Goal: Task Accomplishment & Management: Manage account settings

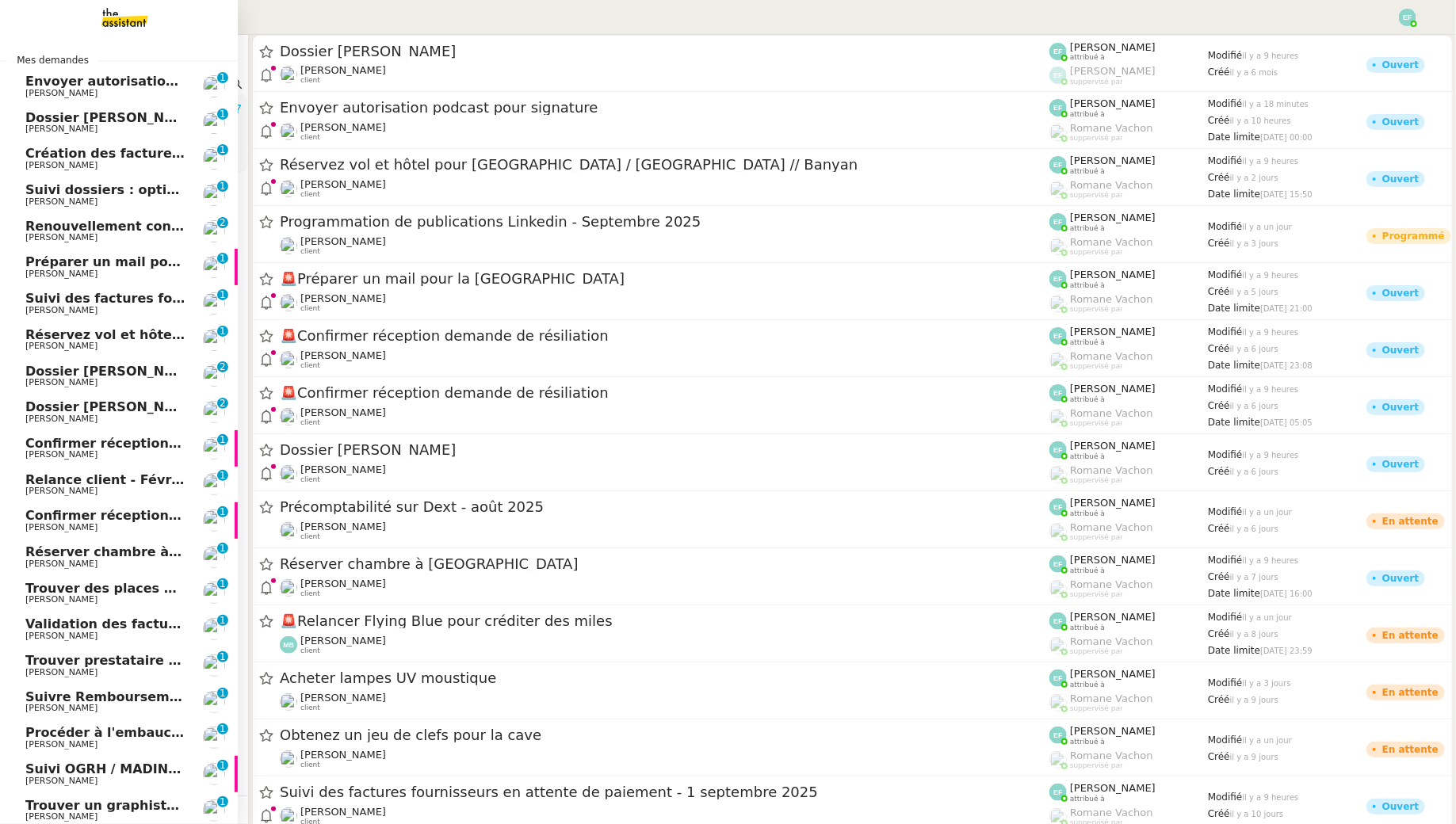
click at [113, 86] on span "Envoyer autorisation podcast pour signature" at bounding box center [186, 81] width 321 height 15
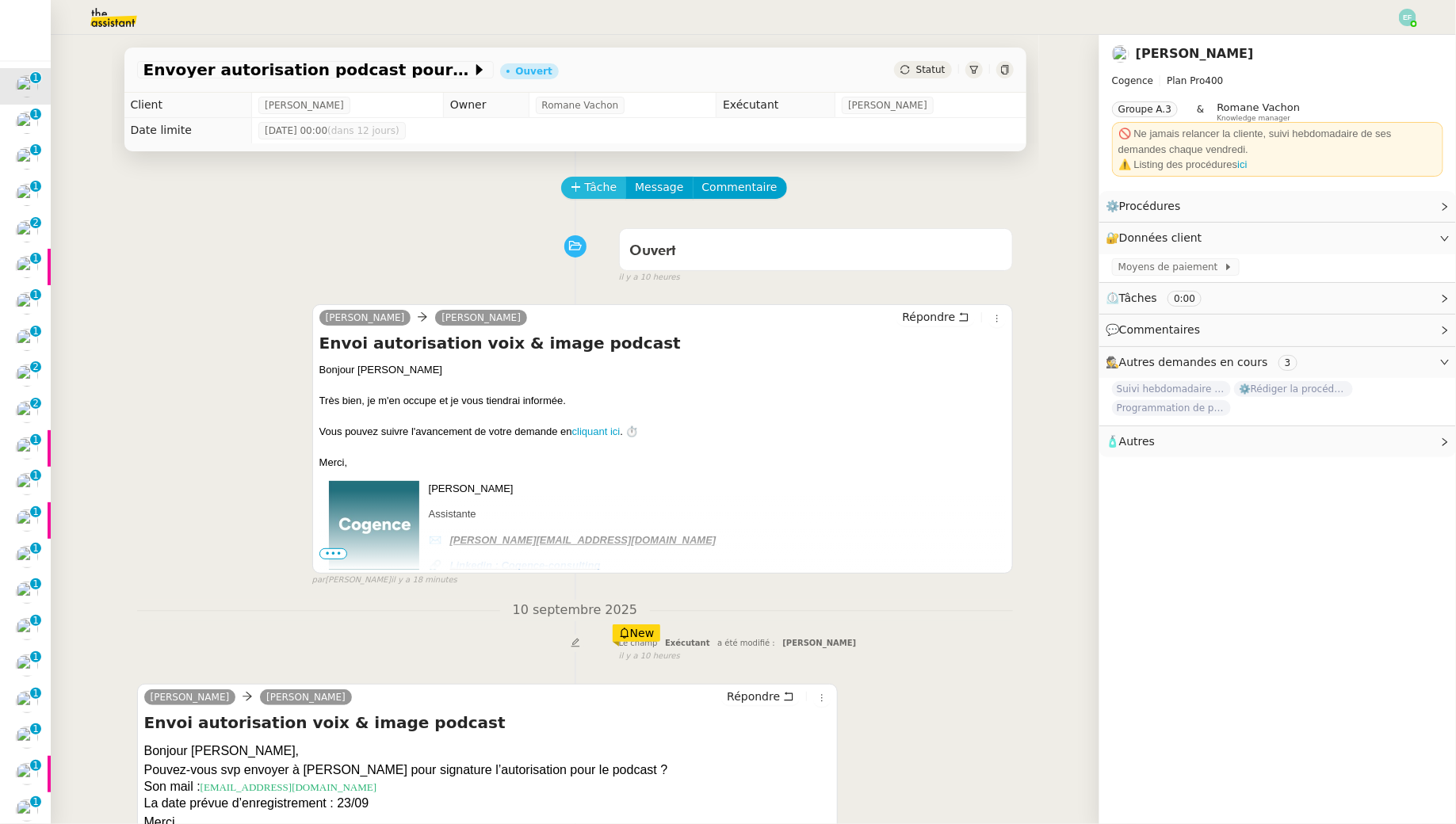
click at [607, 187] on span "Tâche" at bounding box center [601, 188] width 32 height 18
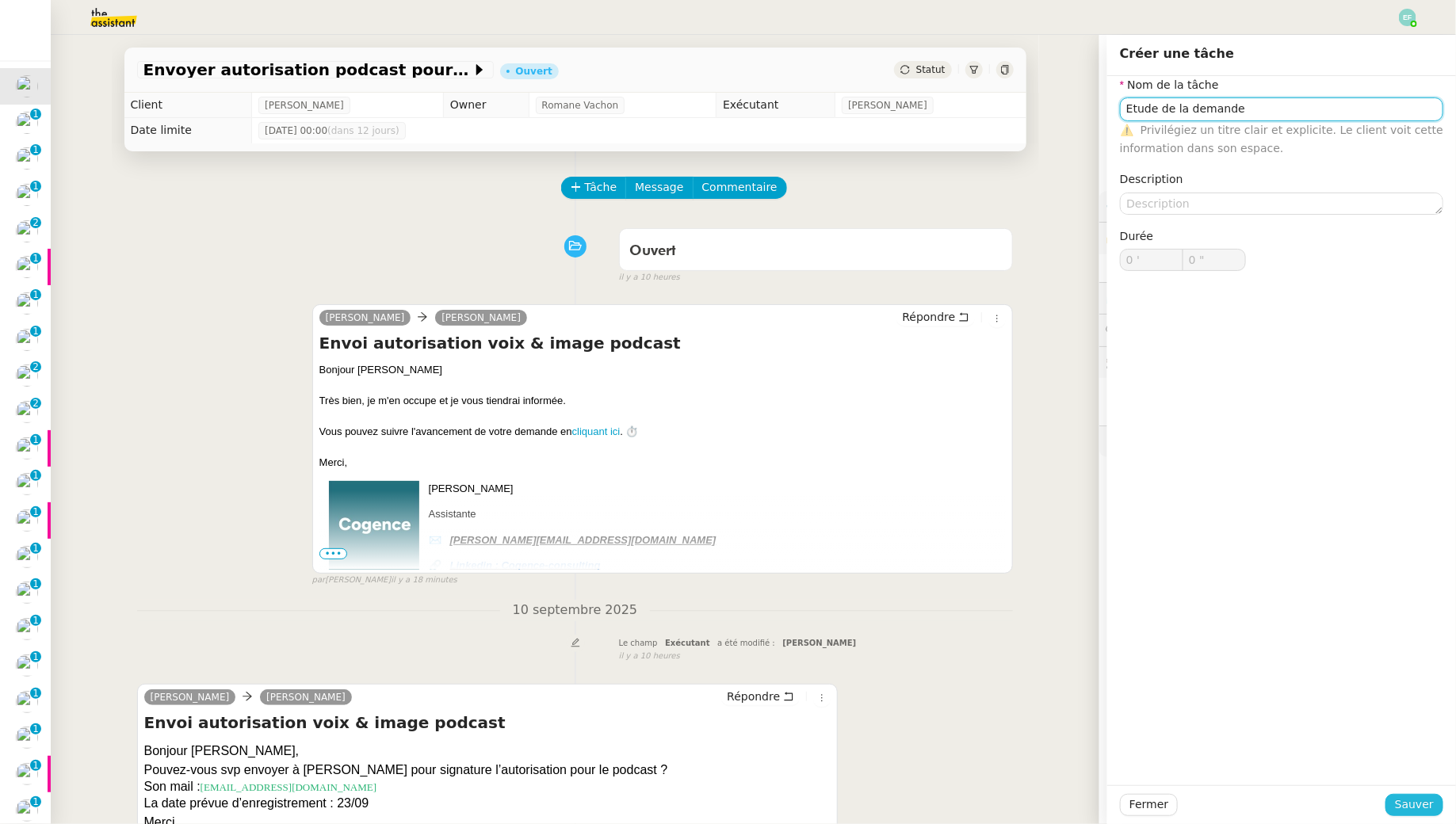
type input "Etude de la demande"
click at [1416, 807] on span "Sauver" at bounding box center [1414, 804] width 39 height 18
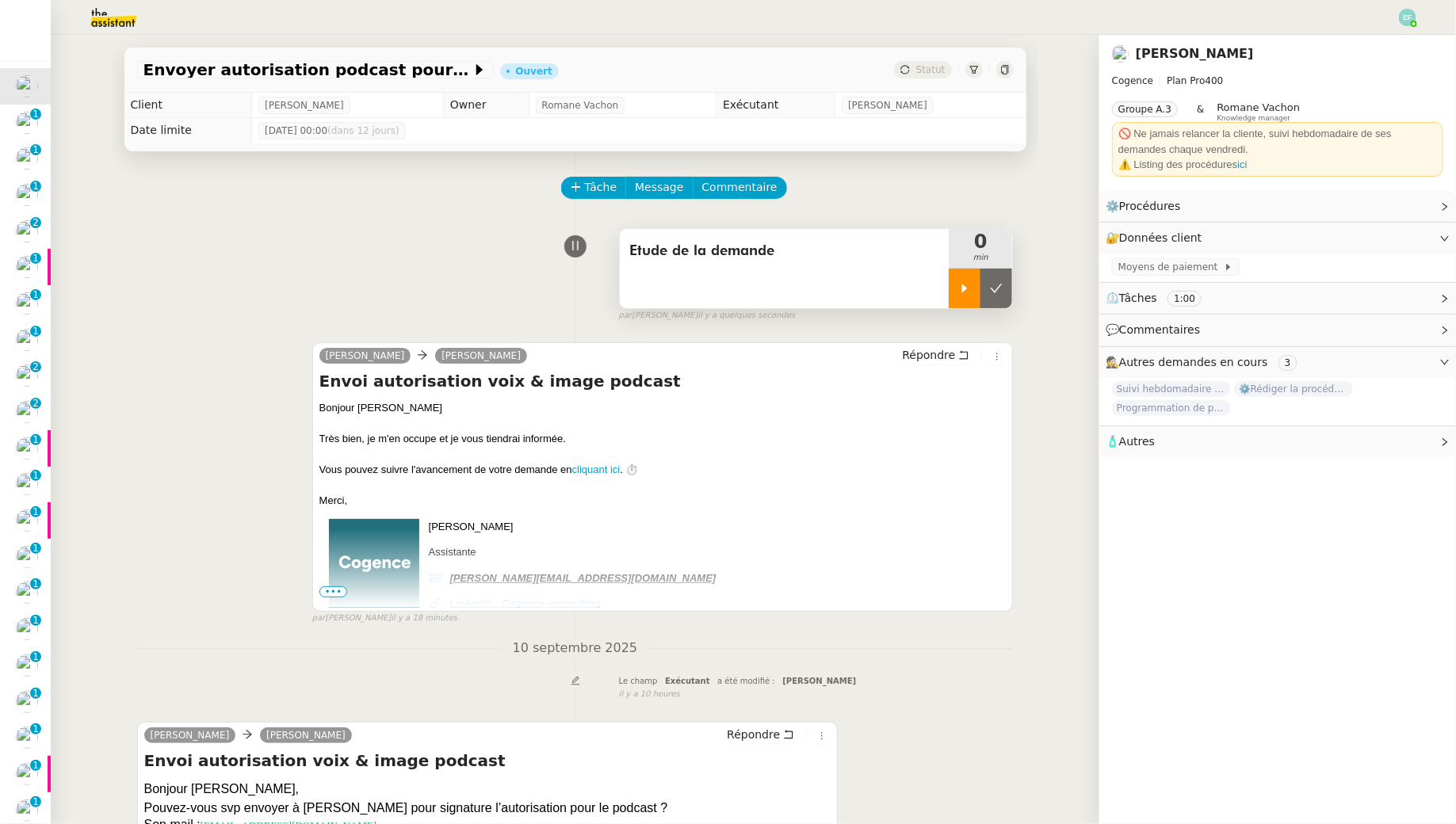
click at [951, 299] on div at bounding box center [964, 288] width 31 height 39
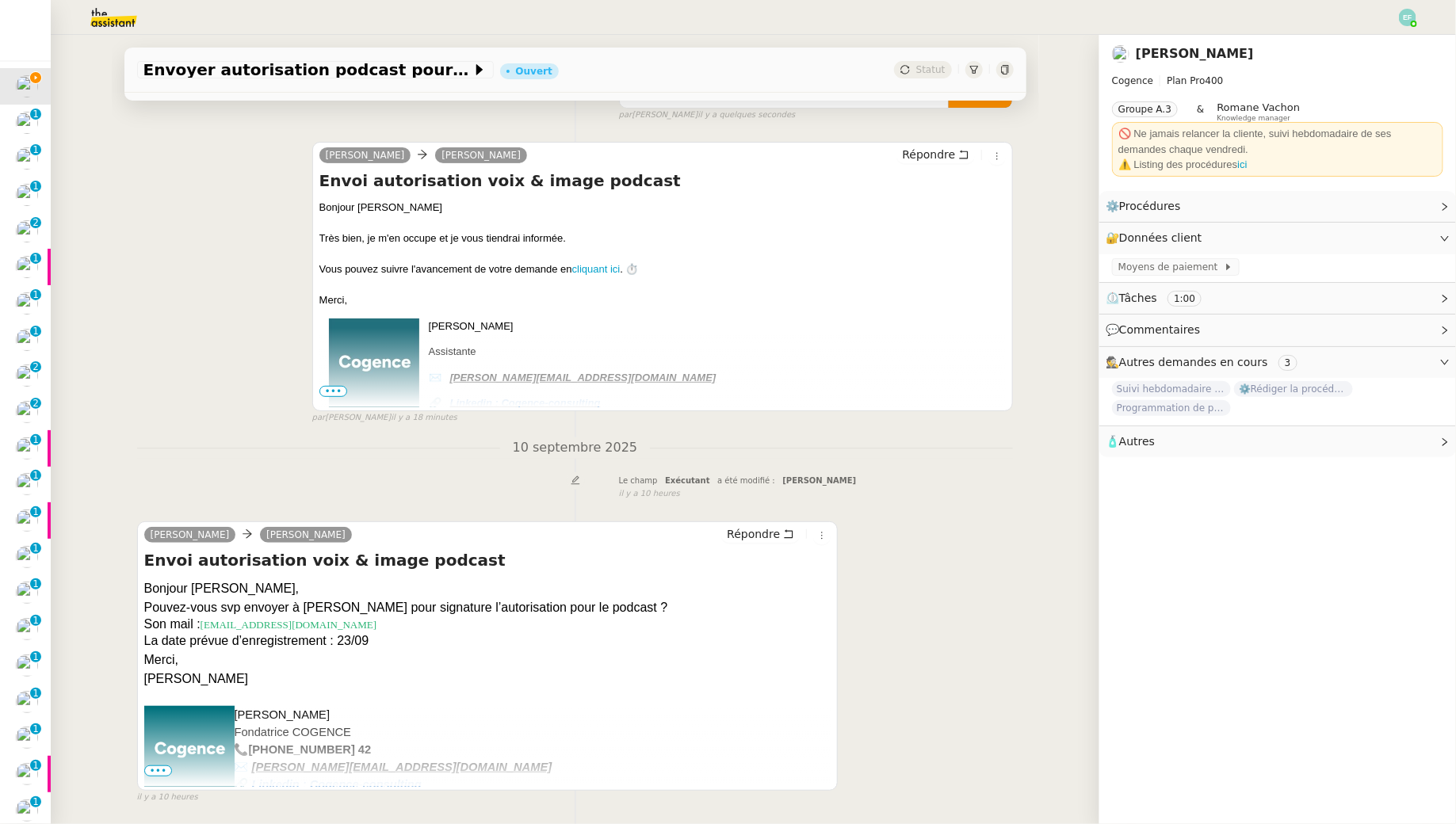
scroll to position [255, 0]
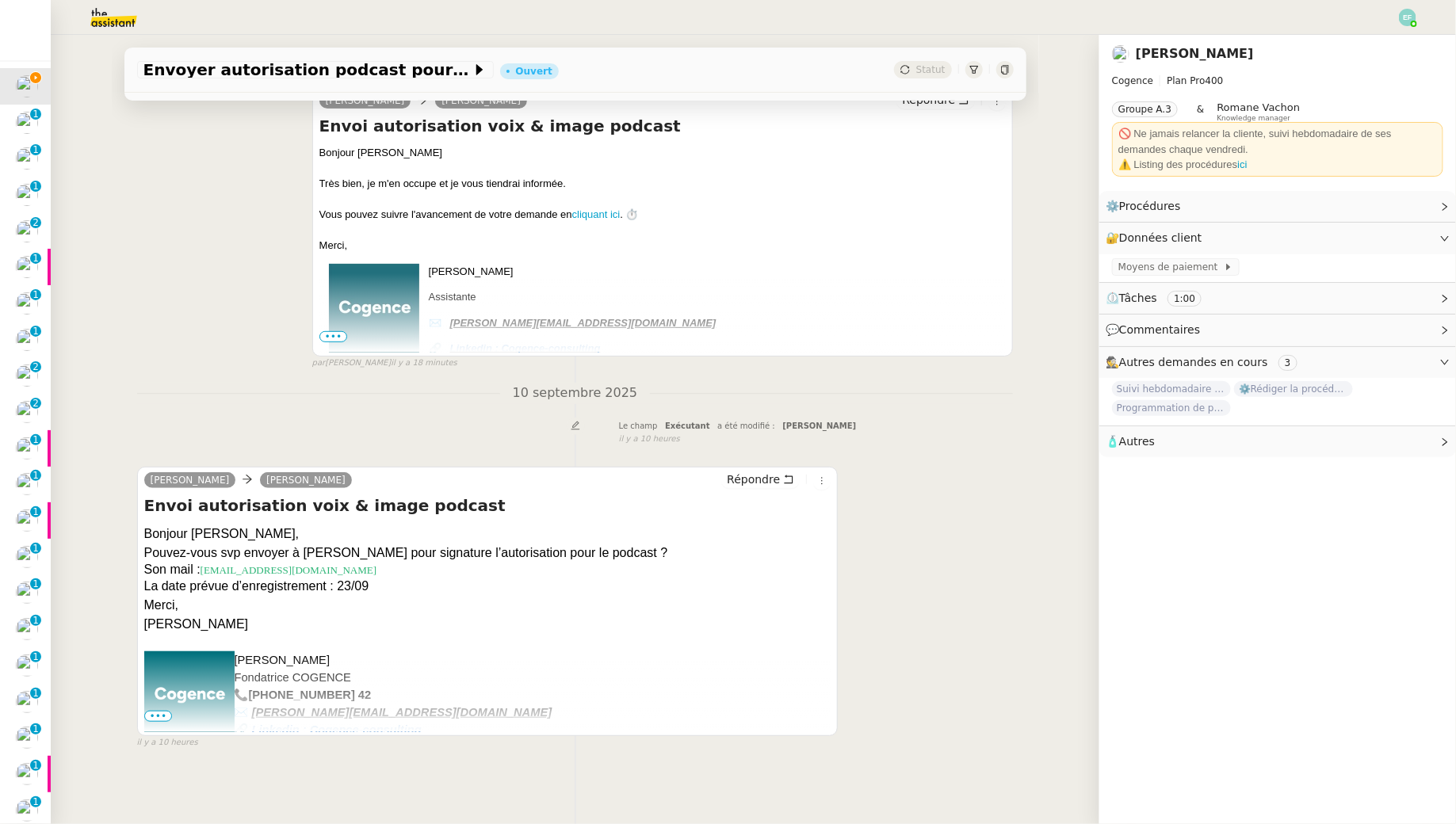
click at [159, 712] on span "•••" at bounding box center [159, 716] width 29 height 11
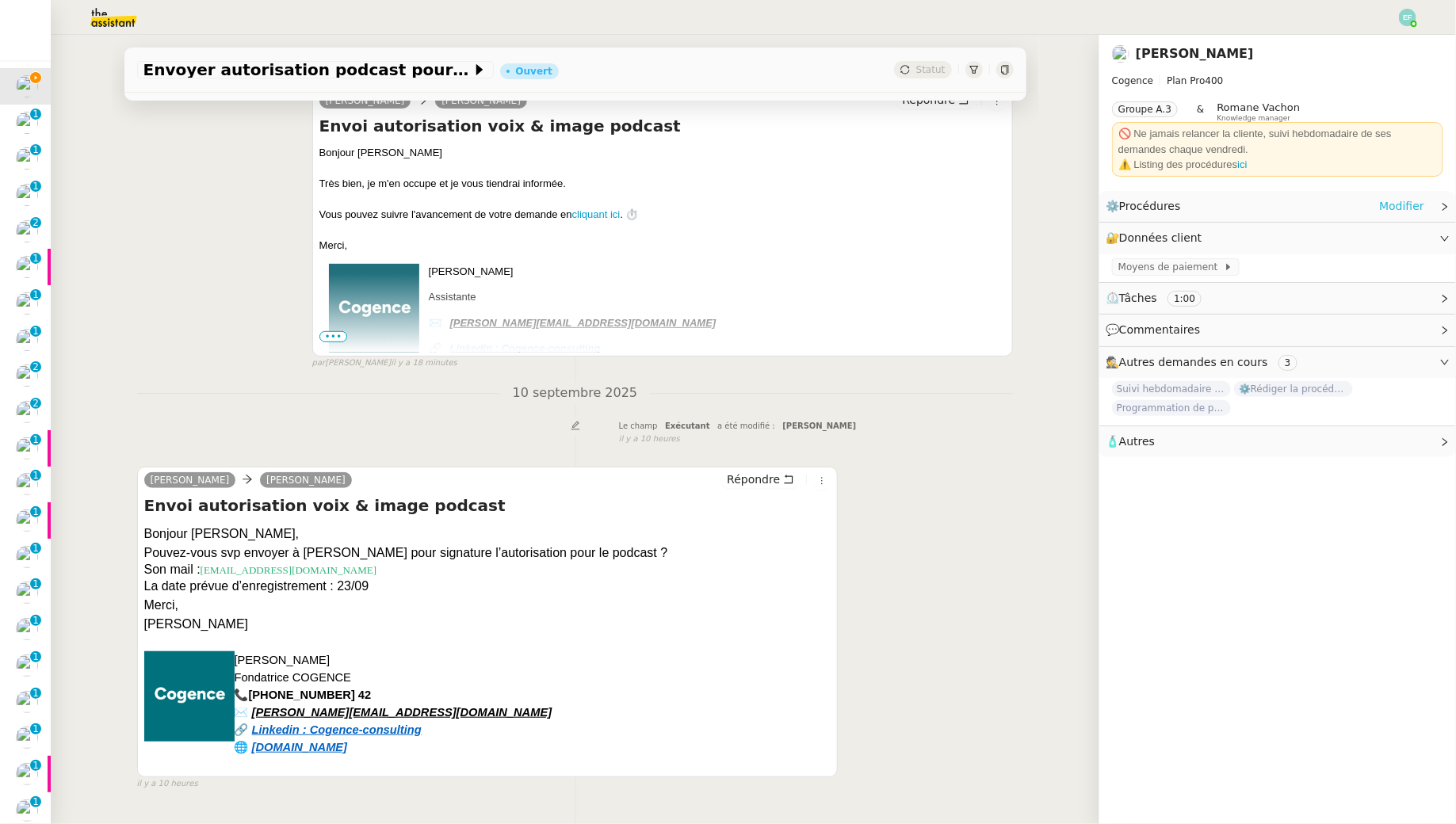
click at [1416, 204] on link "Modifier" at bounding box center [1401, 206] width 45 height 18
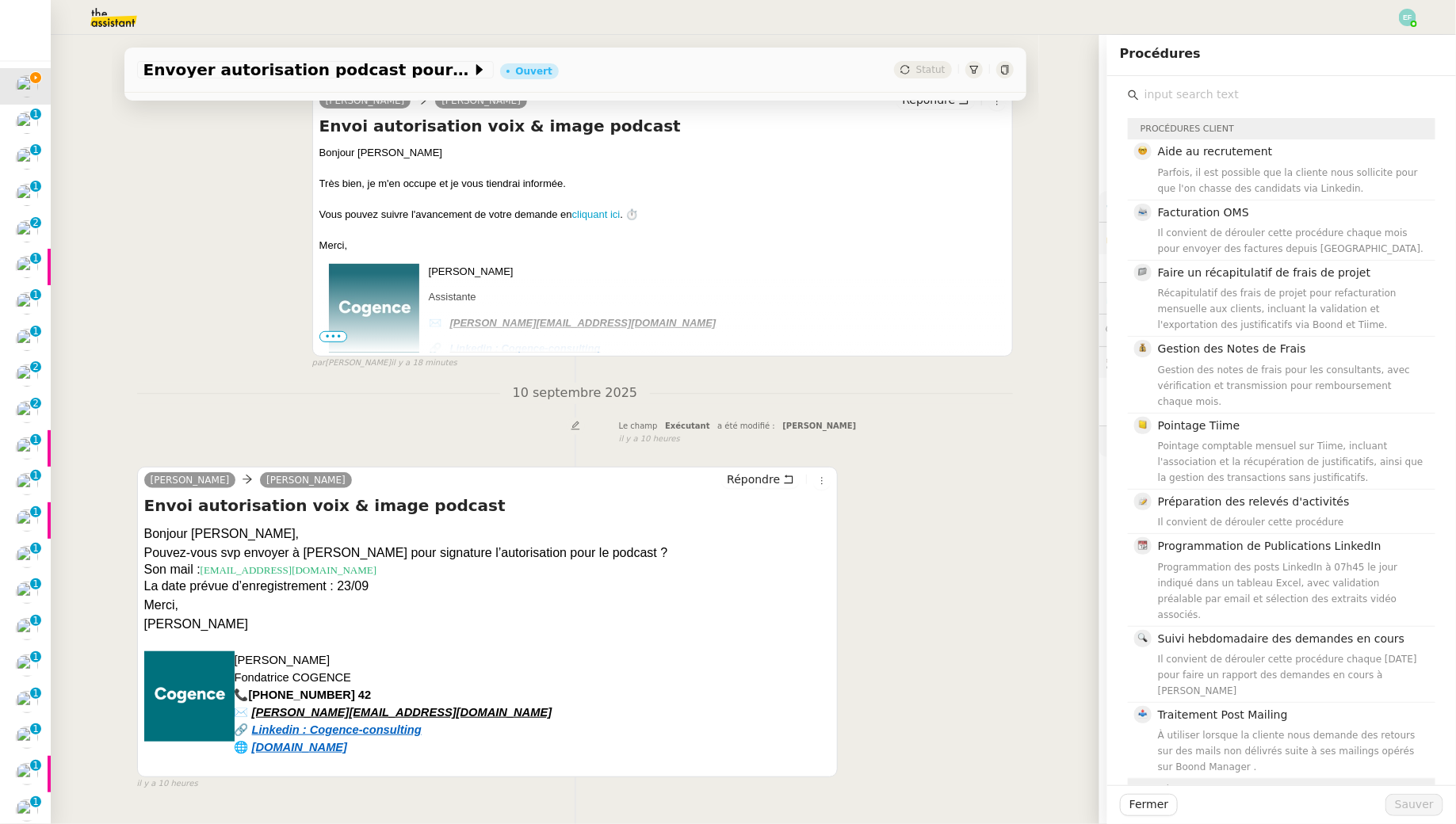
click at [1260, 99] on input "text" at bounding box center [1287, 95] width 296 height 22
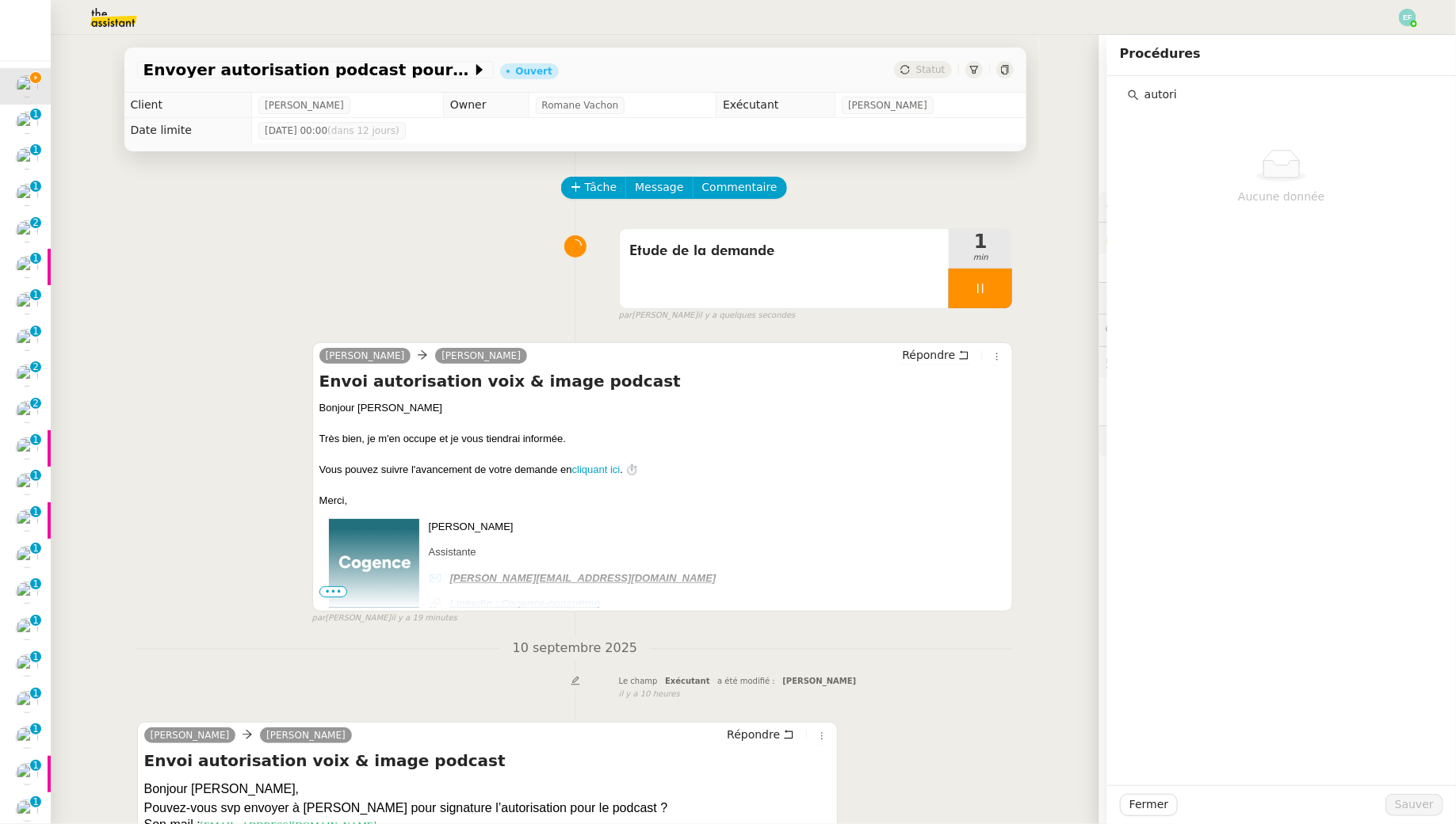
type input "autori"
click at [485, 250] on div "Etude de la demande 1 min false par [PERSON_NAME] il y a une minute" at bounding box center [575, 271] width 876 height 101
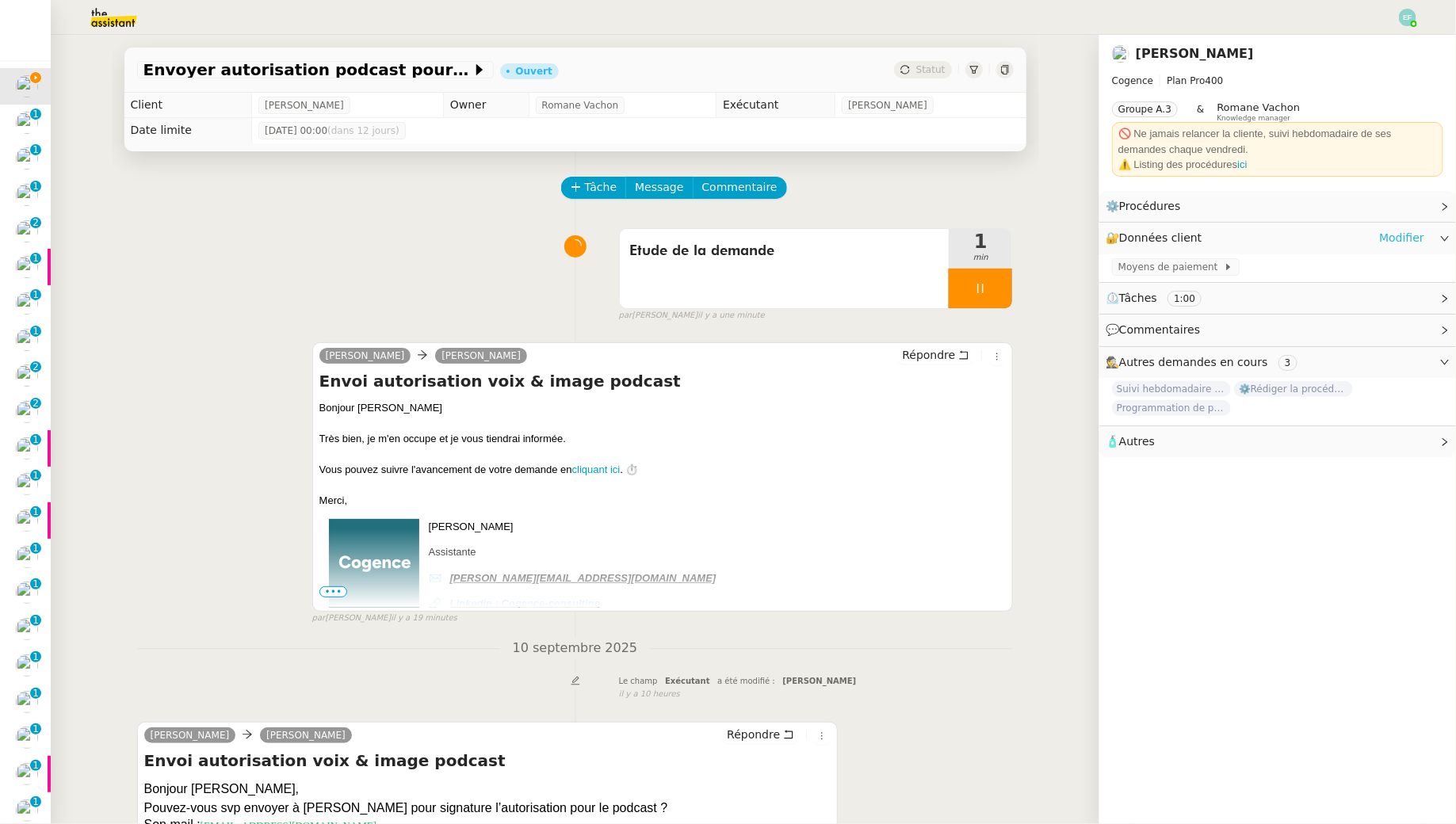
click at [1404, 236] on link "Modifier" at bounding box center [1401, 238] width 45 height 18
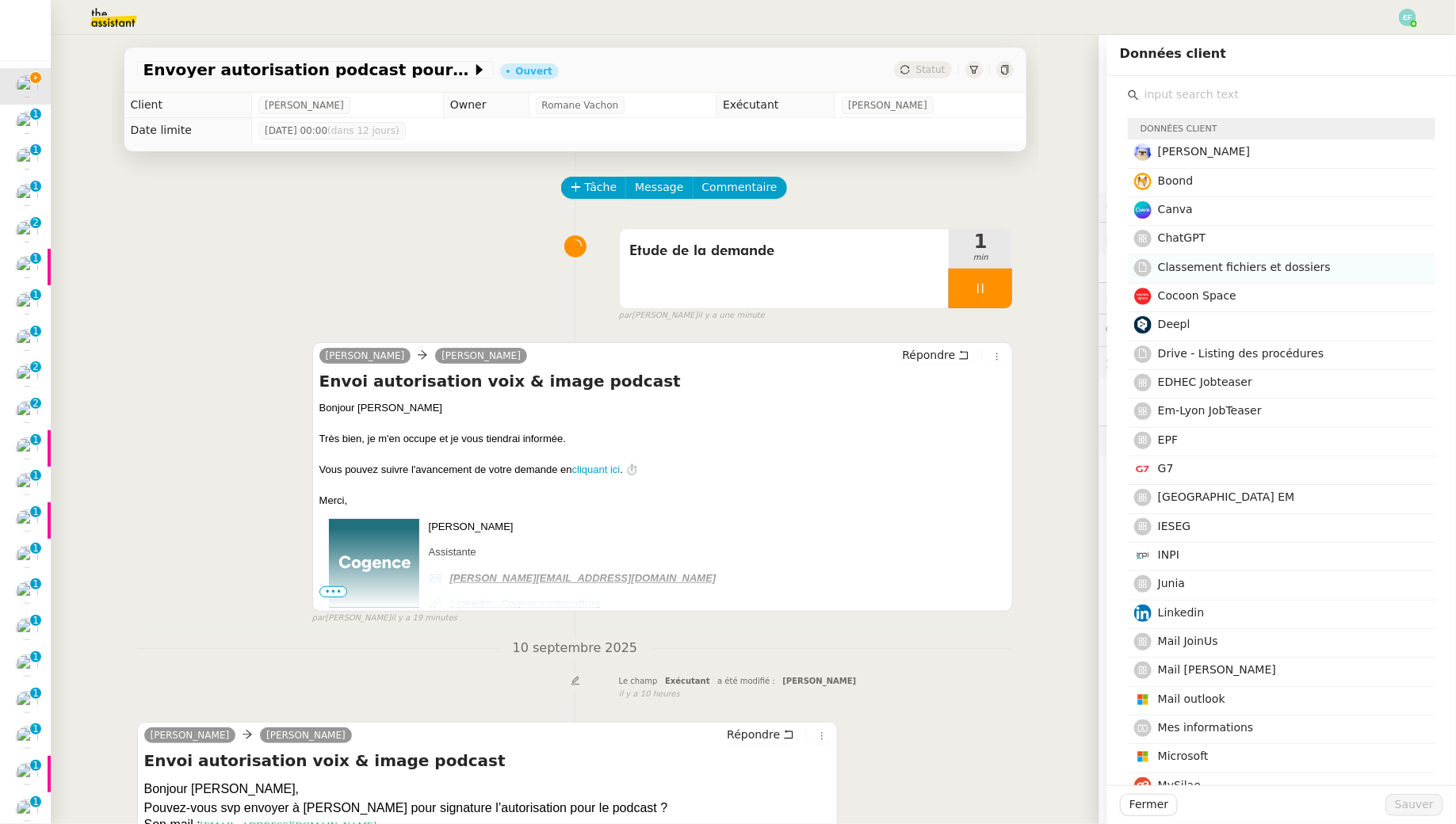
click at [1232, 276] on div "Classement fichiers et dossiers" at bounding box center [1292, 269] width 268 height 22
click at [1417, 799] on span "Sauver" at bounding box center [1414, 804] width 39 height 18
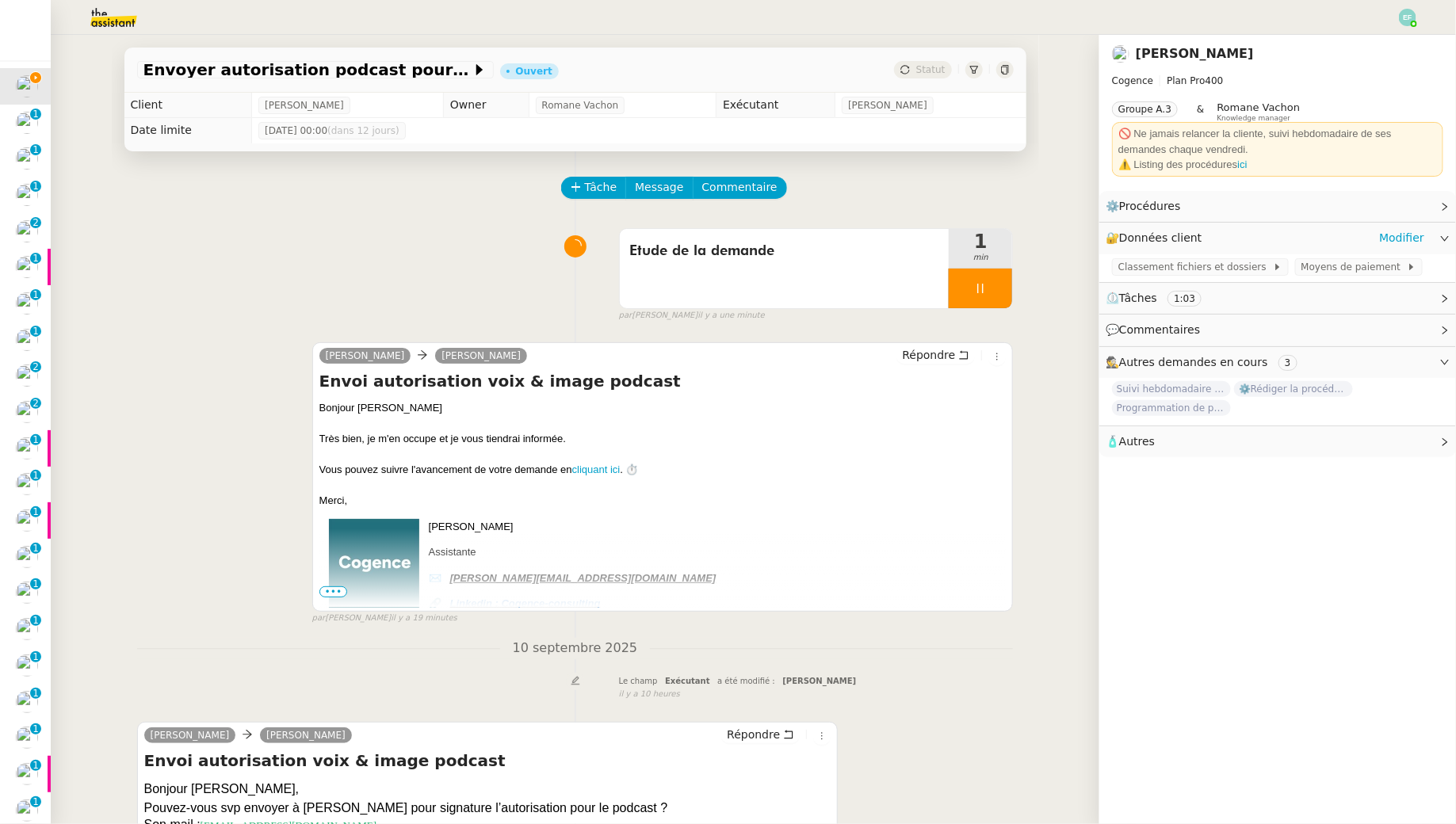
click at [1221, 276] on div "Classement fichiers et dossiers Moyens de paiement" at bounding box center [1276, 267] width 356 height 28
click at [1211, 260] on span "Classement fichiers et dossiers" at bounding box center [1196, 267] width 154 height 16
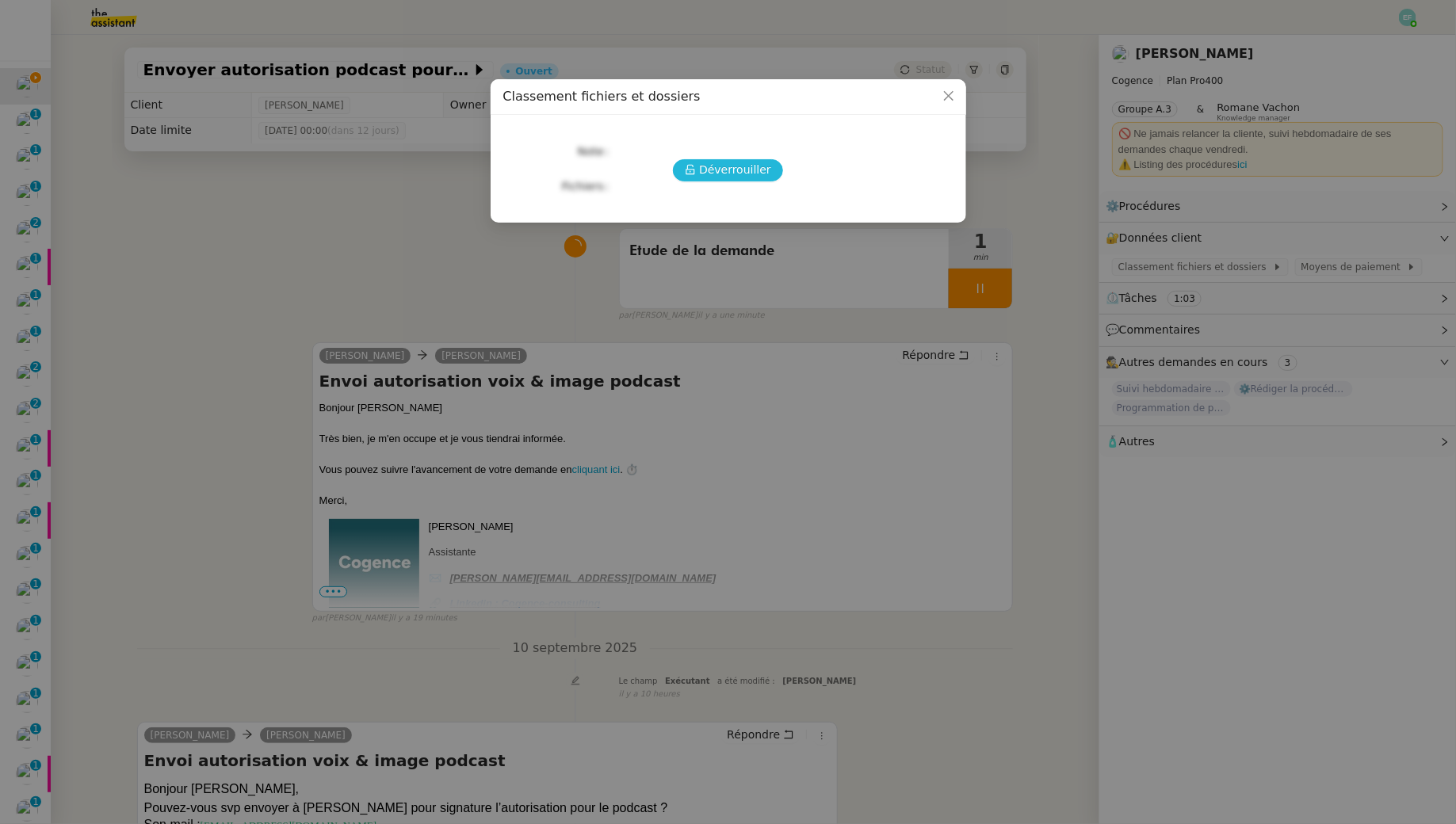
click at [720, 162] on span "Déverrouiller" at bounding box center [735, 170] width 72 height 18
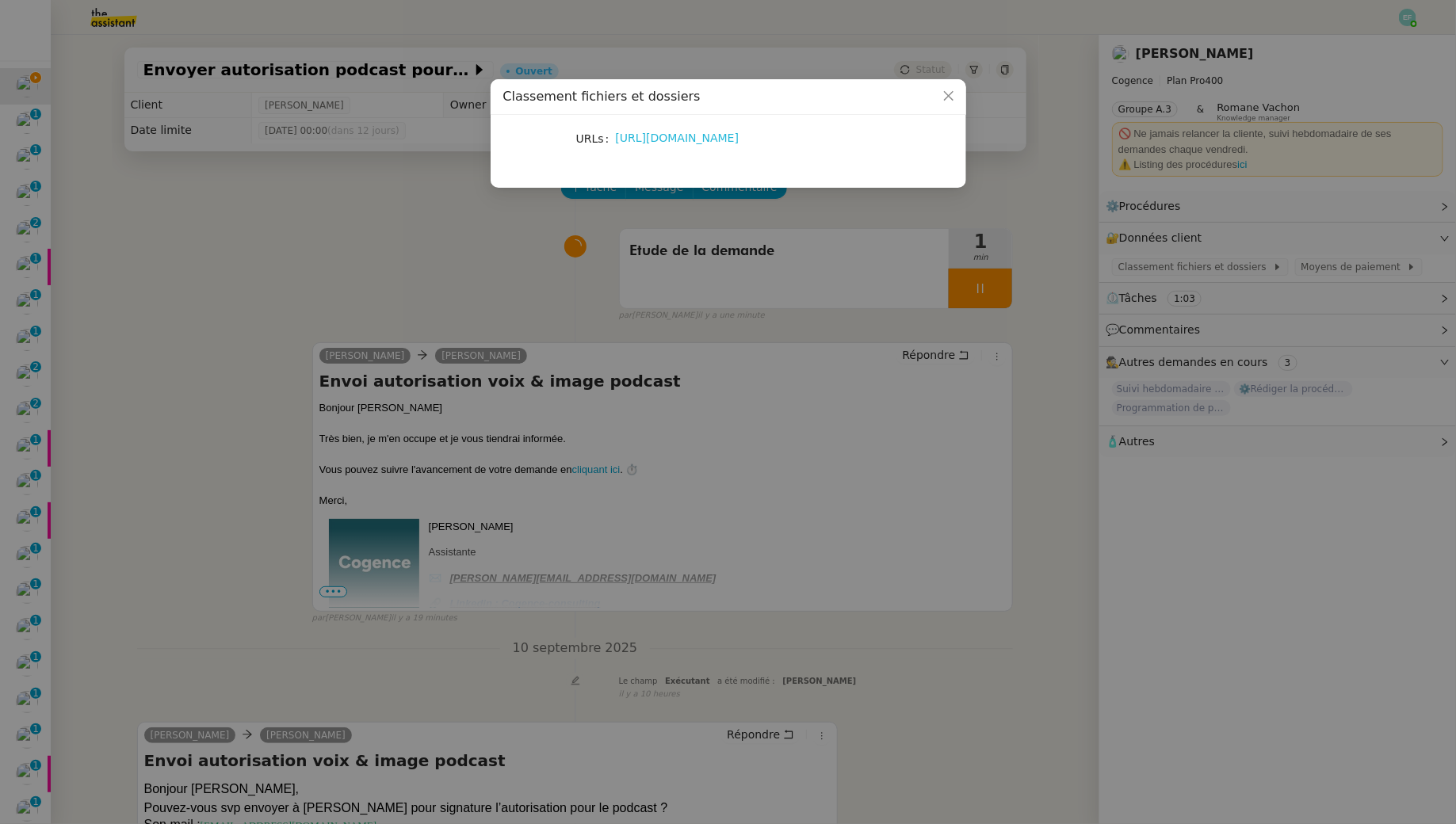
click at [701, 144] on link "[URL][DOMAIN_NAME]" at bounding box center [678, 138] width 124 height 13
click at [304, 236] on nz-modal-container "Classement fichiers et dossiers URLs [URL][DOMAIN_NAME]" at bounding box center [728, 412] width 1456 height 824
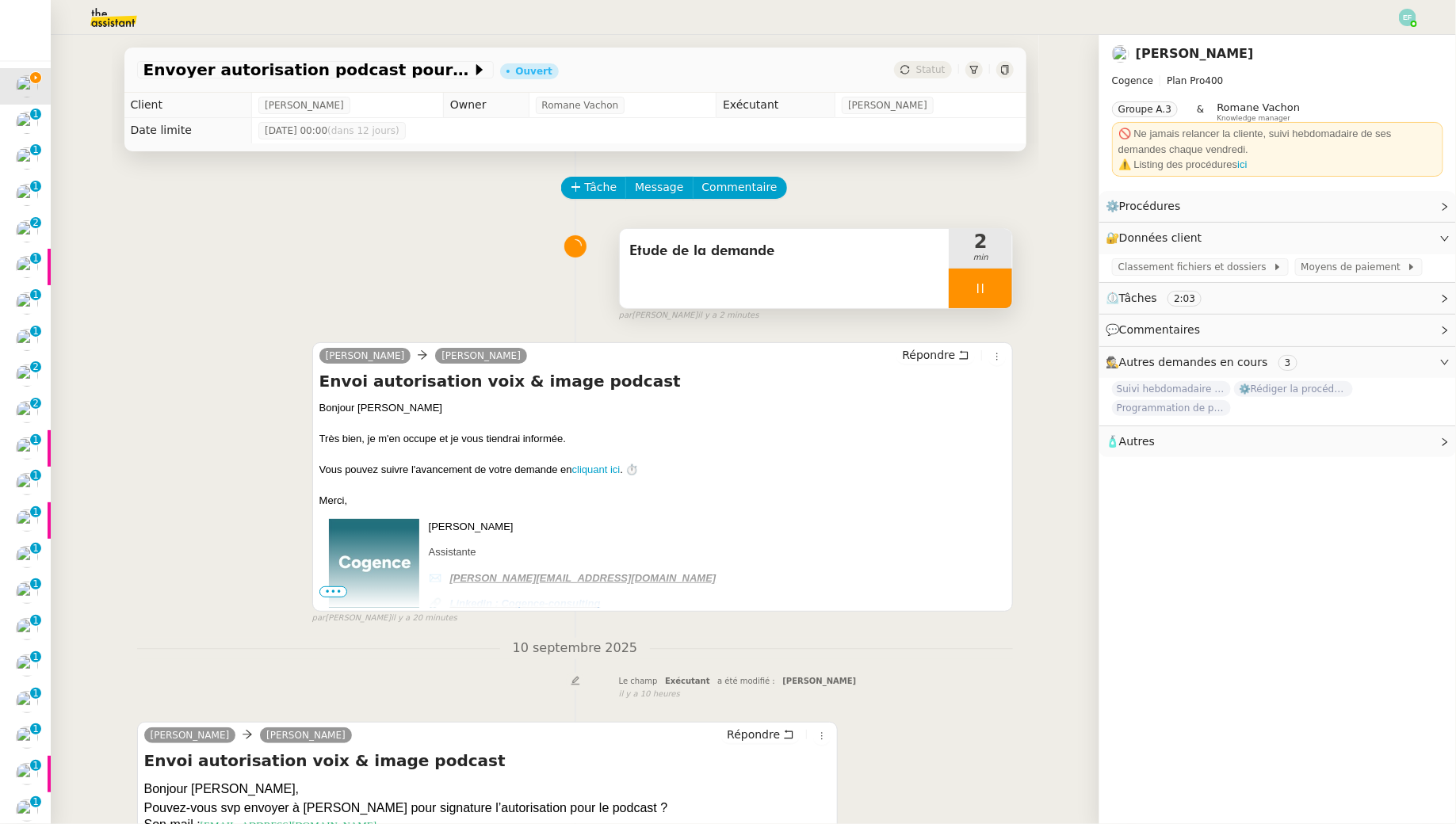
click at [883, 273] on div "Etude de la demande" at bounding box center [784, 268] width 329 height 79
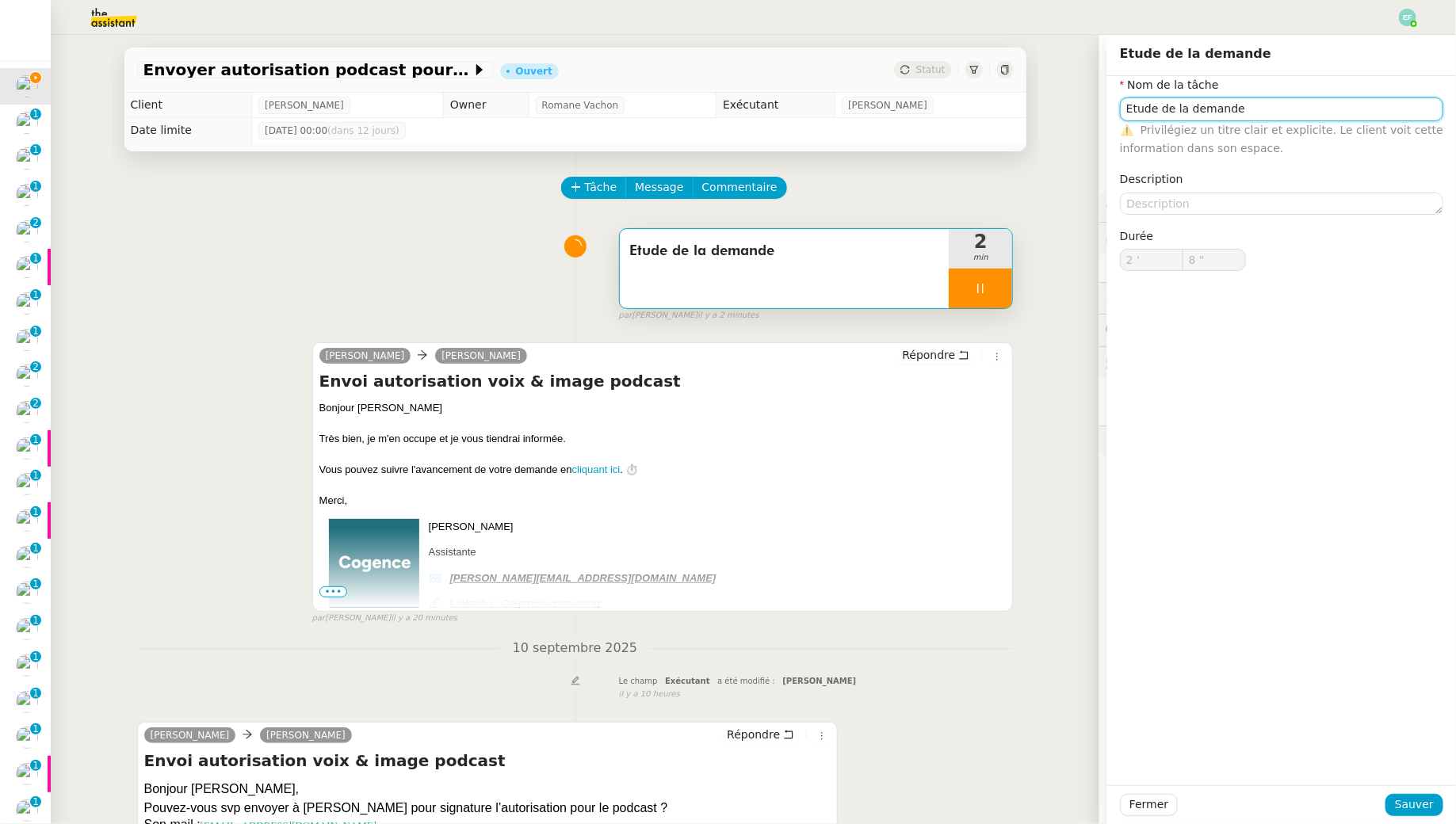
type input "9 ""
click at [1371, 110] on input "Etude de la demande" at bounding box center [1281, 110] width 323 height 23
type input "Etude de la demande +"
type input "10 ""
type input "Etude de la demande + récu"
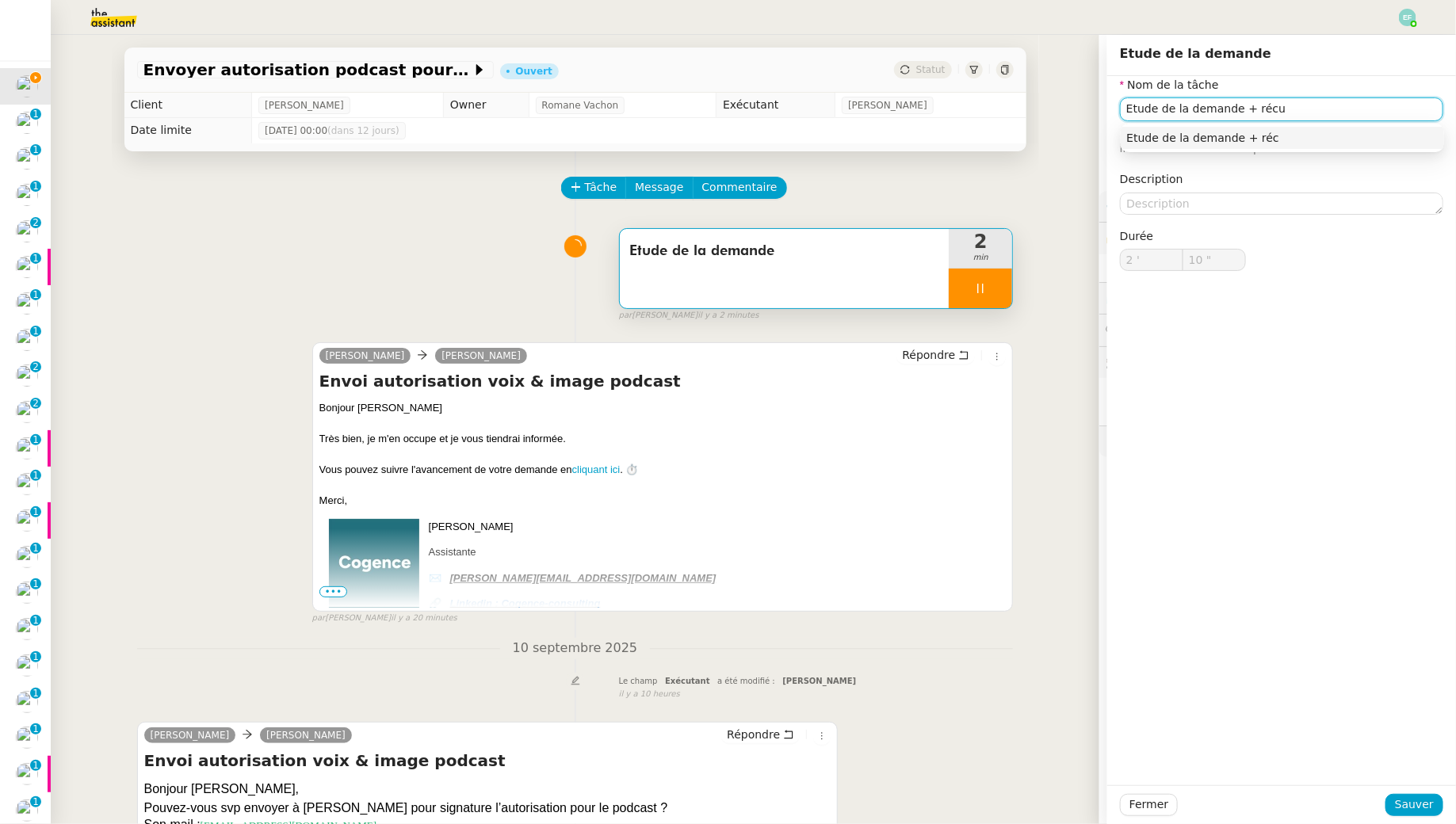
type input "11 ""
type input "Etude de la demande + récupéra"
type input "12 ""
type input "Etude de la demande + récupération doc"
type input "13 ""
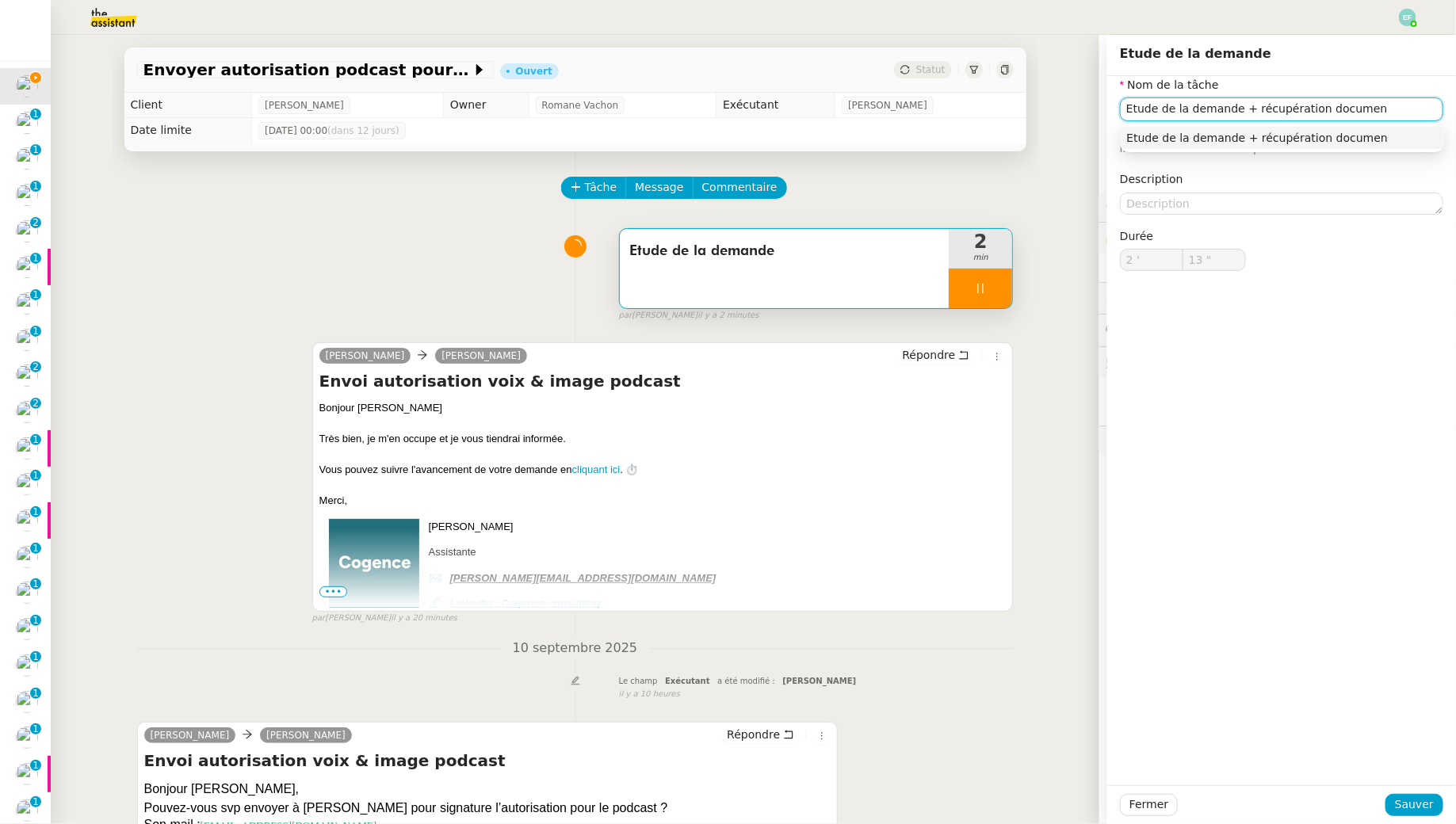
type input "Etude de la demande + récupération document"
type input "15 ""
type input "Etude de la demande + récupération document"
click at [1418, 800] on span "Sauver" at bounding box center [1414, 804] width 39 height 18
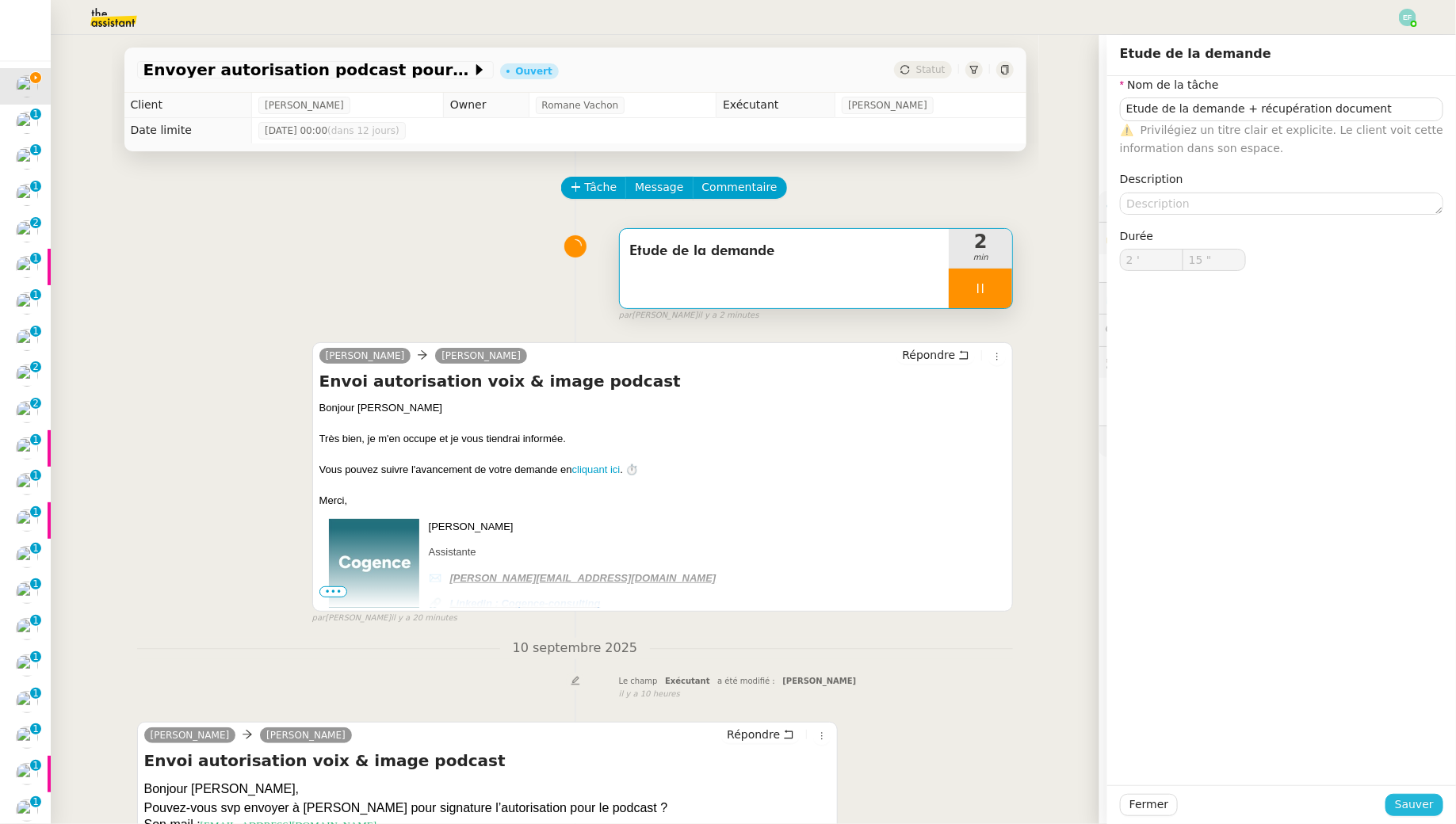
type input "16 ""
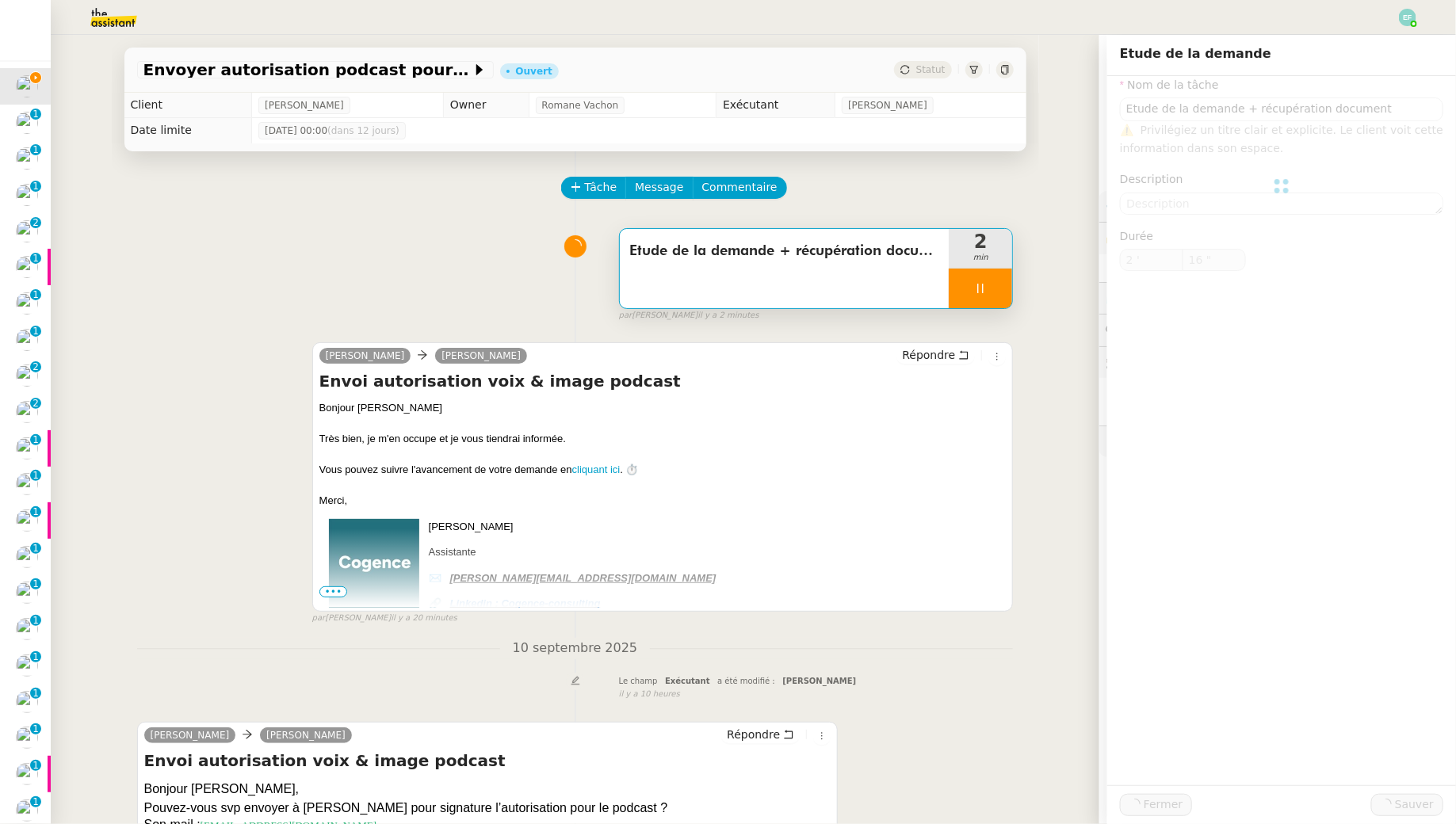
type input "Etude de la demande + récupération document"
type input "2 '"
type input "16 ""
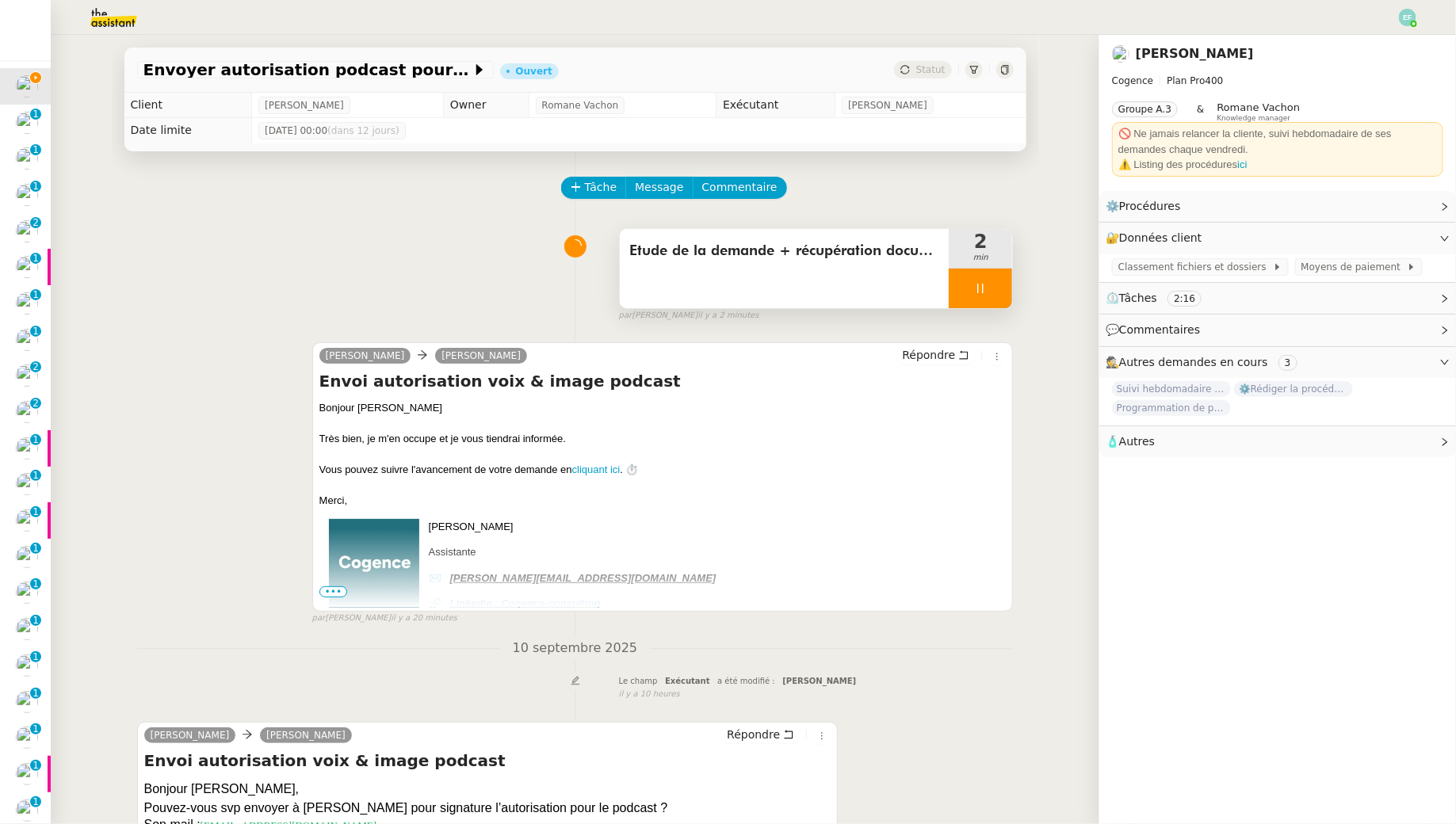
click at [996, 287] on div at bounding box center [980, 288] width 64 height 39
click at [996, 287] on icon at bounding box center [996, 288] width 13 height 13
click at [975, 277] on button at bounding box center [980, 288] width 64 height 39
click at [975, 277] on div at bounding box center [964, 288] width 31 height 39
click at [745, 193] on span "Commentaire" at bounding box center [740, 188] width 75 height 18
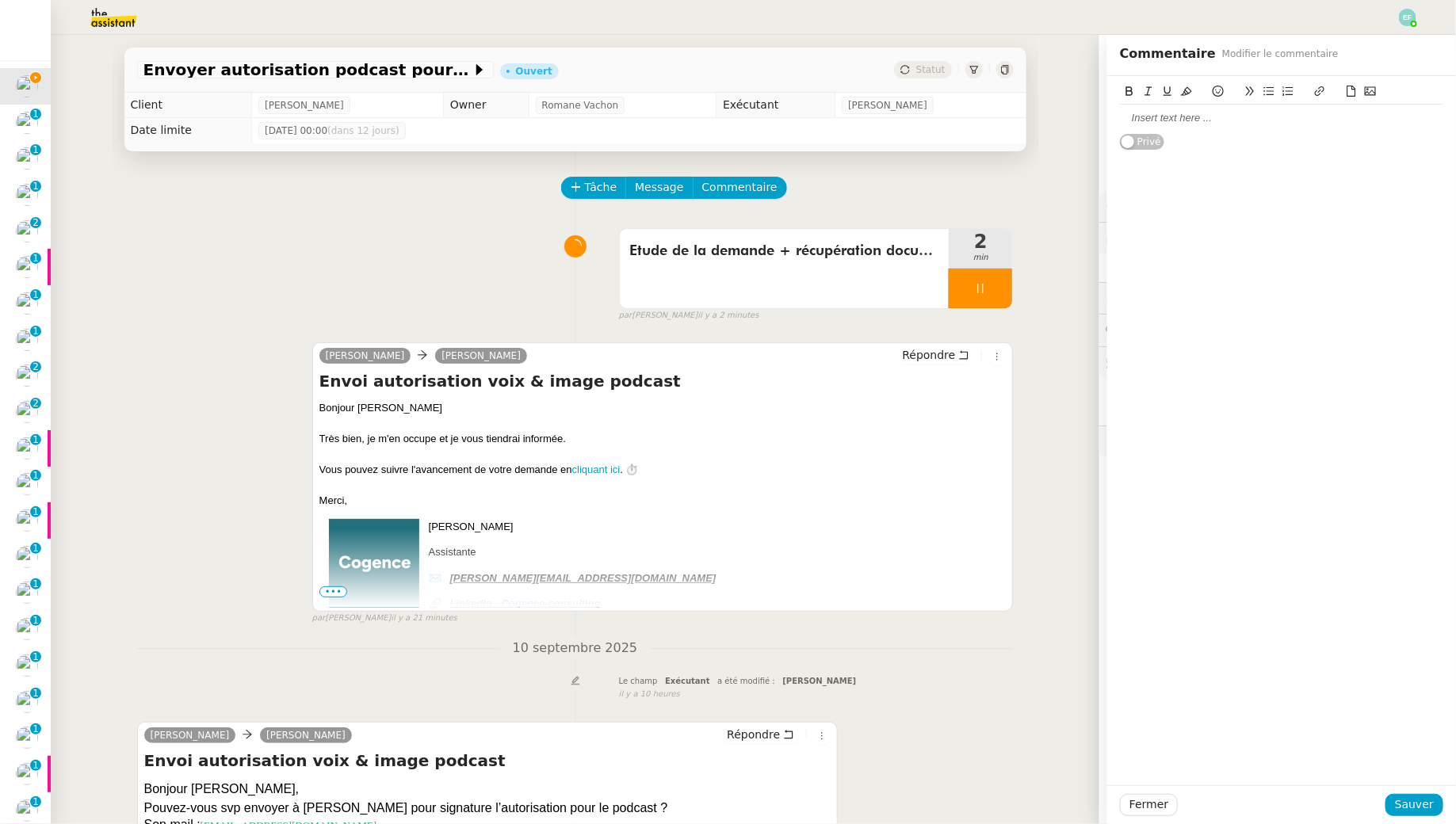
click at [1352, 86] on icon at bounding box center [1352, 91] width 9 height 11
click at [1274, 132] on div "📎 Podcast Au coeur de la Supply chain - Autorisation d'utilisation de la voix e…" at bounding box center [1281, 126] width 323 height 42
click at [1356, 89] on icon at bounding box center [1351, 91] width 11 height 11
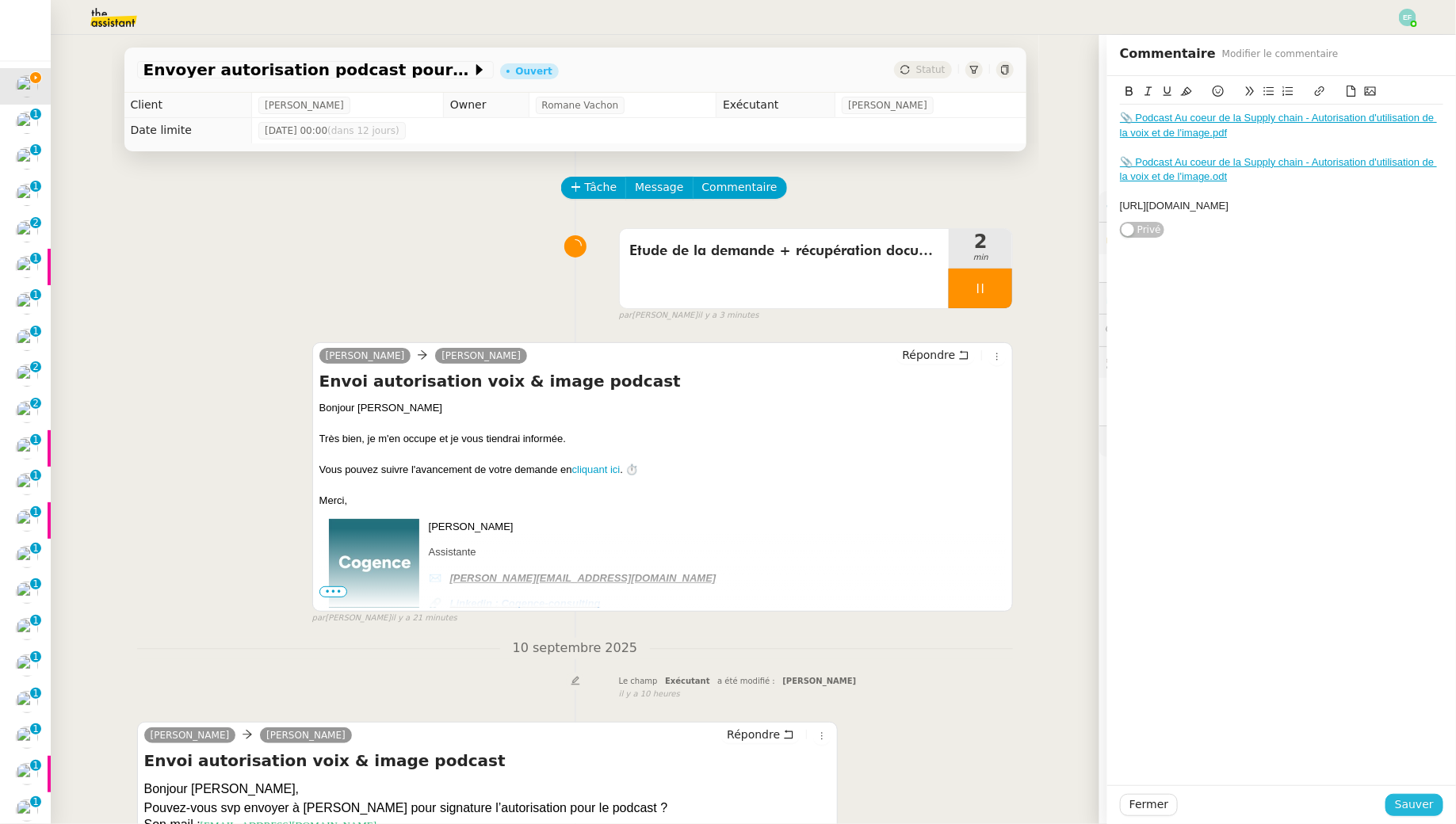
click at [1428, 807] on span "Sauver" at bounding box center [1414, 804] width 39 height 18
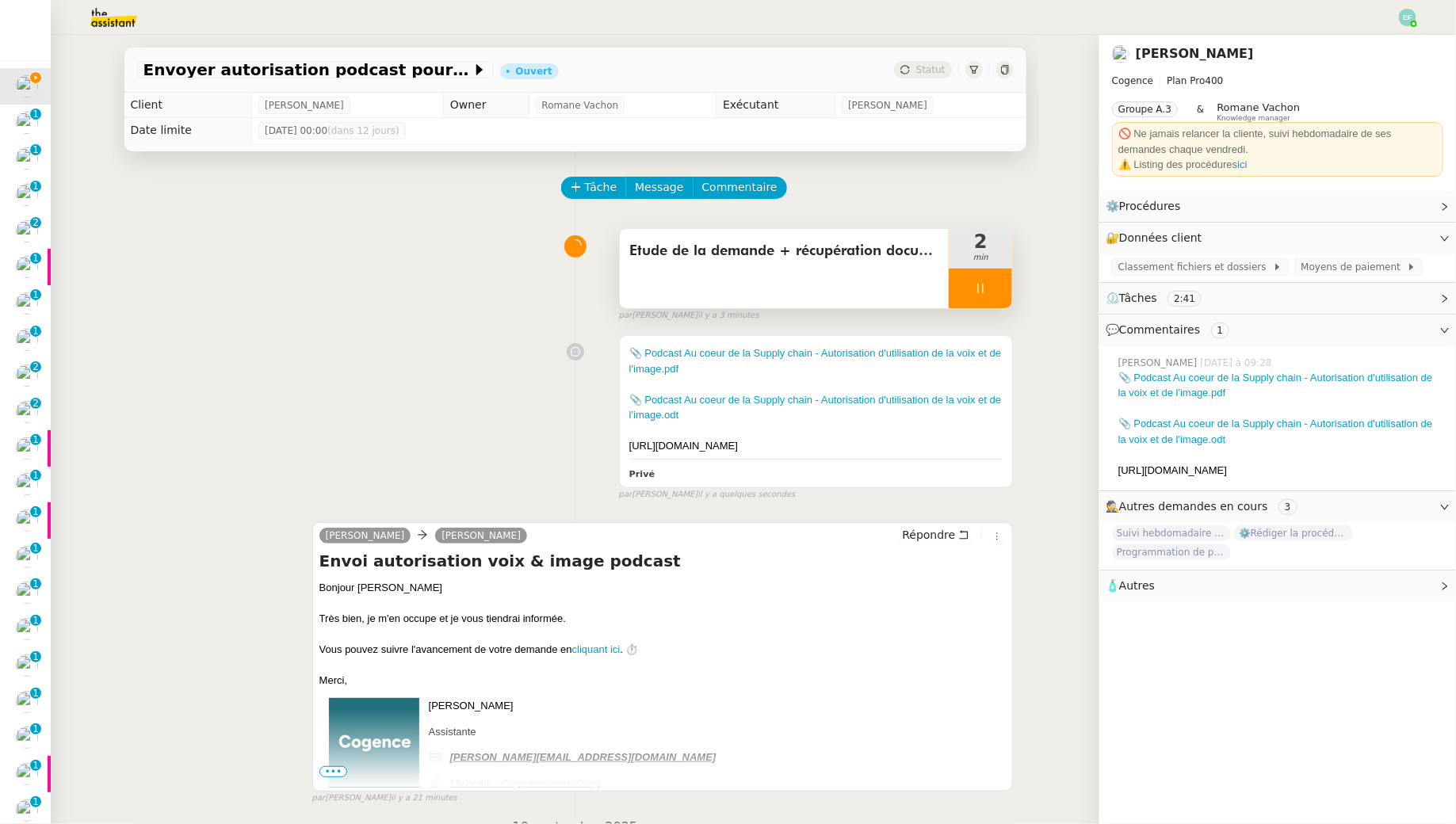
click at [852, 285] on div "Etude de la demande + récupération document" at bounding box center [784, 268] width 329 height 79
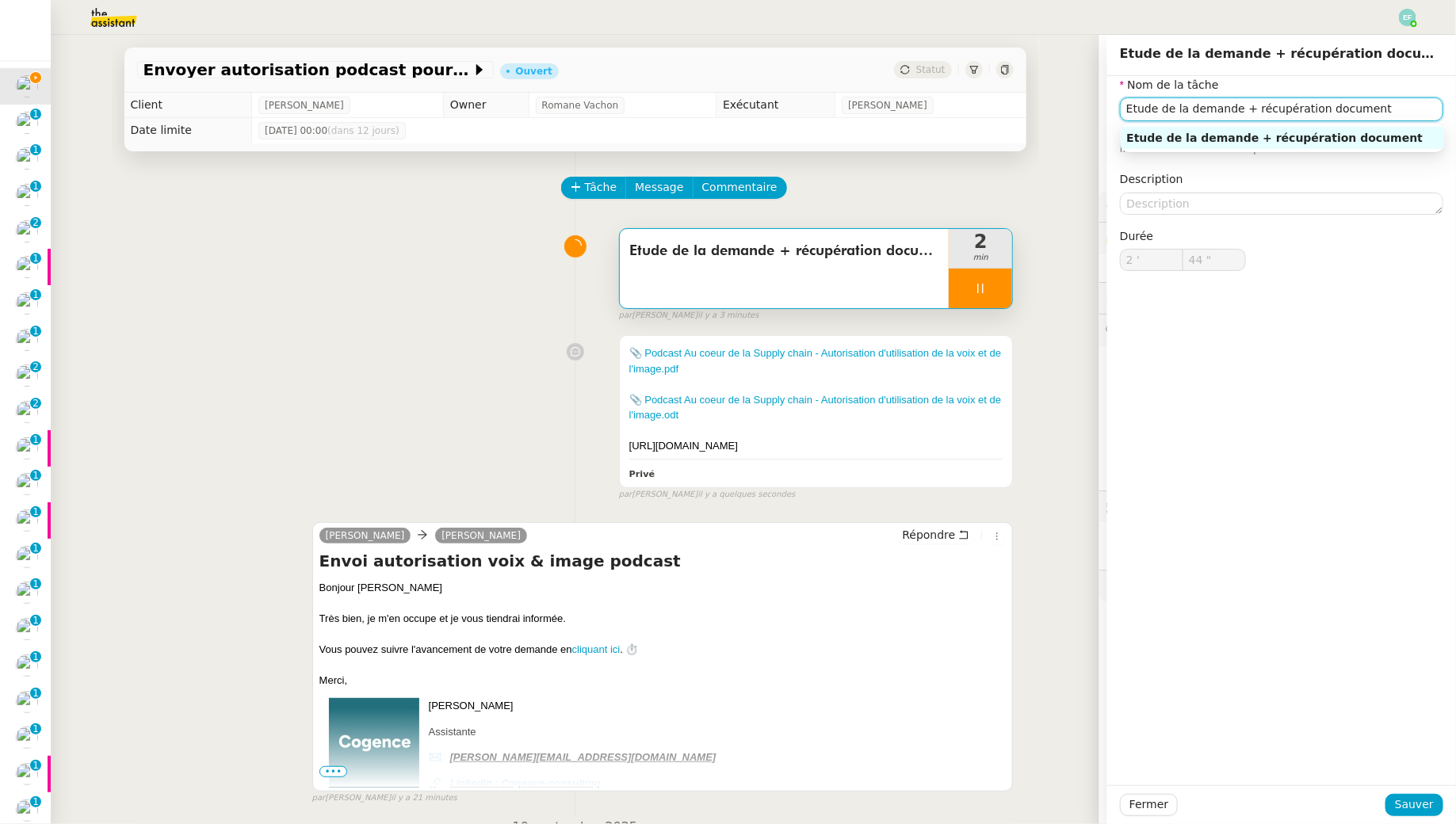
click at [1244, 108] on input "Etude de la demande + récupération document" at bounding box center [1281, 110] width 323 height 23
type input "45 ""
drag, startPoint x: 1247, startPoint y: 108, endPoint x: 1424, endPoint y: 113, distance: 177.1
click at [1424, 113] on input "Etude de la demande + récupération document" at bounding box center [1281, 110] width 323 height 23
type input "Etude de la demande + rech"
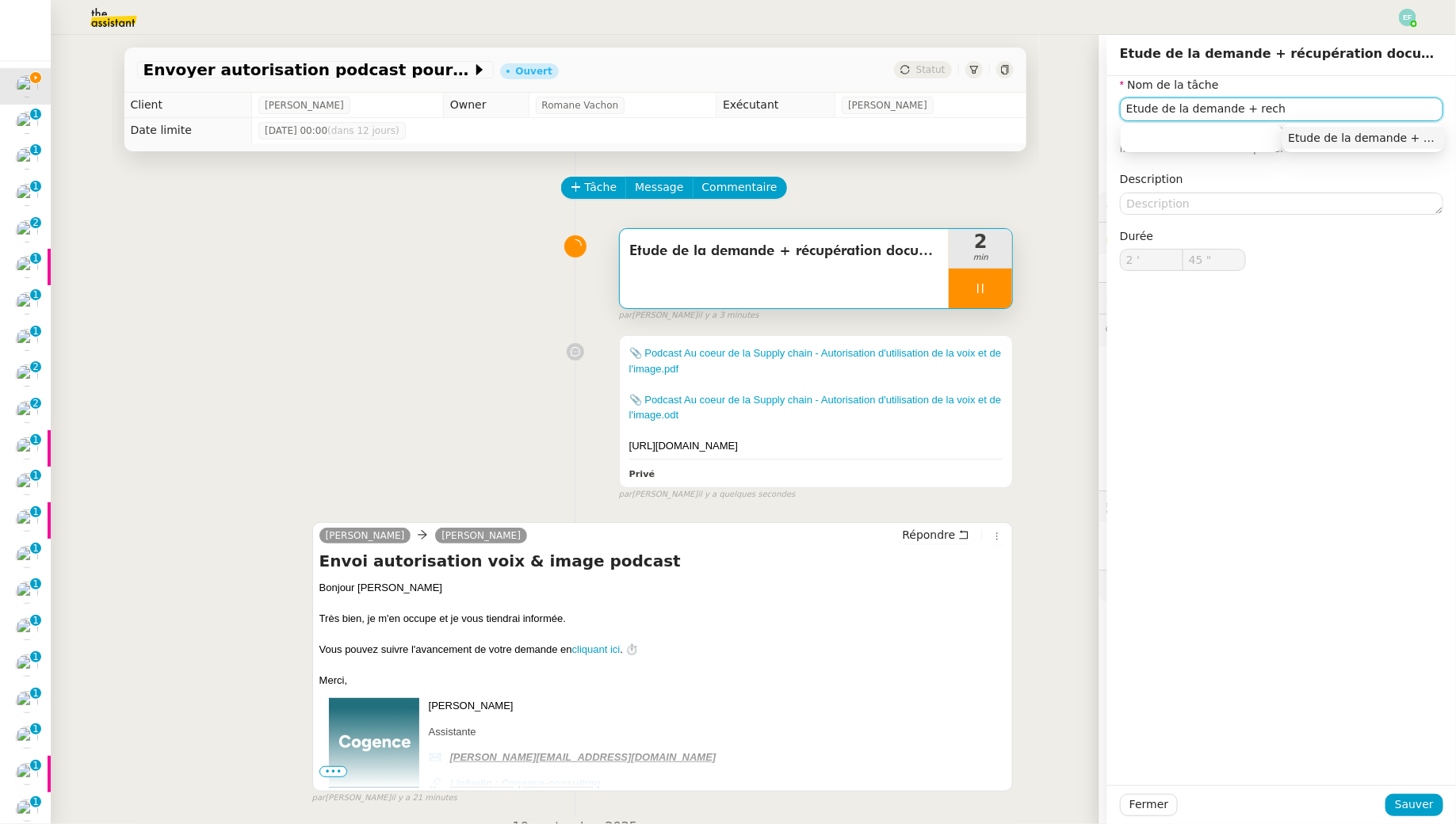
type input "46 ""
type input "Etude de la demande + recherche dou"
type input "47 ""
type input "Etude de la demande + recherche document"
type input "49 ""
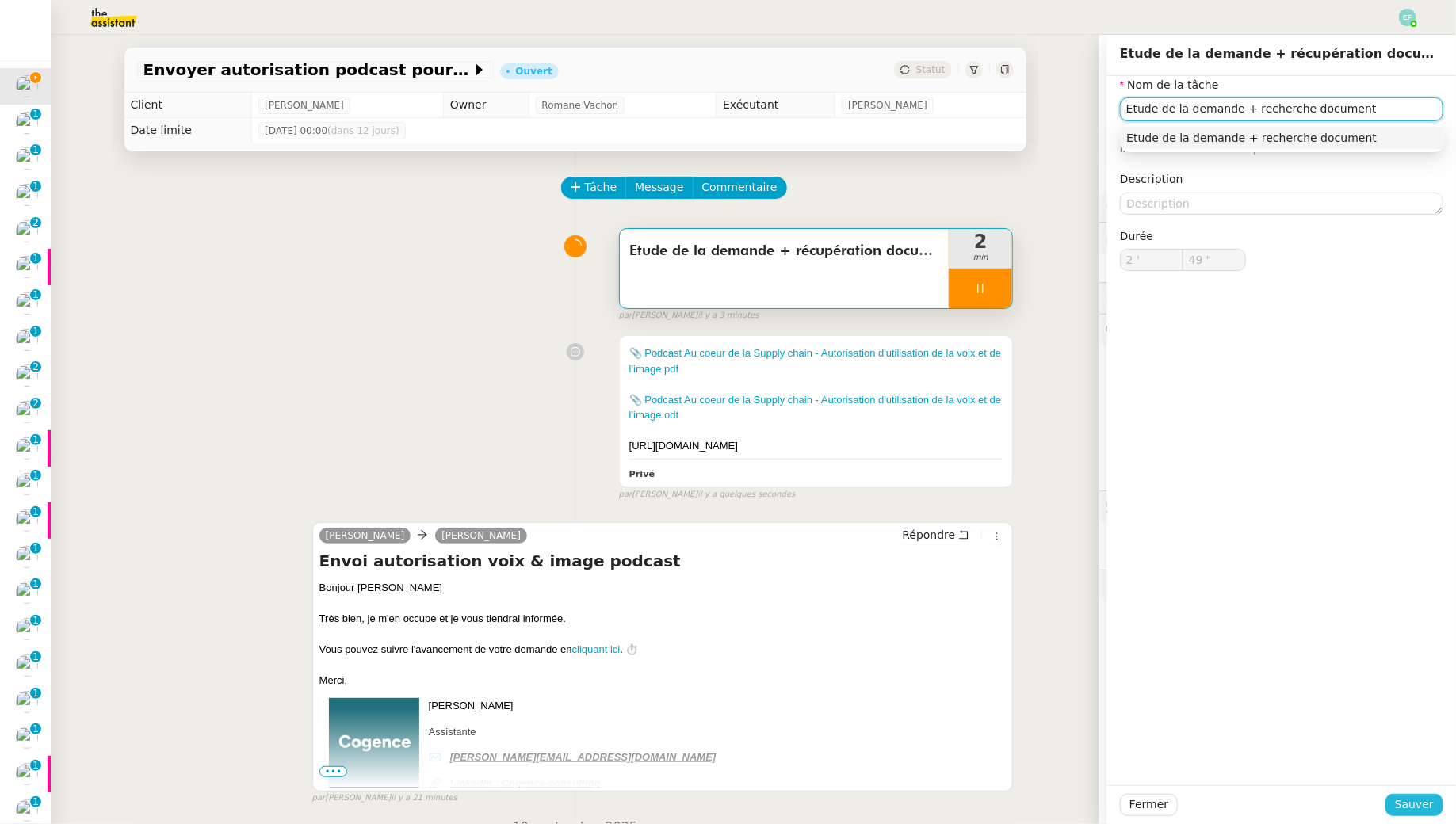
type input "Etude de la demande + recherche document"
click at [1420, 804] on span "Sauver" at bounding box center [1414, 804] width 39 height 18
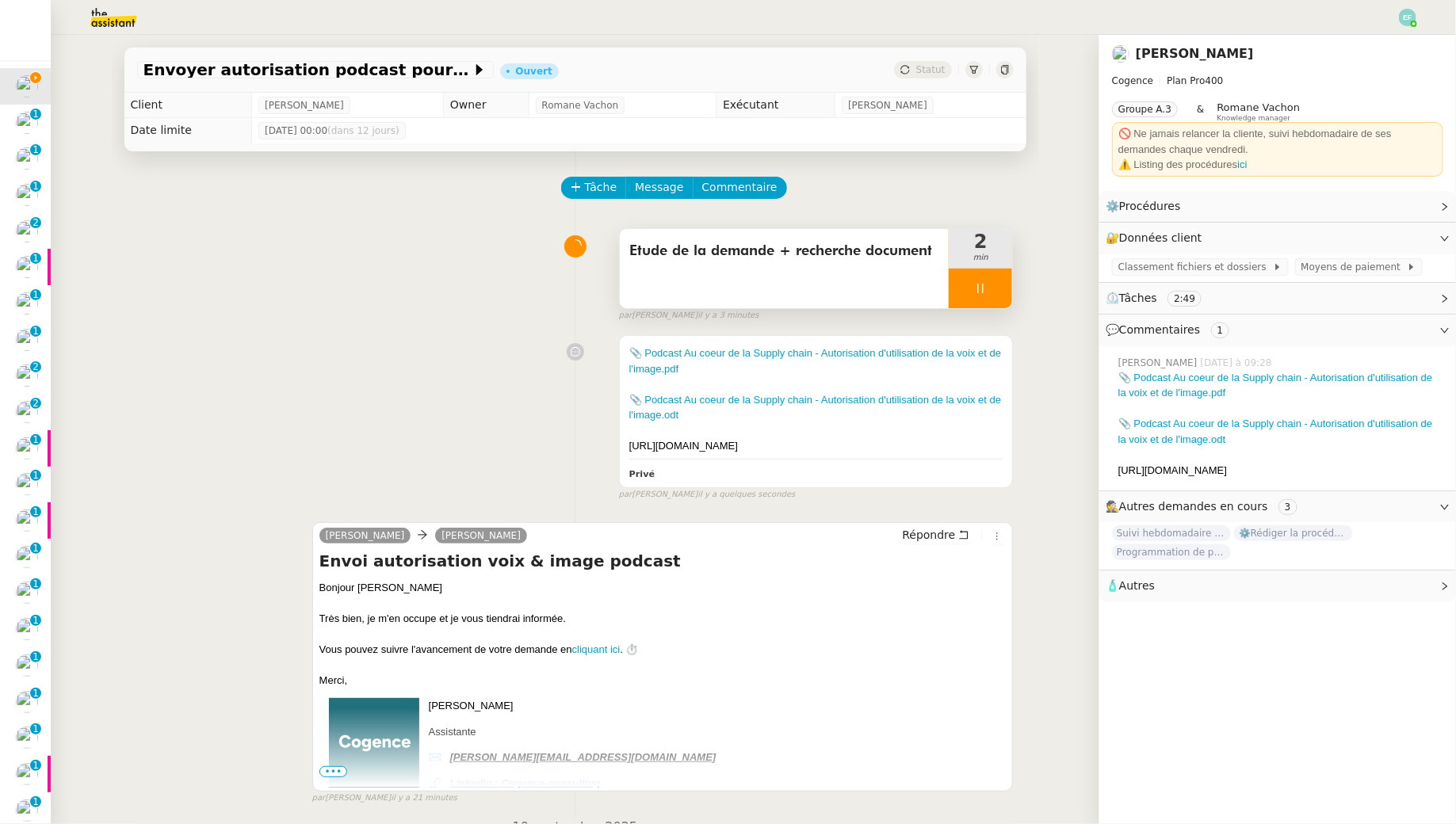
click at [1002, 289] on div at bounding box center [980, 288] width 64 height 39
click at [1002, 289] on icon at bounding box center [996, 288] width 13 height 13
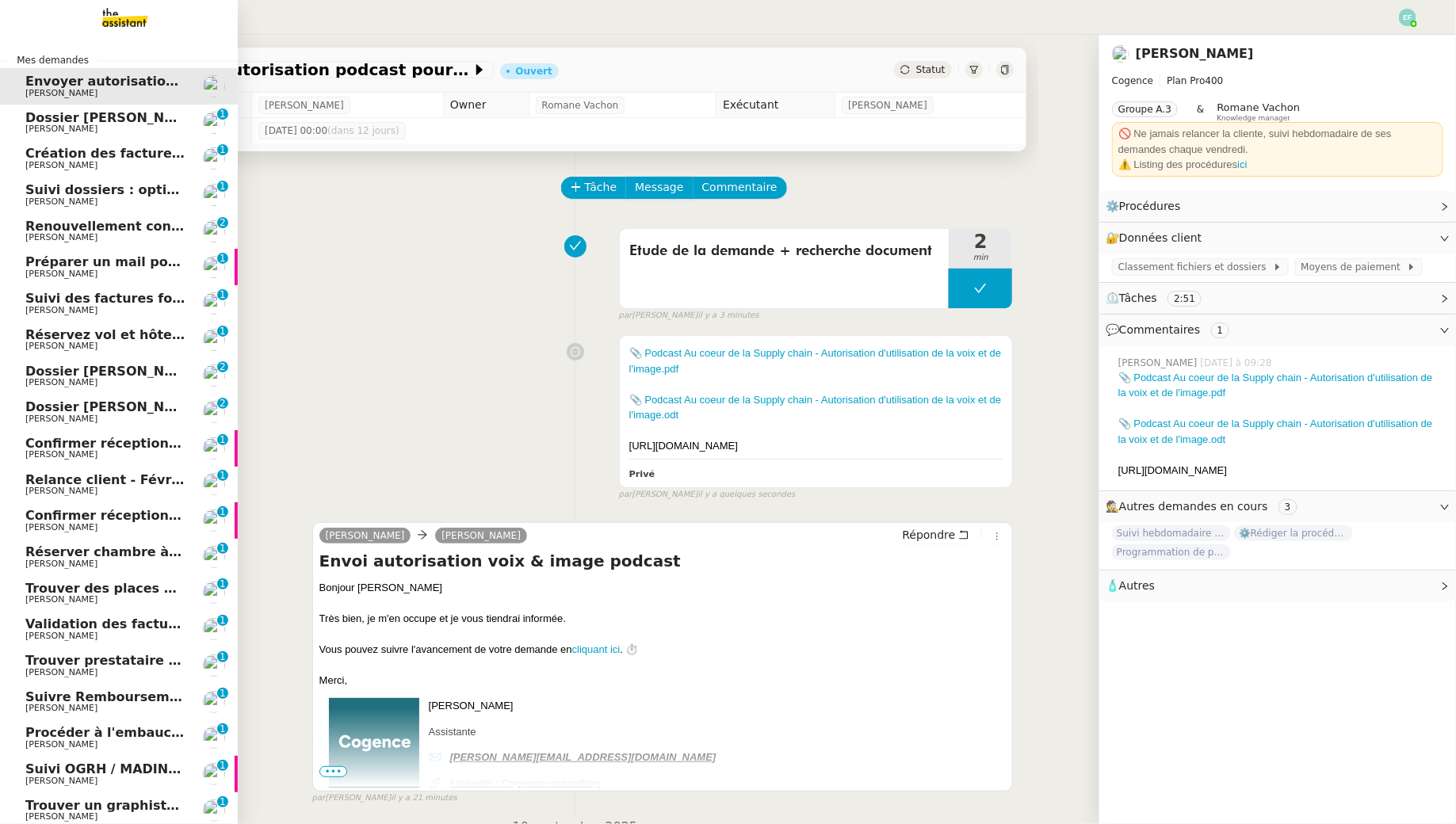
click at [39, 125] on span "[PERSON_NAME]" at bounding box center [61, 128] width 72 height 10
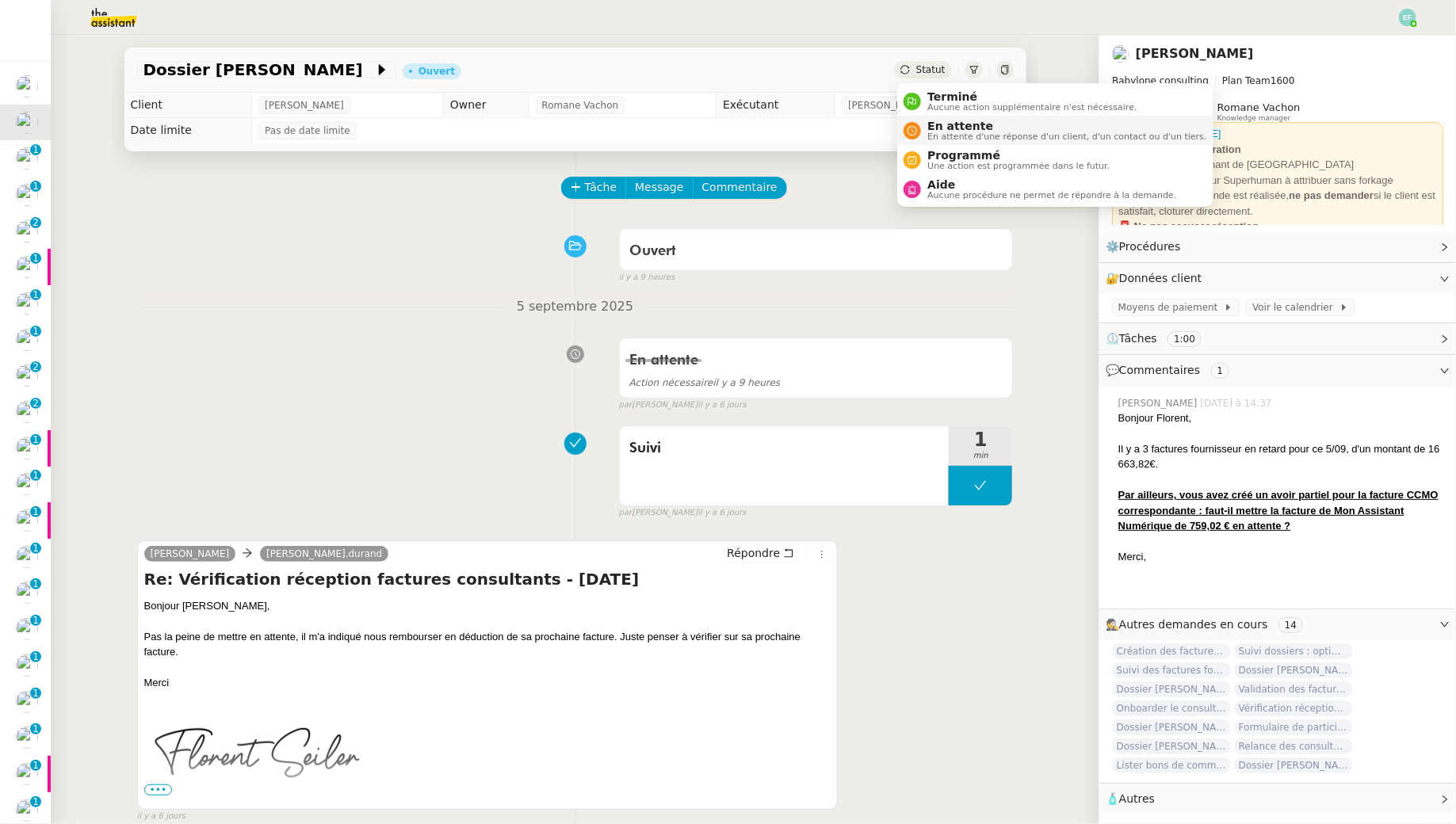
click at [931, 131] on span "En attente" at bounding box center [1066, 126] width 279 height 13
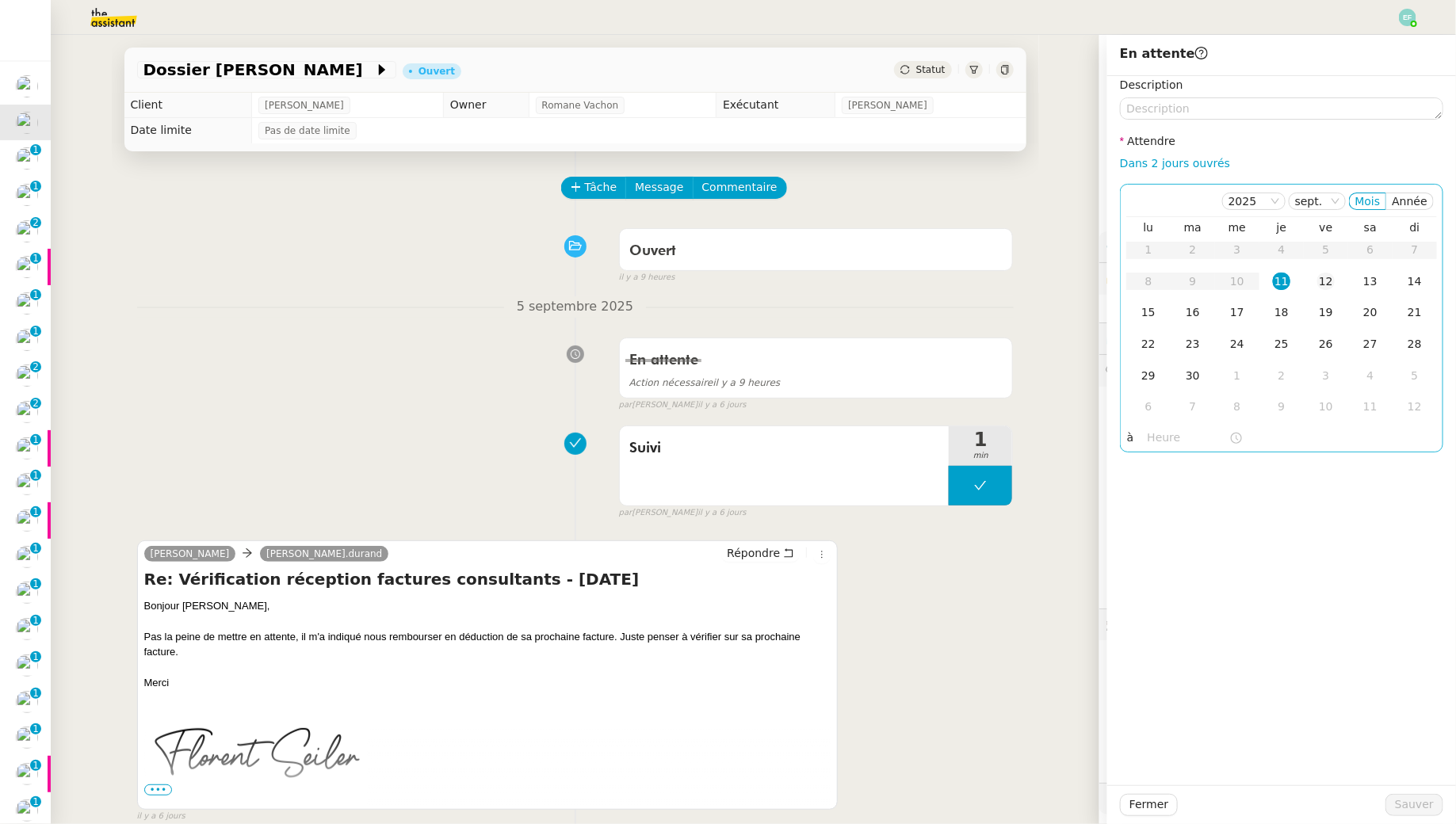
click at [1329, 287] on div "12" at bounding box center [1325, 281] width 17 height 17
click at [1409, 811] on span "Sauver" at bounding box center [1414, 804] width 39 height 18
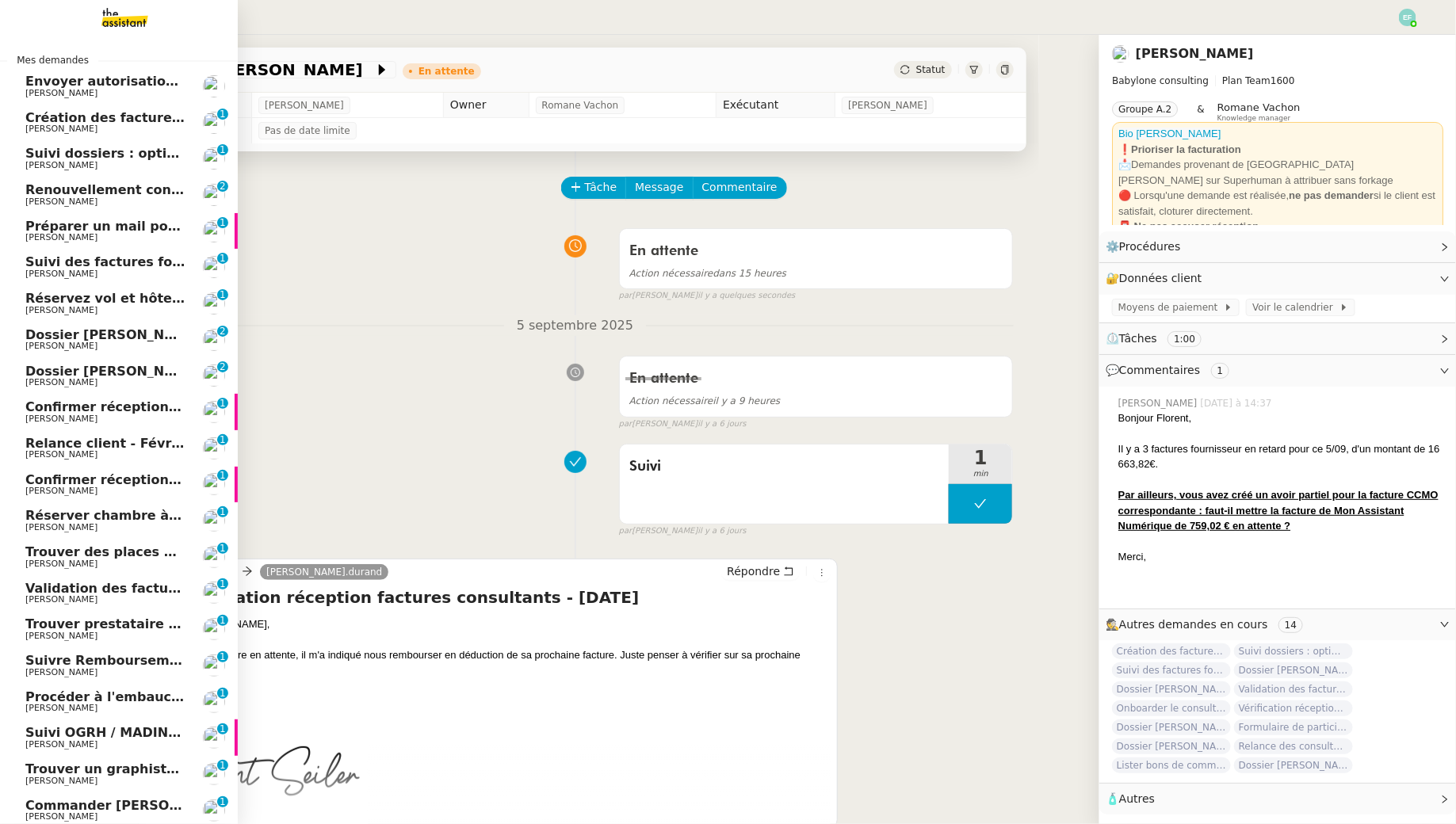
click at [30, 132] on span "[PERSON_NAME]" at bounding box center [61, 128] width 72 height 10
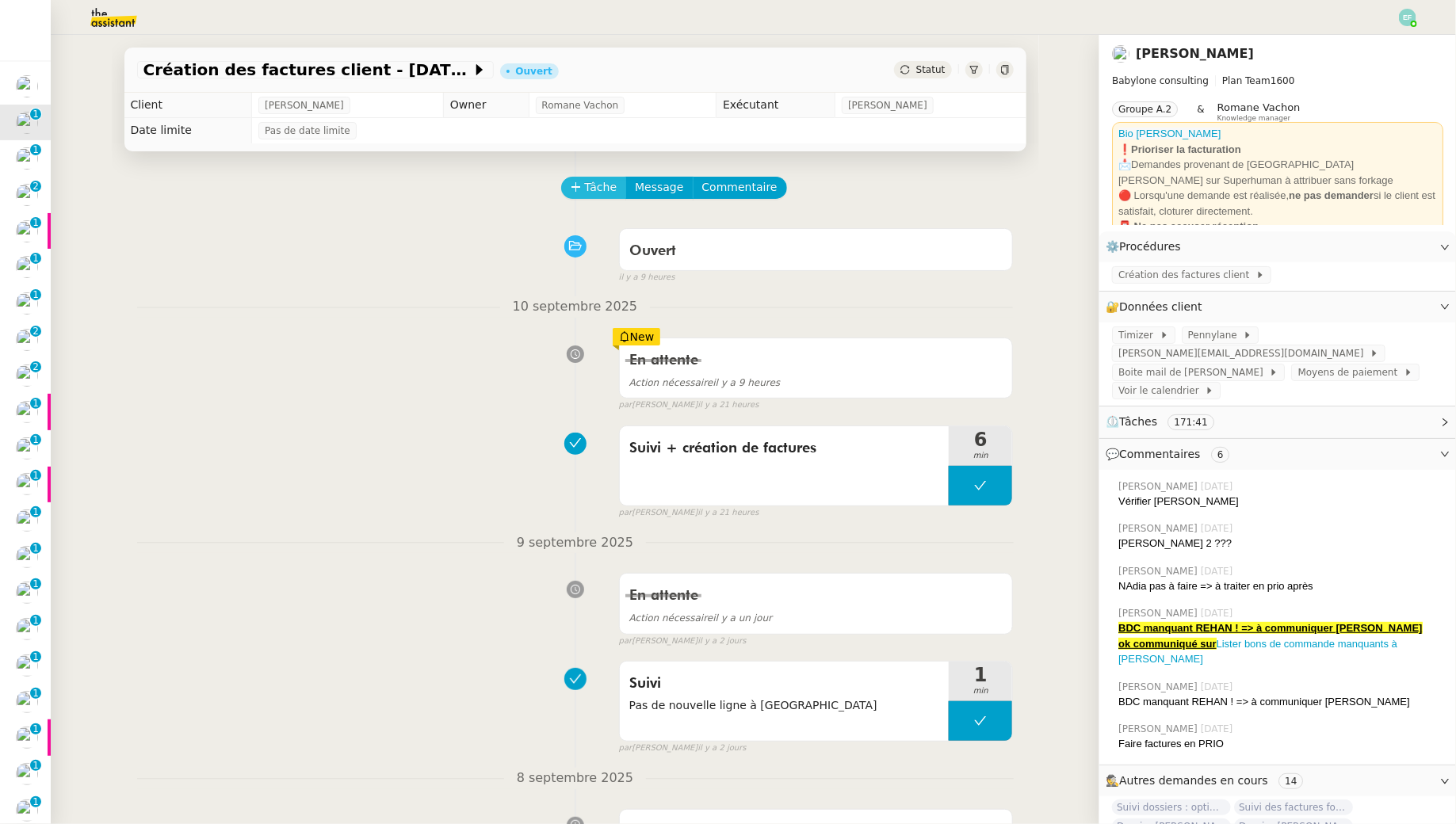
click at [591, 190] on span "Tâche" at bounding box center [601, 188] width 32 height 18
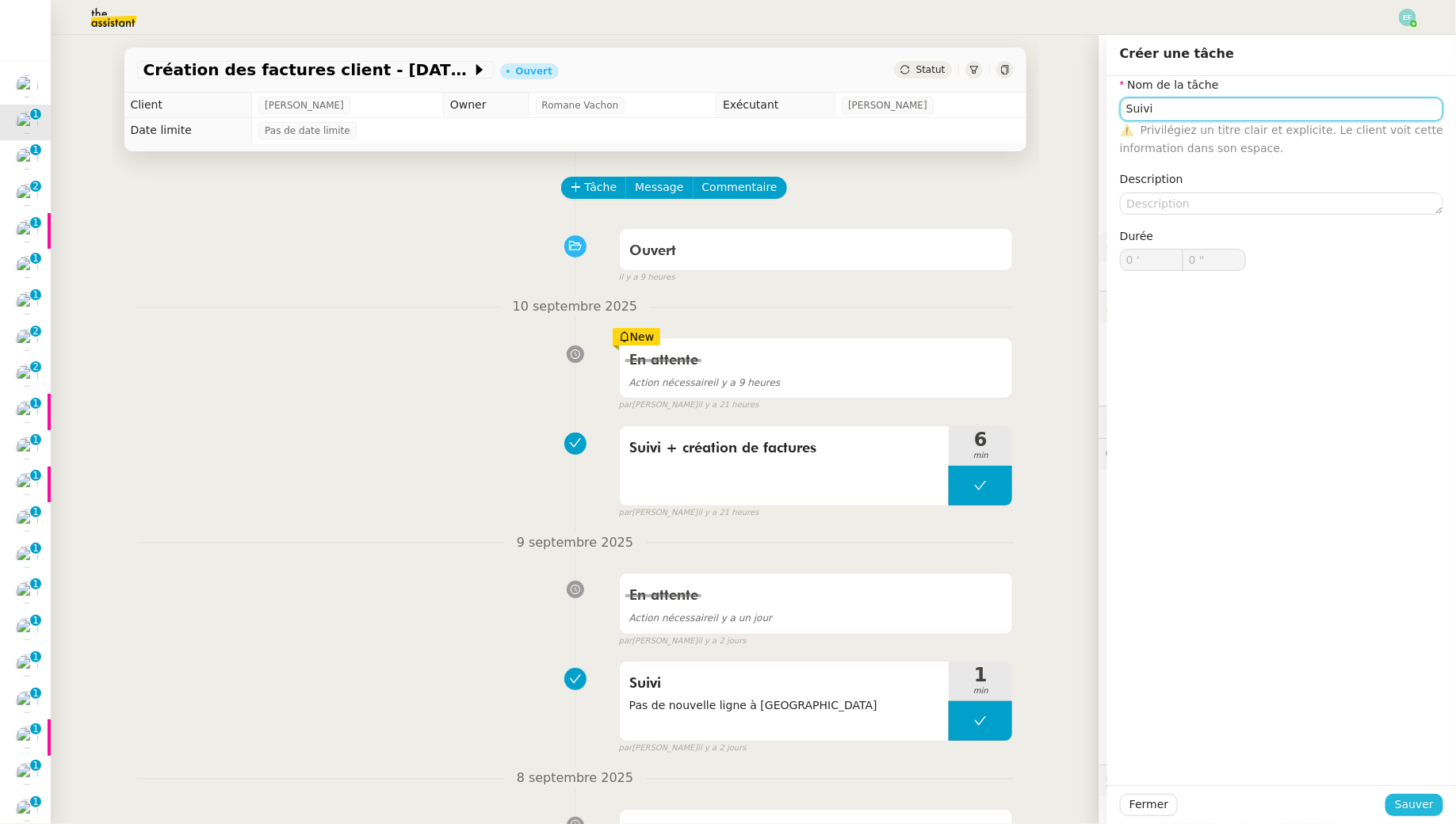
type input "Suivi"
click at [1433, 805] on span "Sauver" at bounding box center [1414, 804] width 39 height 18
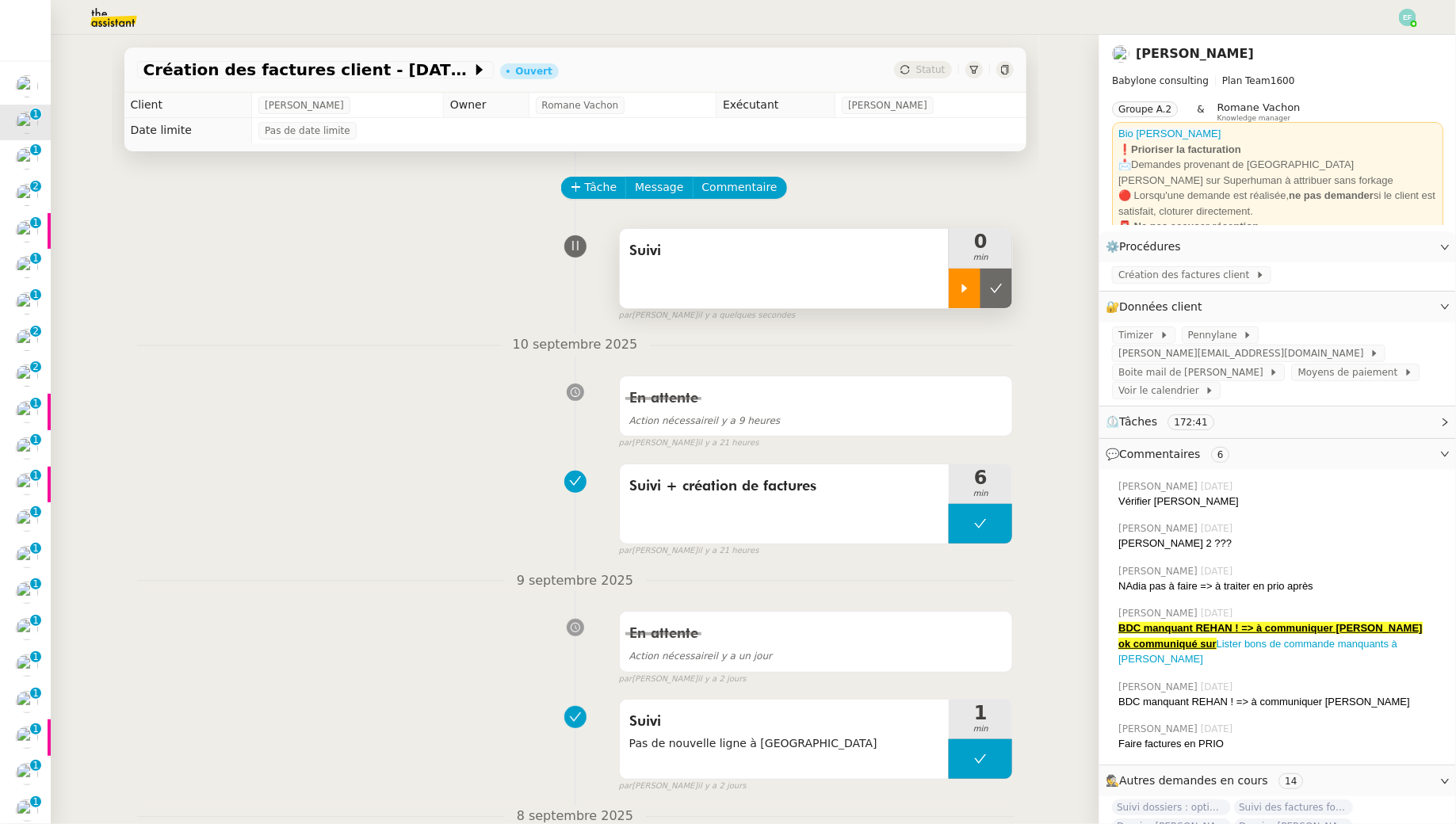
click at [975, 283] on div at bounding box center [964, 288] width 31 height 39
click at [733, 189] on span "Commentaire" at bounding box center [740, 188] width 75 height 18
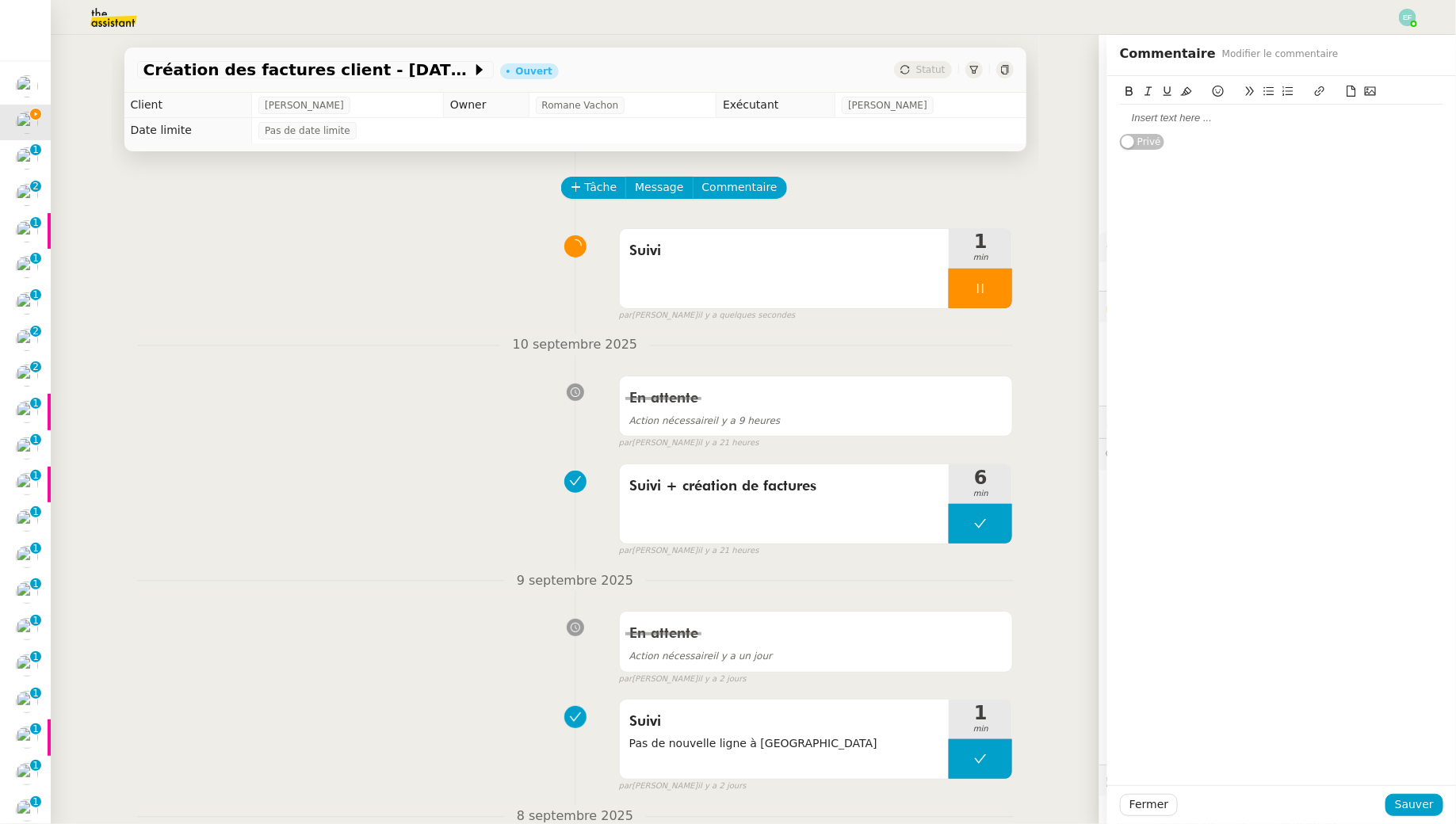
click at [1210, 115] on div at bounding box center [1281, 118] width 323 height 14
click at [1424, 811] on span "Sauver" at bounding box center [1414, 804] width 39 height 18
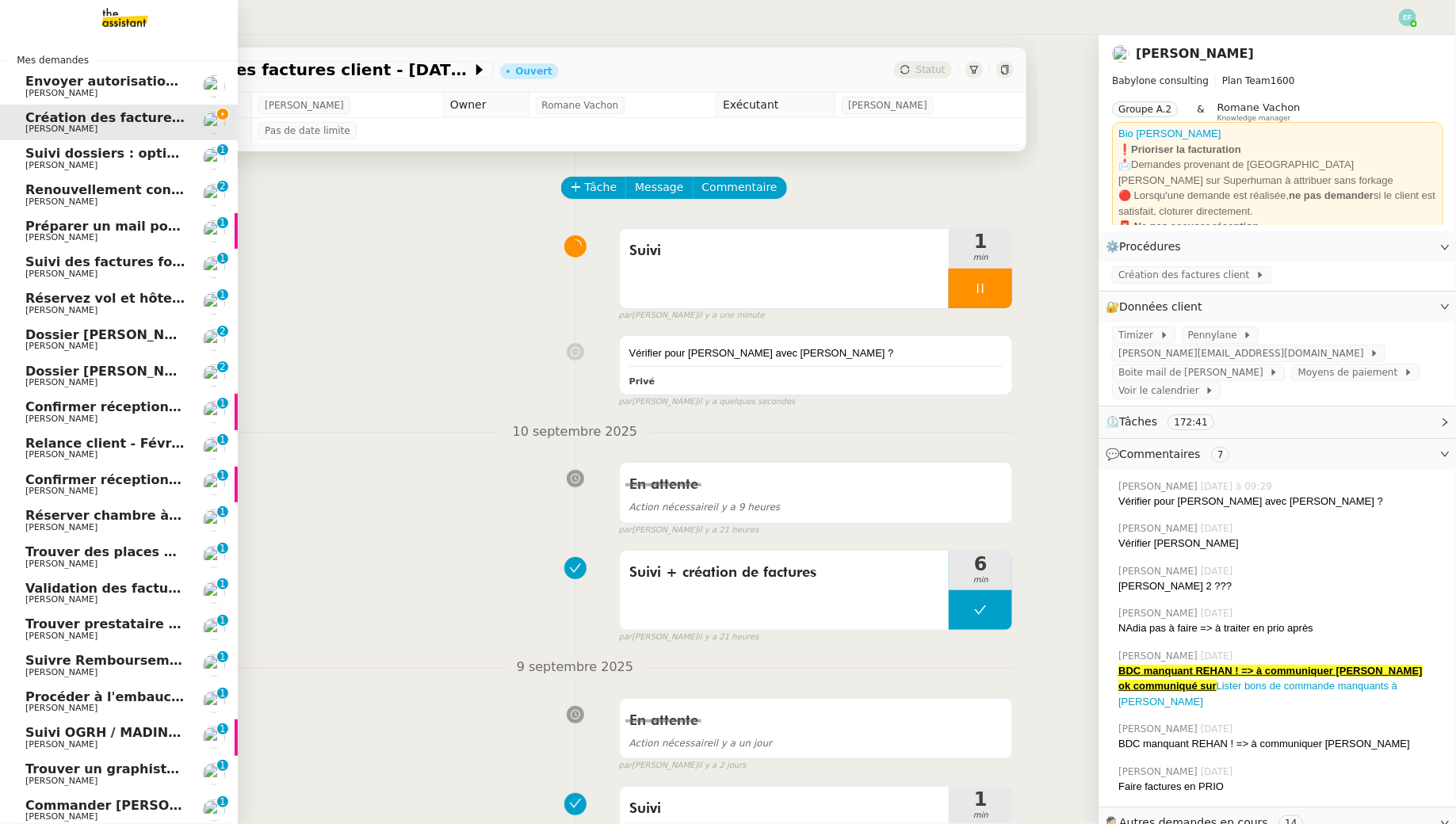
click at [44, 138] on link "Création des factures client - [DATE] [PERSON_NAME]" at bounding box center [118, 123] width 238 height 37
click at [44, 152] on span "Suivi dossiers : optimisation Notion / [PERSON_NAME]" at bounding box center [218, 153] width 386 height 15
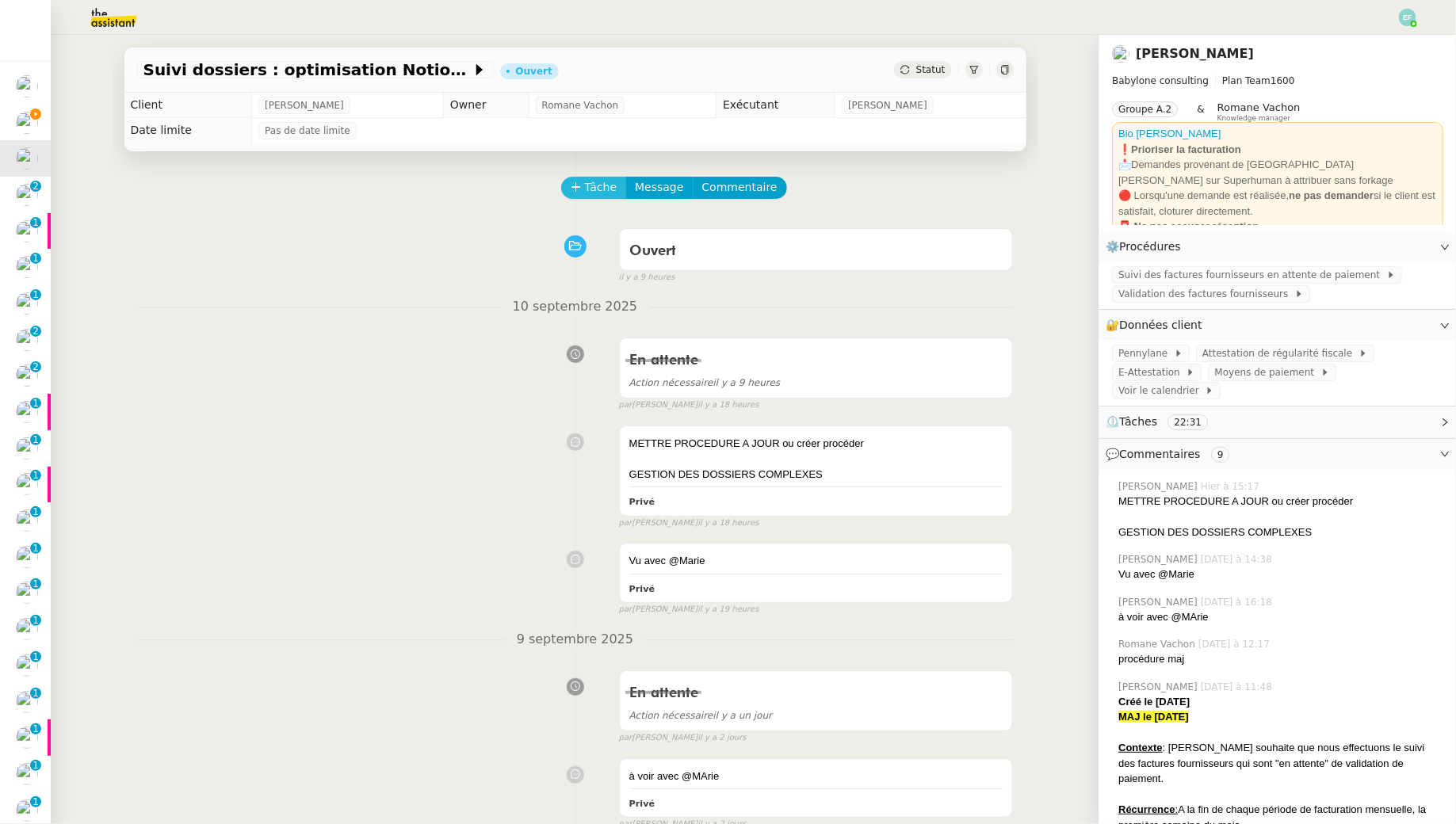
click at [587, 186] on span "Tâche" at bounding box center [601, 188] width 32 height 18
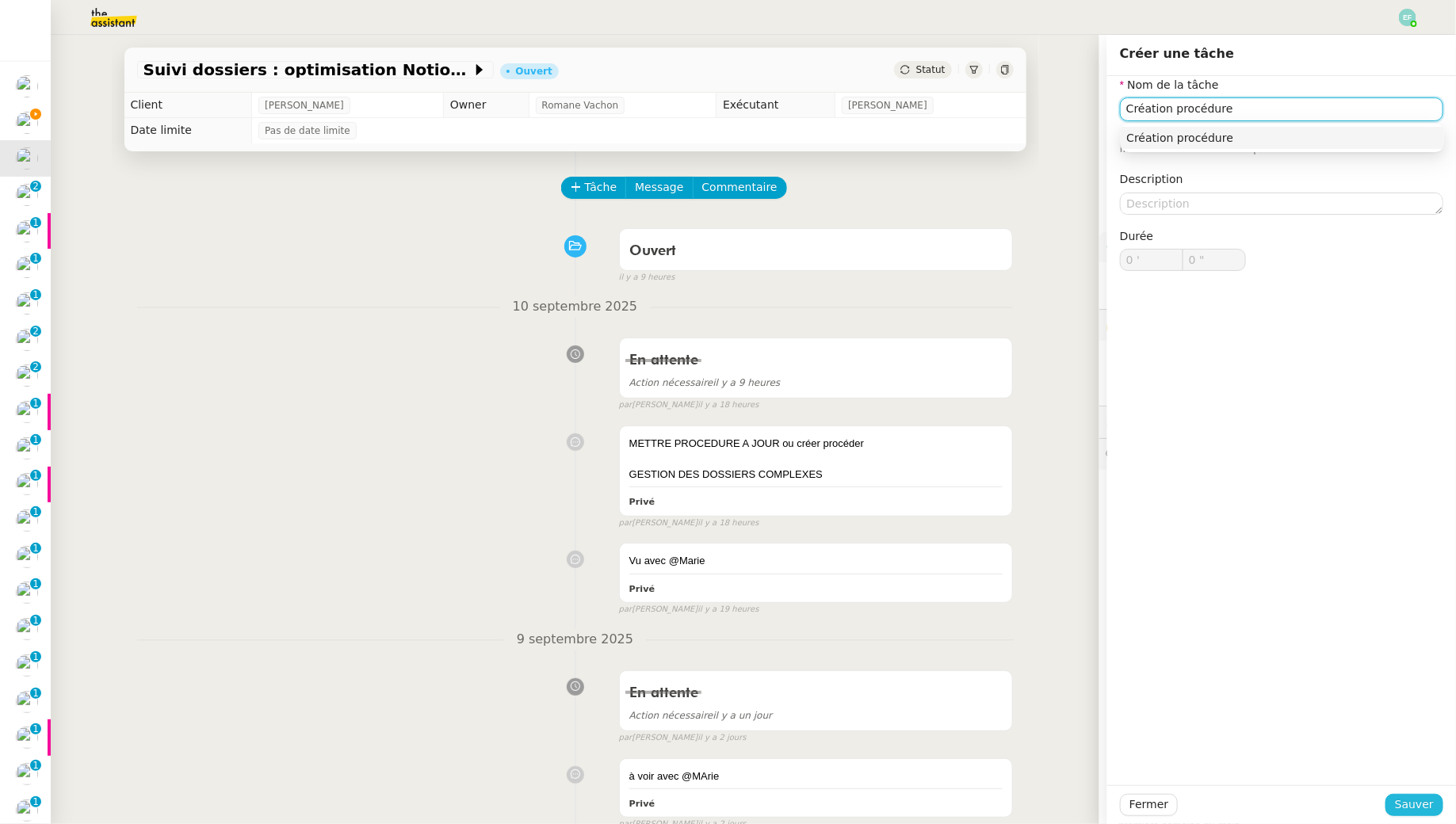
type input "Création procédure"
click at [1415, 794] on button "Sauver" at bounding box center [1414, 805] width 57 height 22
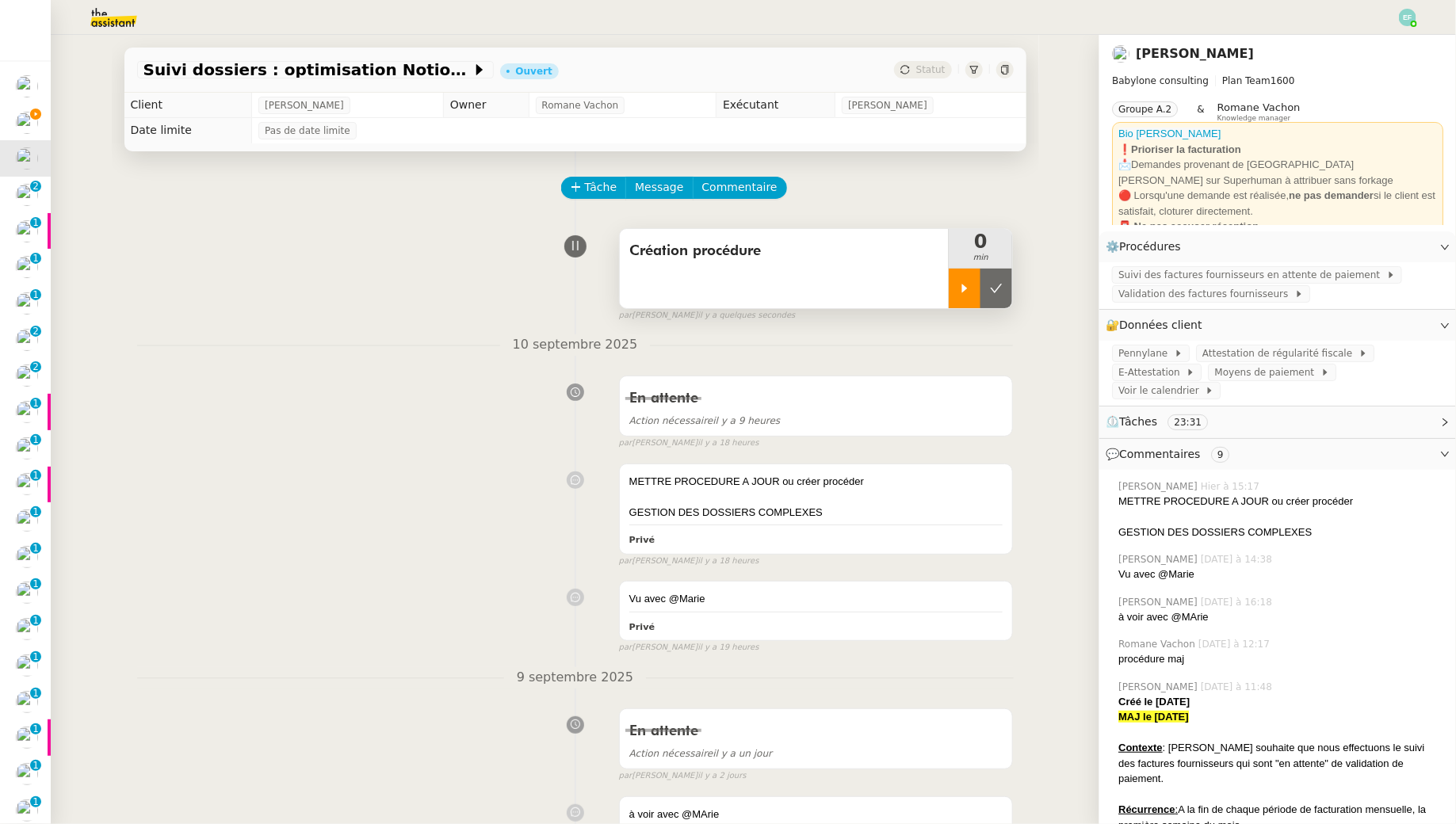
click at [967, 295] on div at bounding box center [964, 288] width 31 height 39
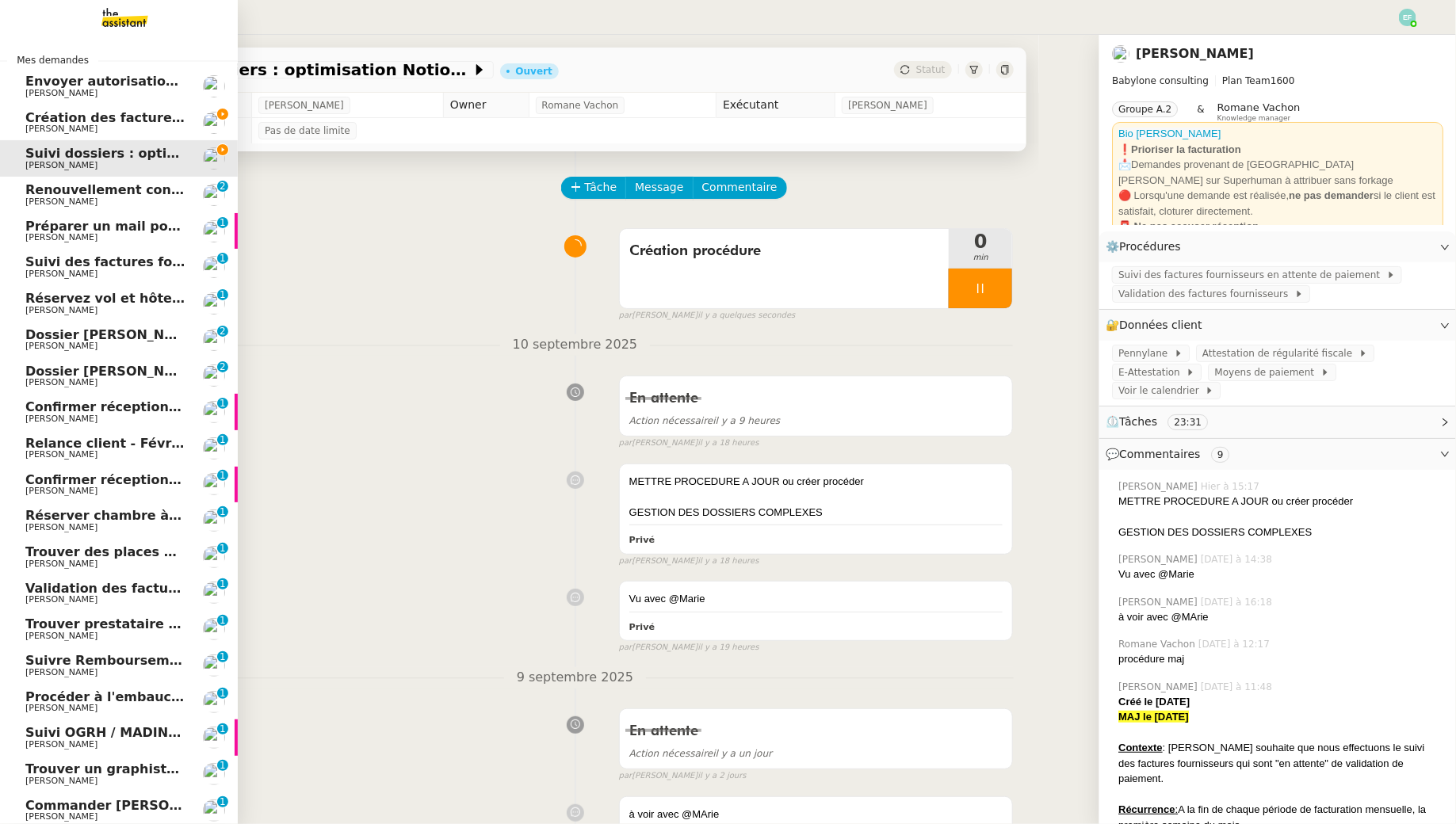
click at [57, 125] on span "[PERSON_NAME]" at bounding box center [61, 128] width 72 height 10
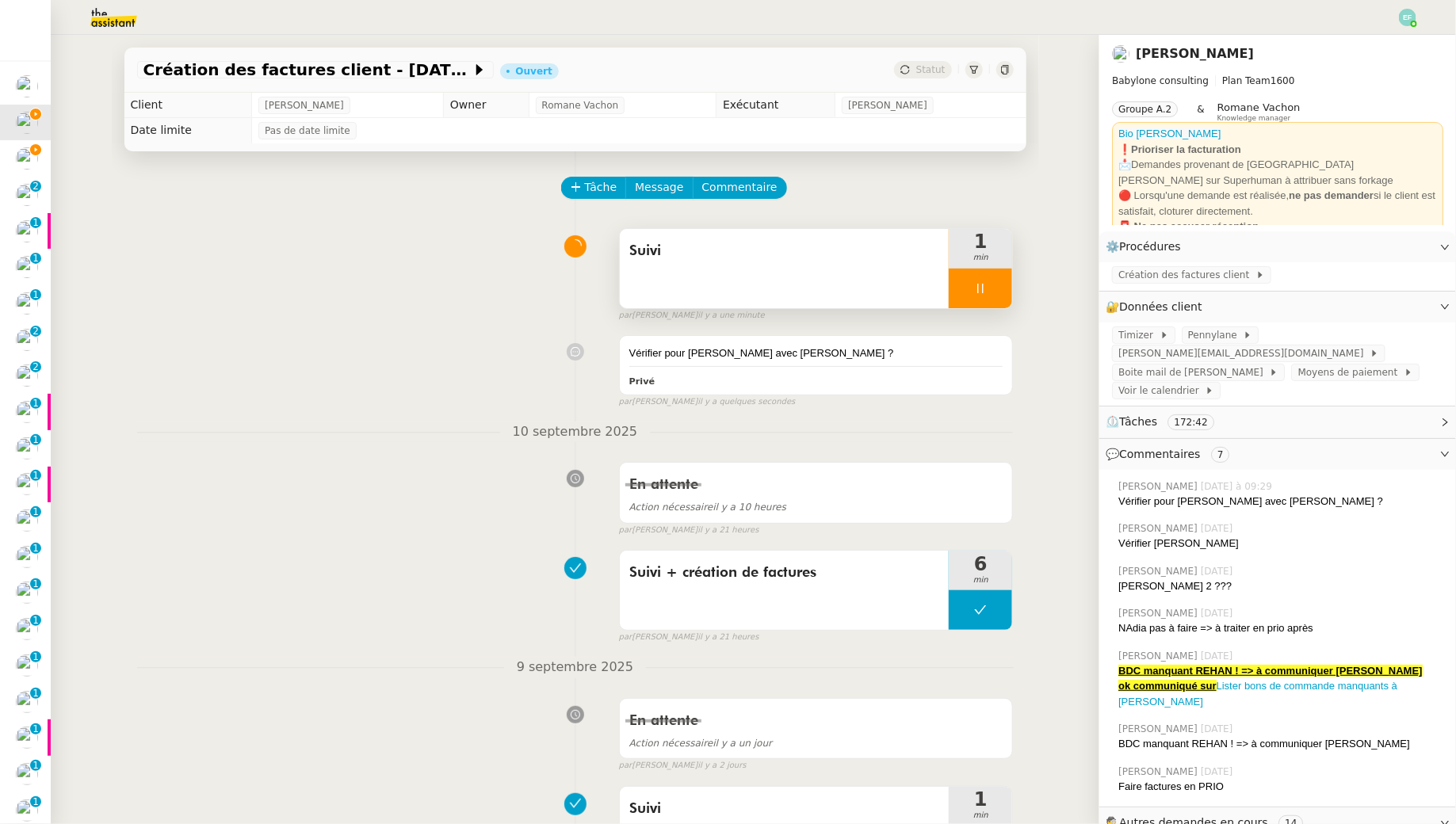
click at [993, 290] on div at bounding box center [980, 288] width 64 height 39
click at [1004, 290] on button at bounding box center [996, 288] width 31 height 39
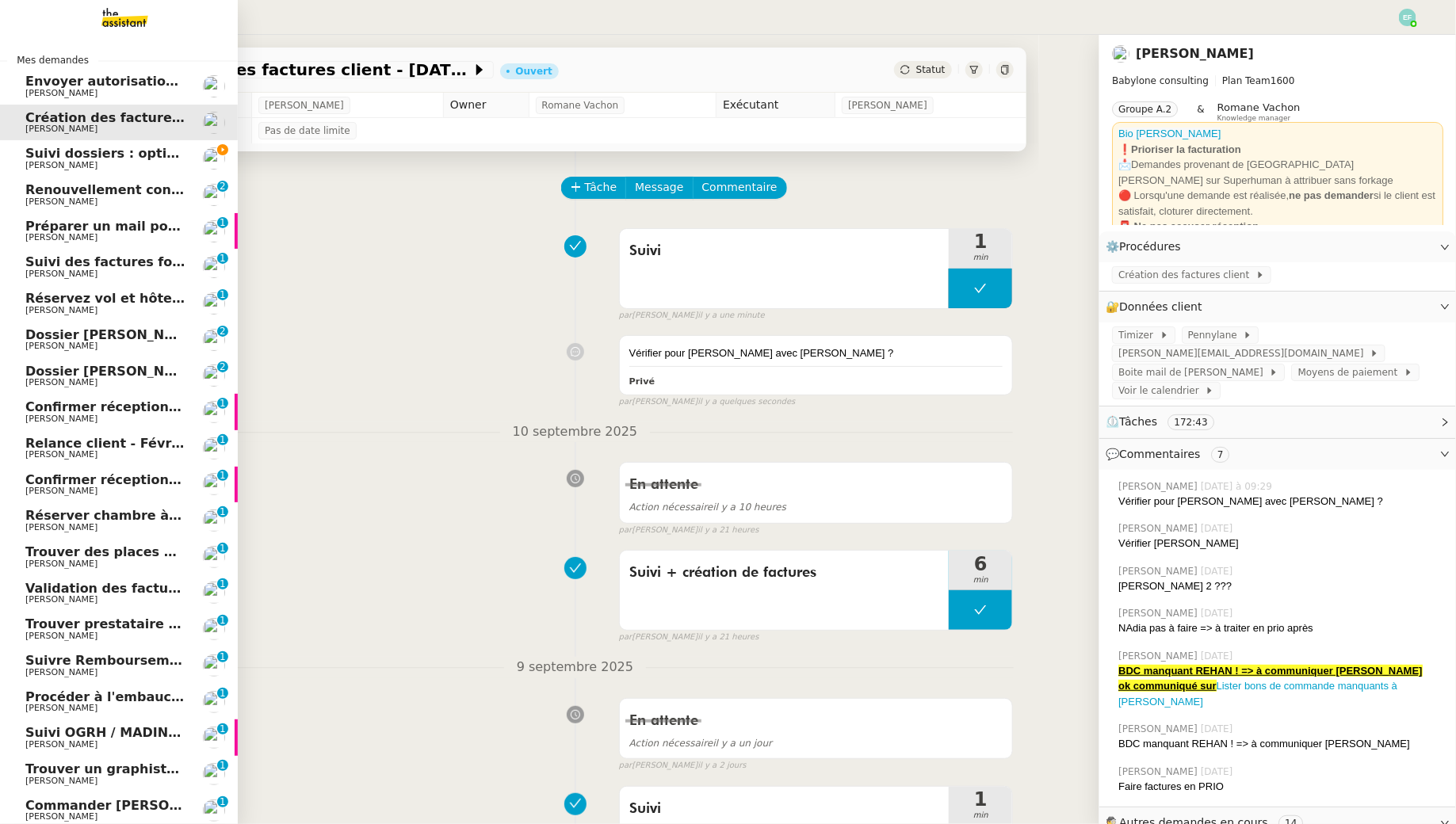
click at [66, 150] on span "Suivi dossiers : optimisation Notion / [PERSON_NAME]" at bounding box center [218, 153] width 386 height 15
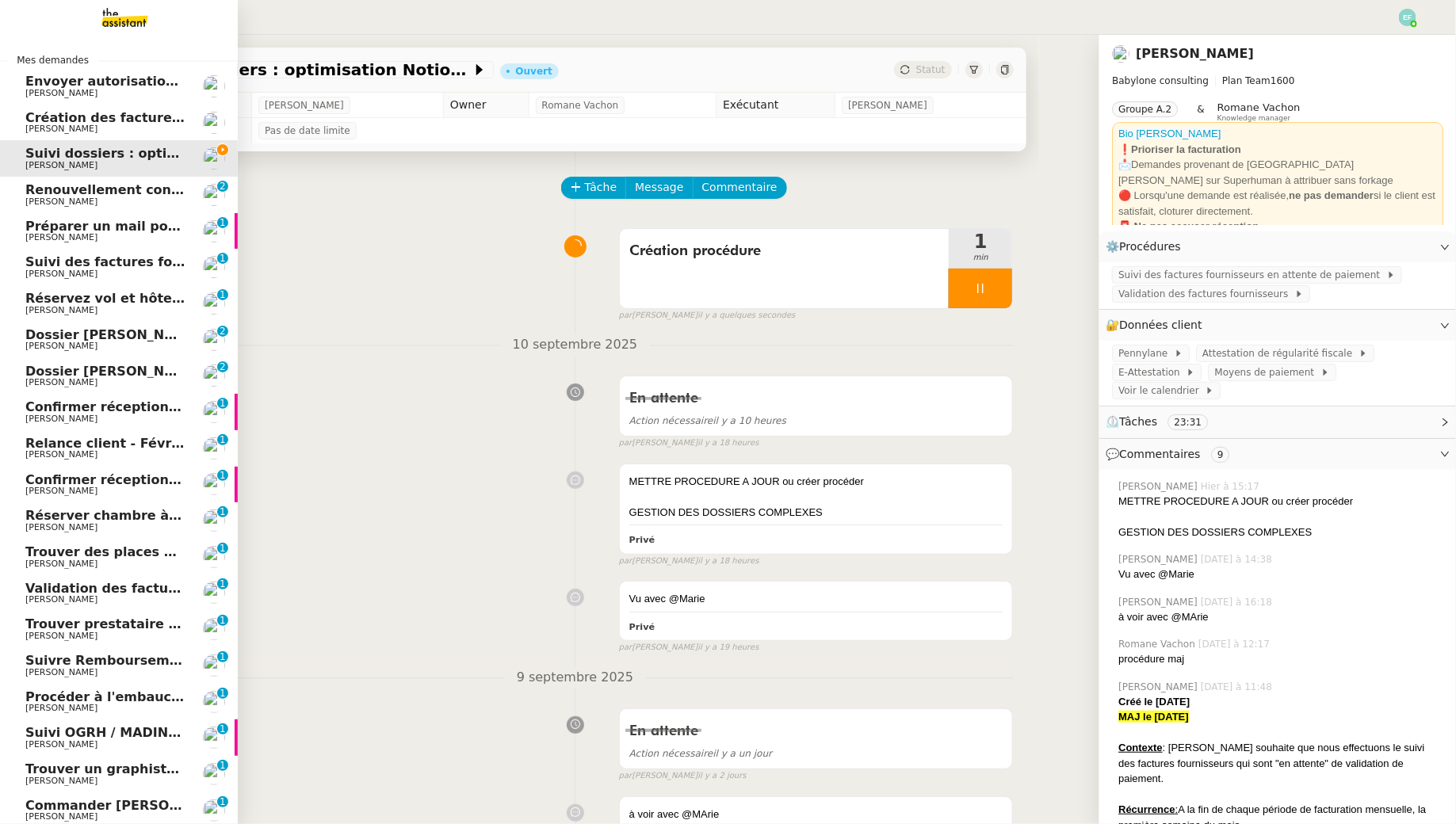
click at [48, 193] on span "Renouvellement contrat Opale STOCCO" at bounding box center [165, 189] width 281 height 15
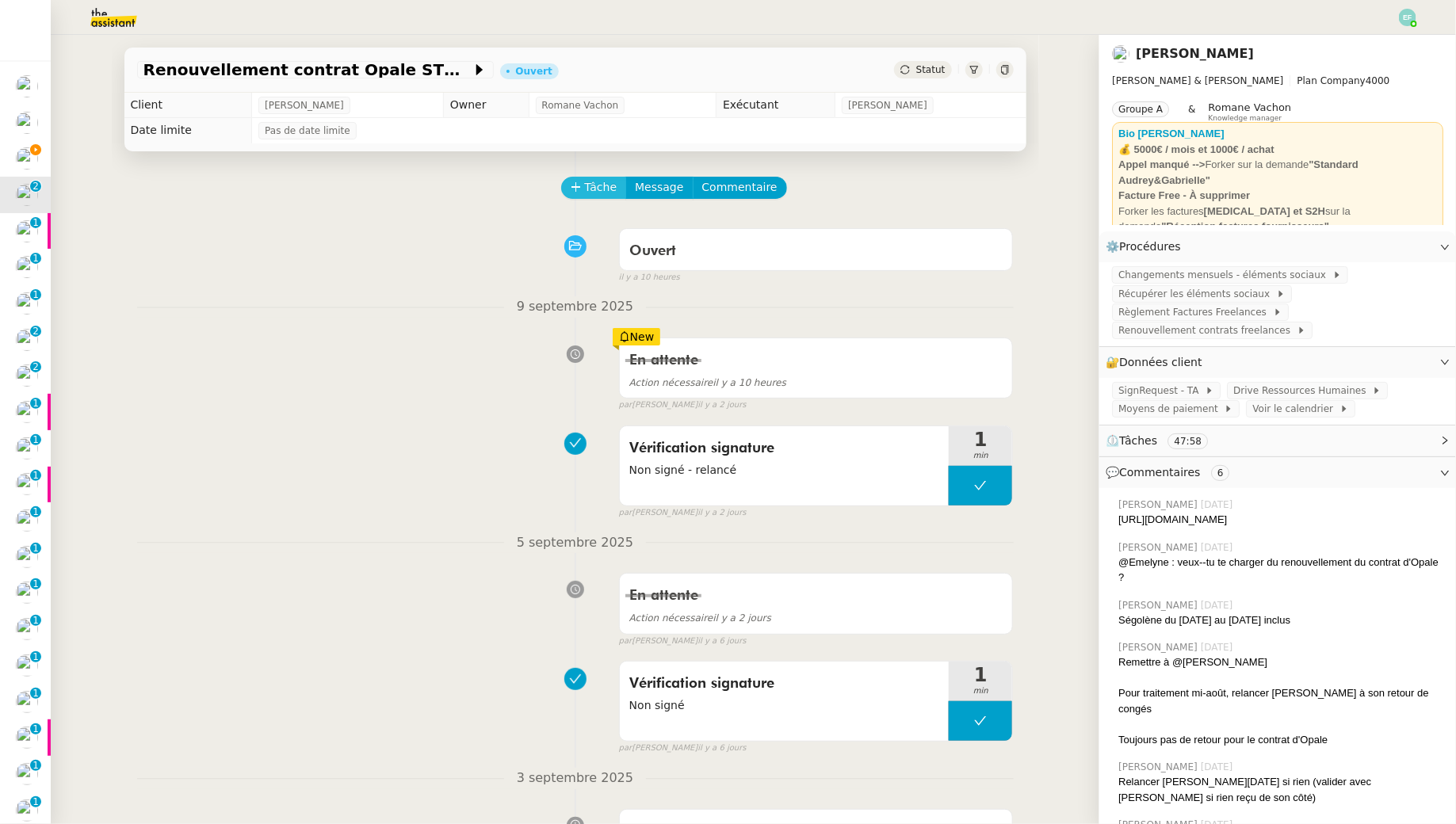
click at [592, 188] on span "Tâche" at bounding box center [601, 188] width 32 height 18
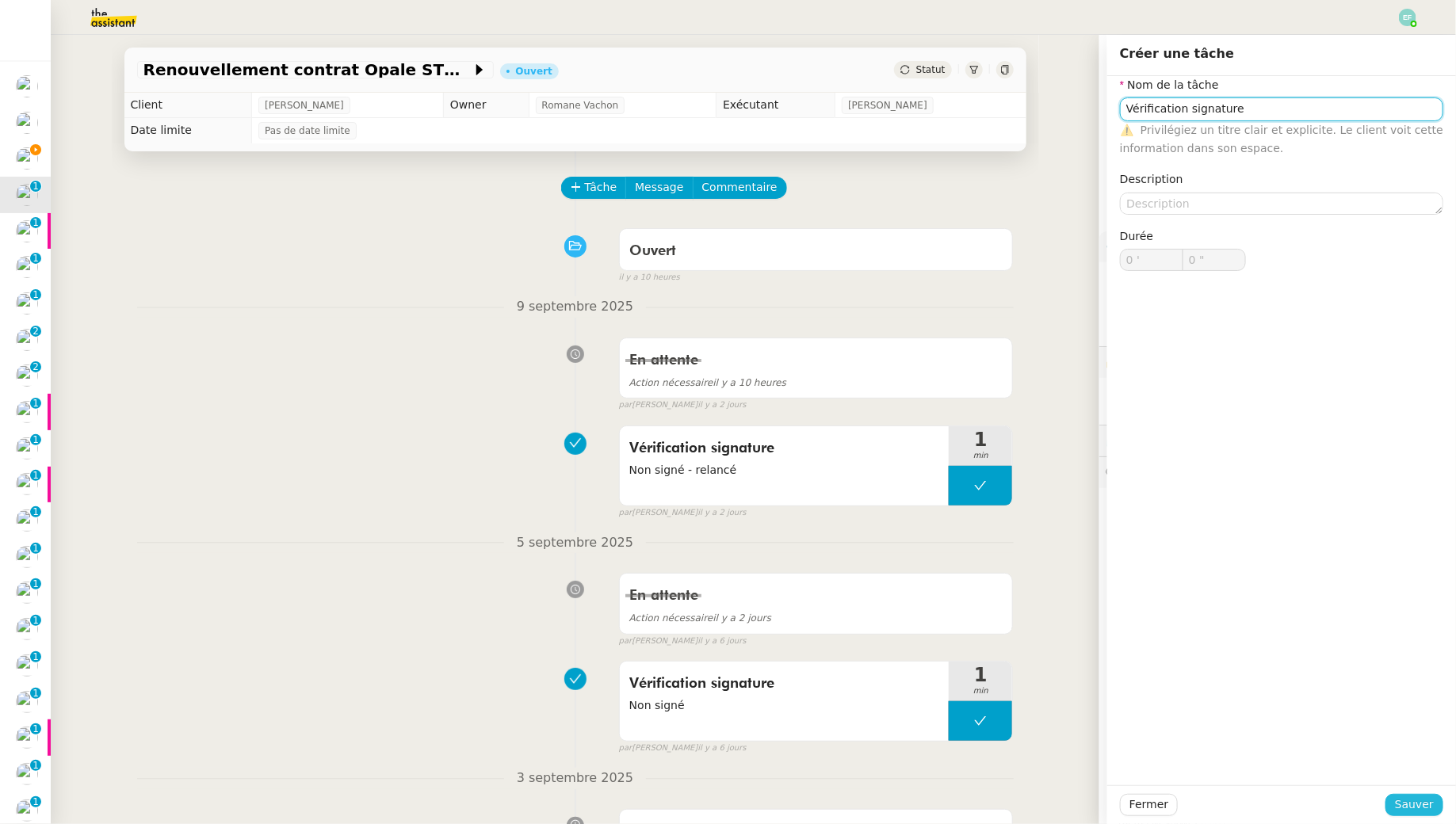
type input "Vérification signature"
click at [1399, 795] on button "Sauver" at bounding box center [1414, 805] width 57 height 22
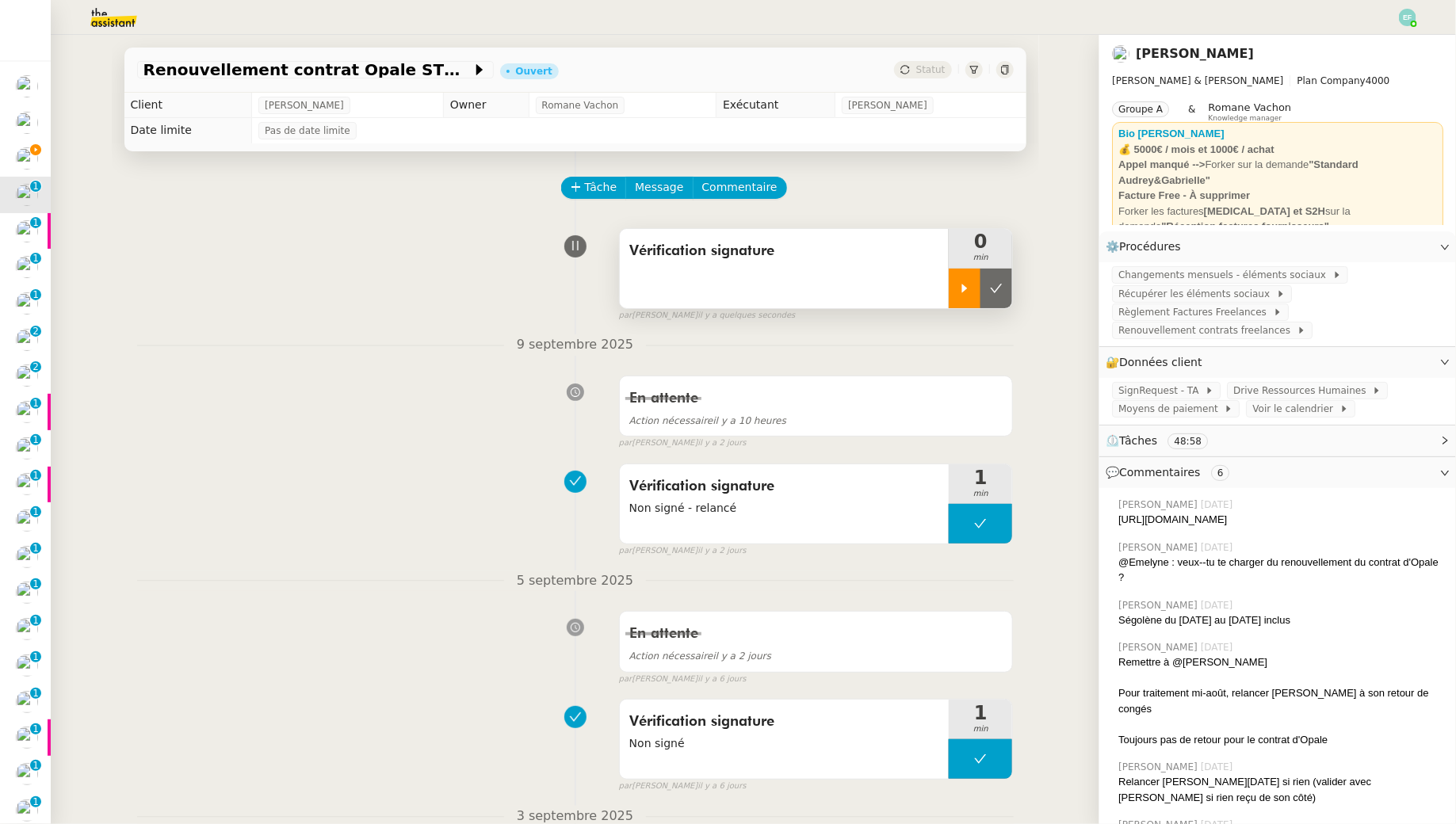
click at [956, 277] on div at bounding box center [964, 288] width 31 height 39
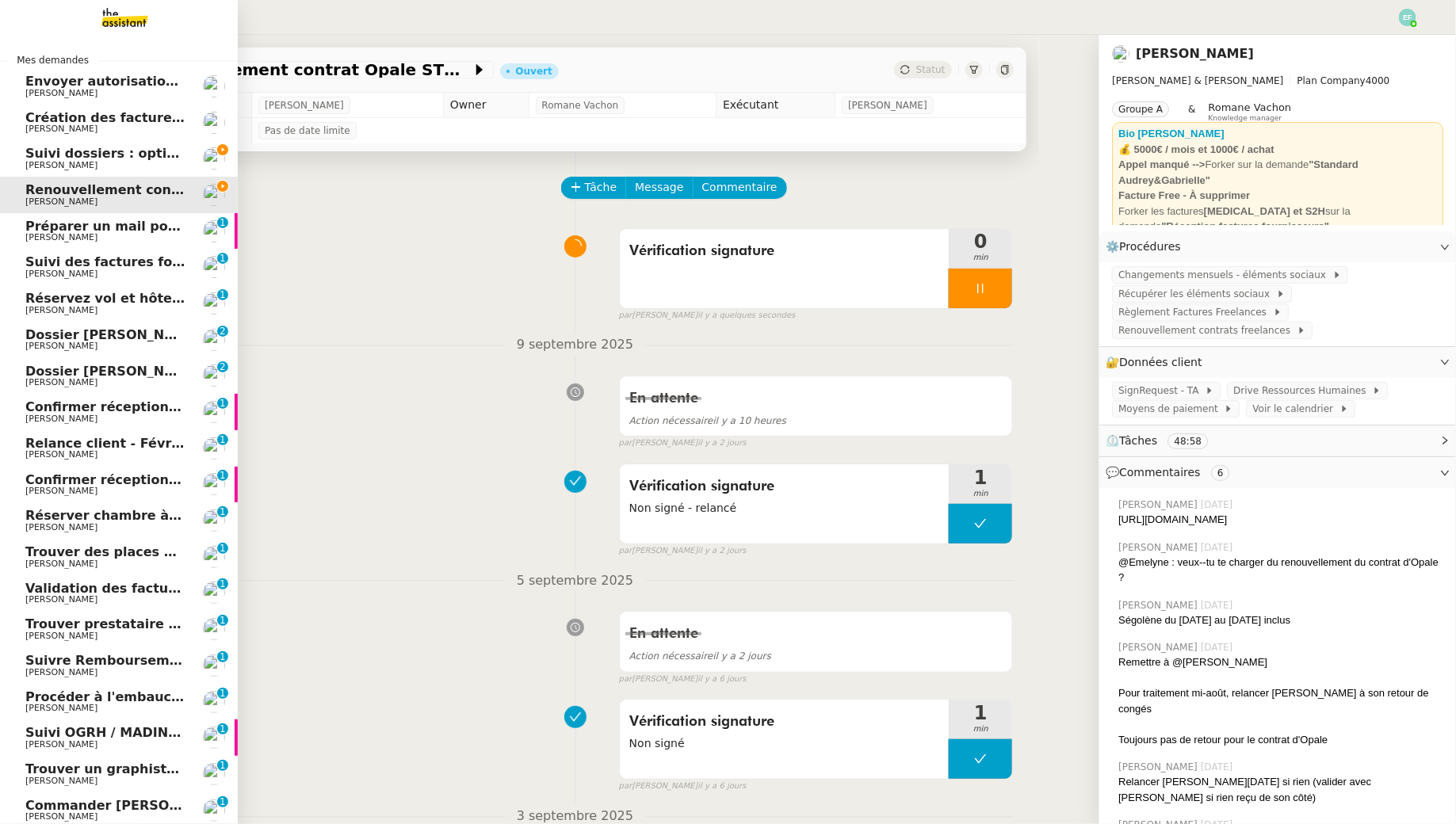
click at [42, 156] on span "Suivi dossiers : optimisation Notion / [PERSON_NAME]" at bounding box center [218, 153] width 386 height 15
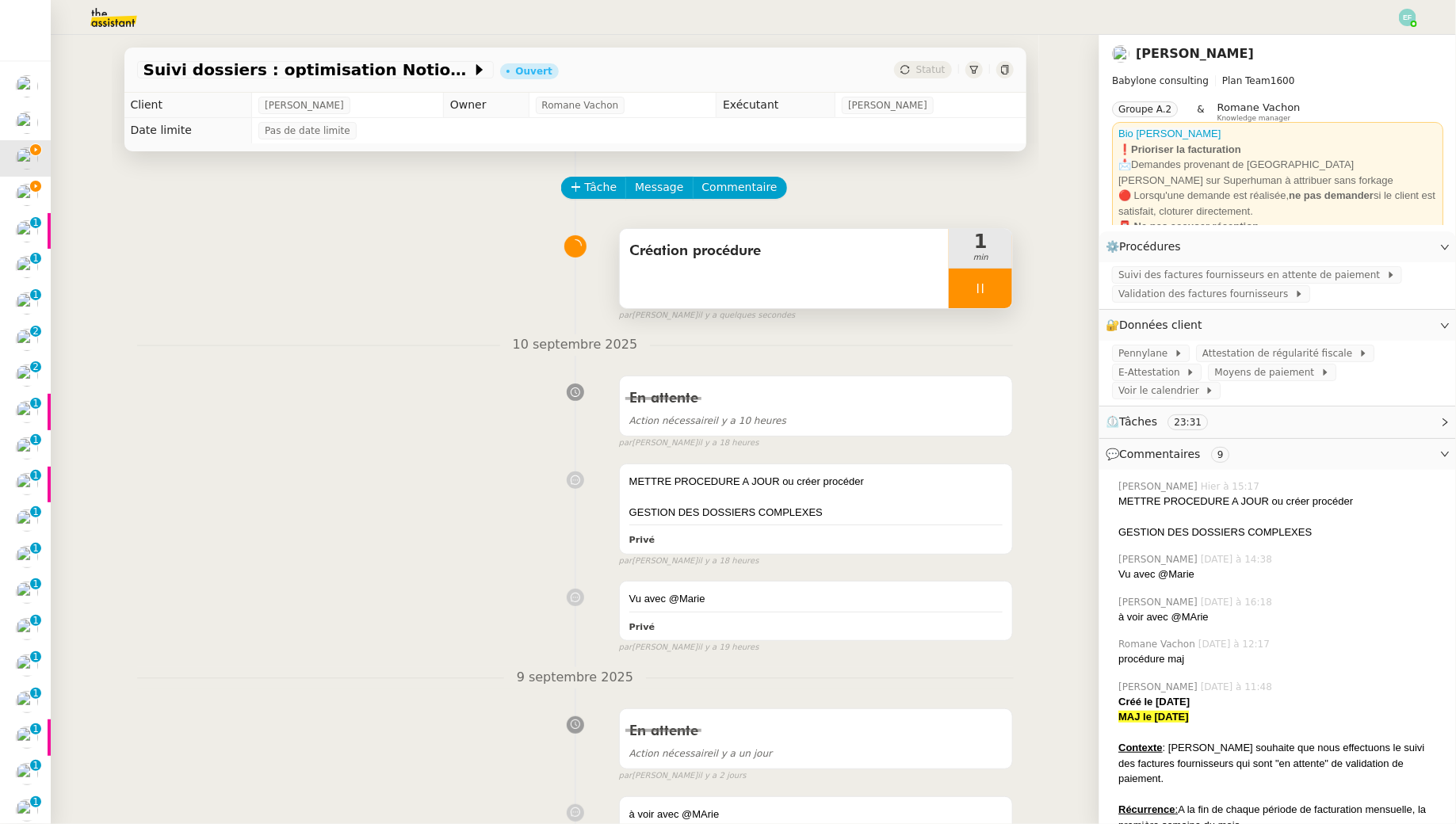
click at [984, 294] on icon at bounding box center [980, 288] width 13 height 13
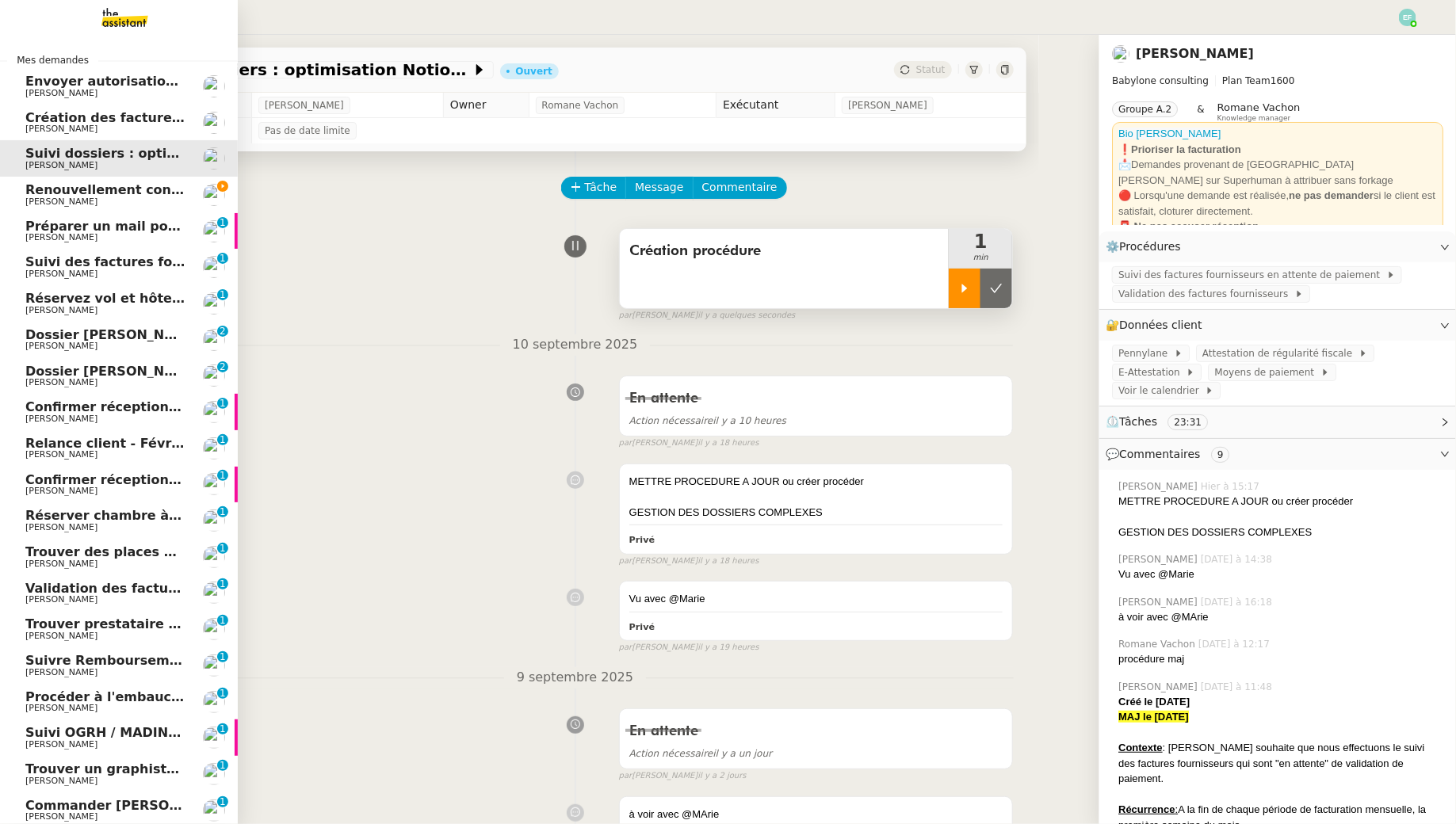
click at [55, 212] on link "Renouvellement contrat Opale STOCCO [PERSON_NAME]" at bounding box center [118, 195] width 238 height 37
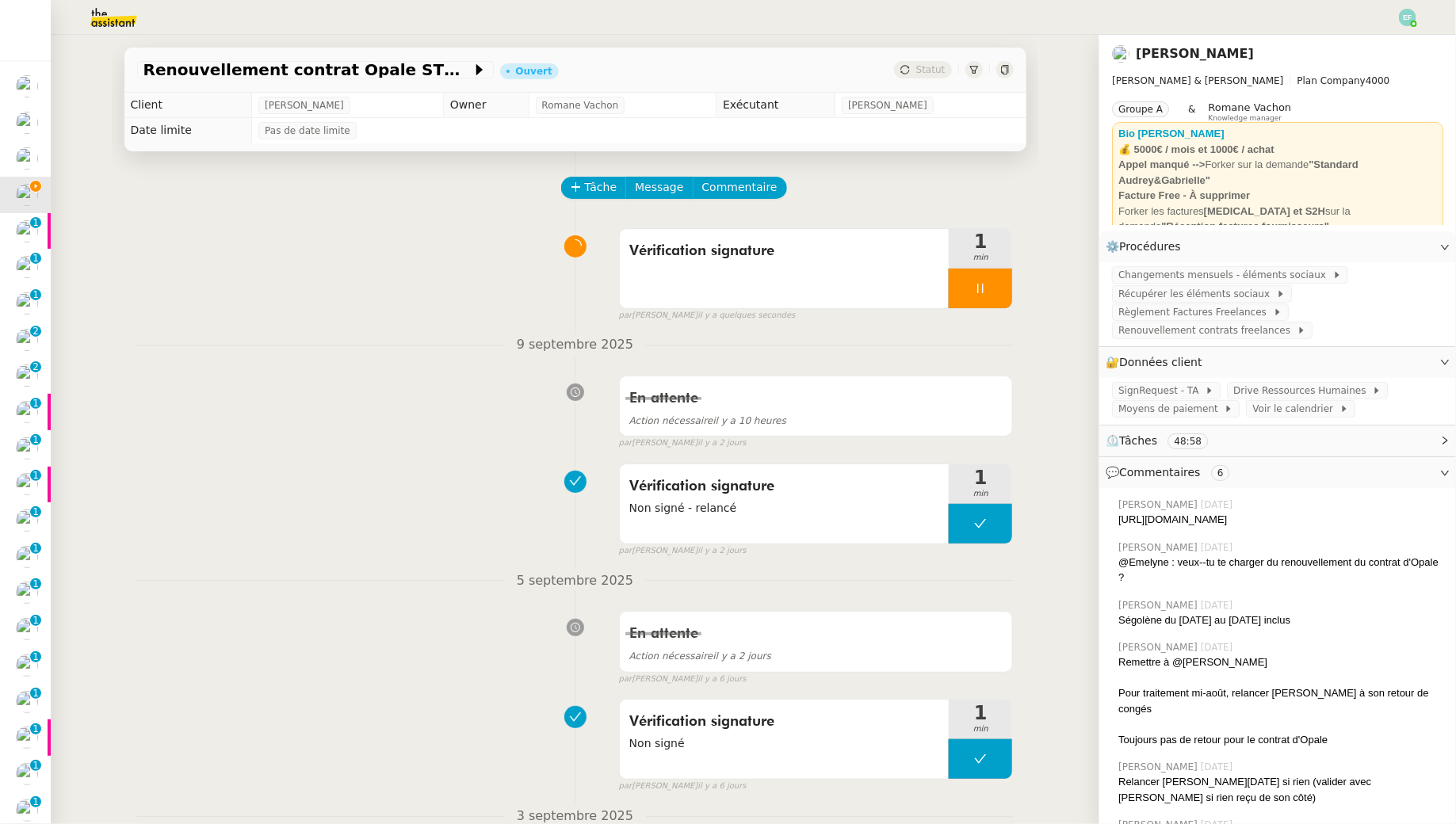
drag, startPoint x: 1203, startPoint y: 540, endPoint x: 1117, endPoint y: 522, distance: 87.9
click at [1117, 522] on div "[PERSON_NAME] [DATE] [URL][DOMAIN_NAME]" at bounding box center [1277, 513] width 331 height 43
copy div "[URL][DOMAIN_NAME]"
click at [696, 267] on div "Vérification signature" at bounding box center [784, 268] width 329 height 79
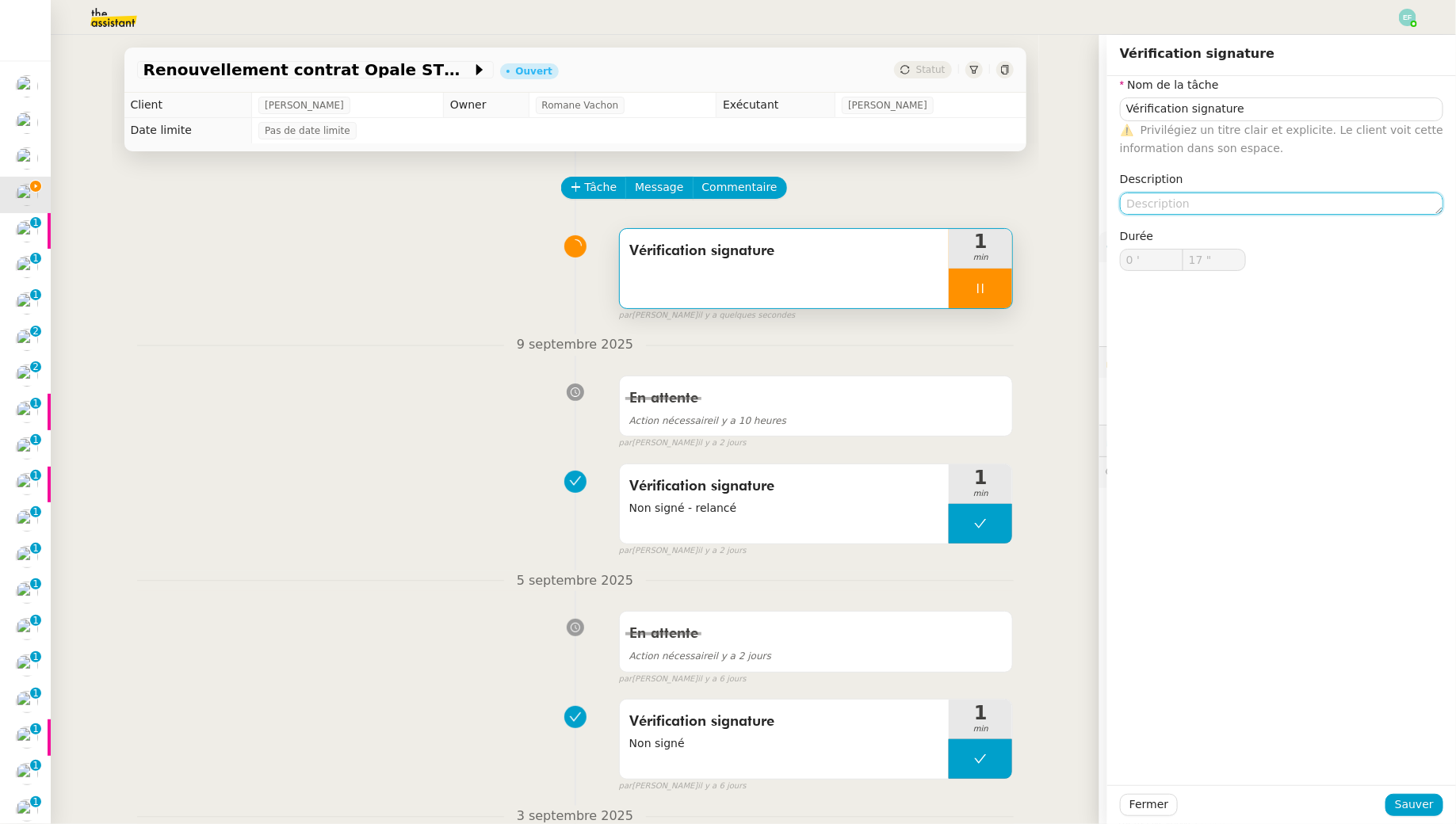
click at [1265, 207] on textarea at bounding box center [1281, 204] width 323 height 22
type input "18 ""
type textarea "Non signé"
type input "20 ""
type textarea "Non signé"
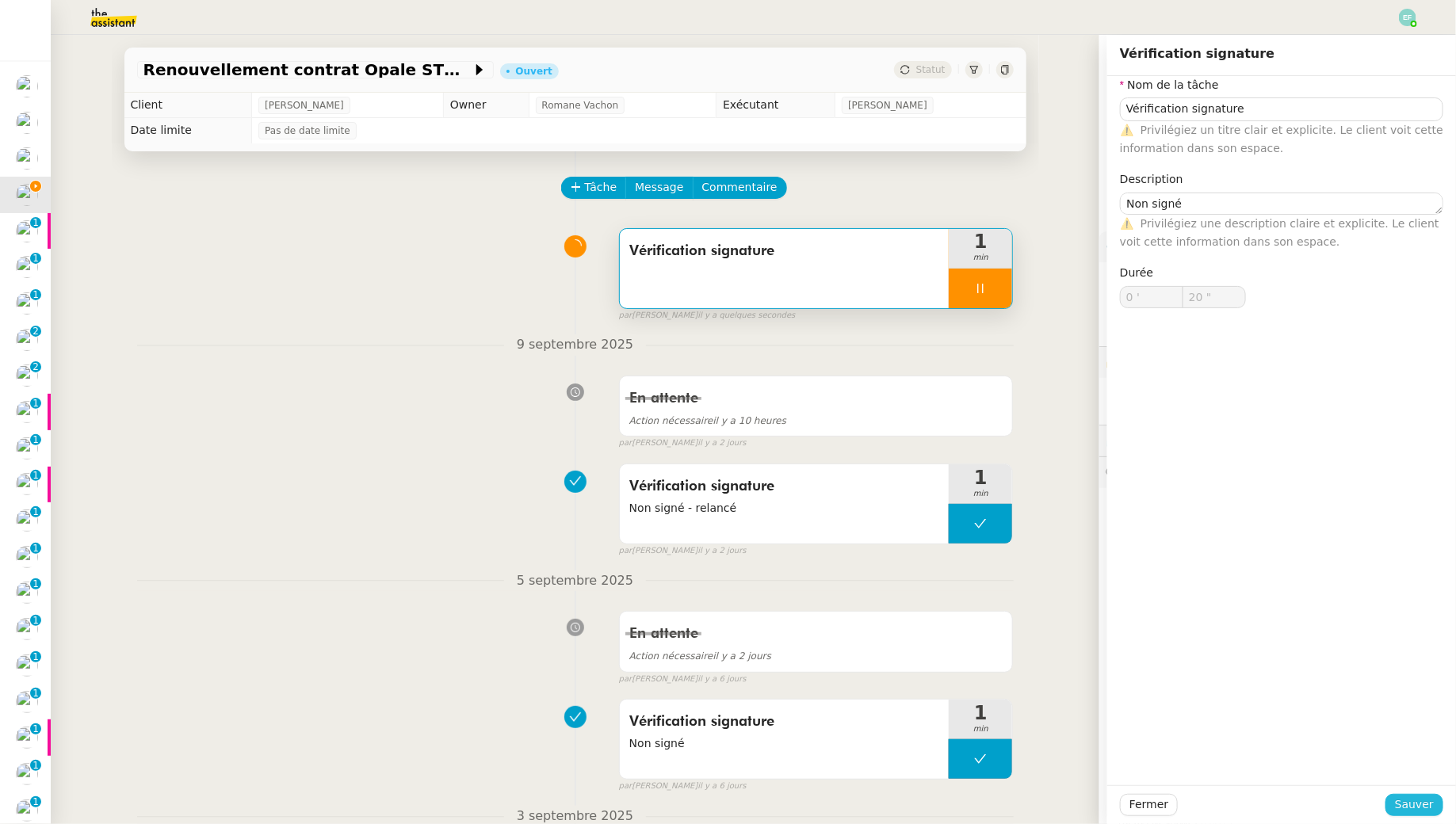
click at [1418, 796] on span "Sauver" at bounding box center [1414, 804] width 39 height 18
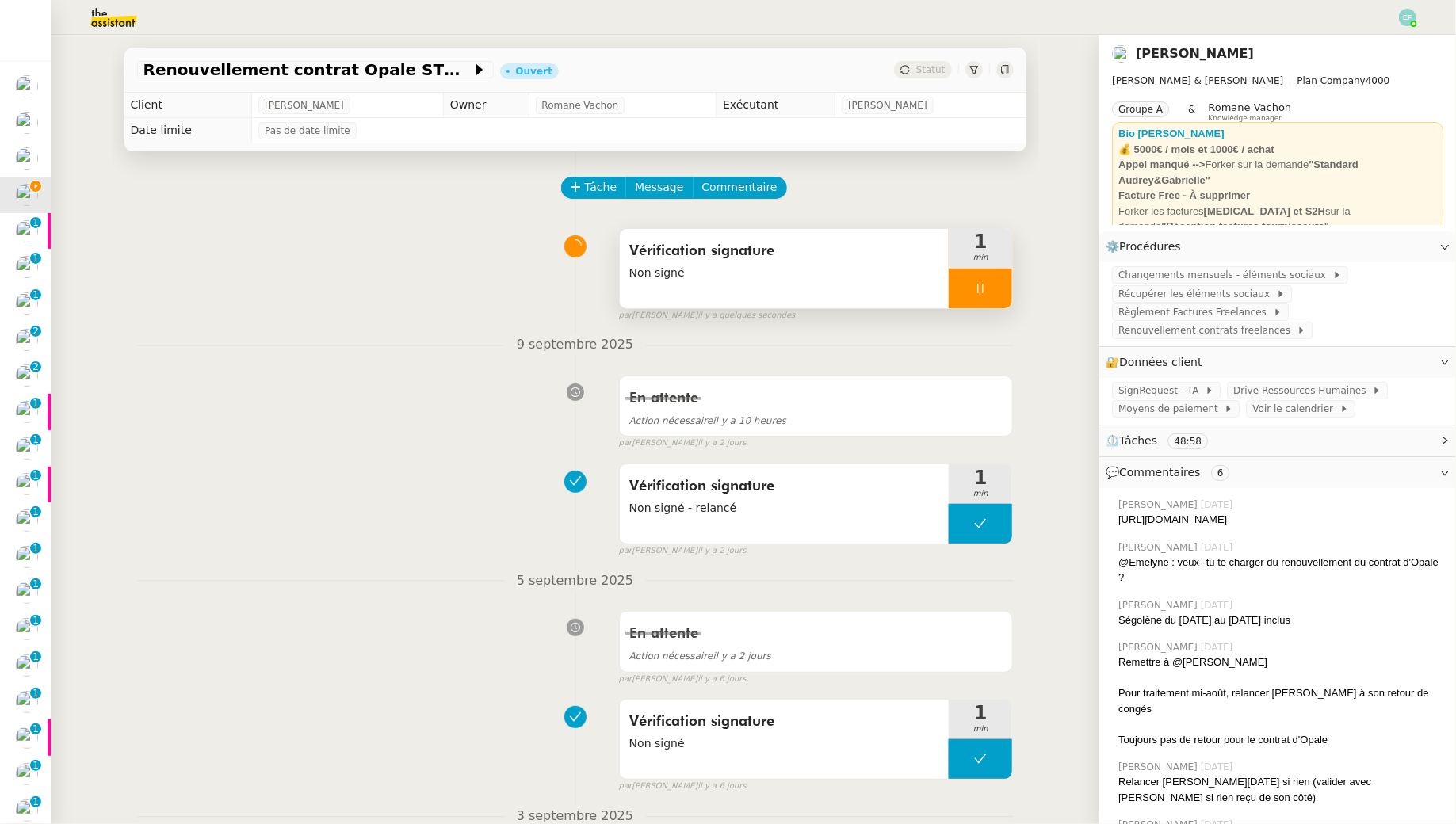
click at [1004, 287] on div at bounding box center [980, 288] width 64 height 39
click at [1004, 287] on button at bounding box center [996, 288] width 31 height 39
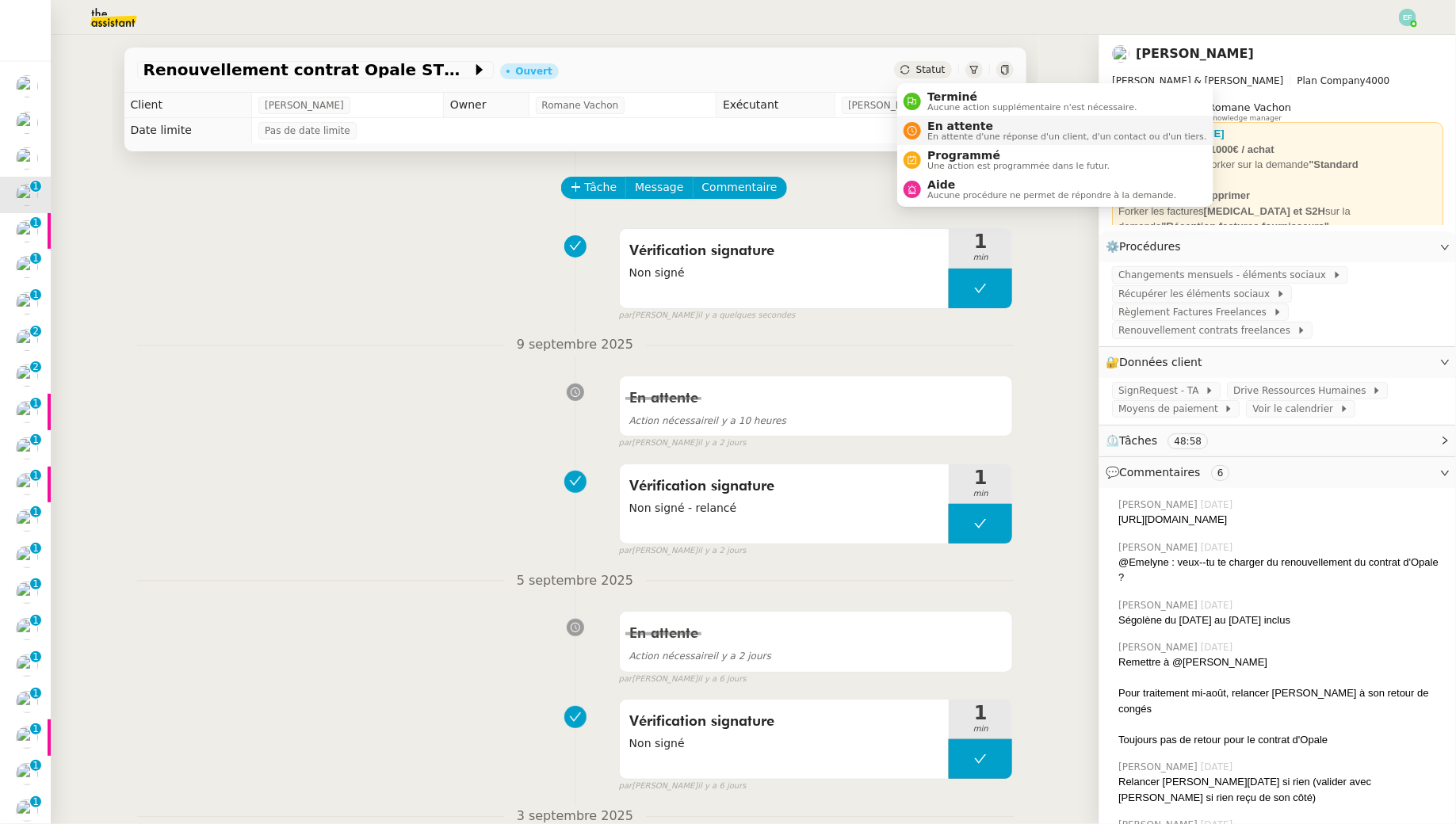
click at [932, 119] on span "En attente" at bounding box center [1066, 126] width 279 height 13
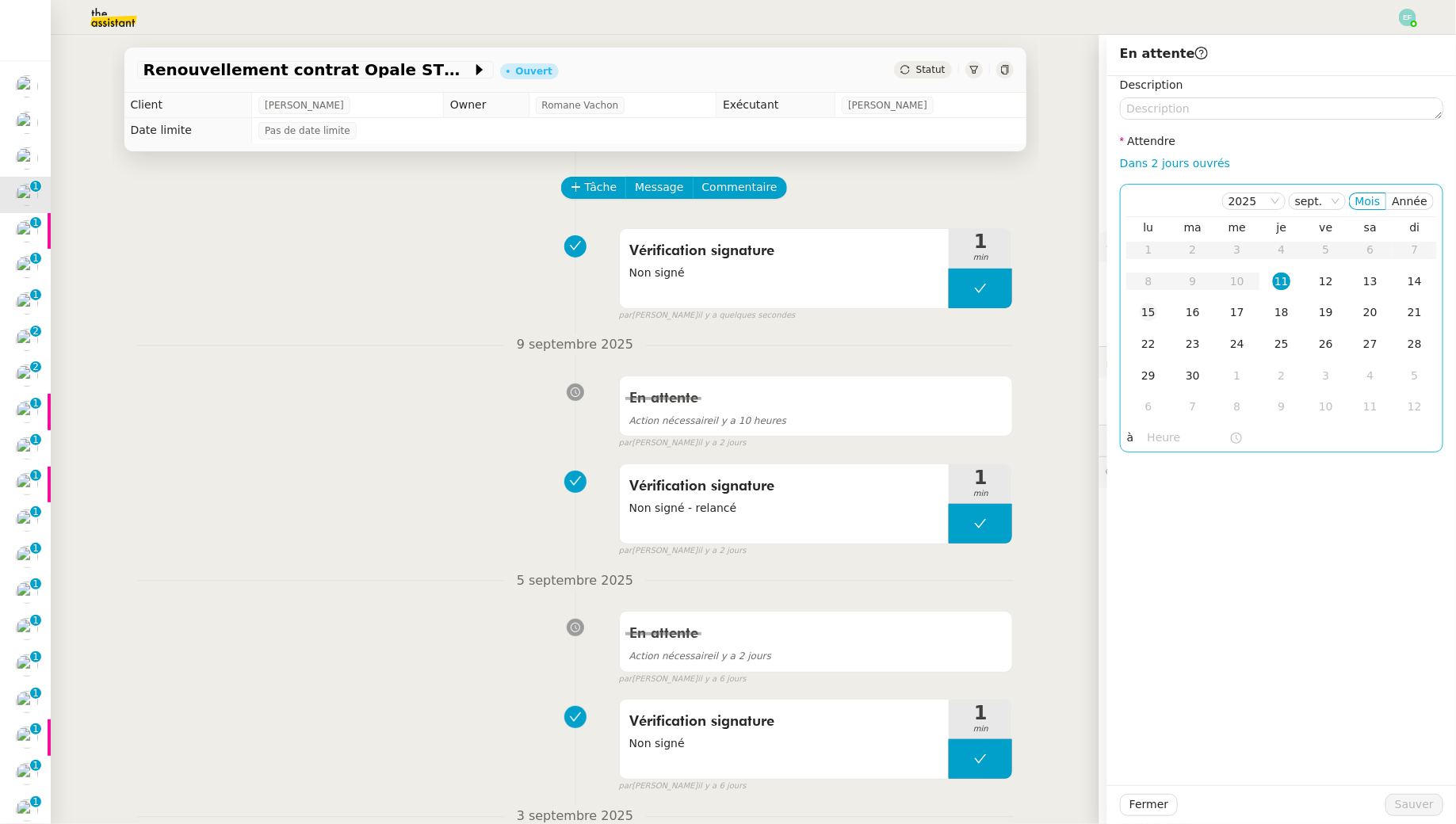
click at [1147, 316] on div "15" at bounding box center [1147, 311] width 17 height 17
click at [1417, 809] on span "Sauver" at bounding box center [1414, 804] width 39 height 18
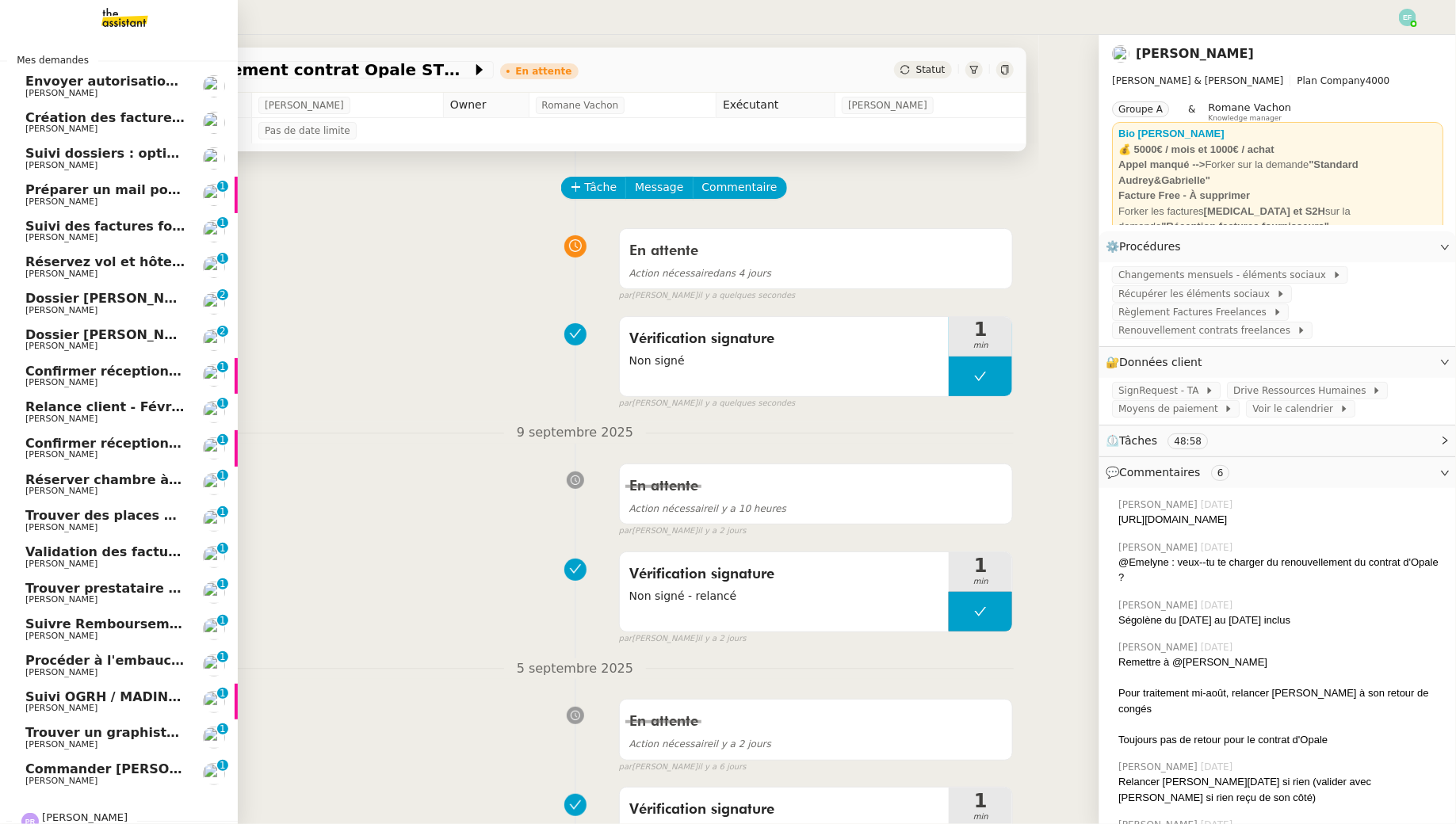
click at [34, 201] on span "[PERSON_NAME]" at bounding box center [61, 201] width 72 height 10
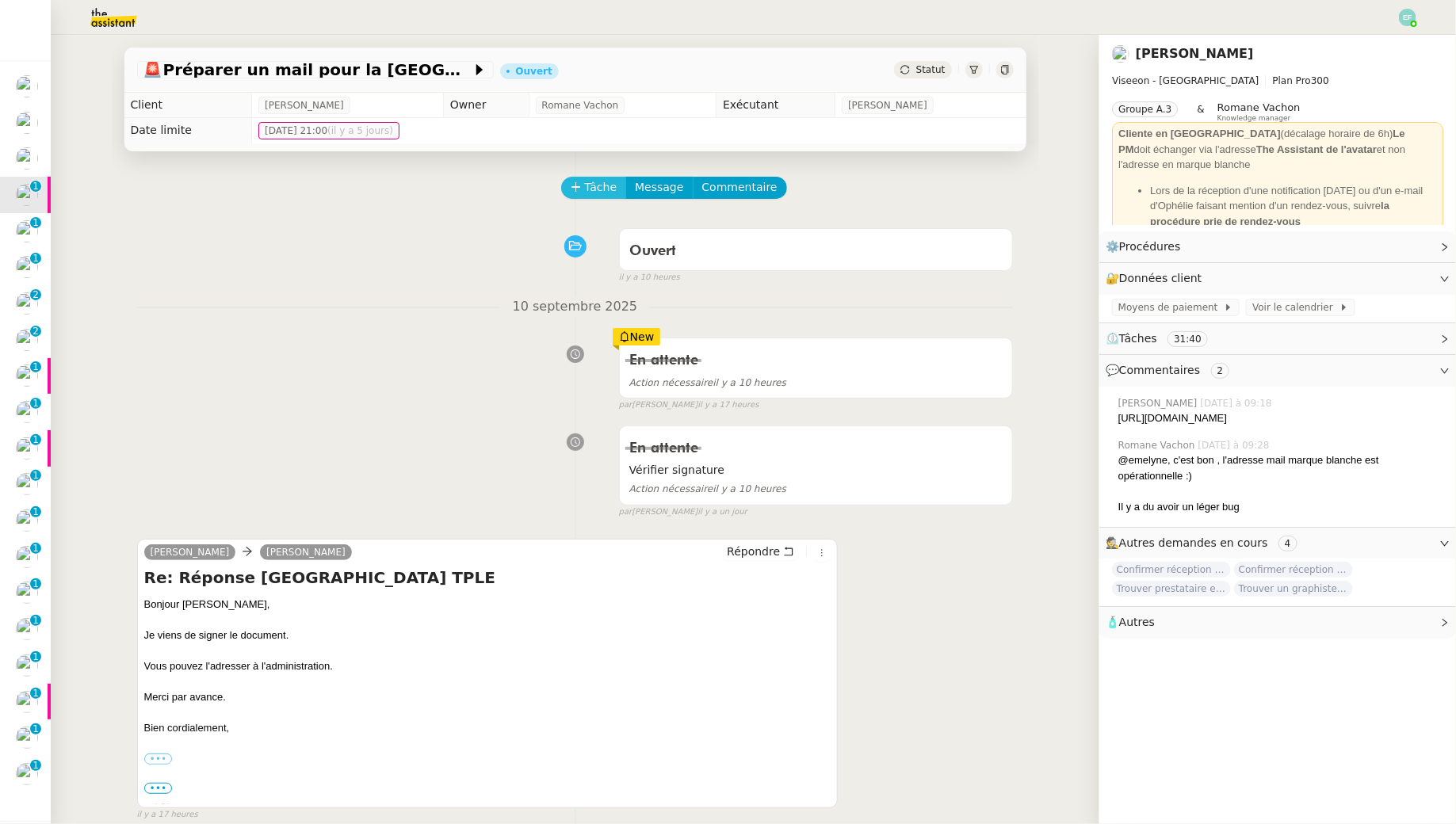
click at [591, 194] on span "Tâche" at bounding box center [601, 188] width 32 height 18
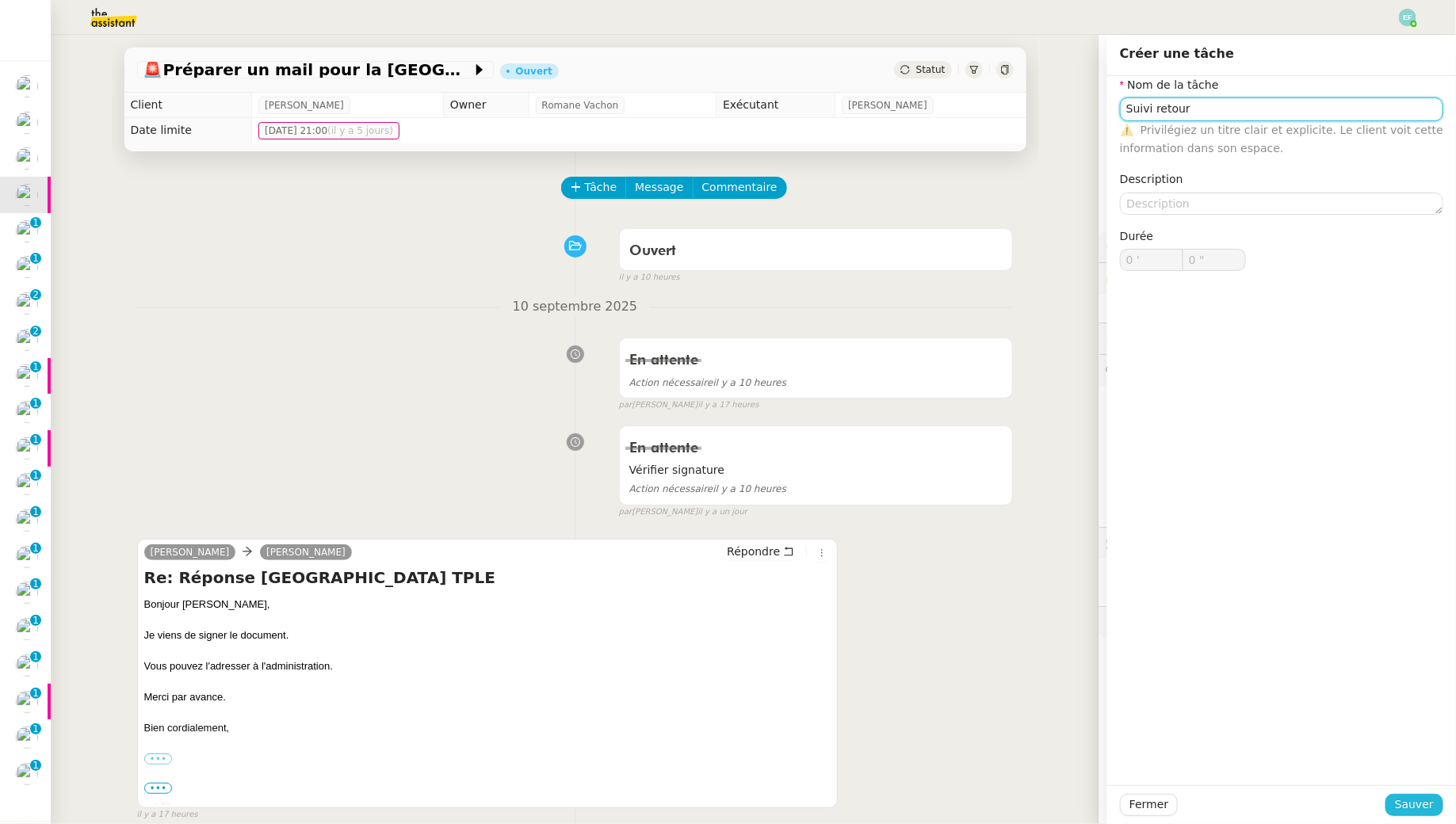
type input "Suivi retour"
click at [1417, 802] on span "Sauver" at bounding box center [1414, 804] width 39 height 18
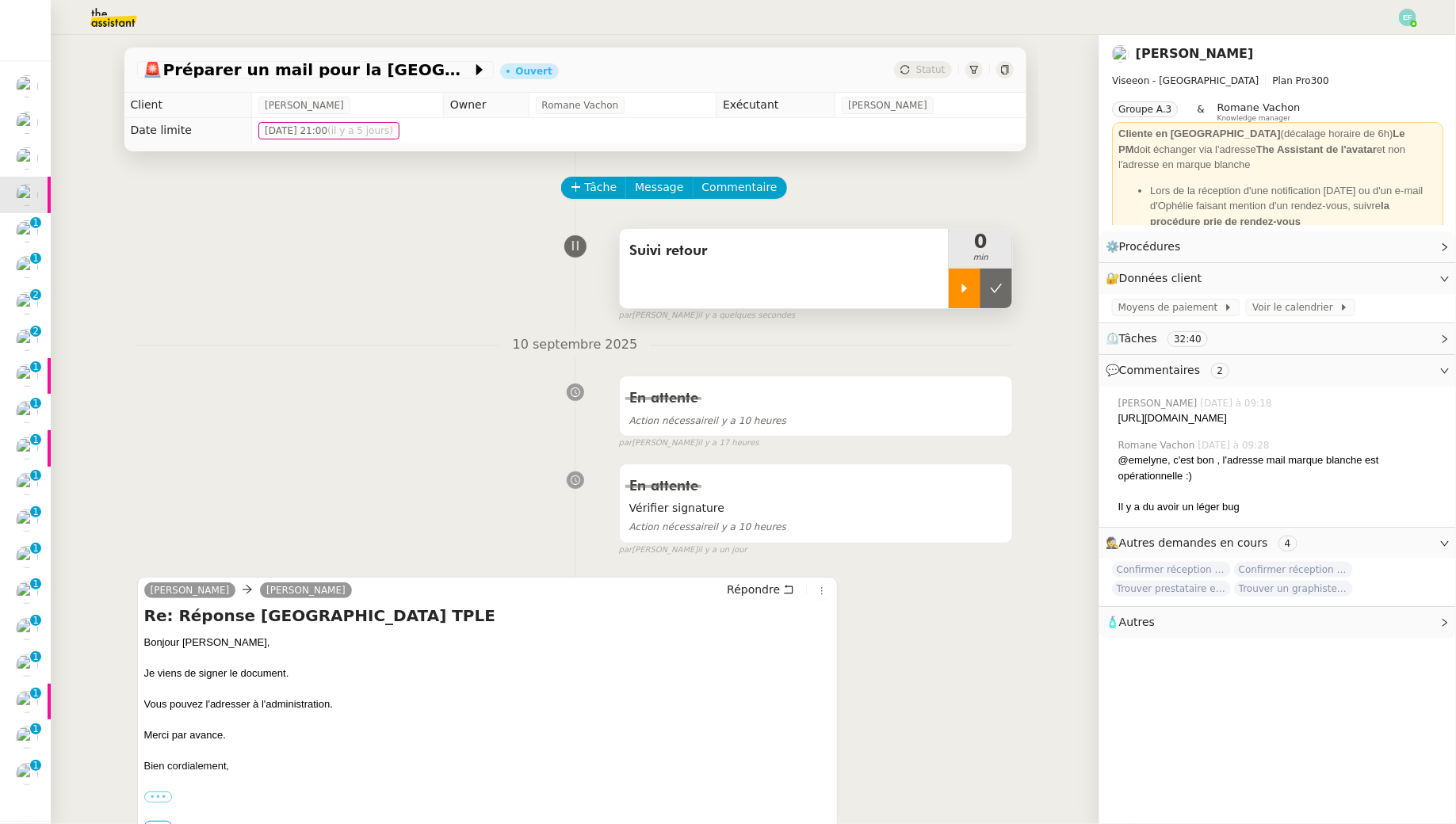
click at [962, 300] on div at bounding box center [964, 288] width 31 height 39
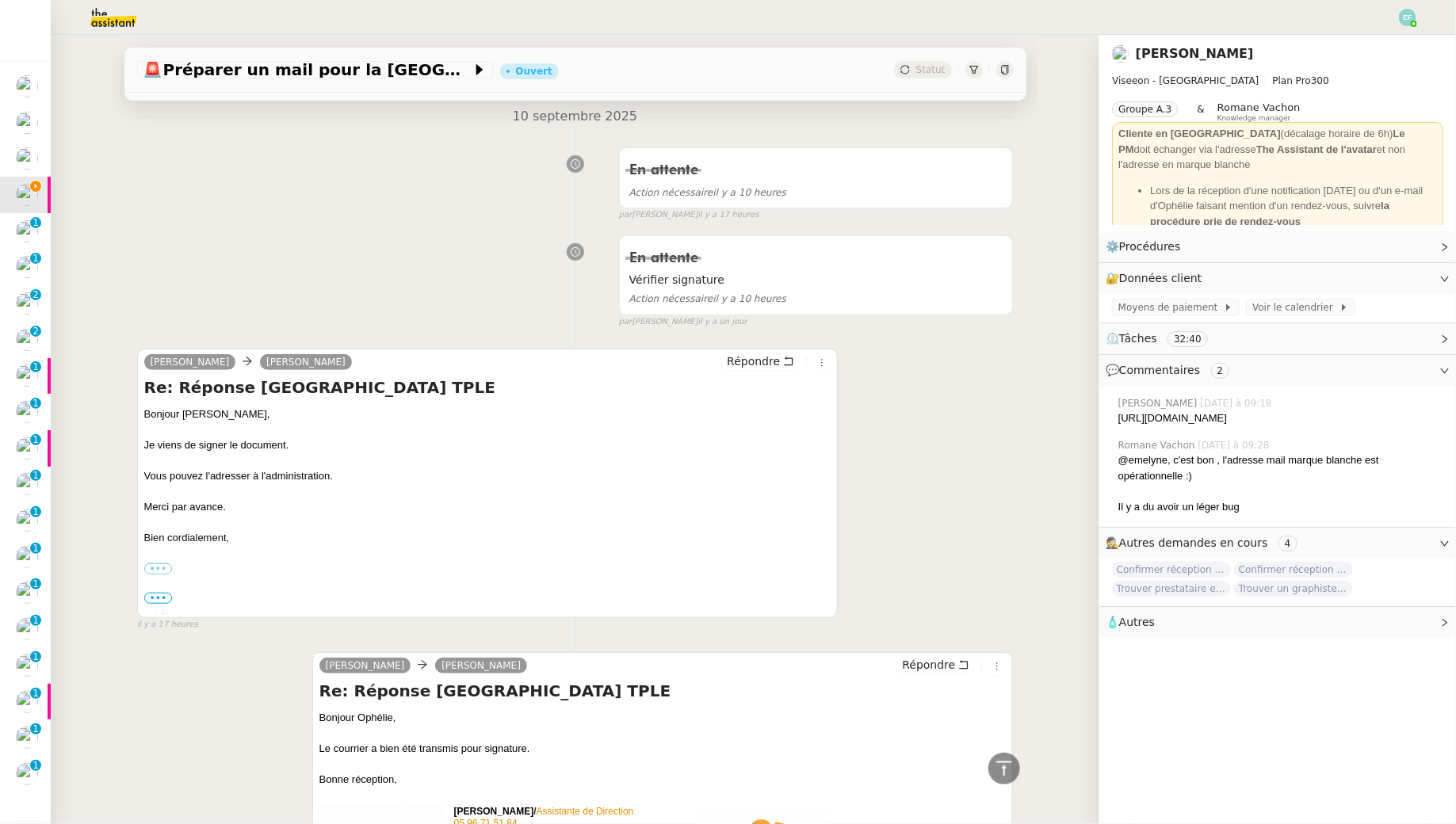
scroll to position [136, 0]
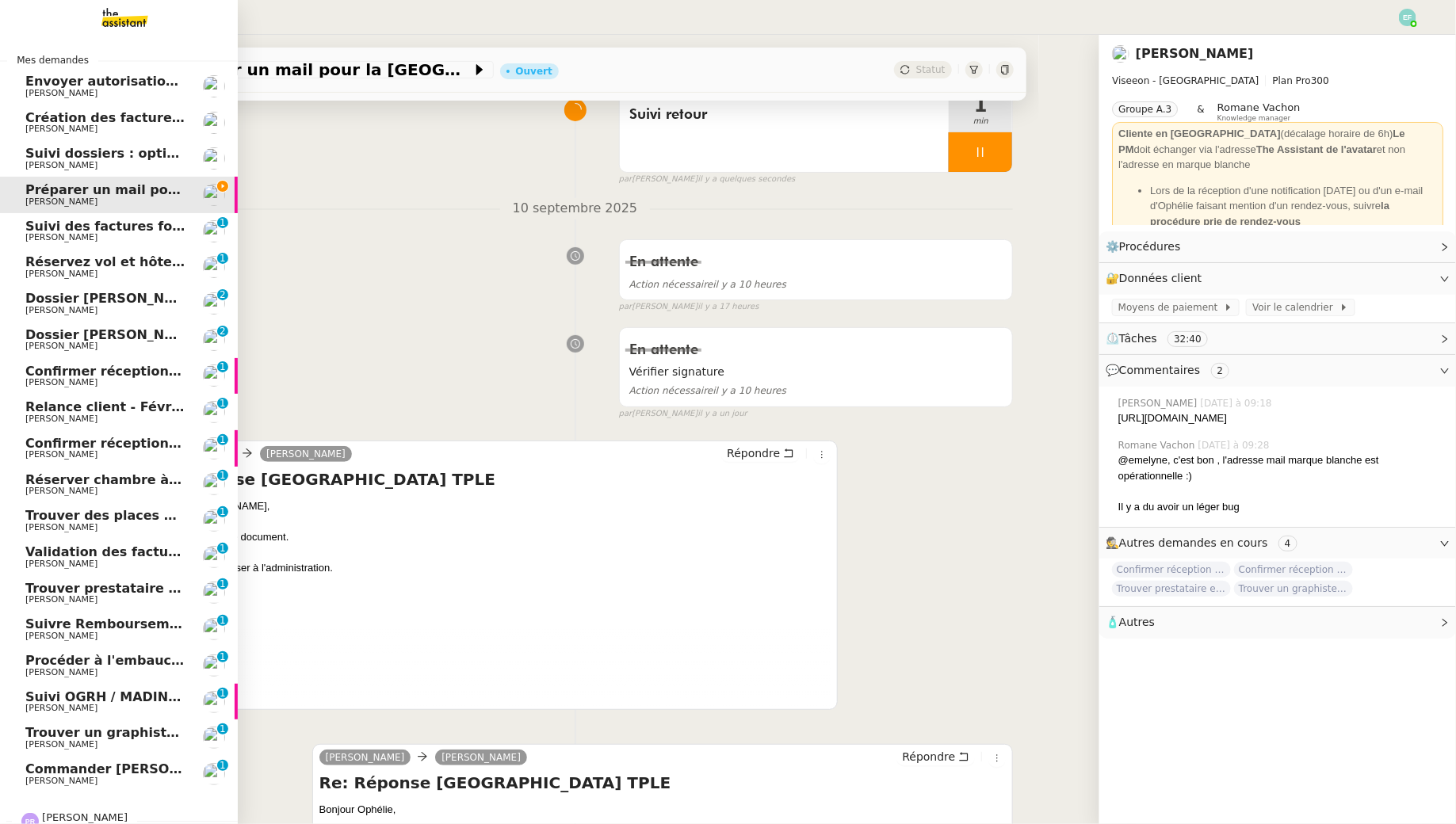
click at [43, 246] on link "Suivi des factures fournisseurs en attente de paiement - [DATE] [PERSON_NAME] 0…" at bounding box center [118, 231] width 238 height 37
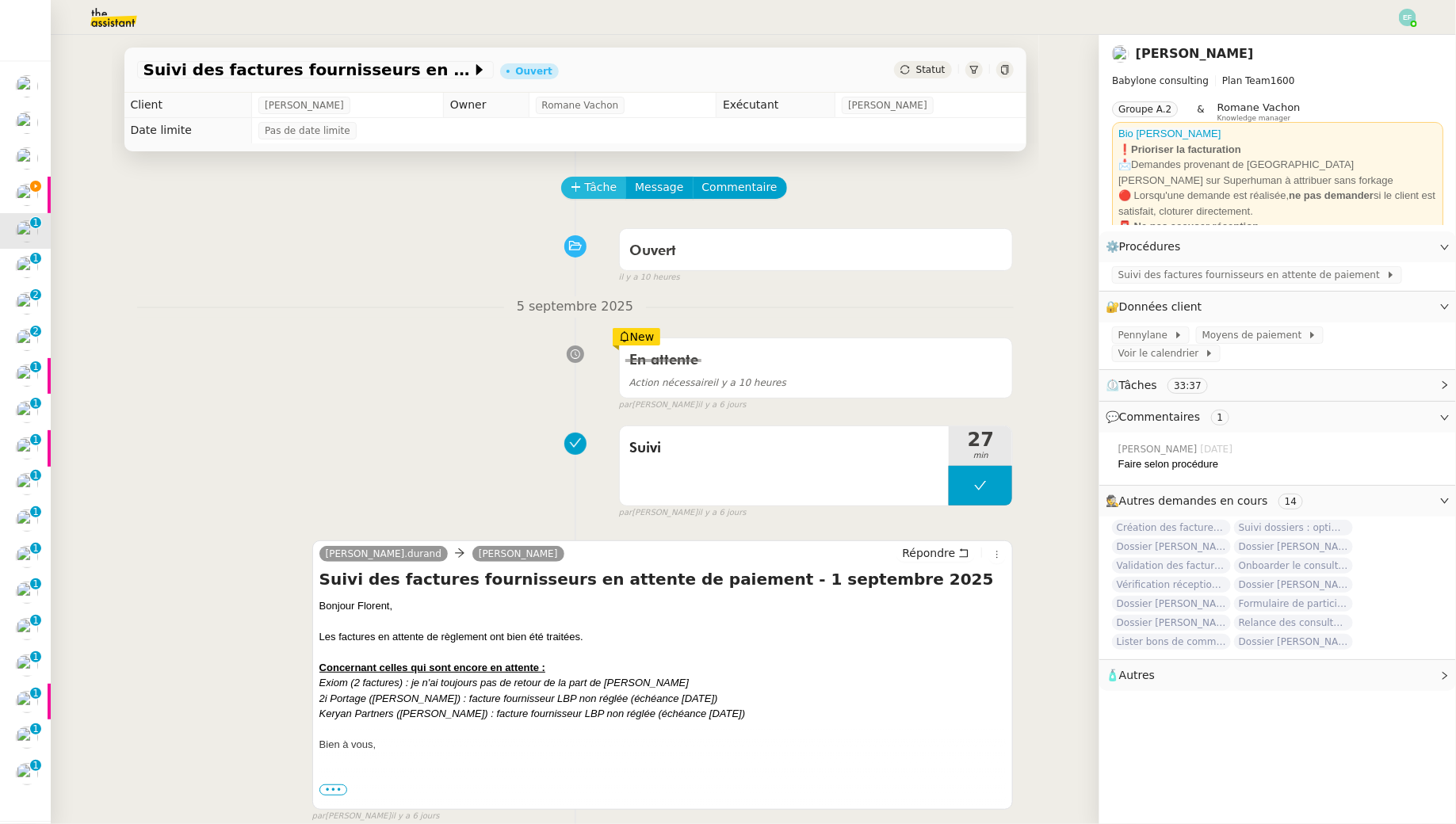
click at [610, 185] on span "Tâche" at bounding box center [601, 188] width 32 height 18
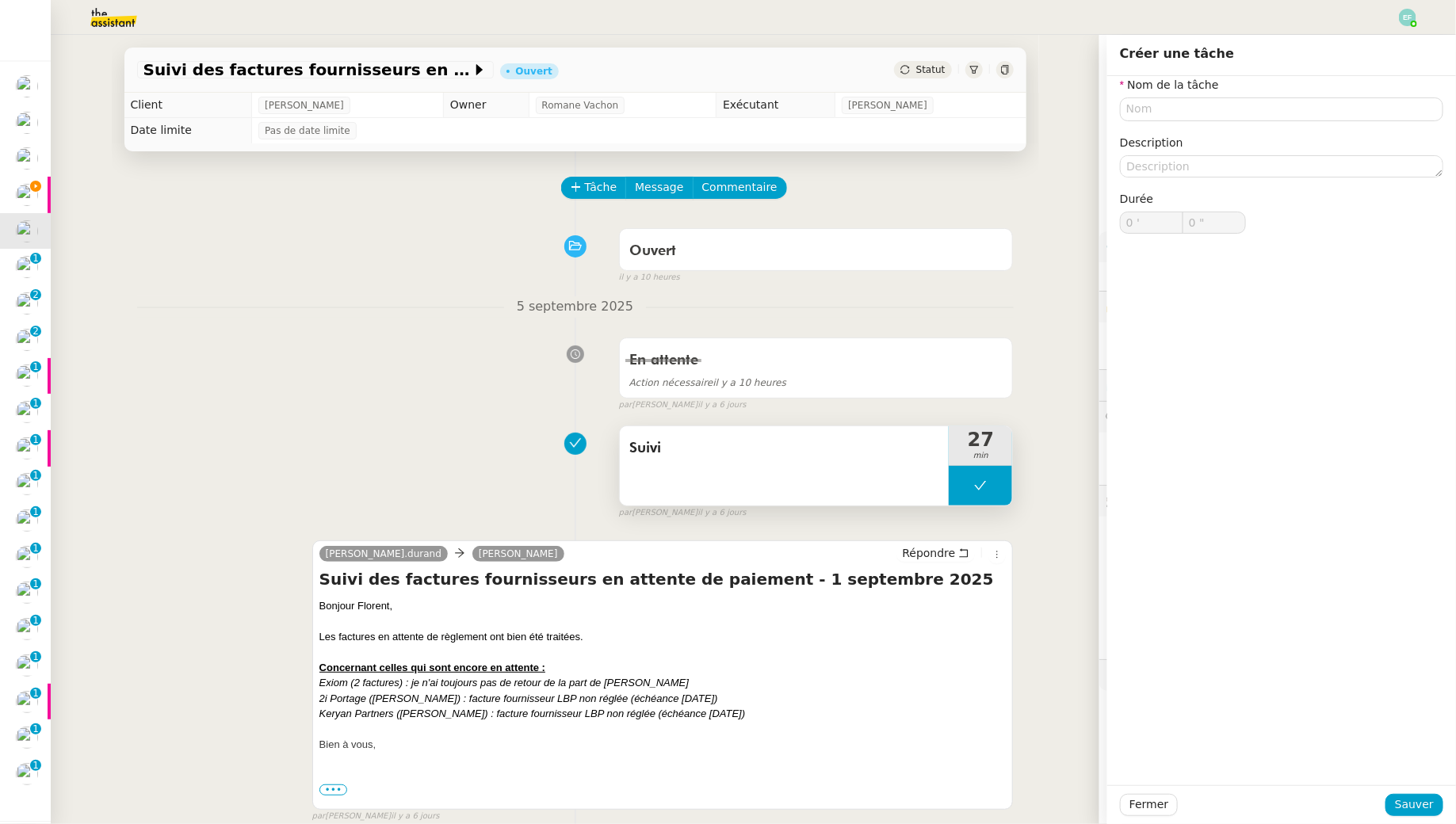
click at [728, 453] on span "Suivi" at bounding box center [785, 448] width 311 height 23
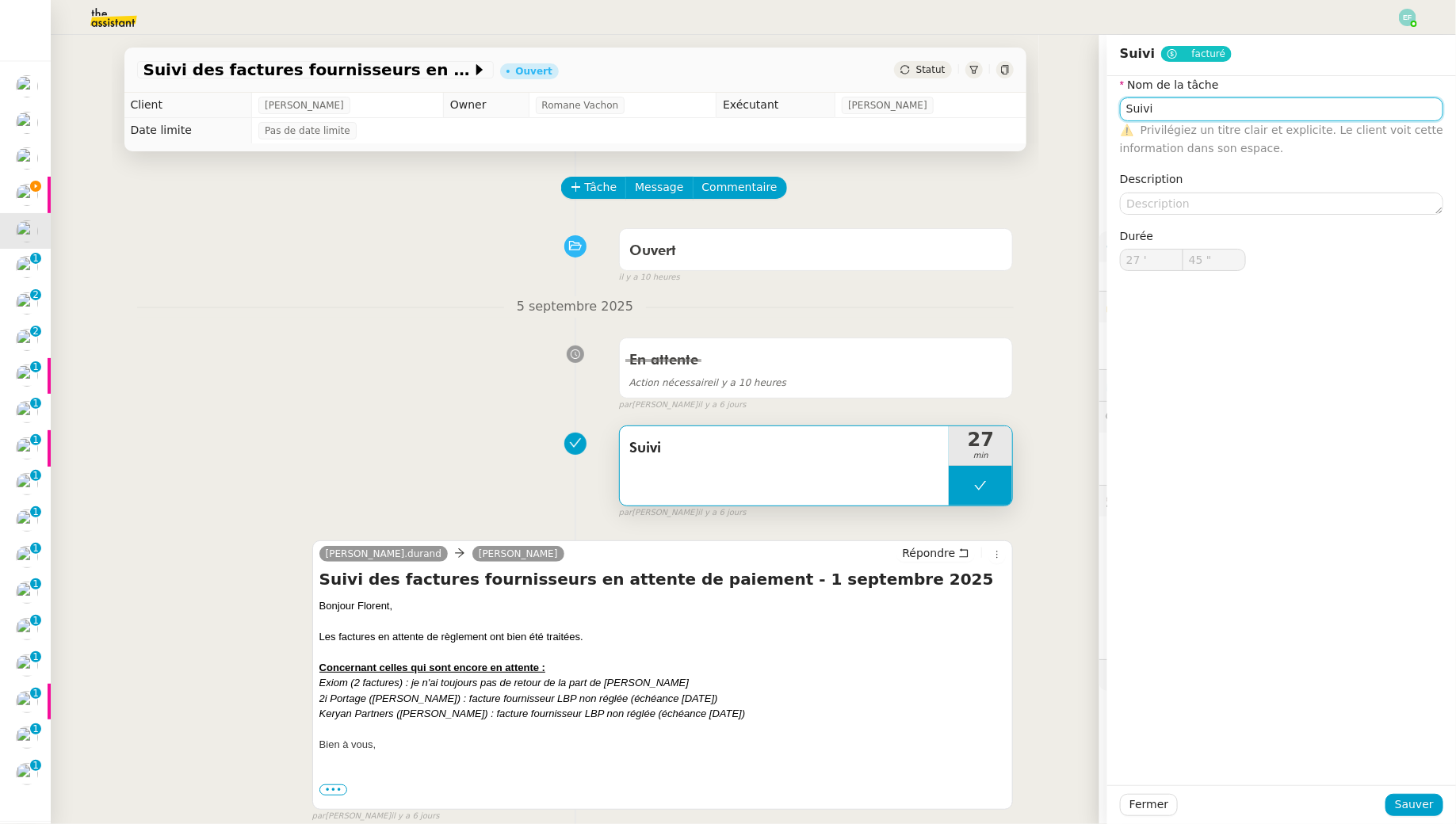
click at [1257, 110] on input "Suivi" at bounding box center [1281, 110] width 323 height 23
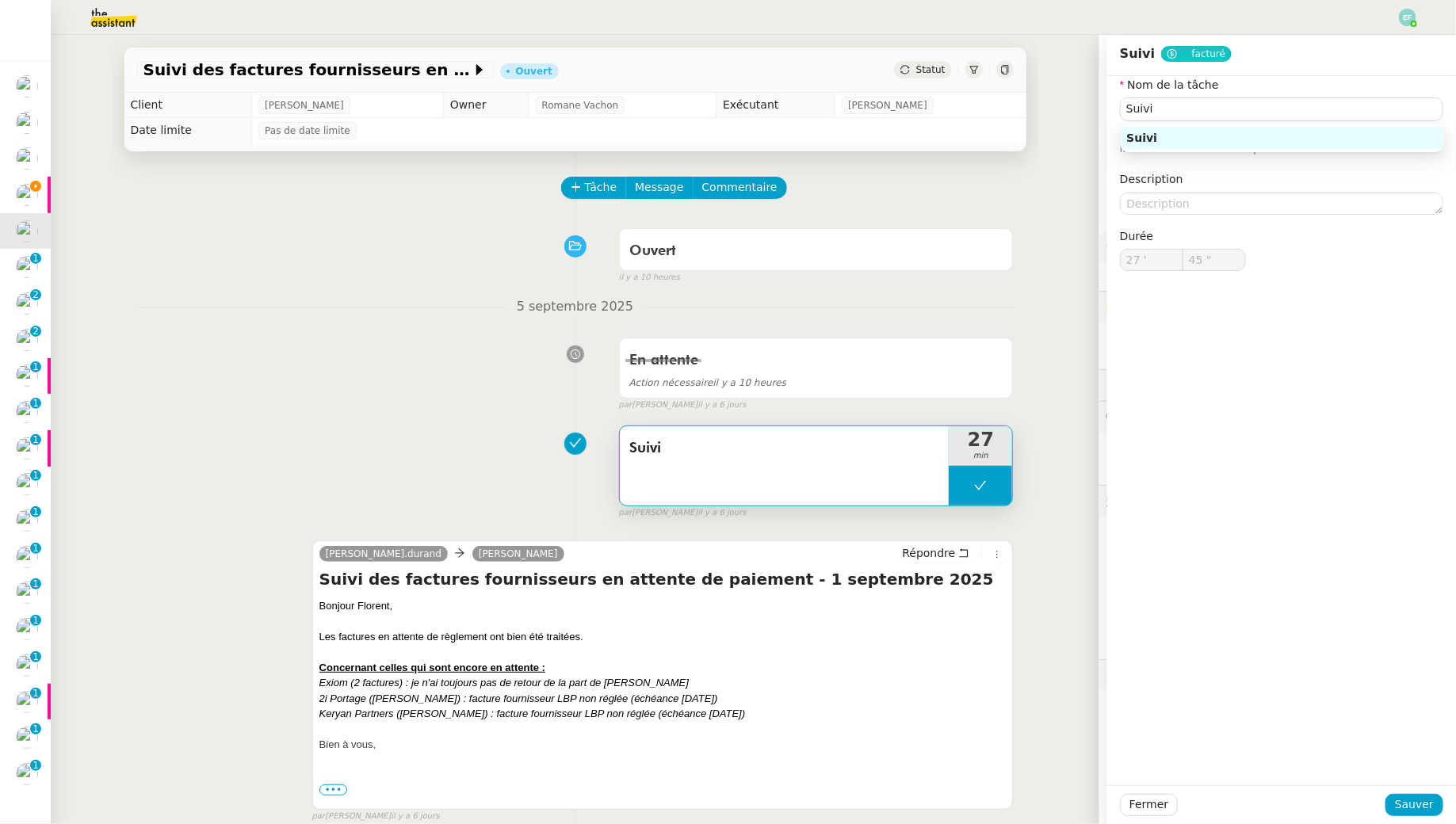
click at [423, 327] on div "[DATE] En attente Action nécessaire il y a 10 heures false par [PERSON_NAME] [D…" at bounding box center [575, 354] width 876 height 116
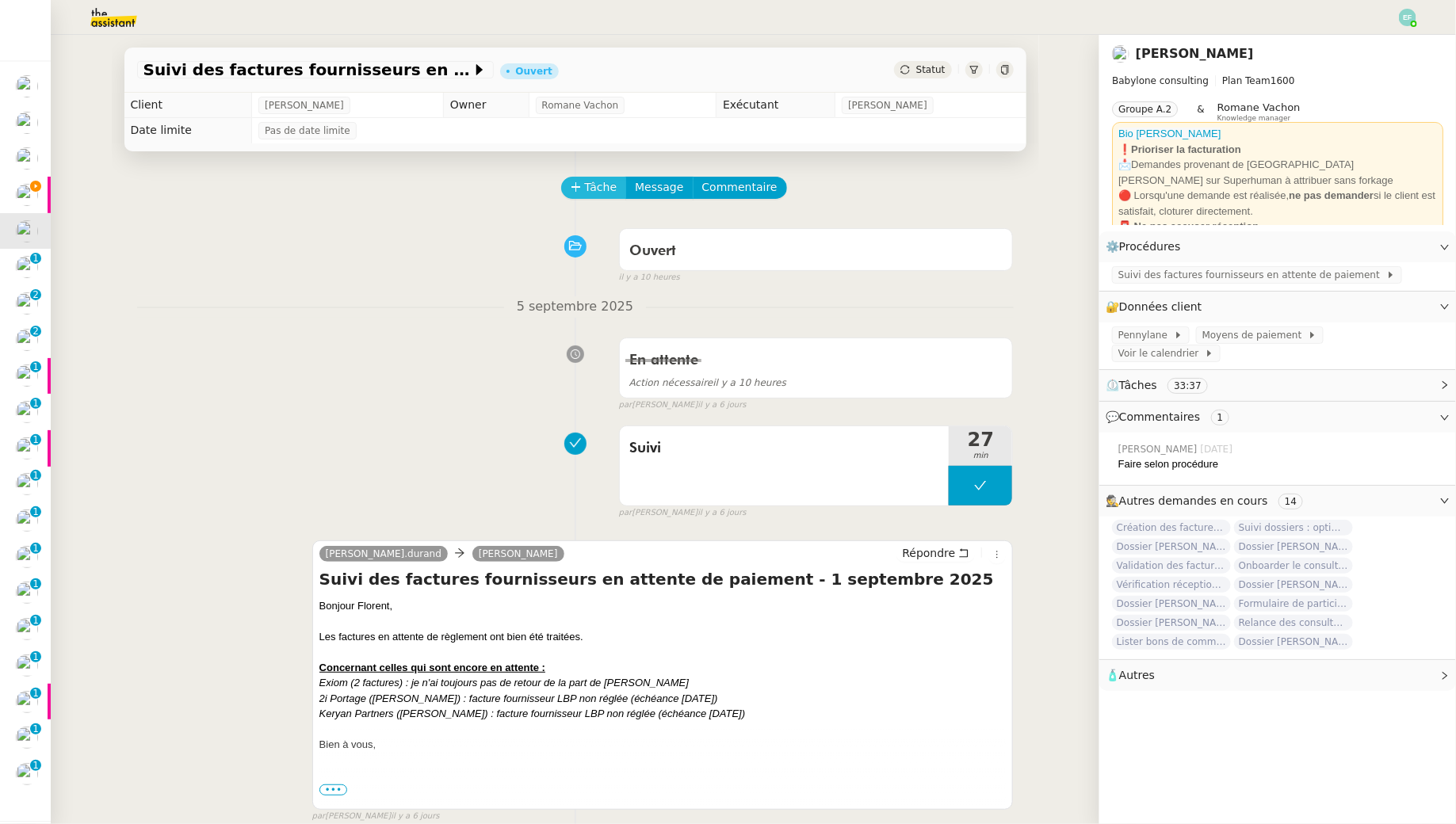
click at [586, 186] on span "Tâche" at bounding box center [601, 188] width 32 height 18
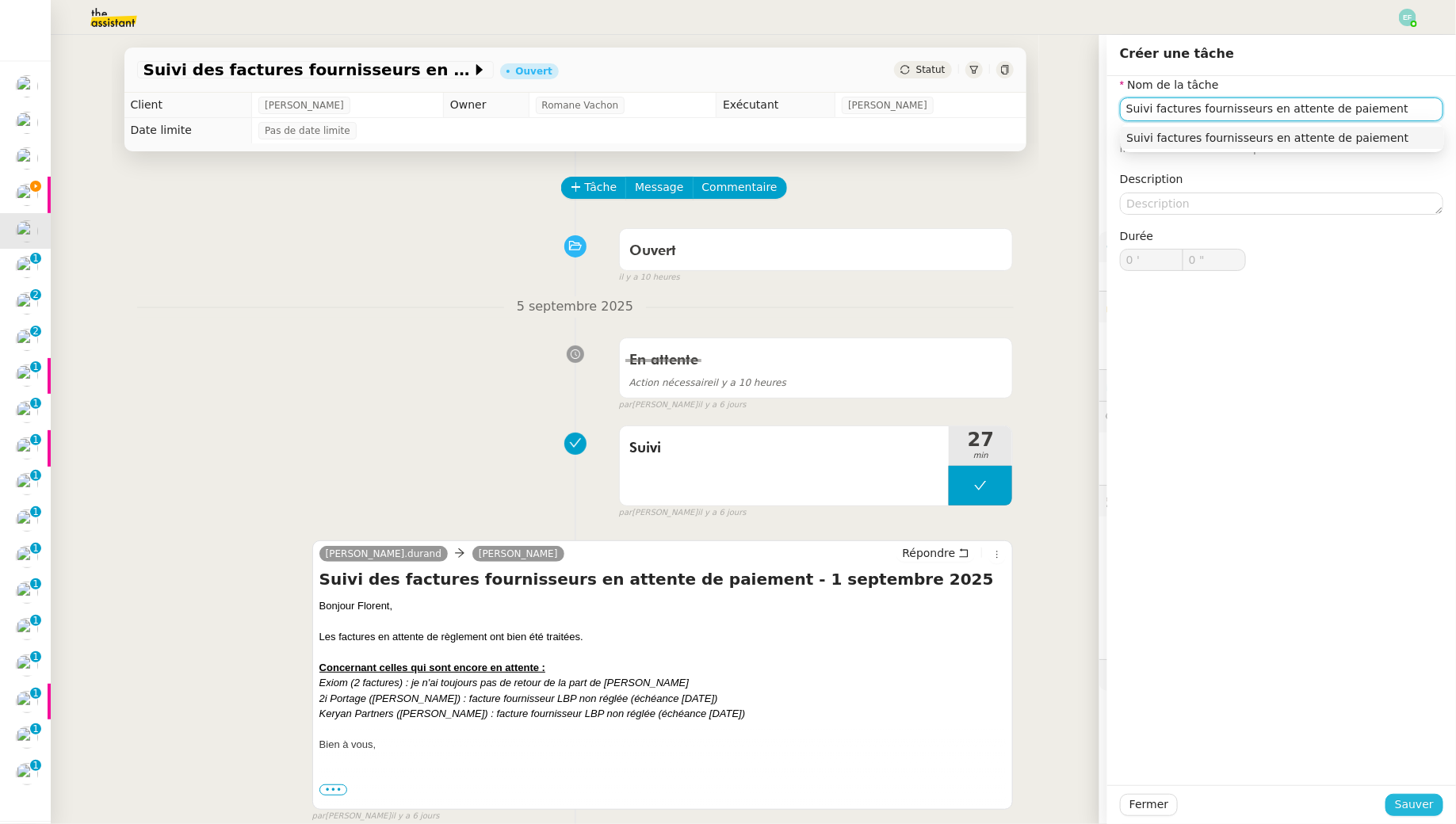
type input "Suivi factures fournisseurs en attente de paiement"
click at [1421, 807] on span "Sauver" at bounding box center [1414, 804] width 39 height 18
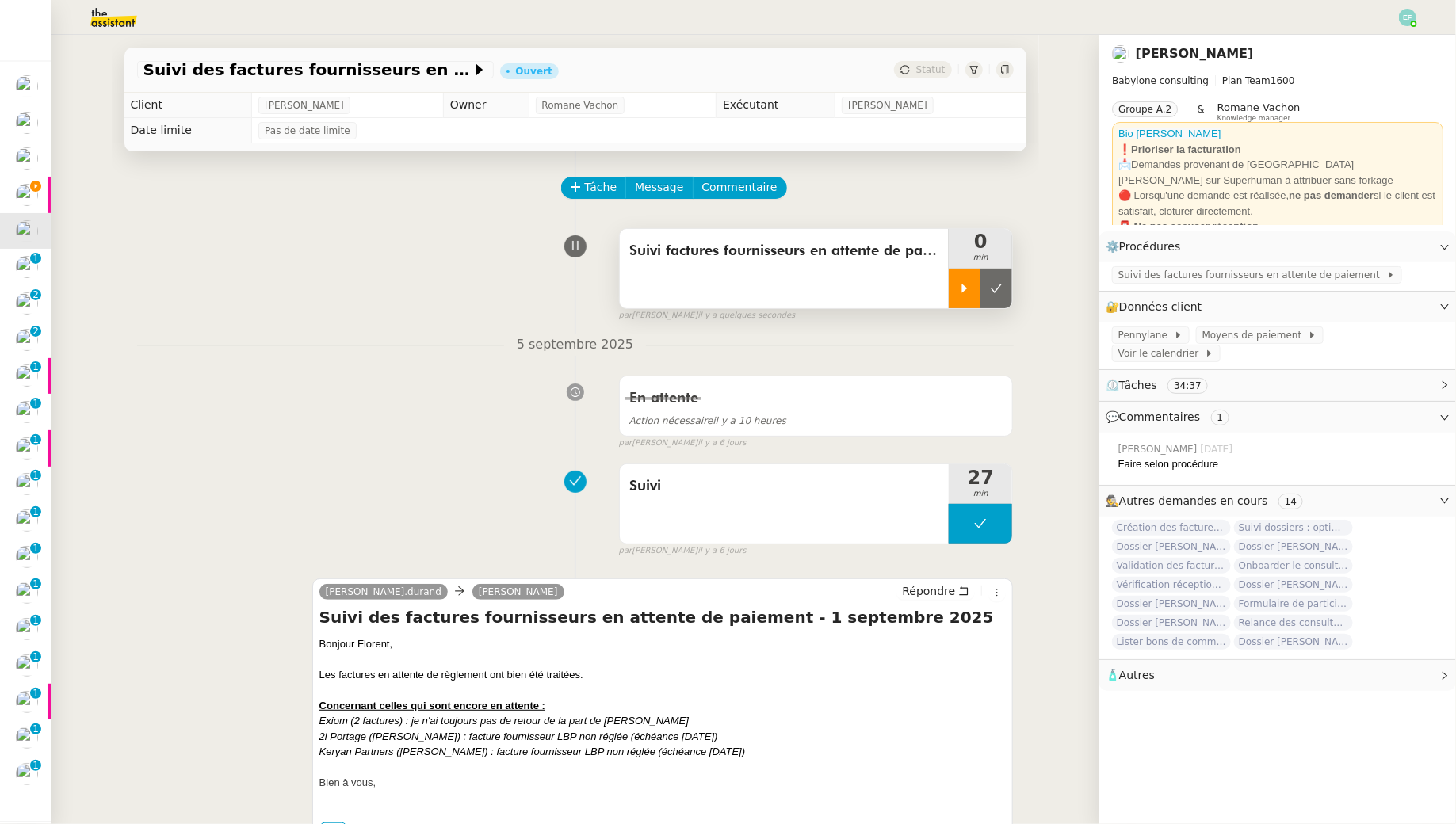
click at [965, 291] on icon at bounding box center [964, 288] width 13 height 13
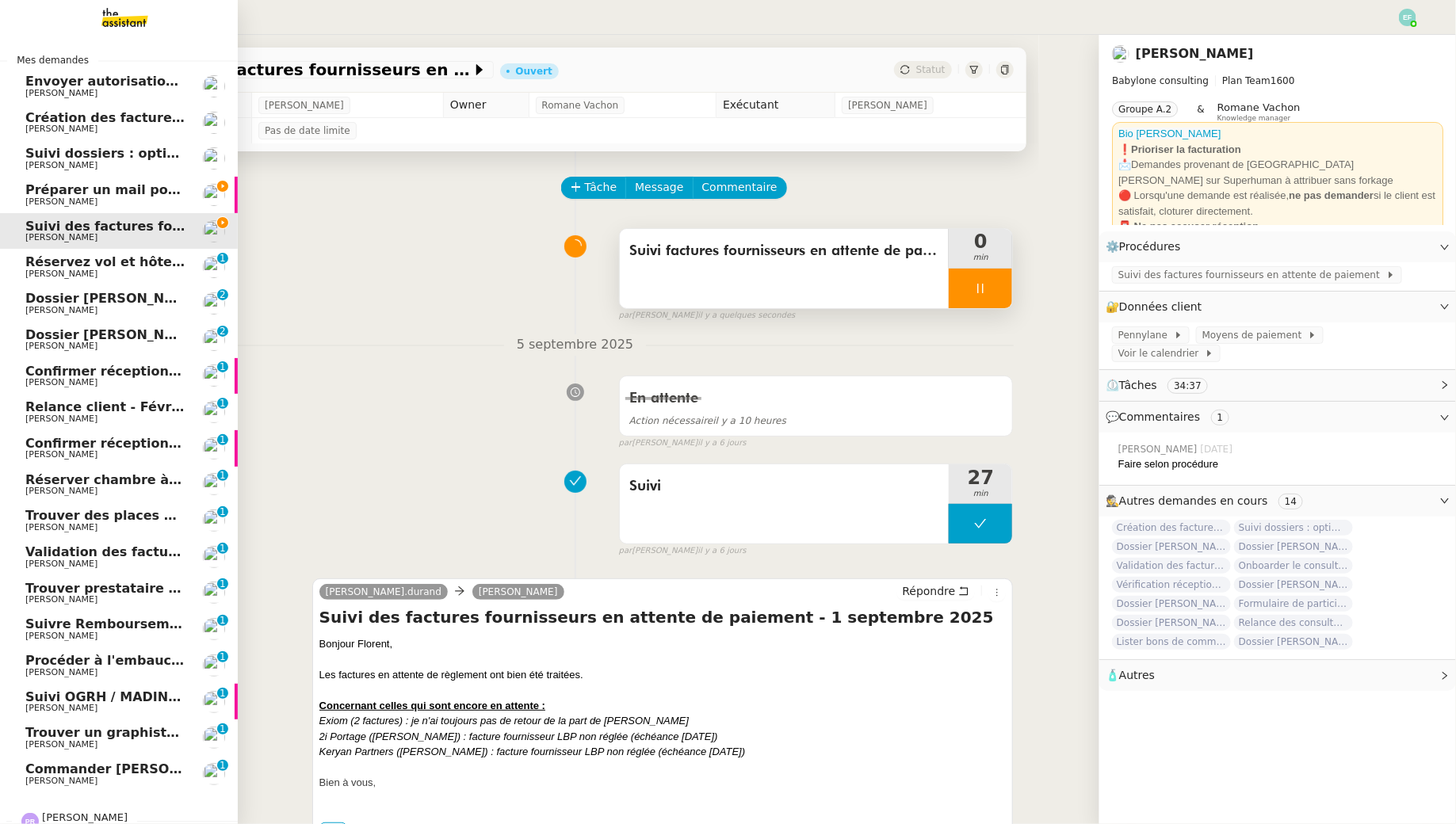
click at [70, 193] on span "Préparer un mail pour la [GEOGRAPHIC_DATA]" at bounding box center [189, 189] width 328 height 15
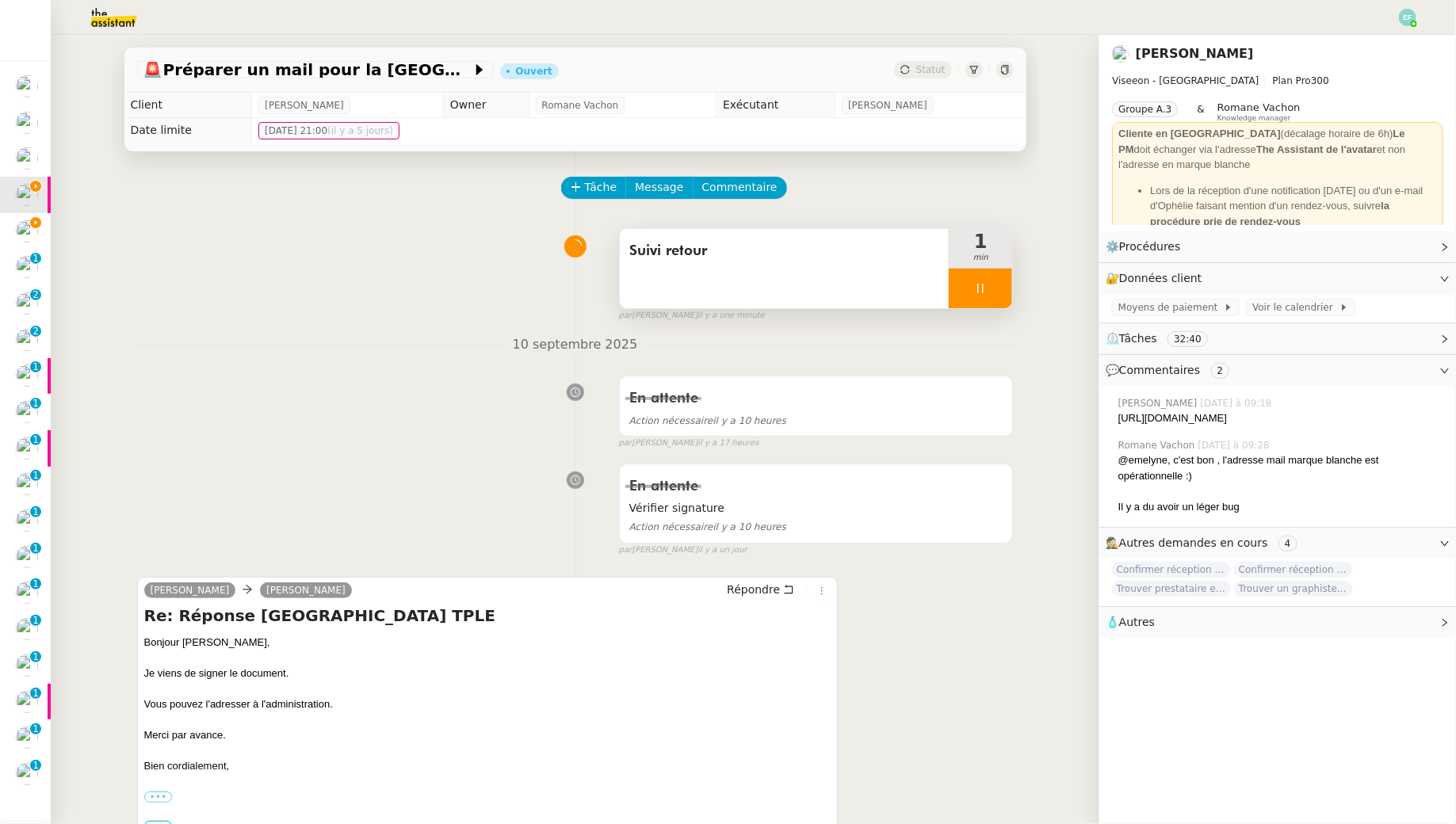
click at [997, 279] on div at bounding box center [980, 288] width 64 height 39
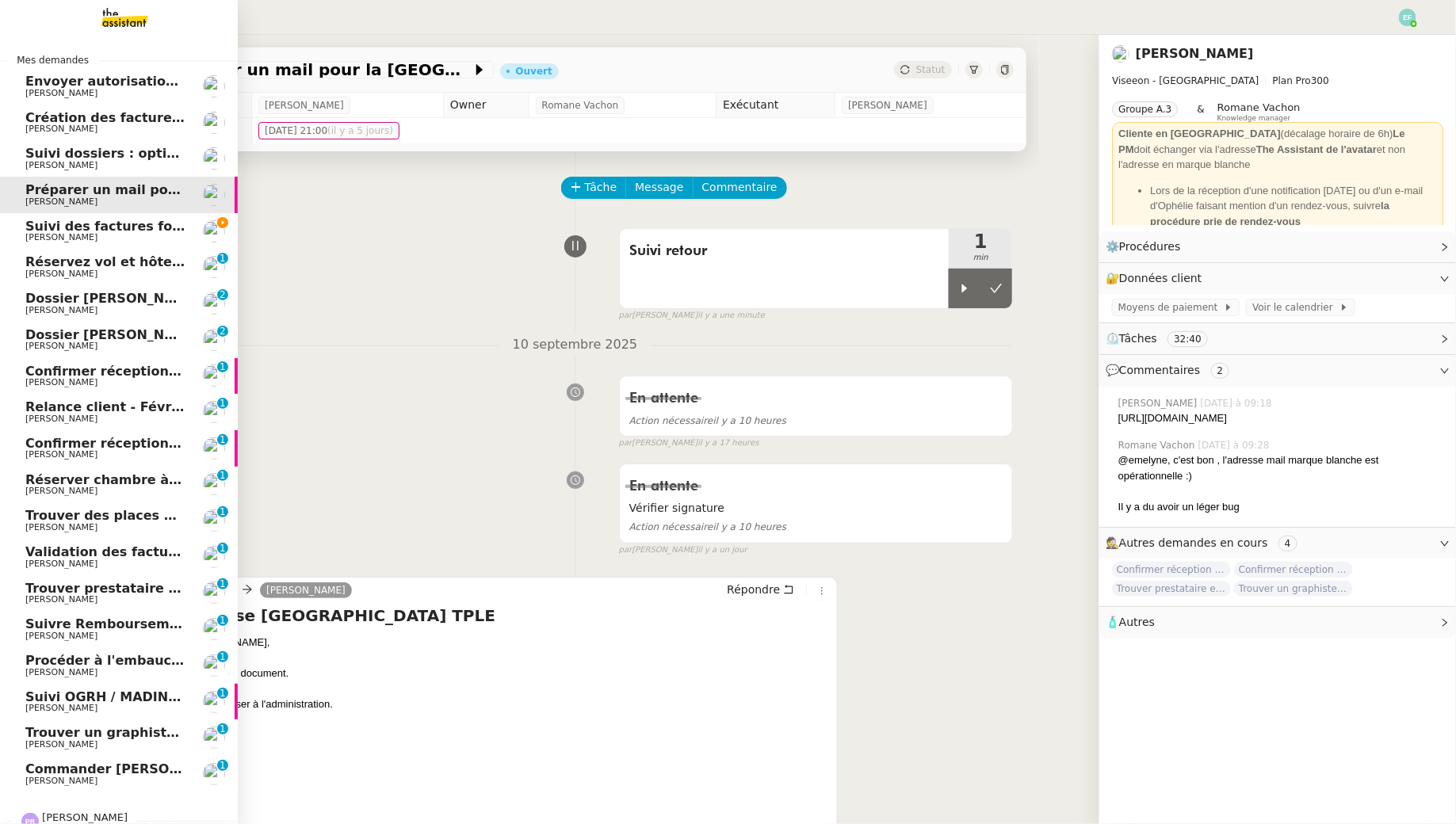
click at [15, 226] on link "Suivi des factures fournisseurs en attente de paiement - [DATE] [PERSON_NAME]" at bounding box center [118, 231] width 238 height 37
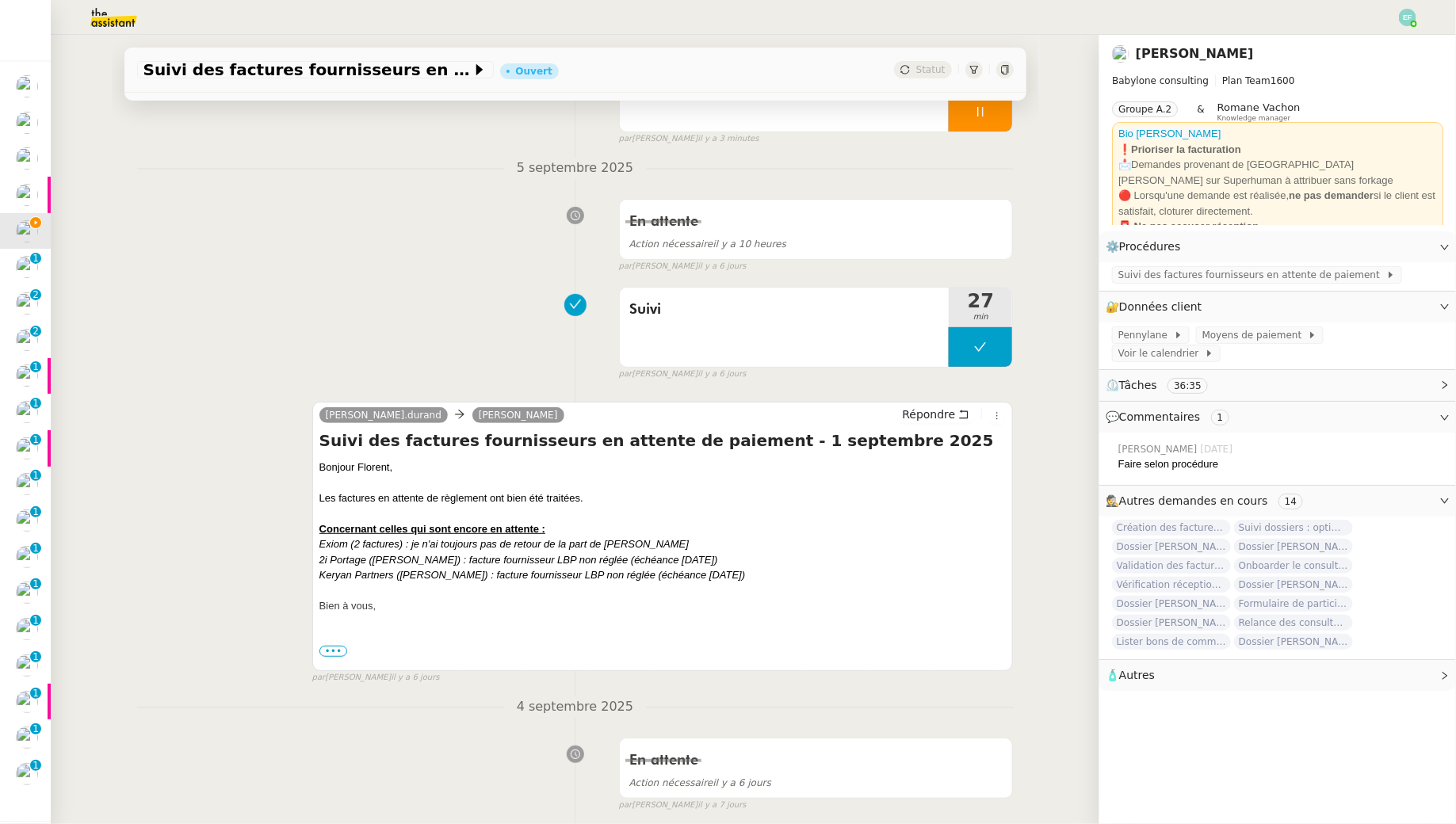
scroll to position [179, 0]
click at [329, 650] on span "•••" at bounding box center [334, 650] width 29 height 11
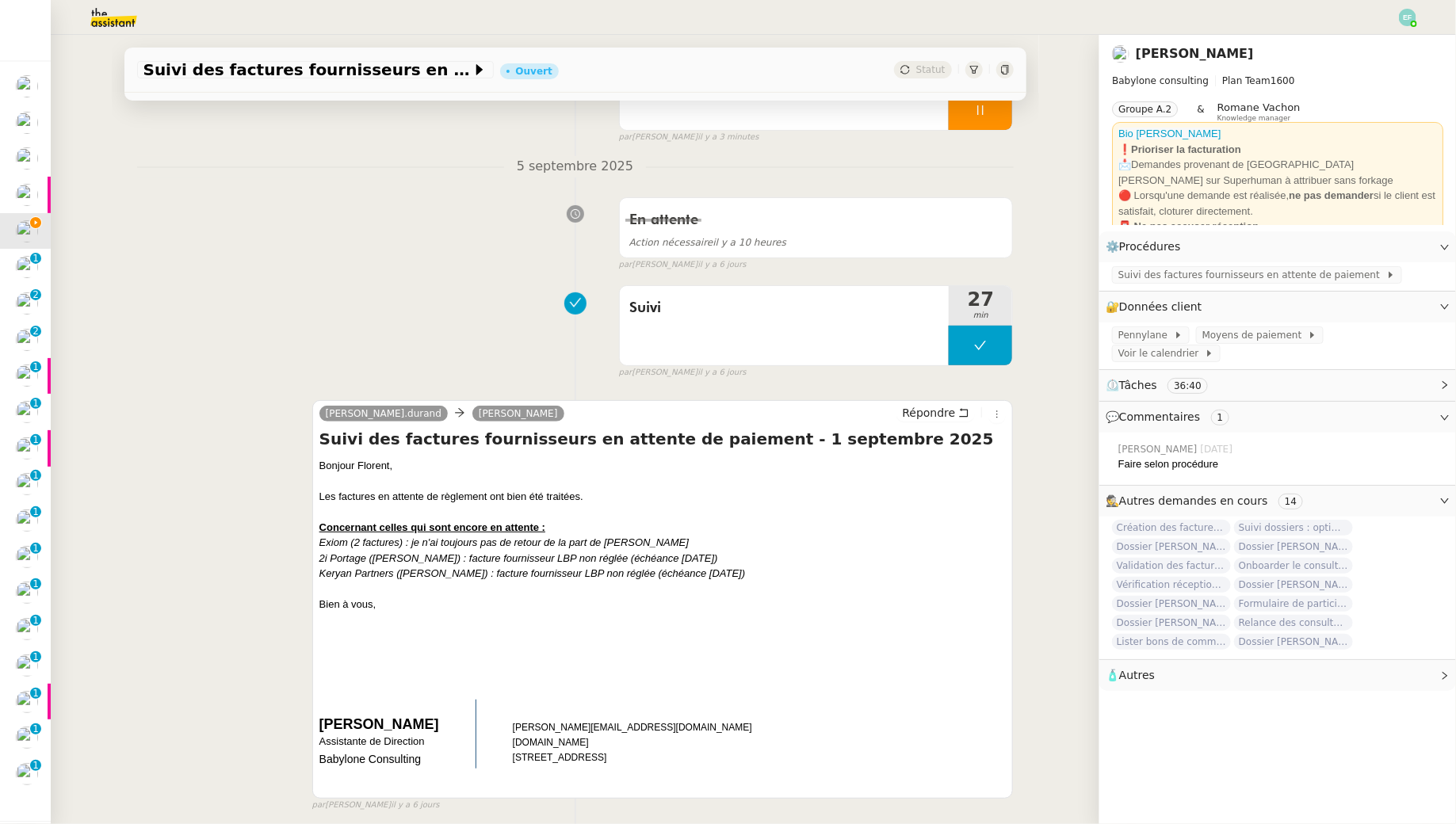
scroll to position [0, 0]
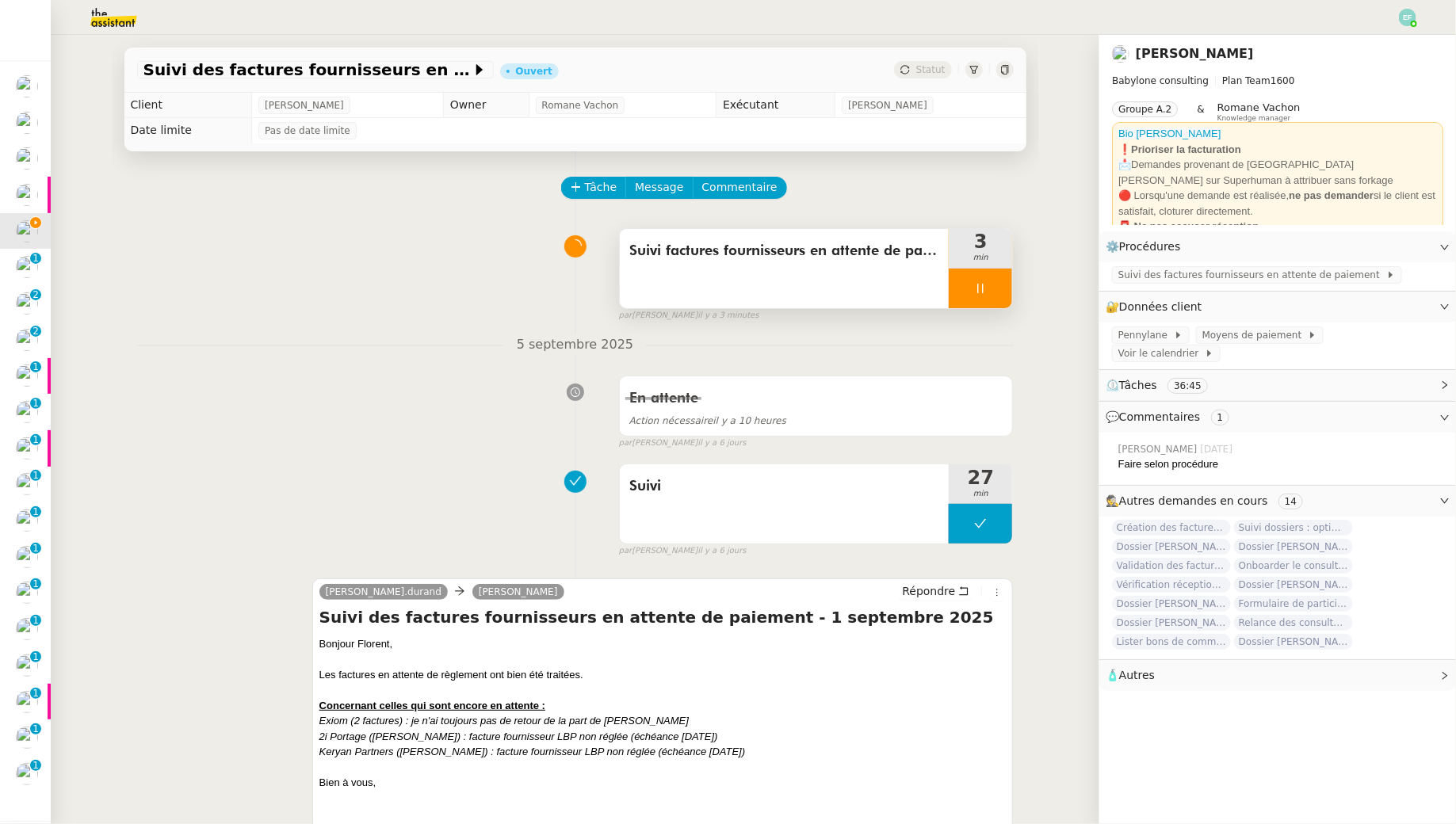
click at [990, 302] on div at bounding box center [980, 288] width 64 height 39
click at [990, 302] on button at bounding box center [996, 288] width 31 height 39
click at [1129, 274] on span "Suivi des factures fournisseurs en attente de paiement" at bounding box center [1252, 275] width 268 height 16
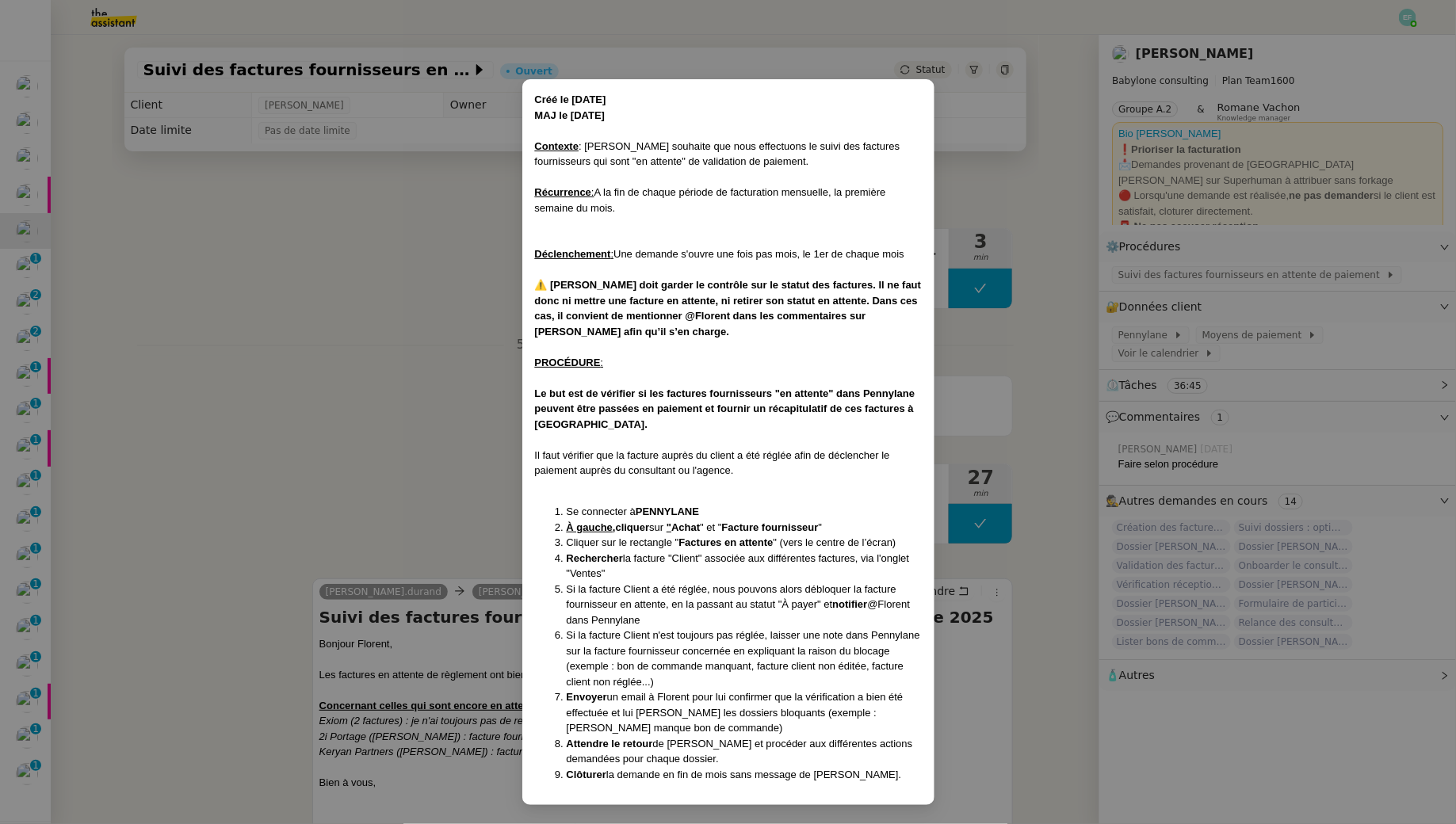
click at [369, 347] on nz-modal-container "Créé le [DATE] MAJ le [DATE] Contexte : [PERSON_NAME] souhaite que nous effectu…" at bounding box center [728, 412] width 1456 height 824
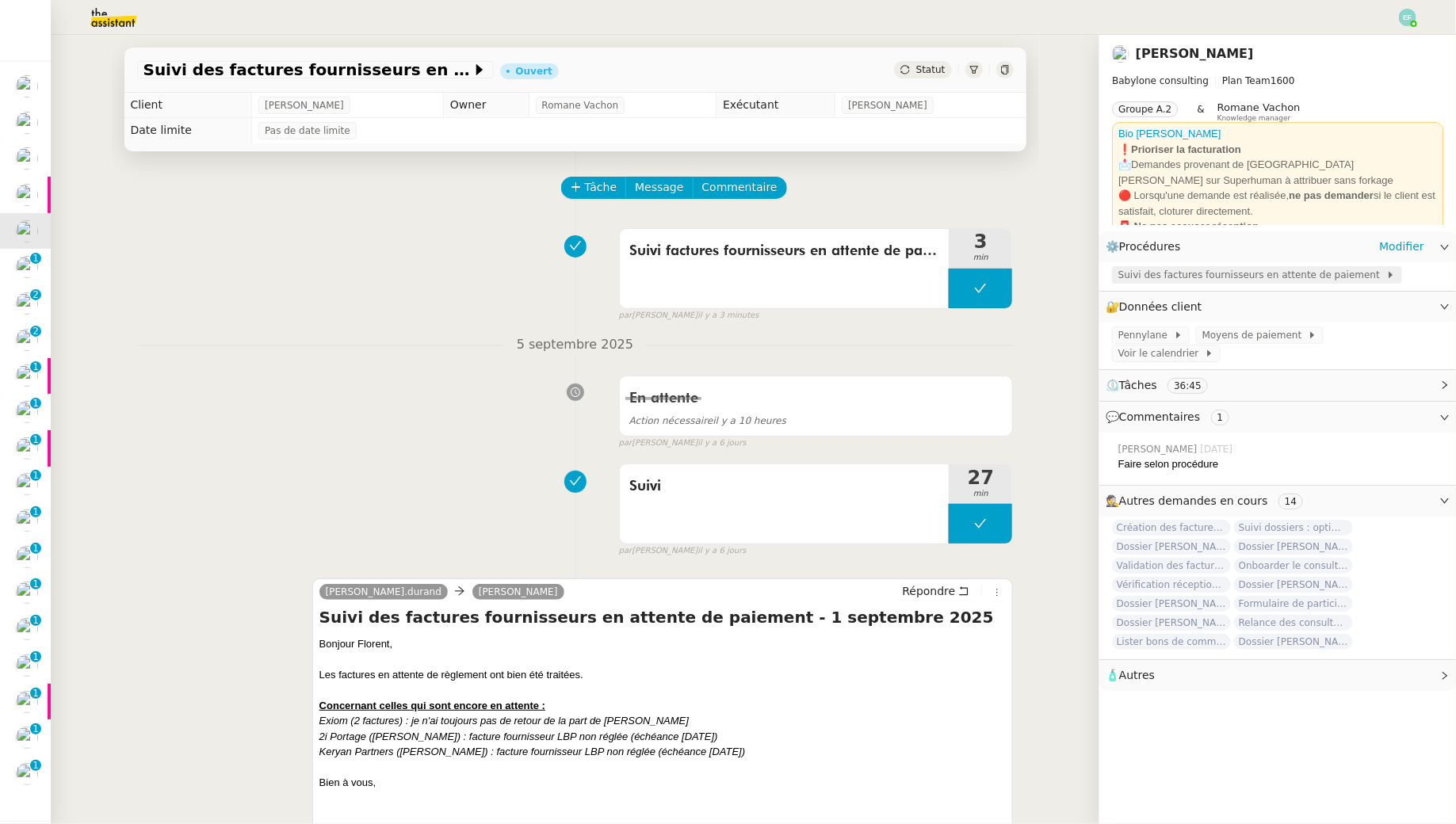
click at [1213, 283] on span "Suivi des factures fournisseurs en attente de paiement" at bounding box center [1252, 275] width 268 height 16
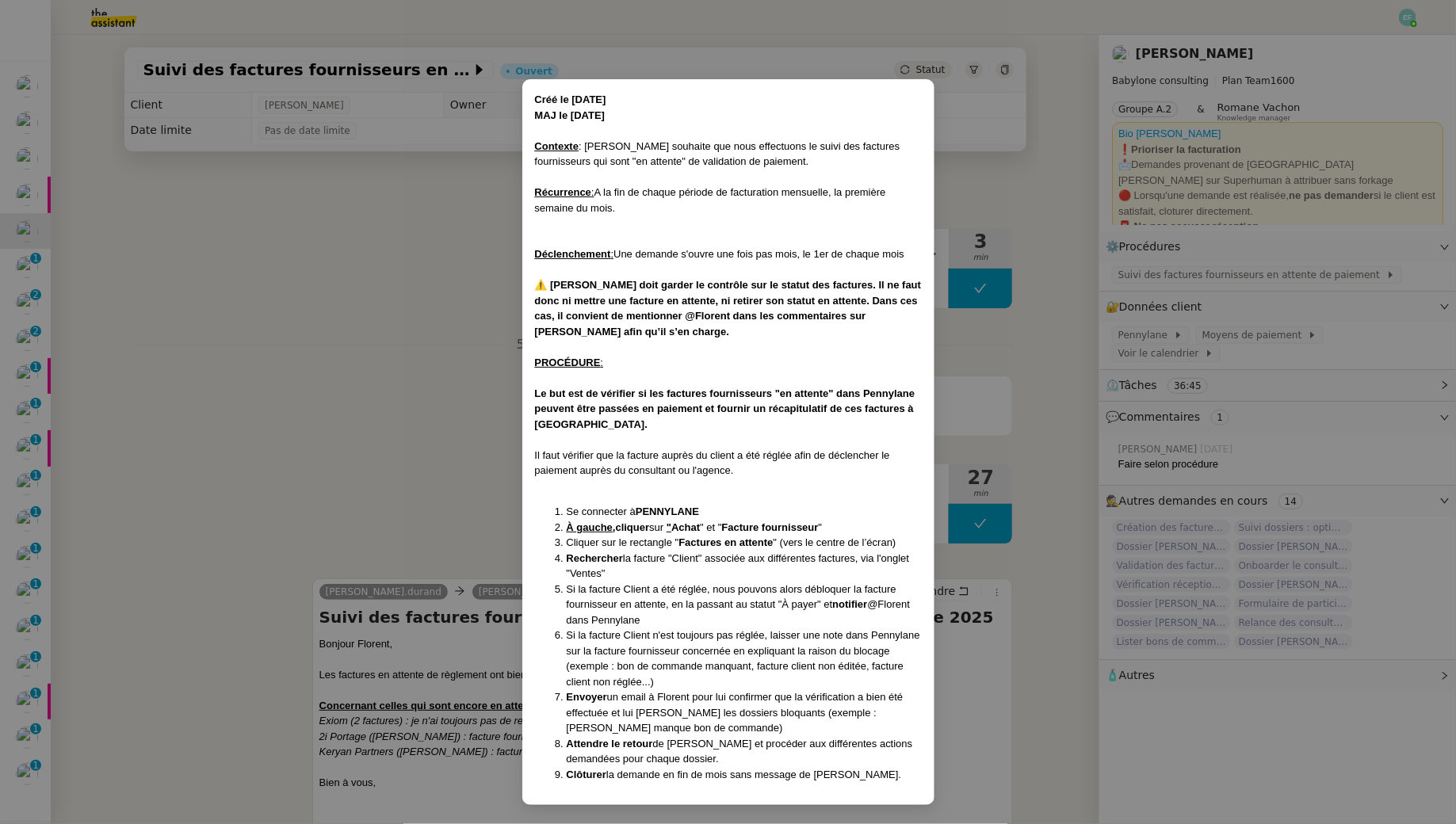
click at [402, 387] on nz-modal-container "Créé le [DATE] MAJ le [DATE] Contexte : [PERSON_NAME] souhaite que nous effectu…" at bounding box center [728, 412] width 1456 height 824
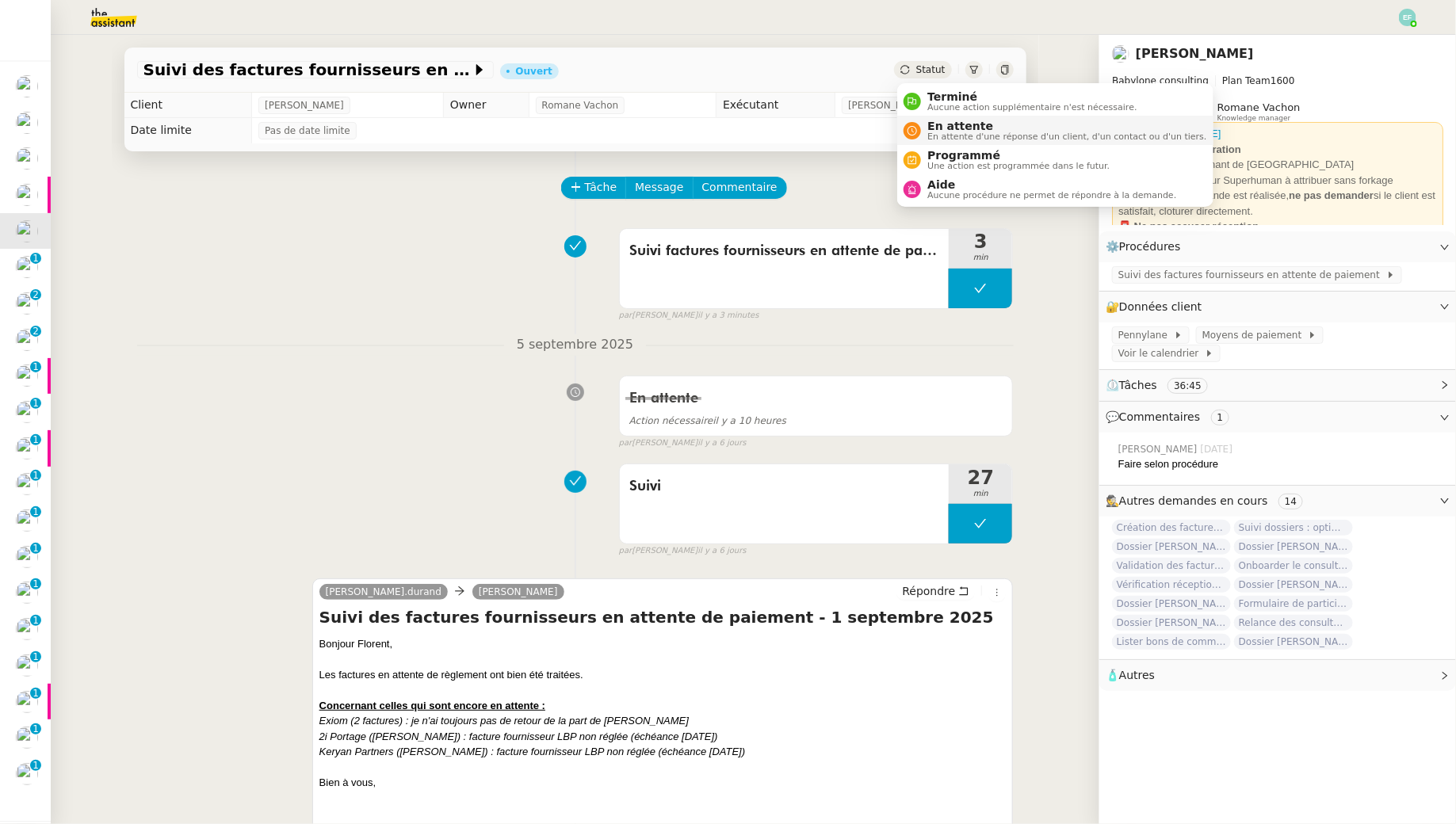
click at [941, 141] on span "En attente d'une réponse d'un client, d'un contact ou d'un tiers." at bounding box center [1066, 136] width 279 height 9
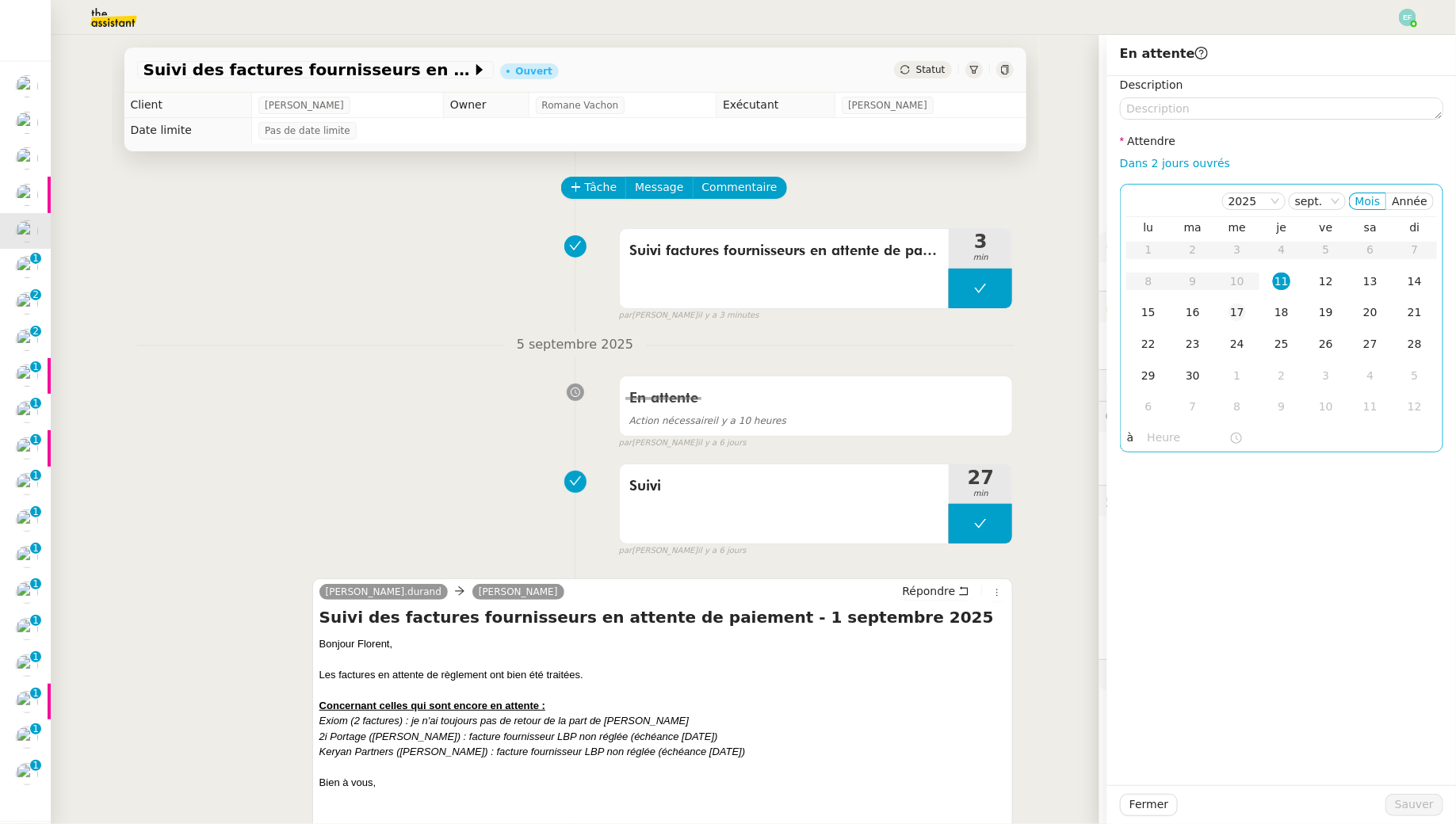
click at [1227, 312] on td "17" at bounding box center [1236, 312] width 44 height 31
click at [1412, 800] on span "Sauver" at bounding box center [1414, 804] width 39 height 18
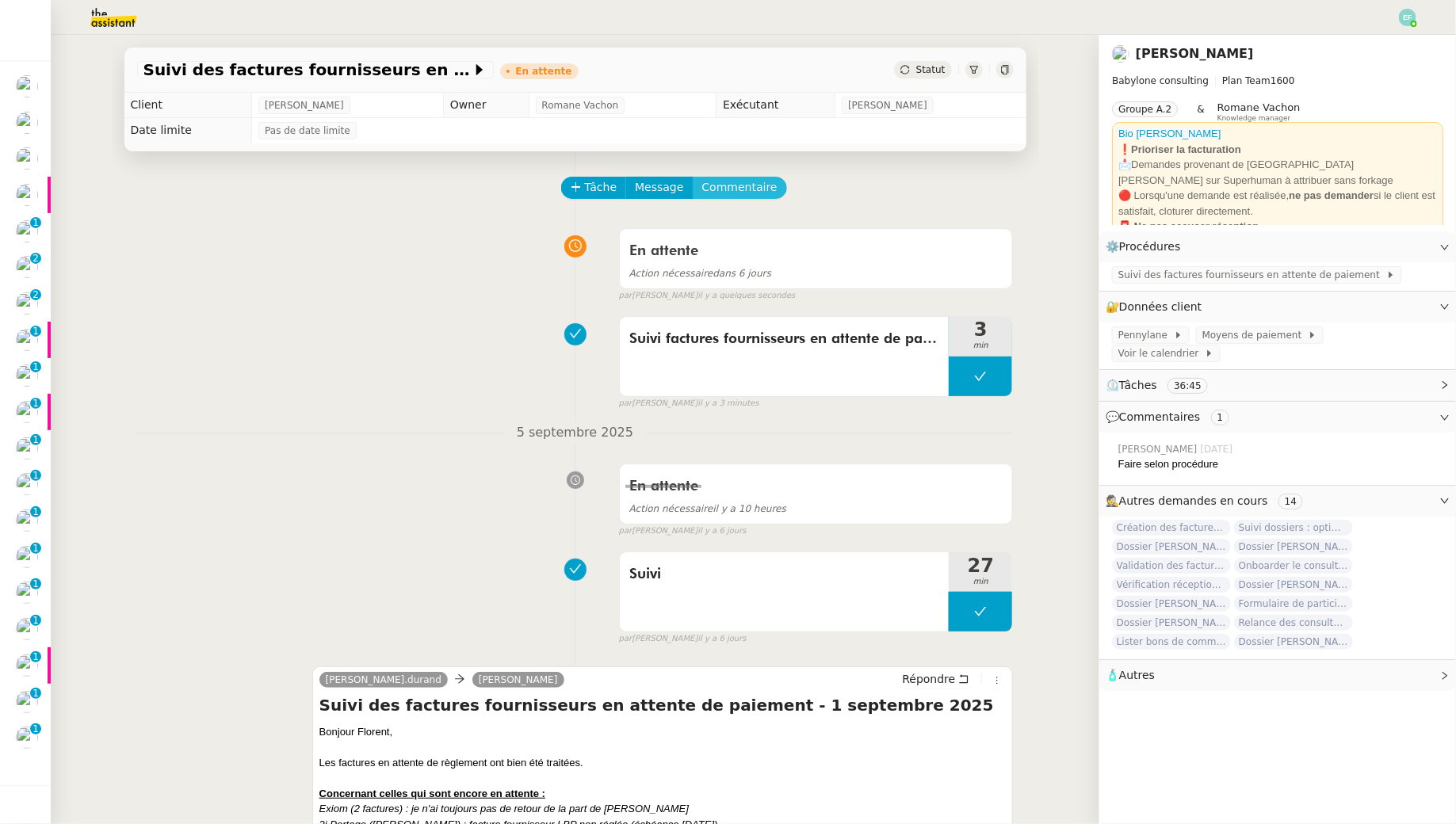
click at [726, 197] on span "Commentaire" at bounding box center [740, 188] width 75 height 18
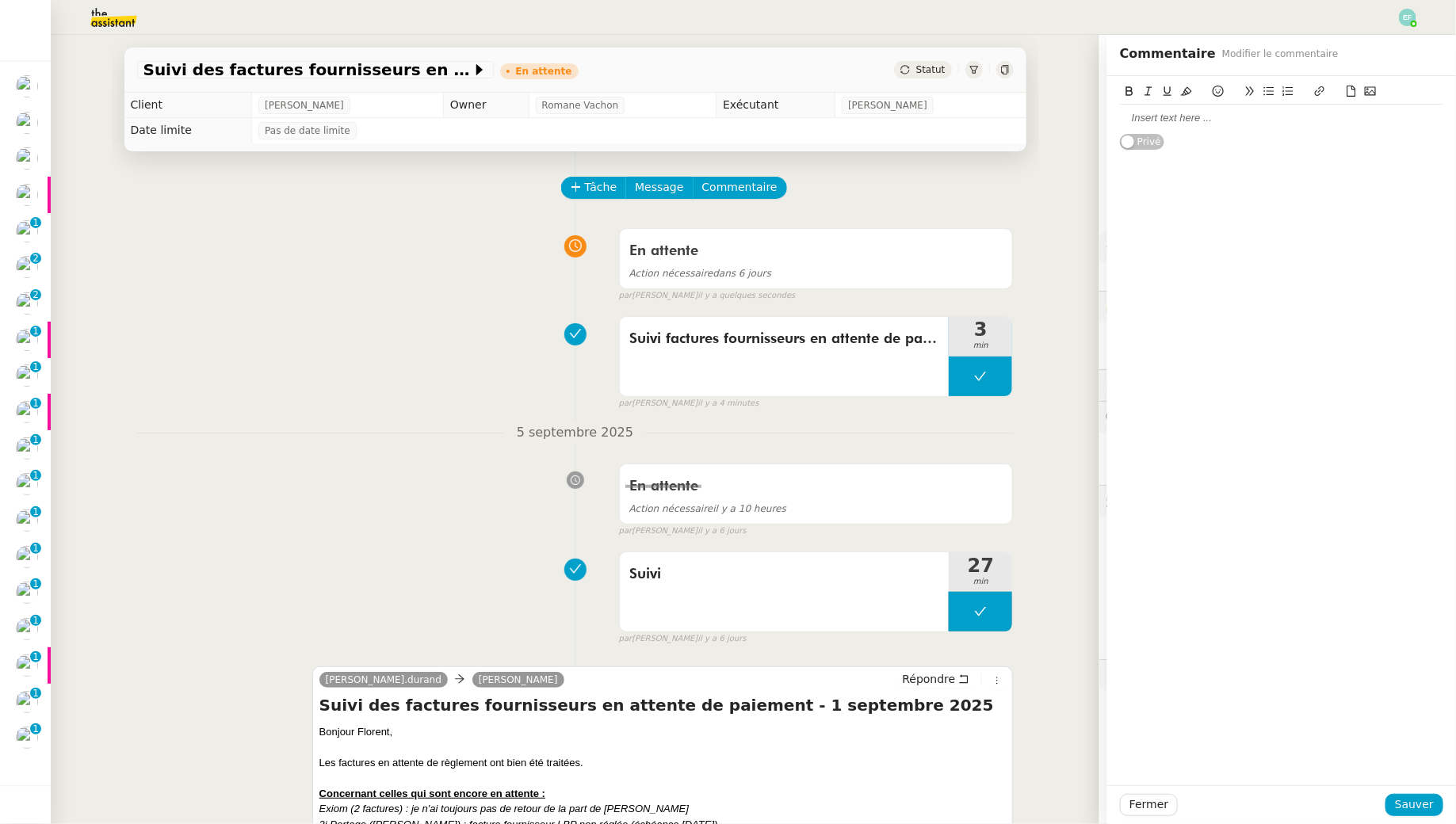
click at [1145, 117] on div at bounding box center [1281, 118] width 323 height 14
click at [1415, 802] on span "Sauver" at bounding box center [1414, 804] width 39 height 18
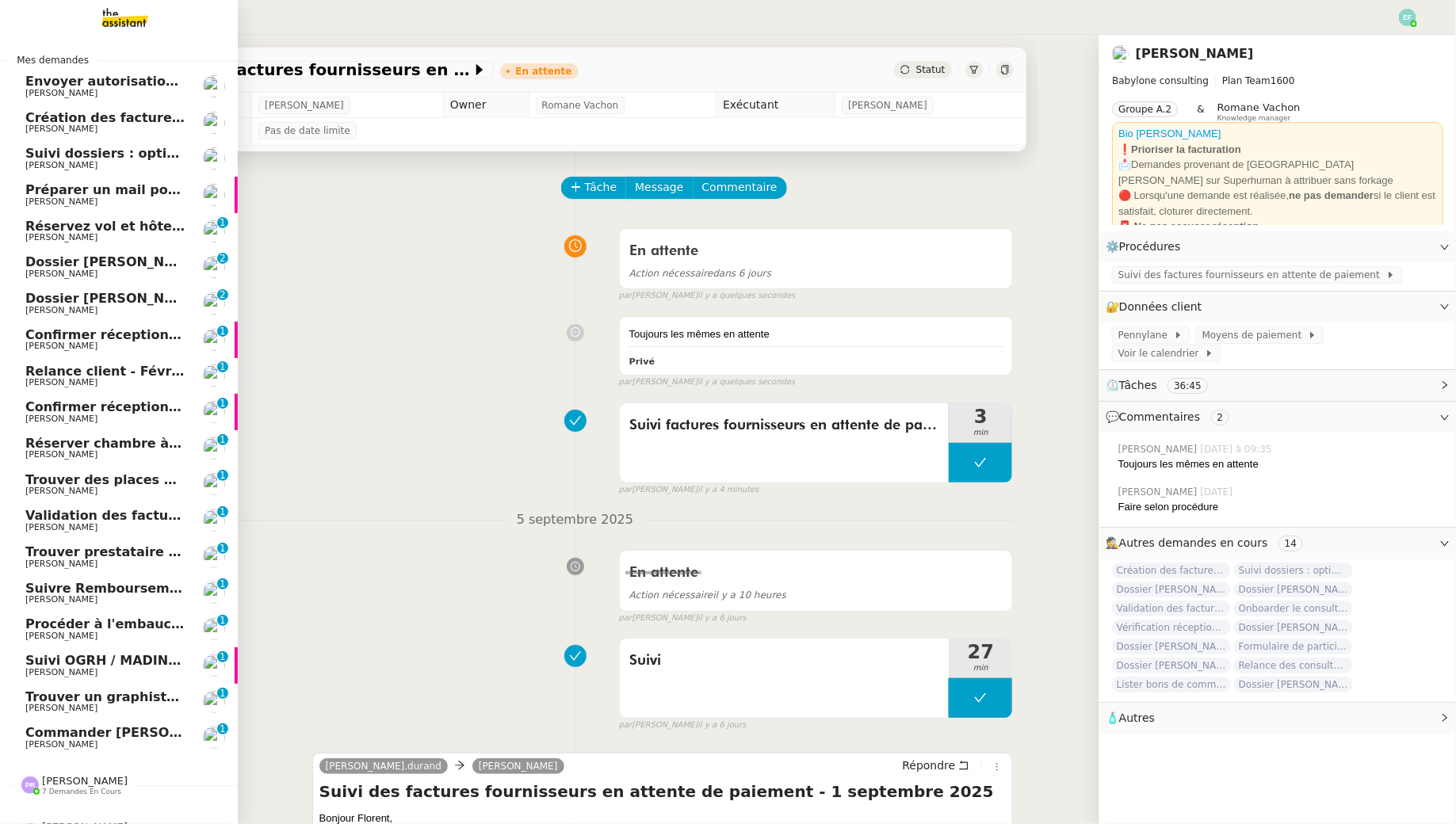
click at [71, 226] on span "Réservez vol et hôtel pour [GEOGRAPHIC_DATA] / [GEOGRAPHIC_DATA] // Banyan" at bounding box center [312, 226] width 575 height 15
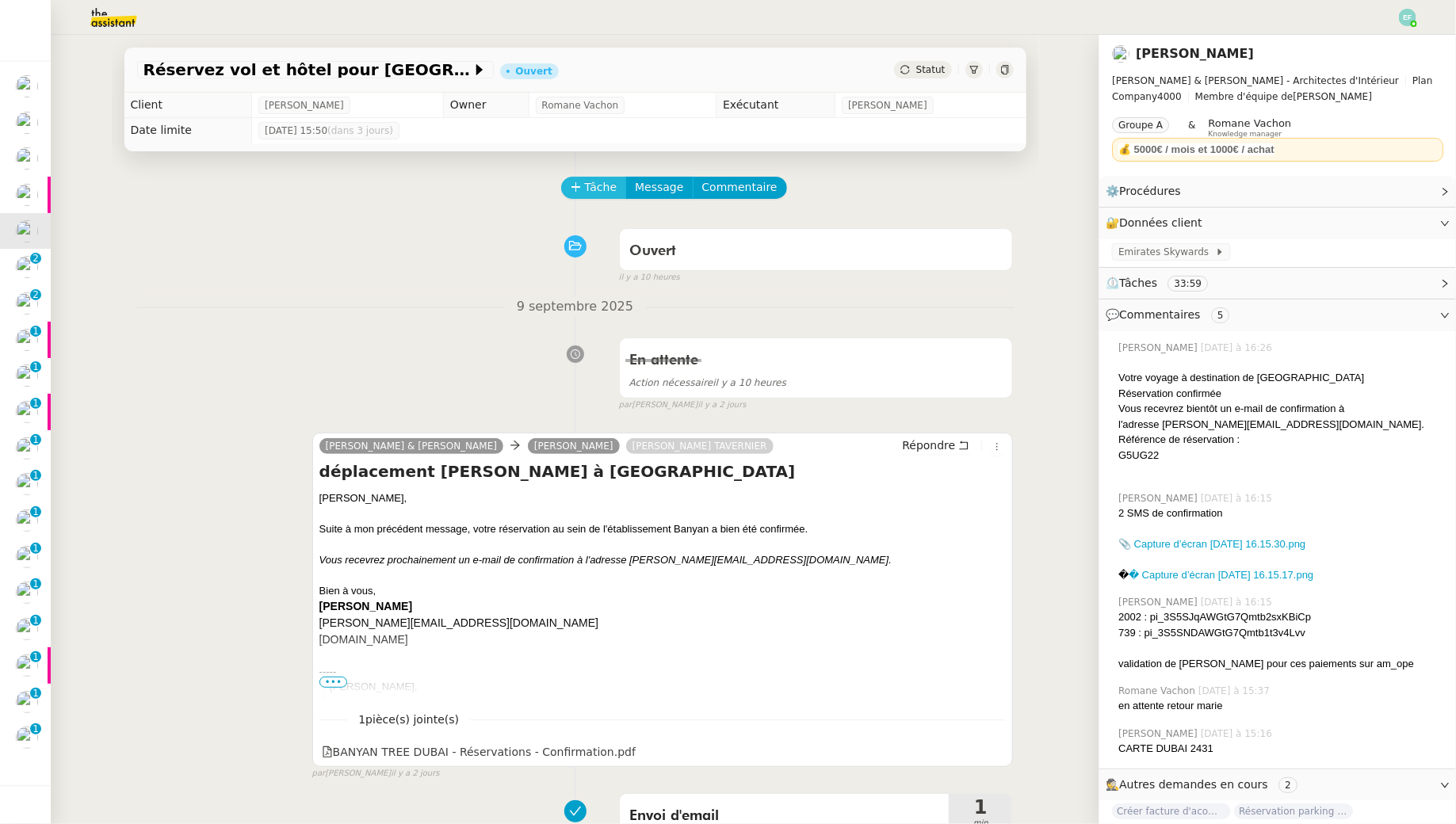
click at [593, 184] on span "Tâche" at bounding box center [601, 188] width 32 height 18
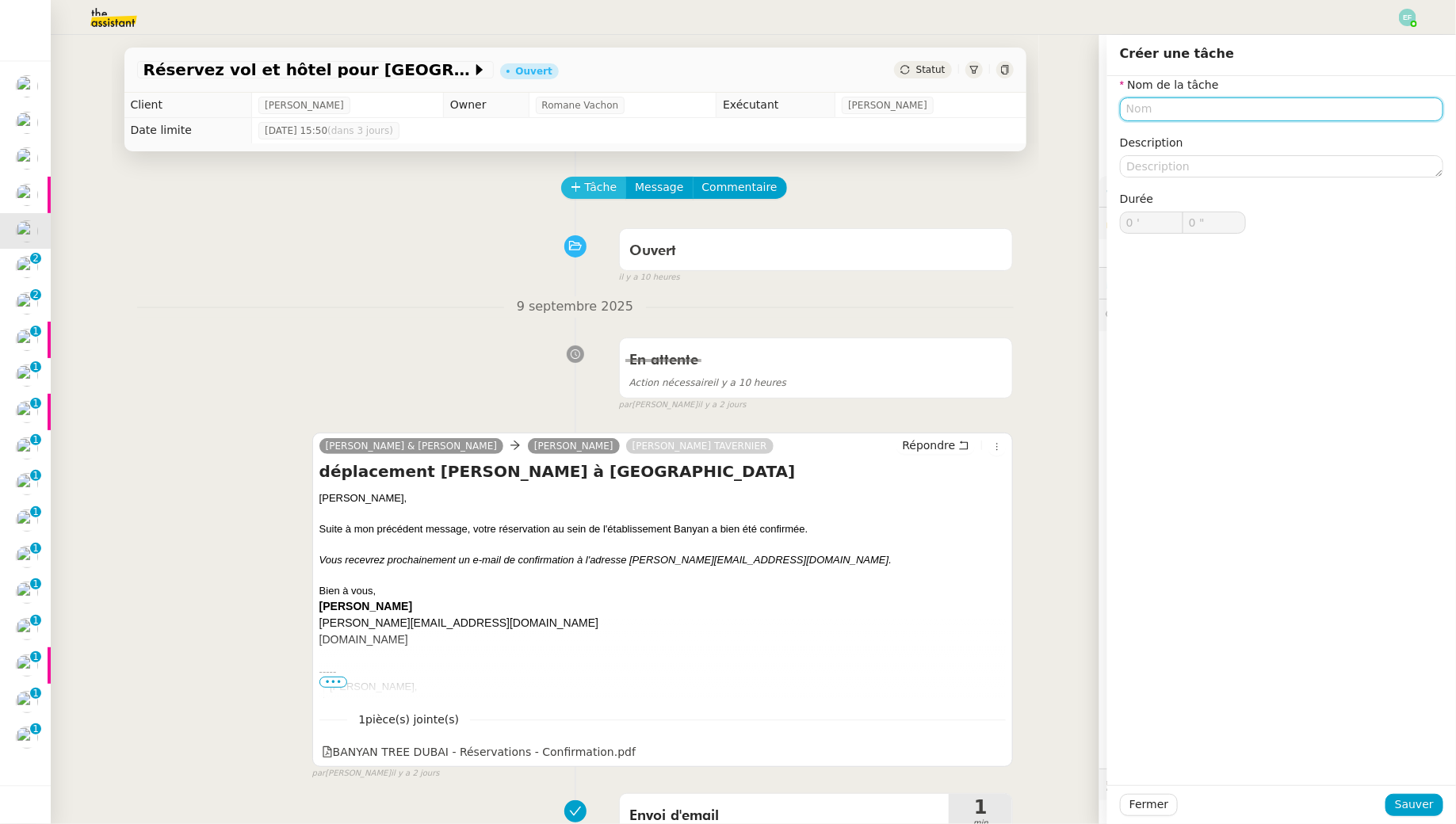
type input "E"
type input "Relance"
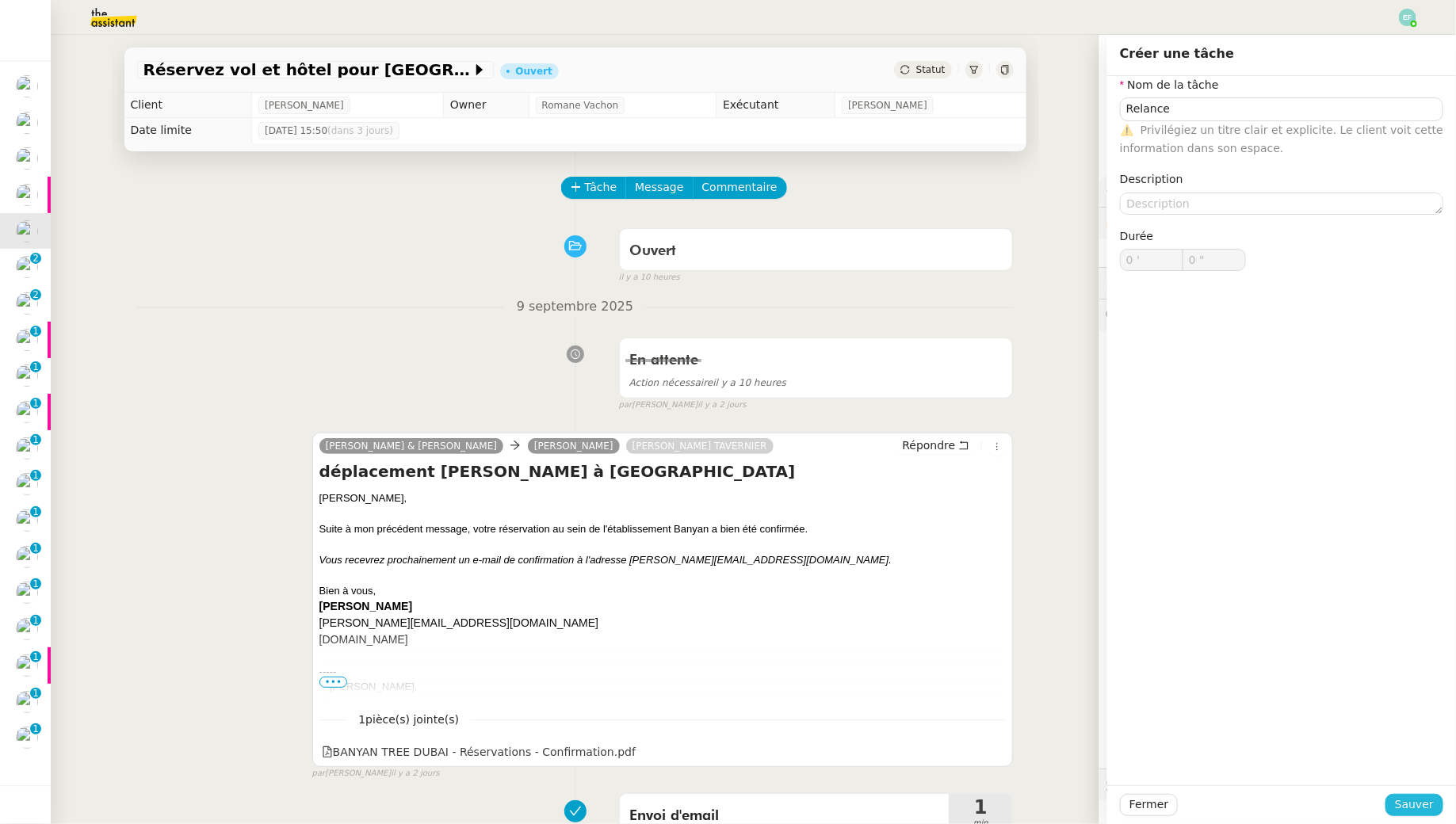
click at [1412, 806] on span "Sauver" at bounding box center [1414, 804] width 39 height 18
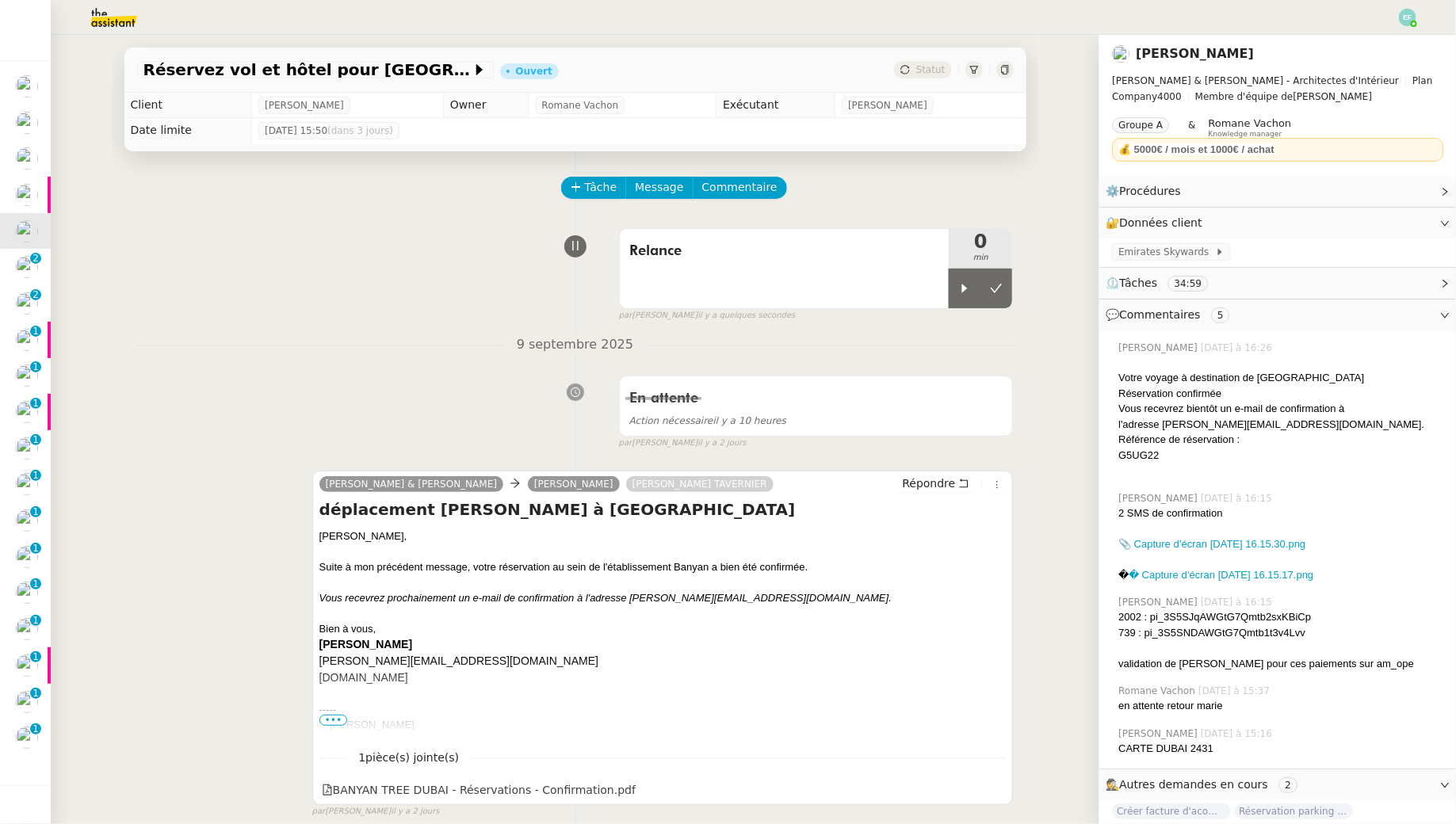
click at [964, 311] on div "par [PERSON_NAME] il y a quelques secondes" at bounding box center [816, 315] width 395 height 13
click at [964, 300] on div at bounding box center [964, 288] width 31 height 39
click at [961, 480] on icon at bounding box center [963, 483] width 11 height 11
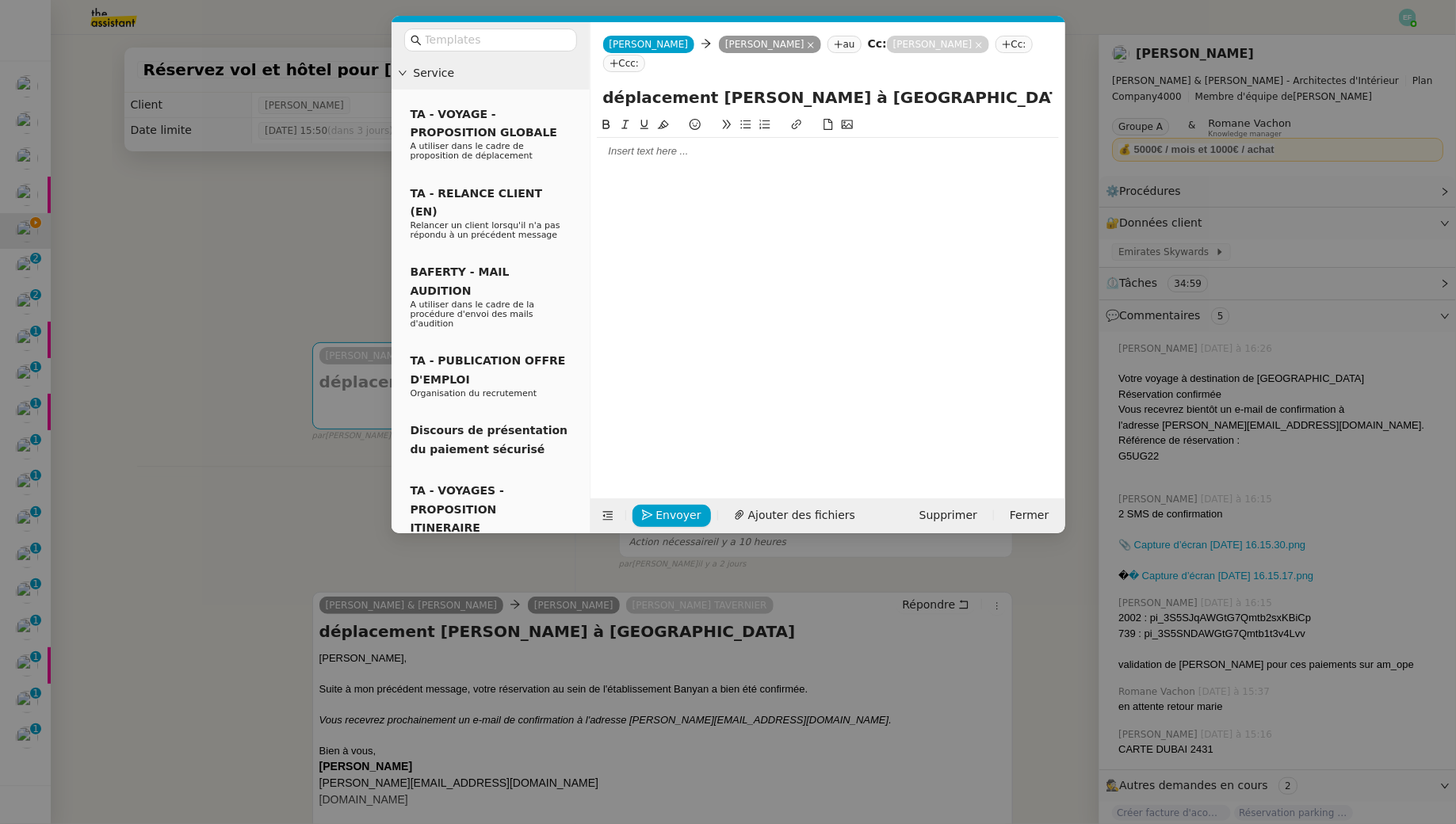
click at [705, 152] on div at bounding box center [828, 152] width 462 height 14
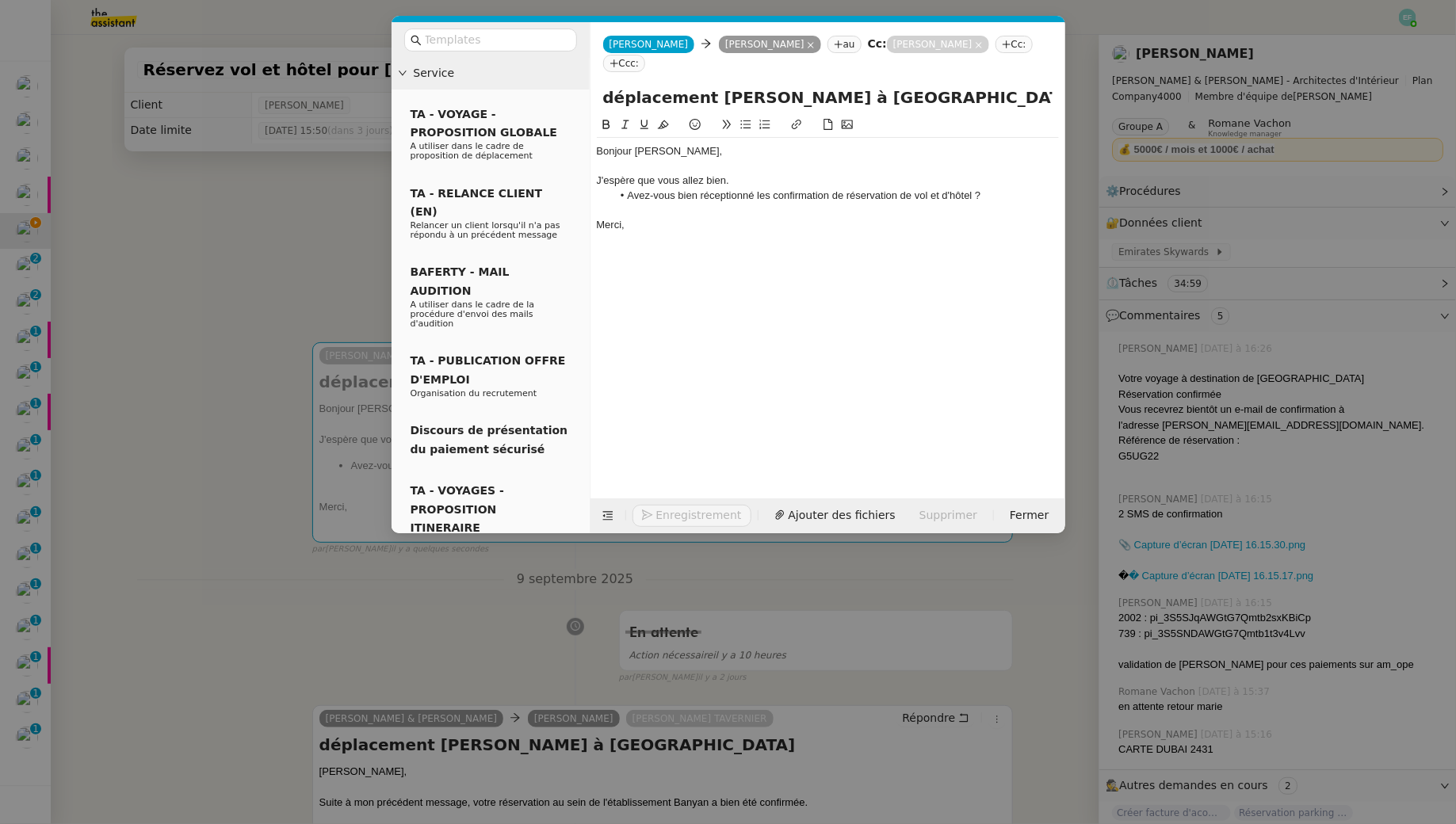
click at [736, 180] on div "J'espère que vous allez bien." at bounding box center [828, 180] width 462 height 14
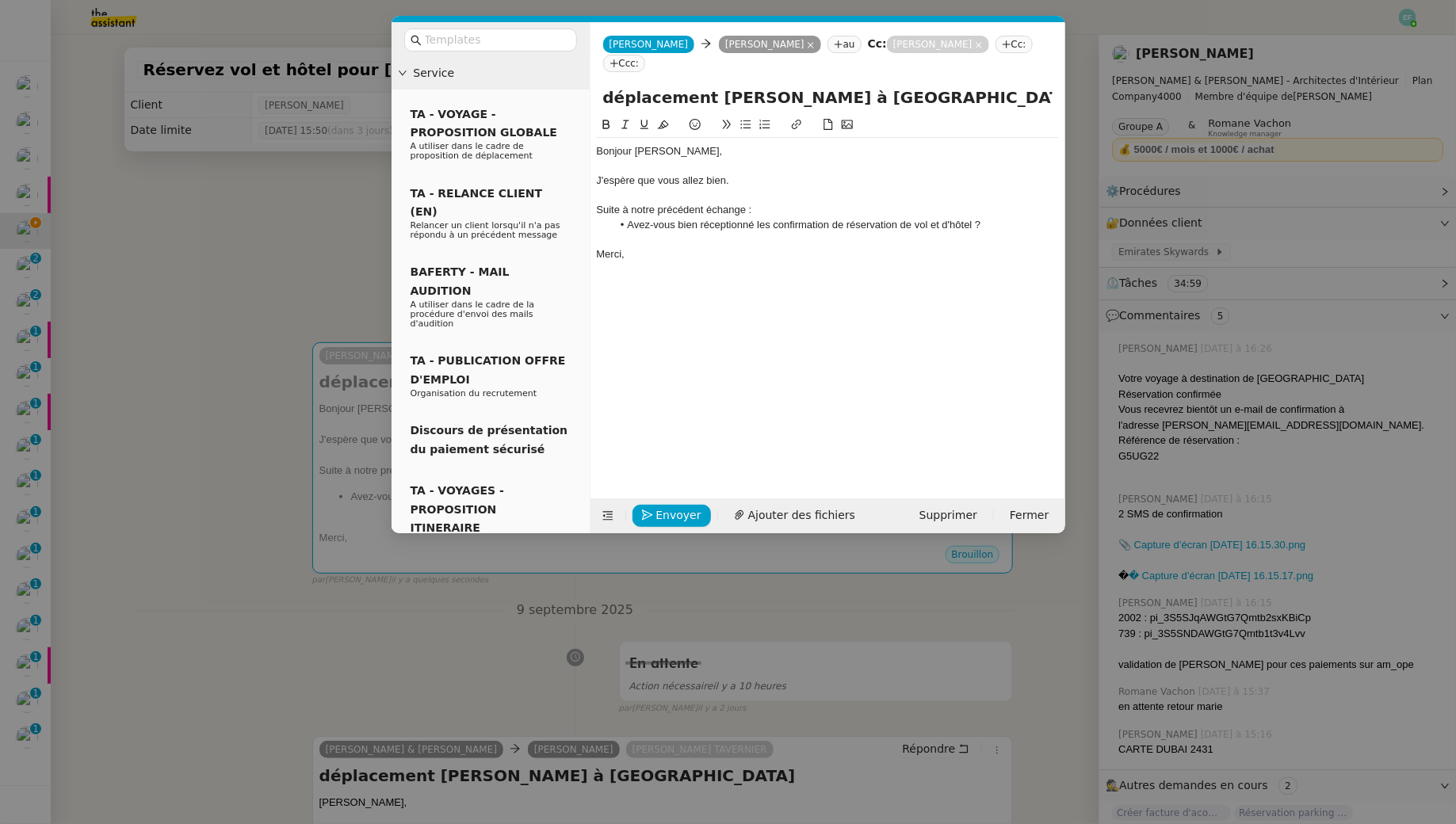
click at [802, 220] on li "Avez-vous bien réceptionné les confirmation de réservation de vol et d'hôtel ?" at bounding box center [835, 225] width 447 height 14
click at [0, 0] on lt-span "les confirmation s" at bounding box center [0, 0] width 0 height 0
click at [727, 247] on div "Merci," at bounding box center [828, 254] width 462 height 14
click at [1004, 222] on li "Avez-vous bien réceptionné les confirmations de réservation de vol et d'hôtel ?" at bounding box center [835, 225] width 447 height 14
click at [656, 514] on span "Envoyer" at bounding box center [679, 515] width 45 height 18
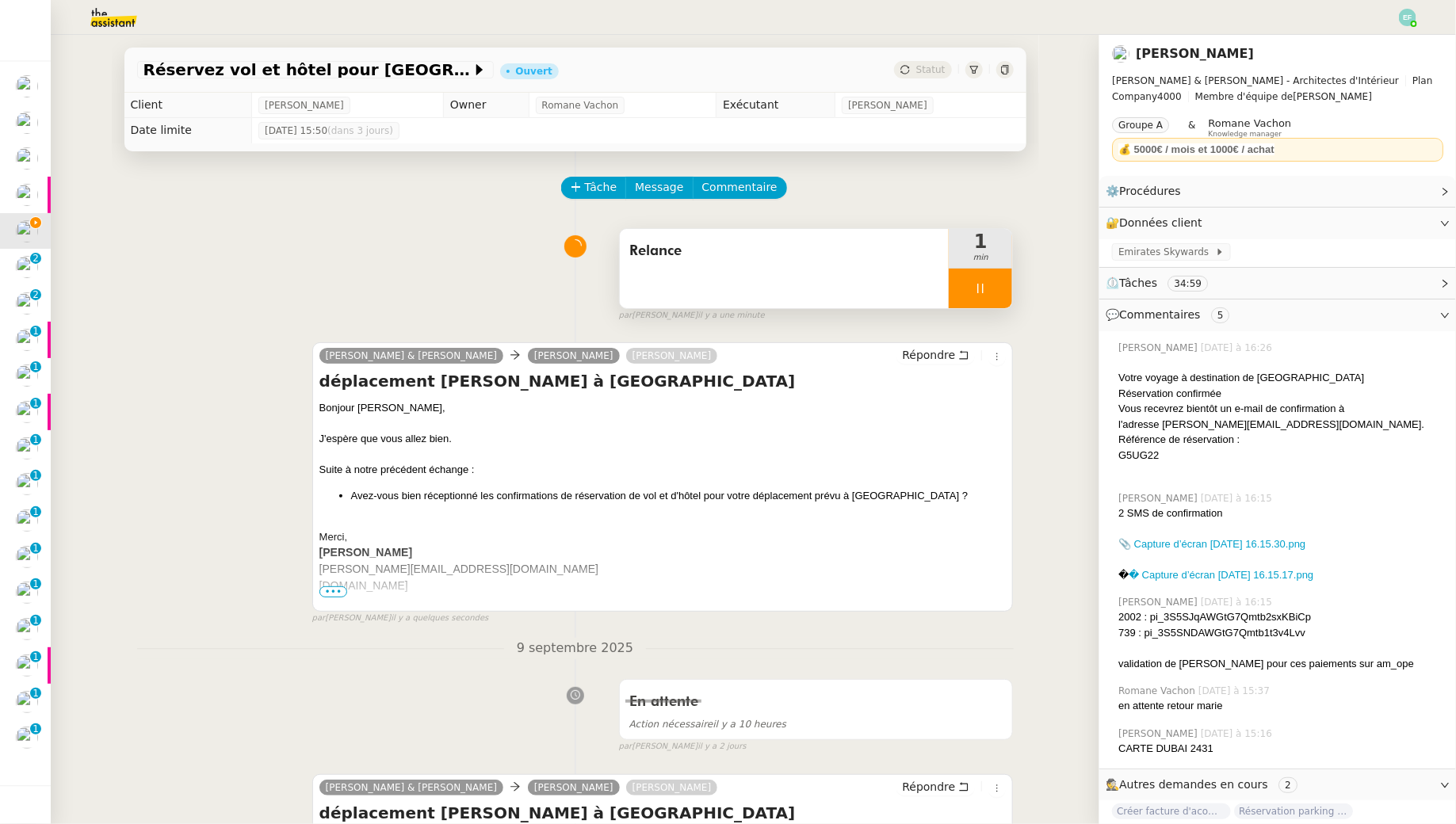
click at [980, 291] on icon at bounding box center [980, 288] width 13 height 13
click at [997, 283] on icon at bounding box center [996, 288] width 13 height 13
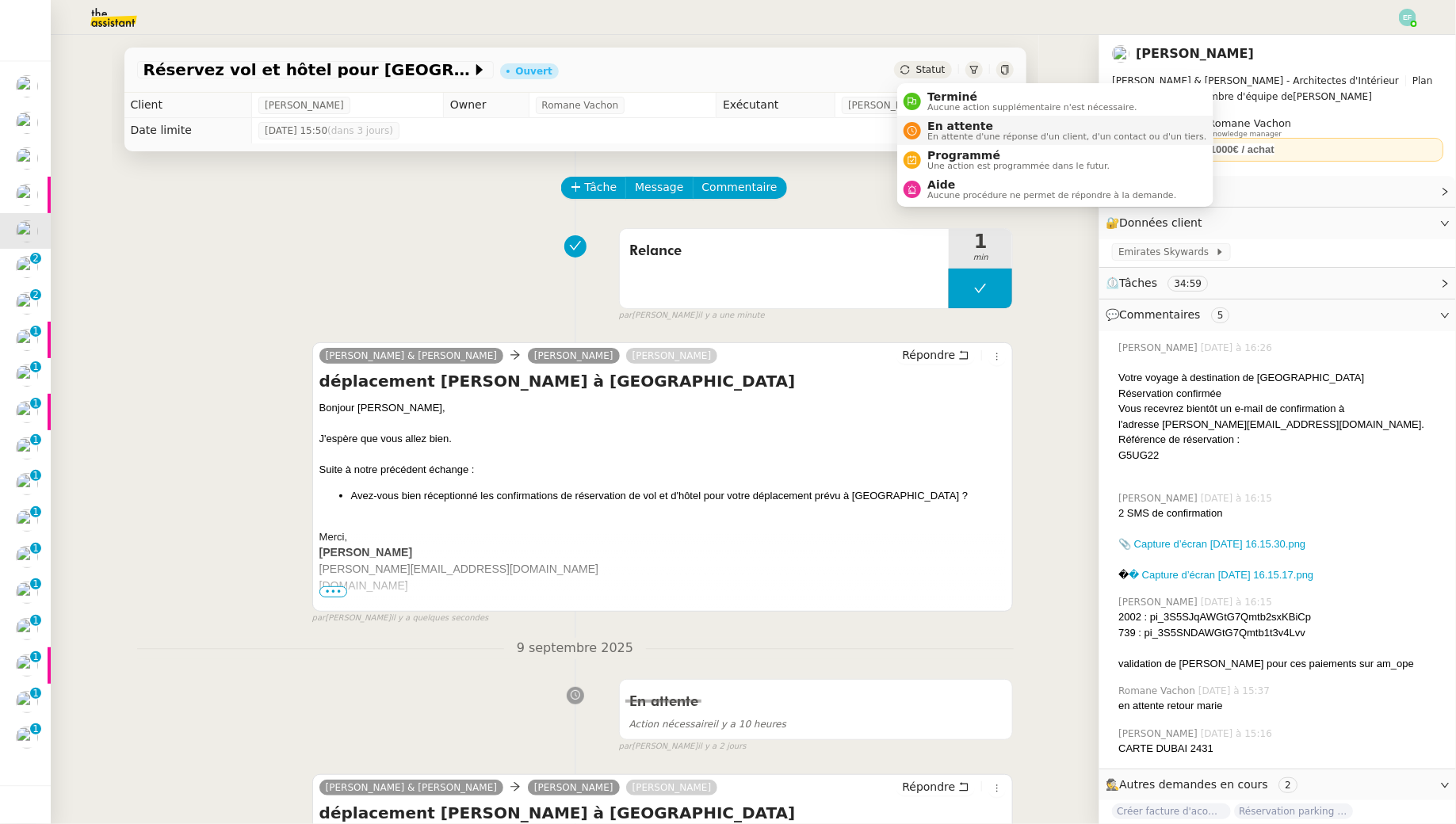
click at [936, 129] on span "En attente" at bounding box center [1066, 126] width 279 height 13
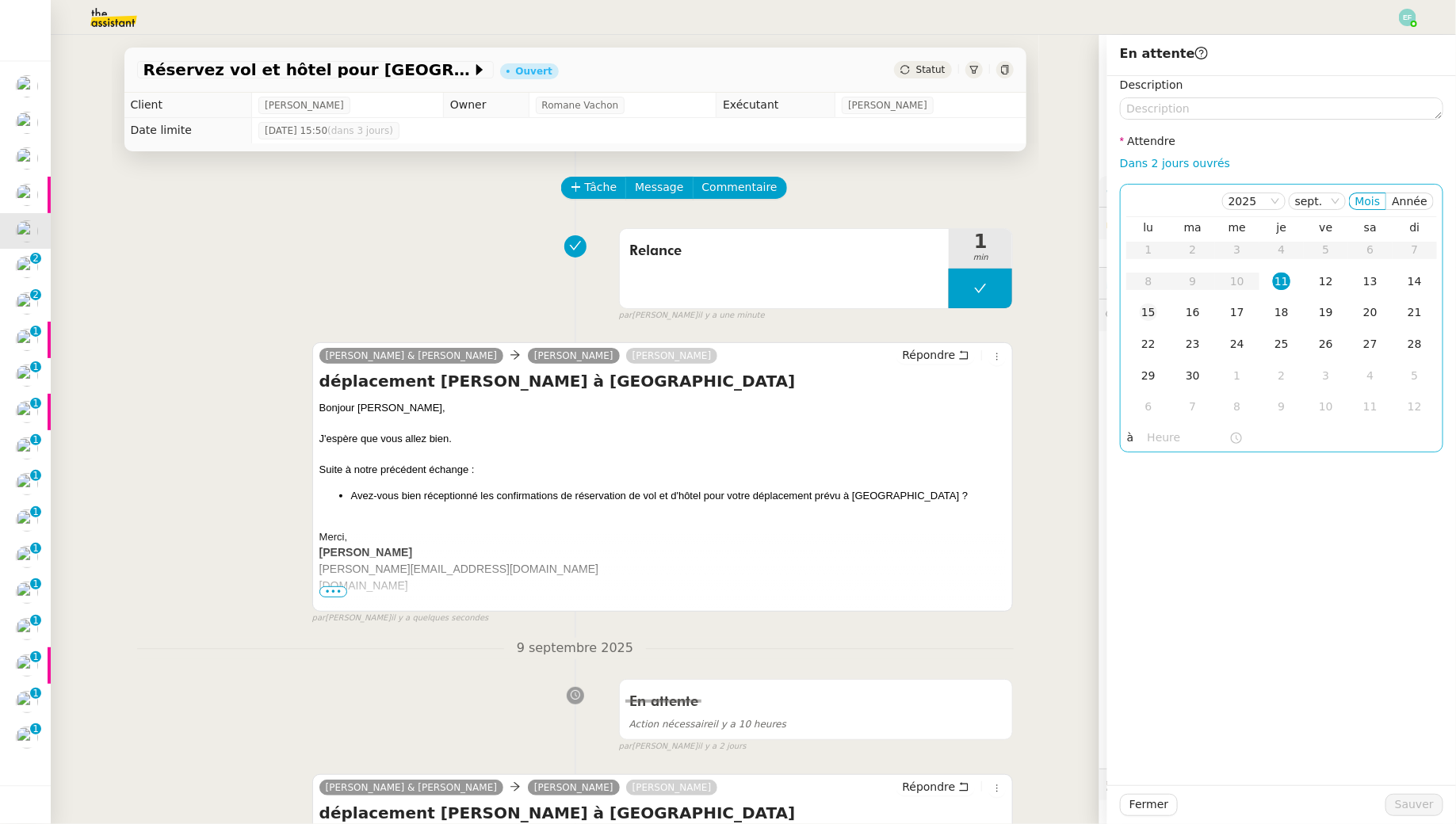
click at [1153, 306] on div "15" at bounding box center [1147, 311] width 17 height 17
click at [1417, 802] on span "Sauver" at bounding box center [1414, 804] width 39 height 18
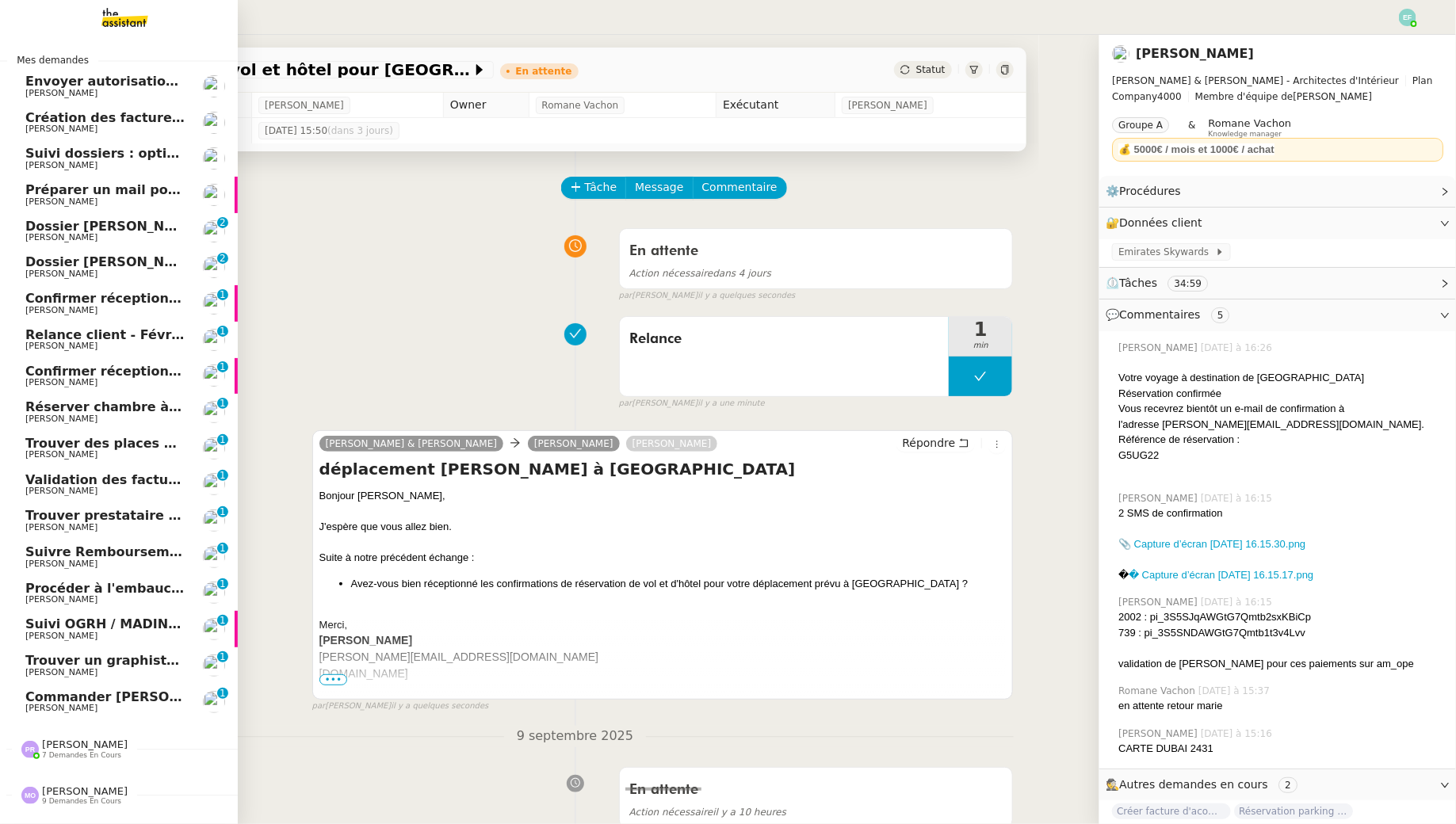
click at [33, 228] on span "Dossier [PERSON_NAME]" at bounding box center [113, 226] width 176 height 15
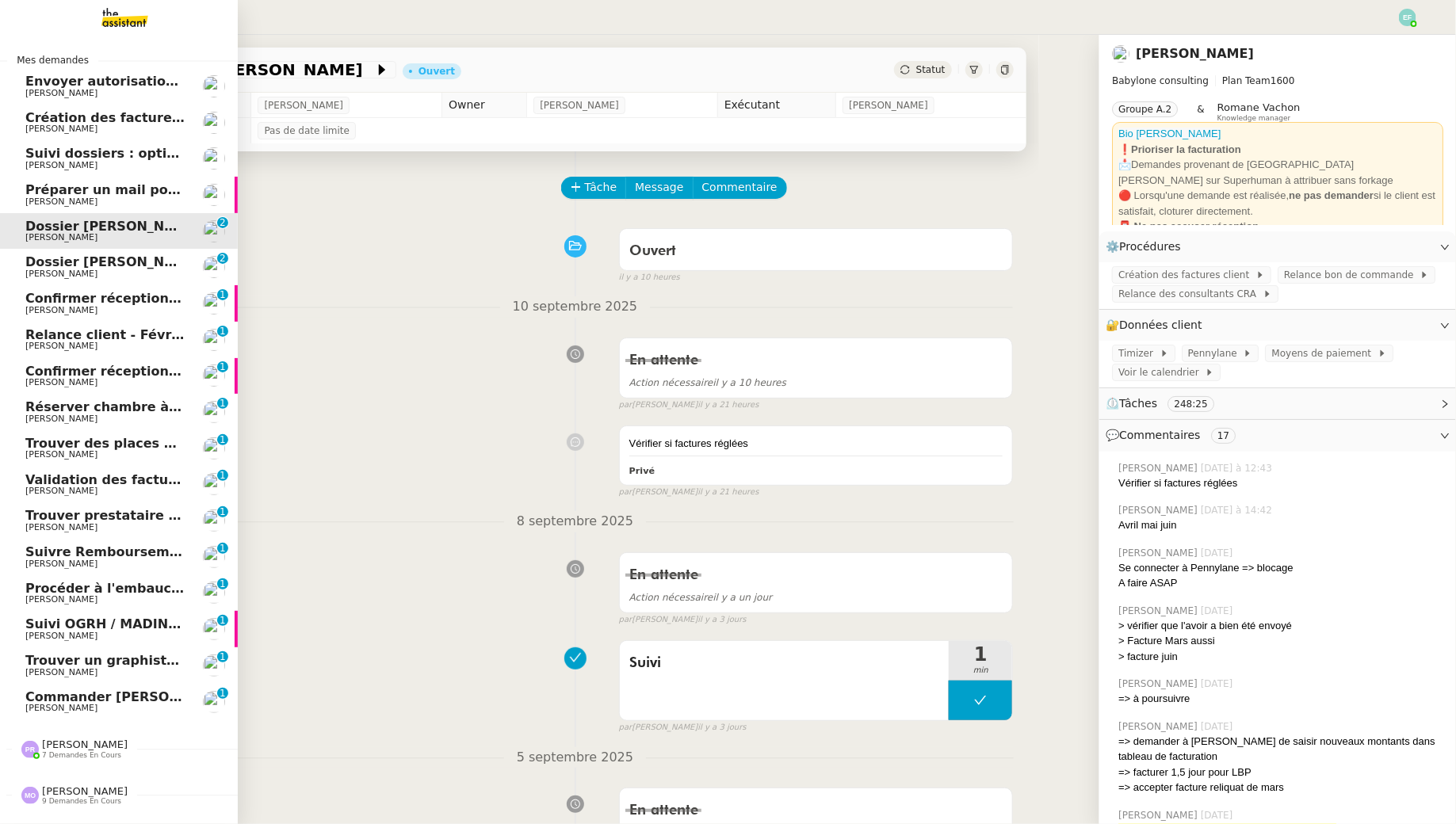
click at [125, 261] on span "Dossier [PERSON_NAME] : mutuelle / ordinateur" at bounding box center [196, 261] width 342 height 15
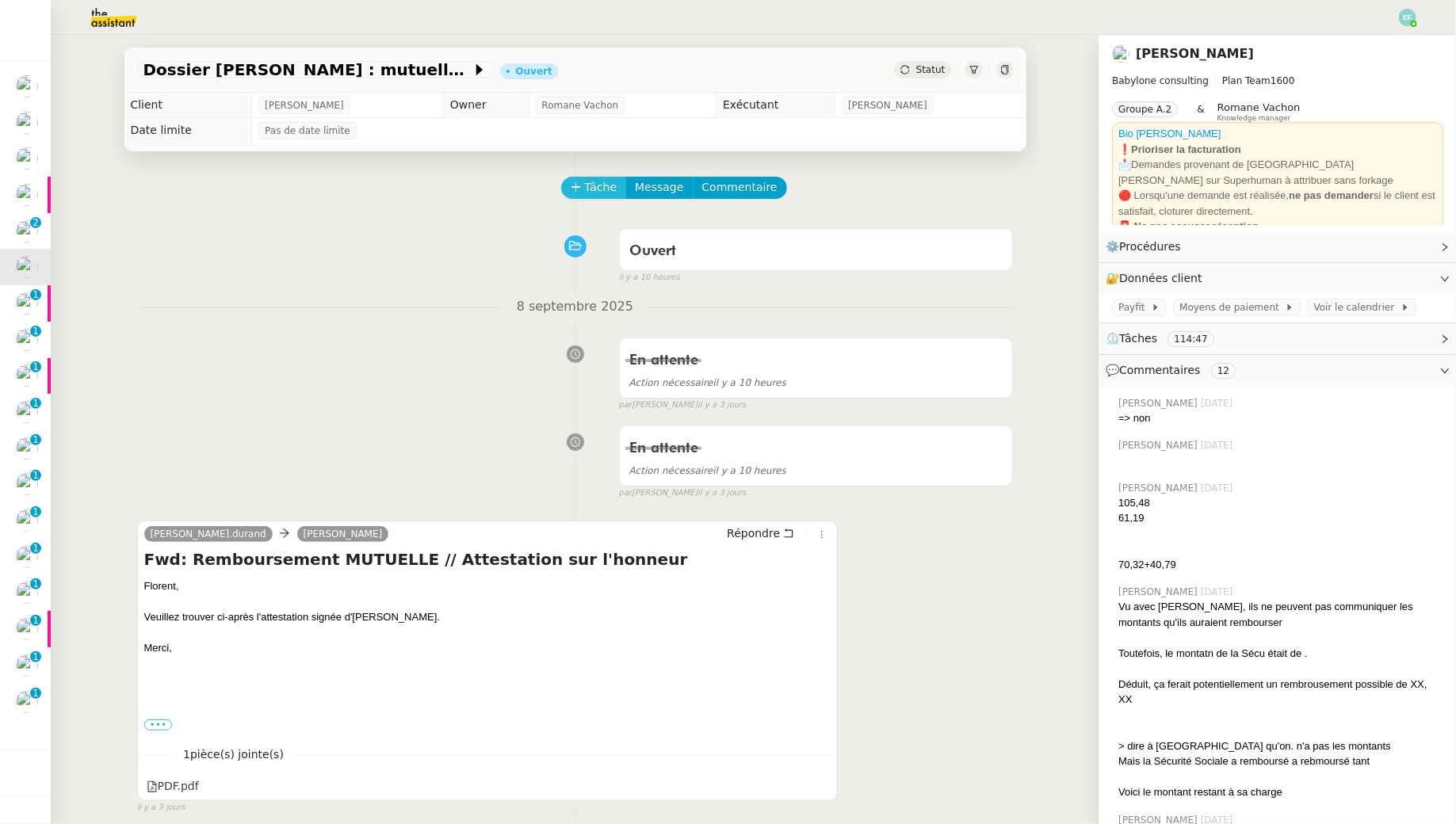
click at [602, 193] on span "Tâche" at bounding box center [601, 188] width 32 height 18
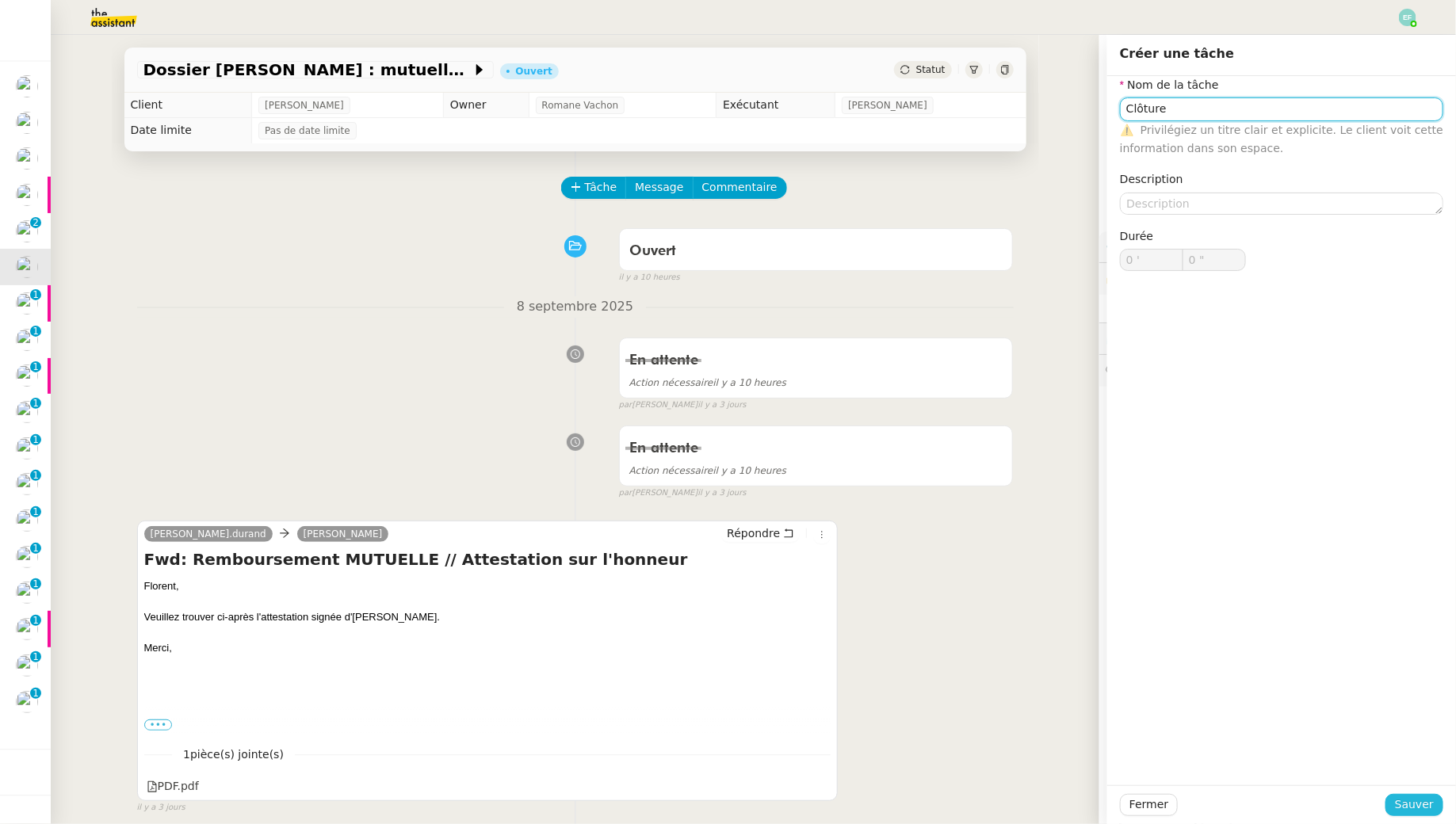
type input "Clôture"
click at [1410, 799] on span "Sauver" at bounding box center [1414, 804] width 39 height 18
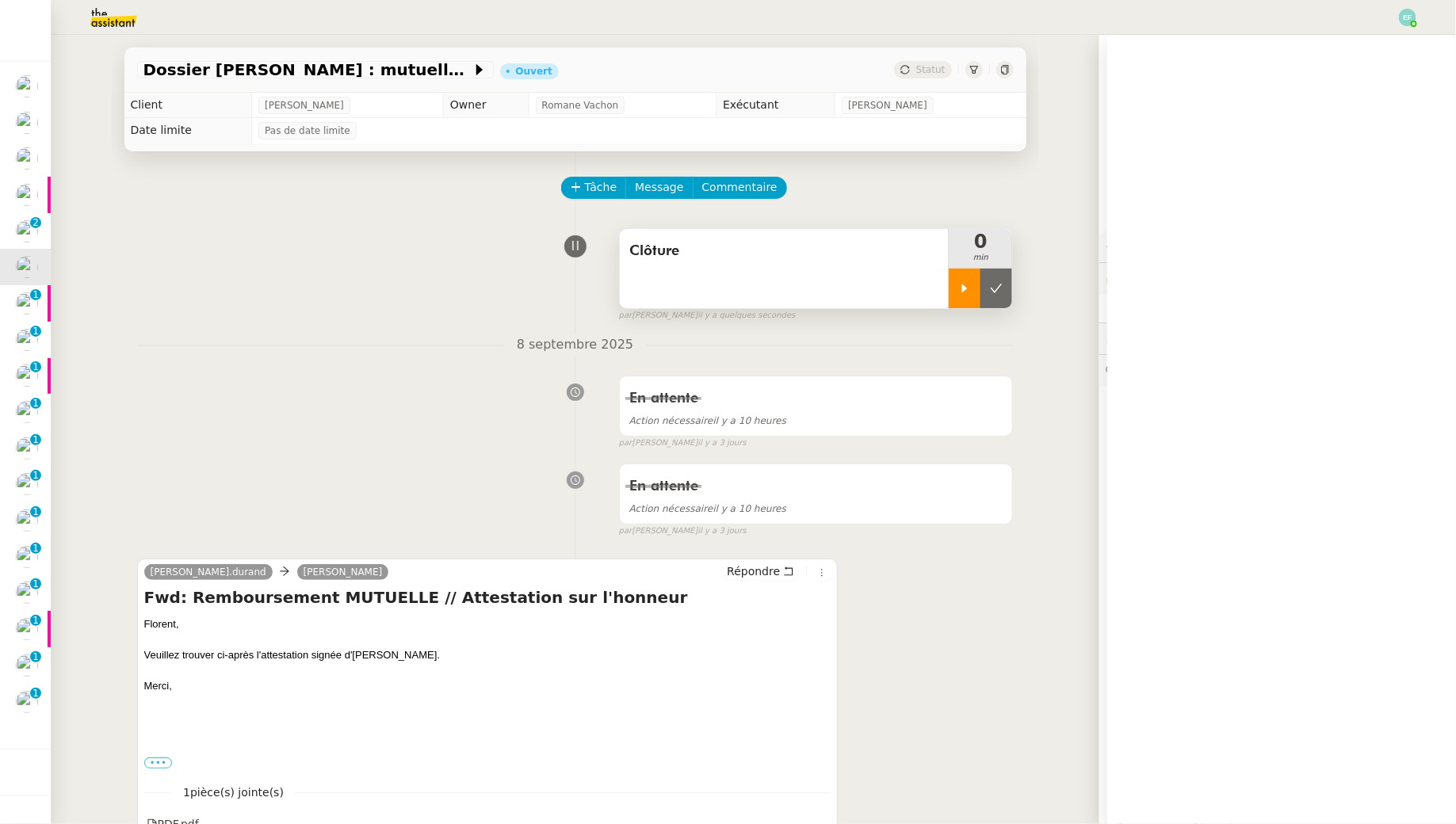
click at [978, 275] on div at bounding box center [964, 288] width 31 height 39
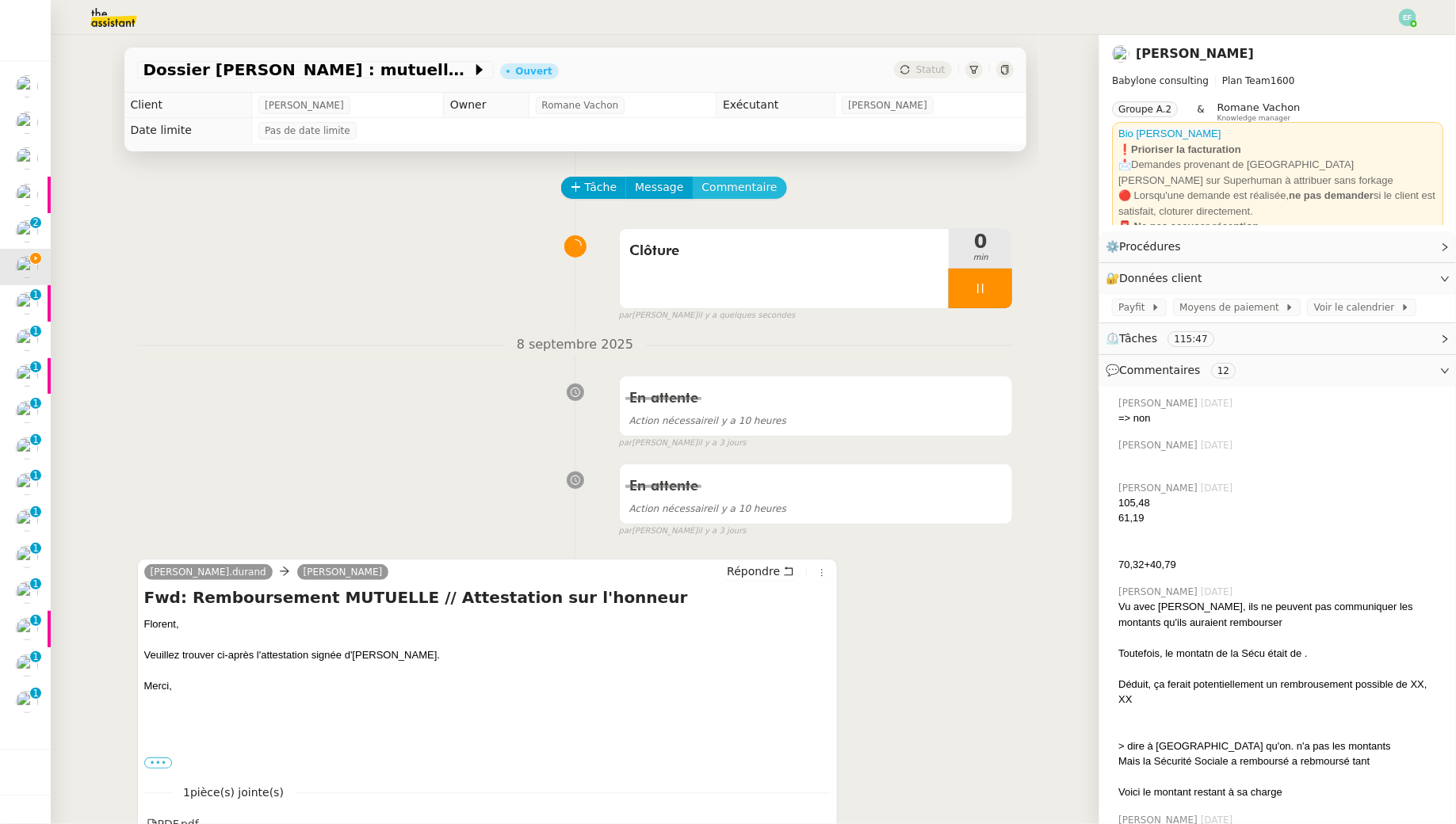
click at [743, 182] on span "Commentaire" at bounding box center [740, 188] width 75 height 18
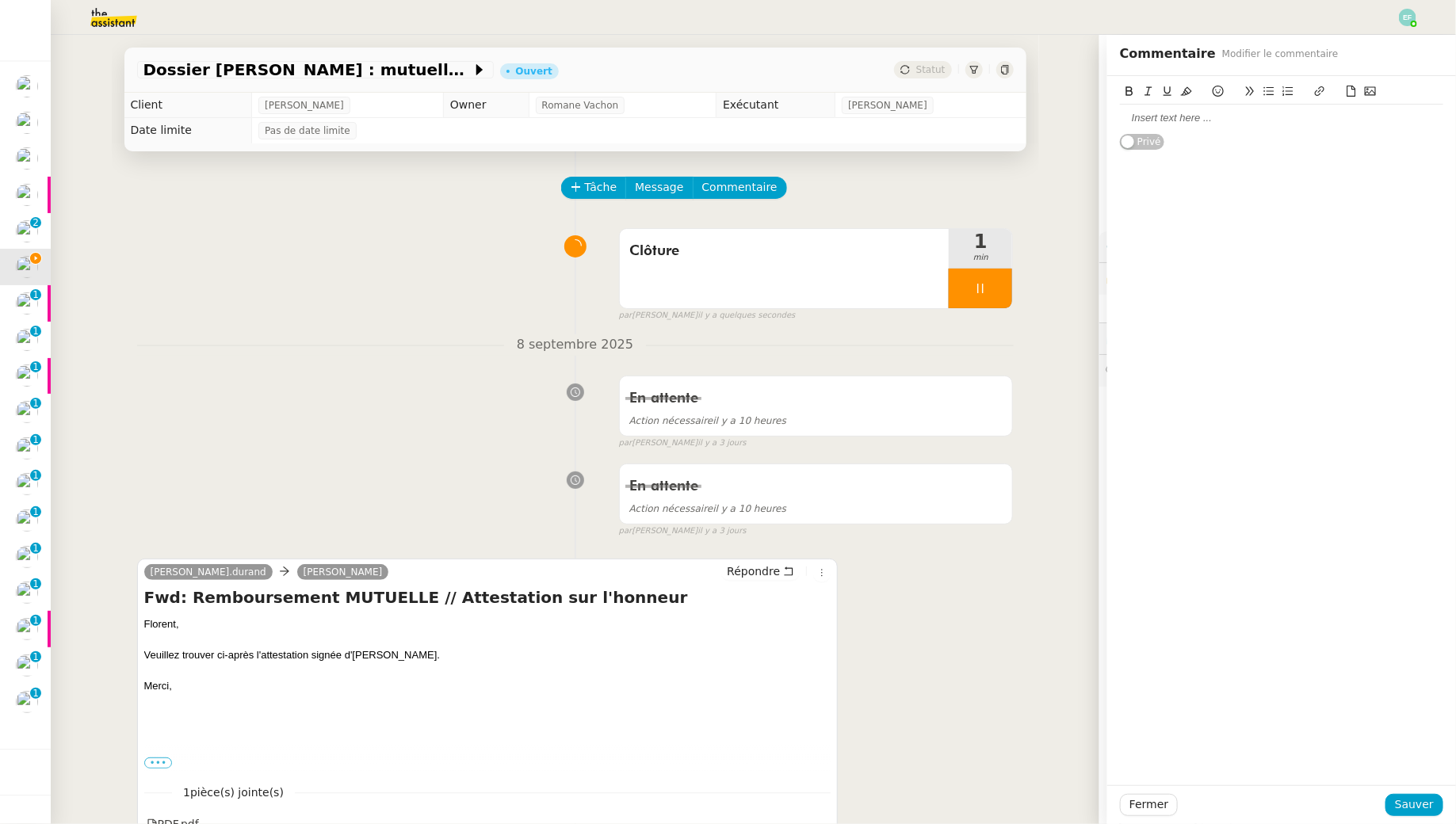
click at [1291, 118] on div at bounding box center [1281, 118] width 323 height 14
click at [1209, 113] on div "Pas d'action attendue de ma part" at bounding box center [1281, 118] width 323 height 14
click at [1397, 807] on button "Sauver" at bounding box center [1414, 805] width 57 height 22
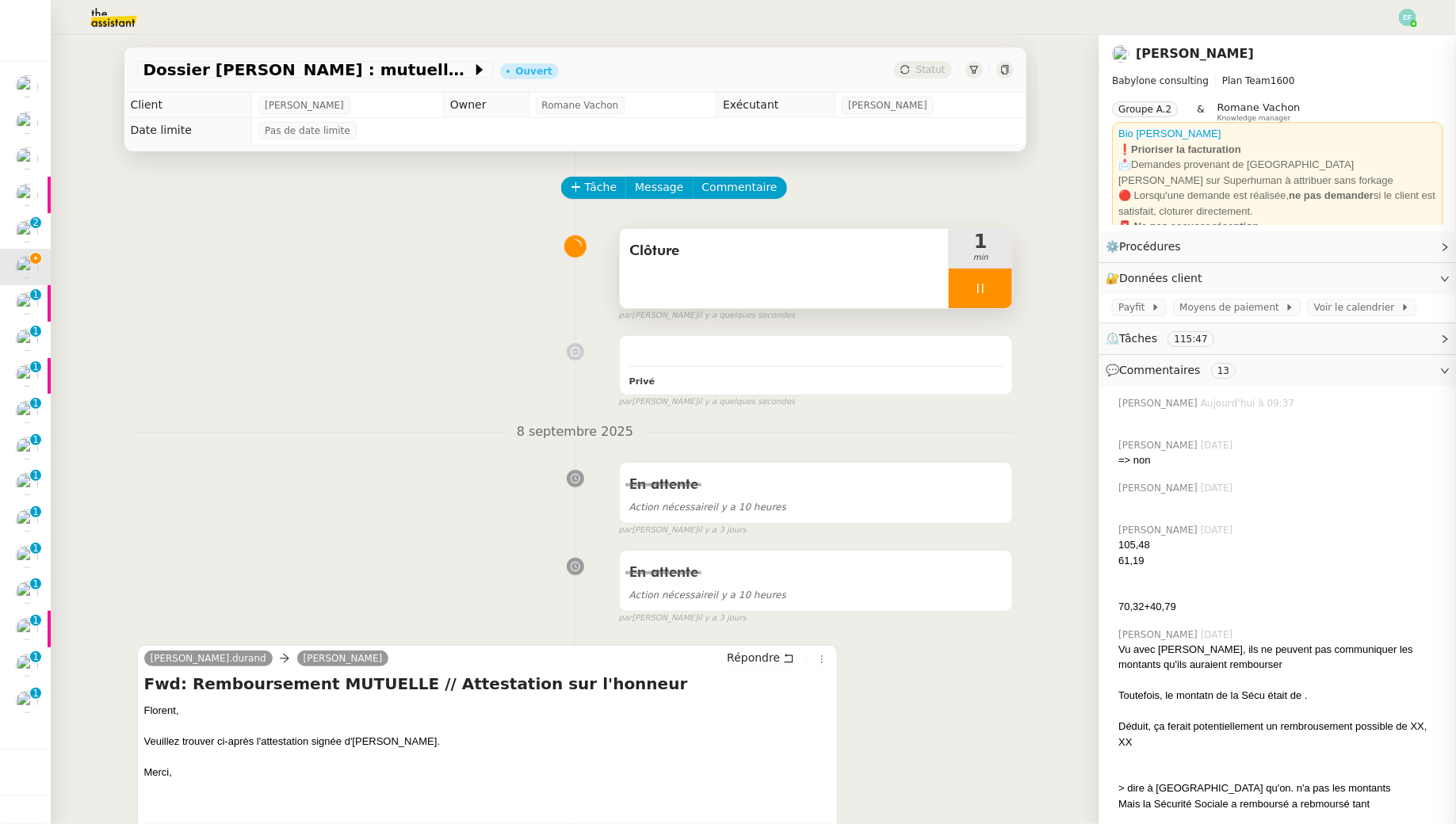
click at [801, 291] on div "Clôture" at bounding box center [784, 268] width 329 height 79
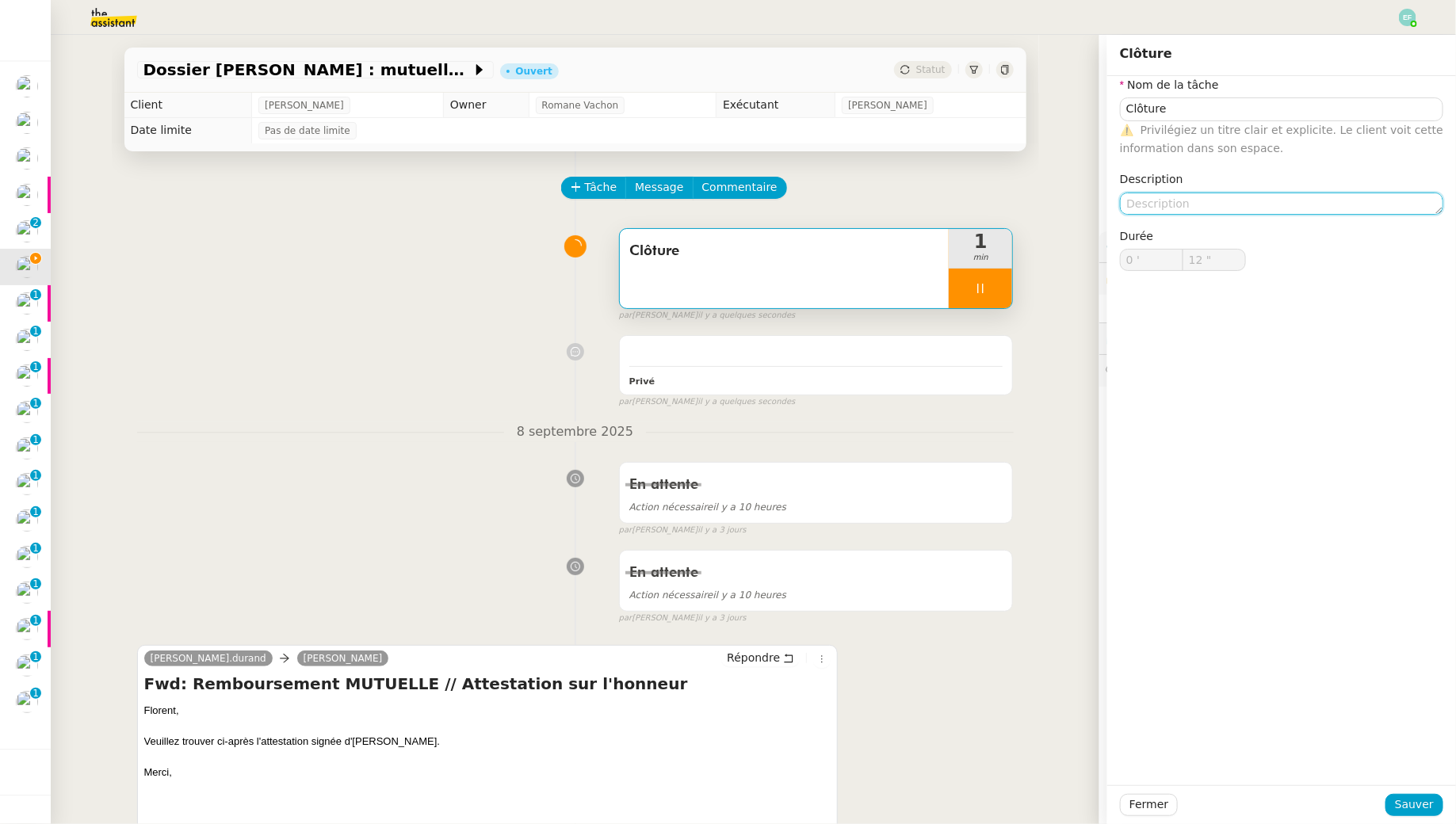
click at [1178, 197] on textarea at bounding box center [1281, 204] width 323 height 22
paste textarea "Pas d'action attendue de ma part"
type textarea "Pas d'action attendue de ma part"
type input "14 ""
click at [1193, 202] on textarea "Pas d'action attendue de ma part" at bounding box center [1281, 204] width 323 height 22
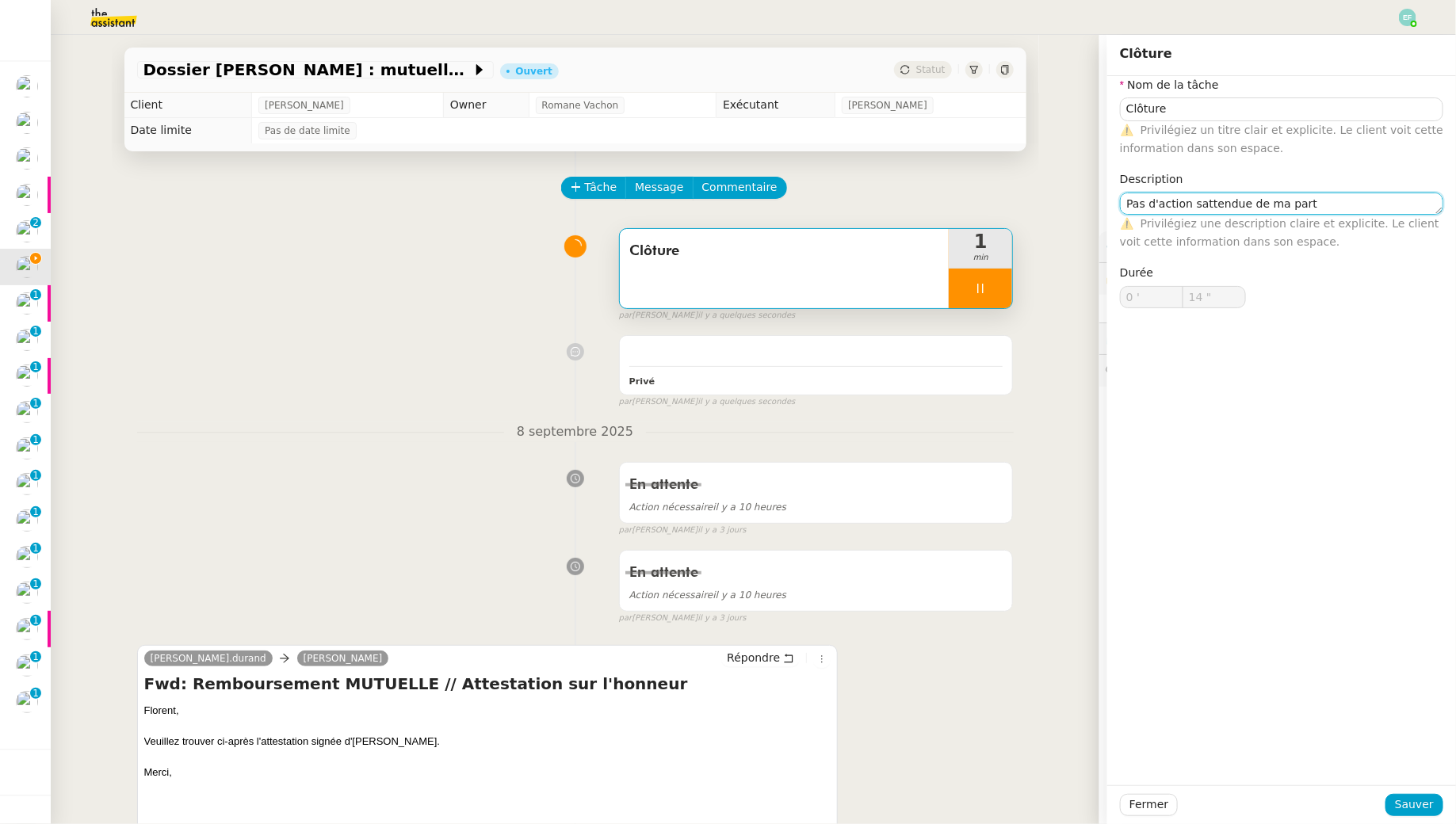
type textarea "Pas d'action suattendue de ma part"
type input "15 ""
type textarea "Pas d'action supplémentaireattendue de ma part"
type input "16 ""
type textarea "Pas d'action supplémentaire attendue de ma part"
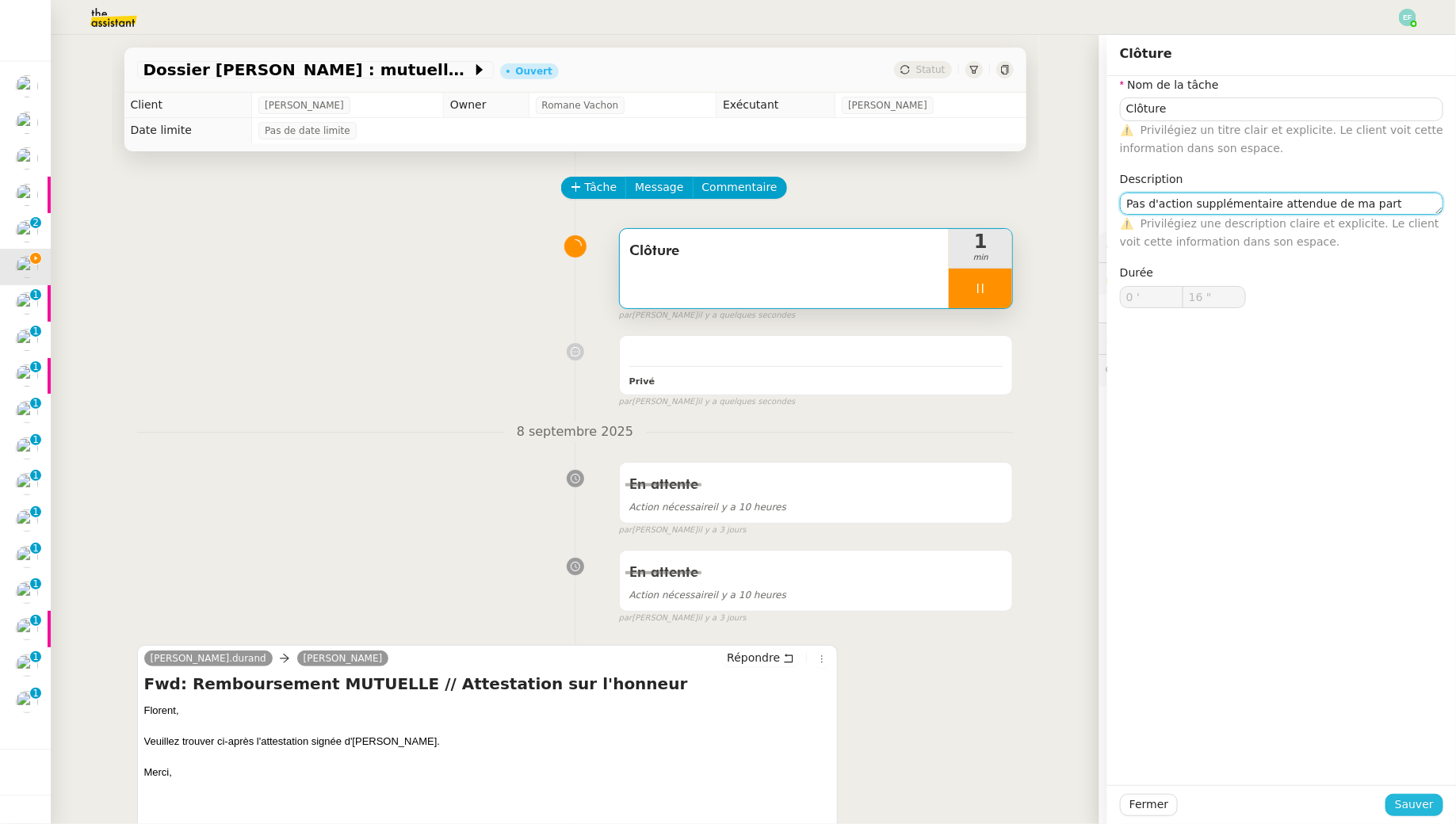
type input "17 ""
type textarea "Pas d'action supplémentaire attendue de ma part"
click at [1414, 805] on span "Sauver" at bounding box center [1414, 804] width 39 height 18
type input "18 ""
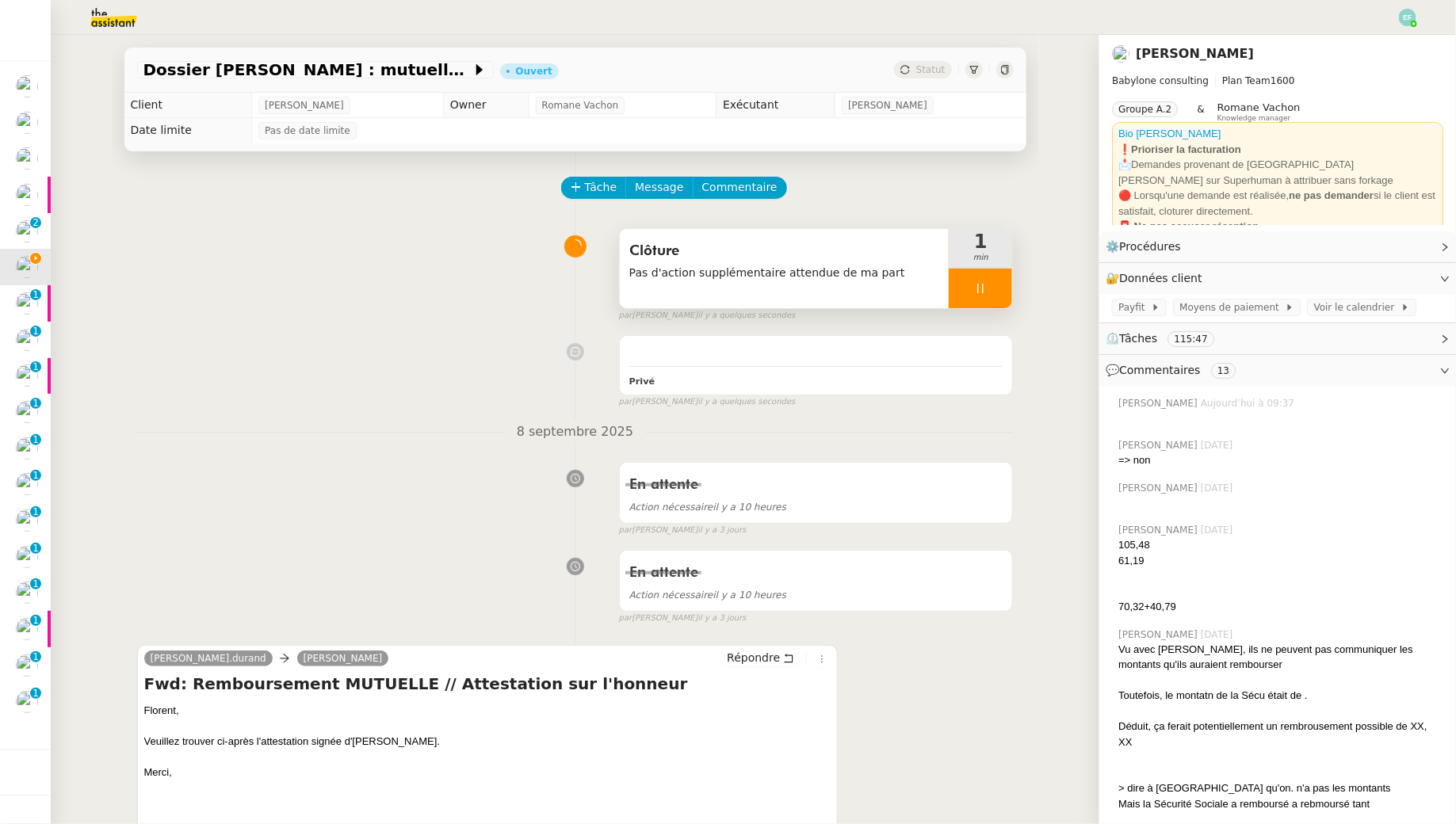
click at [992, 281] on div at bounding box center [980, 288] width 64 height 39
click at [1004, 285] on button at bounding box center [996, 288] width 31 height 39
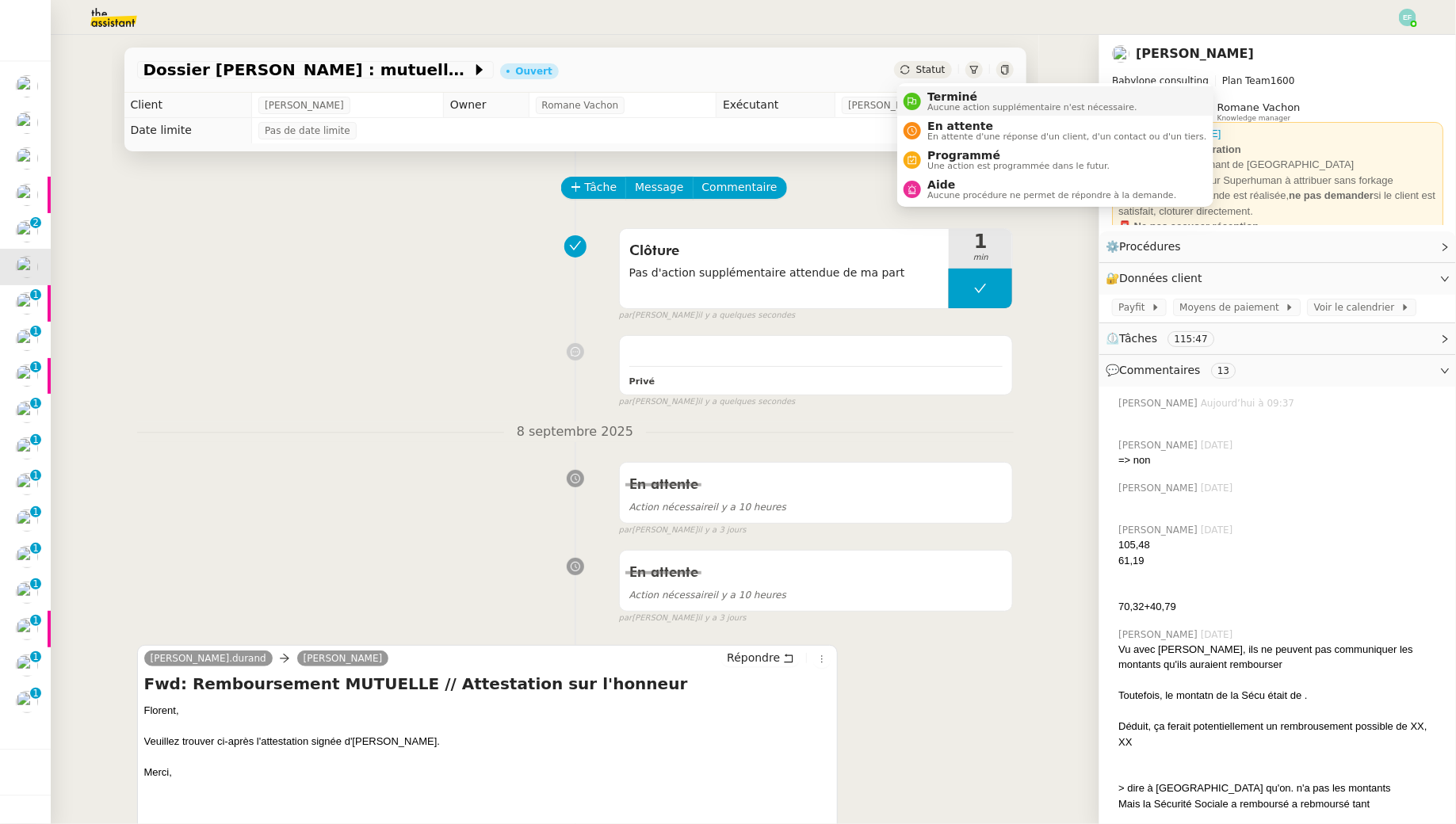
click at [936, 97] on span "Terminé" at bounding box center [1031, 97] width 209 height 13
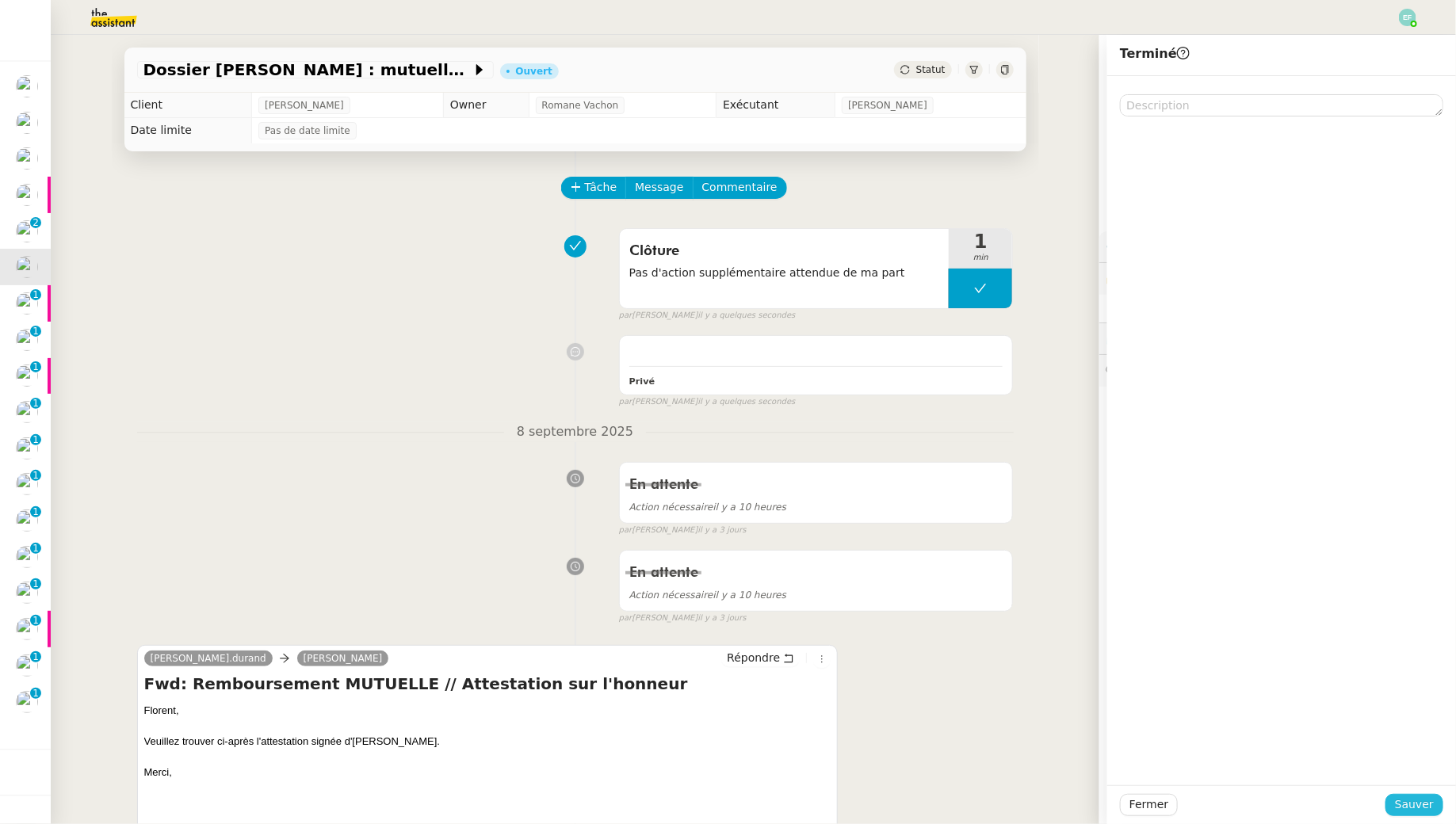
click at [1406, 805] on span "Sauver" at bounding box center [1414, 804] width 39 height 18
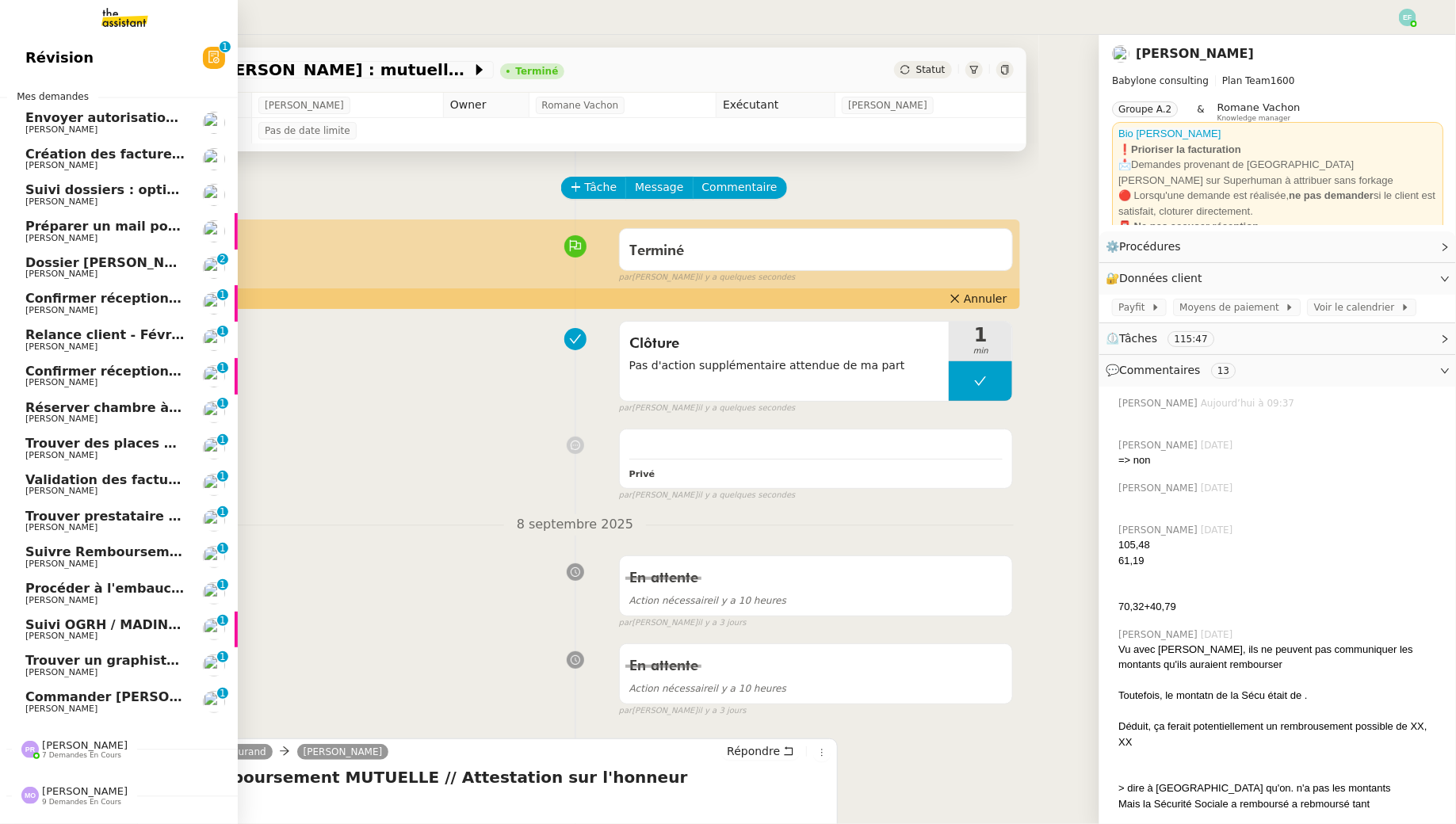
click at [33, 267] on span "Dossier [PERSON_NAME]" at bounding box center [113, 262] width 176 height 15
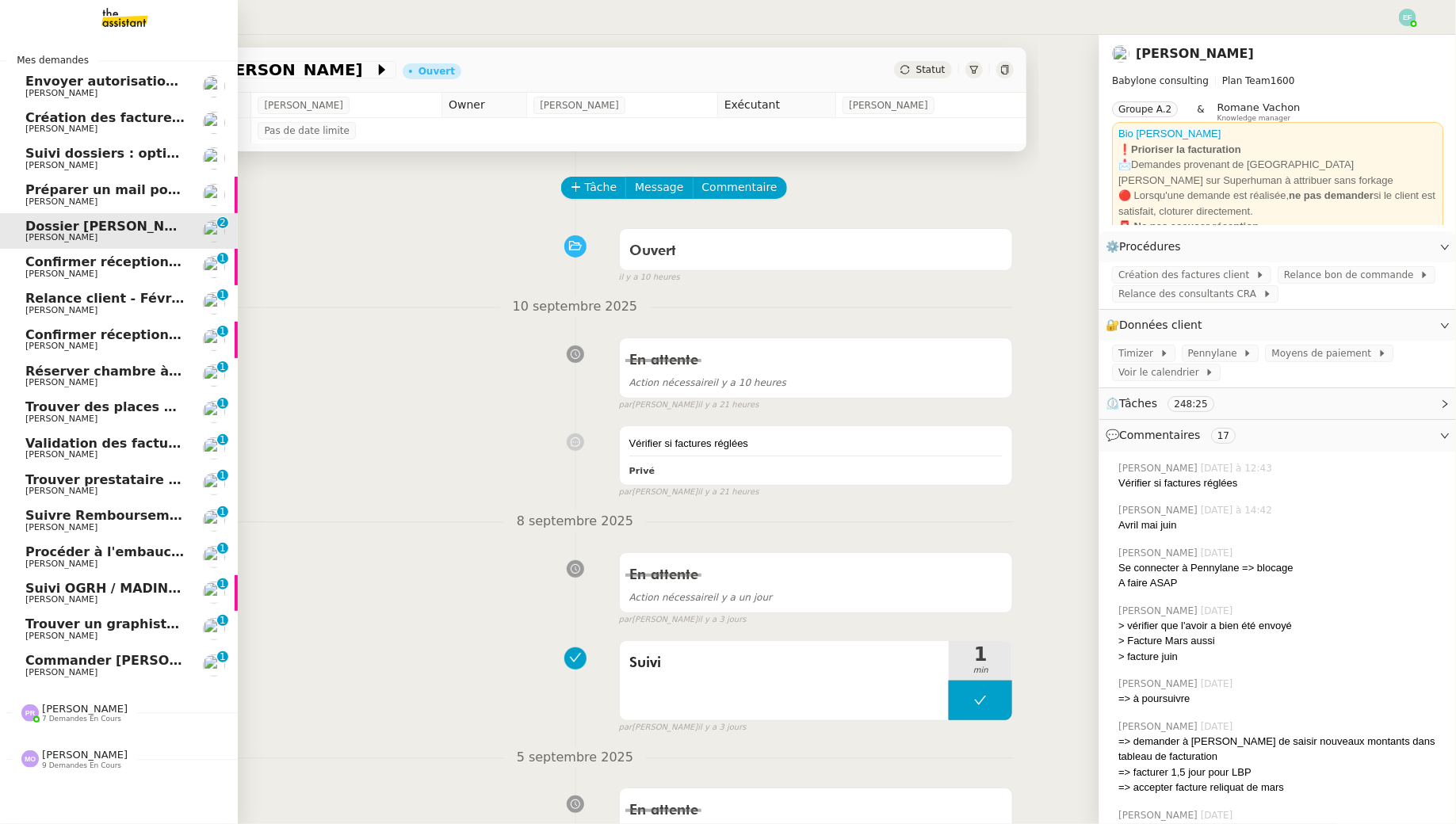
click at [96, 269] on span "[PERSON_NAME]" at bounding box center [105, 274] width 160 height 10
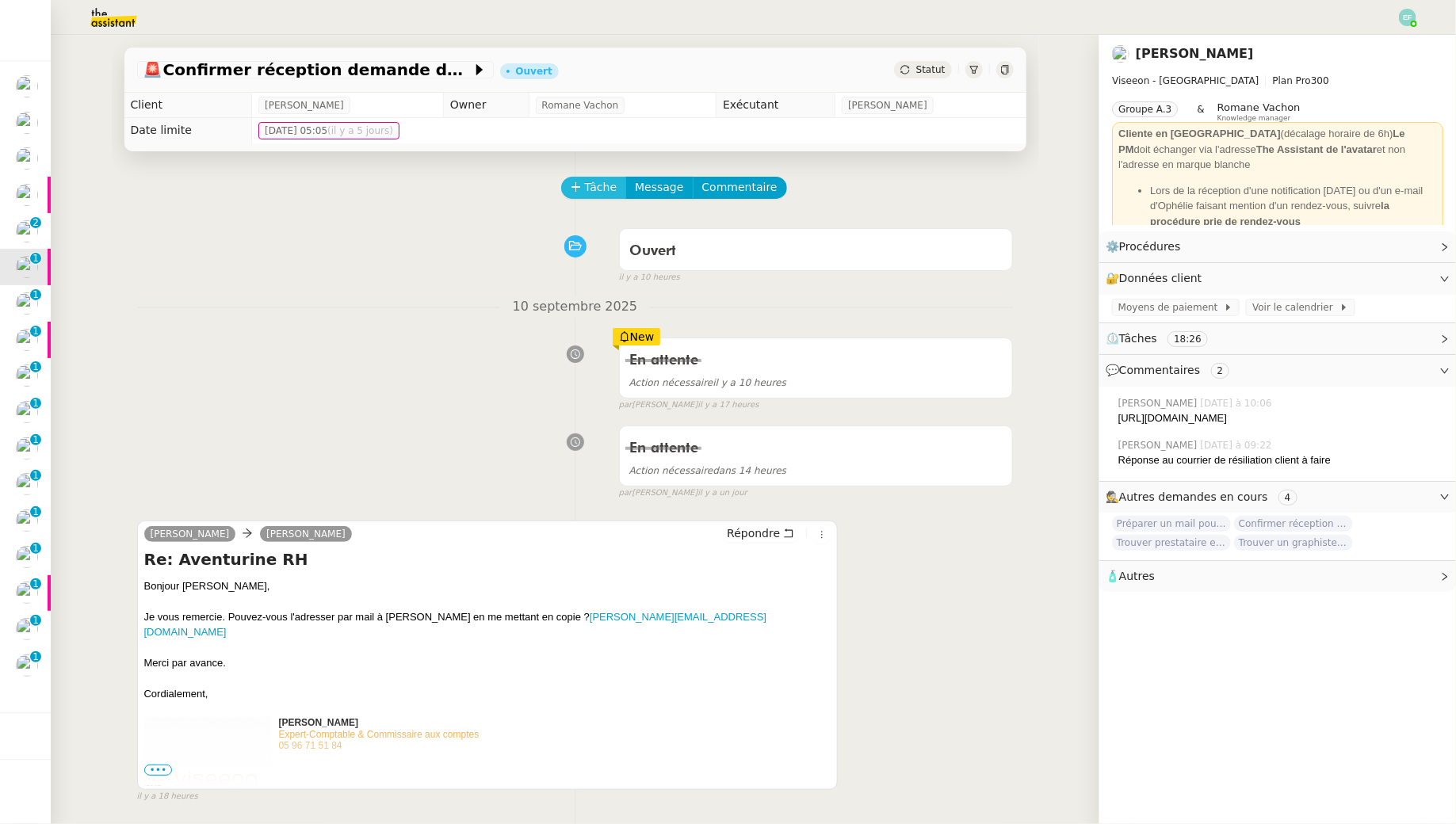
click at [610, 186] on span "Tâche" at bounding box center [601, 188] width 32 height 18
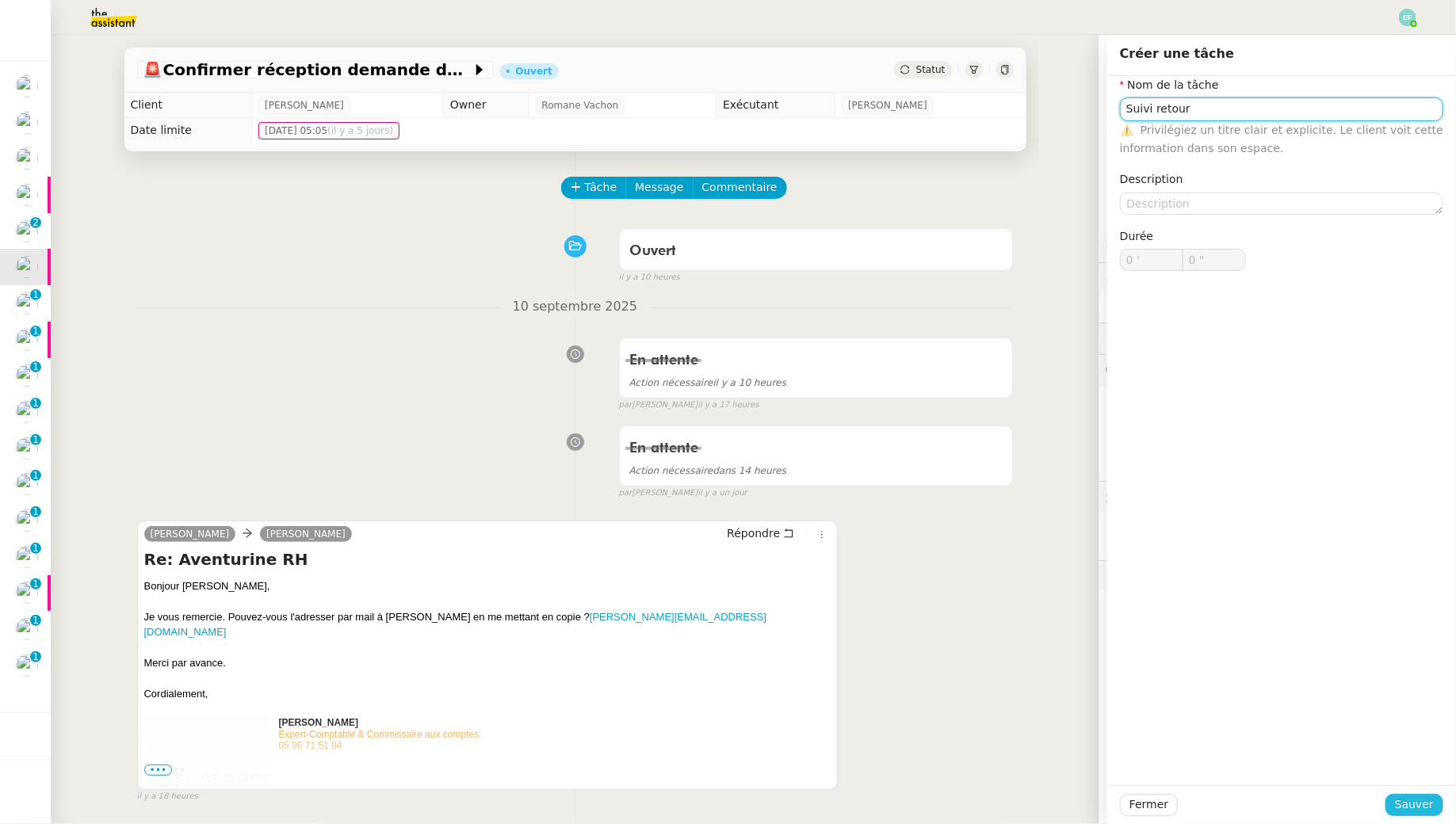
type input "Suivi retour"
click at [1430, 801] on span "Sauver" at bounding box center [1414, 804] width 39 height 18
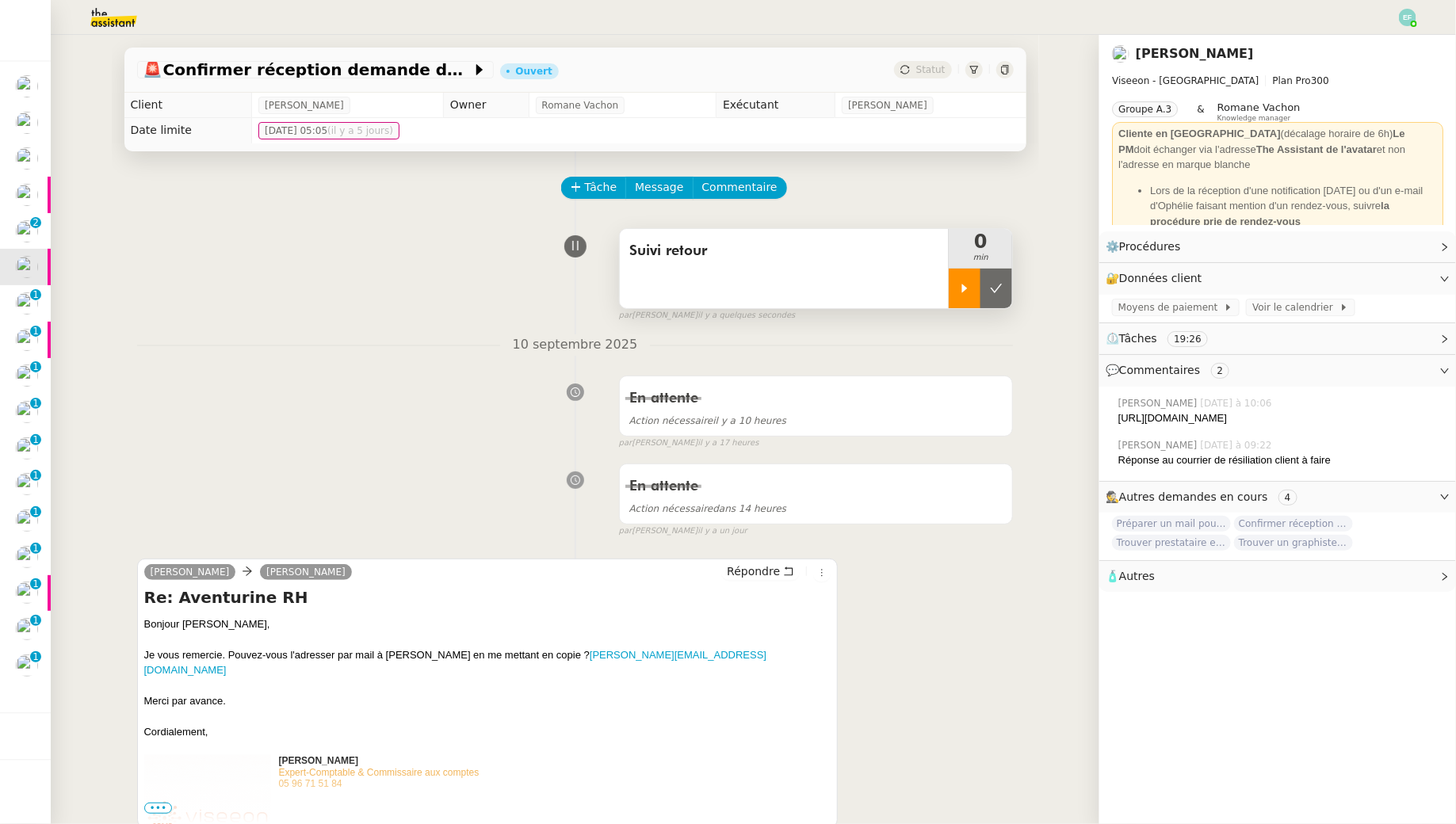
click at [961, 283] on icon at bounding box center [964, 288] width 13 height 13
click at [1004, 285] on div at bounding box center [980, 288] width 64 height 39
click at [1004, 285] on button at bounding box center [996, 288] width 31 height 39
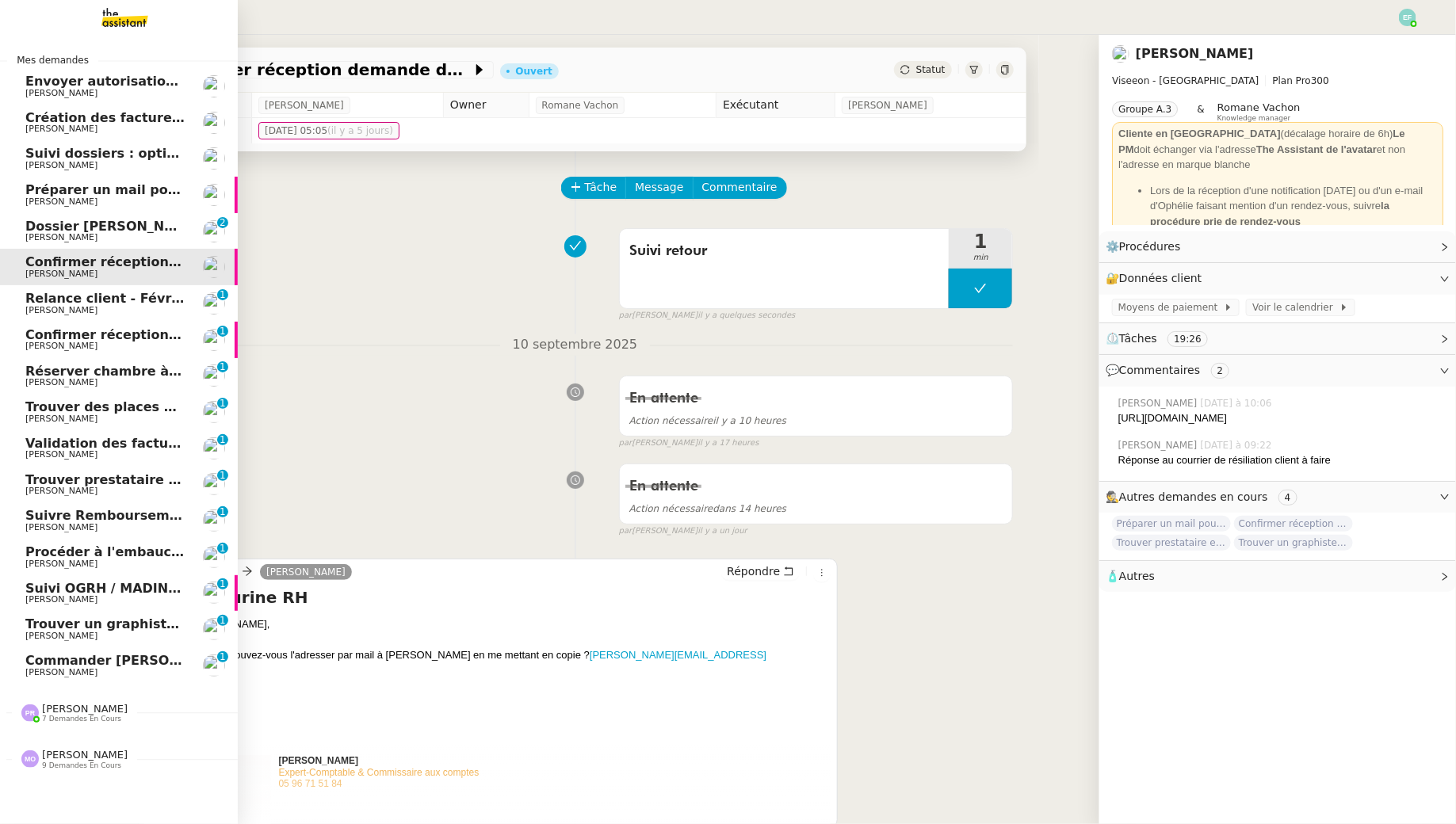
click at [20, 311] on link "Relance client - [DATE] à [DATE] [PERSON_NAME] 0 1 2 3 4 5 6 7 8 9" at bounding box center [118, 303] width 238 height 37
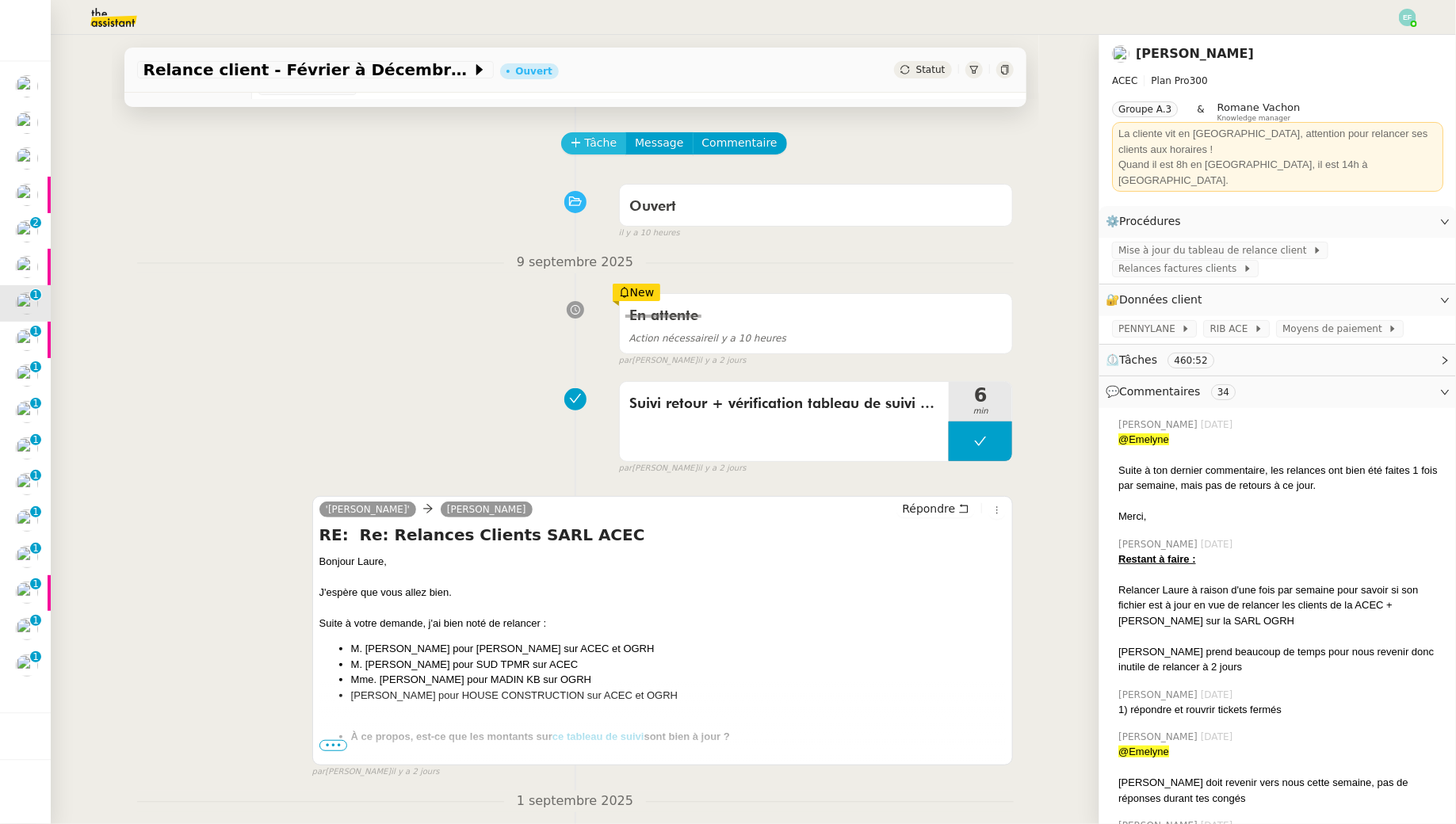
scroll to position [57, 0]
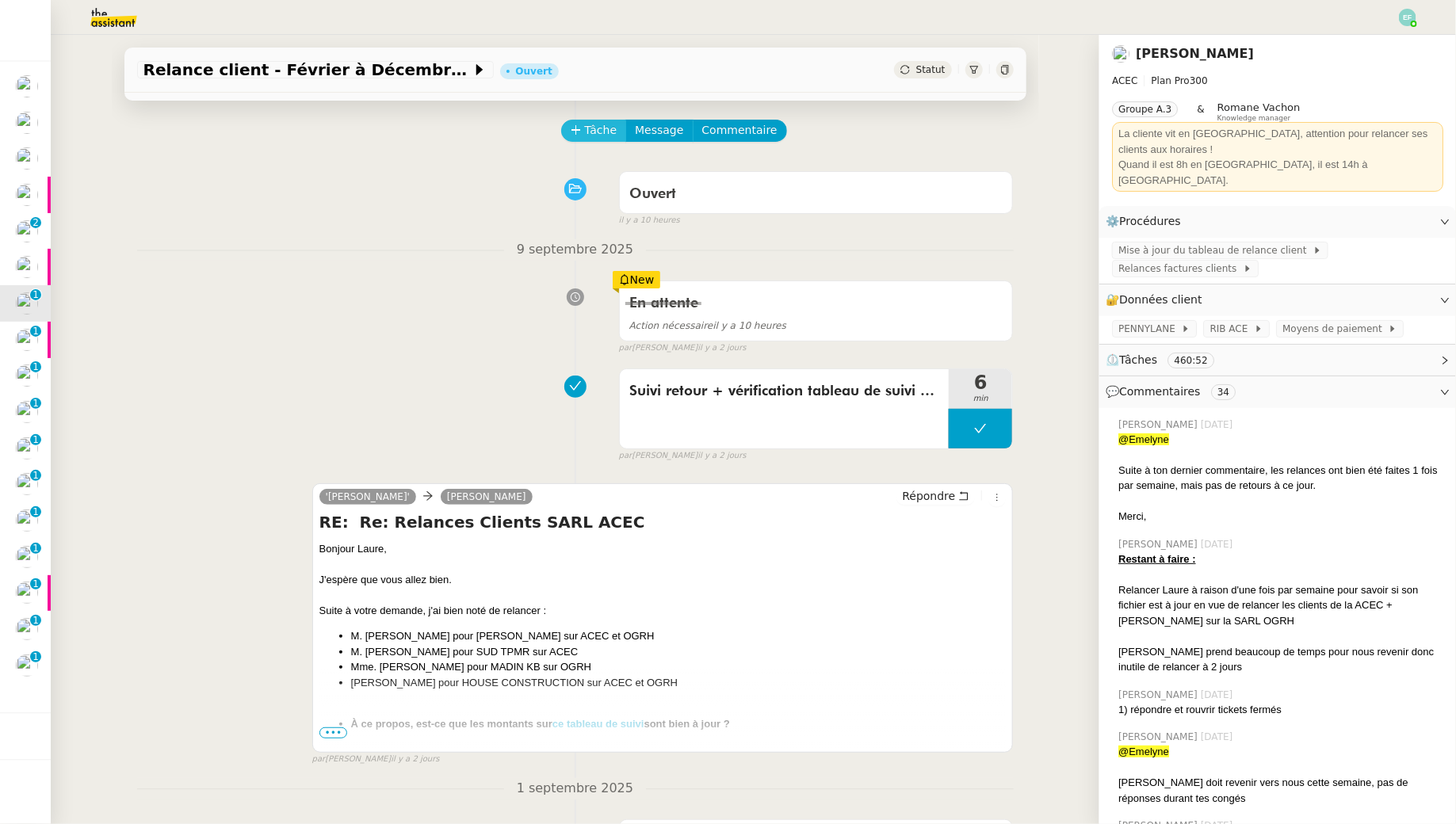
click at [587, 132] on span "Tâche" at bounding box center [601, 130] width 32 height 18
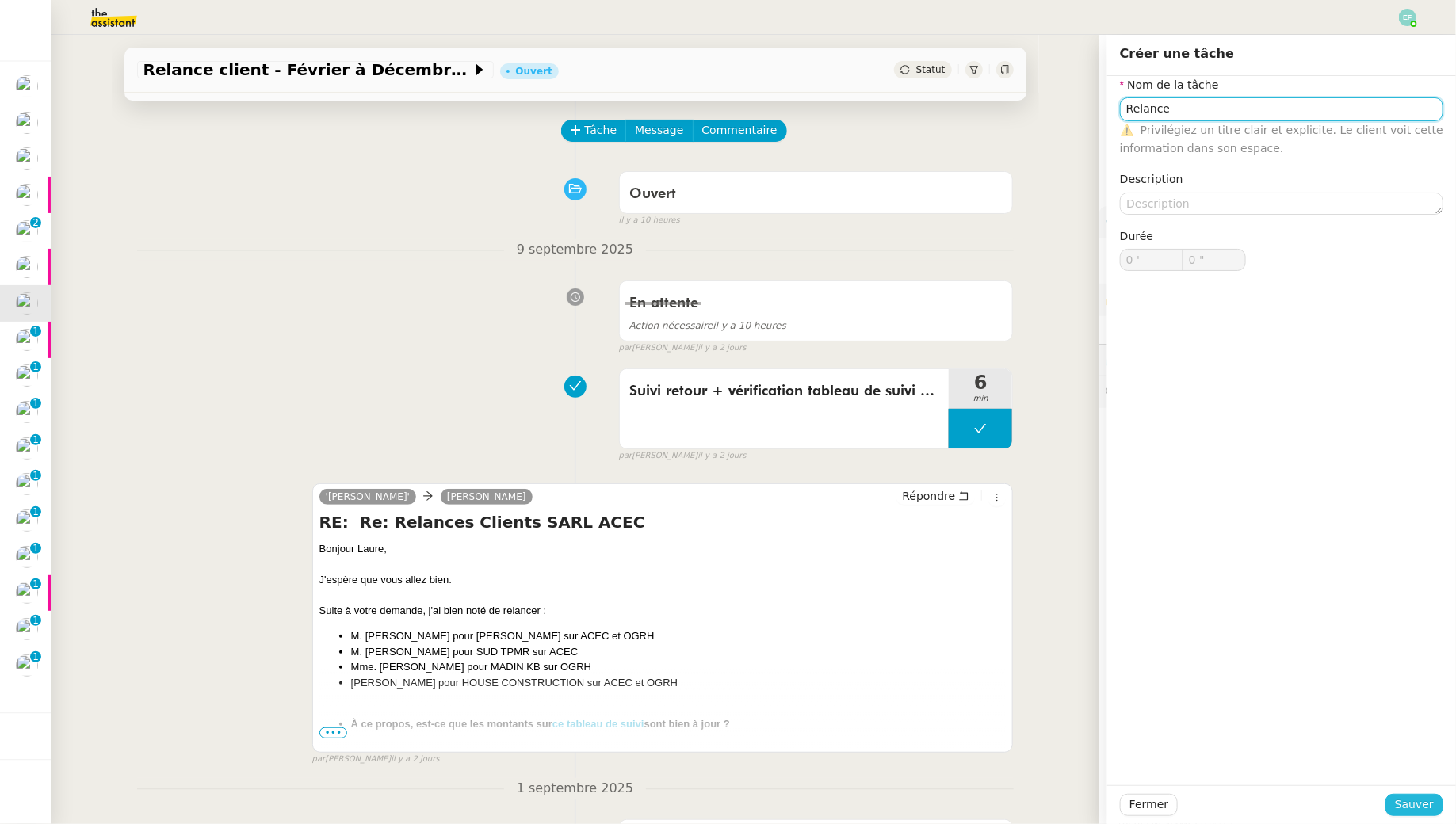
type input "Relance"
click at [1430, 811] on span "Sauver" at bounding box center [1414, 804] width 39 height 18
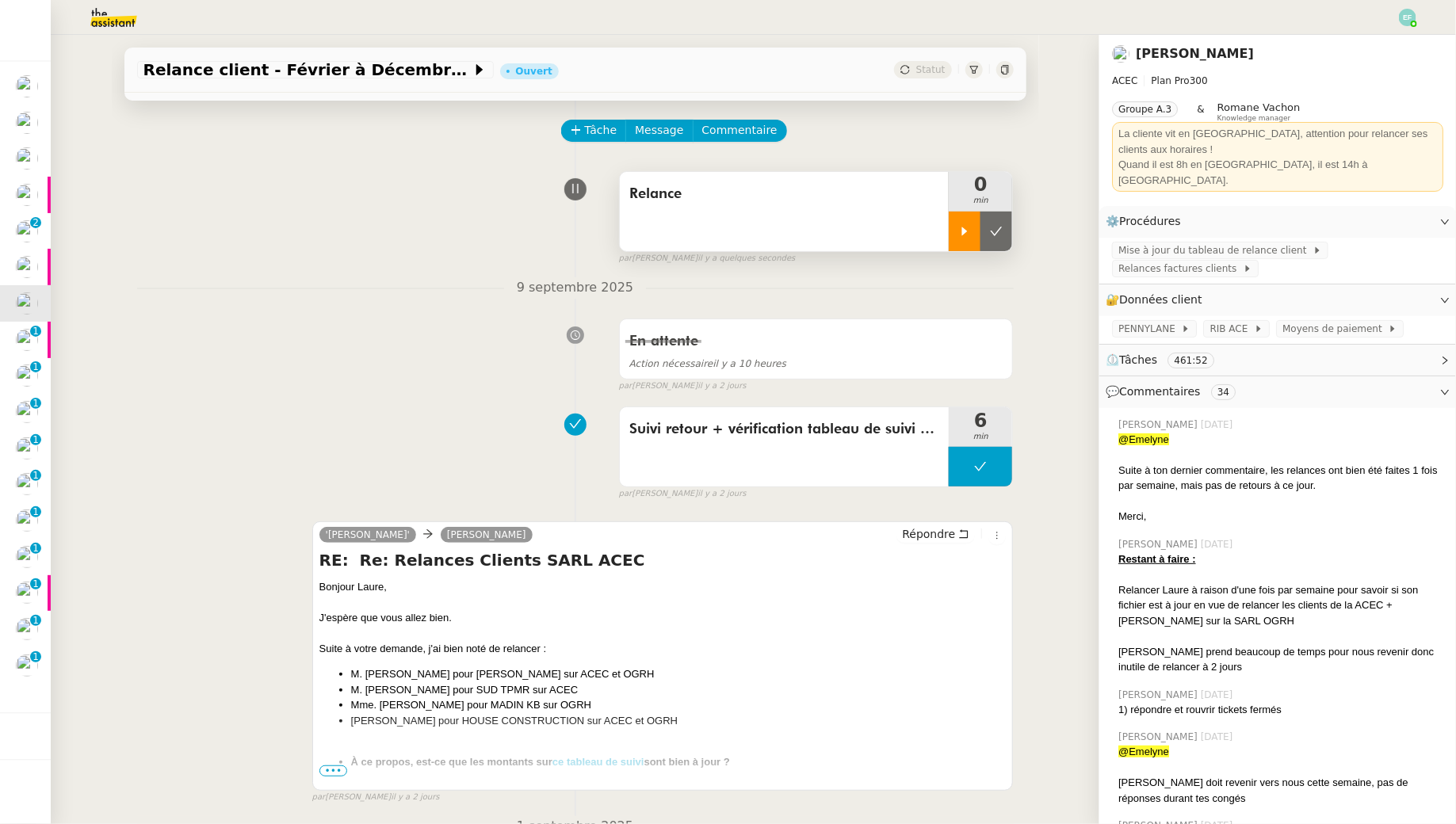
click at [960, 231] on icon at bounding box center [964, 232] width 13 height 13
click at [323, 767] on span "•••" at bounding box center [334, 771] width 29 height 11
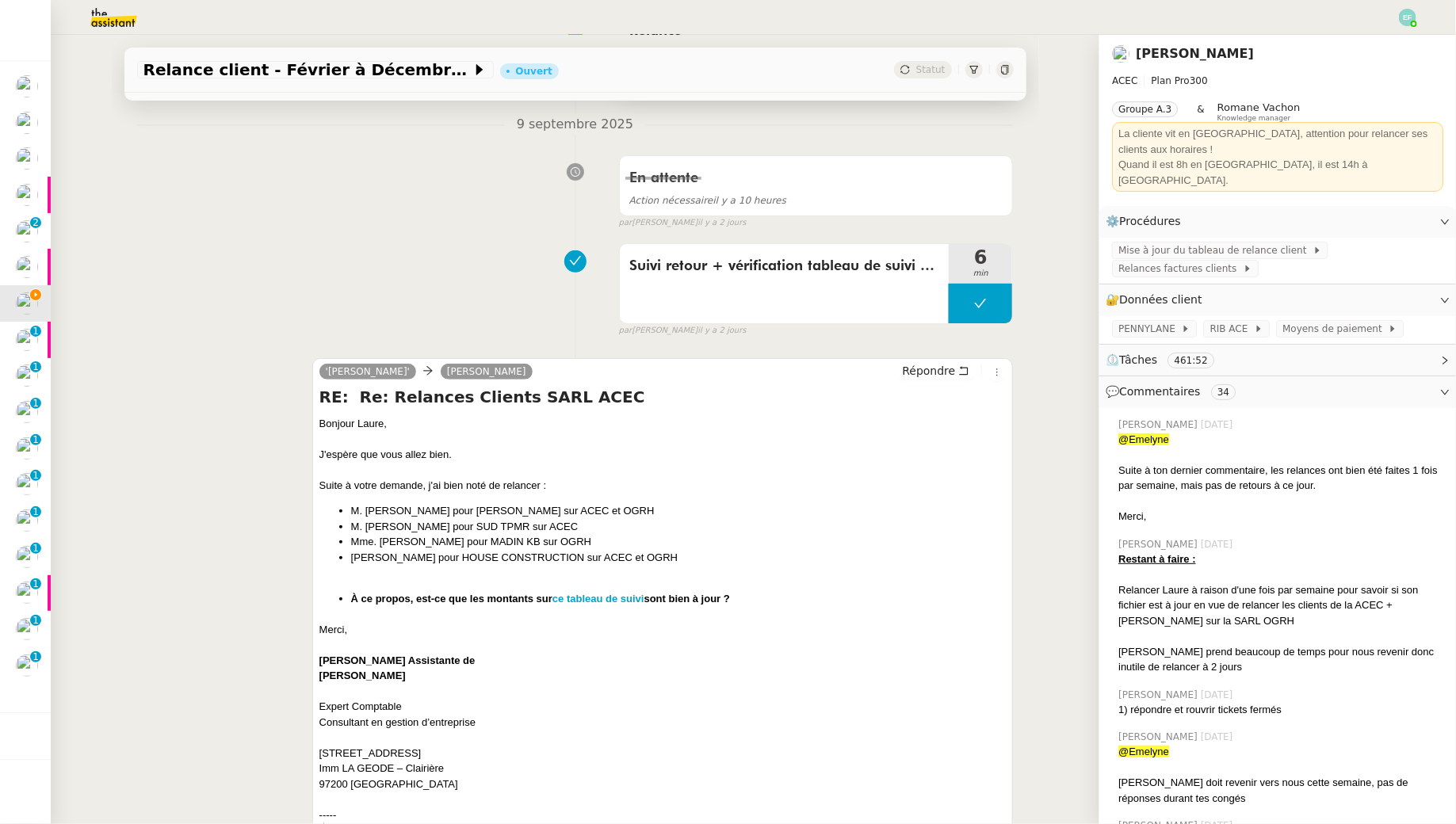
scroll to position [263, 0]
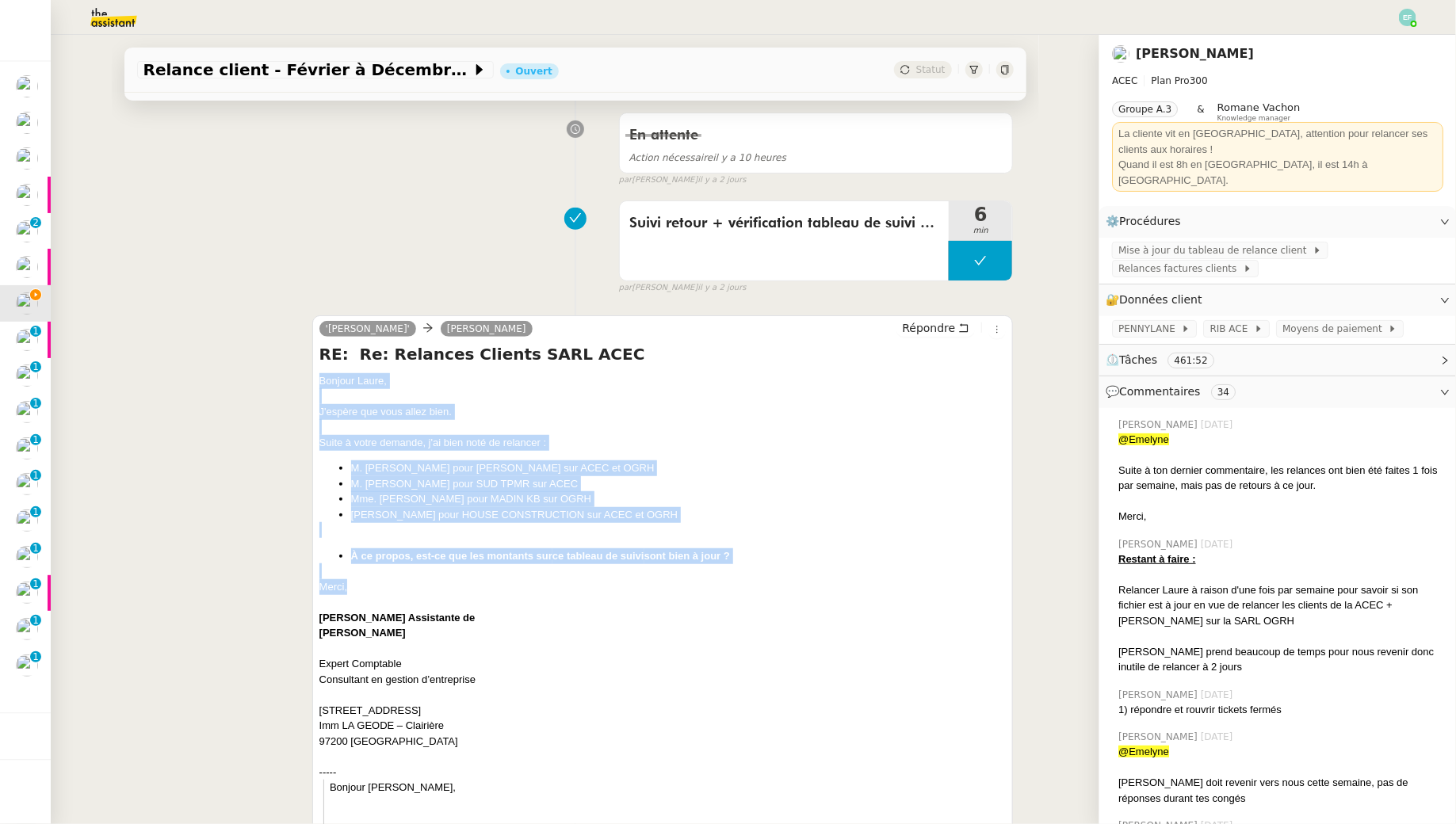
drag, startPoint x: 319, startPoint y: 380, endPoint x: 407, endPoint y: 589, distance: 226.8
copy div "Bonjour Laure, J'espère que vous allez bien. Suite à votre demande, j'ai bien n…"
click at [969, 324] on icon at bounding box center [964, 328] width 9 height 9
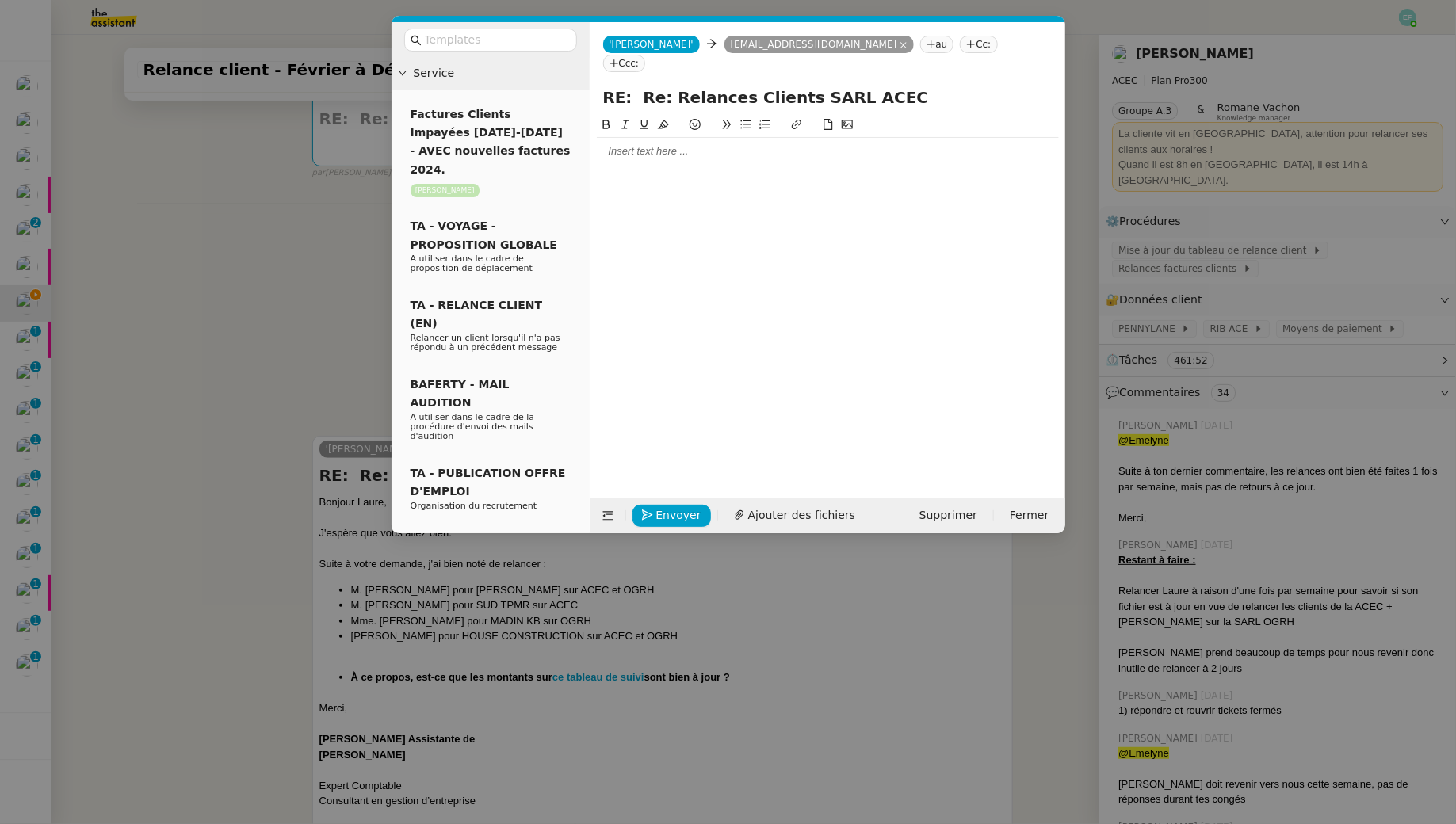
click at [863, 145] on div at bounding box center [828, 152] width 462 height 27
paste div
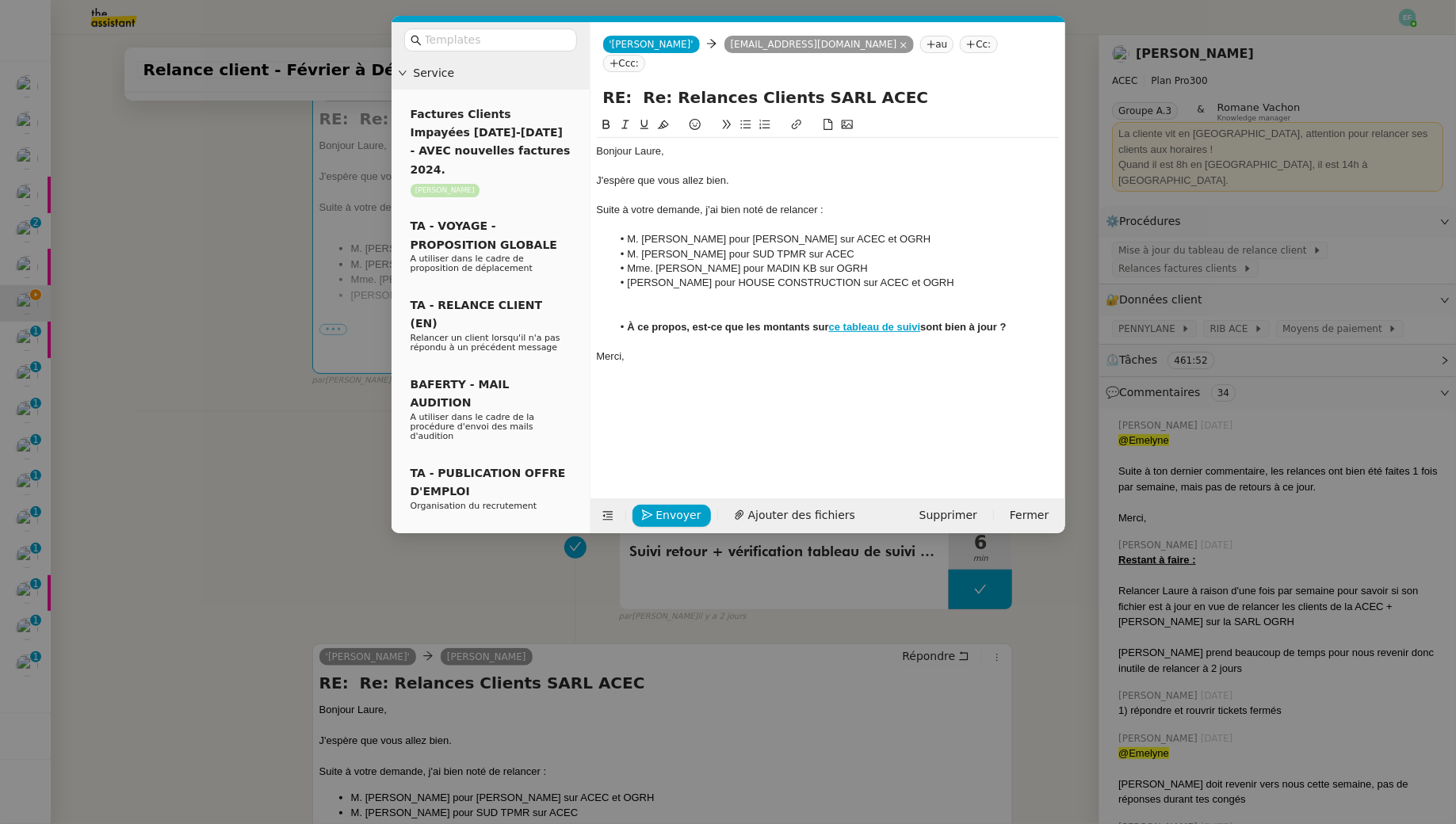
click at [684, 218] on div at bounding box center [828, 225] width 462 height 14
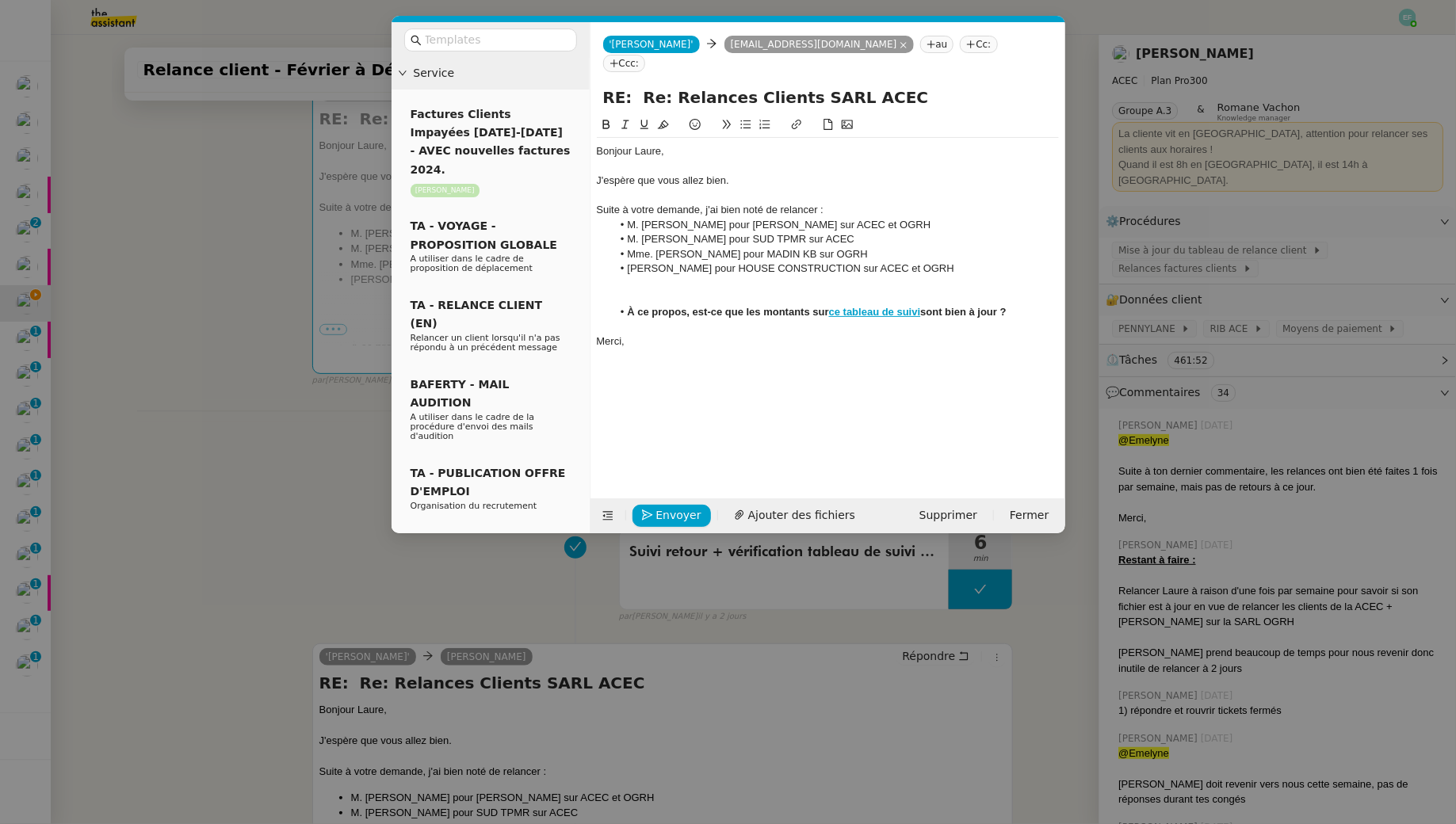
click at [693, 276] on div at bounding box center [828, 283] width 462 height 14
click at [662, 509] on span "Envoyer" at bounding box center [679, 515] width 45 height 18
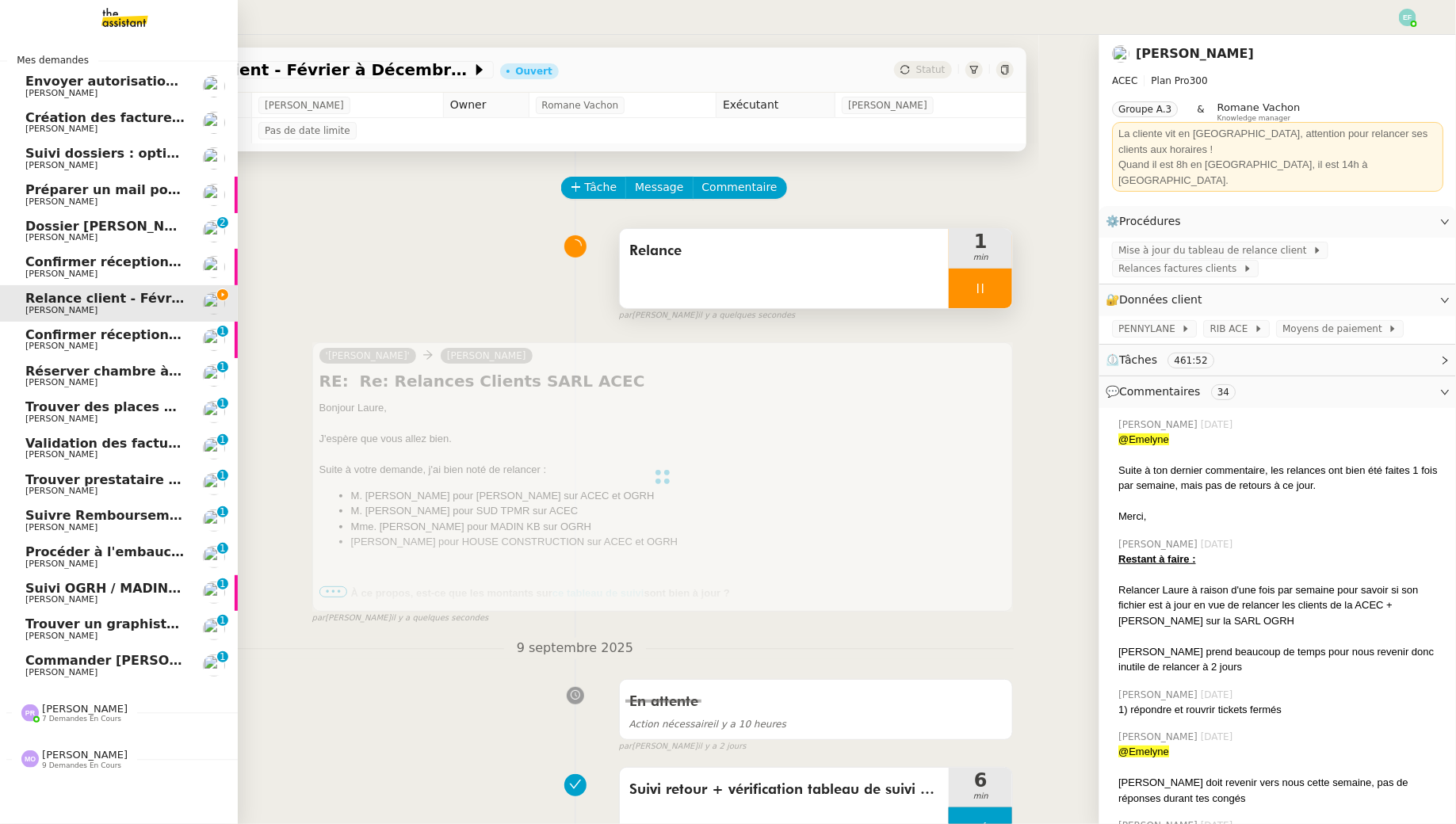
click at [49, 339] on span "Confirmer réception demande de résiliation" at bounding box center [181, 335] width 312 height 15
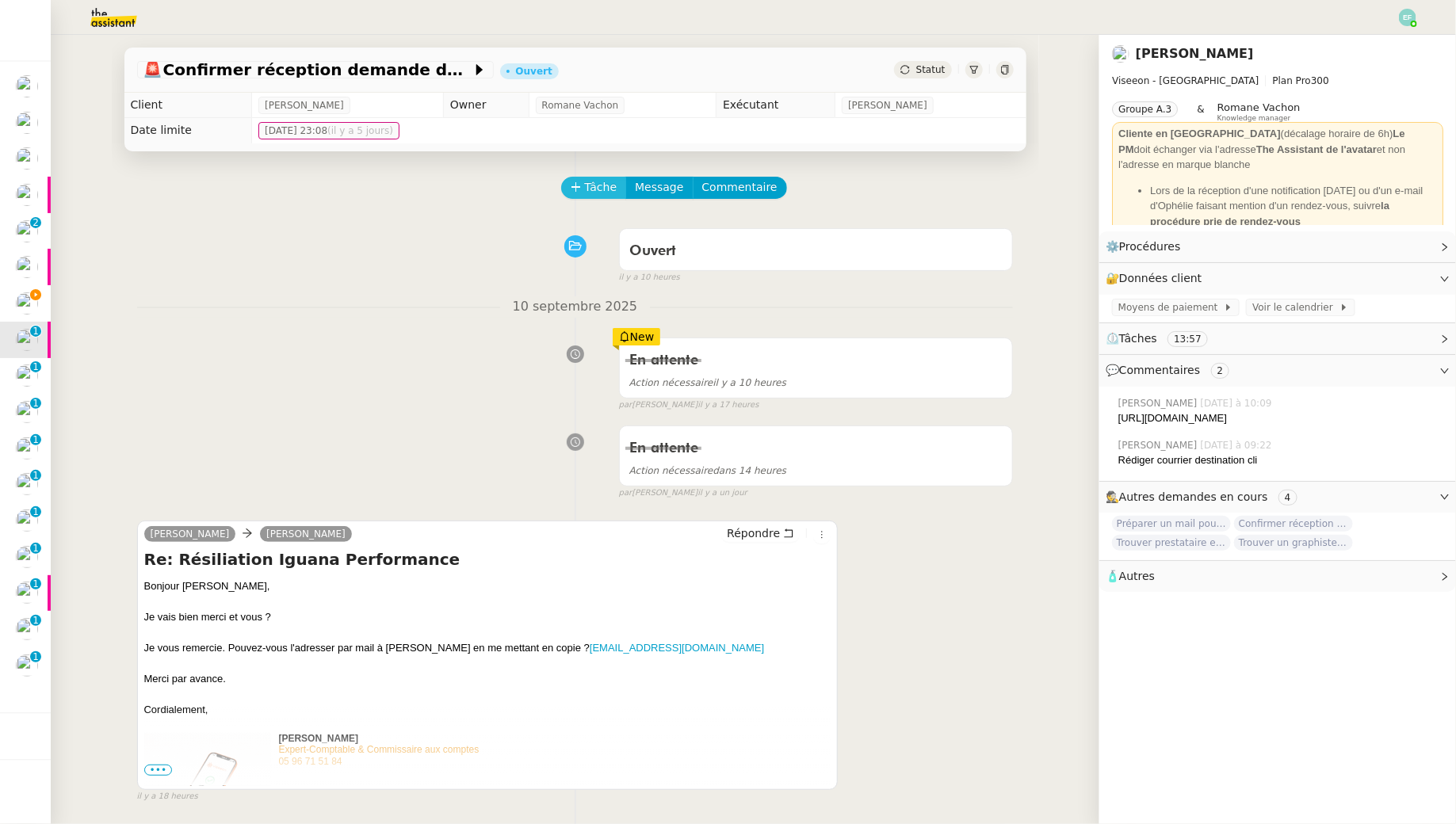
click at [587, 190] on span "Tâche" at bounding box center [601, 188] width 32 height 18
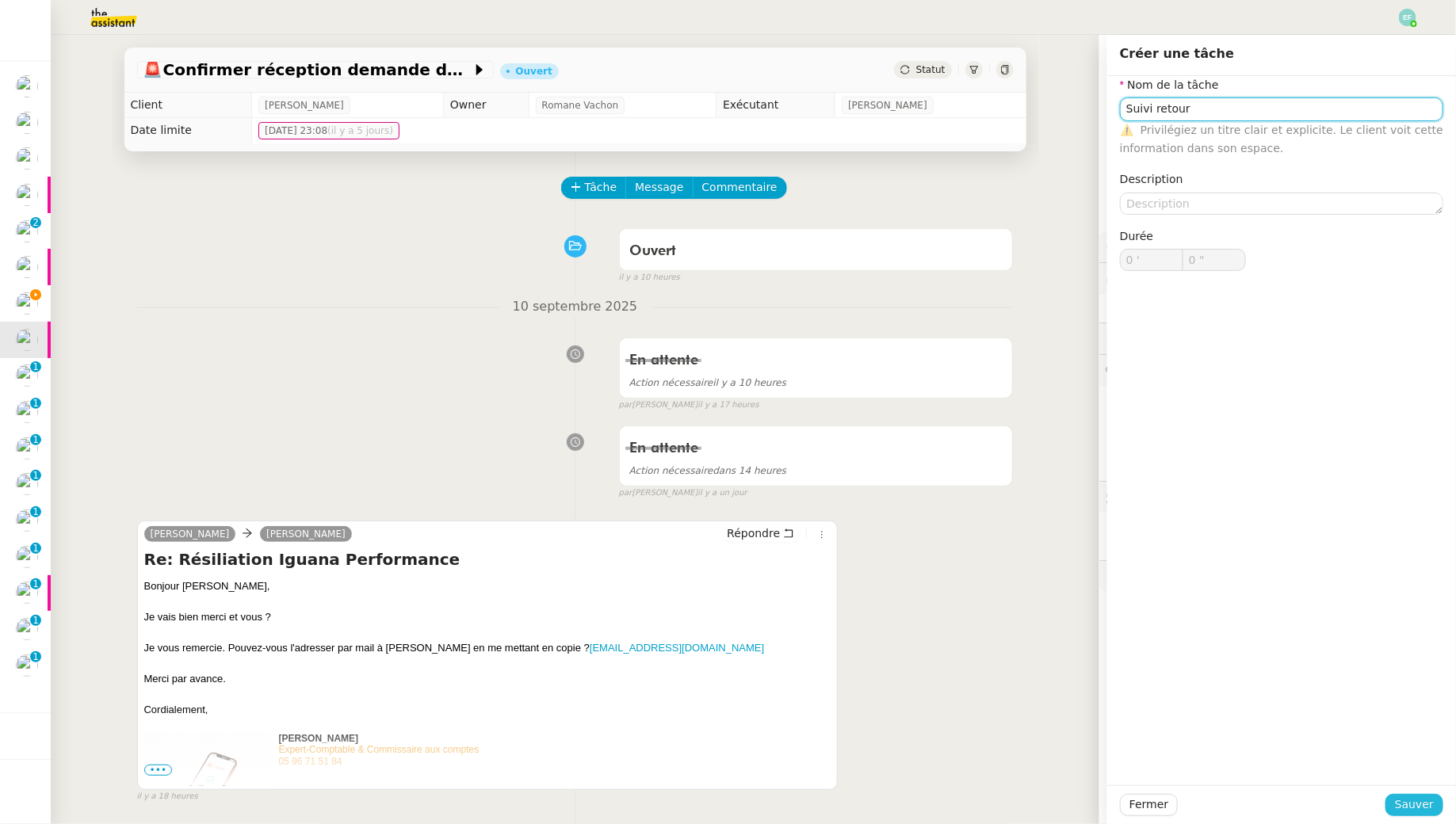
type input "Suivi retour"
click at [1417, 803] on span "Sauver" at bounding box center [1414, 804] width 39 height 18
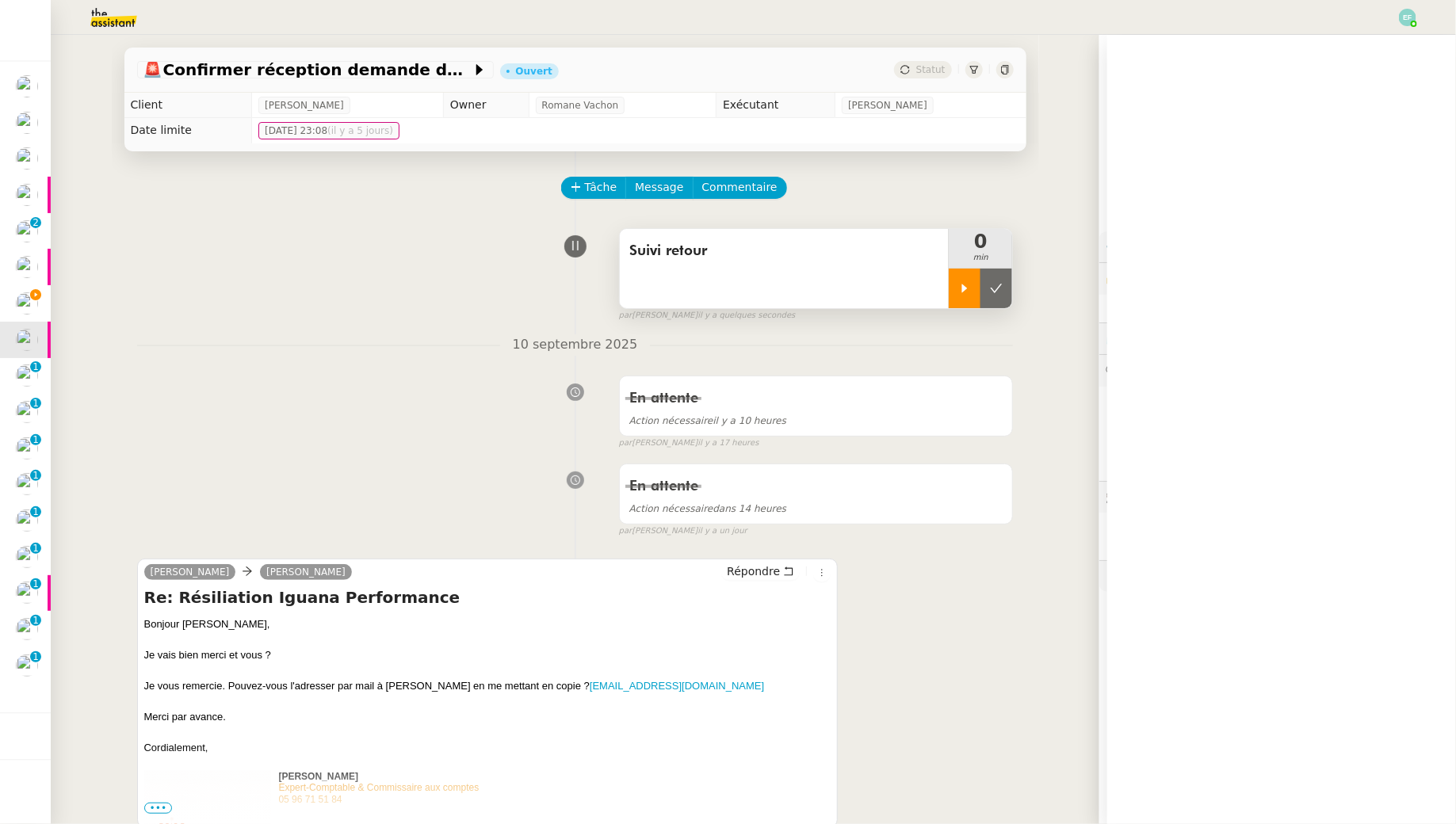
click at [969, 271] on div at bounding box center [964, 288] width 31 height 39
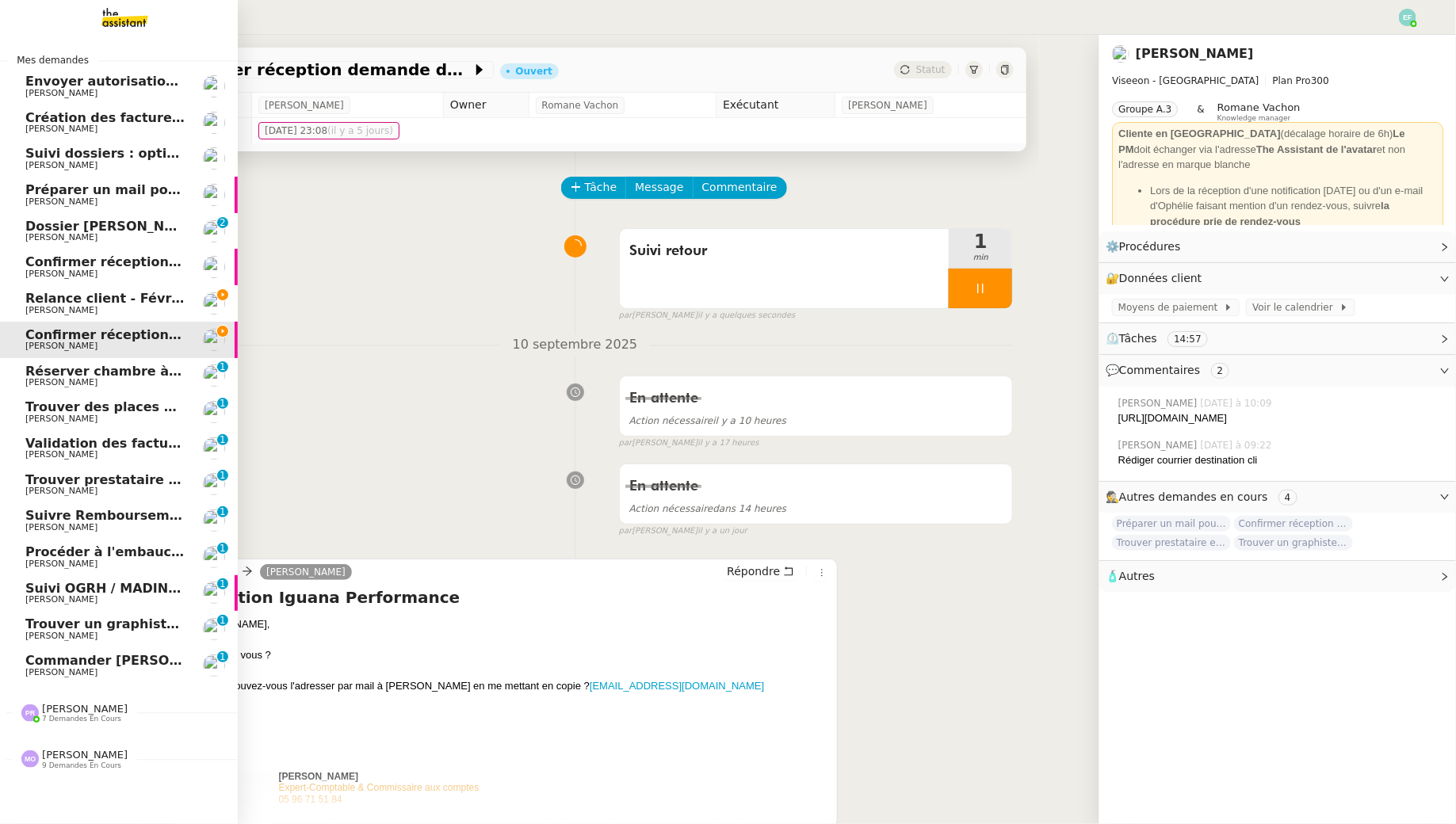
click at [30, 306] on span "[PERSON_NAME]" at bounding box center [61, 310] width 72 height 10
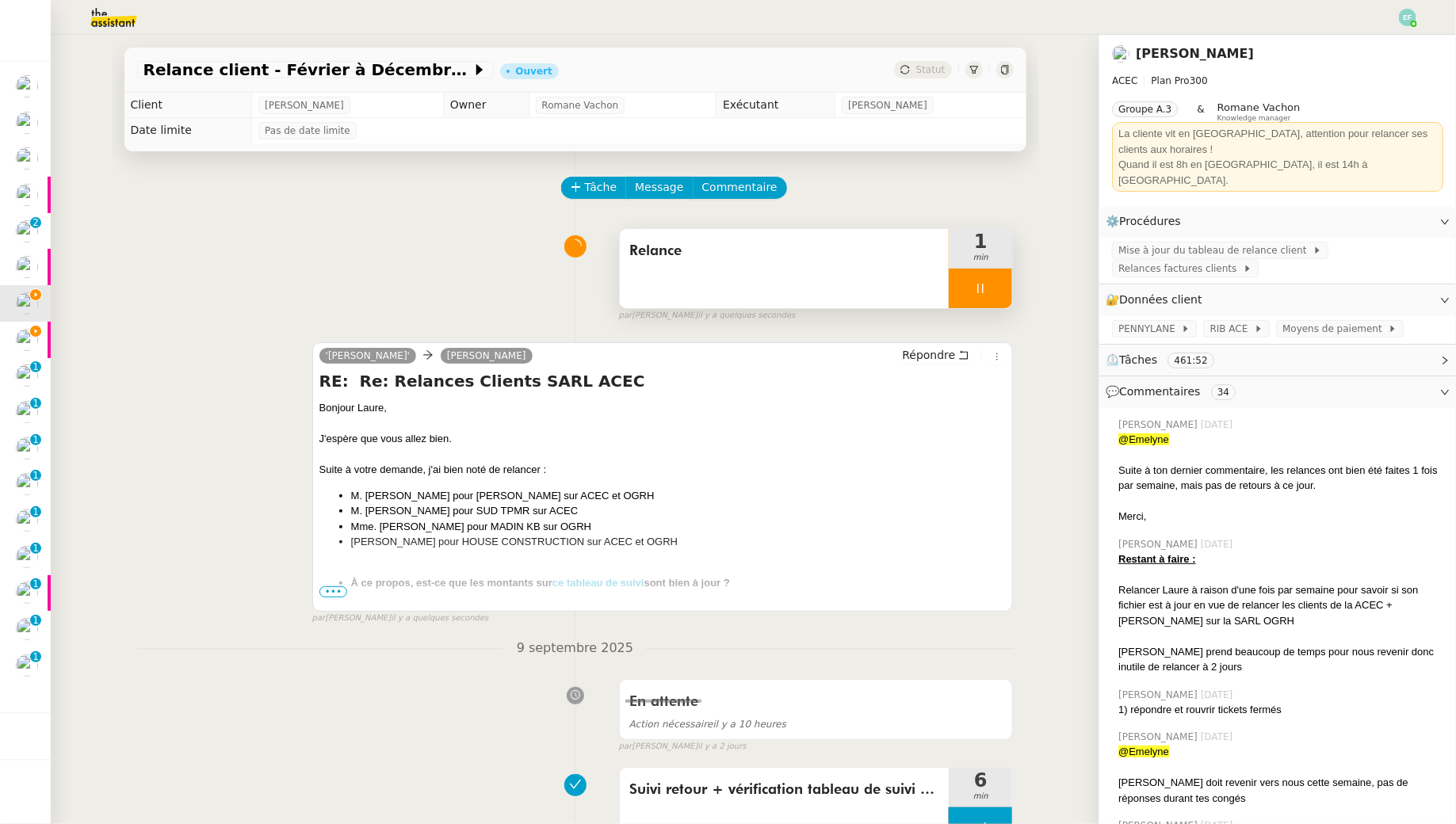
click at [996, 284] on div at bounding box center [980, 288] width 64 height 39
click at [996, 284] on icon at bounding box center [996, 288] width 13 height 13
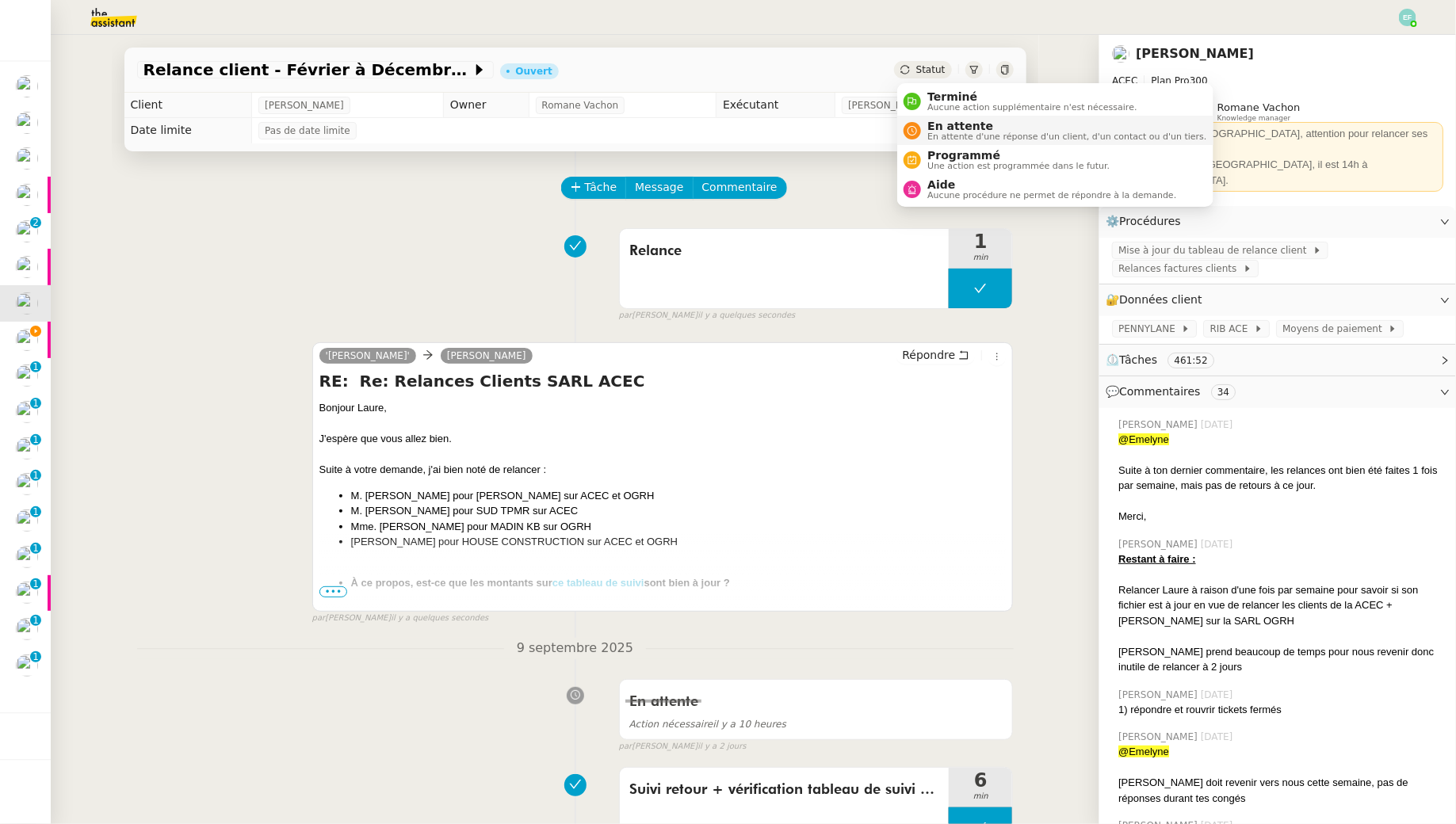
click at [924, 129] on div "En attente En attente d'une réponse d'un client, d'un contact ou d'un tiers." at bounding box center [1064, 130] width 285 height 22
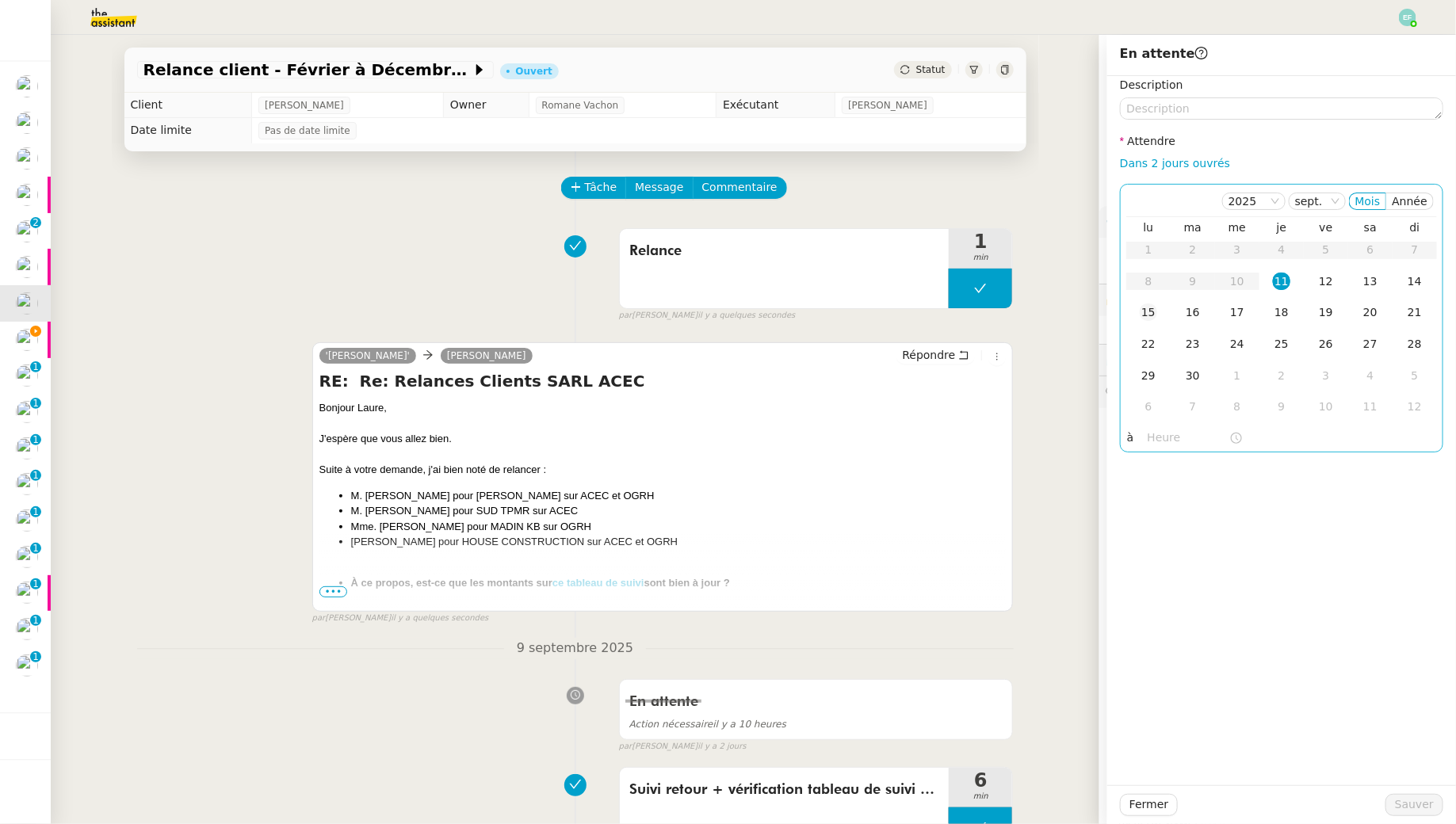
click at [1145, 320] on div "15" at bounding box center [1147, 311] width 17 height 17
click at [1423, 804] on span "Sauver" at bounding box center [1414, 804] width 39 height 18
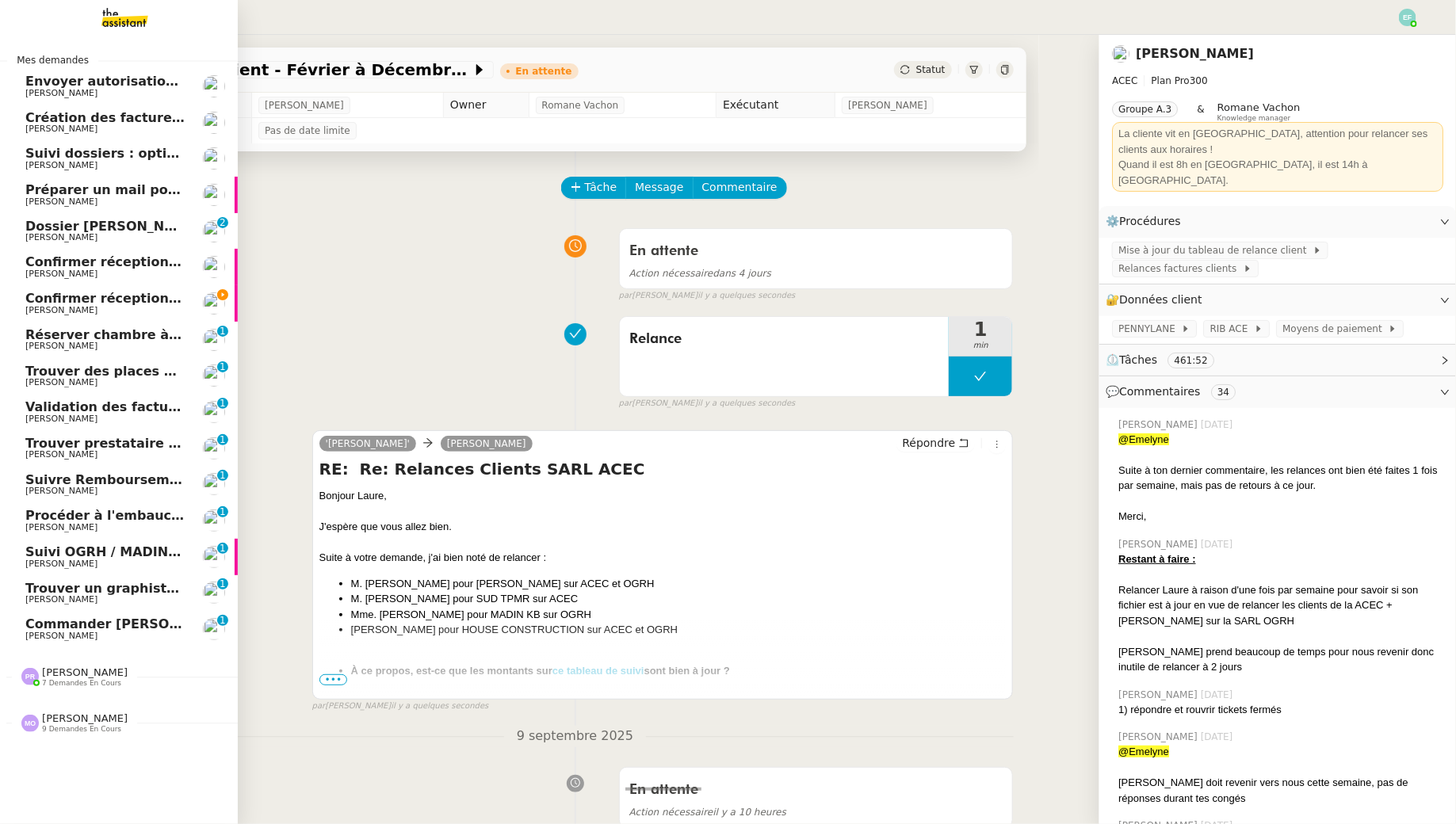
click at [45, 348] on span "[PERSON_NAME]" at bounding box center [61, 346] width 72 height 10
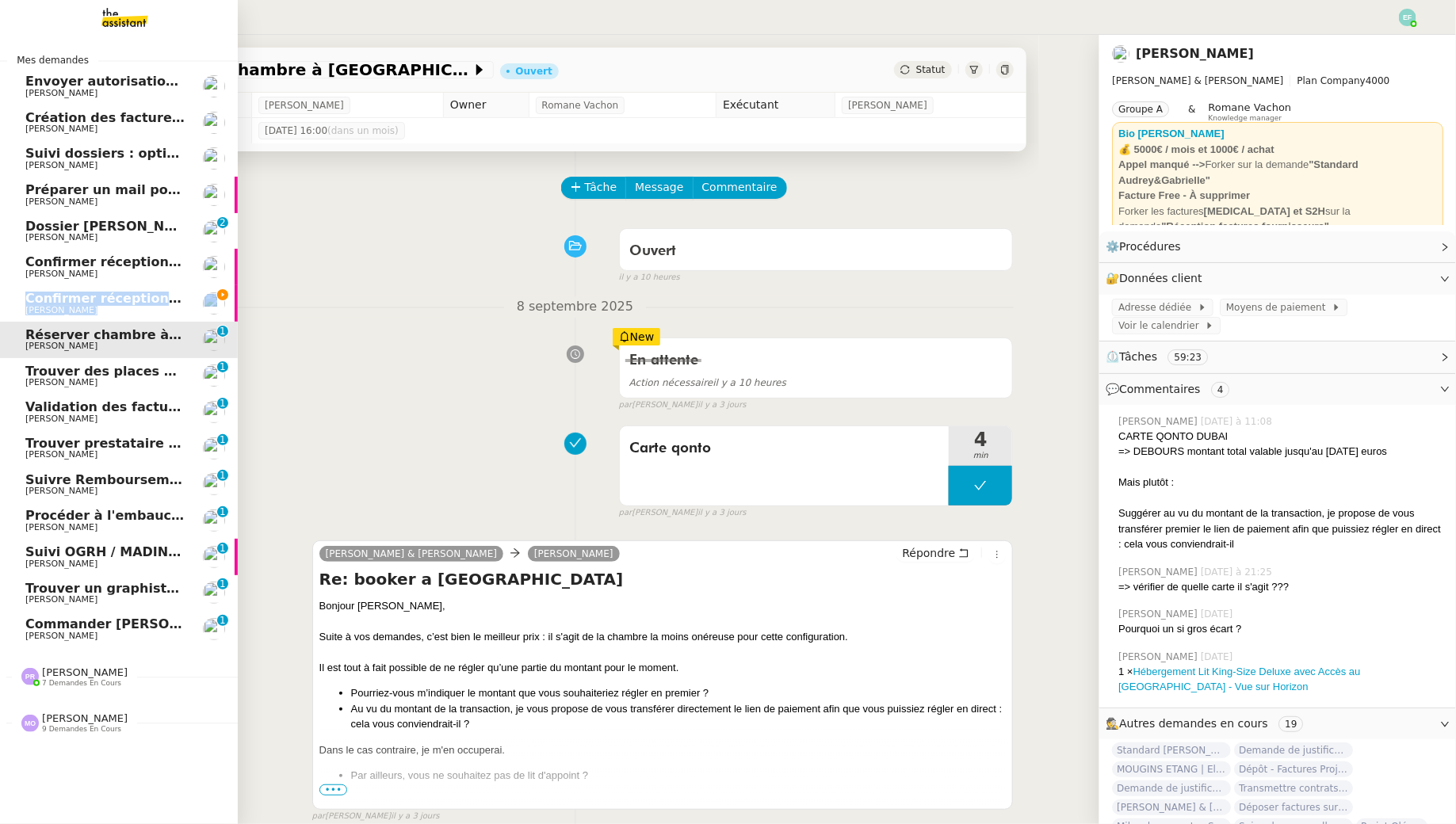
click at [85, 322] on link "Réserver chambre à Dubaï [PERSON_NAME] 0 1 2 3 4 5 6 7 8 9" at bounding box center [118, 339] width 238 height 37
click at [140, 295] on span "Confirmer réception demande de résiliation" at bounding box center [181, 298] width 312 height 15
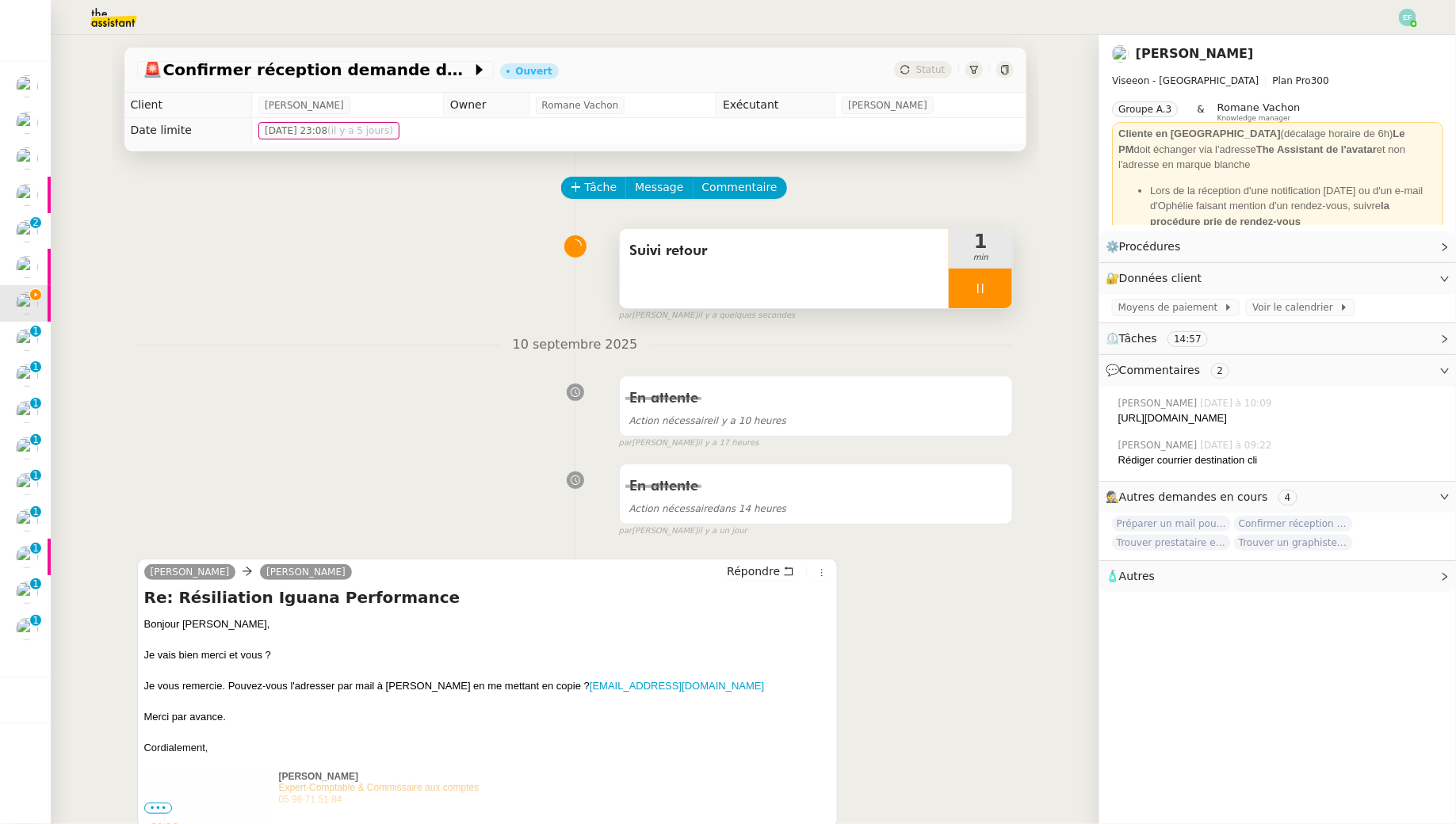
click at [990, 288] on div at bounding box center [980, 288] width 64 height 39
click at [990, 288] on icon at bounding box center [996, 288] width 13 height 13
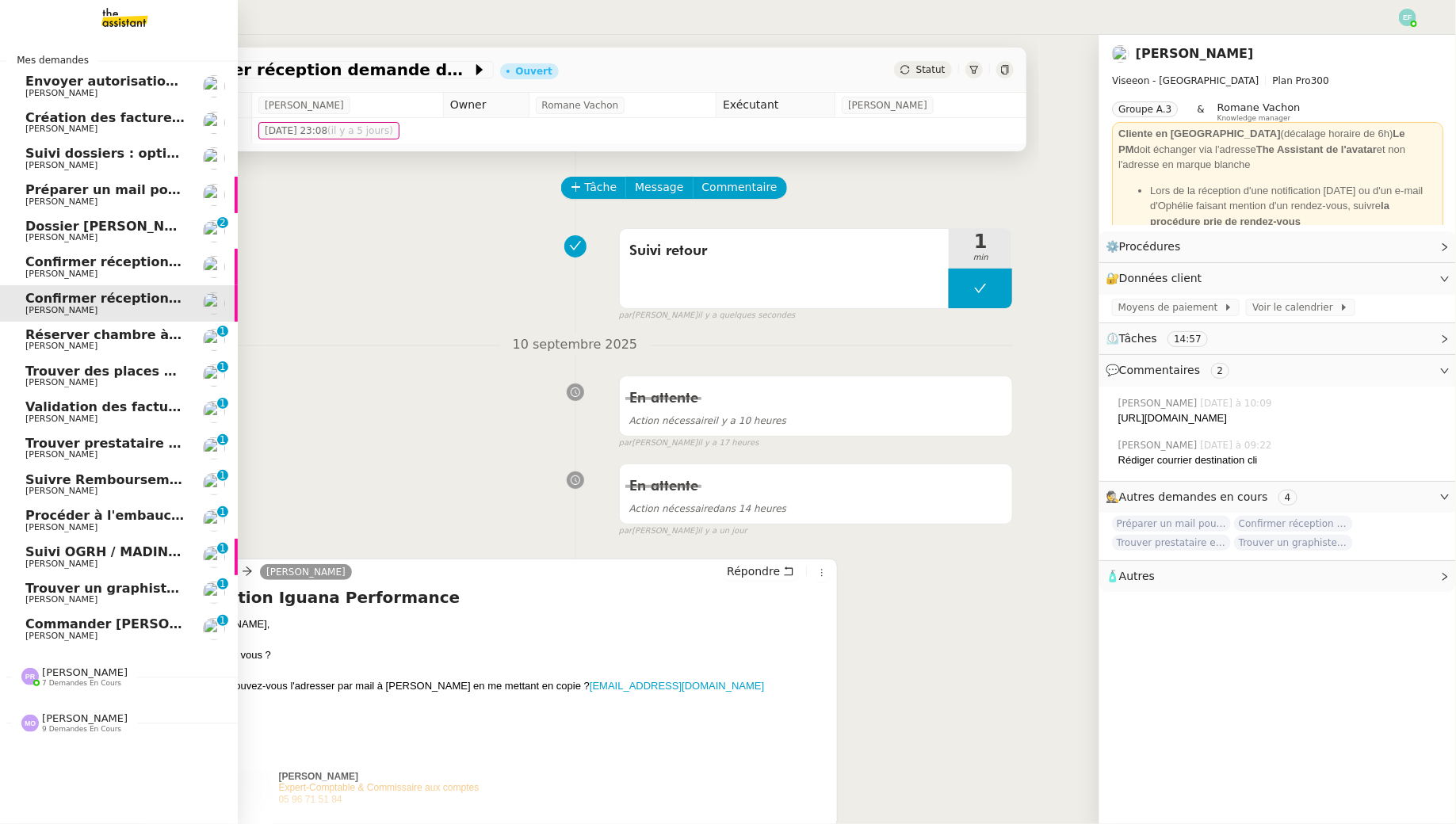
click at [42, 337] on span "Réserver chambre à [GEOGRAPHIC_DATA]" at bounding box center [173, 335] width 296 height 15
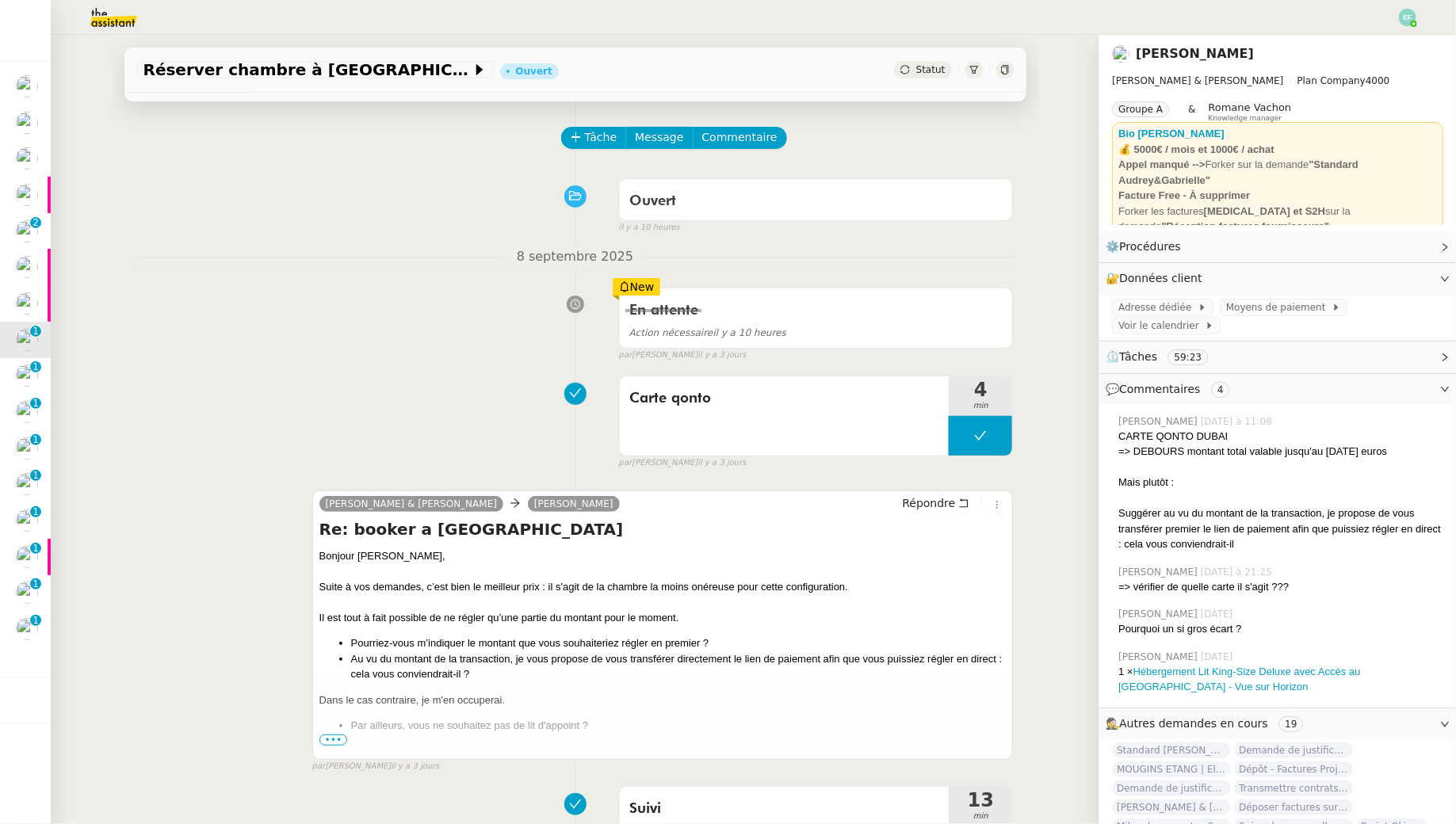
scroll to position [57, 0]
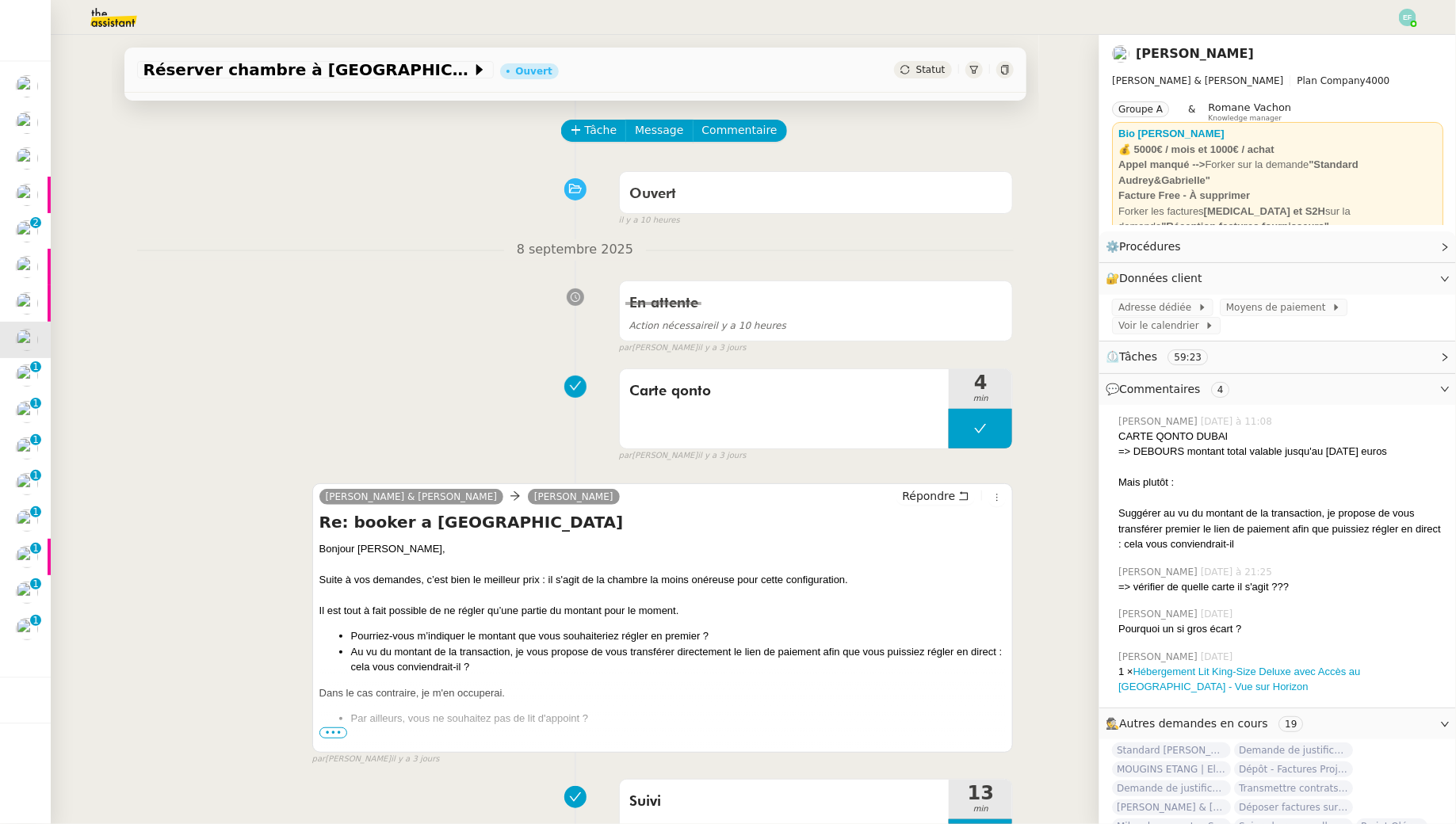
click at [328, 733] on span "•••" at bounding box center [334, 732] width 29 height 11
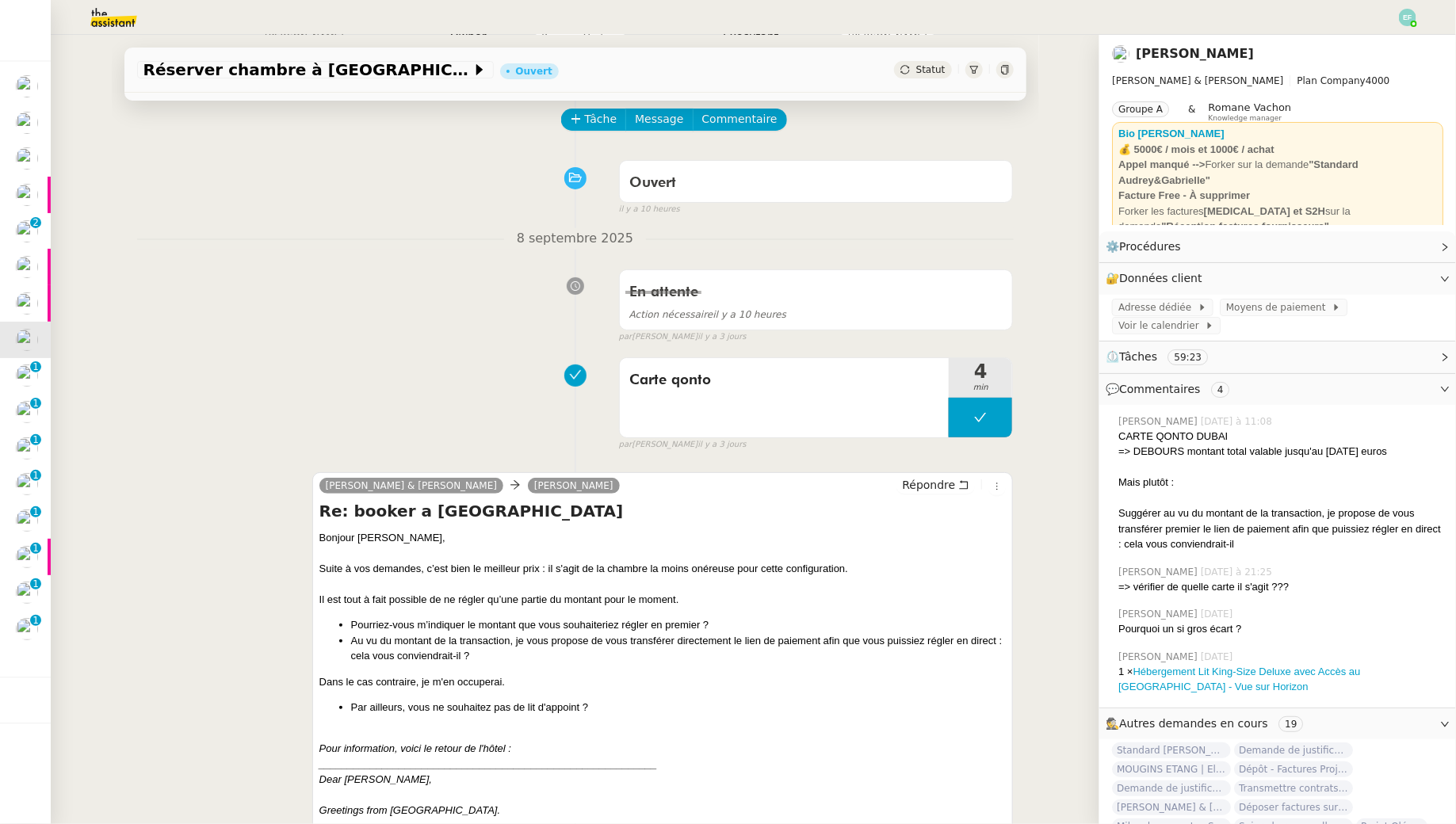
scroll to position [0, 0]
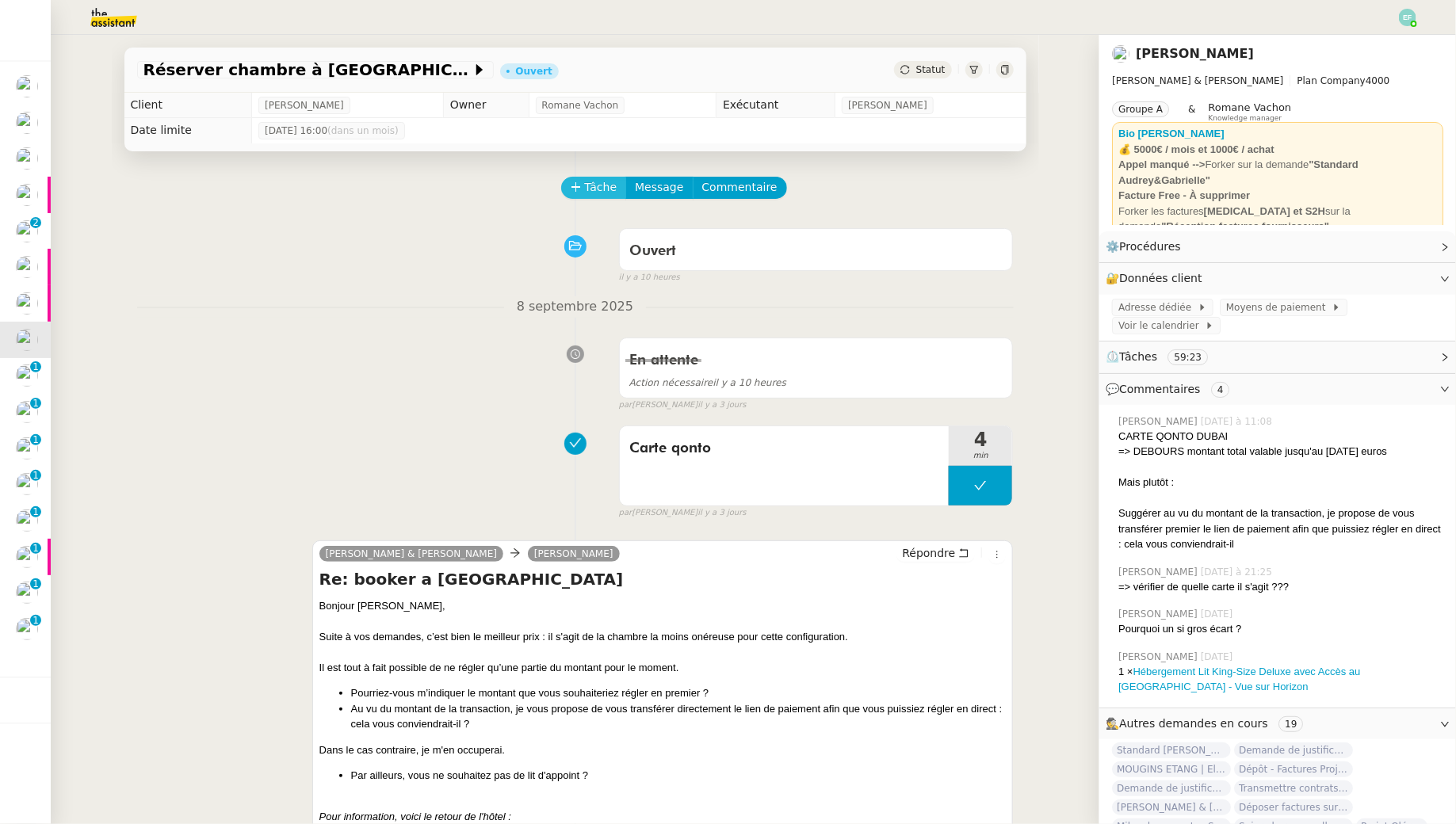
click at [591, 186] on span "Tâche" at bounding box center [601, 188] width 32 height 18
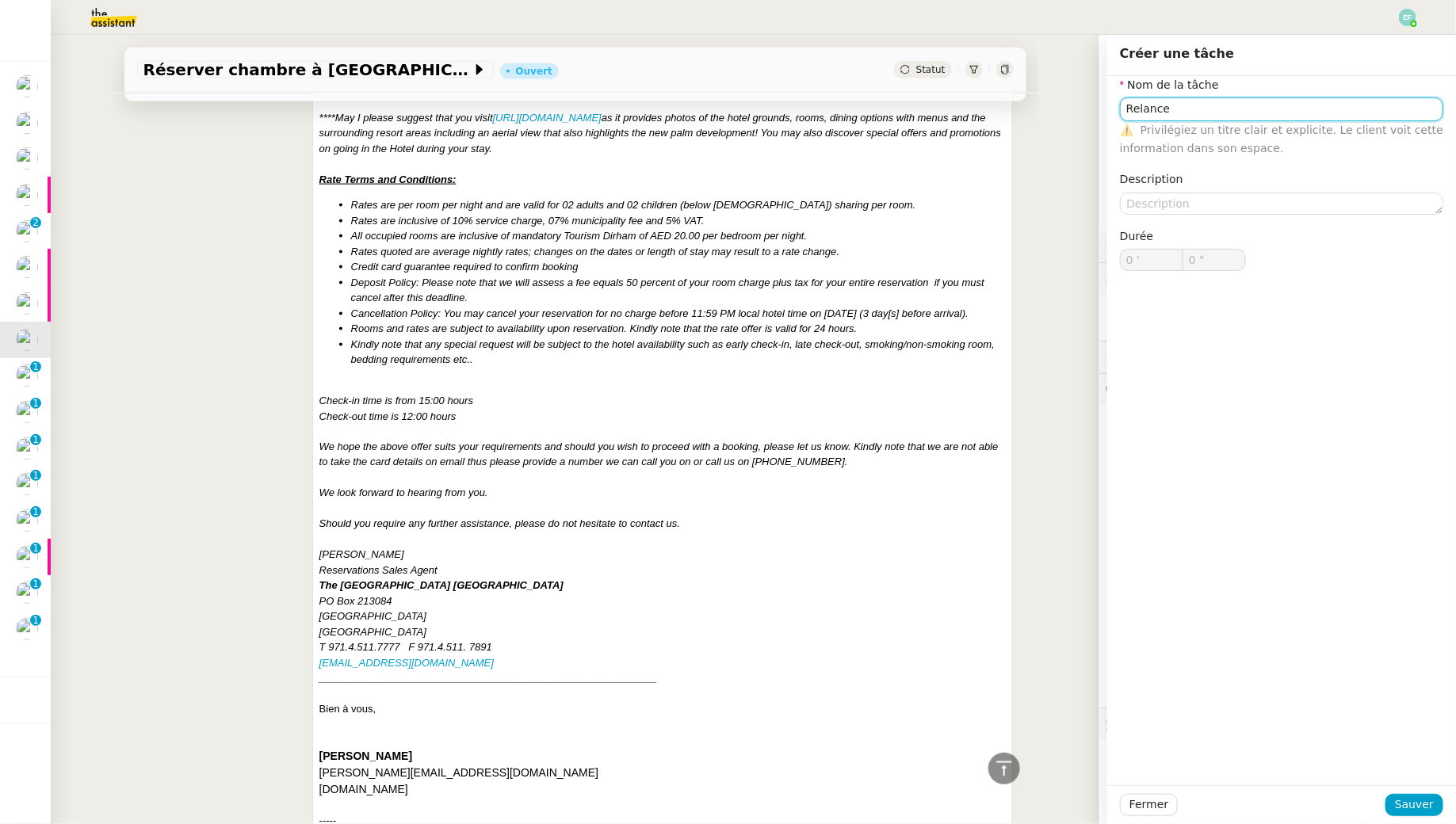
scroll to position [1074, 0]
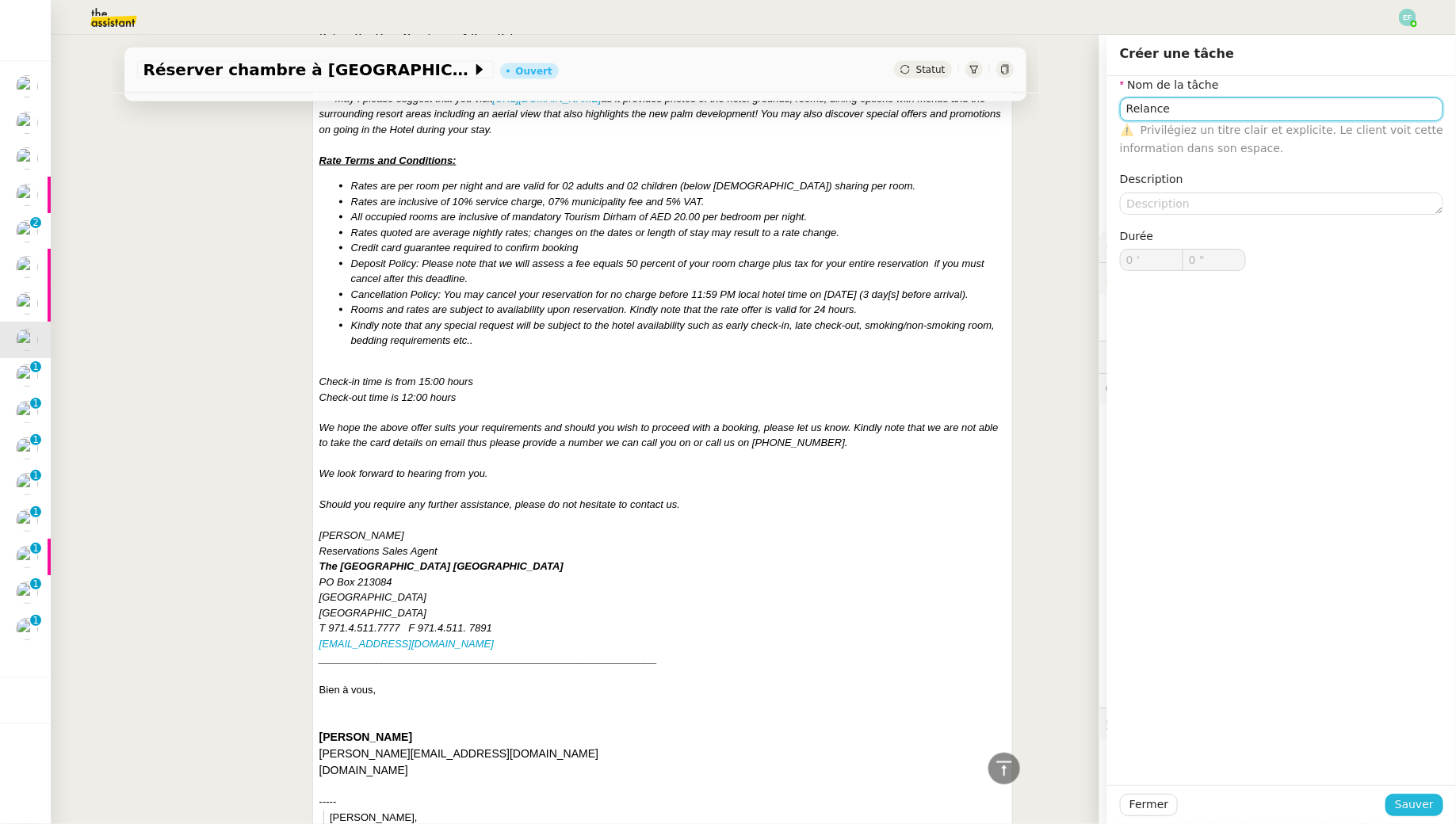
type input "Relance"
click at [1407, 802] on span "Sauver" at bounding box center [1414, 804] width 39 height 18
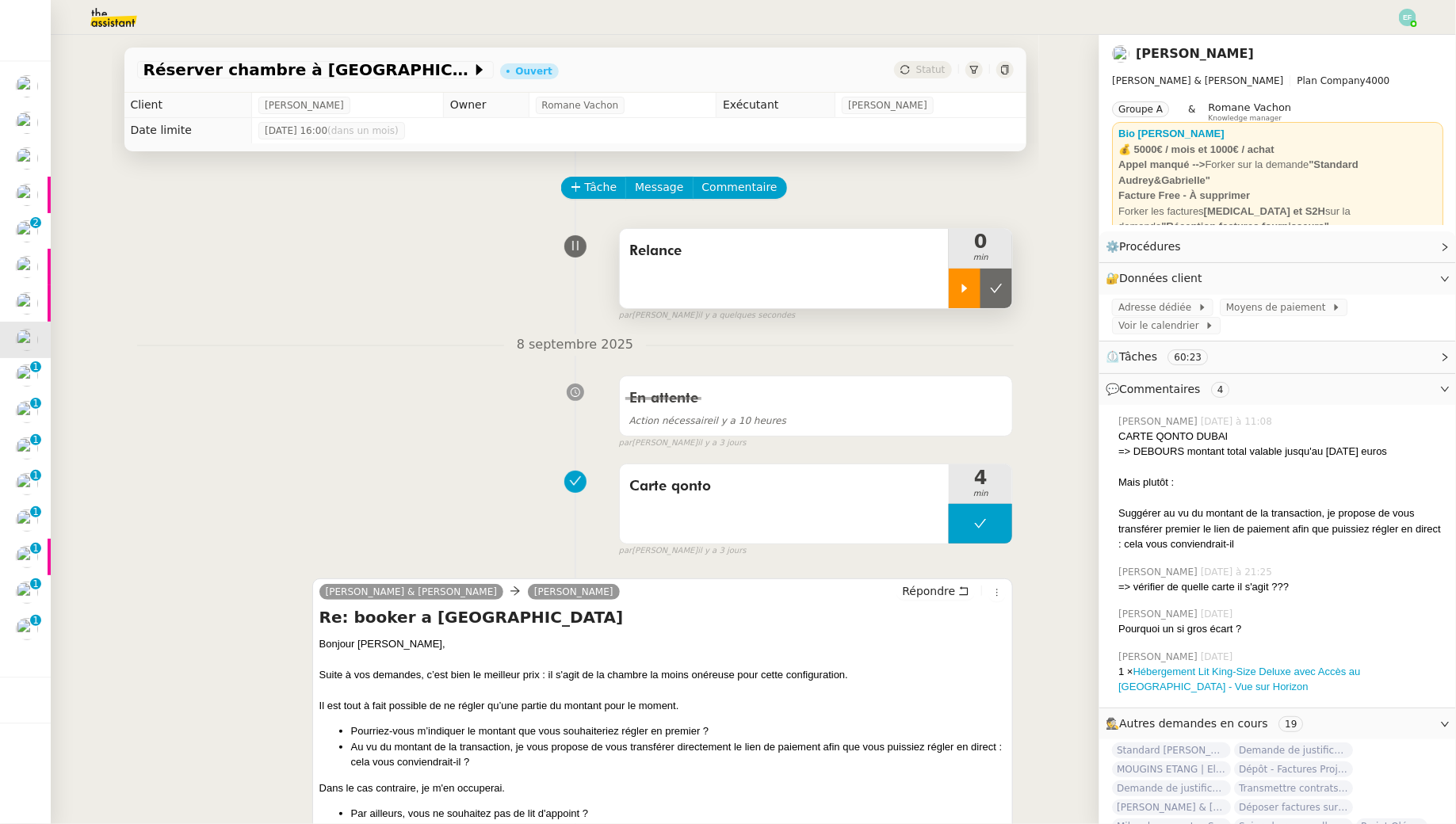
click at [974, 285] on div at bounding box center [964, 288] width 31 height 39
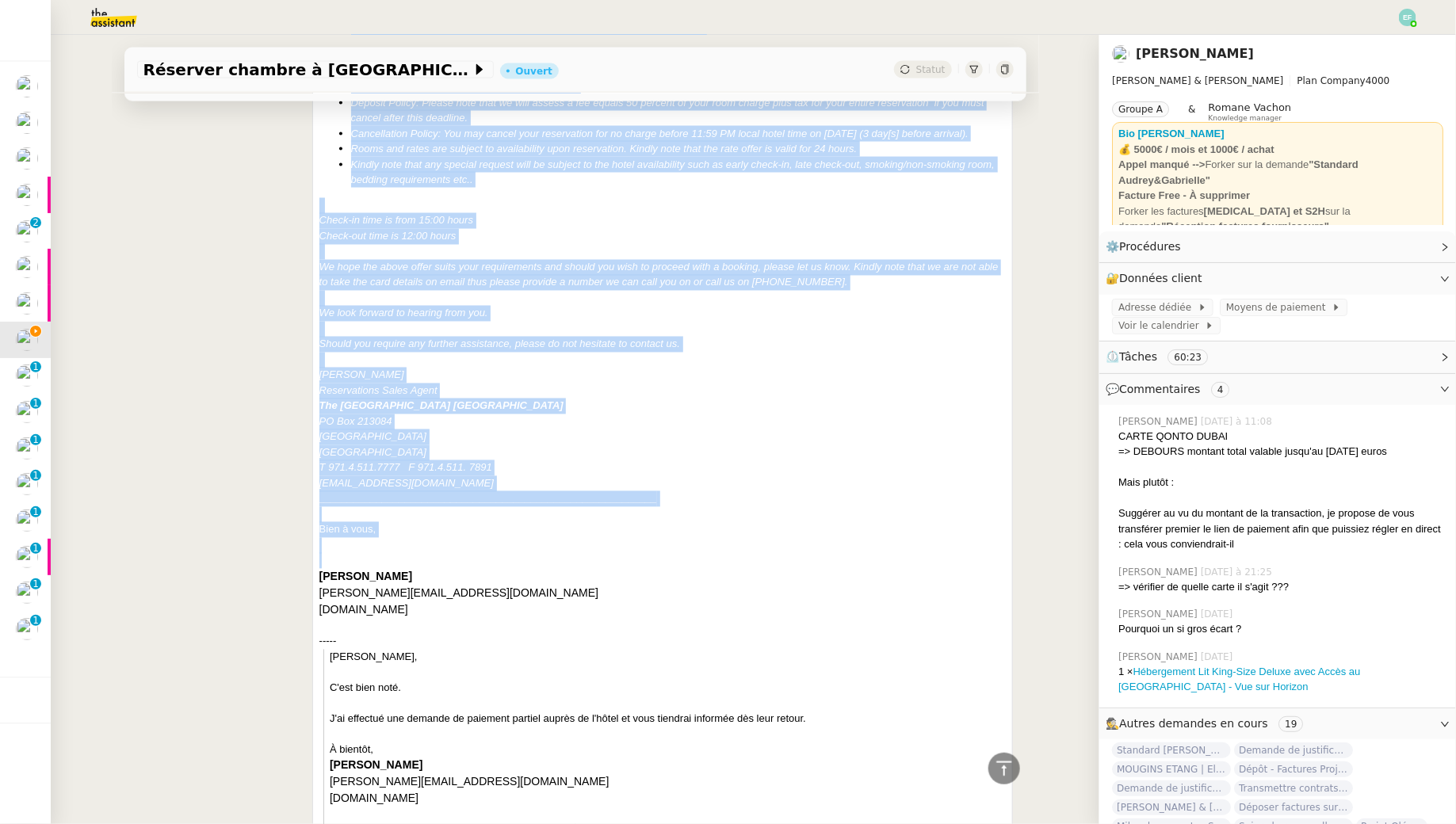
scroll to position [1298, 0]
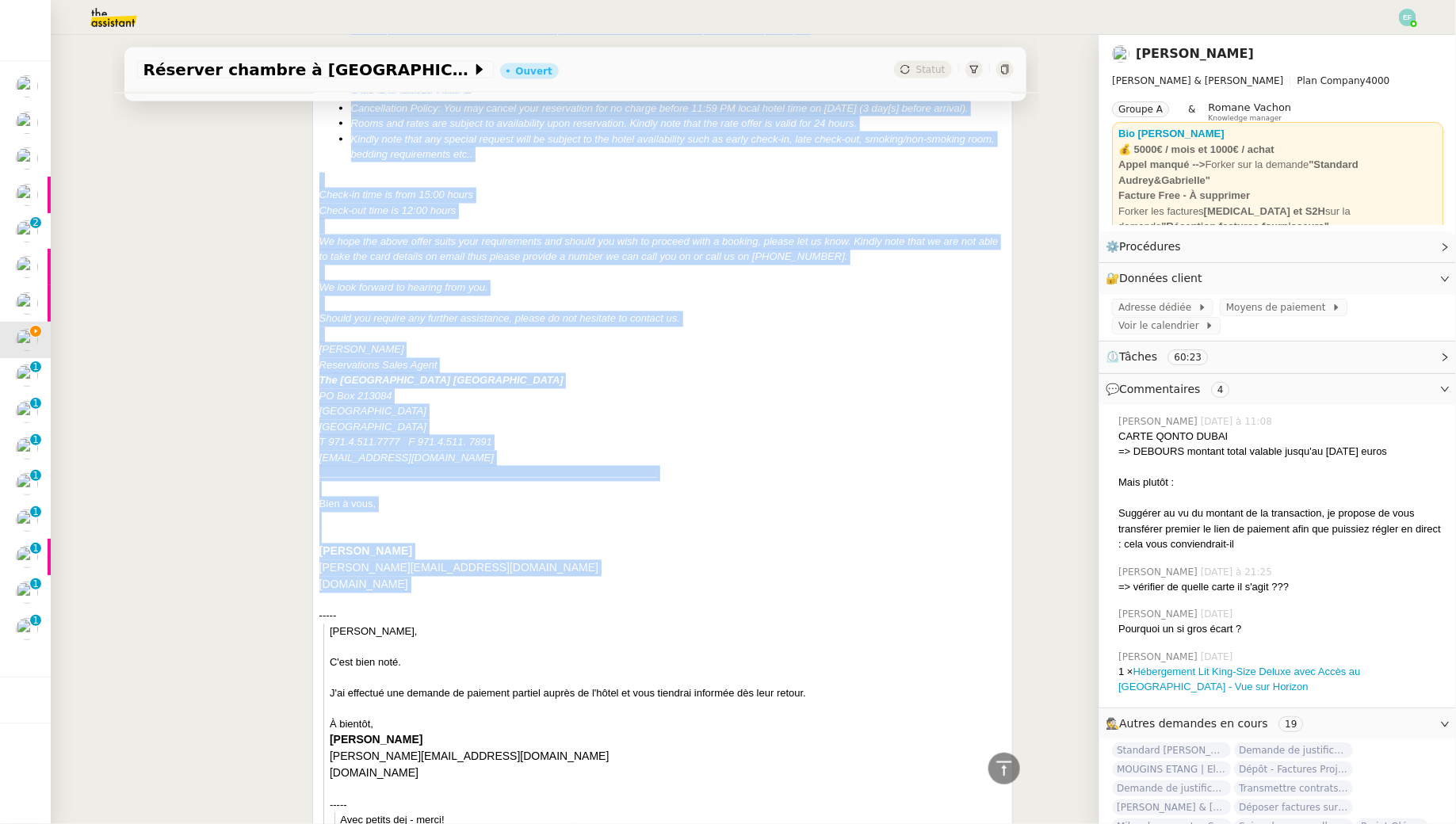
drag, startPoint x: 319, startPoint y: 238, endPoint x: 637, endPoint y: 609, distance: 488.6
click at [637, 609] on div "Bonjour [PERSON_NAME], Suite à vos demandes, c’est bien le meilleur prix : il s…" at bounding box center [662, 107] width 687 height 1537
copy div "Loremip Dolorsita, Conse a eli seddoeiu, t’inc utla et dolorema aliq : en a'min…"
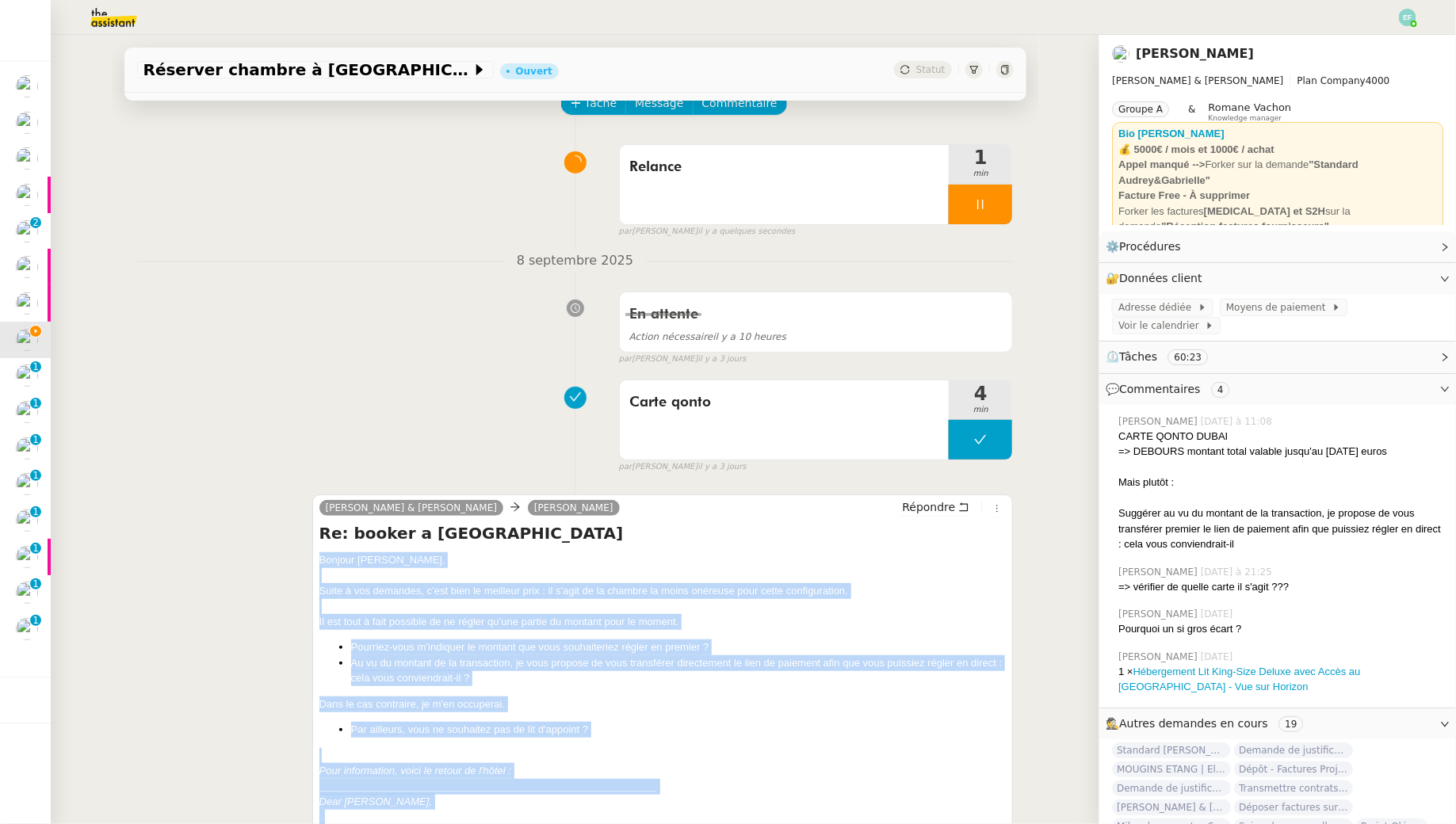
scroll to position [0, 0]
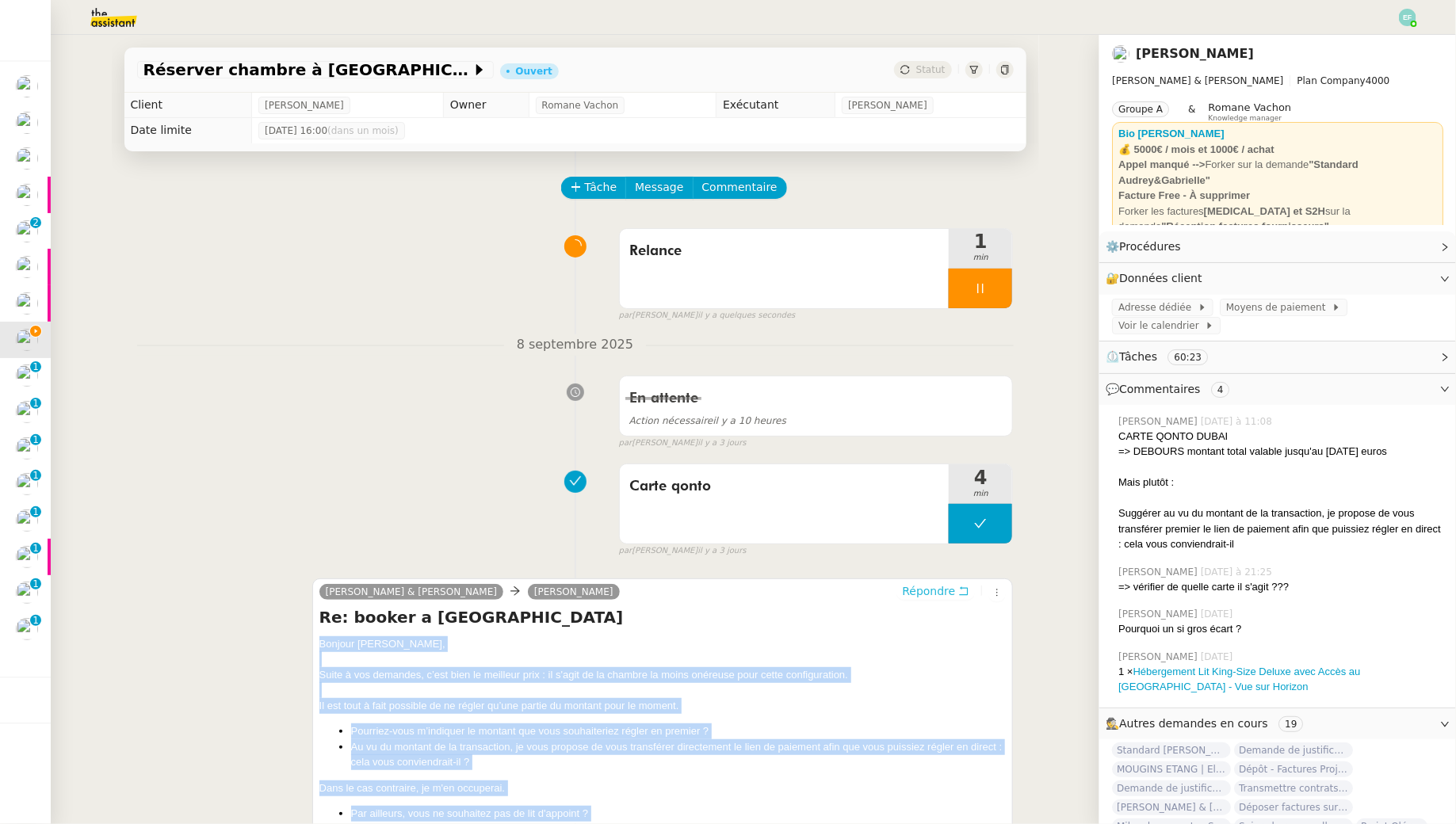
click at [960, 585] on icon at bounding box center [963, 591] width 11 height 11
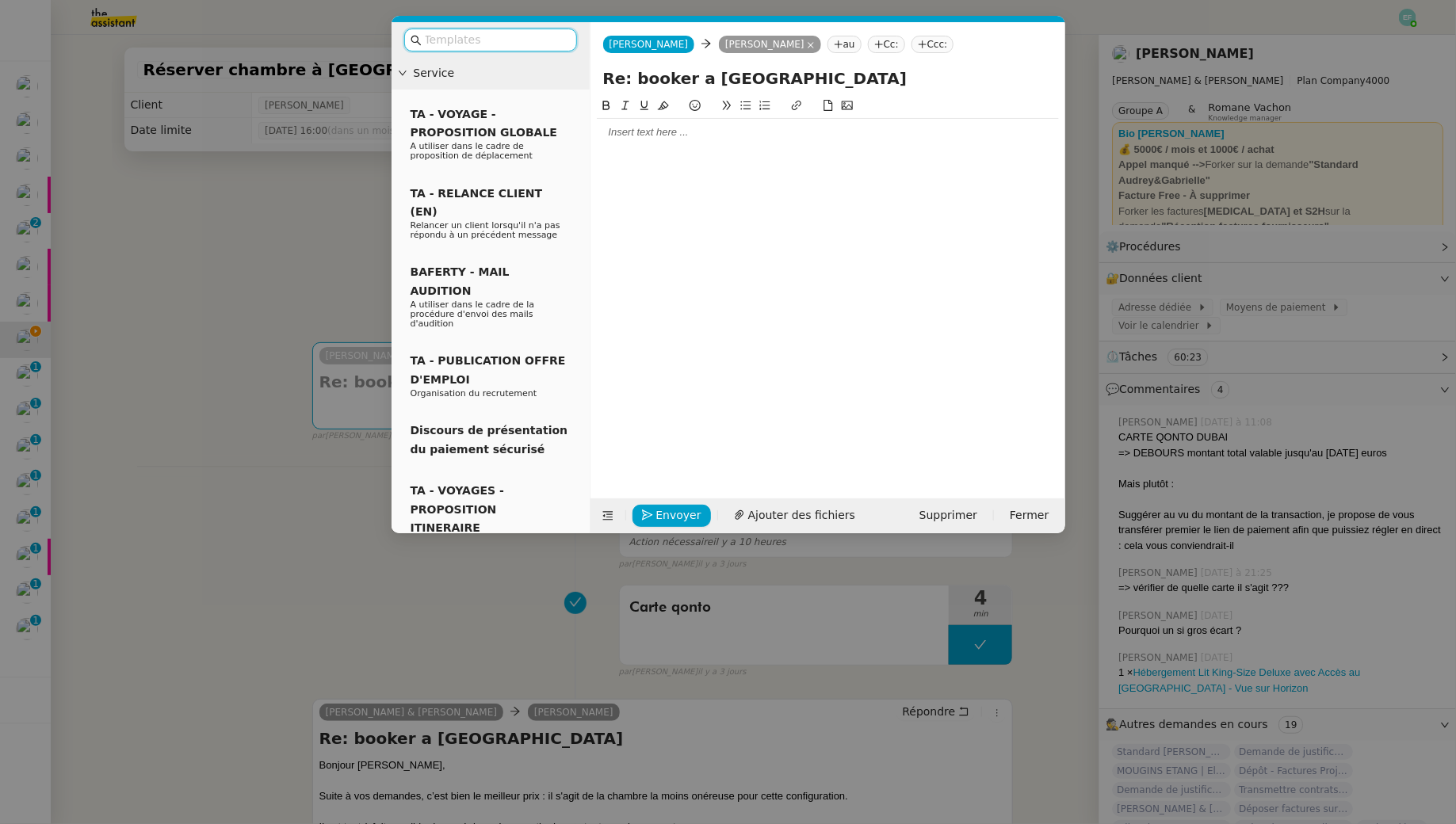
click at [751, 134] on div at bounding box center [828, 132] width 462 height 14
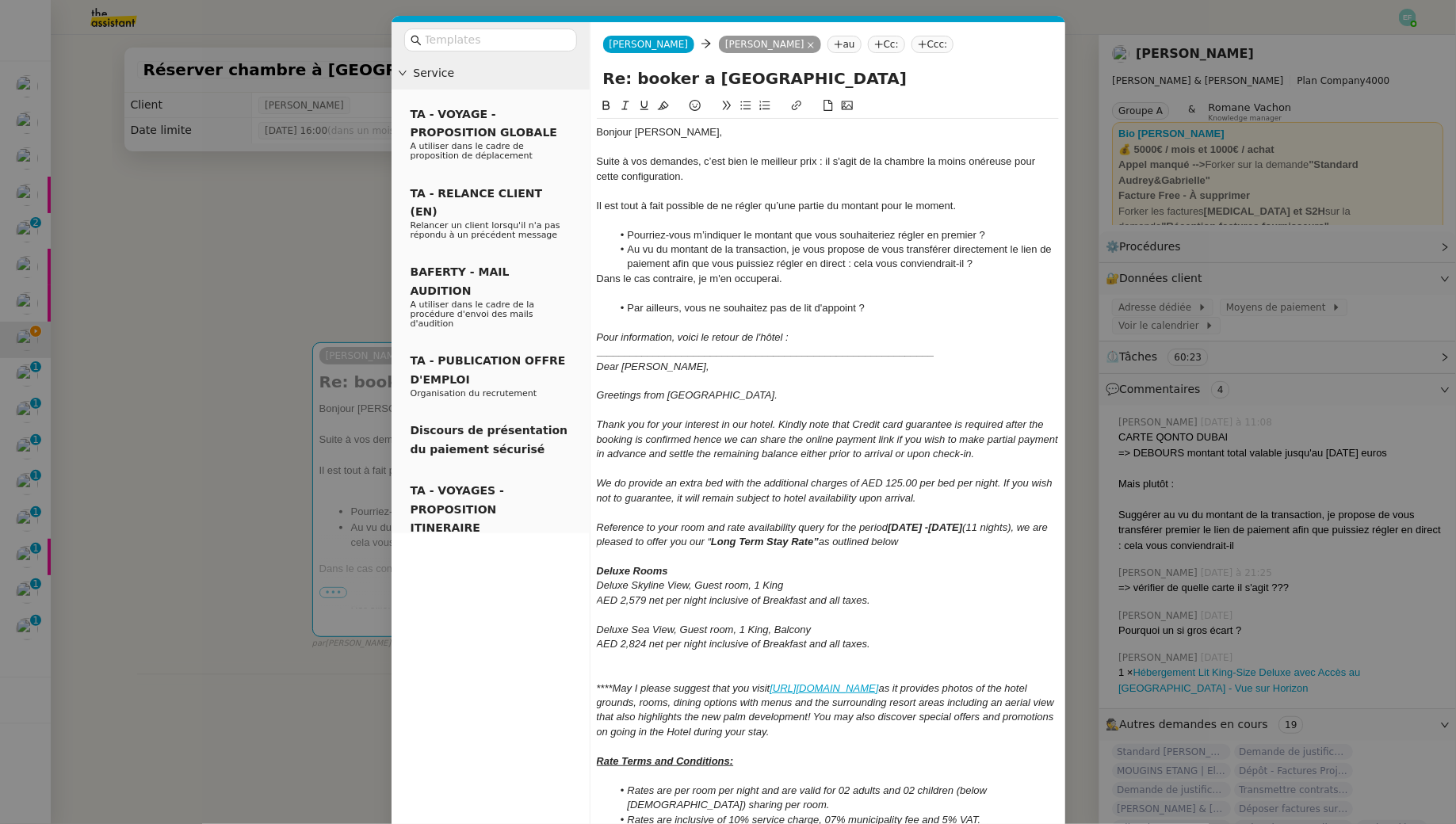
click at [679, 143] on div at bounding box center [828, 147] width 462 height 14
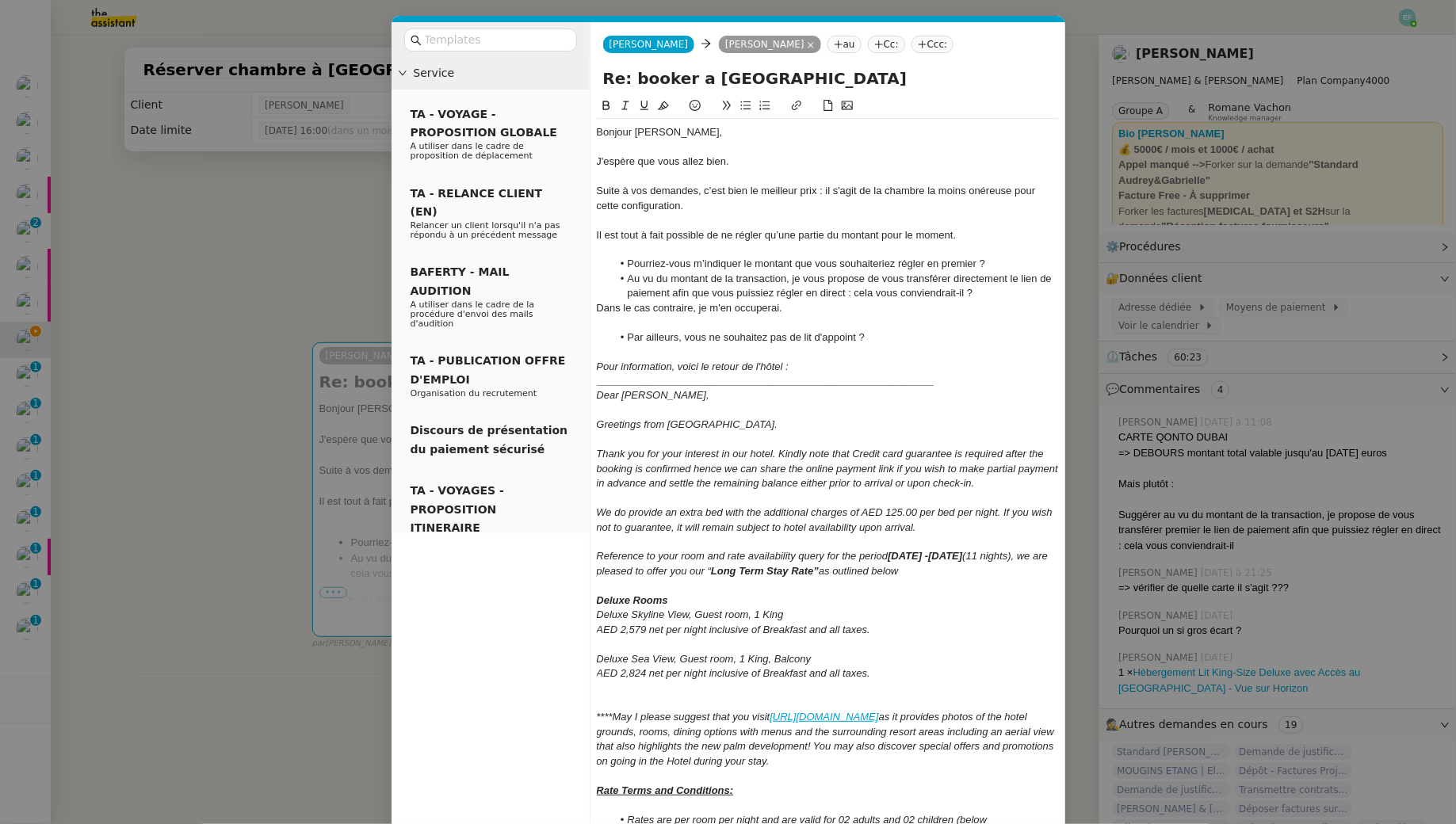
click at [680, 193] on div "Suite à vos demandes, c’est bien le meilleur prix : il s'agit de la chambre la …" at bounding box center [828, 198] width 462 height 30
click at [748, 195] on div "Suite à mon précédent message, c’est bien le meilleur prix : il s'agit de la ch…" at bounding box center [828, 198] width 462 height 30
click at [772, 188] on div "Suite à mon précédent message, c’est bien le meilleur prix : il s'agit de la ch…" at bounding box center [828, 198] width 462 height 30
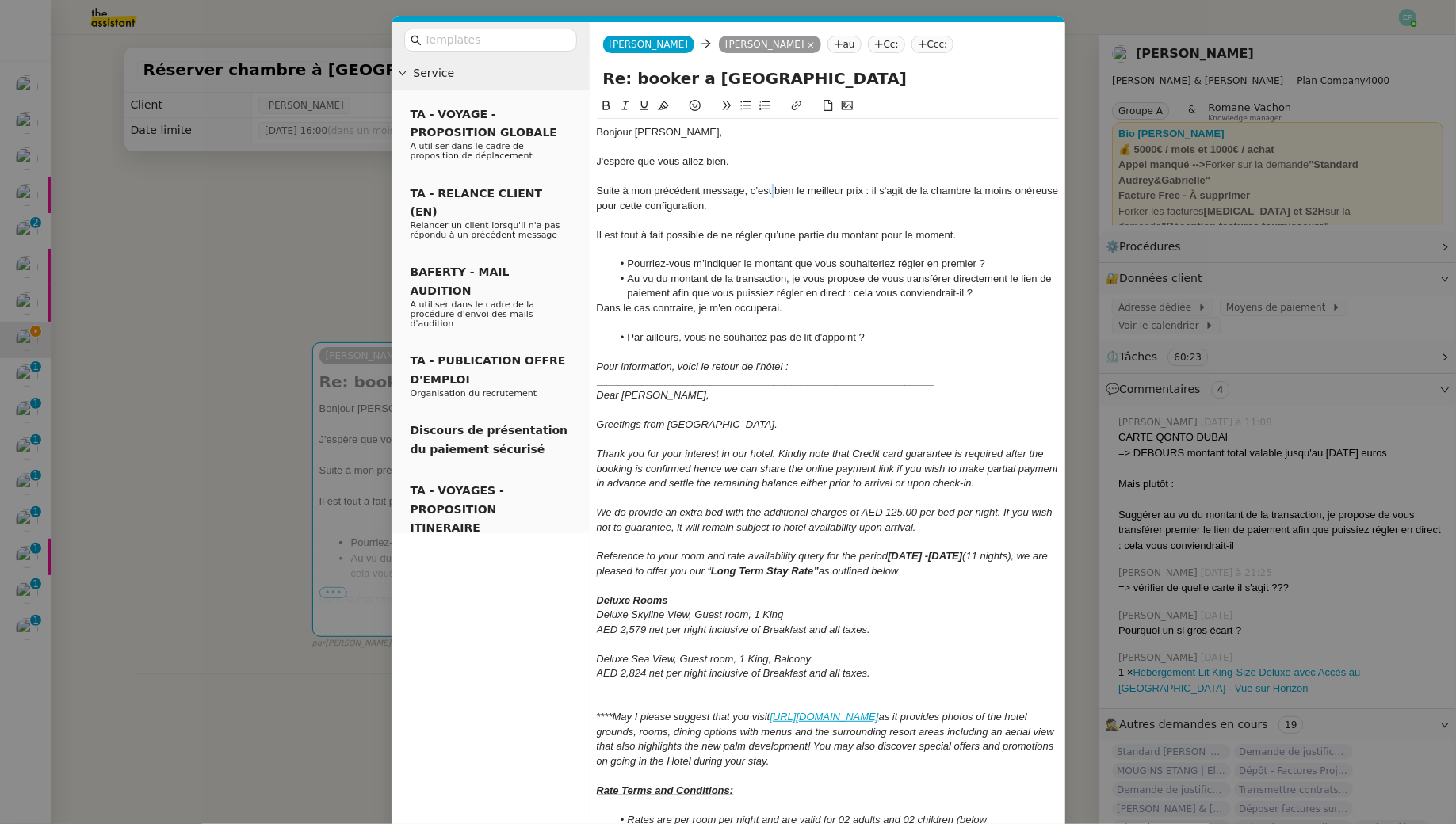
click at [772, 188] on div "Suite à mon précédent message, c’est bien le meilleur prix : il s'agit de la ch…" at bounding box center [828, 198] width 462 height 30
click at [812, 193] on div "Suite à mon précédent message, il s'agit bien le meilleur prix : il s'agit de l…" at bounding box center [828, 198] width 462 height 30
click at [839, 193] on div "Suite à mon précédent message, il s'agit bien du meilleur prix : il s'agit de l…" at bounding box center [828, 198] width 462 height 30
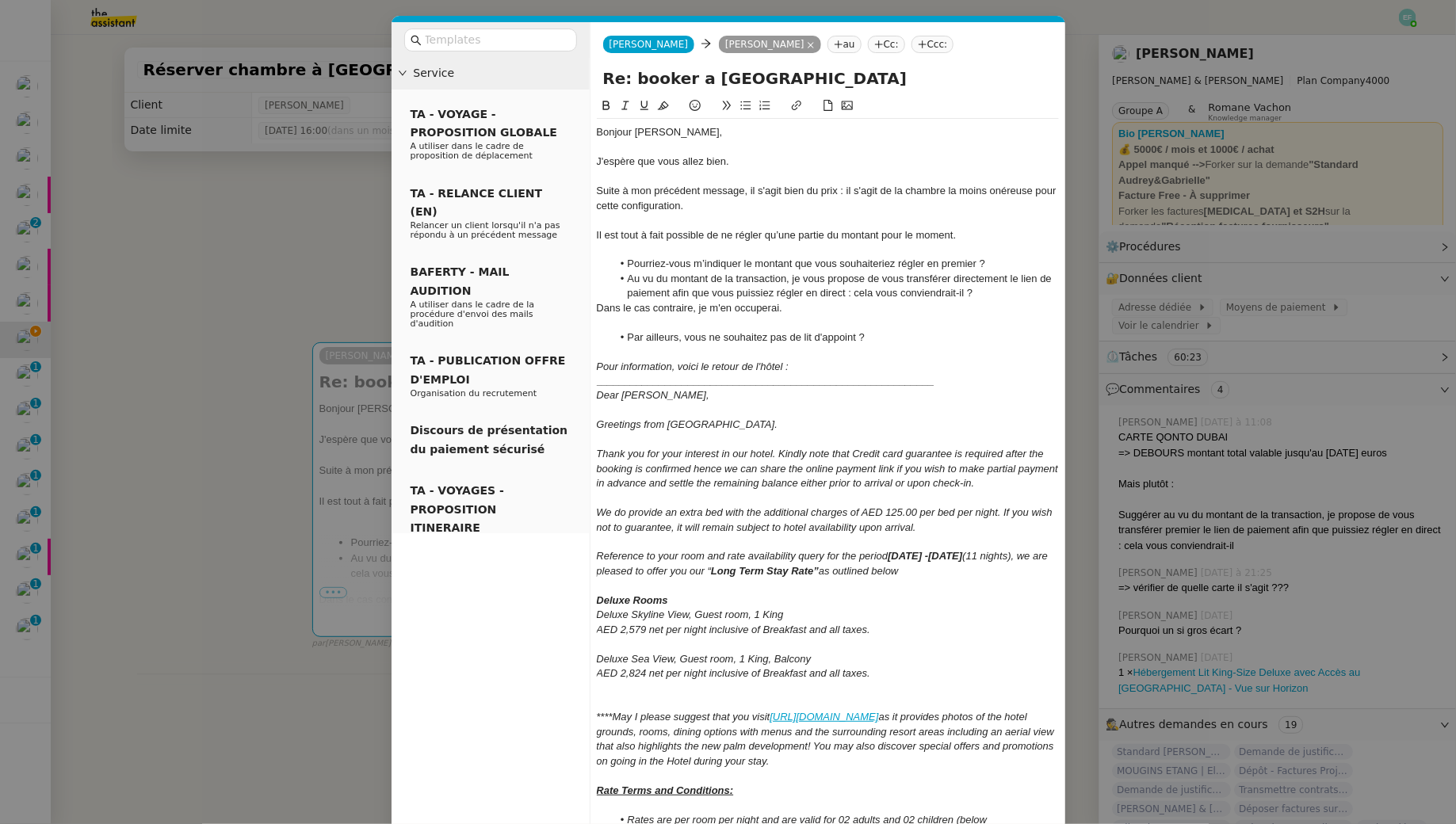
click at [827, 191] on div "Suite à mon précédent message, il s'agit bien du prix : il s'agit de la chambre…" at bounding box center [828, 198] width 462 height 30
drag, startPoint x: 901, startPoint y: 206, endPoint x: 950, endPoint y: 193, distance: 50.7
click at [950, 193] on div "Suite à mon précédent message, il s'agit bien du tarif le moins onéreux pour : …" at bounding box center [828, 198] width 462 height 30
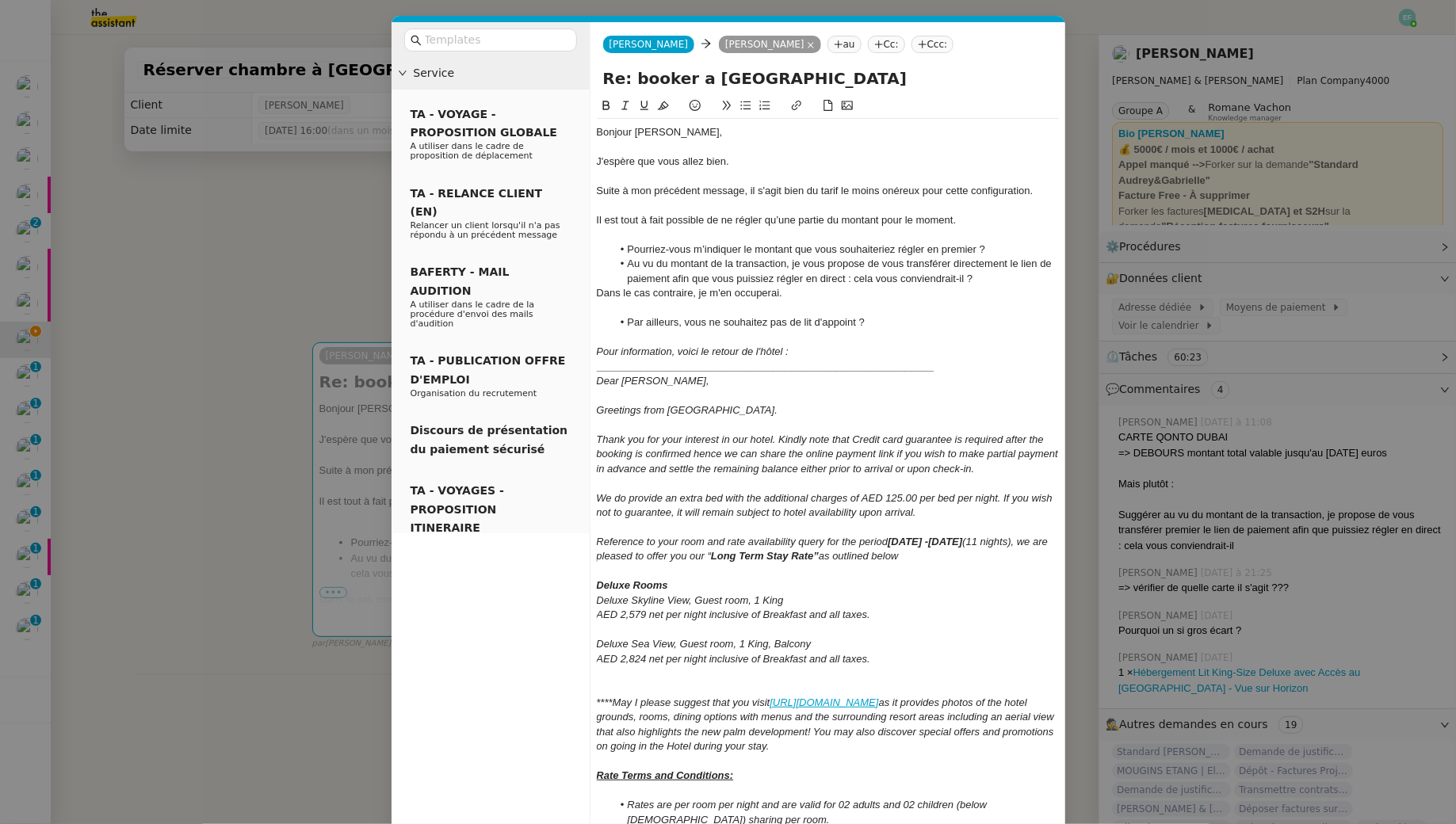
click at [605, 222] on div "Il est tout à fait possible de ne régler qu’une partie du montant pour le momen…" at bounding box center [828, 220] width 462 height 14
click at [611, 240] on div at bounding box center [828, 235] width 462 height 14
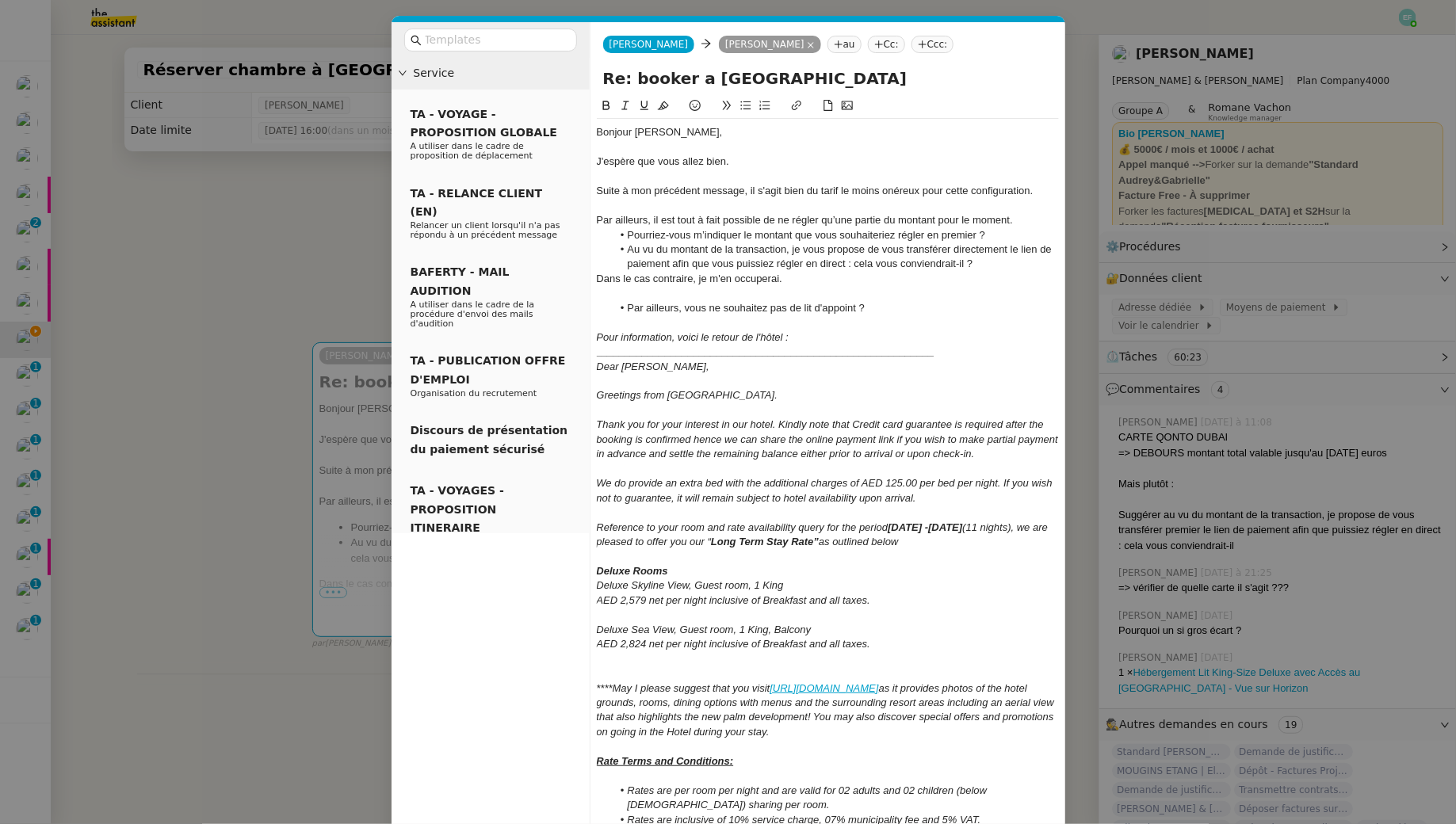
click at [697, 292] on div at bounding box center [828, 294] width 462 height 14
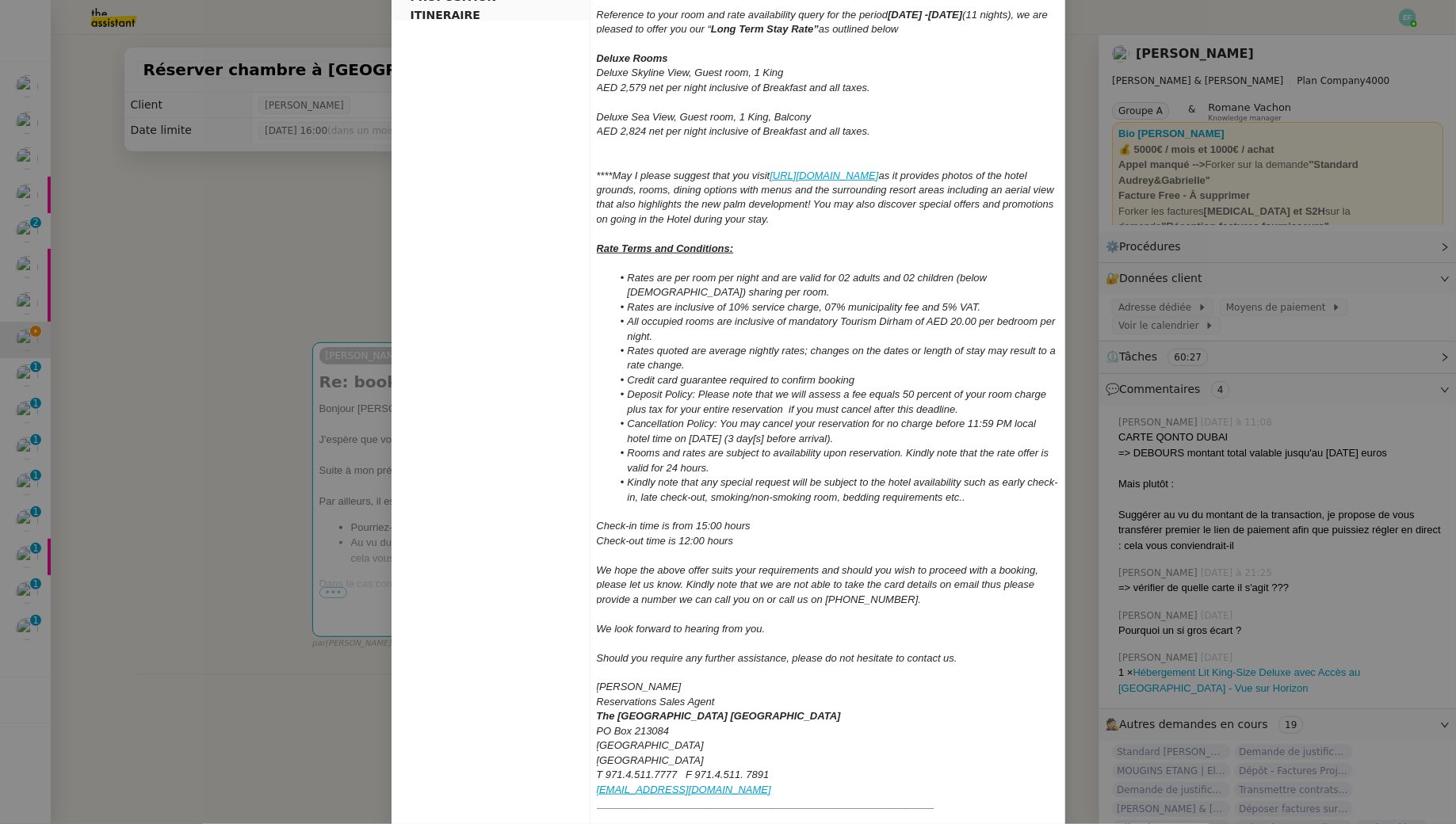
scroll to position [659, 0]
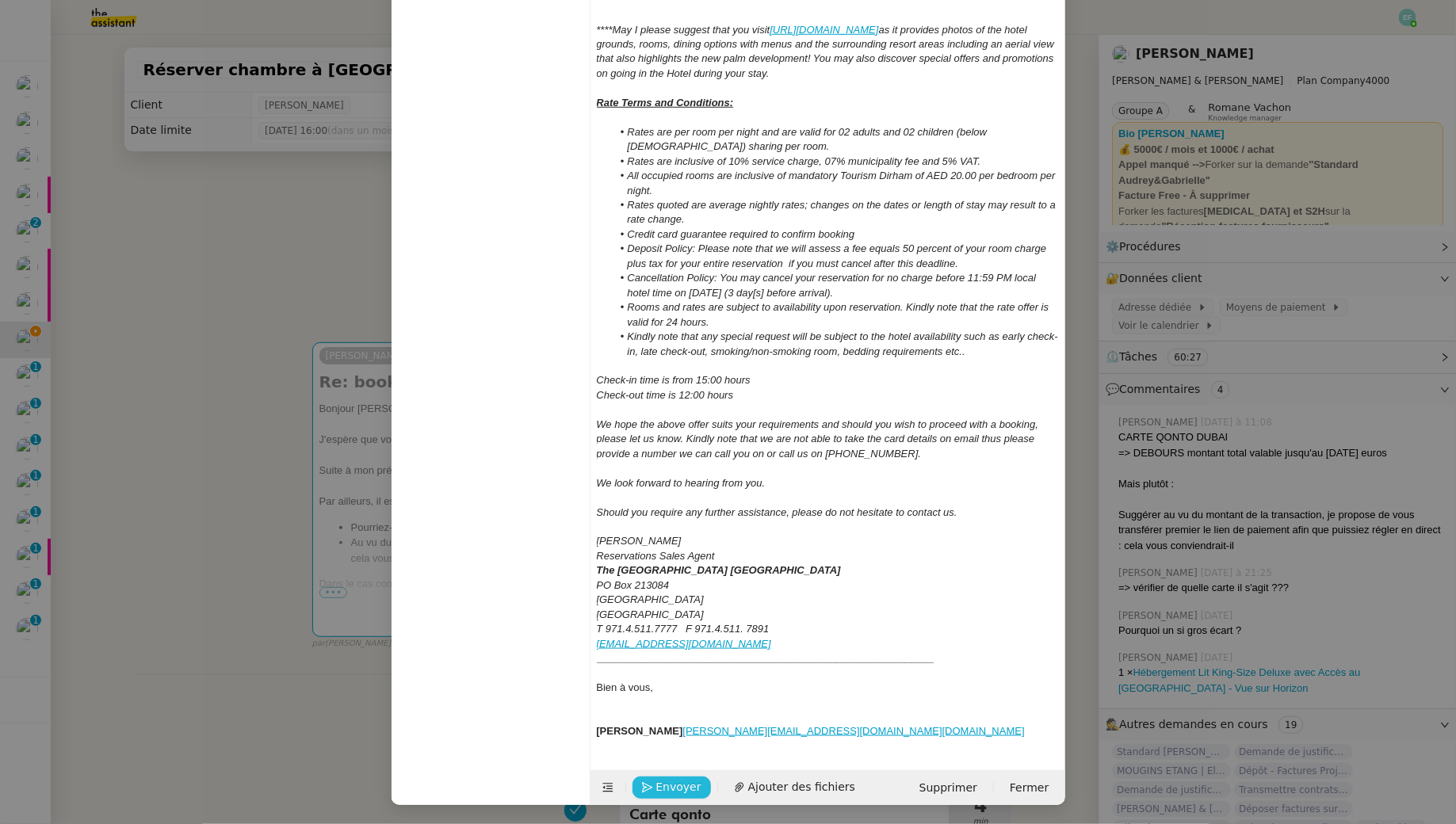
click at [662, 788] on span "Envoyer" at bounding box center [679, 787] width 45 height 18
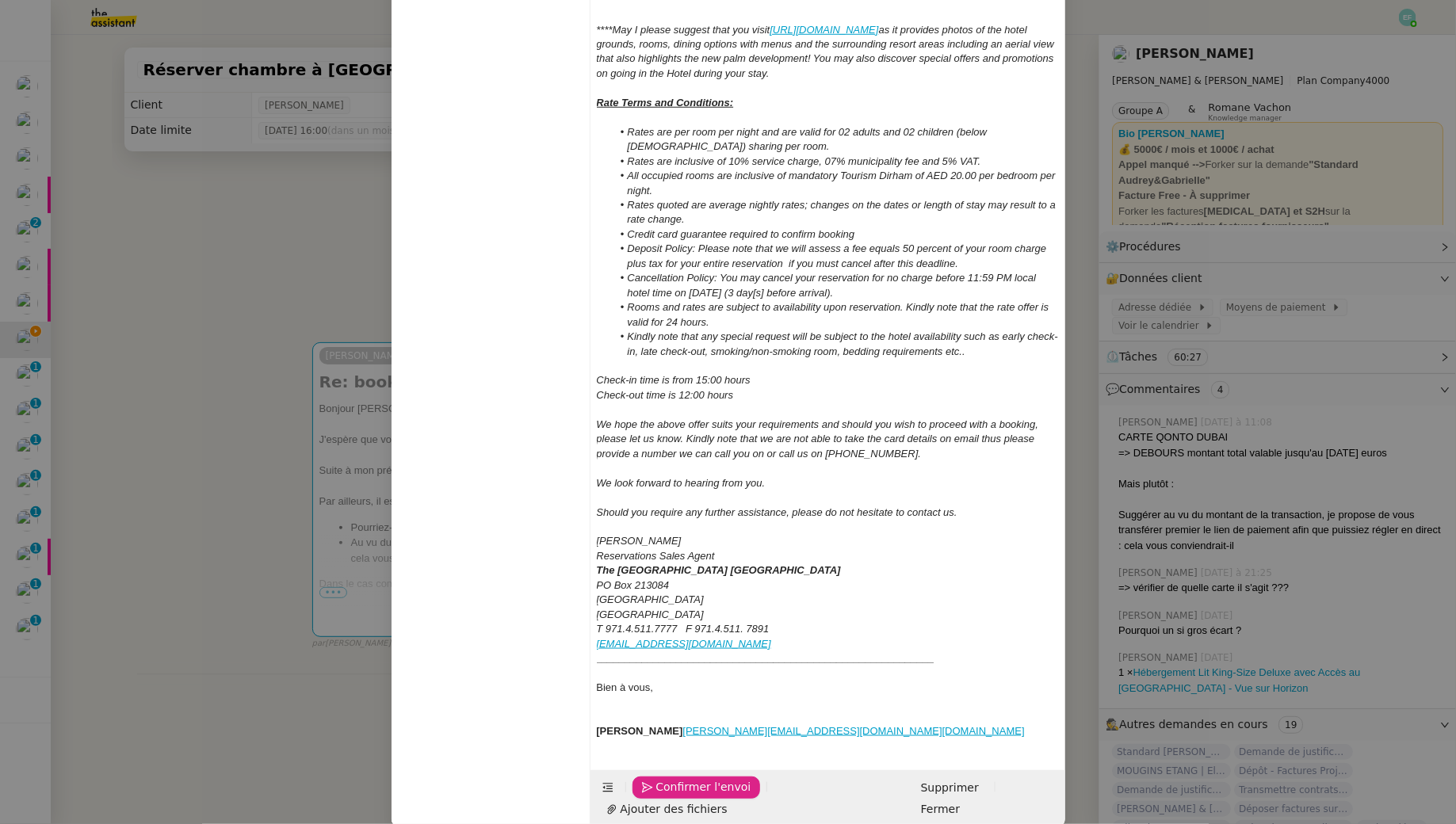
drag, startPoint x: 662, startPoint y: 788, endPoint x: 760, endPoint y: 618, distance: 196.2
click at [760, 618] on form "[PERSON_NAME] au Cc: Ccc: Re: [PERSON_NAME] a Dubai Bonjour [PERSON_NAME], J'es…" at bounding box center [828, 95] width 476 height 1463
drag, startPoint x: 885, startPoint y: 720, endPoint x: 690, endPoint y: 684, distance: 198.3
click at [671, 684] on div "Bonjour [PERSON_NAME], J'espère que vous allez bien. Suite à mon précédent mess…" at bounding box center [828, 102] width 462 height 1284
drag, startPoint x: 867, startPoint y: 740, endPoint x: 596, endPoint y: 710, distance: 272.7
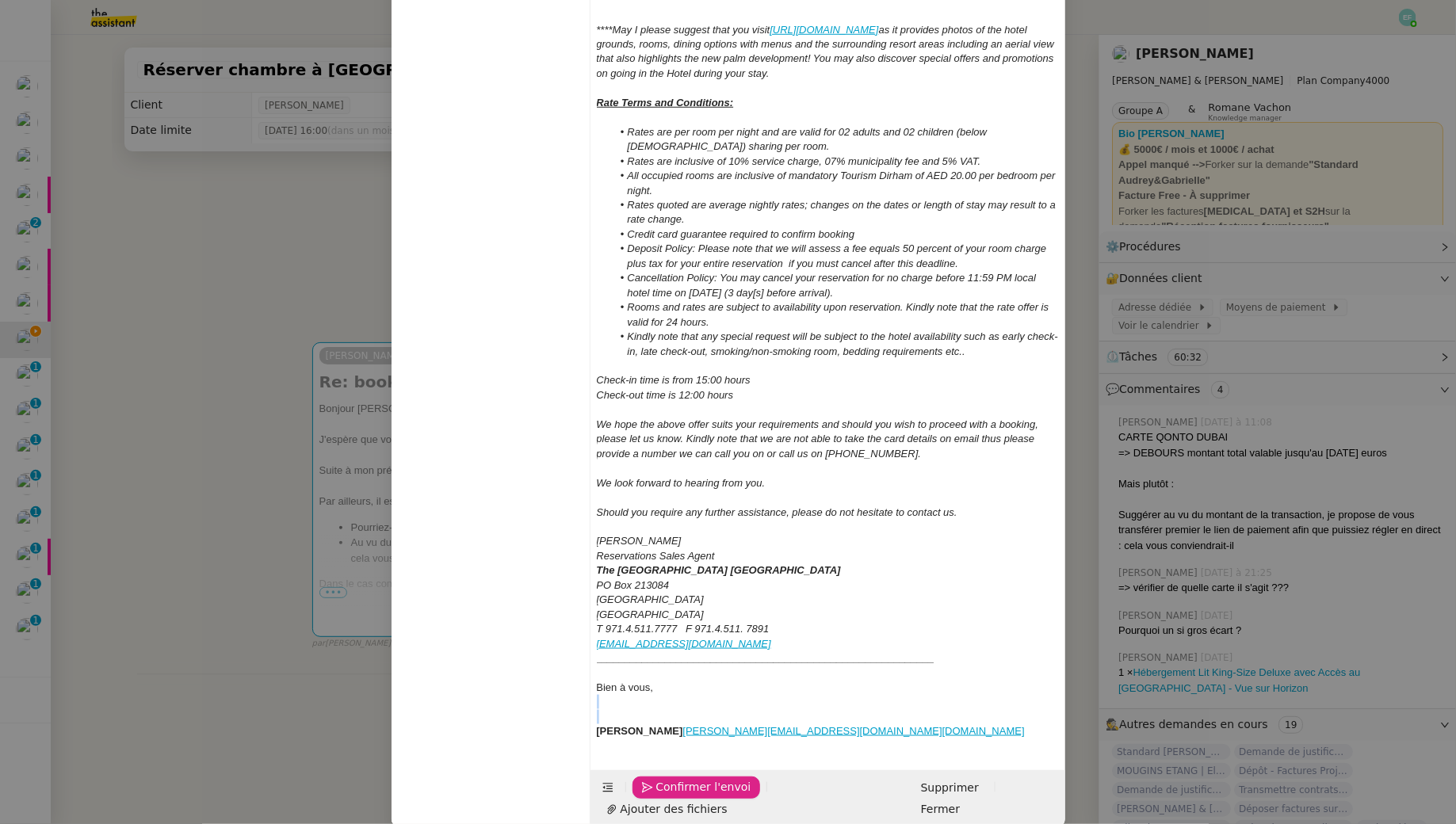
click at [597, 710] on div "Bonjour [PERSON_NAME], J'espère que vous allez bien. Suite à mon précédent mess…" at bounding box center [828, 102] width 462 height 1284
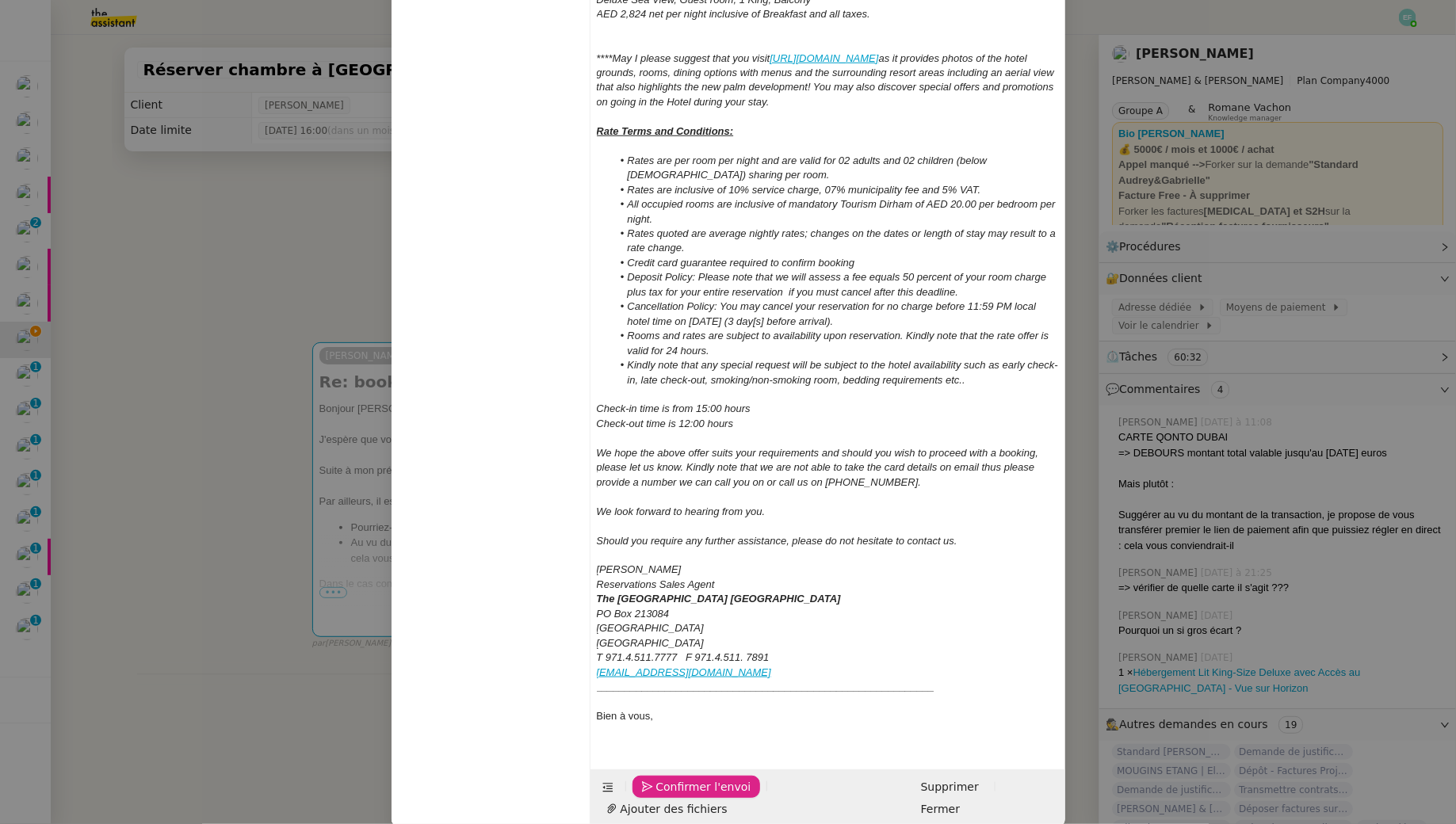
scroll to position [615, 0]
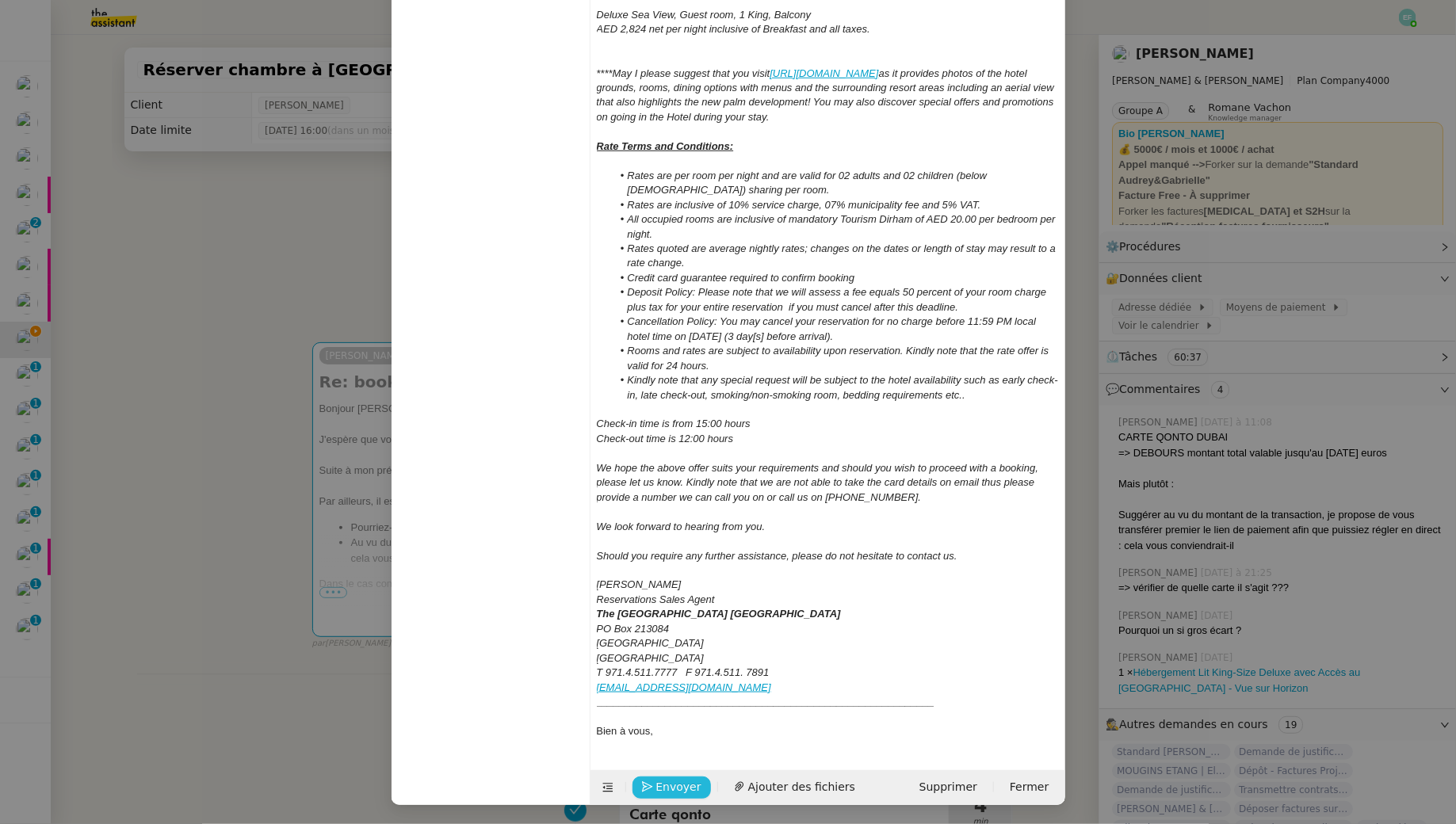
click at [680, 790] on span "Envoyer" at bounding box center [679, 787] width 45 height 18
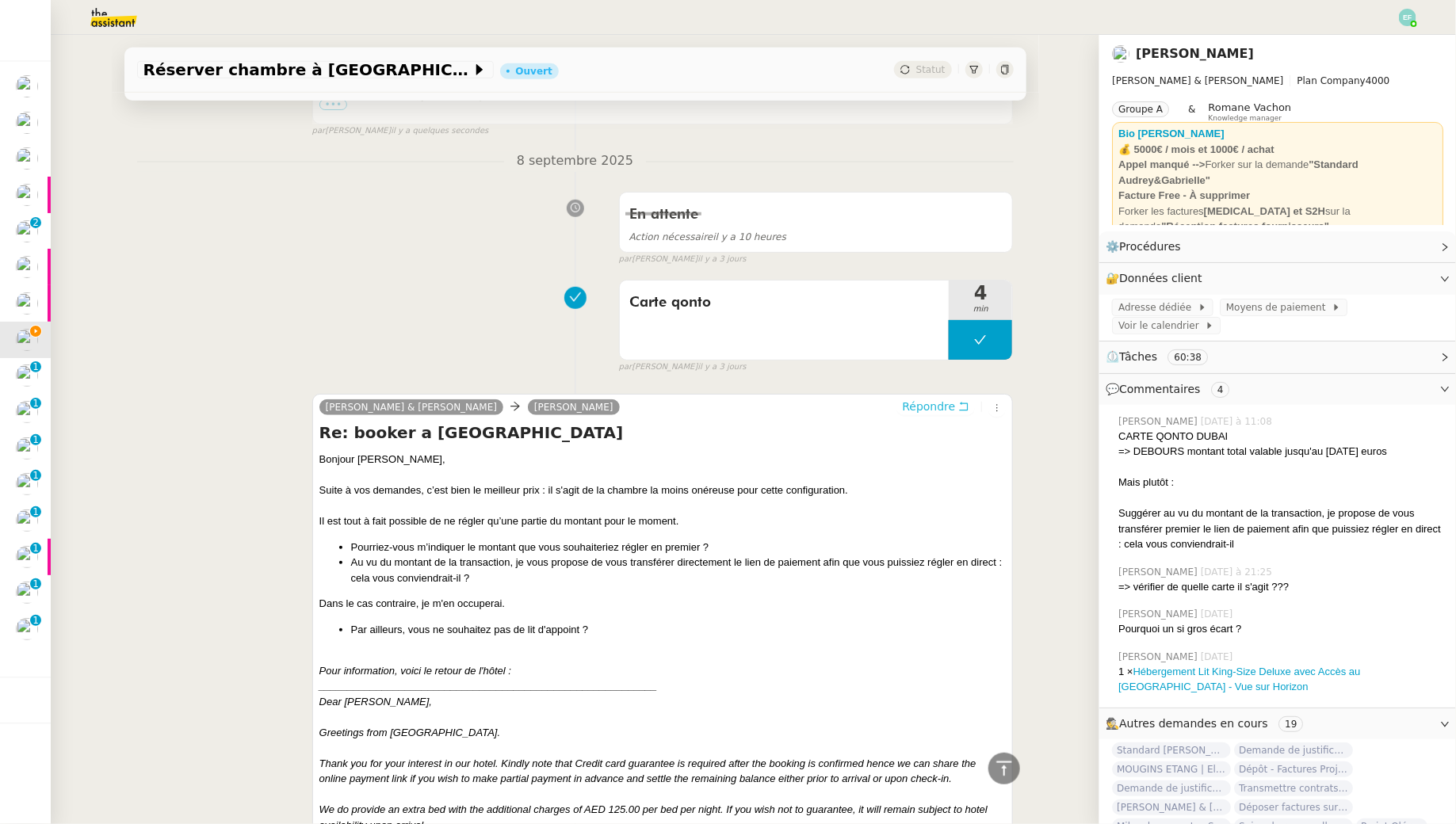
scroll to position [0, 0]
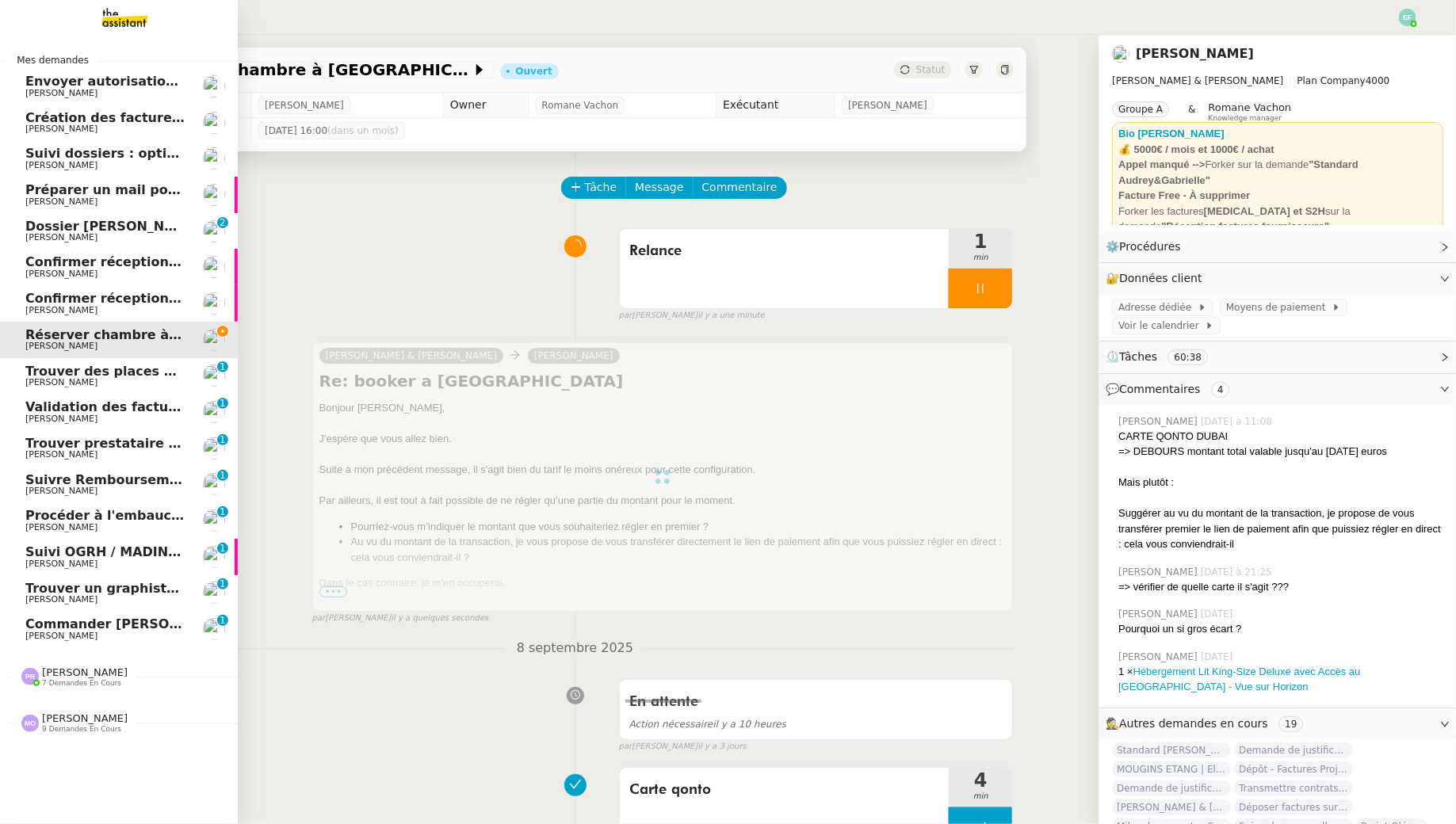
click at [41, 375] on span "Trouver des places pour le concert de [DEMOGRAPHIC_DATA][PERSON_NAME]" at bounding box center [301, 371] width 552 height 15
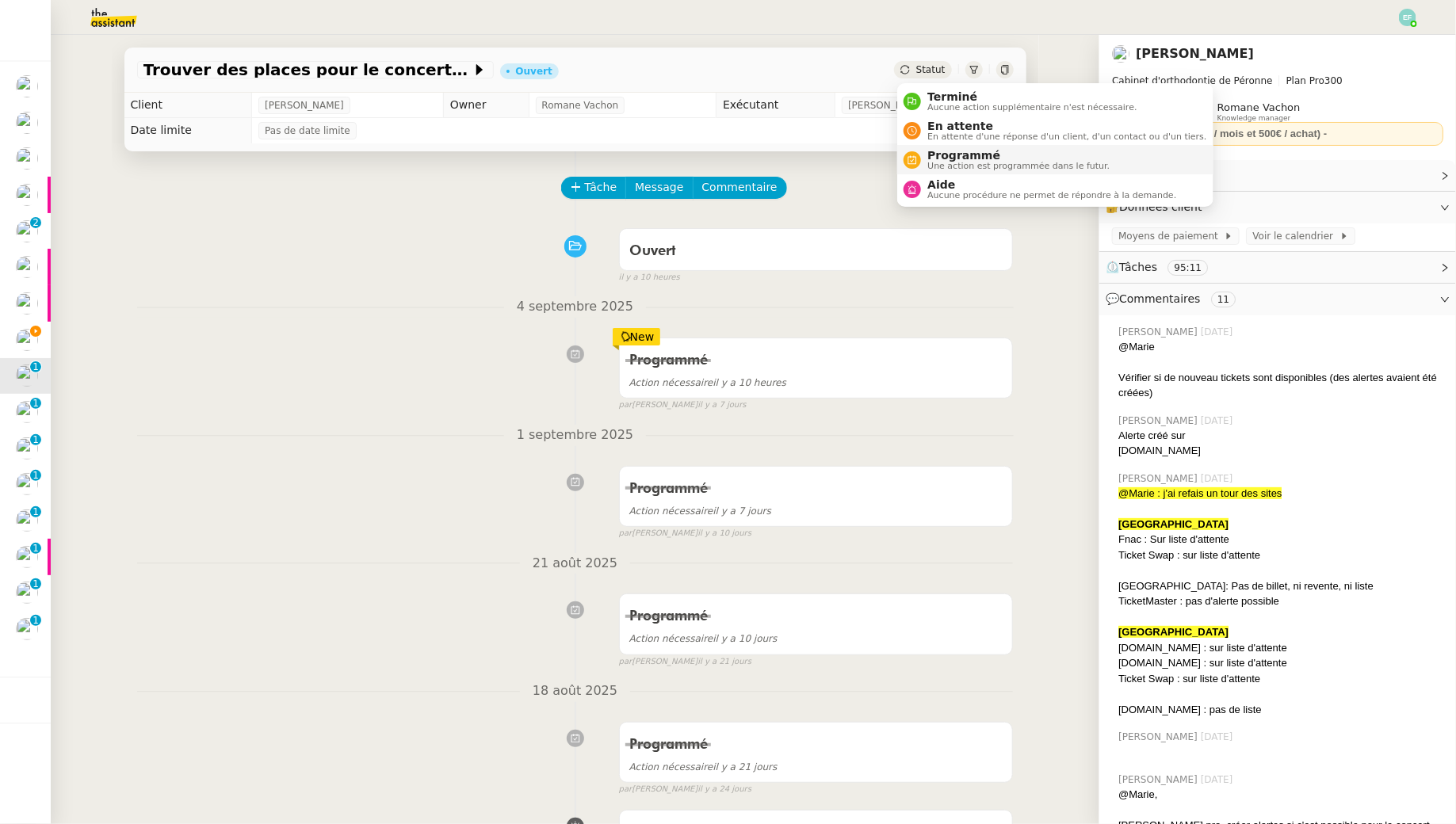
click at [940, 163] on span "Une action est programmée dans le futur." at bounding box center [1018, 166] width 182 height 9
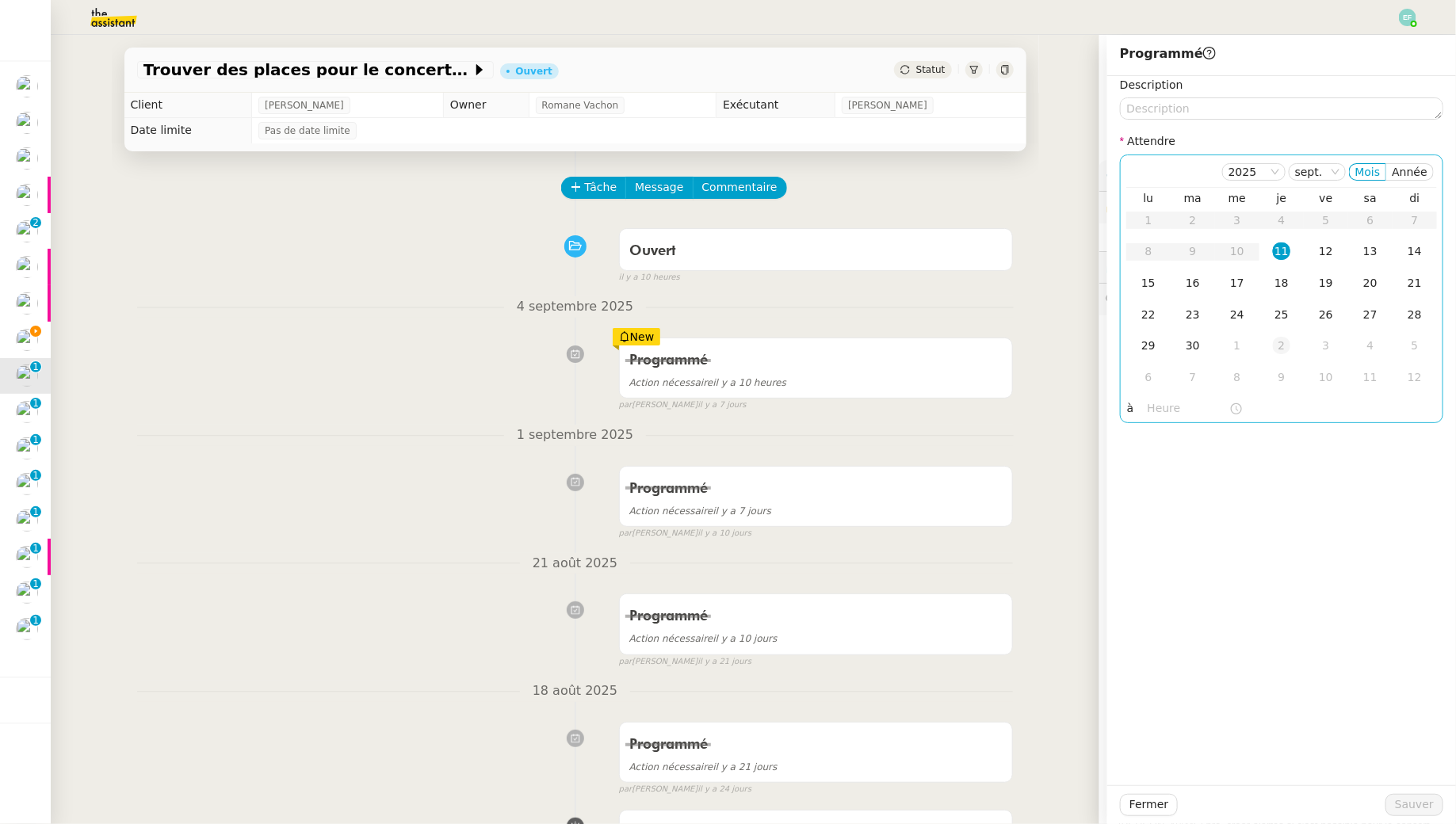
click at [1290, 346] on div "2" at bounding box center [1281, 345] width 17 height 17
click at [1404, 802] on span "Sauver" at bounding box center [1414, 804] width 39 height 18
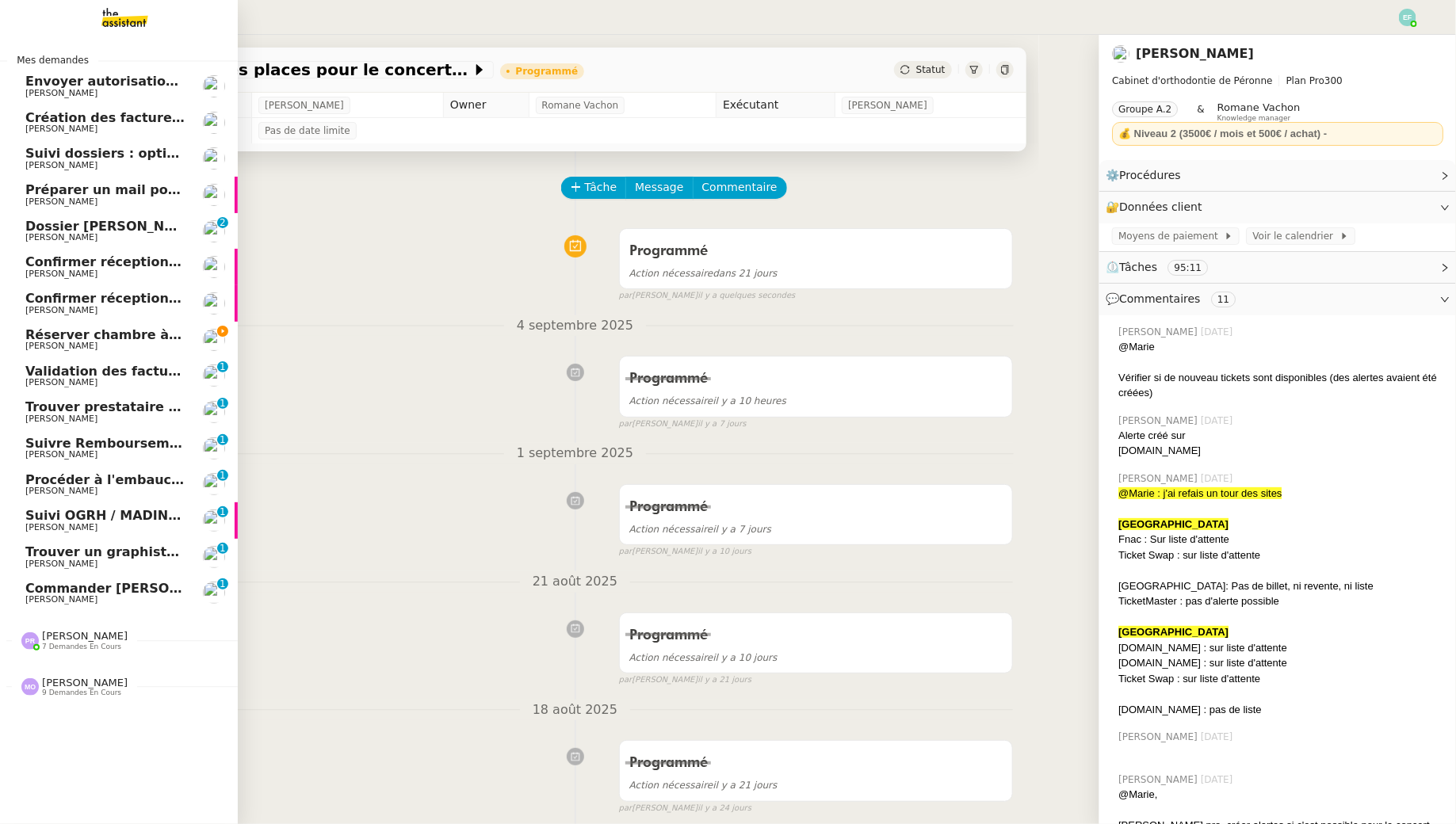
click at [72, 359] on link "Validation des factures consultants - [DATE] [PERSON_NAME] 0 1 2 3 4 5 6 7 8 9" at bounding box center [118, 376] width 238 height 37
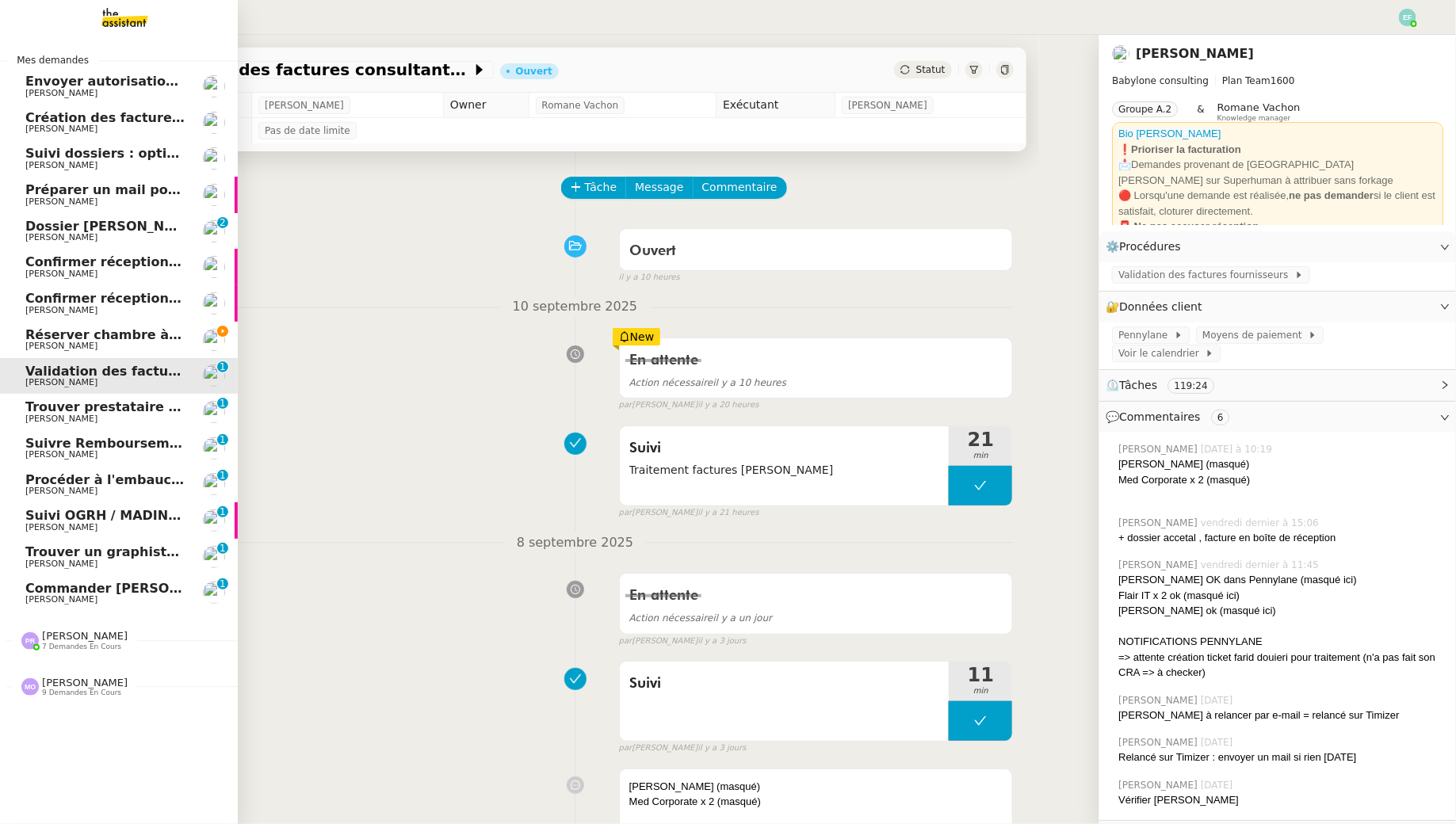
click at [84, 340] on span "Réserver chambre à [GEOGRAPHIC_DATA]" at bounding box center [173, 335] width 296 height 15
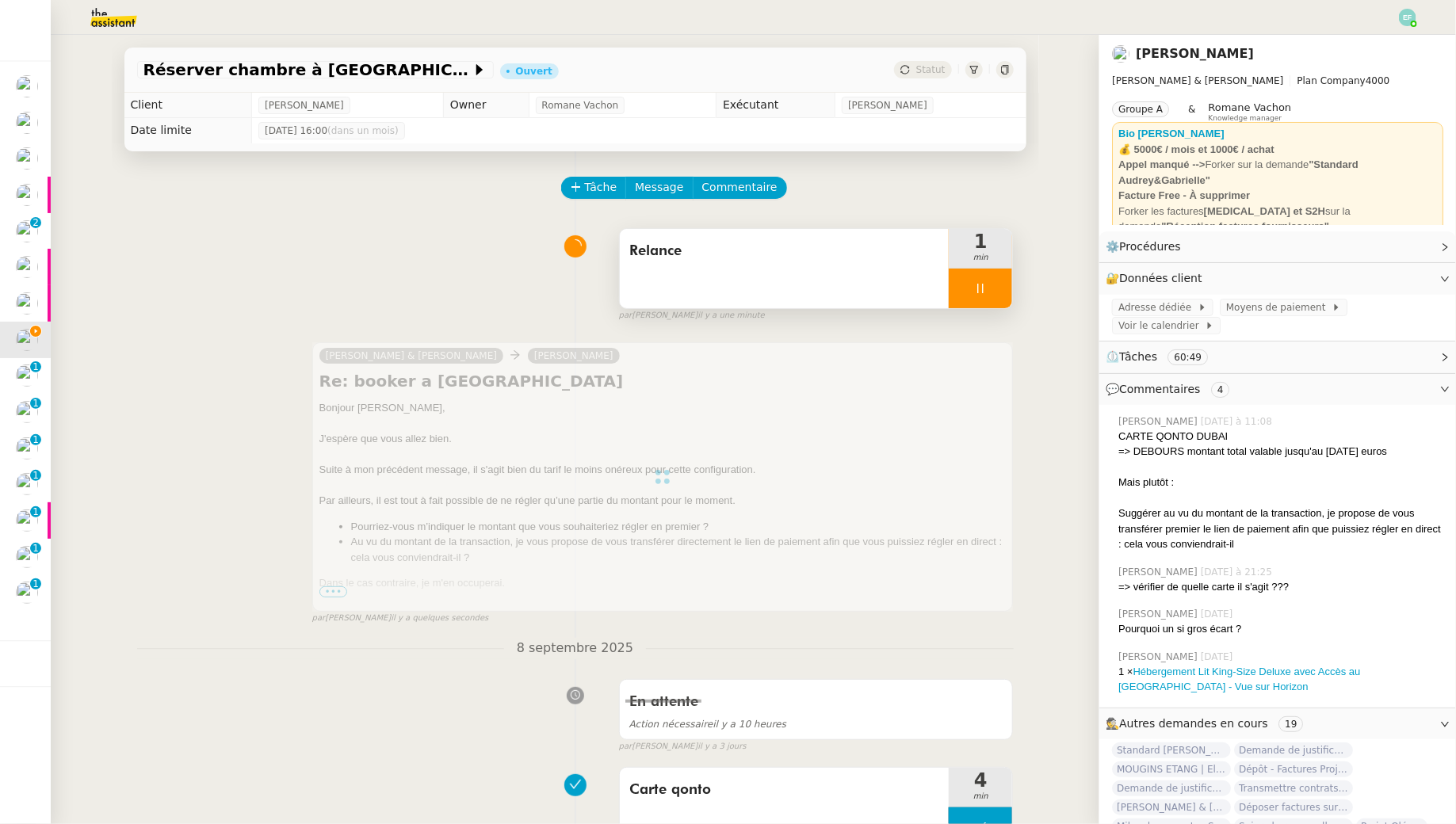
click at [980, 300] on div at bounding box center [980, 288] width 64 height 39
click at [1002, 287] on icon at bounding box center [996, 288] width 13 height 13
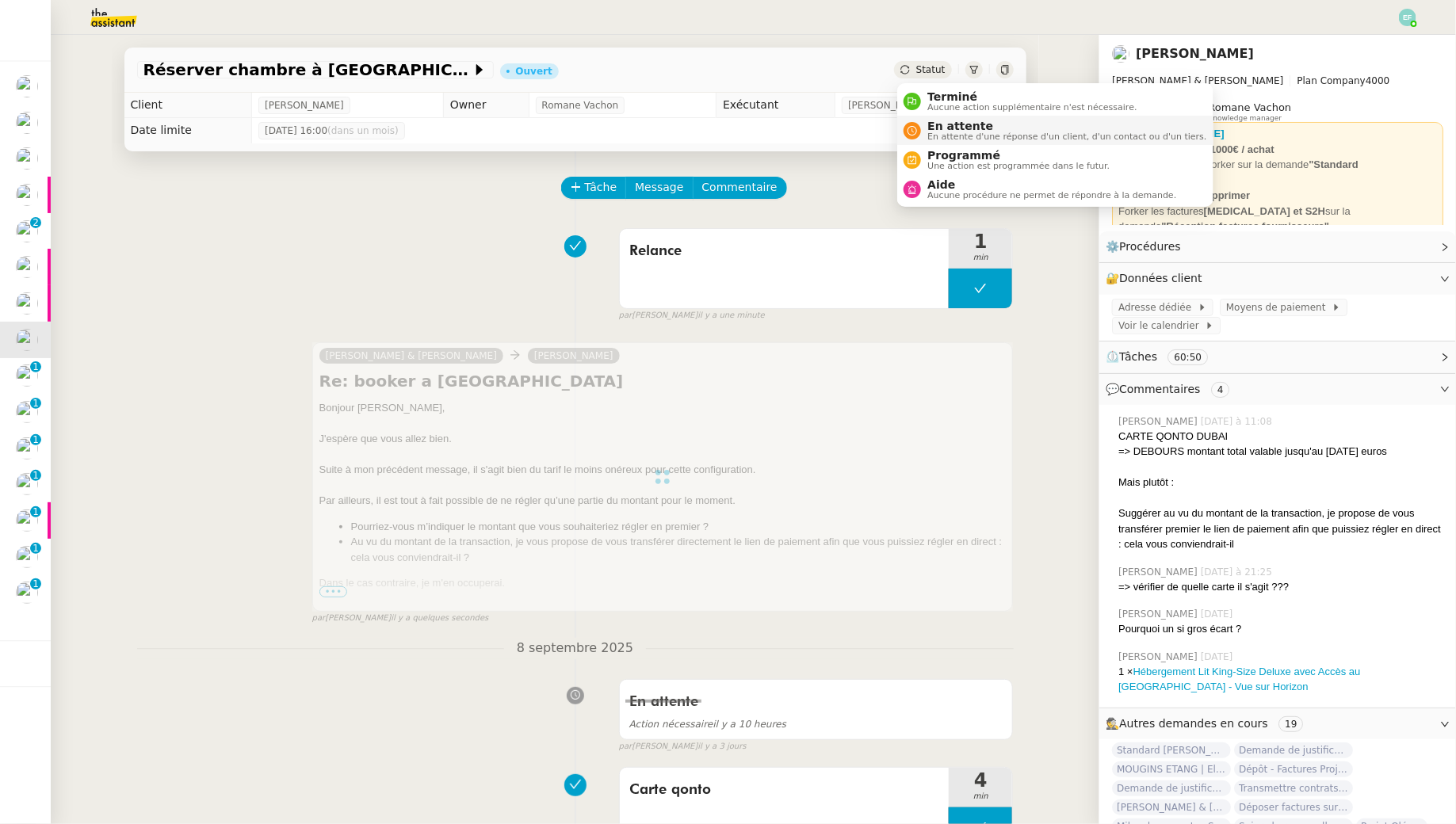
click at [925, 129] on div "En attente En attente d'une réponse d'un client, d'un contact ou d'un tiers." at bounding box center [1064, 130] width 285 height 22
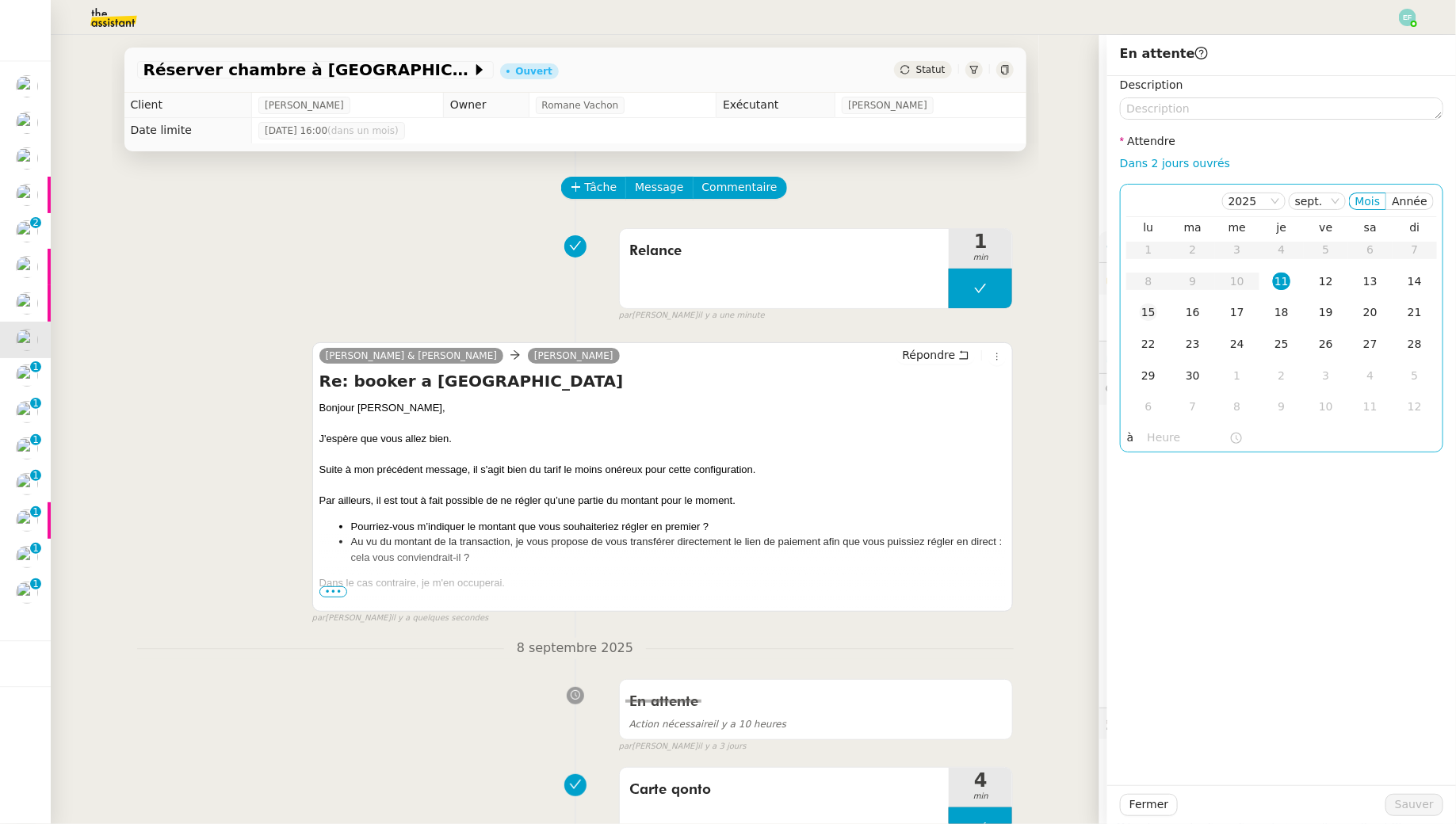
click at [1151, 318] on div "15" at bounding box center [1147, 311] width 17 height 17
click at [1198, 308] on div "16" at bounding box center [1192, 311] width 17 height 17
click at [1424, 809] on span "Sauver" at bounding box center [1414, 804] width 39 height 18
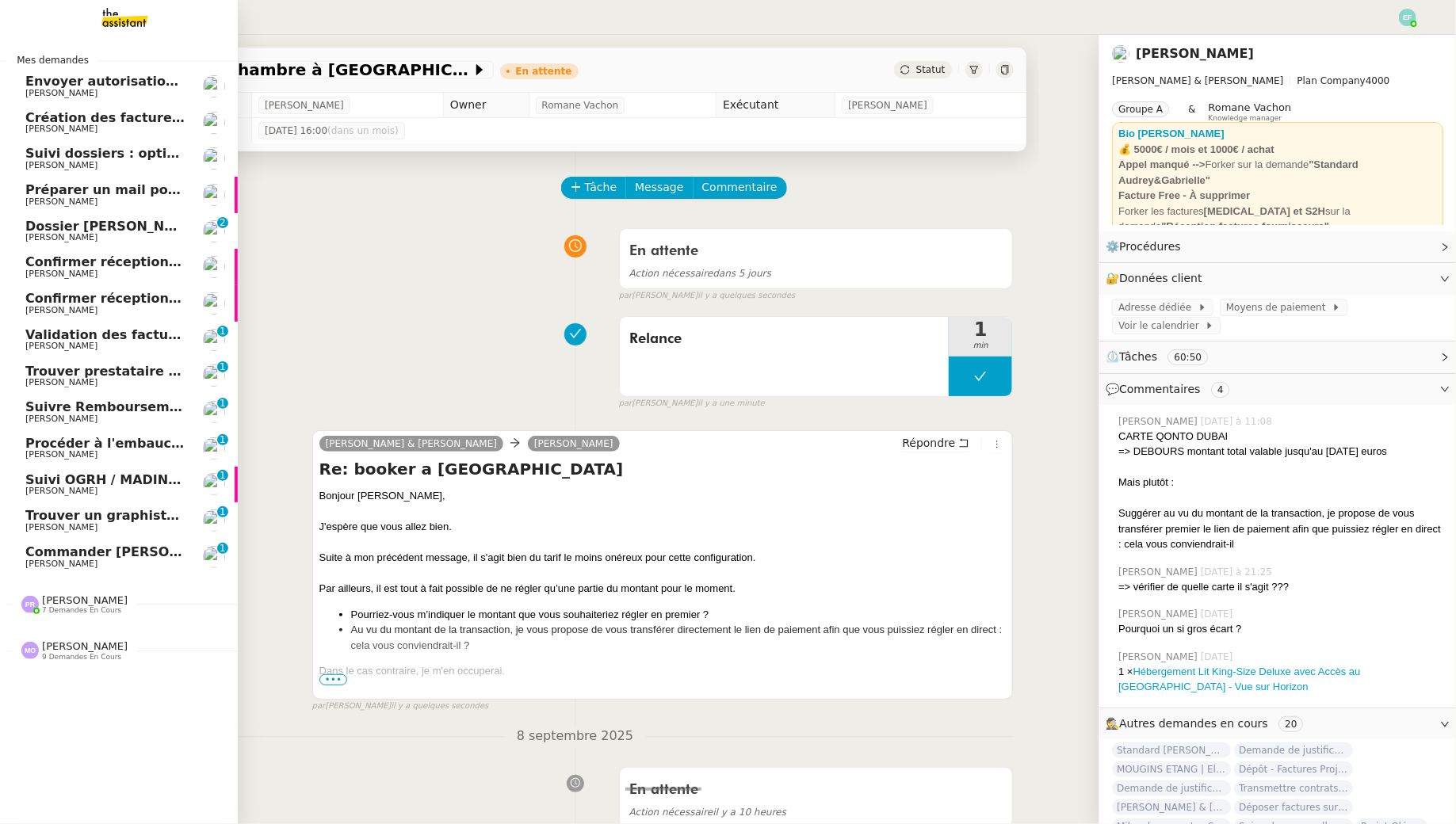
click at [32, 263] on span "Confirmer réception demande de résiliation" at bounding box center [181, 261] width 312 height 15
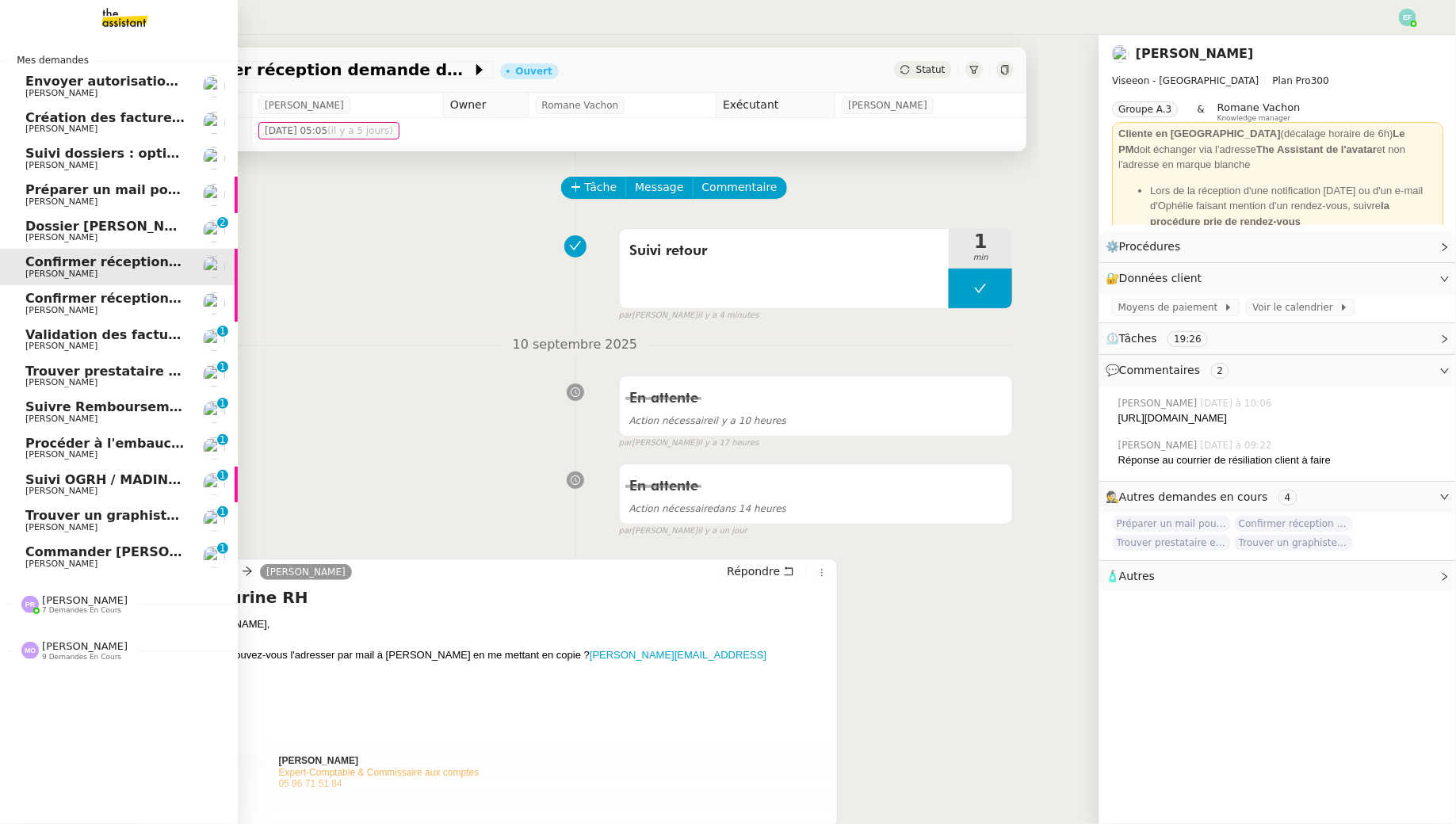
click at [84, 313] on span "[PERSON_NAME]" at bounding box center [61, 310] width 72 height 10
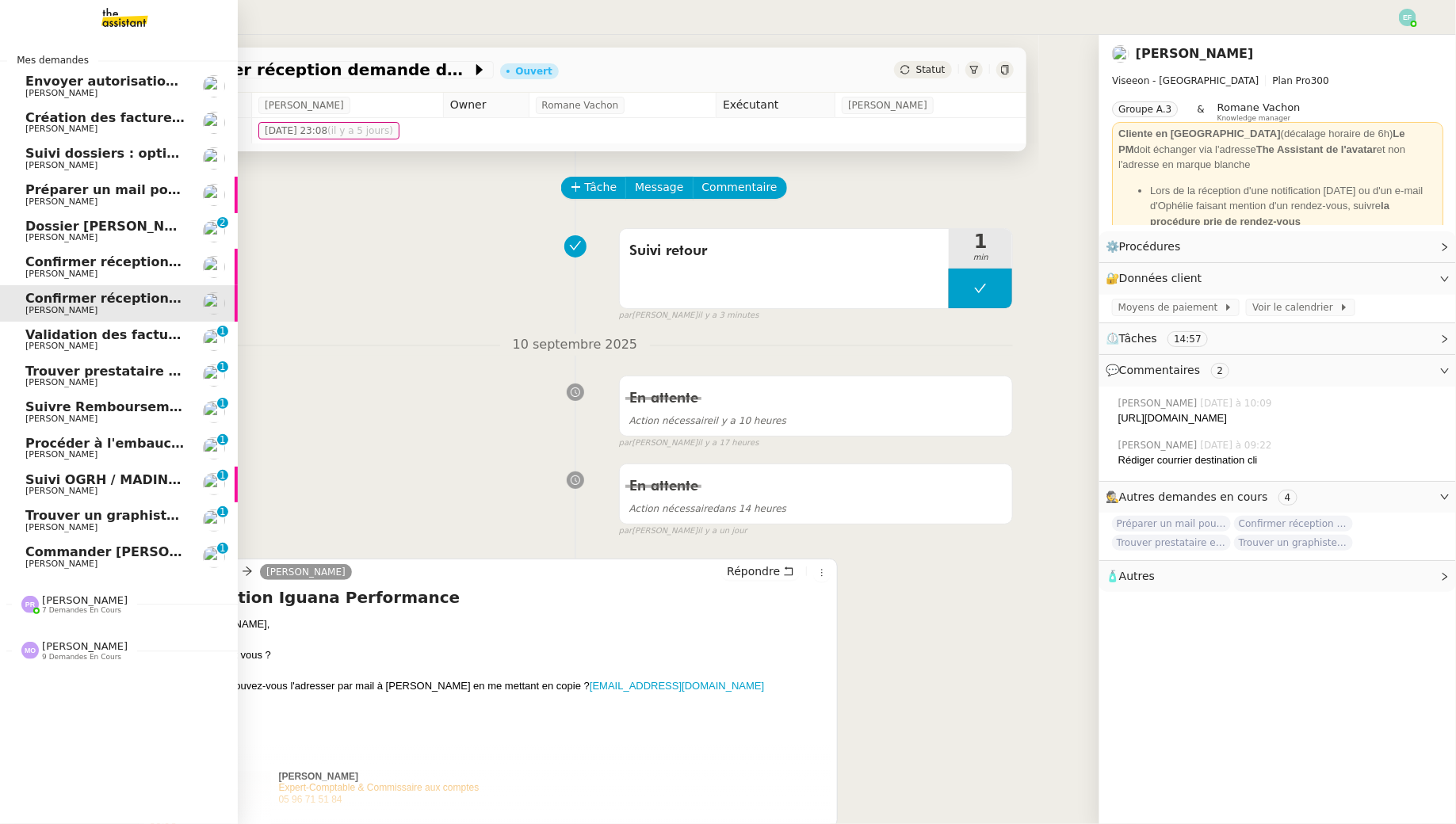
click at [88, 327] on link "Validation des factures consultants - [DATE] [PERSON_NAME] 0 1 2 3 4 5 6 7 8 9" at bounding box center [118, 339] width 238 height 37
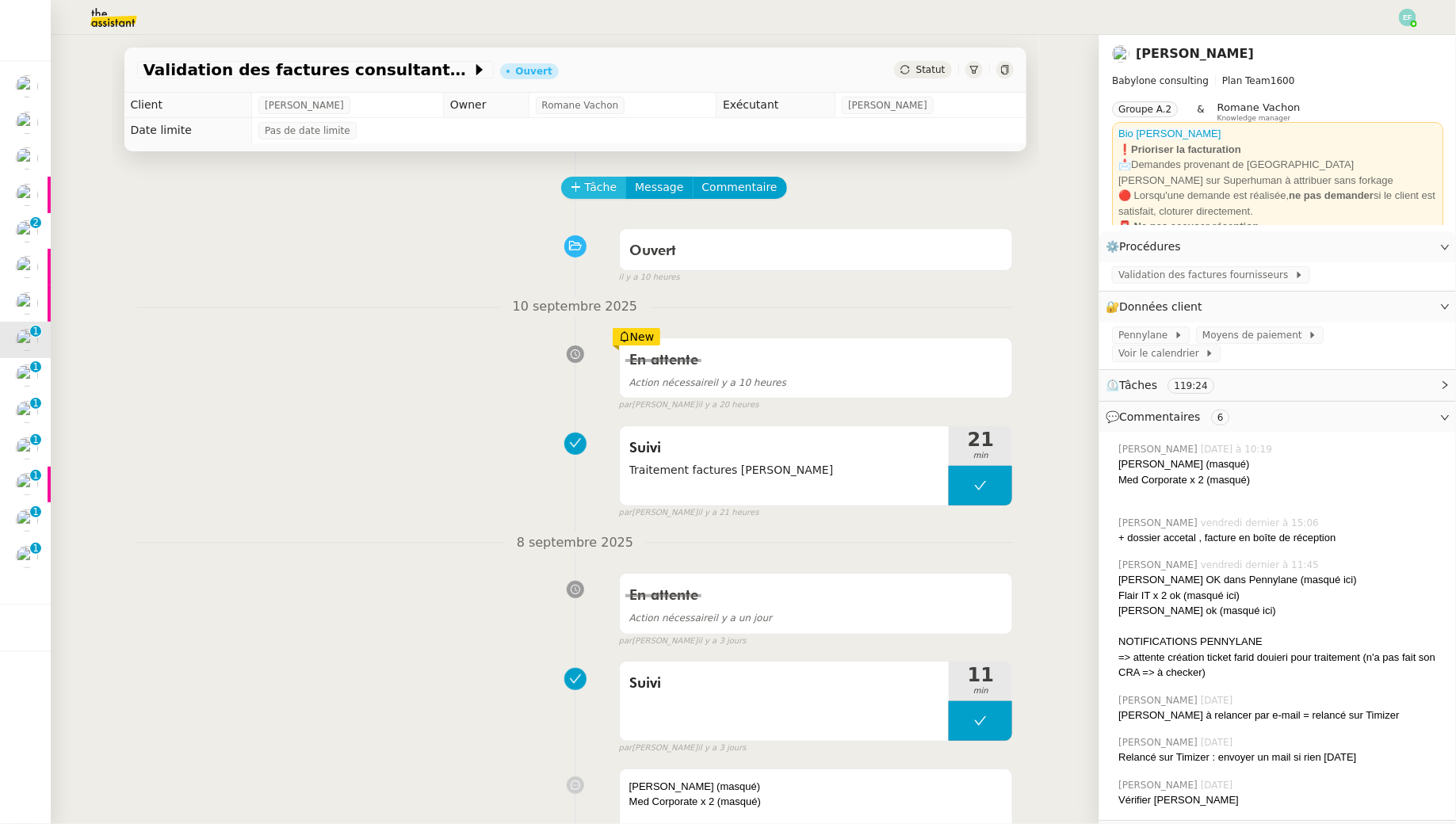
click at [588, 187] on span "Tâche" at bounding box center [601, 188] width 32 height 18
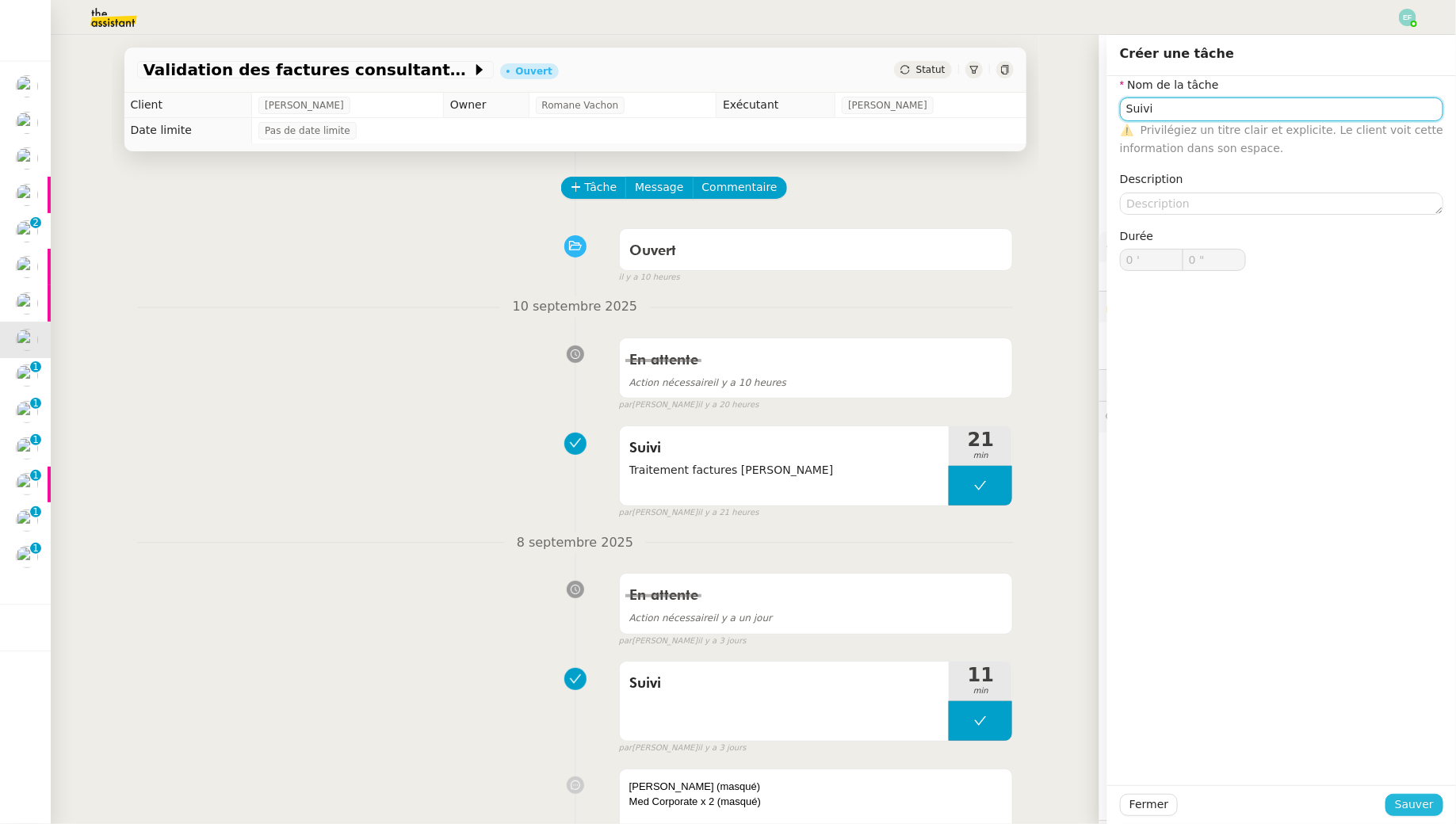
type input "Suivi"
click at [1404, 809] on span "Sauver" at bounding box center [1414, 804] width 39 height 18
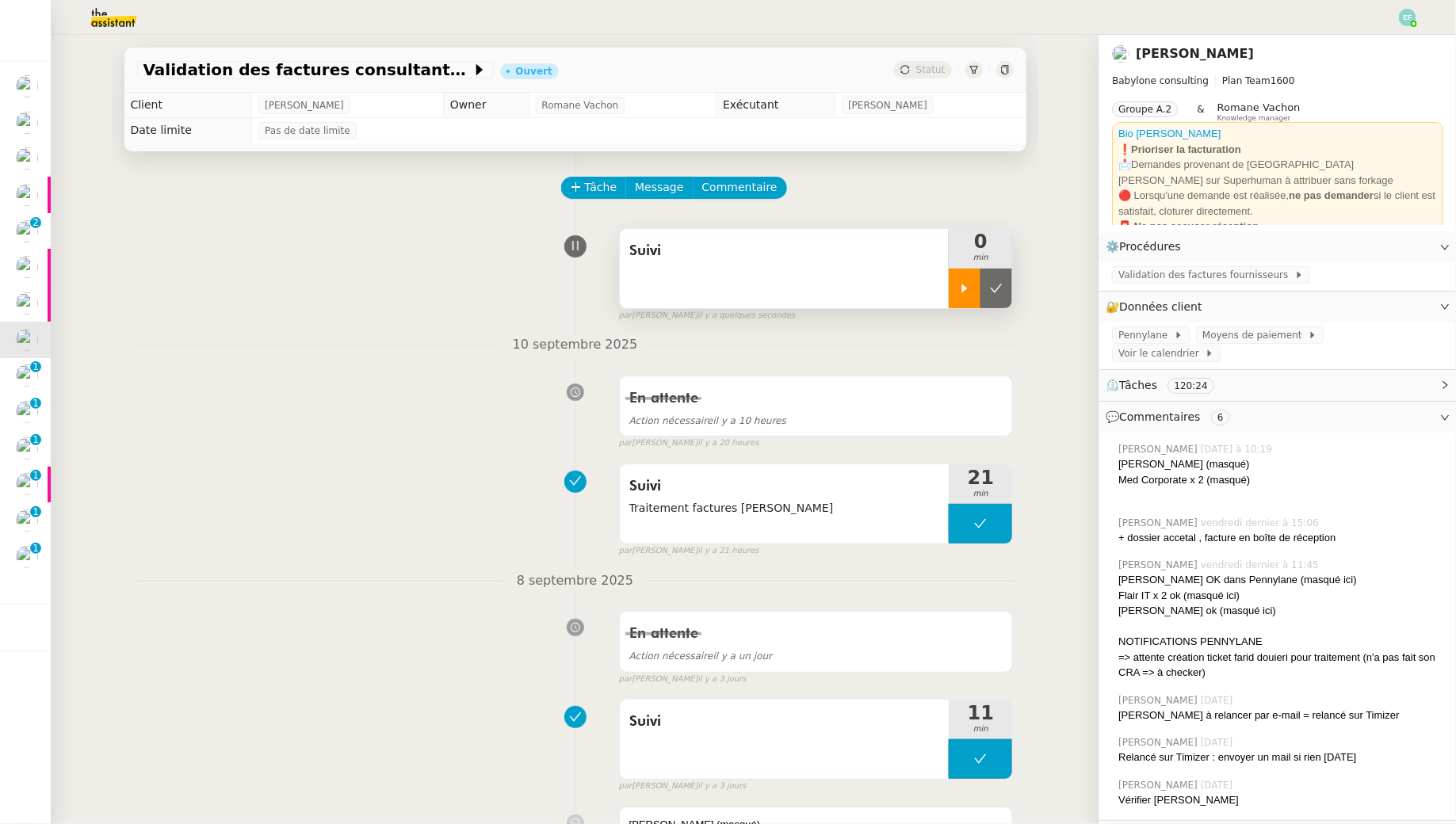
click at [957, 293] on div at bounding box center [964, 288] width 31 height 39
click at [659, 266] on div "Suivi" at bounding box center [784, 268] width 329 height 79
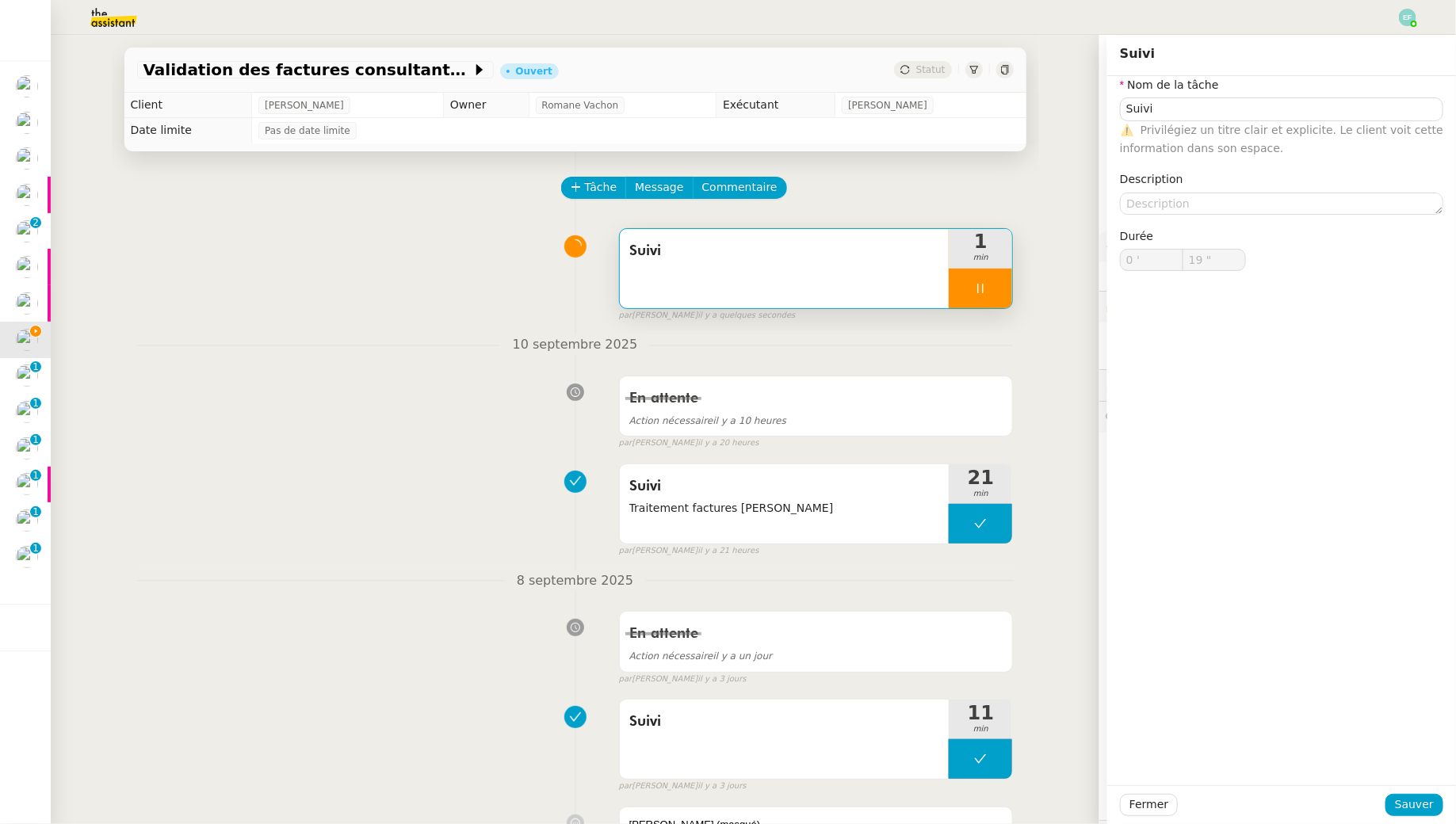
click at [1186, 181] on nz-form-item "Description" at bounding box center [1281, 192] width 323 height 44
click at [1187, 206] on textarea at bounding box center [1281, 204] width 323 height 22
type input "20 ""
type textarea "Aucune"
type input "22 ""
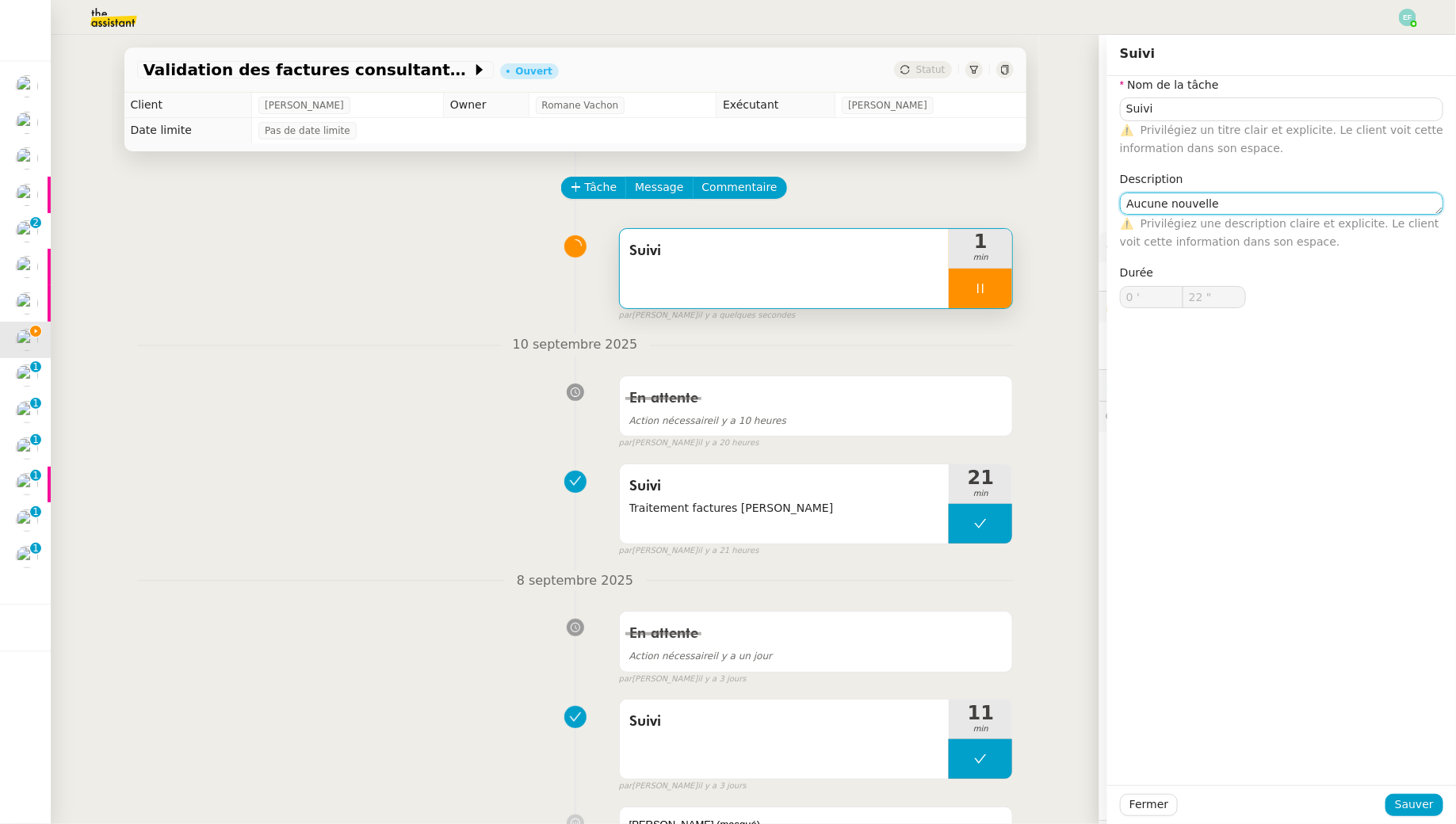
type textarea "Aucune nouvelle"
type input "23 ""
type textarea "Aucune nouvelle facture"
type input "24 ""
type textarea "Aucune nouvelle facture à traiter"
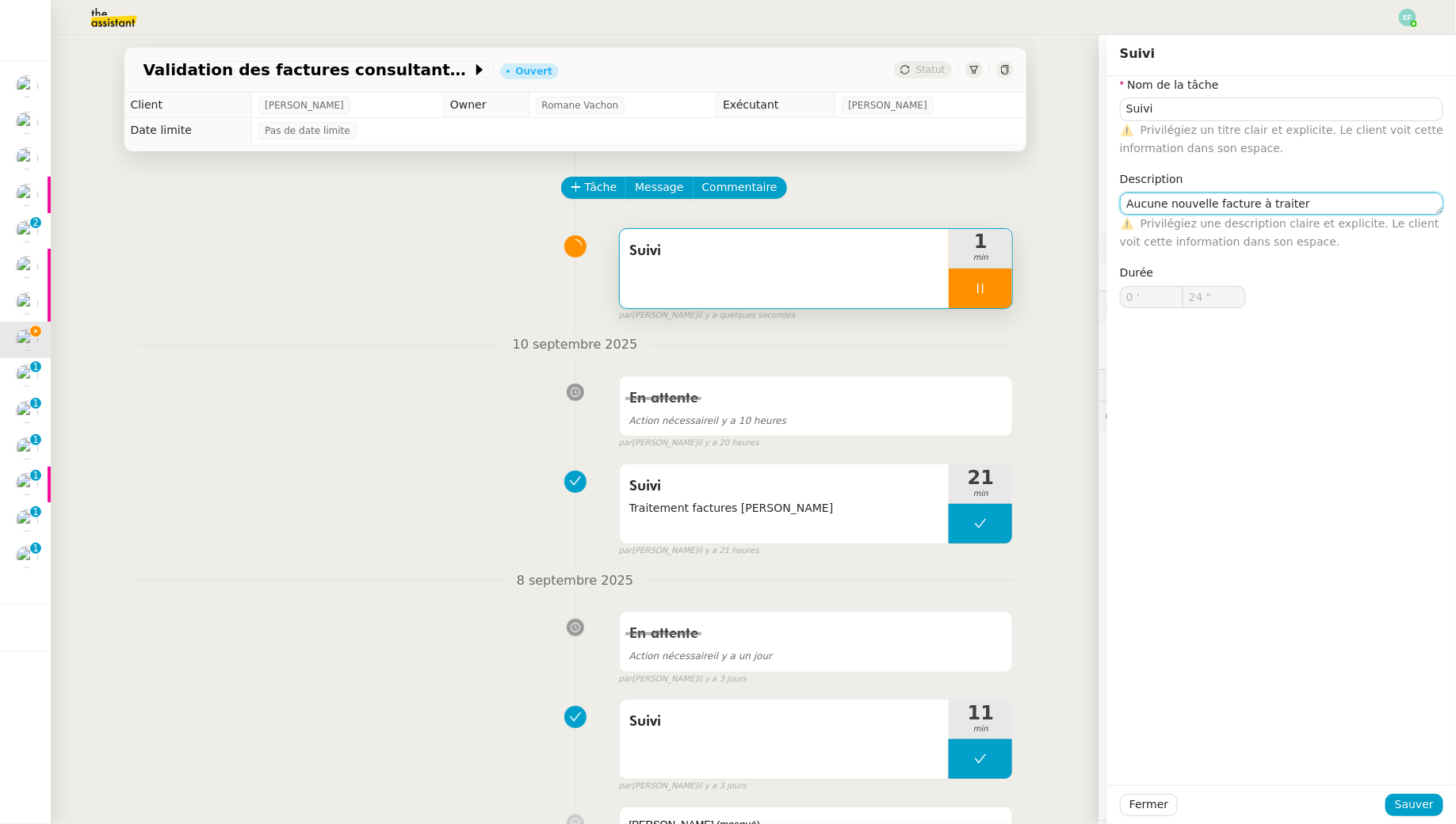
type input "25 ""
type textarea "Aucune nouvelle facture à traiter - Acc"
type input "26 ""
type textarea "Aucune nouvelle facture à traiter - Accetal à met"
type input "27 ""
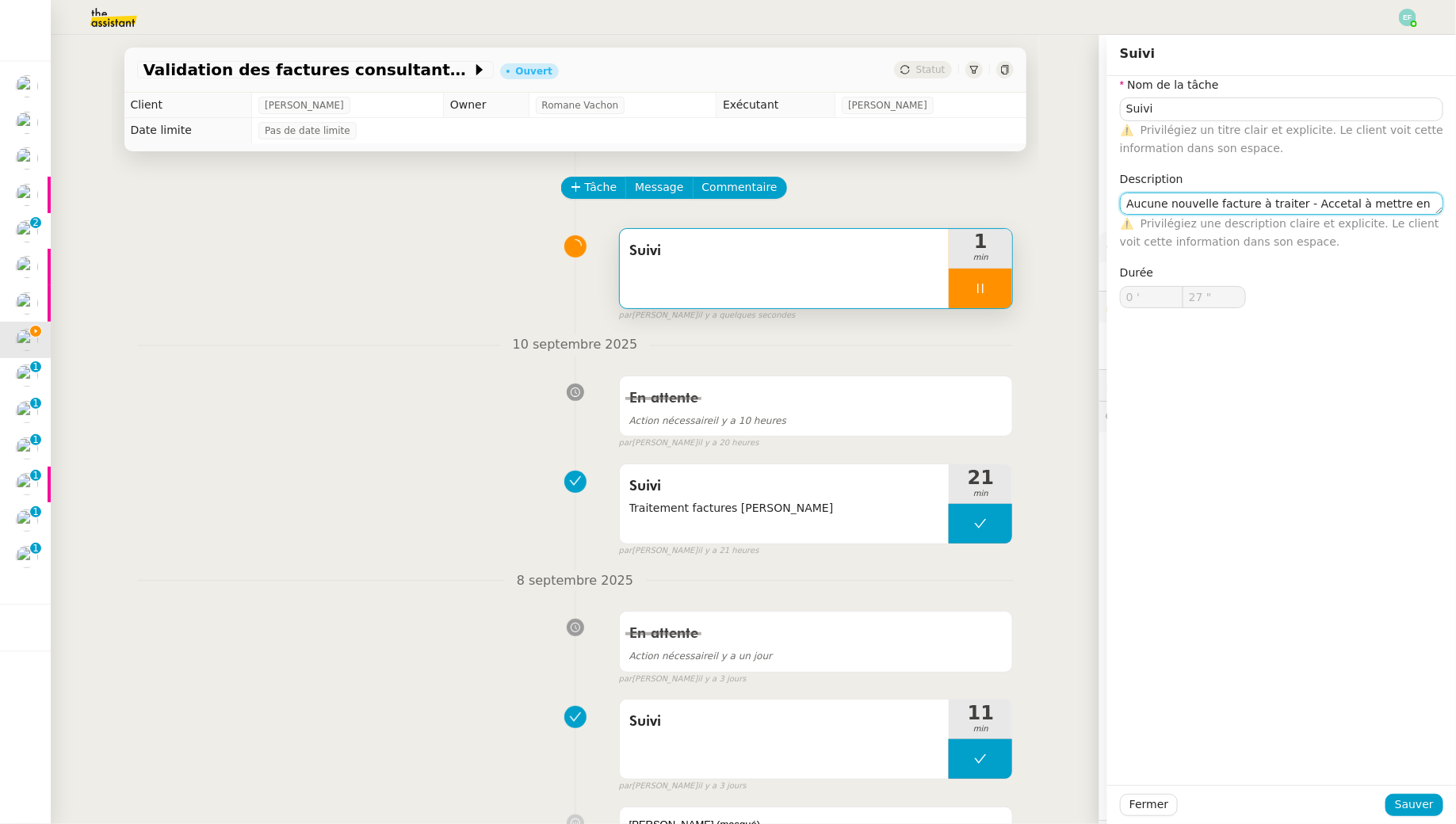
type textarea "Aucune nouvelle facture à traiter - Accetal à mettre en at"
type input "28 ""
type textarea "Aucune nouvelle facture à traiter - Accetal à mettre en attente par"
type input "29 ""
type textarea "Aucune nouvelle facture à traiter - Accetal à mettre en attente par Florent"
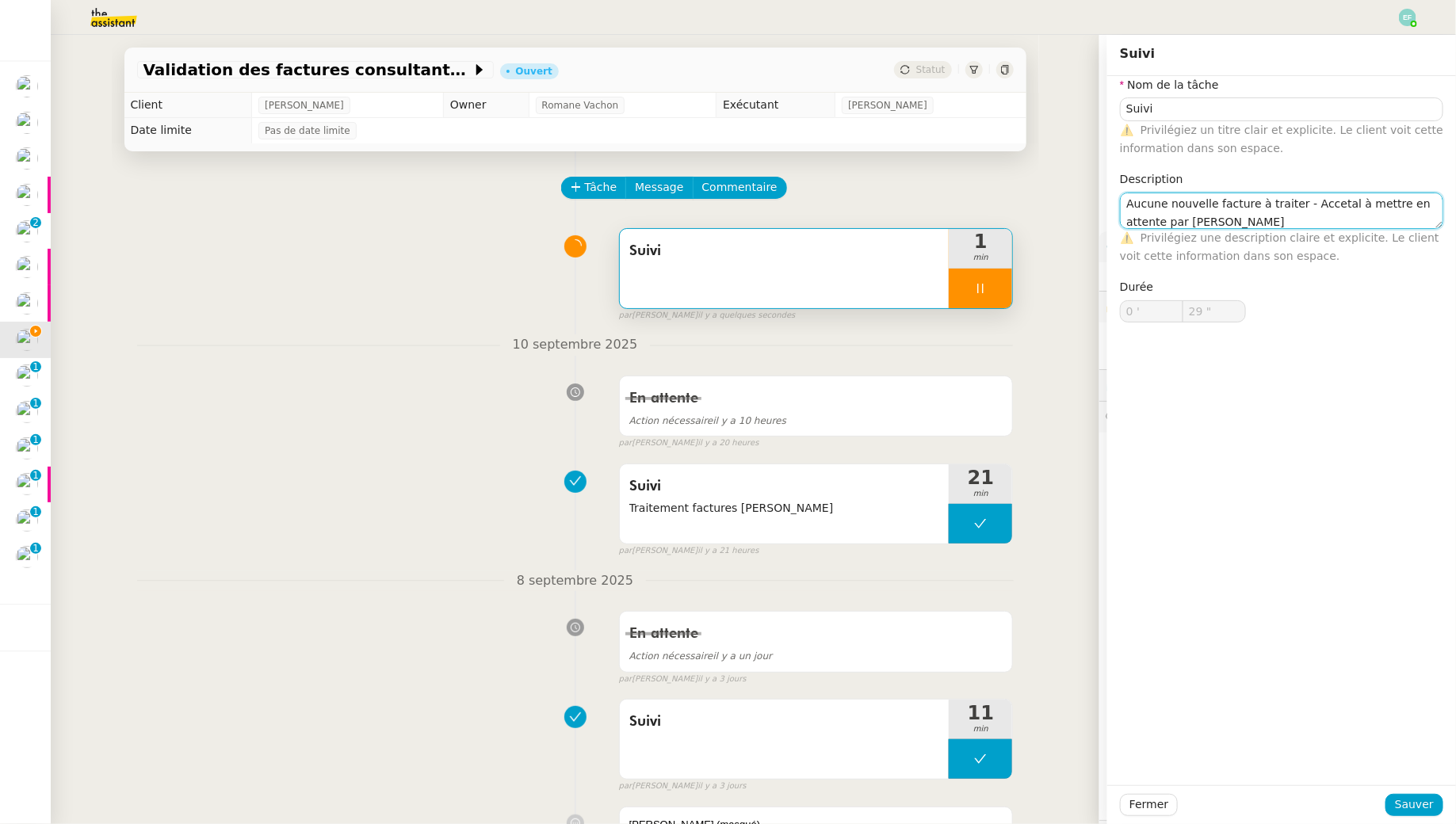
type input "30 ""
type textarea "Aucune nouvelle facture à traiter - Accetal à mettre en attente par Florent"
click at [1409, 803] on span "Sauver" at bounding box center [1414, 804] width 39 height 18
type input "31 ""
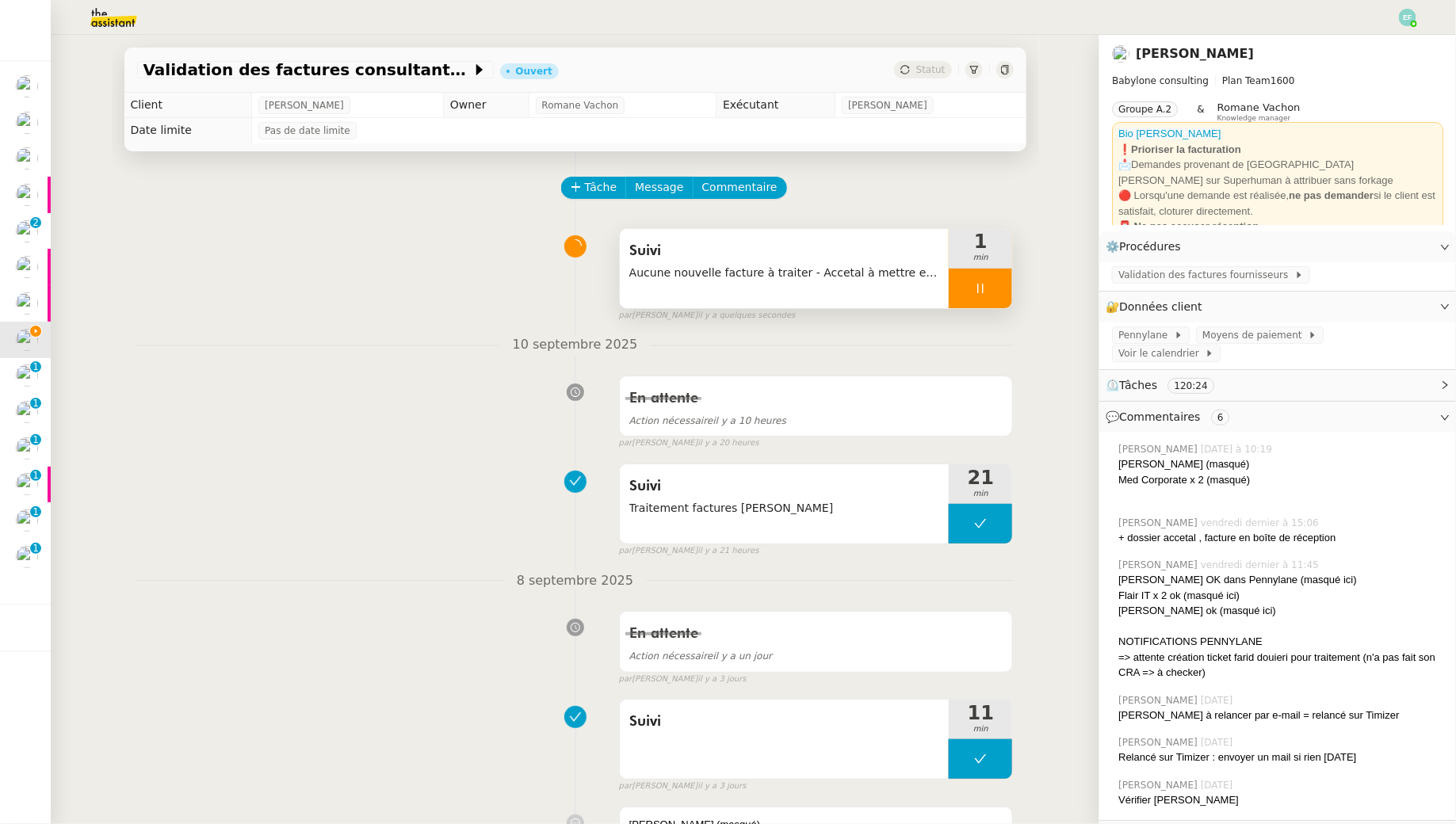
click at [982, 287] on icon at bounding box center [980, 288] width 13 height 13
click at [1005, 287] on button at bounding box center [996, 288] width 31 height 39
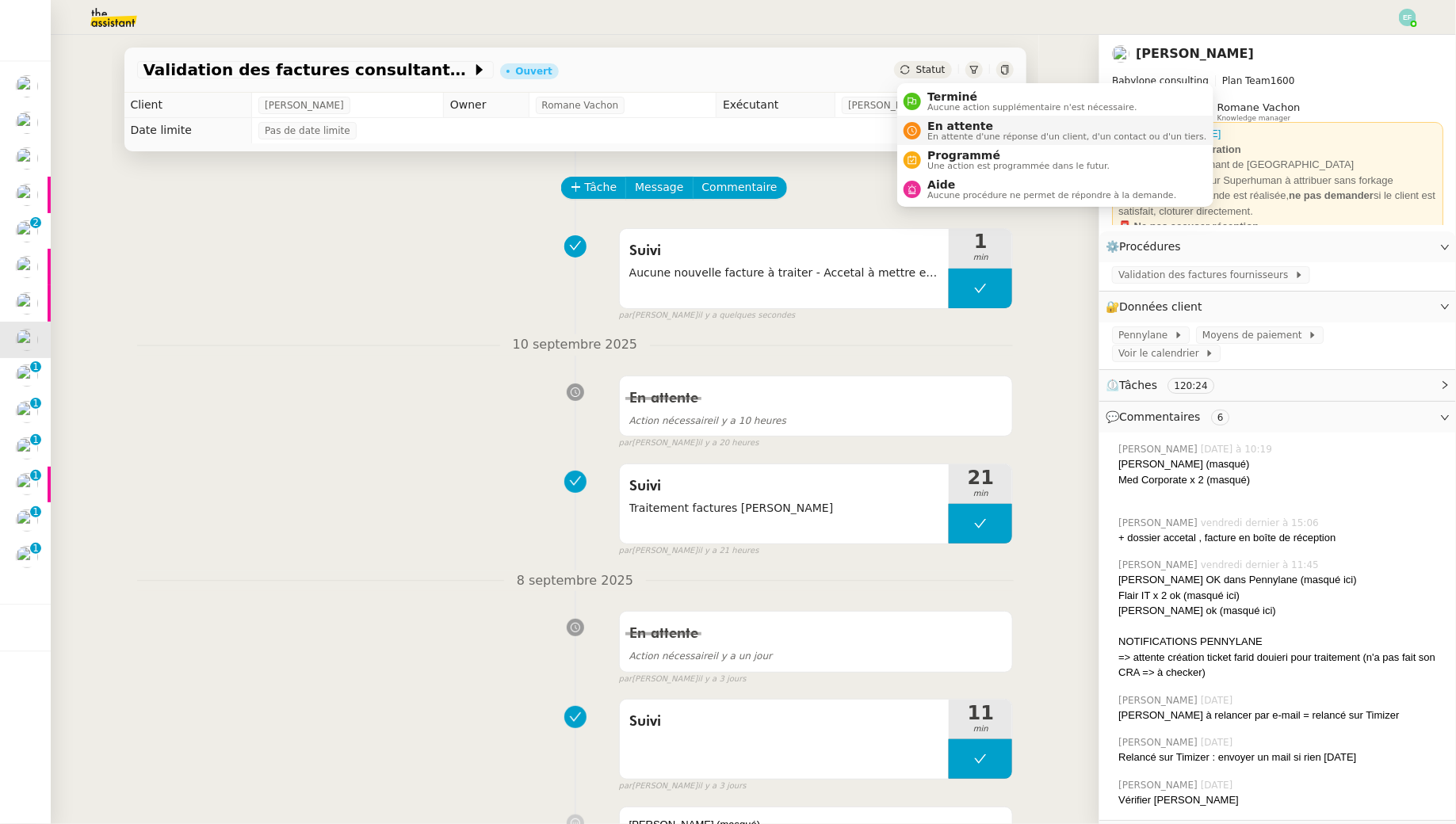
click at [954, 123] on span "En attente" at bounding box center [1066, 126] width 279 height 13
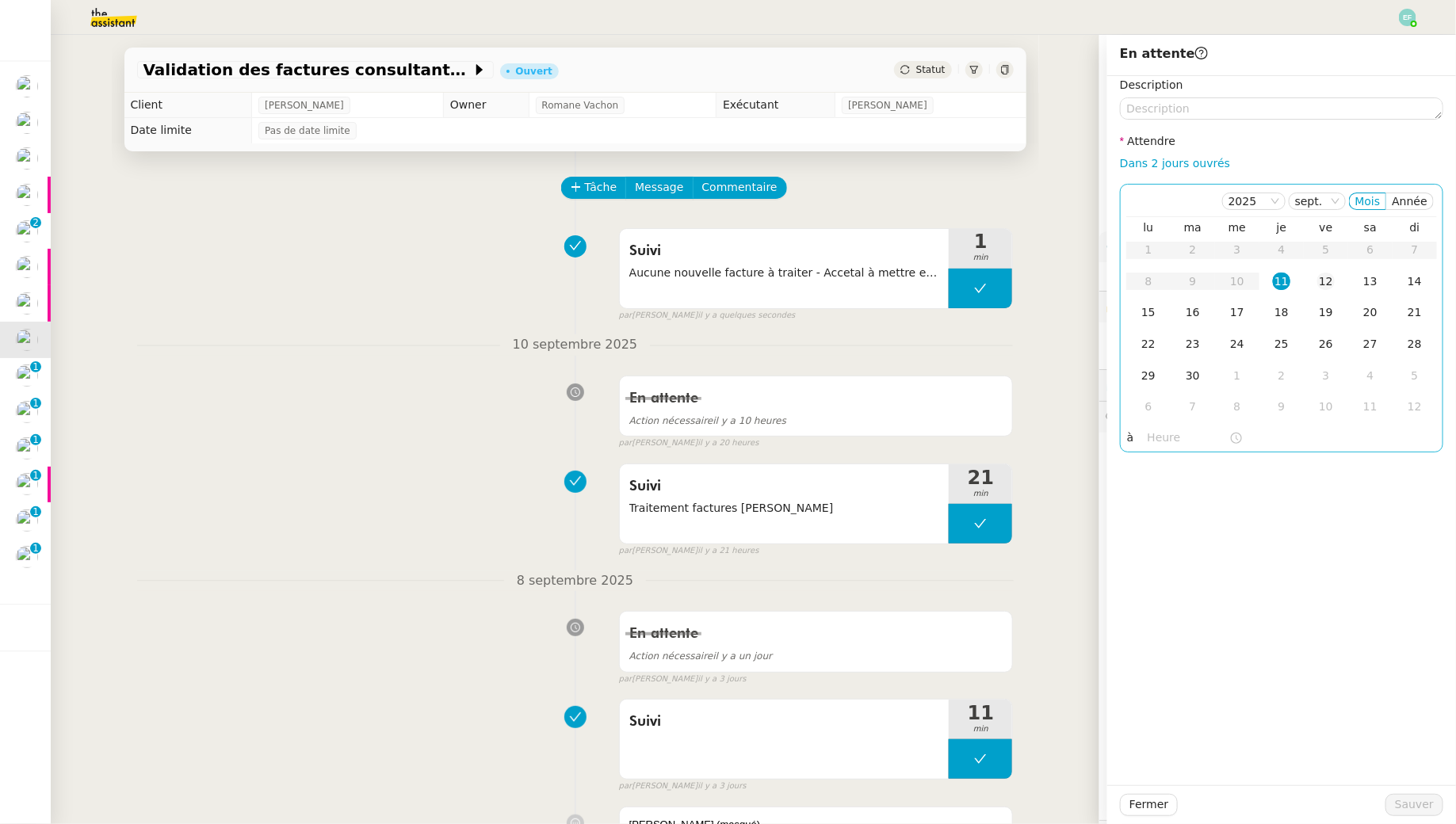
click at [1343, 280] on td "12" at bounding box center [1325, 282] width 44 height 31
click at [1418, 806] on span "Sauver" at bounding box center [1414, 804] width 39 height 18
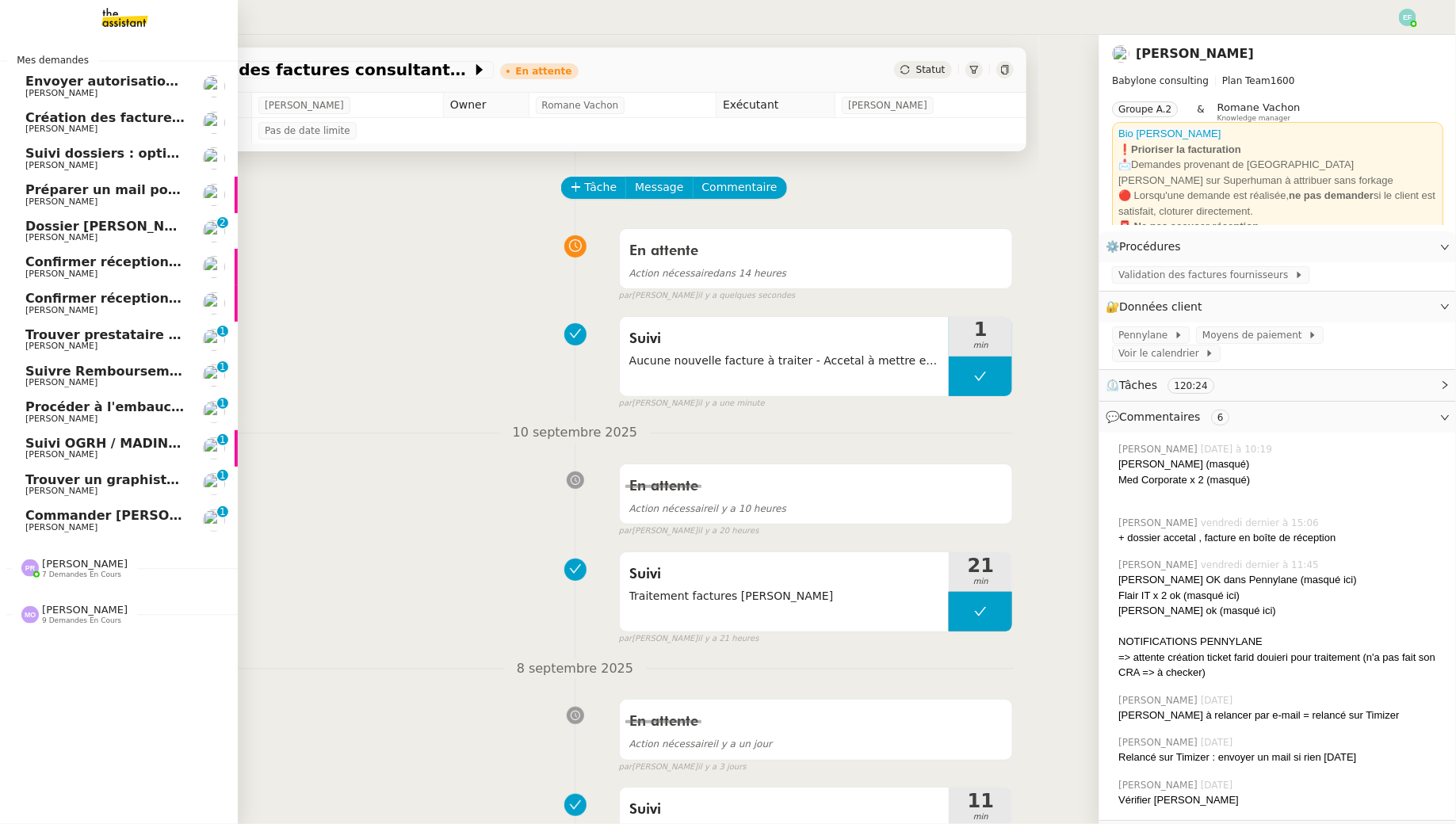
click at [36, 341] on span "[PERSON_NAME]" at bounding box center [61, 346] width 72 height 10
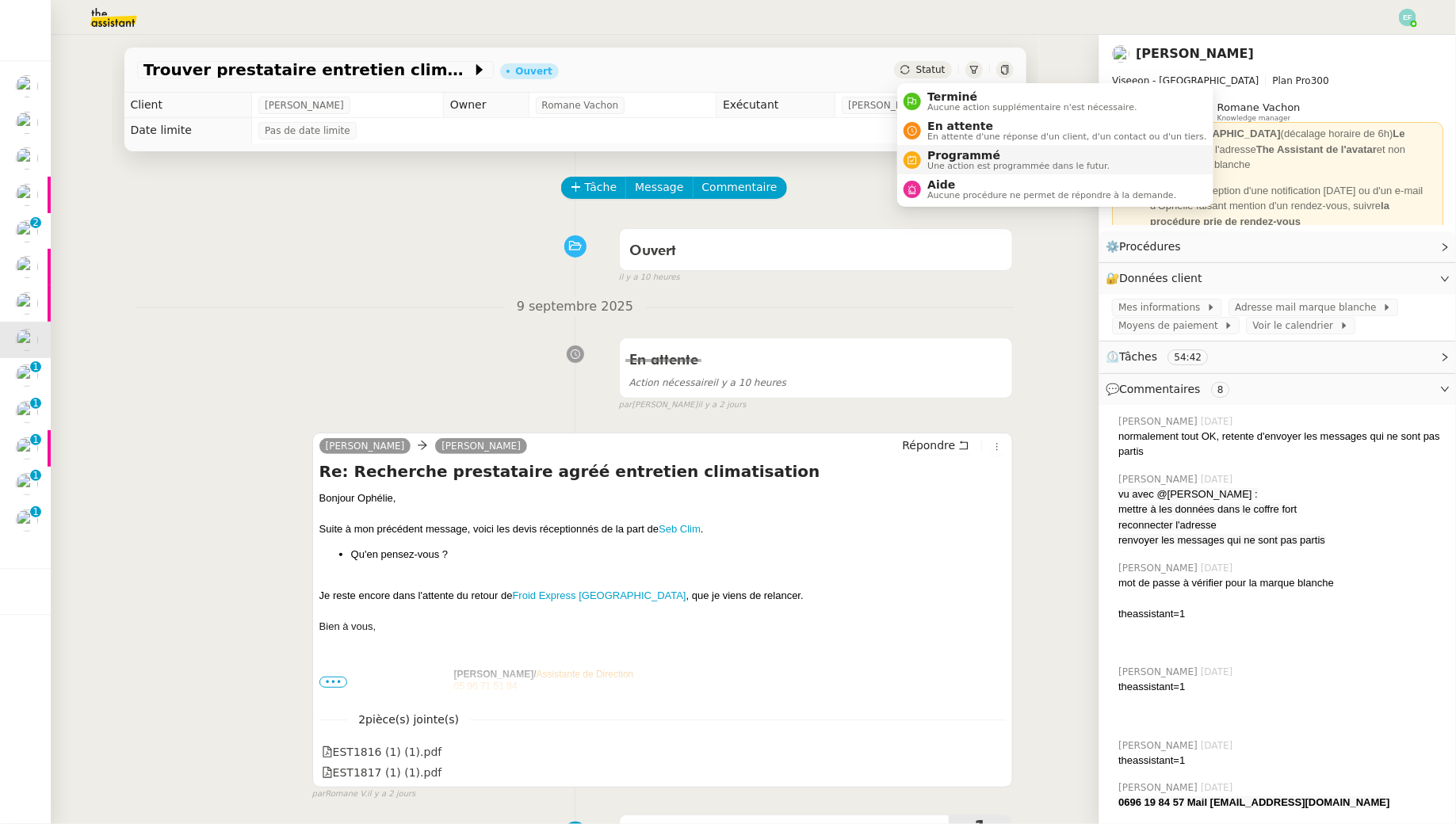
click at [930, 152] on span "Programmé" at bounding box center [1018, 155] width 182 height 13
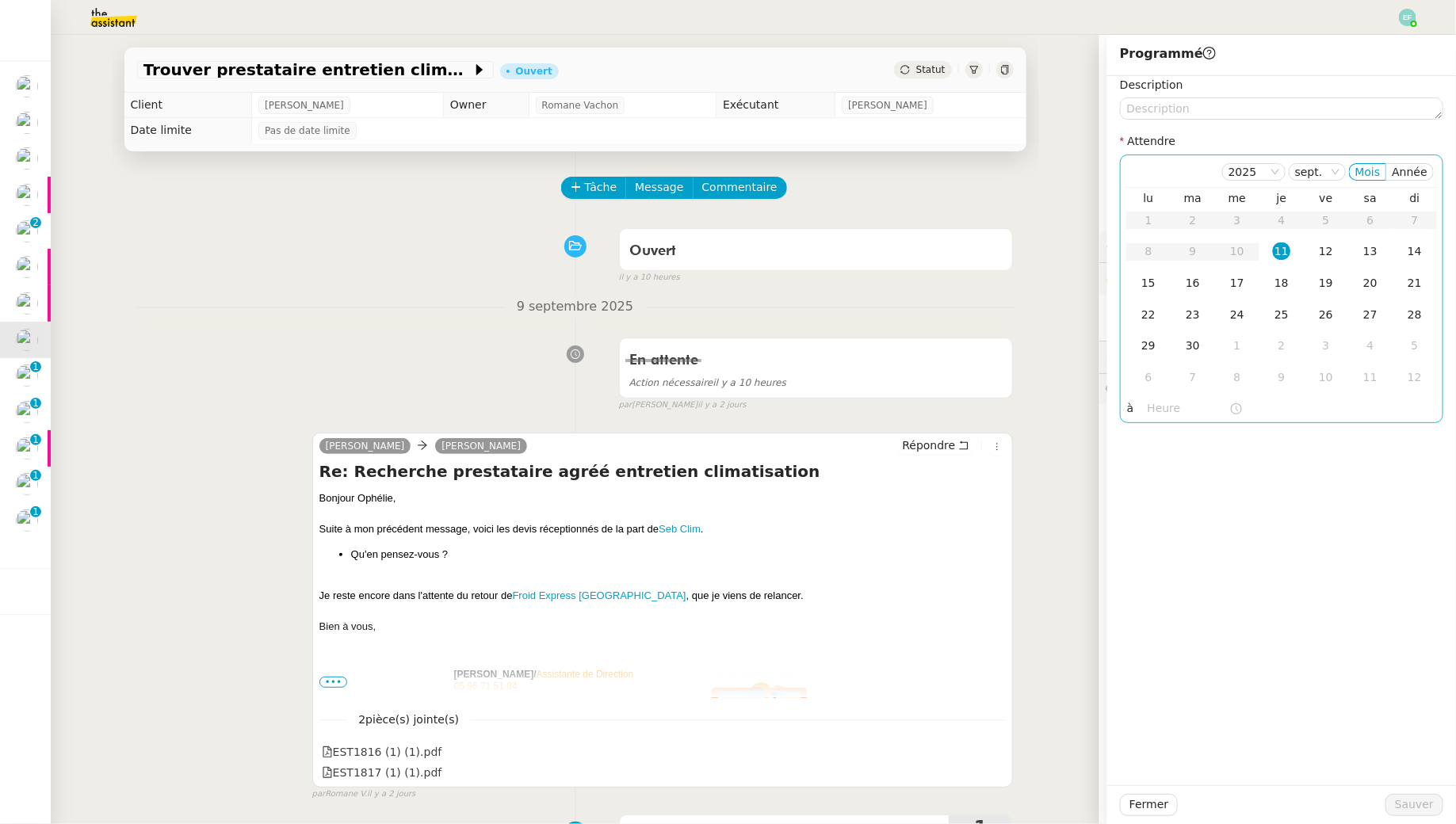
click at [1280, 250] on div "11" at bounding box center [1281, 250] width 17 height 17
click at [1138, 406] on div "à" at bounding box center [1281, 408] width 309 height 22
click at [1162, 403] on input "text" at bounding box center [1188, 408] width 82 height 18
click at [1160, 554] on div "15" at bounding box center [1161, 546] width 44 height 19
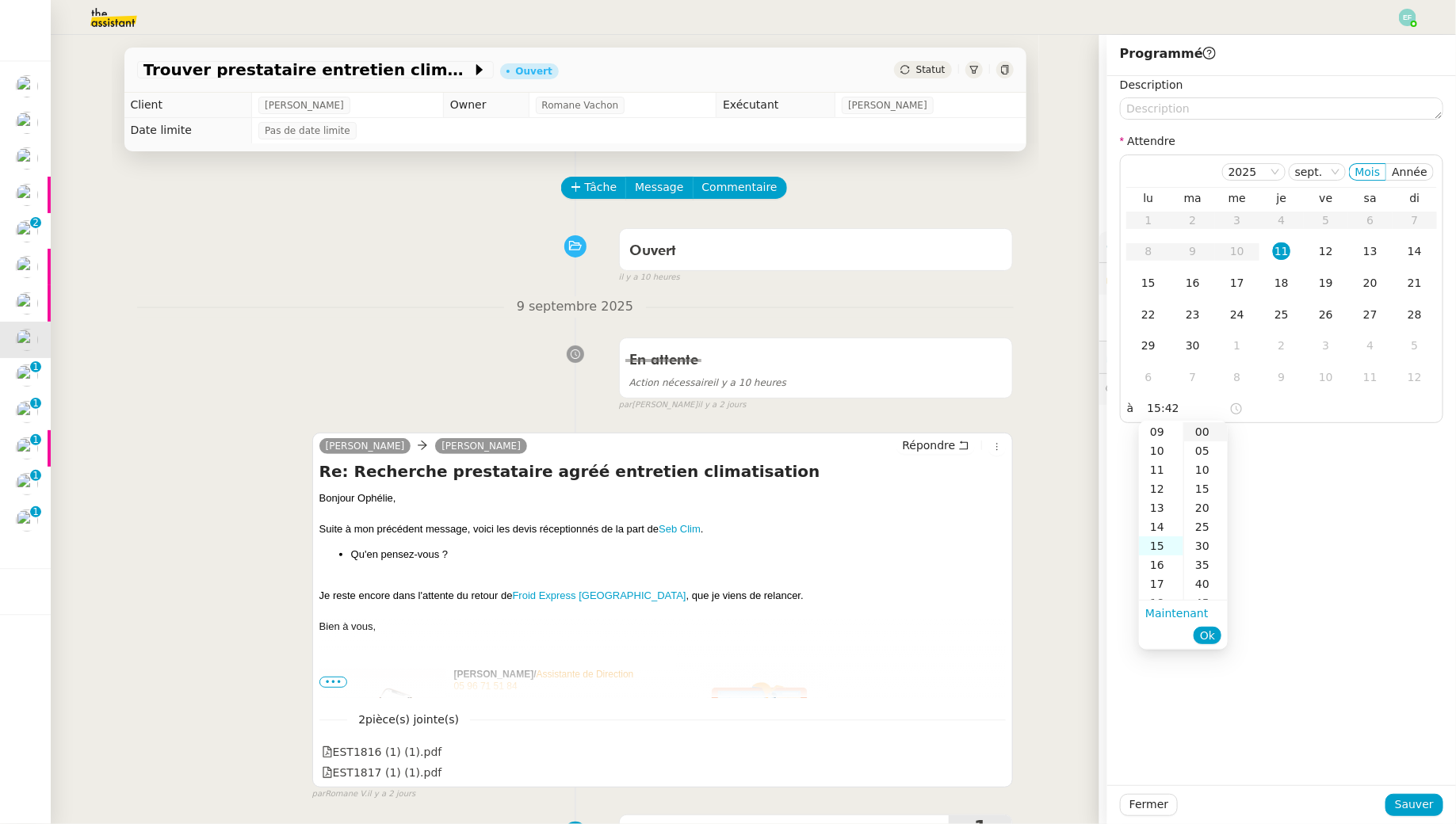
scroll to position [285, 0]
click at [1213, 434] on div "00" at bounding box center [1206, 432] width 44 height 19
click at [1213, 631] on span "Ok" at bounding box center [1207, 636] width 15 height 16
type input "15:00"
click at [1276, 258] on div "11" at bounding box center [1281, 250] width 17 height 17
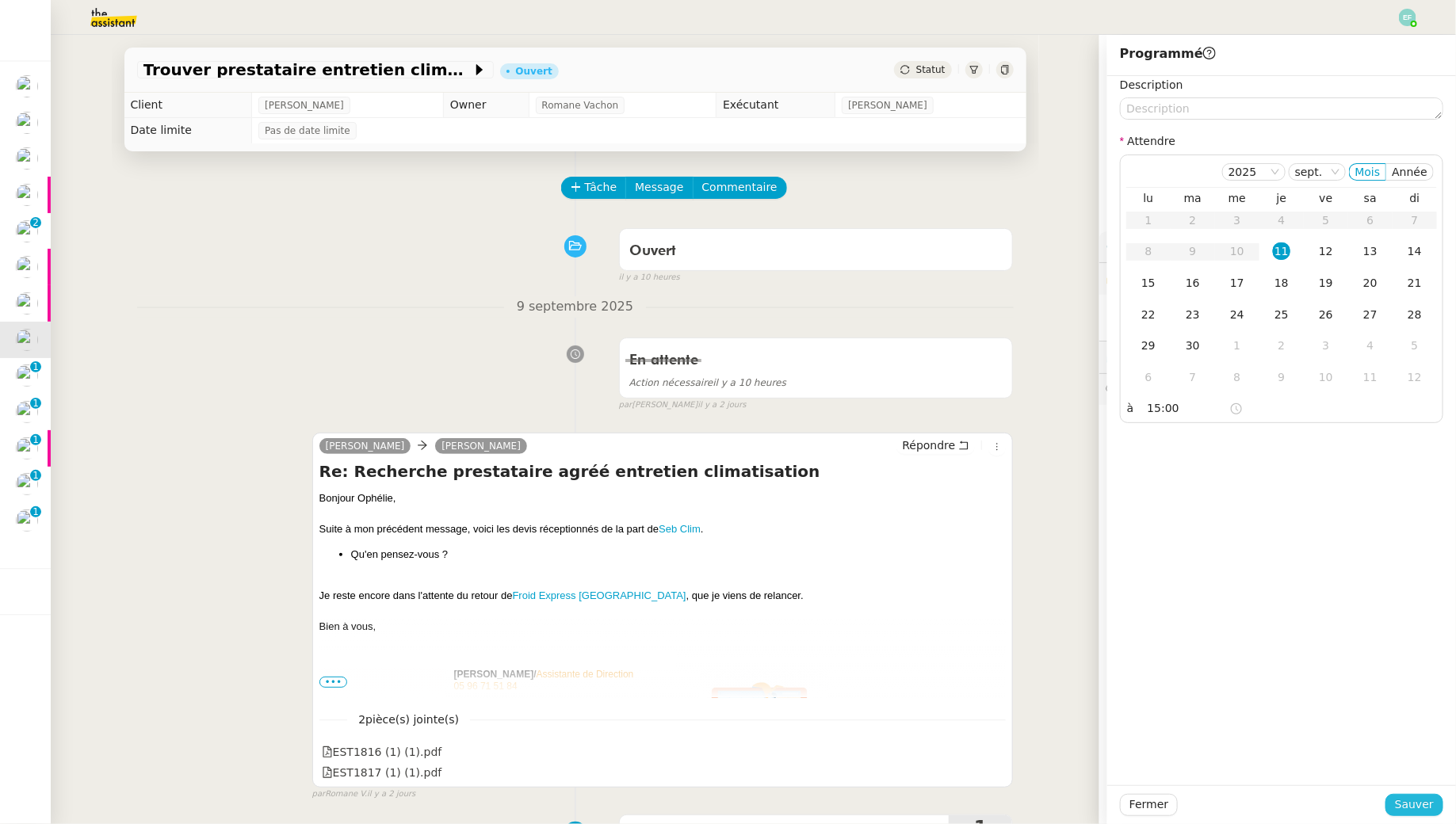
click at [1414, 808] on span "Sauver" at bounding box center [1414, 804] width 39 height 18
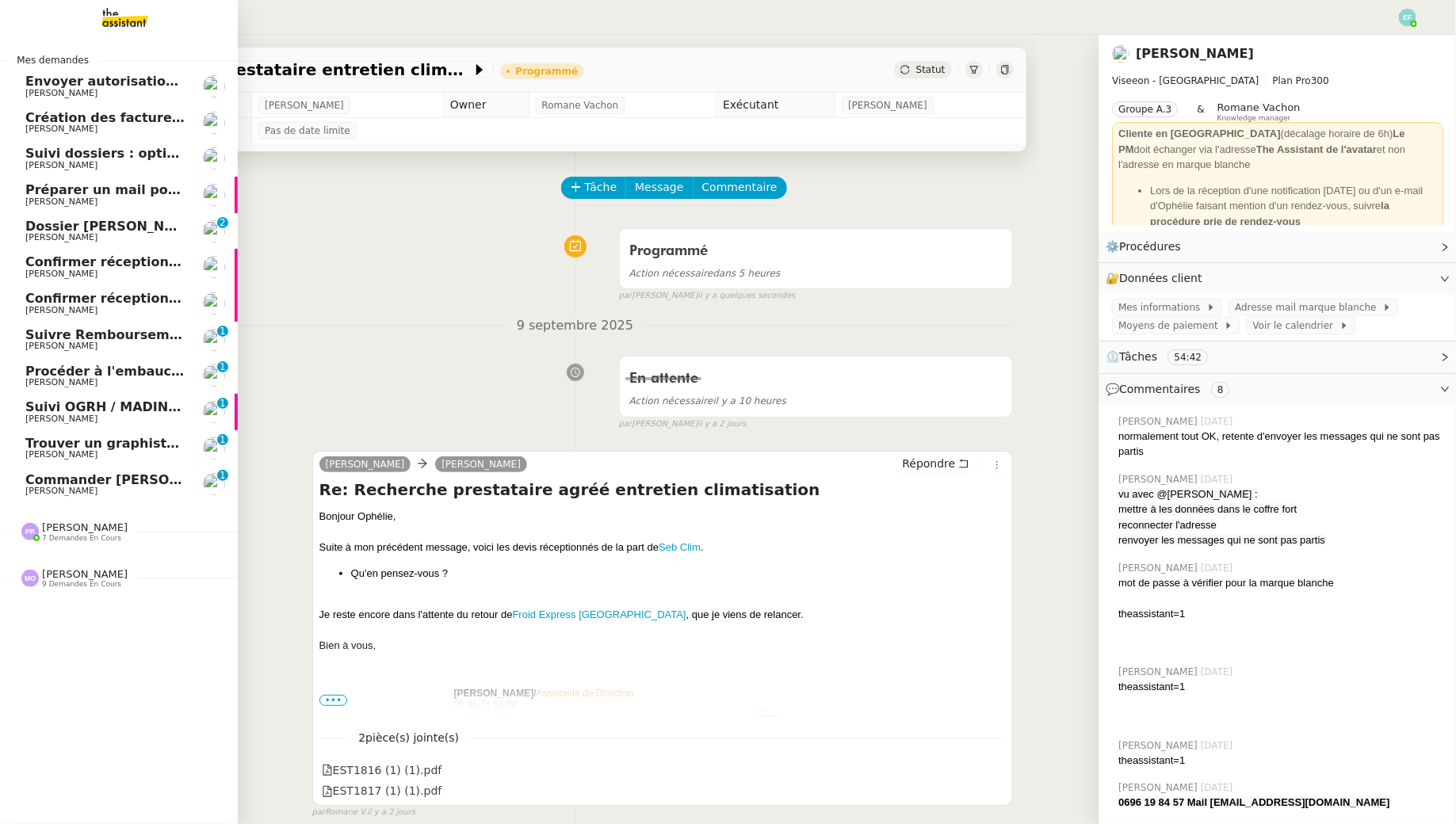
click at [60, 347] on span "[PERSON_NAME]" at bounding box center [61, 346] width 72 height 10
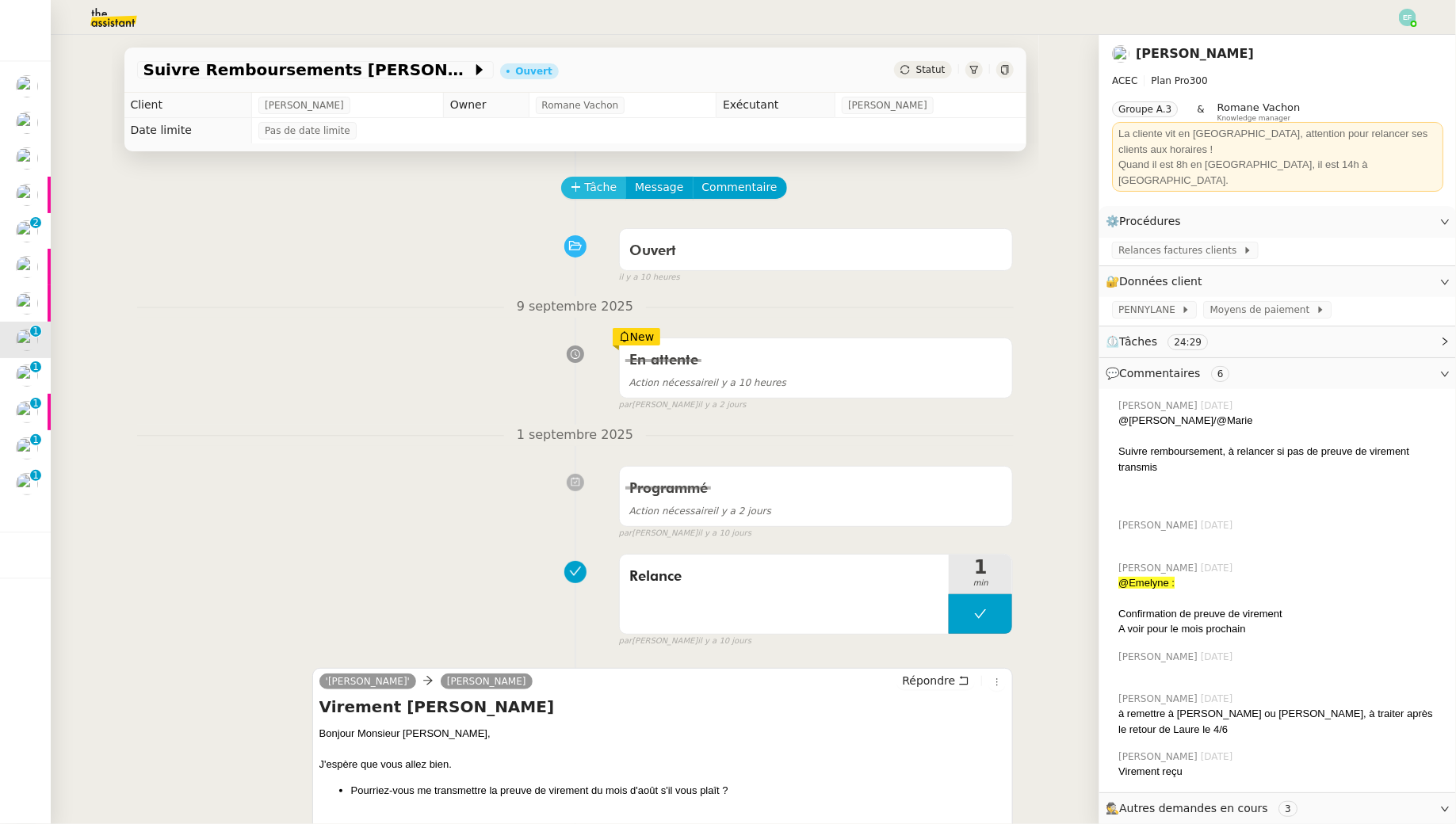
click at [604, 192] on span "Tâche" at bounding box center [601, 188] width 32 height 18
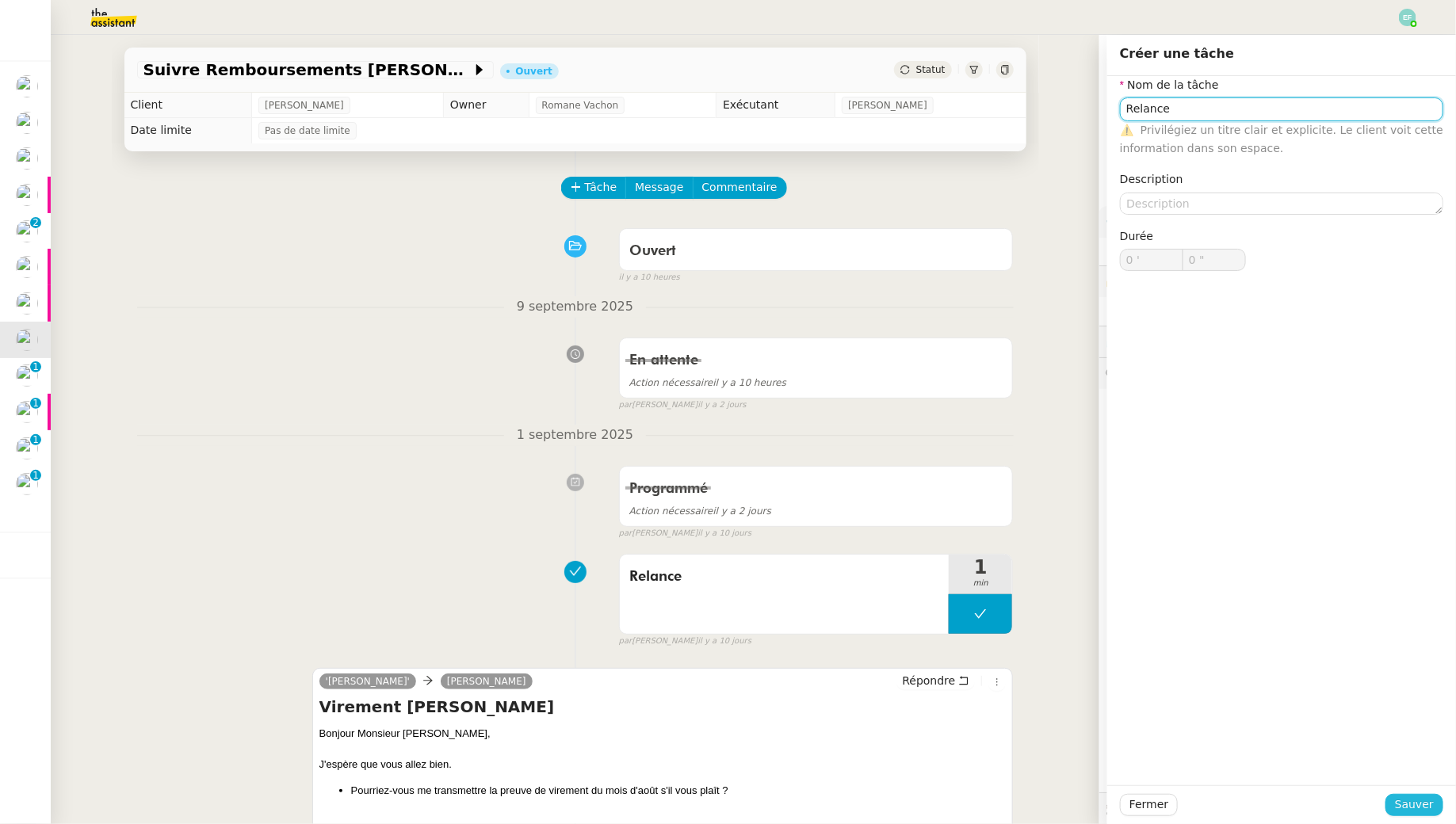
type input "Relance"
click at [1404, 804] on span "Sauver" at bounding box center [1414, 804] width 39 height 18
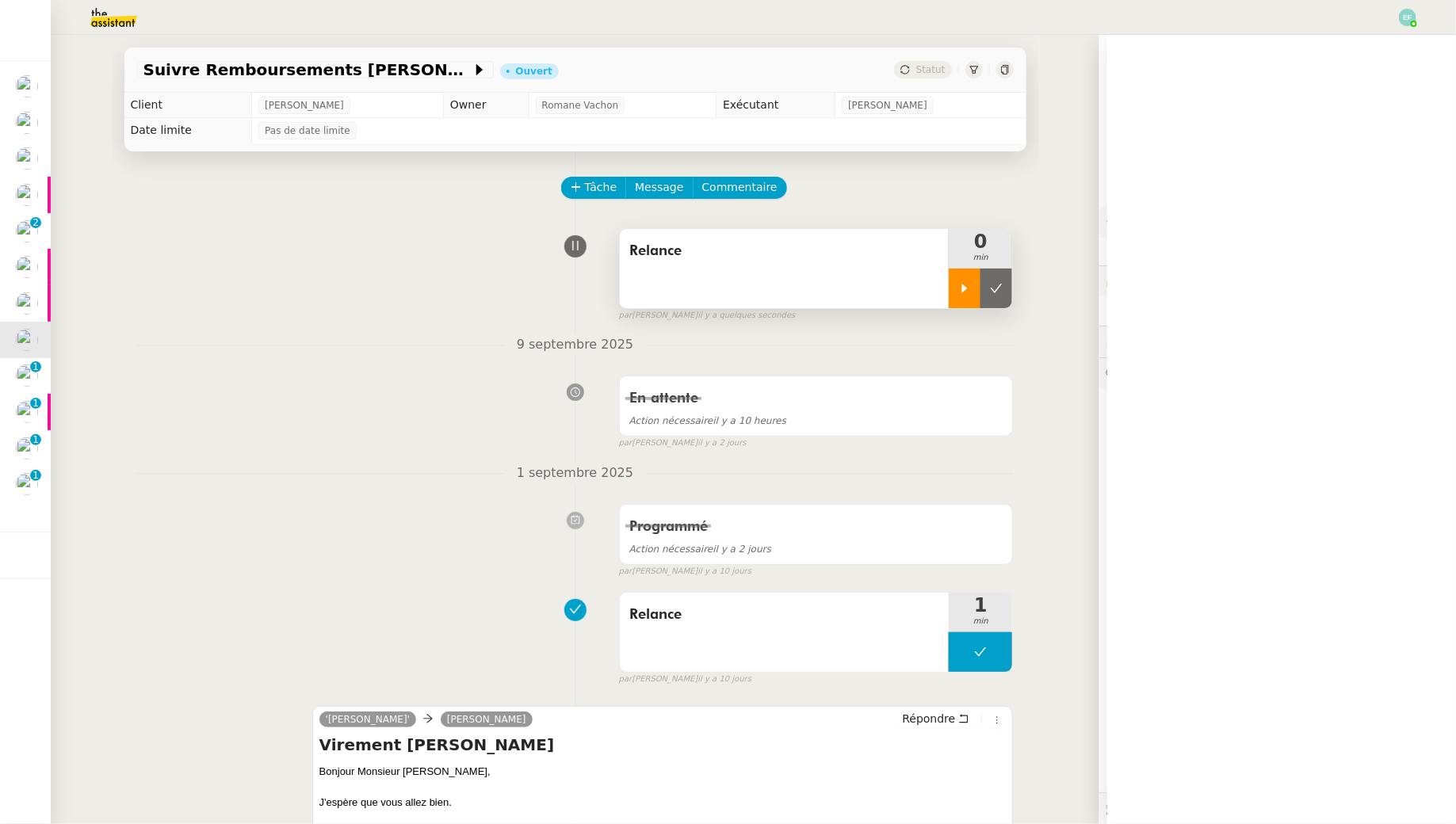
click at [972, 288] on div at bounding box center [964, 288] width 31 height 39
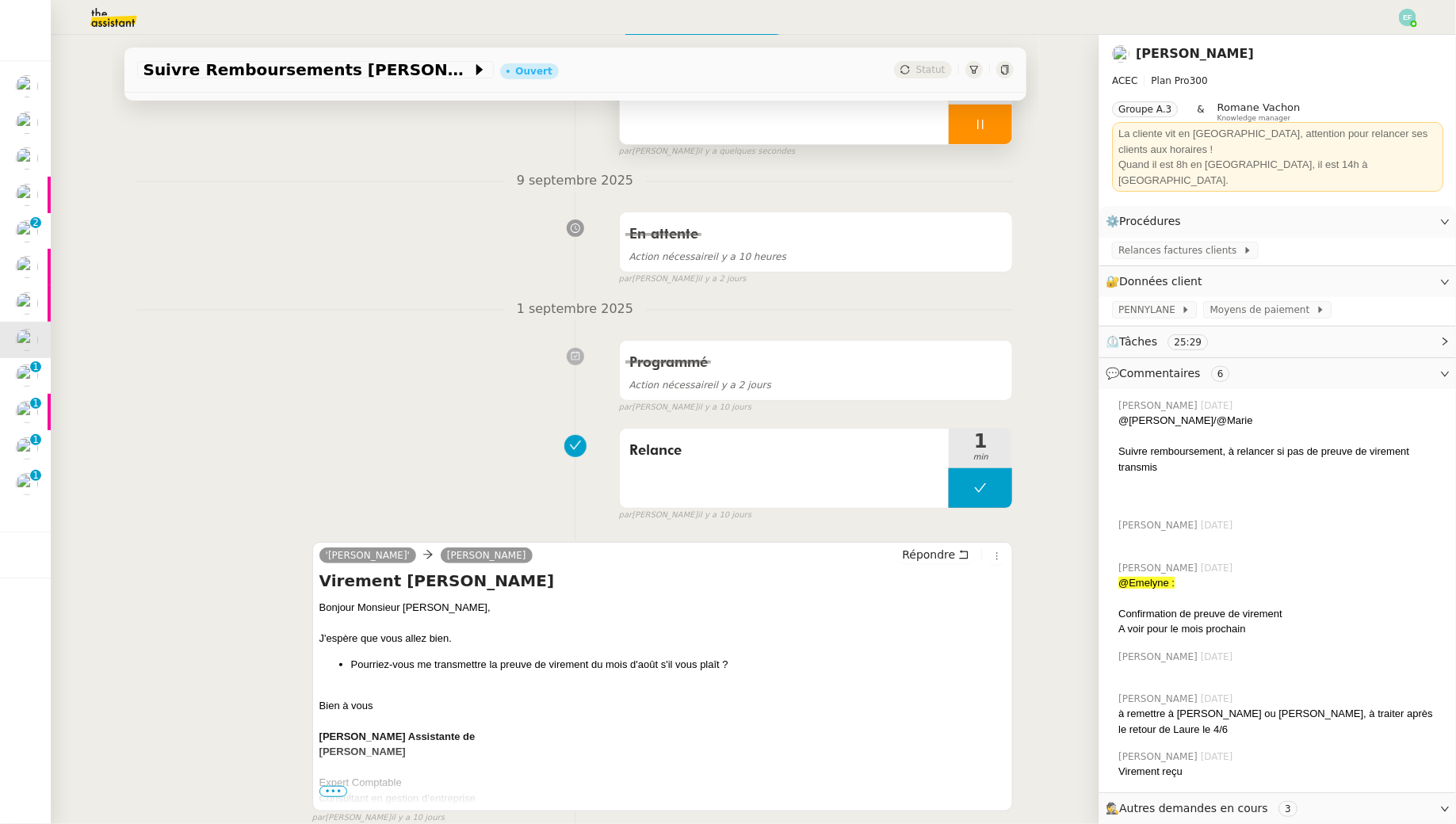
scroll to position [313, 0]
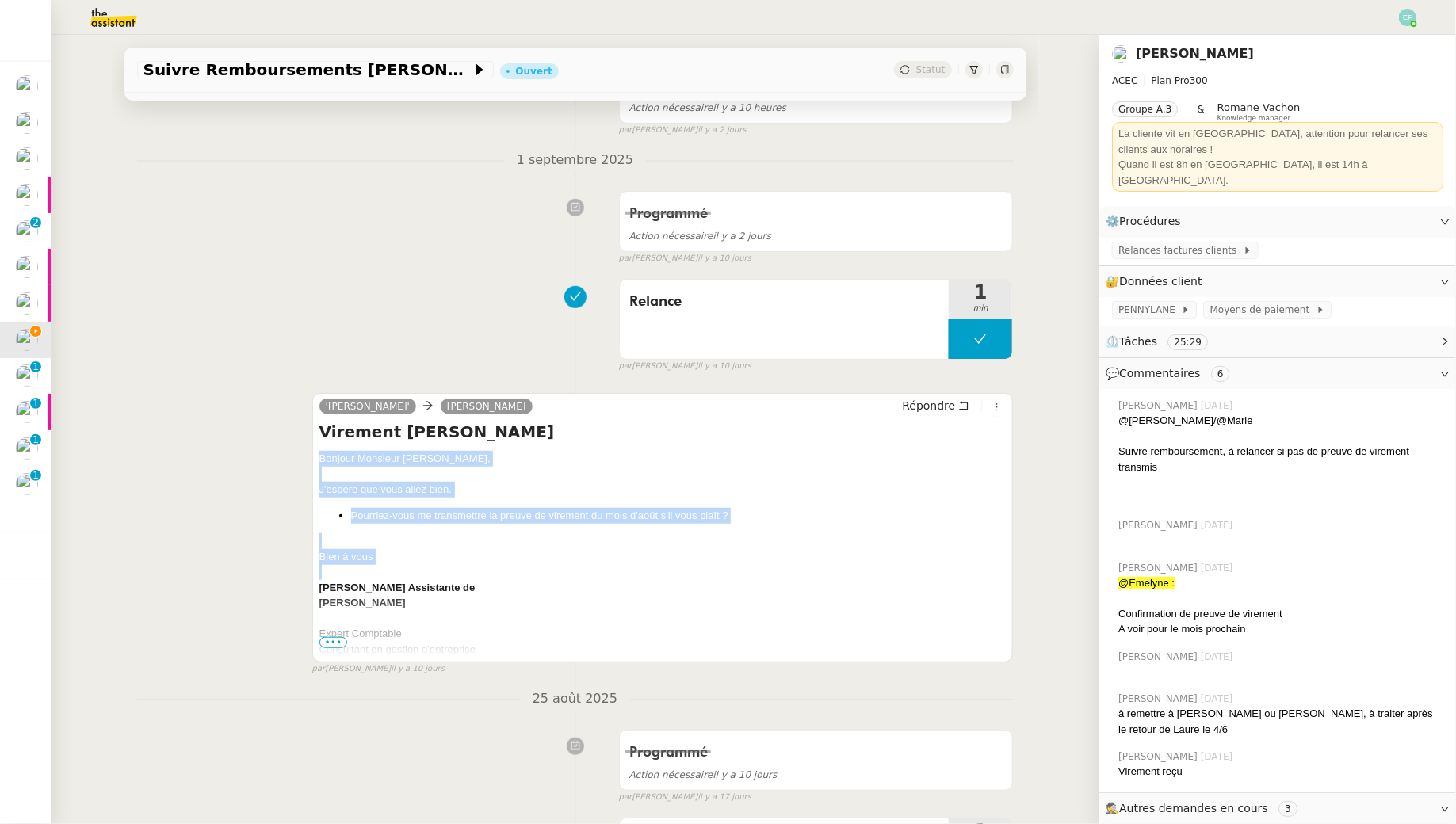
drag, startPoint x: 315, startPoint y: 458, endPoint x: 399, endPoint y: 563, distance: 134.5
click at [399, 563] on div "'Julie Assitante' ARDON ELIE Répondre Virement Mr Ardon Bonjour Monsieur Ardon,…" at bounding box center [662, 528] width 701 height 269
copy div "Bonjour Monsieur Ardon, J'espère que vous allez bien. Pourriez-vous me transmet…"
click at [966, 409] on icon at bounding box center [963, 406] width 11 height 11
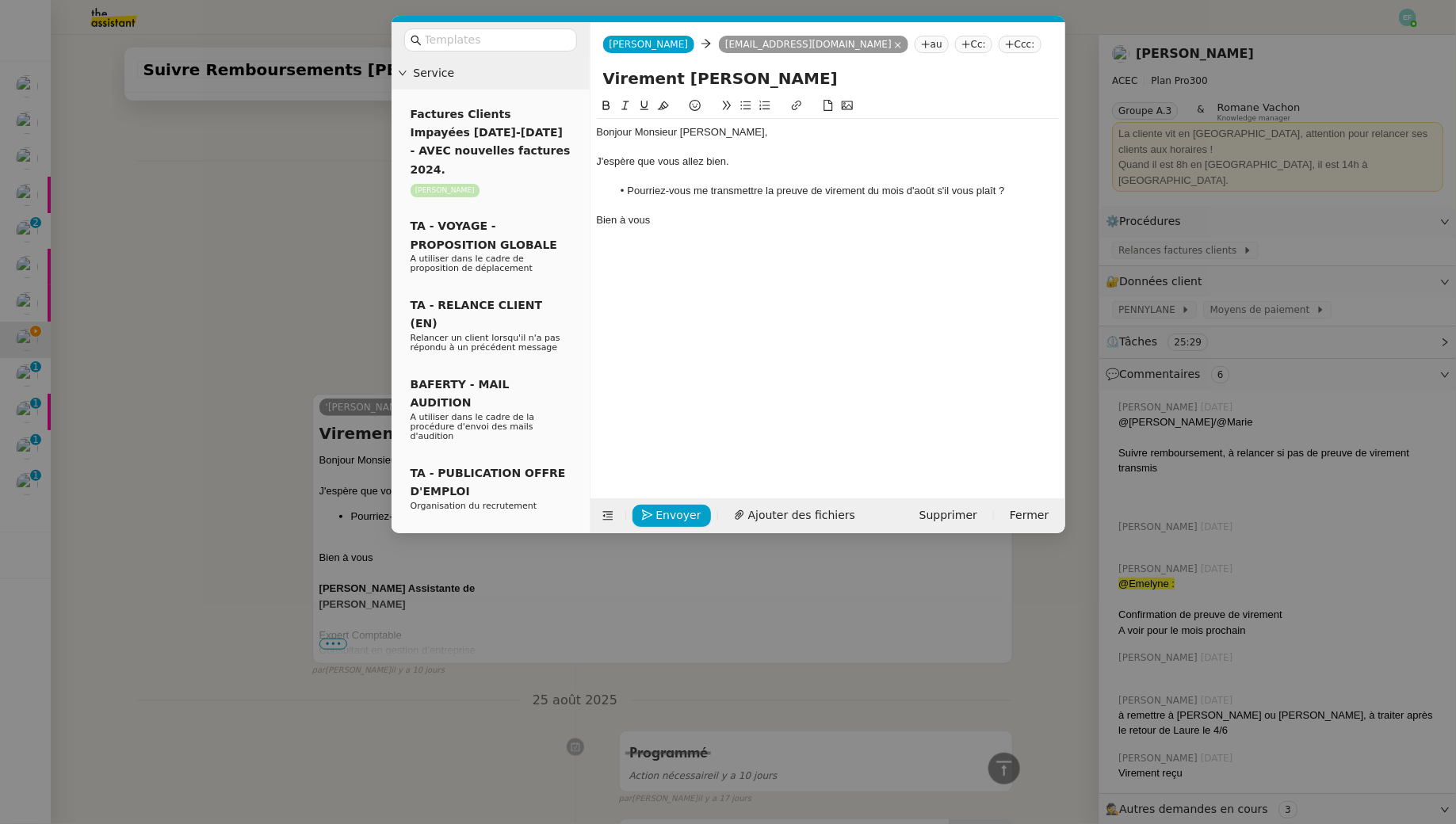
scroll to position [578, 0]
click at [750, 165] on div "J'espère que vous allez bien." at bounding box center [828, 162] width 462 height 14
click at [624, 184] on li "Pourriez-vous me transmettre la preuve de virement du mois d'août s'il vous pla…" at bounding box center [835, 191] width 447 height 14
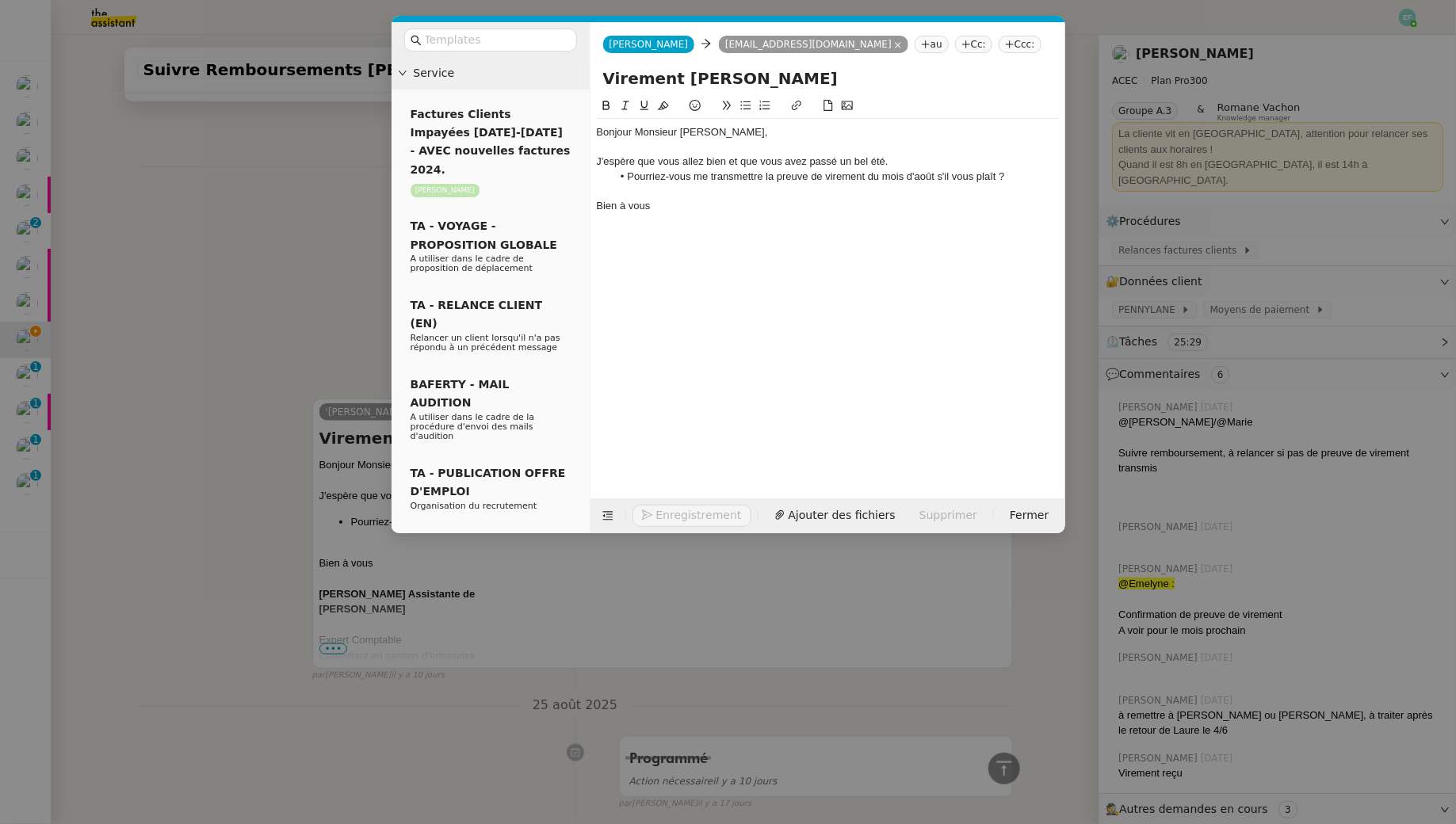
scroll to position [563, 0]
click at [690, 511] on span "Envoyer" at bounding box center [679, 515] width 45 height 18
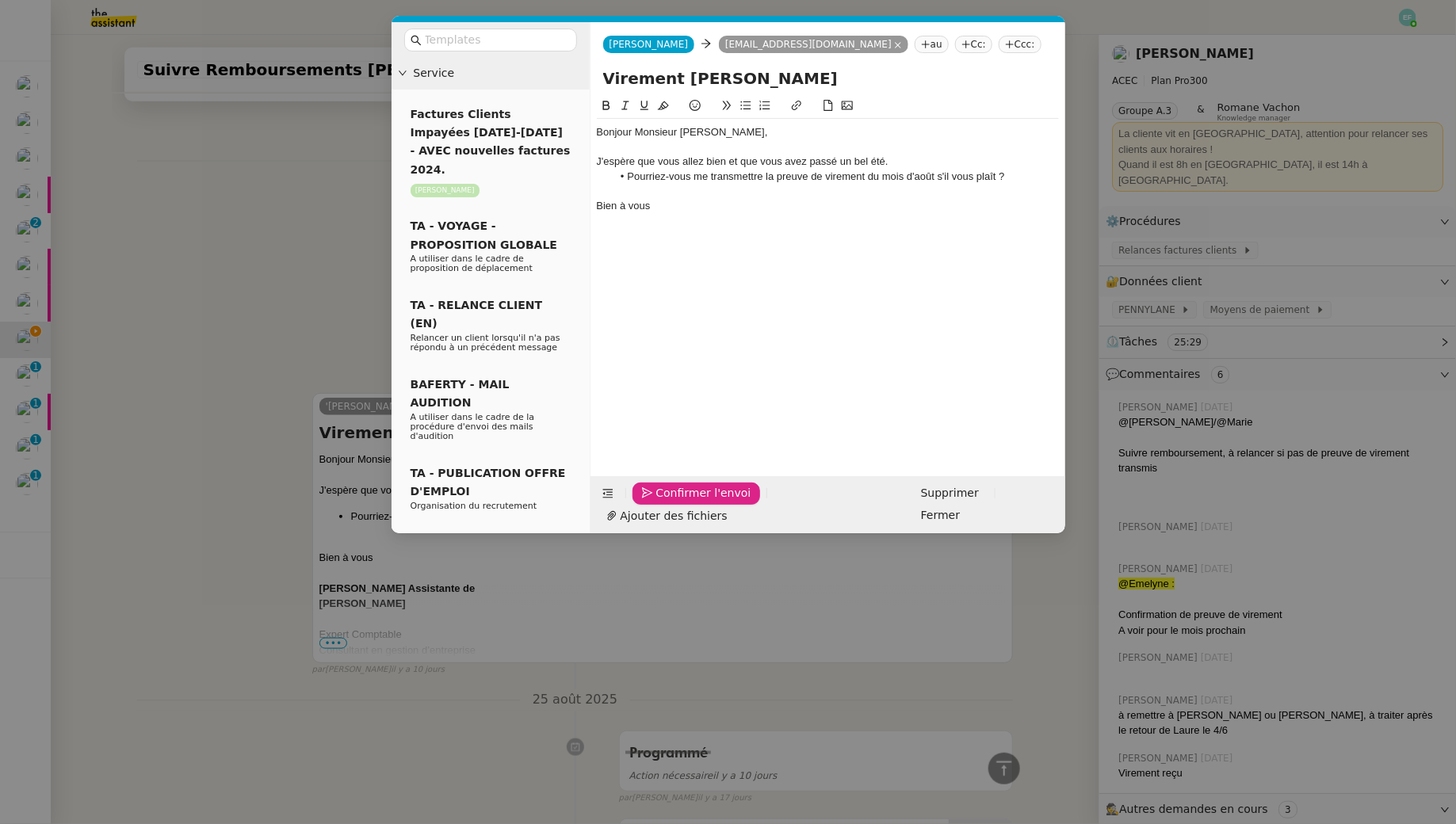
click at [690, 503] on span "Confirmer l'envoi" at bounding box center [704, 493] width 95 height 18
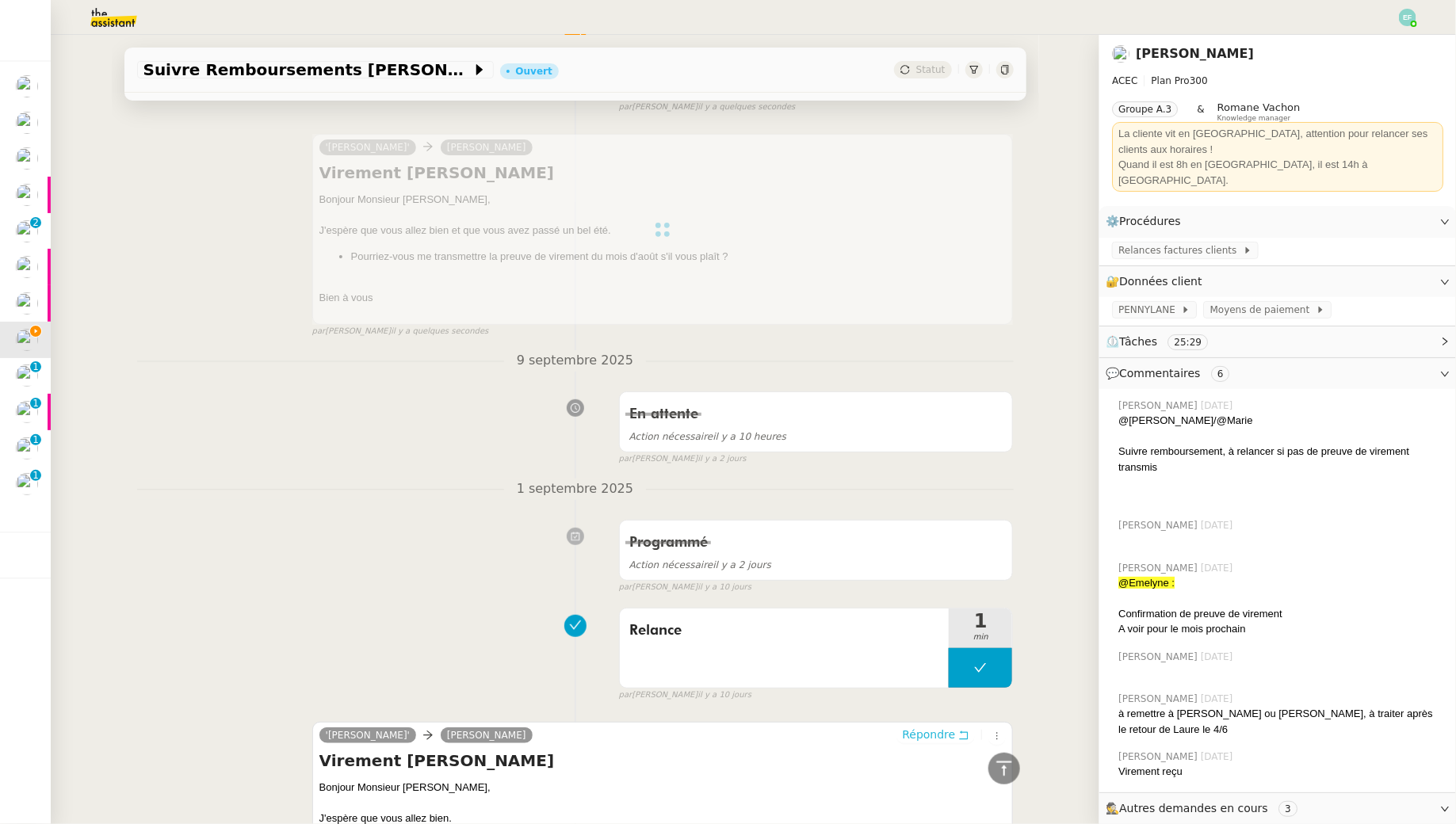
scroll to position [0, 0]
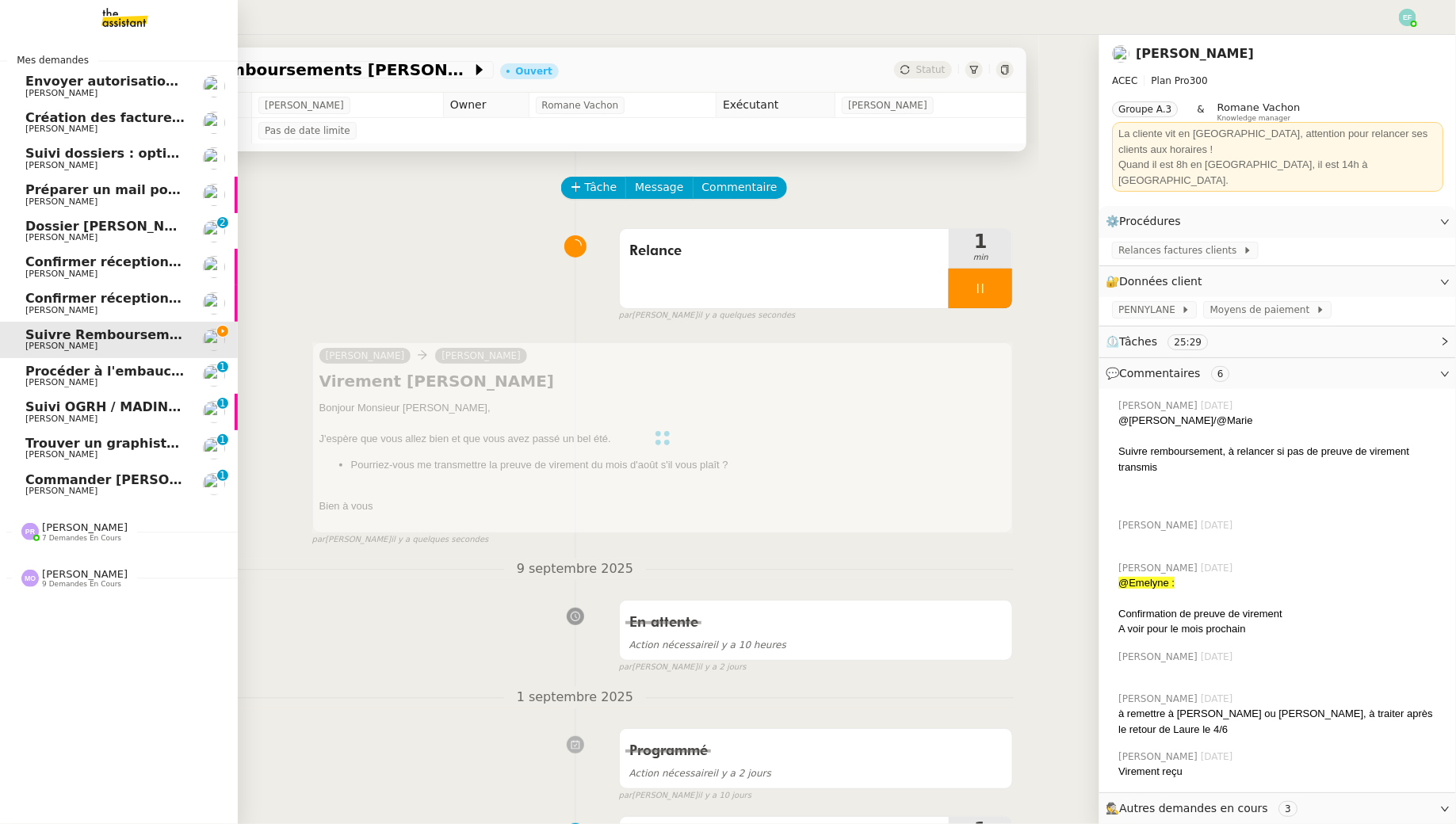
click at [45, 411] on span "Suivi OGRH / MADIN KB - [PERSON_NAME]" at bounding box center [174, 407] width 299 height 15
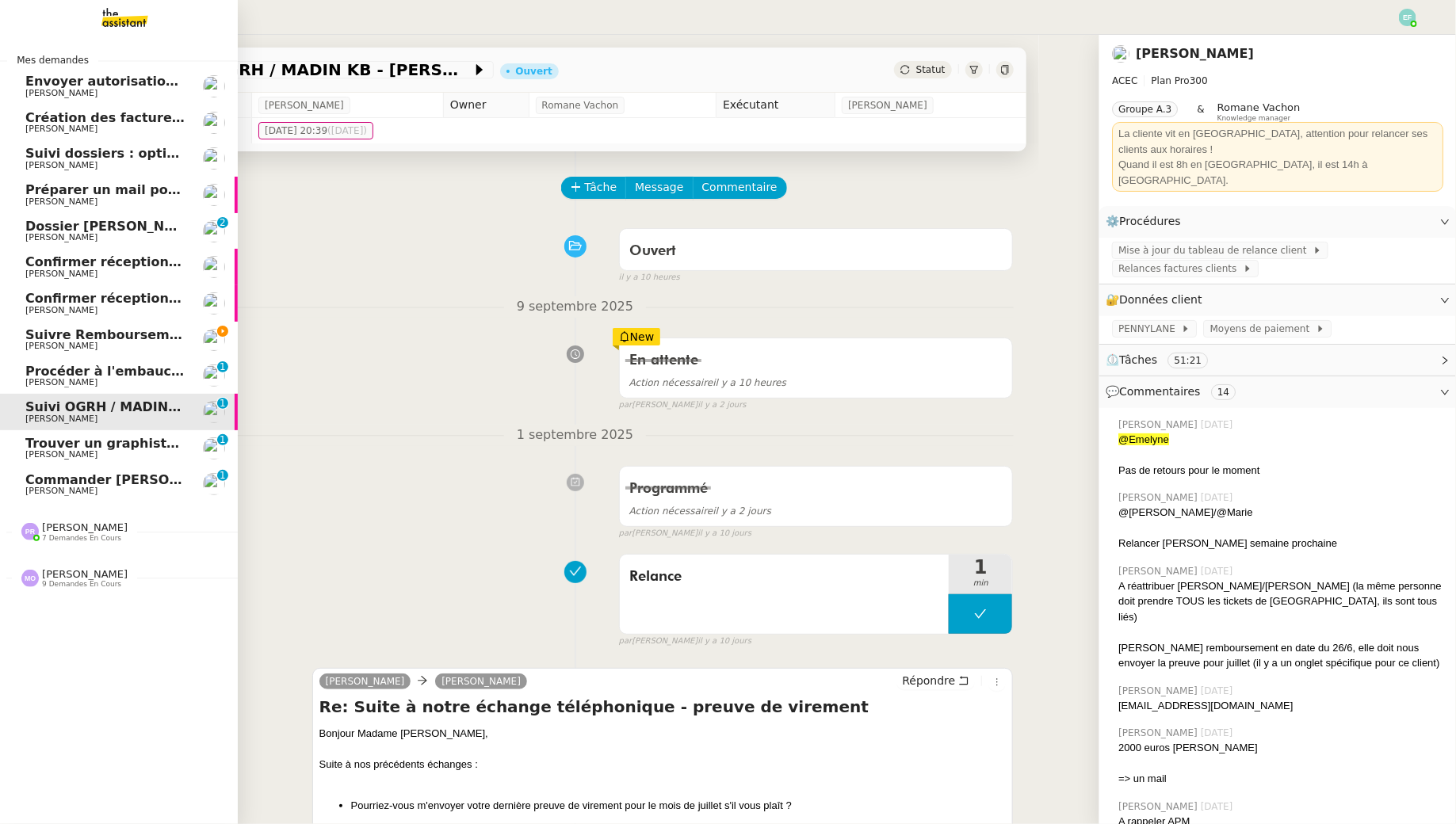
click at [105, 335] on span "Suivre Remboursements [PERSON_NAME]" at bounding box center [173, 335] width 297 height 15
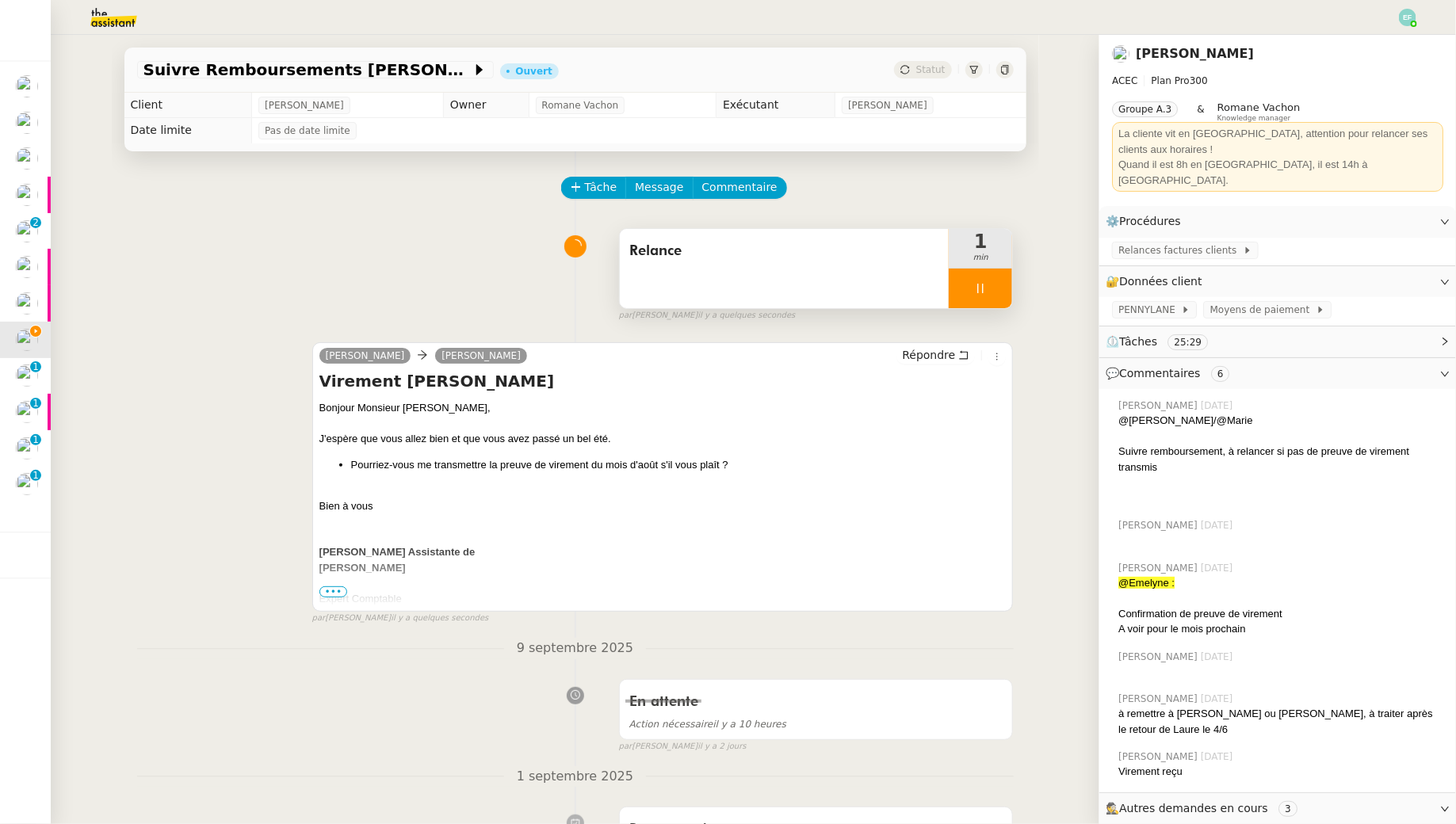
click at [1005, 281] on div at bounding box center [980, 288] width 64 height 39
click at [1005, 281] on button at bounding box center [996, 288] width 31 height 39
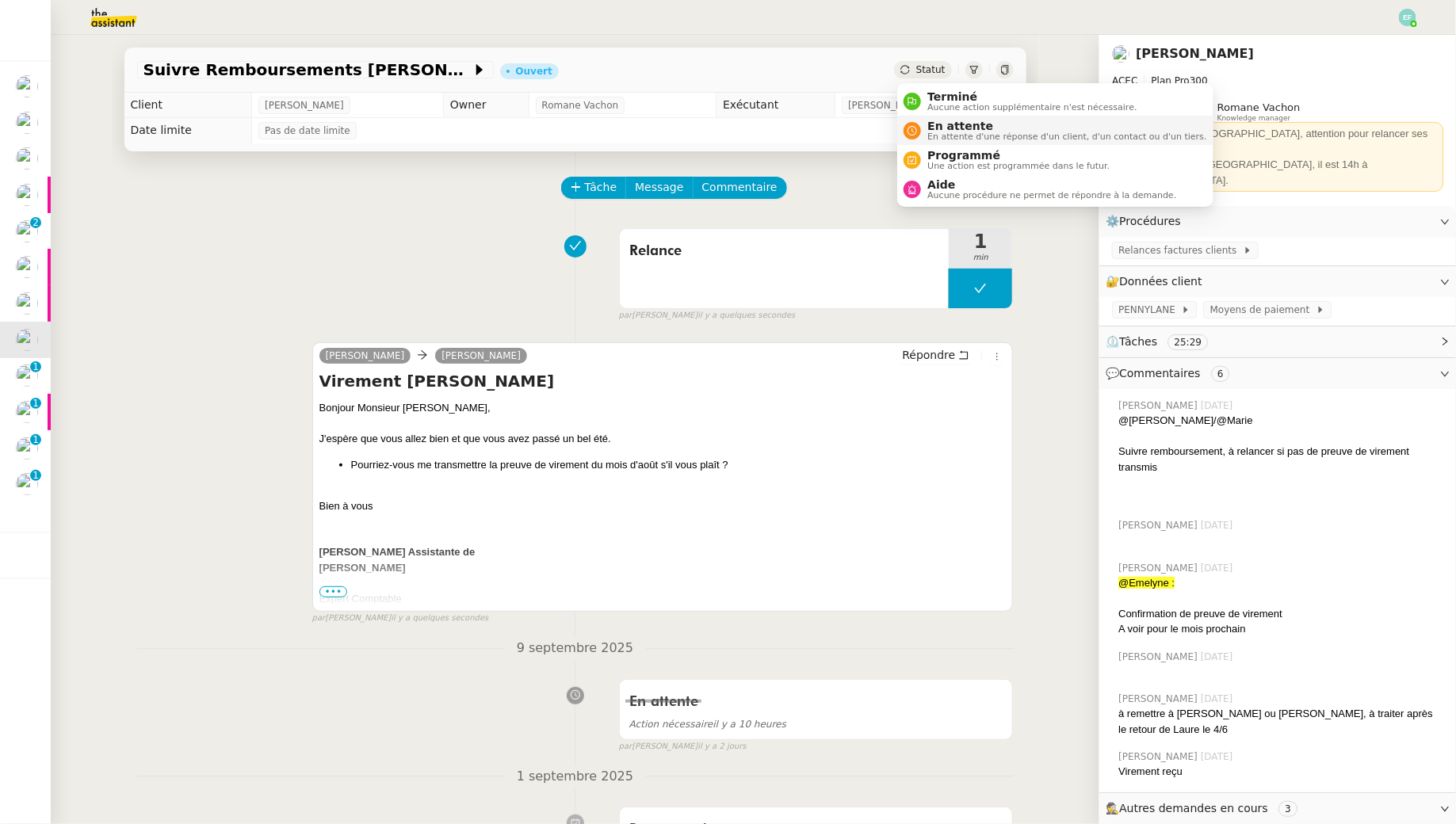
click at [943, 134] on span "En attente d'une réponse d'un client, d'un contact ou d'un tiers." at bounding box center [1066, 136] width 279 height 9
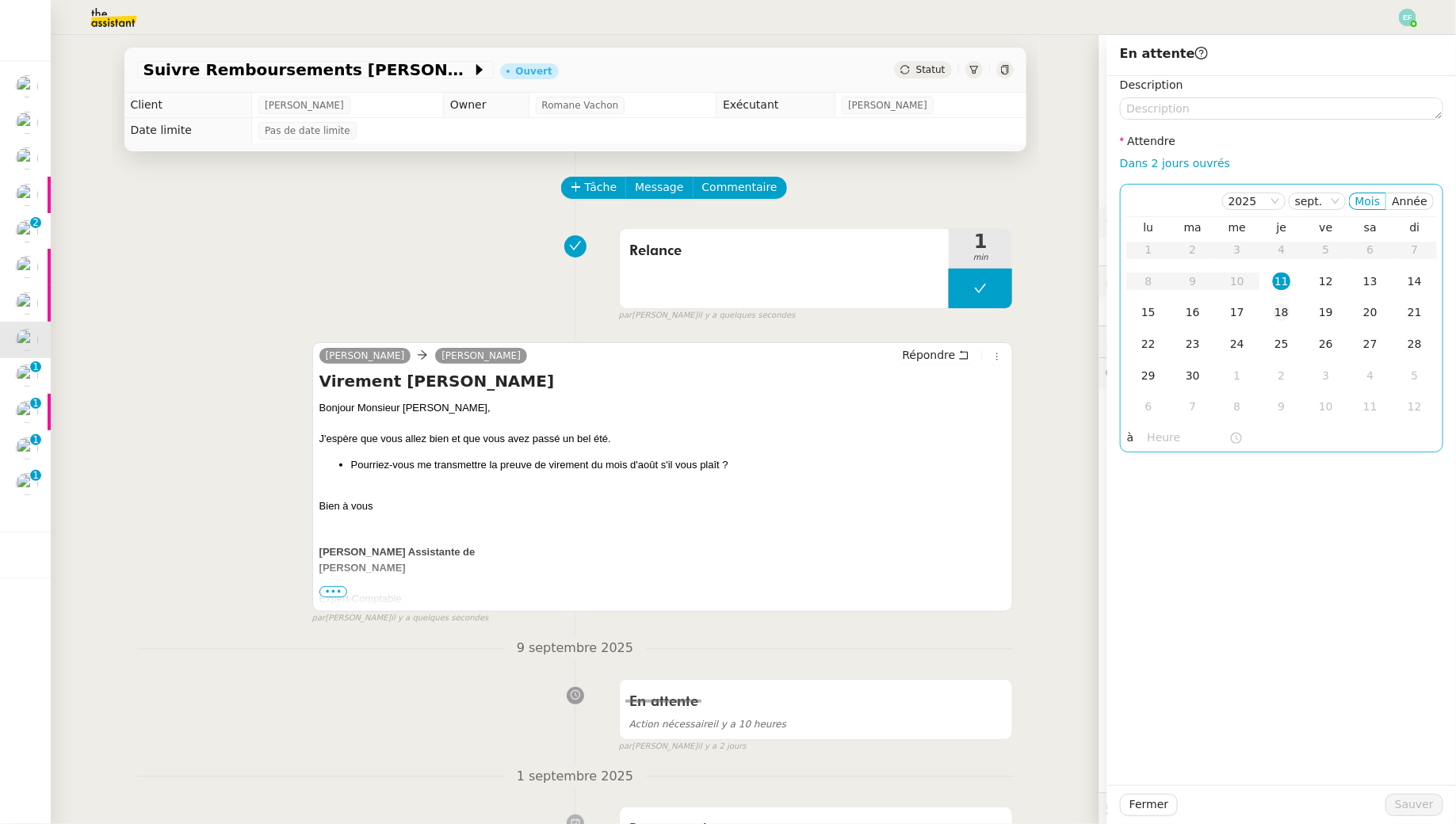
click at [1275, 319] on div "18" at bounding box center [1281, 311] width 17 height 17
click at [1403, 802] on span "Sauver" at bounding box center [1414, 804] width 39 height 18
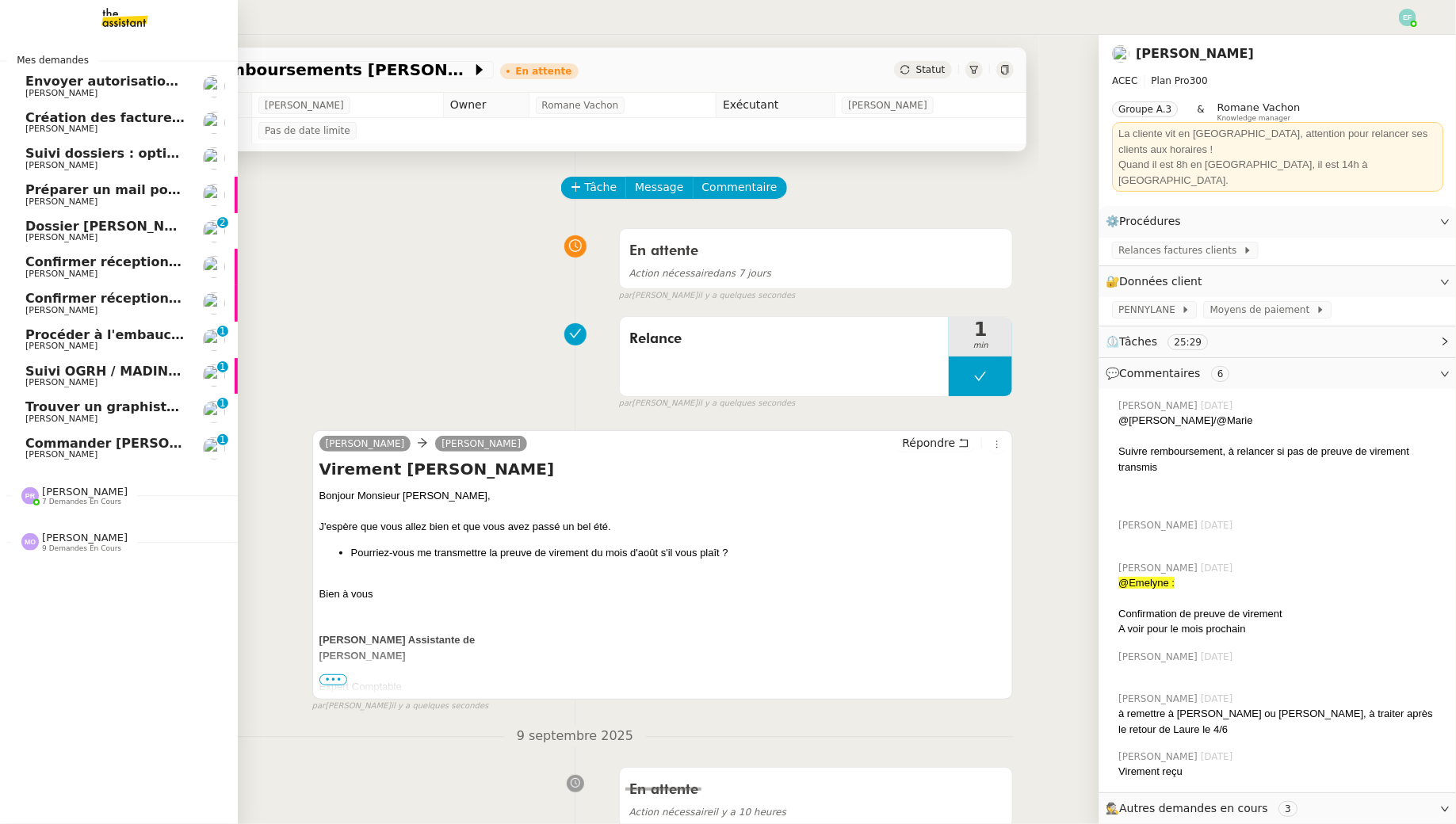
click at [40, 379] on span "[PERSON_NAME]" at bounding box center [61, 381] width 72 height 10
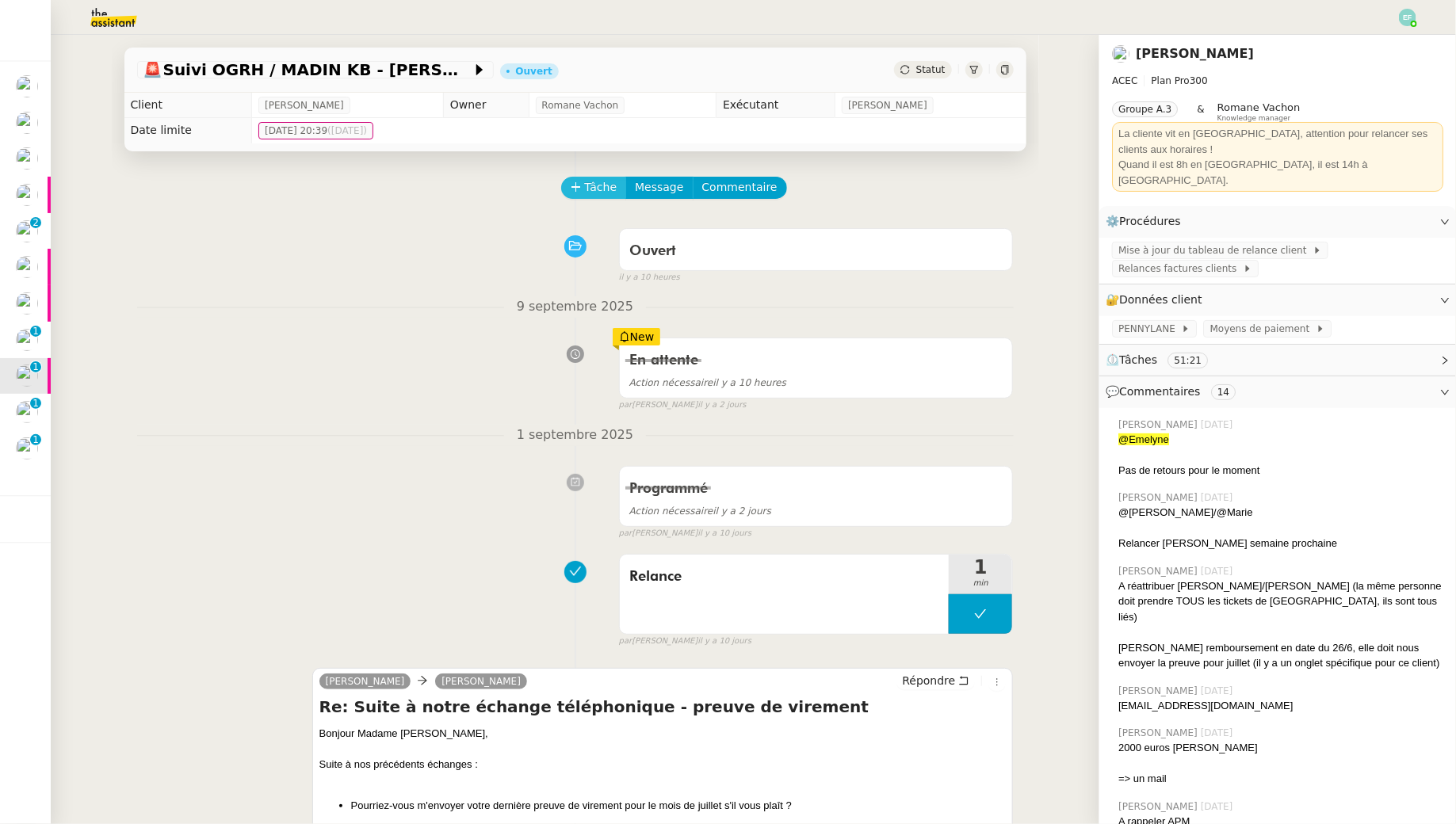
click at [600, 193] on span "Tâche" at bounding box center [601, 188] width 32 height 18
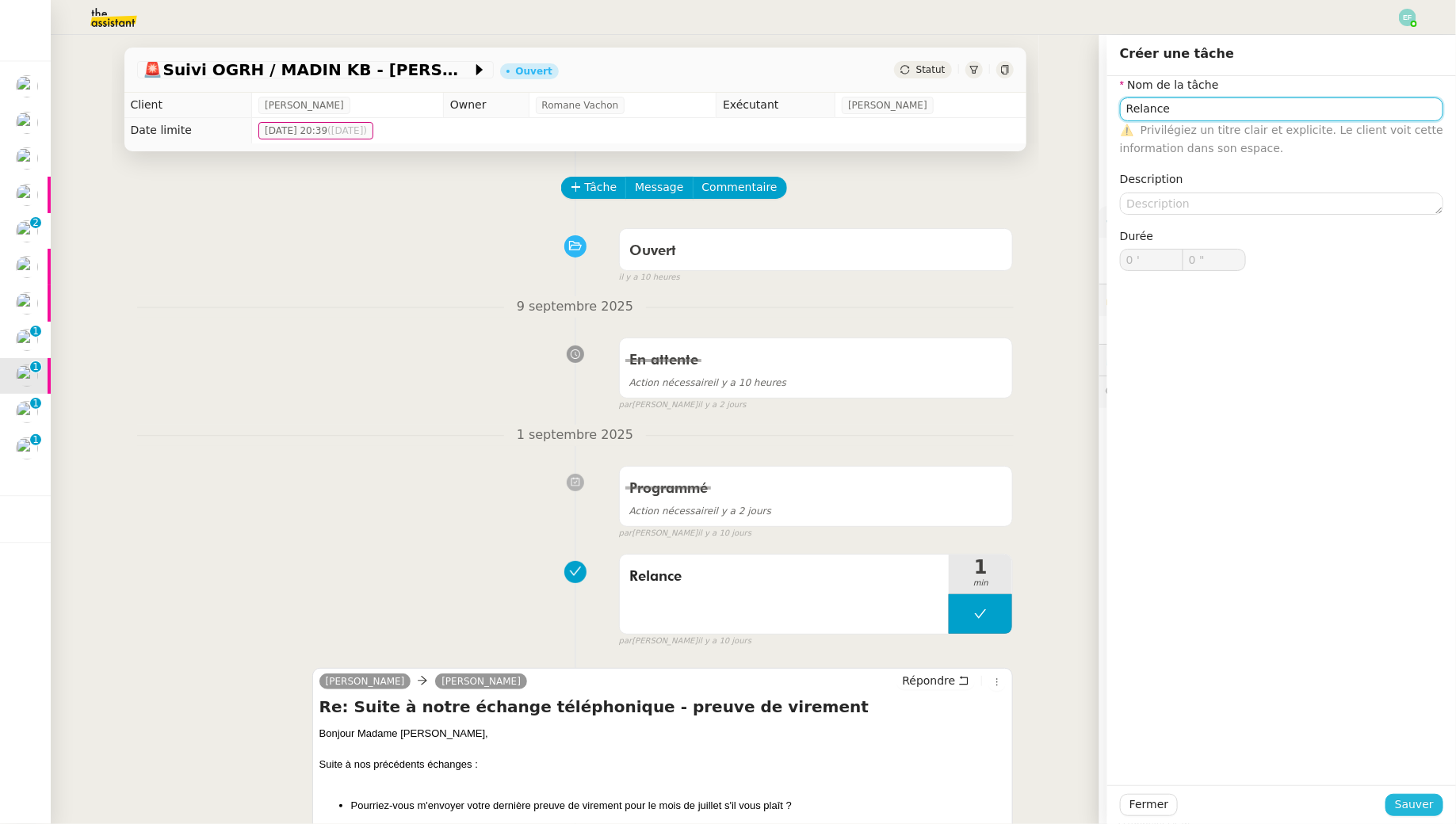
type input "Relance"
click at [1419, 811] on span "Sauver" at bounding box center [1414, 804] width 39 height 18
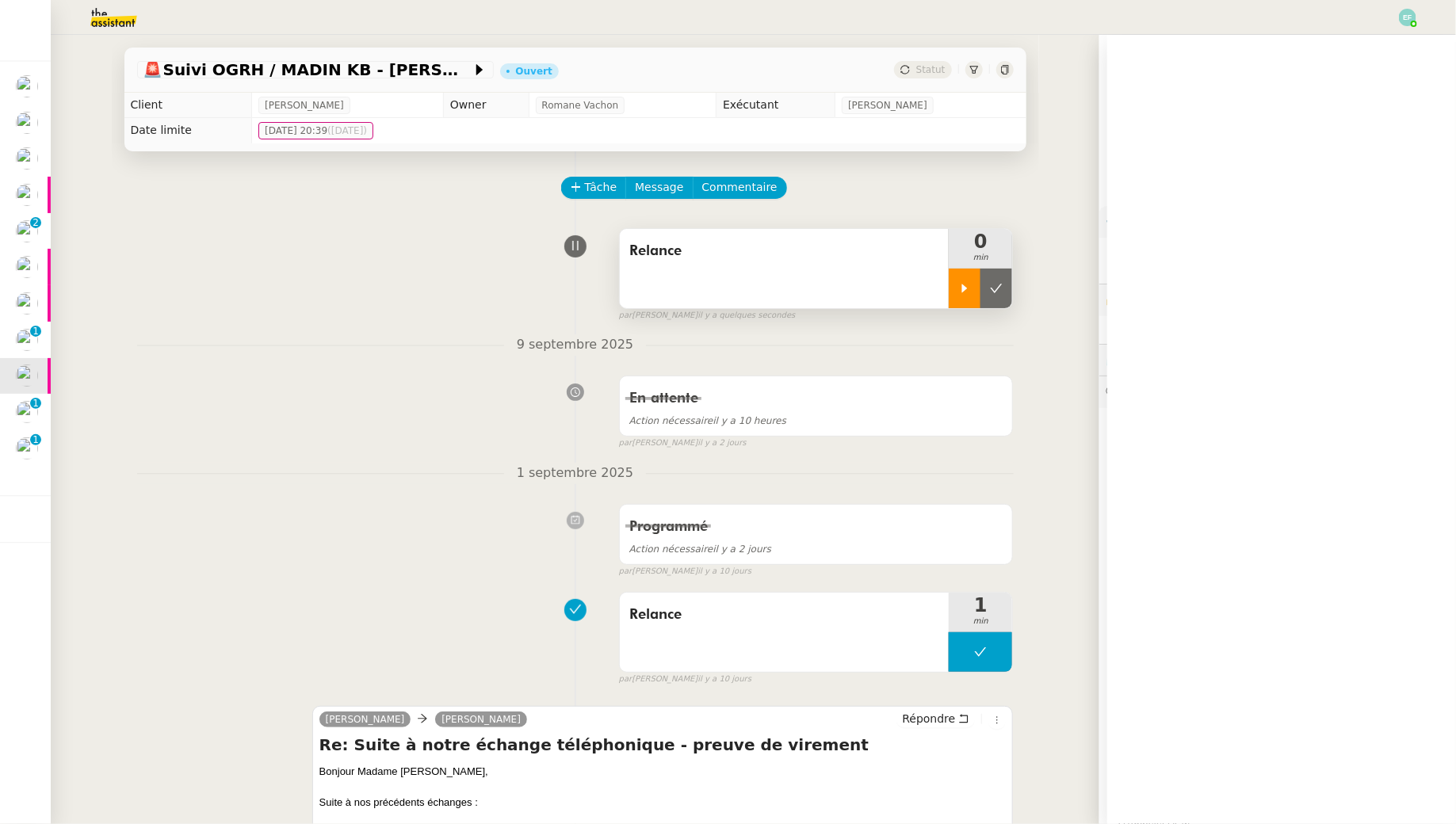
click at [961, 284] on icon at bounding box center [964, 288] width 13 height 13
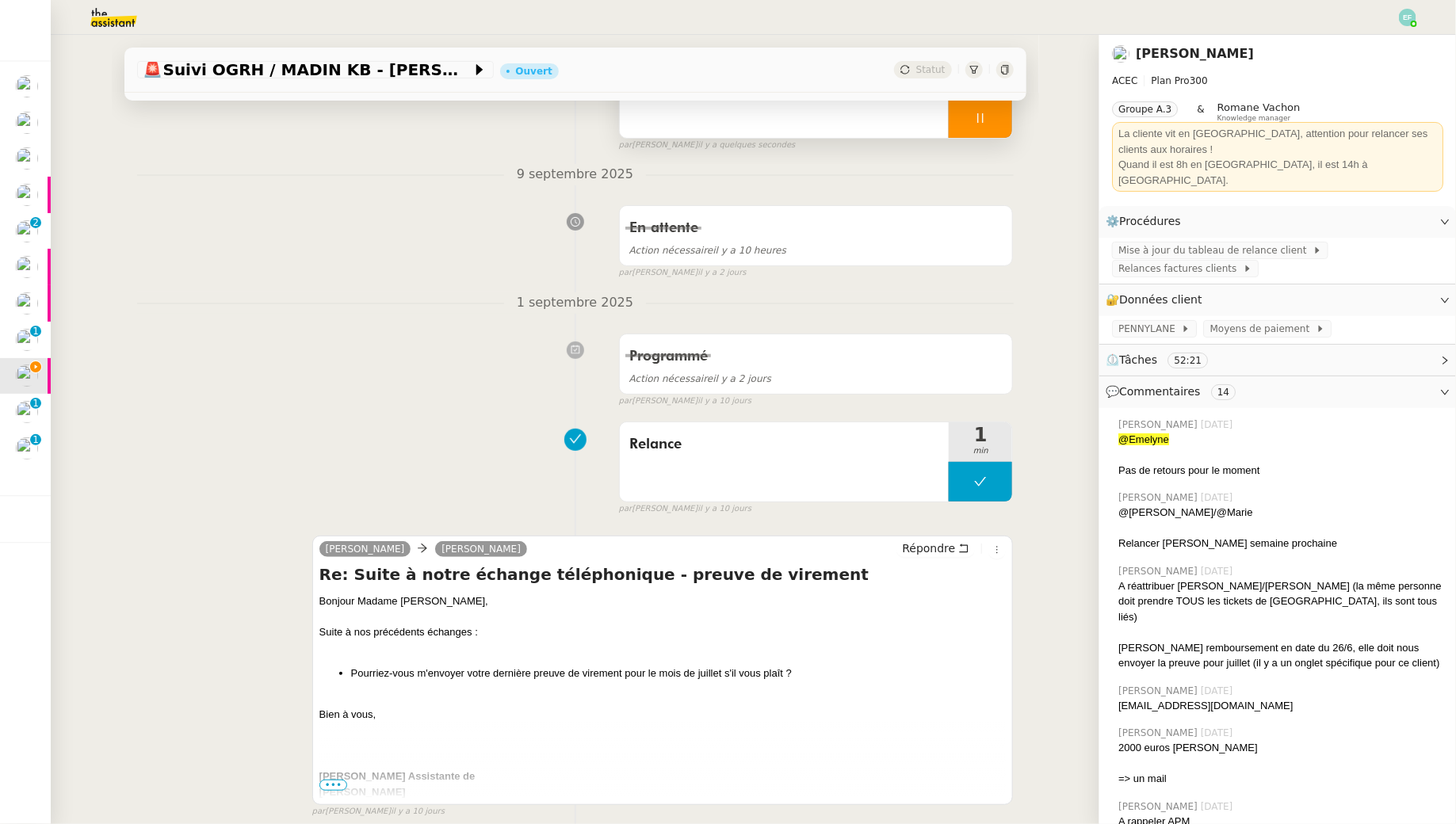
scroll to position [202, 0]
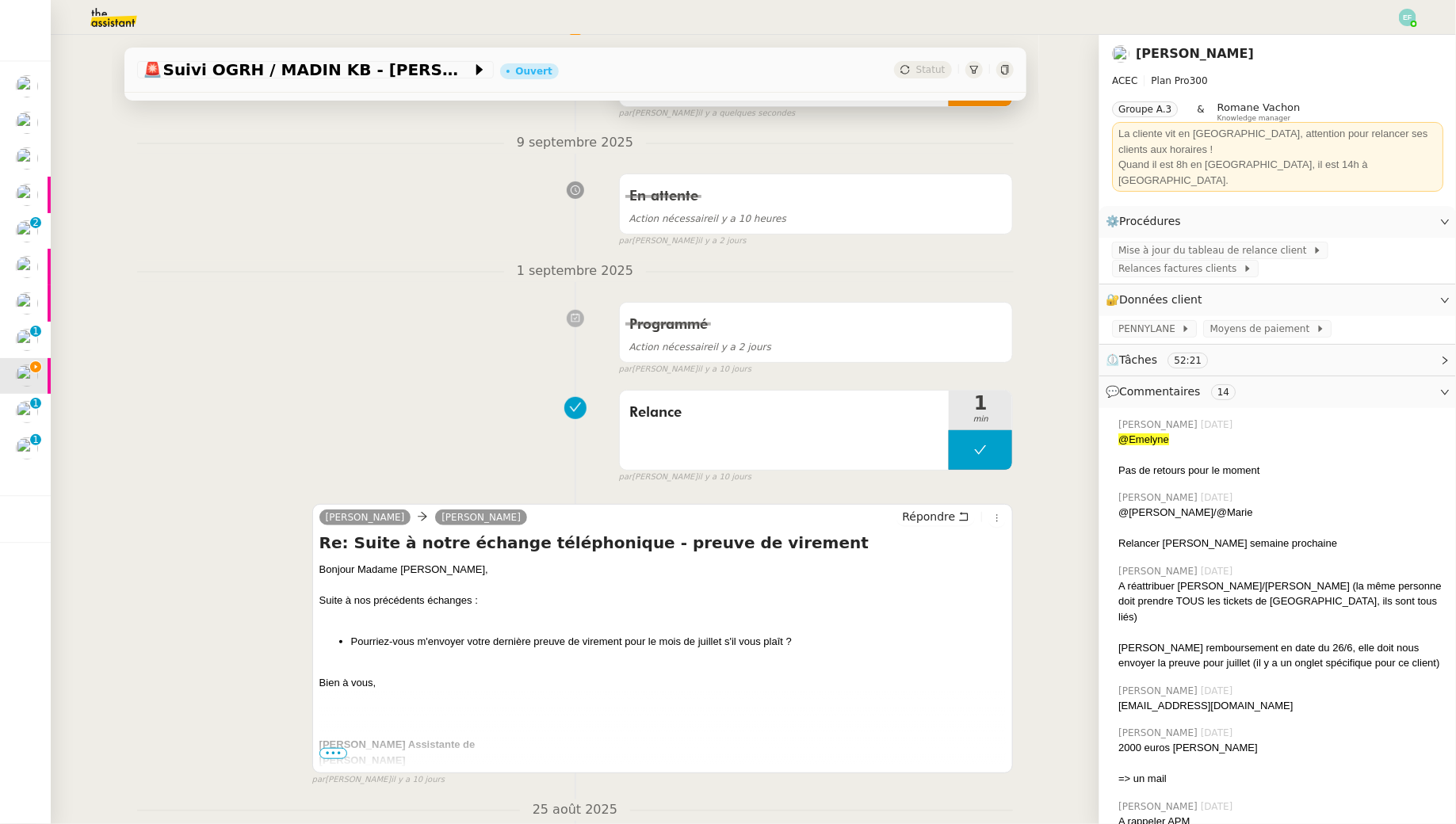
drag, startPoint x: 319, startPoint y: 575, endPoint x: 386, endPoint y: 672, distance: 117.9
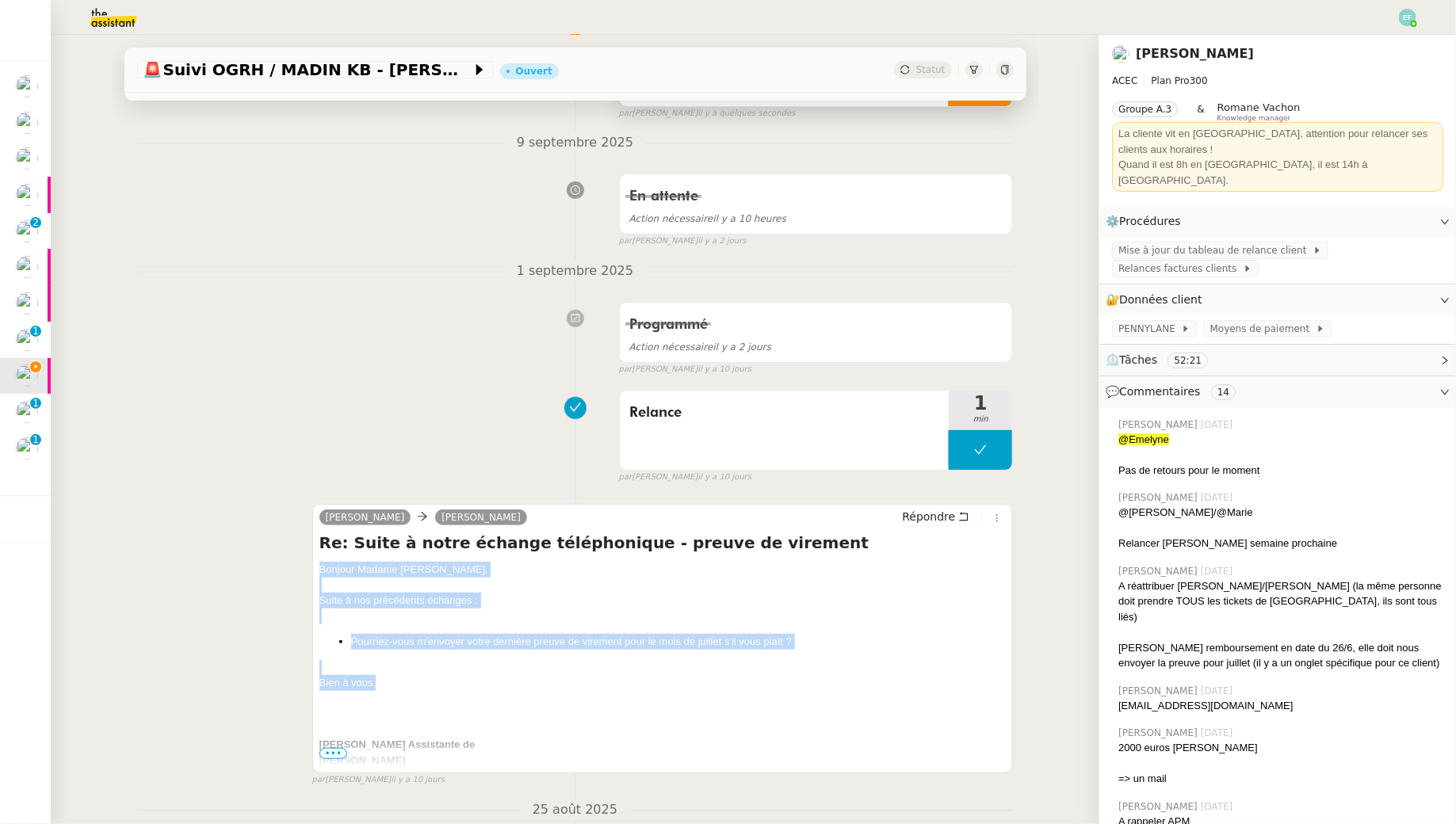
drag, startPoint x: 387, startPoint y: 679, endPoint x: 304, endPoint y: 557, distance: 147.6
click at [304, 557] on div "Julie Claudrey Neret Répondre Re: Suite à notre échange téléphonique - preuve d…" at bounding box center [575, 638] width 876 height 297
copy div "Bonjour Madame Néret, Suite à nos précédents échanges : Pourriez-vous m'envoyer…"
click at [959, 511] on icon at bounding box center [963, 516] width 11 height 11
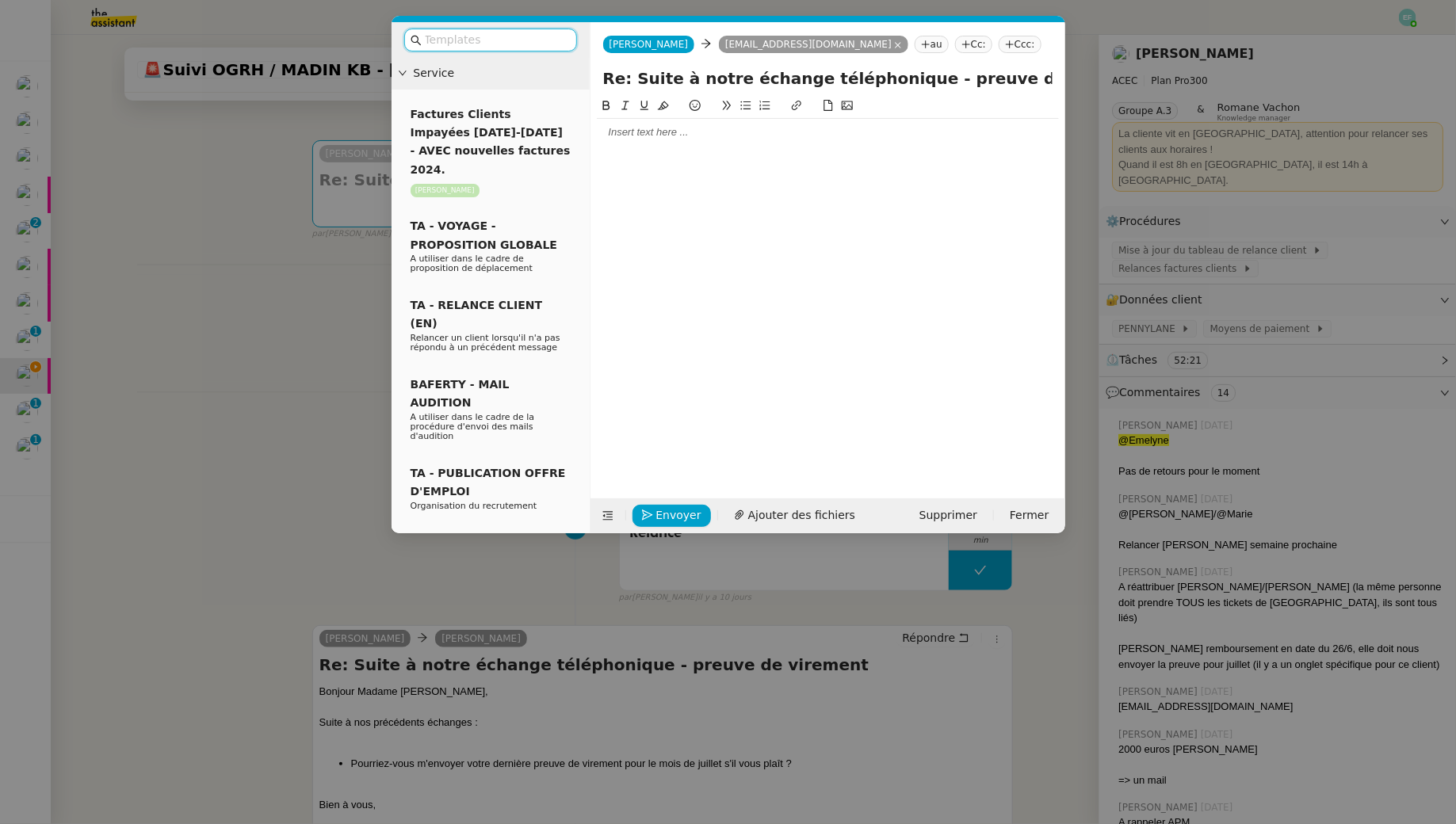
click at [715, 139] on div at bounding box center [828, 132] width 462 height 27
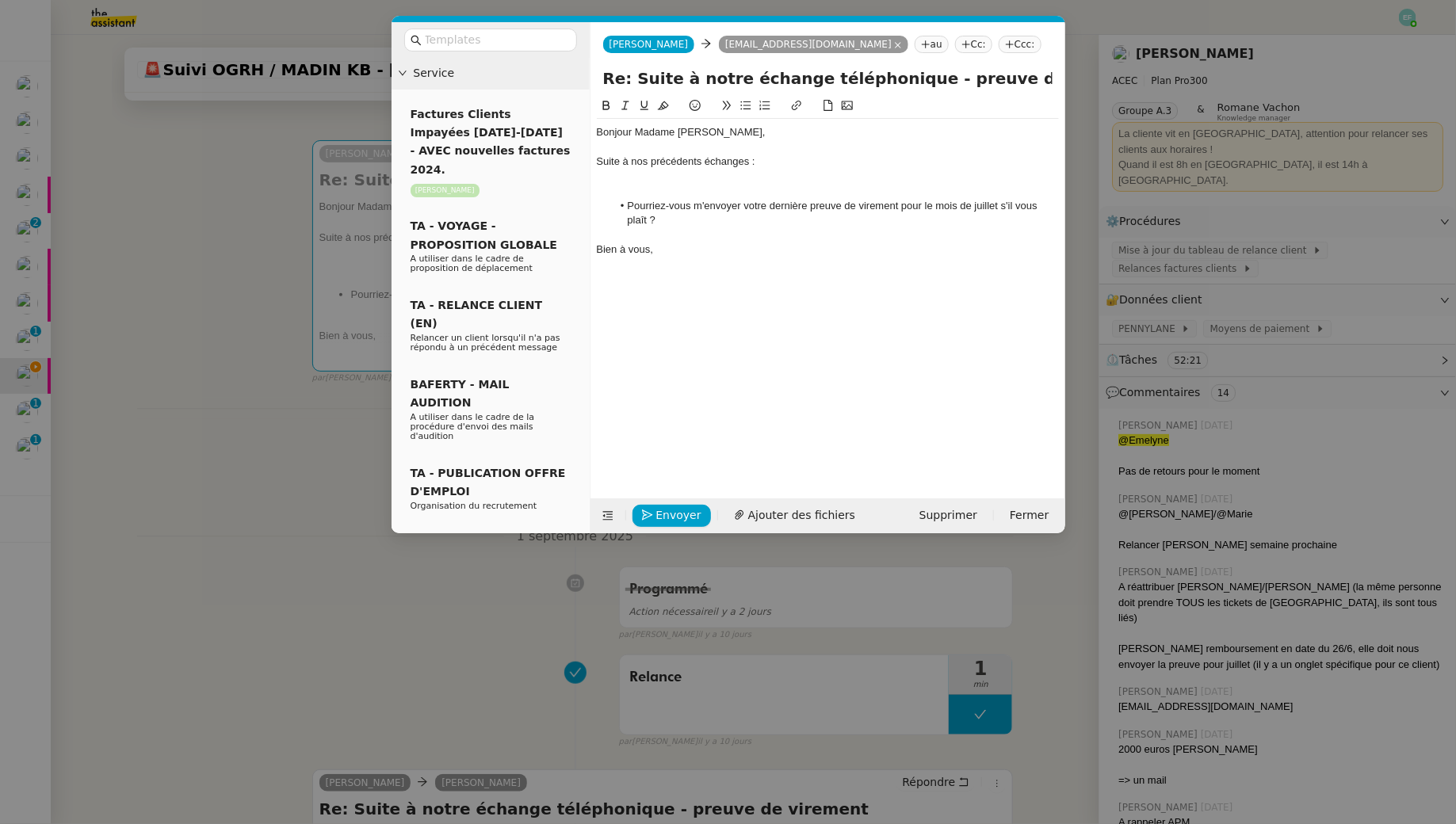
click at [709, 186] on div at bounding box center [828, 191] width 462 height 14
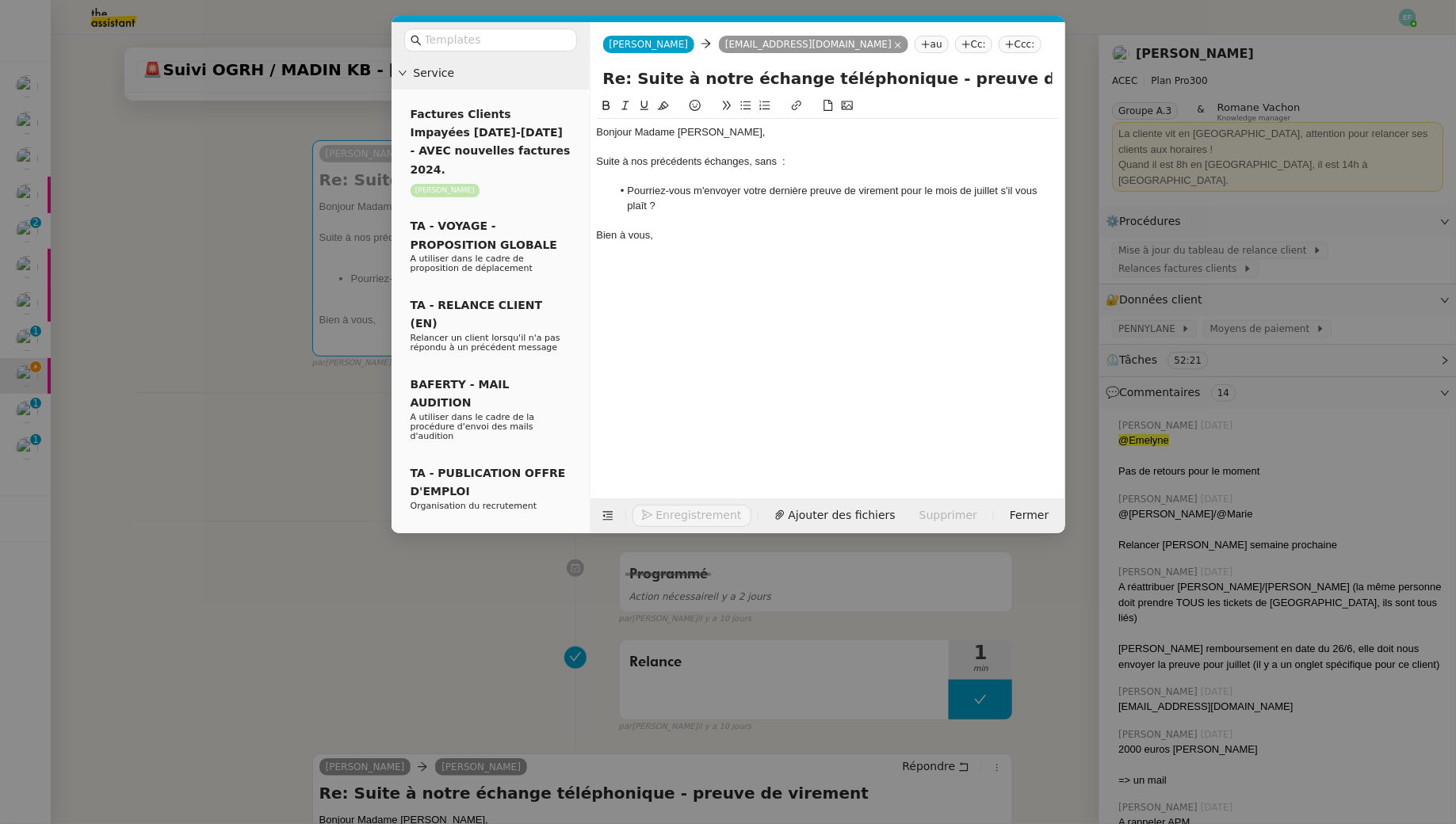
click at [701, 153] on div at bounding box center [828, 147] width 462 height 14
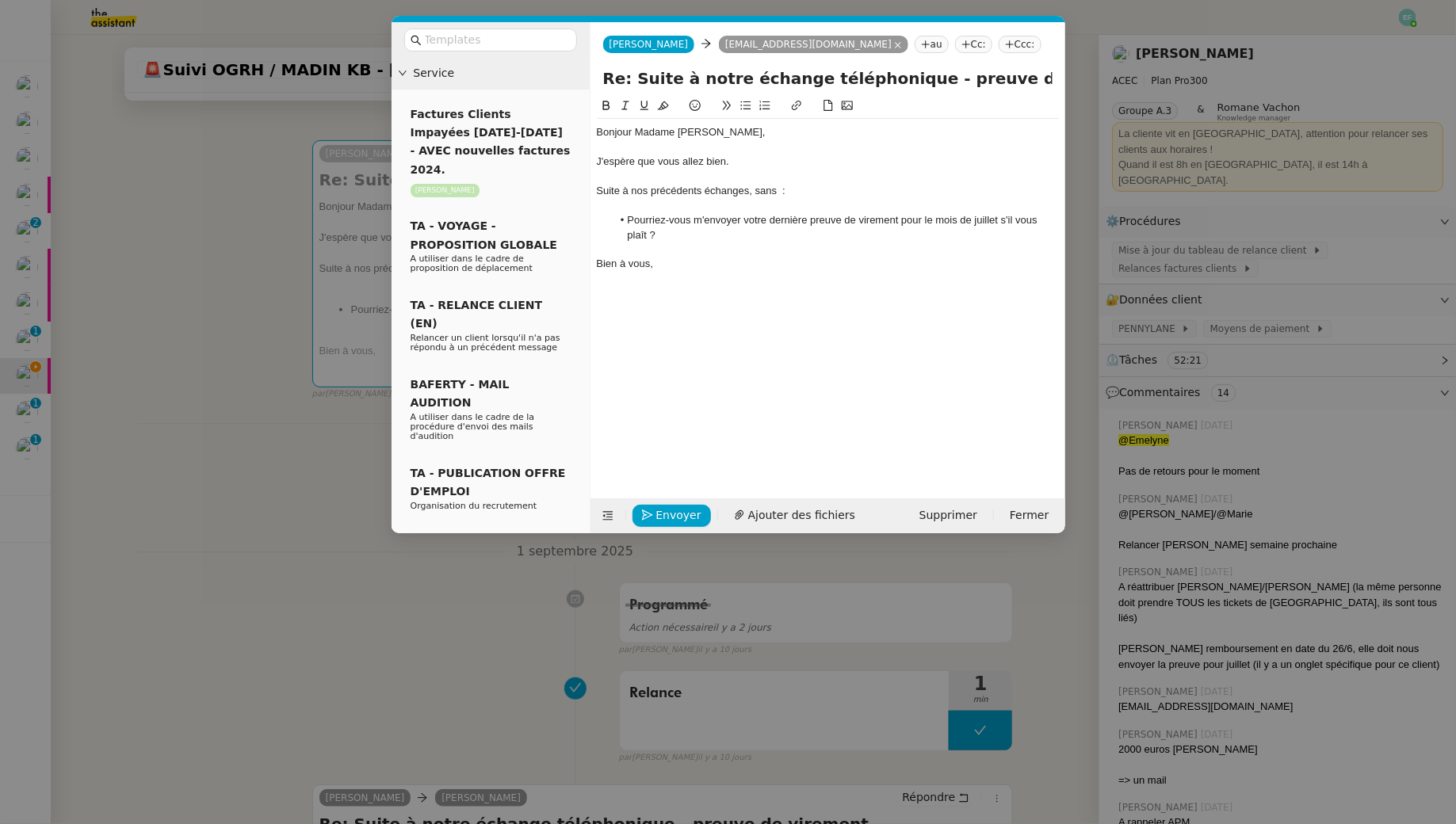
click at [803, 199] on div at bounding box center [828, 206] width 462 height 14
click at [786, 203] on div at bounding box center [828, 206] width 462 height 14
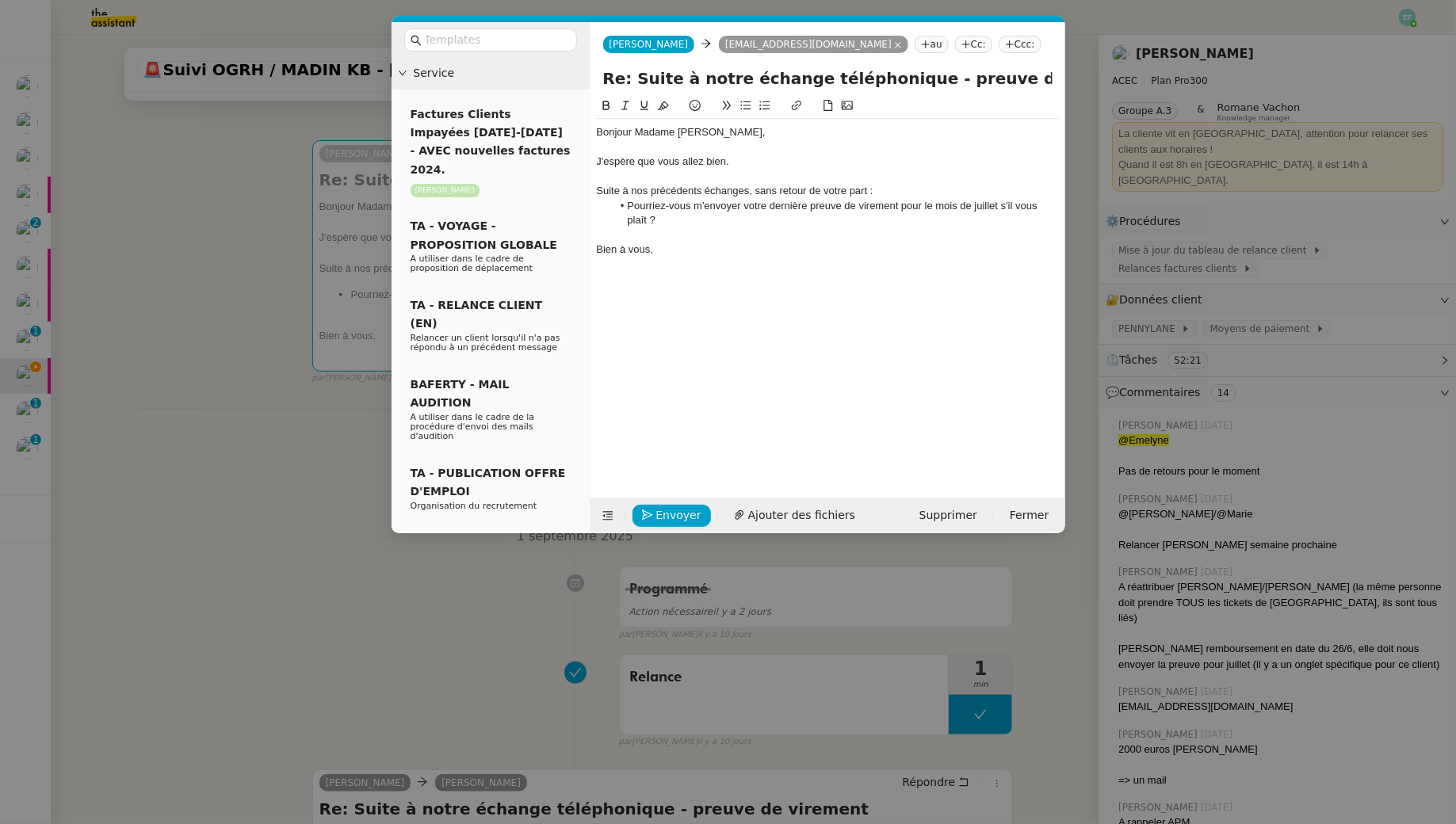
click at [760, 205] on li "Pourriez-vous m'envoyer votre dernière preuve de virement pour le mois de juill…" at bounding box center [835, 214] width 447 height 30
click at [960, 204] on li "Pourriez-vous m'envoyer vos deux dernières preuves de virement pour le mois de …" at bounding box center [835, 214] width 447 height 30
click at [1032, 201] on li "Pourriez-vous m'envoyer vos deux dernières preuves de virement pour les mois de…" at bounding box center [835, 214] width 447 height 30
click at [663, 504] on button "Envoyer" at bounding box center [671, 515] width 78 height 22
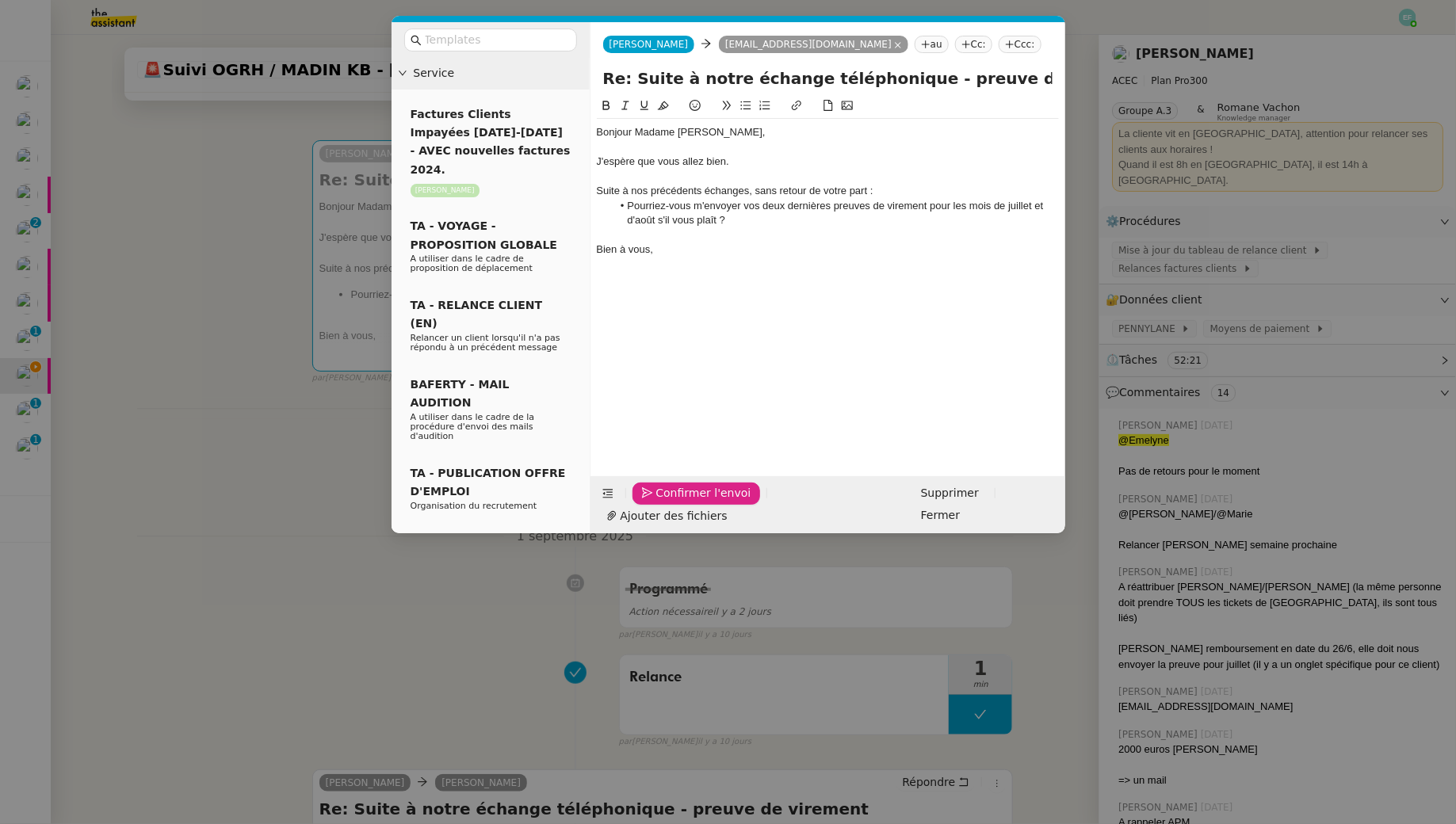
click at [663, 504] on button "Confirmer l'envoi" at bounding box center [696, 494] width 128 height 22
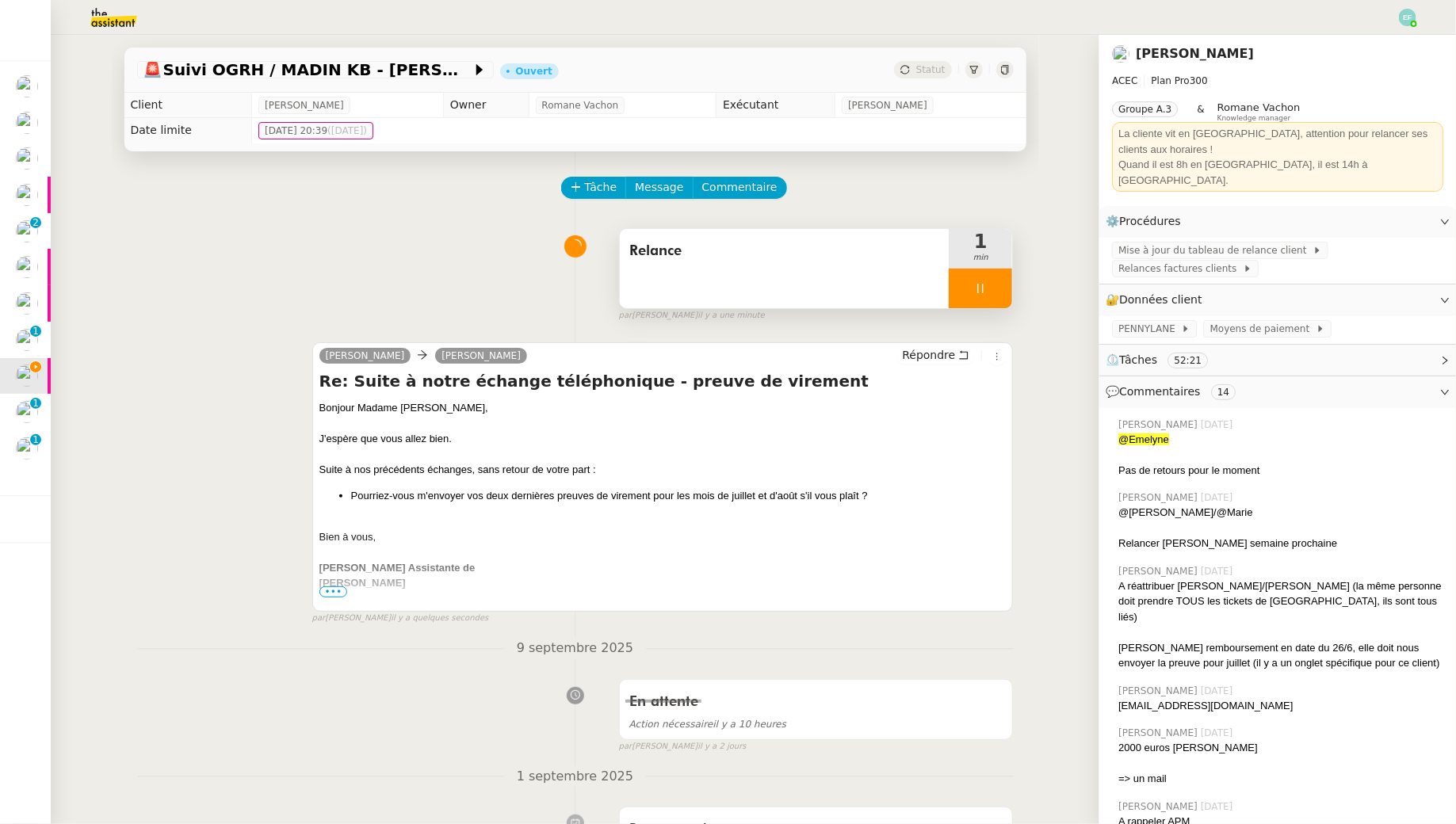
click at [1010, 277] on div at bounding box center [980, 288] width 64 height 39
click at [1010, 277] on button at bounding box center [996, 288] width 31 height 39
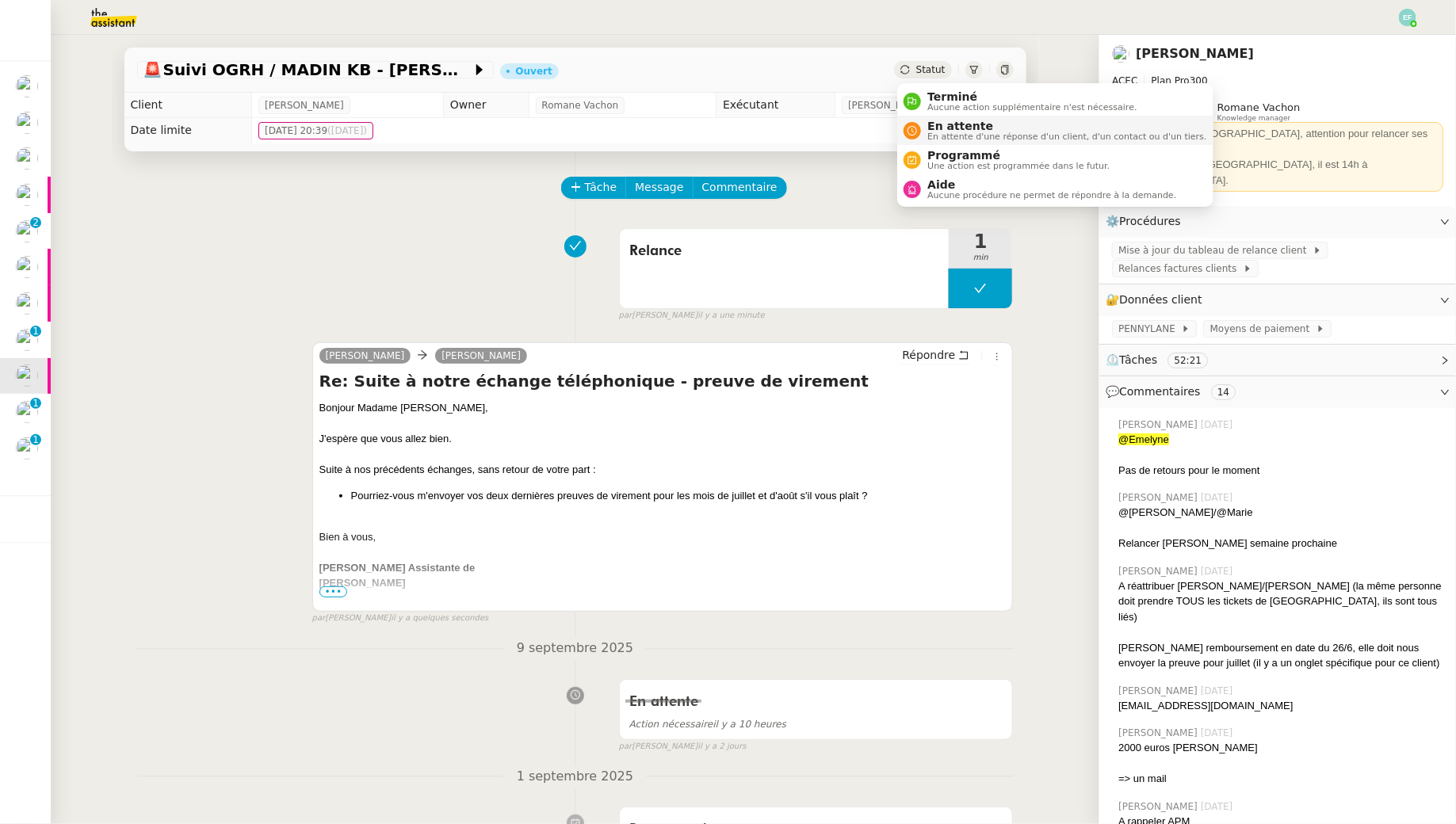
click at [922, 142] on li "En attente En attente d'une réponse d'un client, d'un contact ou d'un tiers." at bounding box center [1054, 130] width 315 height 30
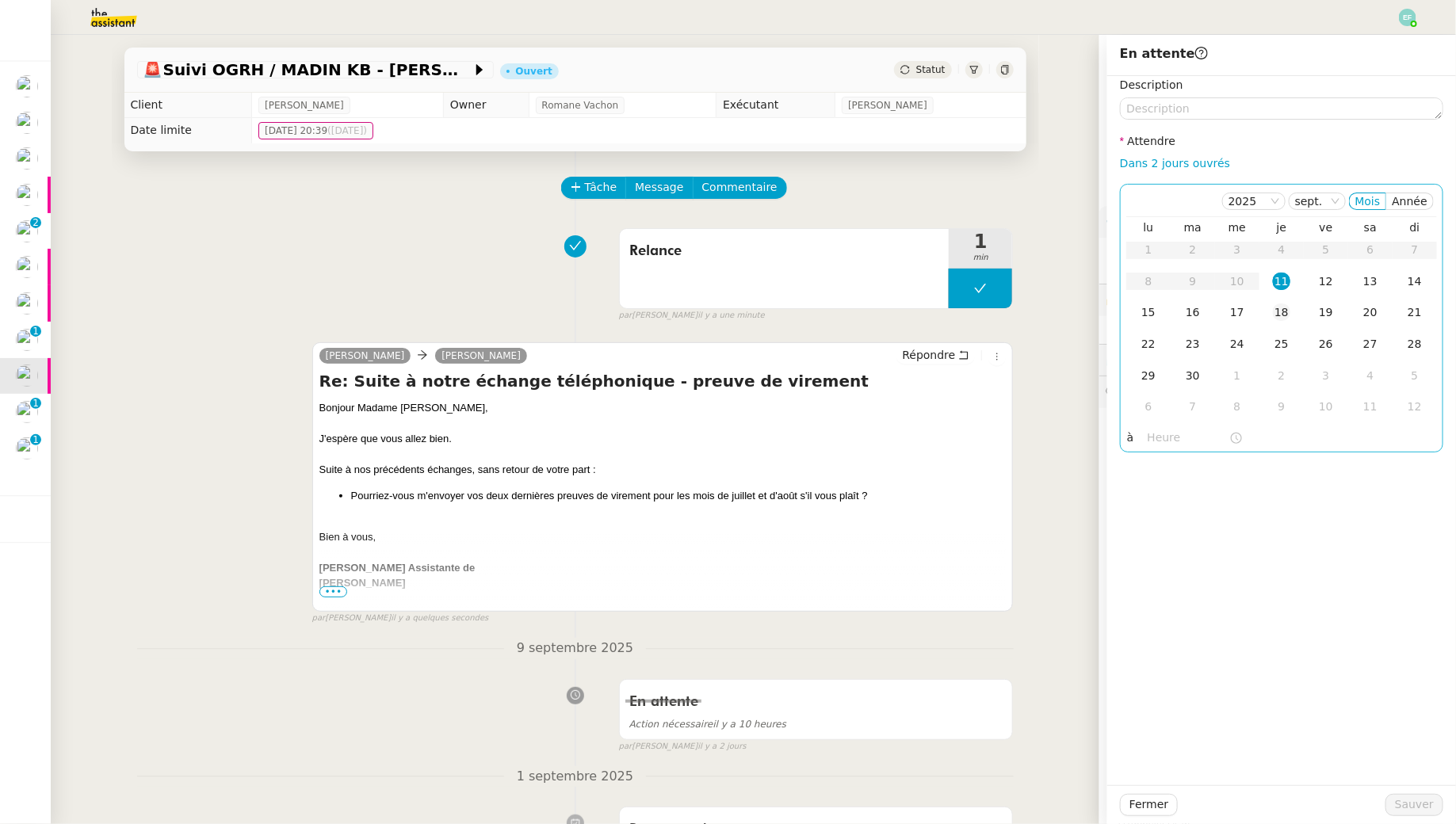
click at [1280, 306] on div "18" at bounding box center [1281, 311] width 17 height 17
click at [1412, 808] on span "Sauver" at bounding box center [1414, 804] width 39 height 18
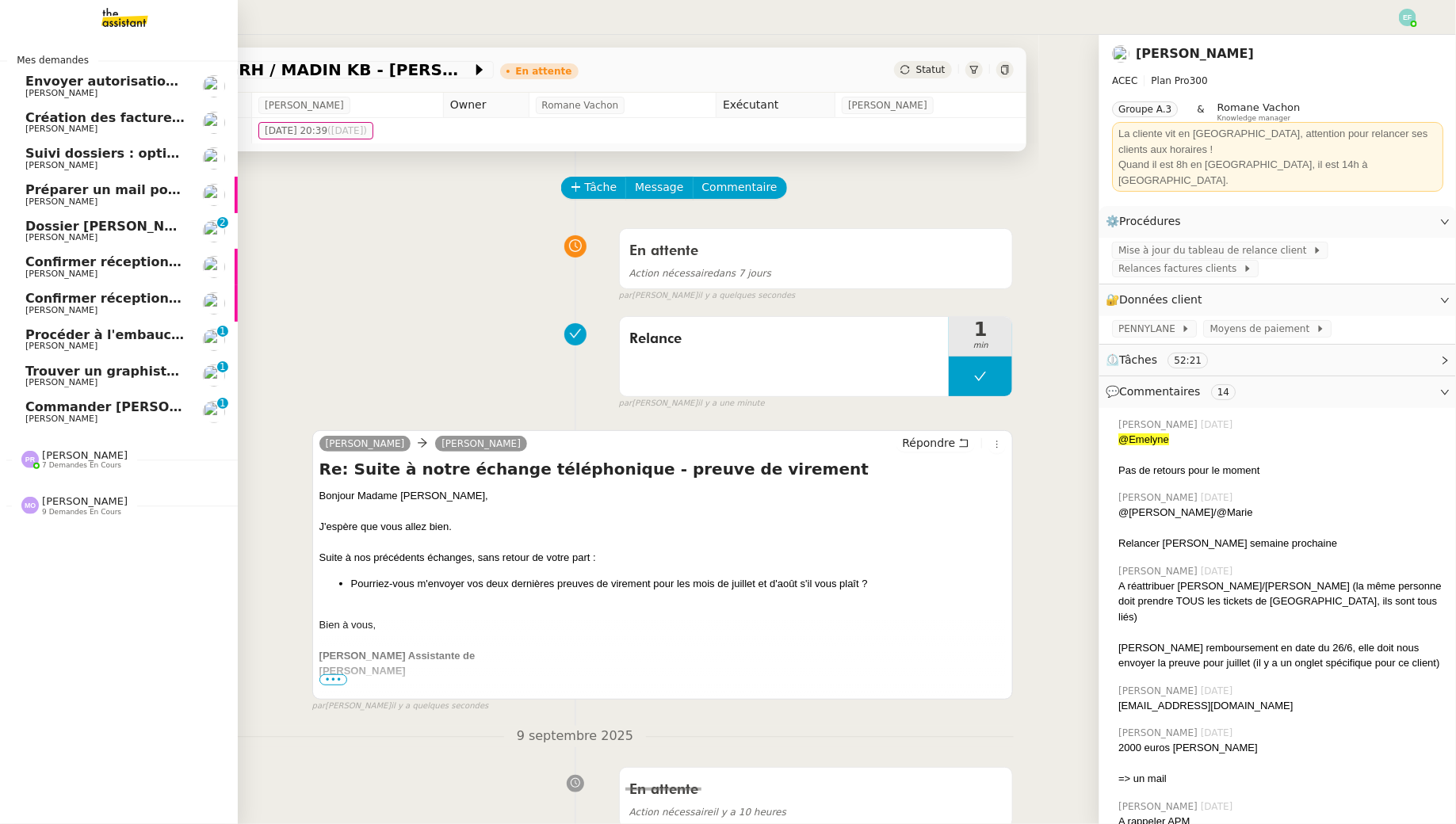
click at [26, 375] on span "Trouver un graphiste pour logo" at bounding box center [136, 371] width 223 height 15
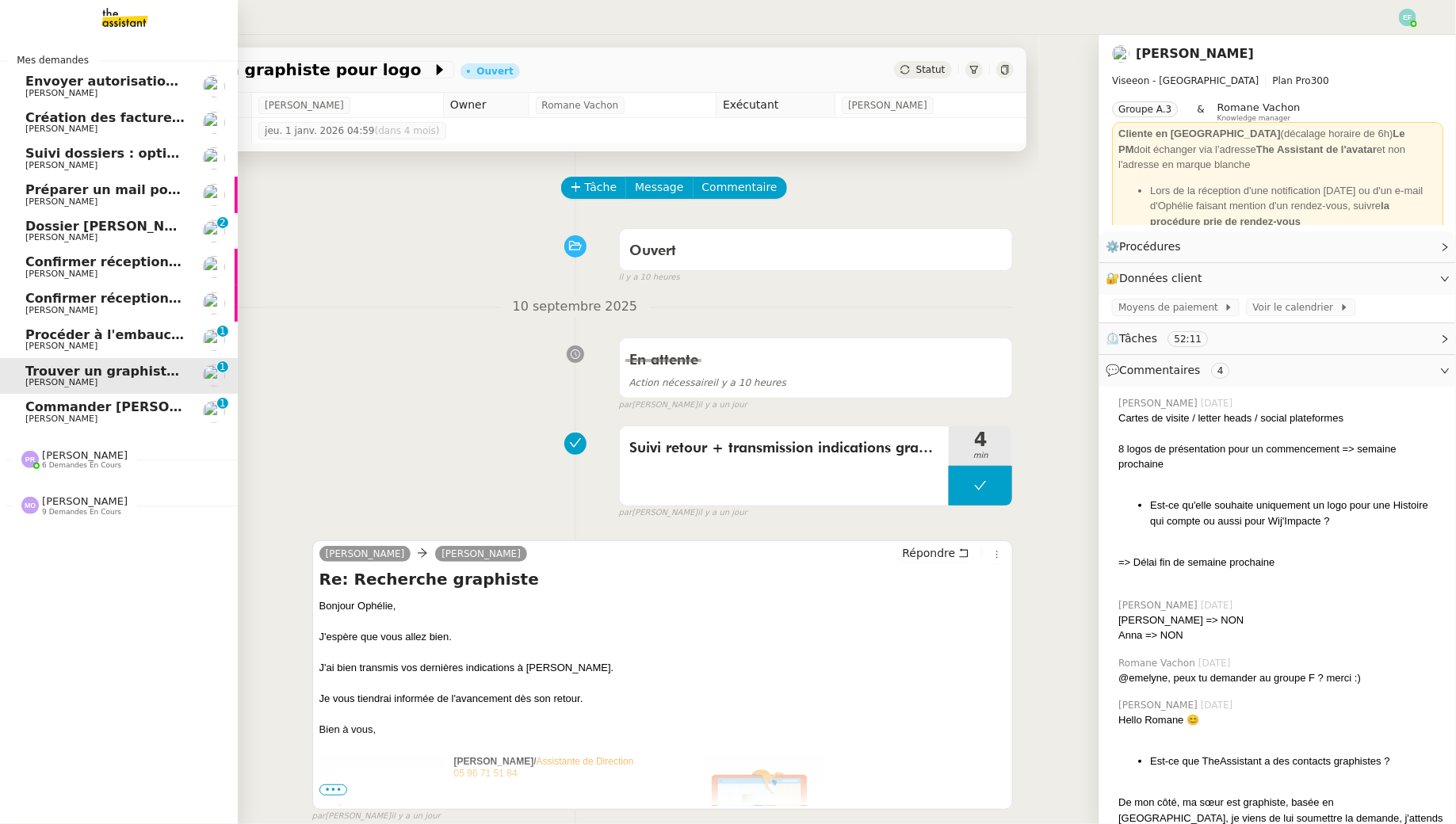
click at [16, 433] on div "Pauline Ribas 6 demandes en cours" at bounding box center [118, 452] width 238 height 46
click at [74, 402] on span "Commander [PERSON_NAME] Spot-On pour chats" at bounding box center [200, 407] width 351 height 15
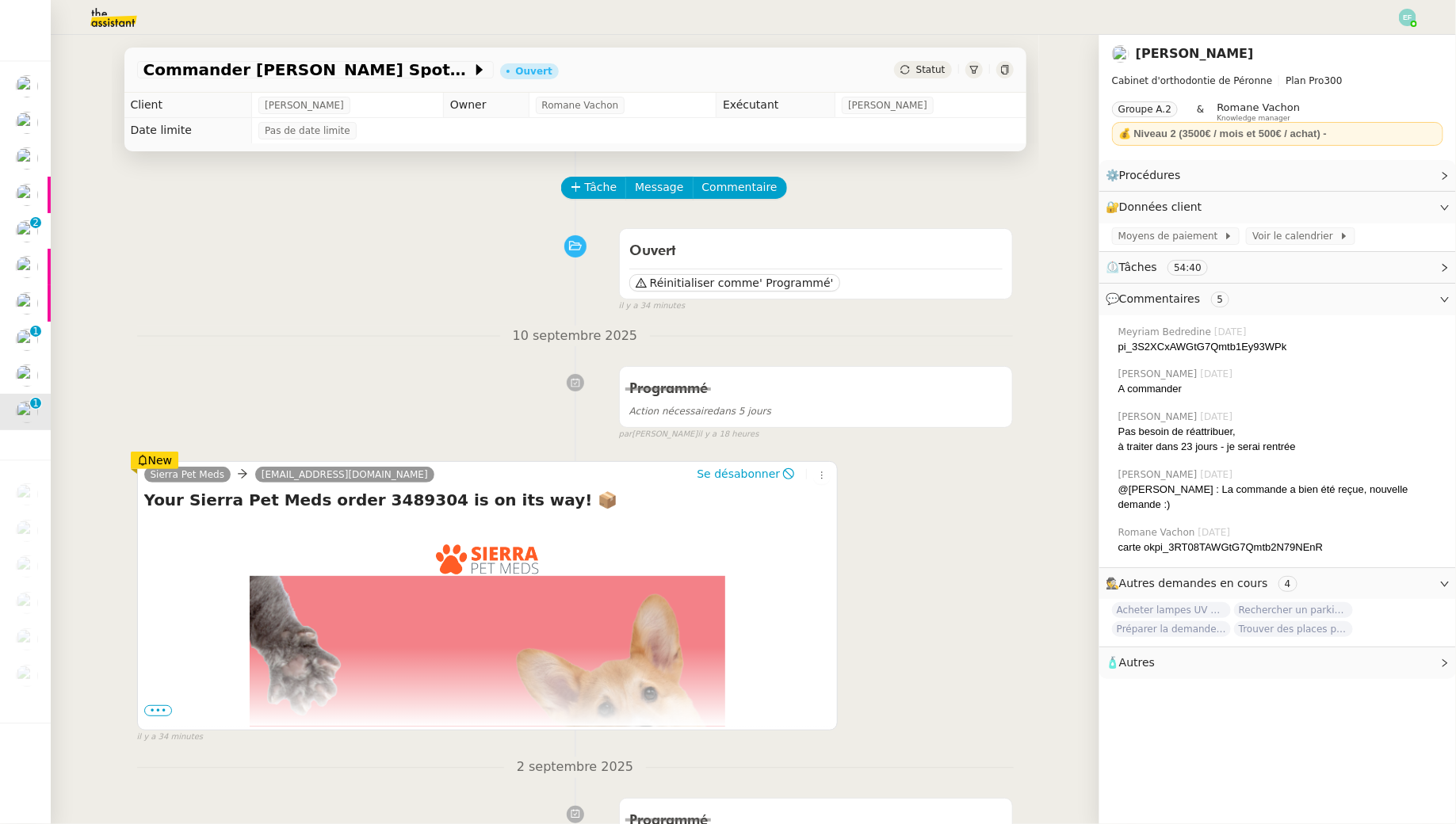
click at [165, 709] on span "•••" at bounding box center [159, 711] width 29 height 11
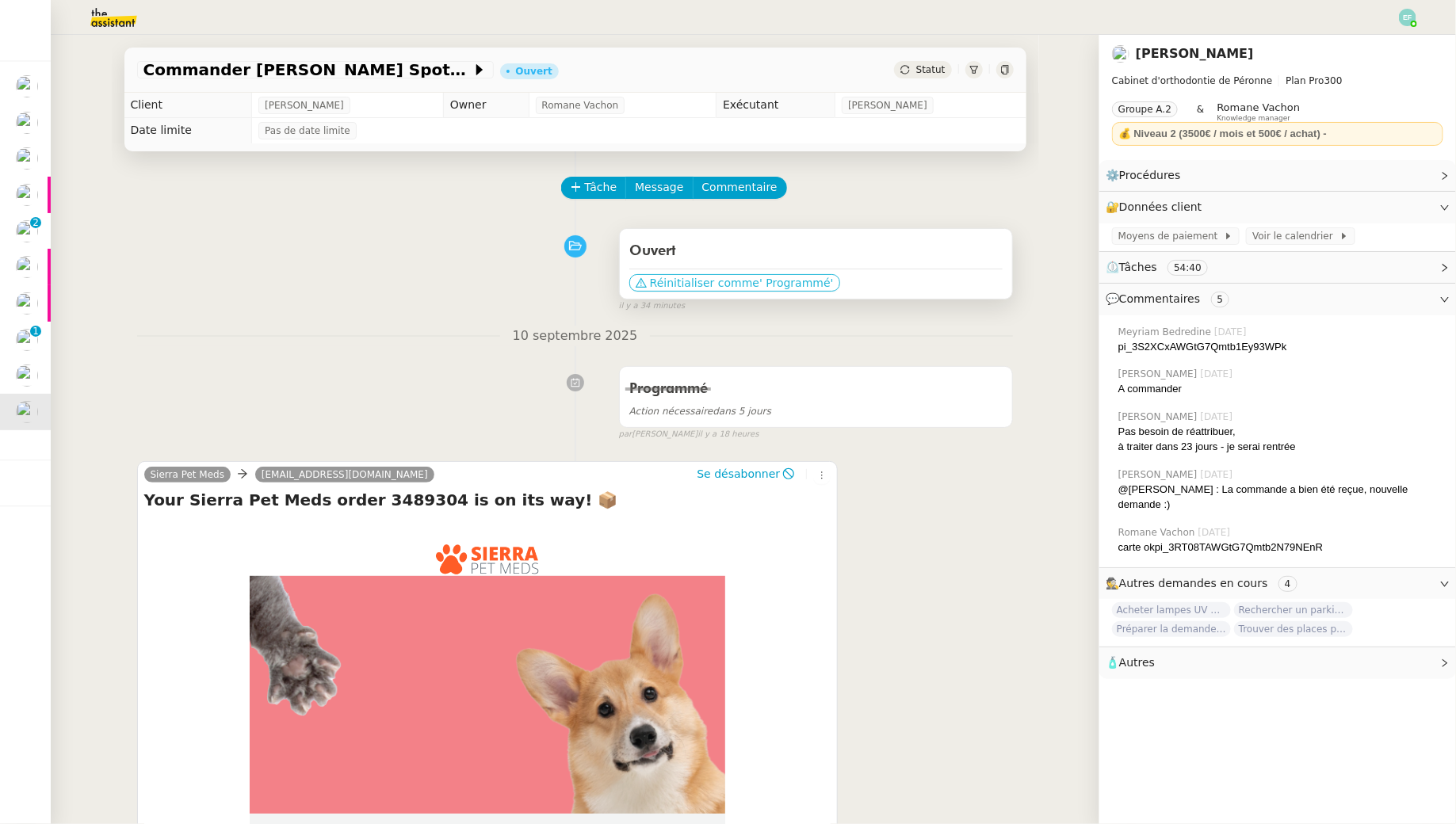
click at [790, 285] on span "' Programmé'" at bounding box center [796, 283] width 74 height 16
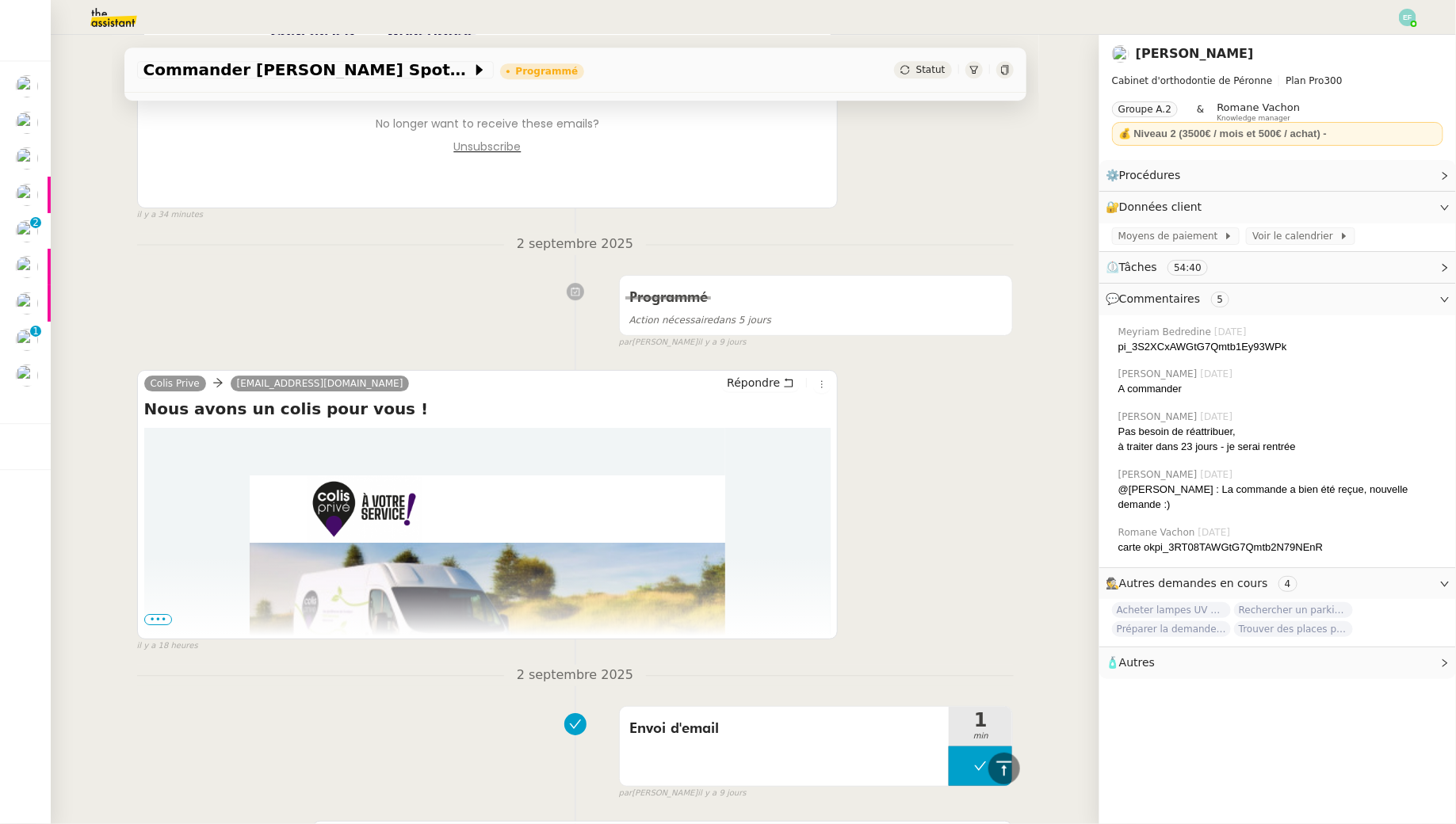
scroll to position [2699, 0]
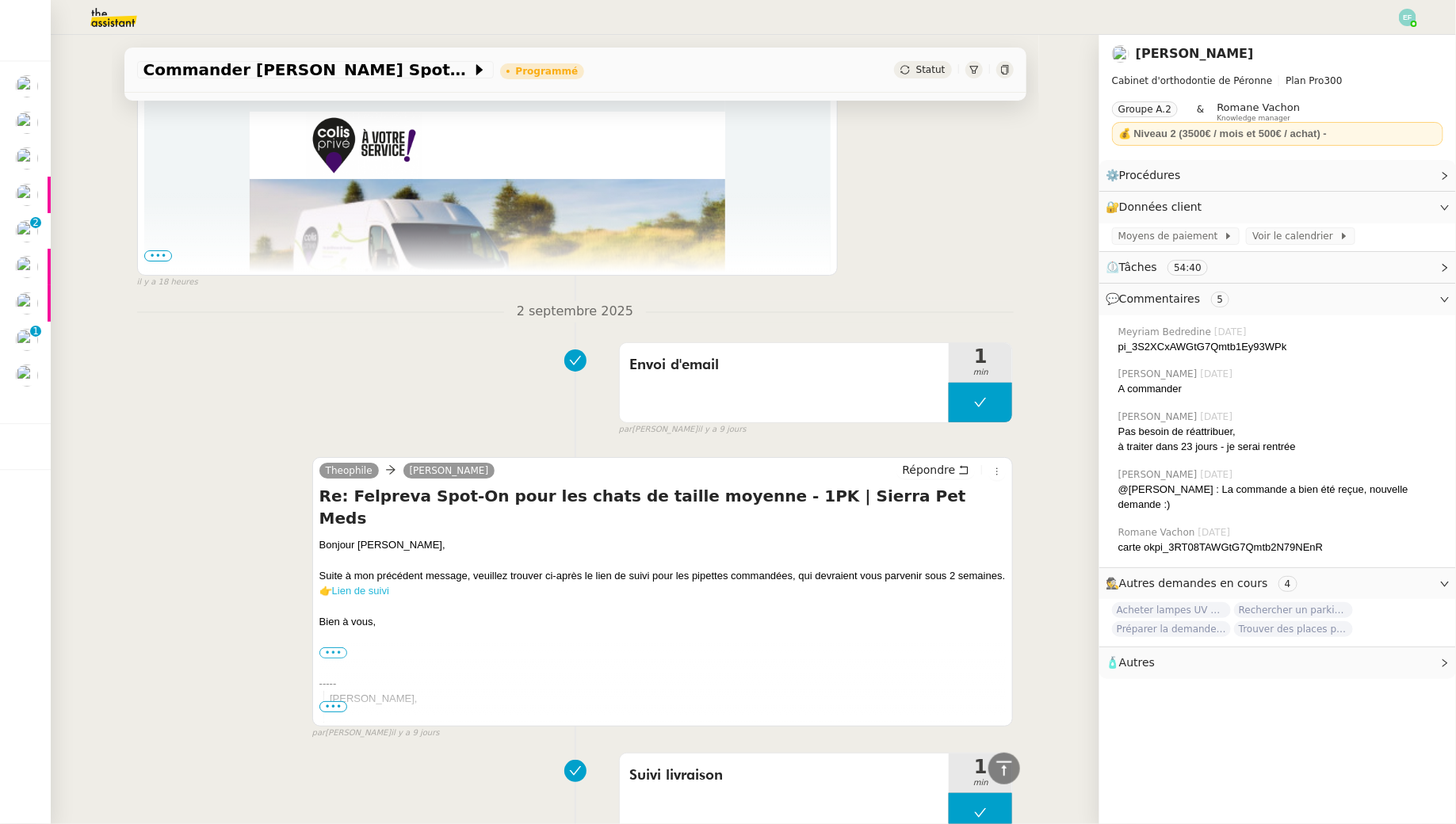
click at [356, 584] on link "Lien de suivi" at bounding box center [361, 590] width 57 height 12
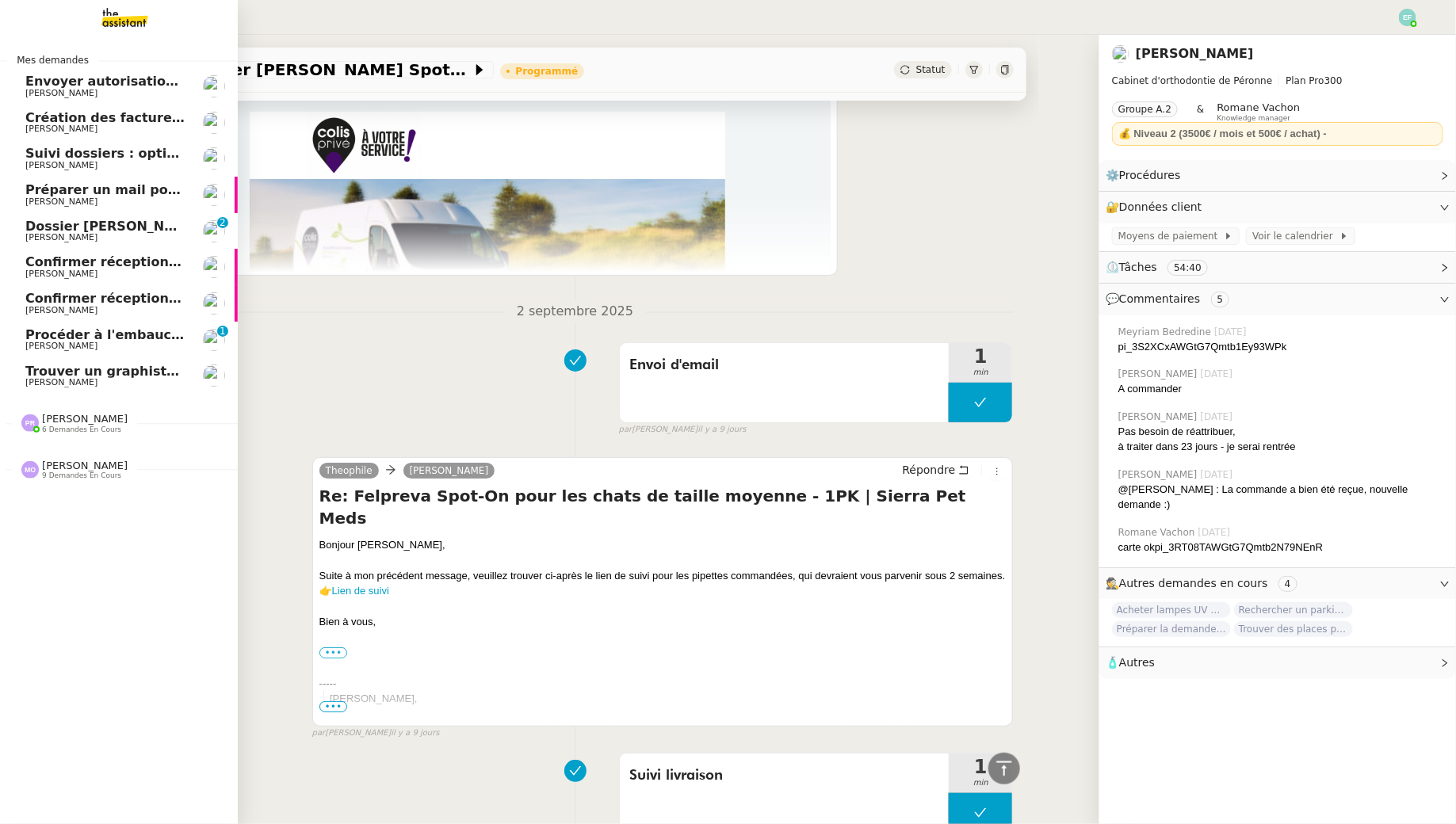
click at [102, 235] on span "[PERSON_NAME]" at bounding box center [105, 238] width 160 height 10
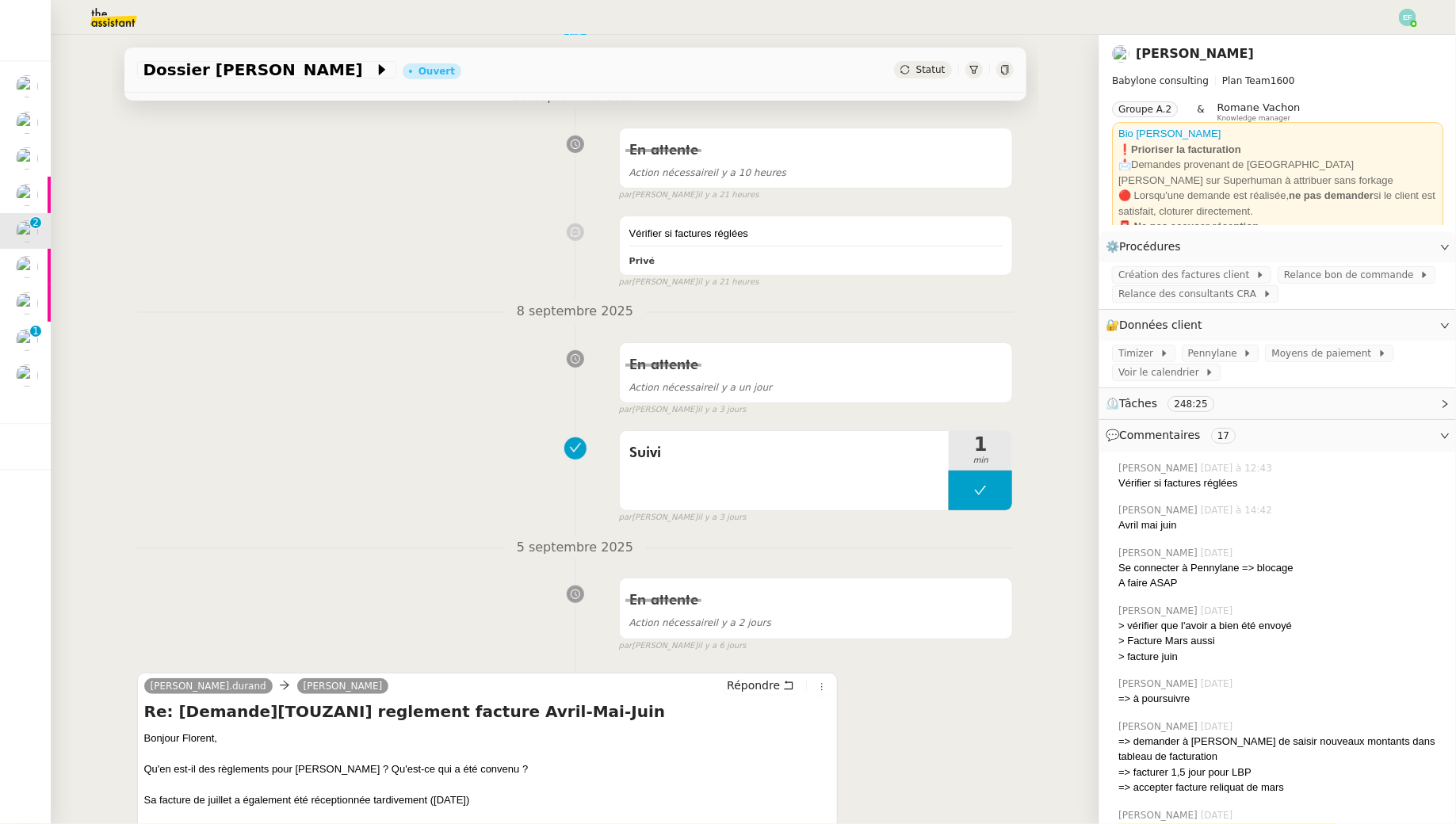
scroll to position [442, 0]
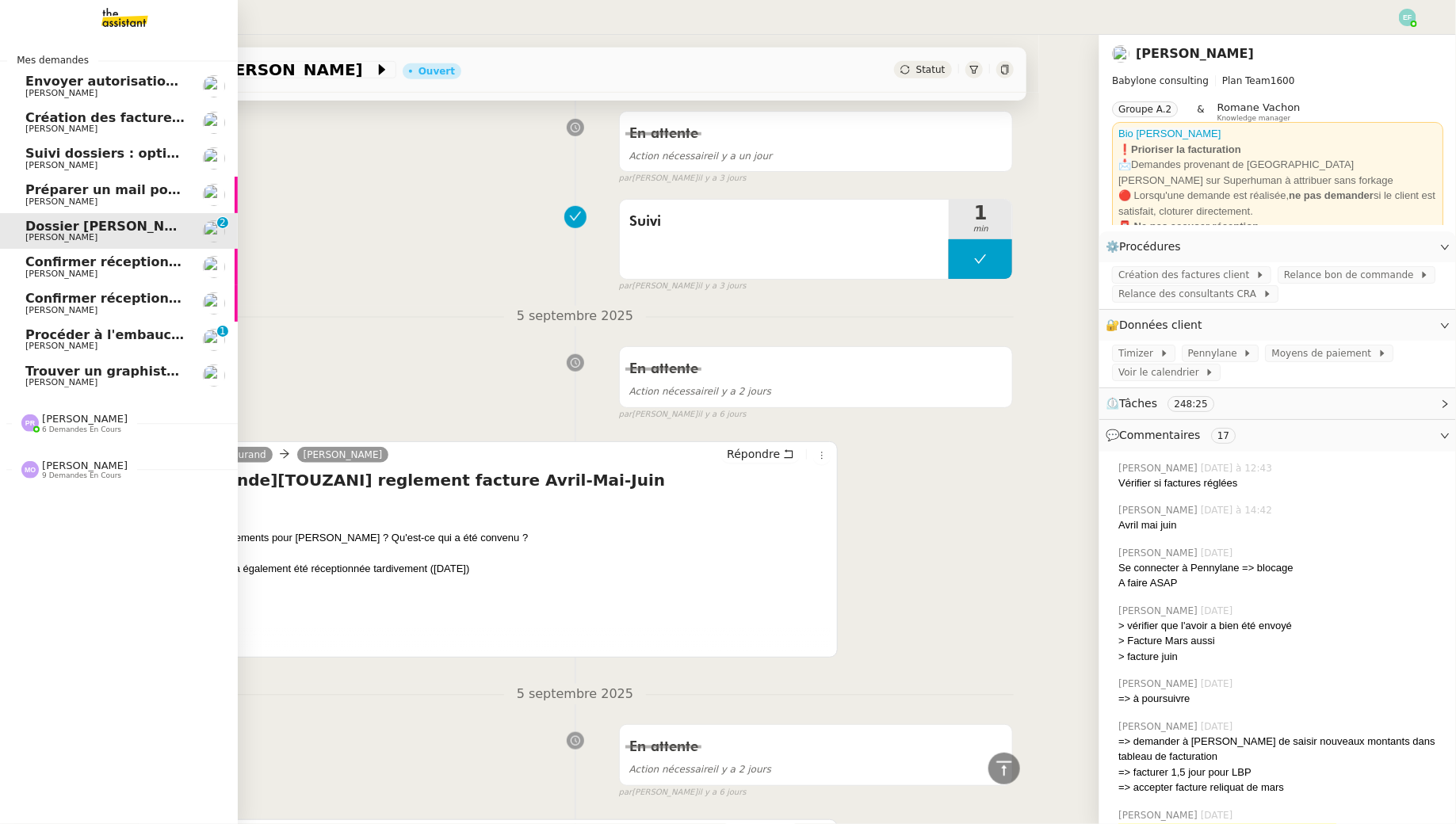
click at [81, 418] on span "[PERSON_NAME]" at bounding box center [84, 418] width 85 height 12
click at [71, 113] on span "Création des factures client - [DATE]" at bounding box center [155, 118] width 260 height 15
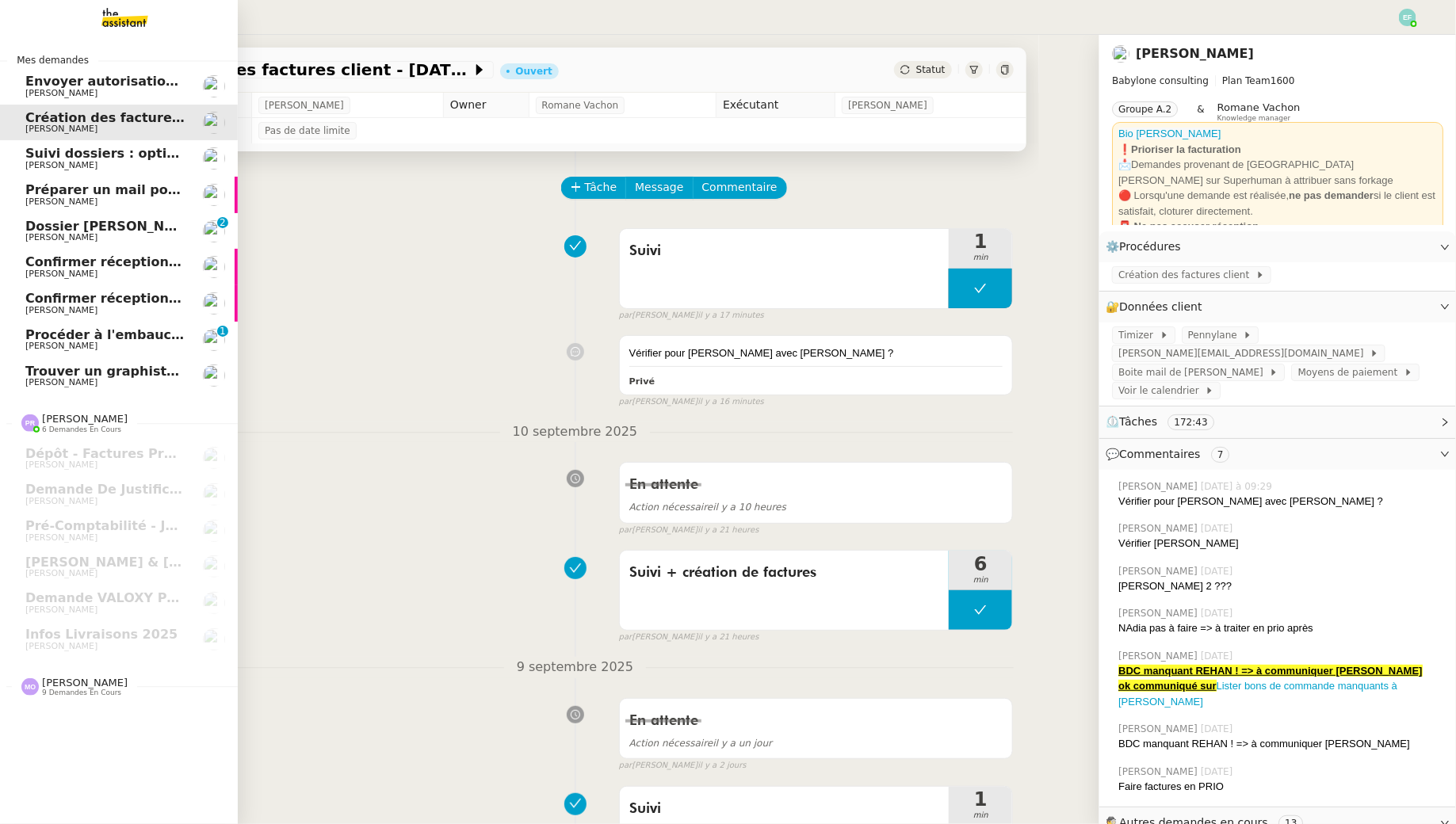
click at [78, 682] on span "[PERSON_NAME]" at bounding box center [84, 682] width 85 height 12
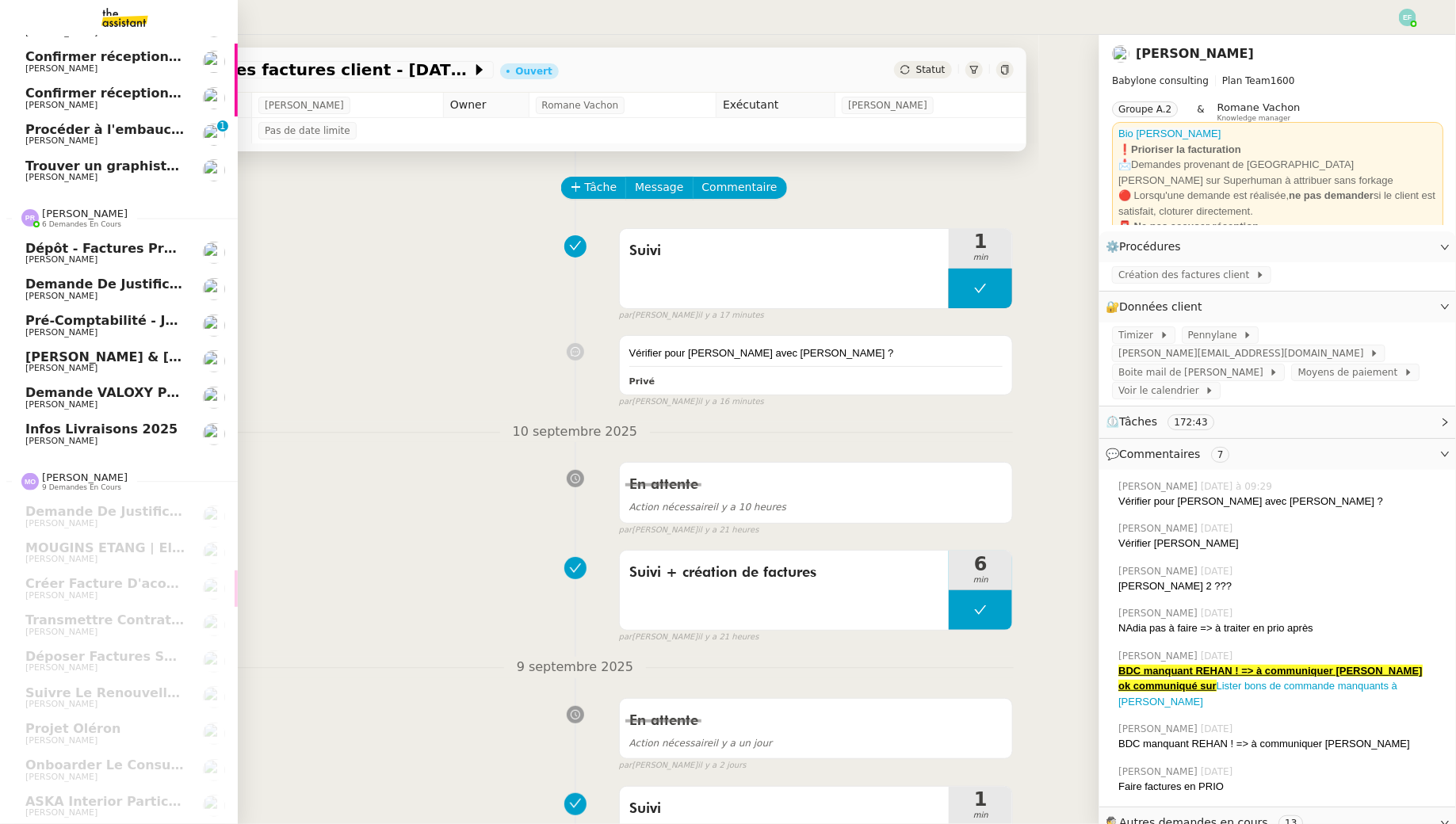
scroll to position [205, 0]
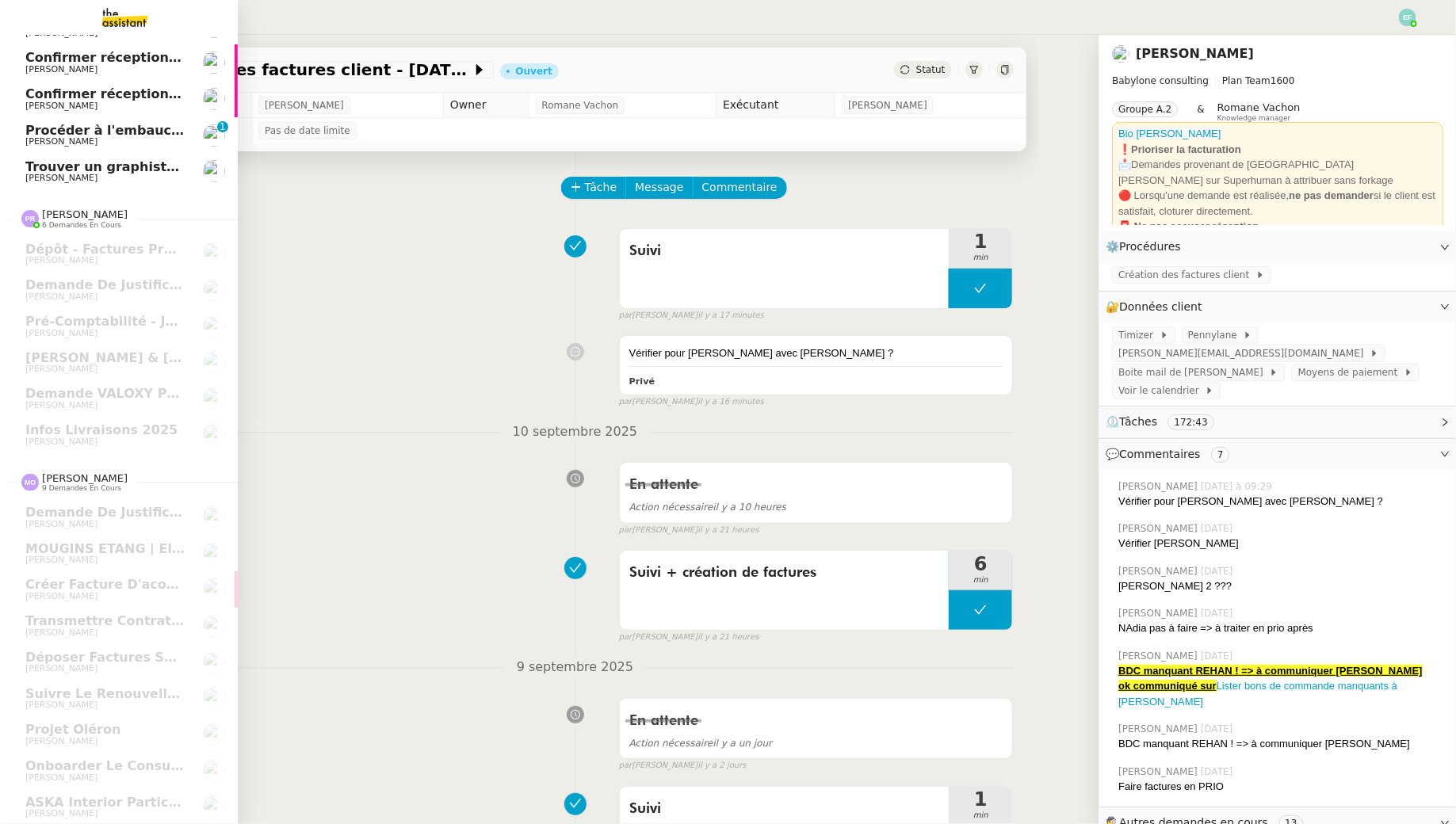
click at [134, 169] on span "Trouver un graphiste pour logo" at bounding box center [136, 166] width 223 height 15
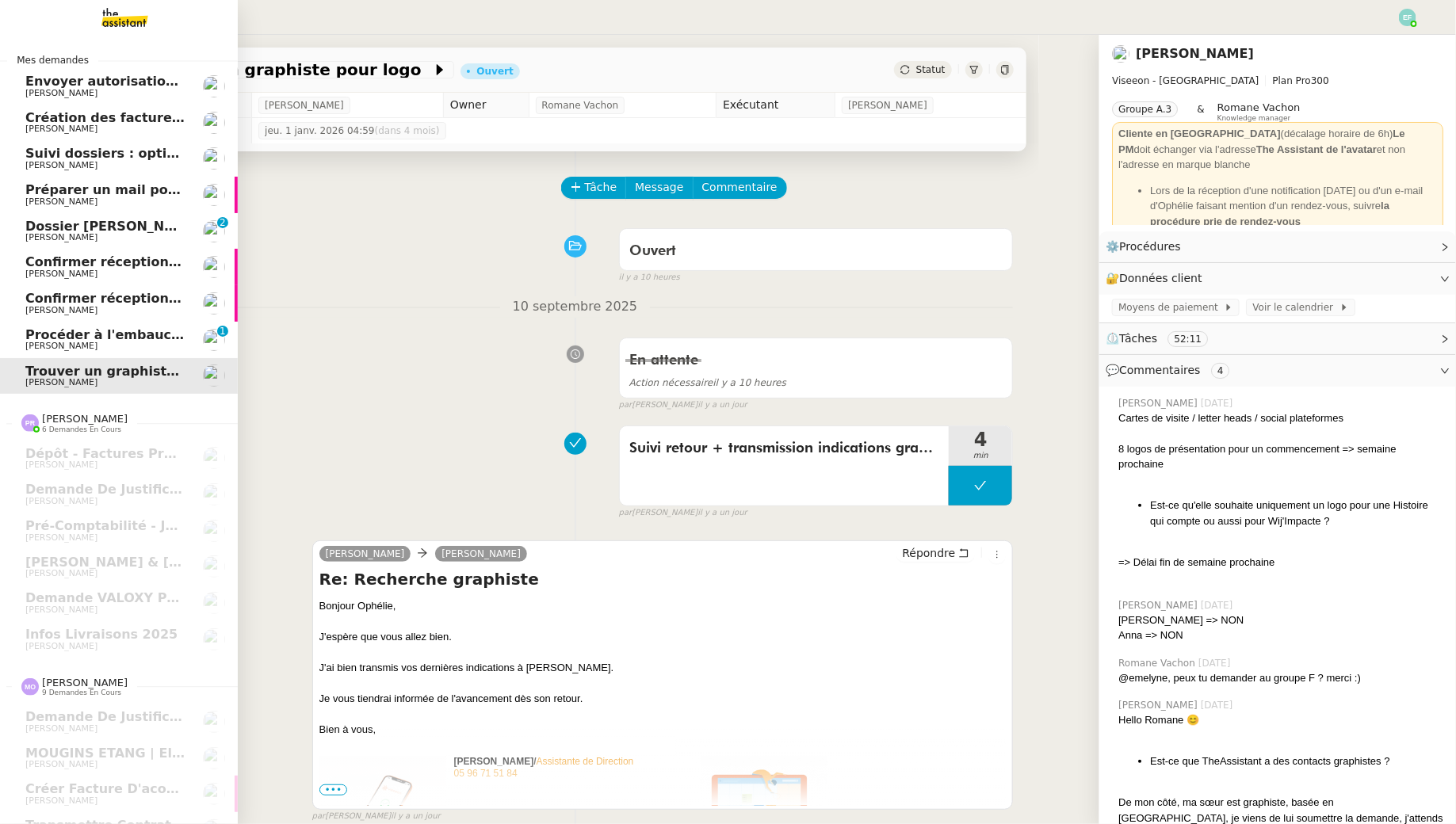
click at [145, 349] on span "[PERSON_NAME]" at bounding box center [105, 346] width 160 height 10
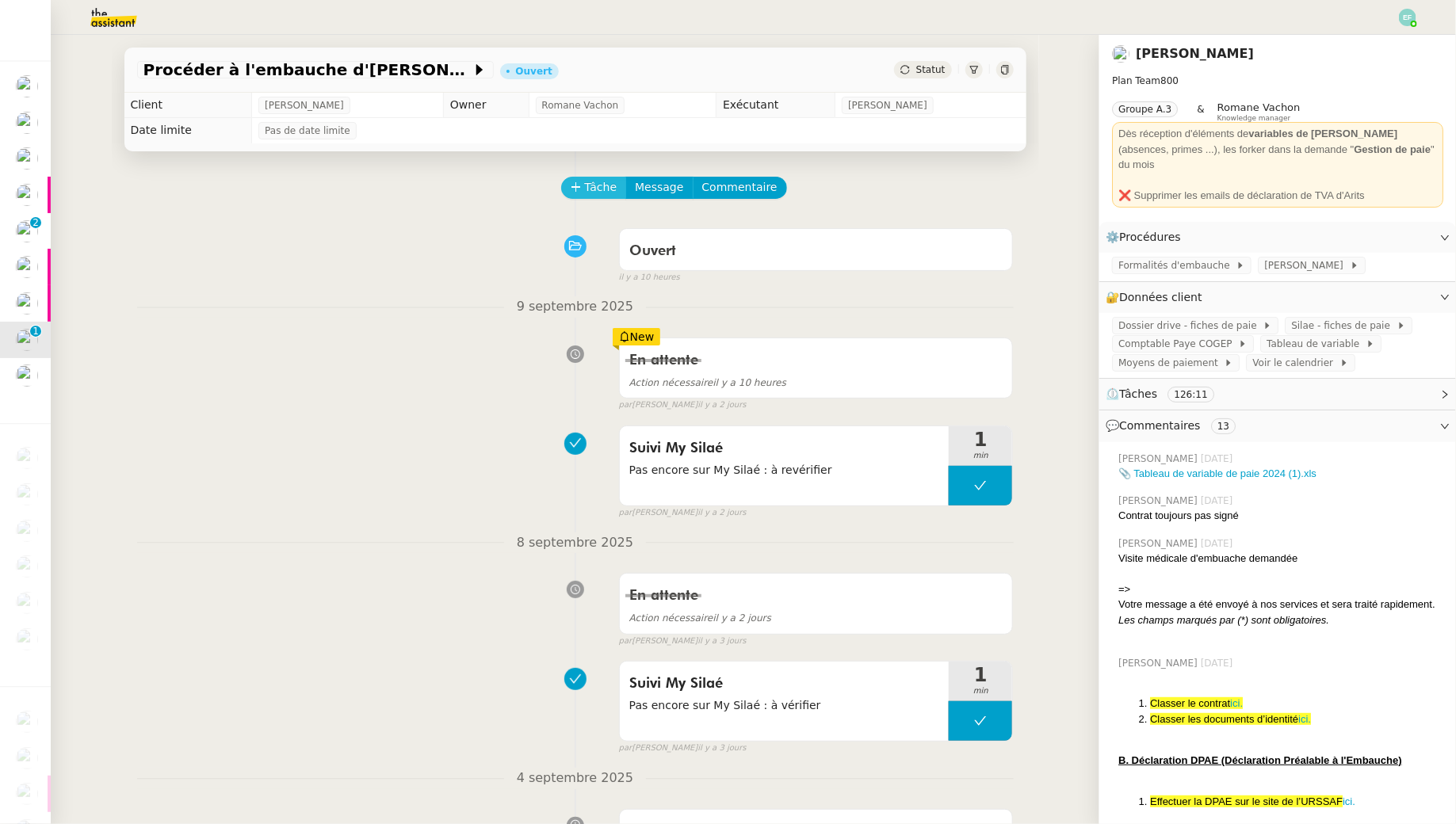
click at [596, 186] on span "Tâche" at bounding box center [601, 188] width 32 height 18
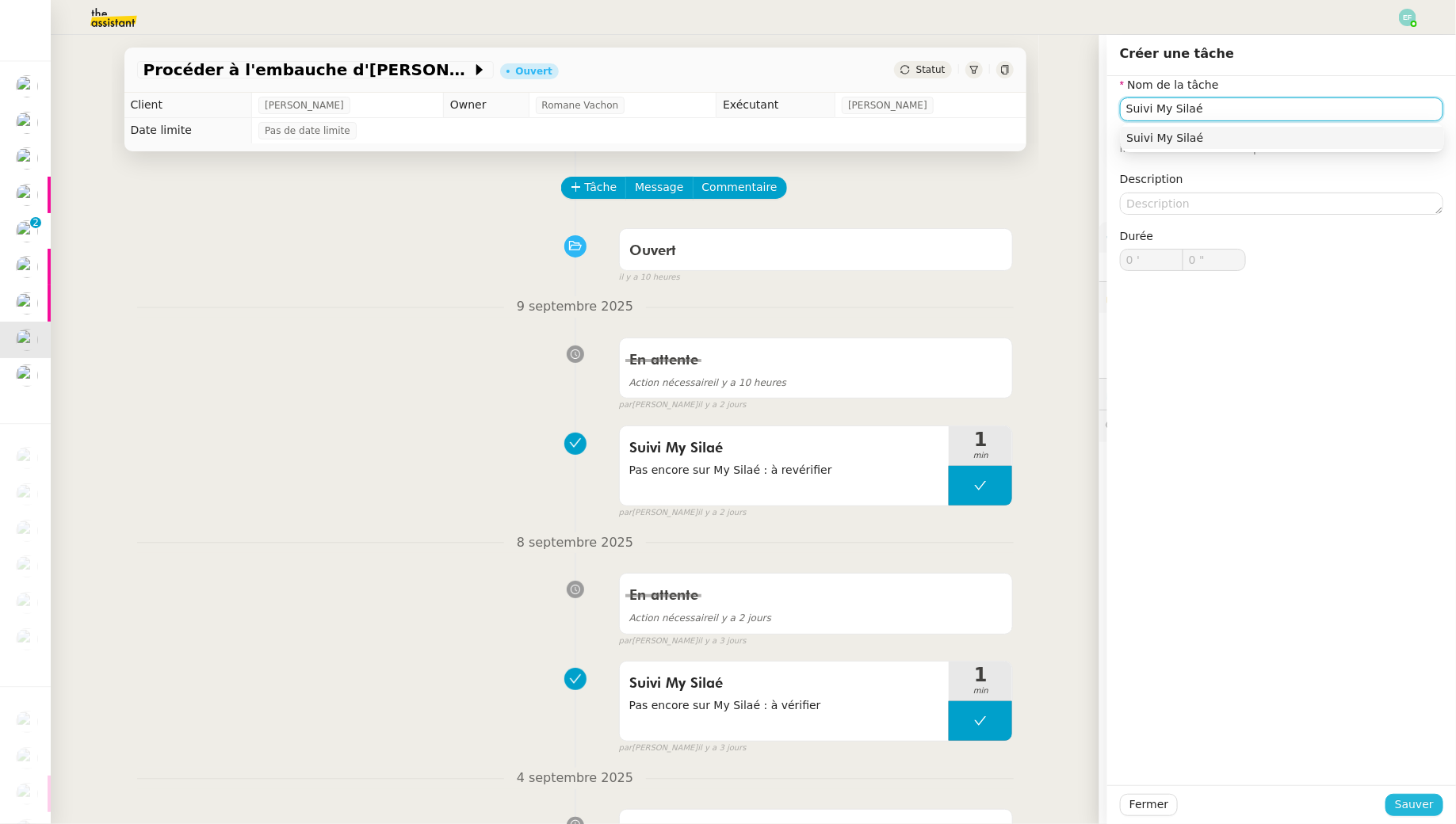
type input "Suivi My Silaé"
click at [1406, 811] on span "Sauver" at bounding box center [1414, 804] width 39 height 18
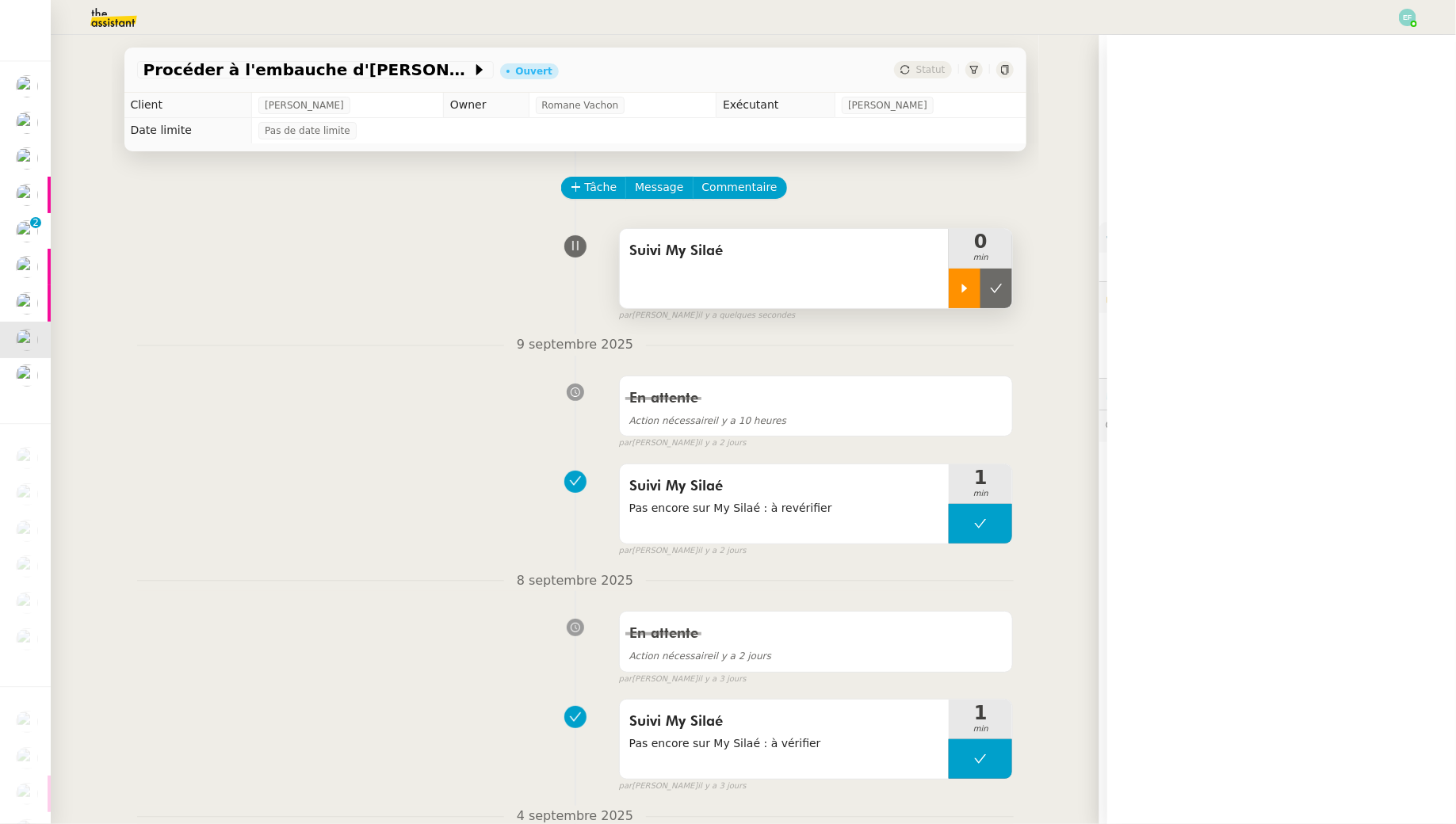
click at [955, 290] on div at bounding box center [964, 288] width 31 height 39
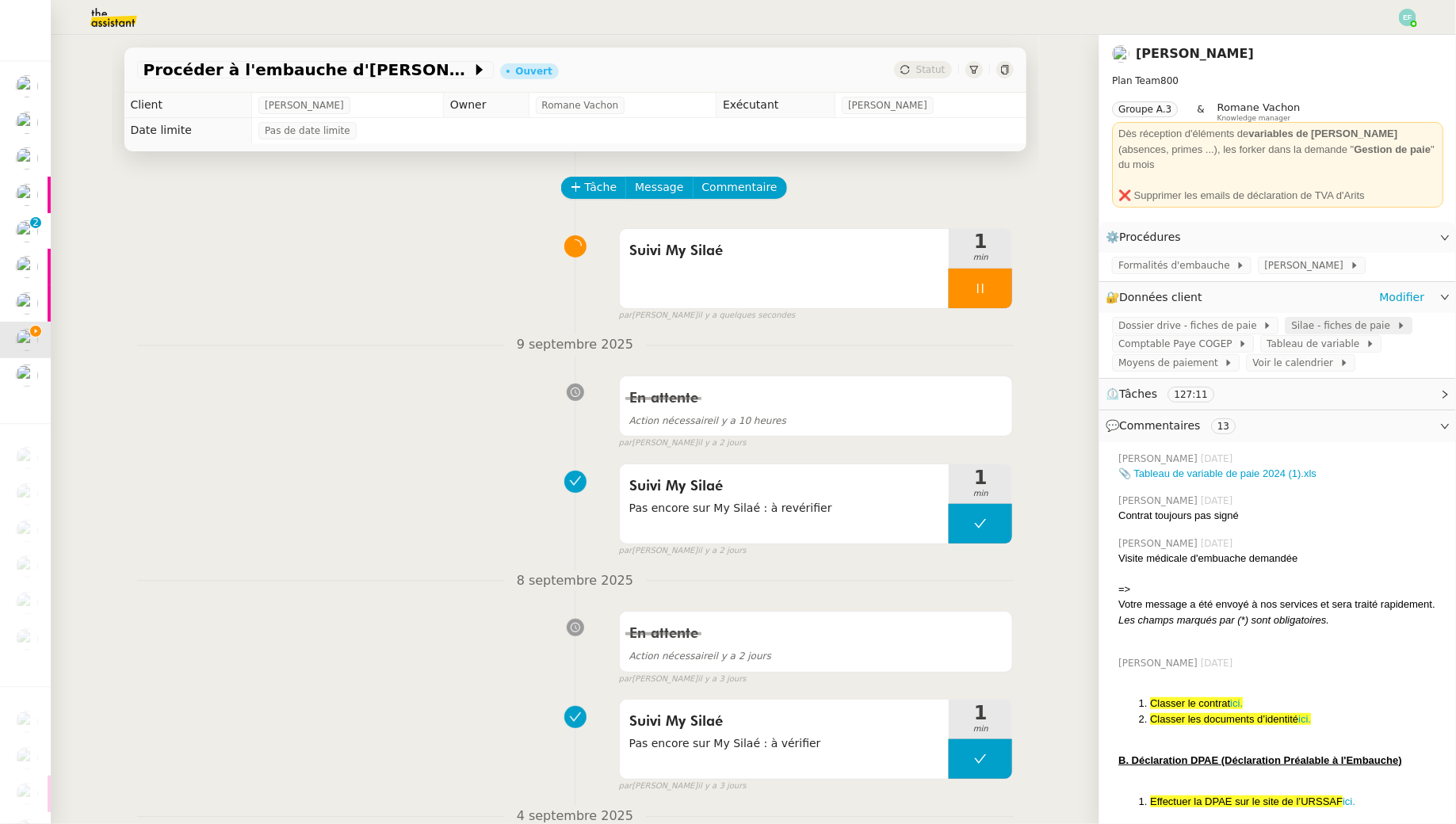
click at [1307, 318] on span "Silae - fiches de paie" at bounding box center [1343, 326] width 105 height 16
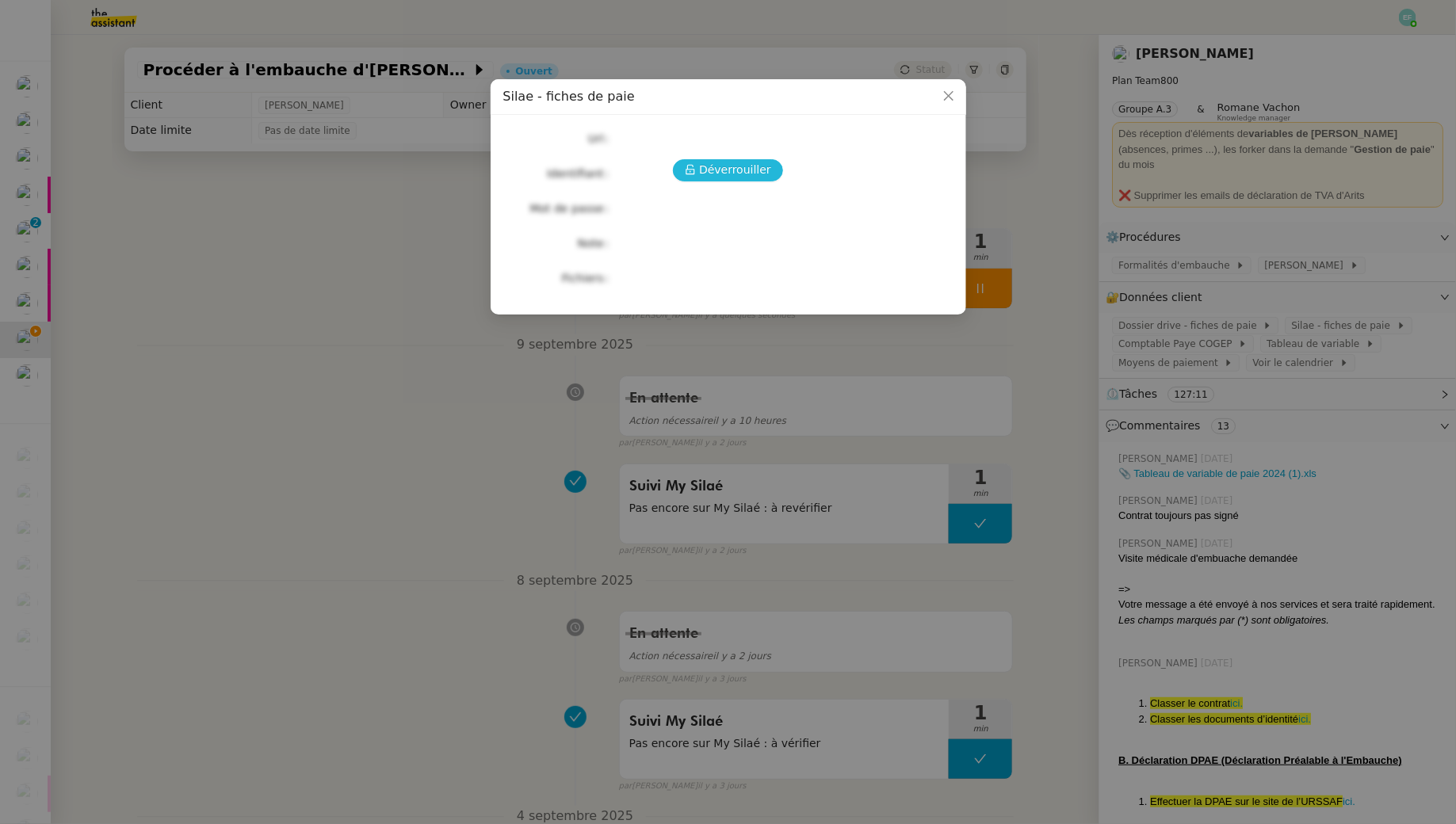
click at [708, 171] on span "Déverrouiller" at bounding box center [735, 170] width 72 height 18
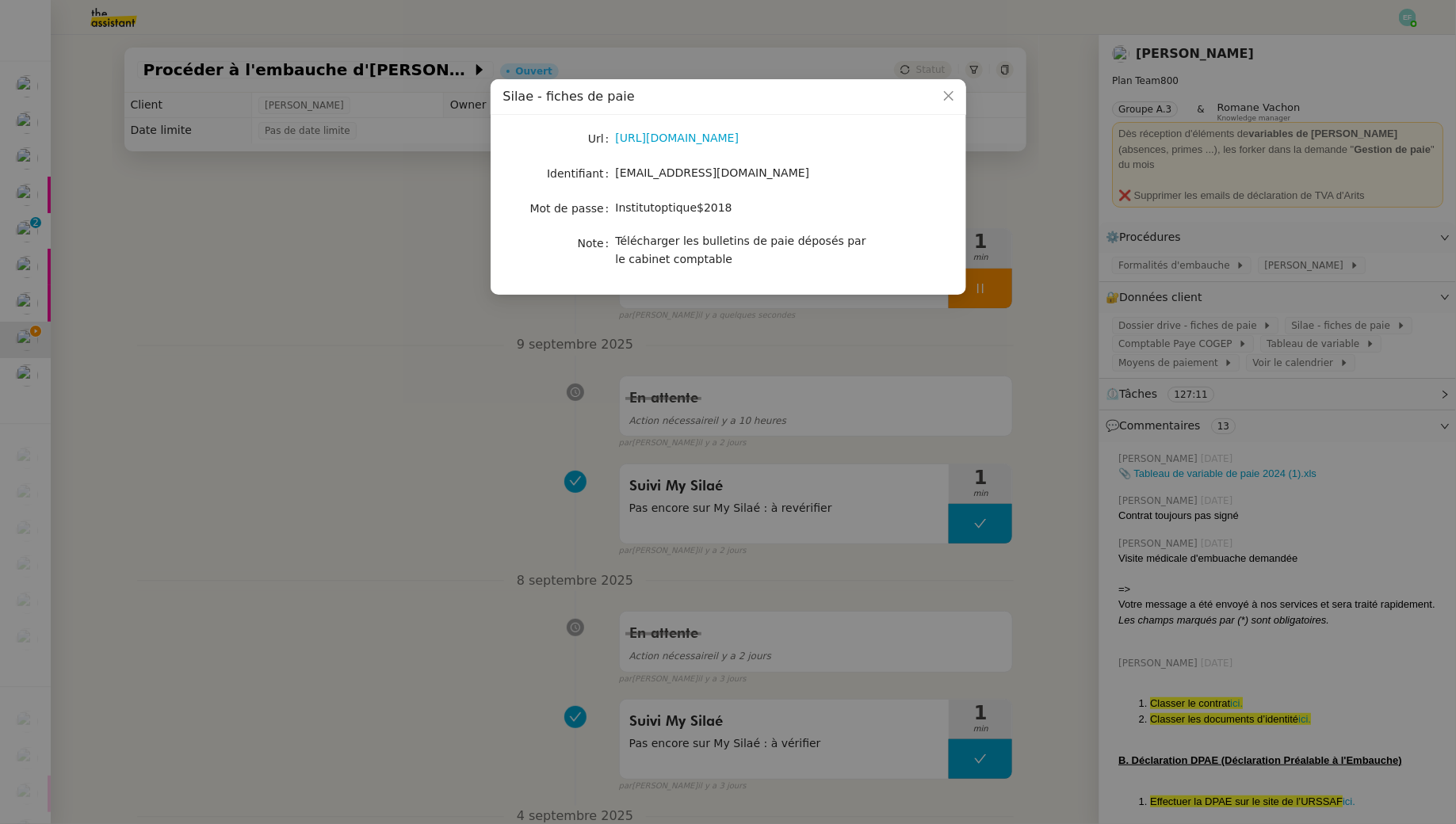
click at [697, 173] on span "manon.loustau@libu.fr" at bounding box center [713, 172] width 194 height 13
copy span "manon.loustau@libu.fr"
click at [686, 218] on div "Institutoptique$2018" at bounding box center [747, 208] width 262 height 22
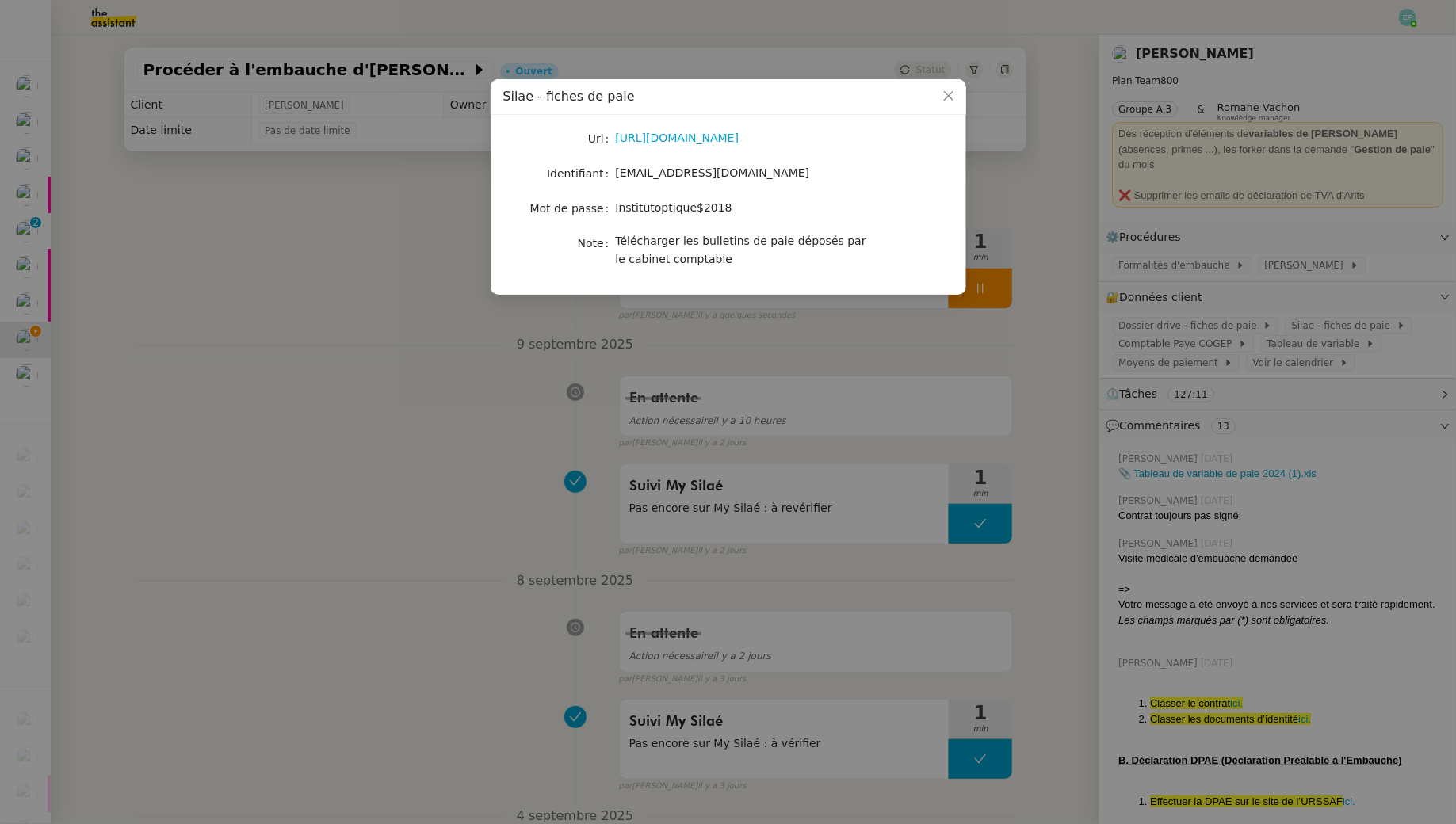
click at [686, 218] on div "Institutoptique$2018" at bounding box center [747, 208] width 262 height 22
copy span "Institutoptique$2018"
click at [381, 404] on nz-modal-container "Silae - fiches de paie Url https://my.silae.fr/sign-in?redirect=/admin-document…" at bounding box center [728, 412] width 1456 height 824
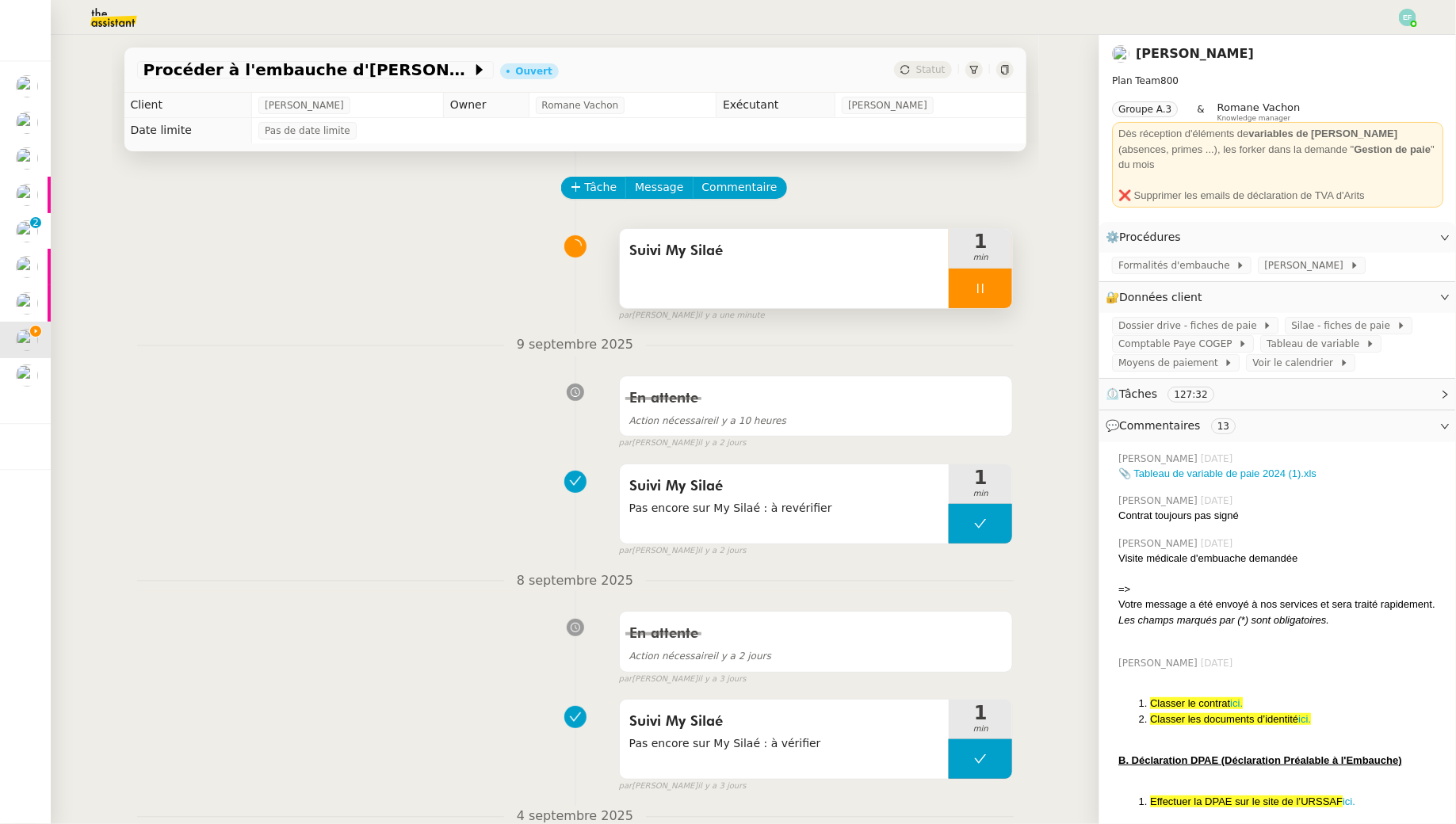
click at [976, 287] on icon at bounding box center [980, 288] width 13 height 13
click at [998, 287] on icon at bounding box center [996, 288] width 12 height 9
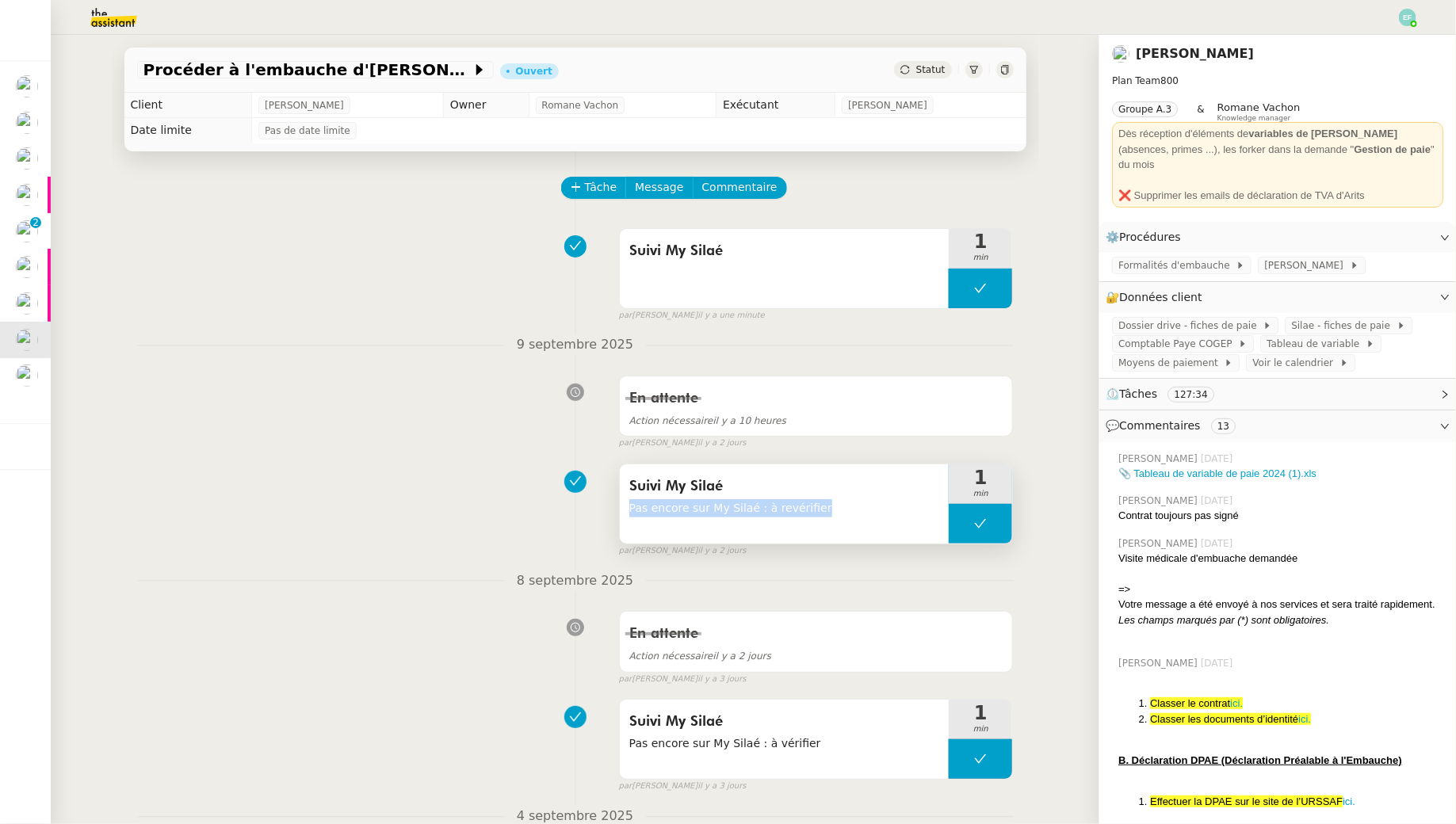
drag, startPoint x: 854, startPoint y: 507, endPoint x: 627, endPoint y: 504, distance: 227.0
click at [627, 504] on div "Suivi My Silaé Pas encore sur My Silaé : à revérifier" at bounding box center [784, 504] width 329 height 79
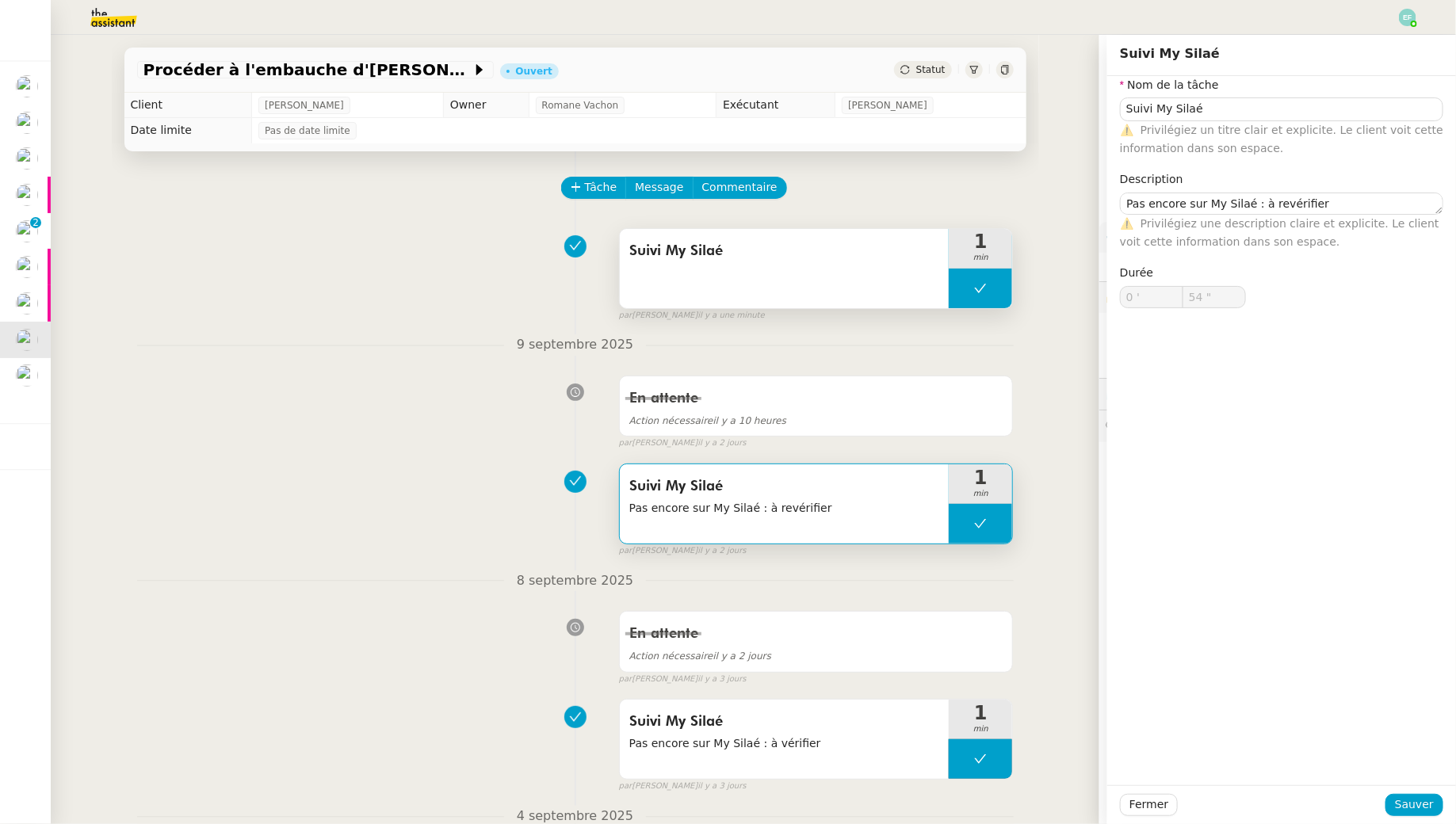
click at [794, 288] on div "Suivi My Silaé" at bounding box center [784, 268] width 329 height 79
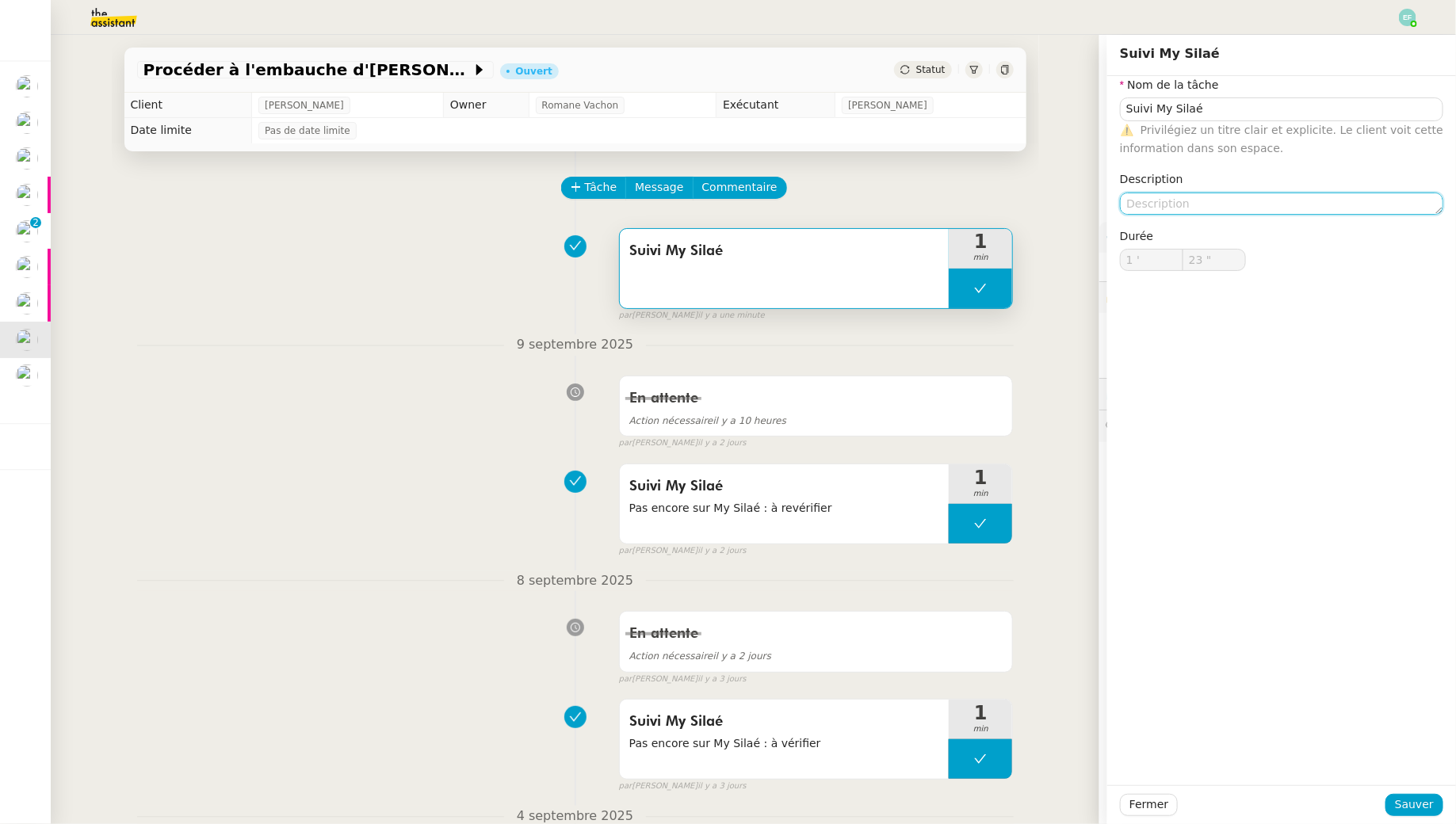
click at [1220, 202] on textarea at bounding box center [1281, 204] width 323 height 22
paste textarea "Pas encore sur My Silaé : à revérifier"
type textarea "Pas encore sur My Silaé : à revérifier"
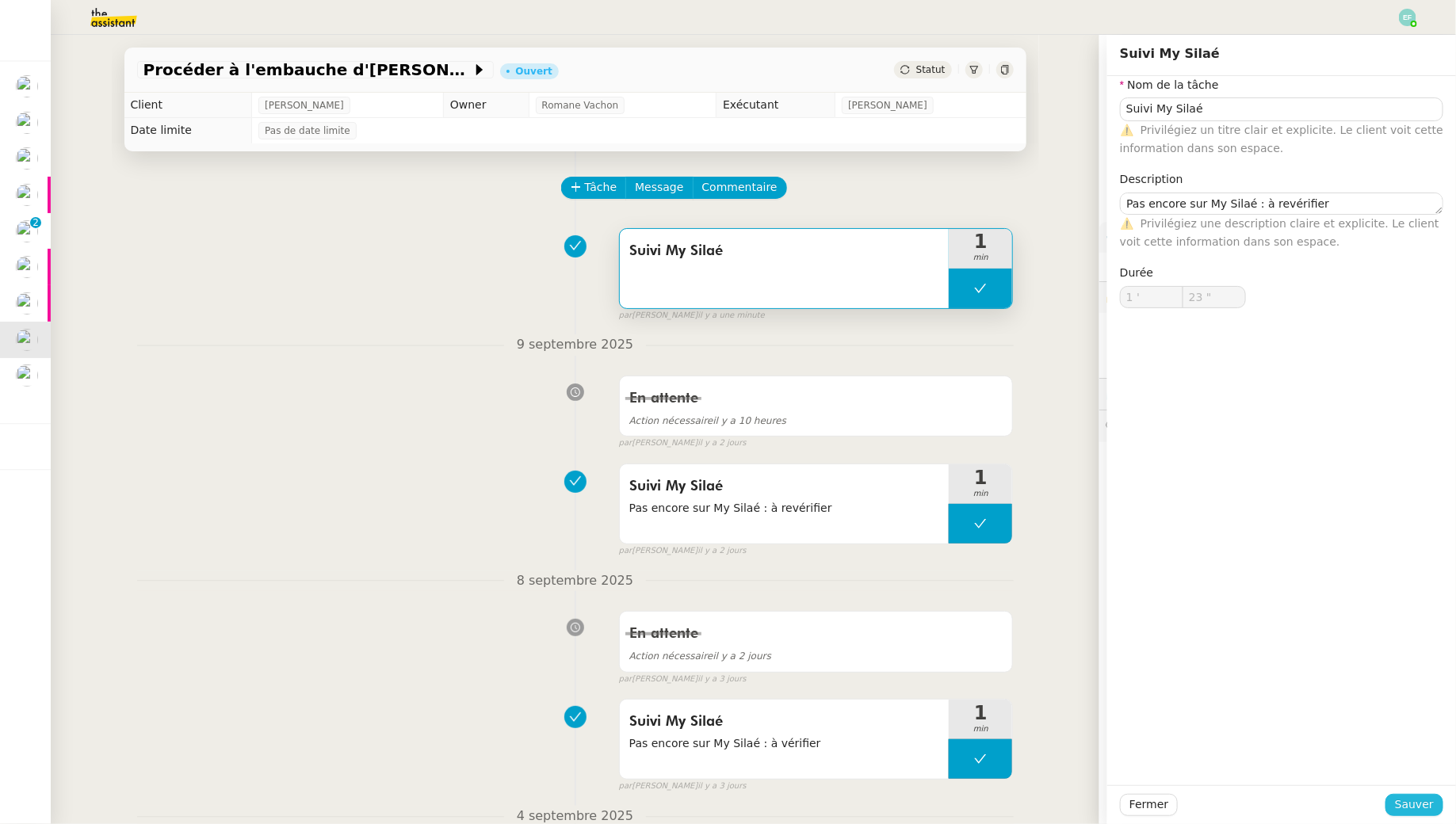
click at [1418, 803] on span "Sauver" at bounding box center [1414, 804] width 39 height 18
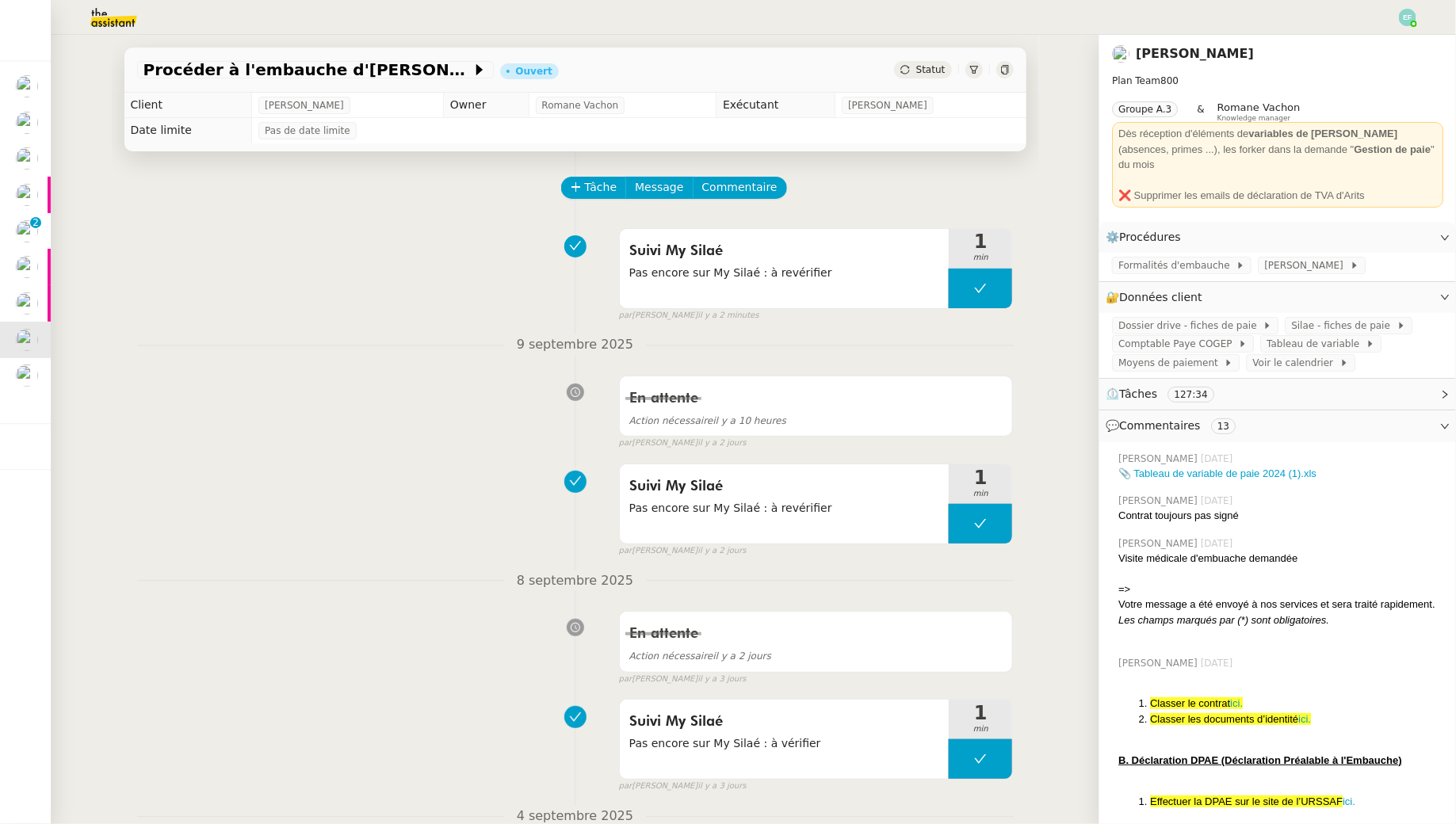
click at [118, 17] on img at bounding box center [101, 17] width 123 height 35
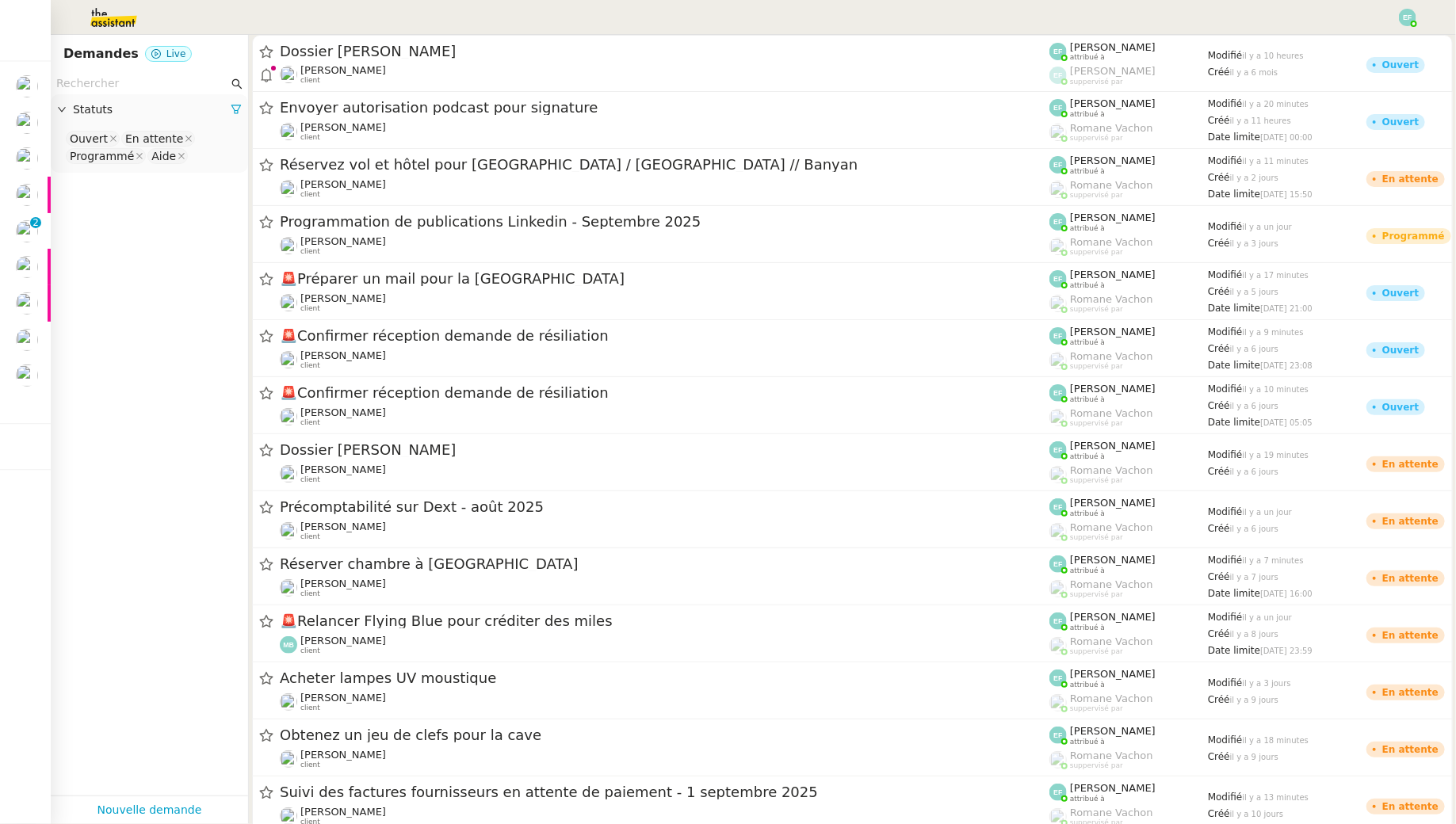
click at [121, 78] on input "text" at bounding box center [143, 83] width 172 height 18
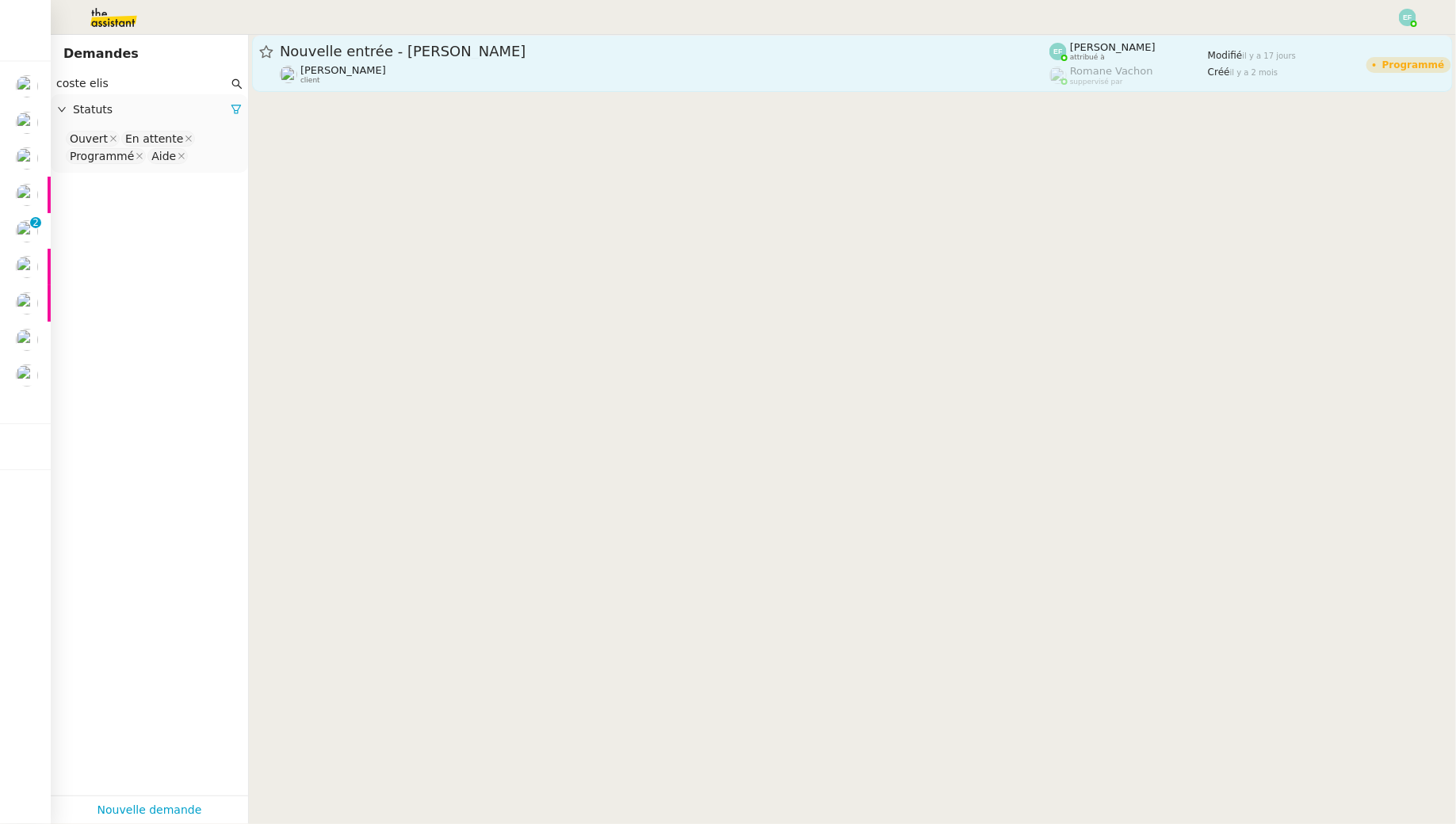
type input "coste elis"
click at [446, 60] on div "Nouvelle entrée - Elise Costes" at bounding box center [664, 51] width 769 height 19
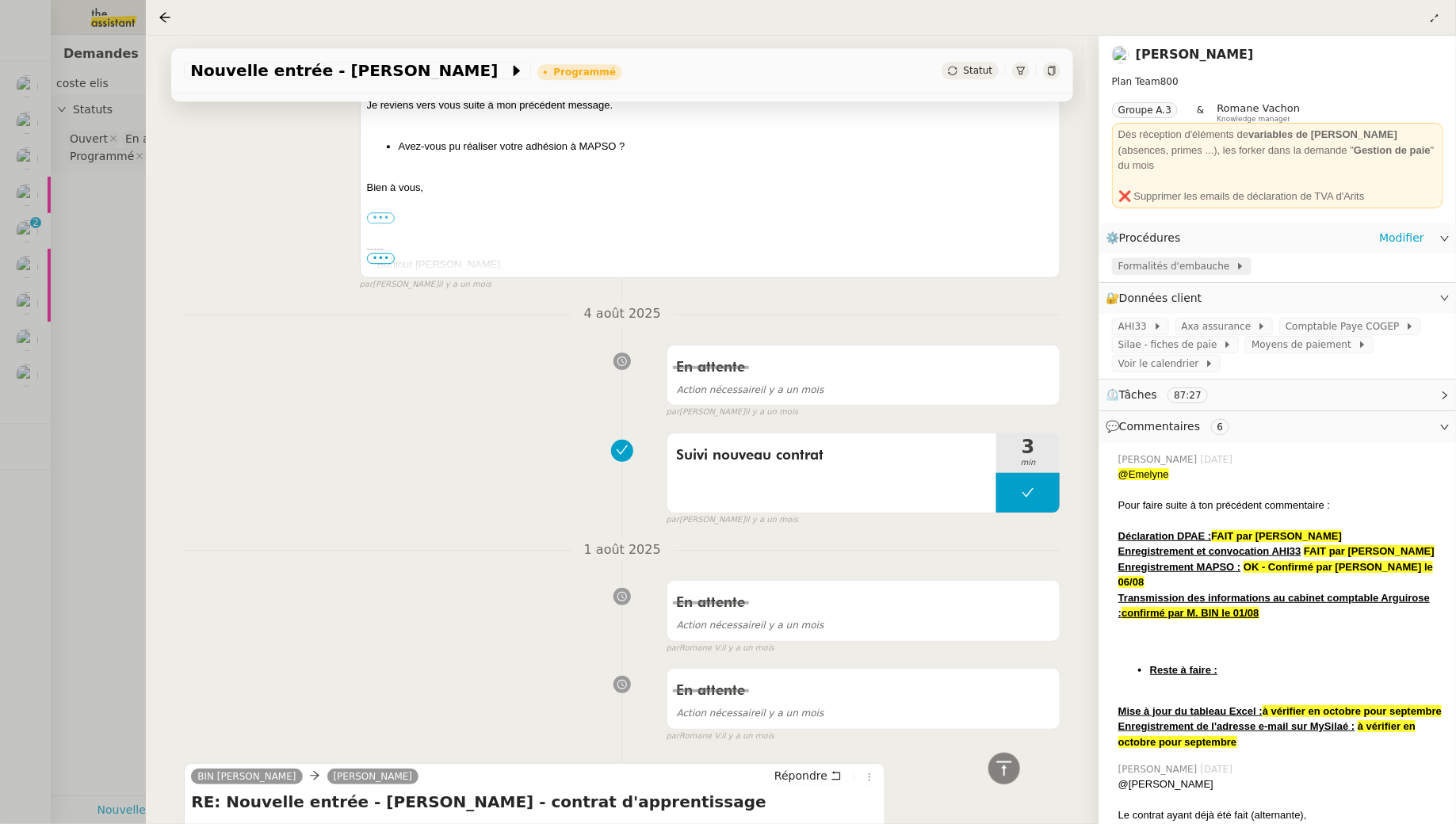
click at [1221, 259] on span "Formalités d'embauche" at bounding box center [1177, 267] width 118 height 16
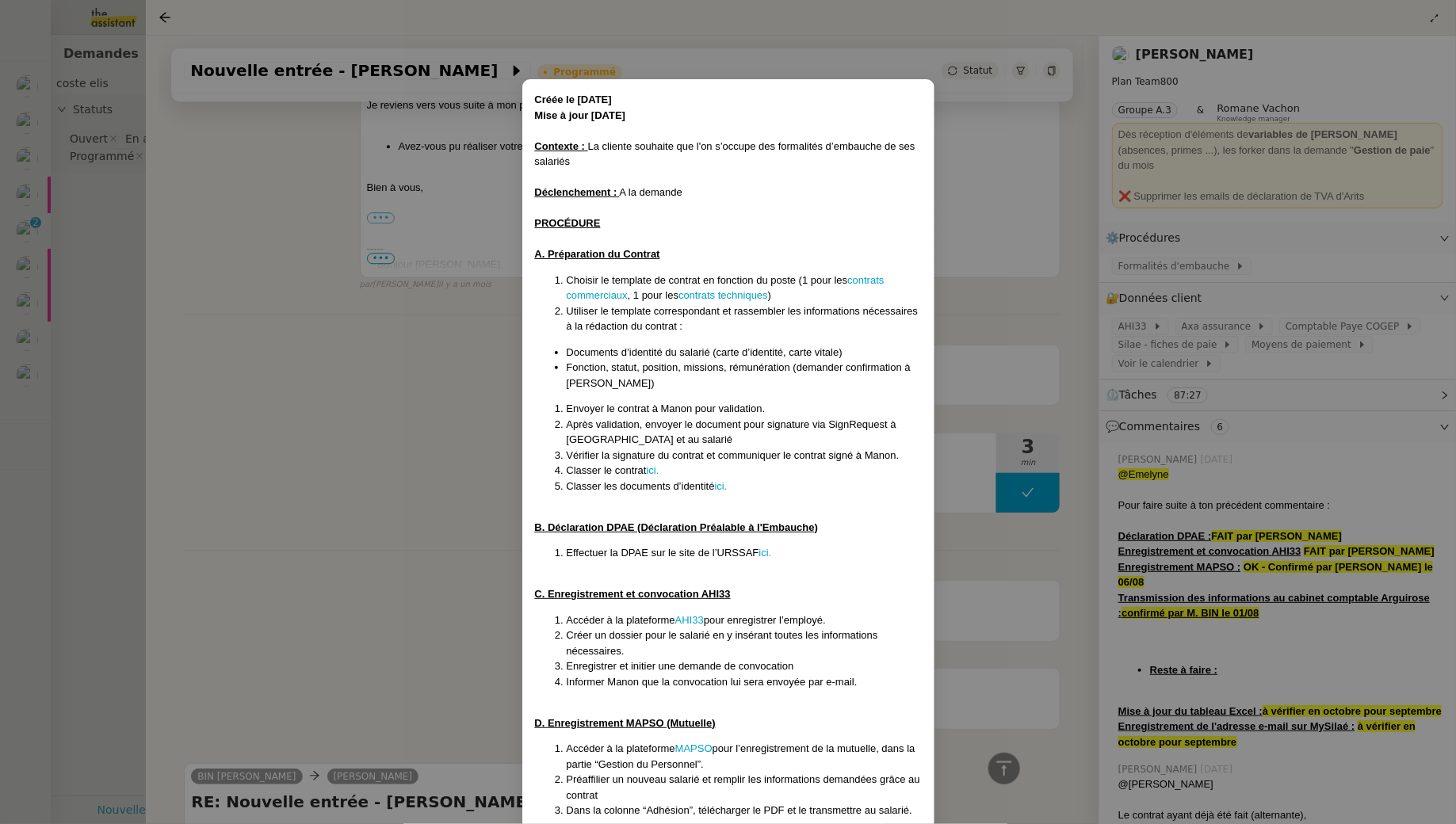
click at [439, 417] on nz-modal-container "Créée le 17/3/25 Mise à jour 26/3/25 Contexte : La cliente souhaite que l'on s’…" at bounding box center [728, 412] width 1456 height 824
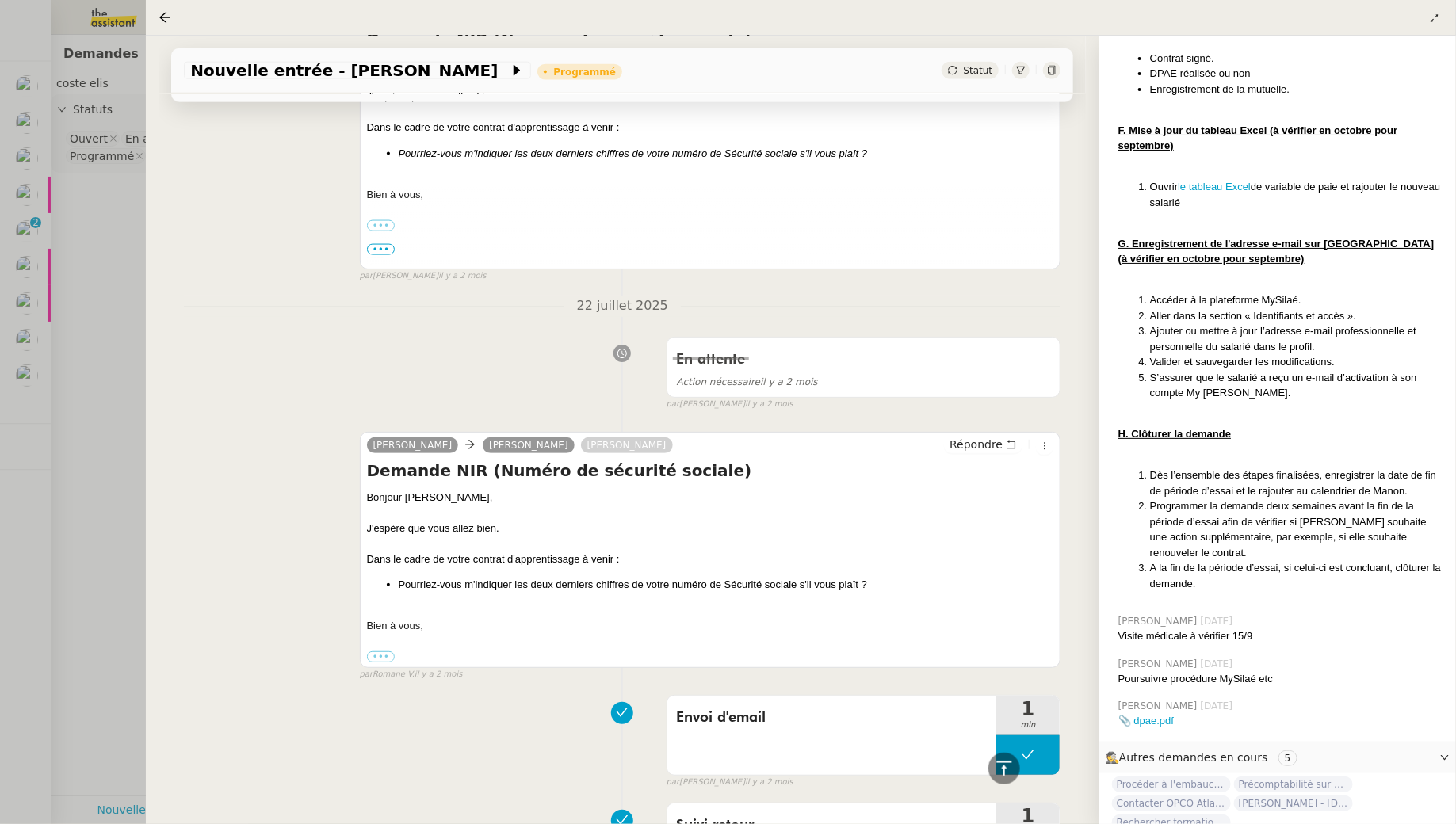
scroll to position [12057, 0]
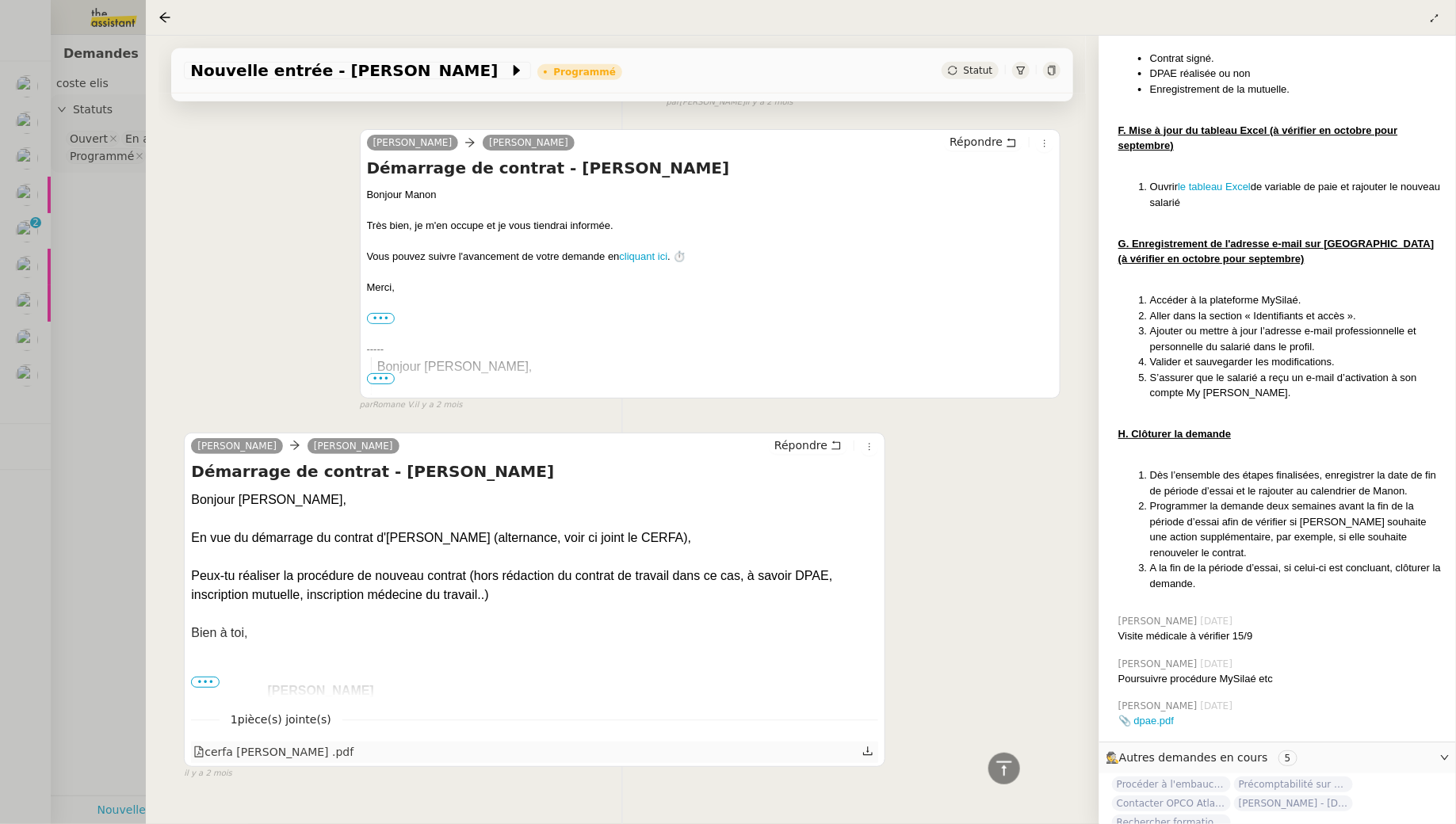
click at [869, 746] on icon at bounding box center [867, 751] width 11 height 11
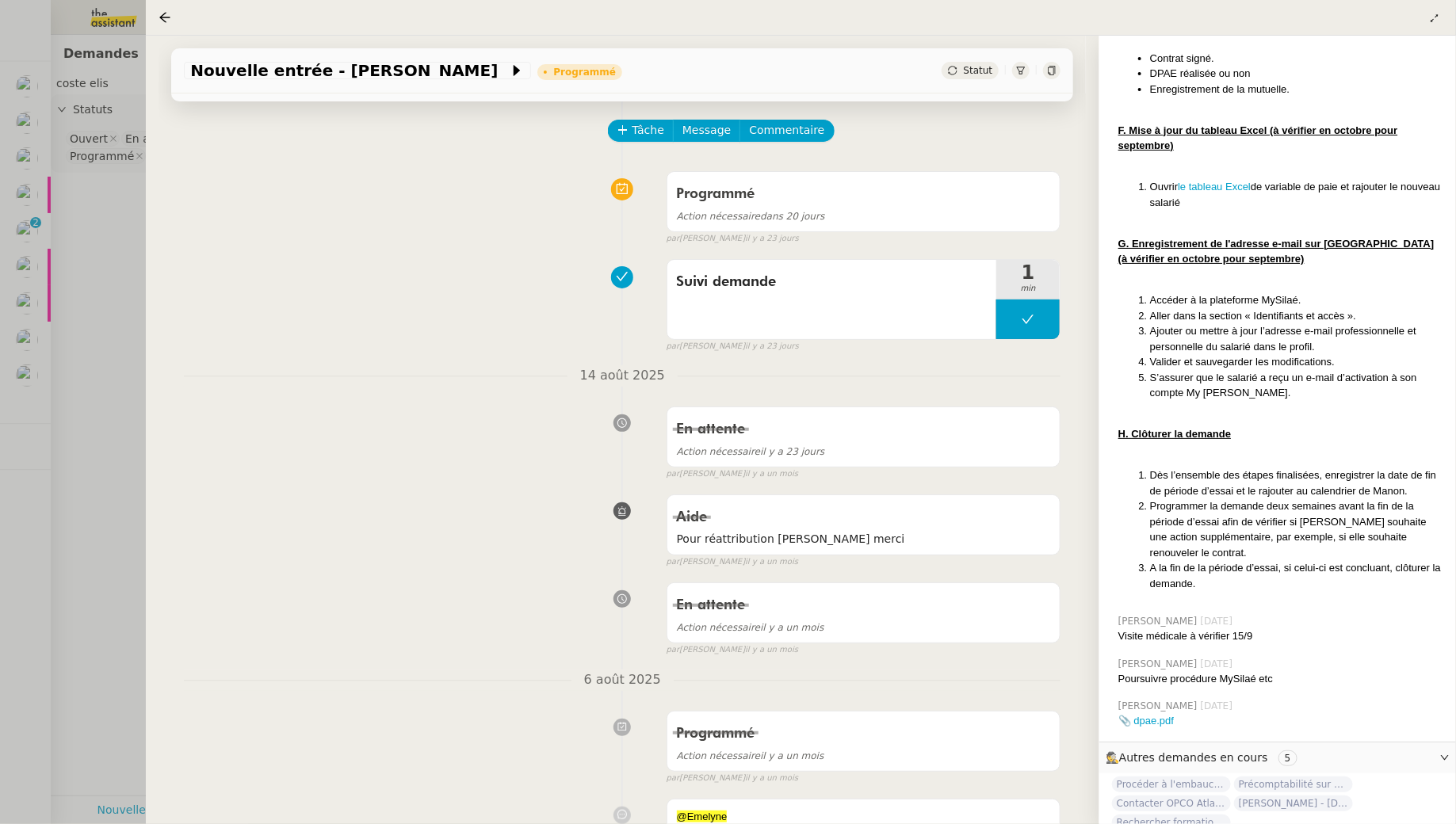
scroll to position [0, 0]
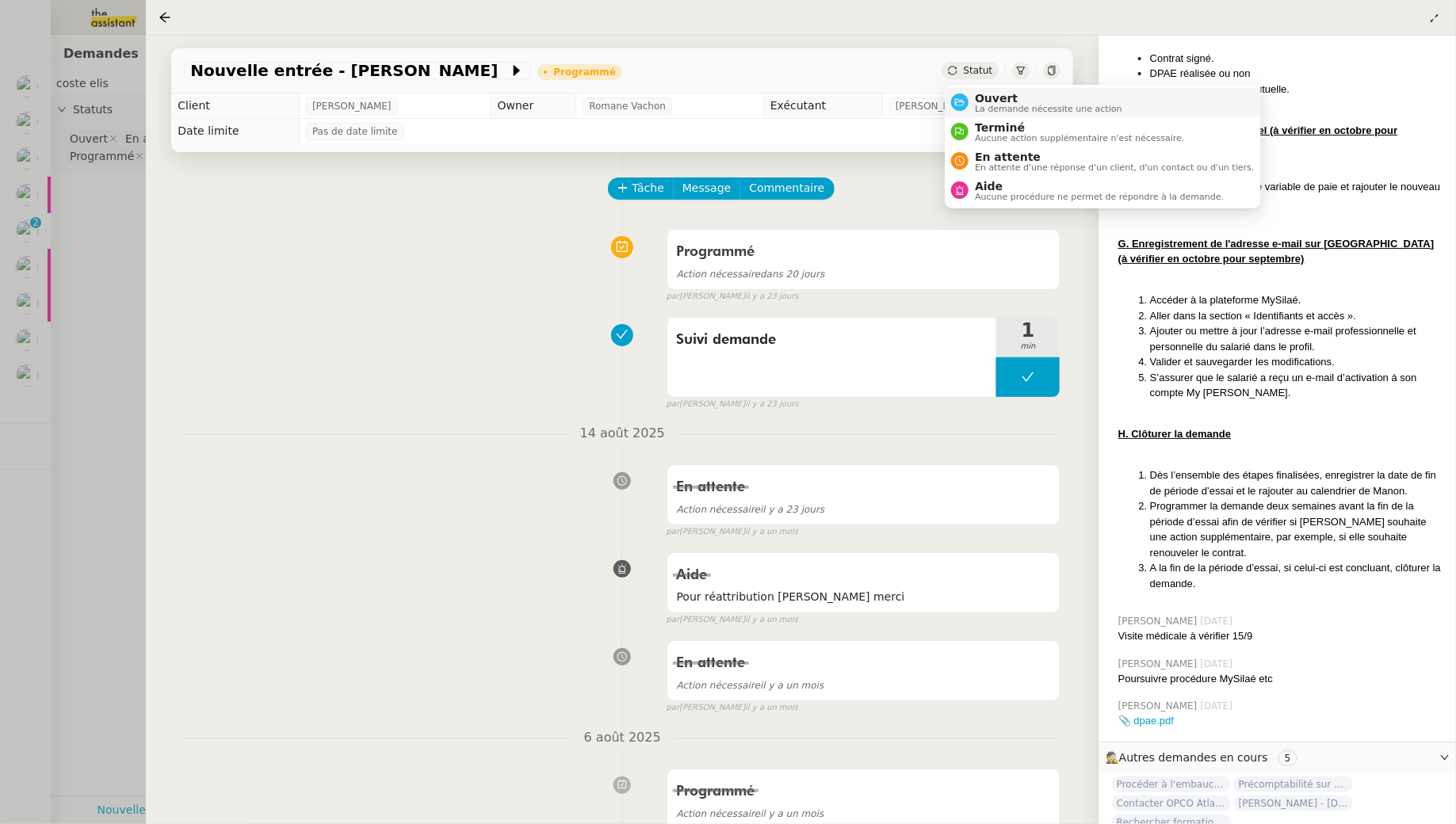
click at [990, 93] on span "Ouvert" at bounding box center [1048, 98] width 147 height 13
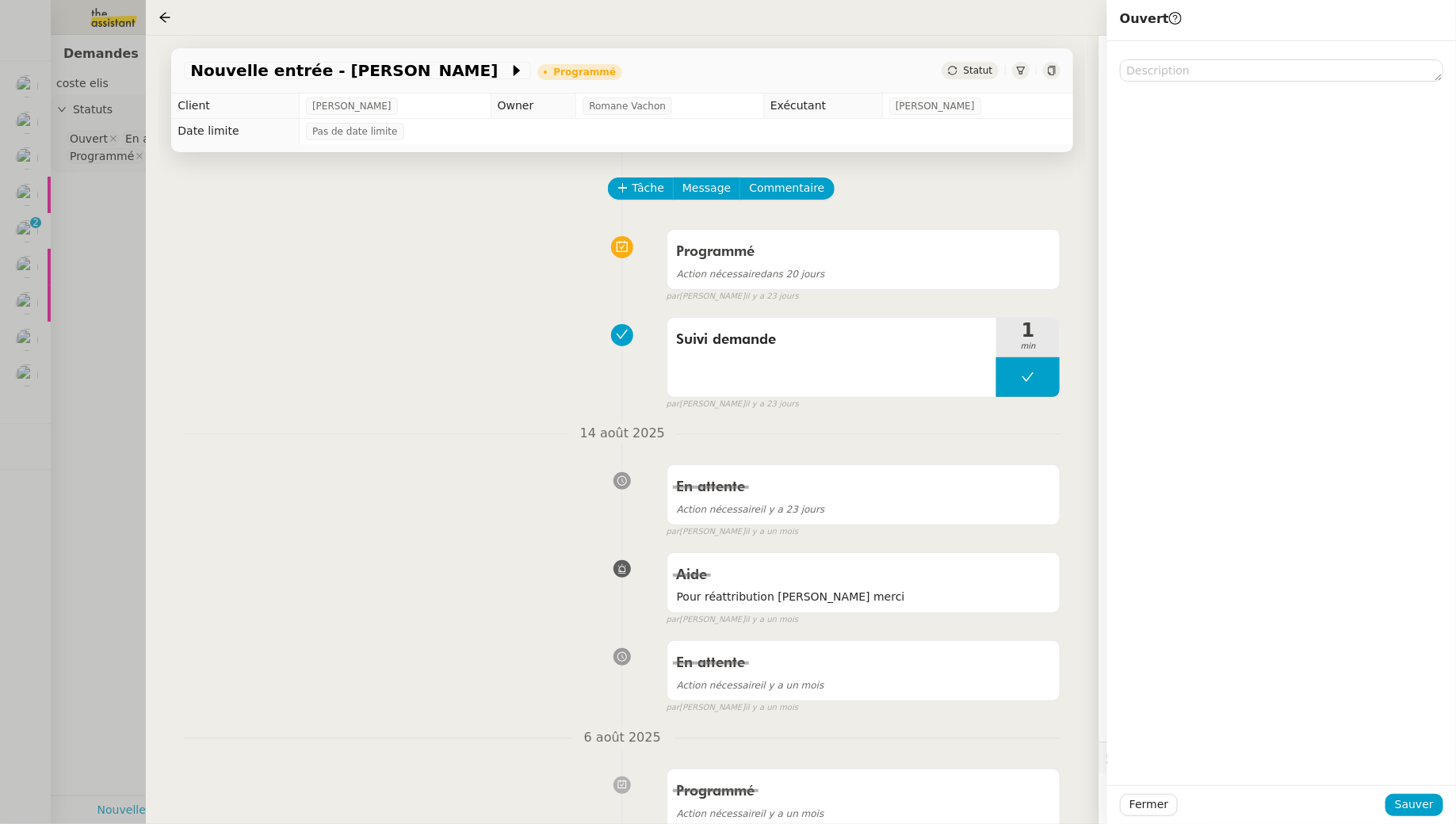
click at [1423, 793] on div "Fermer Sauver" at bounding box center [1281, 804] width 348 height 39
click at [1399, 803] on span "Sauver" at bounding box center [1414, 804] width 39 height 18
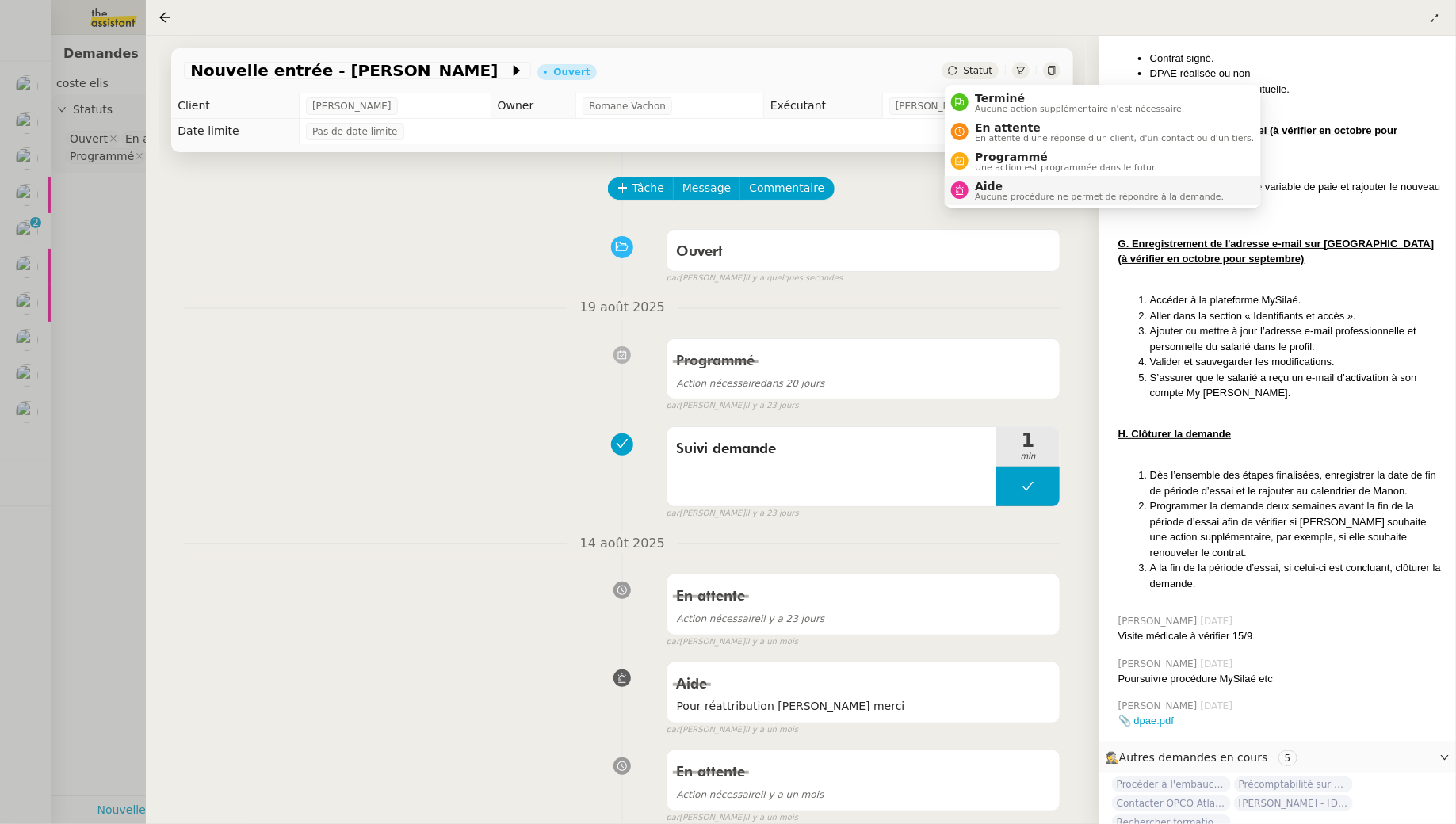
click at [980, 176] on li "Aide Aucune procédure ne permet de répondre à la demande." at bounding box center [1101, 190] width 315 height 30
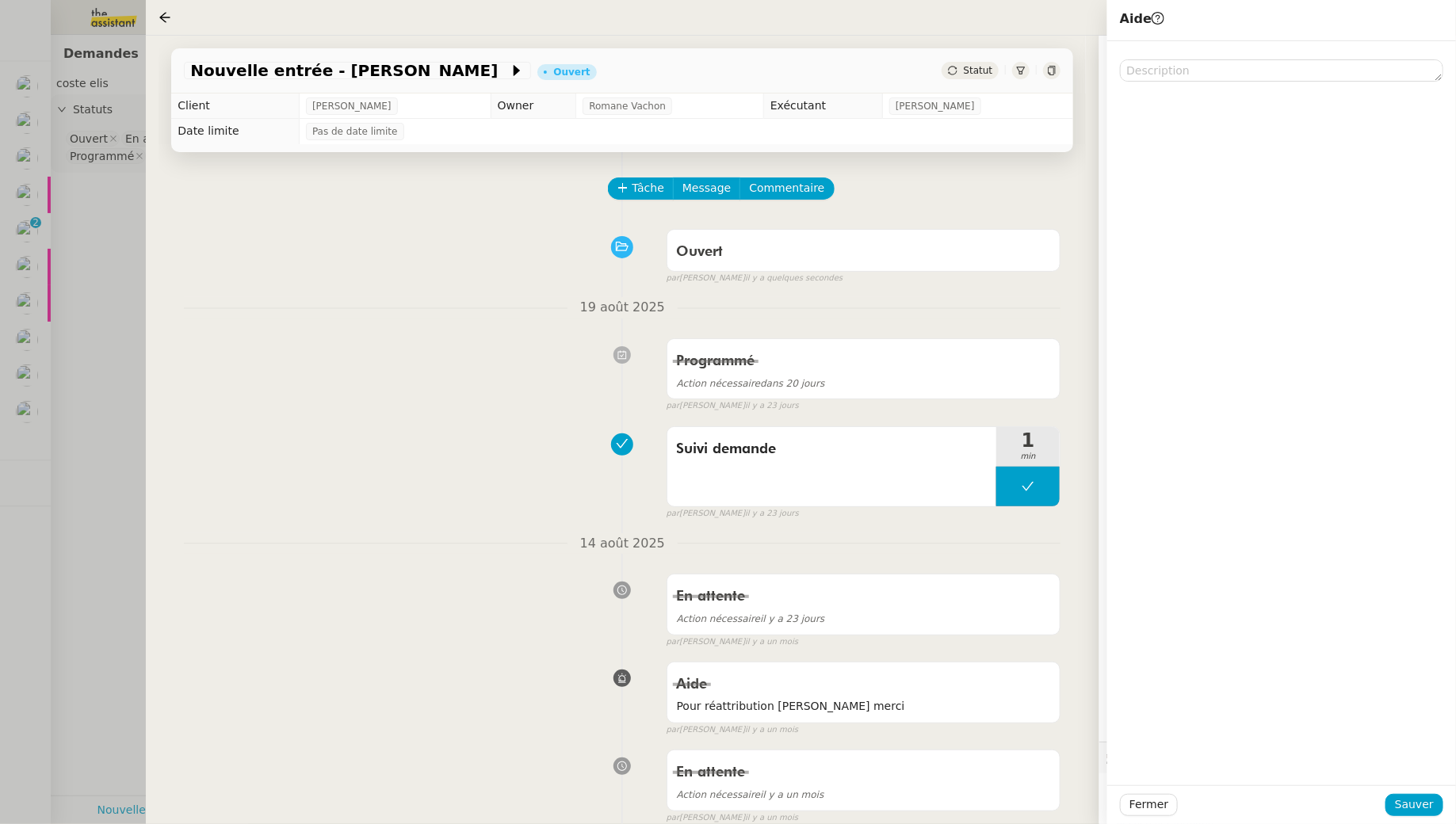
click at [968, 226] on div "Ouvert false par Emelyne F. il y a quelques secondes" at bounding box center [622, 253] width 876 height 64
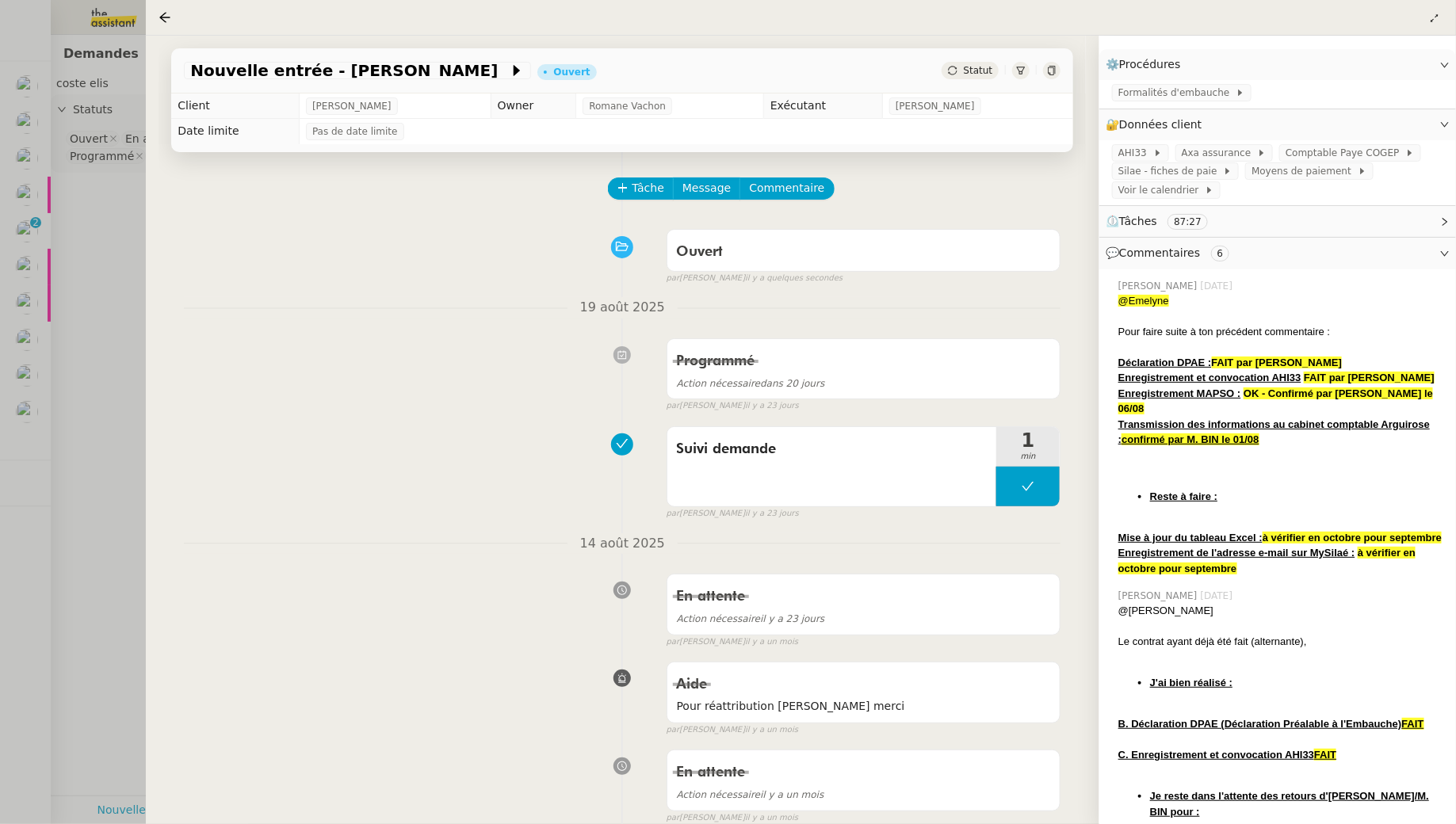
scroll to position [3, 0]
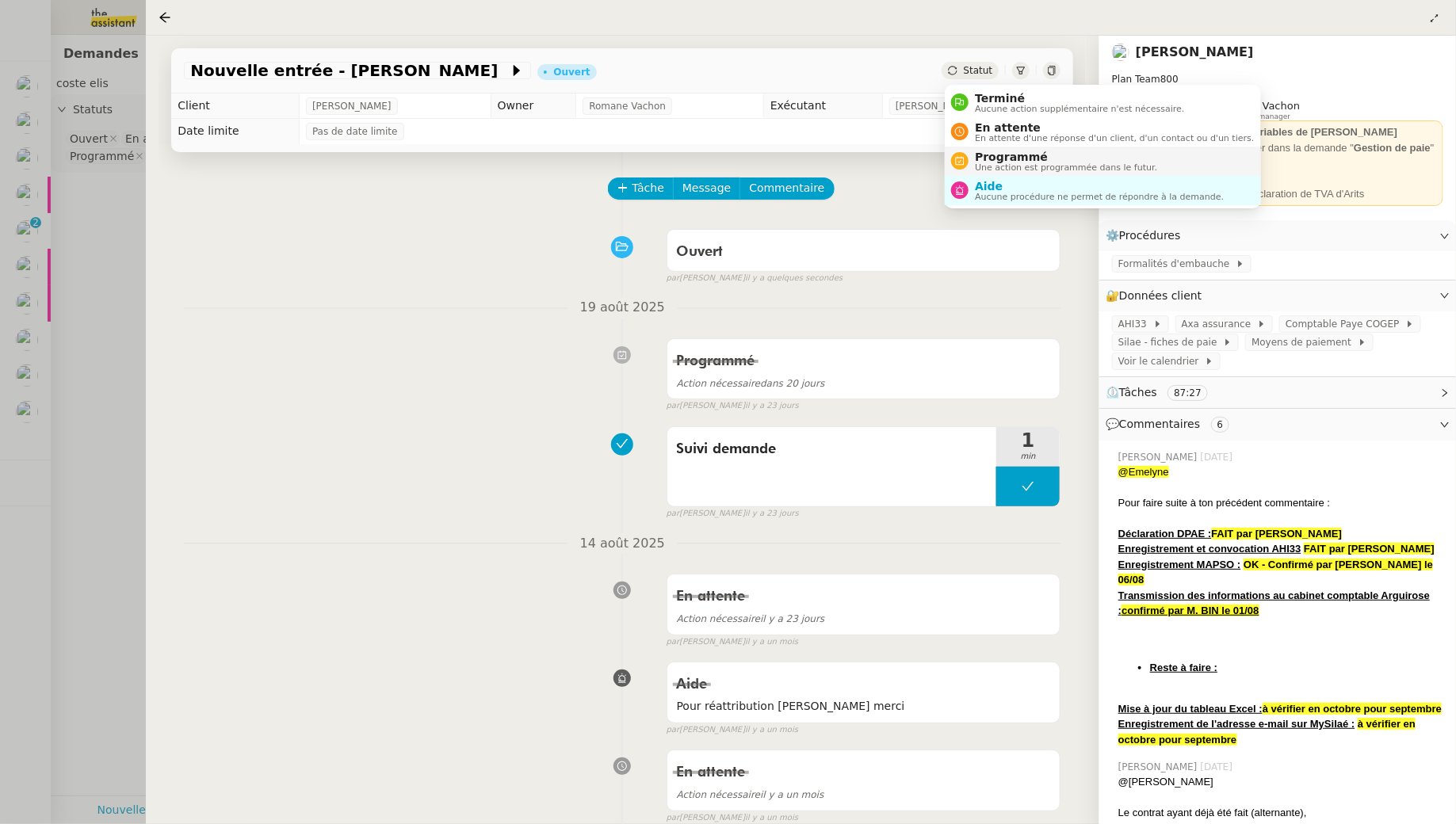
click at [981, 149] on li "Programmé Une action est programmée dans le futur." at bounding box center [1101, 161] width 315 height 30
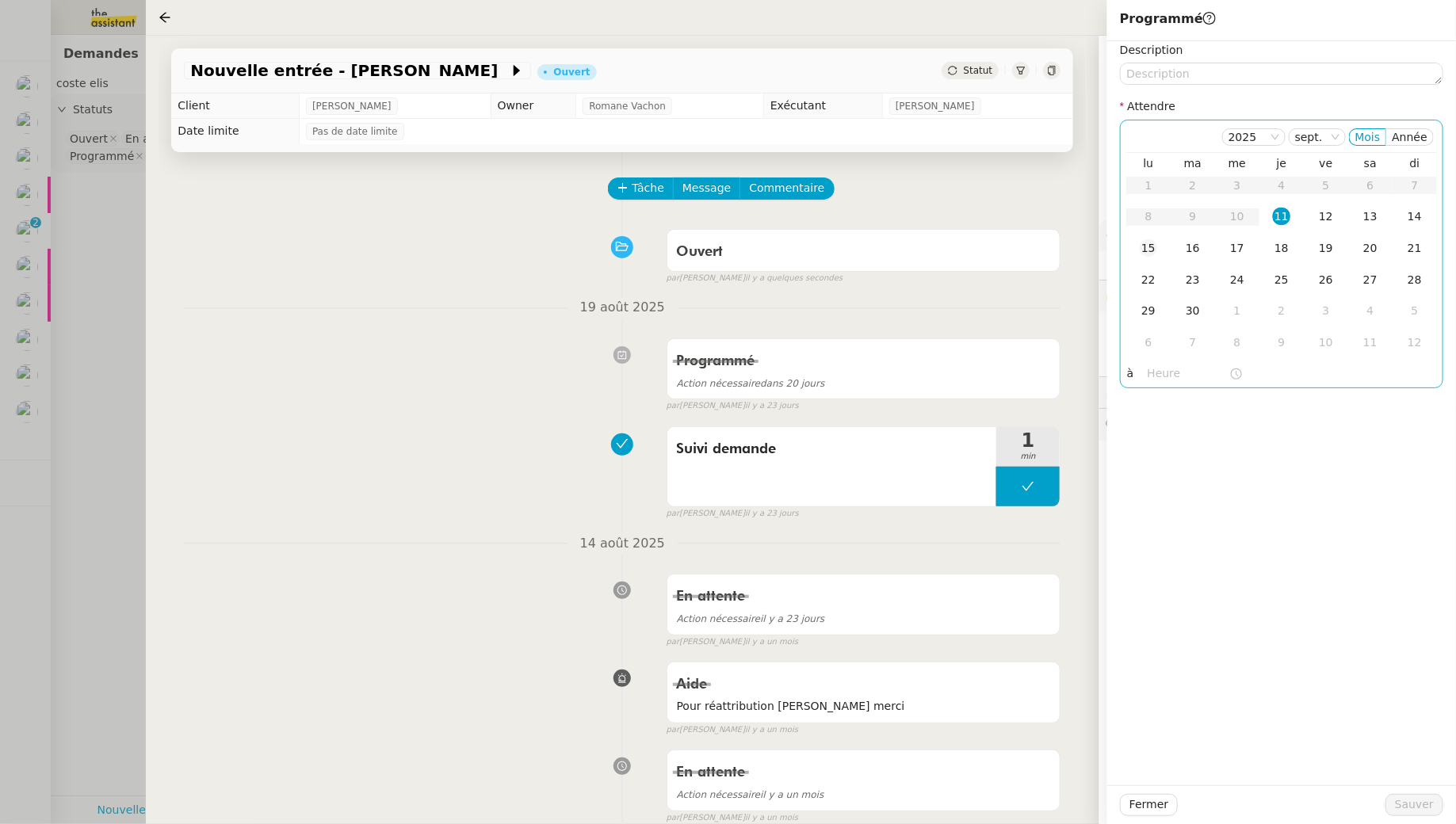
click at [1151, 248] on div "15" at bounding box center [1147, 248] width 17 height 17
click at [1408, 812] on span "Sauver" at bounding box center [1414, 804] width 39 height 18
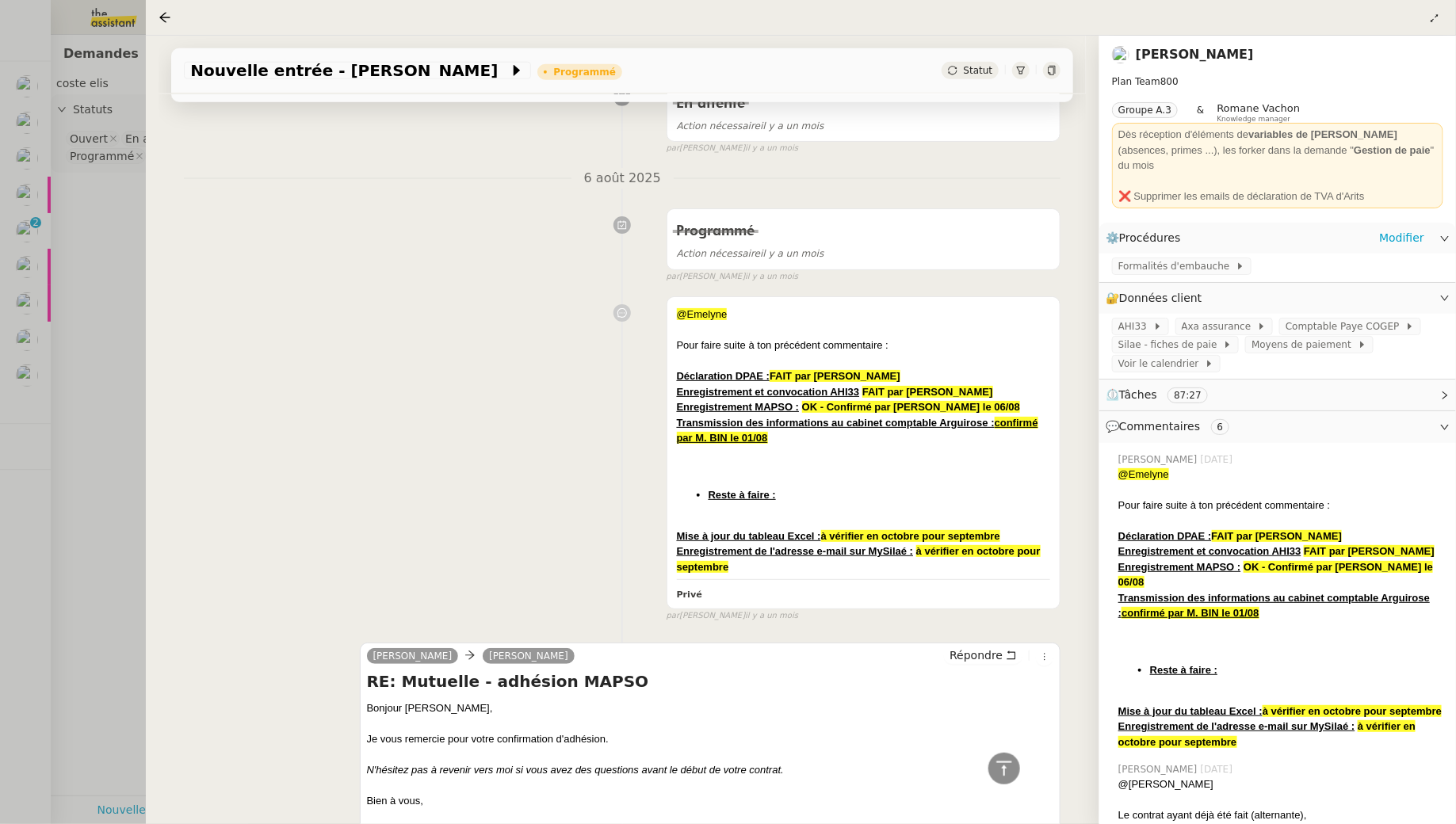
click at [1215, 253] on div "Formalités d'embauche" at bounding box center [1276, 267] width 356 height 28
click at [1212, 259] on span "Formalités d'embauche" at bounding box center [1177, 267] width 118 height 16
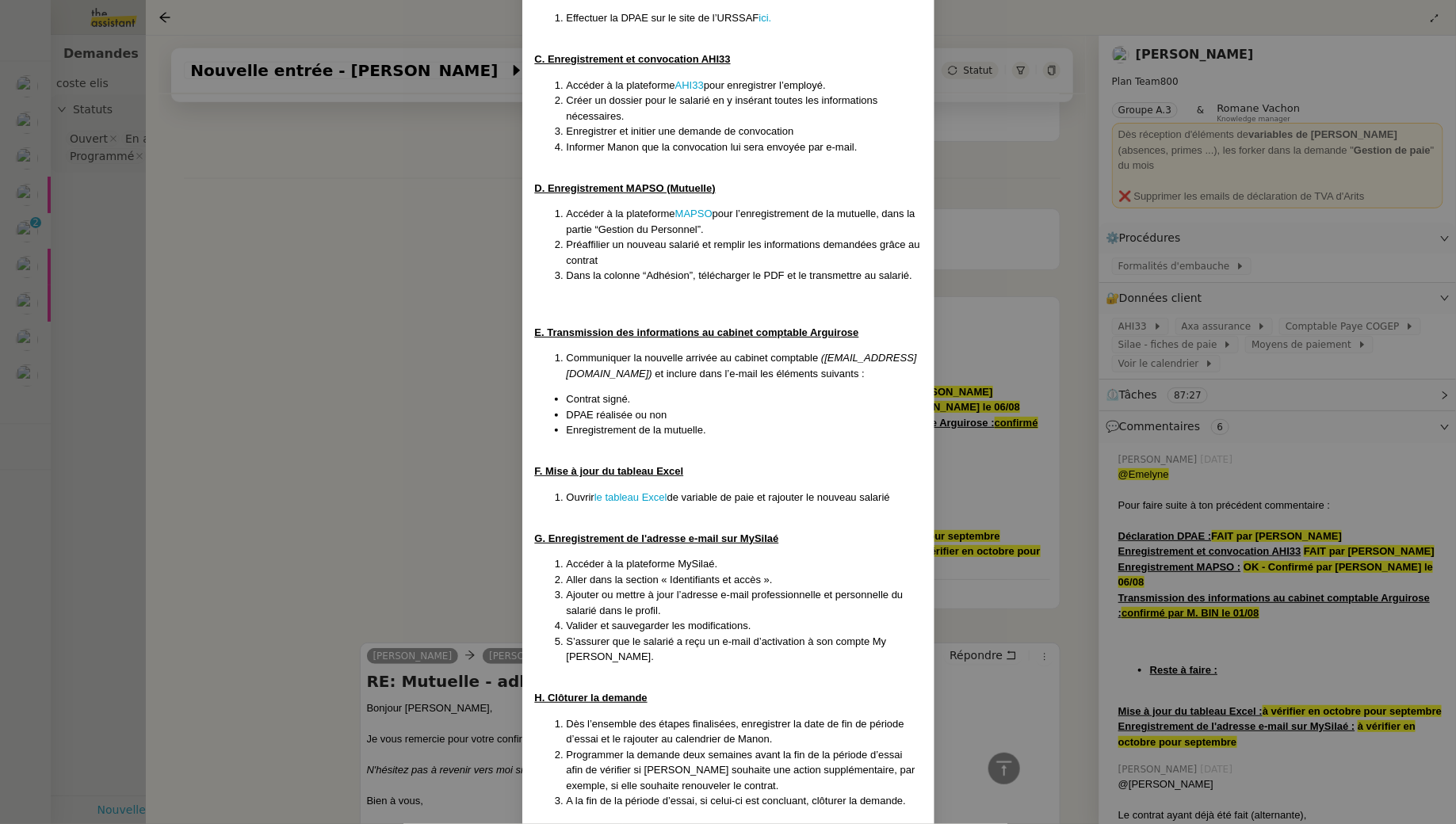
scroll to position [561, 0]
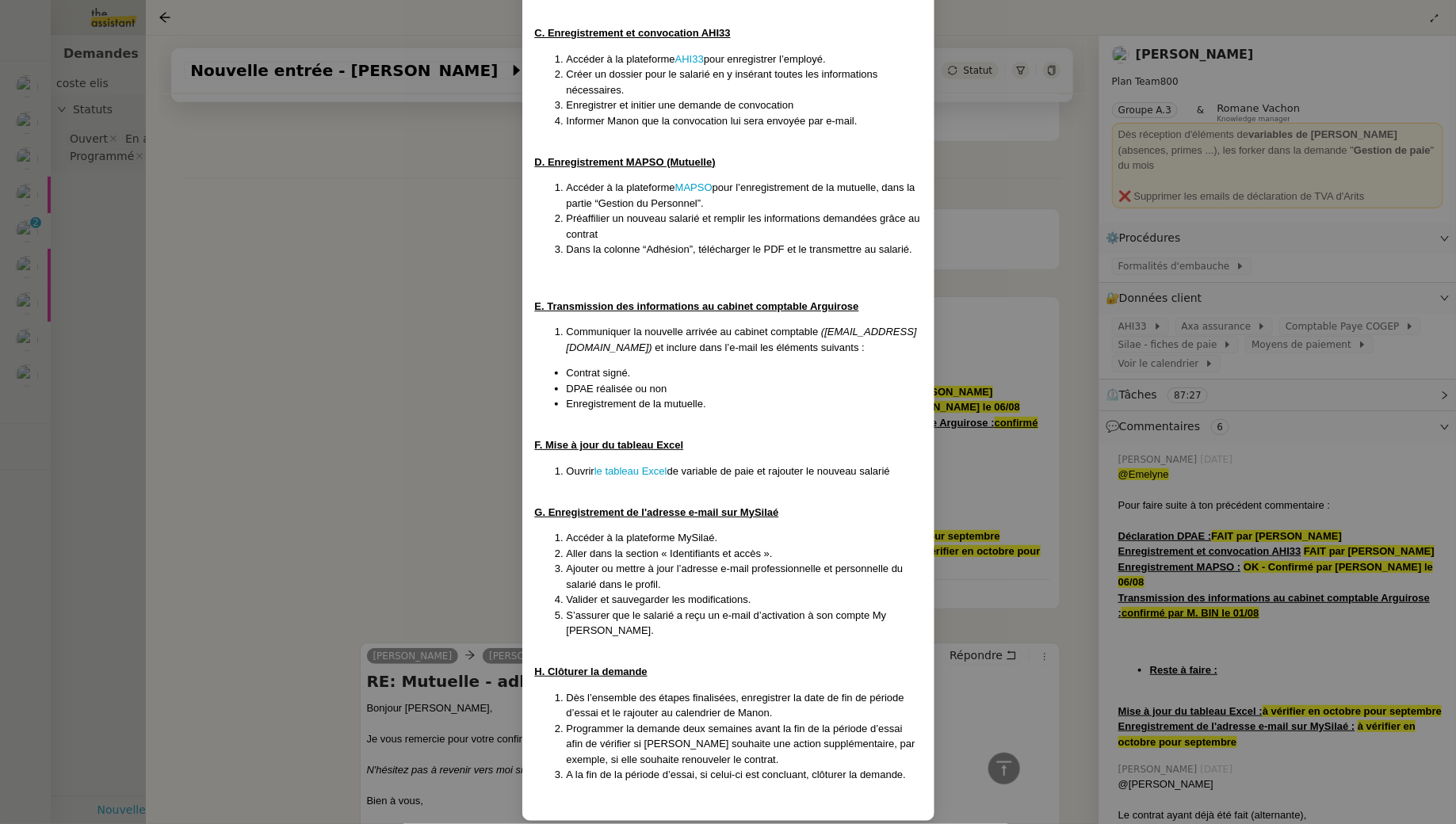
click at [416, 417] on nz-modal-container "Créée le 17/3/25 Mise à jour 26/3/25 Contexte : La cliente souhaite que l'on s’…" at bounding box center [728, 412] width 1456 height 824
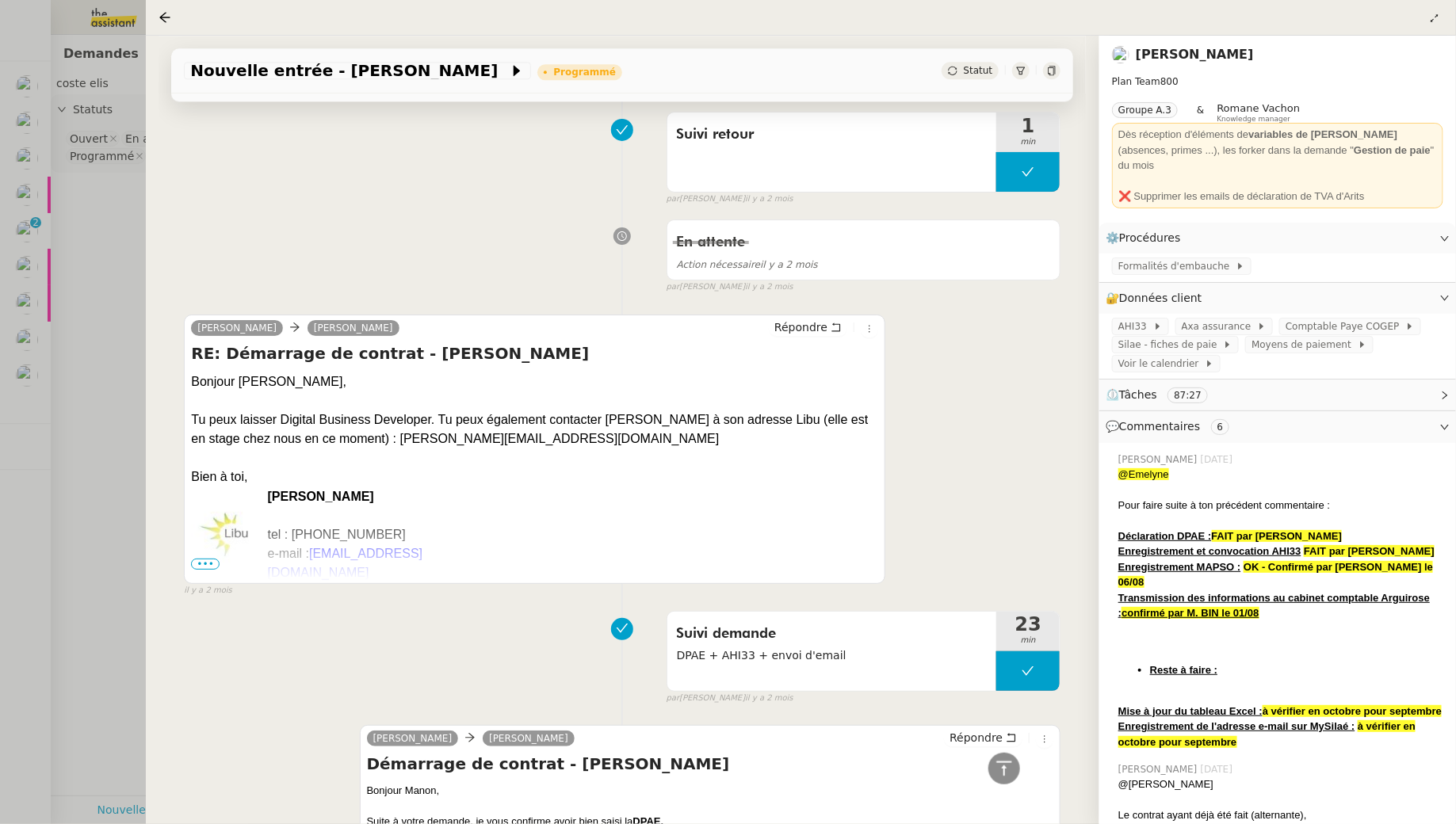
scroll to position [12185, 0]
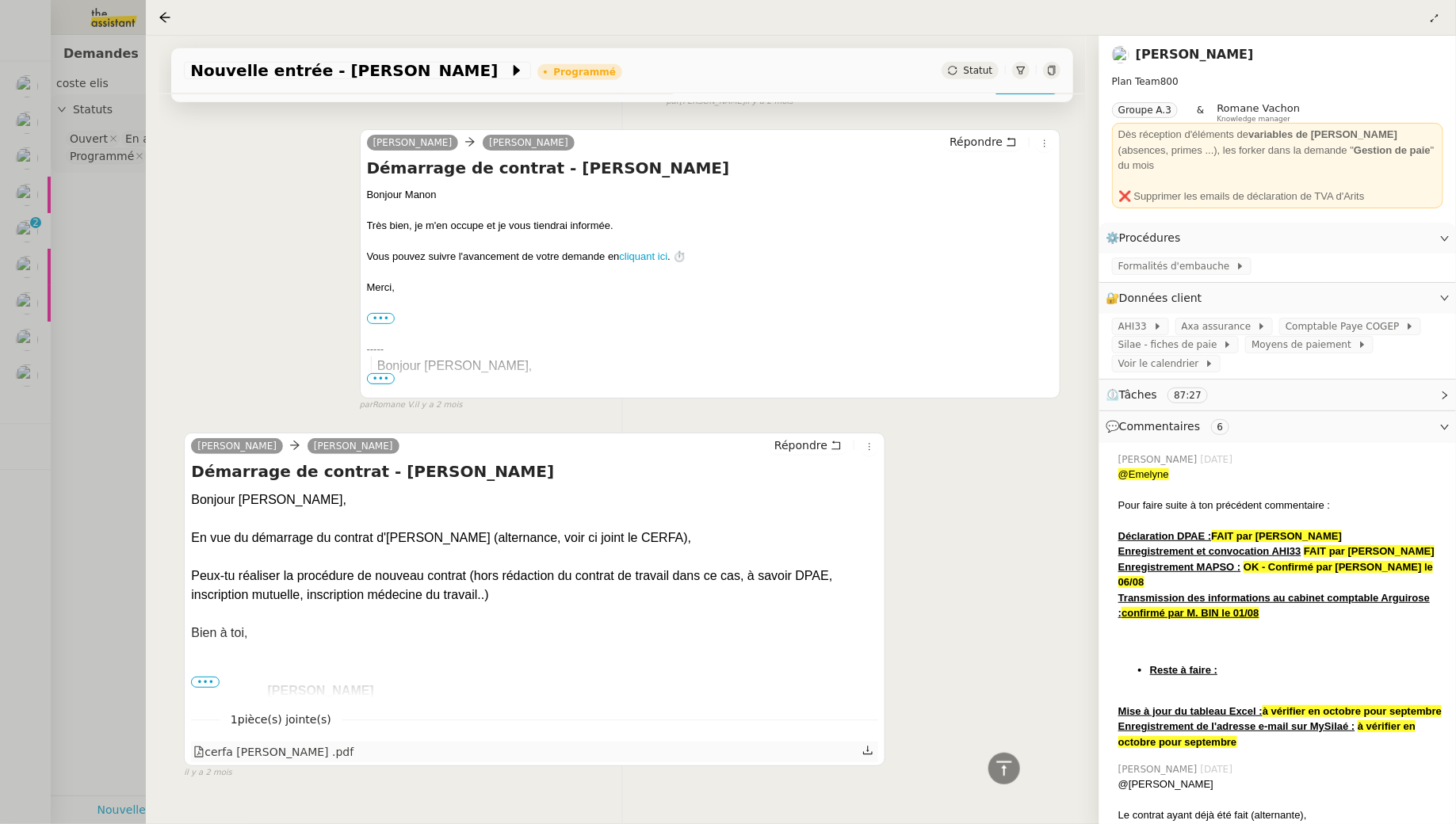
click at [873, 747] on icon at bounding box center [867, 751] width 10 height 9
click at [869, 747] on icon at bounding box center [867, 751] width 10 height 9
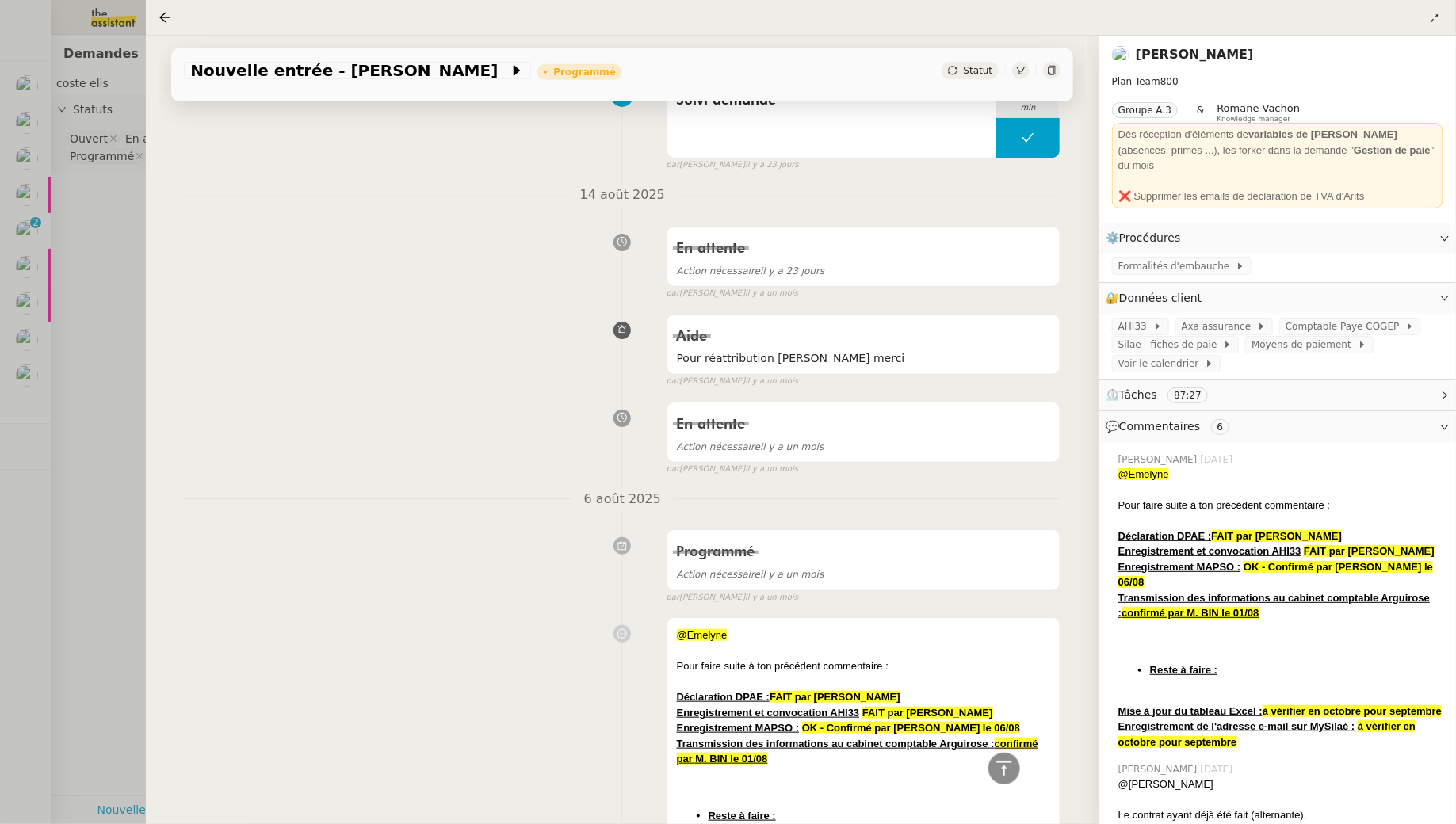
scroll to position [0, 0]
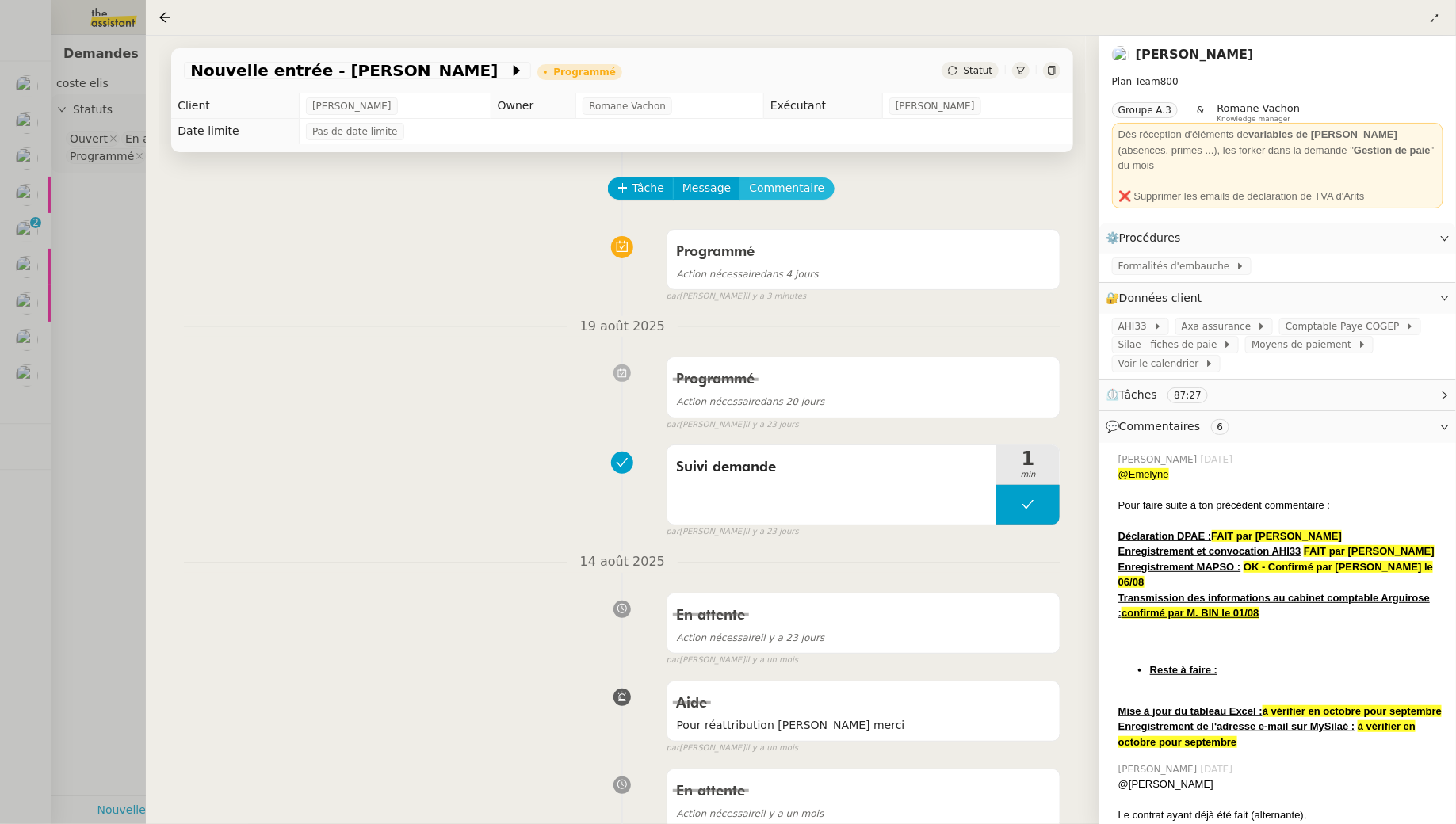
click at [811, 187] on span "Commentaire" at bounding box center [786, 188] width 75 height 18
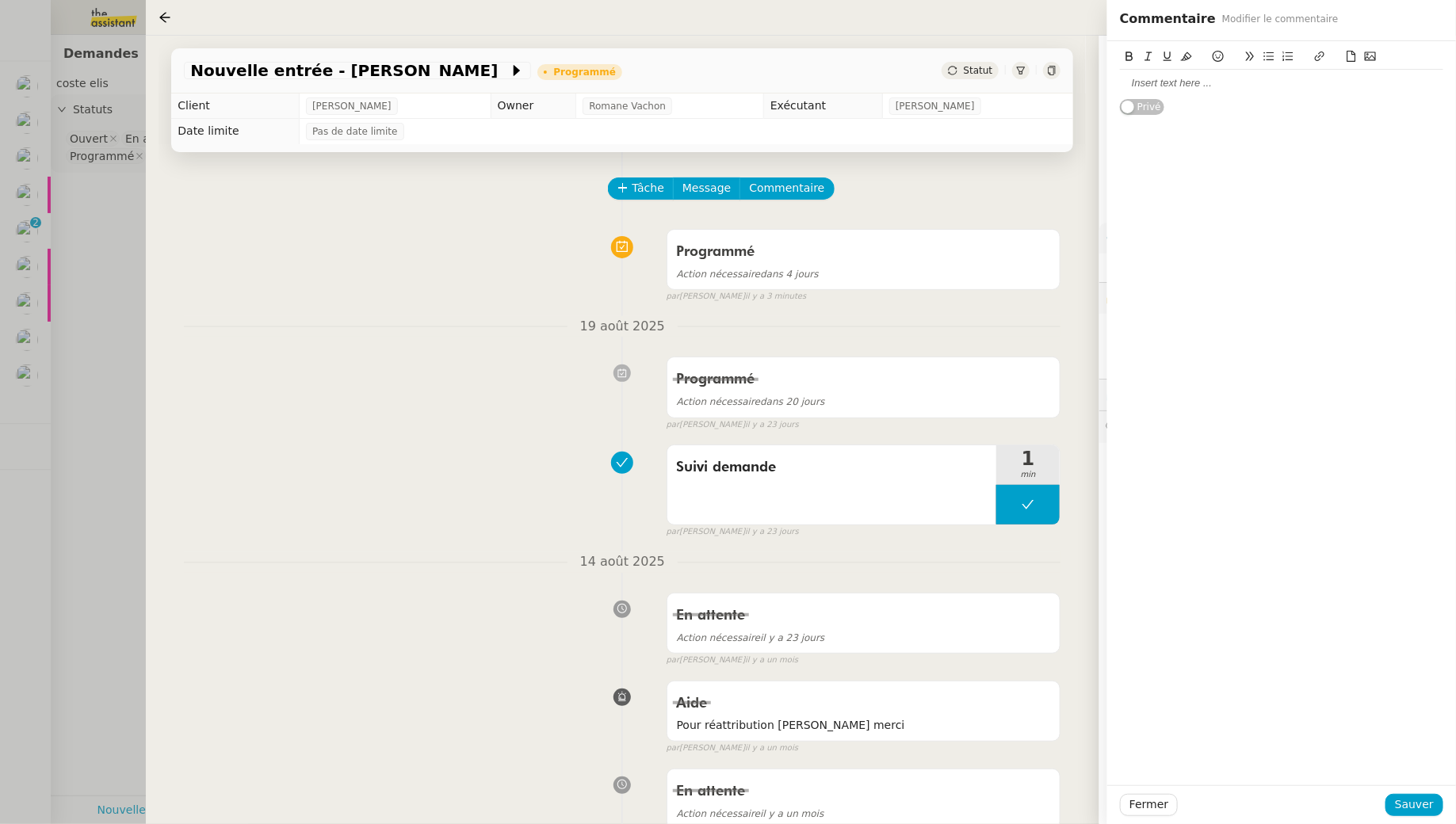
click at [1256, 101] on div "Privé" at bounding box center [1281, 78] width 323 height 75
click at [1243, 88] on div at bounding box center [1281, 83] width 323 height 14
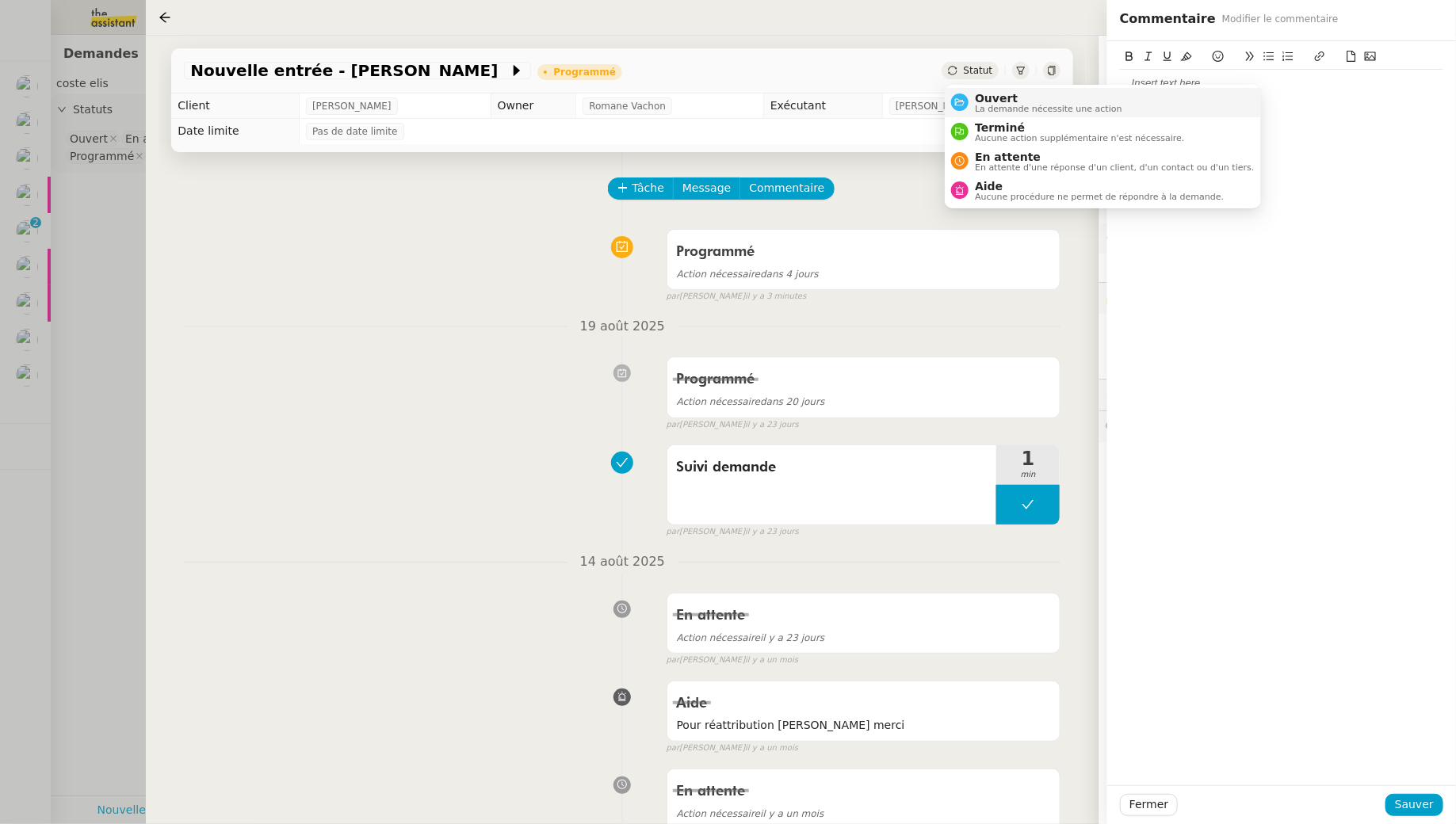
click at [984, 102] on span "Ouvert" at bounding box center [1048, 98] width 147 height 13
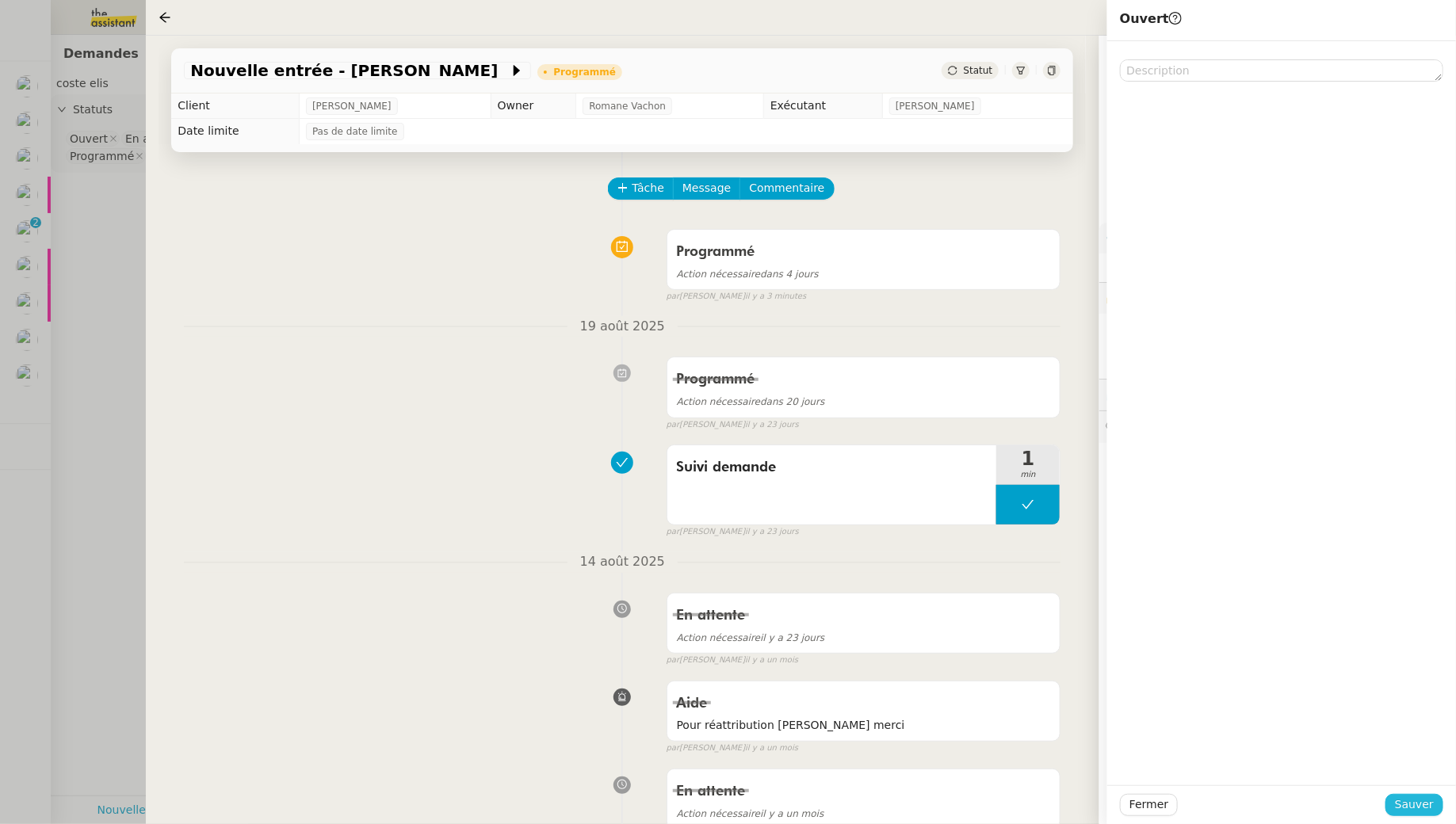
click at [1406, 794] on button "Sauver" at bounding box center [1414, 805] width 57 height 22
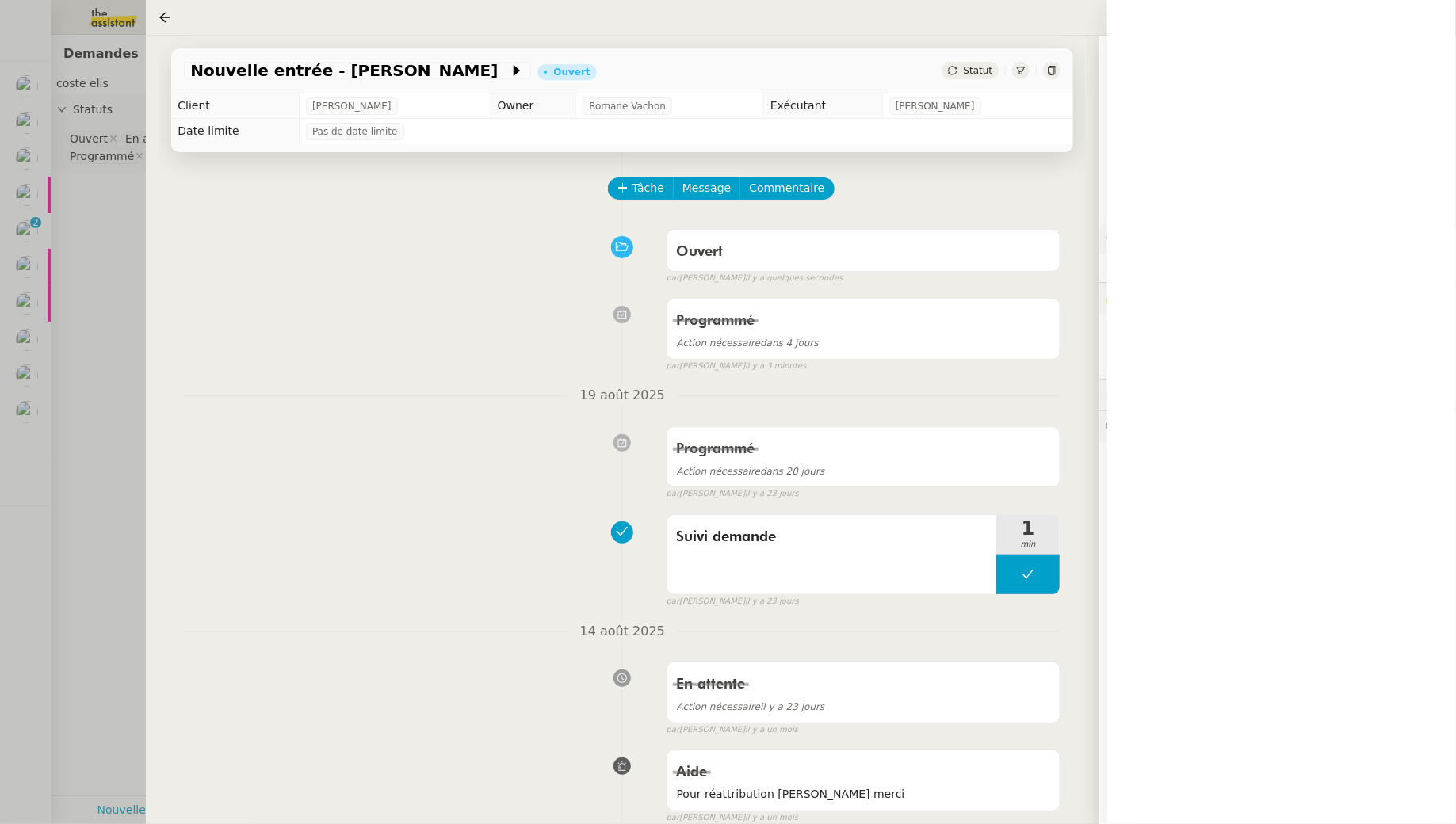
click at [111, 229] on div at bounding box center [728, 412] width 1456 height 824
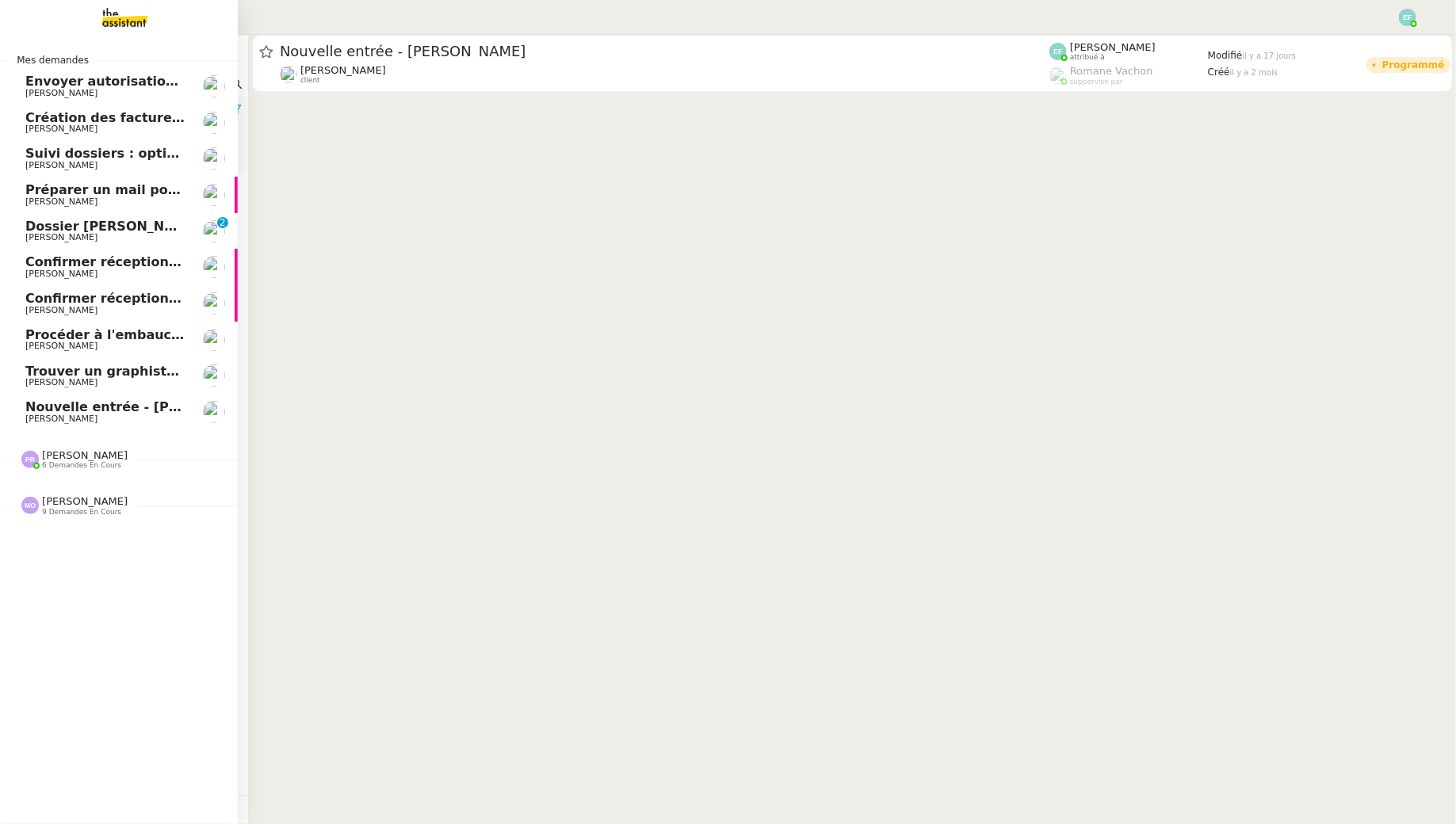
click at [84, 247] on link "Dossier [PERSON_NAME] [PERSON_NAME] 0 1 2 3 4 5 6 7 8 9" at bounding box center [118, 231] width 238 height 37
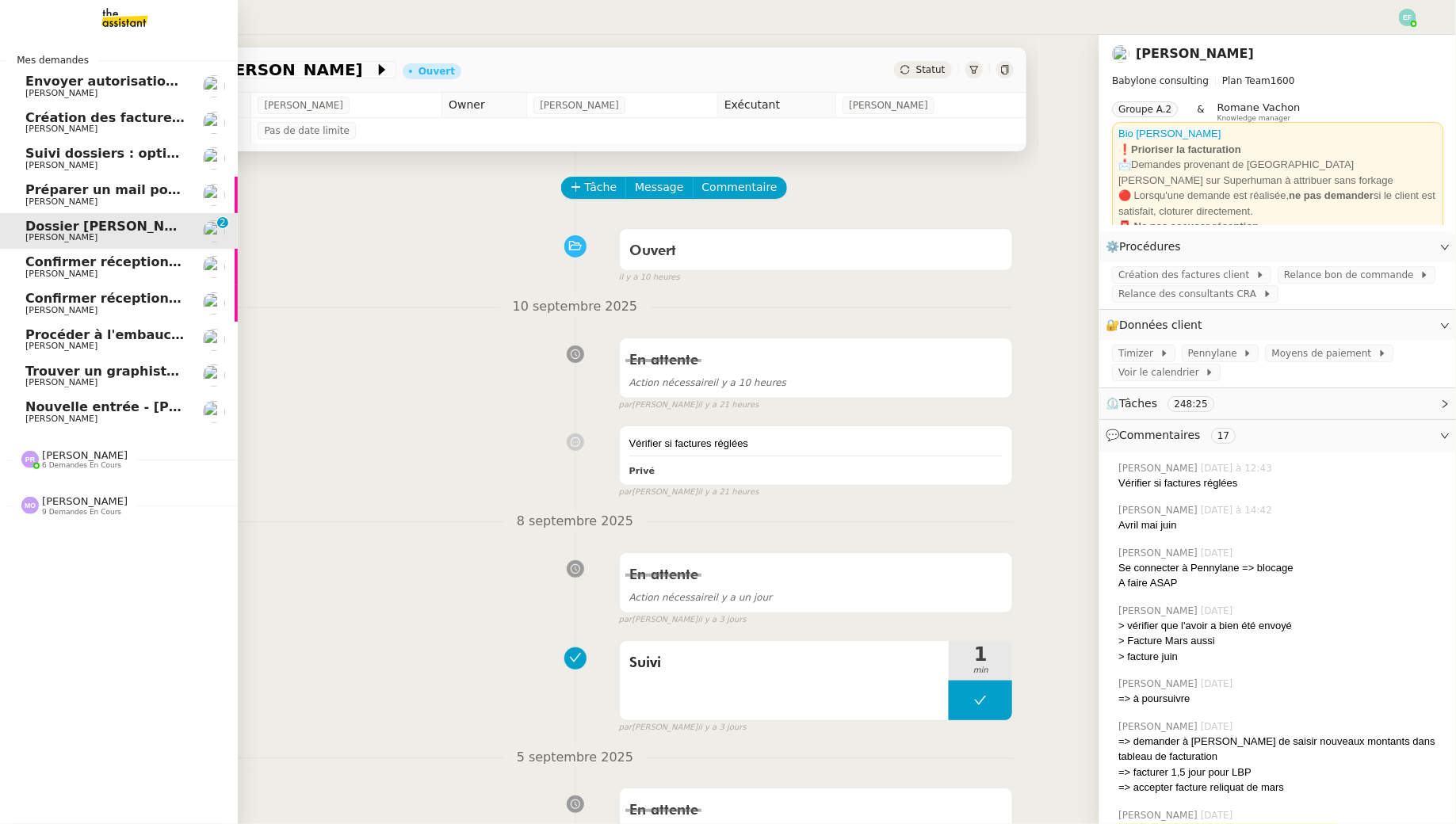
click at [72, 457] on span "[PERSON_NAME]" at bounding box center [84, 455] width 85 height 12
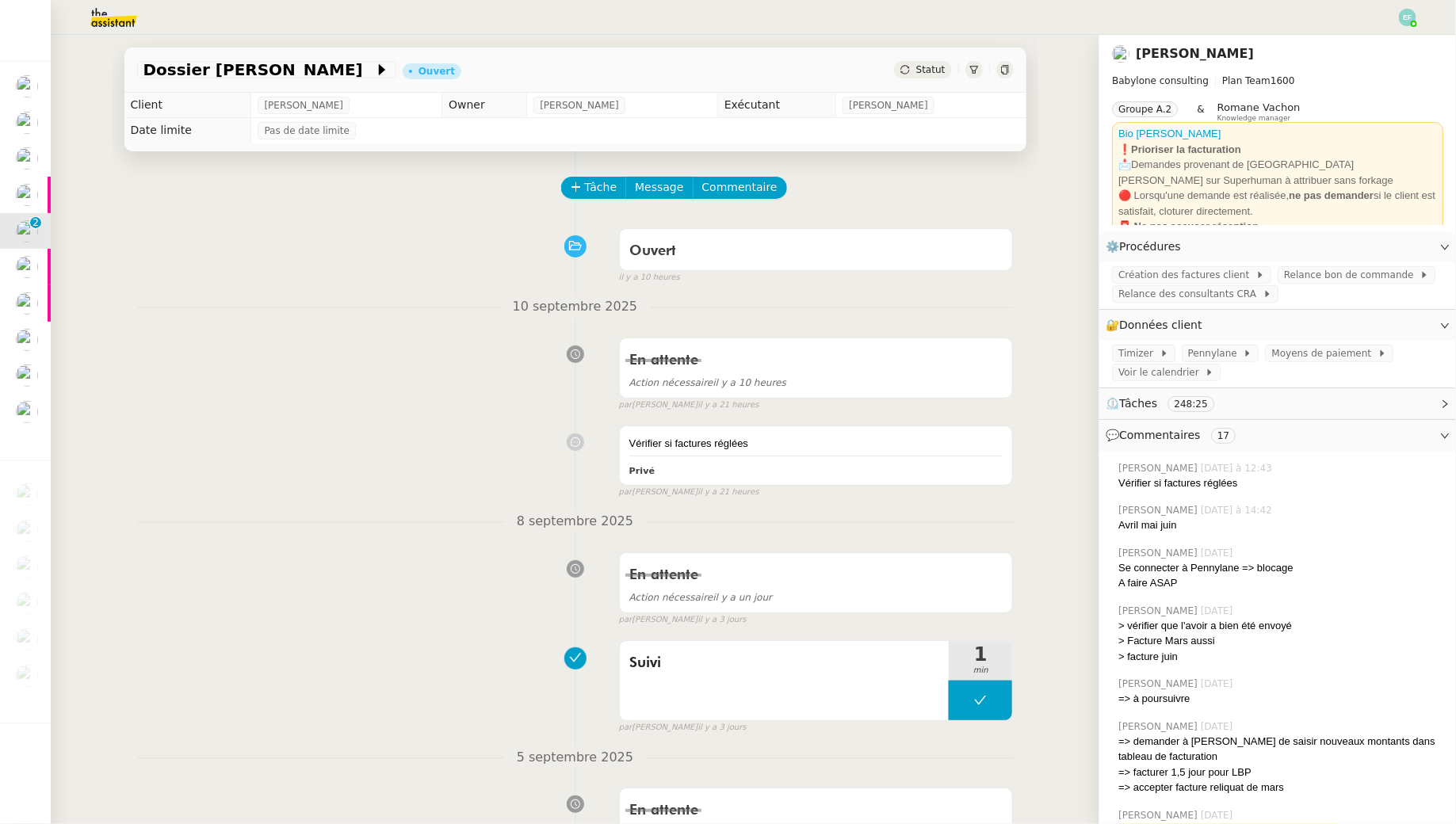
click at [101, 6] on img at bounding box center [101, 17] width 123 height 35
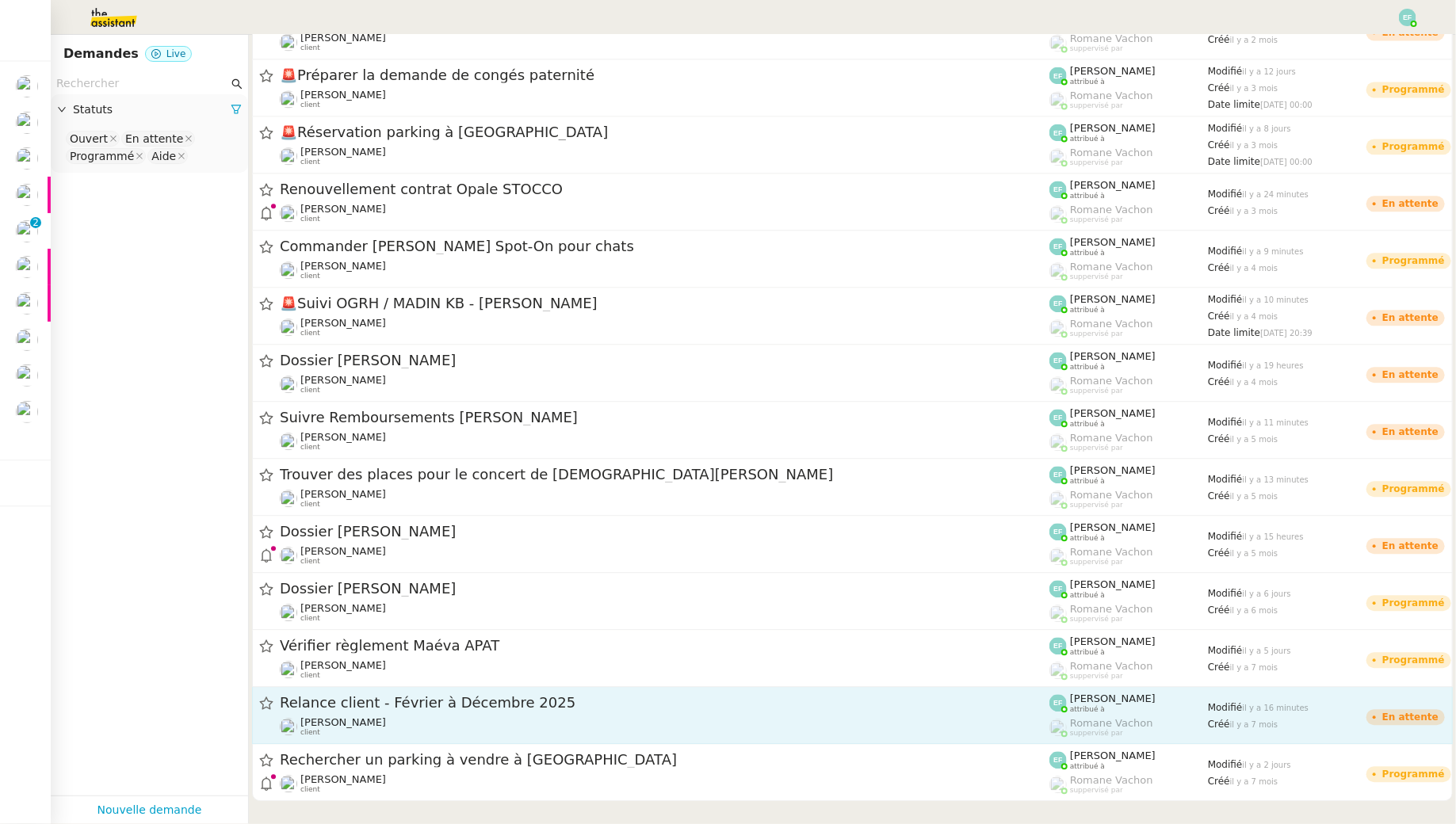
scroll to position [1740, 0]
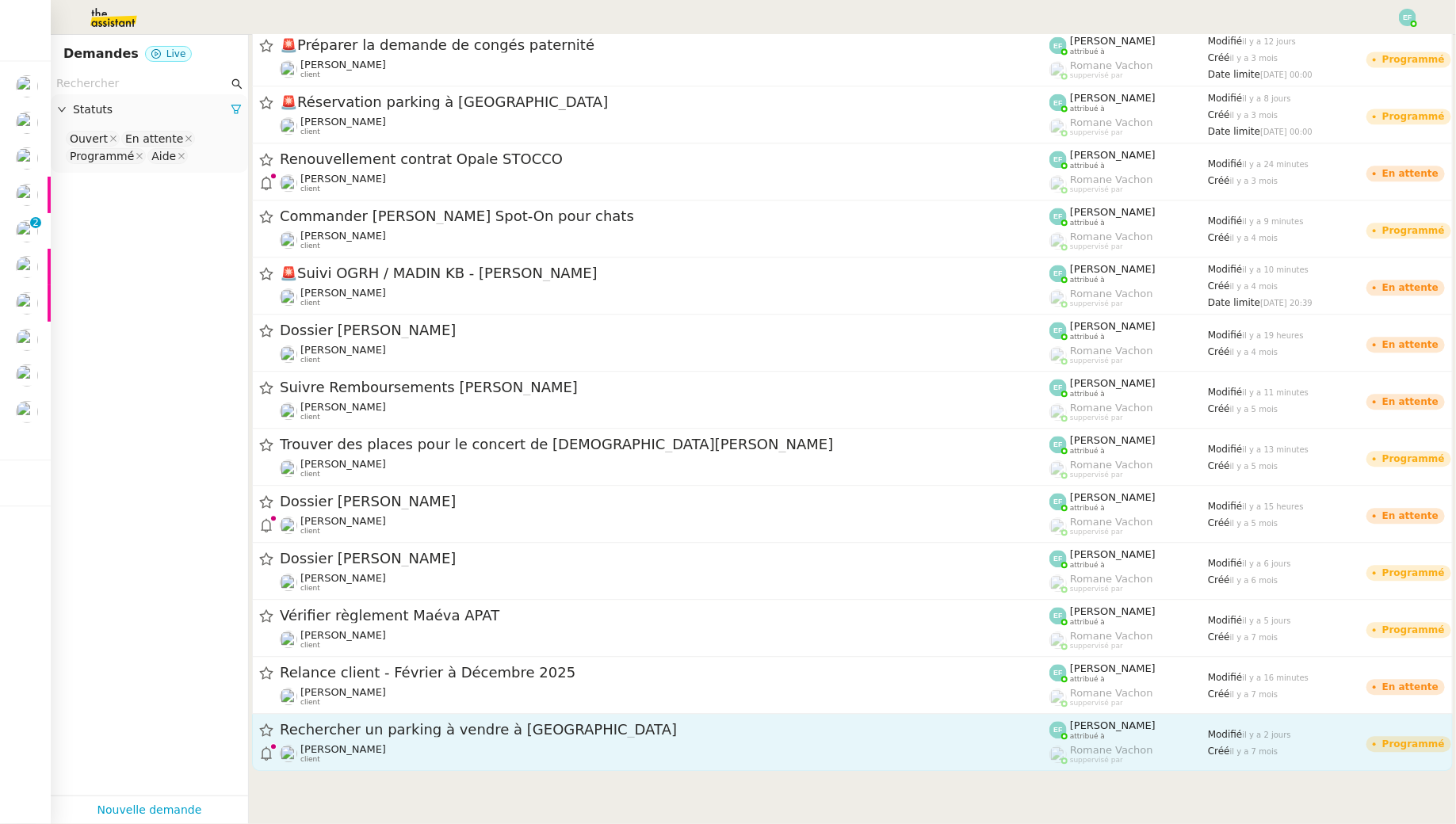
click at [879, 714] on link "Rechercher un parking à vendre à Vieux Lille Jean-Baptiste Pamar client Emelyne…" at bounding box center [852, 742] width 1200 height 57
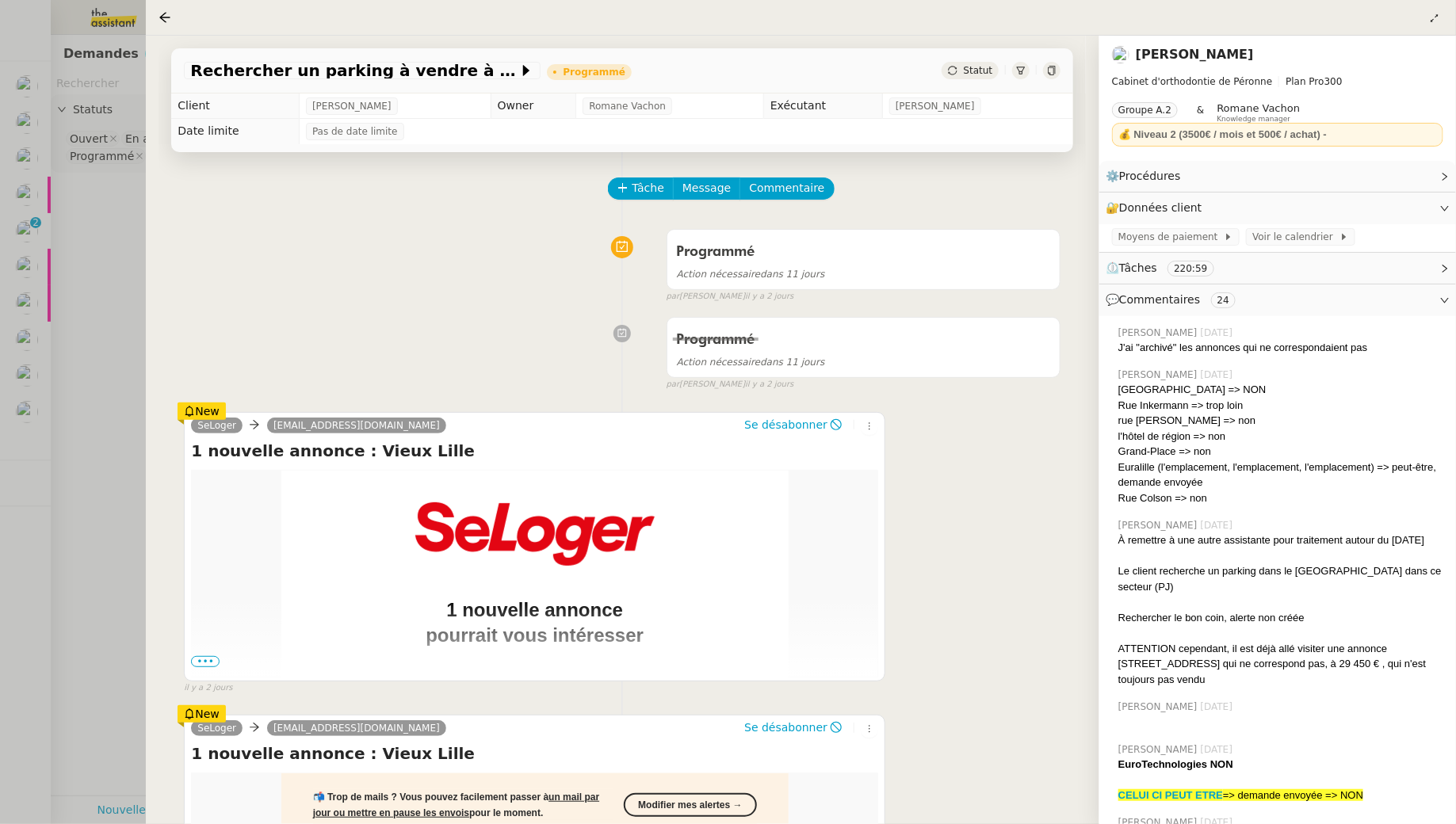
click at [71, 266] on div at bounding box center [728, 412] width 1456 height 824
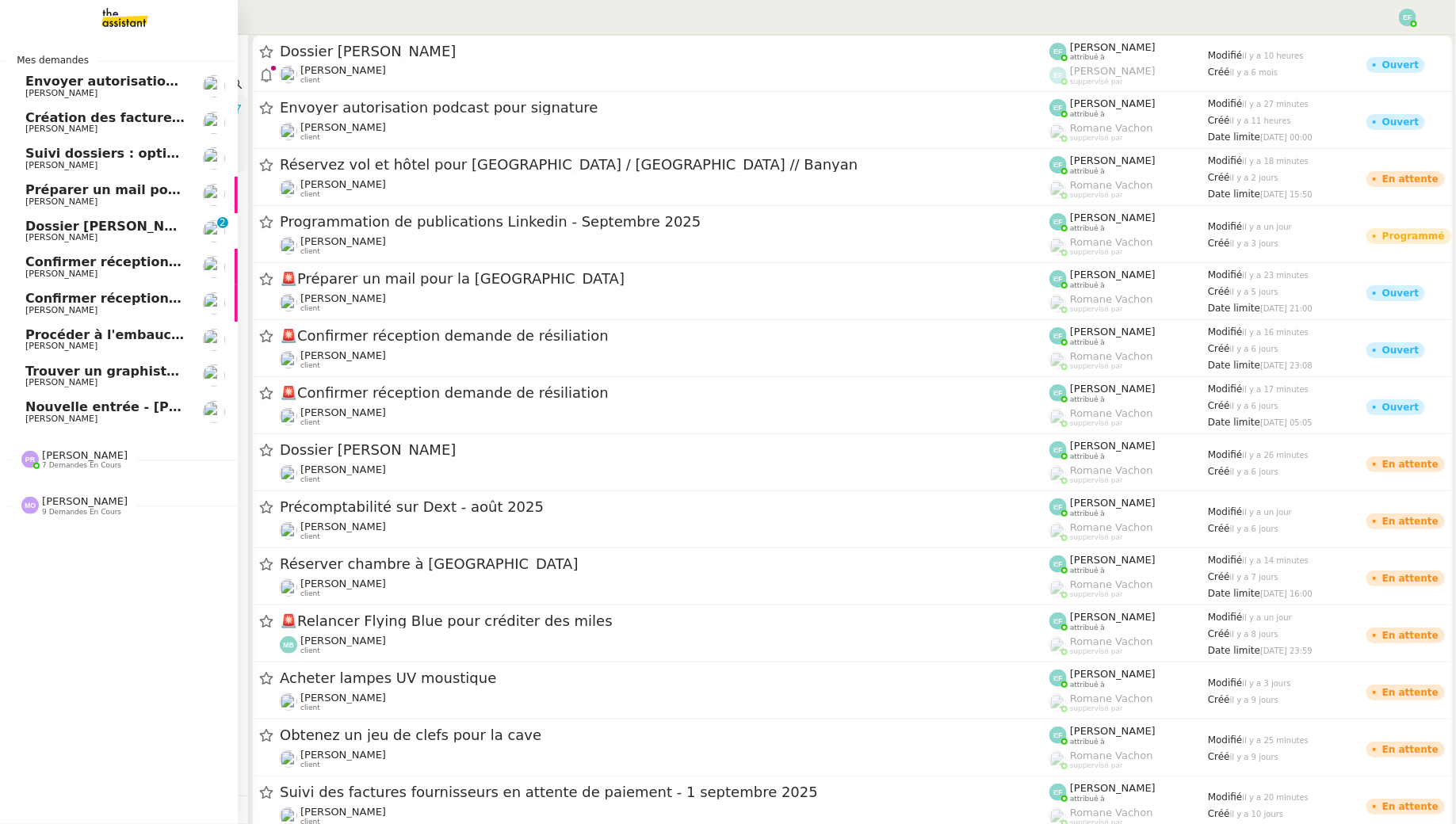
click at [73, 87] on span "Envoyer autorisation podcast pour signature" at bounding box center [186, 81] width 321 height 15
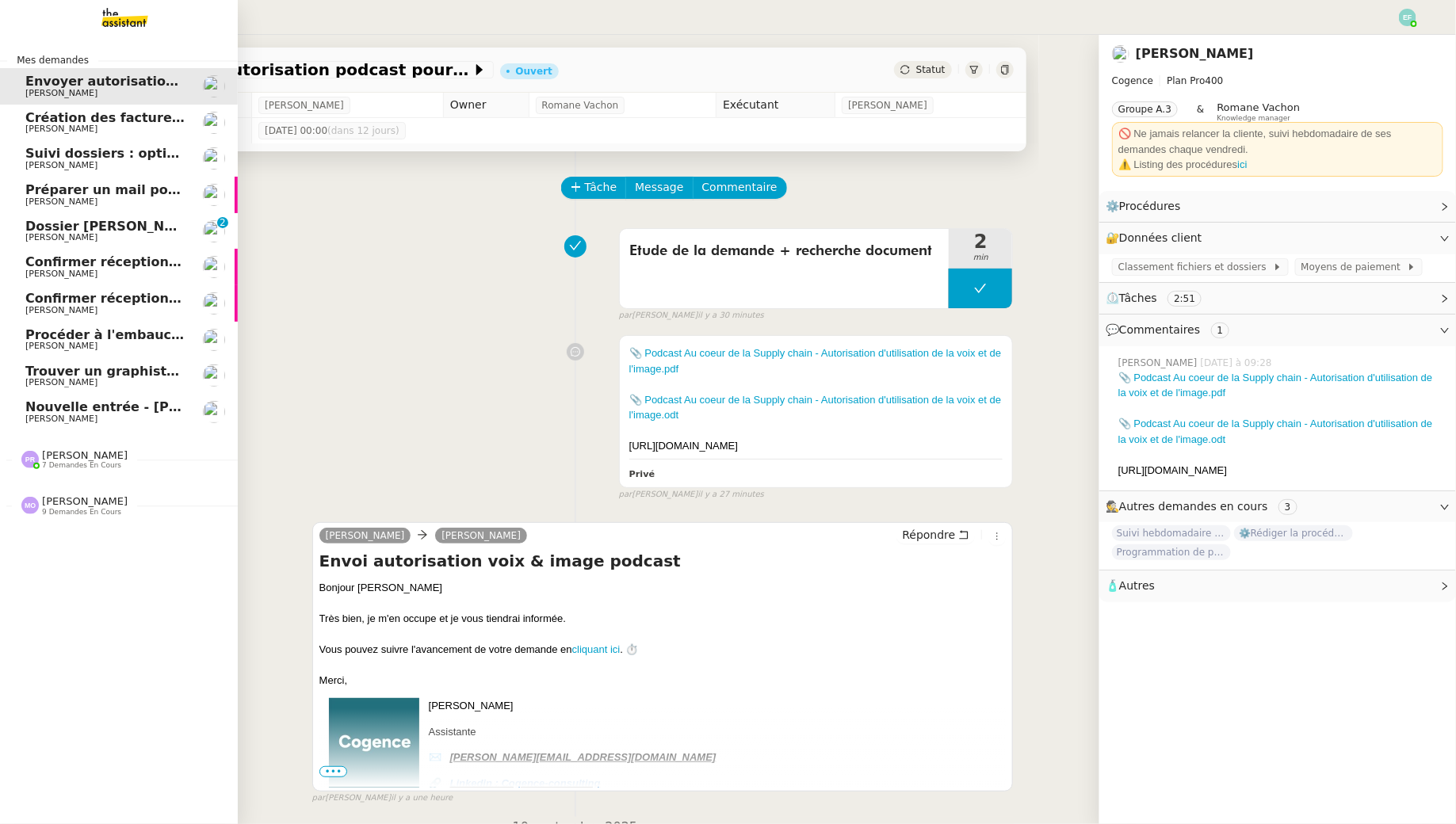
click at [33, 123] on span "Création des factures client - [DATE]" at bounding box center [155, 118] width 260 height 15
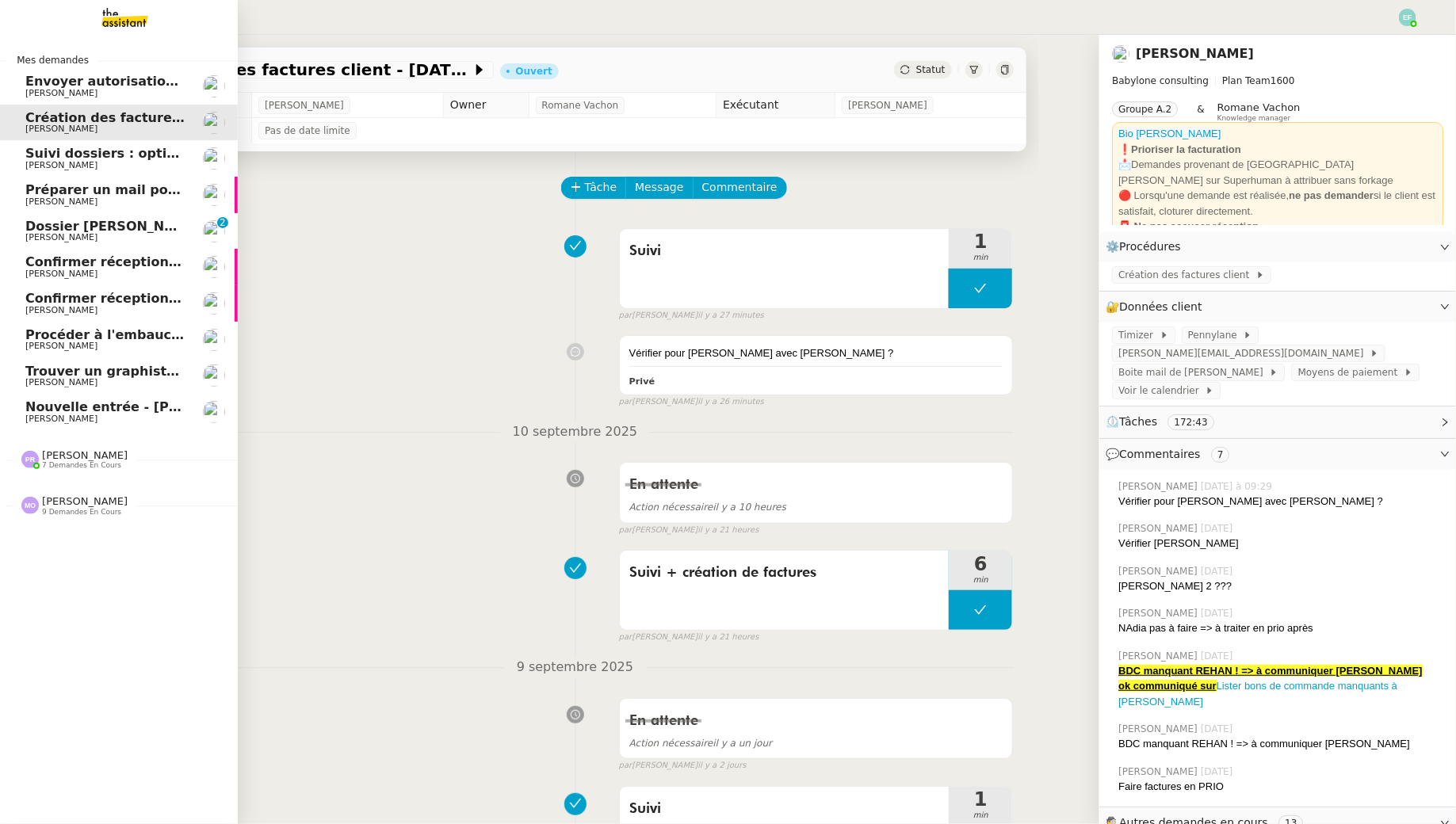
click at [61, 180] on link "Préparer un mail pour la [GEOGRAPHIC_DATA] [PERSON_NAME]" at bounding box center [118, 195] width 238 height 37
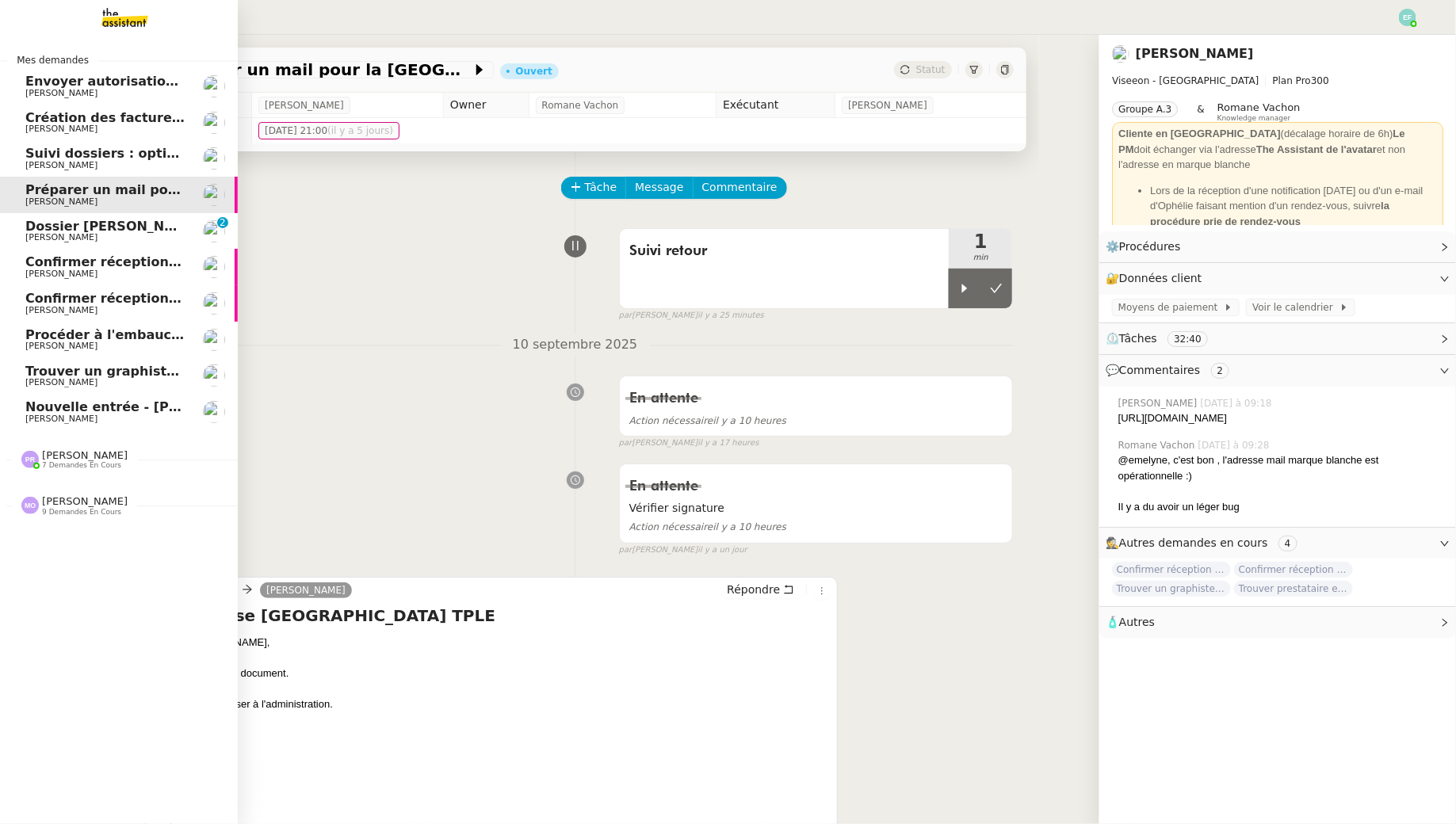
click at [65, 163] on span "[PERSON_NAME]" at bounding box center [61, 164] width 72 height 10
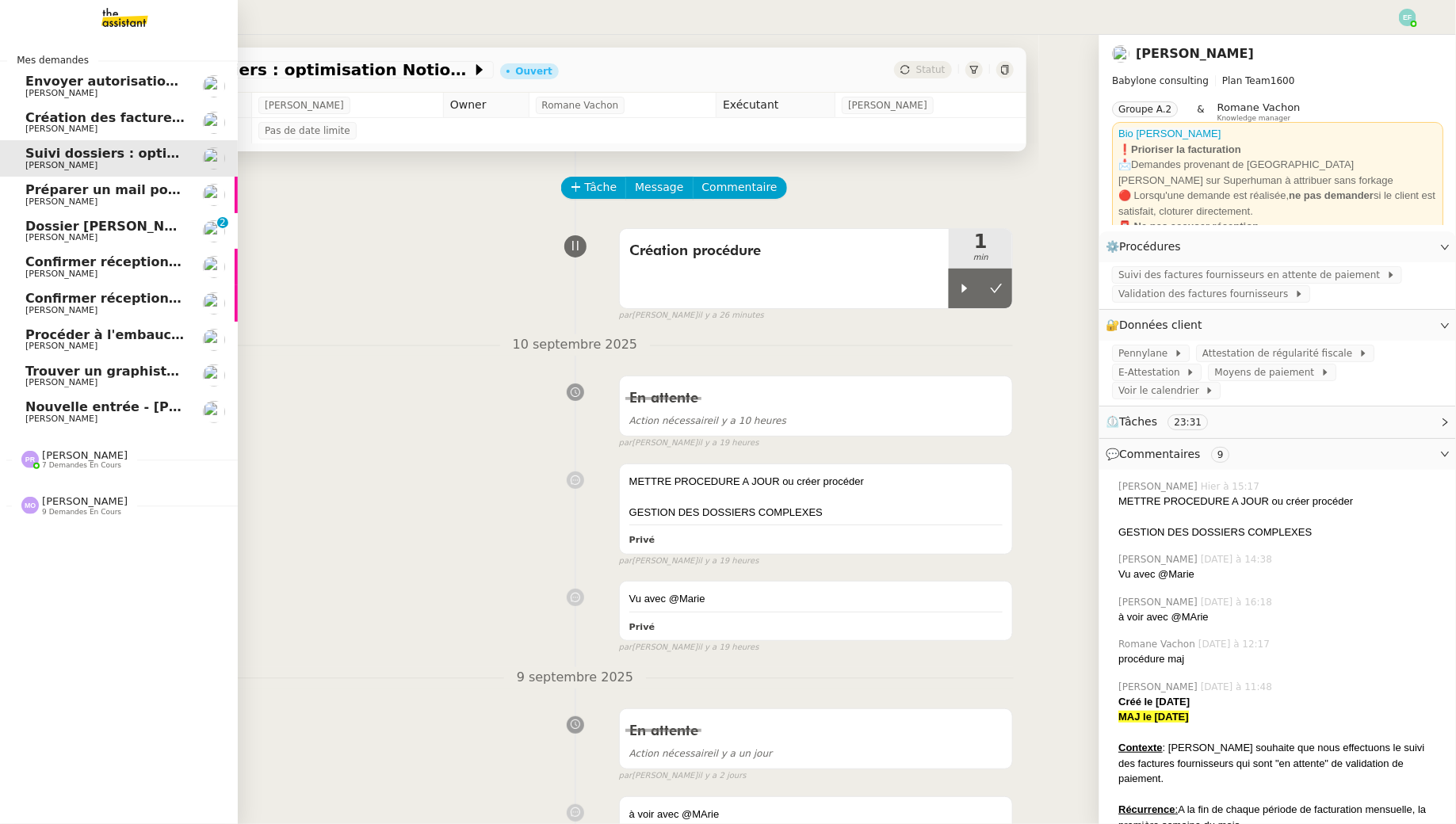
click at [45, 201] on span "[PERSON_NAME]" at bounding box center [61, 201] width 72 height 10
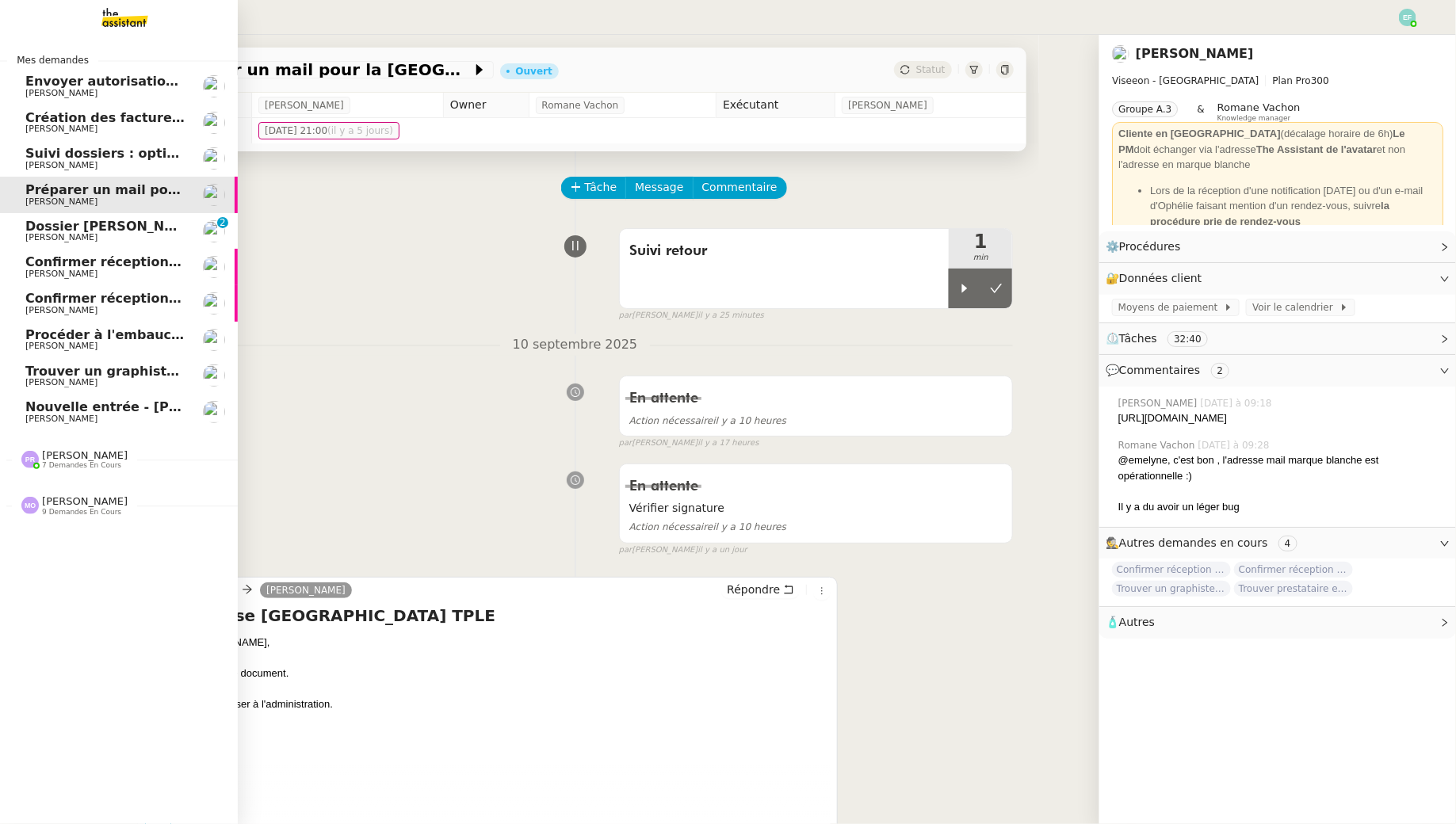
click at [23, 242] on link "Dossier [PERSON_NAME] [PERSON_NAME] 0 1 2 3 4 5 6 7 8 9" at bounding box center [118, 231] width 238 height 37
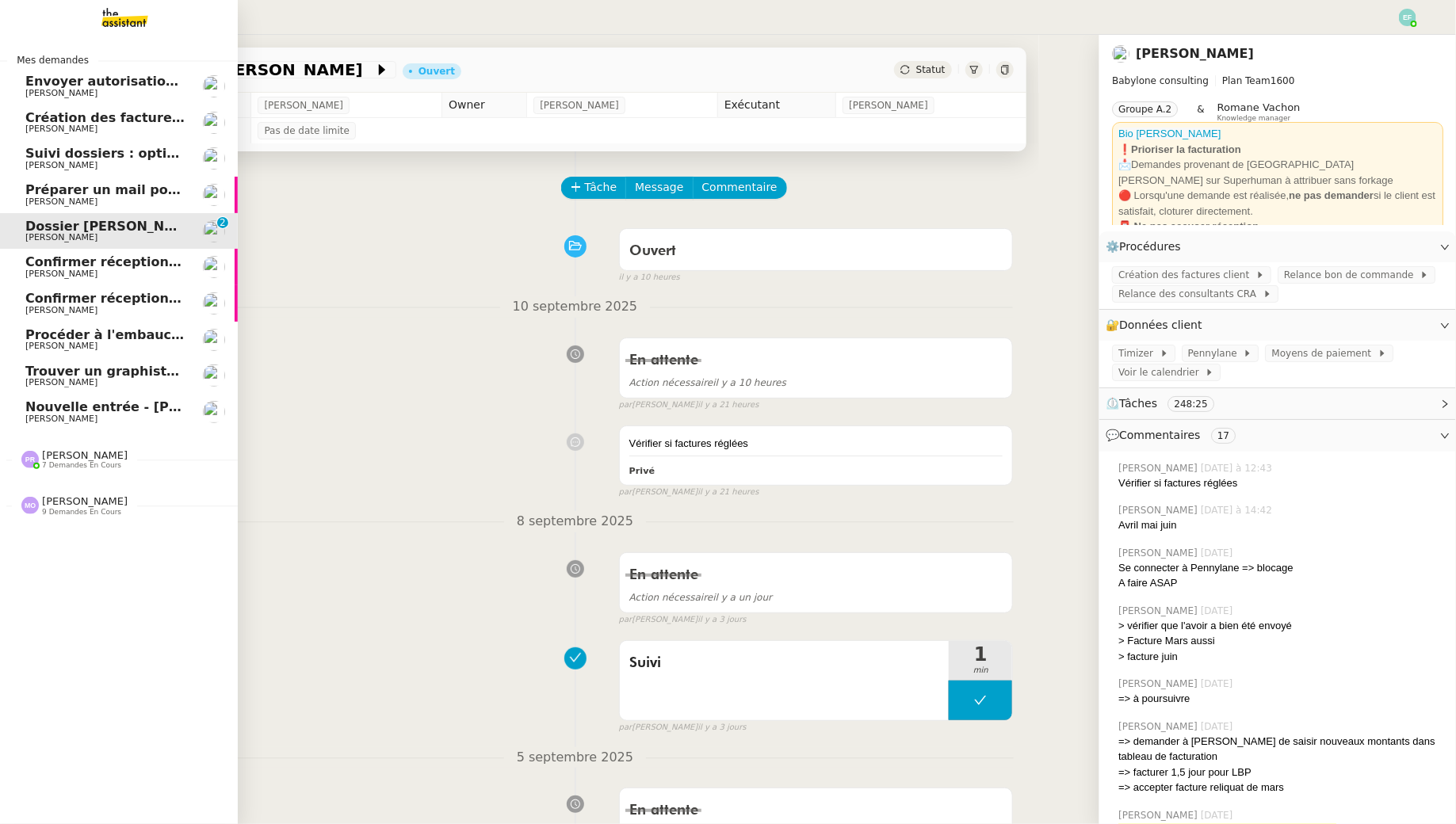
click at [104, 267] on span "Confirmer réception demande de résiliation" at bounding box center [181, 261] width 312 height 15
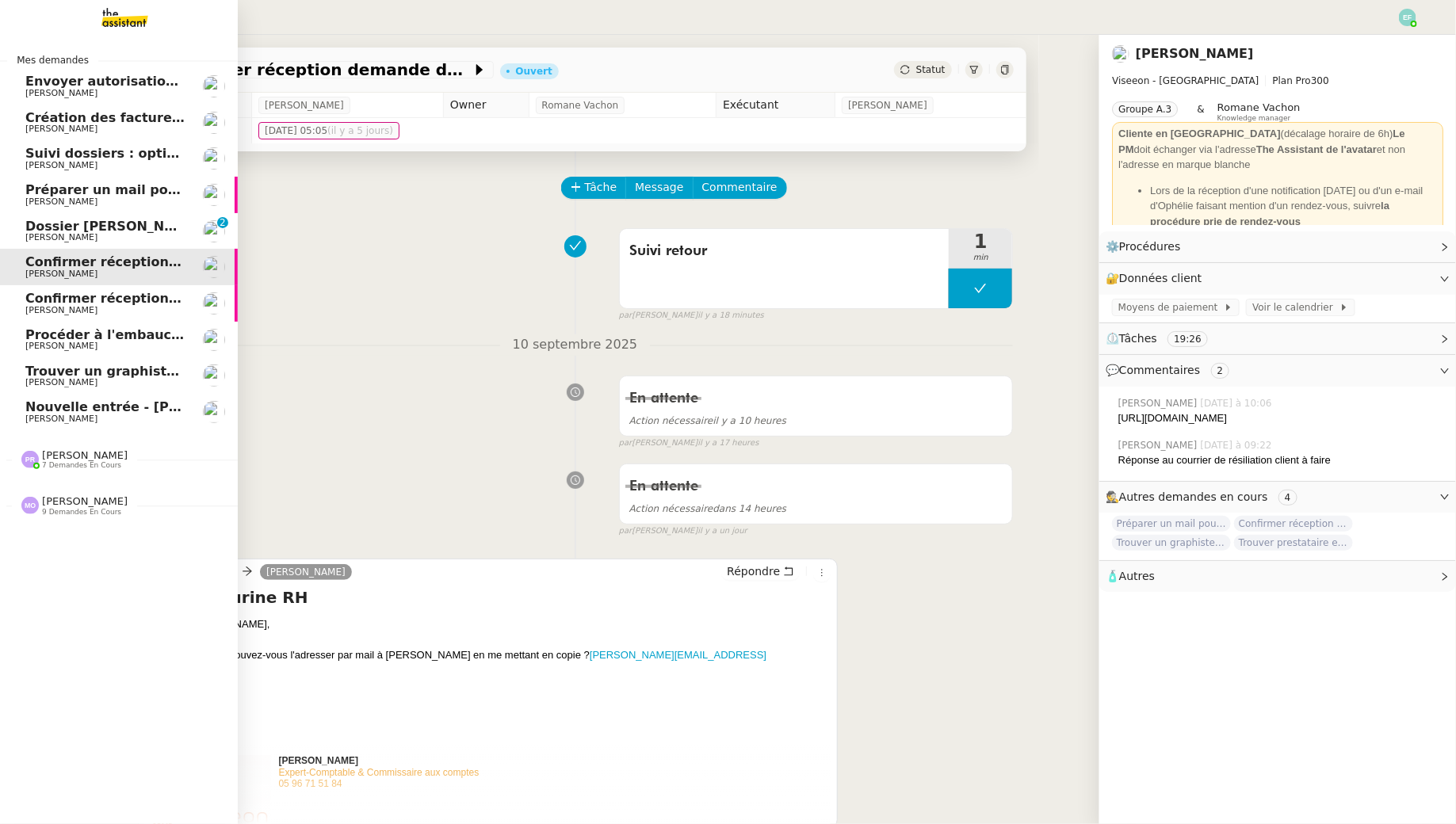
click at [118, 221] on span "Dossier [PERSON_NAME]" at bounding box center [113, 226] width 176 height 15
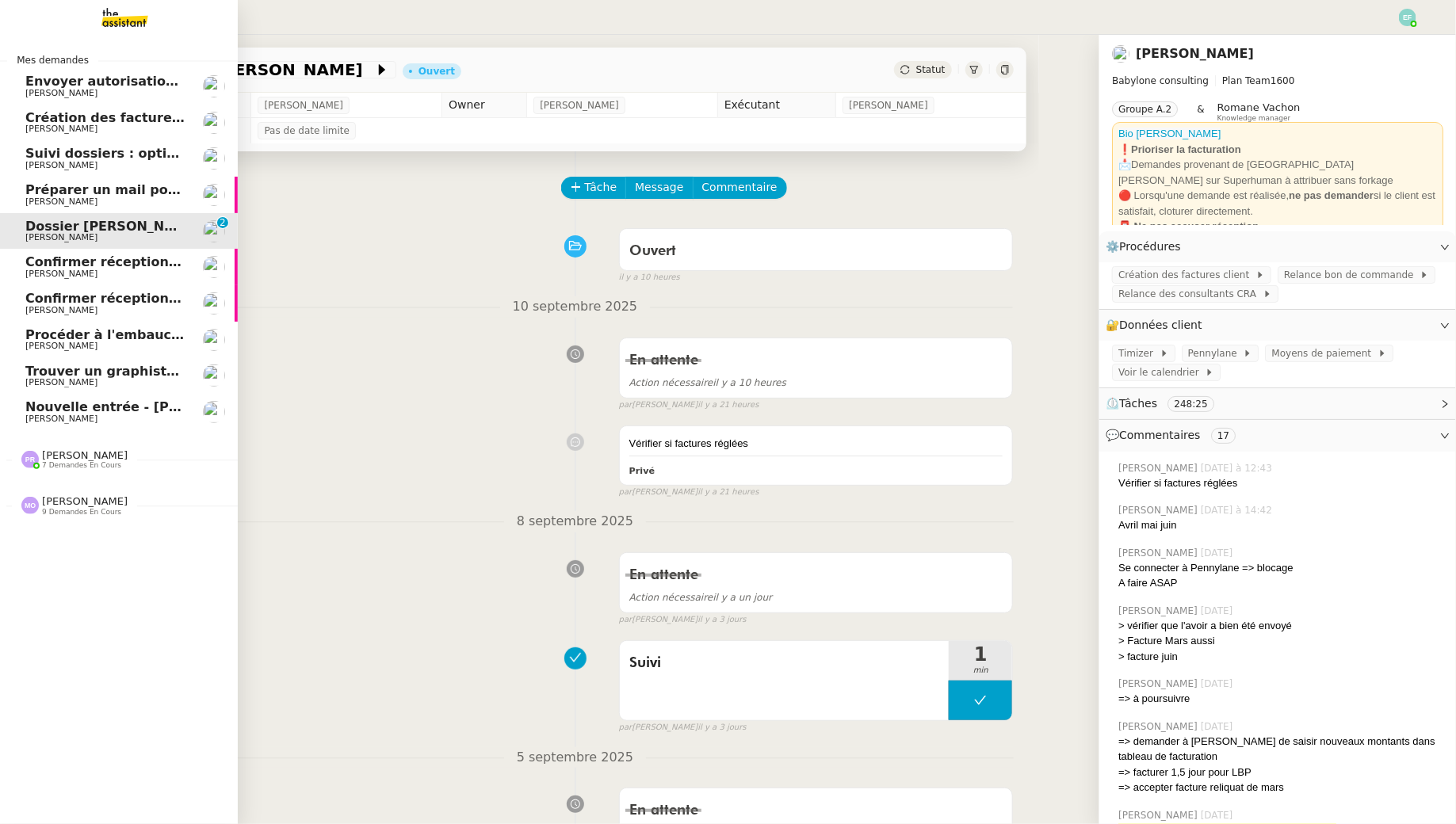
click at [159, 285] on link "Confirmer réception demande de résiliation [PERSON_NAME]" at bounding box center [118, 303] width 238 height 37
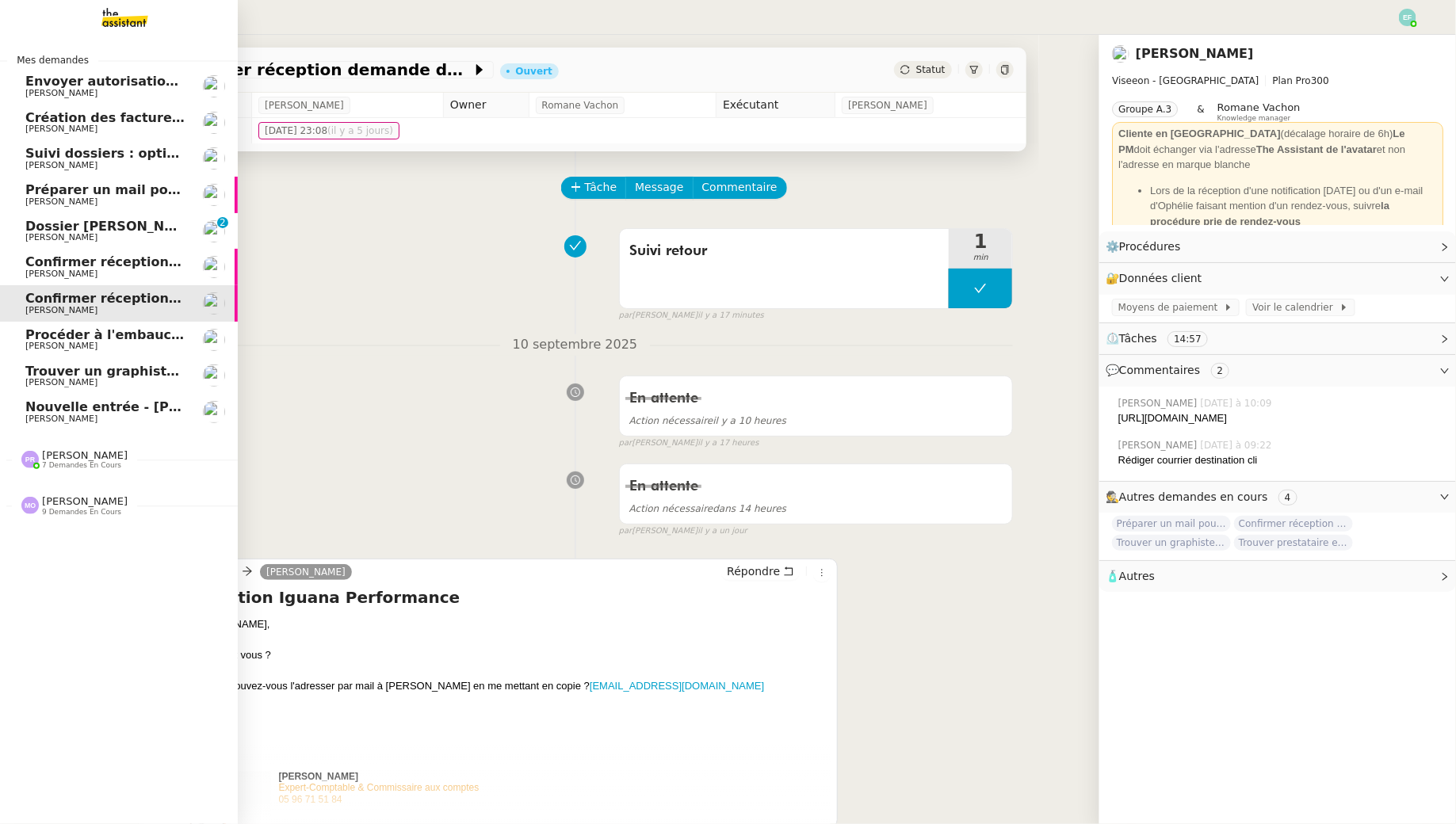
click at [155, 274] on span "[PERSON_NAME]" at bounding box center [105, 274] width 160 height 10
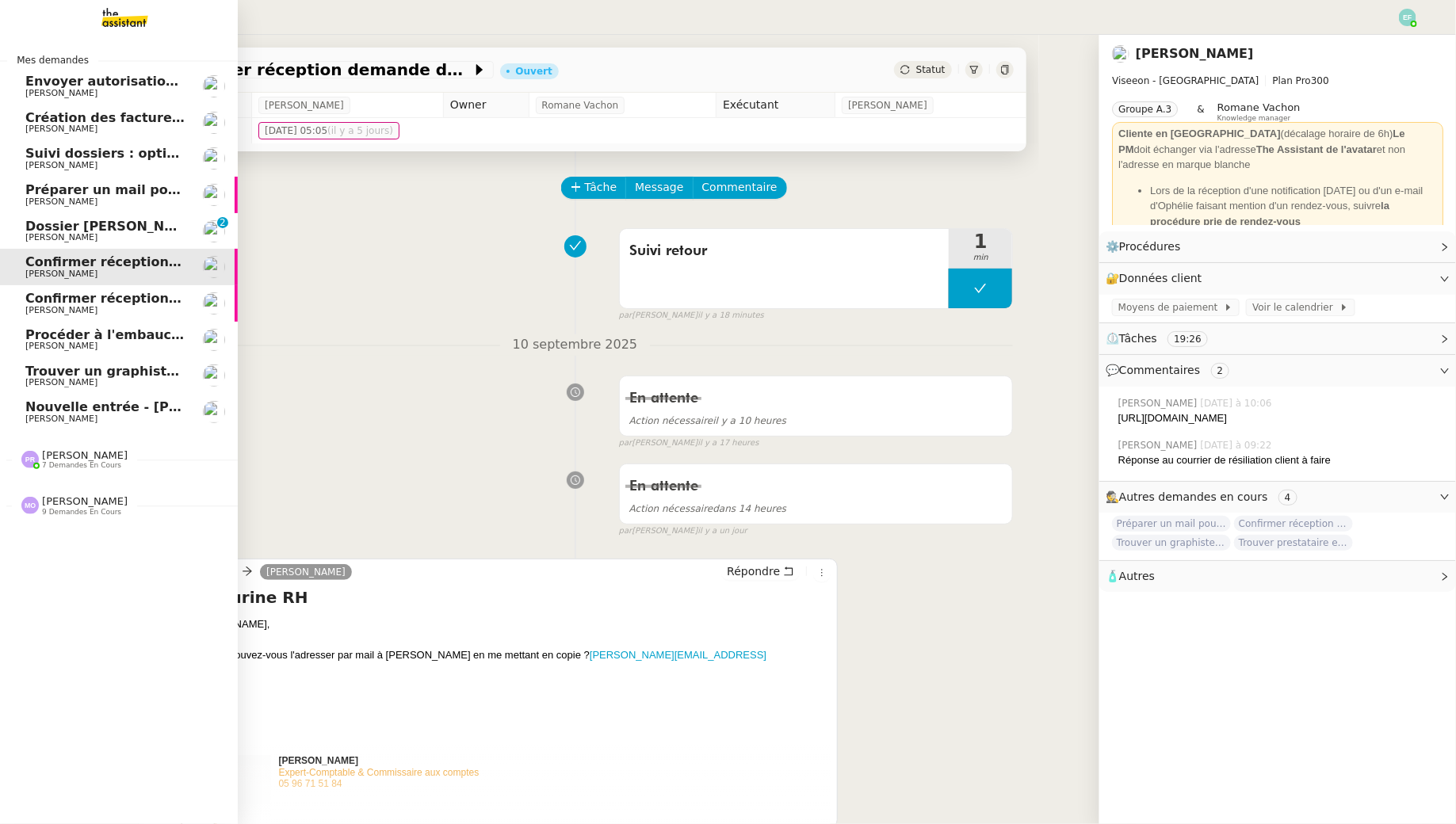
click at [160, 318] on link "Confirmer réception demande de résiliation [PERSON_NAME]" at bounding box center [118, 303] width 238 height 37
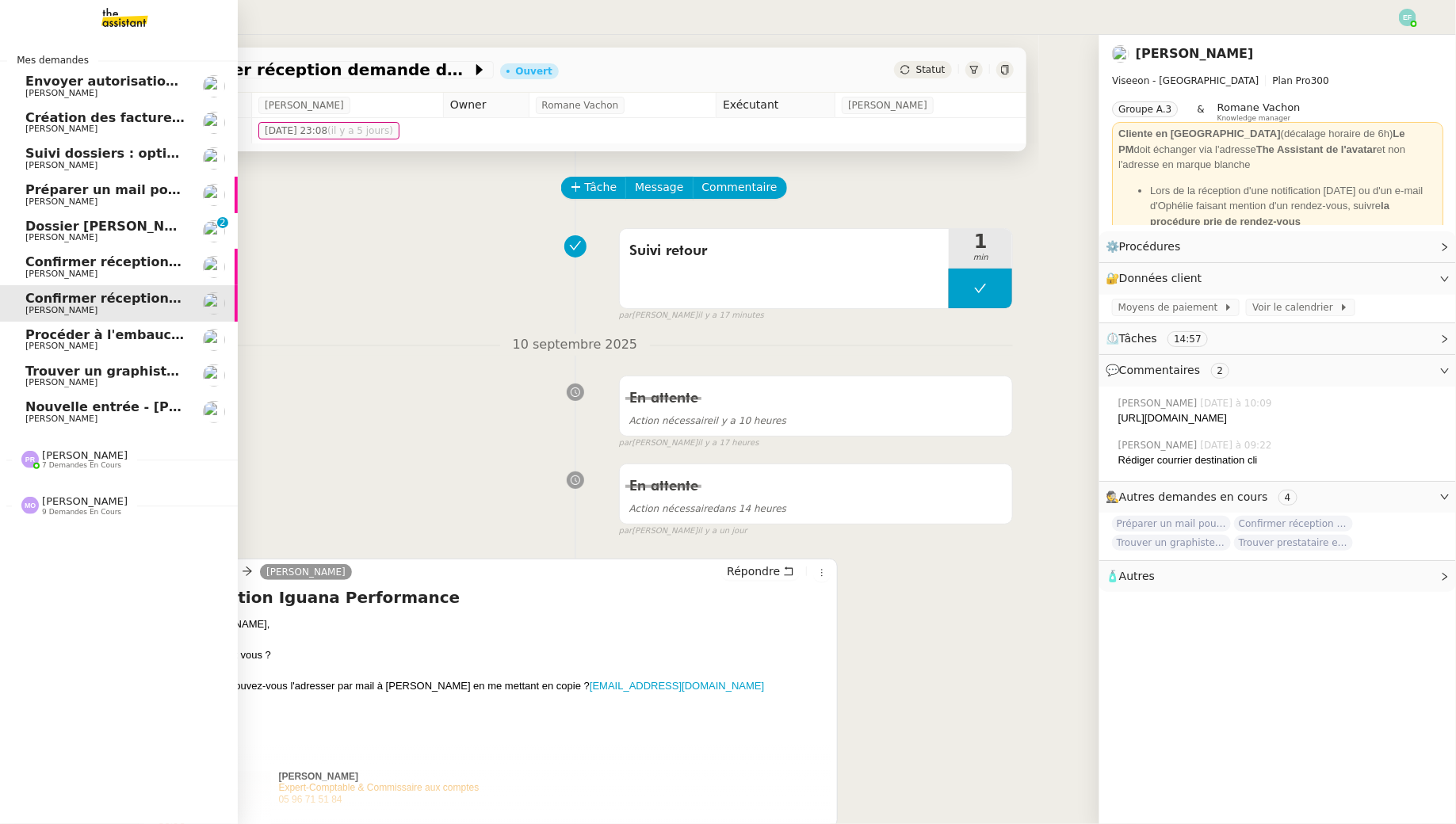
click at [144, 387] on span "[PERSON_NAME]" at bounding box center [105, 382] width 160 height 10
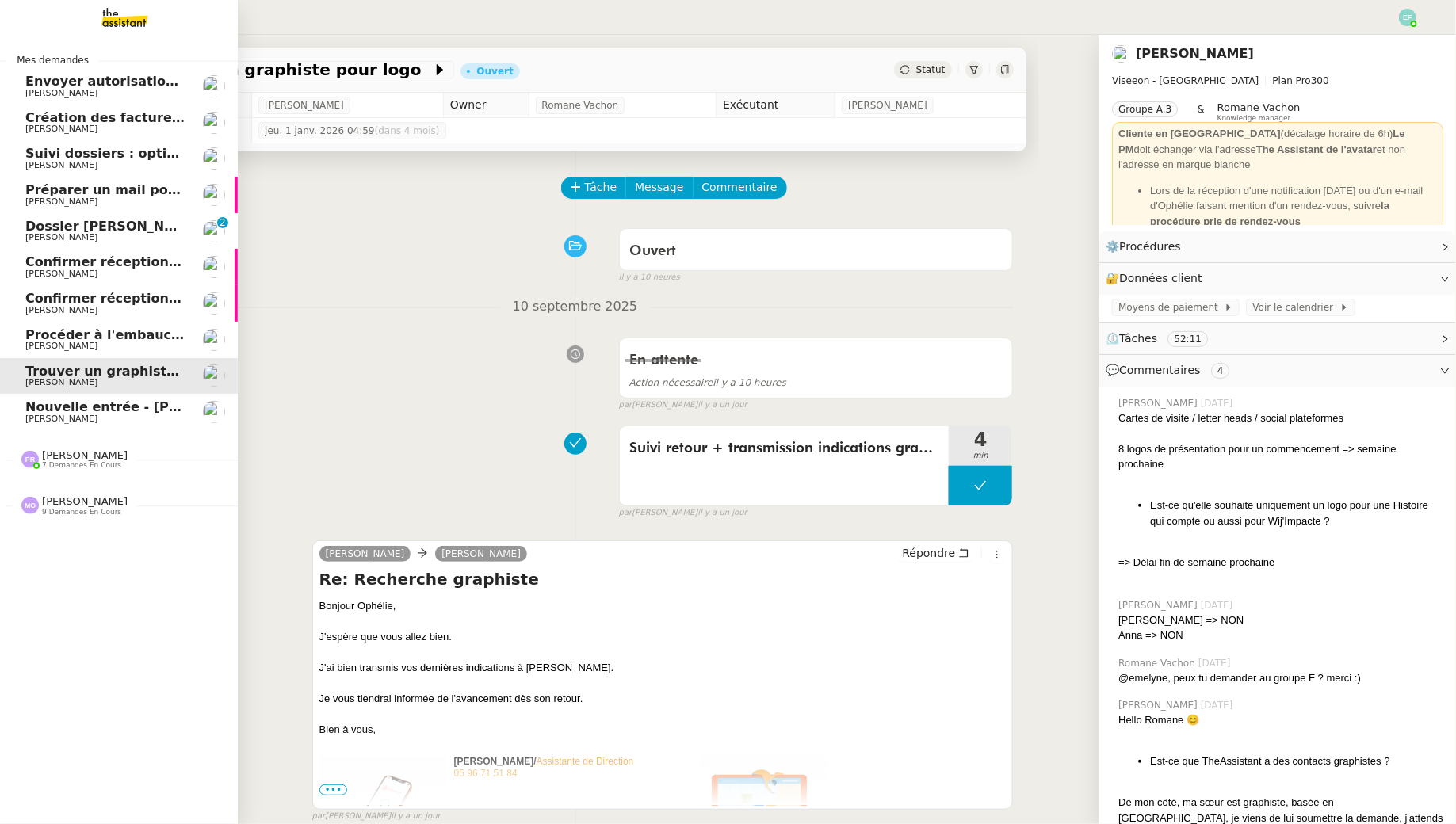
click at [145, 418] on span "[PERSON_NAME]" at bounding box center [105, 419] width 160 height 10
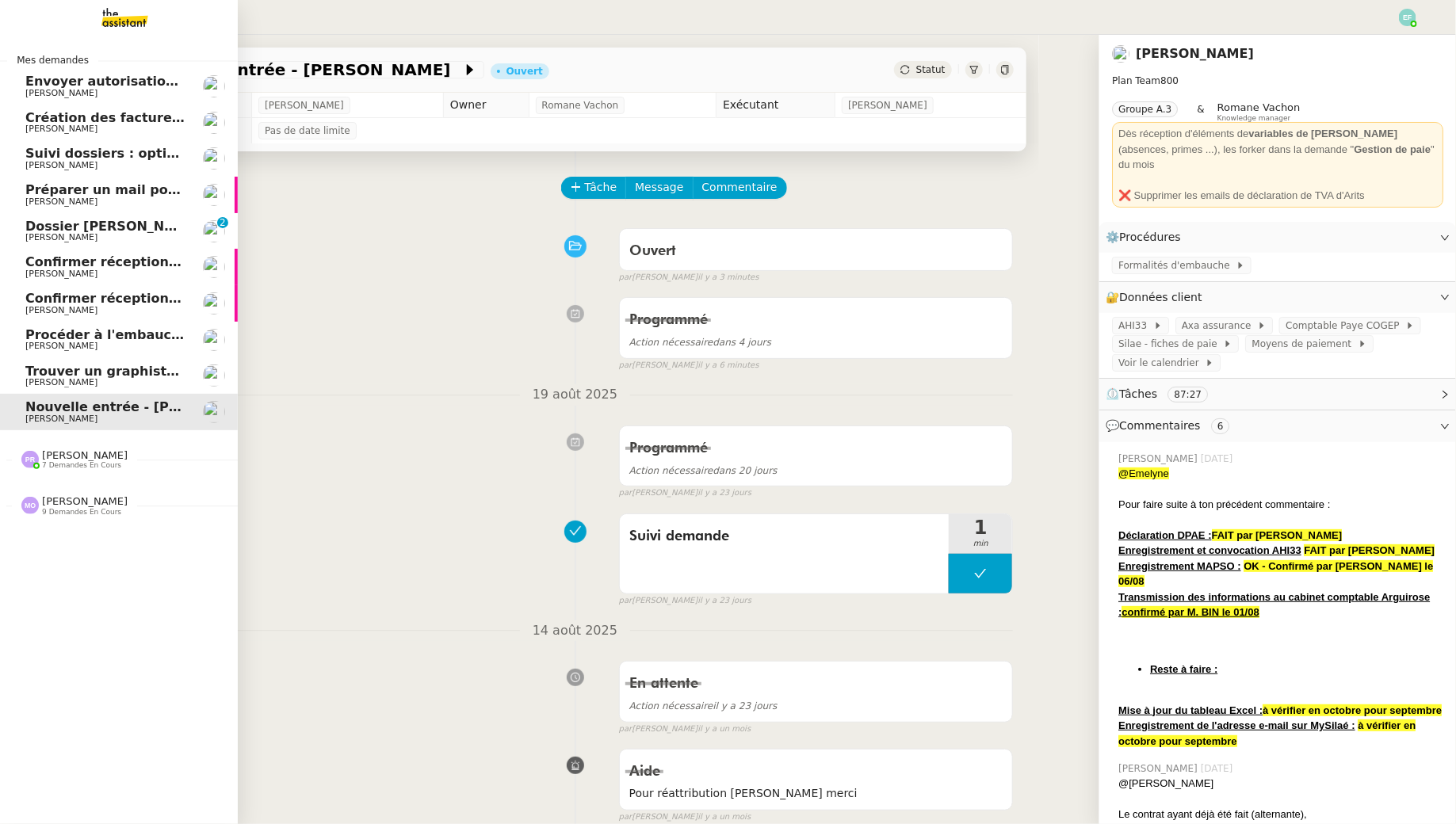
click at [149, 358] on link "Trouver un graphiste pour logo Ophélie DIONY" at bounding box center [118, 376] width 238 height 37
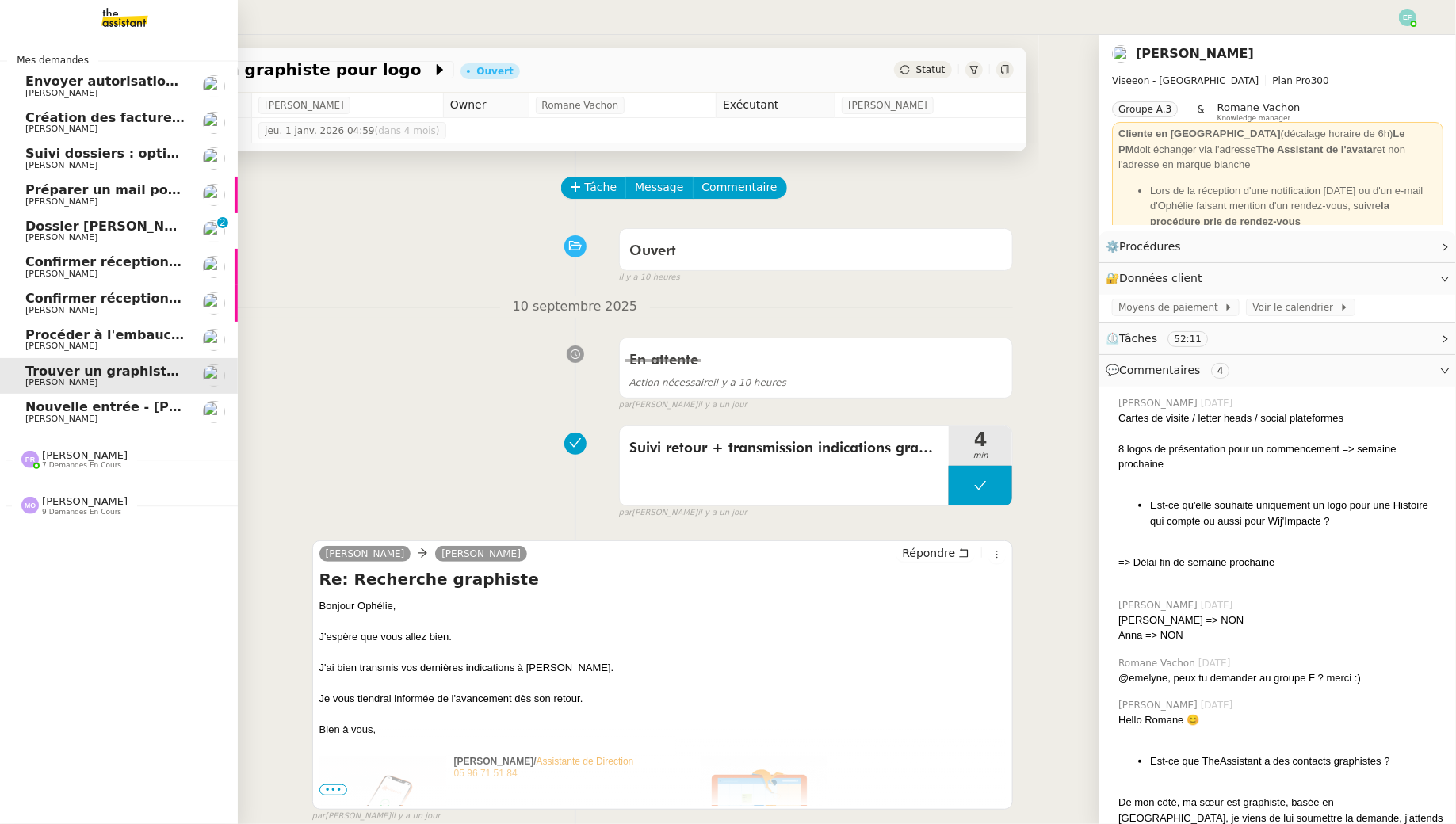
click at [134, 416] on span "[PERSON_NAME]" at bounding box center [105, 419] width 160 height 10
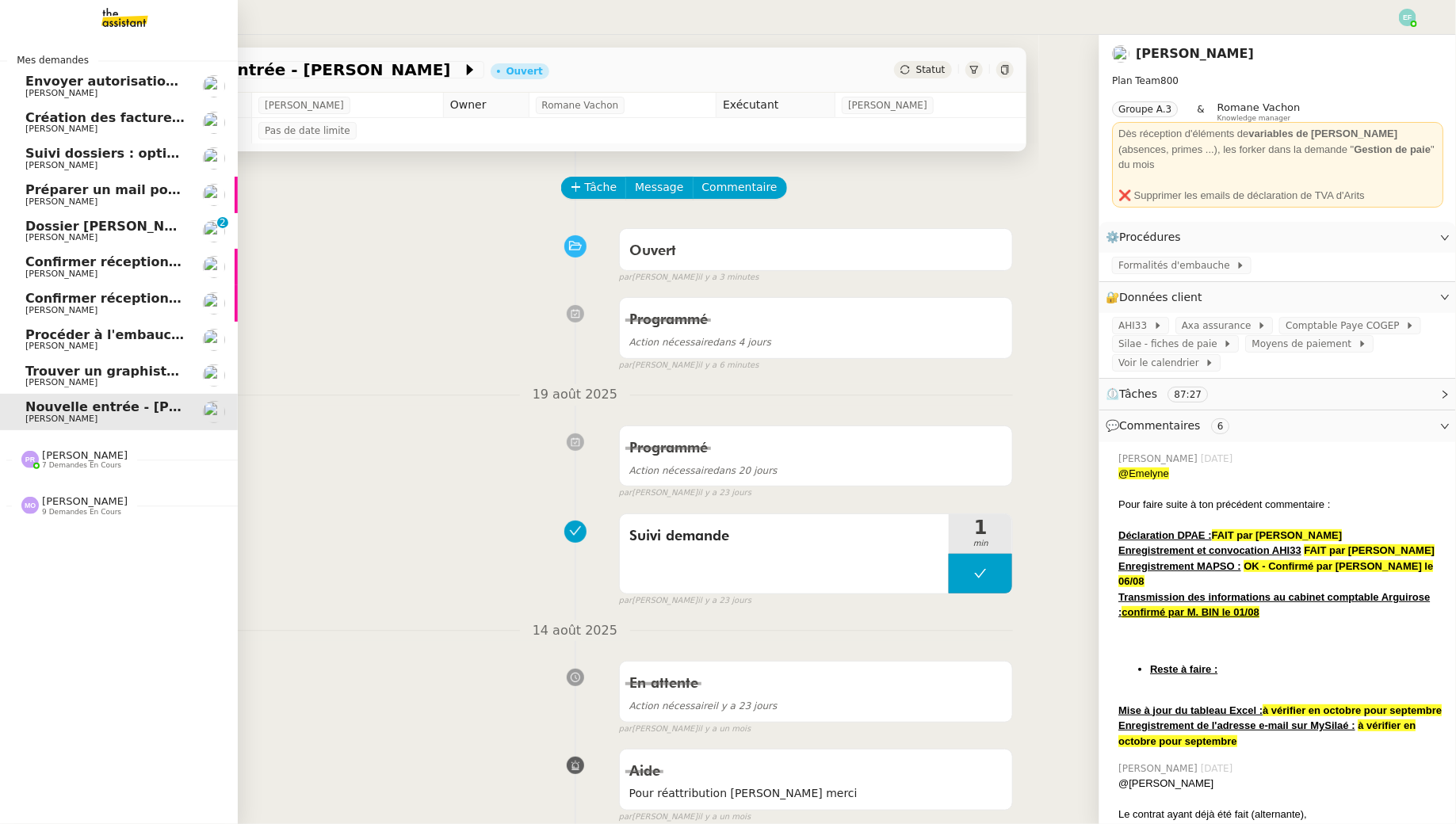
click at [87, 458] on span "[PERSON_NAME]" at bounding box center [84, 455] width 85 height 12
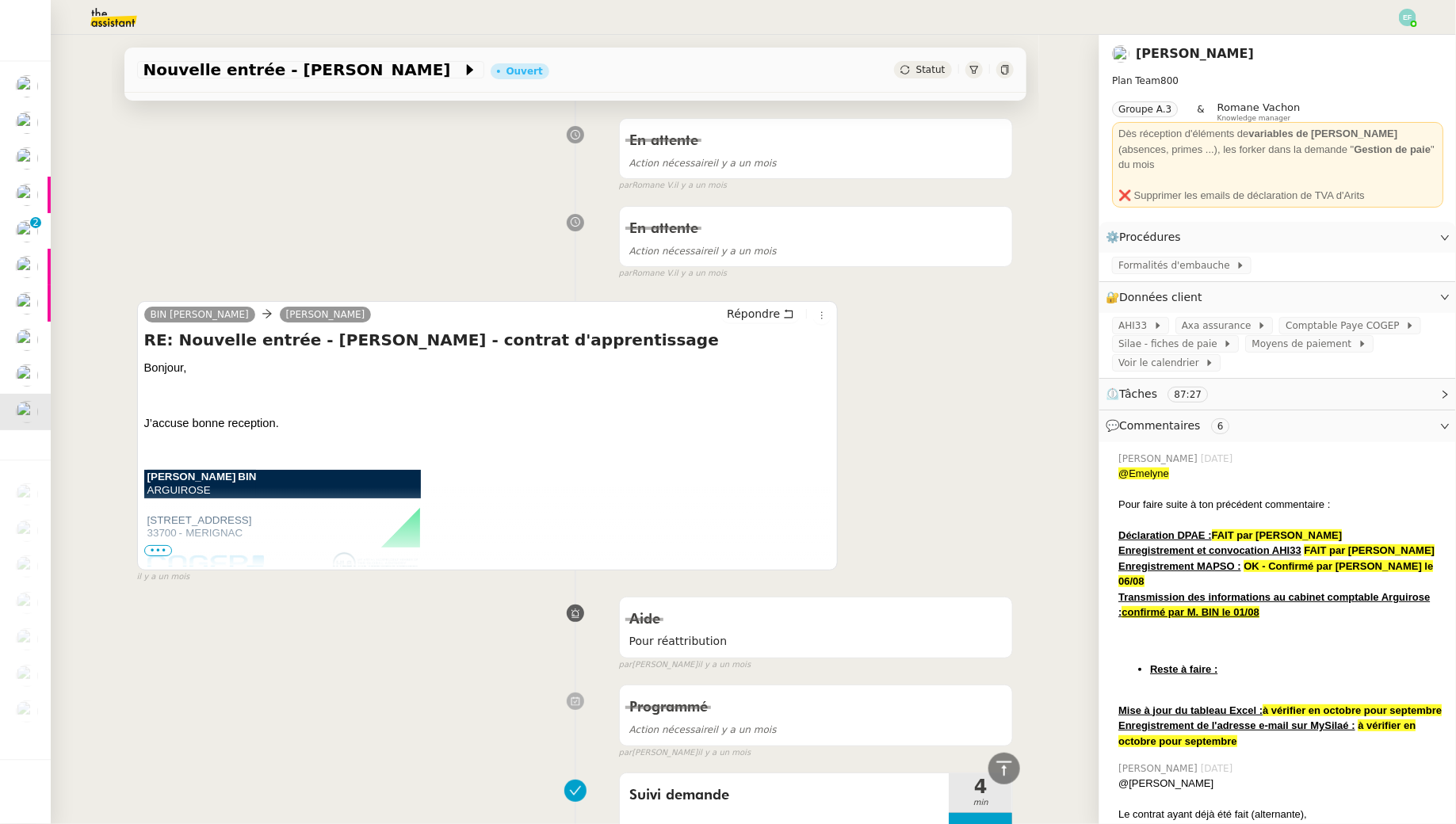
scroll to position [2669, 0]
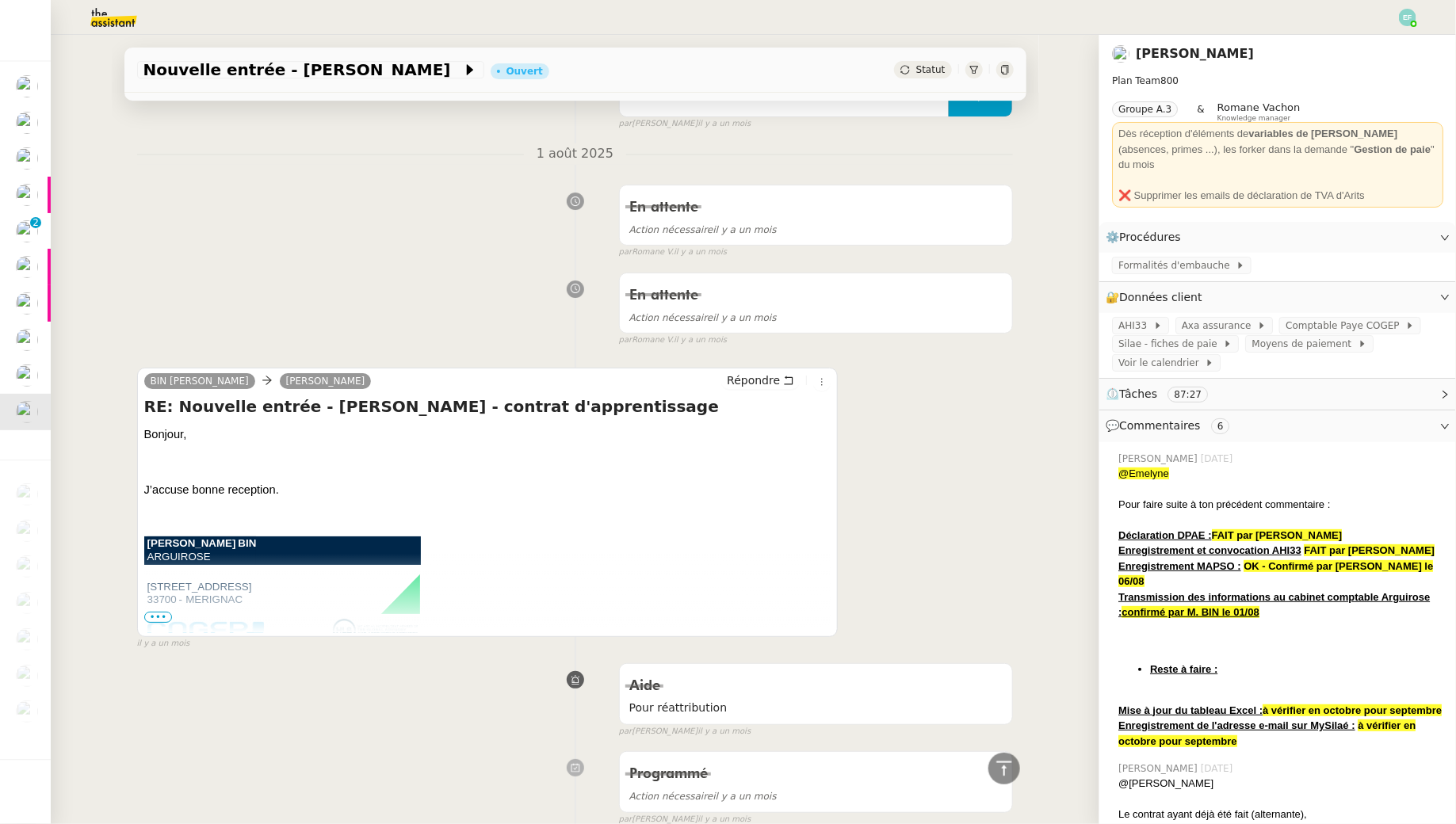
click at [158, 611] on span "•••" at bounding box center [159, 617] width 29 height 11
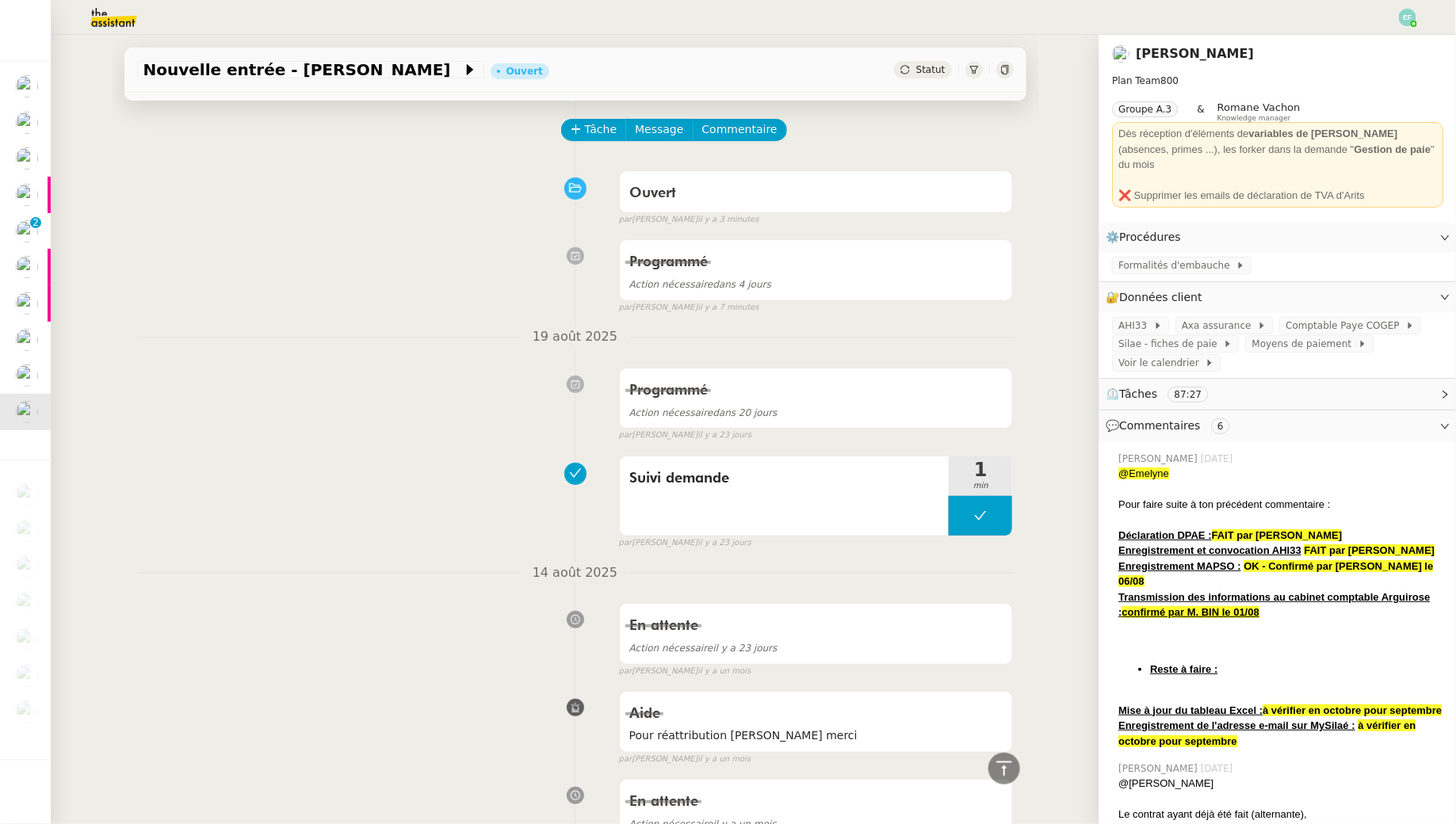
scroll to position [0, 0]
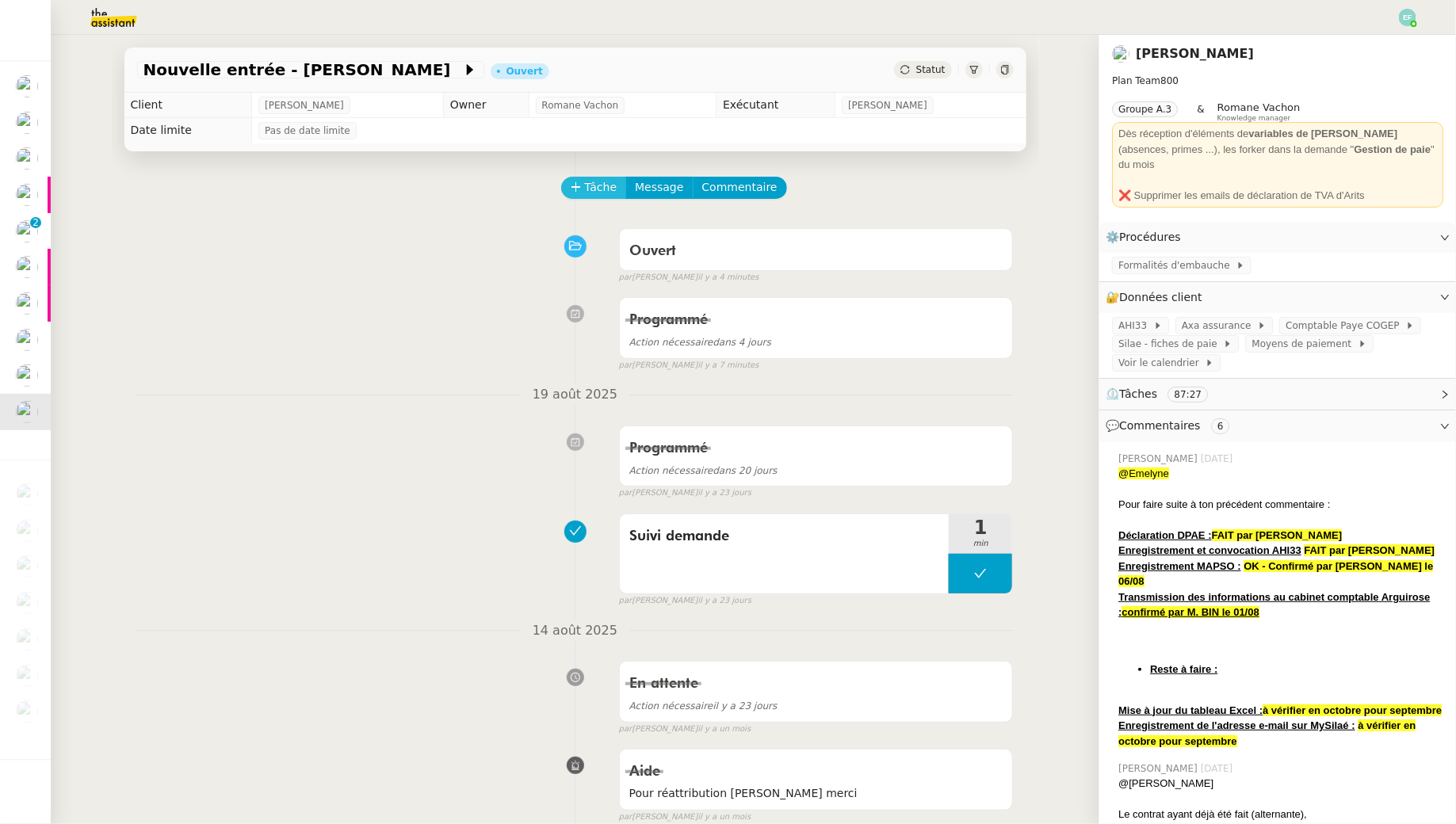
click at [602, 186] on span "Tâche" at bounding box center [601, 188] width 32 height 18
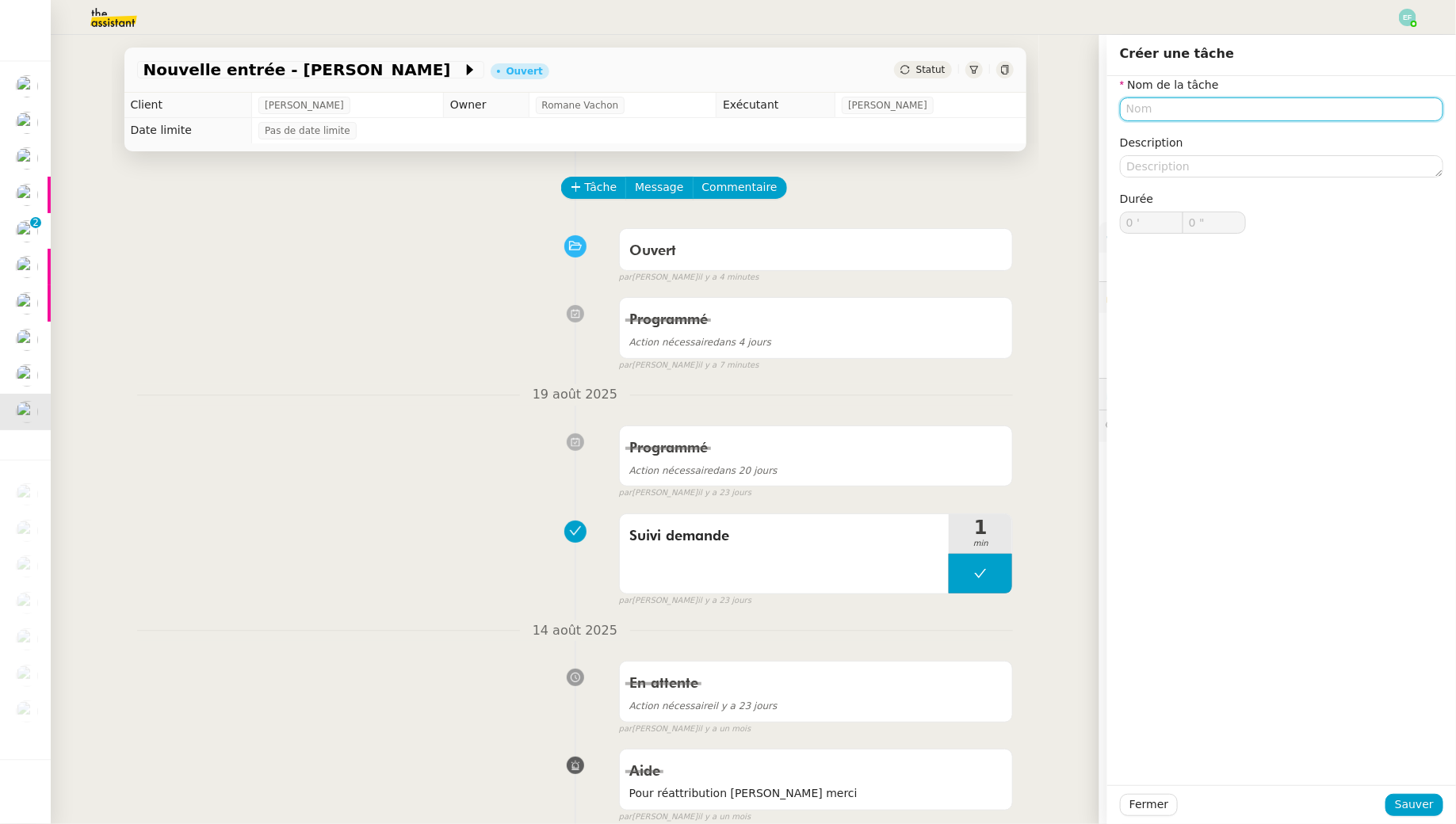
type input "R"
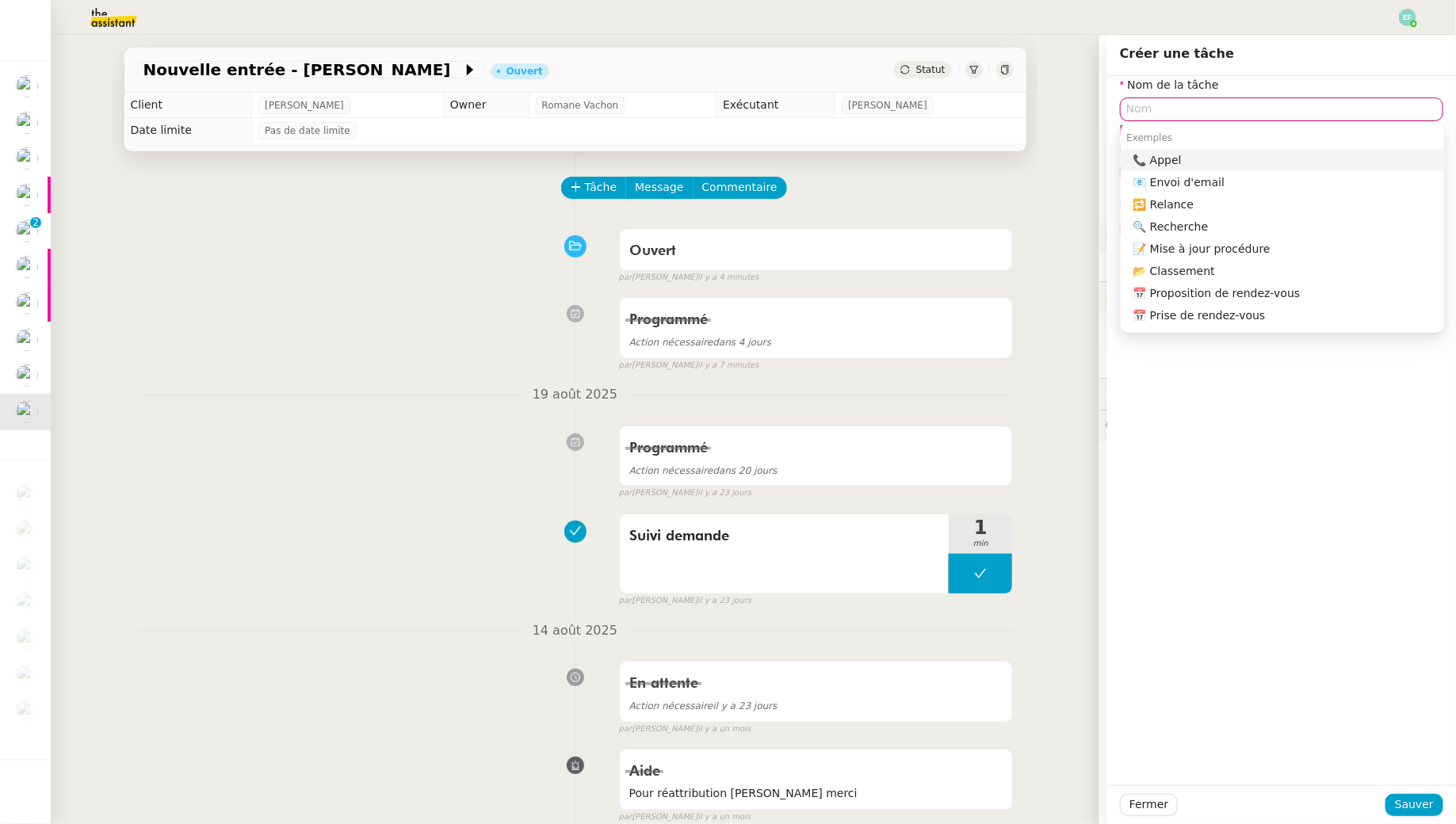
click at [143, 355] on div "Programmé Action nécessaire dans 4 jours false par Emelyne F. il y a 7 minutes" at bounding box center [575, 330] width 876 height 82
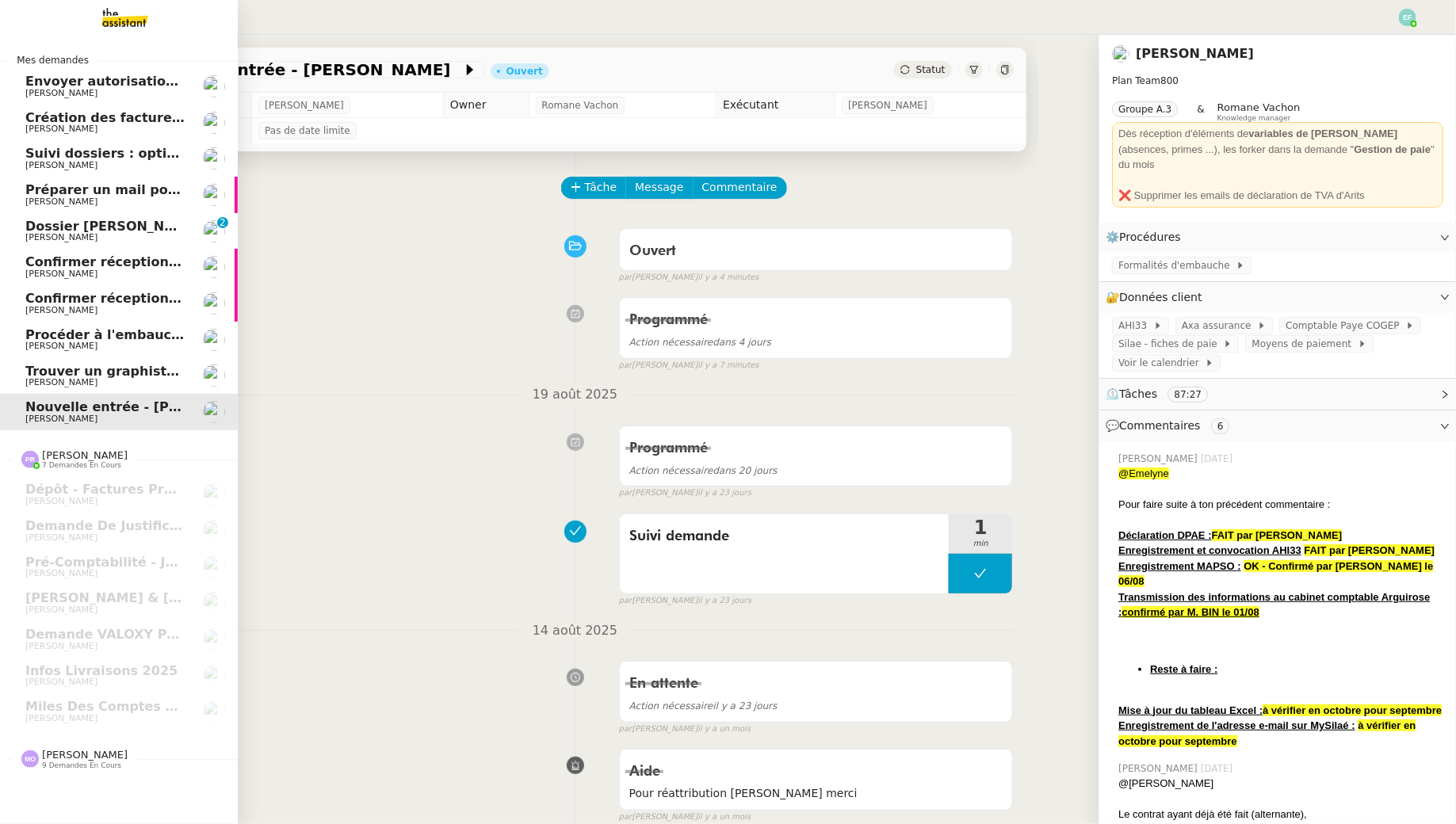
click at [60, 341] on span "Procéder à l'embauche d'[PERSON_NAME]" at bounding box center [174, 335] width 299 height 15
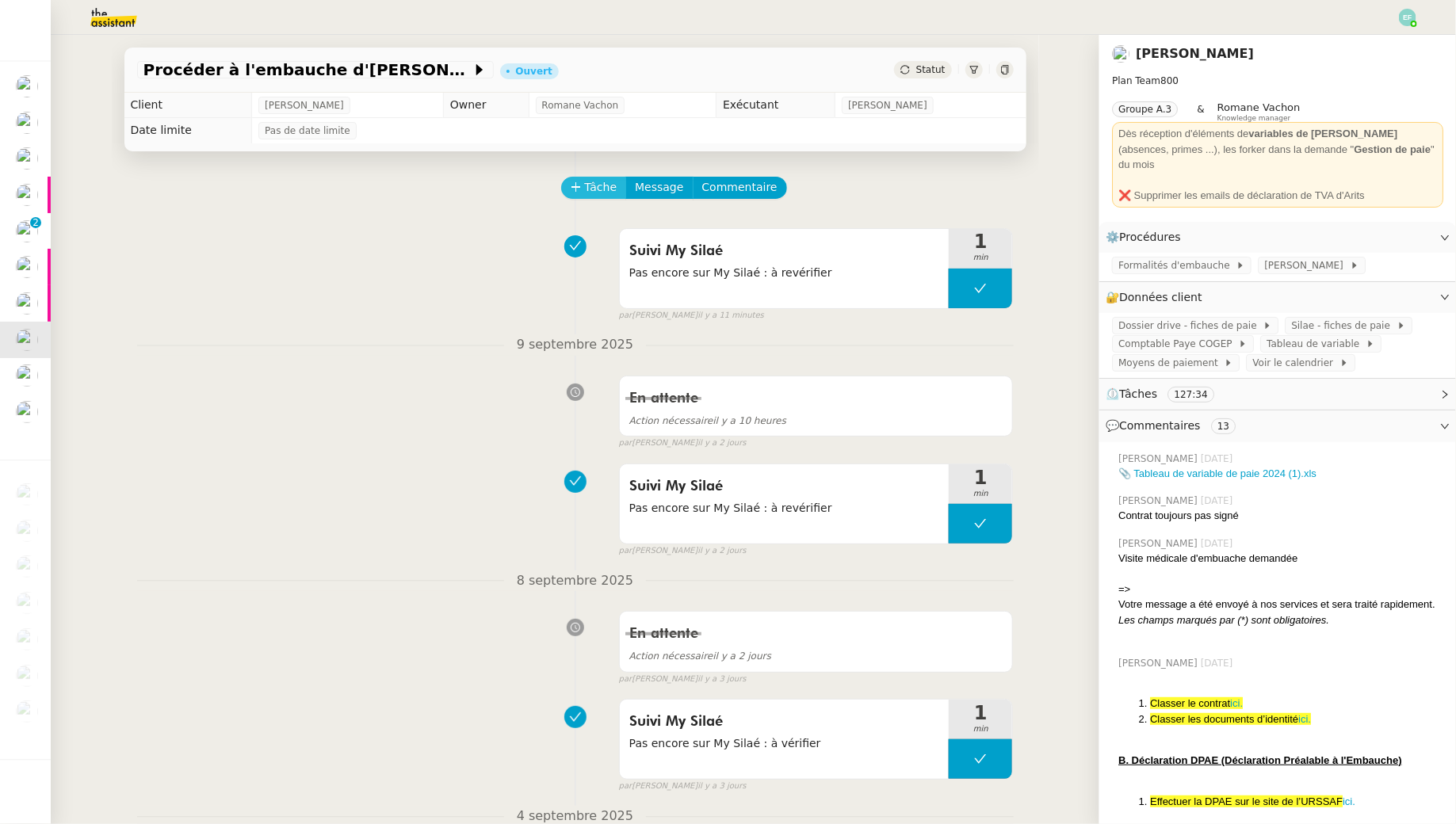
click at [587, 186] on span "Tâche" at bounding box center [601, 188] width 32 height 18
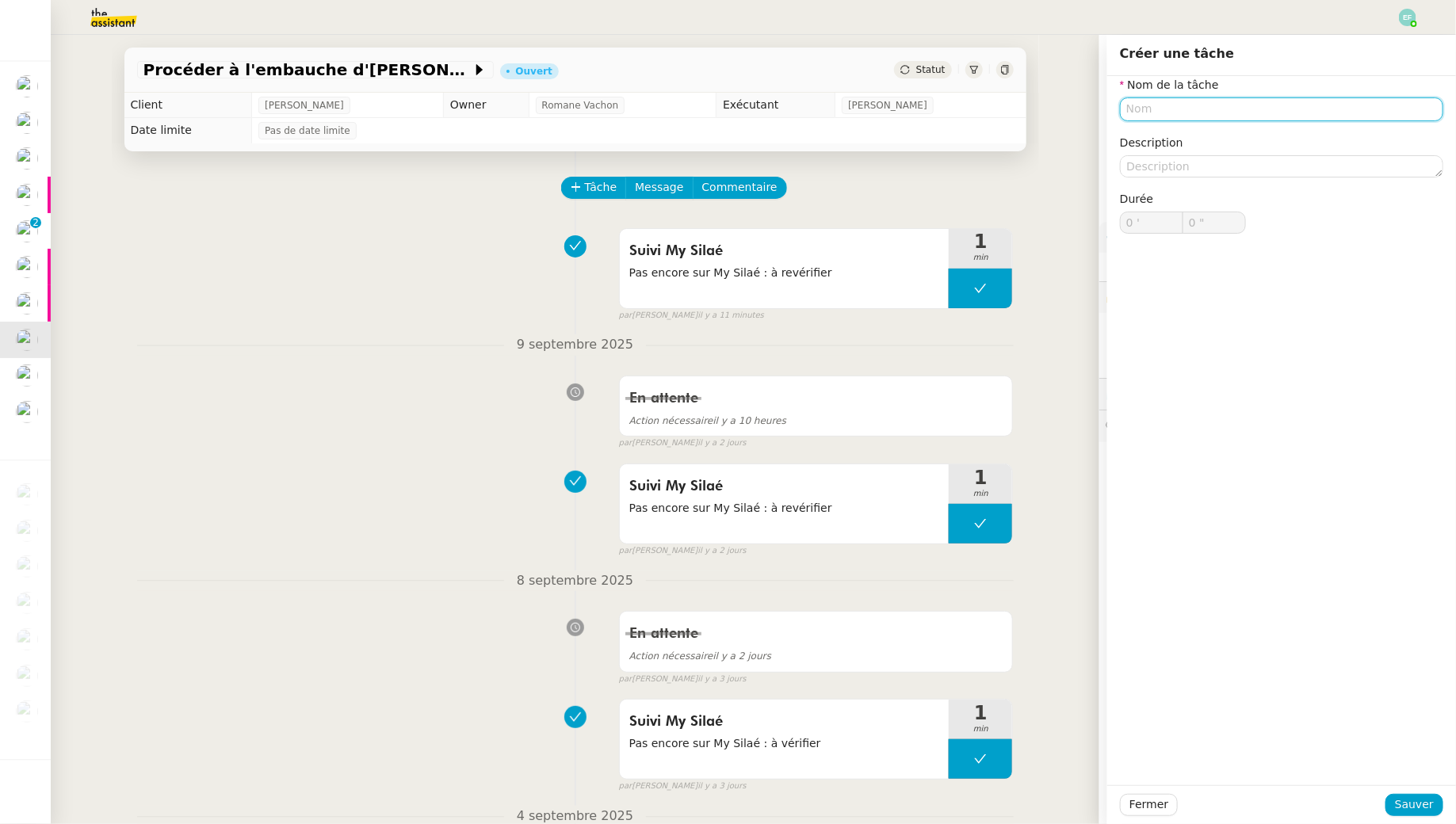
click at [1210, 111] on input "text" at bounding box center [1281, 110] width 323 height 23
type input "Relance"
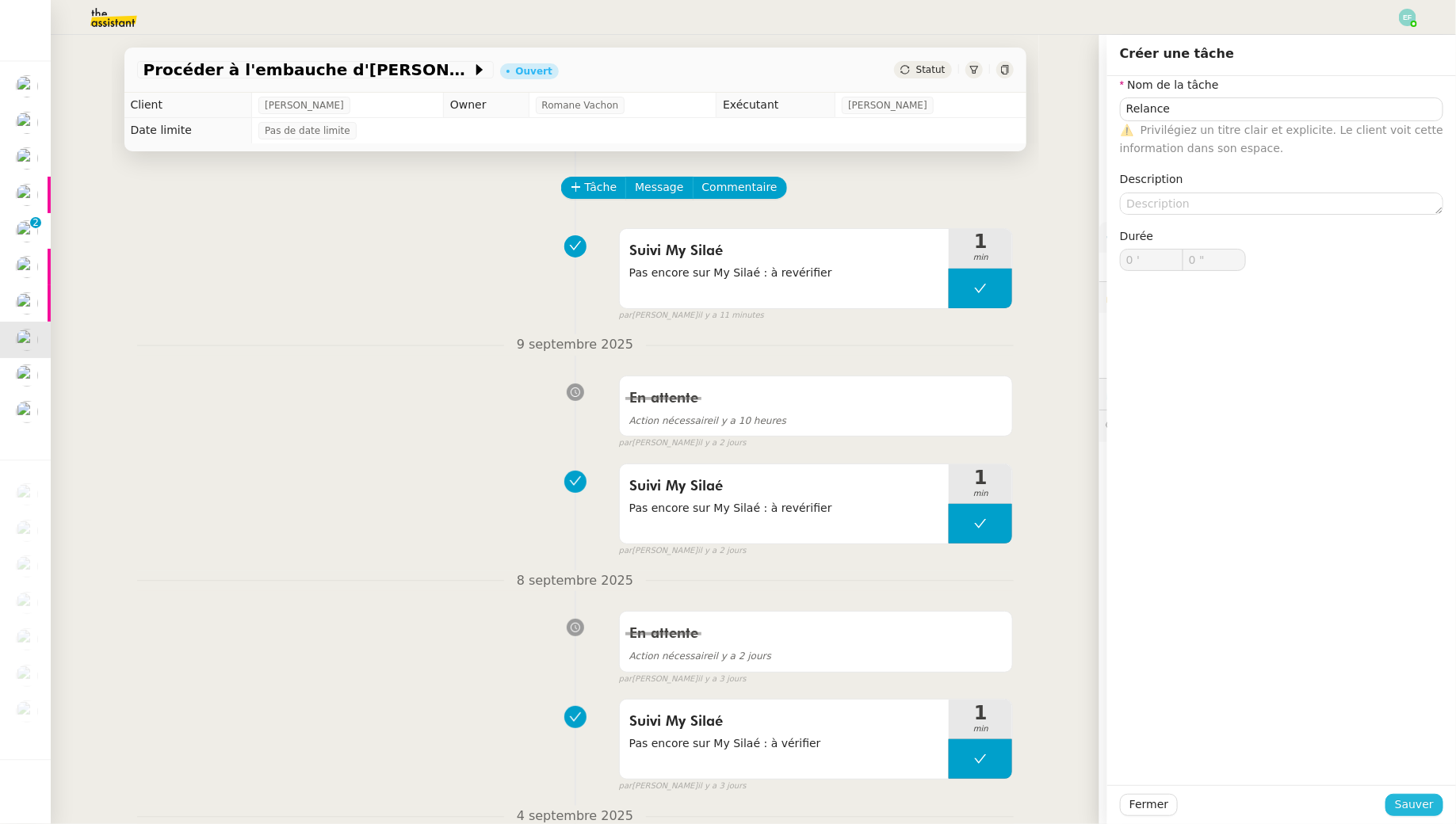
click at [1414, 801] on span "Sauver" at bounding box center [1414, 804] width 39 height 18
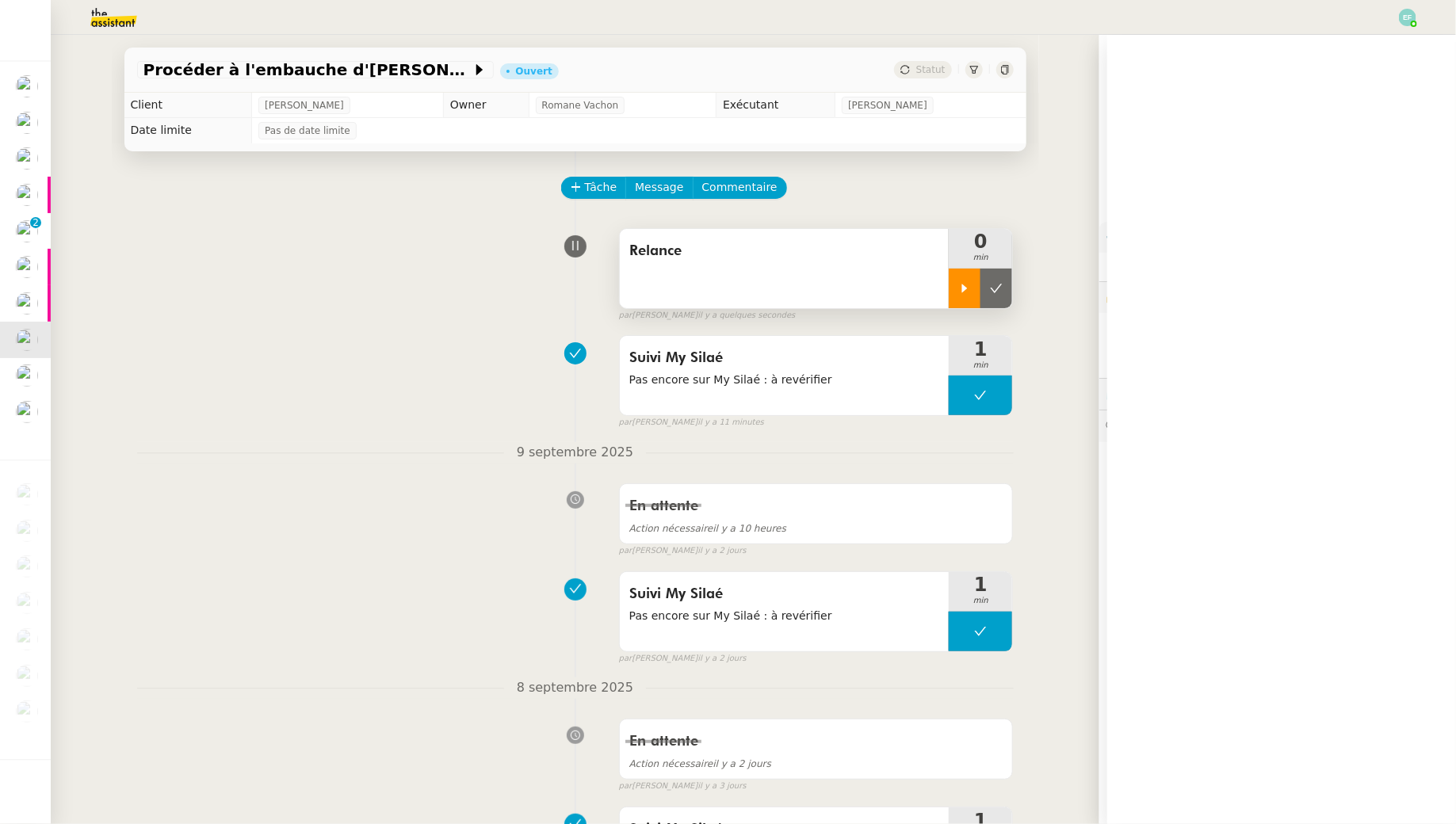
click at [952, 294] on div at bounding box center [964, 288] width 31 height 39
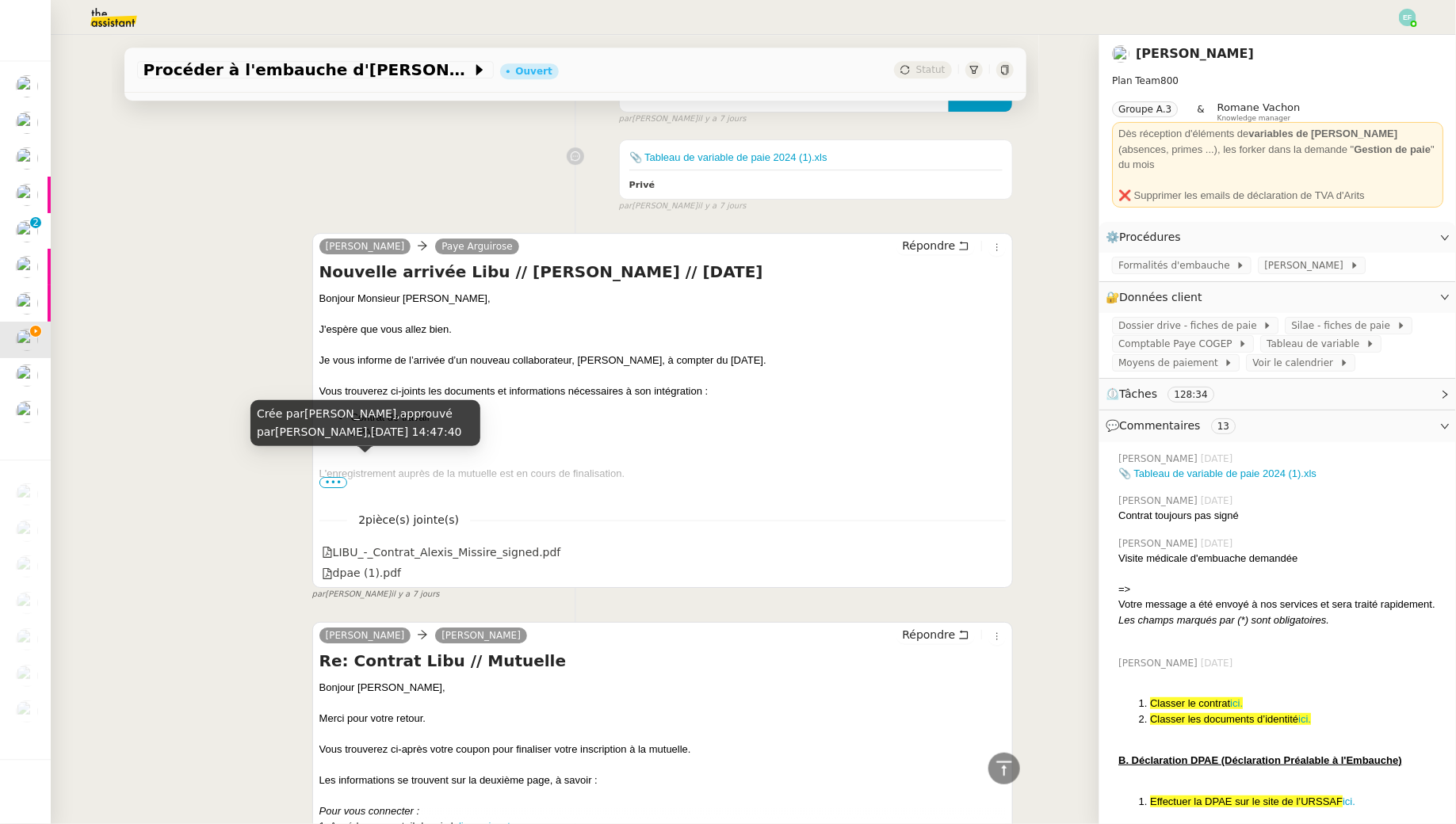
scroll to position [2288, 0]
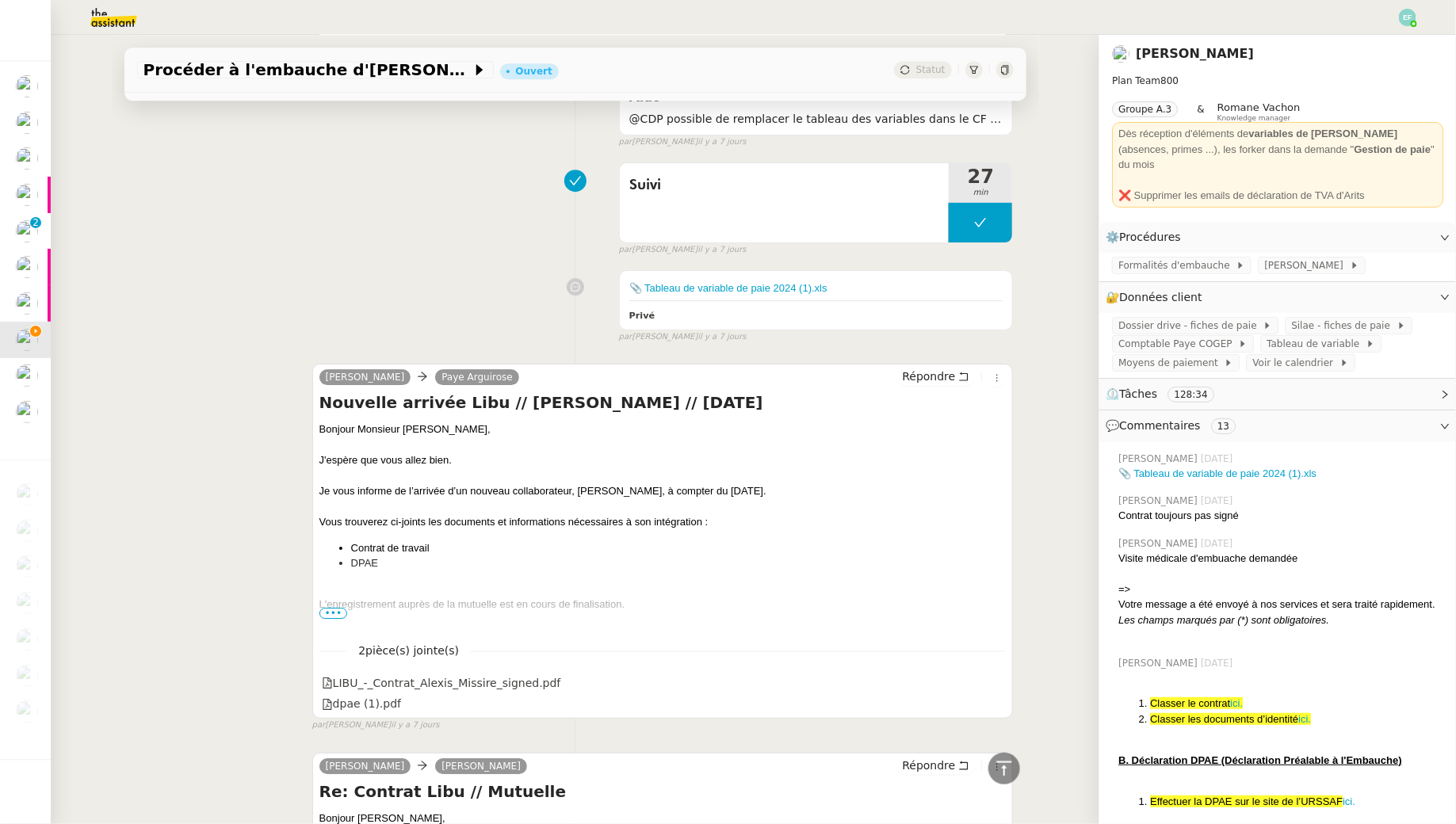
click at [339, 608] on span "•••" at bounding box center [334, 613] width 29 height 11
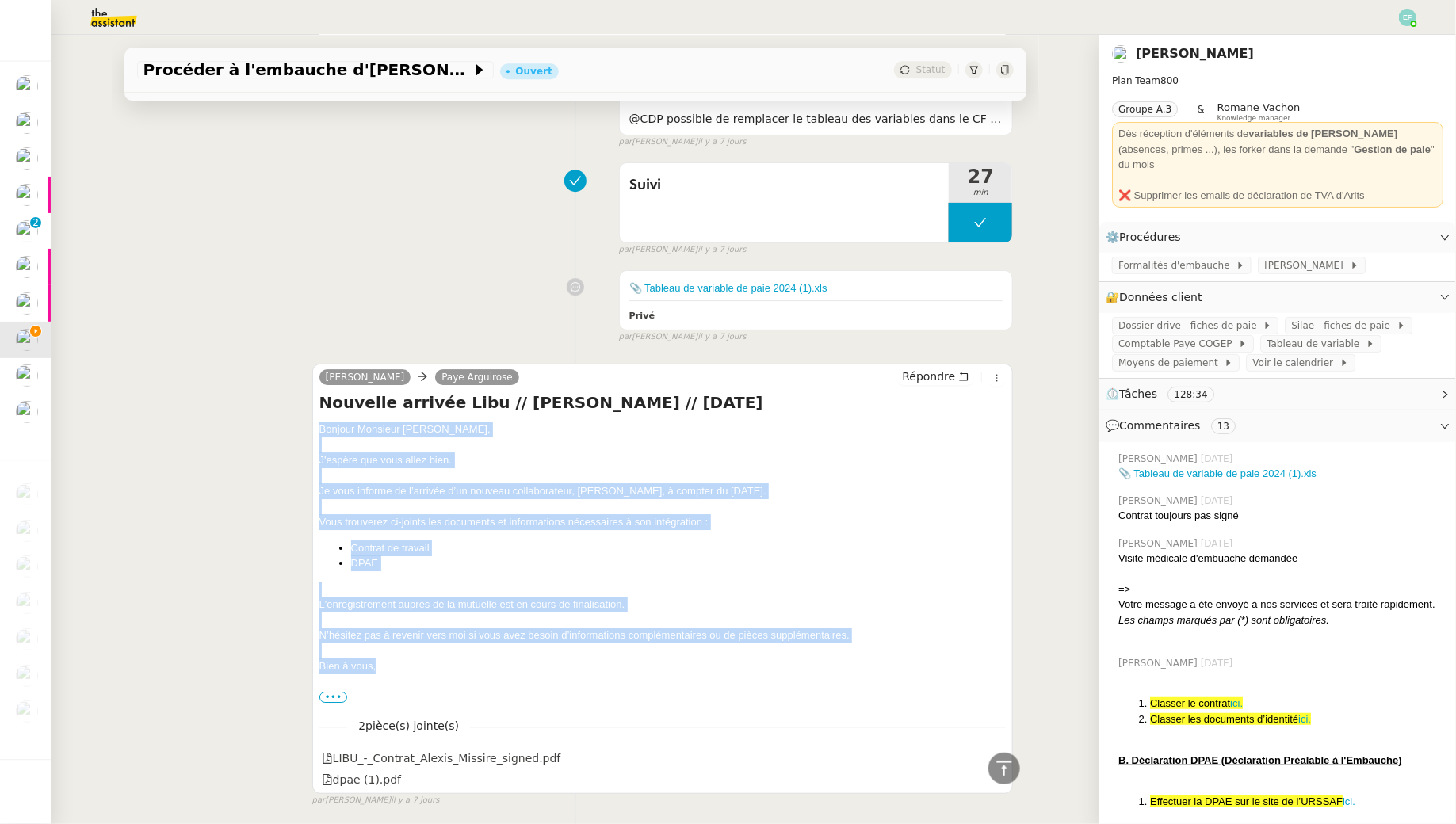
drag, startPoint x: 321, startPoint y: 416, endPoint x: 389, endPoint y: 672, distance: 264.9
click at [389, 672] on div "Bonjour Monsieur Bin, J'espère que vous allez bien. Je vous informe de l’arrivé…" at bounding box center [662, 563] width 687 height 283
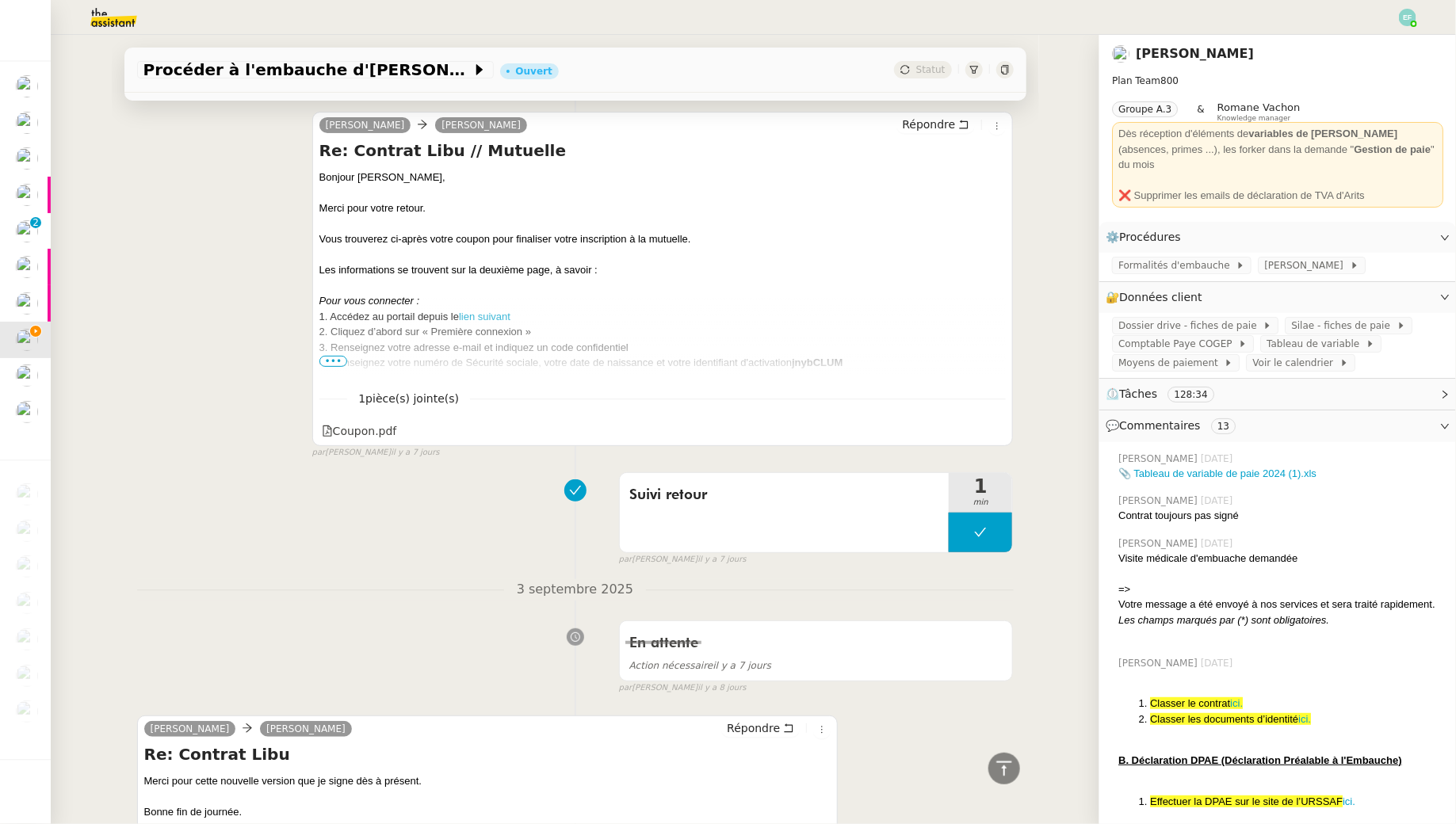
scroll to position [3057, 0]
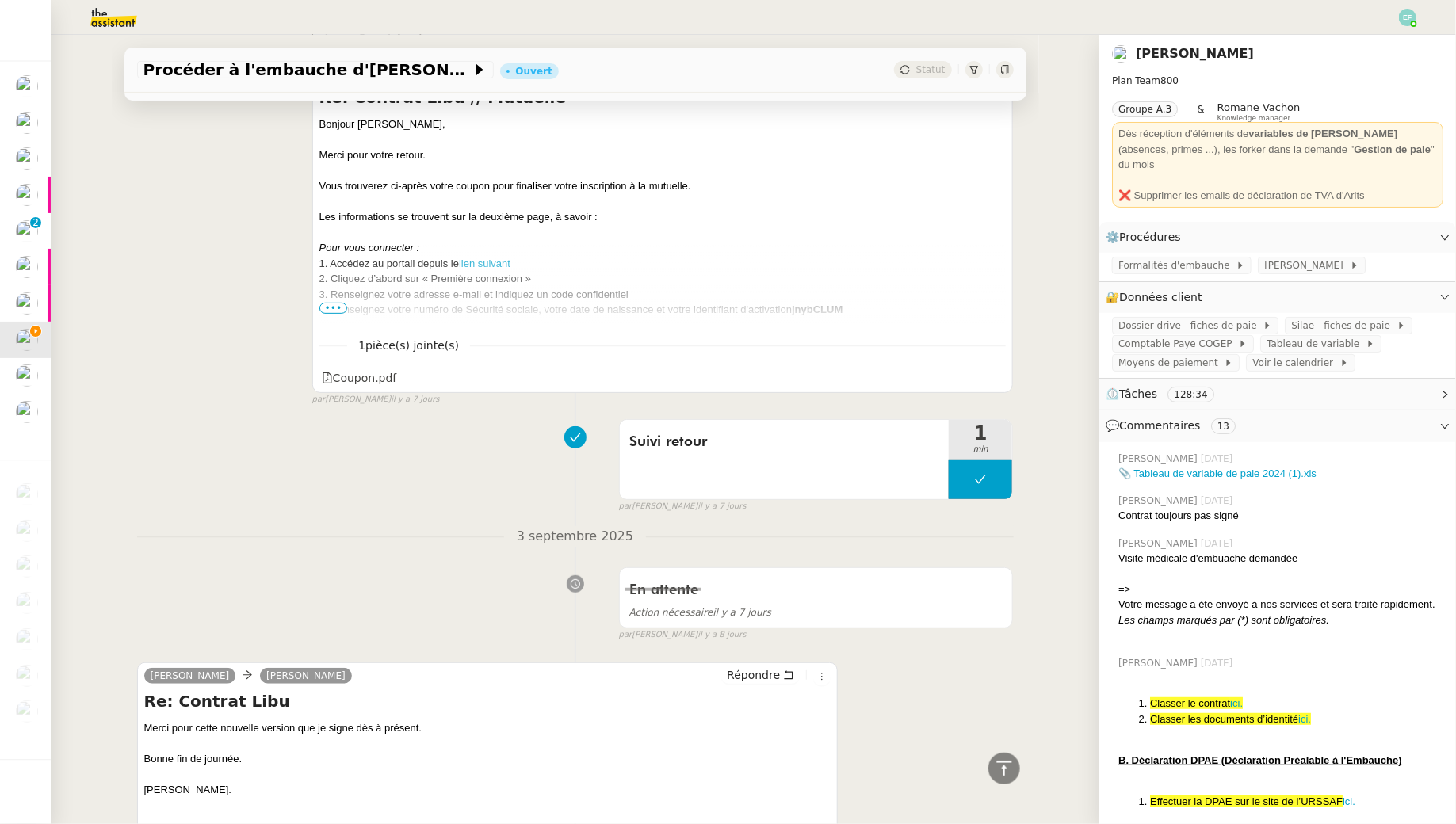
copy div "Bonjour Monsieur Bin, J'espère que vous allez bien. Je vous informe de l’arrivé…"
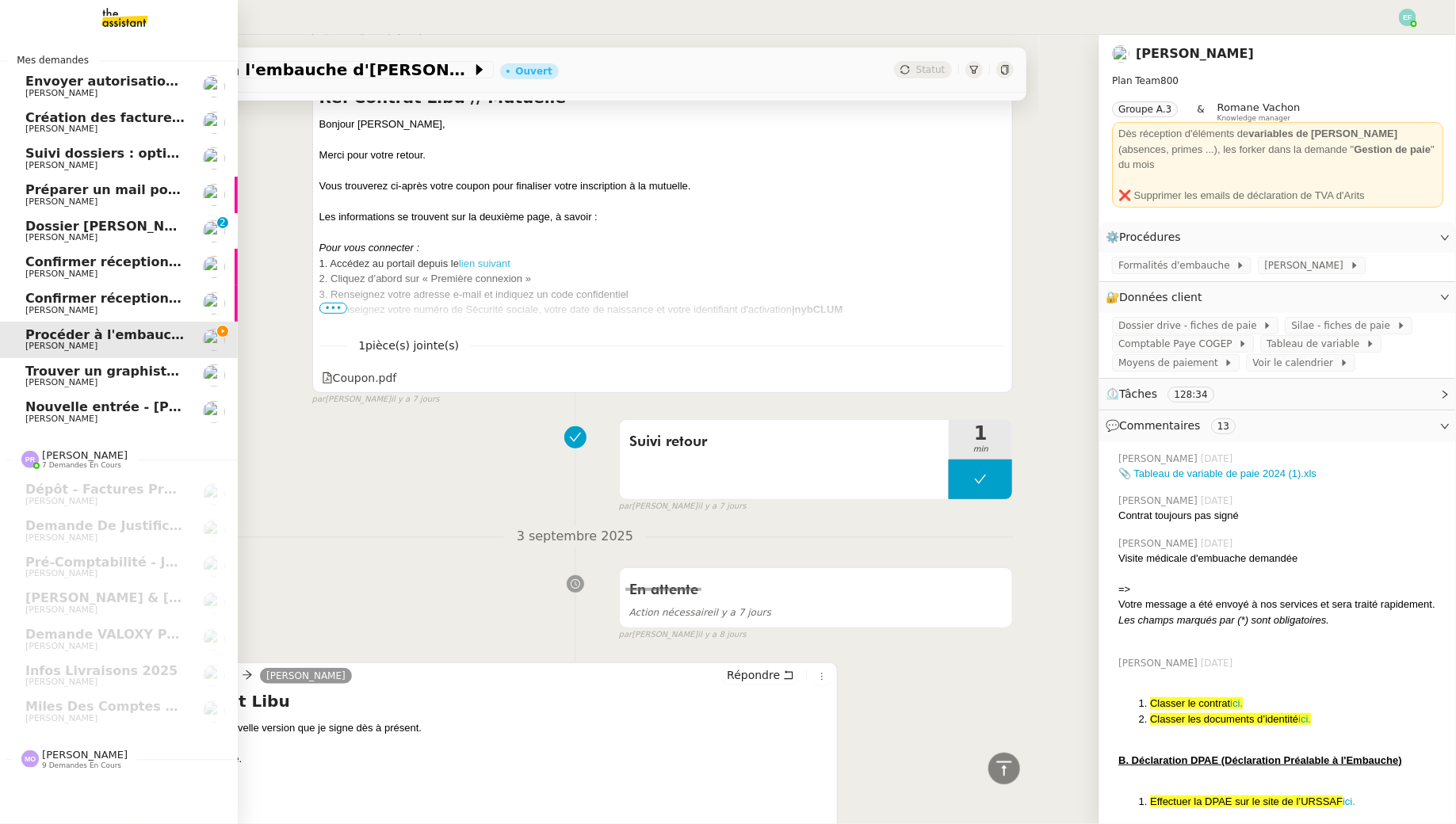
click at [22, 413] on link "Nouvelle entrée - Elise Costes Manon Loustau" at bounding box center [118, 412] width 238 height 37
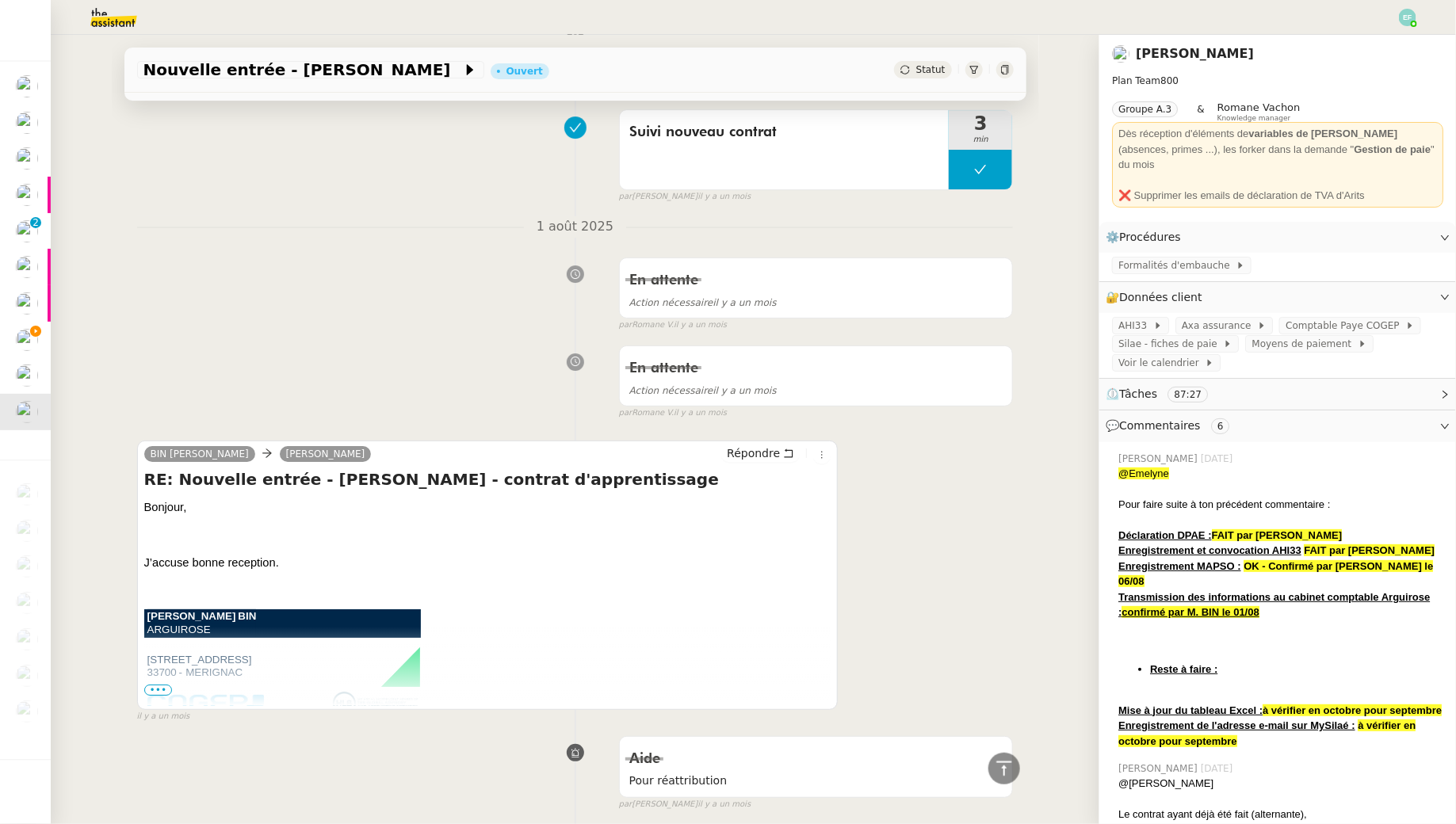
scroll to position [2655, 0]
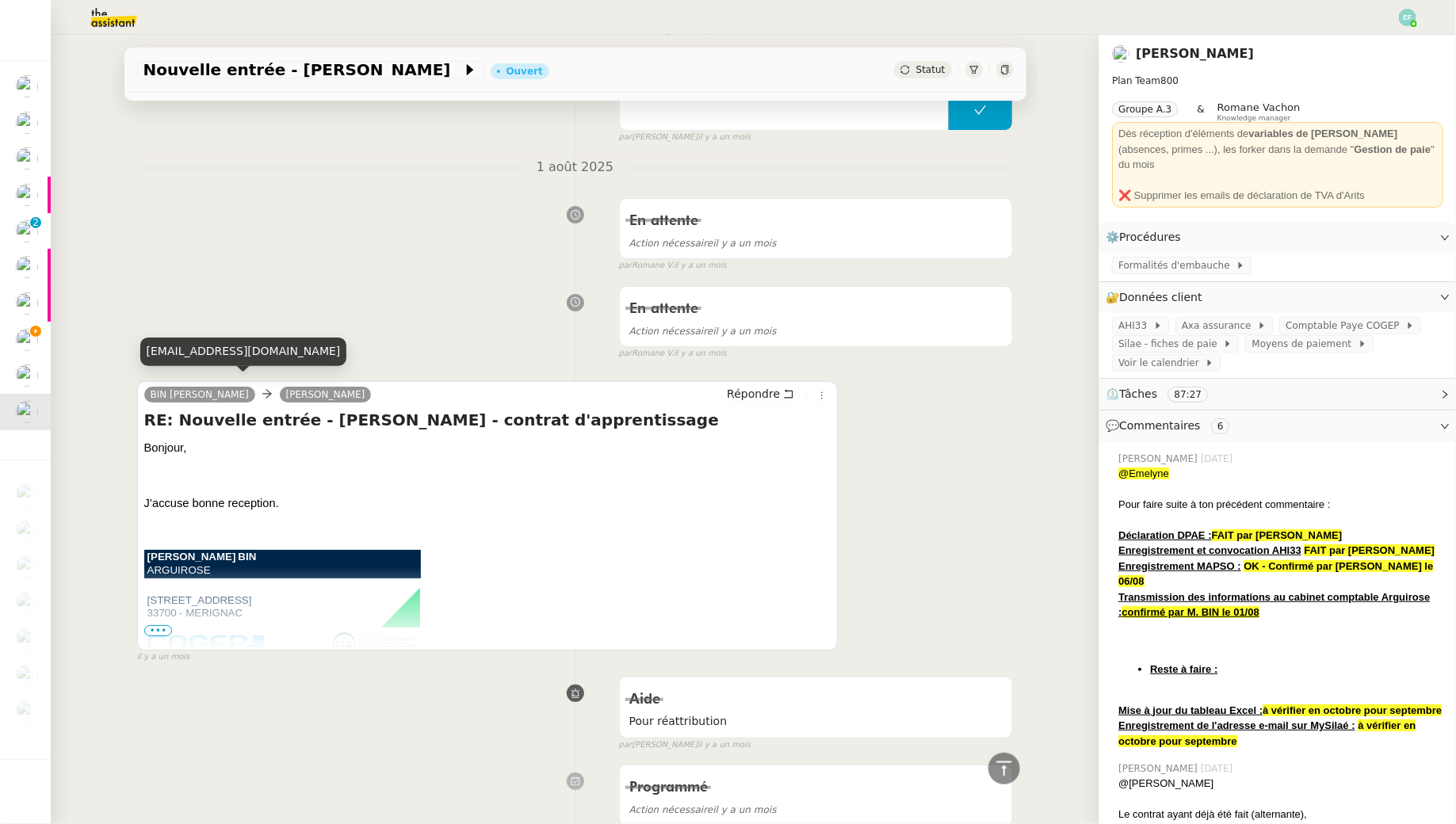
click at [197, 355] on div "cbin@cogep.fr" at bounding box center [243, 351] width 206 height 28
copy div "cbin@cogep.fr"
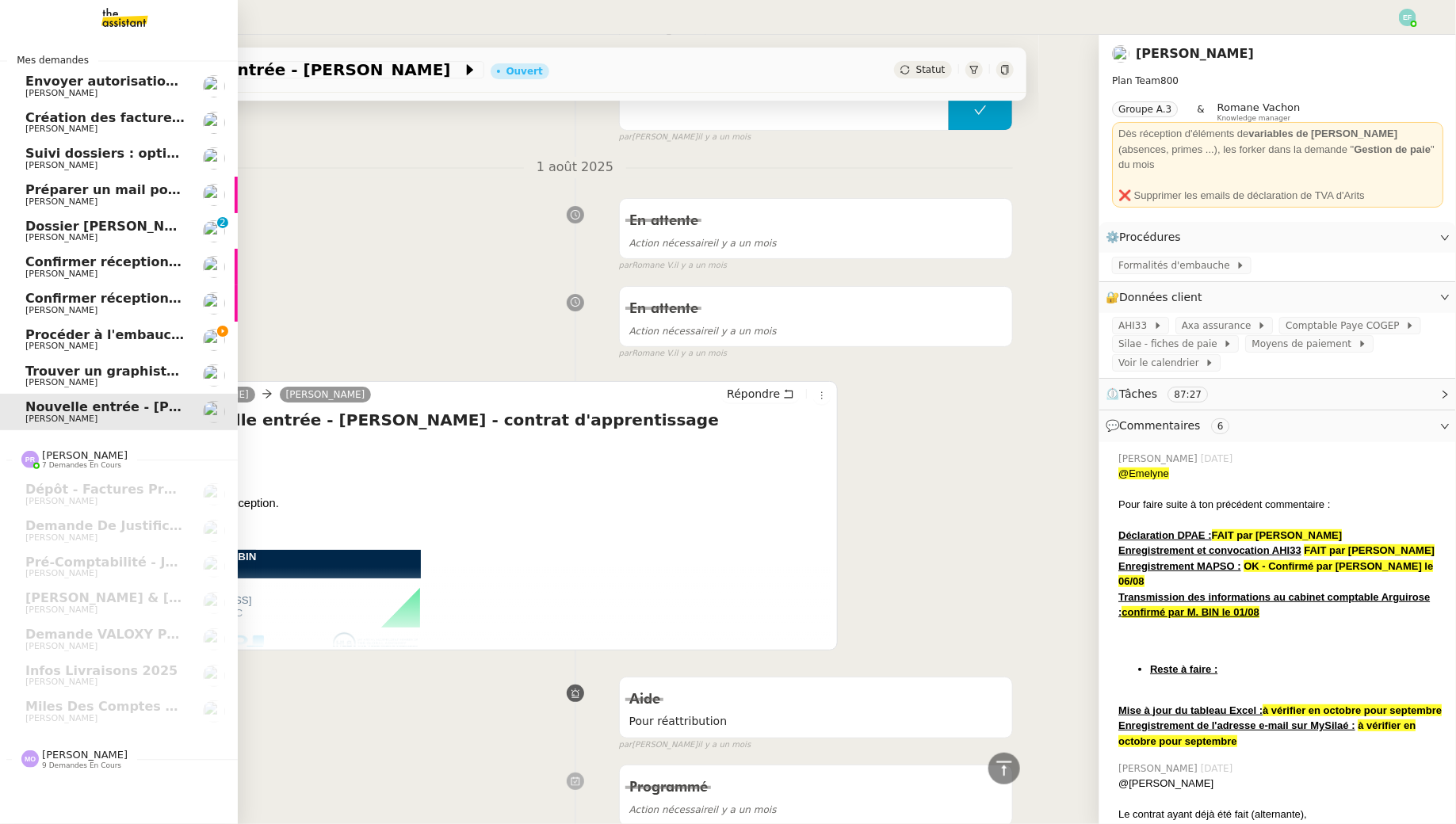
click at [27, 329] on span "Procéder à l'embauche d'[PERSON_NAME]" at bounding box center [174, 335] width 299 height 15
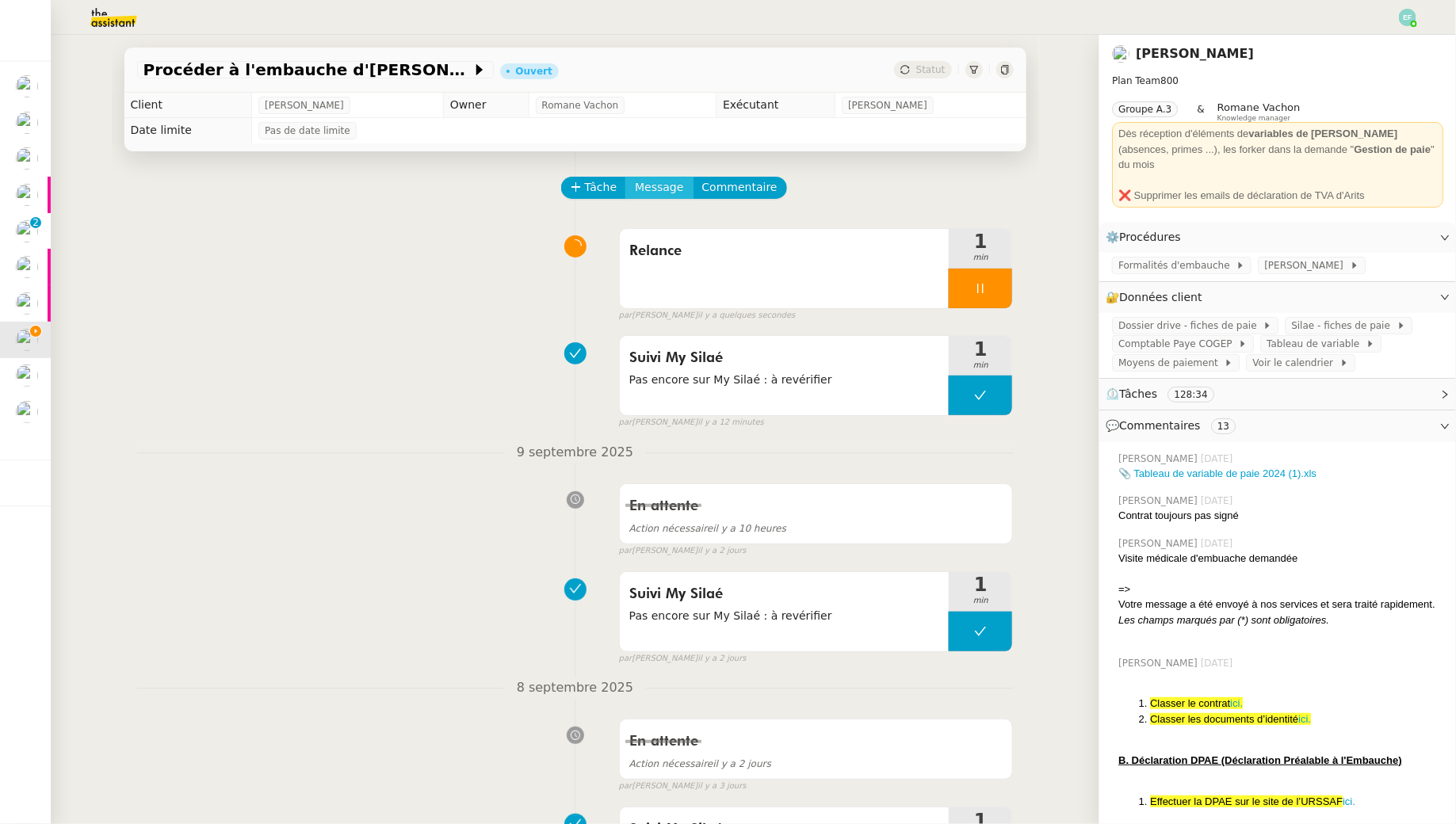
click at [659, 192] on span "Message" at bounding box center [659, 188] width 48 height 18
click at [689, 232] on span "Nouvelle conversation" at bounding box center [728, 232] width 139 height 13
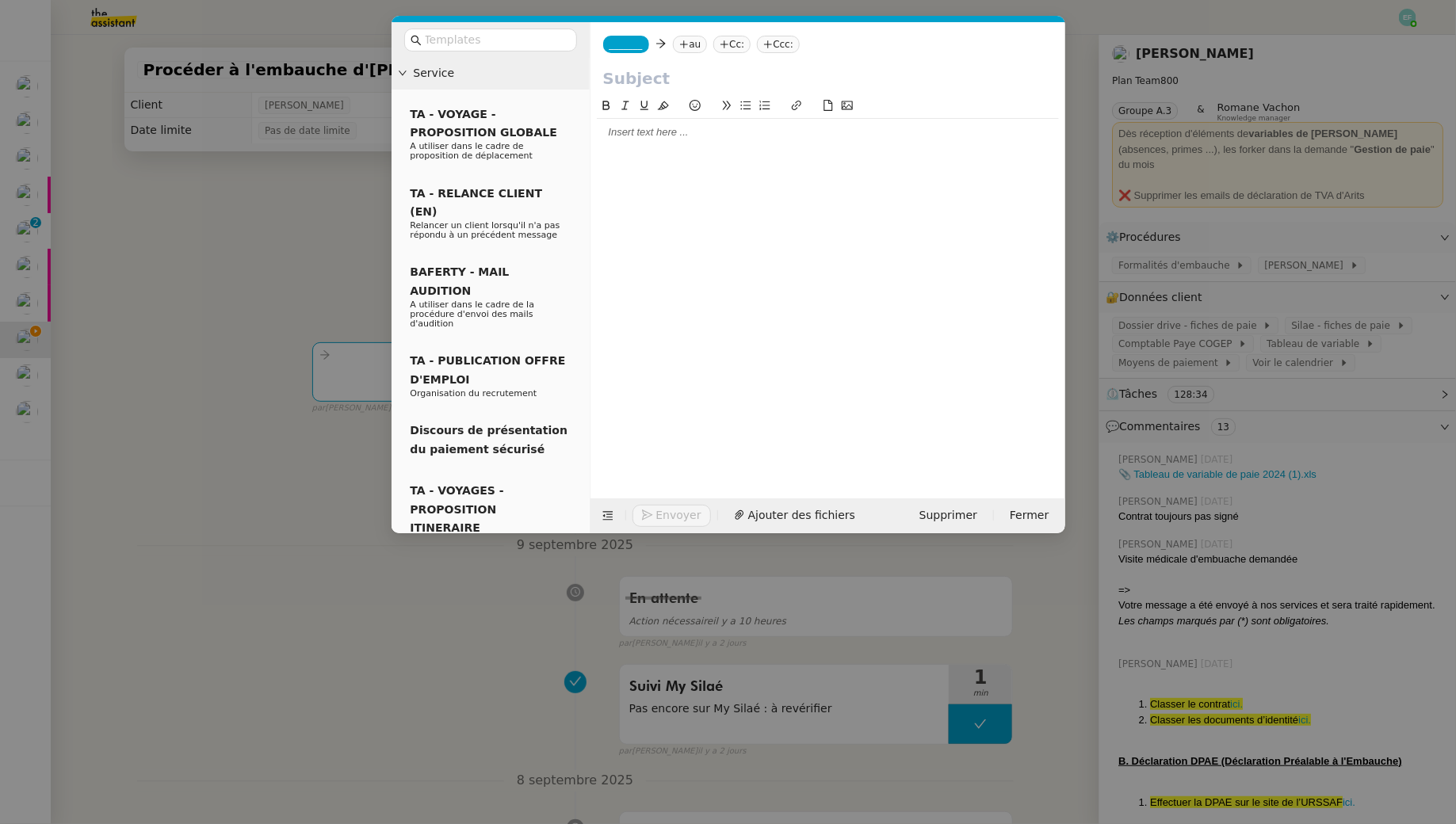
click at [687, 48] on icon at bounding box center [684, 44] width 10 height 10
paste input "cbin@cogep.fr"
type input "cbin@cogep.fr"
click at [808, 65] on div "BIN Christophe cbin@cogep.fr" at bounding box center [759, 75] width 145 height 22
click at [801, 50] on nz-tag "au" at bounding box center [818, 44] width 34 height 17
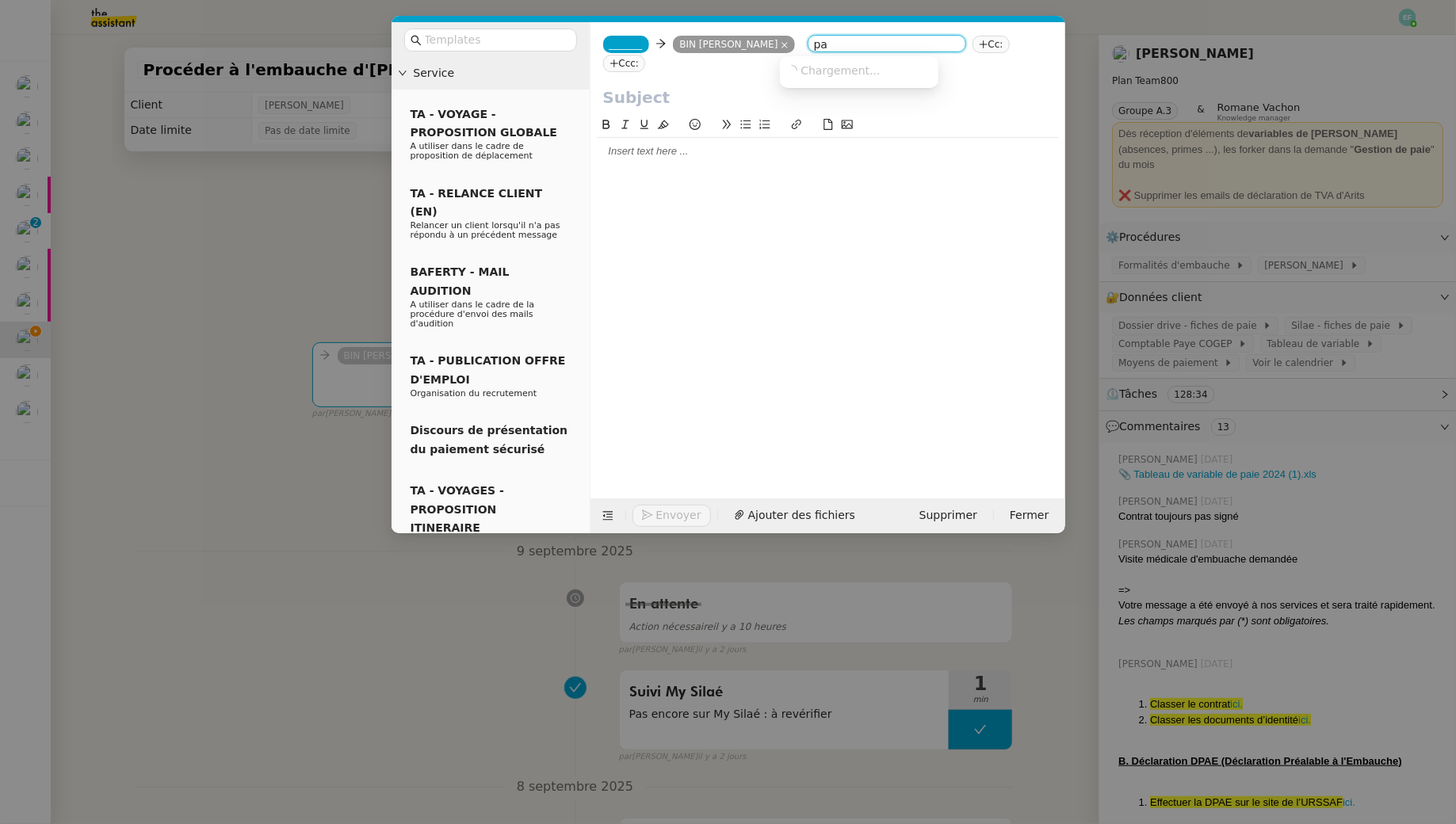
type input "p"
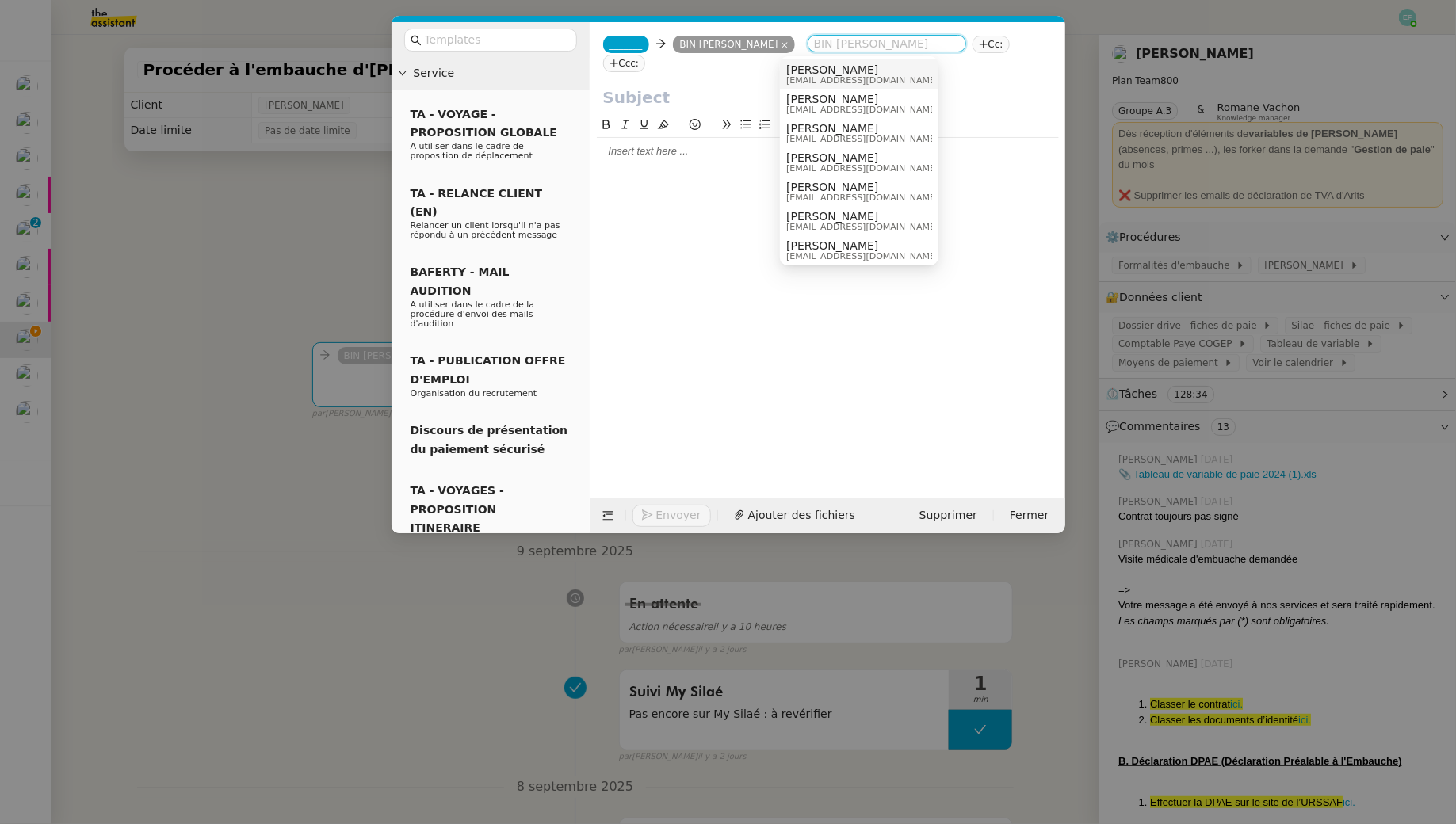
click at [638, 45] on span "_______" at bounding box center [626, 44] width 33 height 11
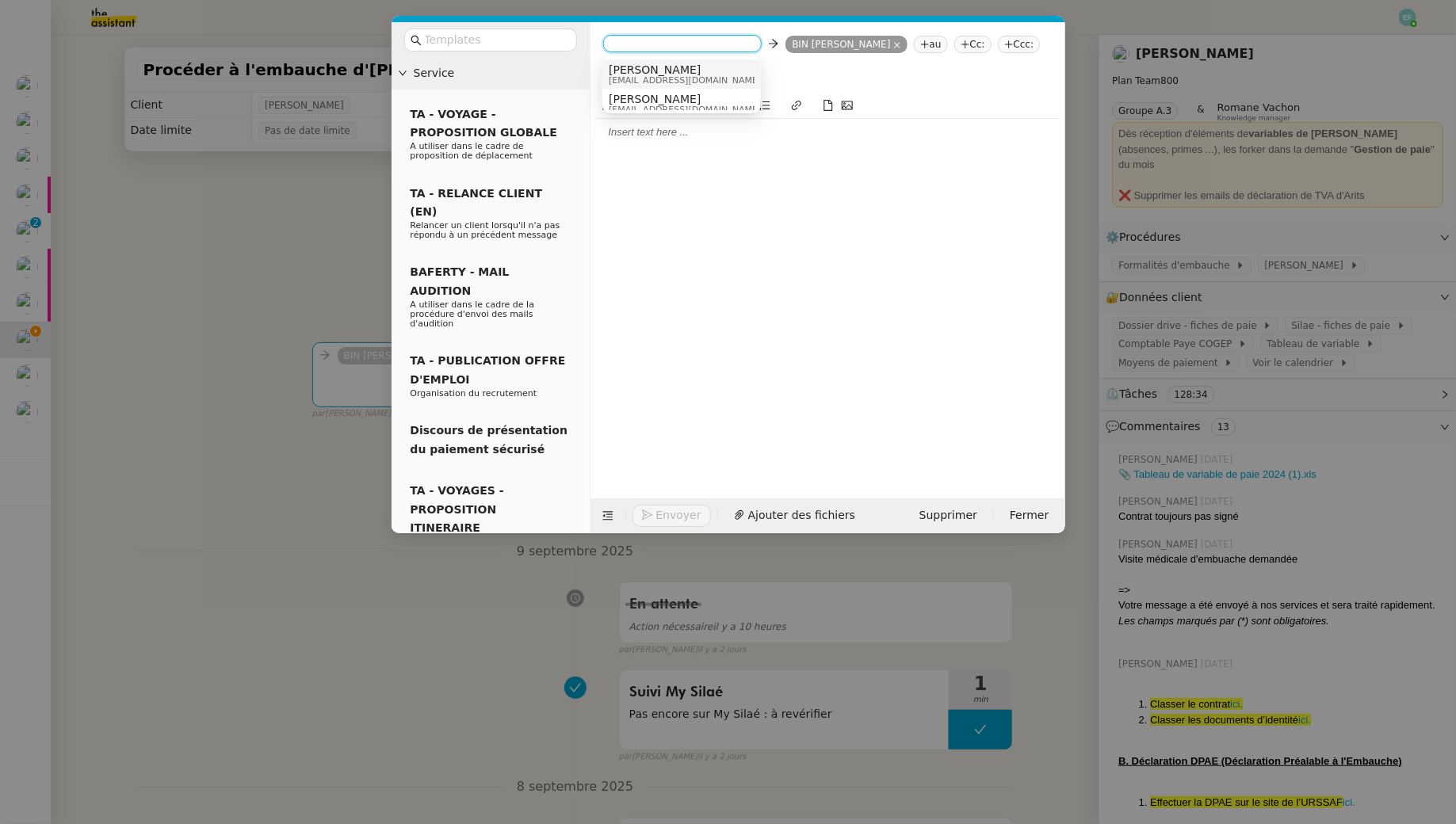
click at [689, 71] on div "Sam sam@libu.fr" at bounding box center [681, 75] width 145 height 22
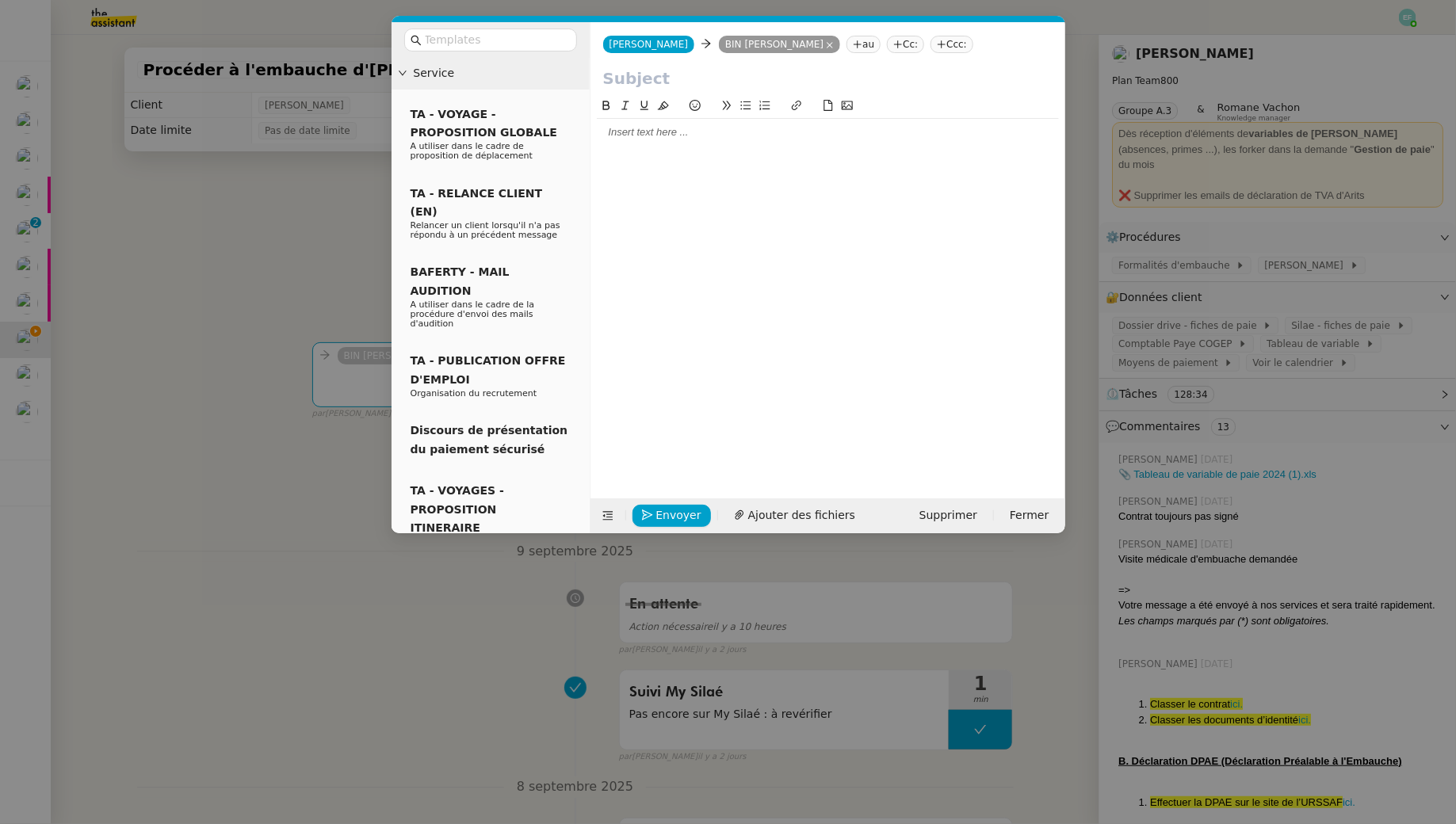
click at [164, 294] on nz-modal-container "Service TA - VOYAGE - PROPOSITION GLOBALE A utiliser dans le cadre de propositi…" at bounding box center [728, 412] width 1456 height 824
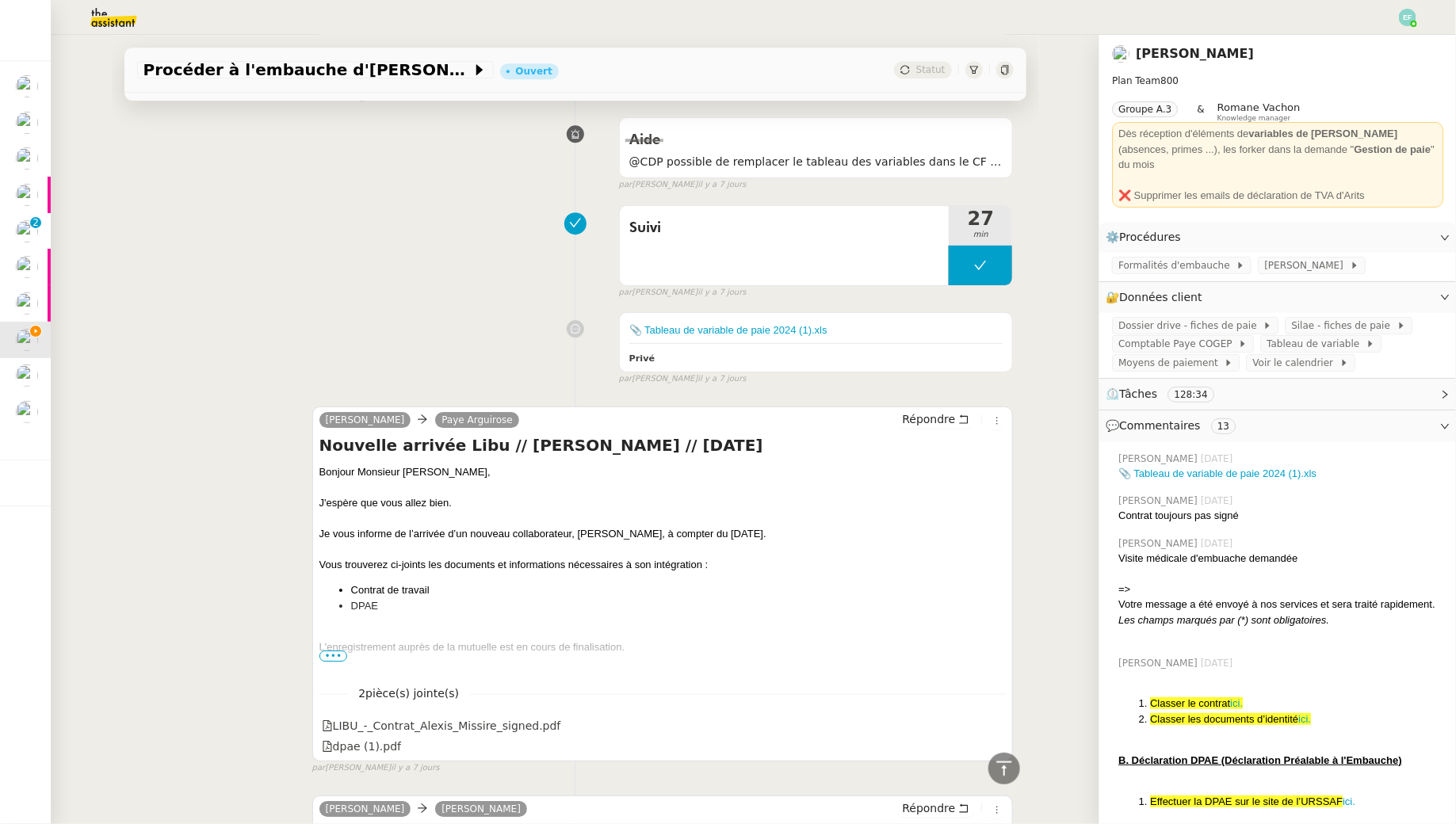
scroll to position [2488, 0]
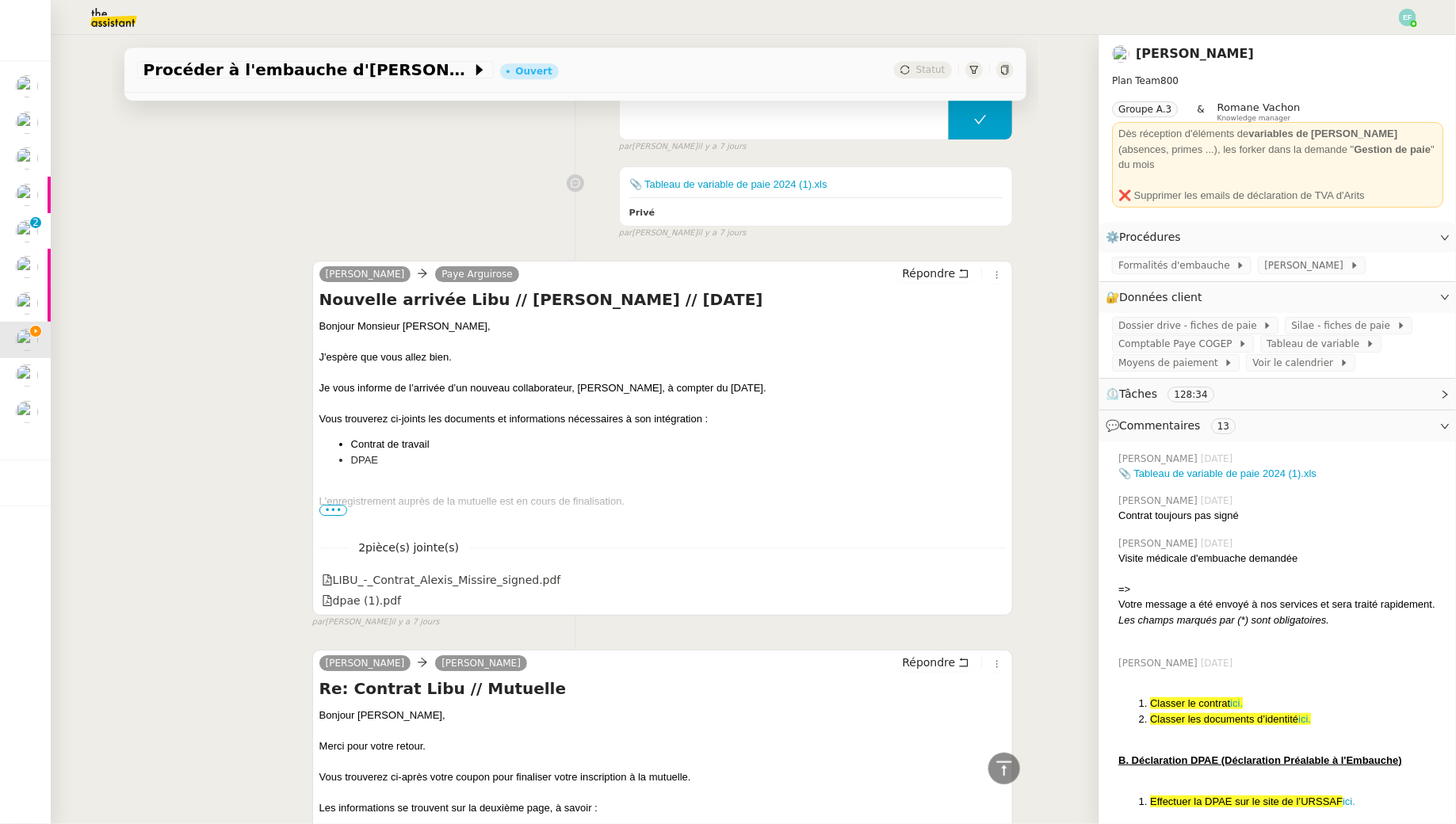
click at [340, 494] on div "L'enregistrement auprès de la mutuelle est en cours de finalisation." at bounding box center [662, 502] width 687 height 16
click at [338, 504] on span "•••" at bounding box center [334, 510] width 29 height 11
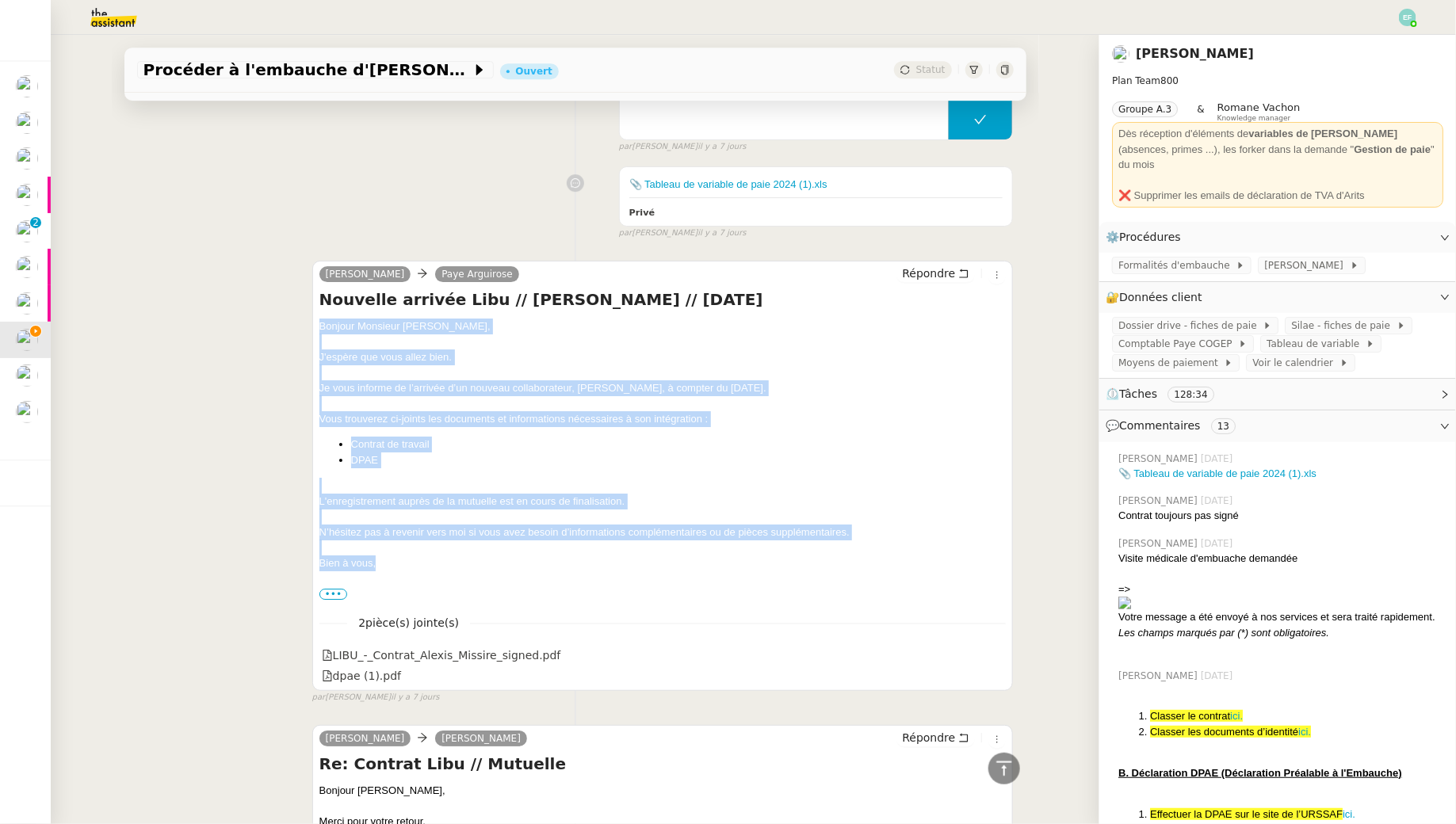
drag, startPoint x: 319, startPoint y: 312, endPoint x: 382, endPoint y: 556, distance: 252.0
click at [382, 556] on div "Bonjour Monsieur Bin, J'espère que vous allez bien. Je vous informe de l’arrivé…" at bounding box center [662, 460] width 687 height 283
copy div "Bonjour Monsieur Bin, J'espère que vous allez bien. Je vous informe de l’arrivé…"
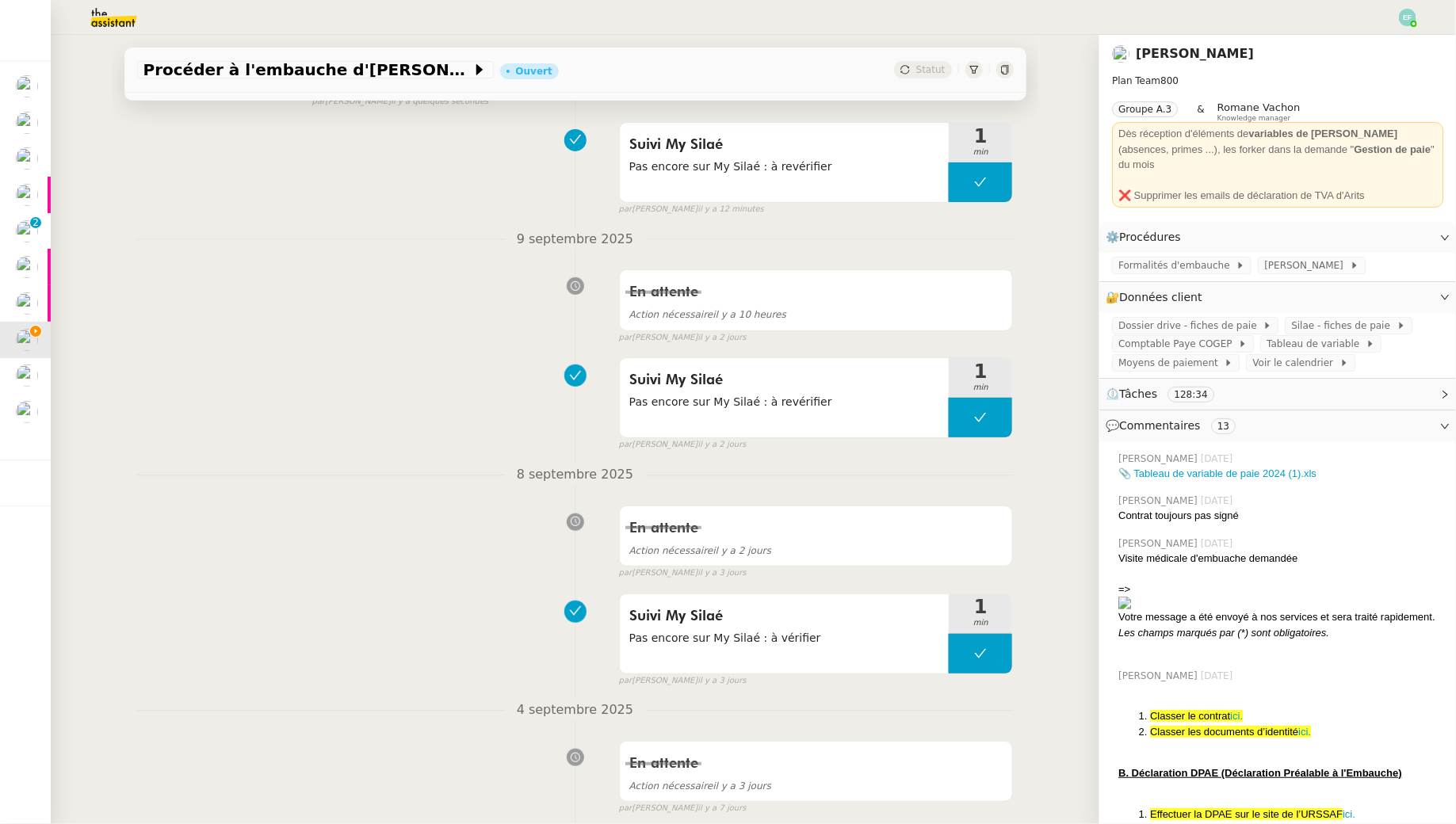
scroll to position [0, 0]
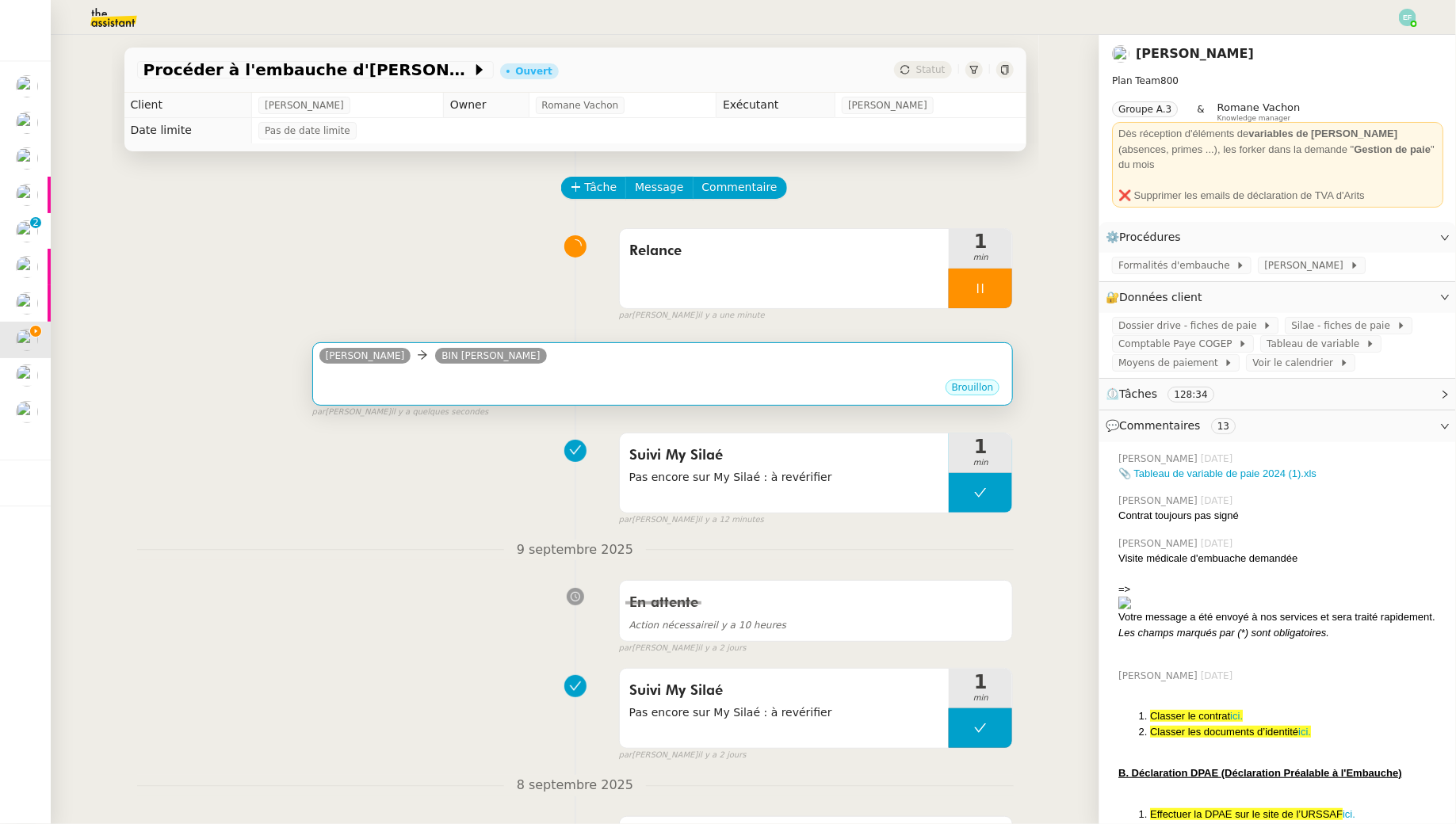
click at [509, 395] on div "Brouillon" at bounding box center [662, 390] width 687 height 23
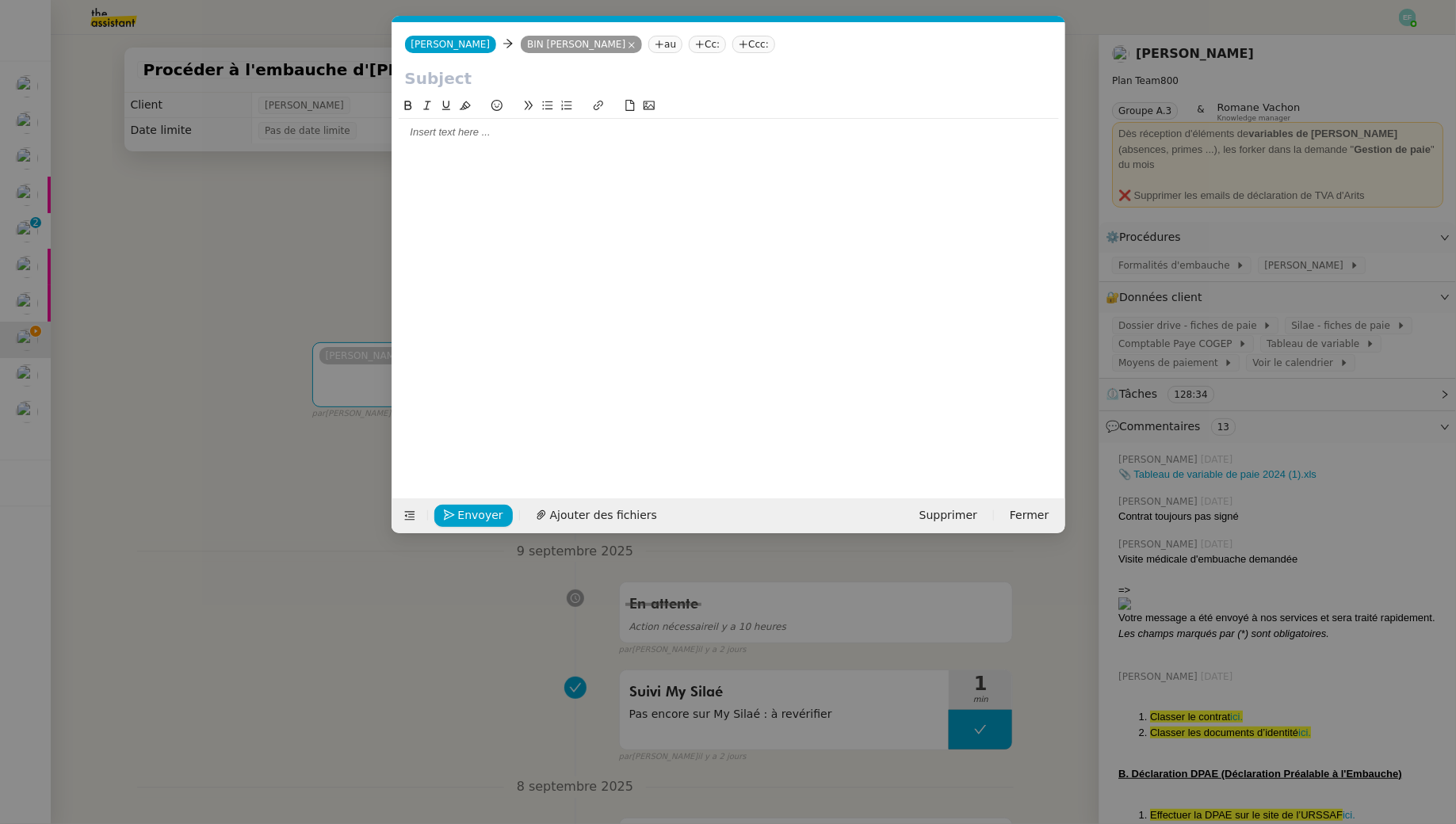
scroll to position [0, 33]
click at [540, 145] on div at bounding box center [728, 132] width 660 height 27
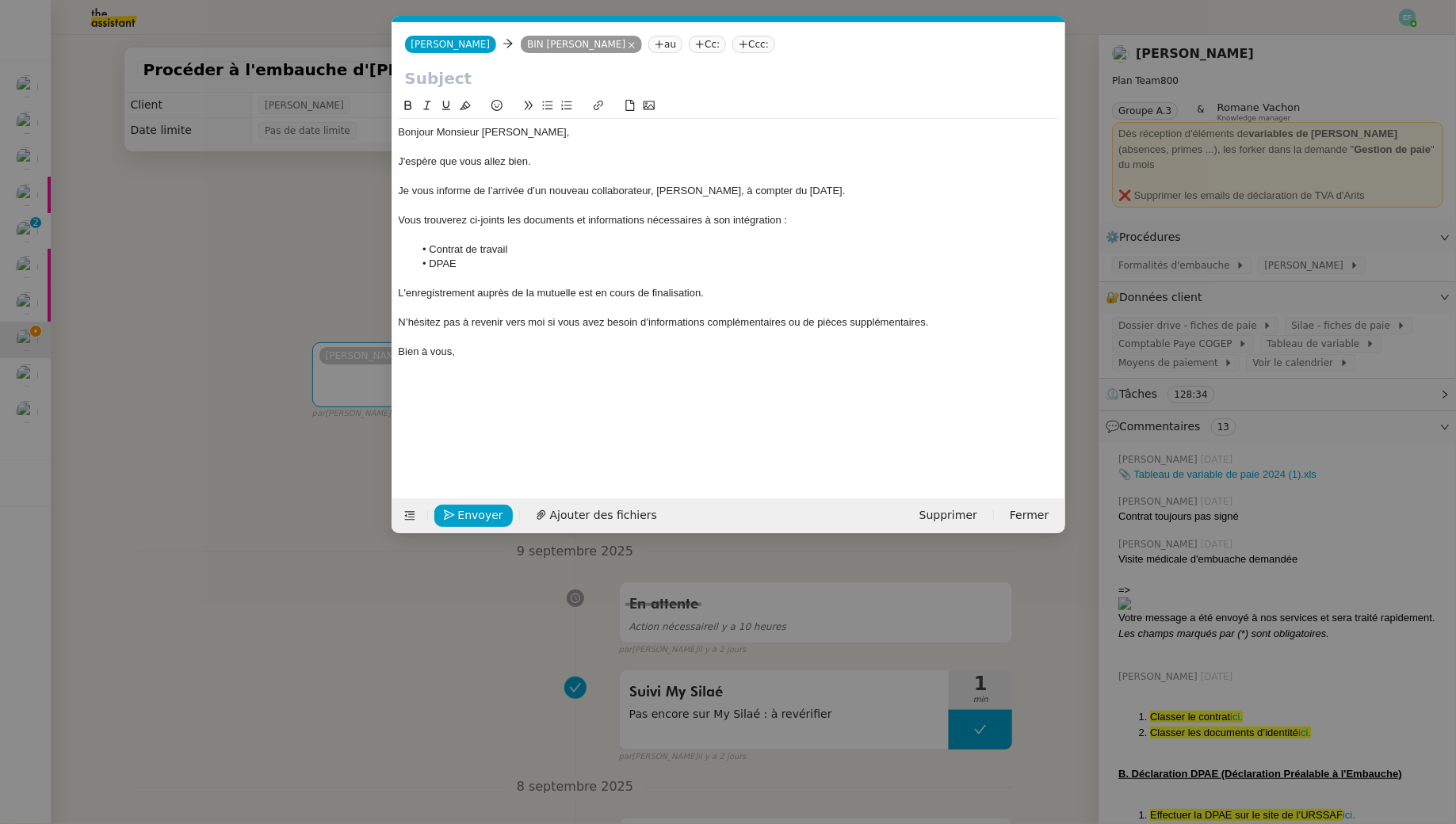
scroll to position [0, 0]
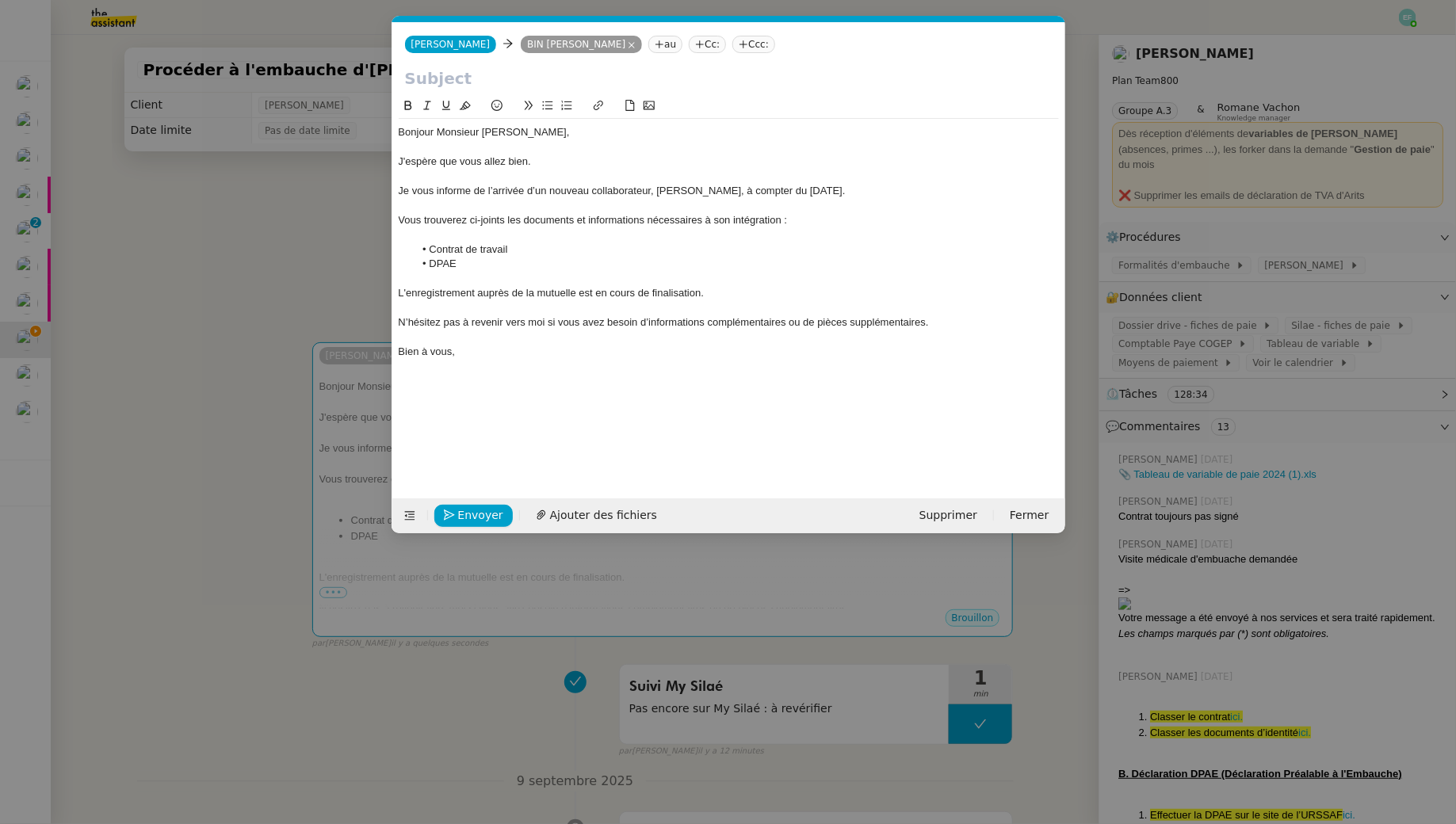
click at [537, 203] on div at bounding box center [728, 206] width 660 height 14
click at [527, 241] on div "Bonjour Monsieur Bin, J'espère que vous allez bien. Je vous informe de l’arrivé…" at bounding box center [728, 241] width 660 height 247
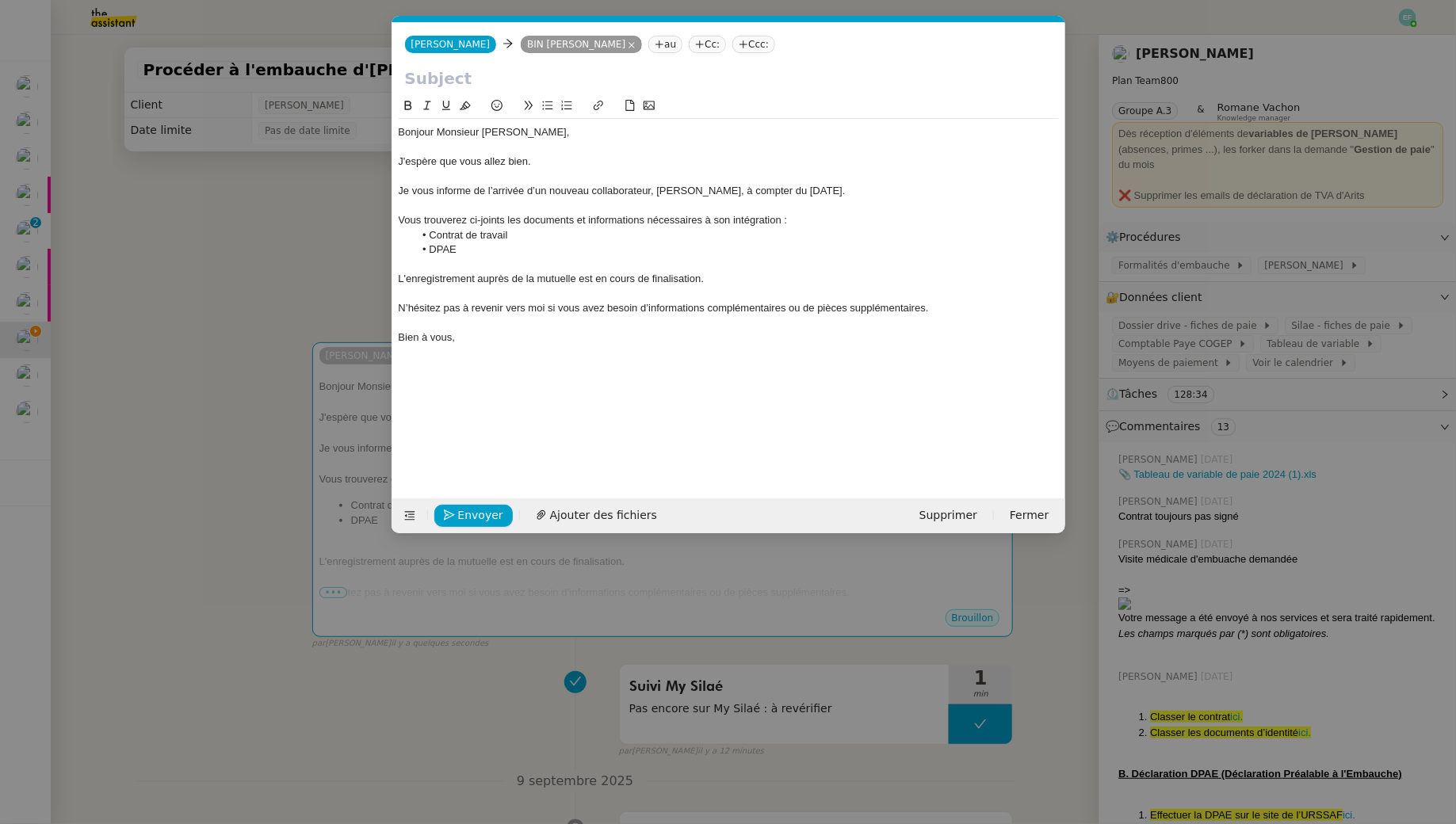
click at [255, 296] on nz-modal-container "Service TA - VOYAGE - PROPOSITION GLOBALE A utiliser dans le cadre de propositi…" at bounding box center [728, 412] width 1456 height 824
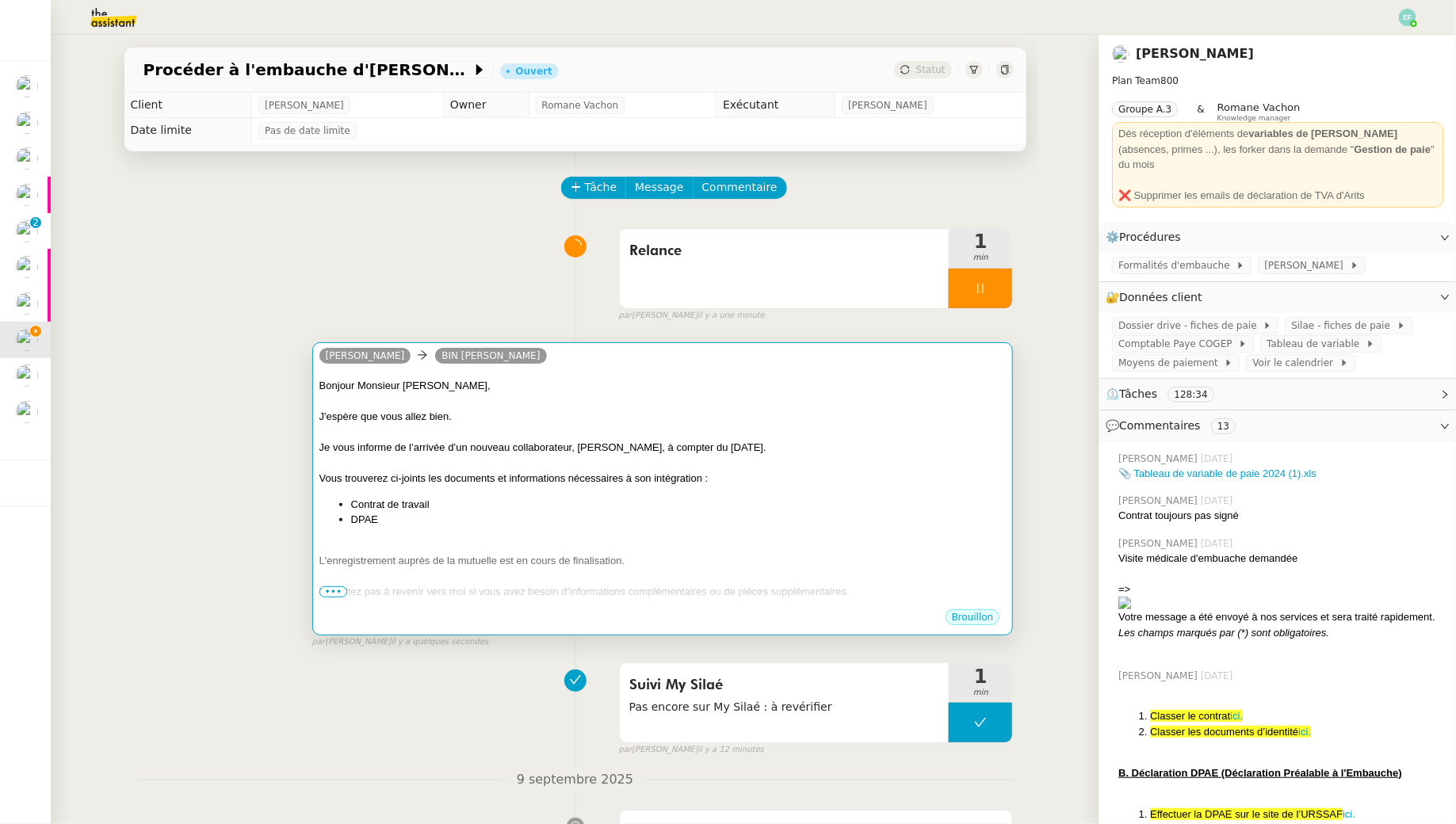
click at [465, 461] on div at bounding box center [662, 464] width 687 height 16
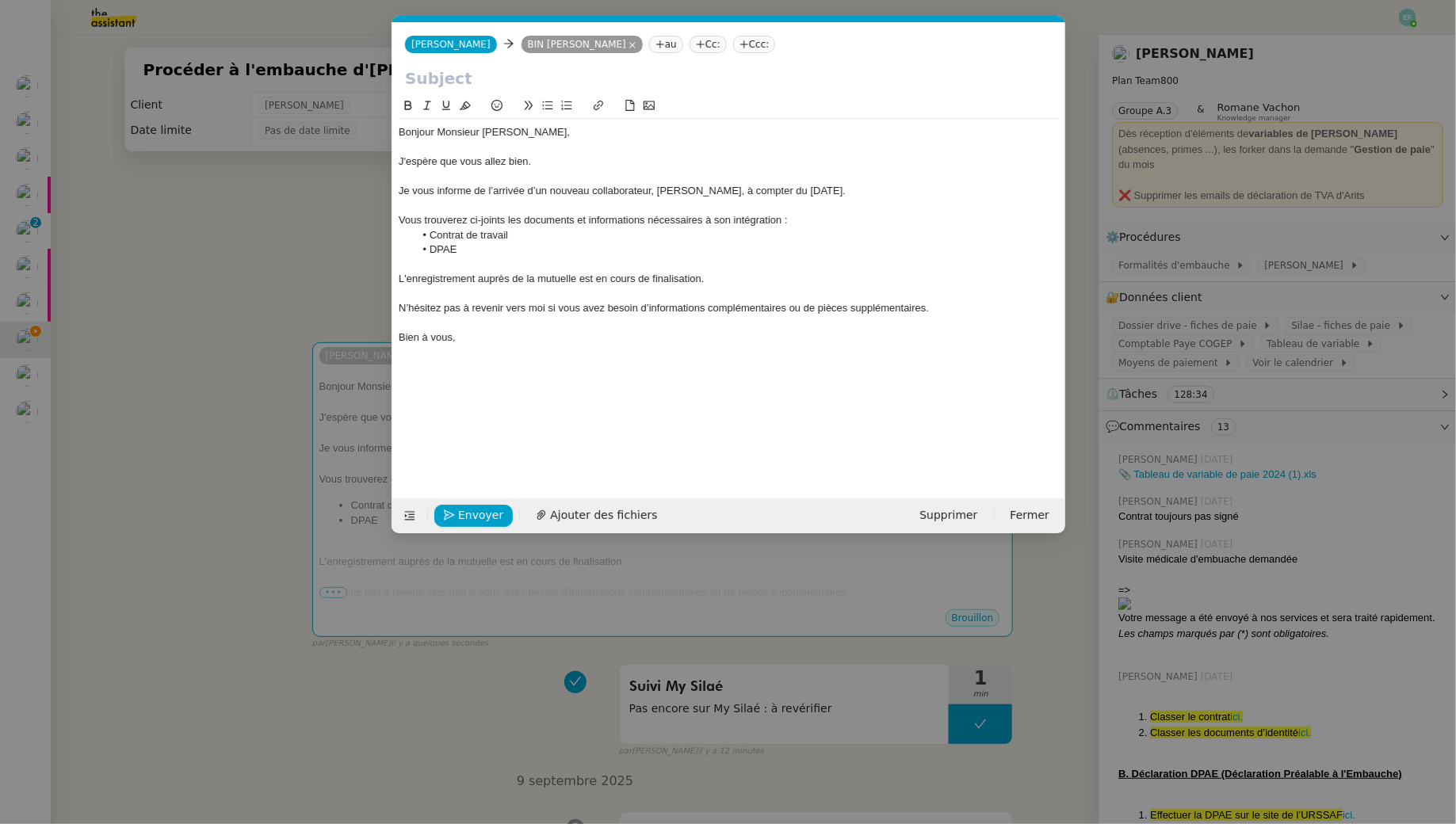
scroll to position [0, 33]
click at [186, 331] on nz-modal-container "Service TA - VOYAGE - PROPOSITION GLOBALE A utiliser dans le cadre de propositi…" at bounding box center [728, 412] width 1456 height 824
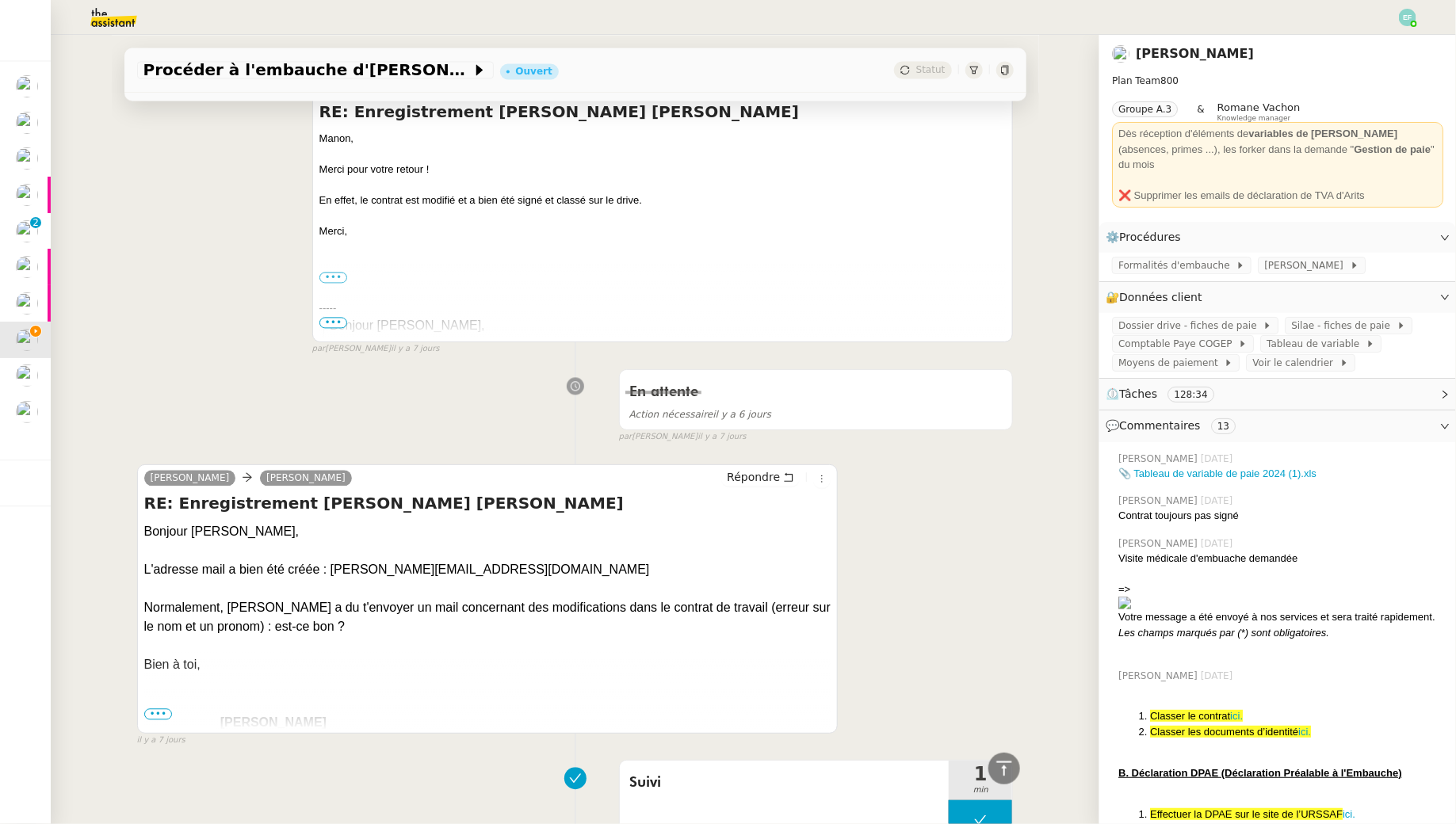
scroll to position [1508, 0]
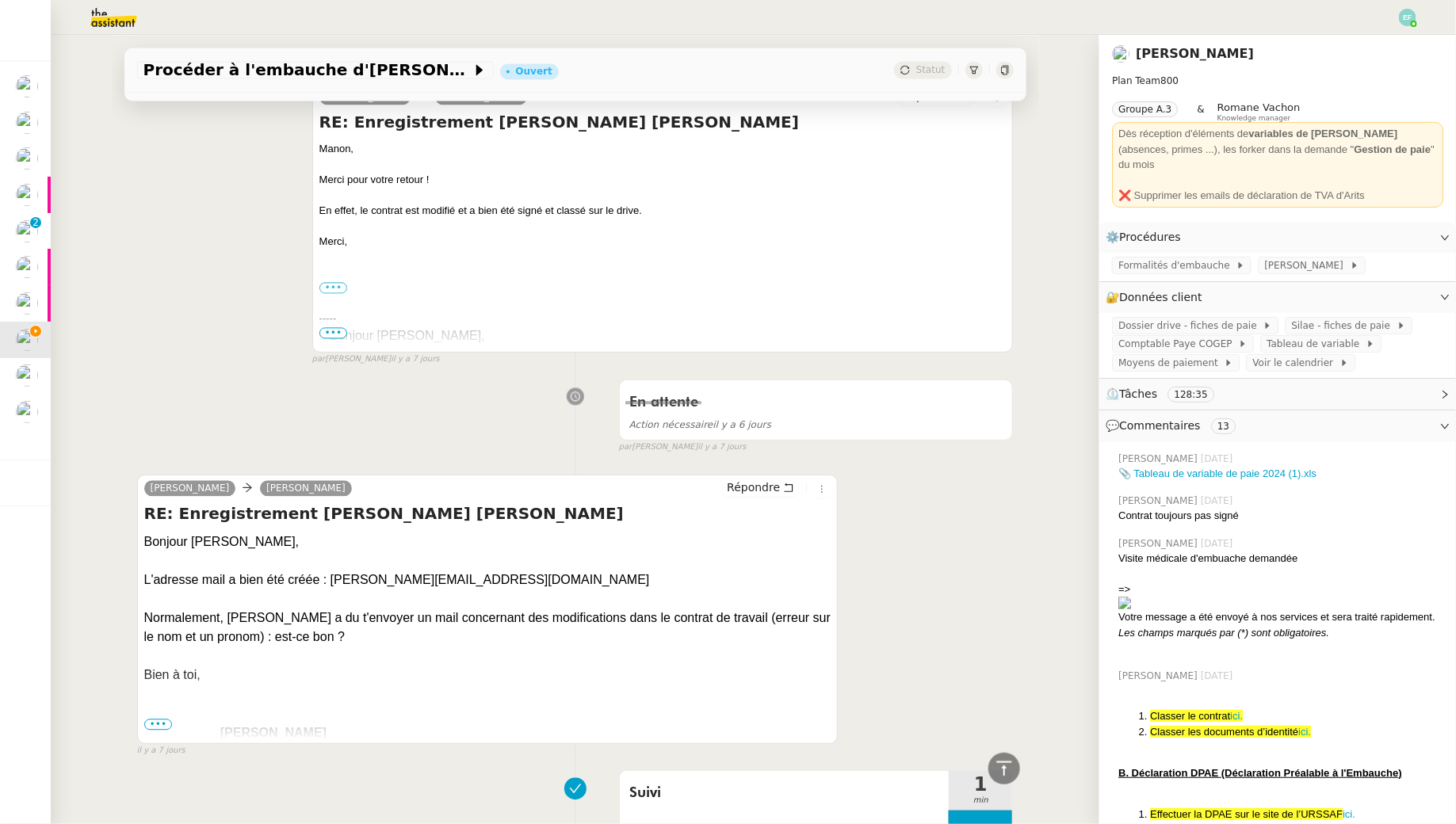
click at [549, 113] on h4 "RE: Enregistrement Alexis Missire MySilaé" at bounding box center [662, 122] width 687 height 22
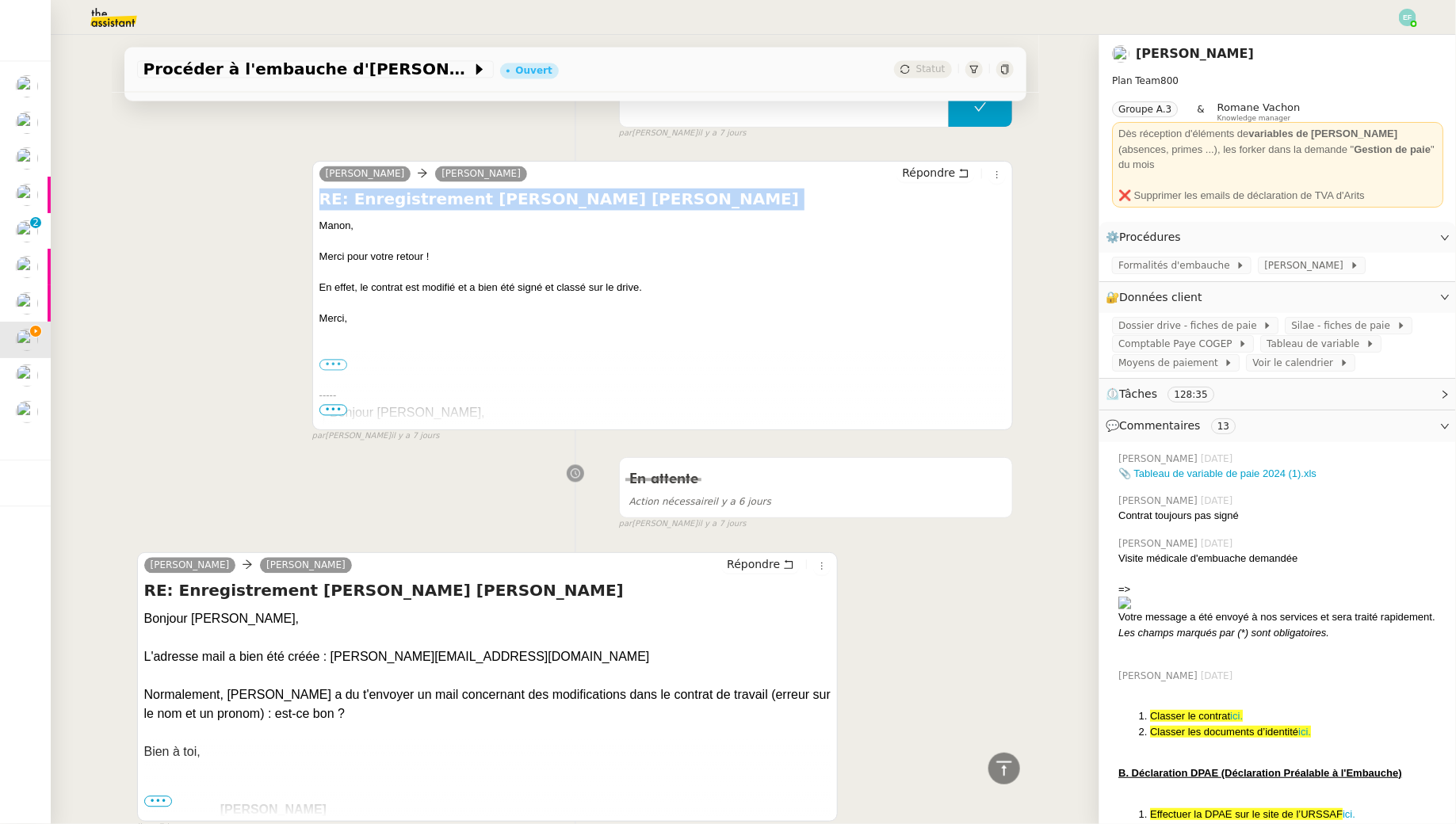
copy div "RE: Enregistrement Alexis Missire MySilaé"
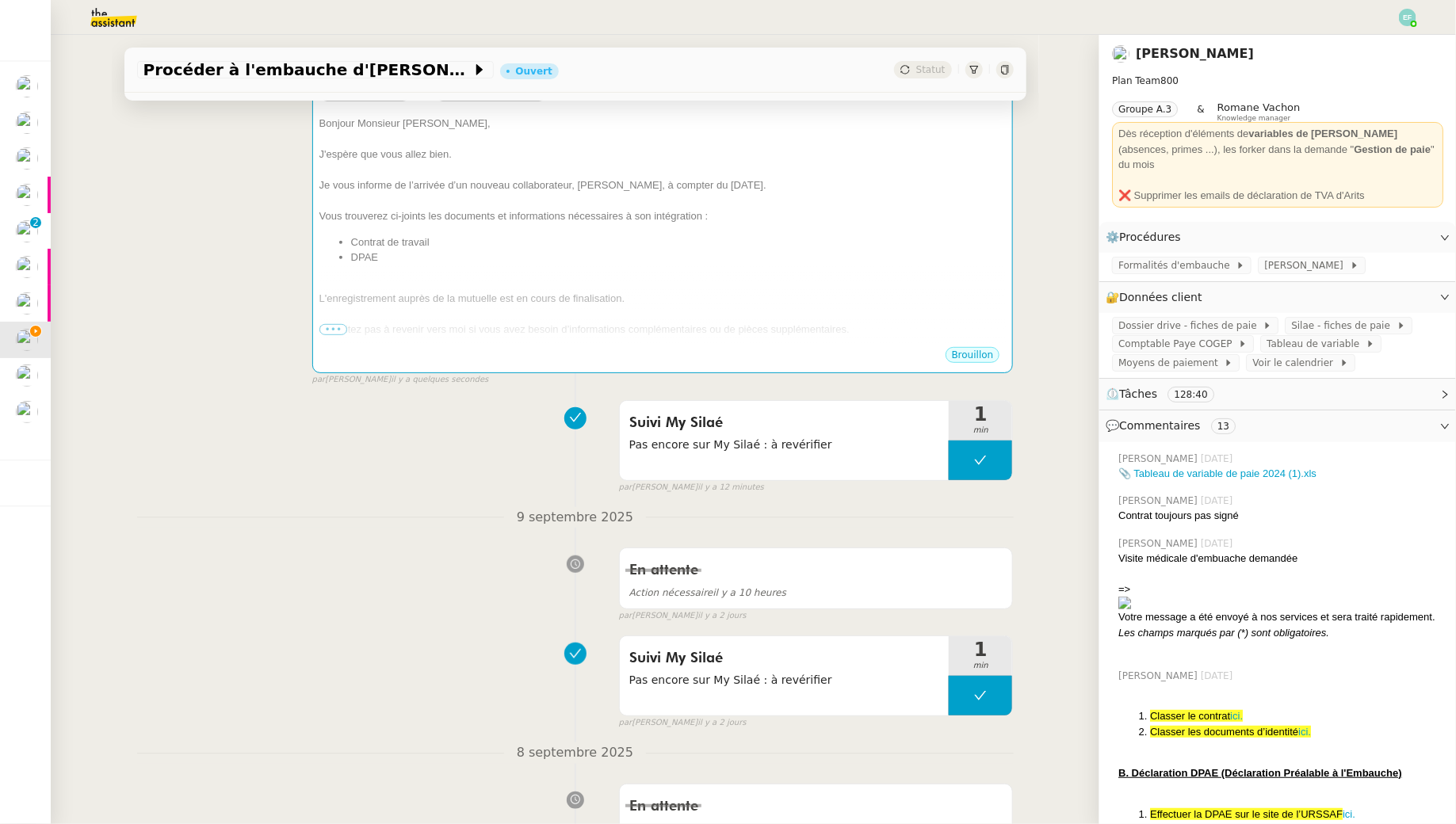
scroll to position [0, 0]
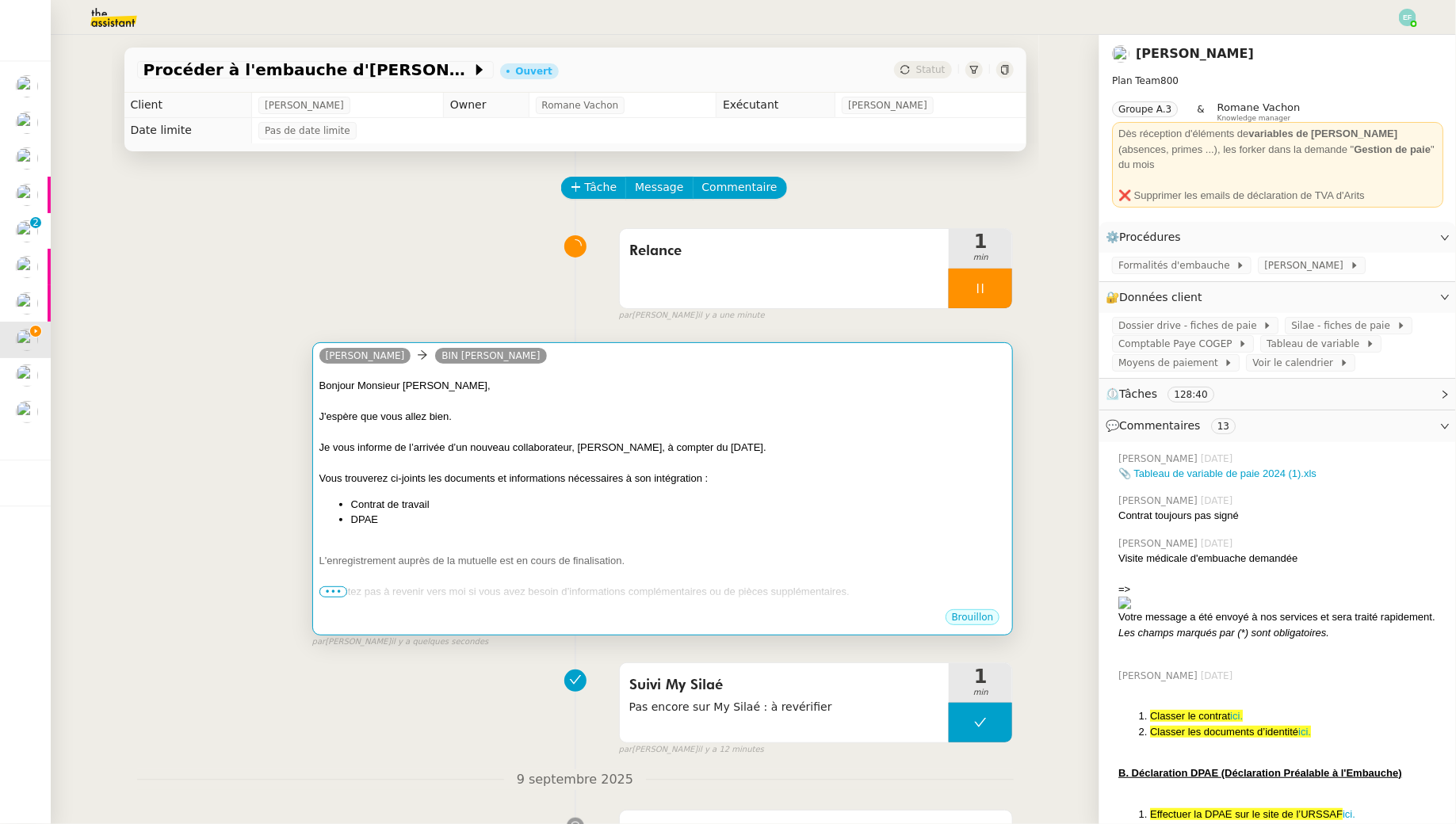
click at [504, 440] on div "Je vous informe de l’arrivée d’un nouveau collaborateur, Alexis Missire, à comp…" at bounding box center [662, 448] width 687 height 16
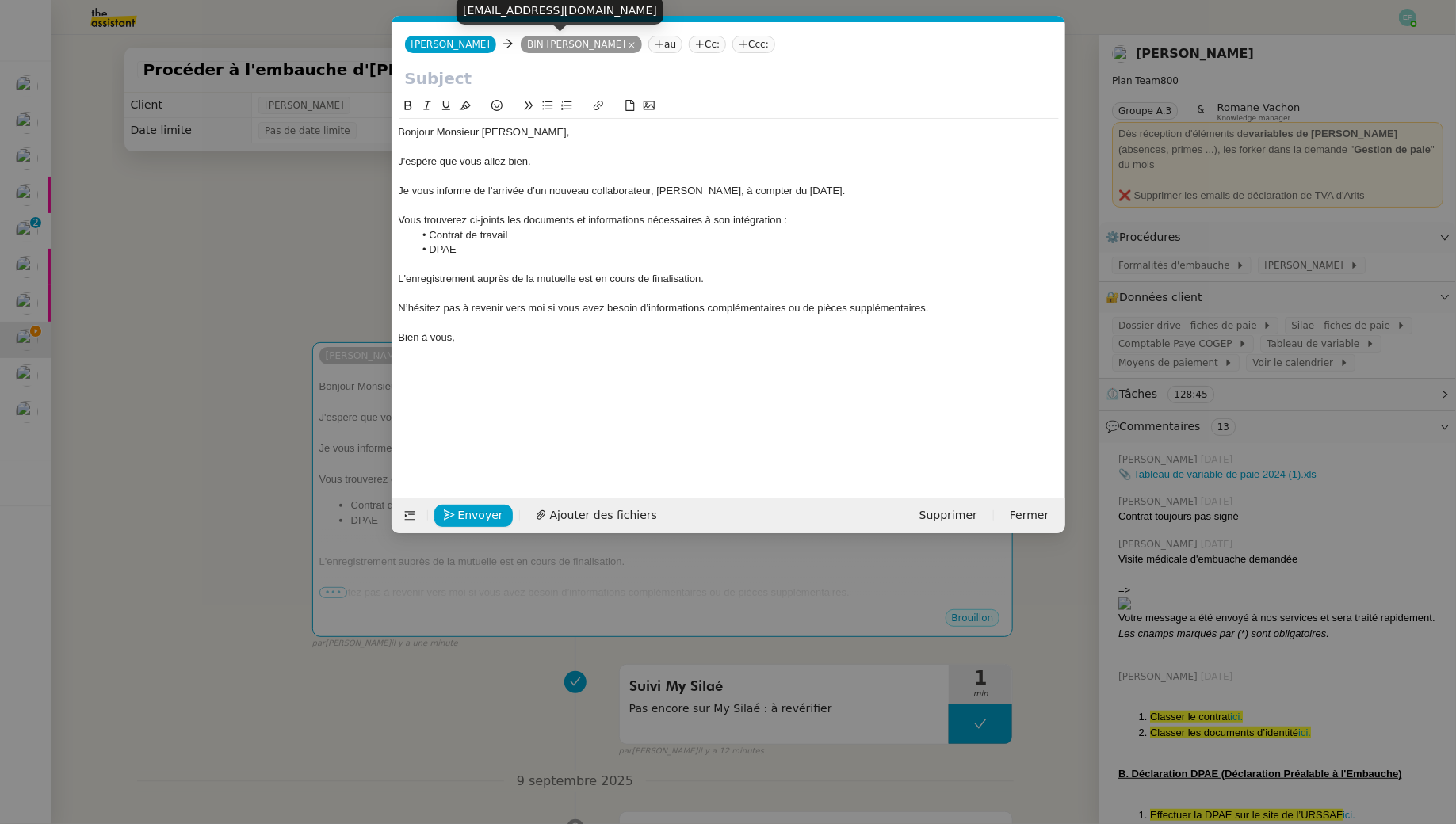
scroll to position [0, 33]
click at [487, 84] on input "text" at bounding box center [728, 78] width 647 height 23
paste input "RE: Enregistrement Alexis Missire MySilaé"
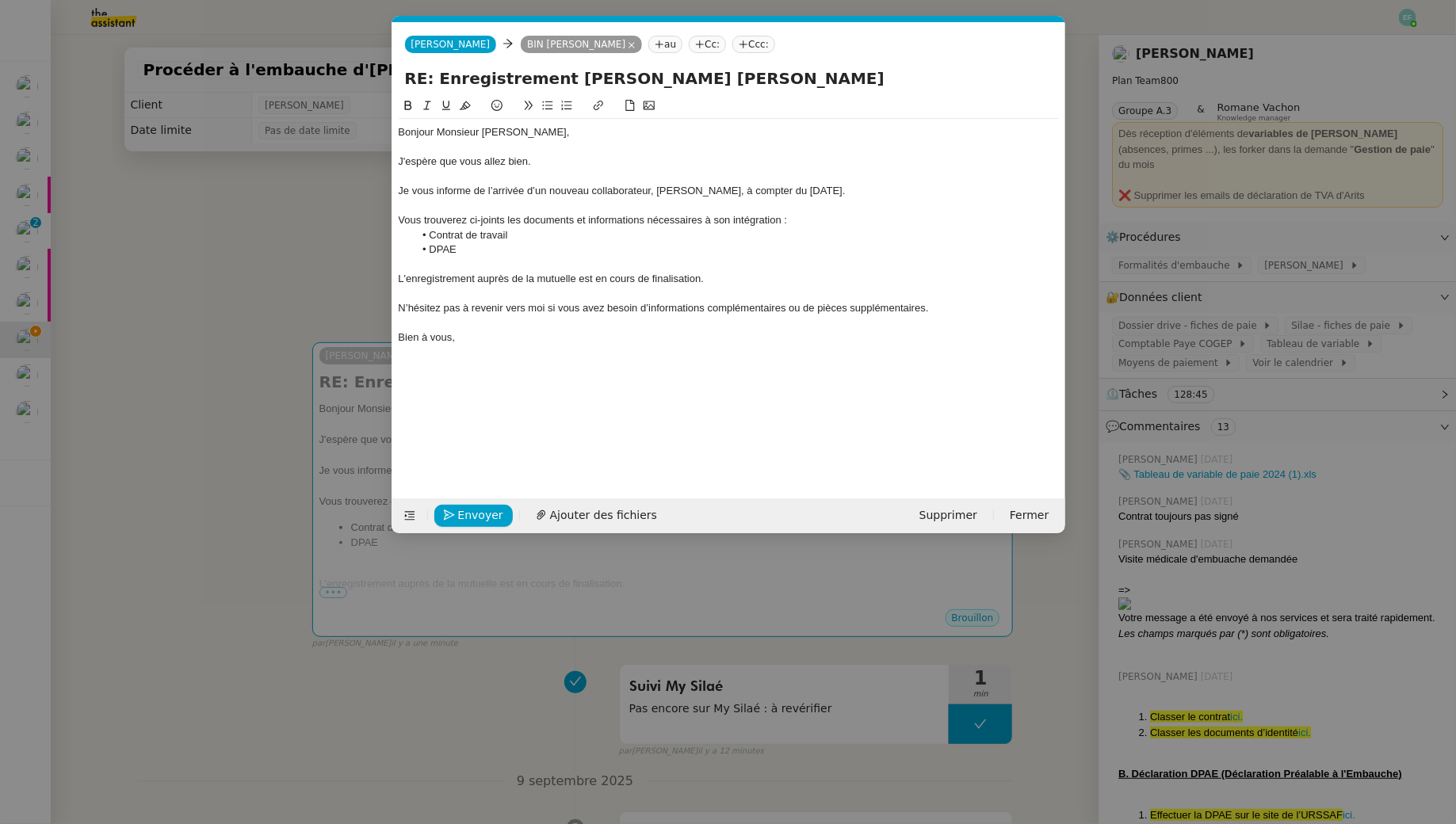
drag, startPoint x: 432, startPoint y: 75, endPoint x: 341, endPoint y: 57, distance: 92.8
click at [344, 59] on nz-modal-container "Service TA - VOYAGE - PROPOSITION GLOBALE A utiliser dans le cadre de propositi…" at bounding box center [728, 412] width 1456 height 824
type input "Enregistrement Alexis Missire MySilaé"
click at [216, 425] on nz-modal-container "Service TA - VOYAGE - PROPOSITION GLOBALE A utiliser dans le cadre de propositi…" at bounding box center [728, 412] width 1456 height 824
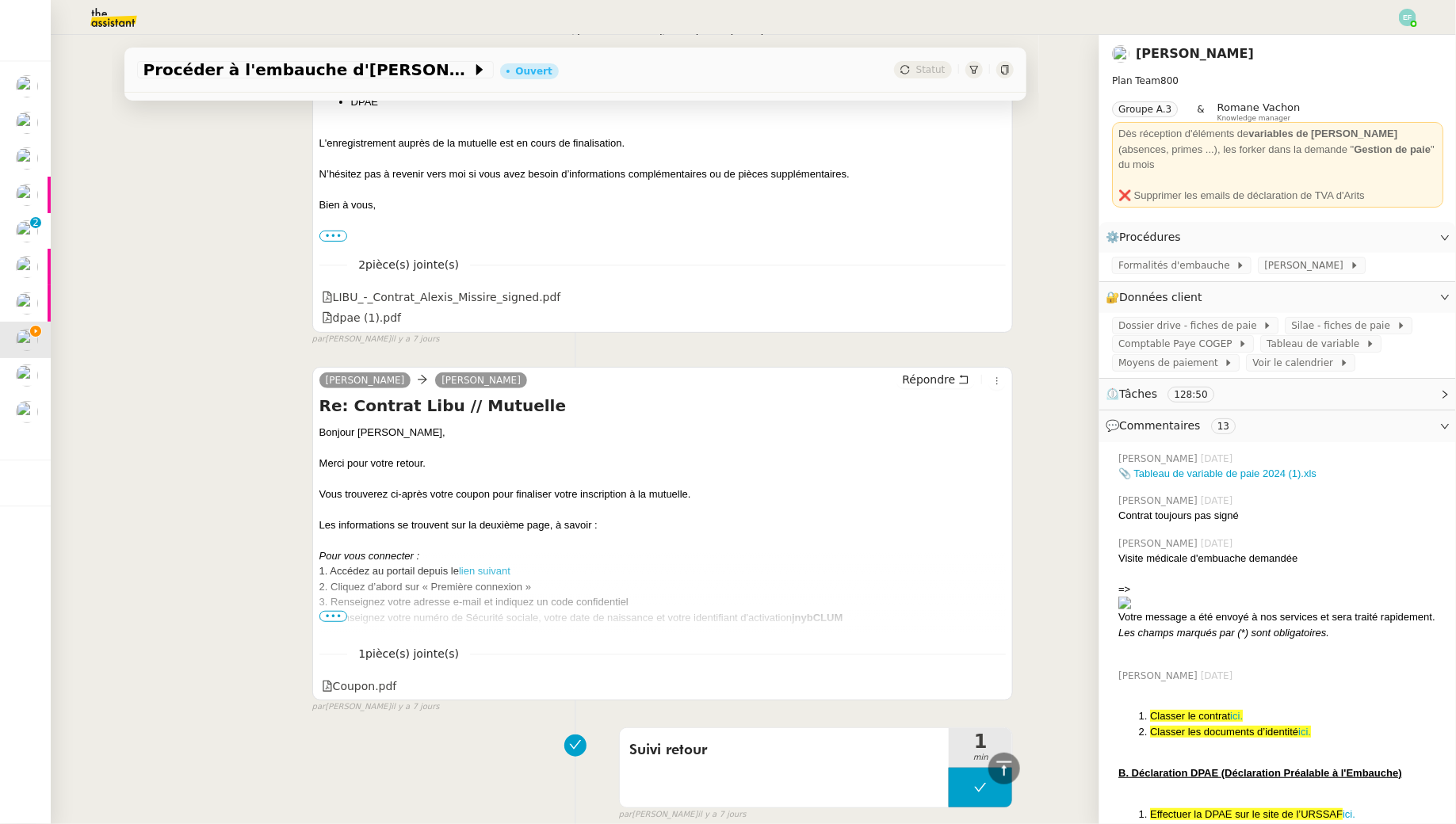
scroll to position [3151, 0]
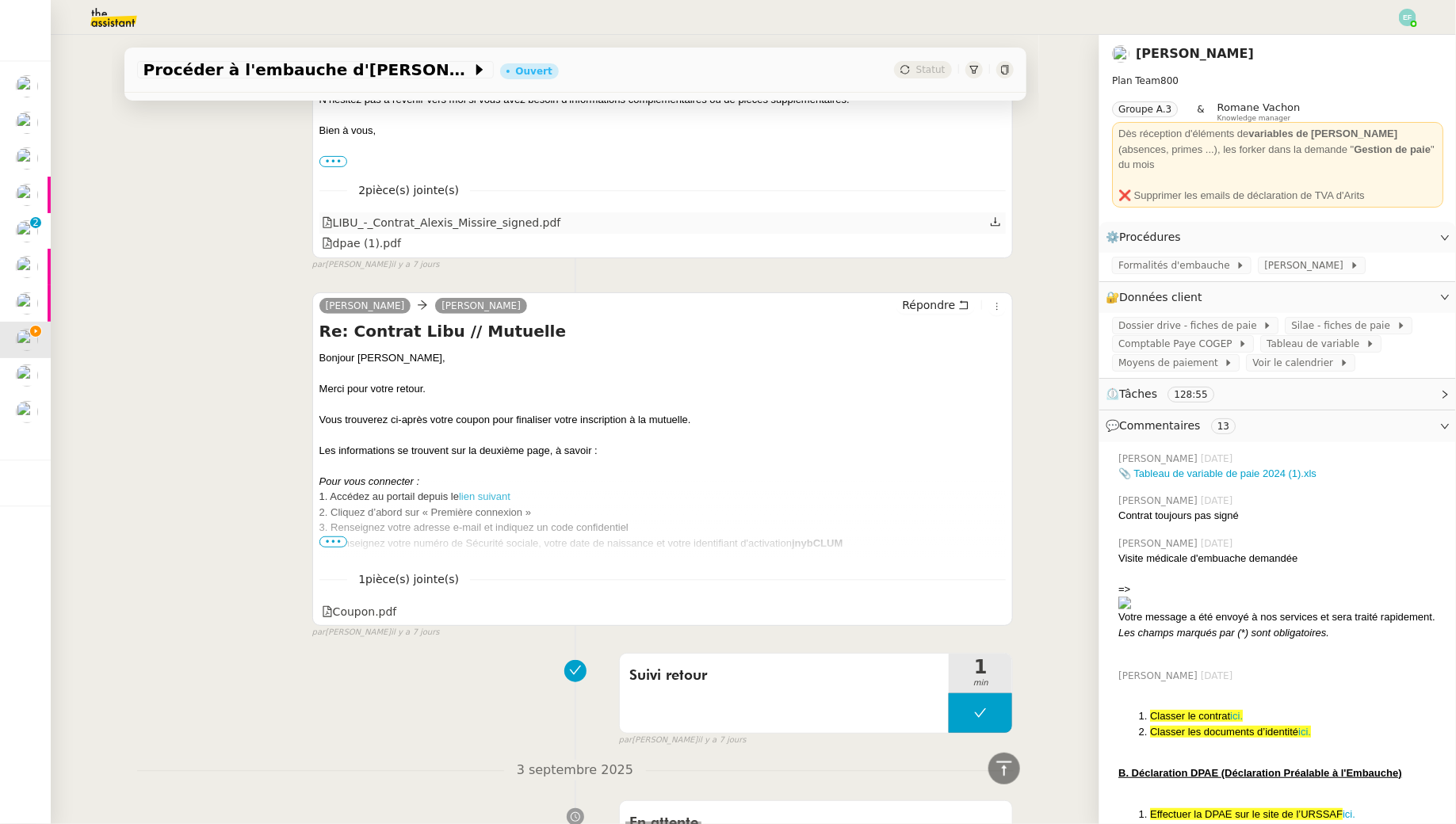
click at [998, 216] on icon at bounding box center [996, 222] width 11 height 11
click at [998, 605] on icon at bounding box center [996, 610] width 11 height 11
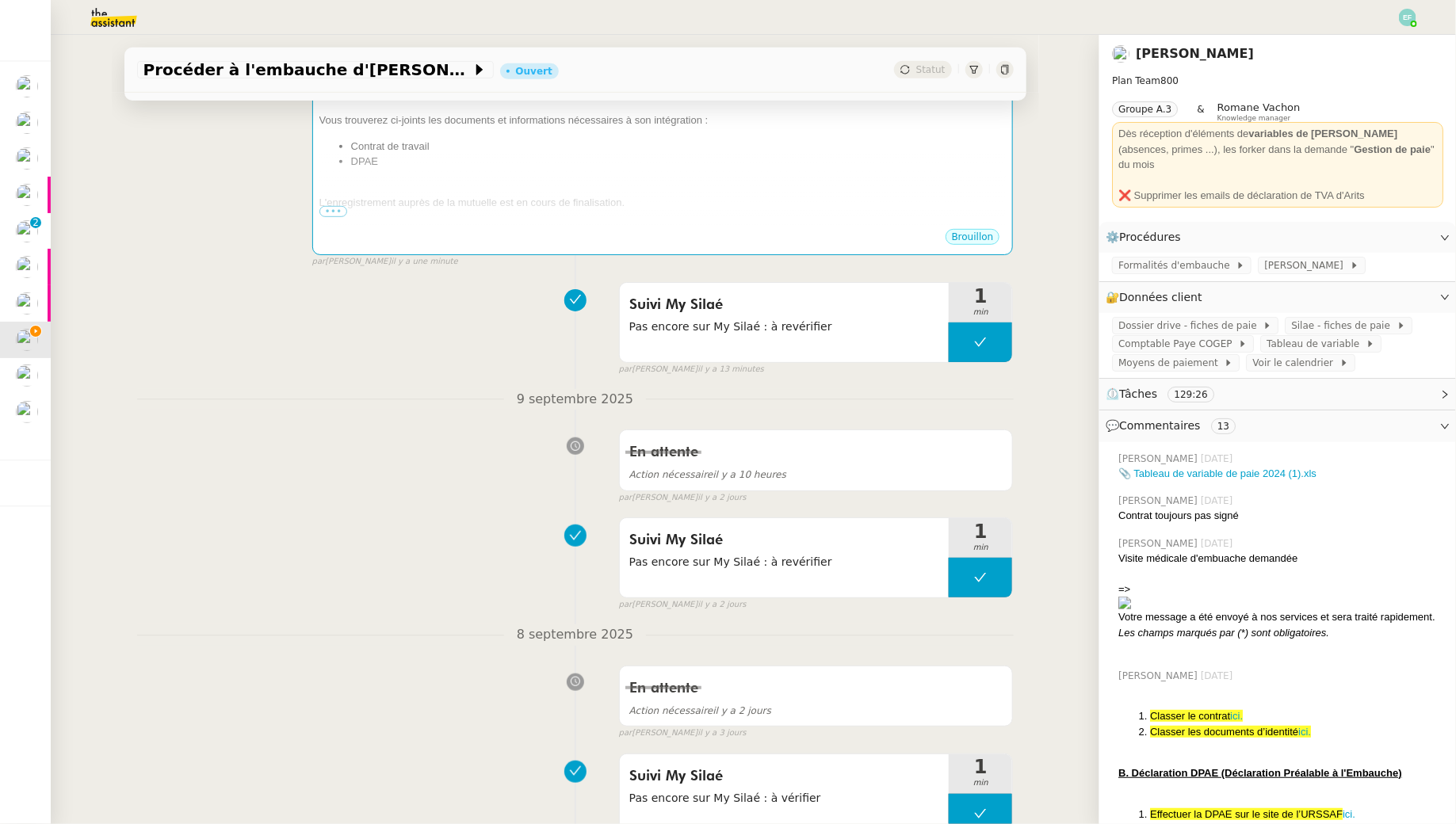
scroll to position [0, 0]
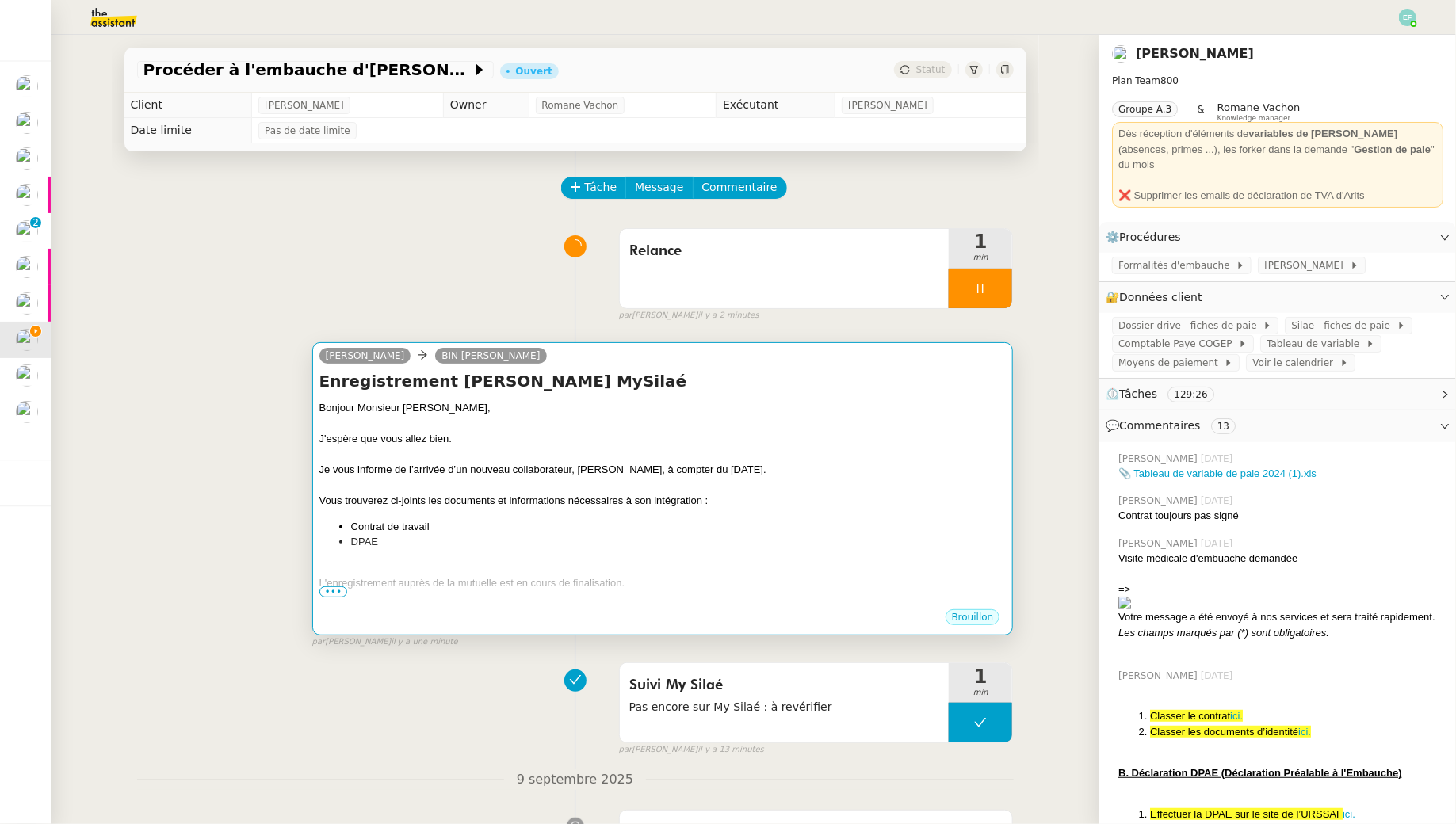
click at [561, 476] on div "Je vous informe de l’arrivée d’un nouveau collaborateur, Alexis Missire, à comp…" at bounding box center [662, 470] width 687 height 16
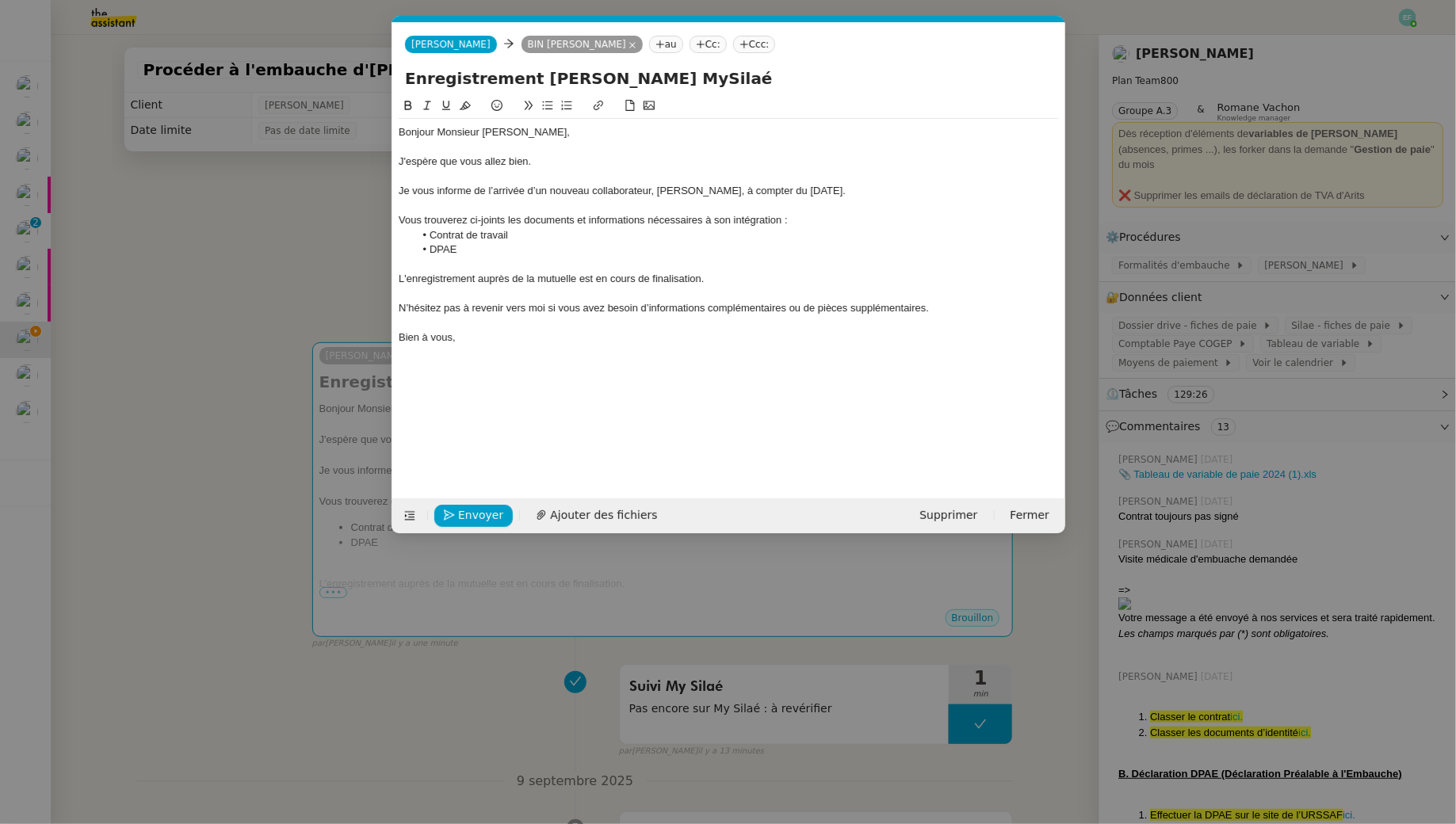
scroll to position [0, 33]
click at [550, 520] on span "Ajouter des fichiers" at bounding box center [603, 515] width 107 height 18
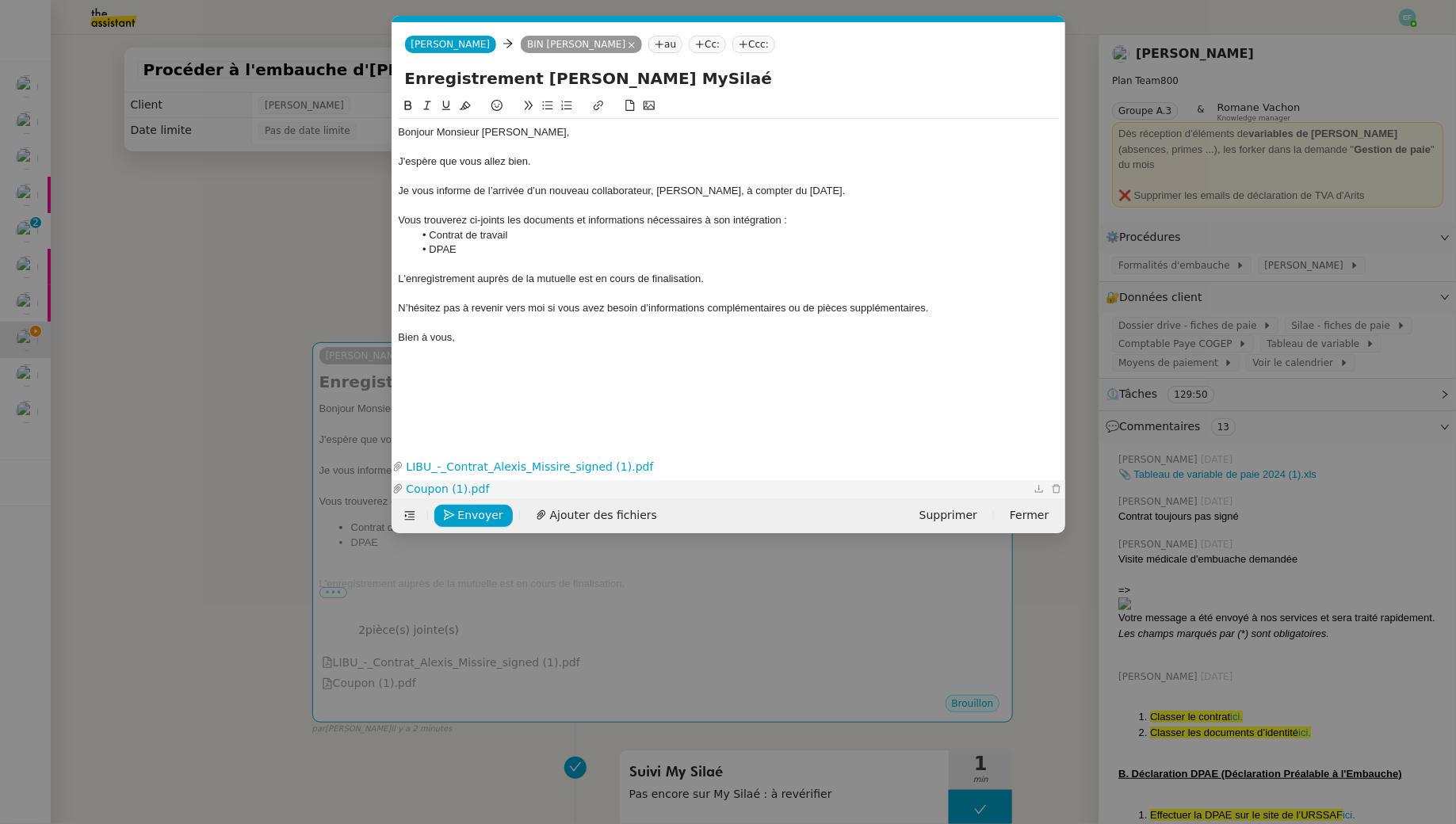
click at [471, 484] on link "Coupon (1).pdf" at bounding box center [716, 489] width 627 height 18
click at [513, 459] on link "LIBU_-_Contrat_Alexis_Missire_signed (1).pdf" at bounding box center [716, 467] width 627 height 18
click at [162, 191] on nz-modal-container "Service TA - VOYAGE - PROPOSITION GLOBALE A utiliser dans le cadre de propositi…" at bounding box center [728, 412] width 1456 height 824
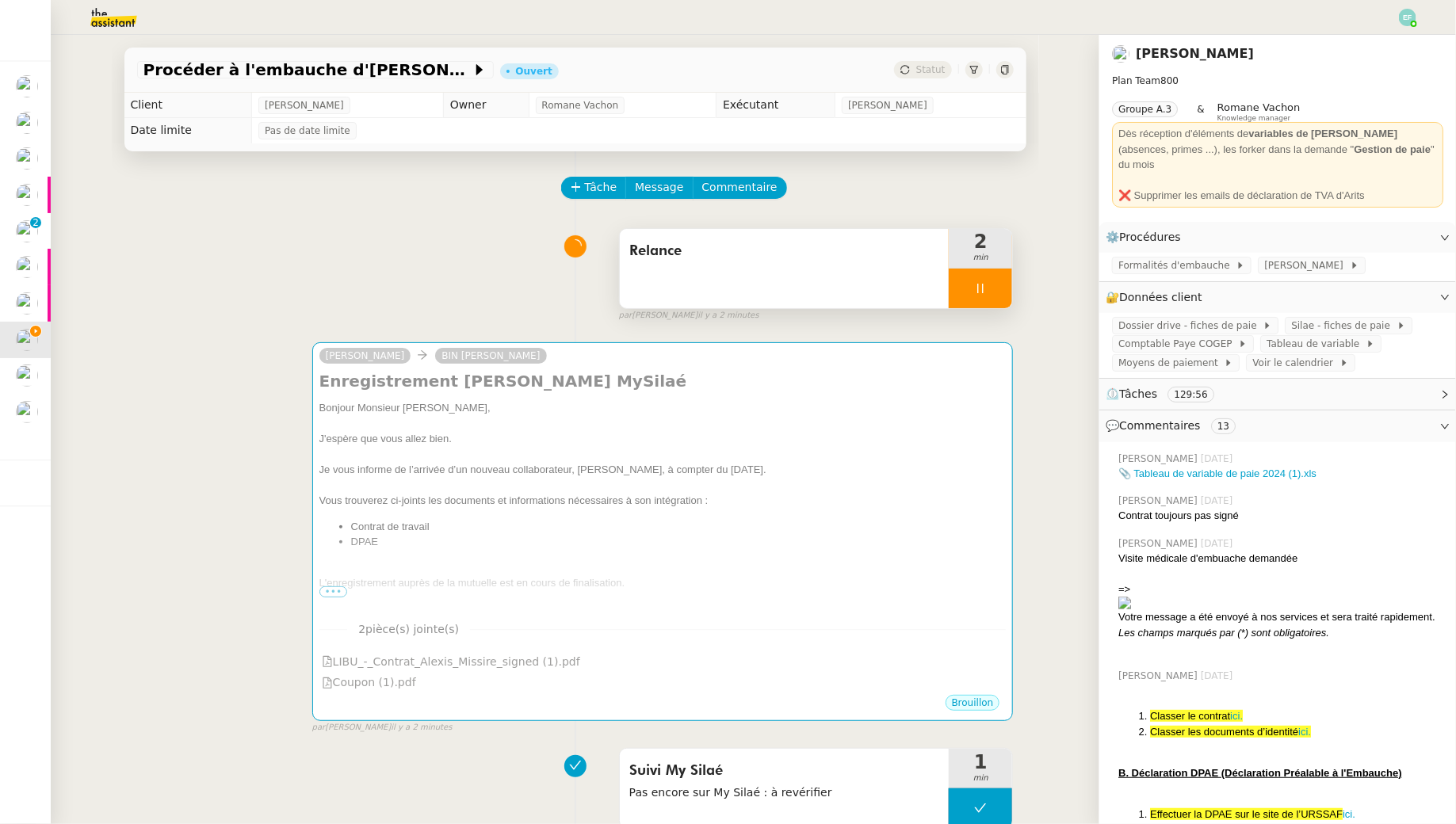
click at [981, 290] on icon at bounding box center [980, 288] width 13 height 13
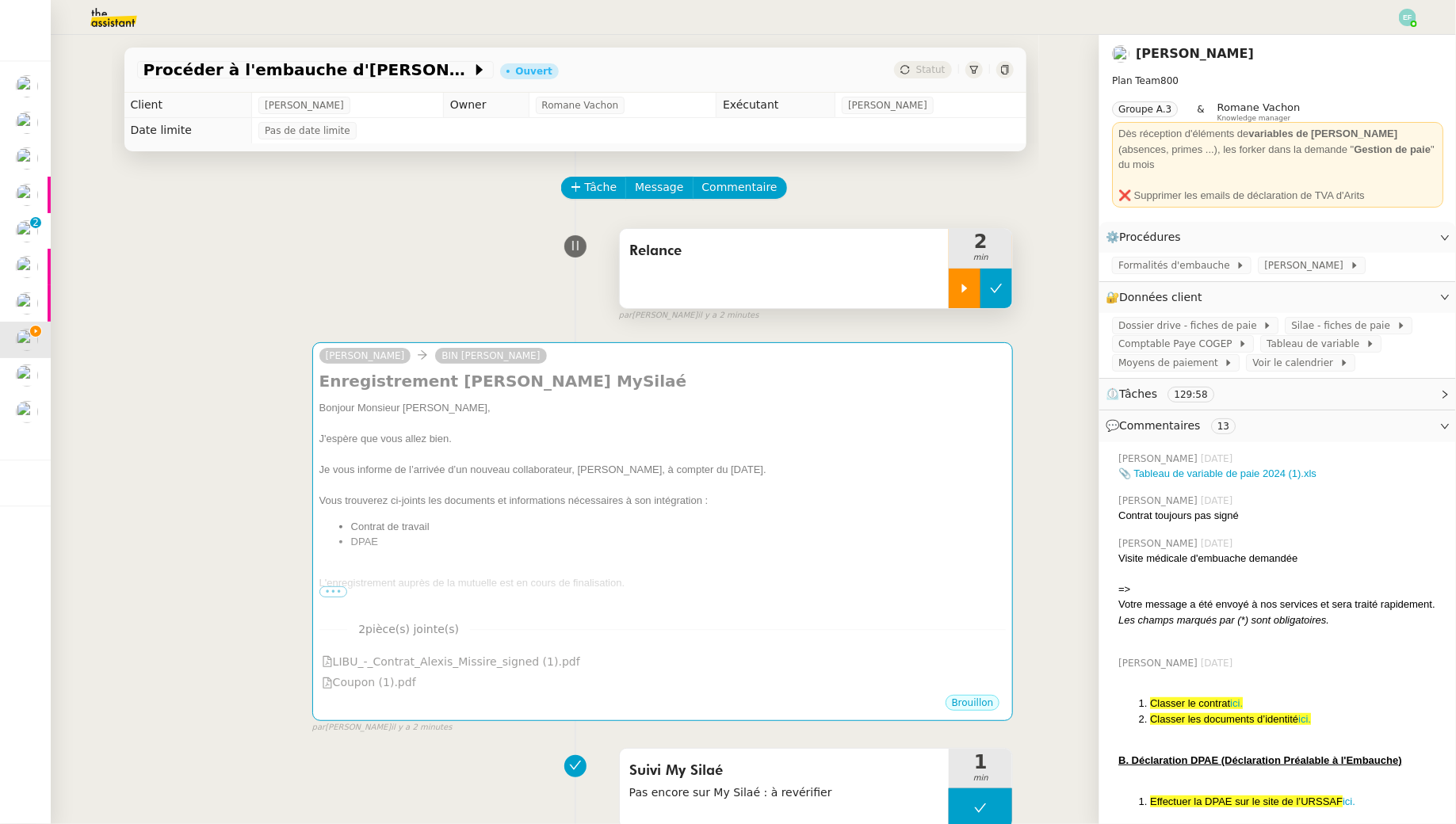
click at [994, 285] on icon at bounding box center [996, 288] width 13 height 13
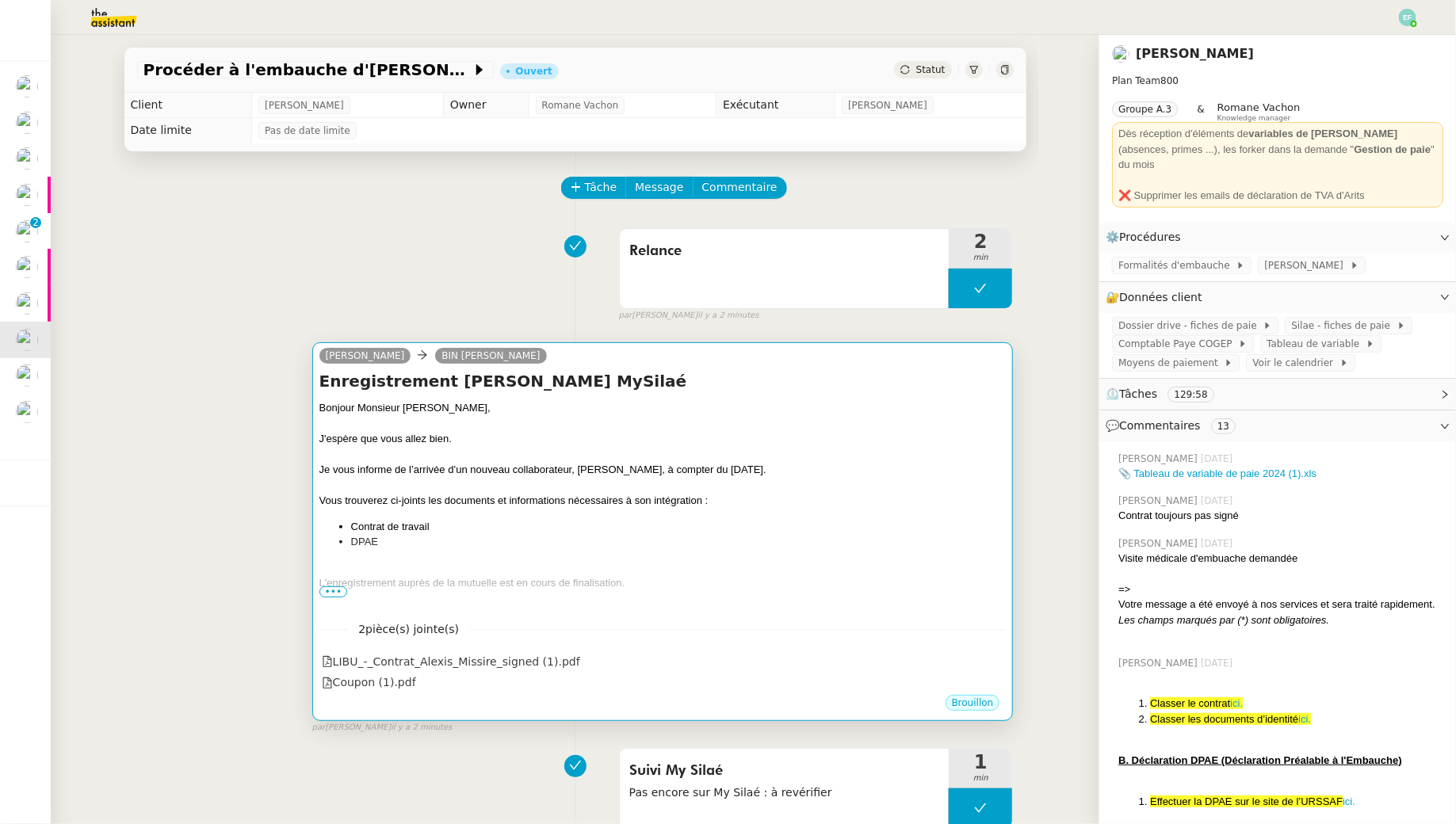
click at [824, 460] on div at bounding box center [662, 455] width 687 height 16
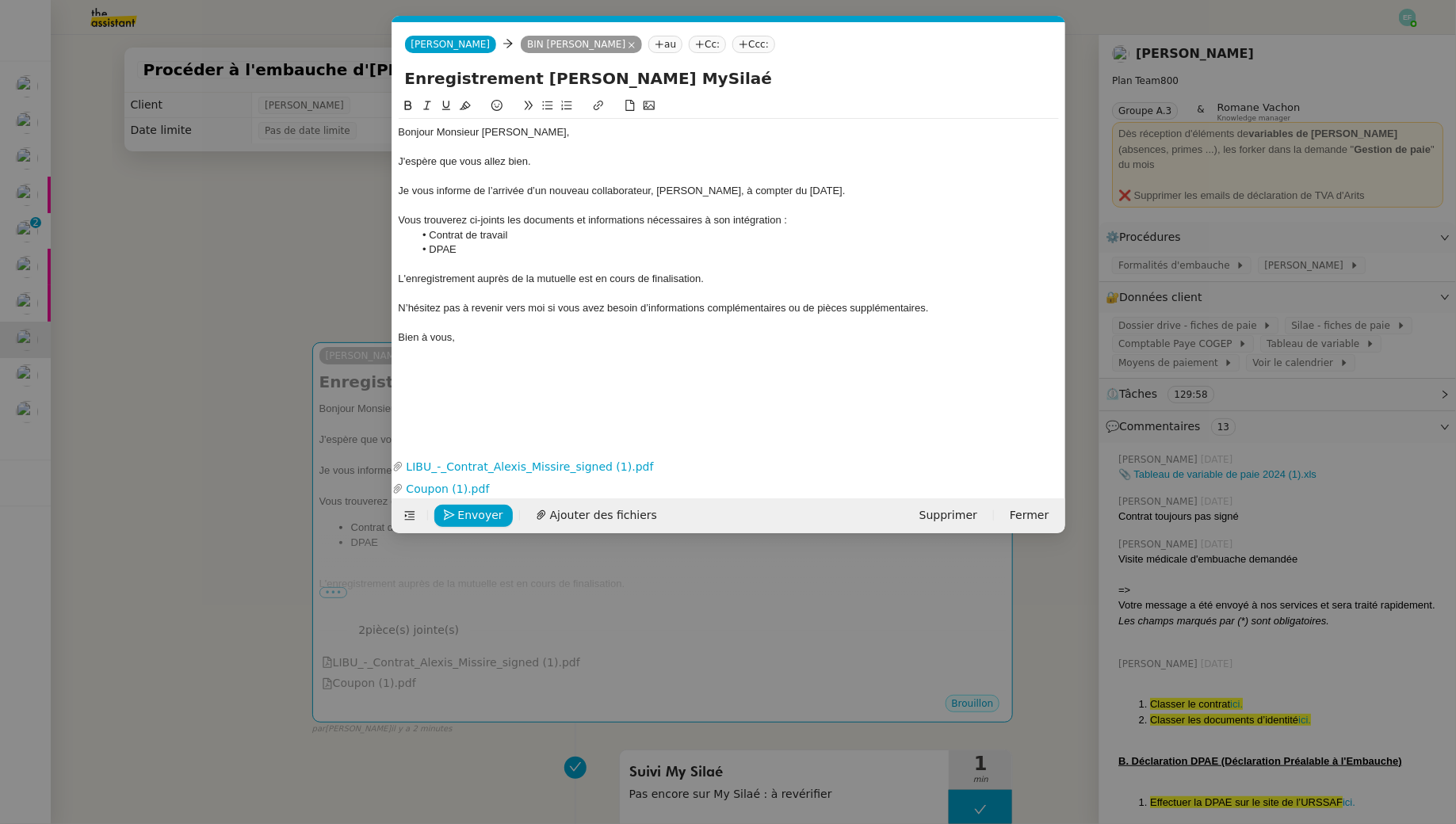
click at [450, 396] on div "Bonjour Monsieur Bin, J'espère que vous allez bien. Je vous informe de l’arrivé…" at bounding box center [728, 264] width 660 height 334
click at [471, 342] on div "Bien à vous," at bounding box center [728, 337] width 660 height 14
click at [716, 263] on div at bounding box center [728, 264] width 660 height 14
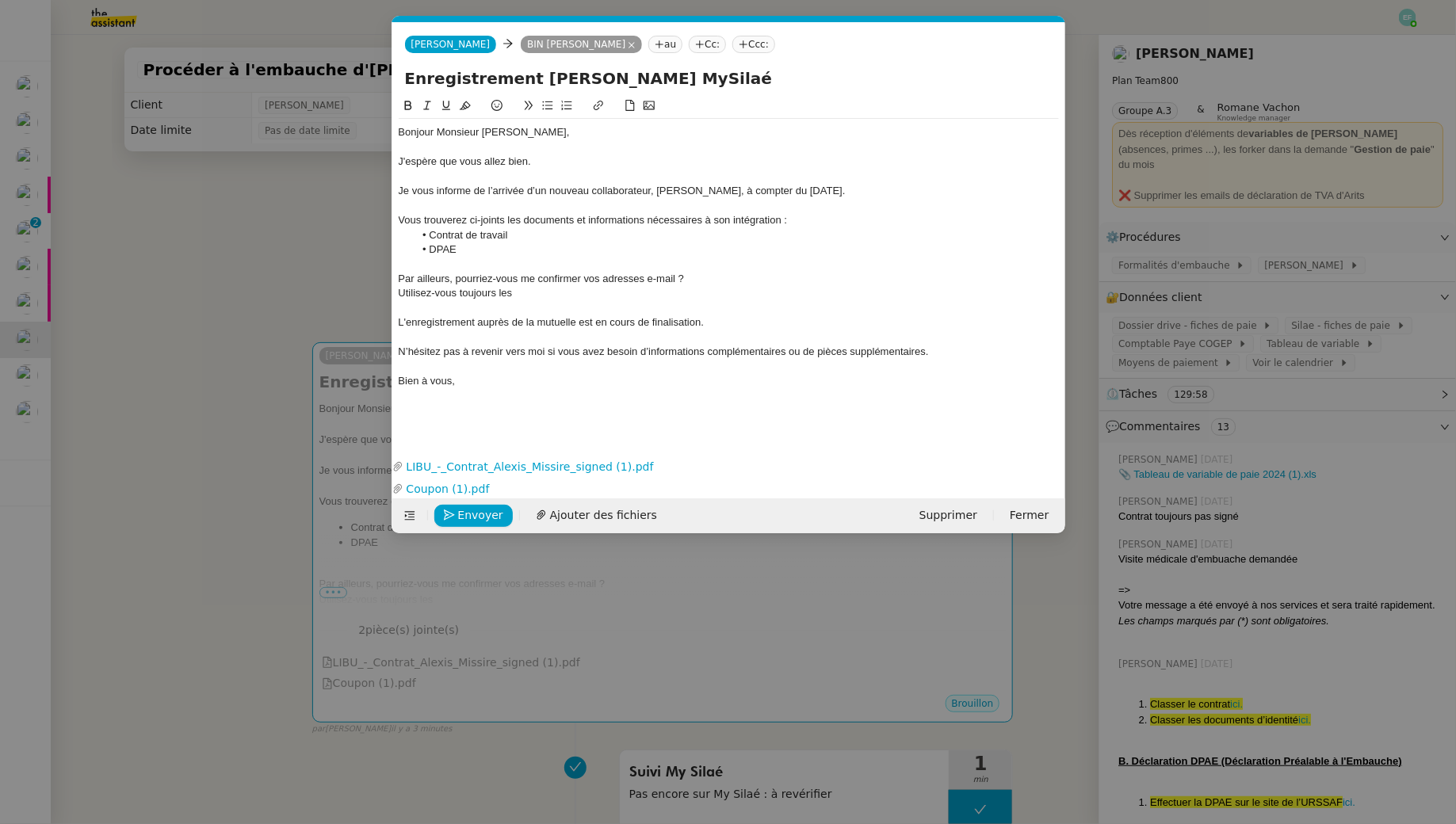
click at [400, 281] on div "Par ailleurs, pourriez-vous me confirmer vos adresses e-mail ?" at bounding box center [728, 279] width 660 height 14
click at [396, 294] on nz-spin "Bonjour Monsieur Bin, J'espère que vous allez bien. Je vous informe de l’arrivé…" at bounding box center [728, 267] width 672 height 340
click at [399, 294] on div "Utilisez-vous toujours les" at bounding box center [728, 294] width 660 height 14
click at [585, 298] on li "Utilisez-vous toujours les" at bounding box center [736, 294] width 645 height 14
click at [239, 294] on nz-modal-container "Service TA - VOYAGE - PROPOSITION GLOBALE A utiliser dans le cadre de propositi…" at bounding box center [728, 412] width 1456 height 824
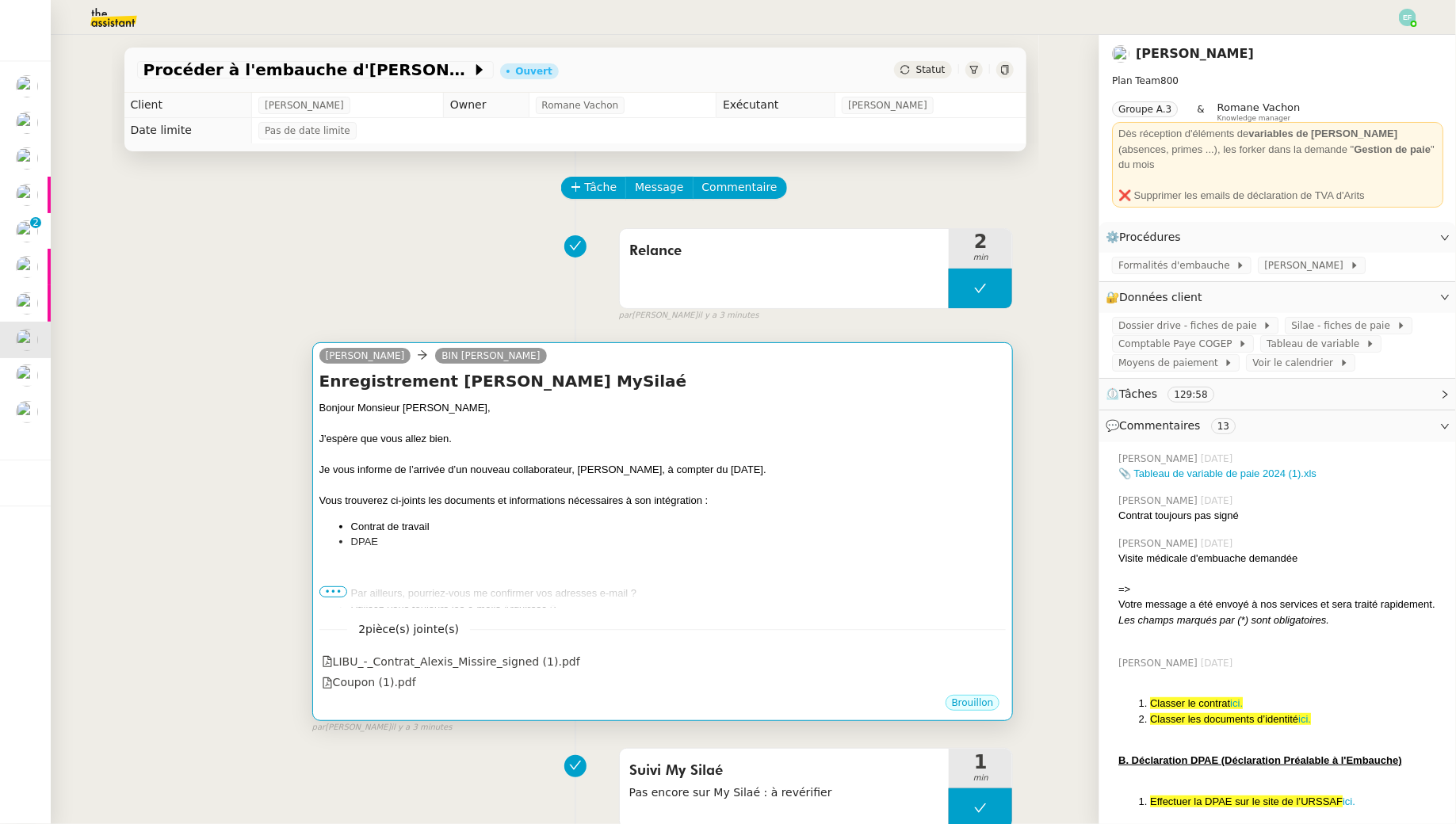
click at [862, 431] on div "J'espère que vous allez bien." at bounding box center [662, 439] width 687 height 16
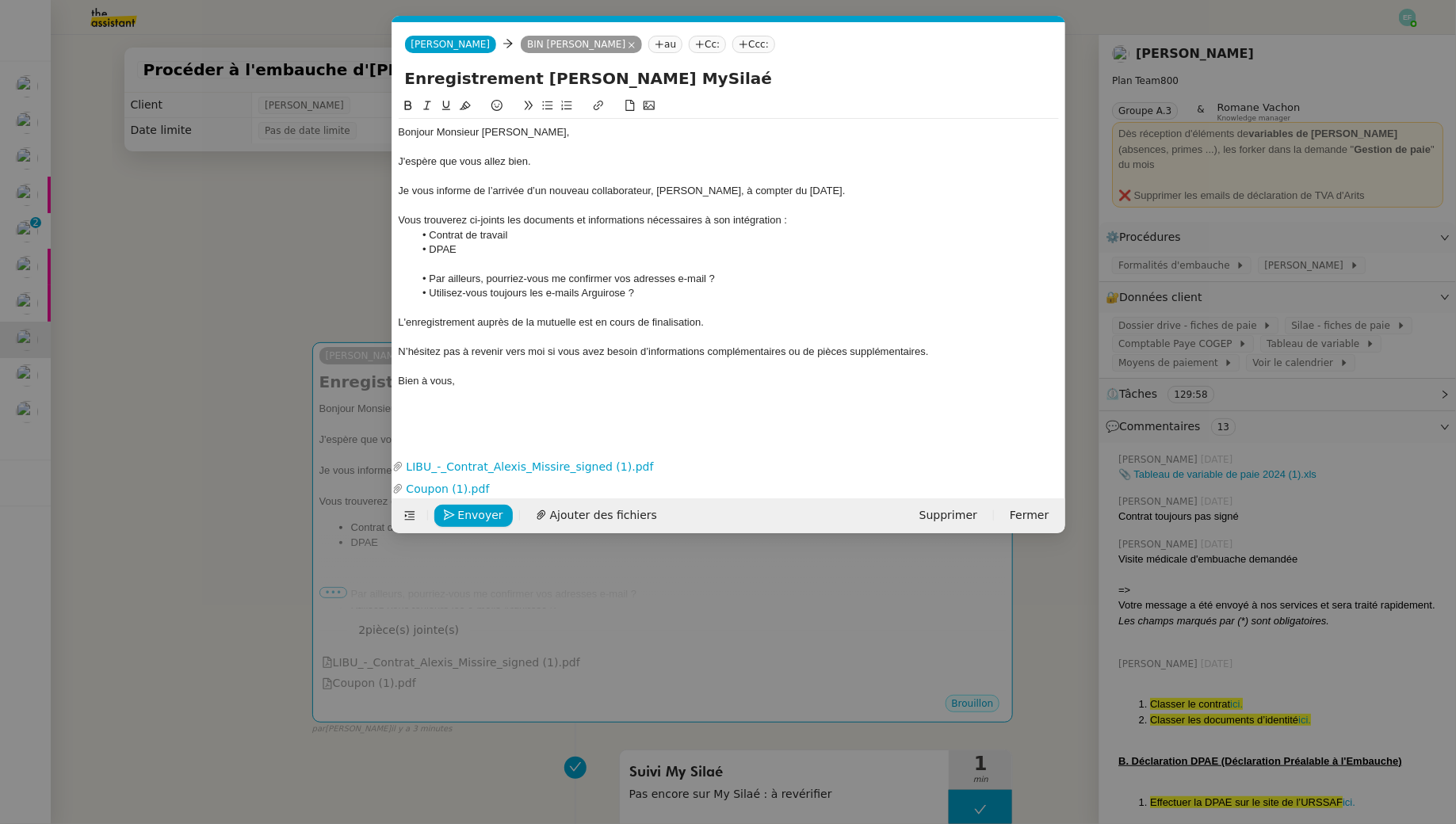
click at [665, 298] on li "Utilisez-vous toujours les e-mails Arguirose ?" at bounding box center [736, 294] width 645 height 14
click at [428, 295] on li "Utilisez-vous toujours les e-mails Arguirose ?" at bounding box center [736, 294] width 645 height 14
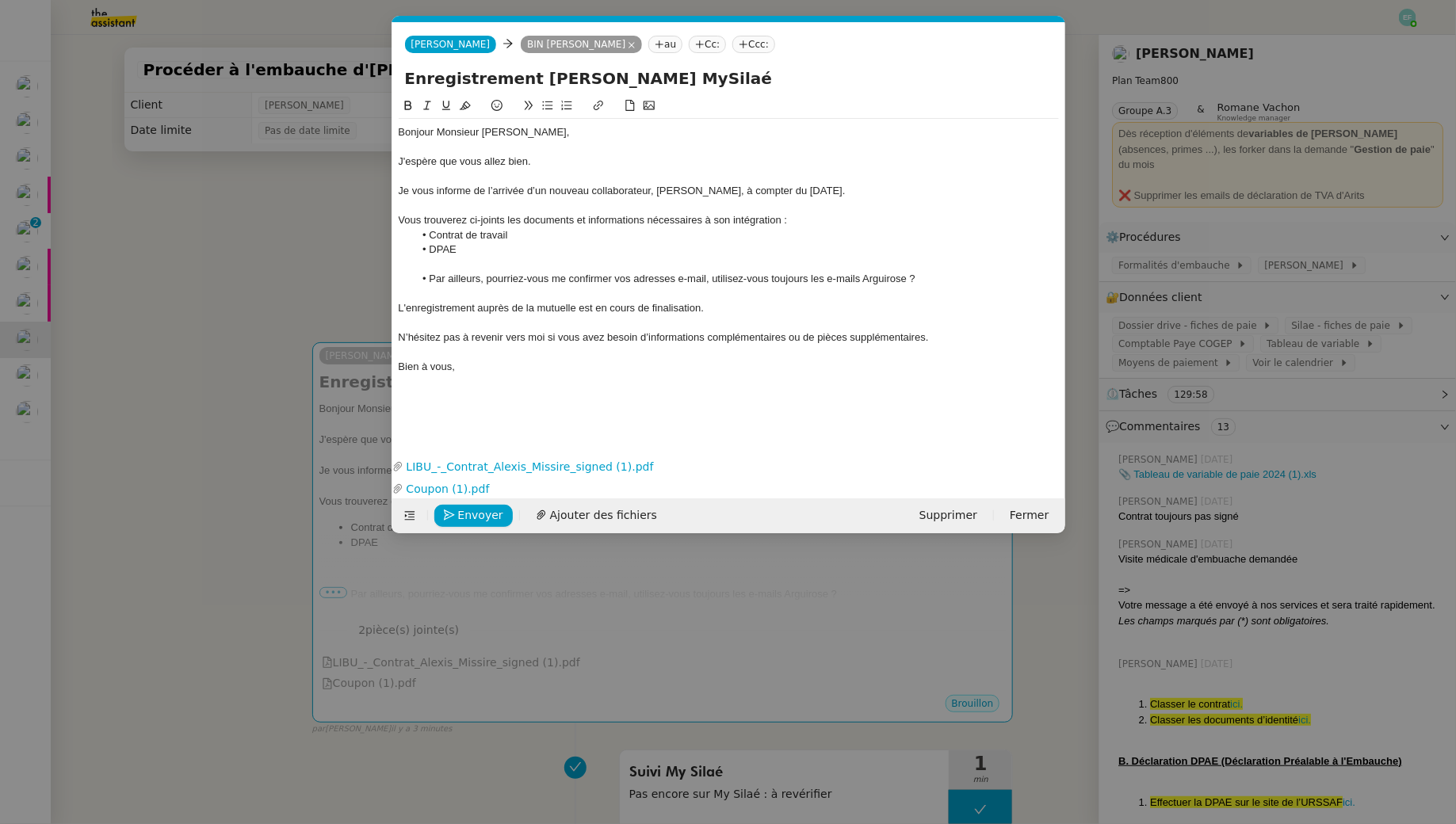
click at [594, 276] on li "Par ailleurs, pourriez-vous me confirmer vos adresses e-mail, utilisez-vous tou…" at bounding box center [736, 279] width 645 height 14
click at [427, 106] on icon at bounding box center [427, 105] width 11 height 11
click at [277, 253] on nz-modal-container "Service TA - VOYAGE - PROPOSITION GLOBALE A utiliser dans le cadre de propositi…" at bounding box center [728, 412] width 1456 height 824
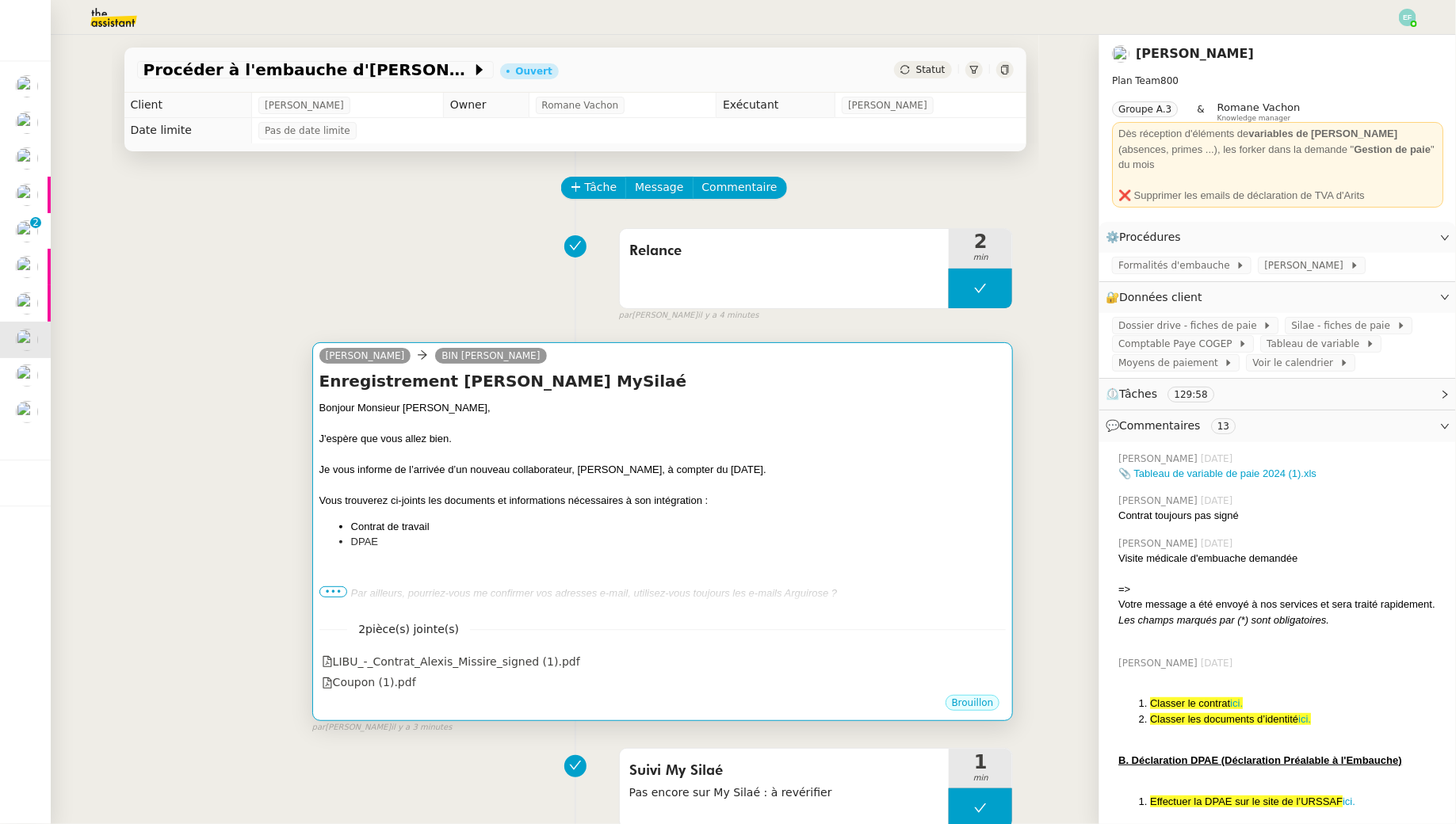
click at [574, 496] on div "Vous trouverez ci-joints les documents et informations nécessaires à son intégr…" at bounding box center [662, 501] width 687 height 16
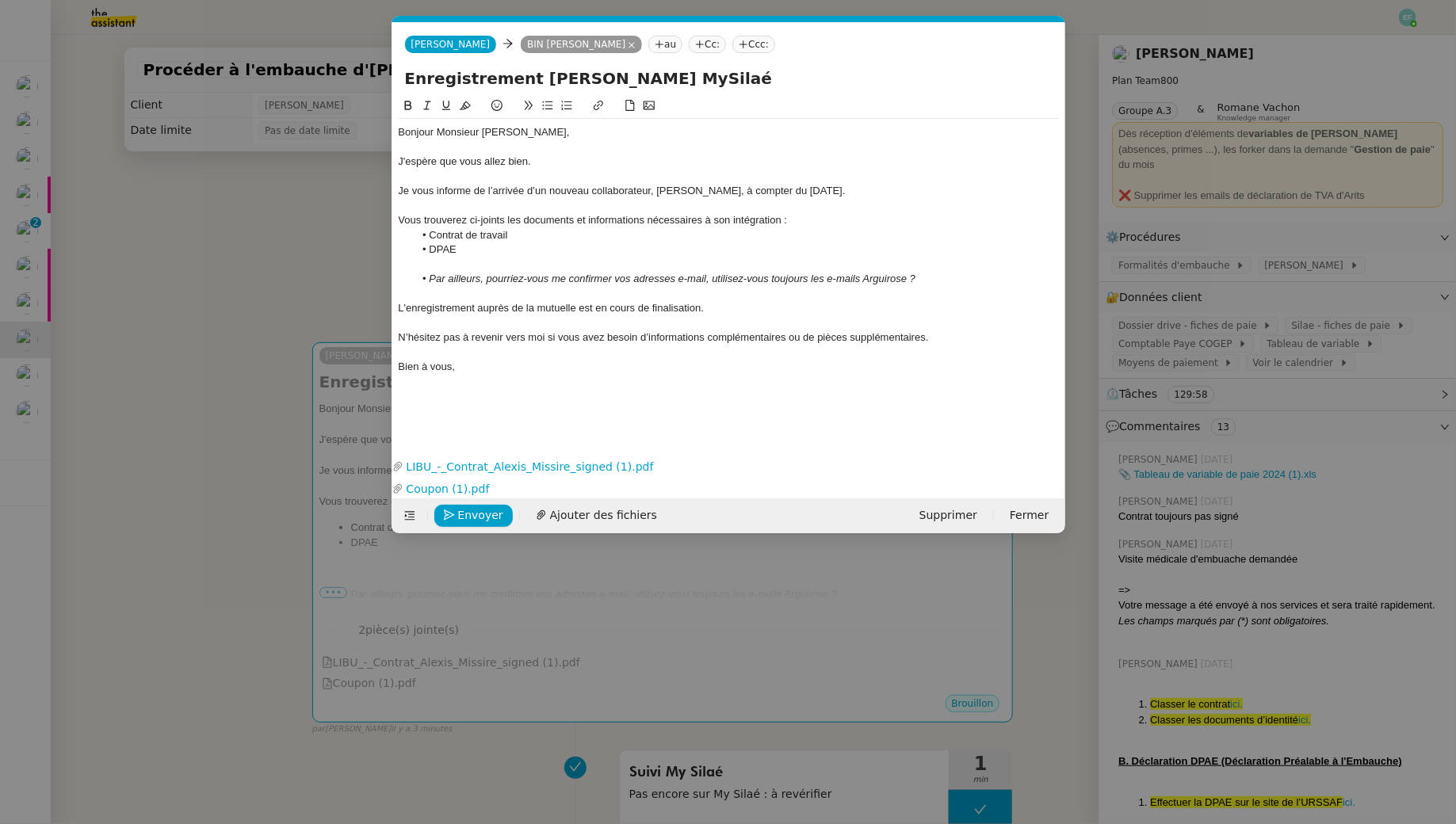
click at [485, 297] on div at bounding box center [728, 294] width 660 height 14
click at [906, 279] on em "Par ailleurs, pourriez-vous me confirmer vos adresses e-mail, utilisez-vous tou…" at bounding box center [672, 278] width 487 height 12
drag, startPoint x: 747, startPoint y: 313, endPoint x: 396, endPoint y: 308, distance: 351.0
click at [396, 308] on nz-spin "Bonjour Monsieur Bin, J'espère que vous allez bien. Je vous informe de l’arrivé…" at bounding box center [728, 267] width 672 height 340
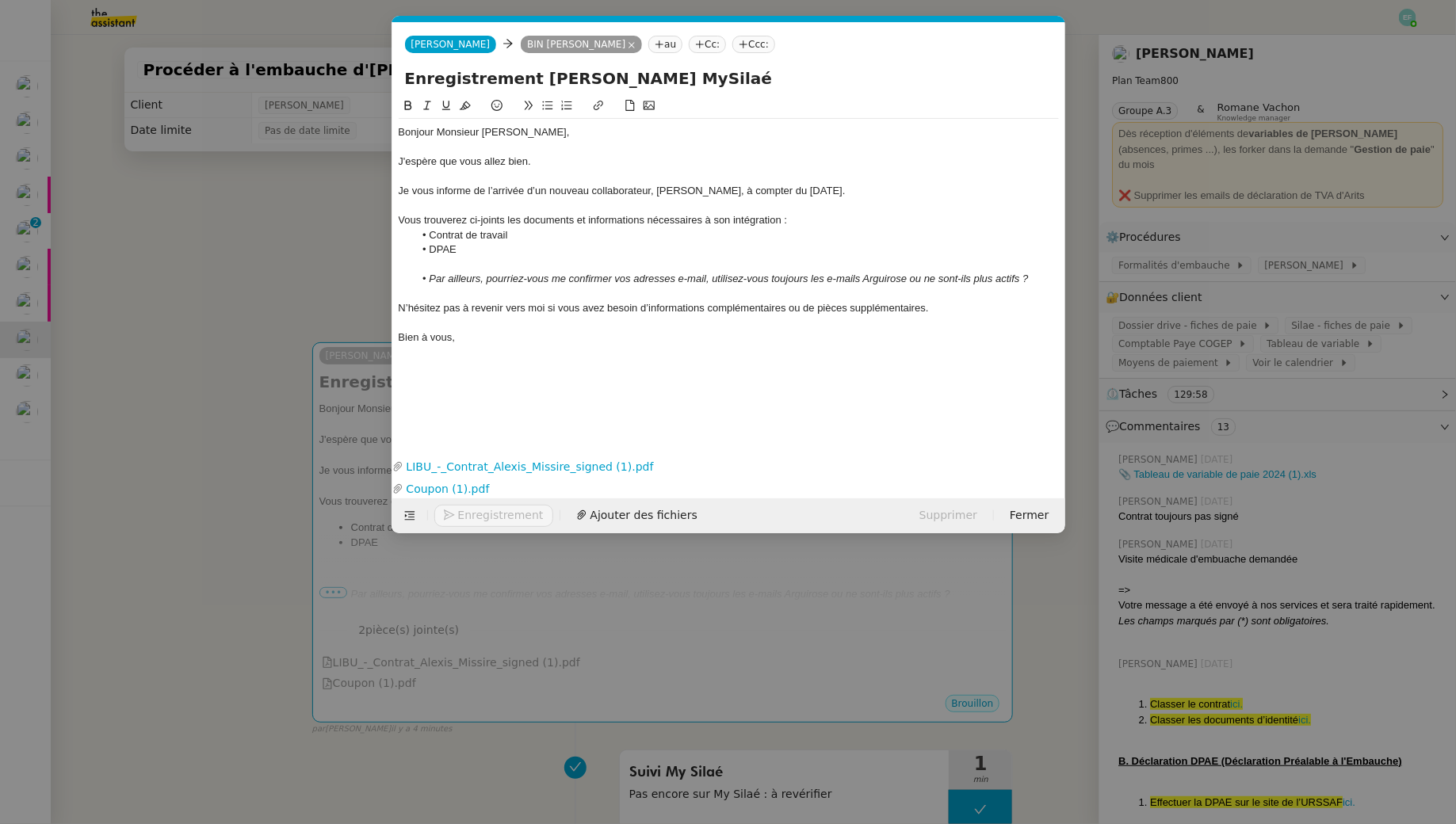
click at [485, 252] on li "DPAE" at bounding box center [736, 250] width 645 height 14
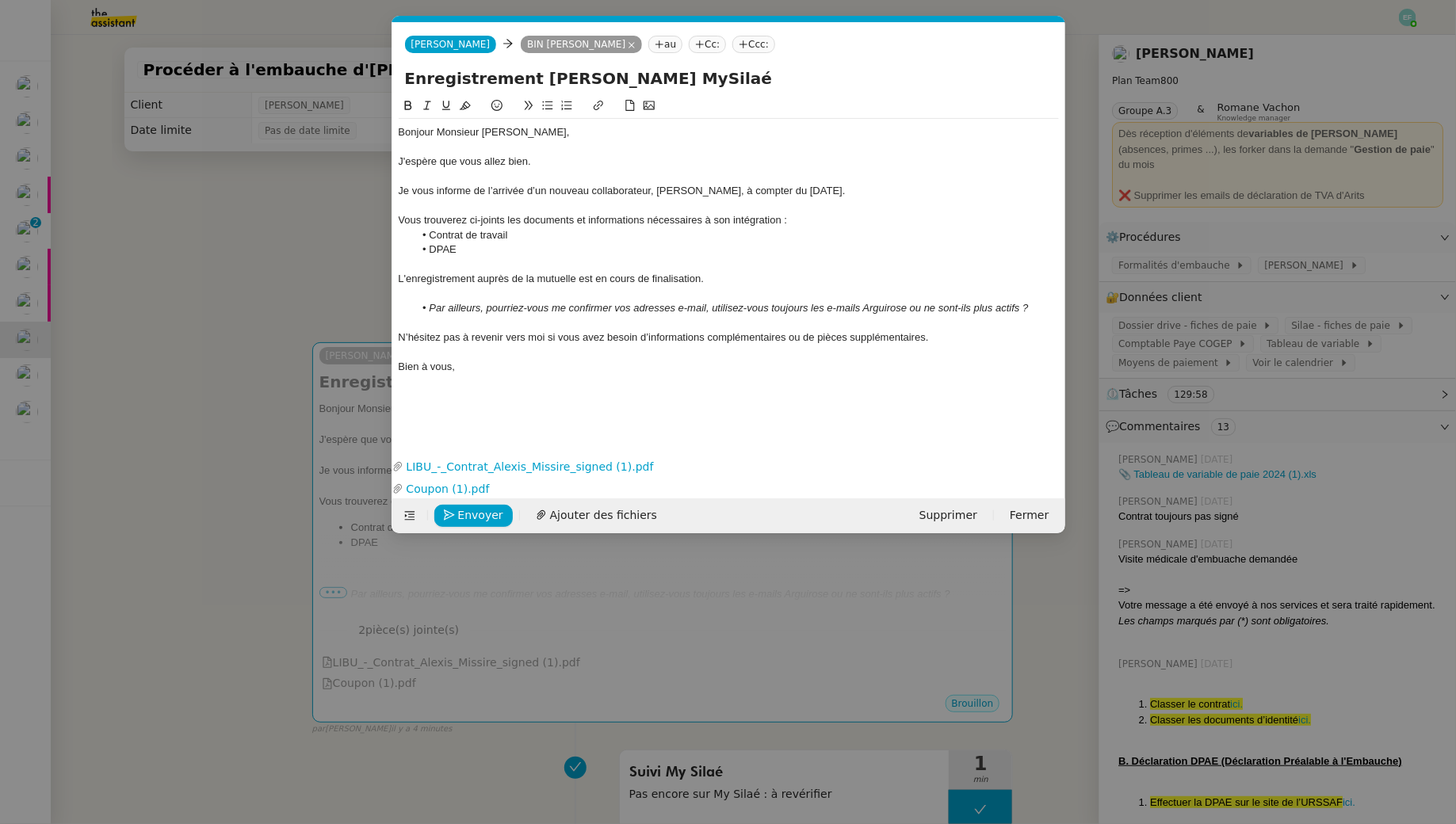
scroll to position [0, 0]
click at [479, 257] on div at bounding box center [728, 264] width 660 height 14
click at [465, 302] on em "Par ailleurs, pourriez-vous me confirmer vos adresses e-mail, utilisez-vous tou…" at bounding box center [728, 307] width 599 height 12
click at [616, 310] on em "Par ailleurs, pourriez-vous me confirmer vos adresses e-mail, utilisez-vous tou…" at bounding box center [728, 307] width 599 height 12
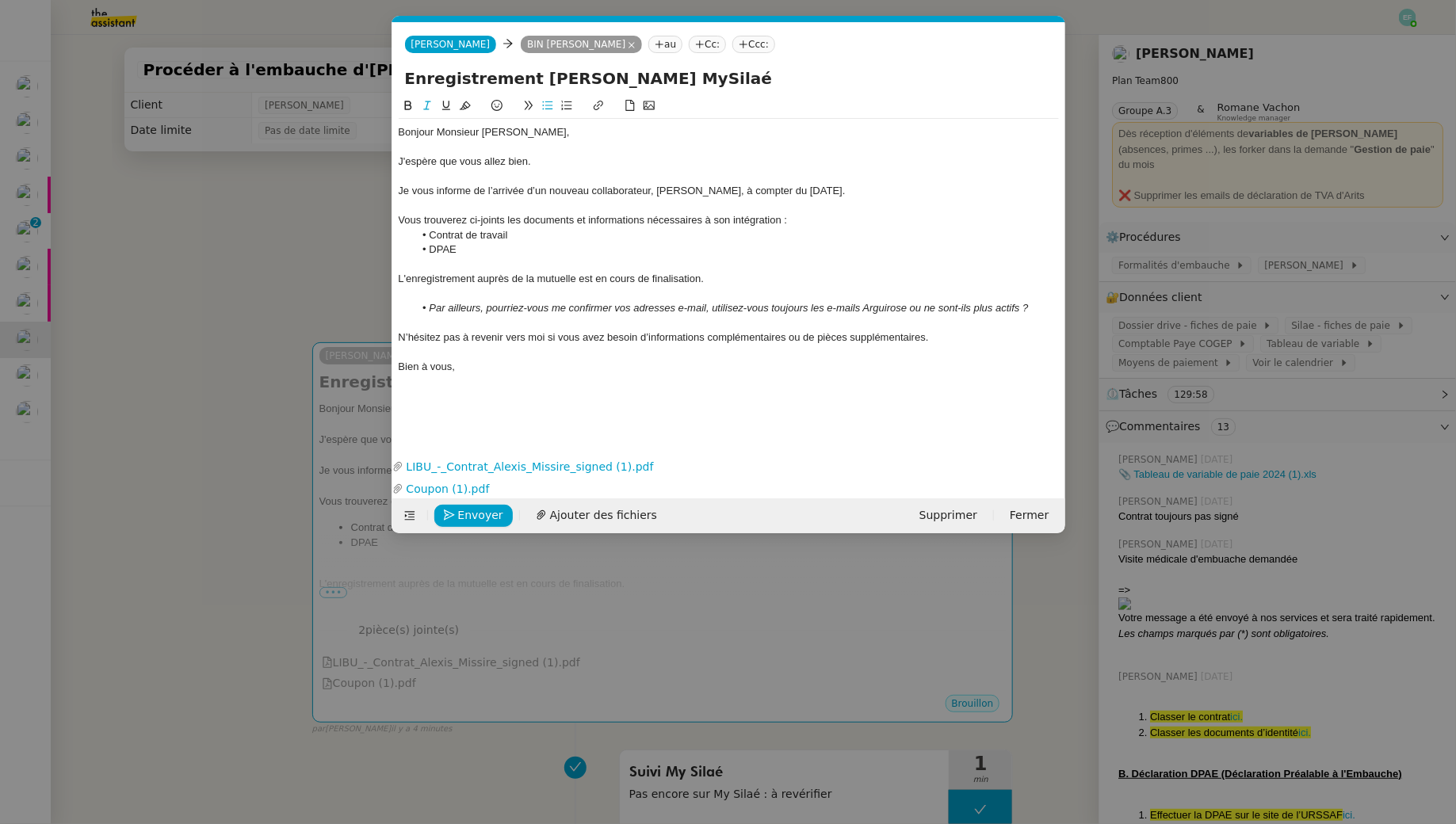
click at [620, 304] on em "Par ailleurs, pourriez-vous me confirmer vos adresses e-mail, utilisez-vous tou…" at bounding box center [728, 307] width 599 height 12
click at [754, 309] on em "Par ailleurs, pourriez-vous me confirmer les différentes adresses e-mail, utili…" at bounding box center [736, 314] width 615 height 26
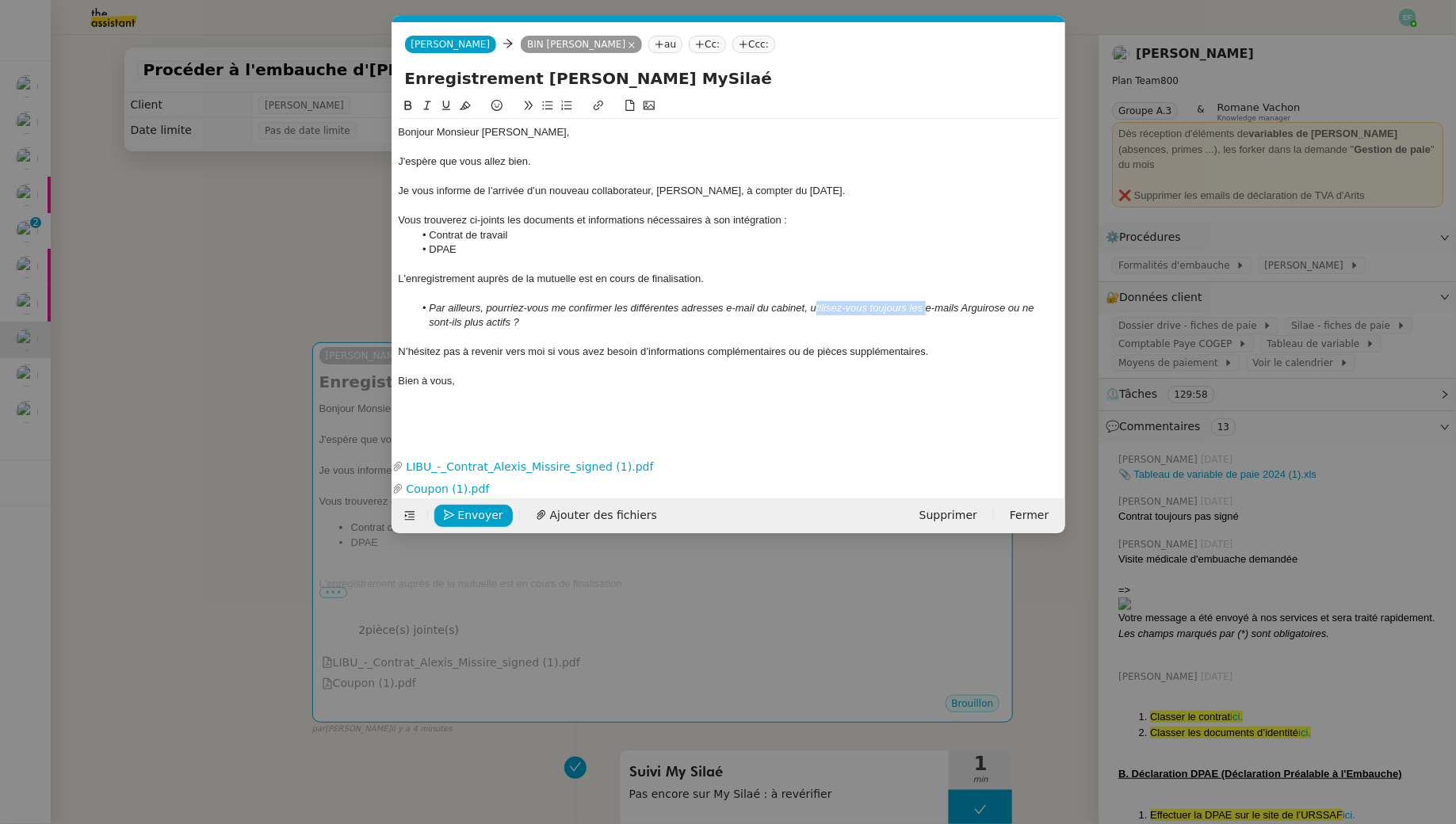
drag, startPoint x: 925, startPoint y: 304, endPoint x: 815, endPoint y: 304, distance: 110.0
click at [815, 304] on em "Par ailleurs, pourriez-vous me confirmer les différentes adresses e-mail du cab…" at bounding box center [732, 314] width 608 height 26
drag, startPoint x: 998, startPoint y: 308, endPoint x: 1015, endPoint y: 321, distance: 21.4
click at [1015, 321] on li "Par ailleurs, pourriez-vous me confirmer les différentes adresses e-mail du cab…" at bounding box center [736, 315] width 645 height 30
click at [869, 304] on em "Par ailleurs, pourriez-vous me confirmer les différentes adresses e-mail du cab…" at bounding box center [725, 314] width 592 height 26
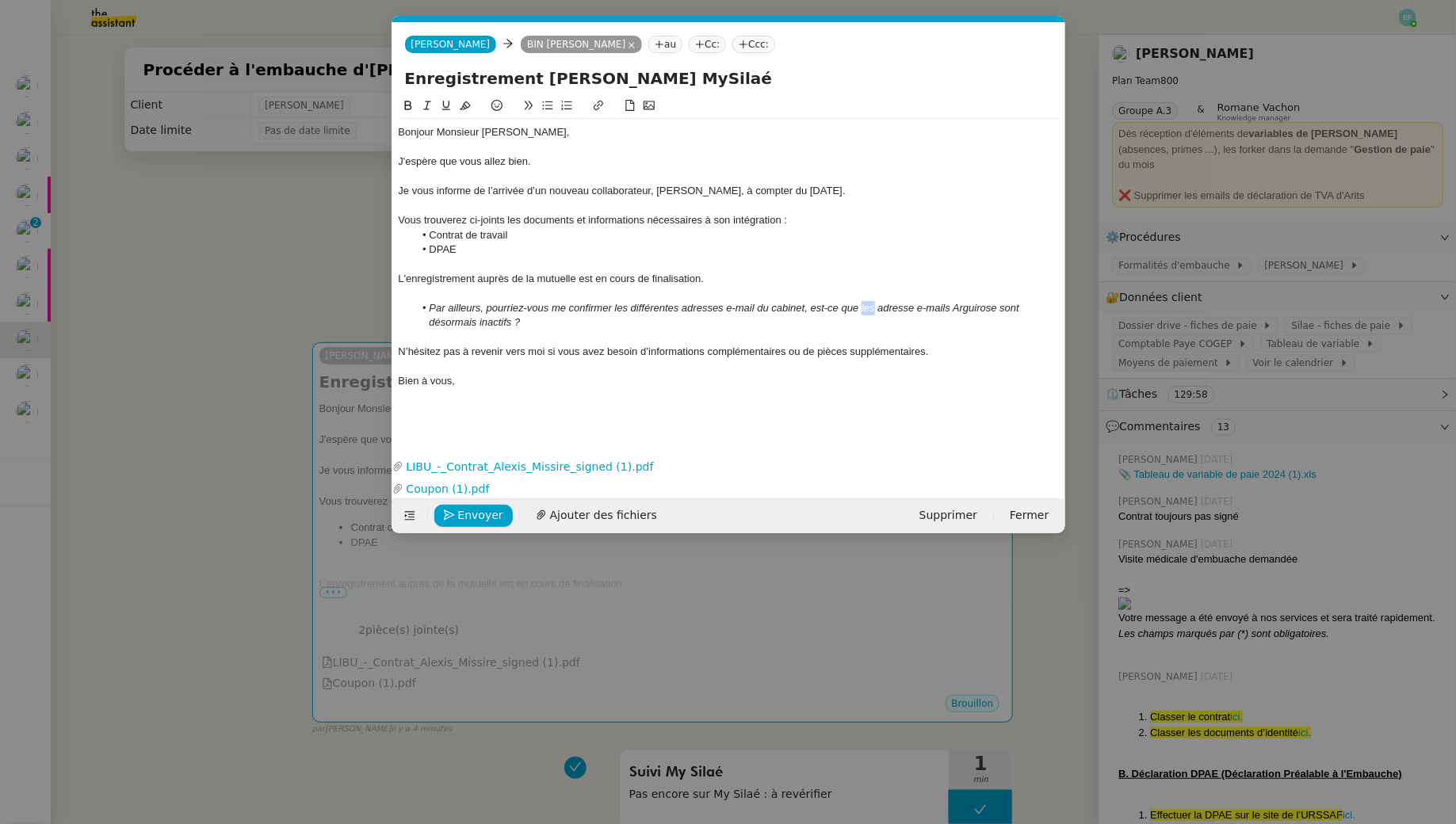
click at [869, 304] on em "Par ailleurs, pourriez-vous me confirmer les différentes adresses e-mail du cab…" at bounding box center [725, 314] width 592 height 26
click at [967, 314] on li "Par ailleurs, pourriez-vous me confirmer les différentes adresses e-mail du cab…" at bounding box center [736, 315] width 645 height 30
click at [1007, 312] on em "Par ailleurs, pourriez-vous me confirmer les différentes adresses e-mail du cab…" at bounding box center [744, 314] width 631 height 26
click at [925, 302] on em "Par ailleurs, pourriez-vous me confirmer les différentes adresses e-mail du cab…" at bounding box center [744, 314] width 631 height 26
click at [557, 320] on li "Par ailleurs, pourriez-vous me confirmer les différentes adresses e-mail du cab…" at bounding box center [736, 315] width 645 height 30
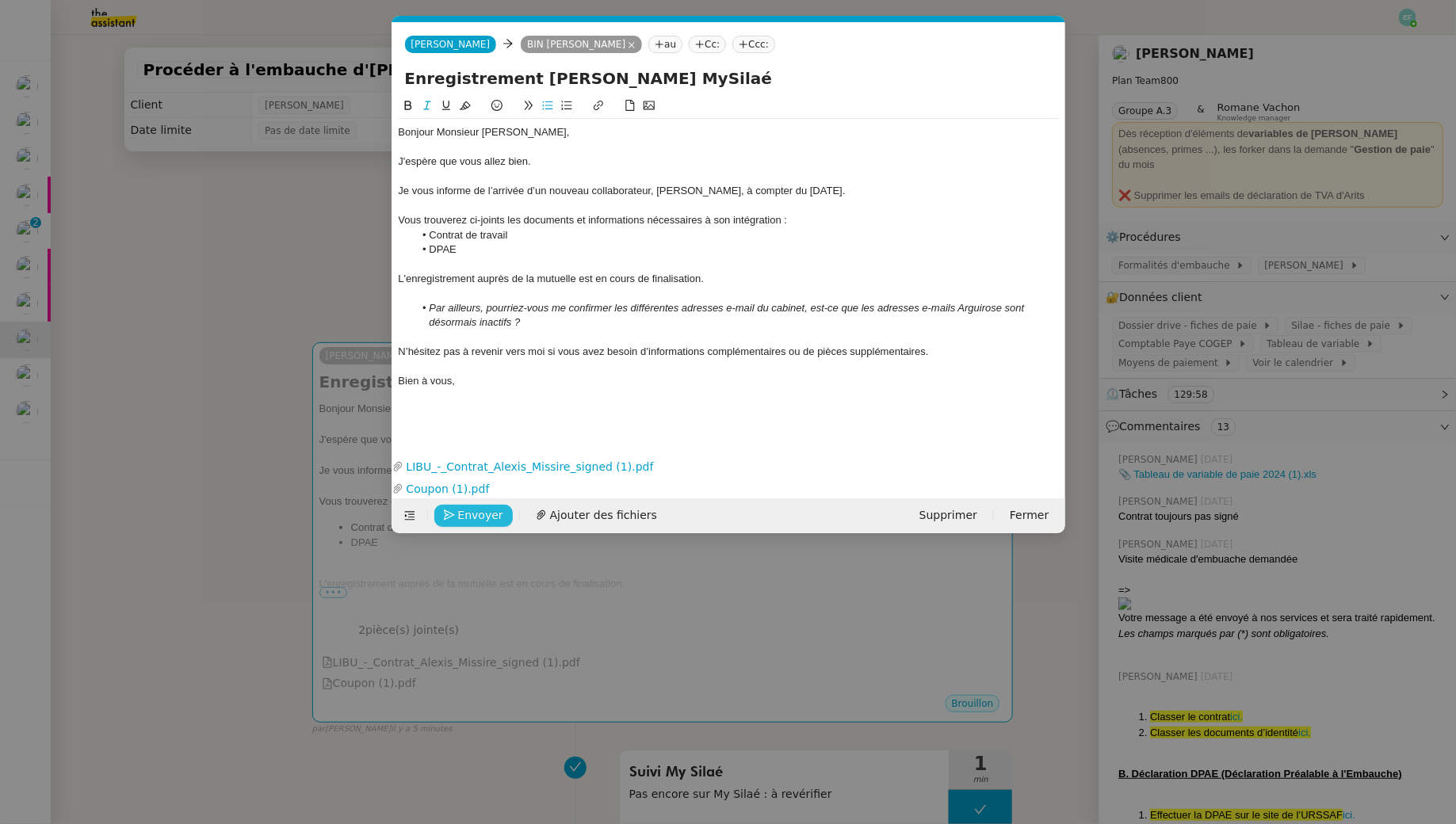
click at [465, 513] on span "Envoyer" at bounding box center [480, 515] width 45 height 18
click at [465, 513] on span "Confirmer l'envoi" at bounding box center [505, 515] width 95 height 18
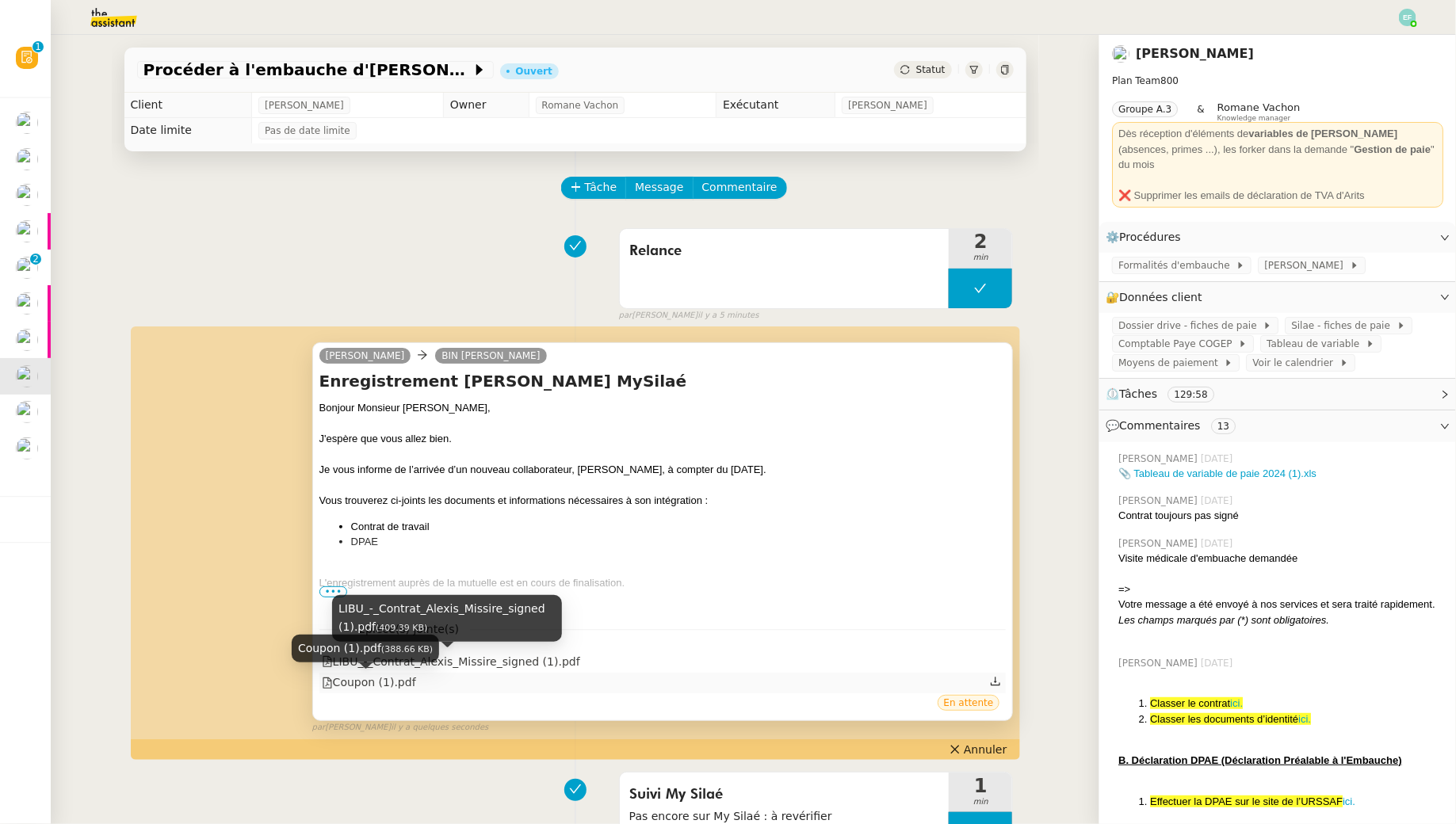
click at [369, 678] on div "Coupon (1).pdf" at bounding box center [368, 682] width 94 height 18
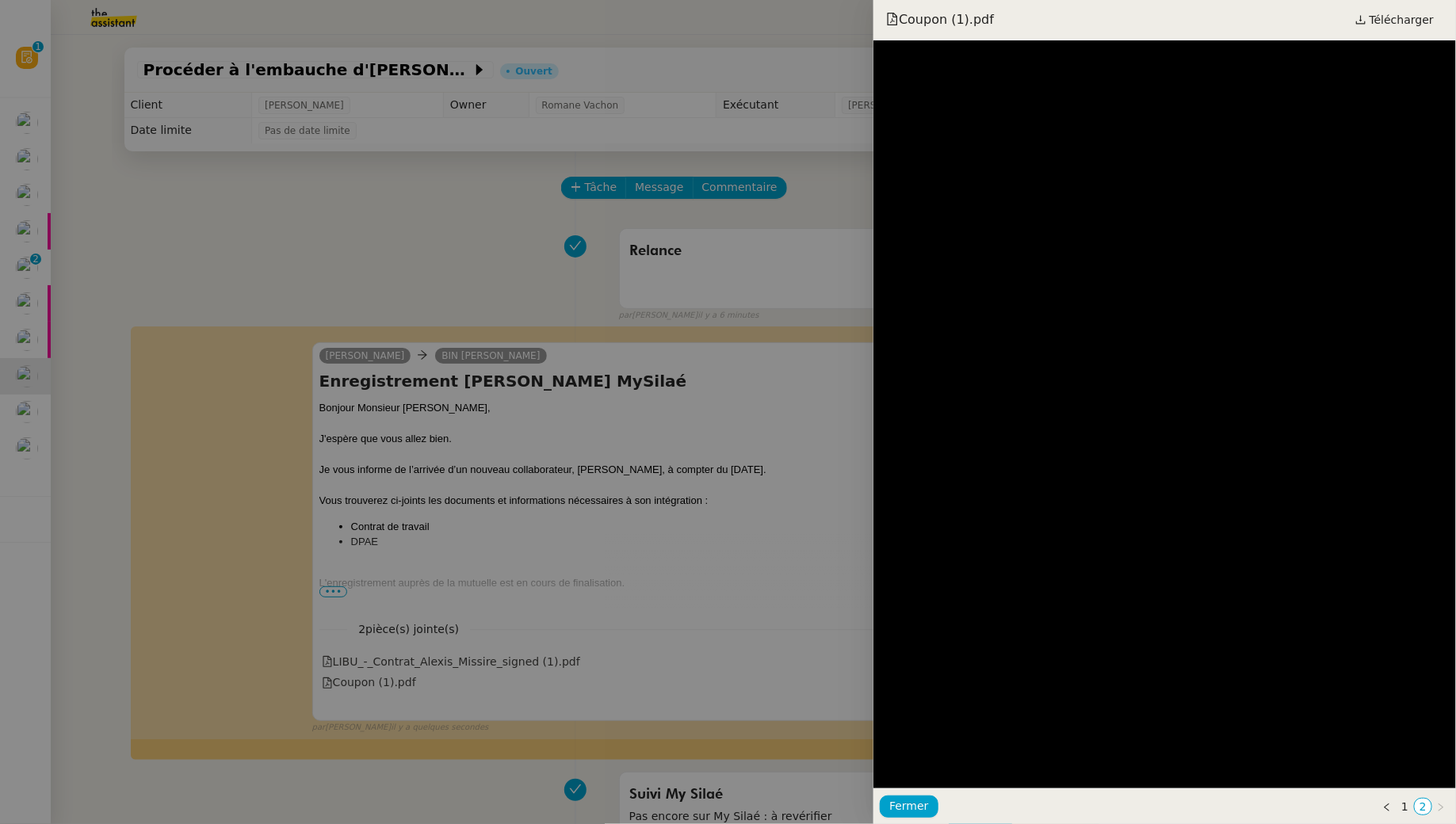
click at [502, 232] on div at bounding box center [728, 412] width 1456 height 824
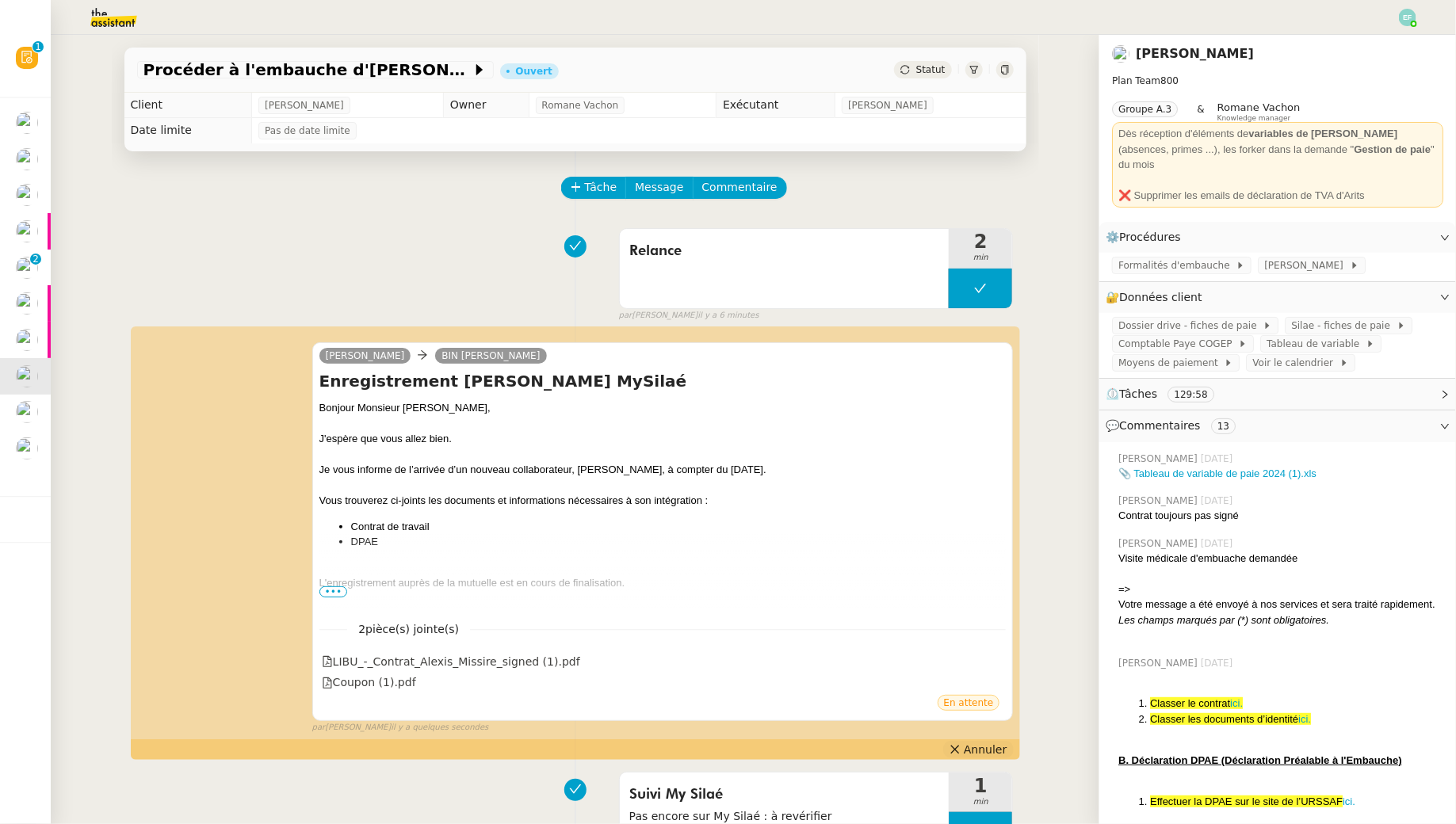
click at [977, 745] on span "Annuler" at bounding box center [985, 749] width 43 height 16
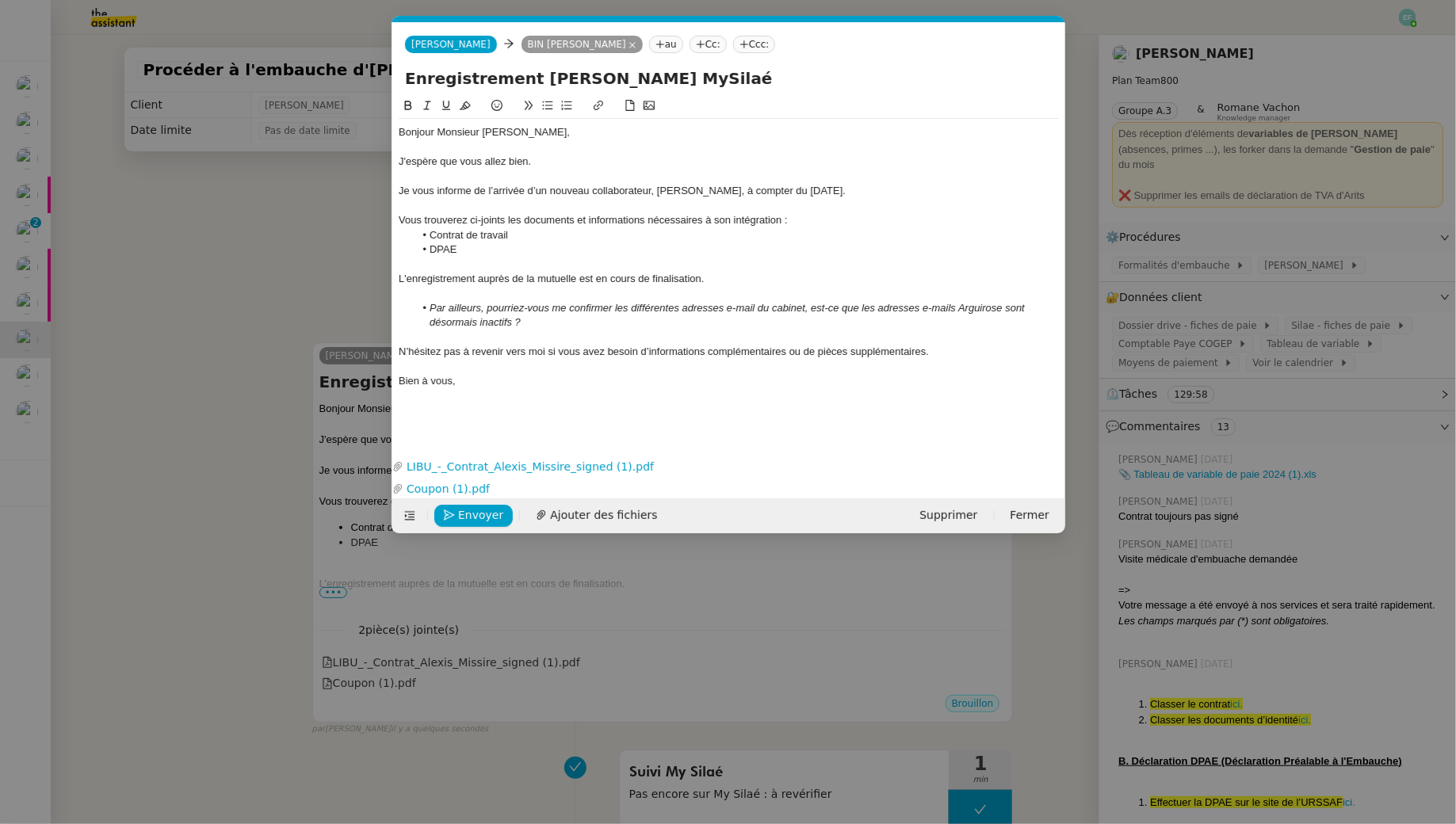
scroll to position [0, 33]
click at [450, 485] on link "Coupon (1).pdf" at bounding box center [725, 489] width 645 height 18
click at [551, 468] on link "LIBU_-_Contrat_Alexis_Missire_signed (1).pdf" at bounding box center [725, 467] width 645 height 18
click at [191, 225] on nz-modal-container "Service TA - VOYAGE - PROPOSITION GLOBALE A utiliser dans le cadre de propositi…" at bounding box center [728, 412] width 1456 height 824
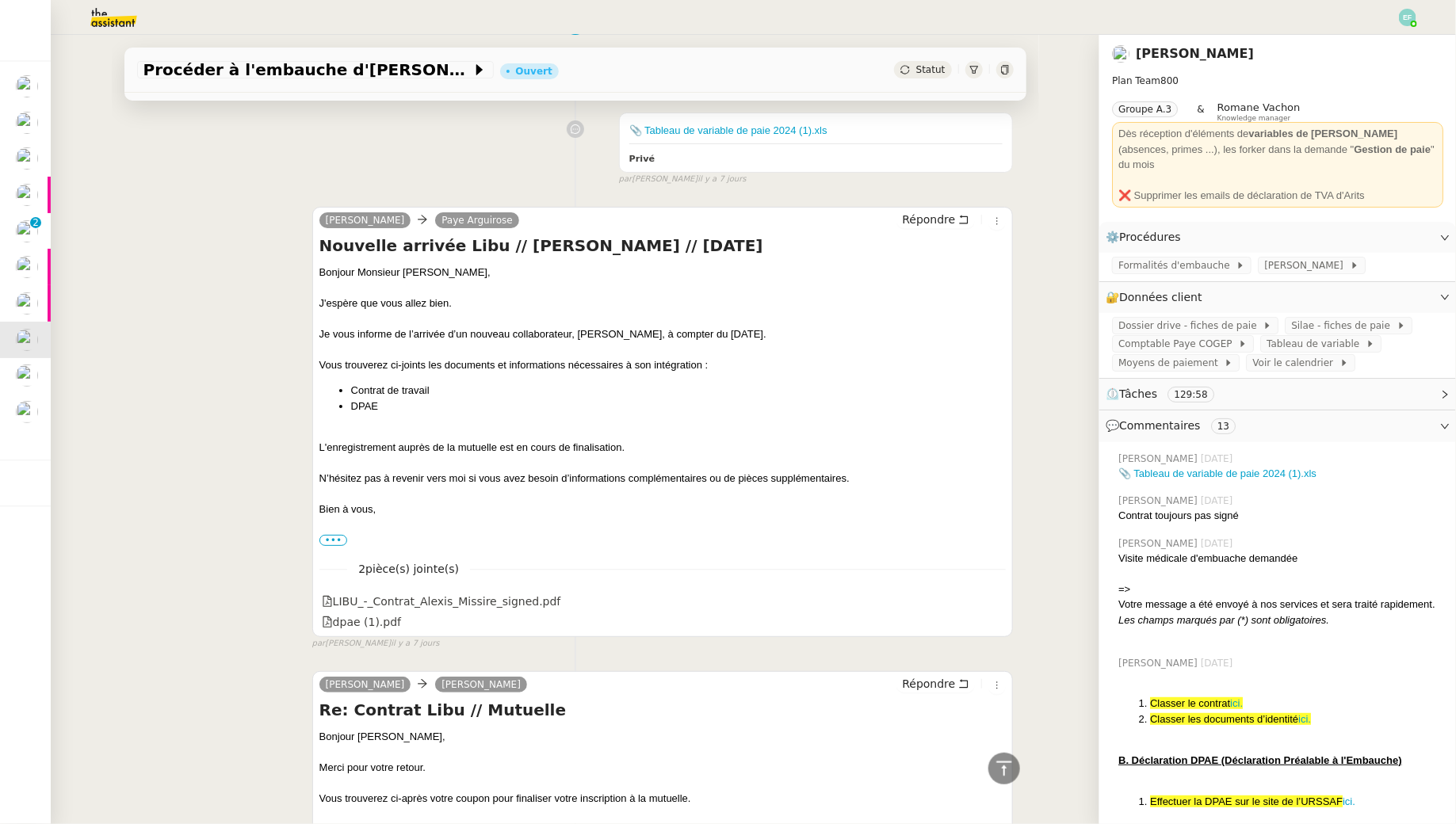
scroll to position [2855, 0]
click at [995, 618] on icon at bounding box center [996, 624] width 11 height 11
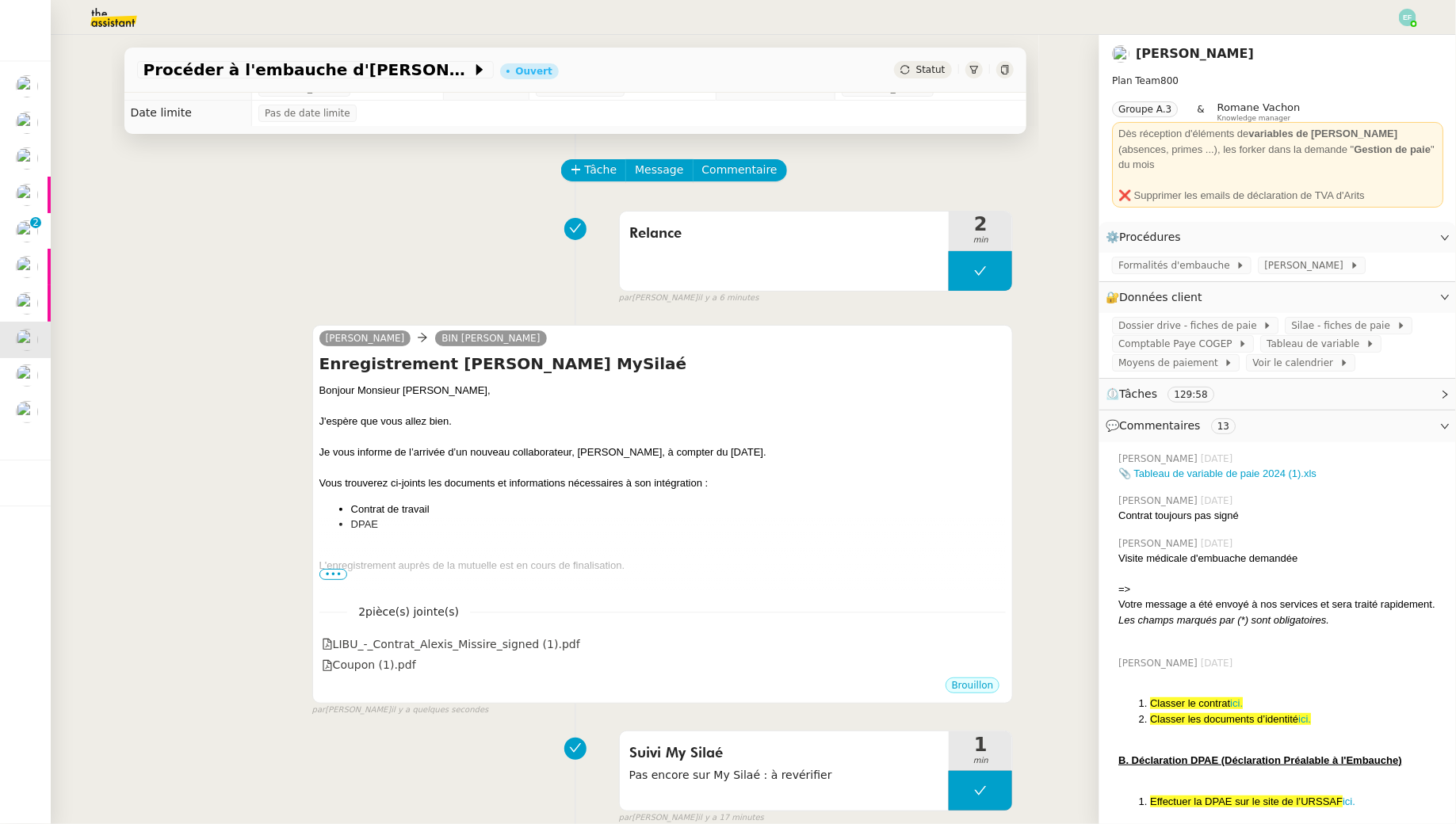
scroll to position [0, 0]
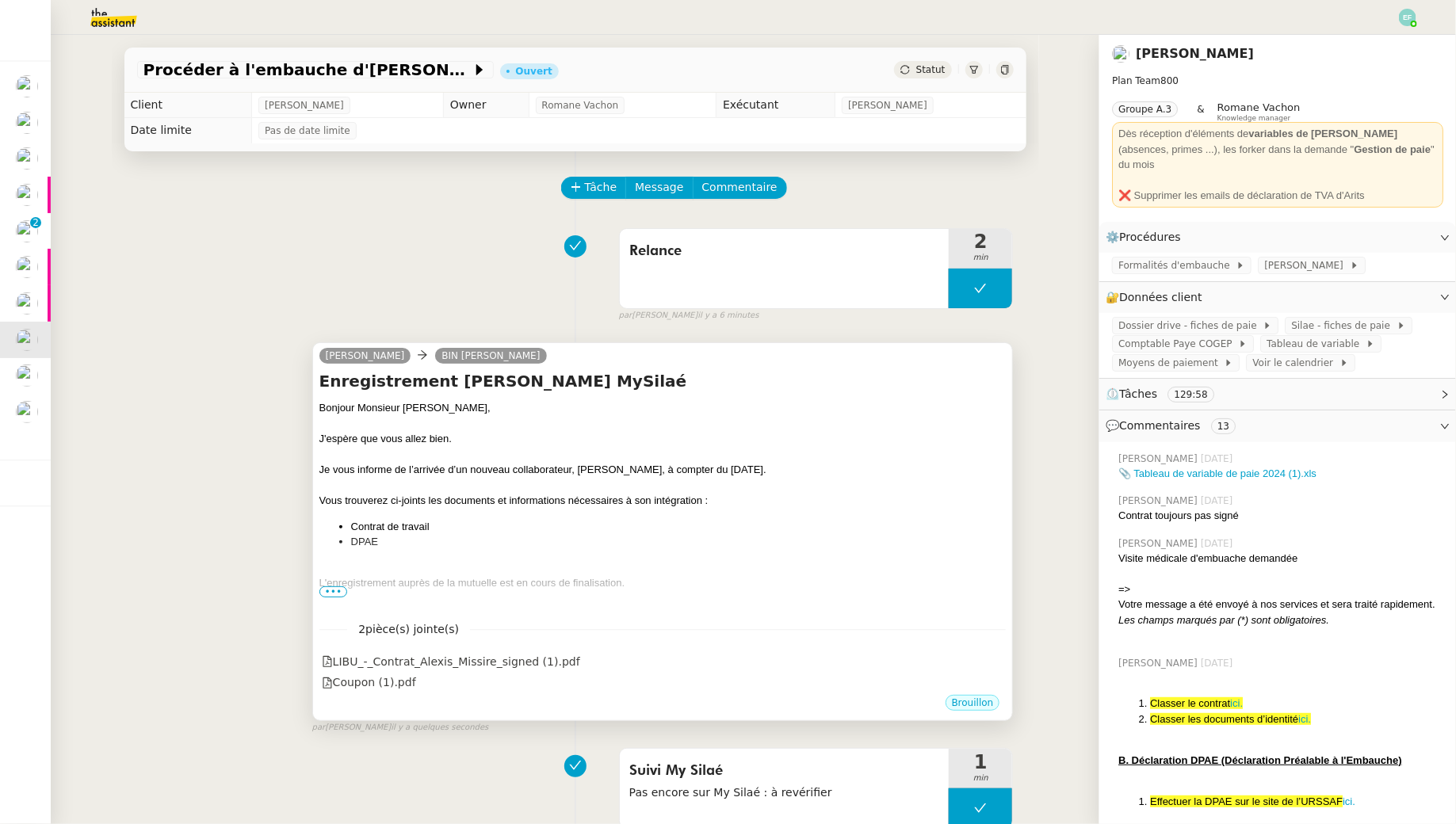
click at [649, 701] on div "Brouillon" at bounding box center [662, 705] width 687 height 23
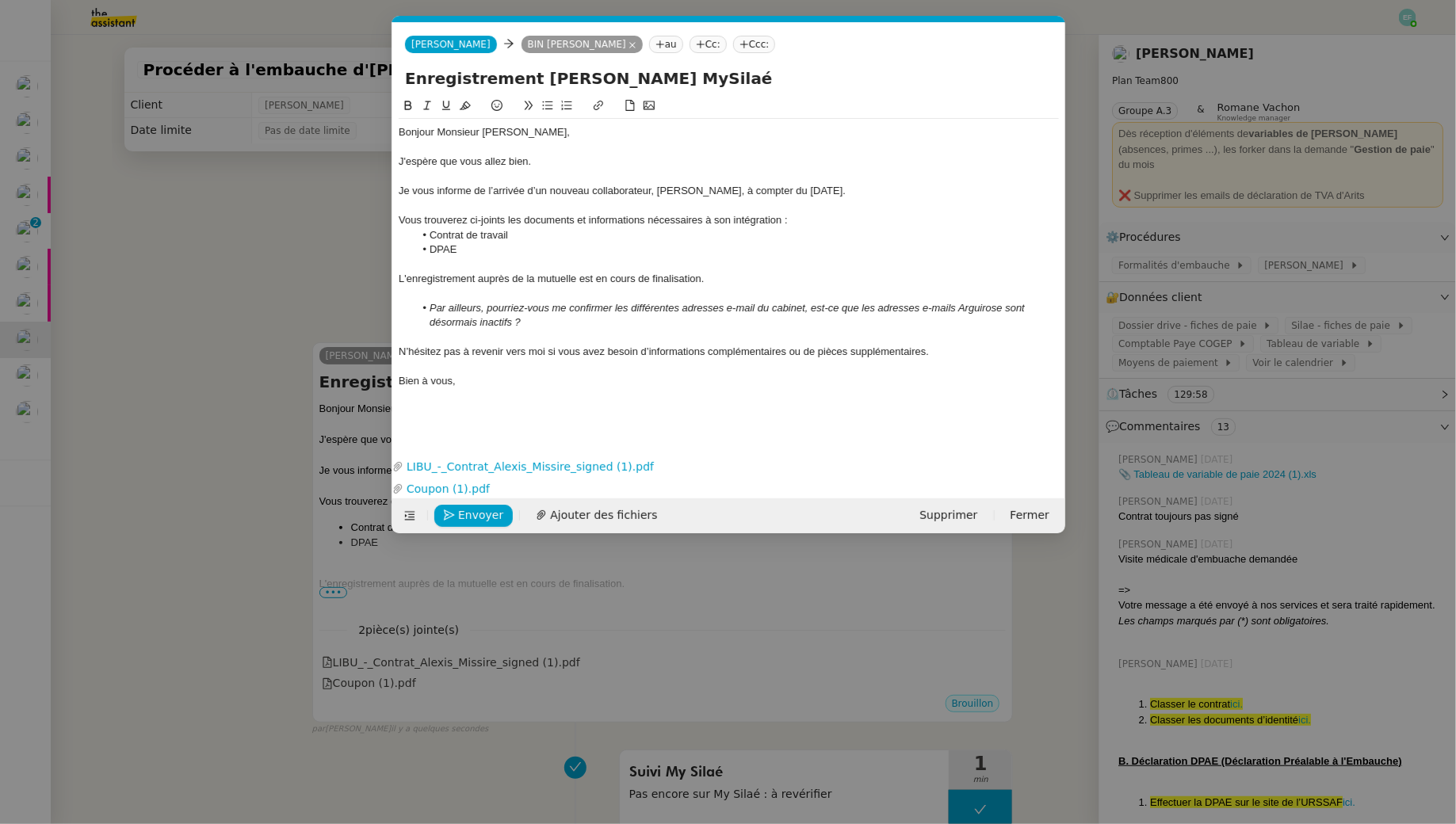
scroll to position [0, 33]
click at [1055, 487] on icon "button" at bounding box center [1056, 488] width 10 height 10
click at [591, 521] on span "Ajouter des fichiers" at bounding box center [644, 515] width 107 height 18
click at [412, 73] on input "Enregistrement Alexis Missire MySilaé" at bounding box center [728, 78] width 647 height 23
type input "Nouvelle entrée // Enregistrement Alexis Missire MySilaé"
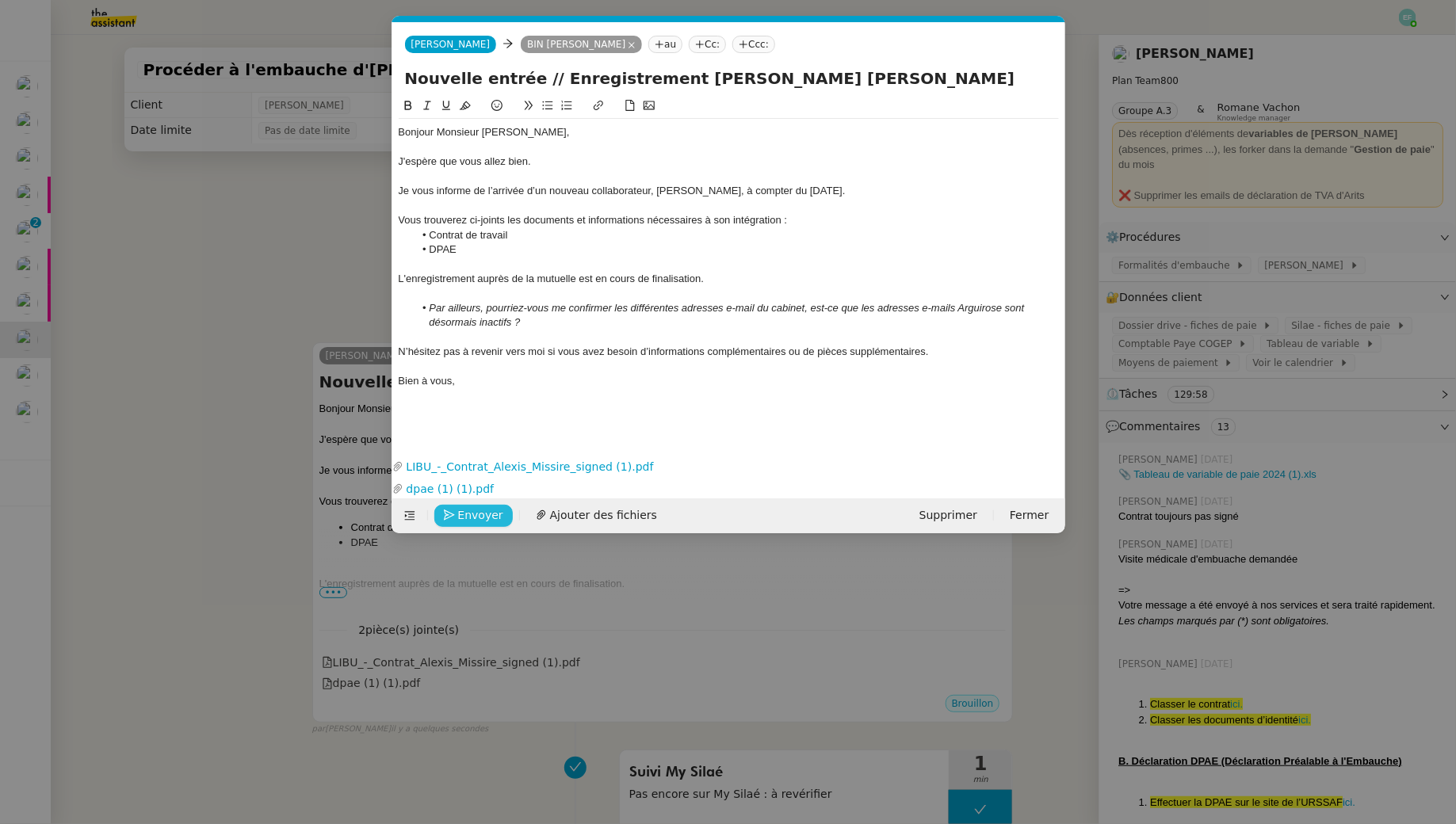
click at [491, 511] on span "Envoyer" at bounding box center [480, 515] width 45 height 18
click at [491, 511] on span "Confirmer l'envoi" at bounding box center [505, 515] width 95 height 18
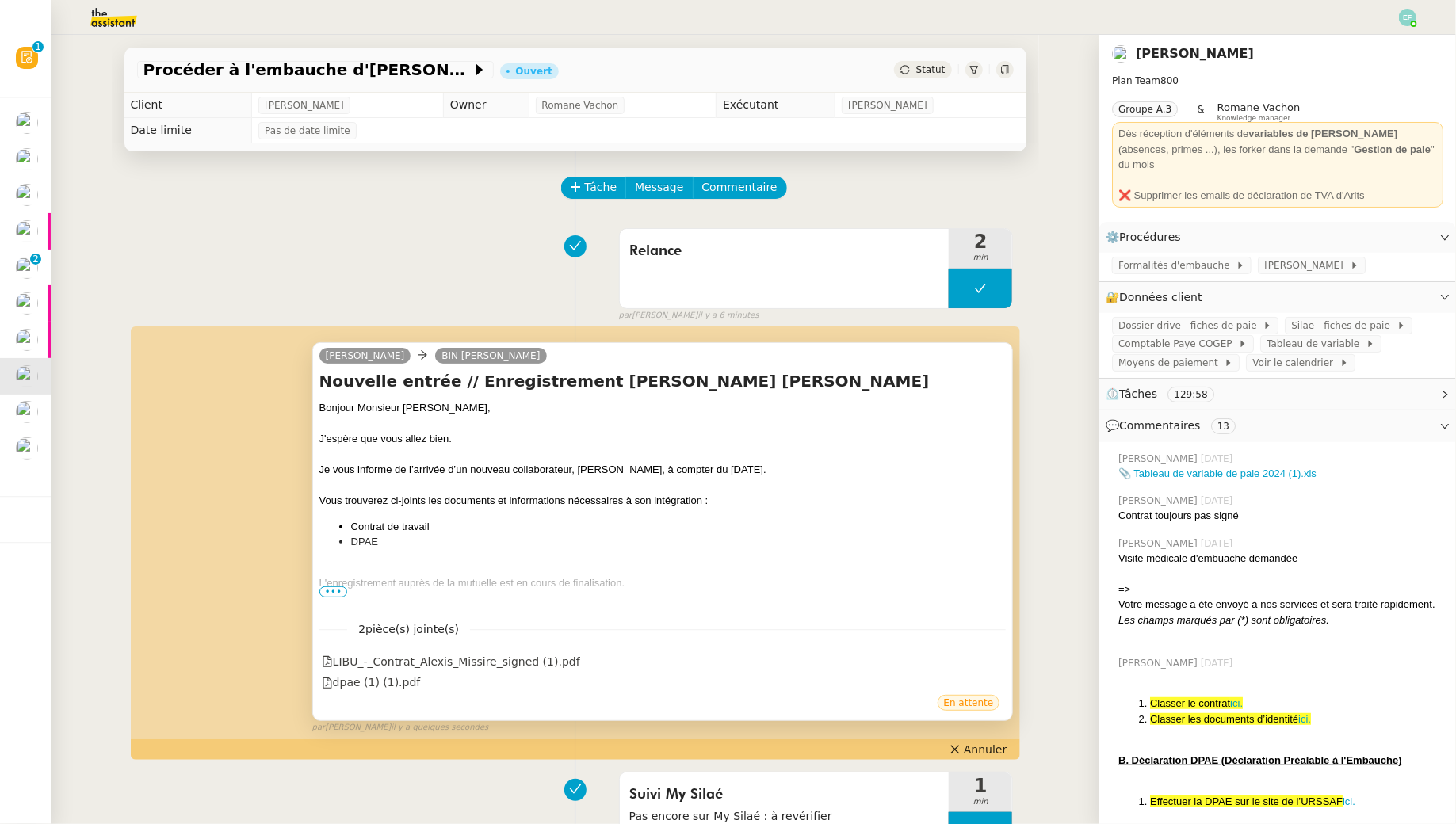
click at [333, 590] on span "•••" at bounding box center [334, 592] width 29 height 11
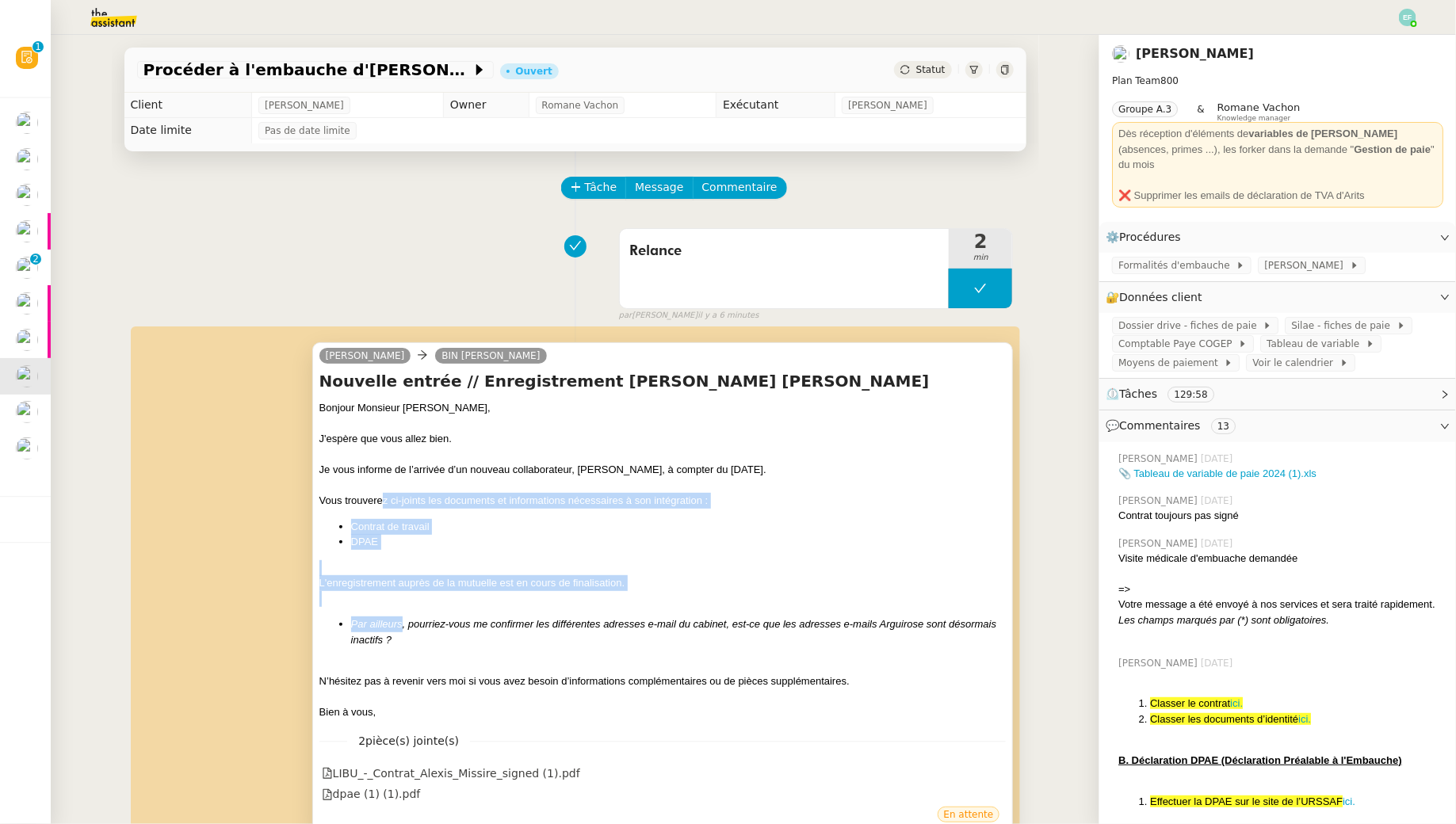
drag, startPoint x: 380, startPoint y: 502, endPoint x: 401, endPoint y: 632, distance: 131.7
click at [401, 632] on div "Bonjour Monsieur Bin, J'espère que vous allez bien. Je vous informe de l’arrivé…" at bounding box center [662, 560] width 687 height 320
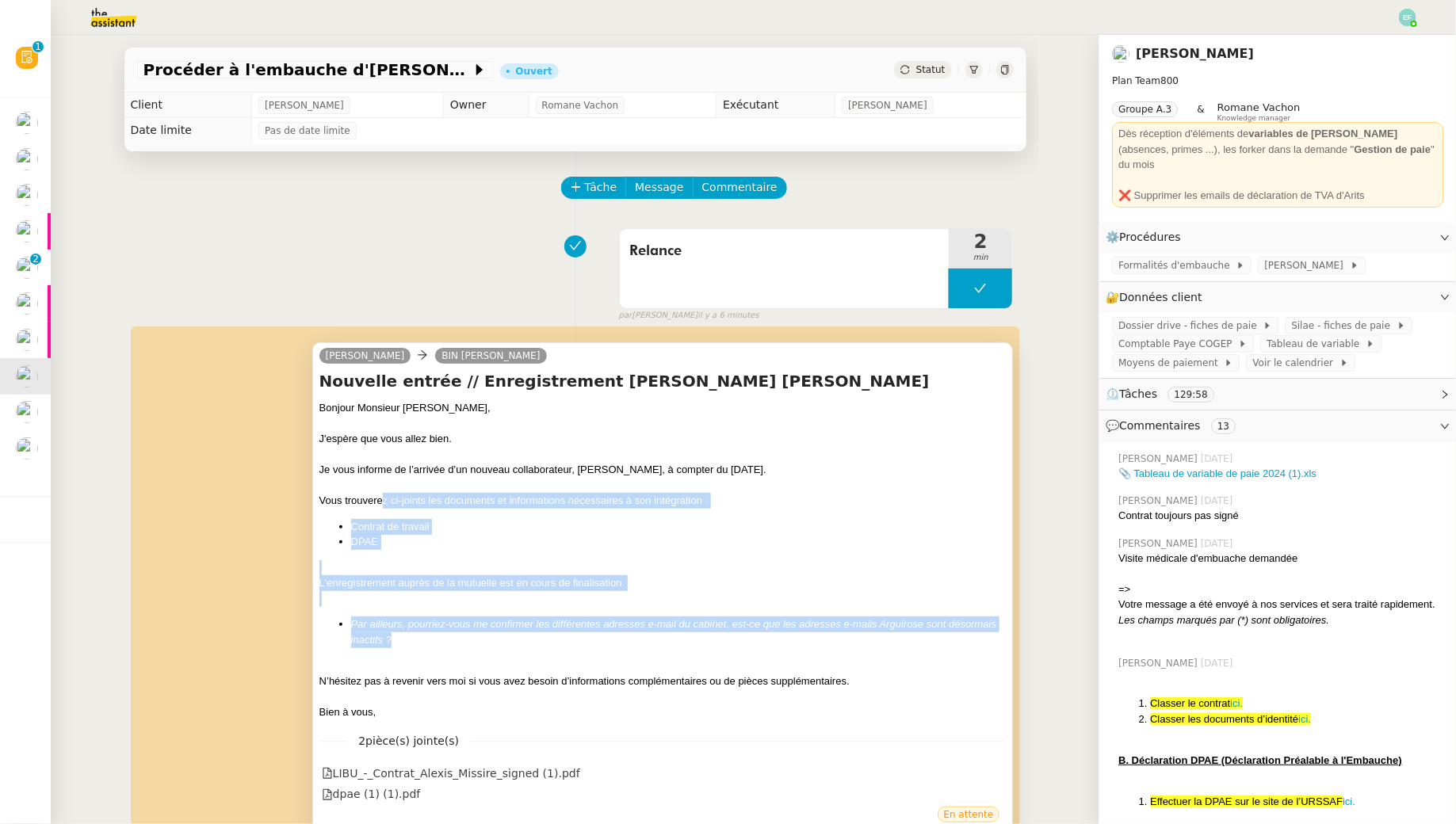
click at [401, 632] on li "Par ailleurs, pourriez-vous me confirmer les différentes adresses e-mail du cab…" at bounding box center [679, 632] width 655 height 31
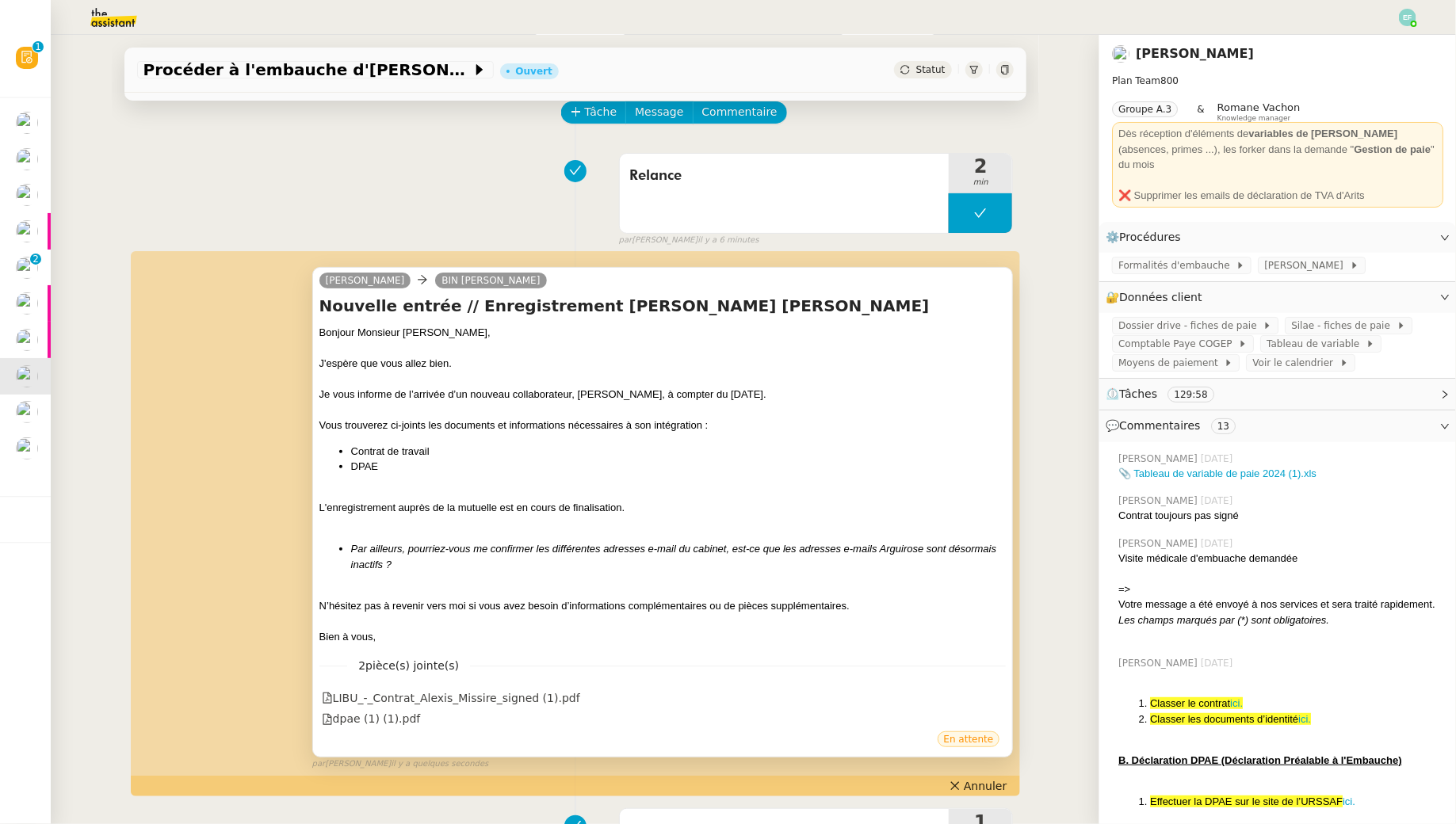
scroll to position [89, 0]
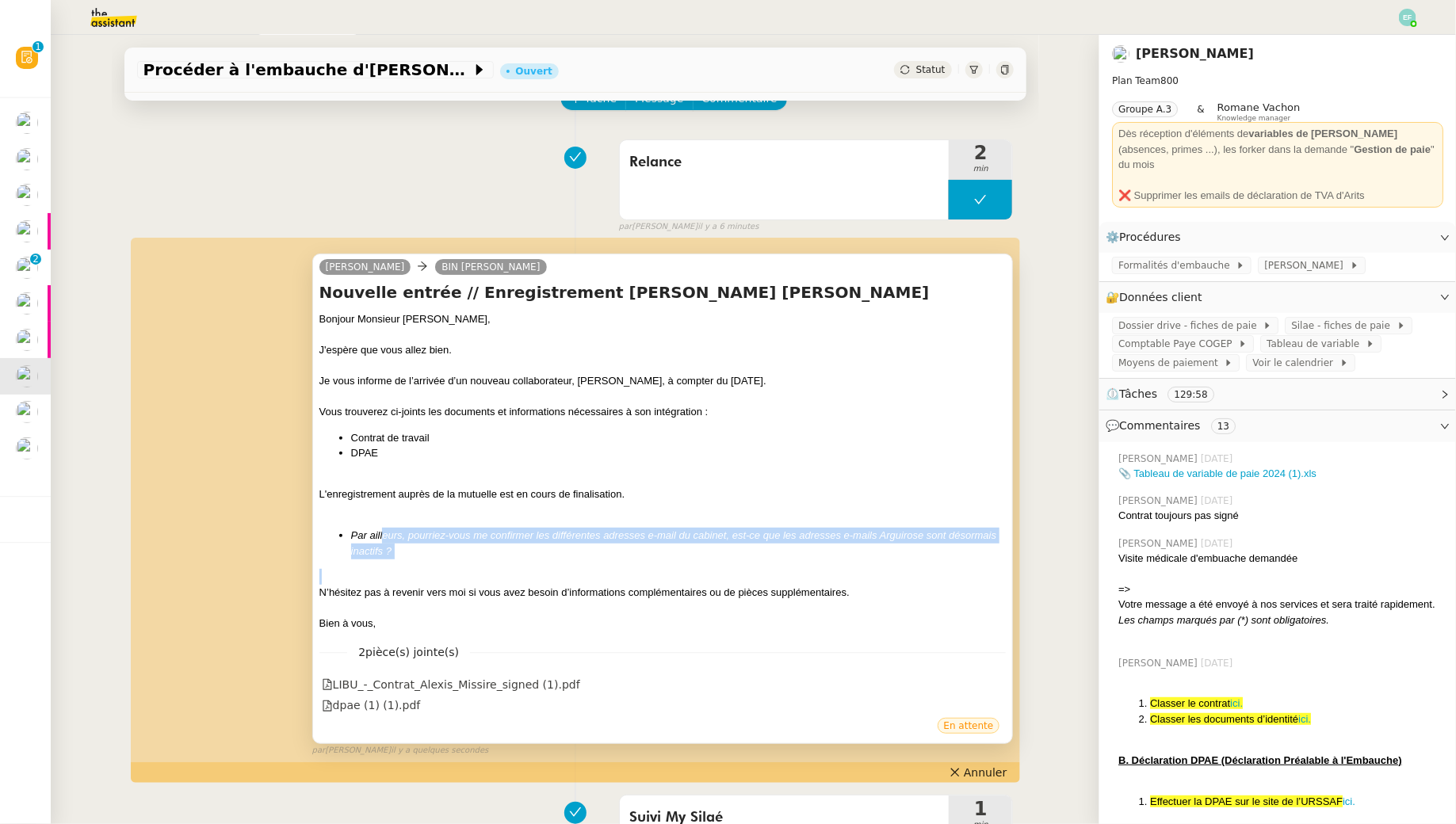
drag, startPoint x: 382, startPoint y: 538, endPoint x: 390, endPoint y: 575, distance: 37.9
click at [390, 573] on div "Bonjour Monsieur Bin, J'espère que vous allez bien. Je vous informe de l’arrivé…" at bounding box center [662, 471] width 687 height 320
click at [390, 575] on div at bounding box center [662, 577] width 687 height 16
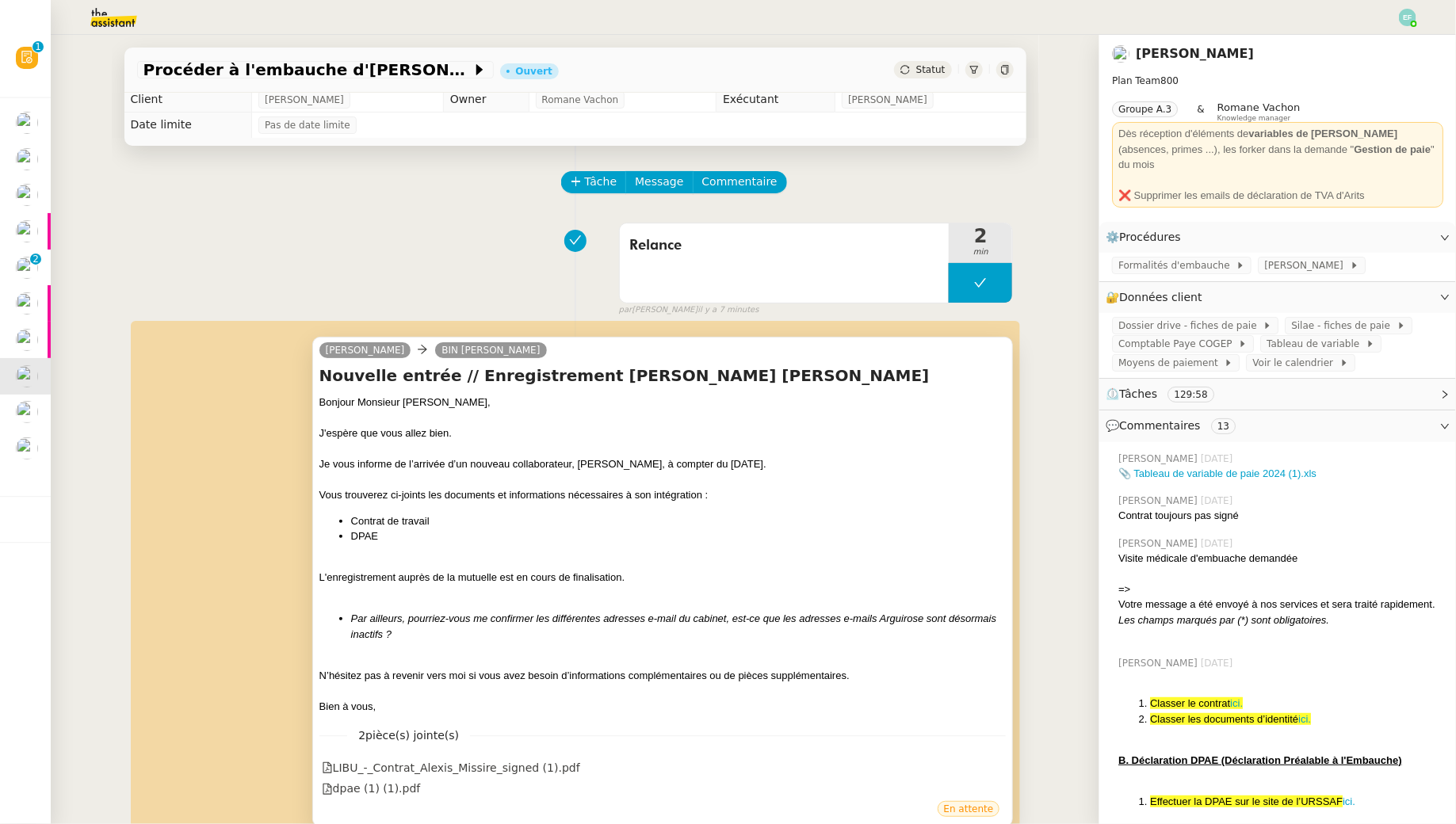
scroll to position [0, 0]
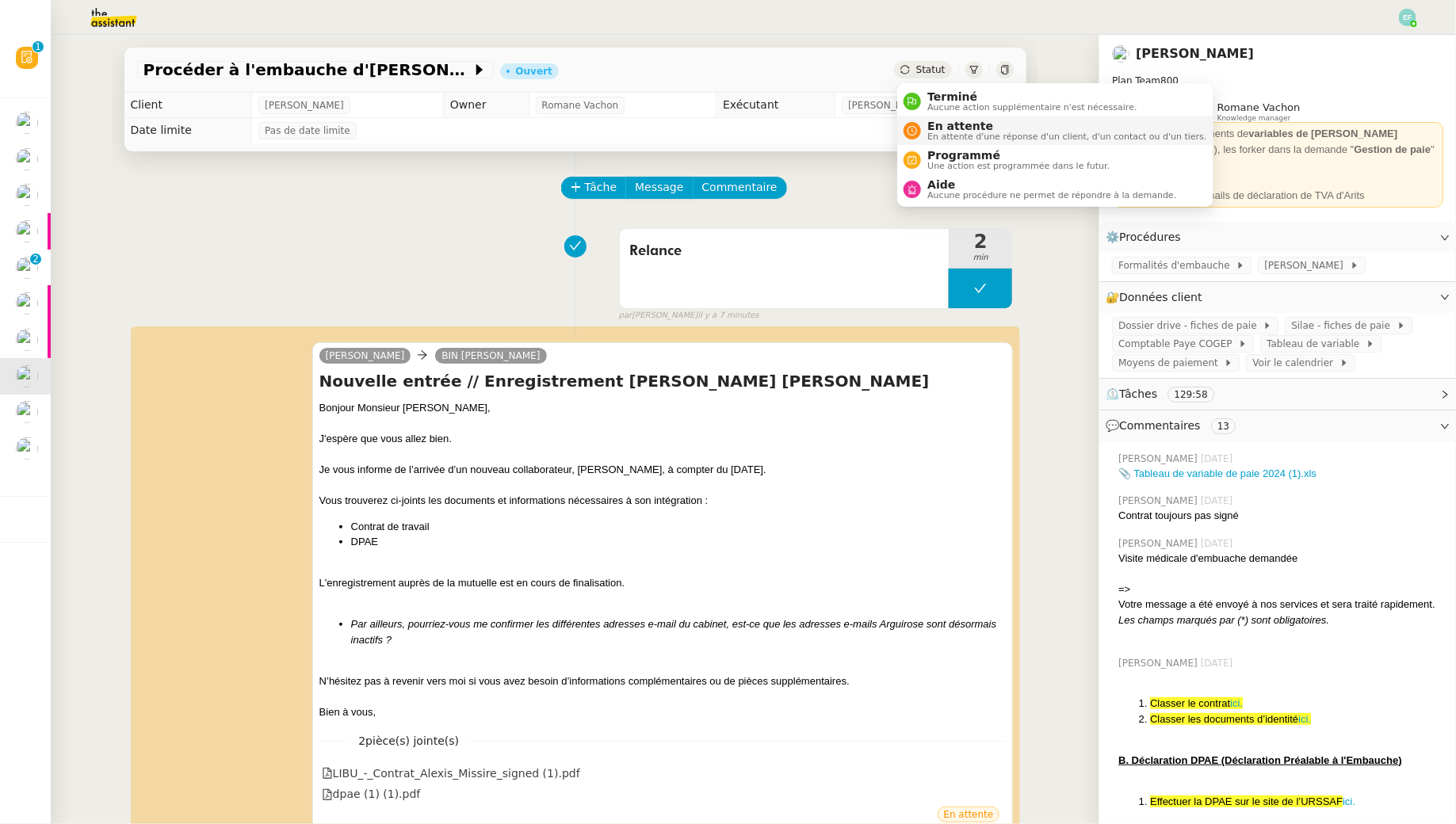
click at [928, 126] on span "En attente" at bounding box center [1066, 126] width 279 height 13
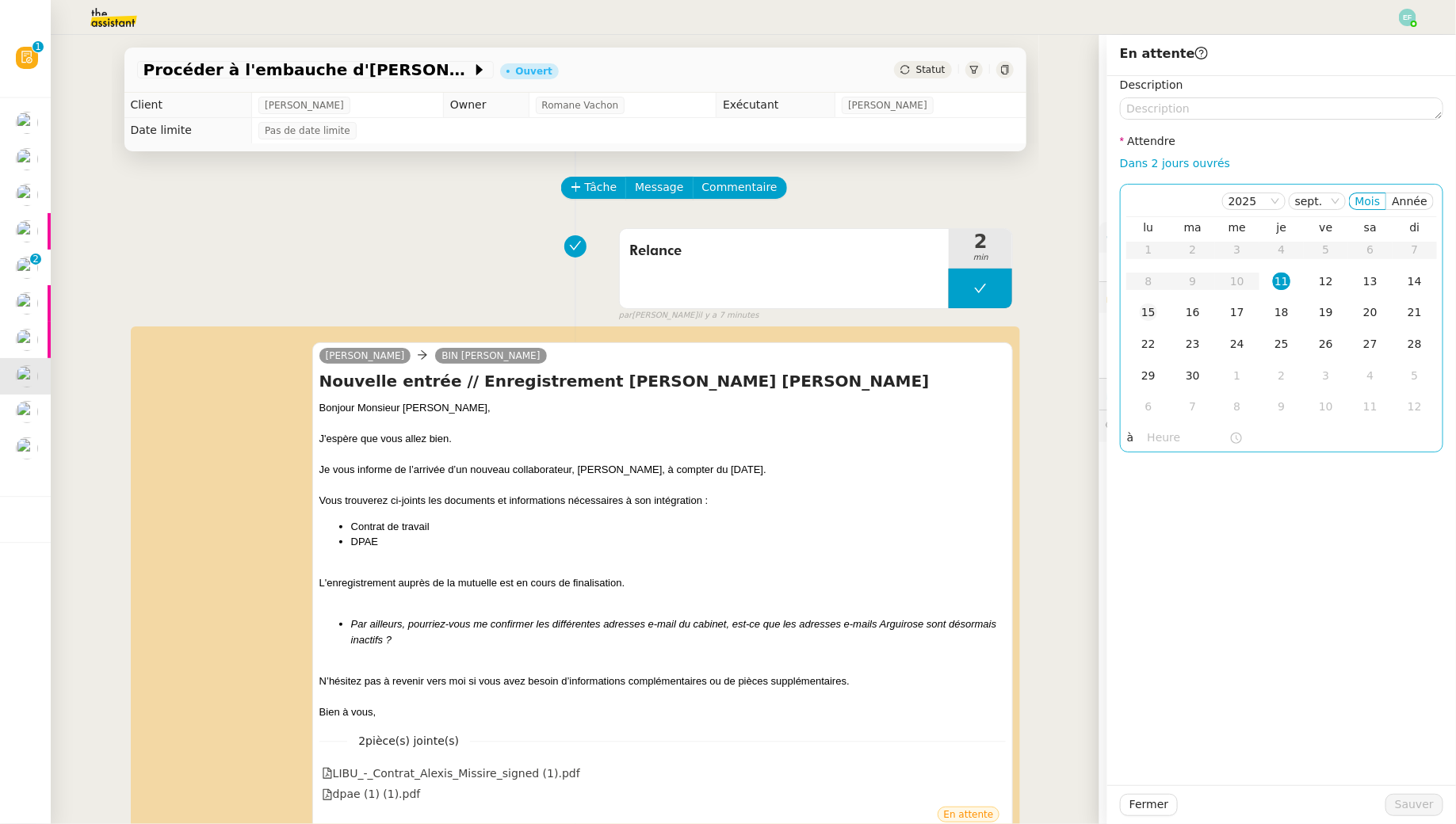
click at [1159, 315] on td "15" at bounding box center [1147, 312] width 44 height 31
click at [1176, 118] on textarea at bounding box center [1281, 109] width 323 height 22
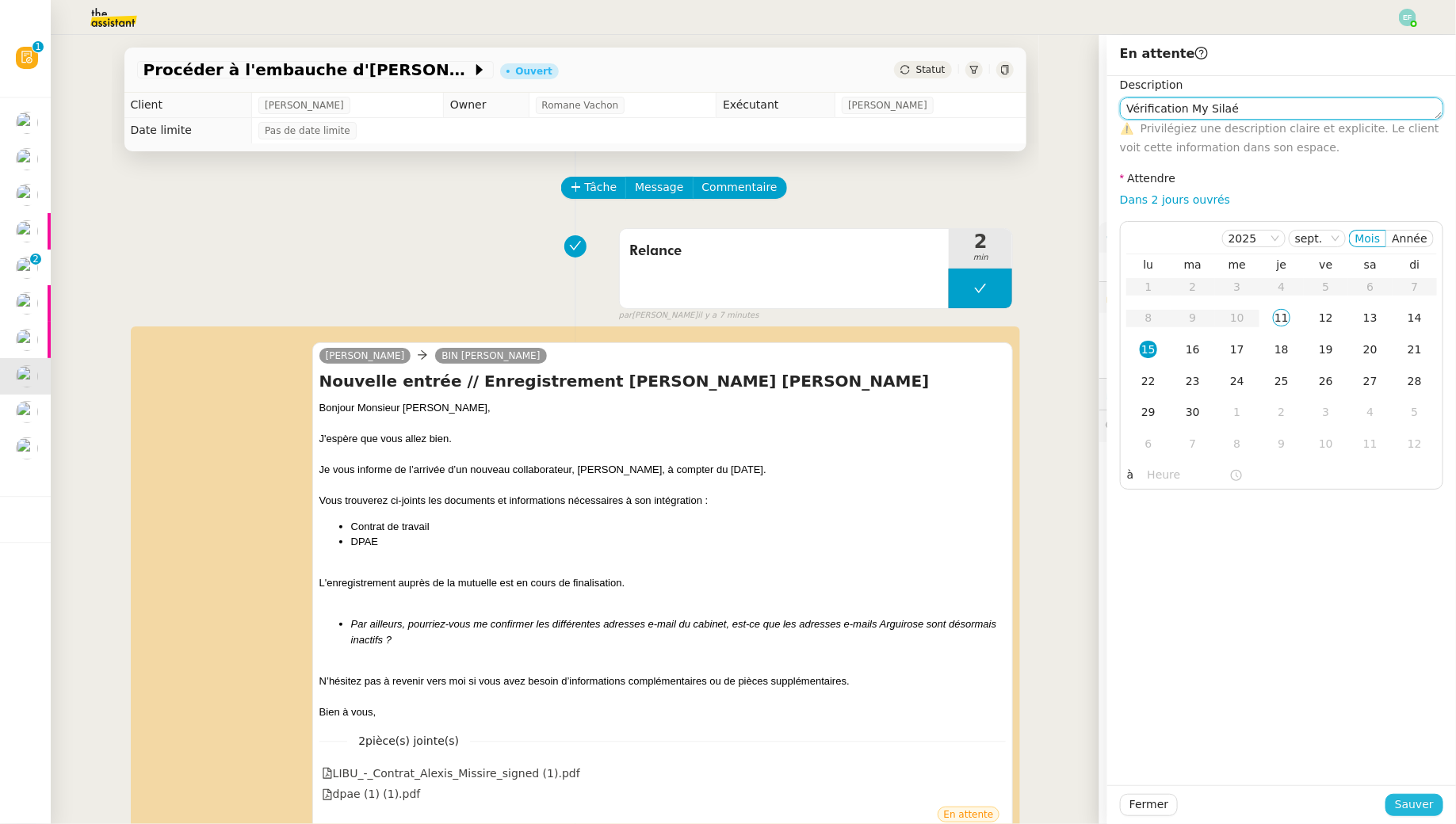
type textarea "Vérification My Silaé"
click at [1400, 811] on span "Sauver" at bounding box center [1414, 804] width 39 height 18
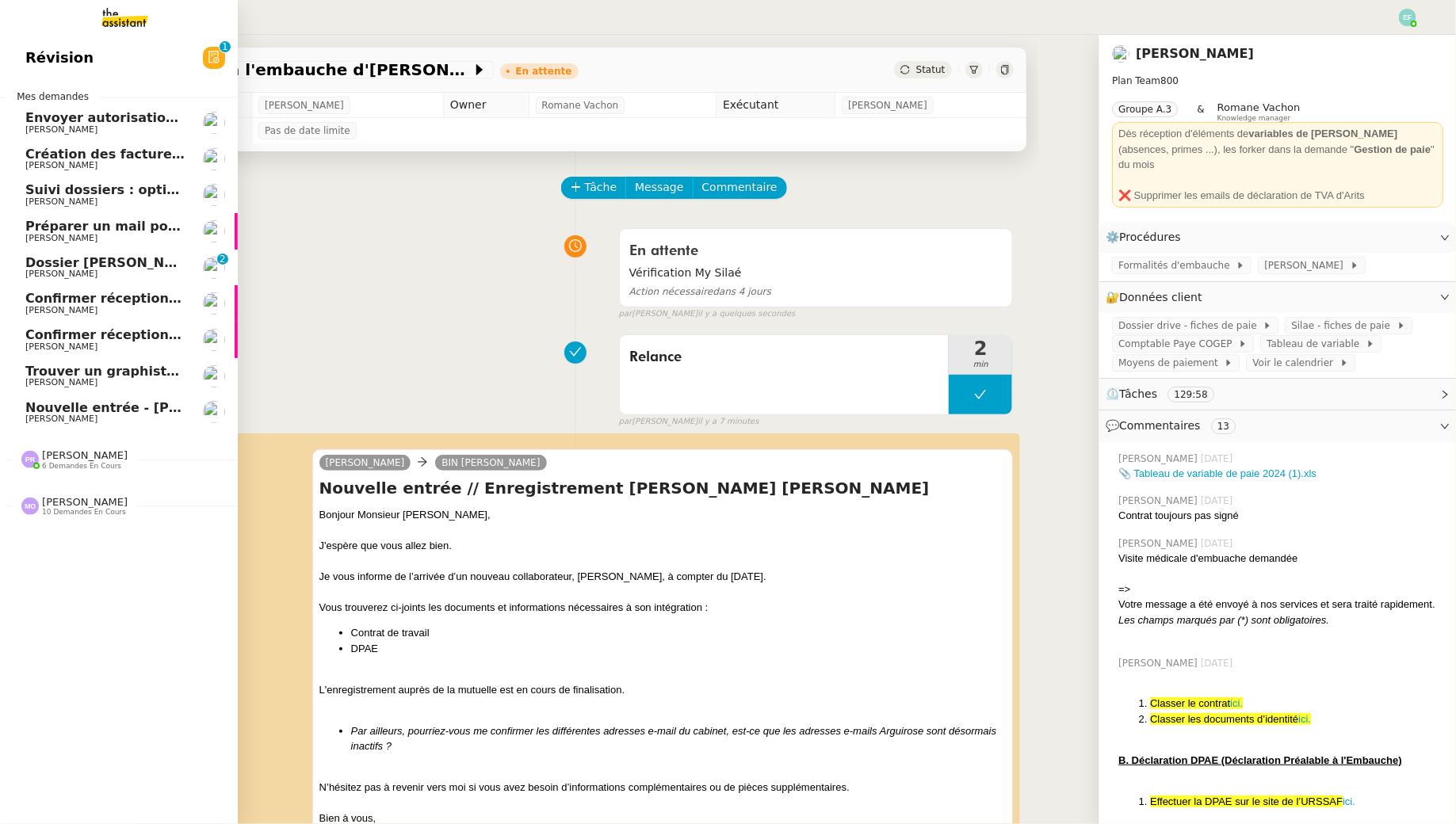
click at [103, 272] on span "[PERSON_NAME]" at bounding box center [105, 274] width 160 height 10
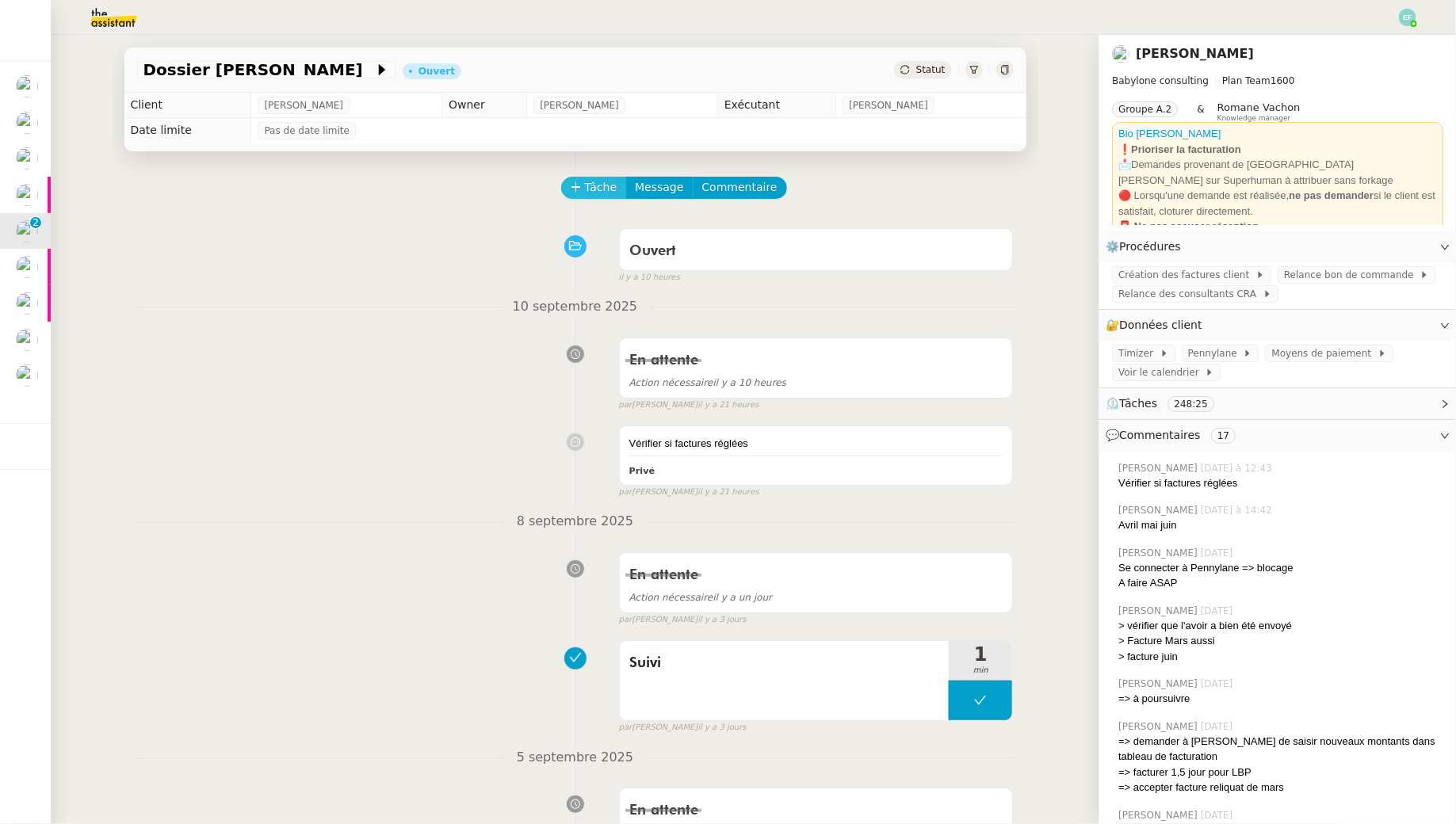
click at [601, 181] on span "Tâche" at bounding box center [601, 188] width 32 height 18
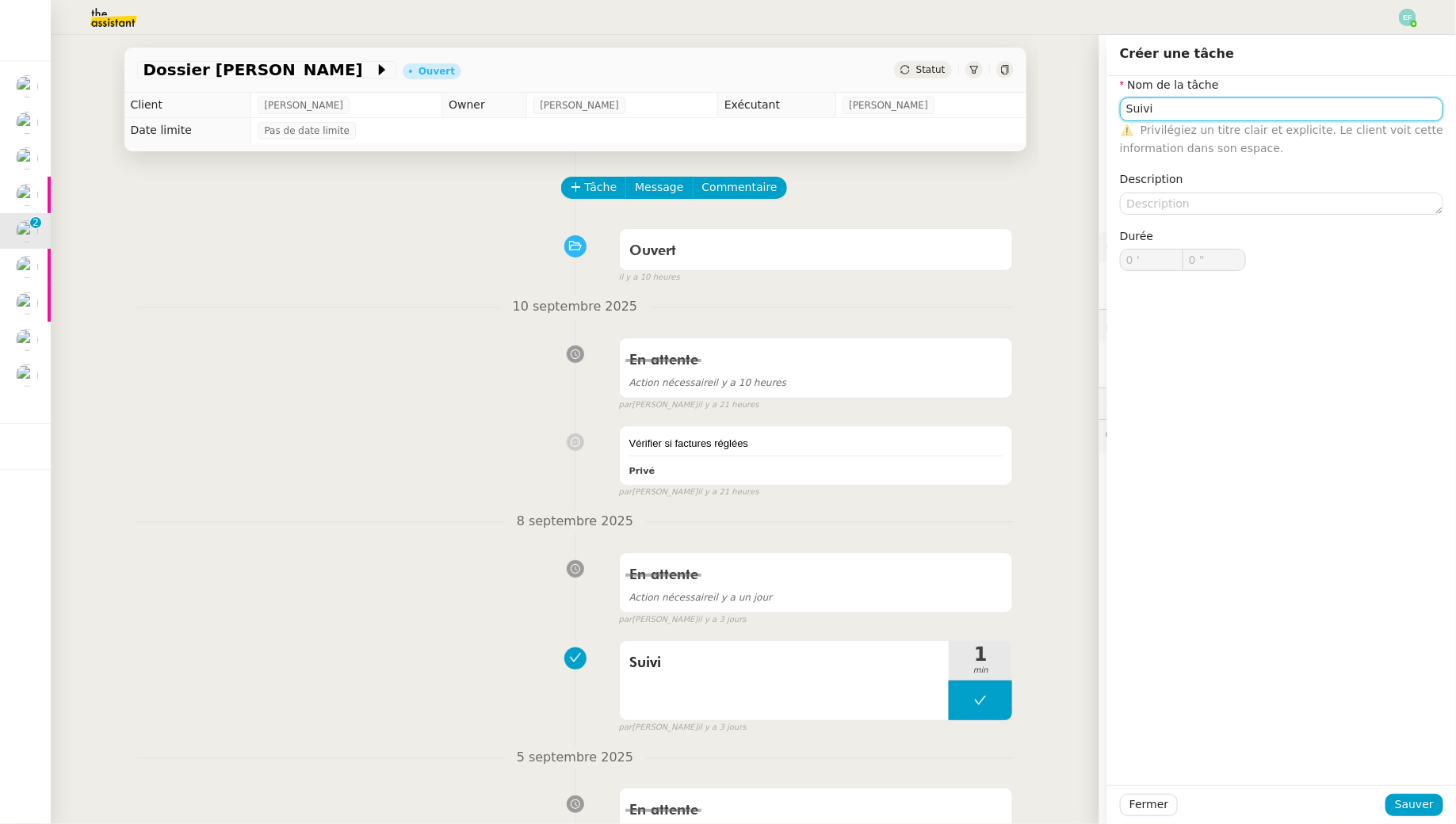
type input "Suivi"
click at [1428, 820] on div "Fermer Sauver" at bounding box center [1281, 804] width 348 height 39
click at [1398, 795] on span "Sauver" at bounding box center [1414, 804] width 39 height 18
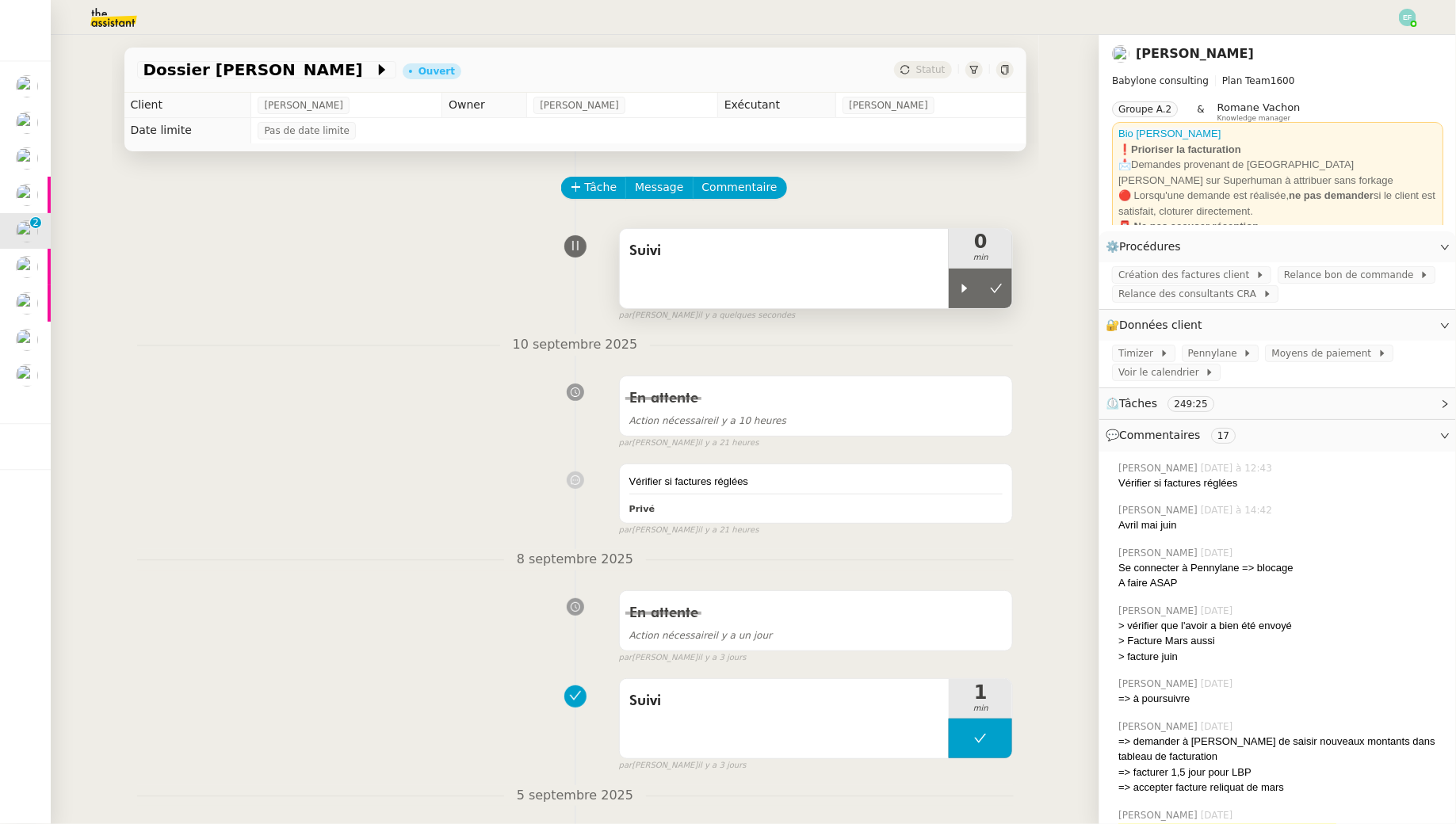
click at [947, 301] on div "Suivi" at bounding box center [784, 268] width 329 height 79
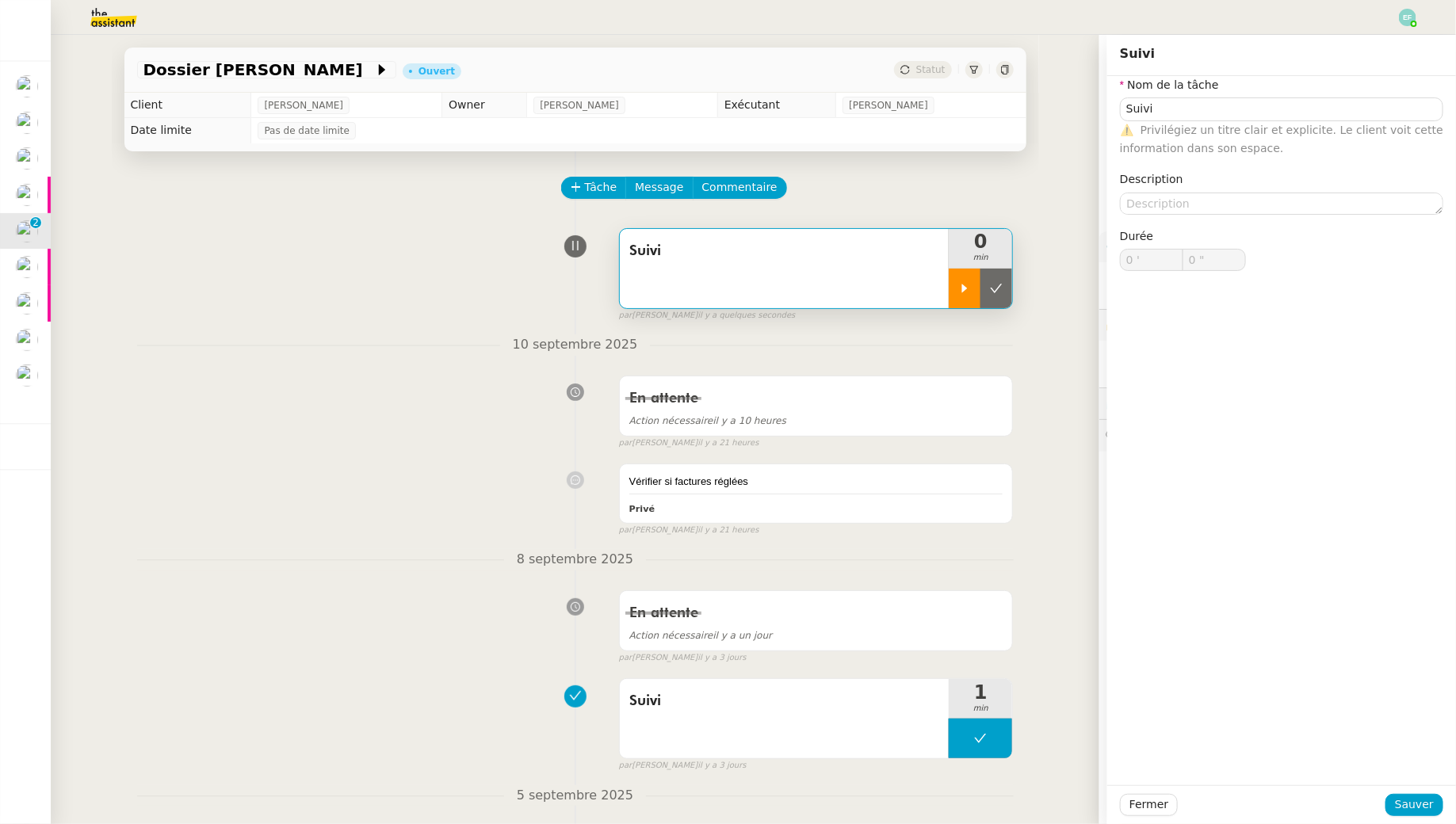
click at [970, 302] on div at bounding box center [964, 288] width 31 height 39
type input "Suivi"
type input "0 '"
type input "0 ""
type input "Suivi"
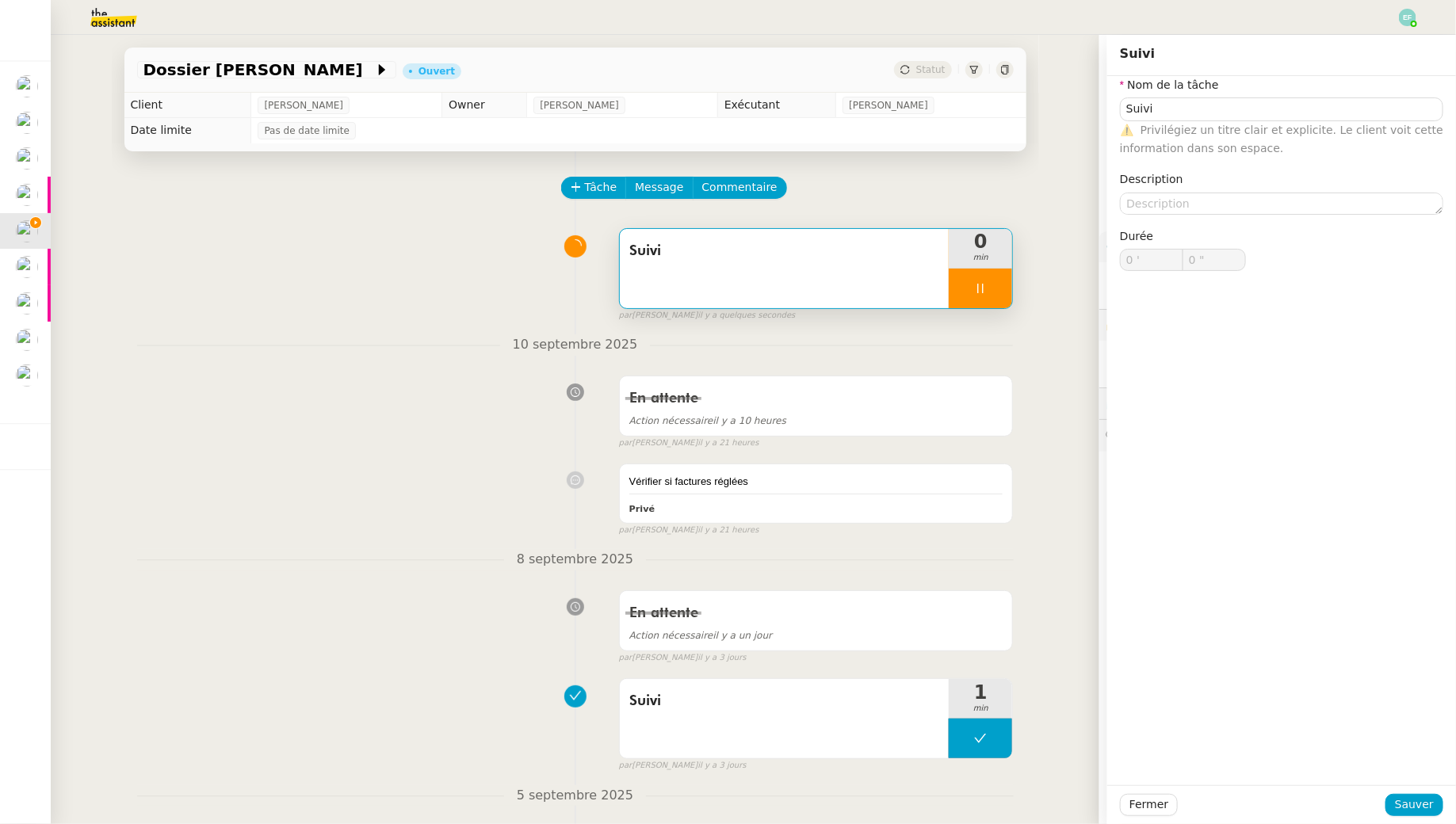
type input "0 '"
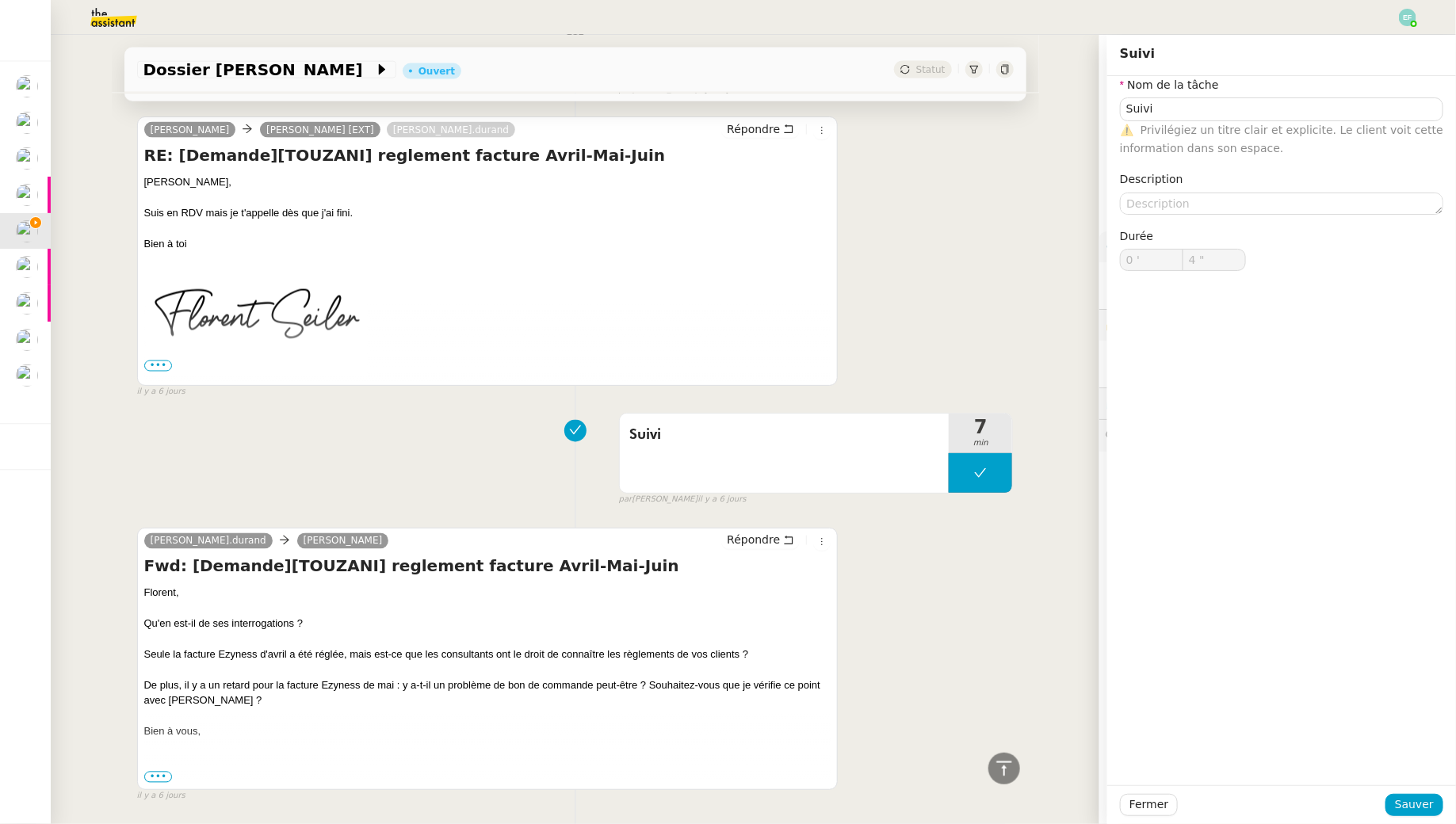
scroll to position [985, 0]
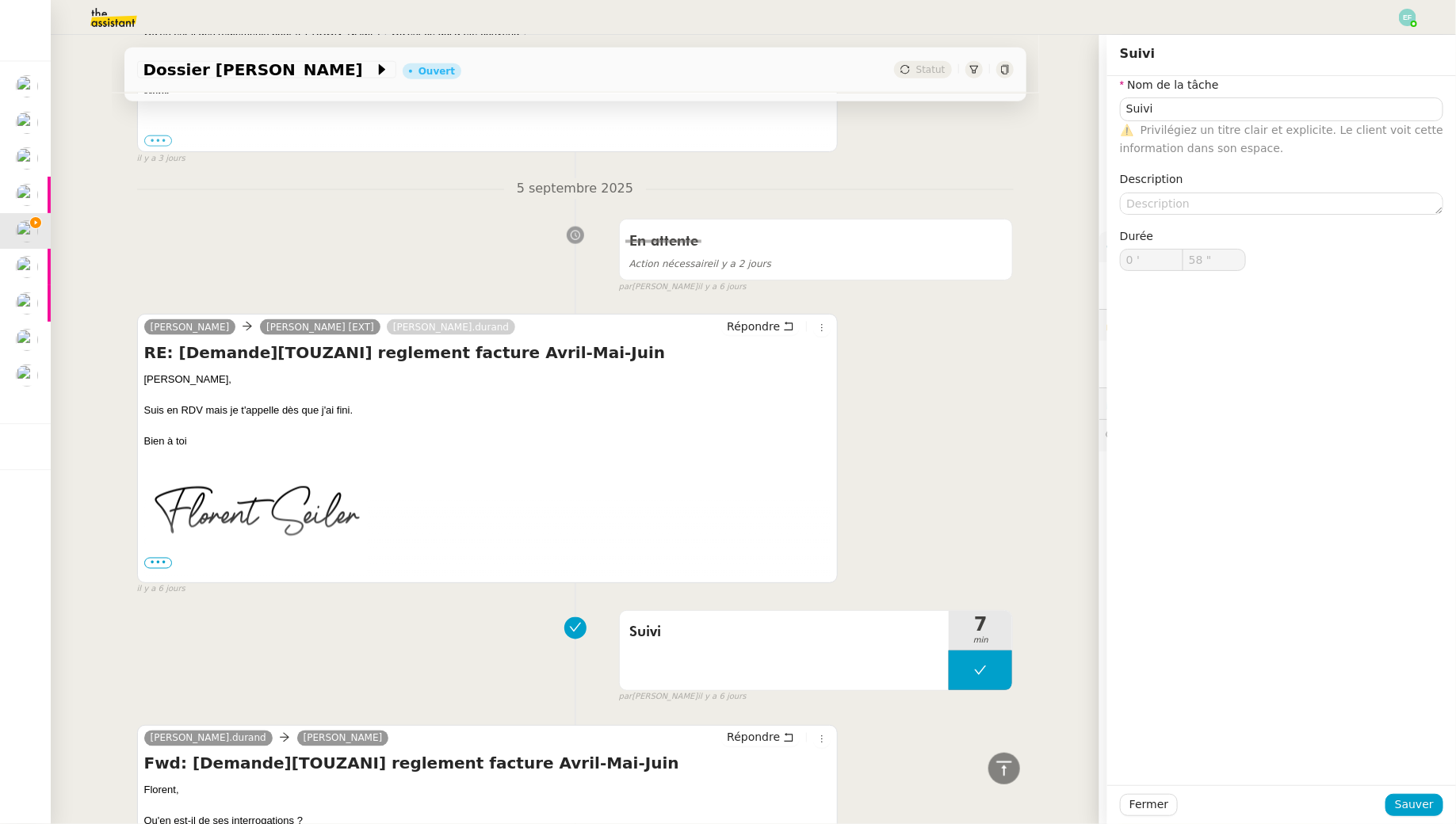
type input "59 ""
type input "1 '"
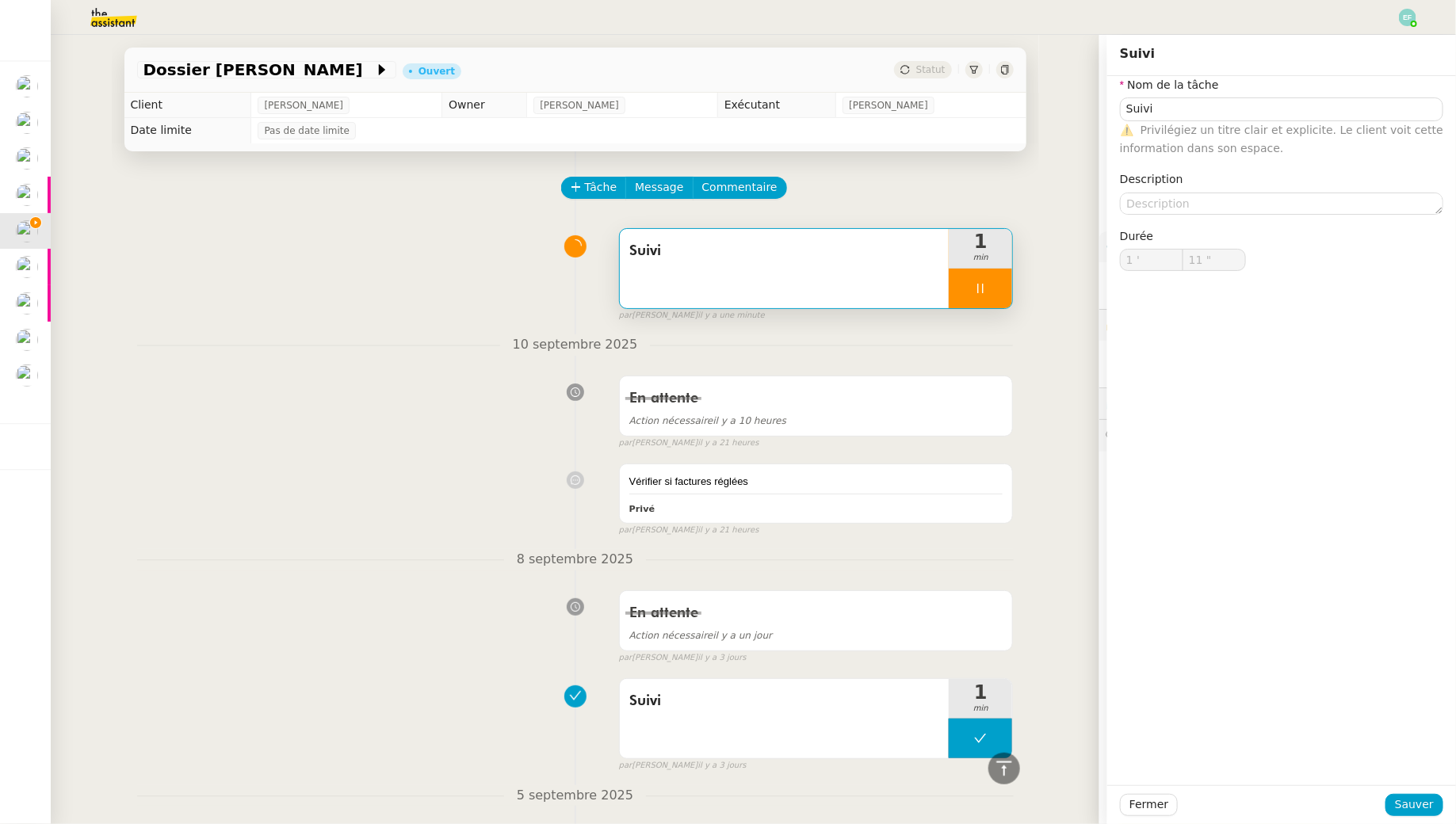
type input "12 ""
click at [529, 387] on div "En attente Action nécessaire il y a 10 heures false par Emelyne F. il y a 21 he…" at bounding box center [575, 408] width 876 height 82
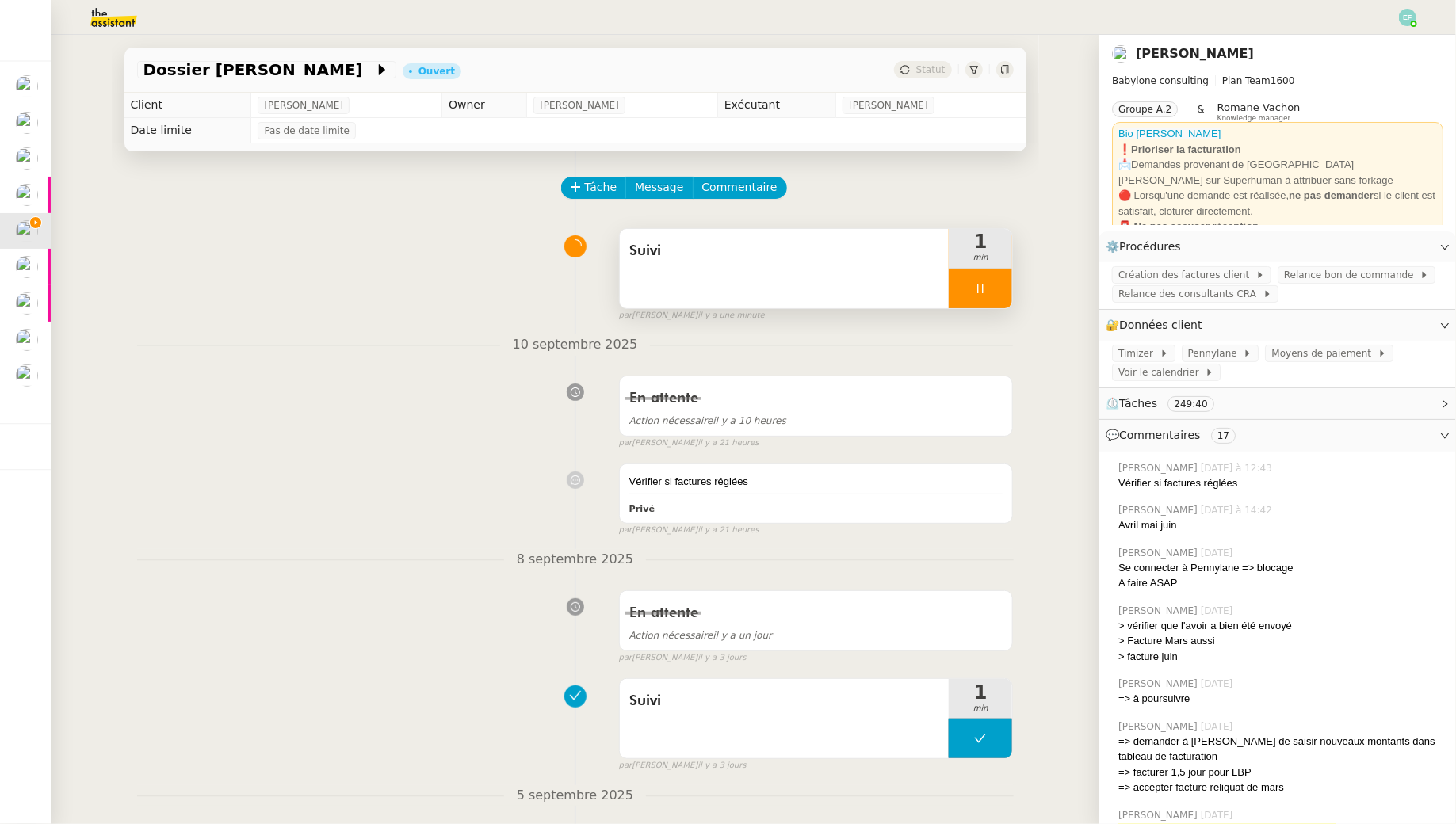
click at [706, 274] on div "Suivi" at bounding box center [784, 268] width 329 height 79
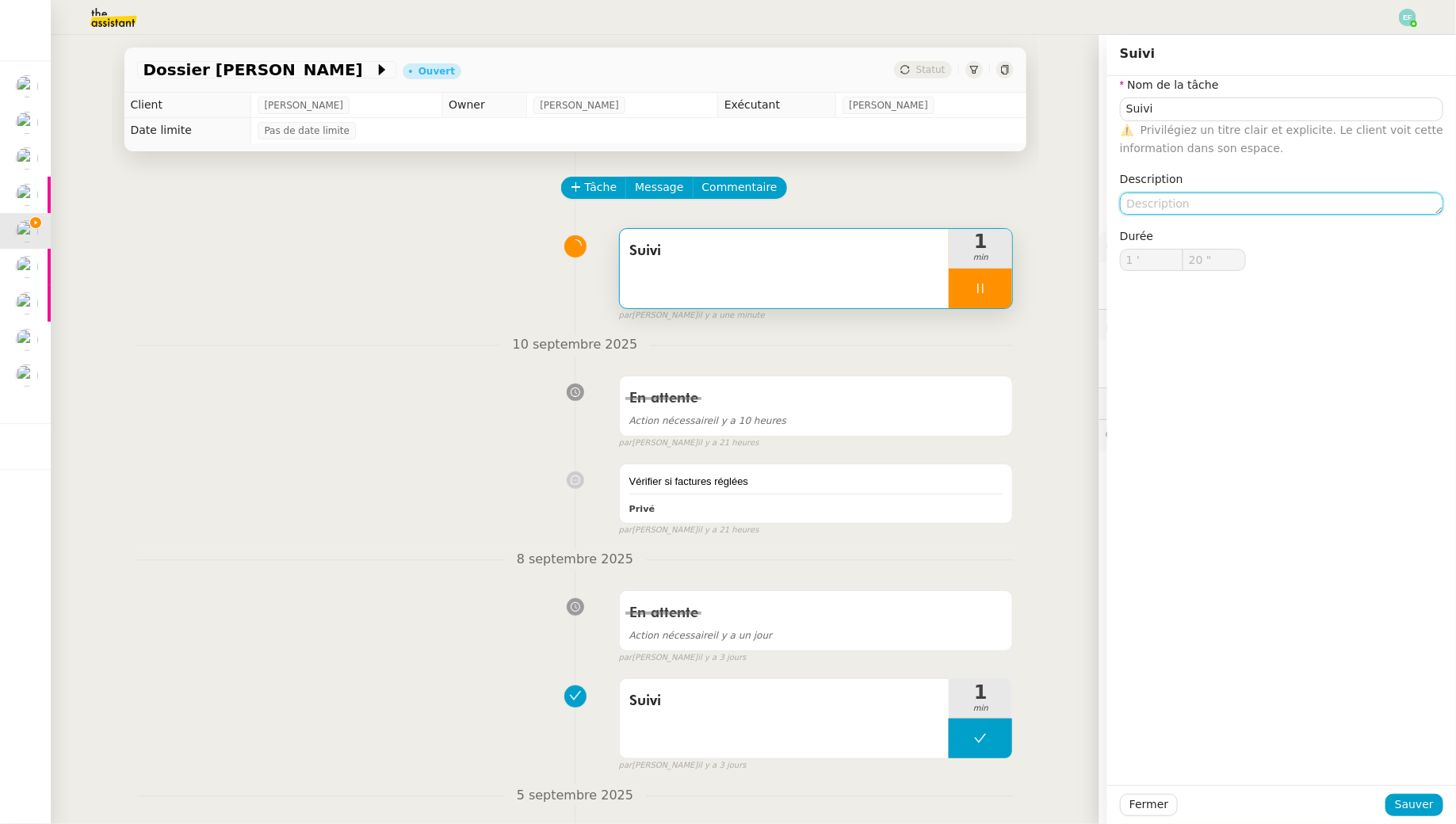
click at [1153, 193] on textarea at bounding box center [1281, 204] width 323 height 22
type input "21 ""
type textarea "Factures"
type input "22 ""
type textarea "Factures non rép"
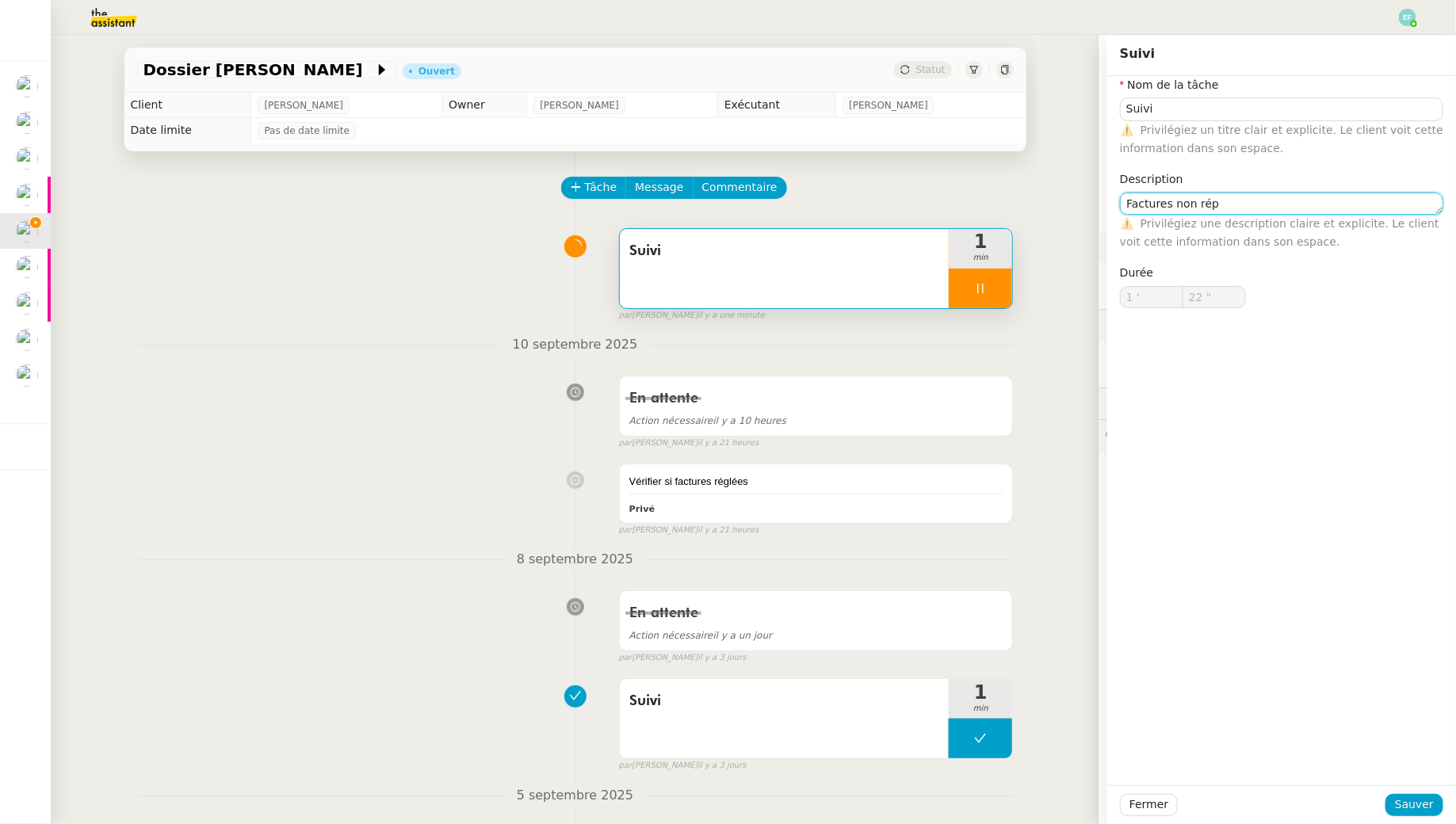
type input "23 ""
type textarea "Factures non réglées"
type input "25 ""
type textarea "Factures non réglées"
click at [1402, 801] on span "Sauver" at bounding box center [1414, 804] width 39 height 18
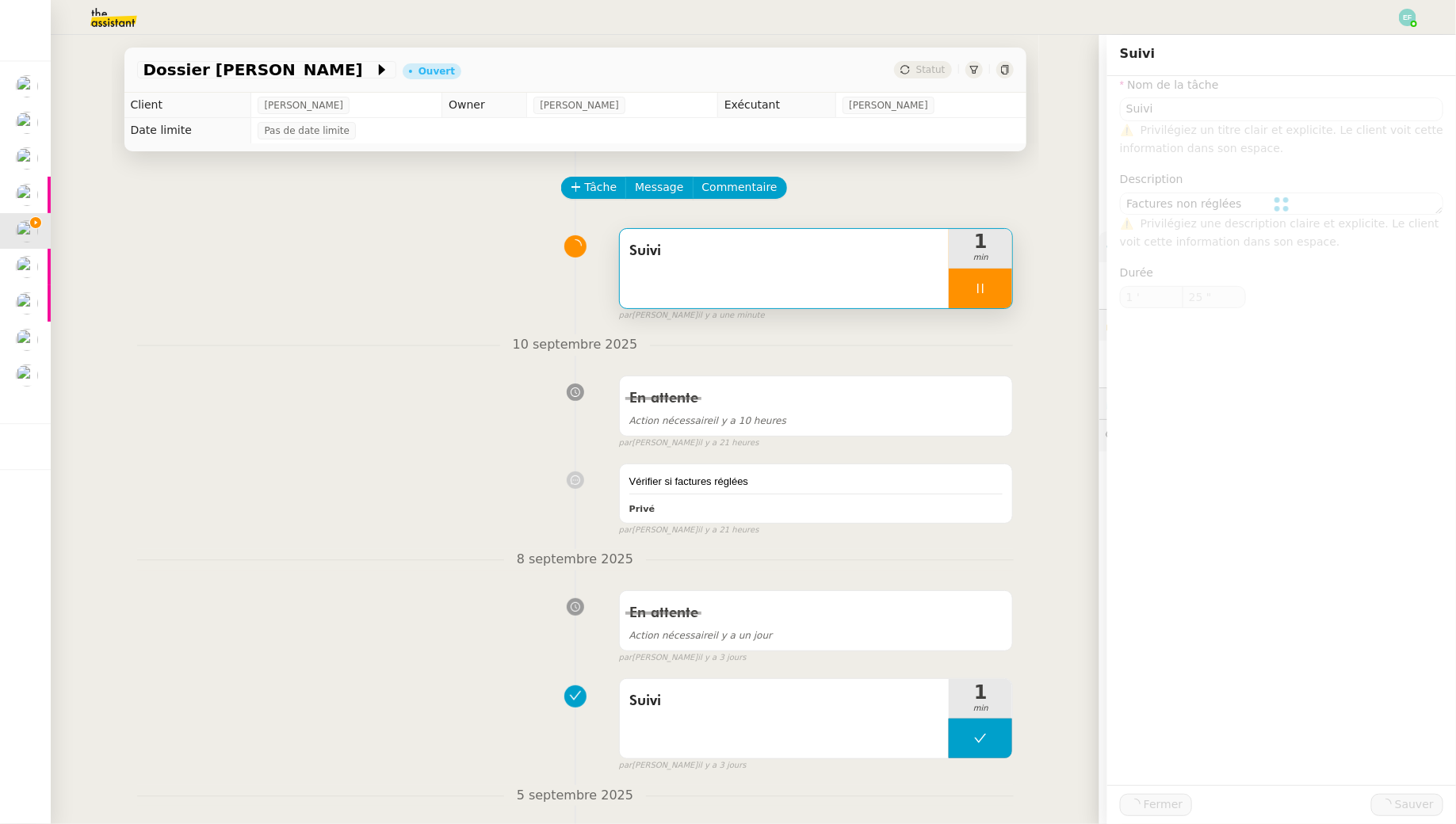
type input "26 ""
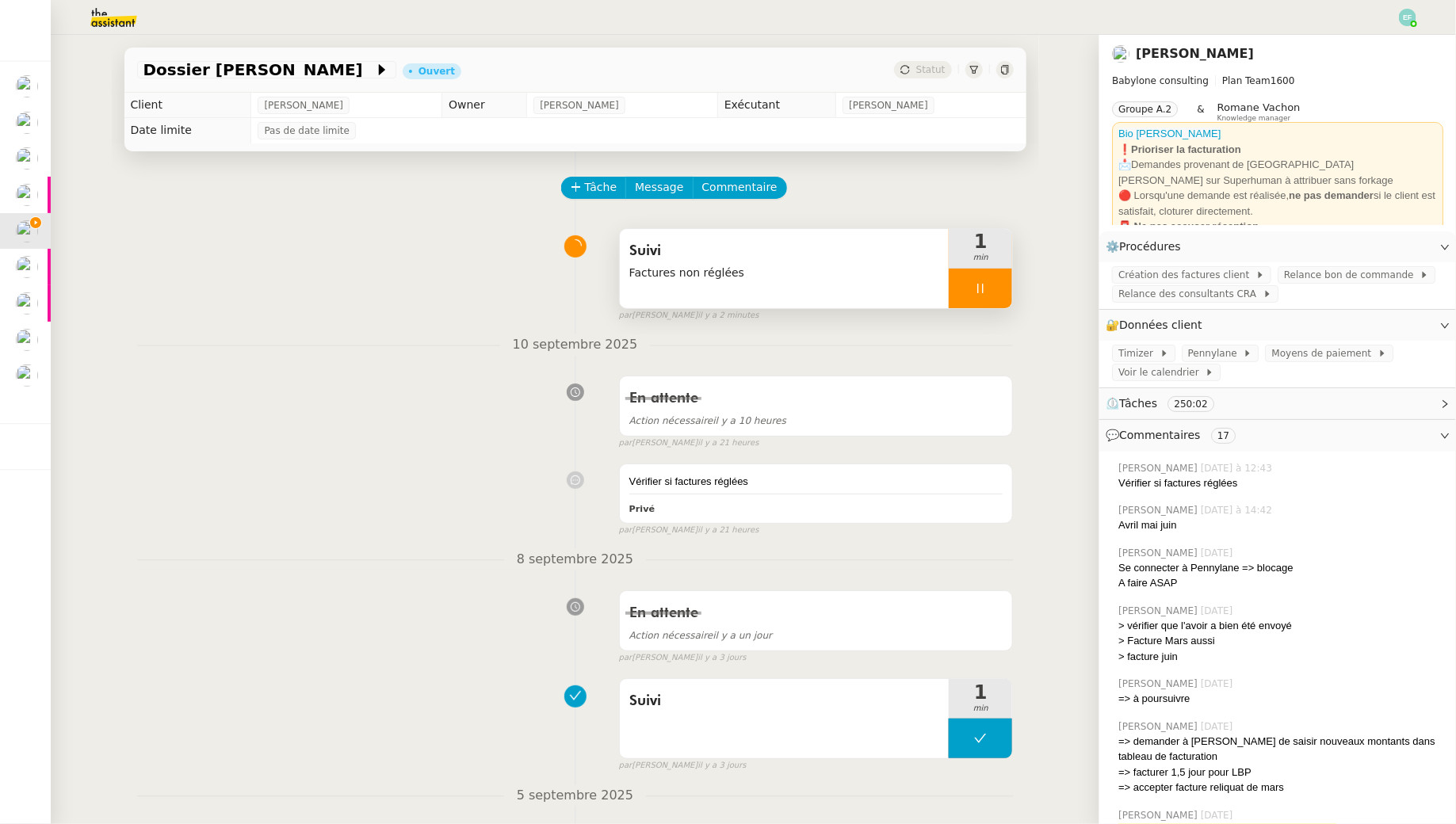
click at [969, 294] on div at bounding box center [980, 288] width 64 height 39
click at [990, 294] on div at bounding box center [980, 288] width 64 height 39
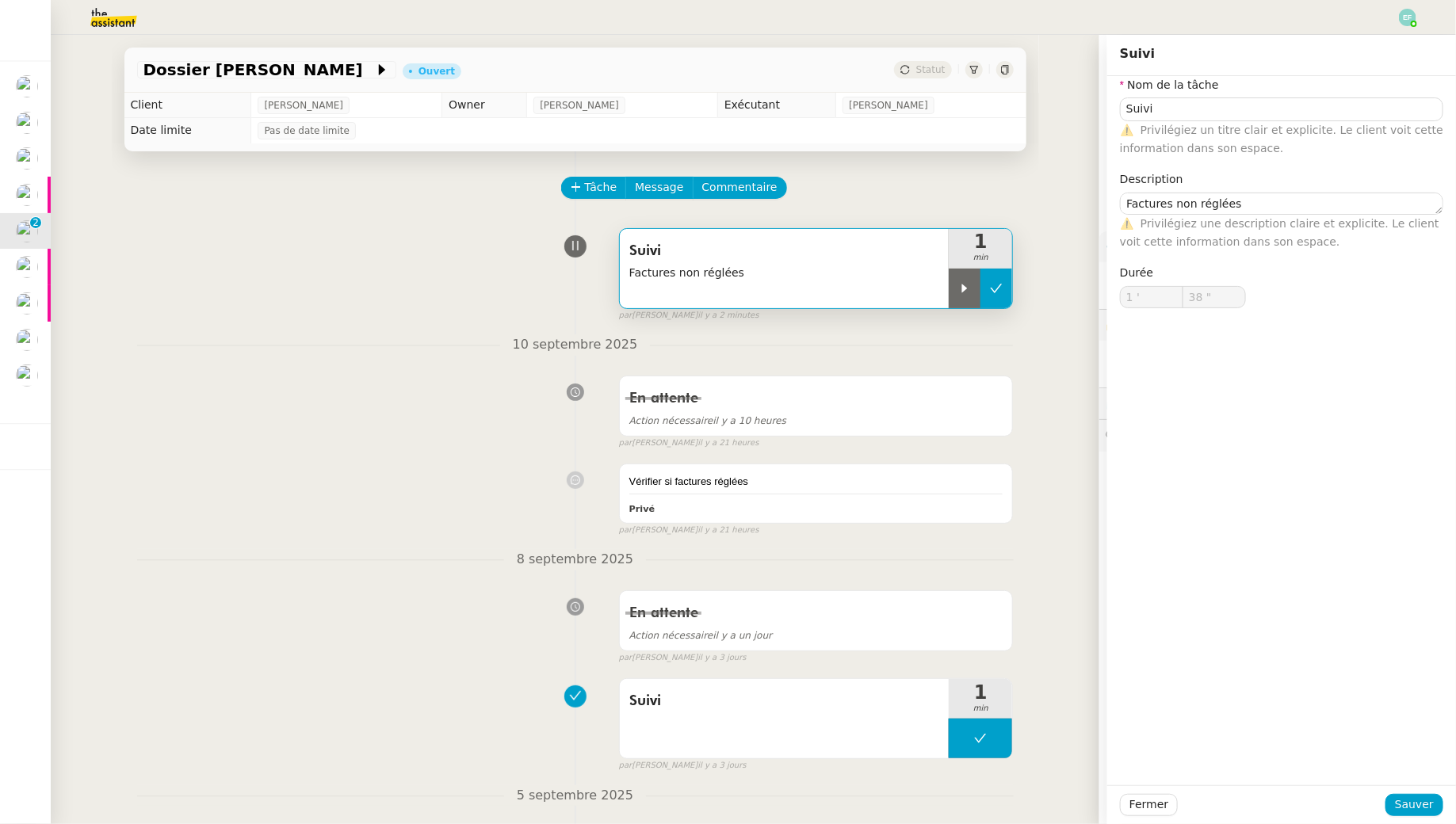
type input "Suivi"
type textarea "Factures non réglées"
type input "1 '"
type input "38 ""
click at [994, 285] on icon at bounding box center [996, 288] width 13 height 13
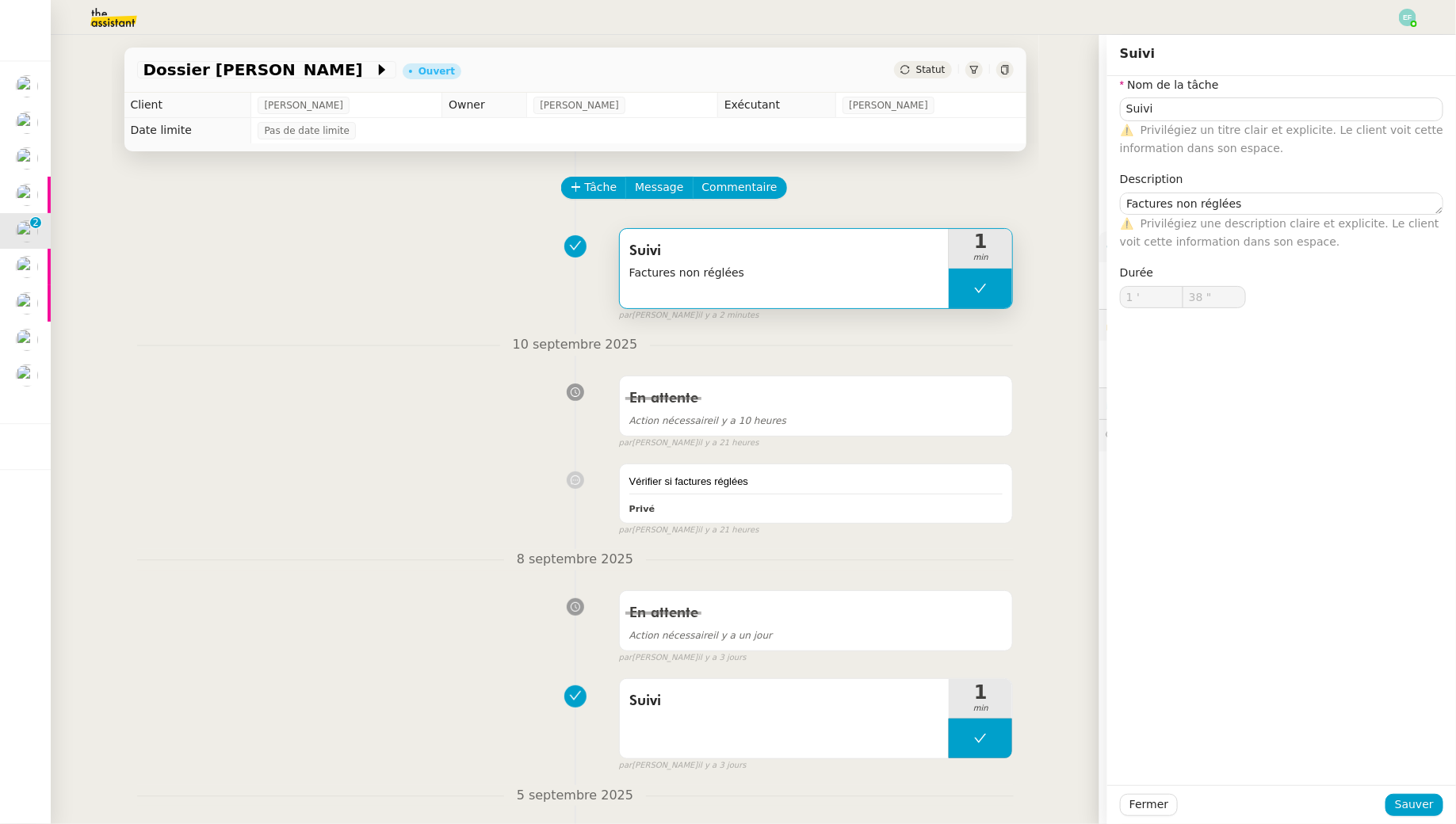
type input "Suivi"
type textarea "Factures non réglées"
type input "1 '"
type input "38 ""
type input "Suivi"
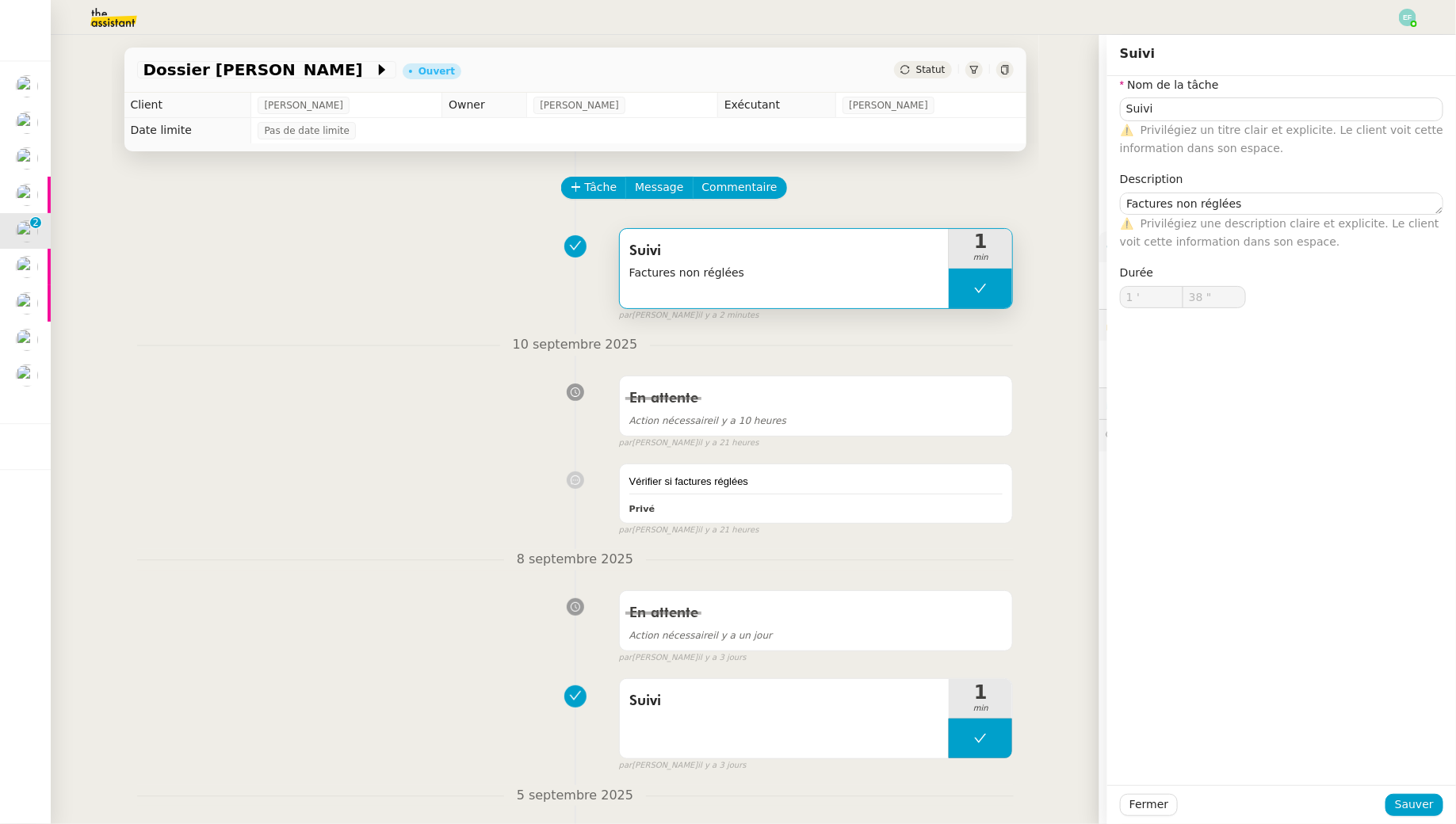
type textarea "Factures non réglées"
type input "1 '"
type input "38 ""
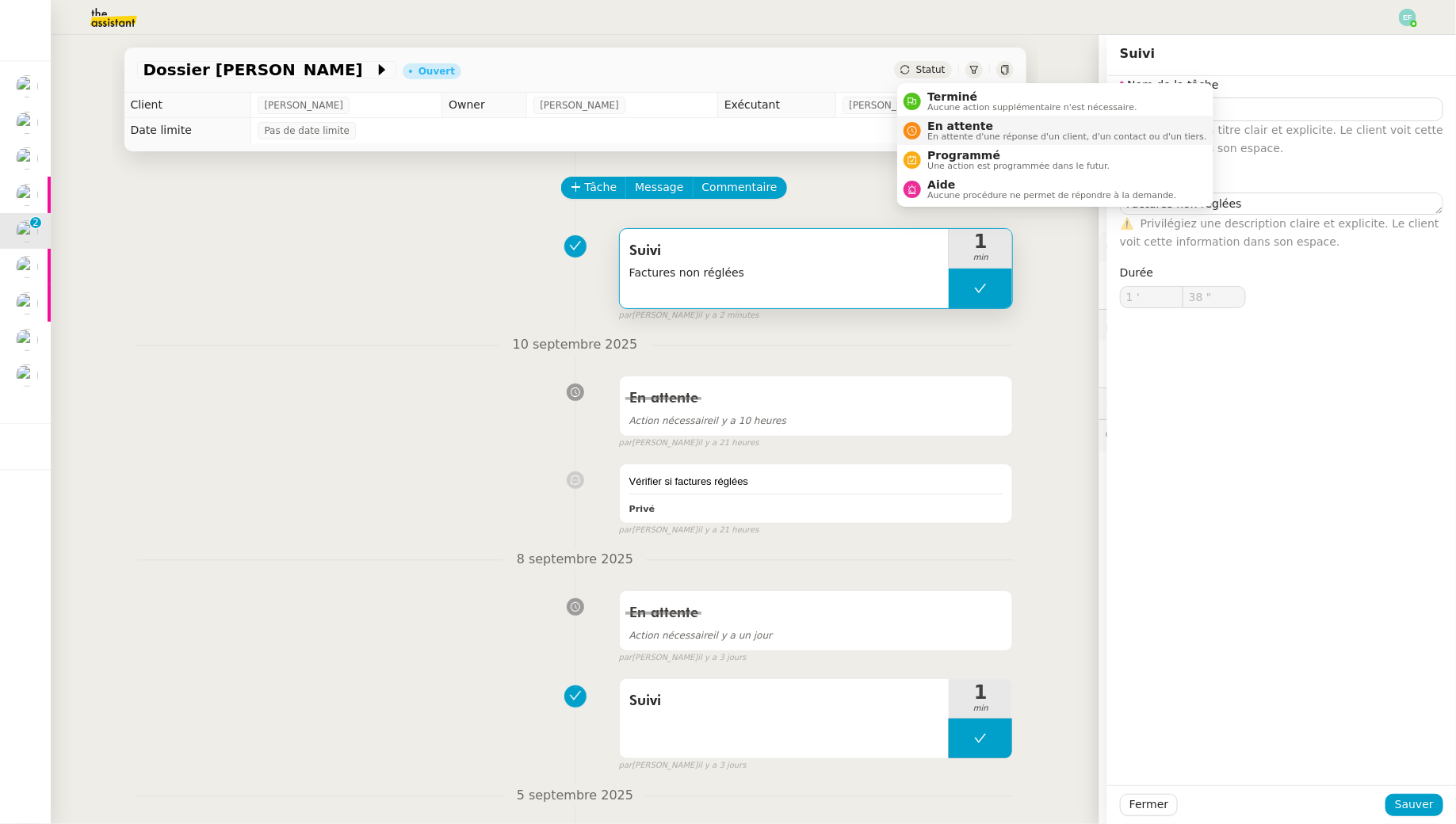
click at [931, 133] on span "En attente d'une réponse d'un client, d'un contact ou d'un tiers." at bounding box center [1066, 136] width 279 height 9
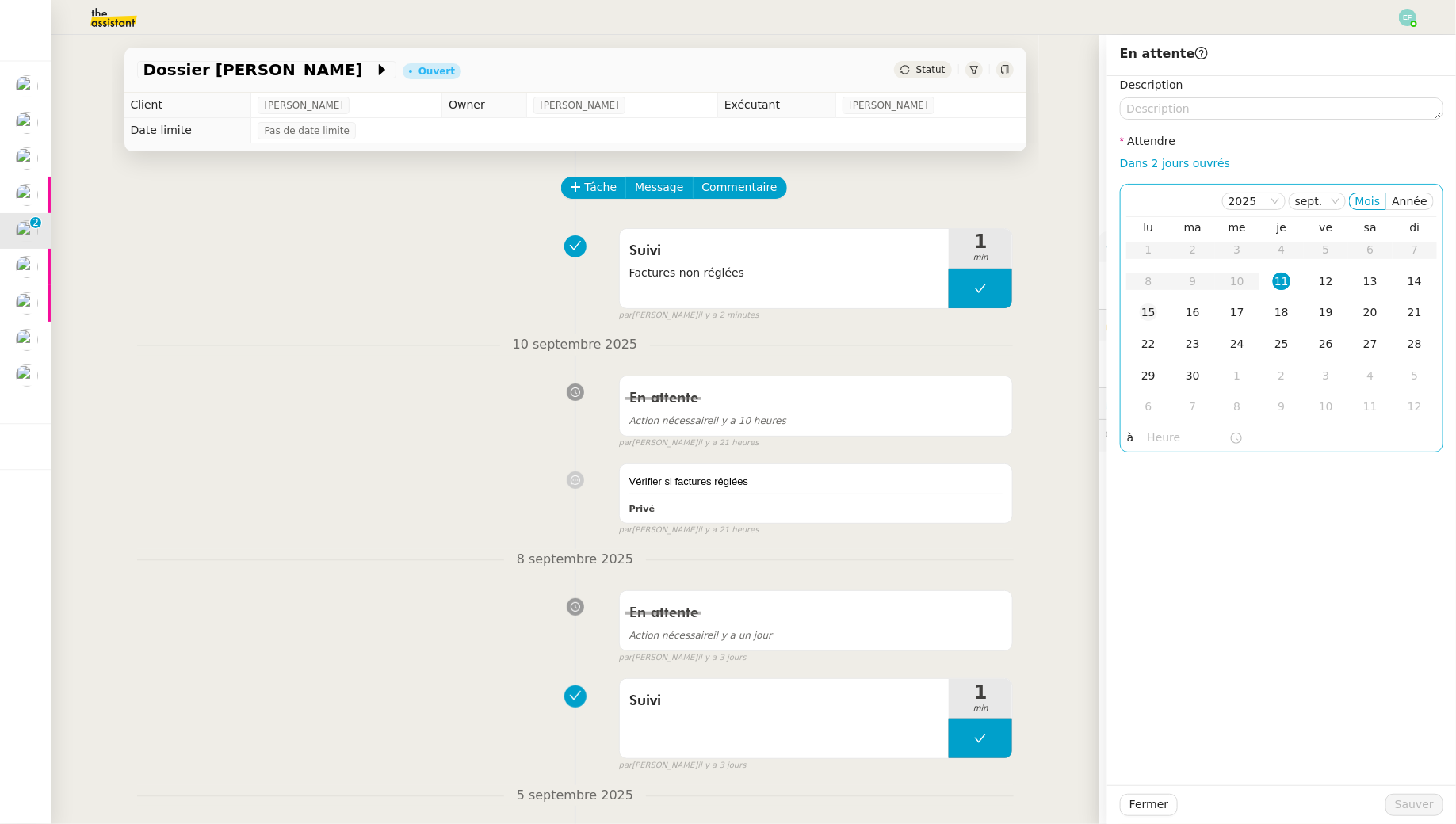
click at [1142, 301] on td "15" at bounding box center [1147, 312] width 44 height 31
click at [1421, 814] on span "Sauver" at bounding box center [1414, 804] width 39 height 18
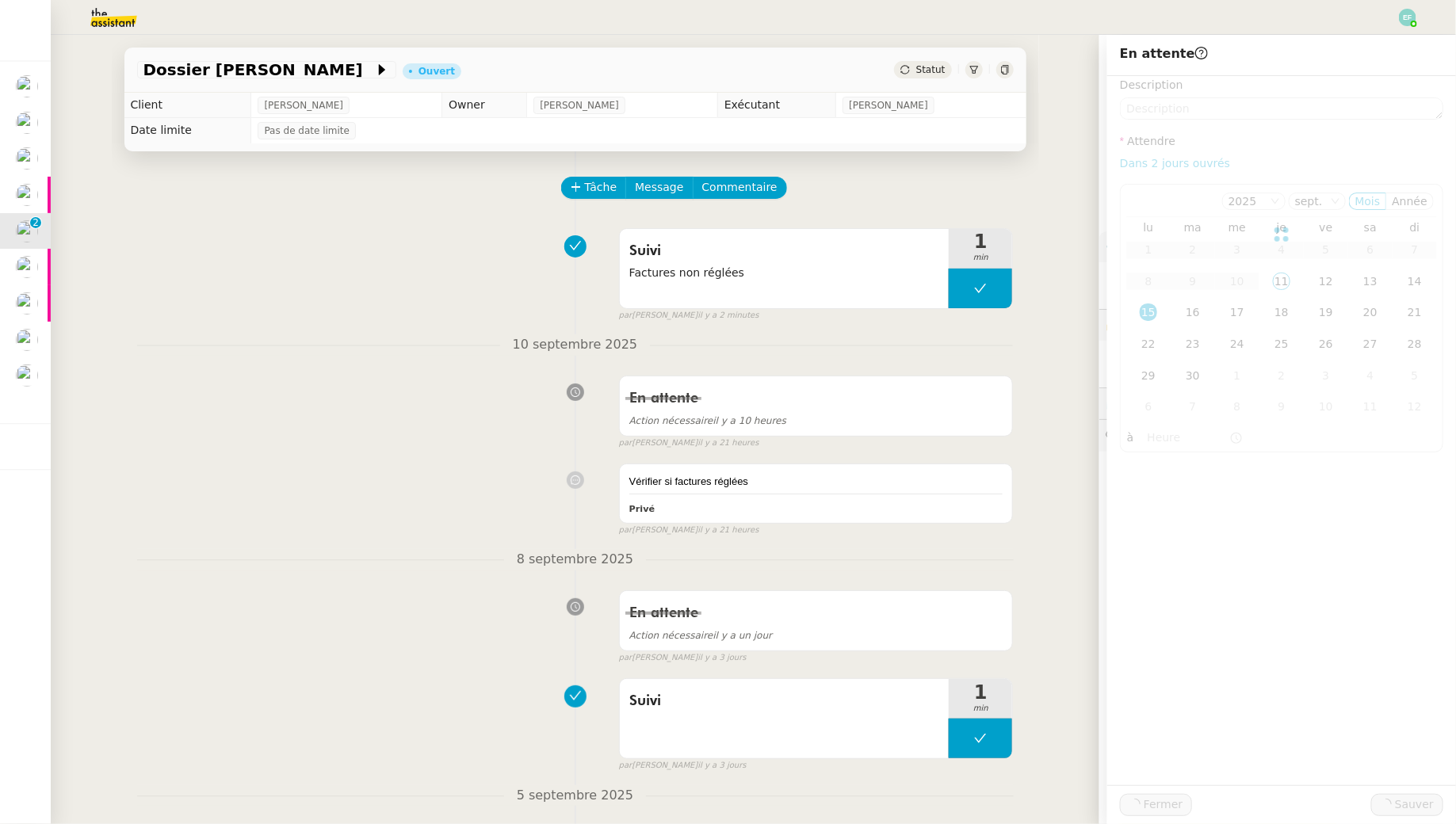
click at [1413, 805] on div "Marie Orsoni 05/08/2025 Mail à transférer depuis Claudine" at bounding box center [1277, 823] width 331 height 43
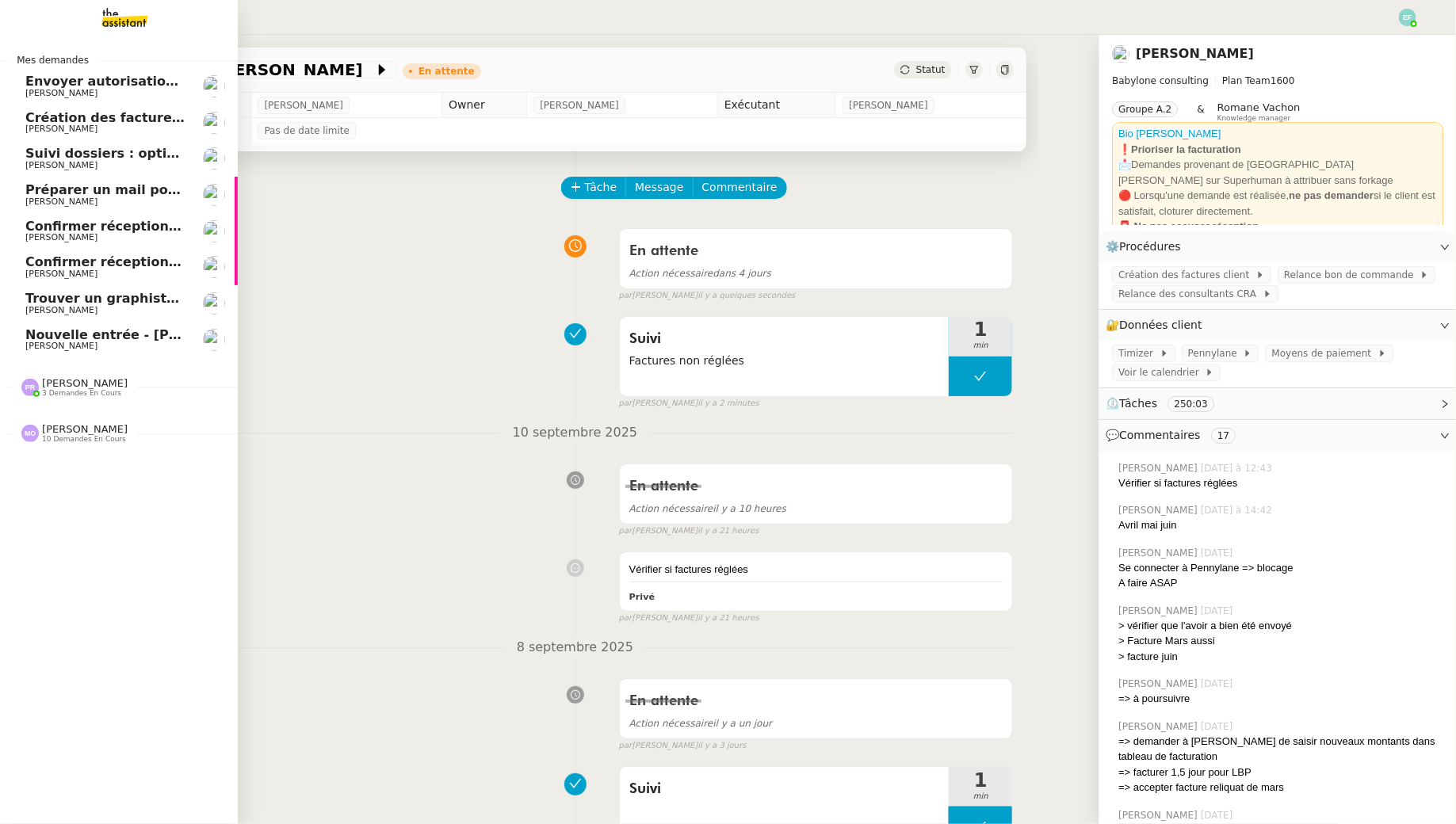
click at [118, 128] on span "[PERSON_NAME]" at bounding box center [105, 129] width 160 height 10
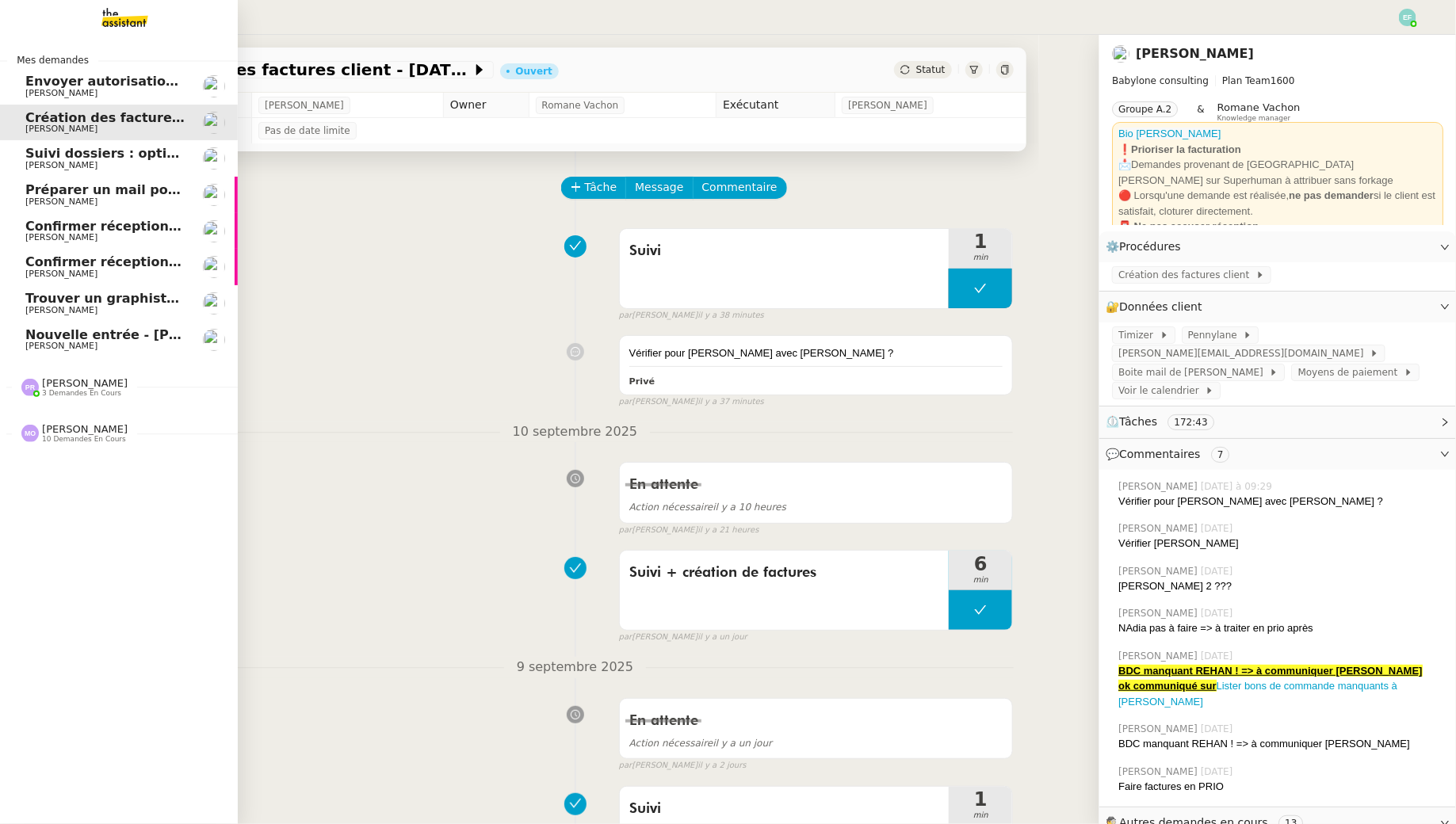
click at [118, 155] on span "Suivi dossiers : optimisation Notion / [PERSON_NAME]" at bounding box center [218, 153] width 386 height 15
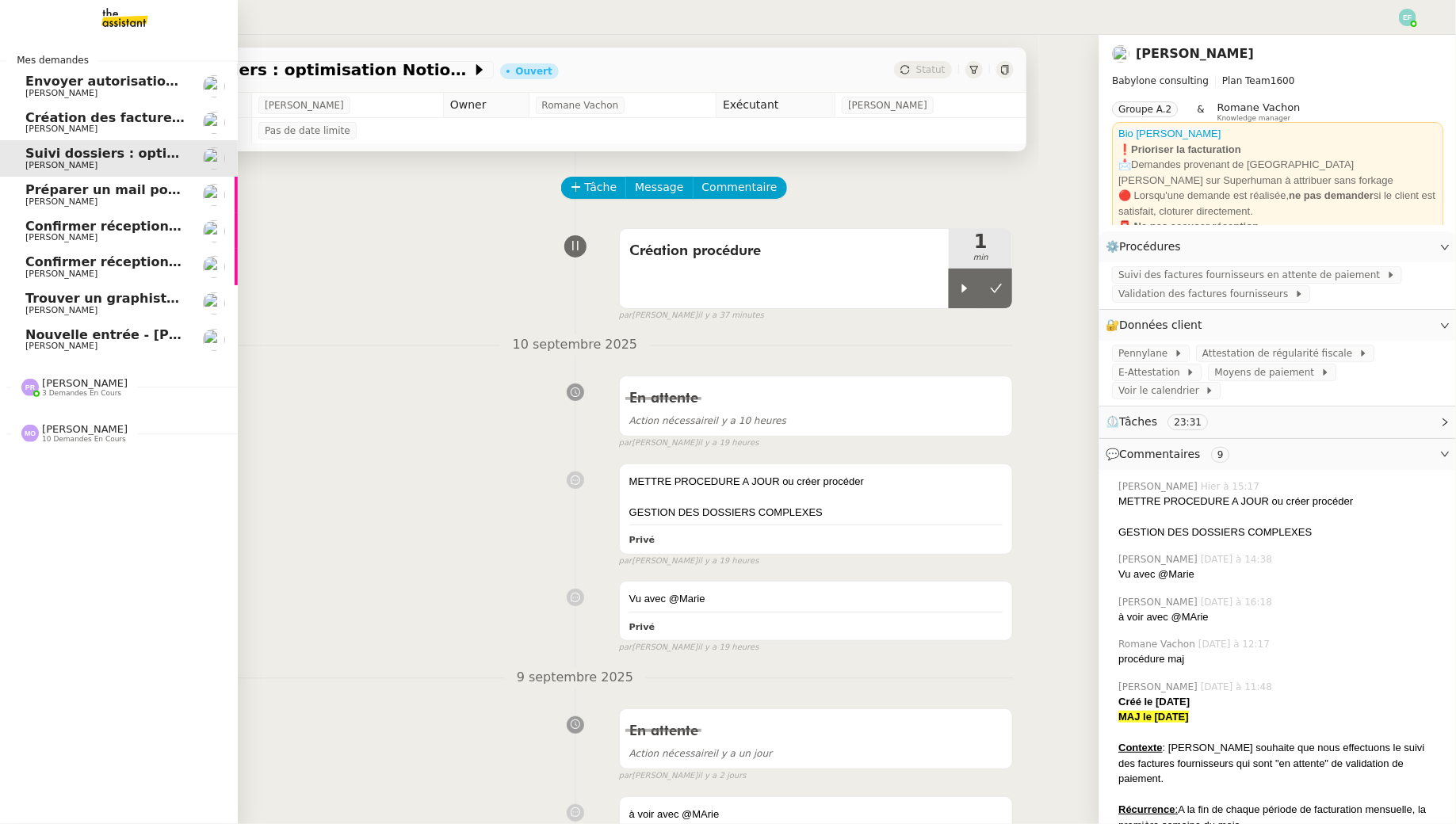
click at [39, 351] on span "[PERSON_NAME]" at bounding box center [61, 346] width 72 height 10
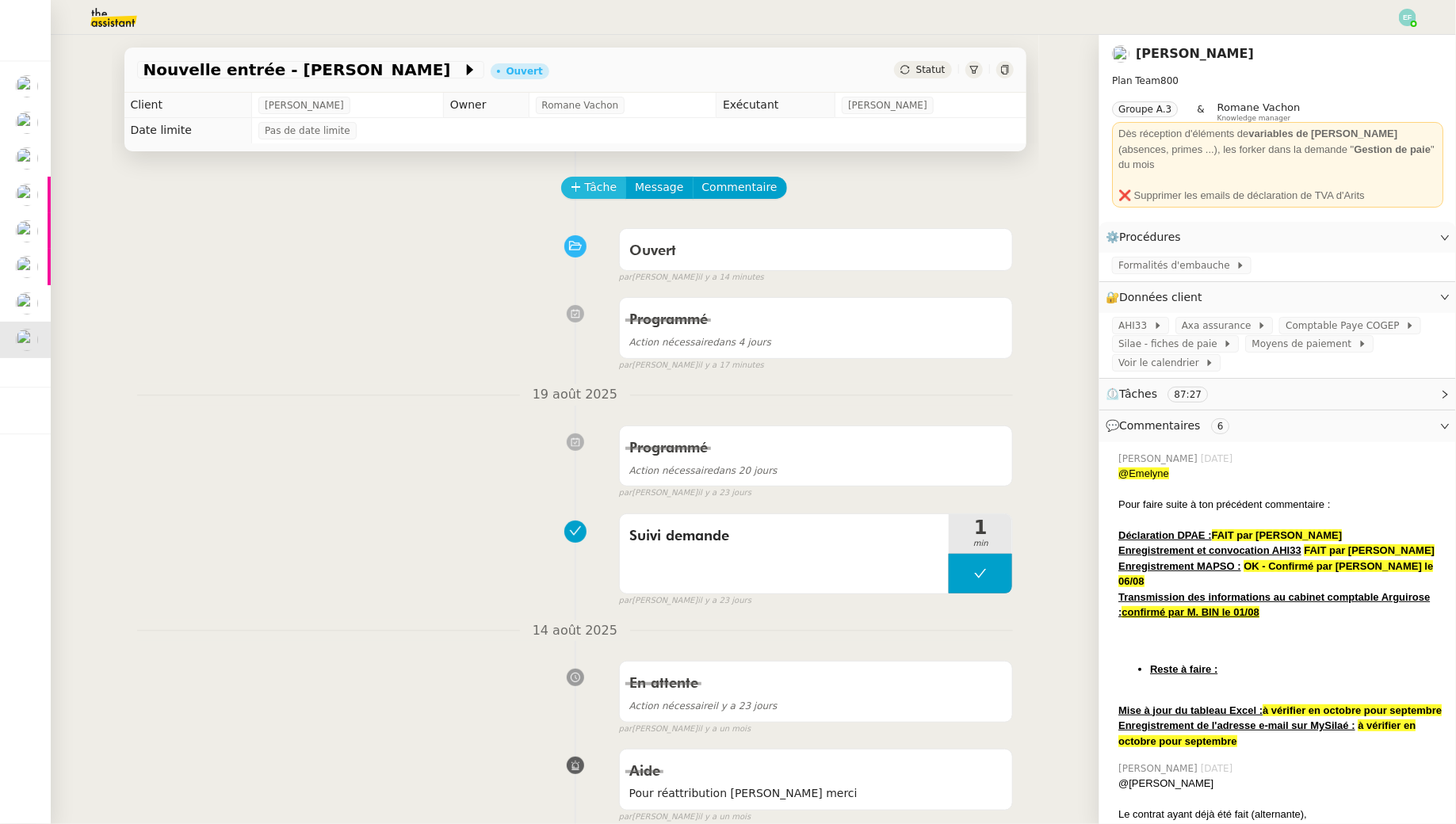
click at [615, 193] on button "Tâche" at bounding box center [593, 188] width 66 height 22
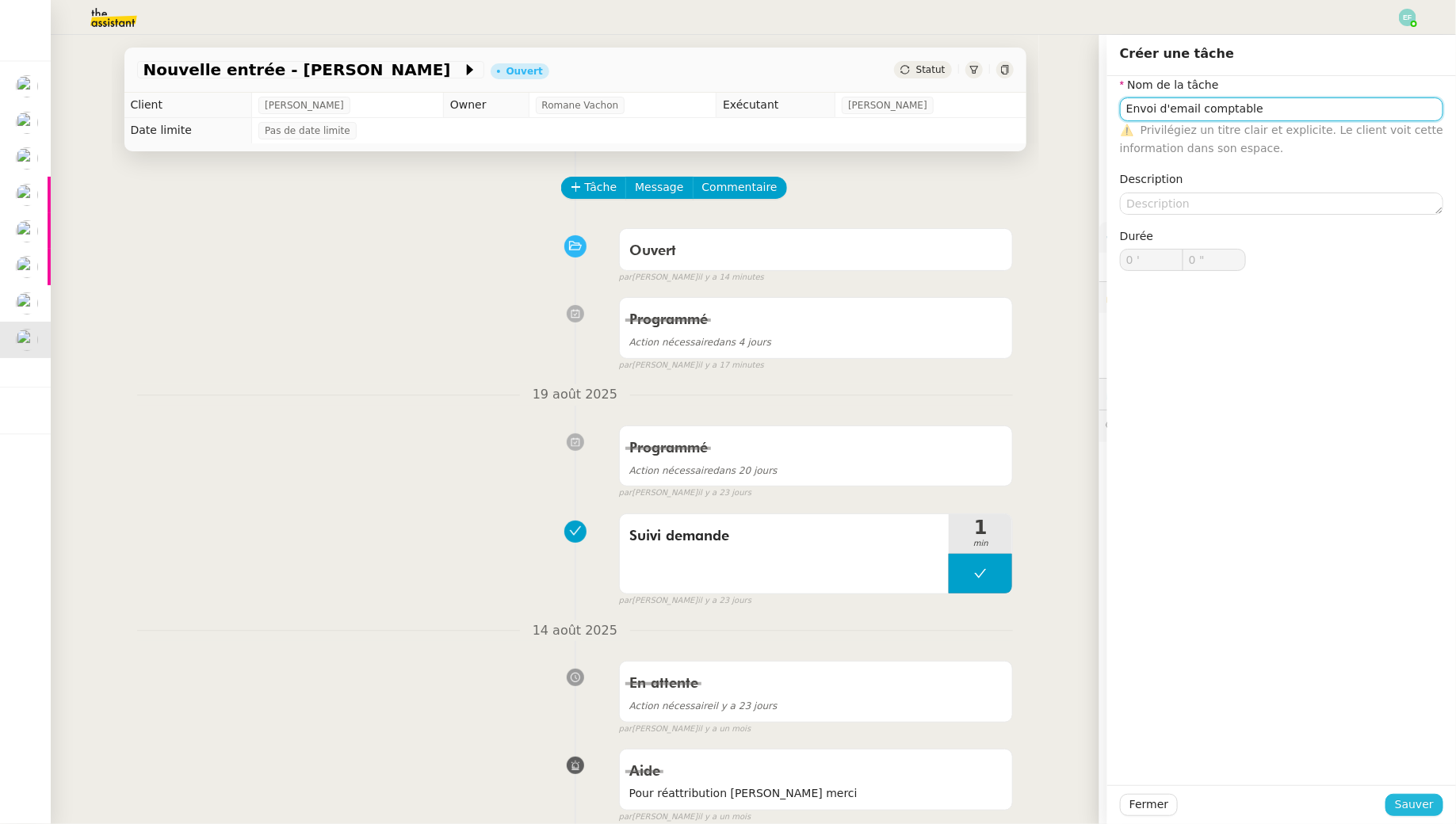
type input "Envoi d'email comptable"
click at [1434, 800] on button "Sauver" at bounding box center [1414, 805] width 57 height 22
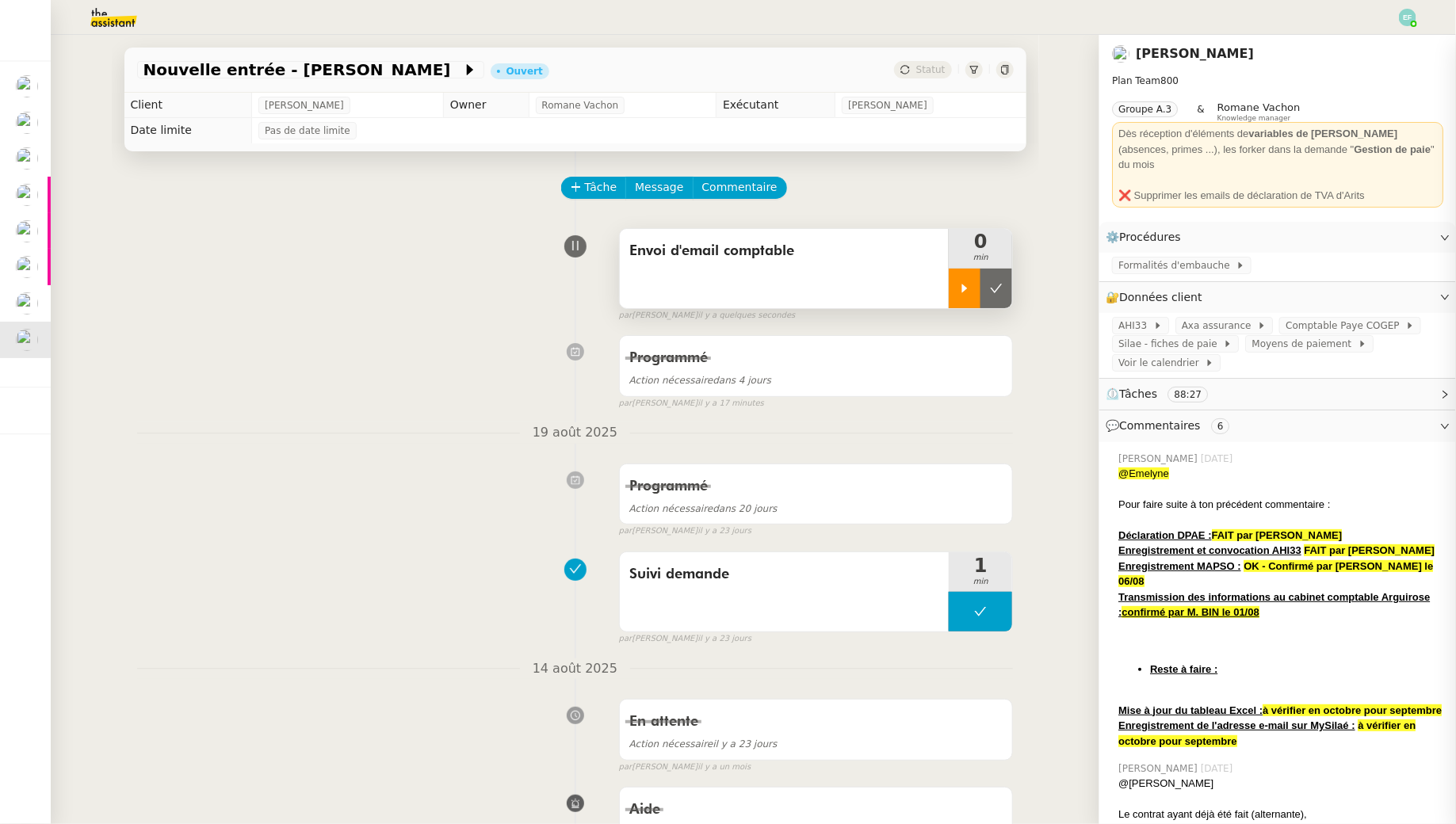
click at [960, 294] on div at bounding box center [964, 288] width 31 height 39
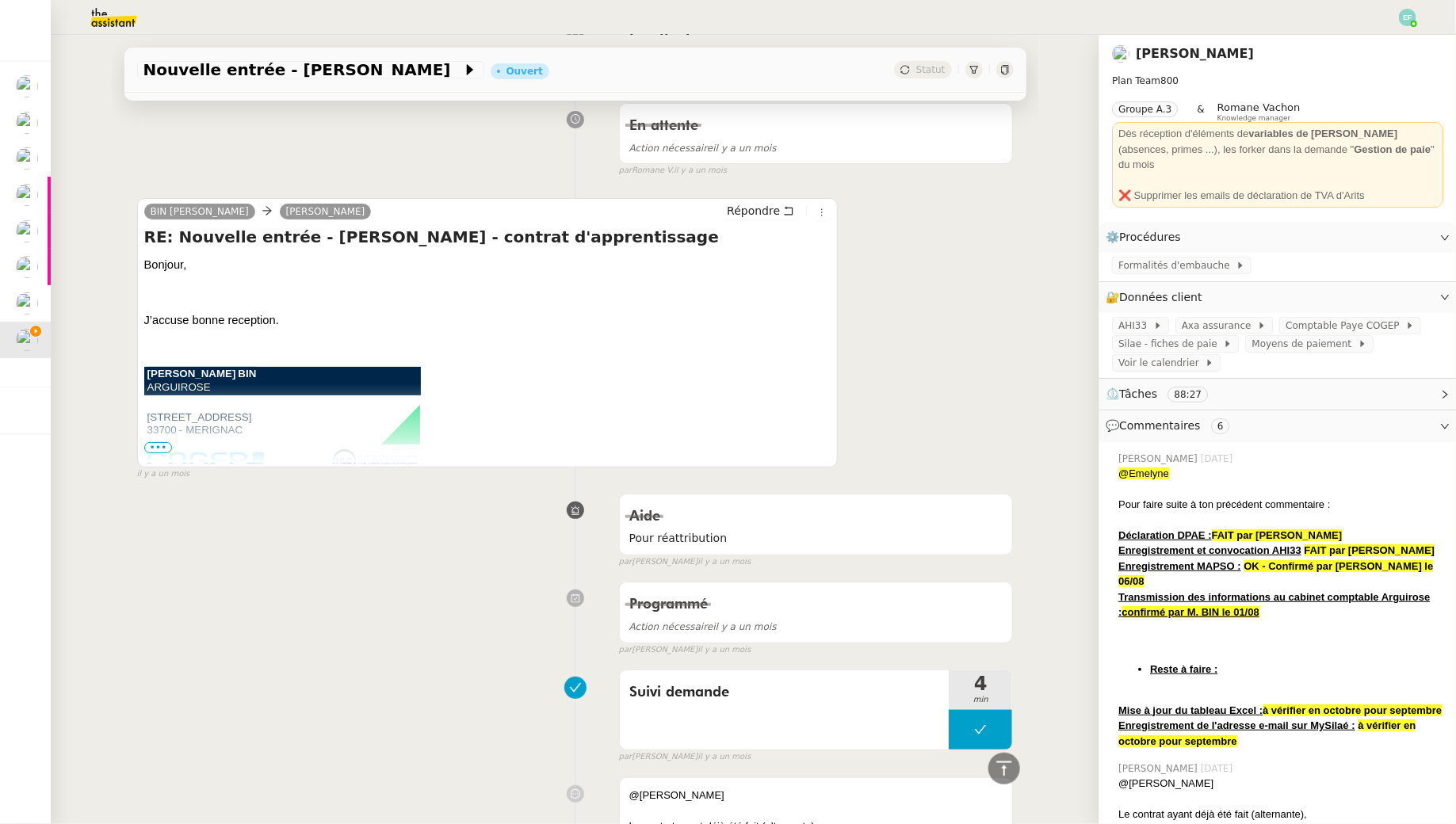
scroll to position [2856, 0]
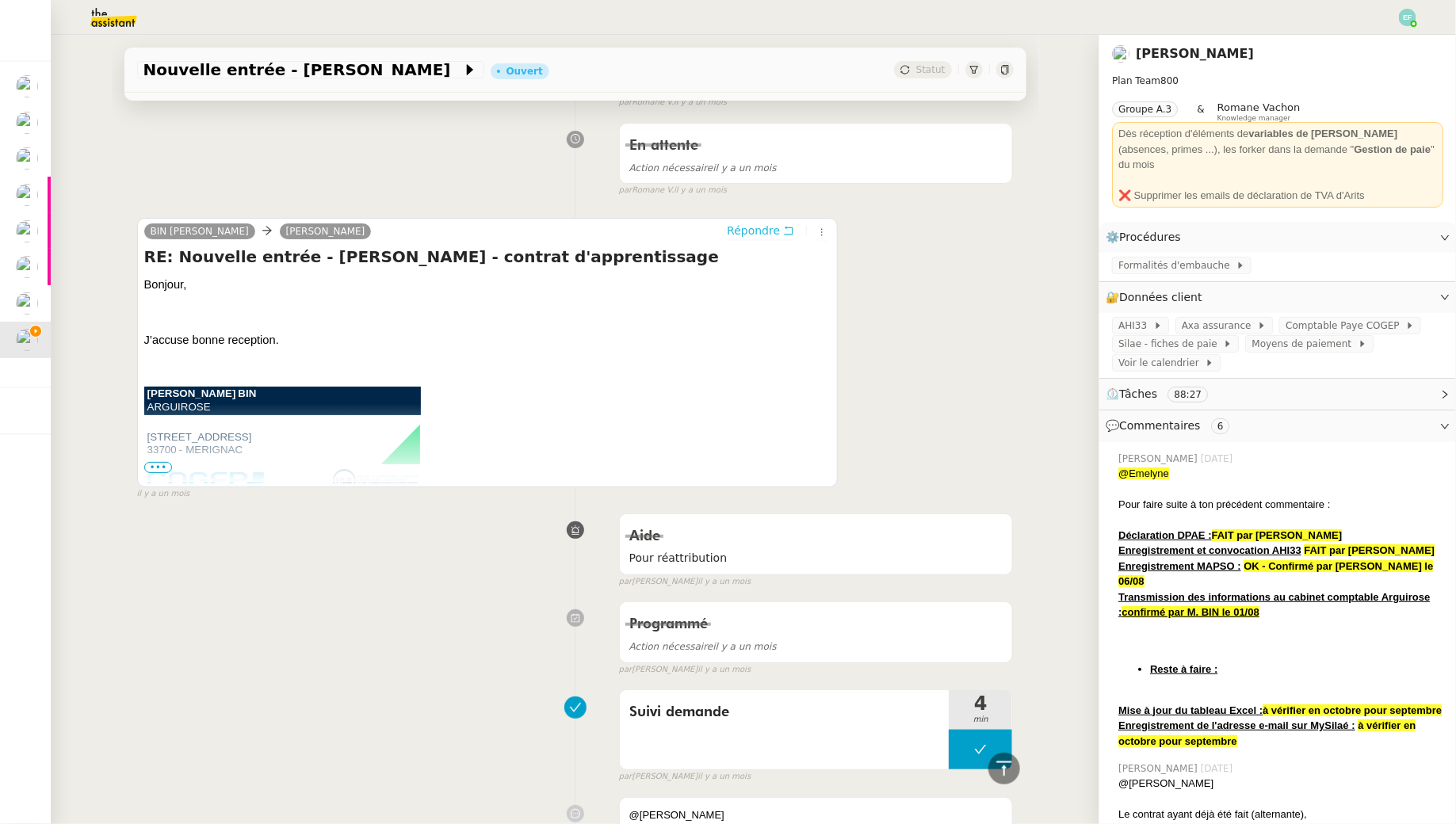
click at [791, 225] on icon at bounding box center [788, 231] width 11 height 11
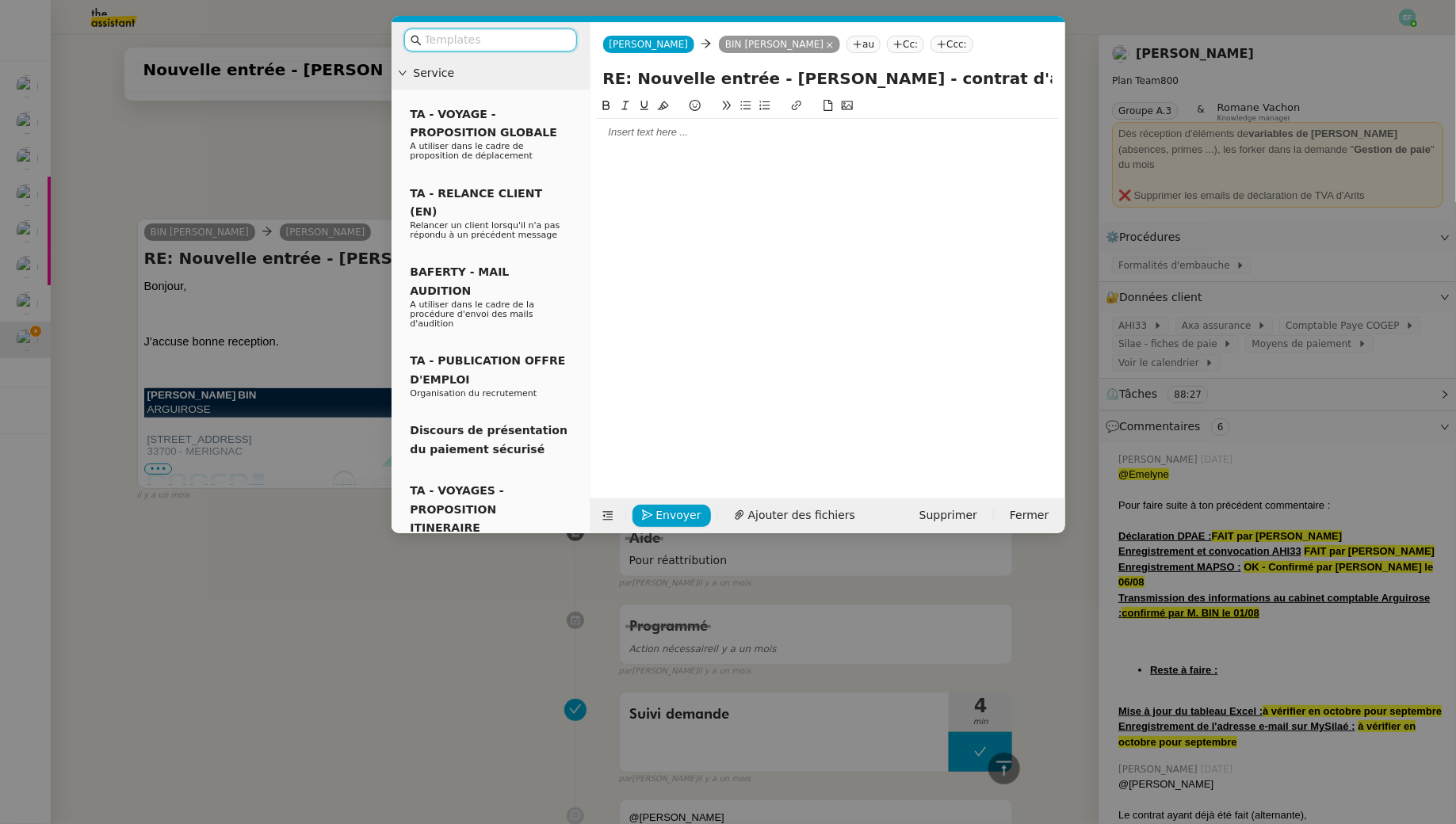
scroll to position [2979, 0]
click at [737, 143] on div at bounding box center [828, 132] width 462 height 27
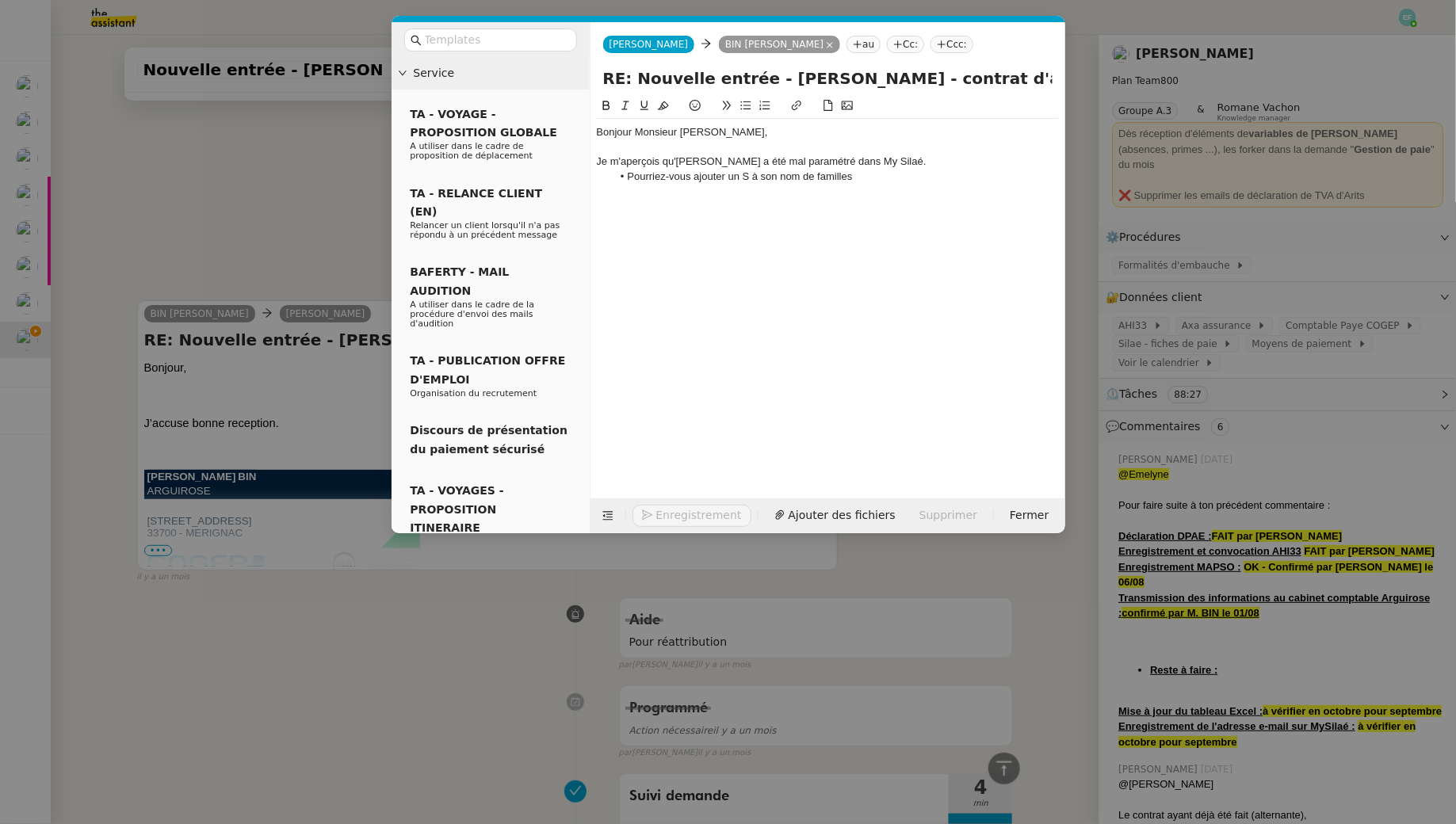
scroll to position [3062, 0]
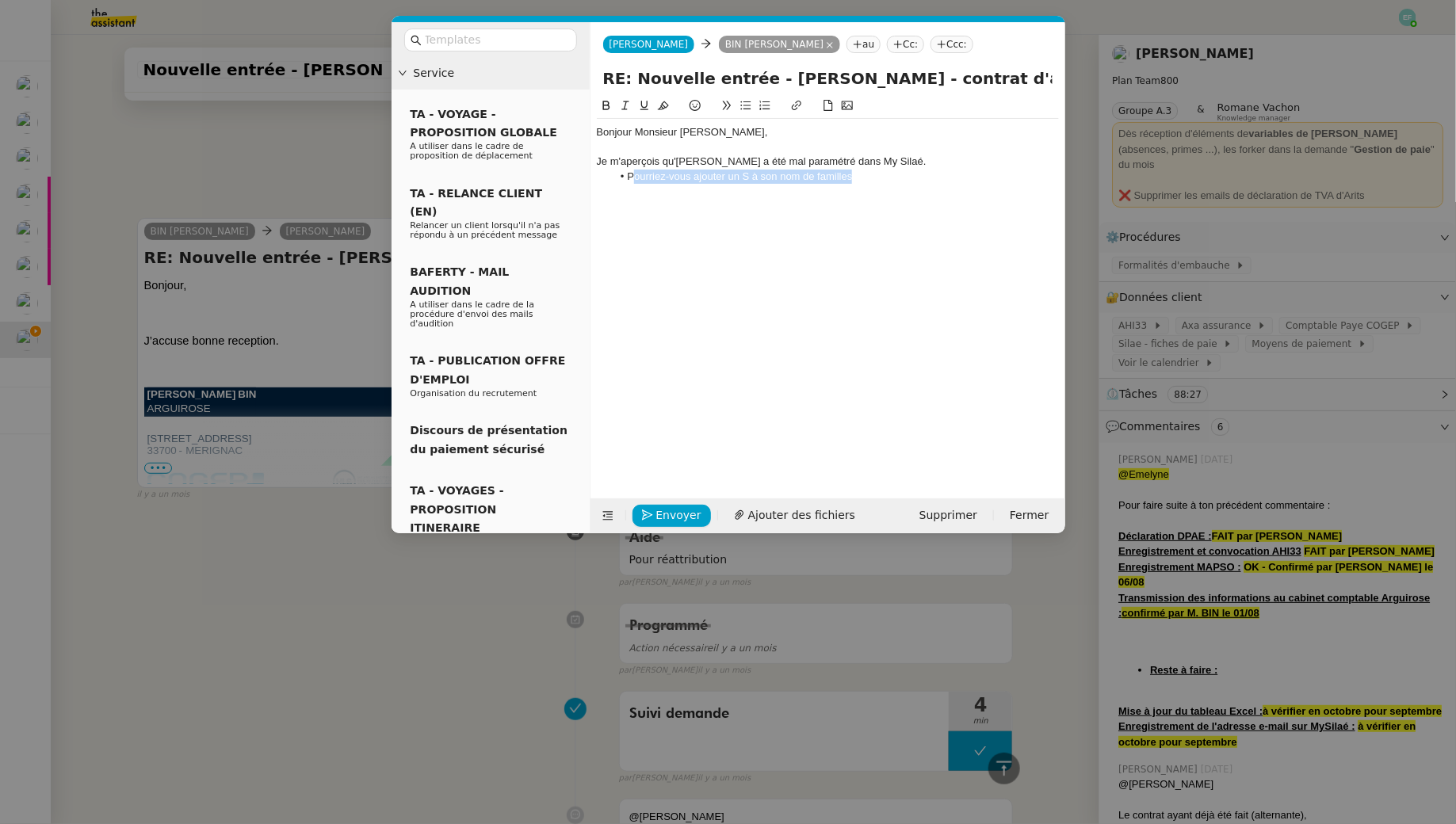
drag, startPoint x: 888, startPoint y: 171, endPoint x: 636, endPoint y: 178, distance: 252.1
click at [636, 178] on li "Pourriez-vous ajouter un S à son nom de familles" at bounding box center [835, 177] width 447 height 14
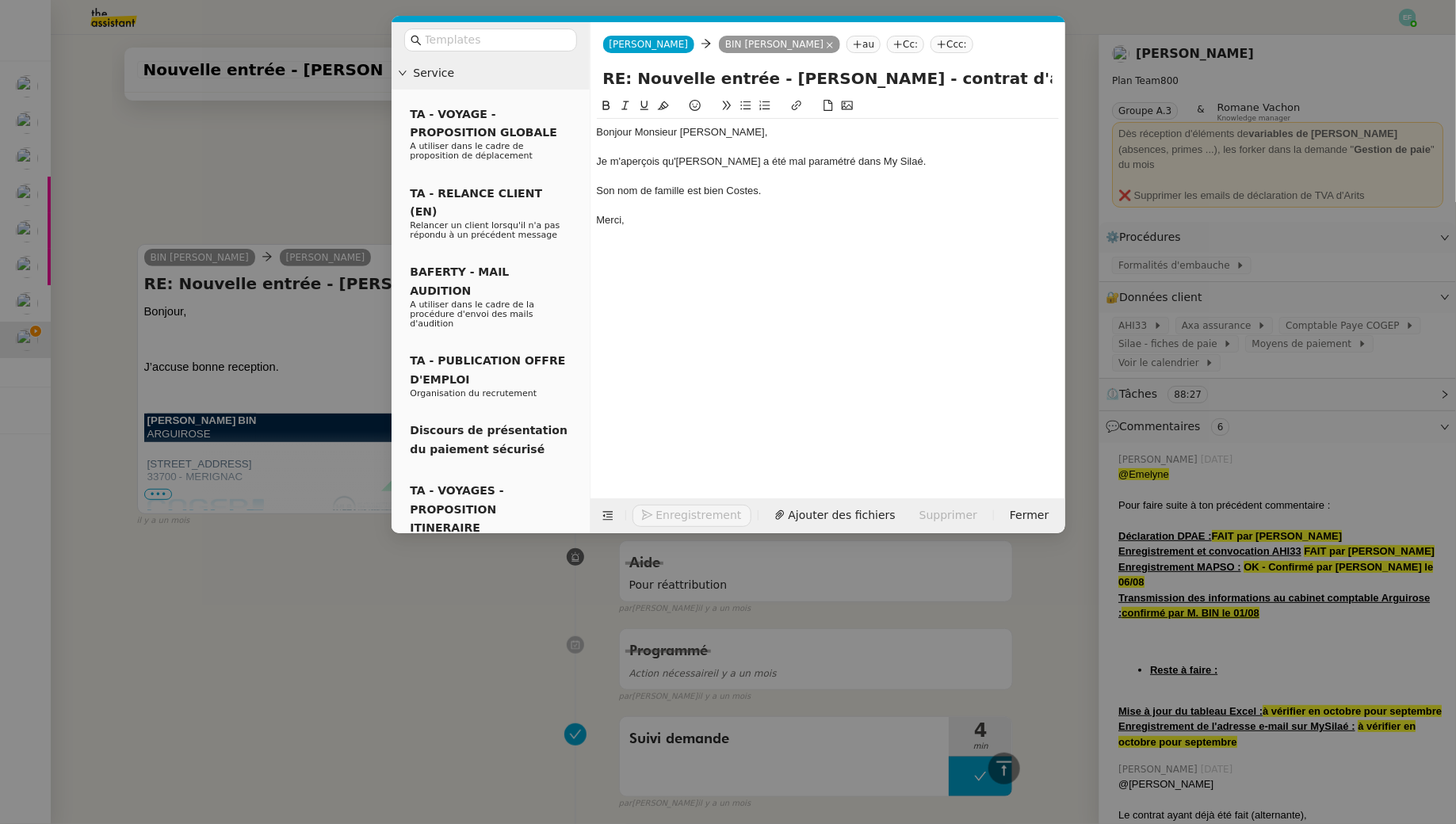
scroll to position [3087, 0]
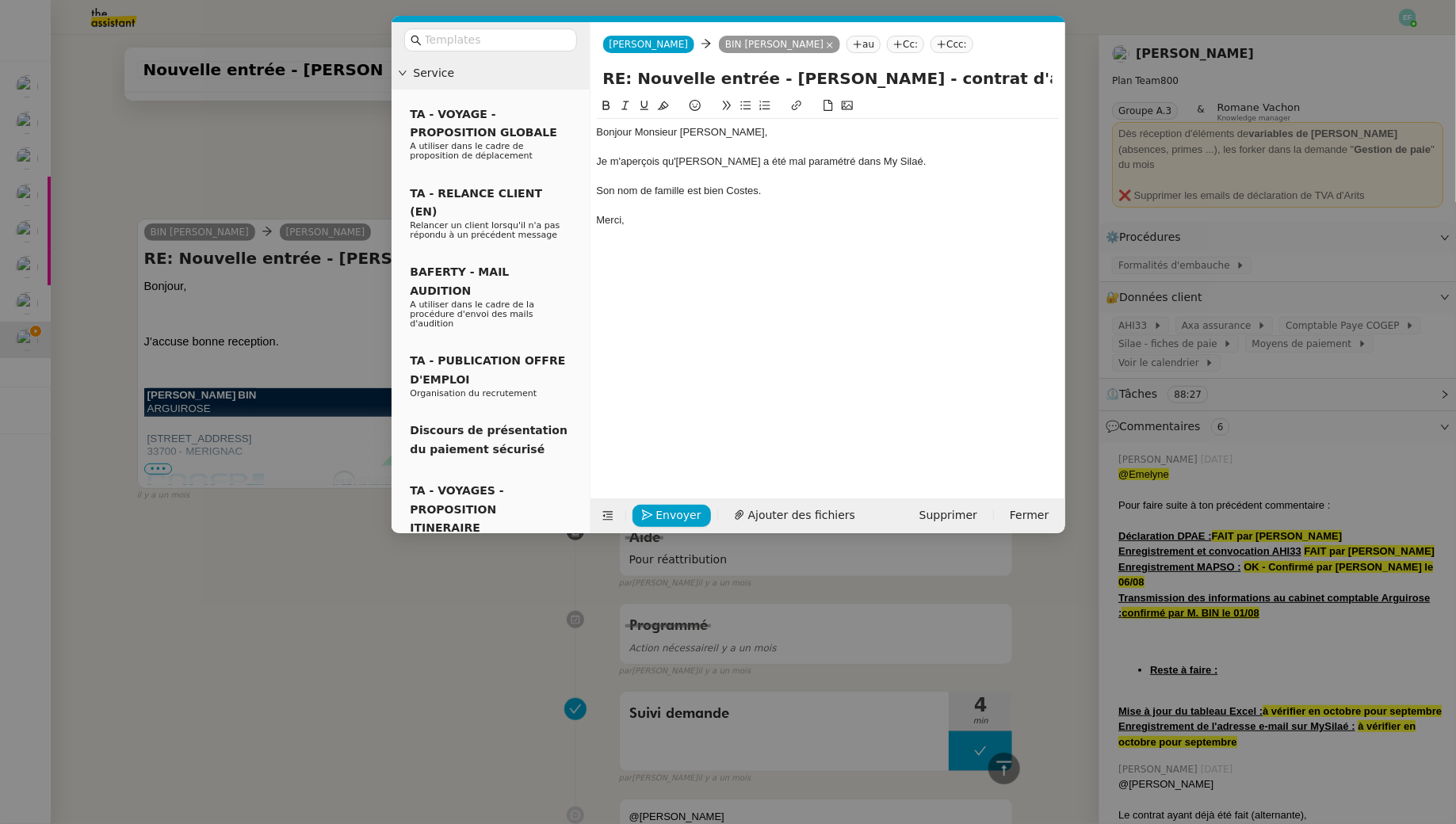
click at [693, 209] on div at bounding box center [828, 206] width 462 height 14
click at [681, 181] on div at bounding box center [828, 177] width 462 height 14
click at [809, 160] on div "Je m'aperçois qu'Elise Costes a été mal paramétré dans My Silaé." at bounding box center [828, 162] width 462 height 14
click at [828, 165] on div "Je m'aperçois qu'Elise Costes a été mal paramétré dans My Silaé." at bounding box center [828, 162] width 462 height 14
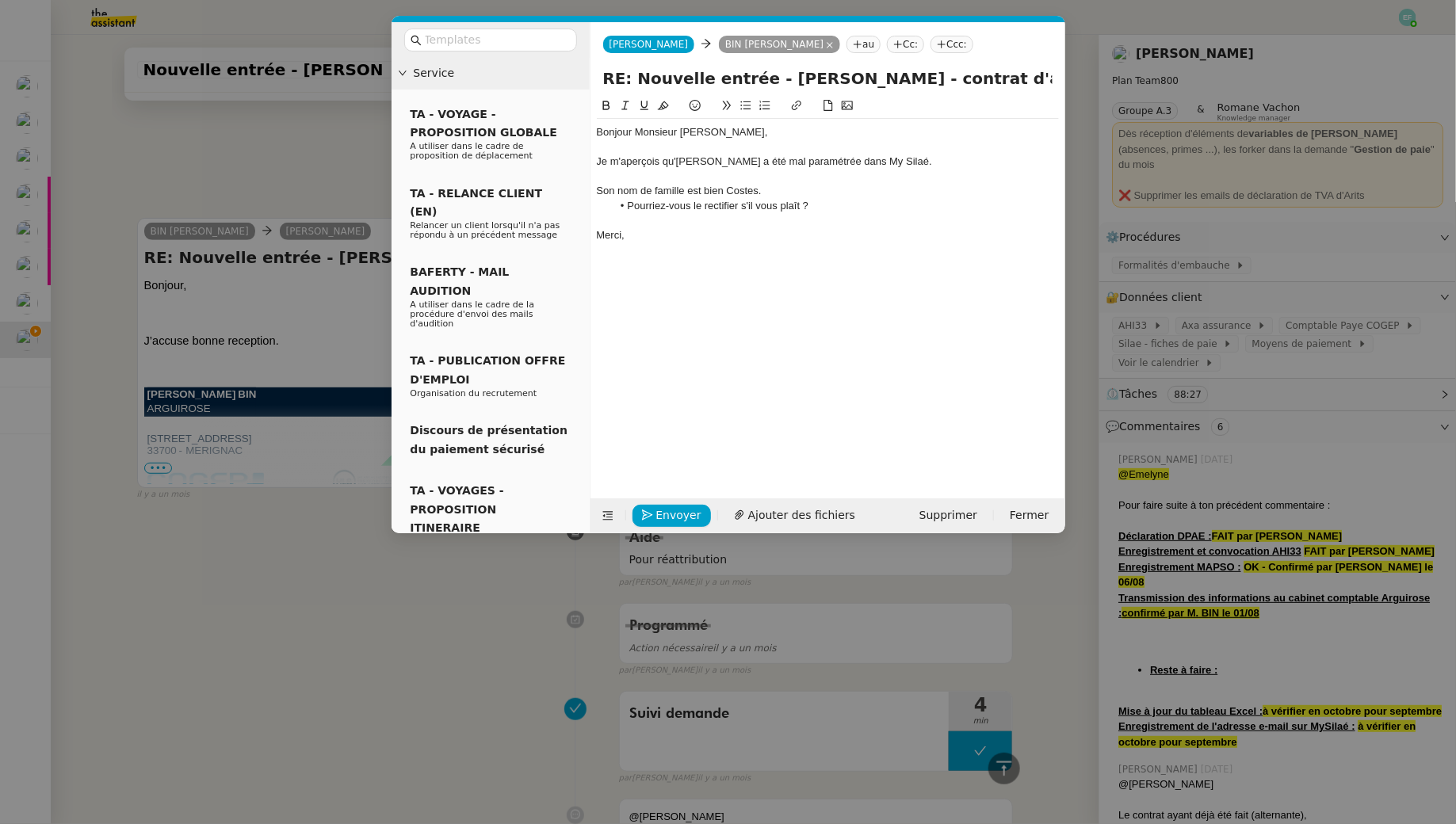
click at [843, 225] on div at bounding box center [828, 220] width 462 height 14
click at [766, 226] on div at bounding box center [828, 220] width 462 height 14
drag, startPoint x: 767, startPoint y: 189, endPoint x: 726, endPoint y: 191, distance: 41.0
click at [725, 192] on div "Son nom de famille est bien Costes." at bounding box center [828, 191] width 462 height 14
click at [611, 103] on button at bounding box center [606, 106] width 19 height 18
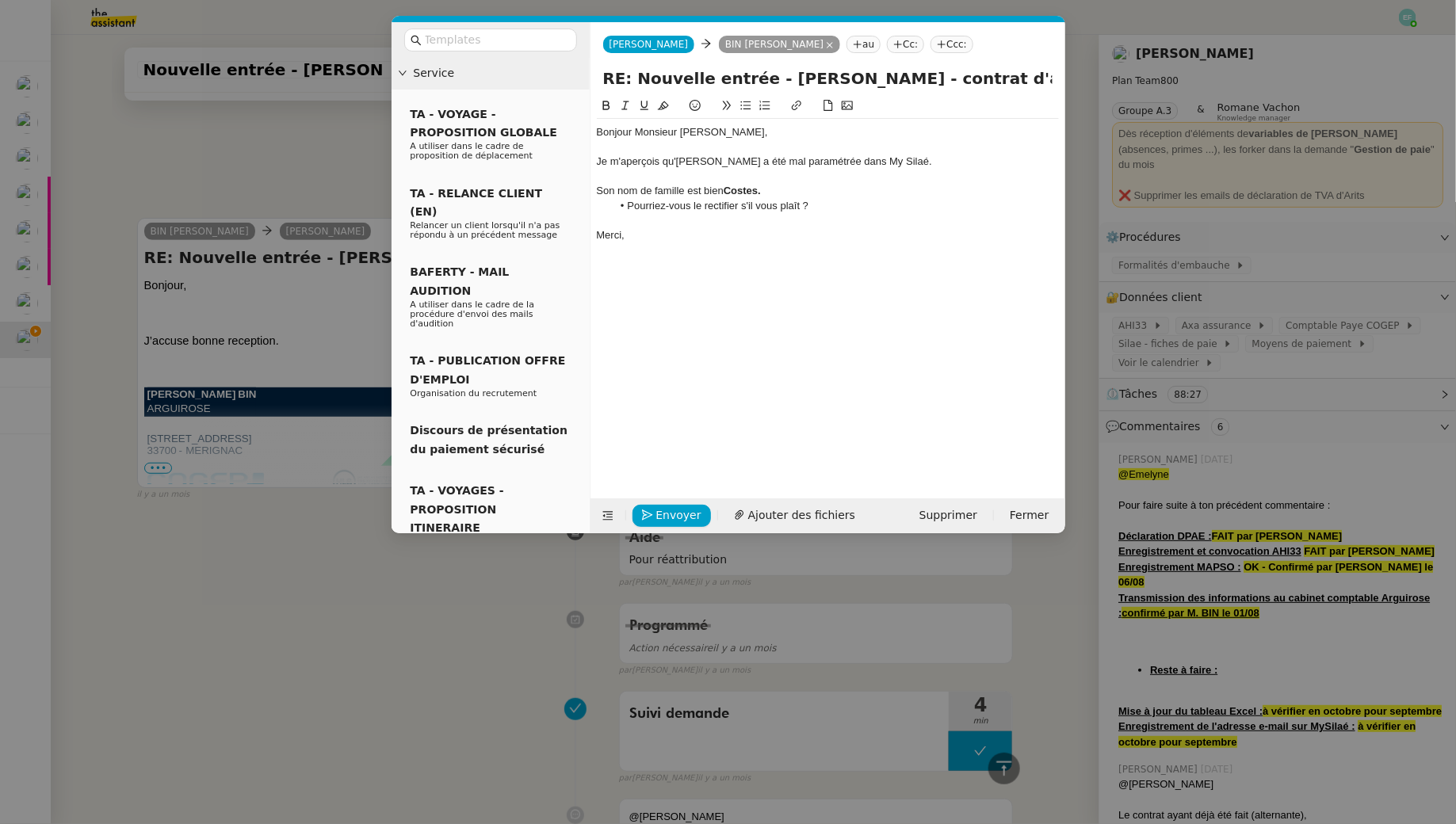
click at [777, 195] on div "Son nom de famille est bien Costes." at bounding box center [828, 191] width 462 height 14
click at [814, 206] on li "Pourriez-vous le rectifier s'il vous plaît ?" at bounding box center [835, 206] width 447 height 14
click at [667, 518] on span "Envoyer" at bounding box center [679, 515] width 45 height 18
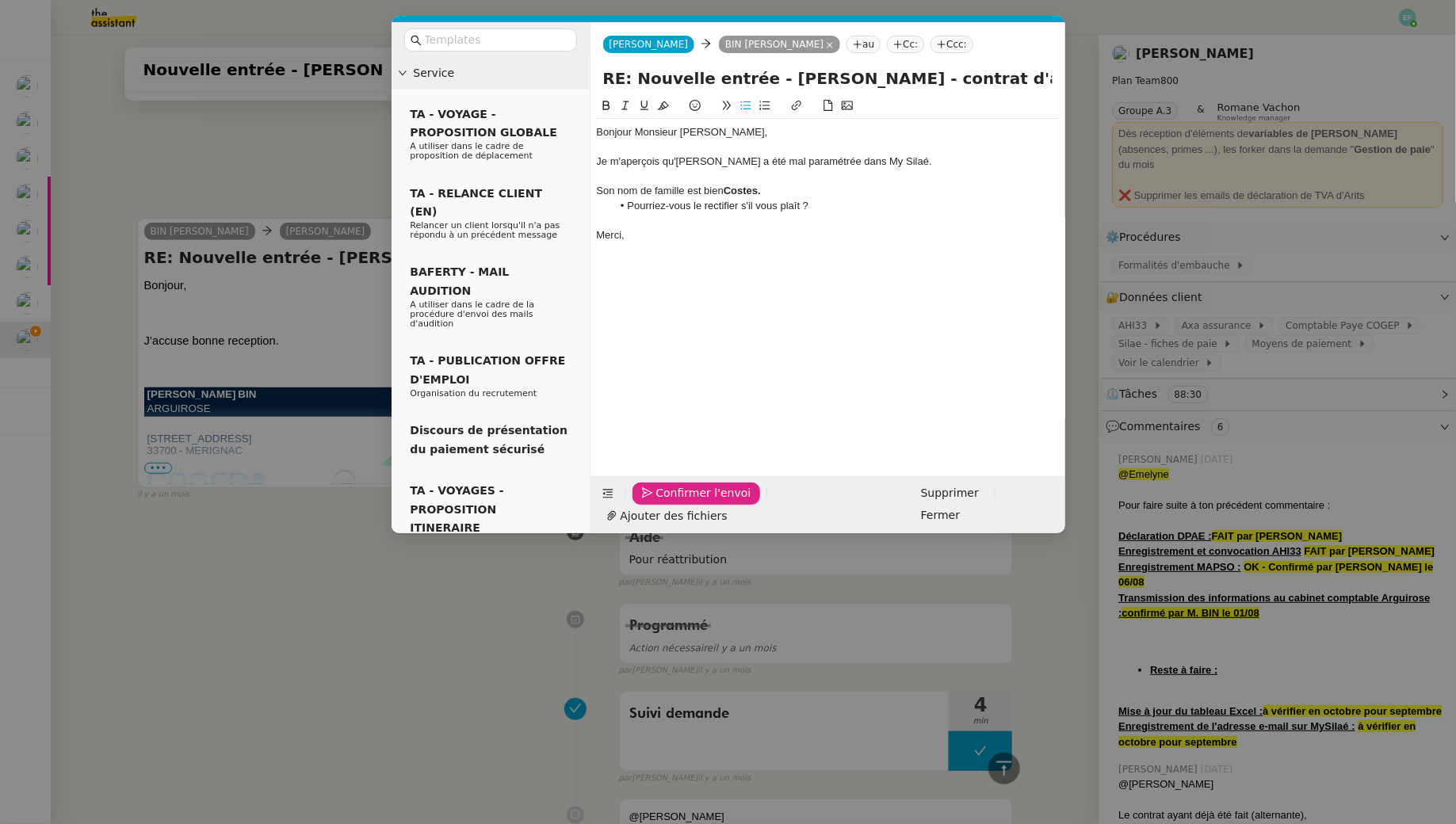
click at [667, 503] on span "Confirmer l'envoi" at bounding box center [704, 493] width 95 height 18
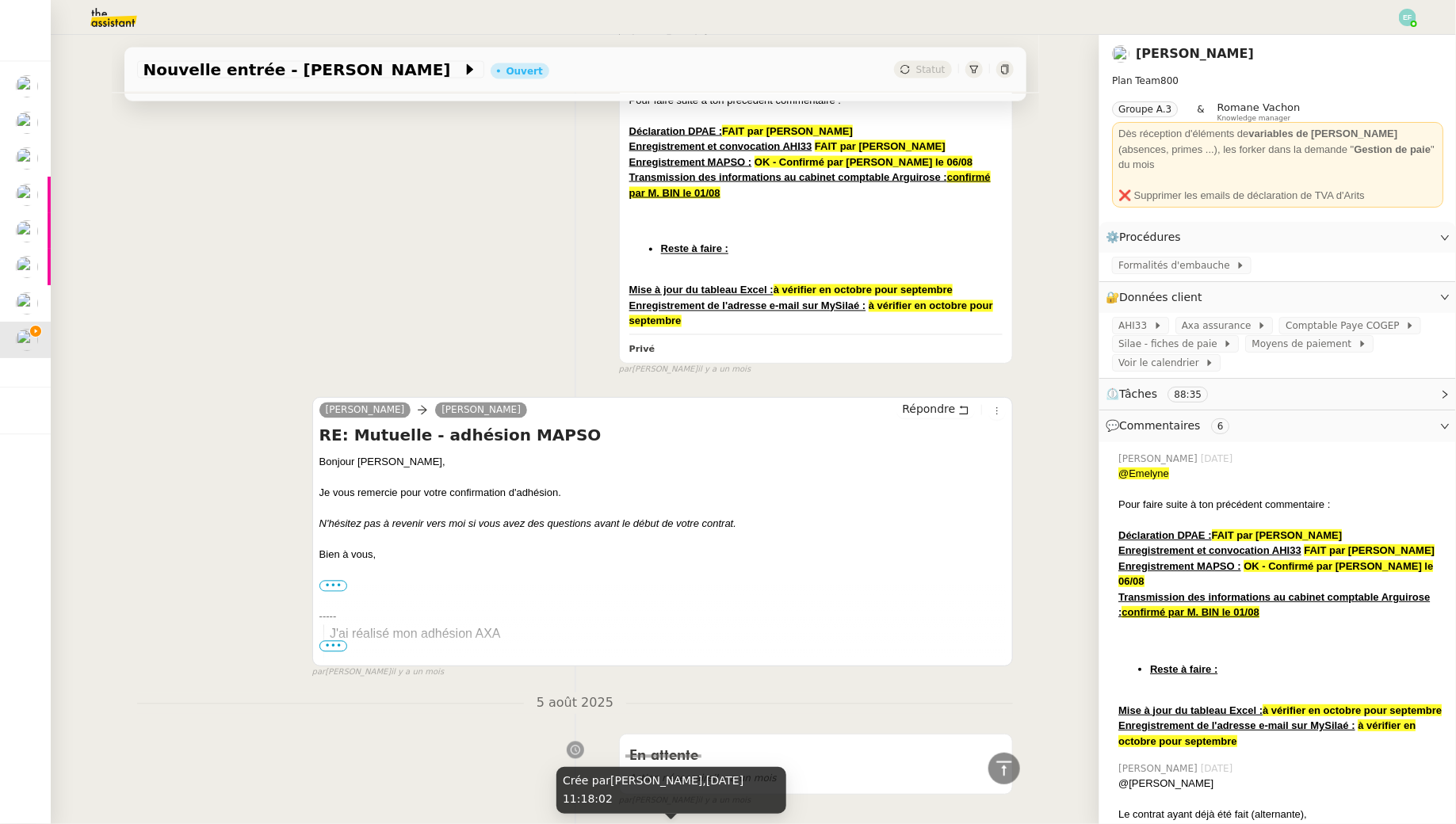
scroll to position [0, 0]
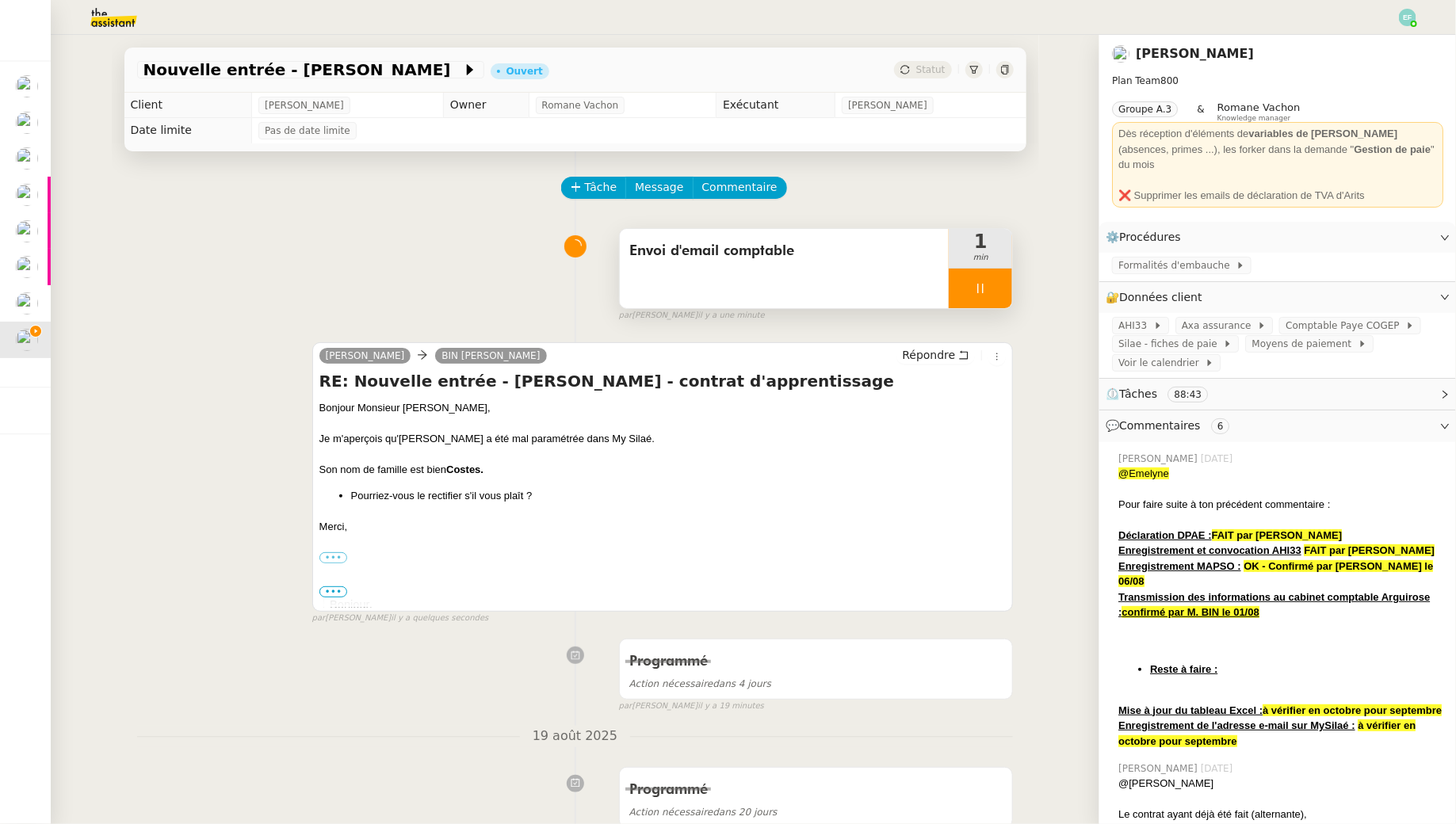
click at [977, 290] on icon at bounding box center [980, 288] width 13 height 13
click at [1004, 286] on button at bounding box center [996, 288] width 31 height 39
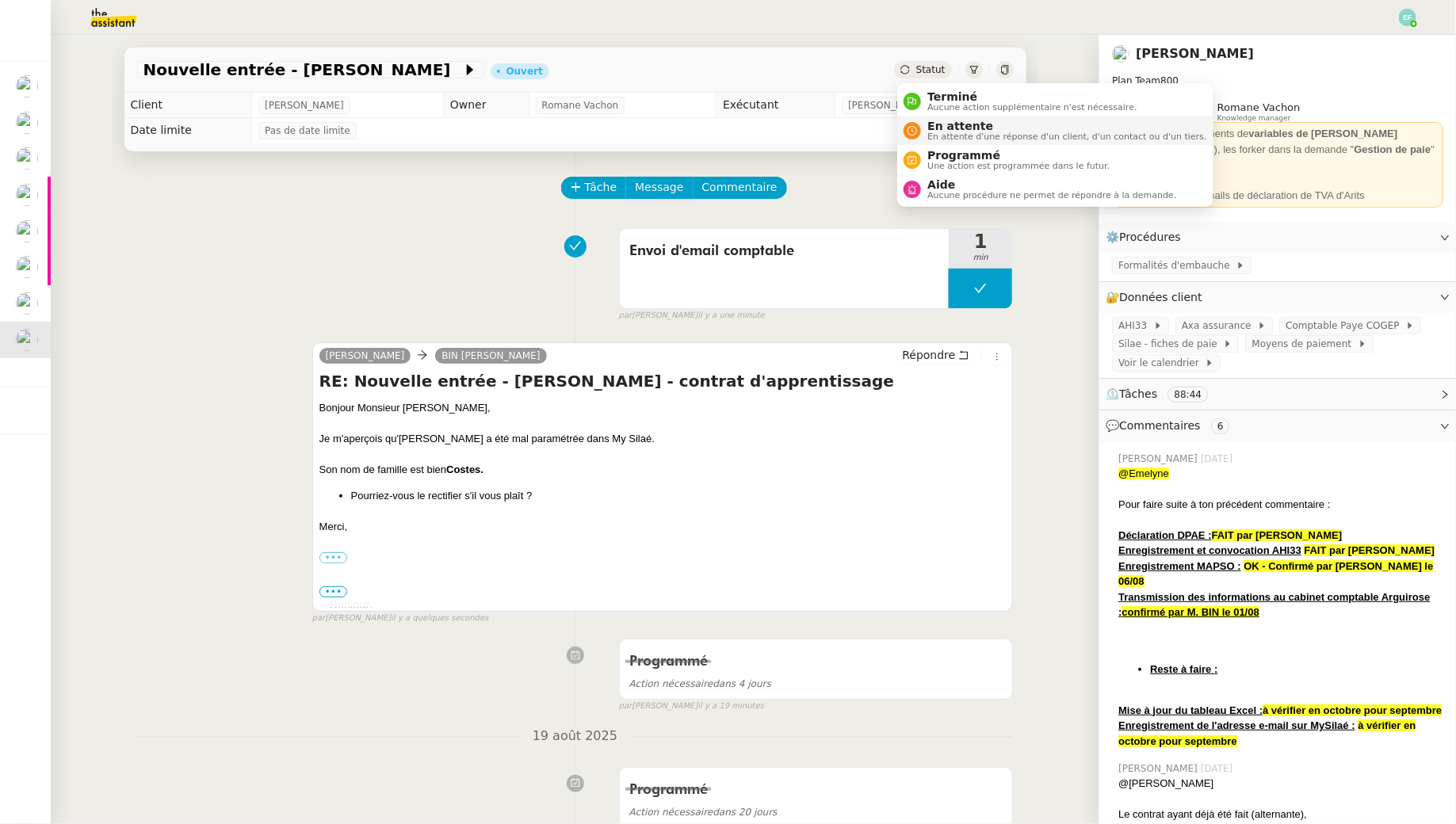
click at [934, 133] on span "En attente d'une réponse d'un client, d'un contact ou d'un tiers." at bounding box center [1066, 136] width 279 height 9
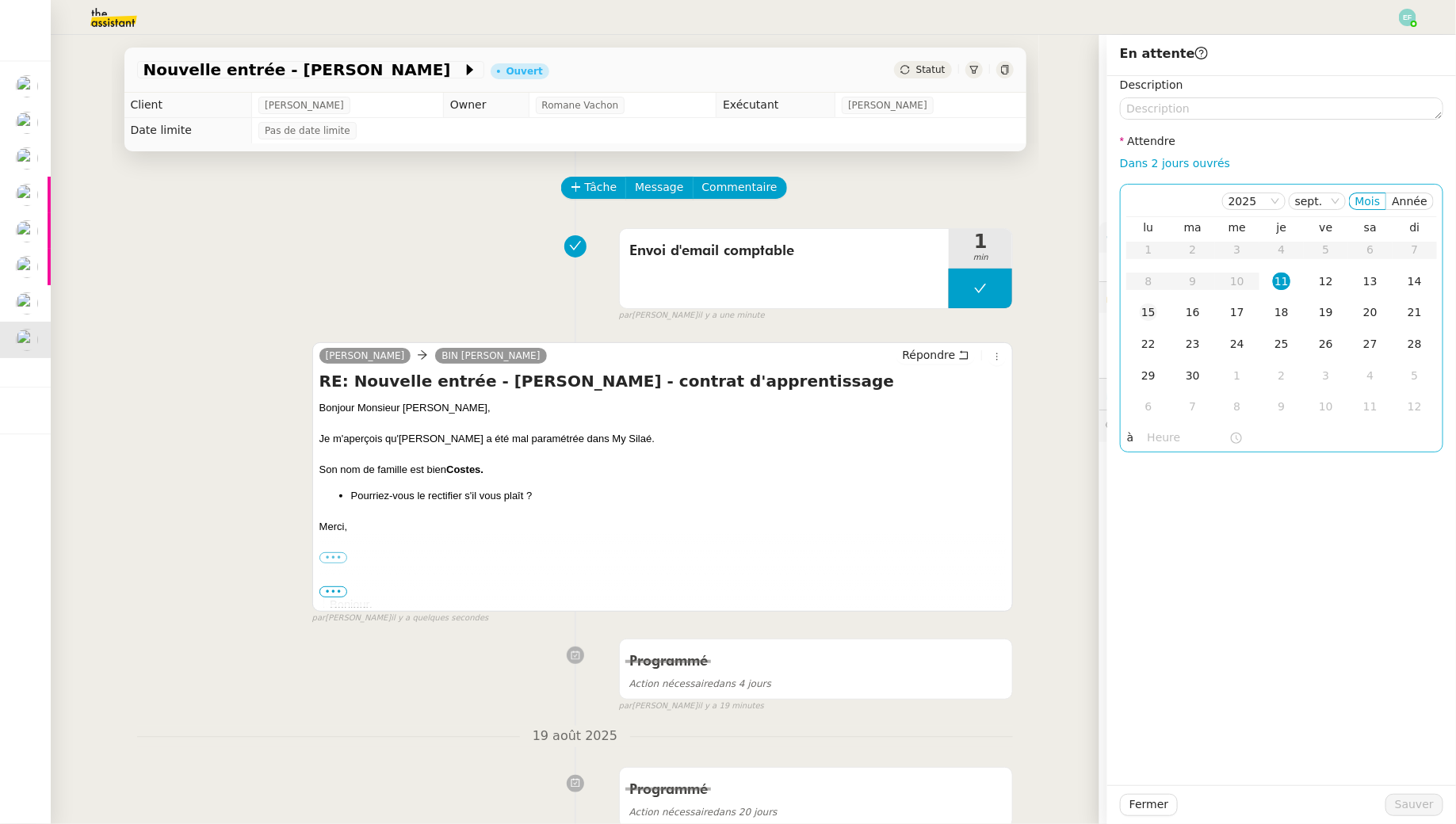
click at [1156, 317] on div "15" at bounding box center [1147, 311] width 17 height 17
click at [1409, 812] on span "Sauver" at bounding box center [1414, 804] width 39 height 18
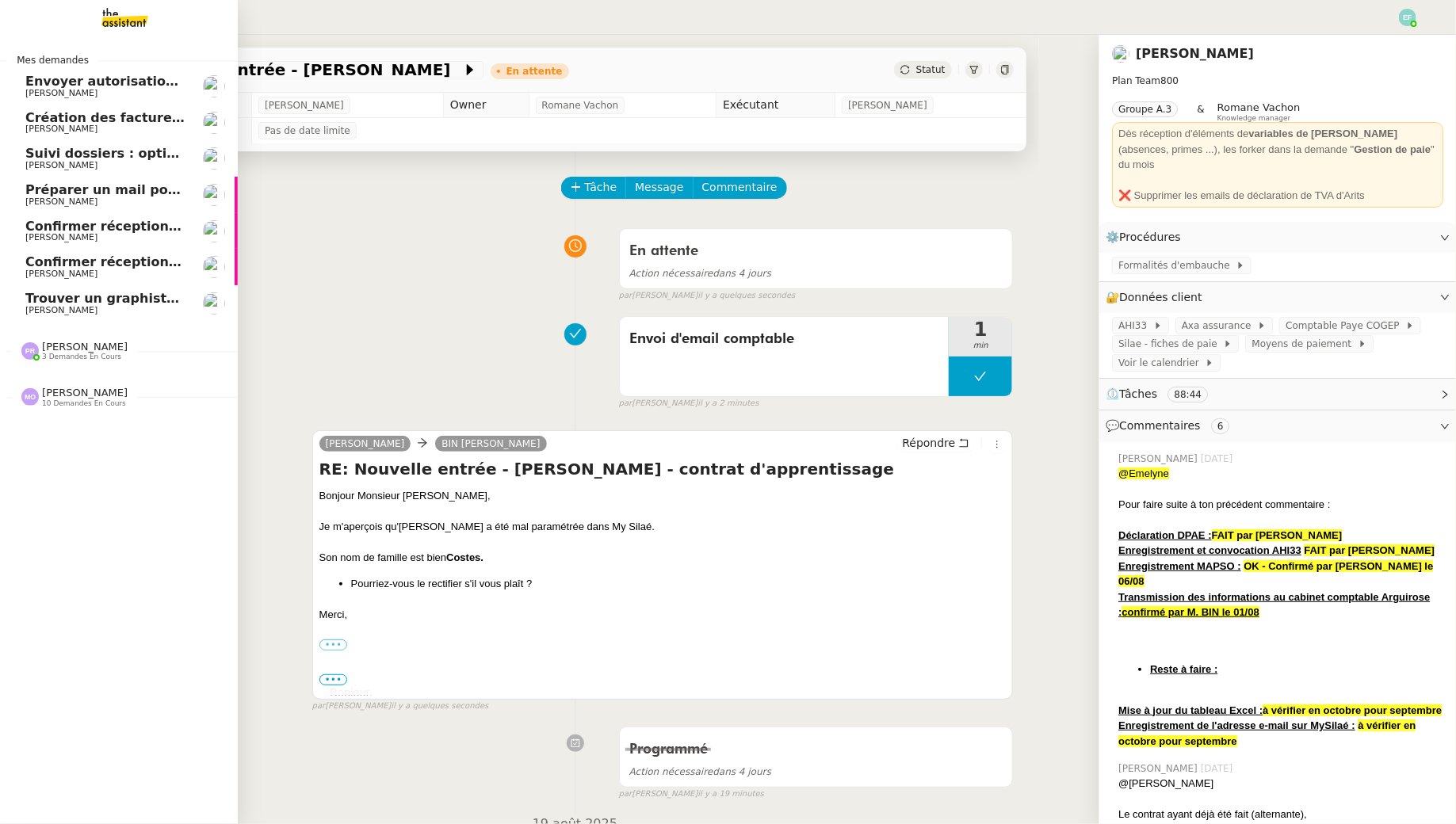
click at [40, 307] on span "[PERSON_NAME]" at bounding box center [61, 310] width 72 height 10
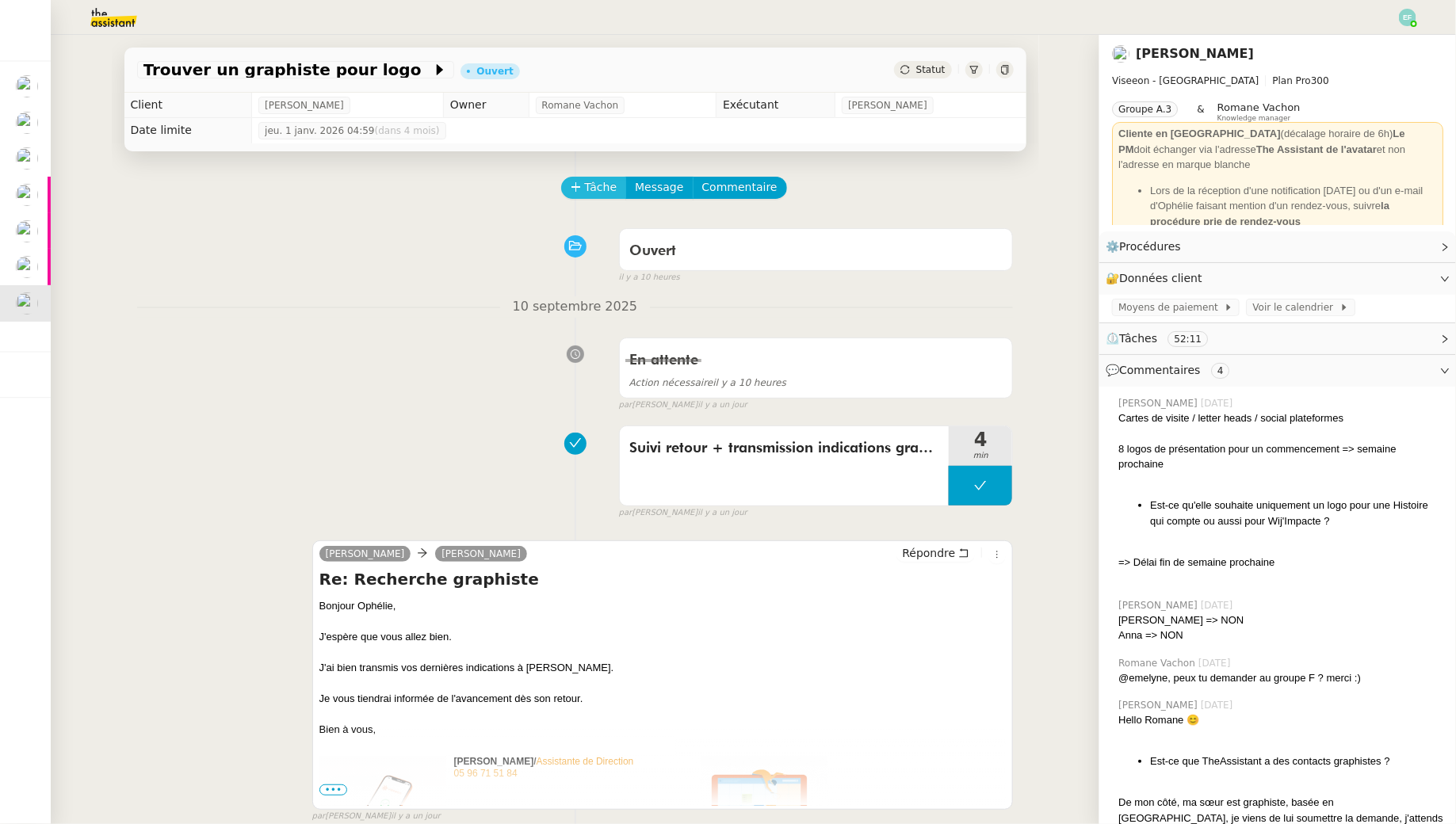
click at [592, 193] on span "Tâche" at bounding box center [601, 188] width 32 height 18
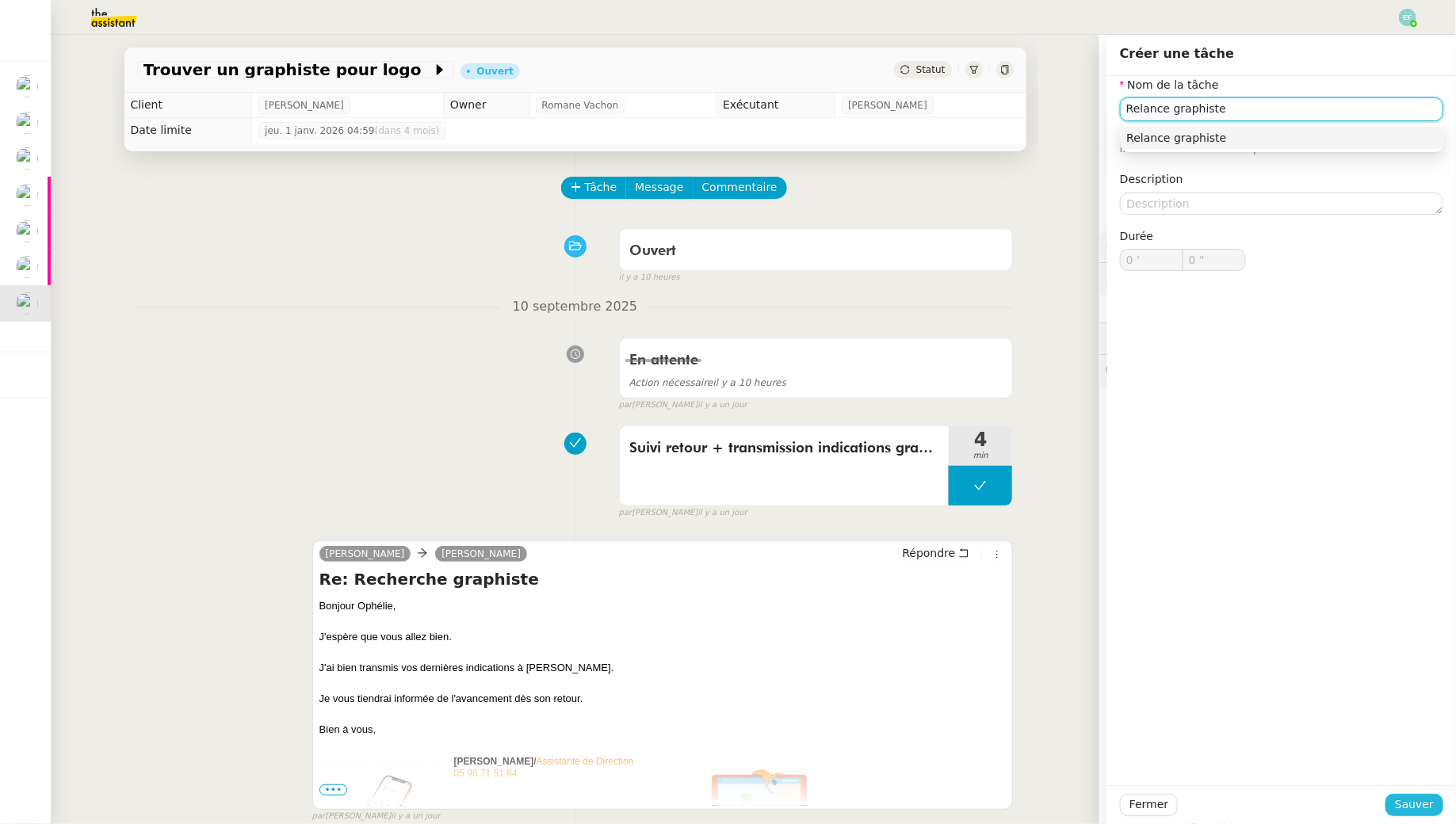
type input "Relance graphiste"
click at [1418, 800] on span "Sauver" at bounding box center [1414, 804] width 39 height 18
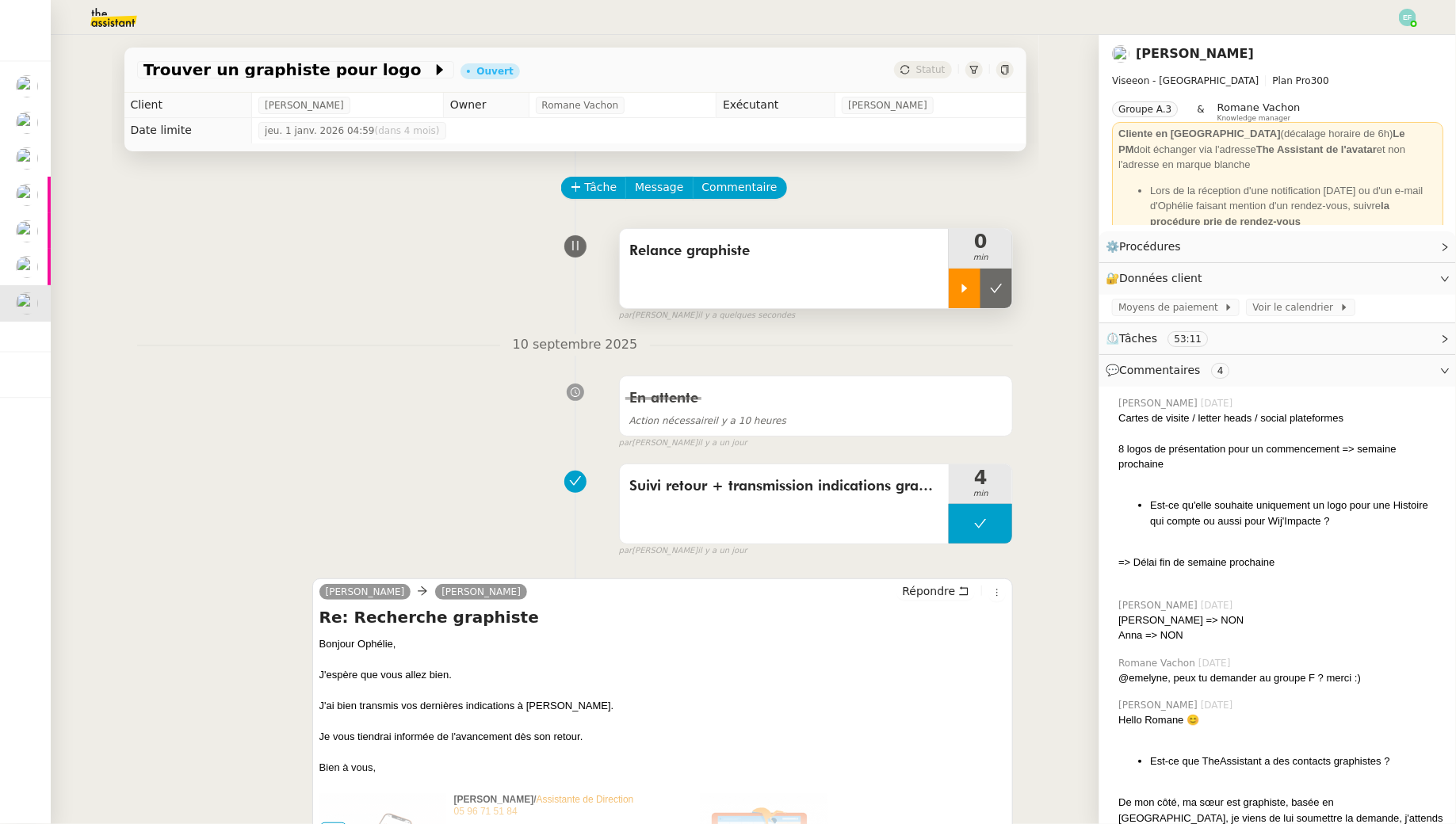
click at [956, 298] on div at bounding box center [964, 288] width 31 height 39
click at [990, 302] on div at bounding box center [980, 288] width 64 height 39
click at [990, 302] on button at bounding box center [996, 288] width 31 height 39
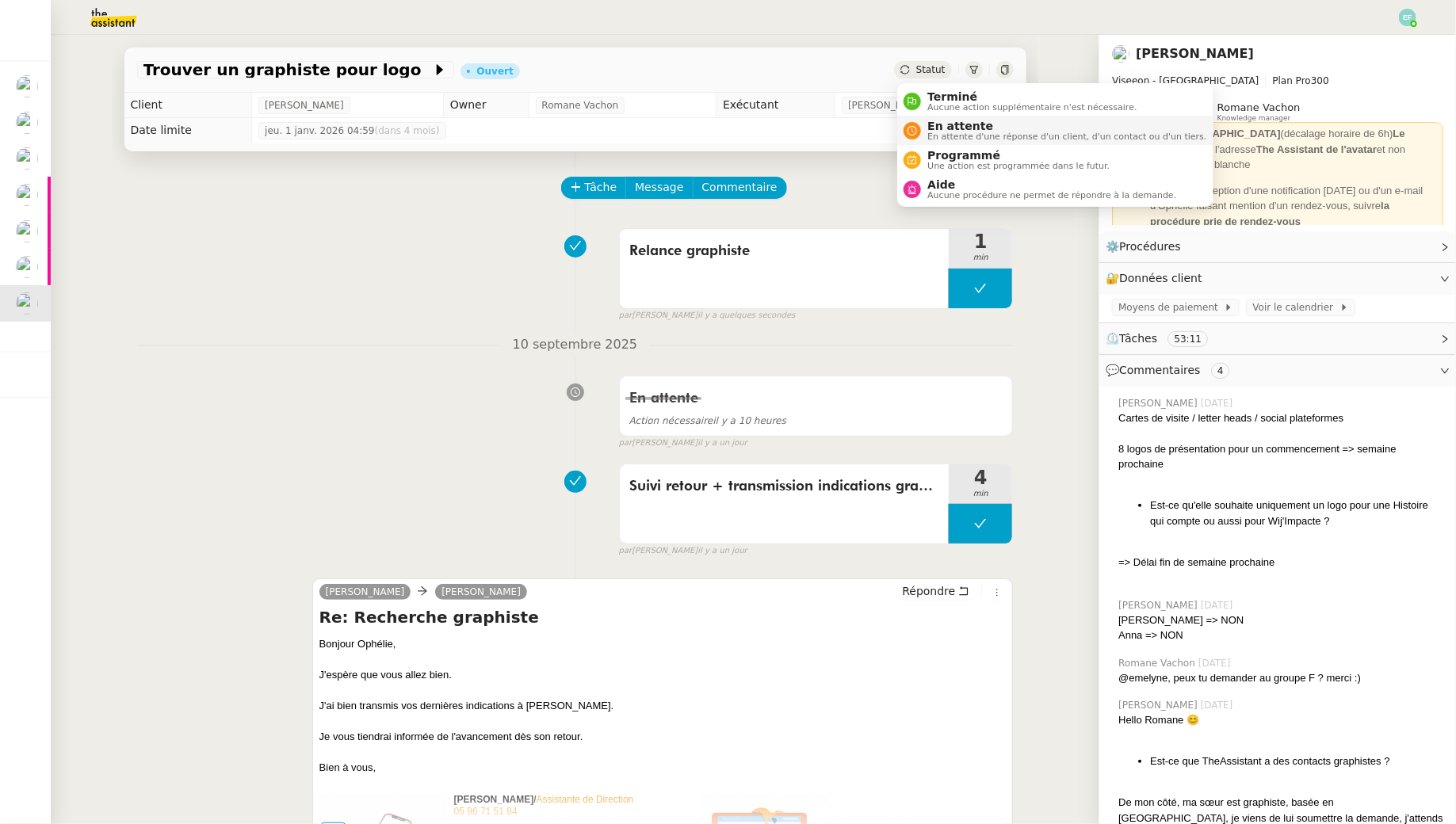
click at [949, 118] on li "En attente En attente d'une réponse d'un client, d'un contact ou d'un tiers." at bounding box center [1054, 130] width 315 height 30
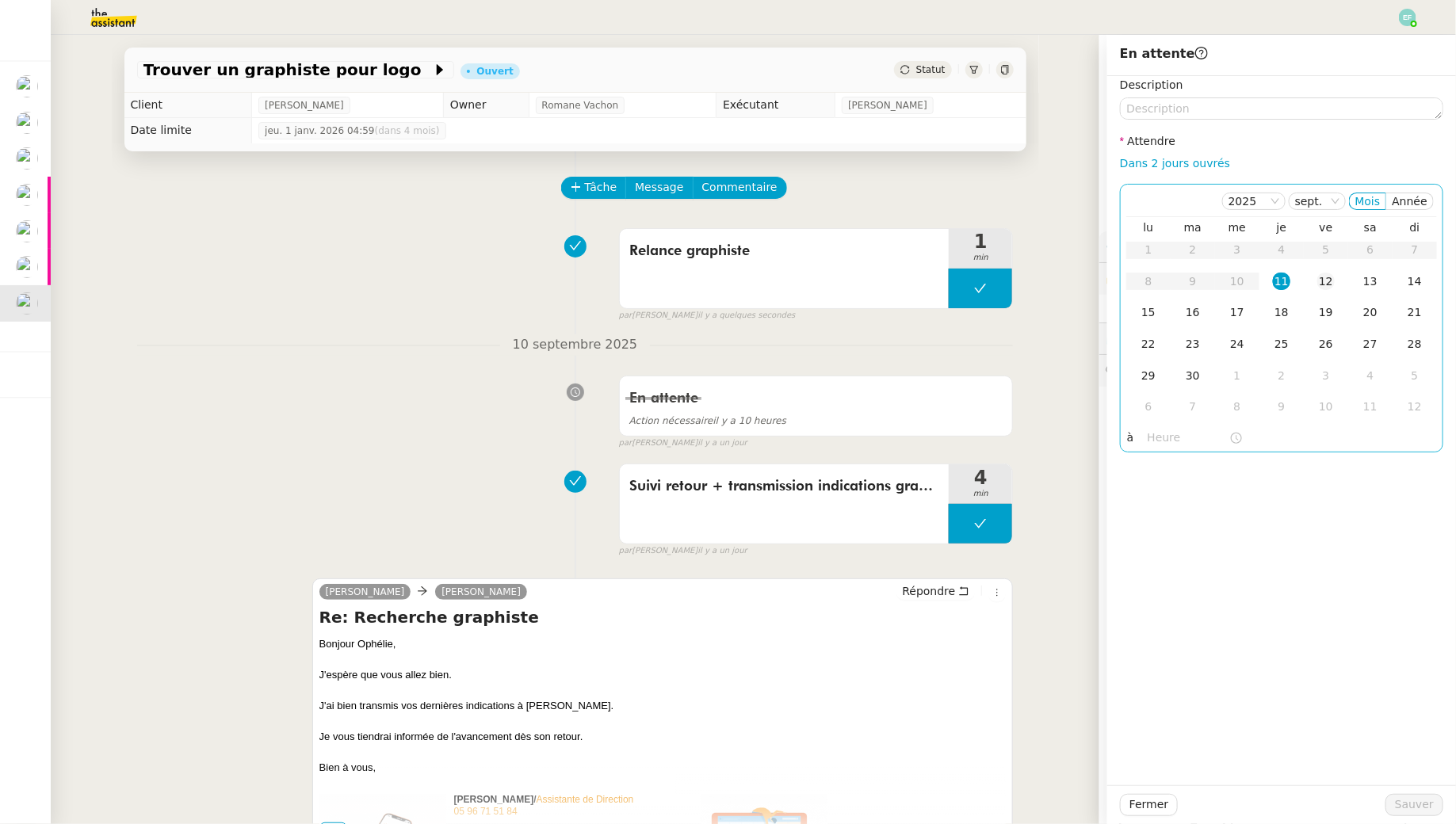
click at [1321, 276] on div "12" at bounding box center [1325, 281] width 17 height 17
click at [1402, 801] on span "Sauver" at bounding box center [1414, 804] width 39 height 18
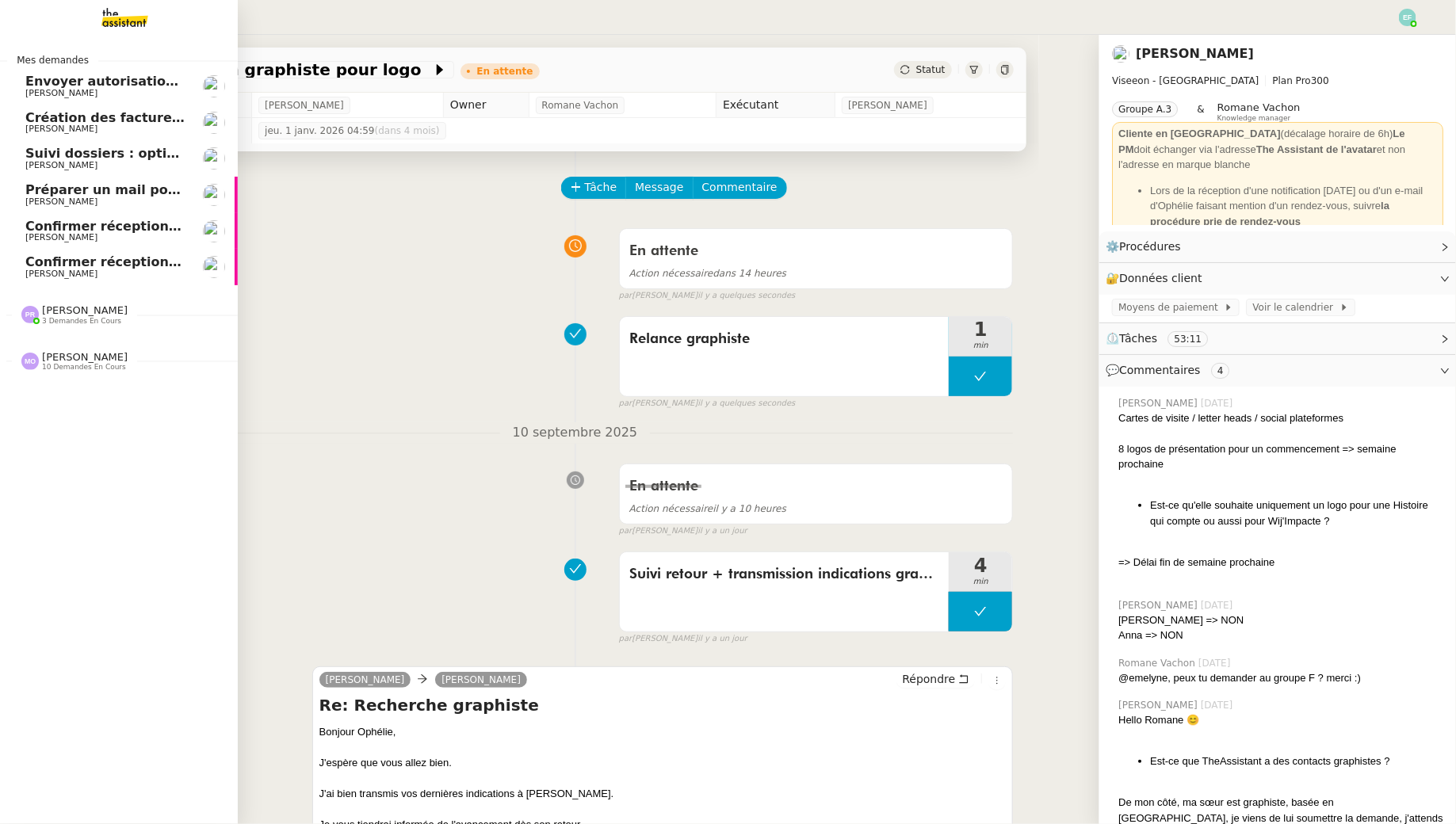
click at [25, 276] on span "[PERSON_NAME]" at bounding box center [61, 273] width 72 height 10
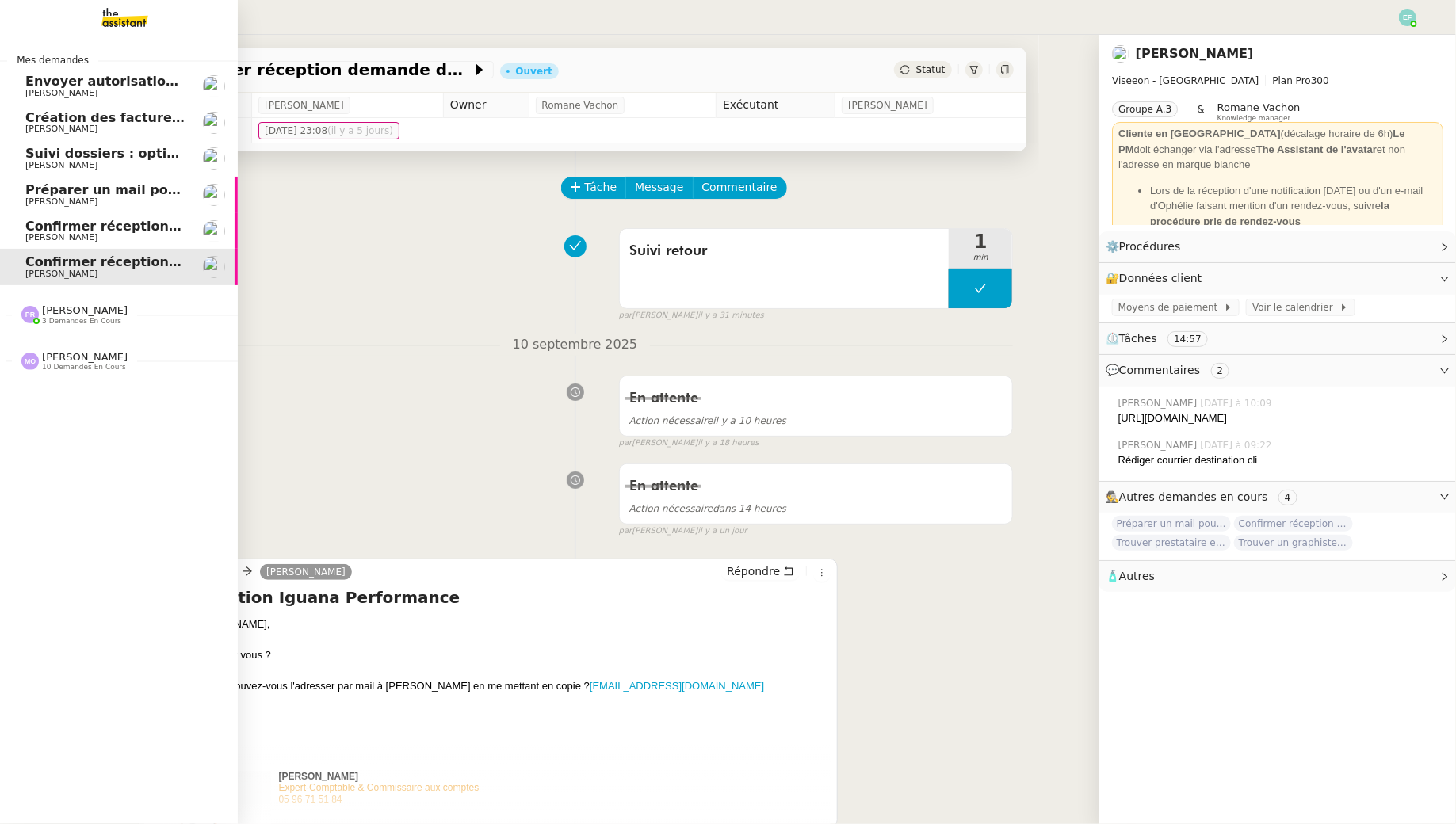
click at [86, 151] on span "Suivi dossiers : optimisation Notion / [PERSON_NAME]" at bounding box center [218, 153] width 386 height 15
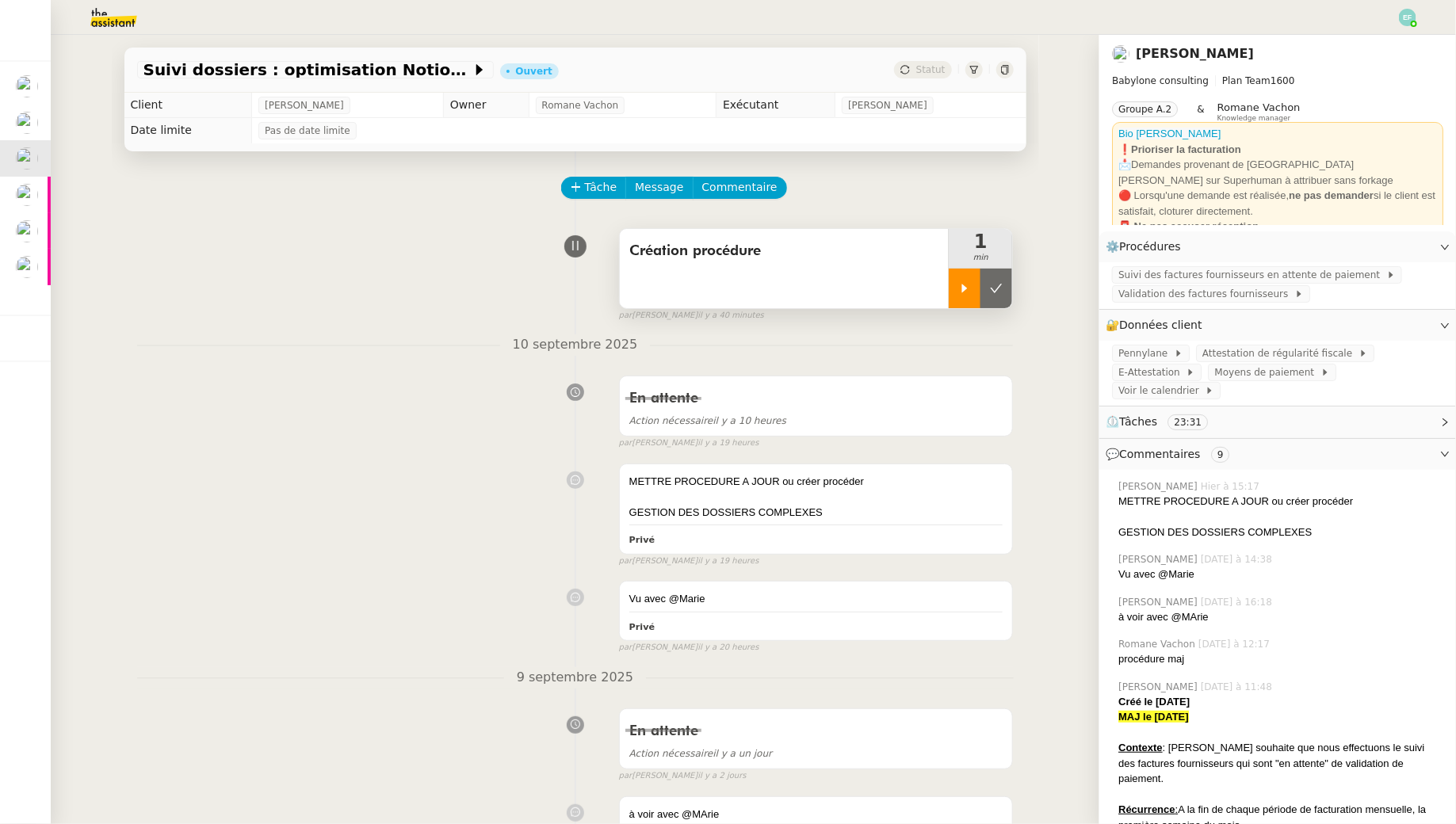
click at [966, 279] on div at bounding box center [964, 288] width 31 height 39
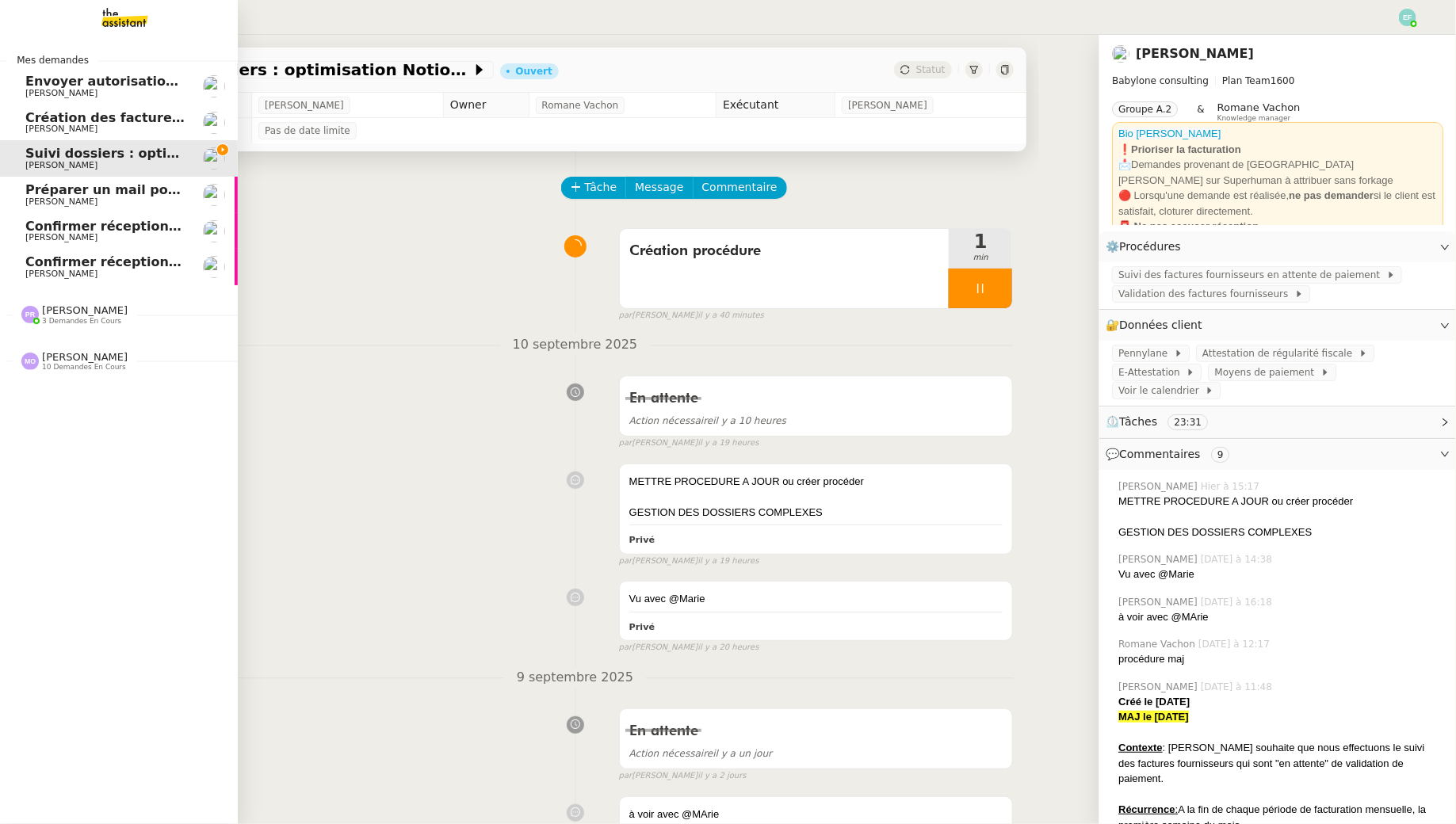
click at [31, 121] on span "Création des factures client - [DATE]" at bounding box center [155, 118] width 260 height 15
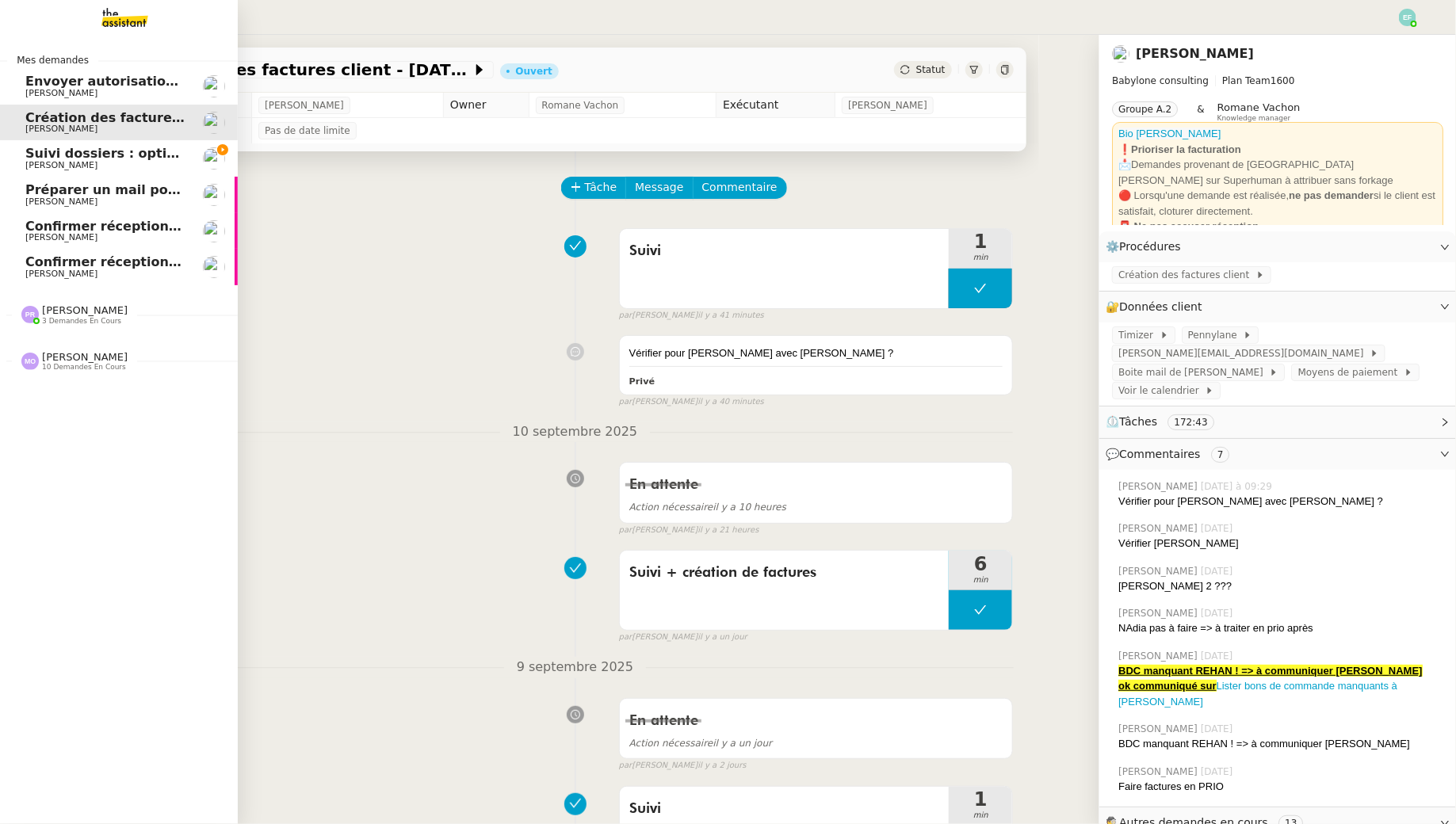
click at [80, 169] on span "[PERSON_NAME]" at bounding box center [61, 164] width 72 height 10
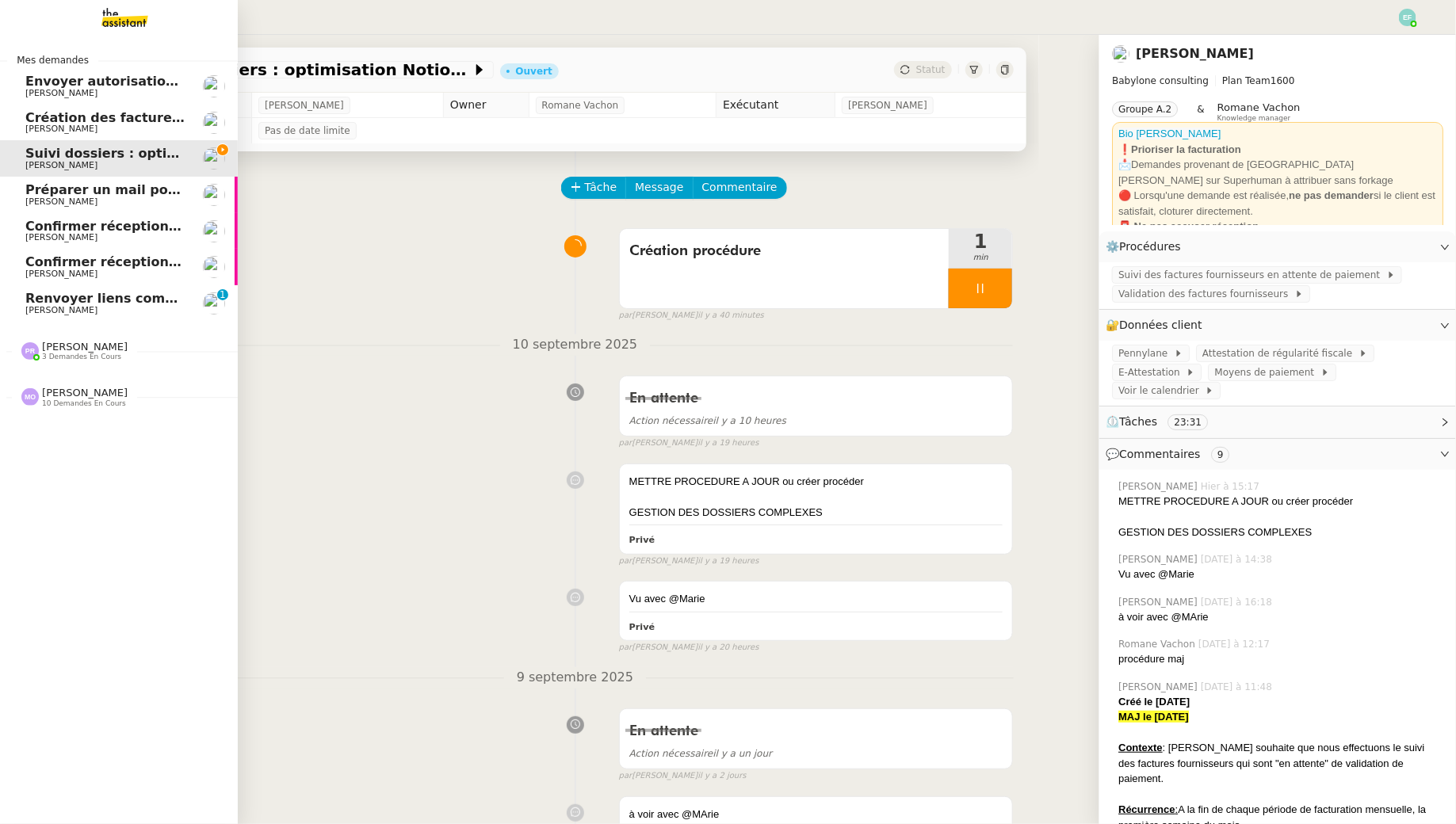
click at [93, 308] on span "[PERSON_NAME]" at bounding box center [61, 310] width 72 height 10
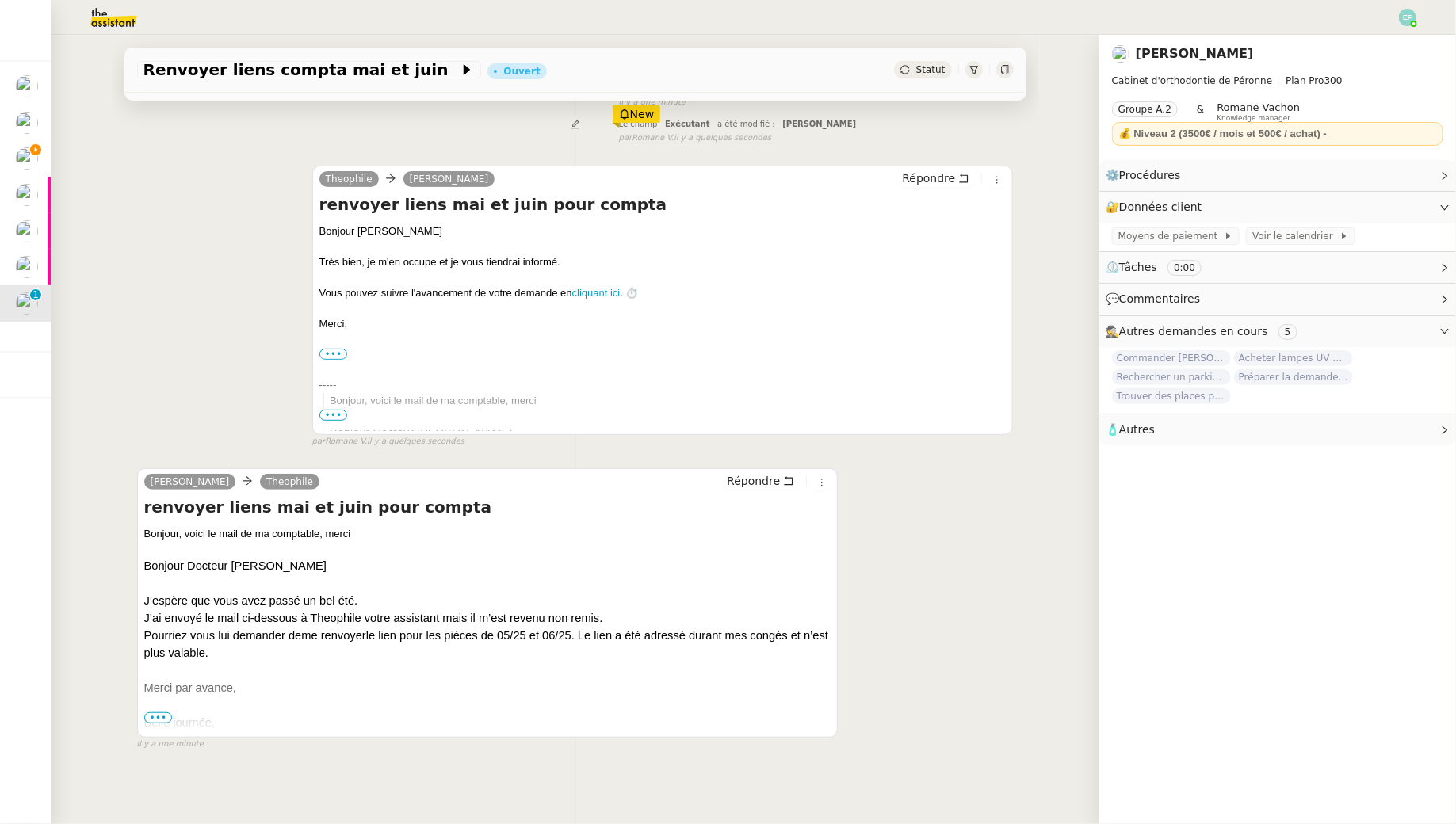
scroll to position [179, 0]
click at [168, 707] on div at bounding box center [487, 701] width 687 height 17
click at [164, 710] on span "•••" at bounding box center [159, 714] width 29 height 11
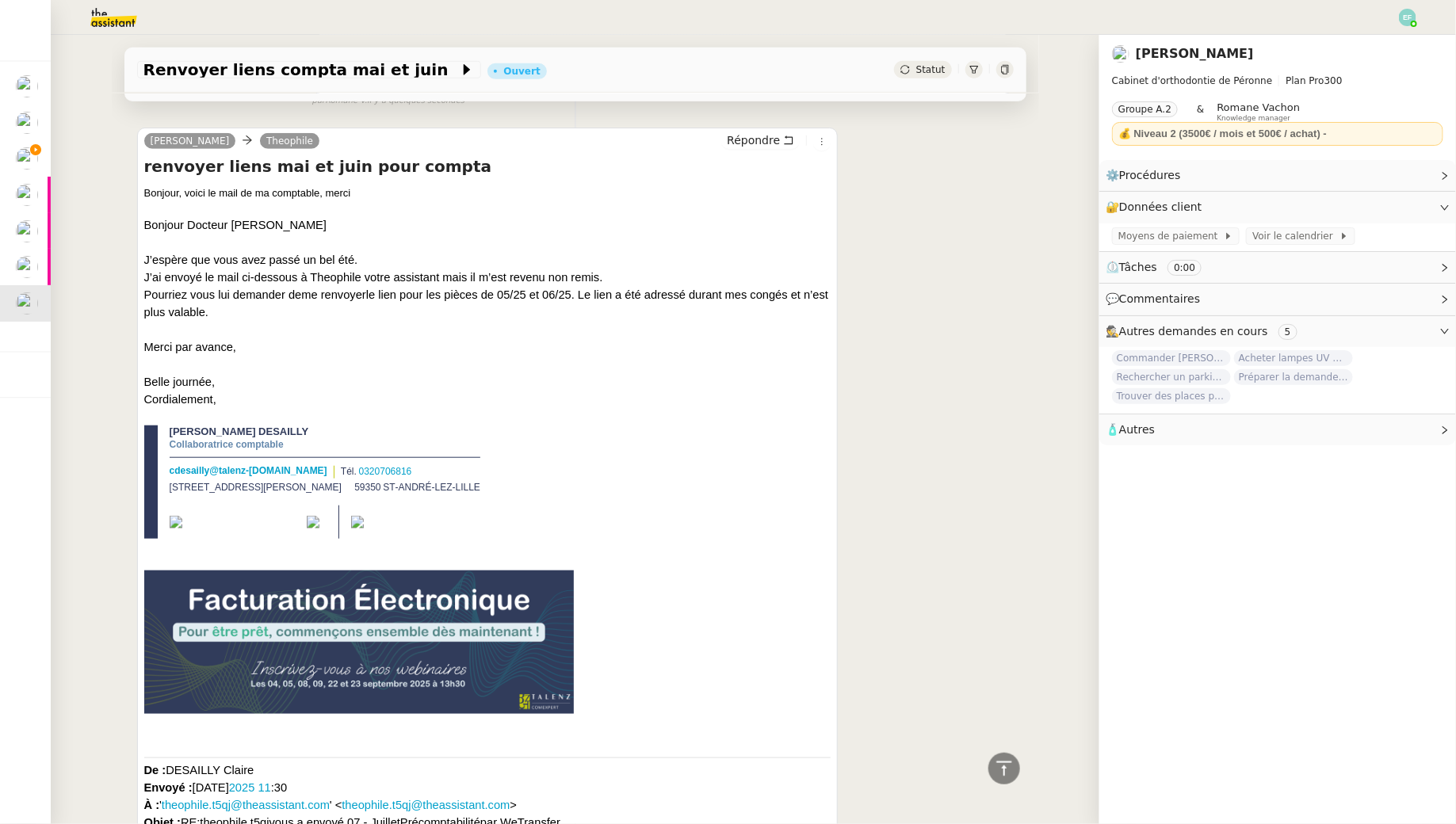
scroll to position [0, 0]
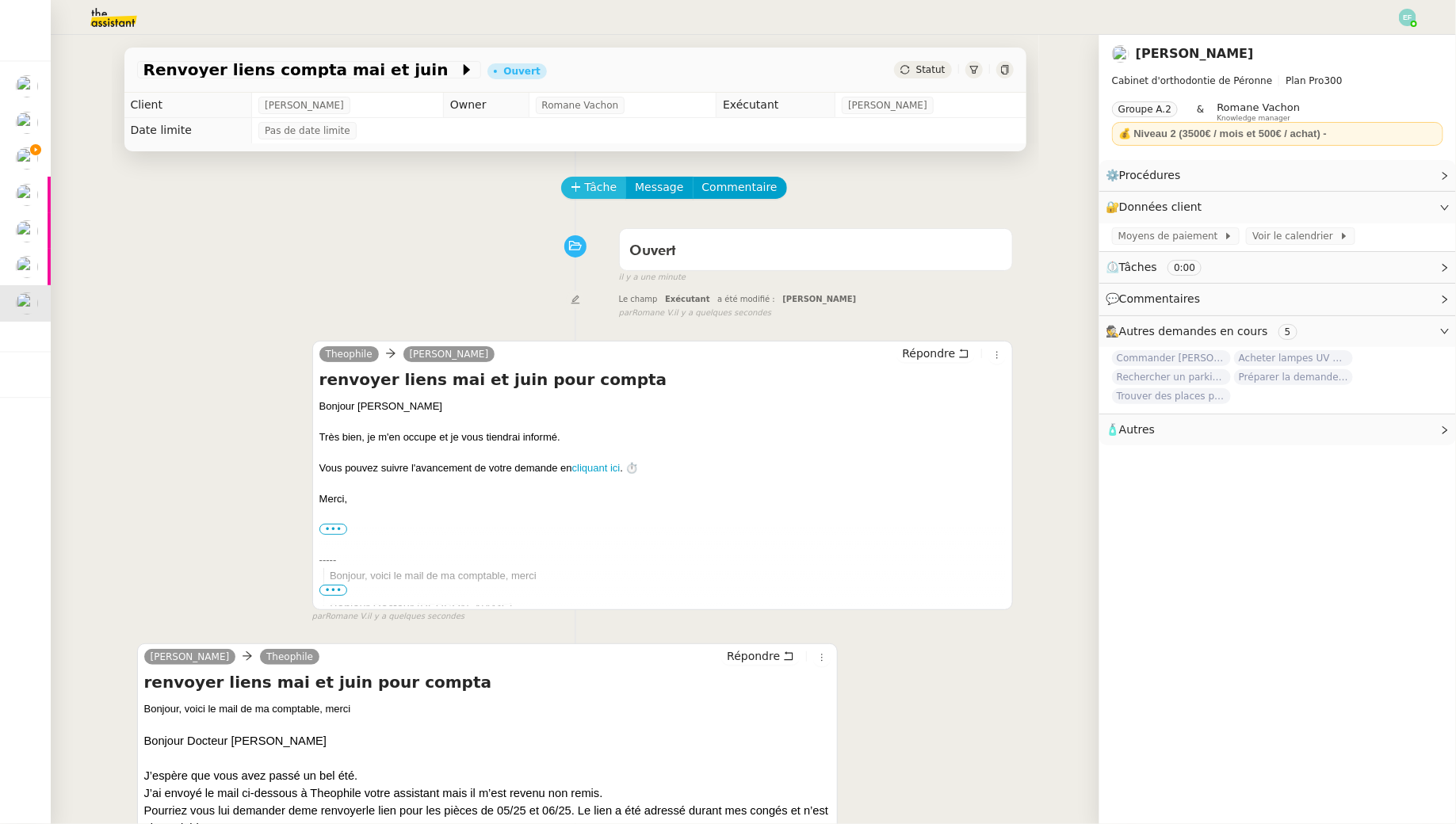
click at [610, 185] on span "Tâche" at bounding box center [601, 188] width 32 height 18
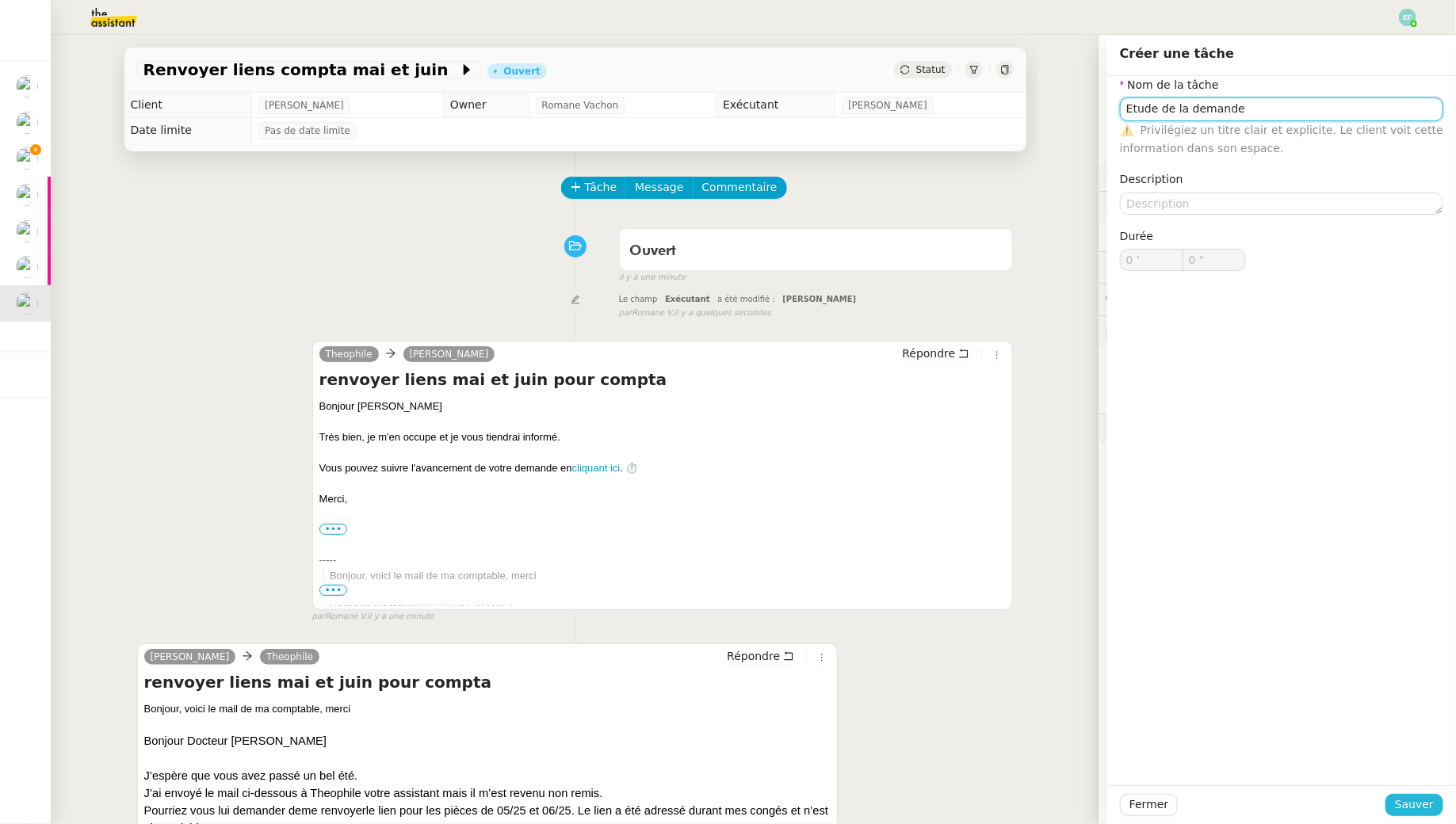
type input "Etude de la demande"
click at [1396, 795] on button "Sauver" at bounding box center [1414, 805] width 57 height 22
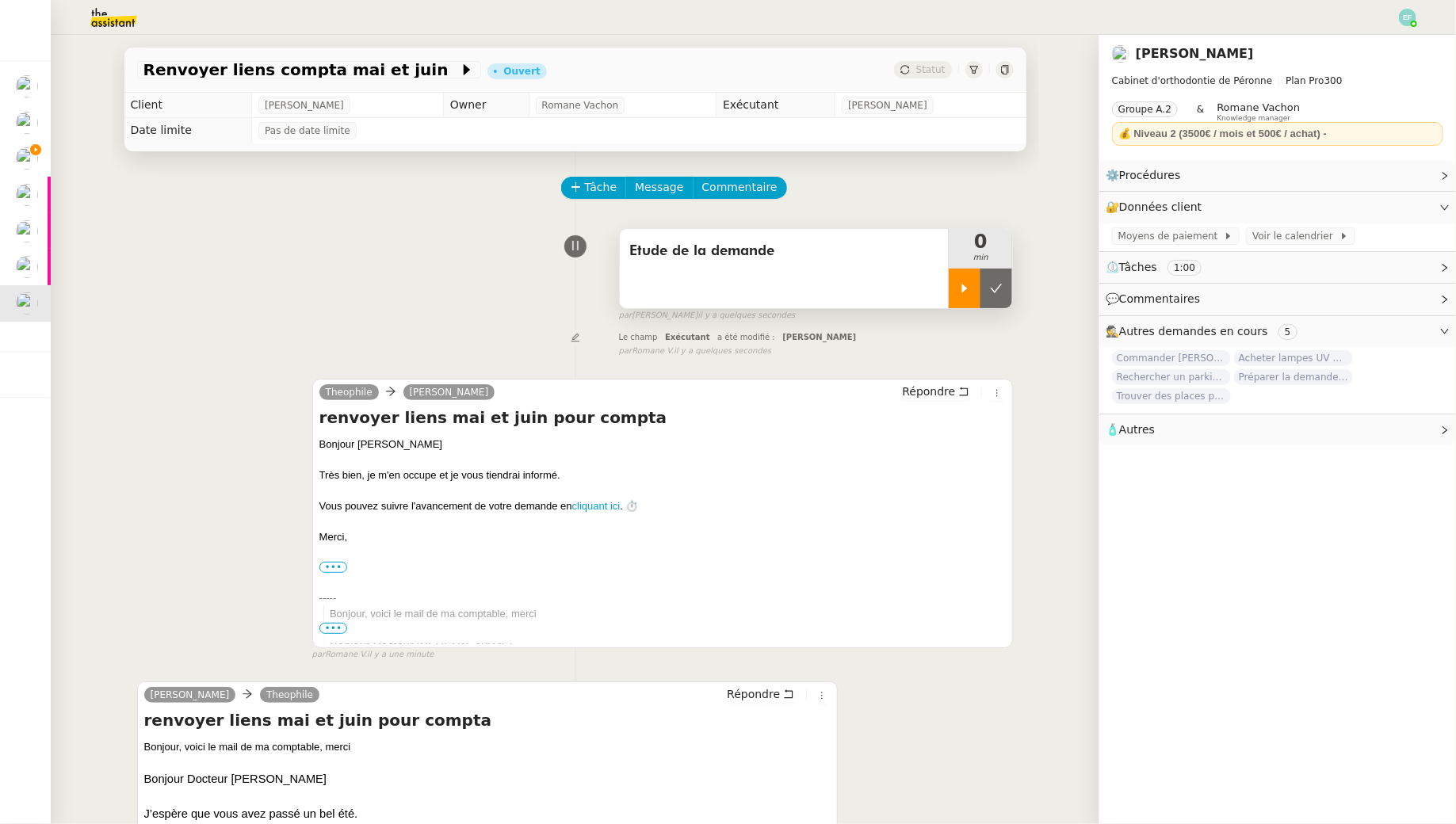
click at [968, 278] on div at bounding box center [964, 288] width 31 height 39
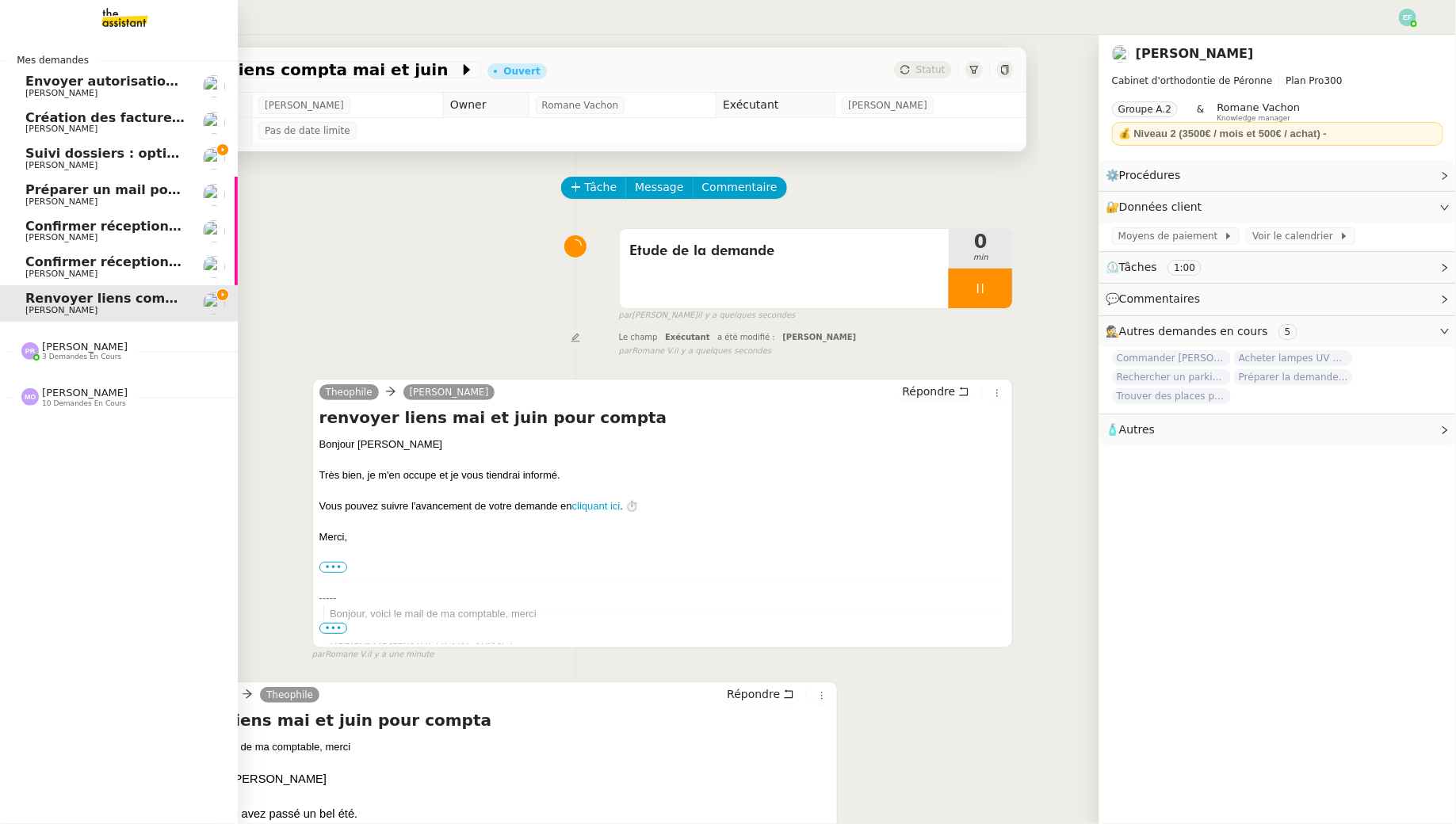
click at [41, 155] on span "Suivi dossiers : optimisation Notion / [PERSON_NAME]" at bounding box center [218, 153] width 386 height 15
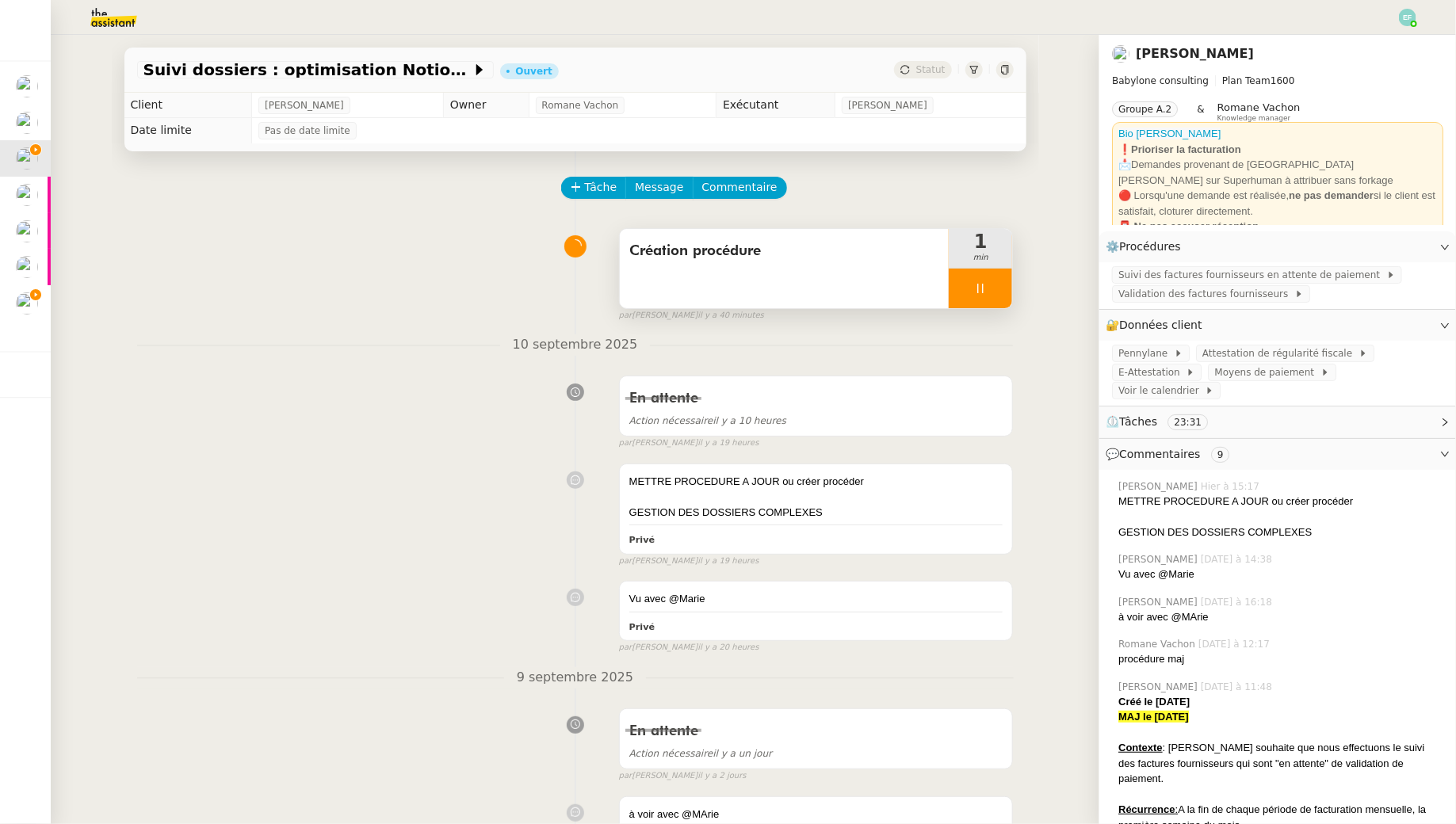
click at [960, 285] on div at bounding box center [980, 288] width 64 height 39
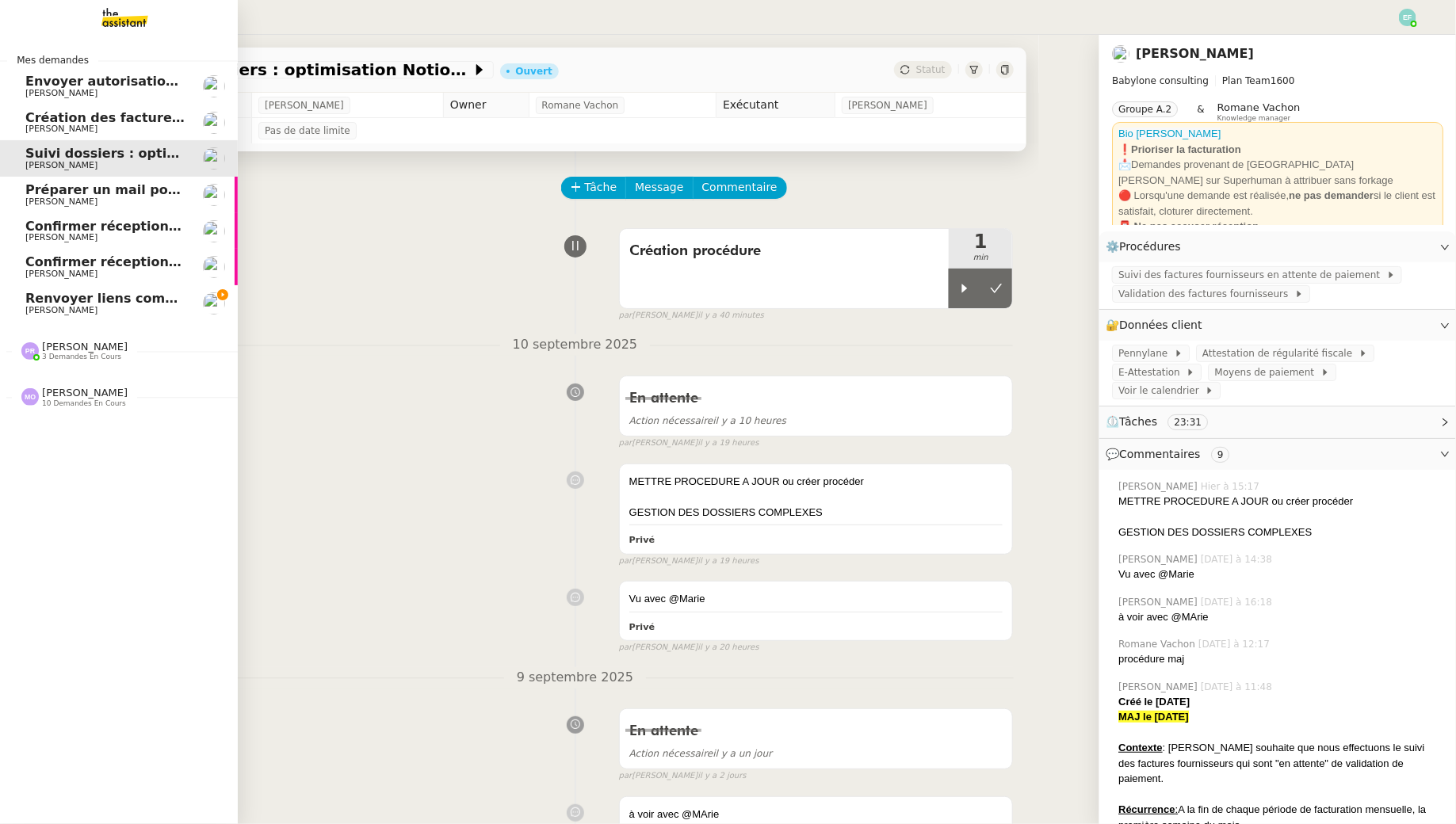
click at [30, 299] on span "Renvoyer liens compta mai et juin" at bounding box center [147, 298] width 244 height 15
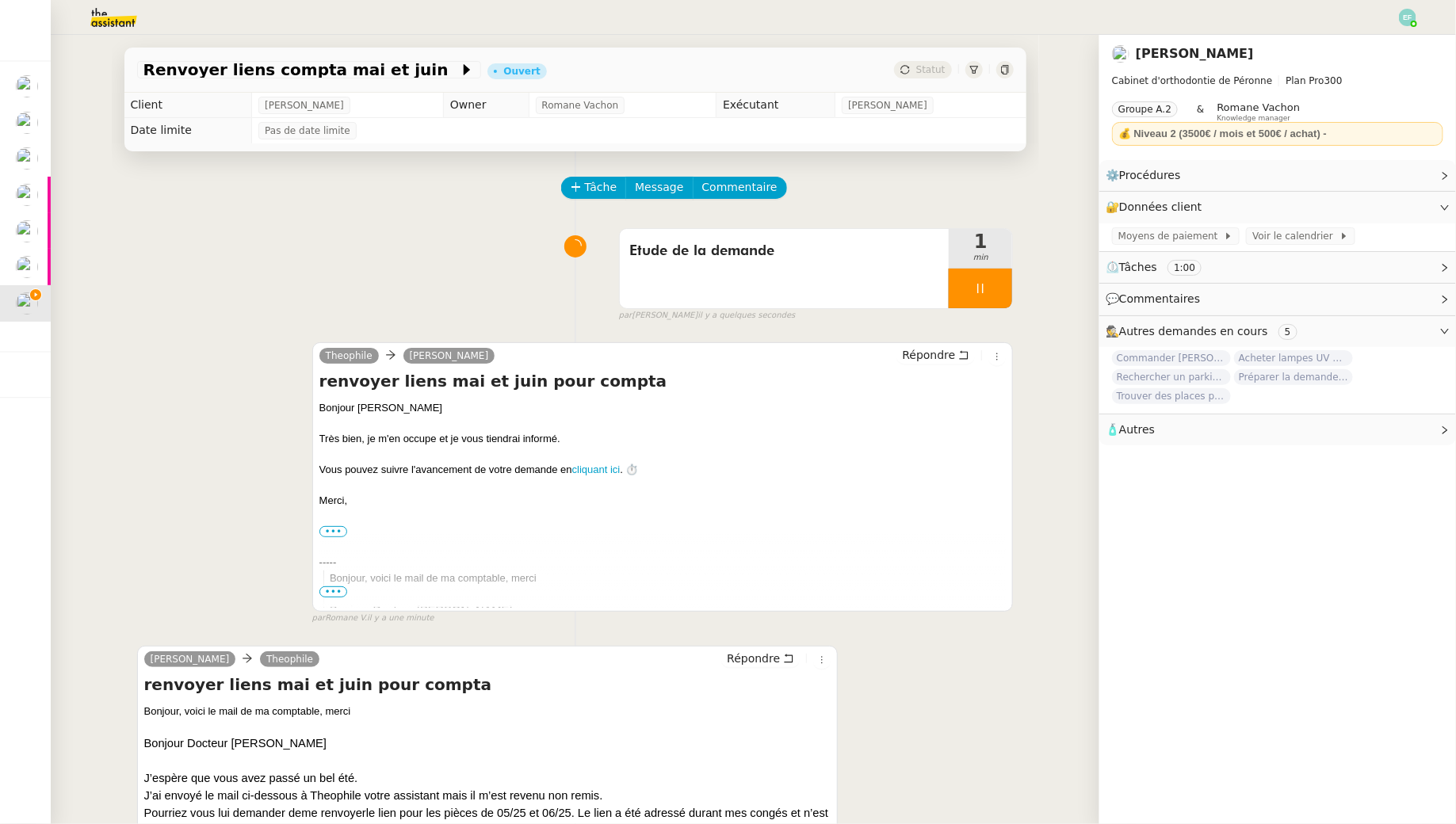
scroll to position [202, 0]
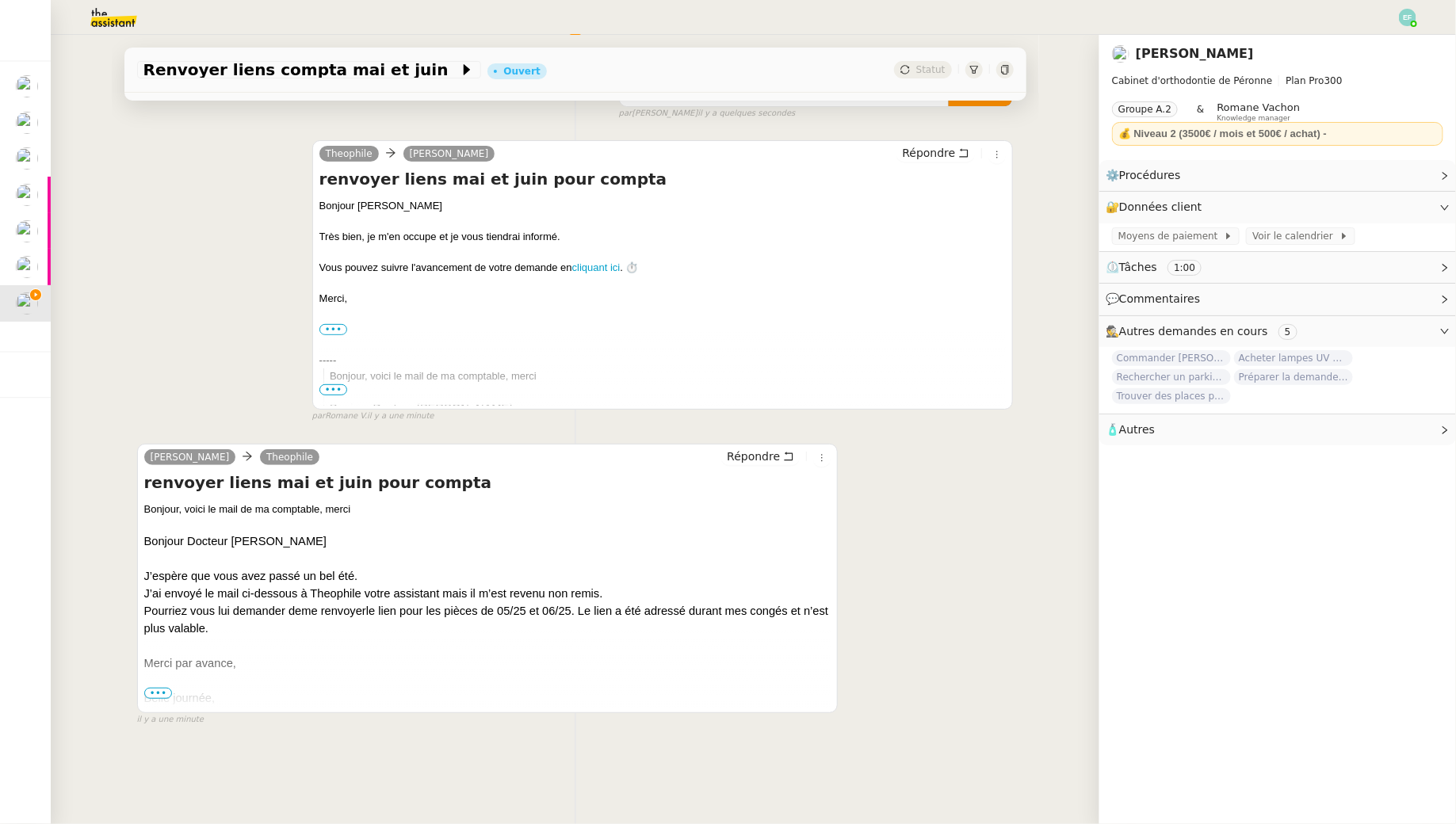
click at [152, 692] on span "•••" at bounding box center [159, 693] width 29 height 11
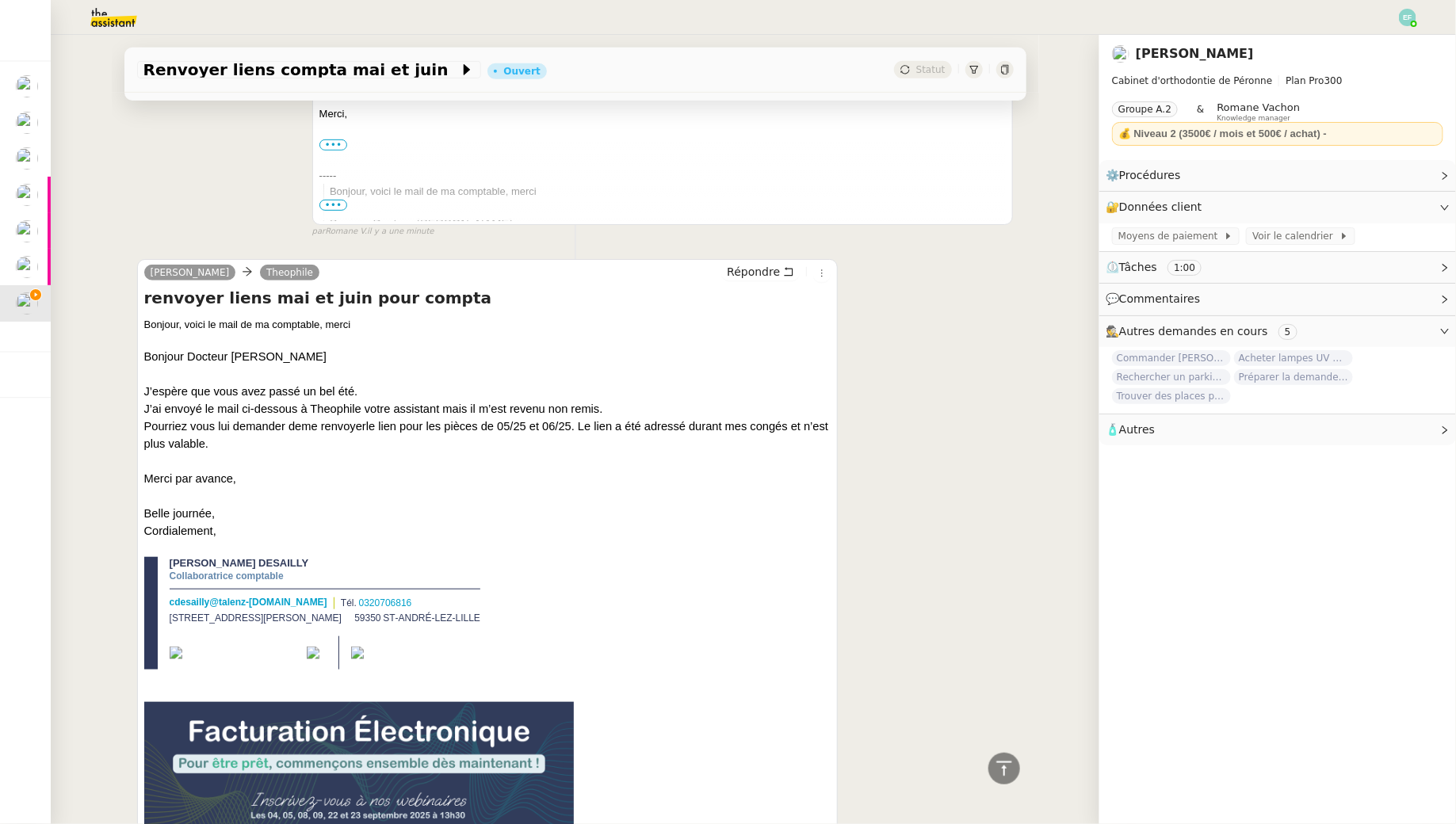
scroll to position [0, 0]
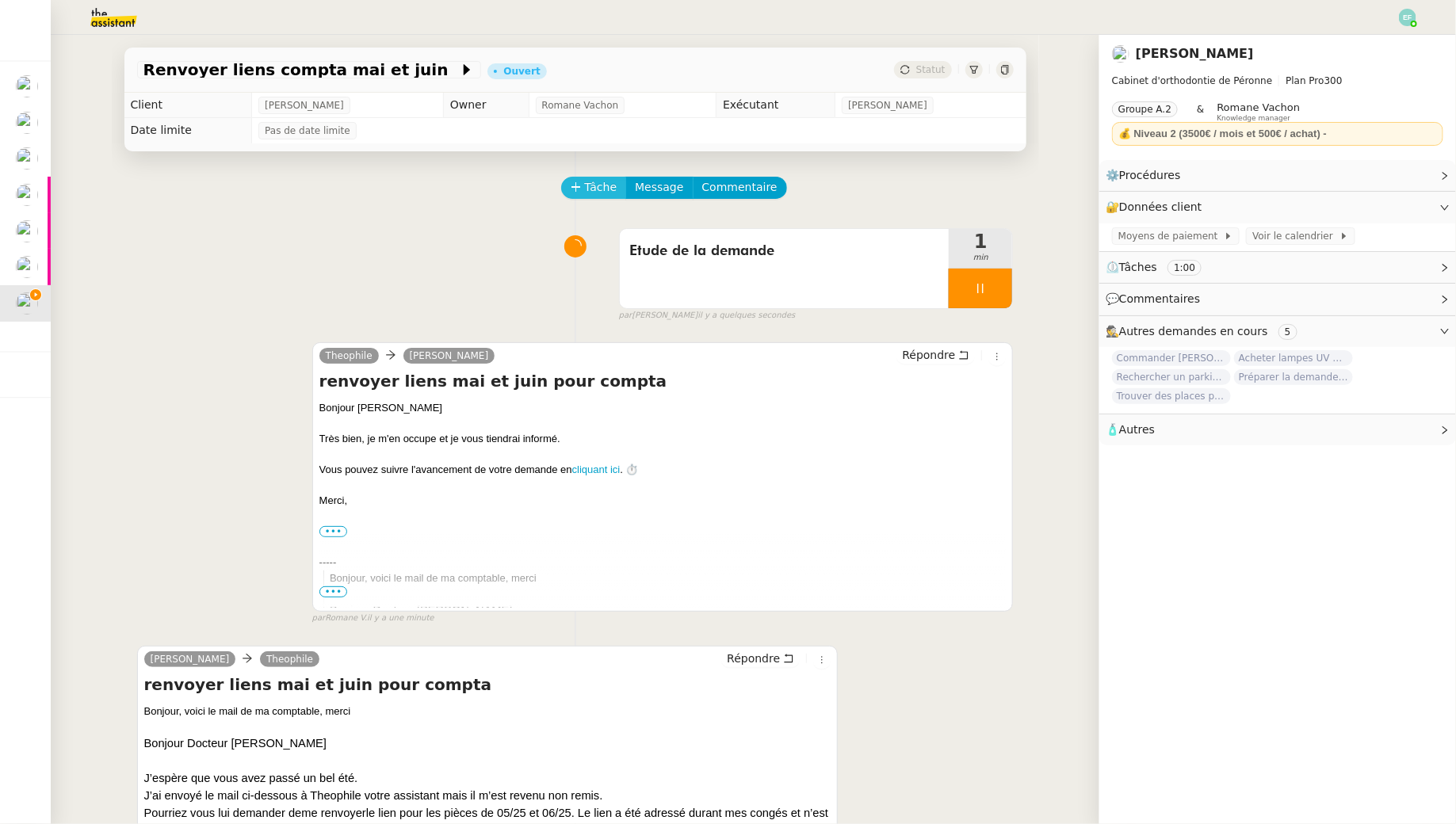
click at [592, 188] on span "Tâche" at bounding box center [601, 188] width 32 height 18
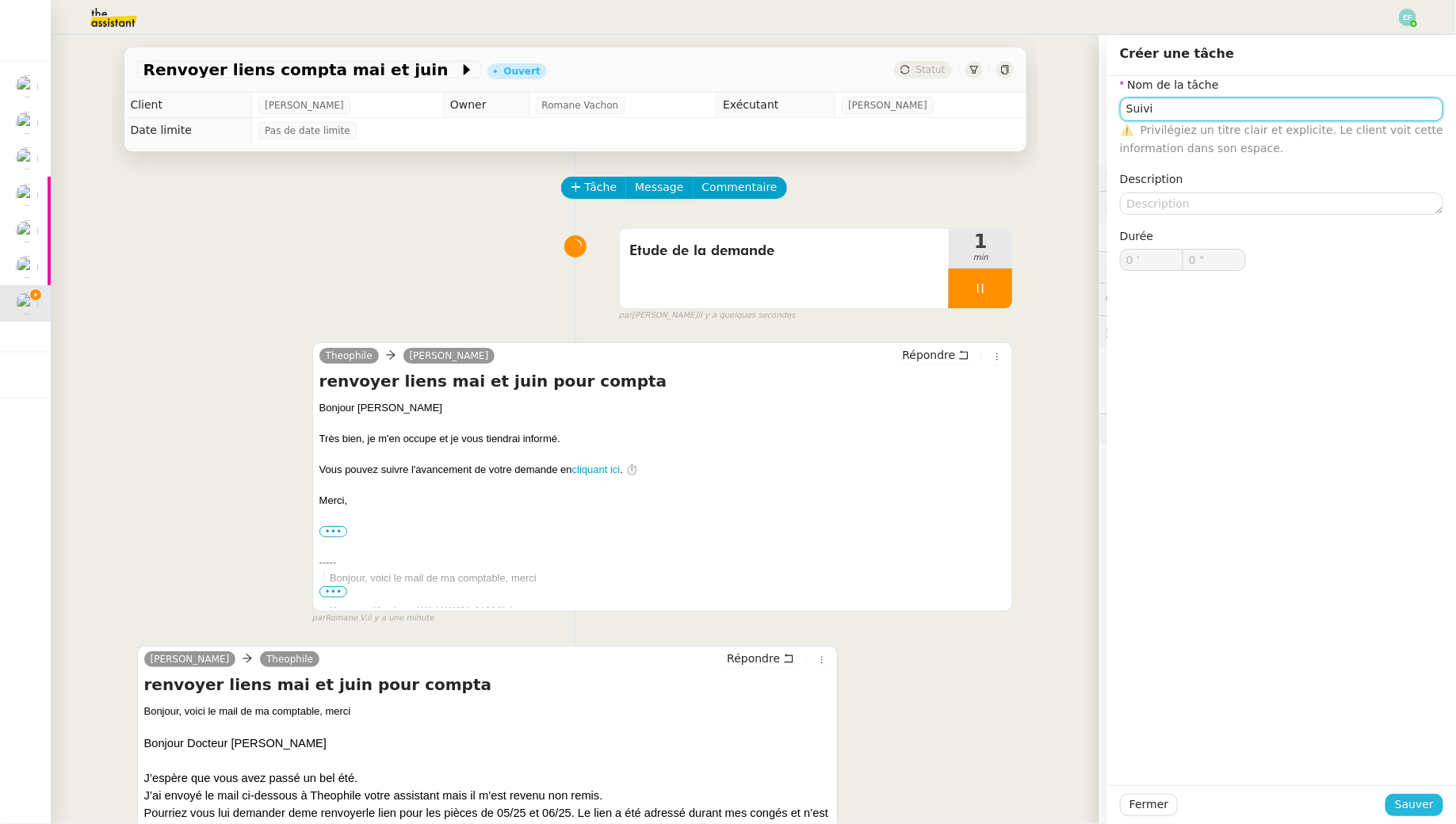
type input "Suivi"
click at [1417, 814] on button "Sauver" at bounding box center [1414, 805] width 57 height 22
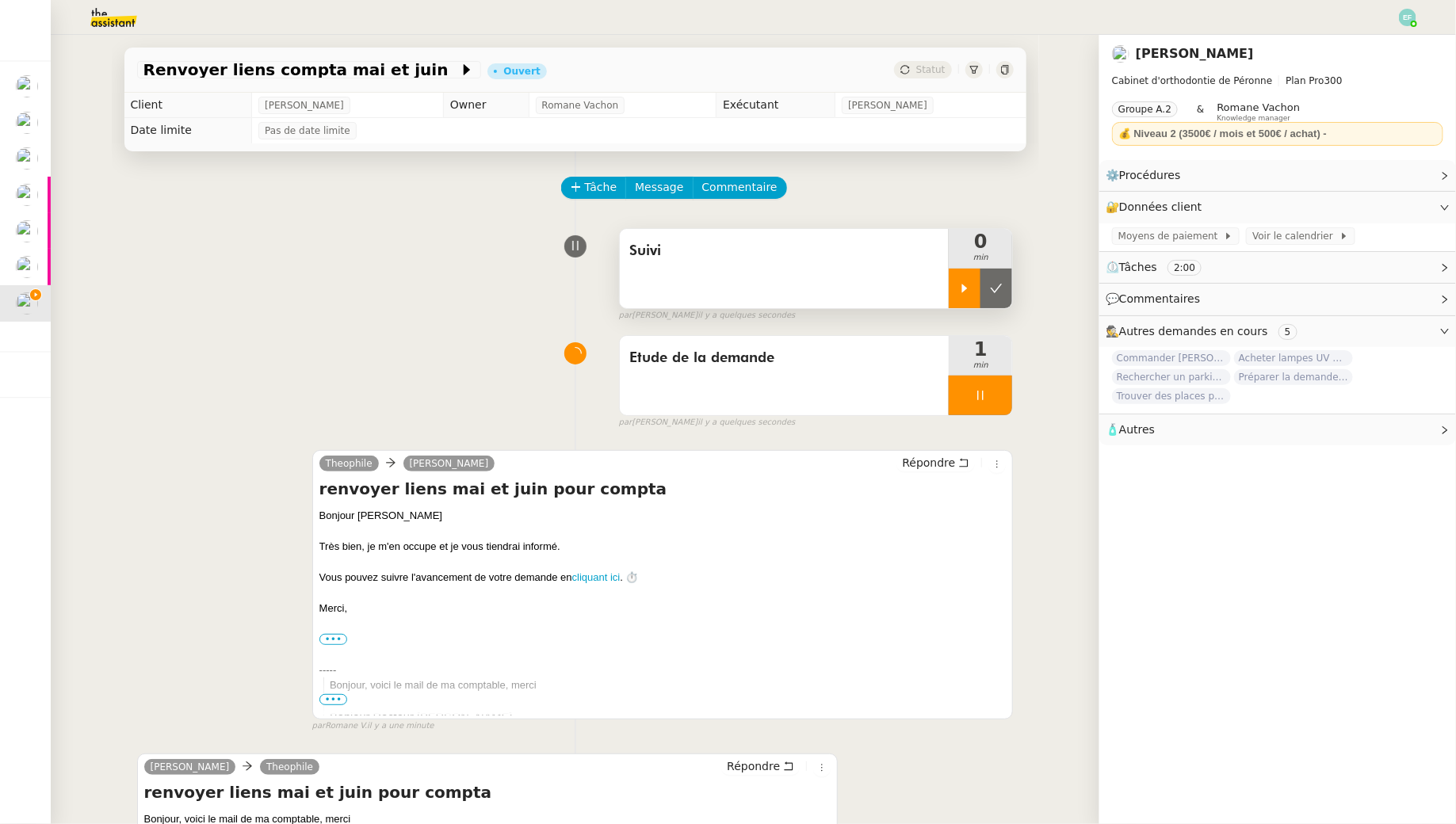
click at [963, 293] on icon at bounding box center [964, 288] width 13 height 13
click at [990, 396] on div at bounding box center [980, 395] width 64 height 39
click at [1006, 399] on button at bounding box center [996, 395] width 31 height 39
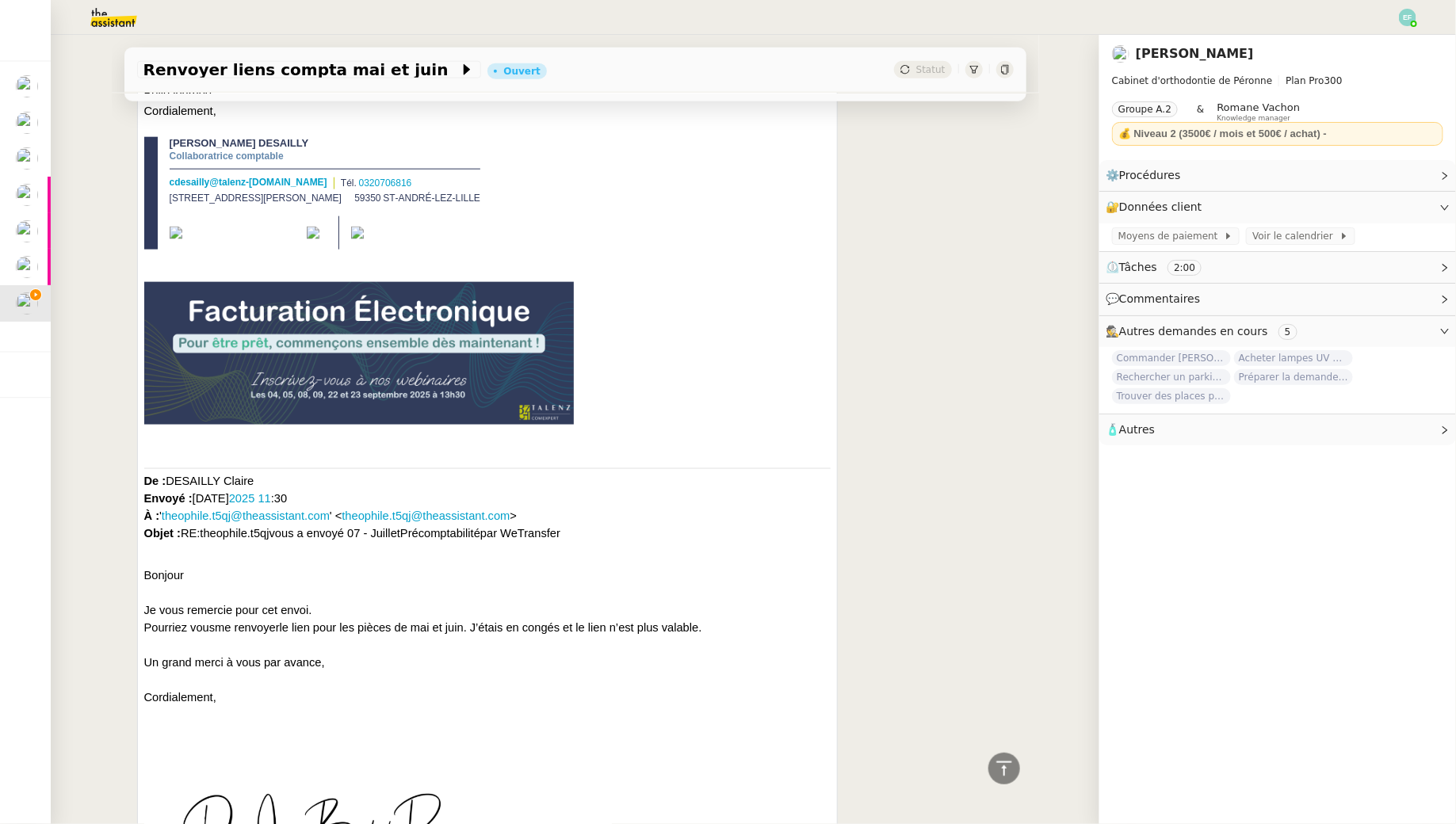
scroll to position [912, 0]
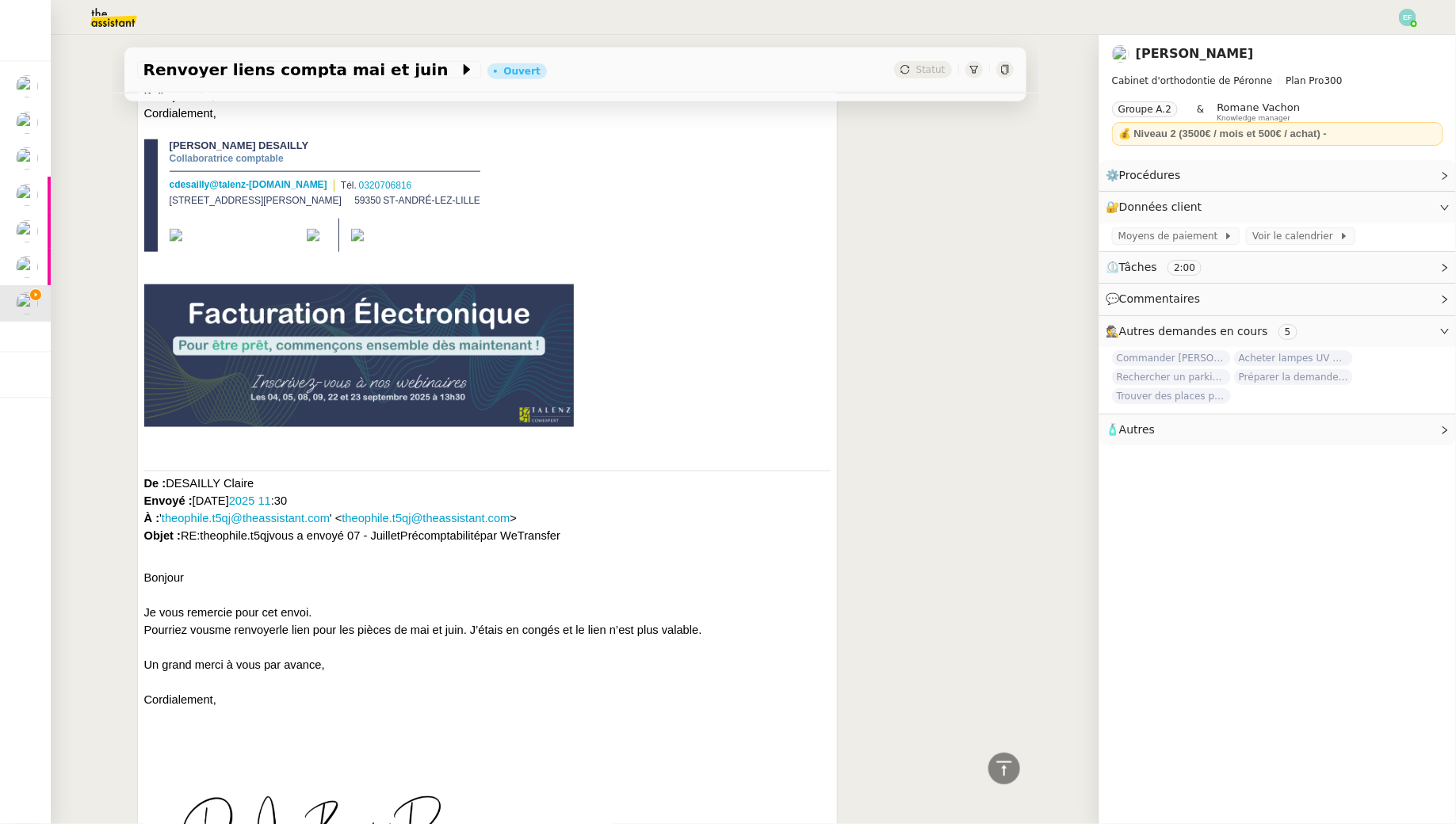
click at [1369, 423] on span "🧴 Autres" at bounding box center [1264, 430] width 319 height 18
click at [1218, 456] on span at bounding box center [1221, 458] width 6 height 11
click at [1156, 459] on icon "button" at bounding box center [1155, 458] width 7 height 10
click at [1401, 172] on link "Modifier" at bounding box center [1401, 175] width 45 height 18
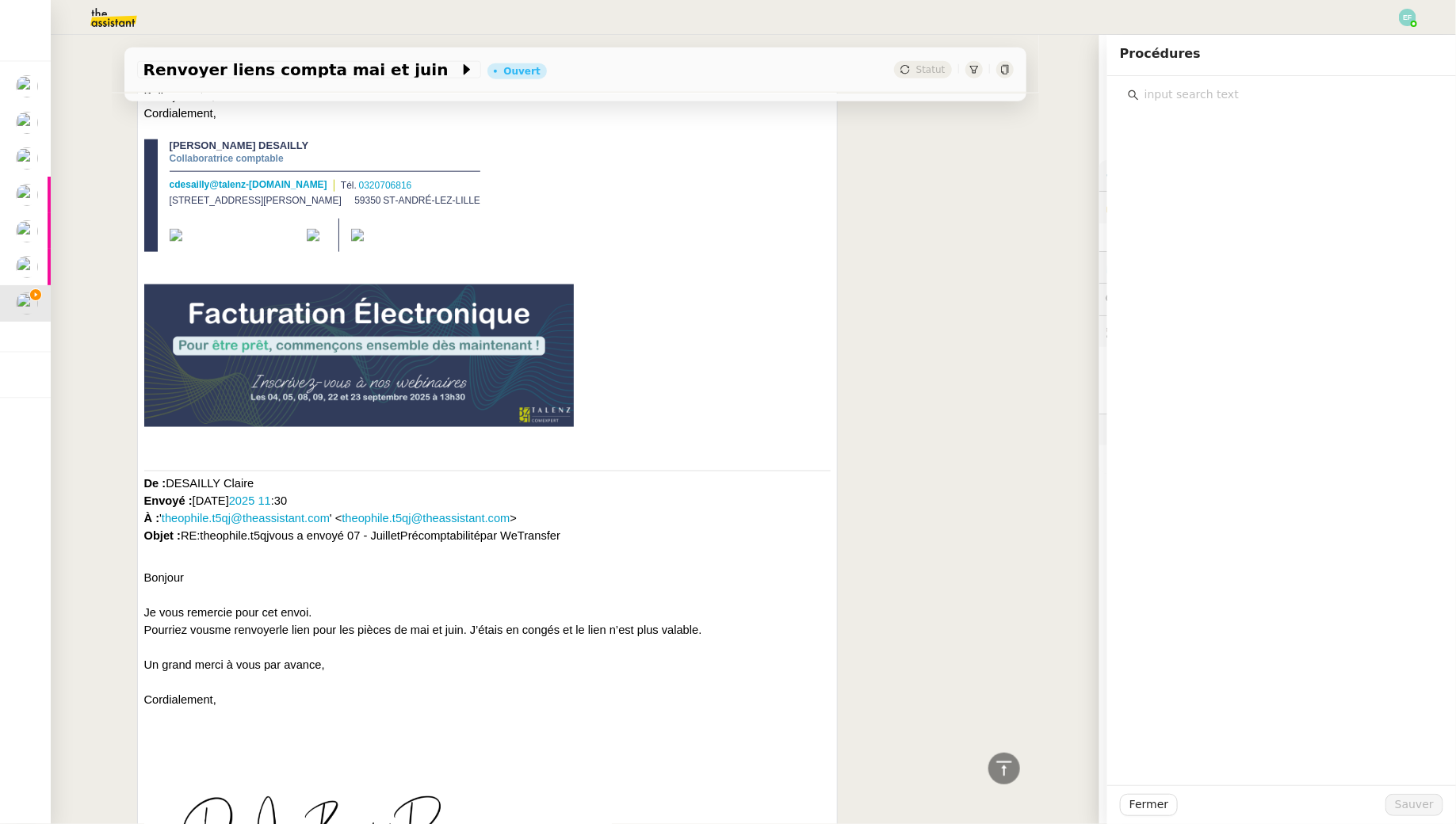
click at [1269, 85] on input "text" at bounding box center [1287, 95] width 296 height 22
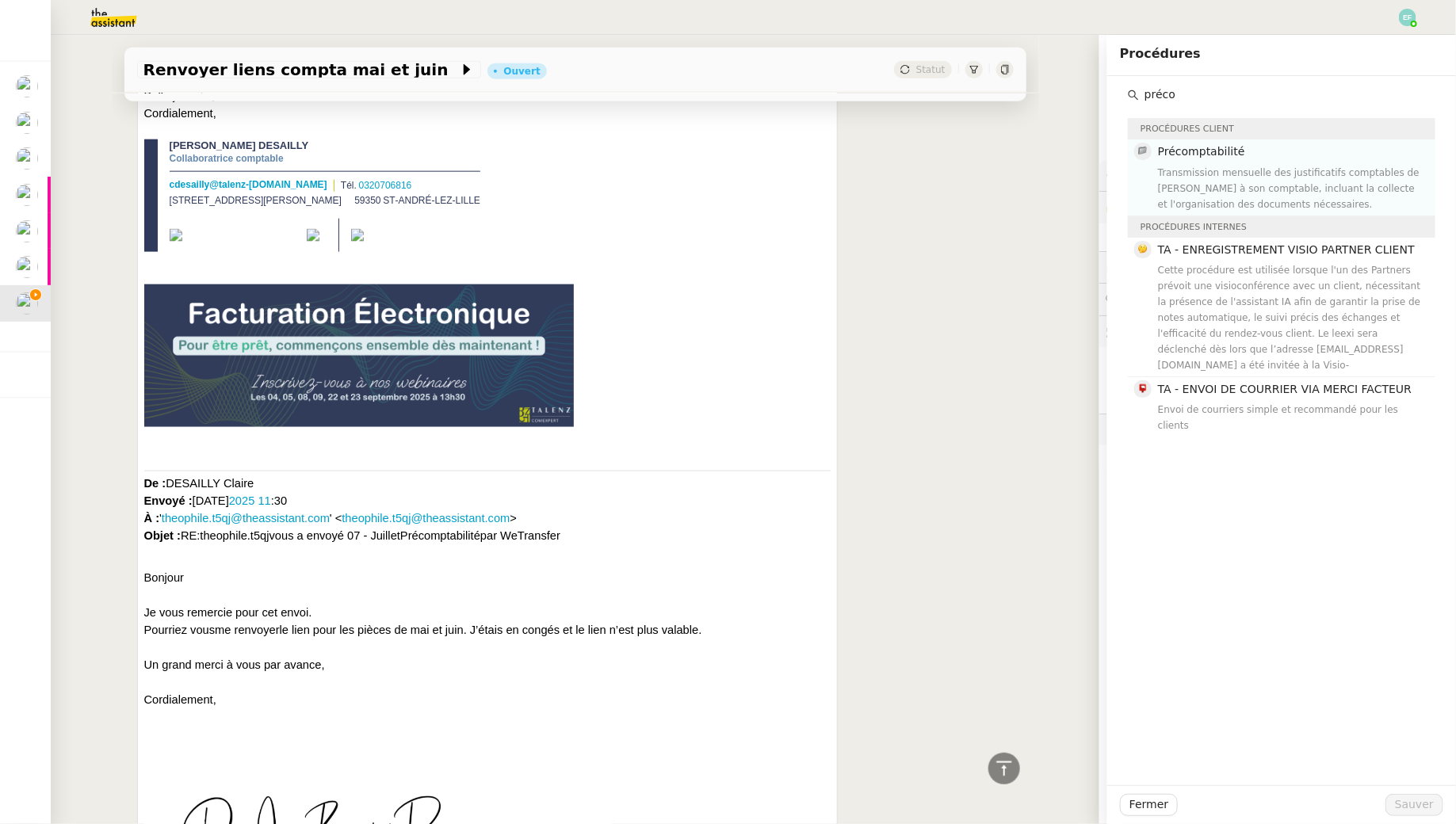
type input "préco"
click at [1257, 172] on div "Transmission mensuelle des justificatifs comptables de Jean-Baptiste à son comp…" at bounding box center [1292, 188] width 268 height 48
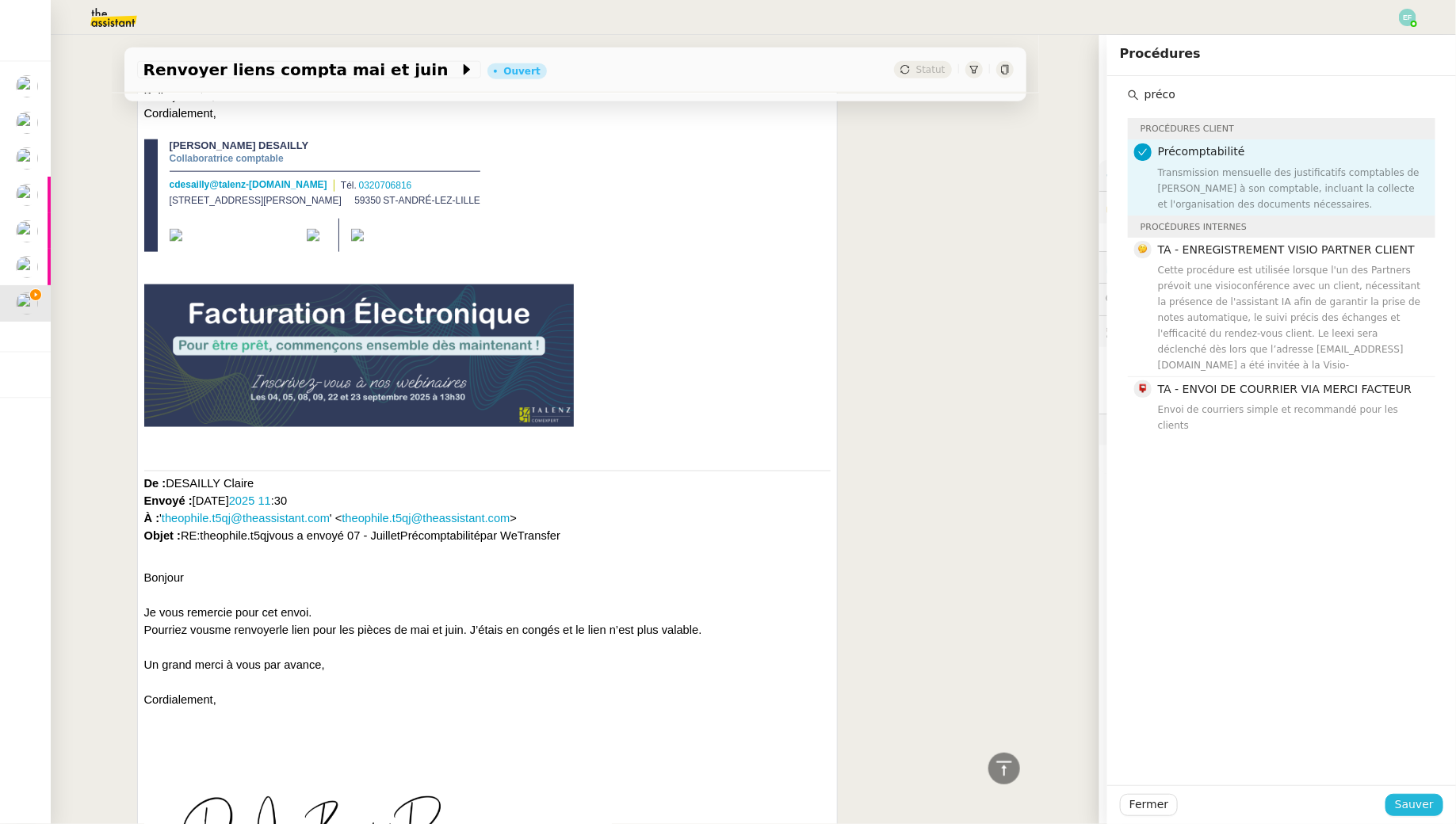
click at [1406, 805] on span "Sauver" at bounding box center [1414, 804] width 39 height 18
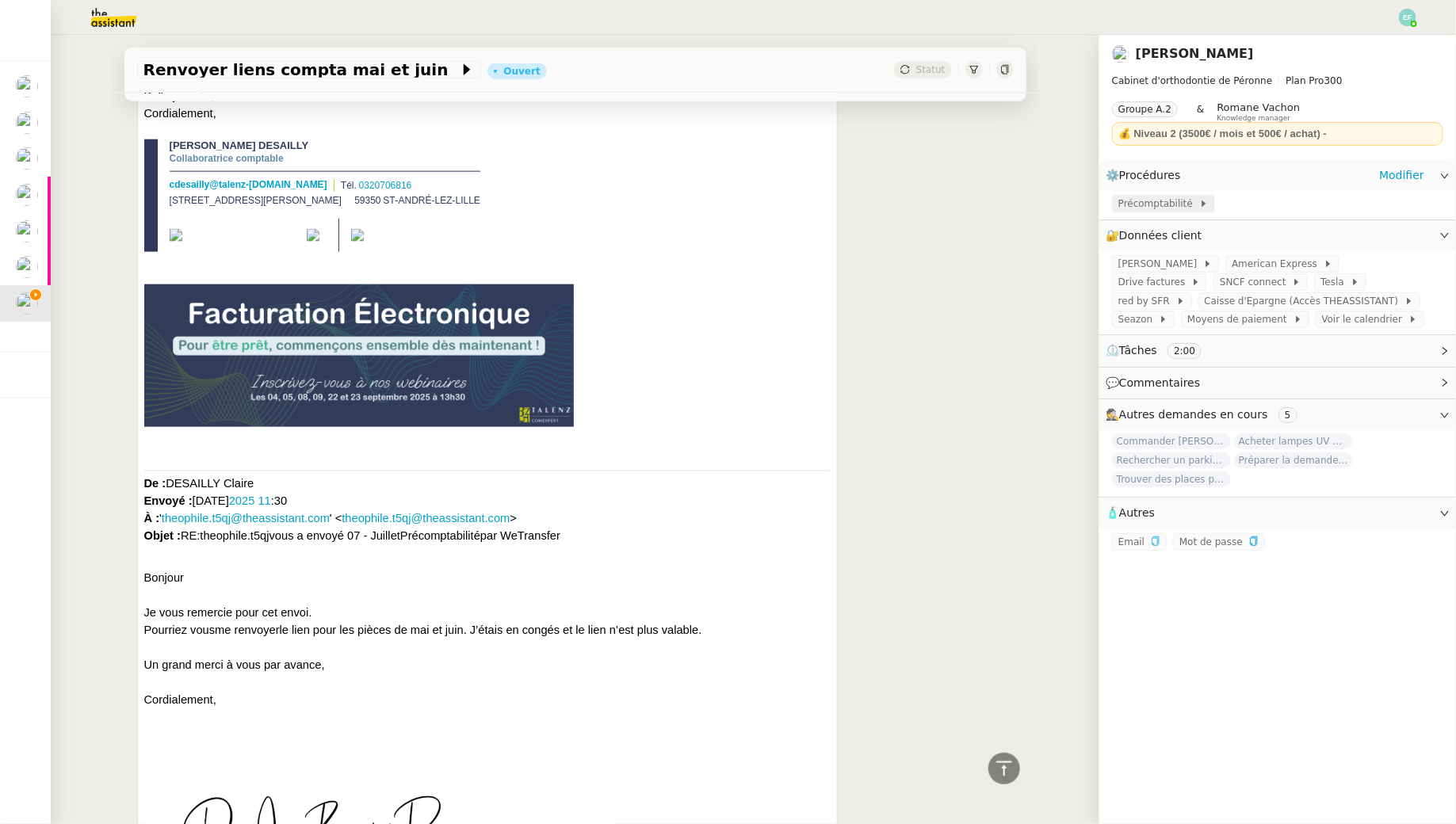
click at [1193, 203] on span at bounding box center [1196, 204] width 6 height 11
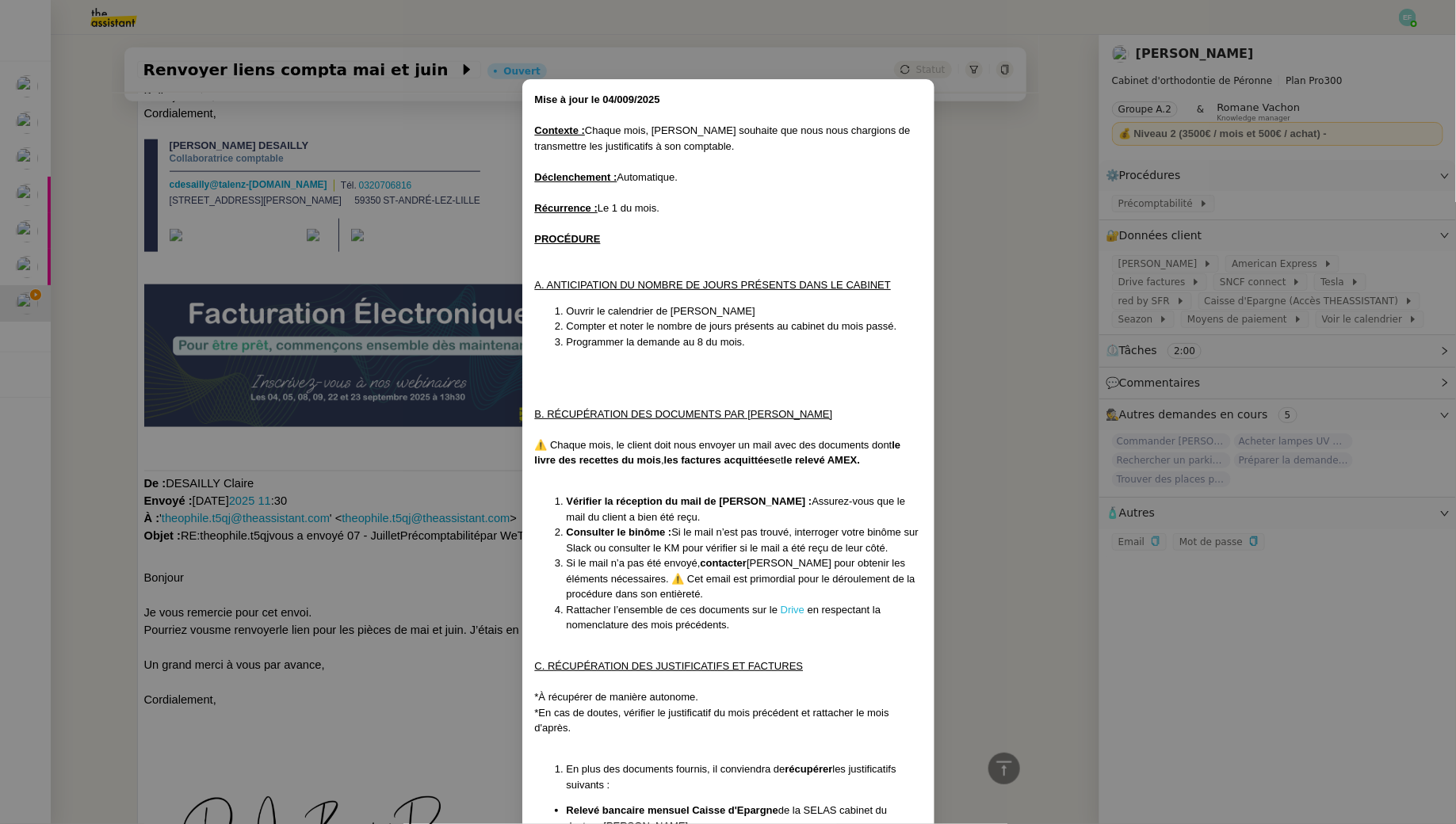
click at [785, 607] on link "Drive" at bounding box center [793, 609] width 23 height 12
click at [215, 463] on nz-modal-container "Mise à jour le 04/009/2025 Contexte : Chaque mois, Jean-Baptiste souhaite que n…" at bounding box center [728, 412] width 1456 height 824
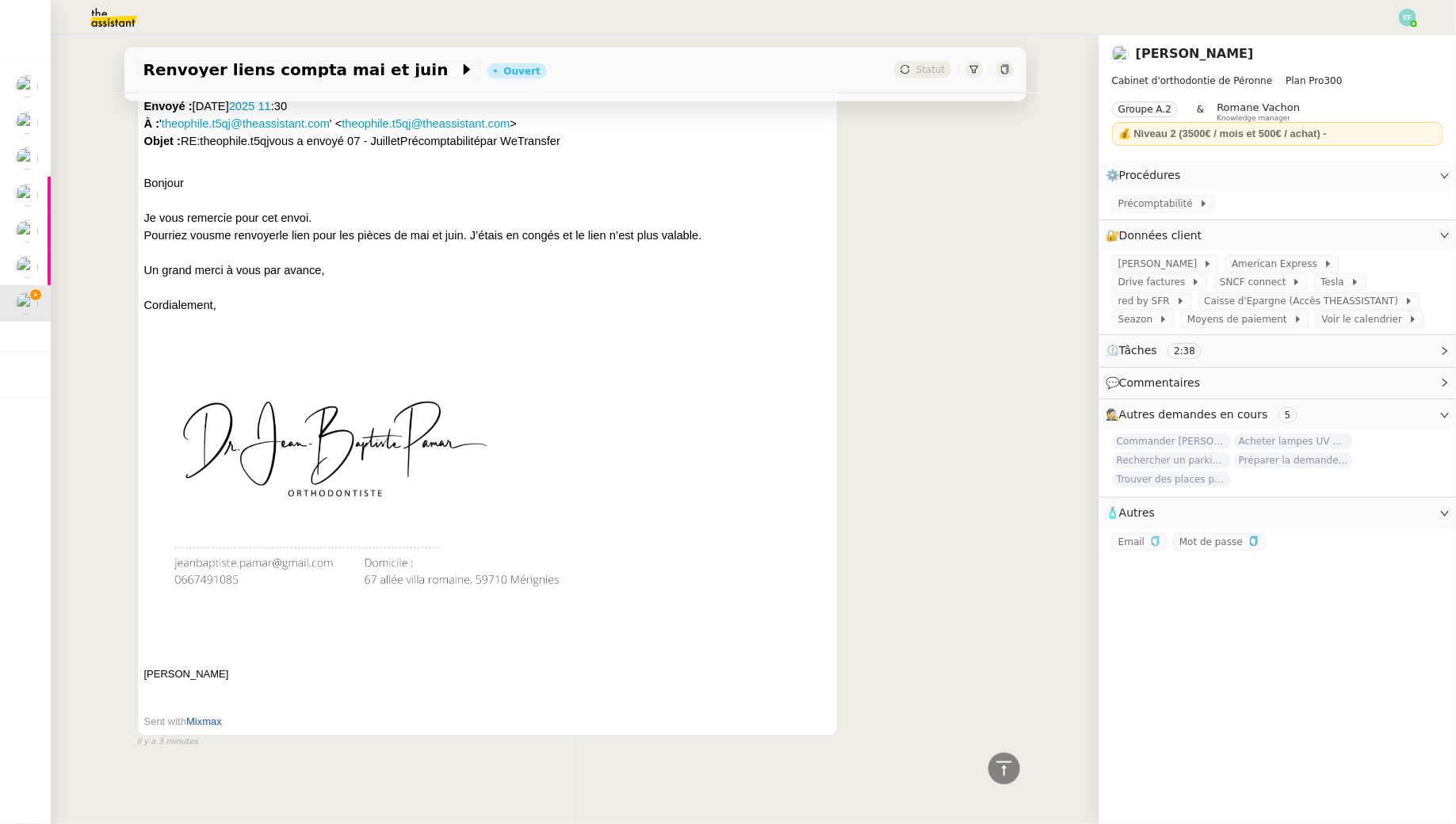
scroll to position [1126, 0]
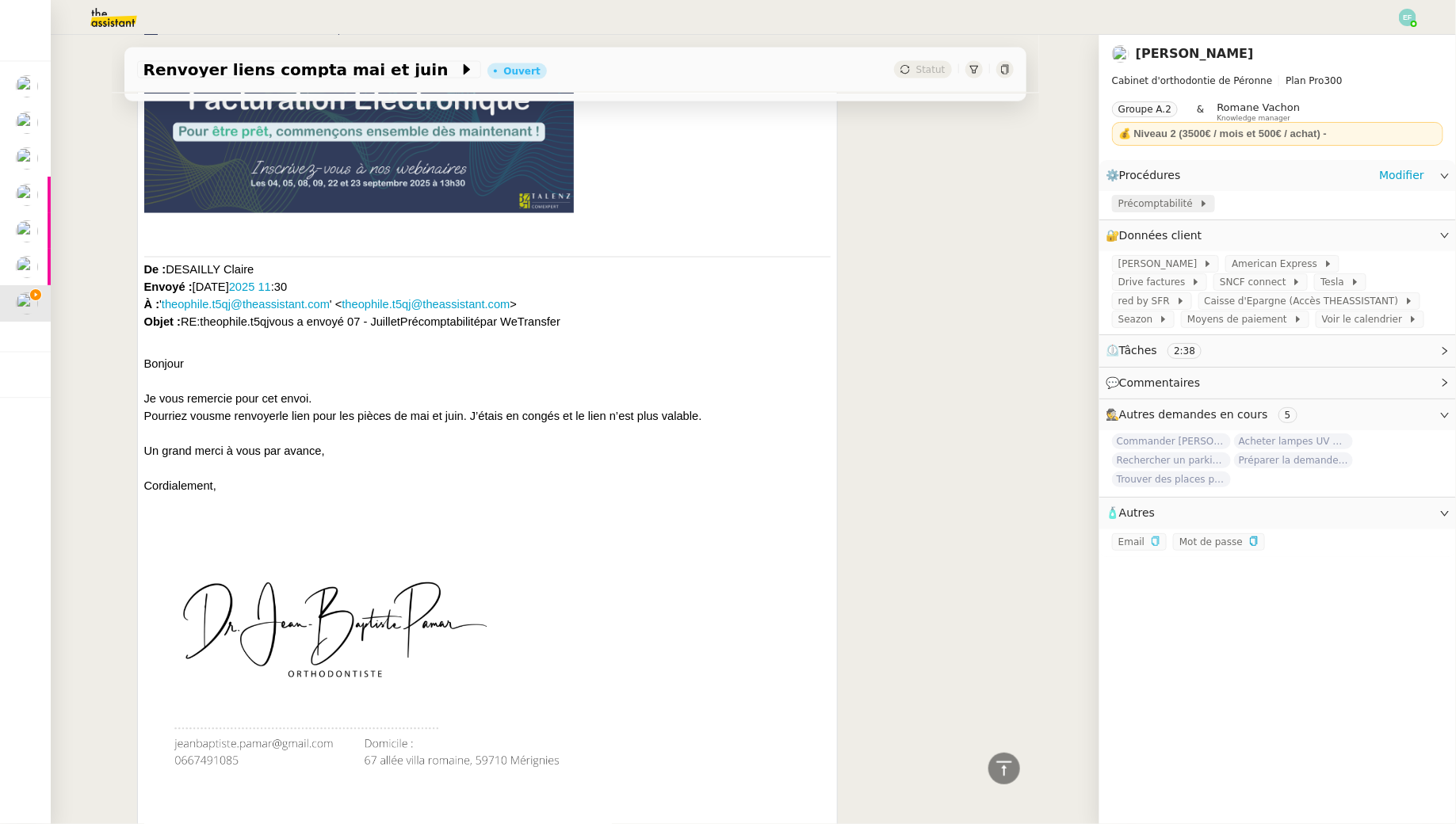
click at [1186, 206] on span "Précomptabilité" at bounding box center [1159, 204] width 81 height 16
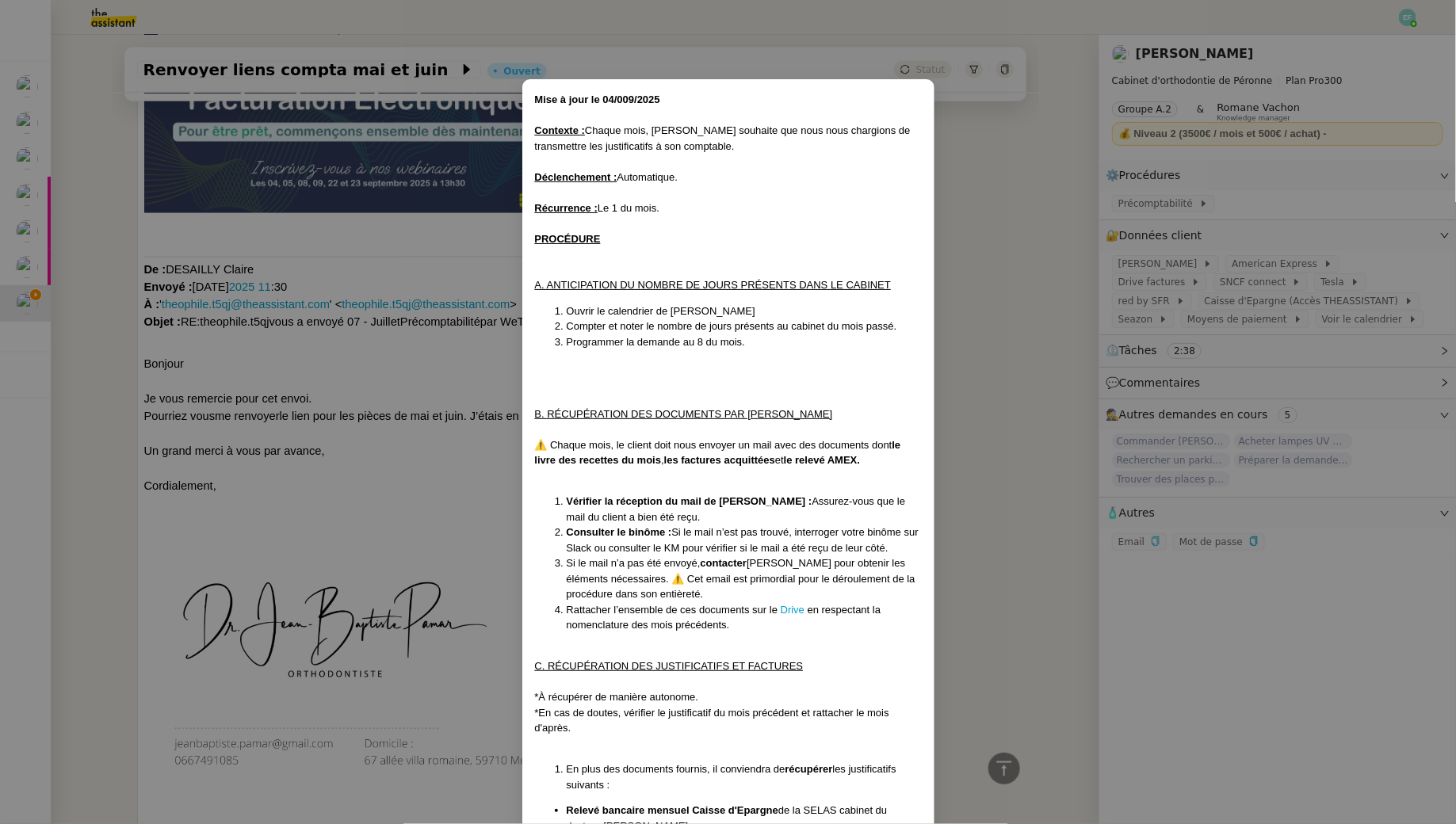
scroll to position [880, 0]
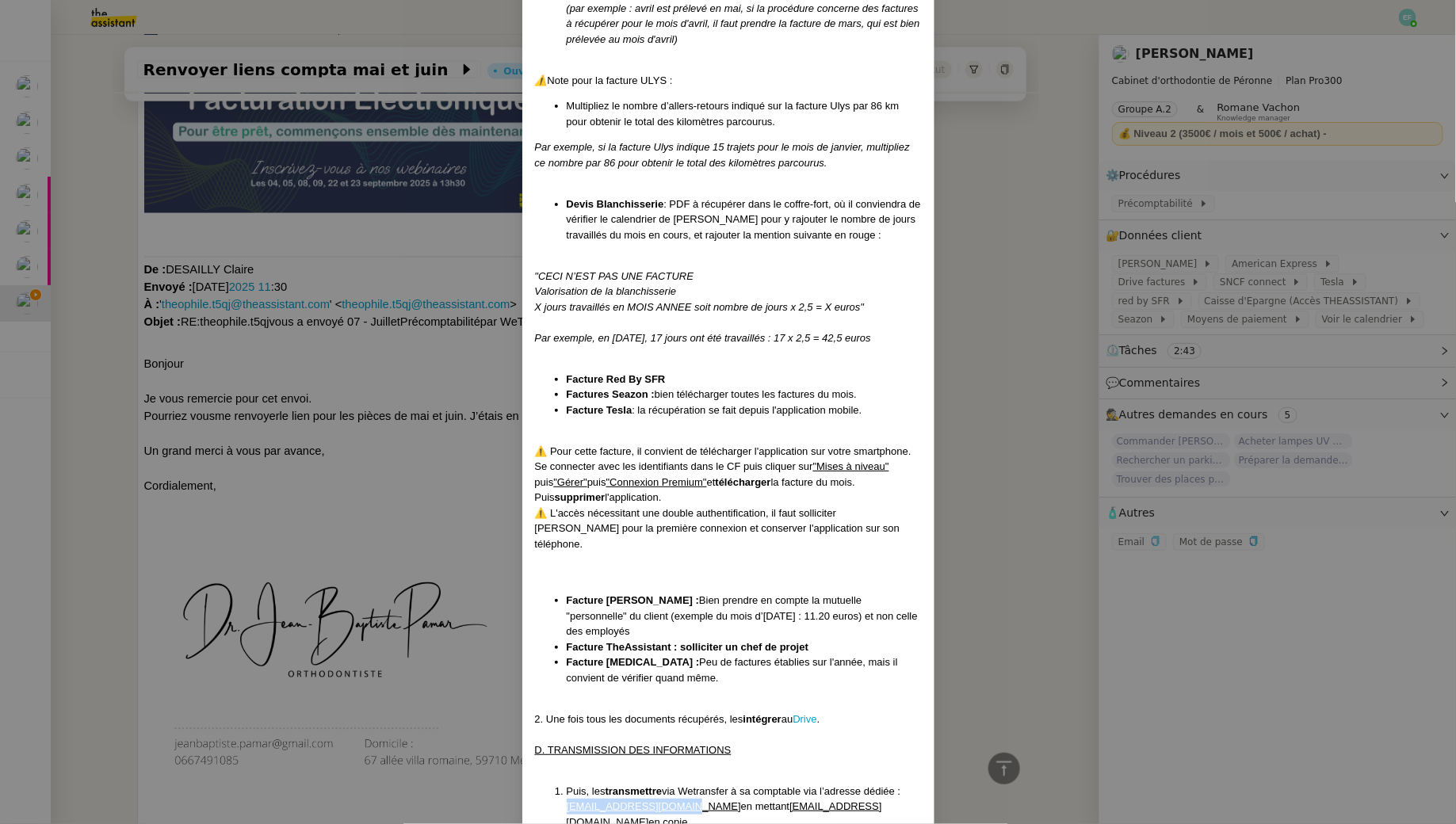
drag, startPoint x: 693, startPoint y: 755, endPoint x: 566, endPoint y: 758, distance: 127.0
click at [566, 801] on u "DESAILLY@comexpert.com" at bounding box center [653, 806] width 174 height 12
copy u "DESAILLY@comexpert.com"
click at [355, 355] on nz-modal-container "Mise à jour le 04/009/2025 Contexte : Chaque mois, Jean-Baptiste souhaite que n…" at bounding box center [728, 412] width 1456 height 824
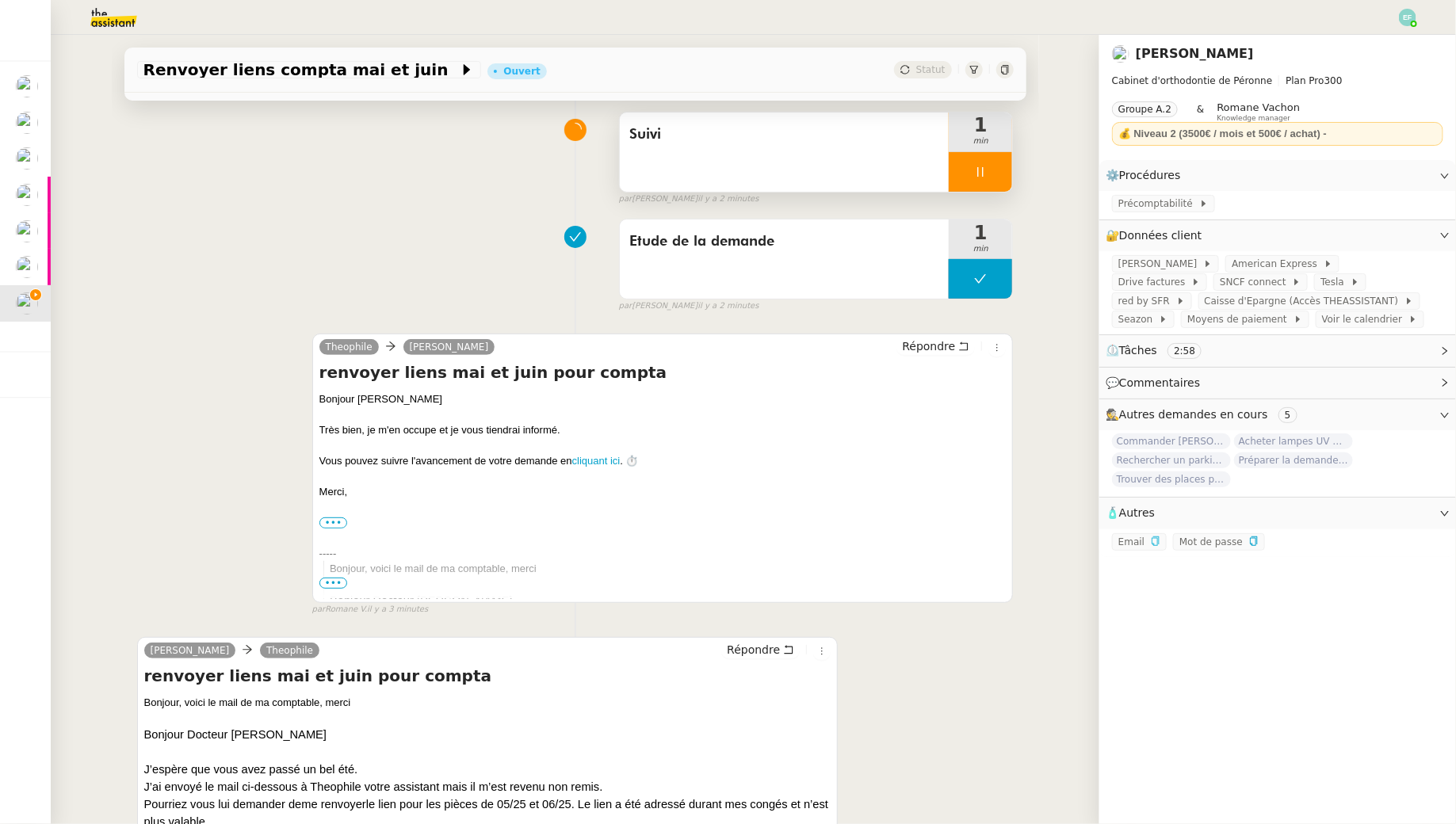
scroll to position [121, 0]
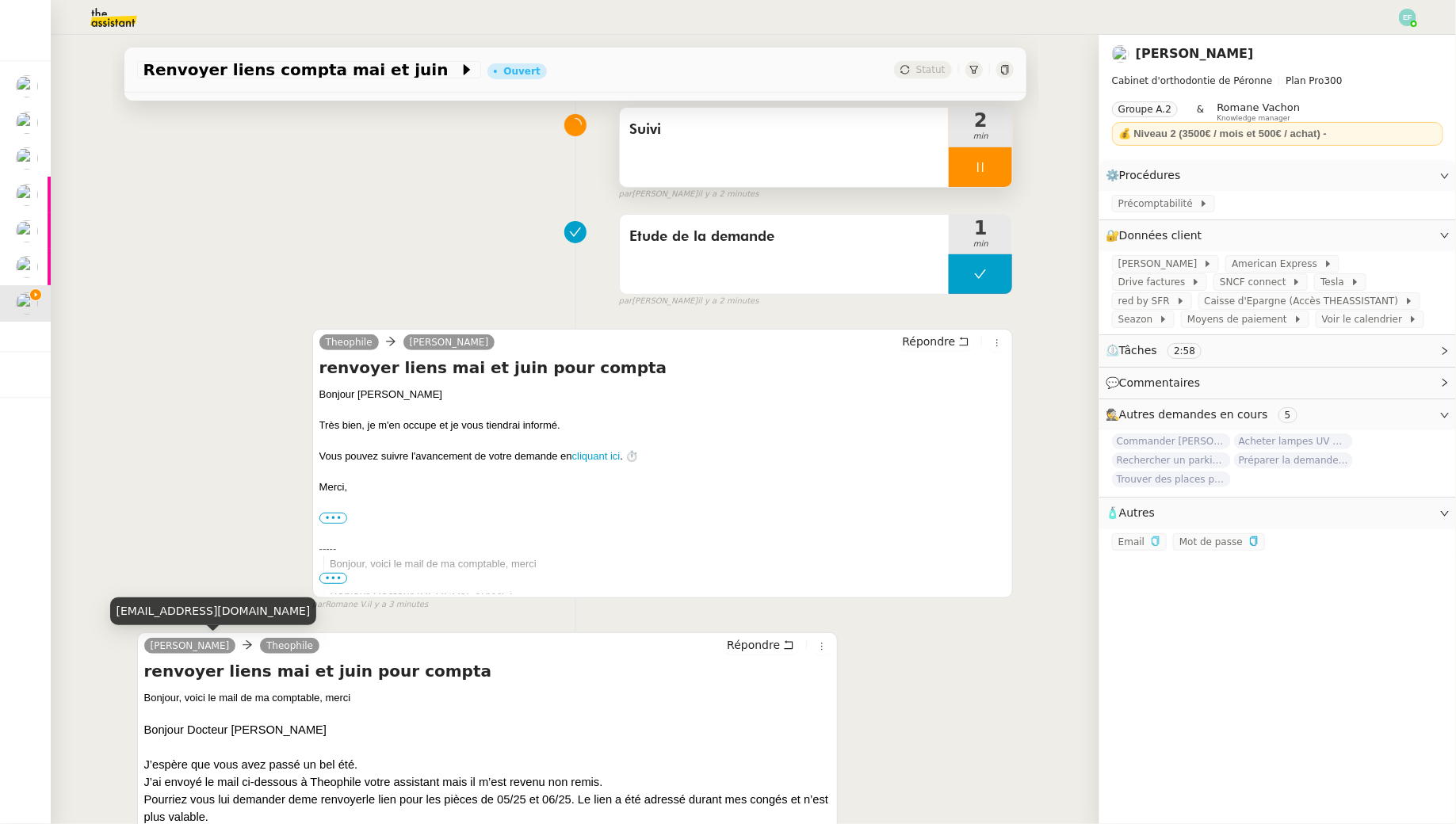
click at [226, 616] on div "jeanbaptiste.pamar@gmail.com" at bounding box center [214, 611] width 206 height 28
copy div "jeanbaptiste.pamar@gmail.com"
click at [1160, 538] on div "Email" at bounding box center [1139, 541] width 55 height 17
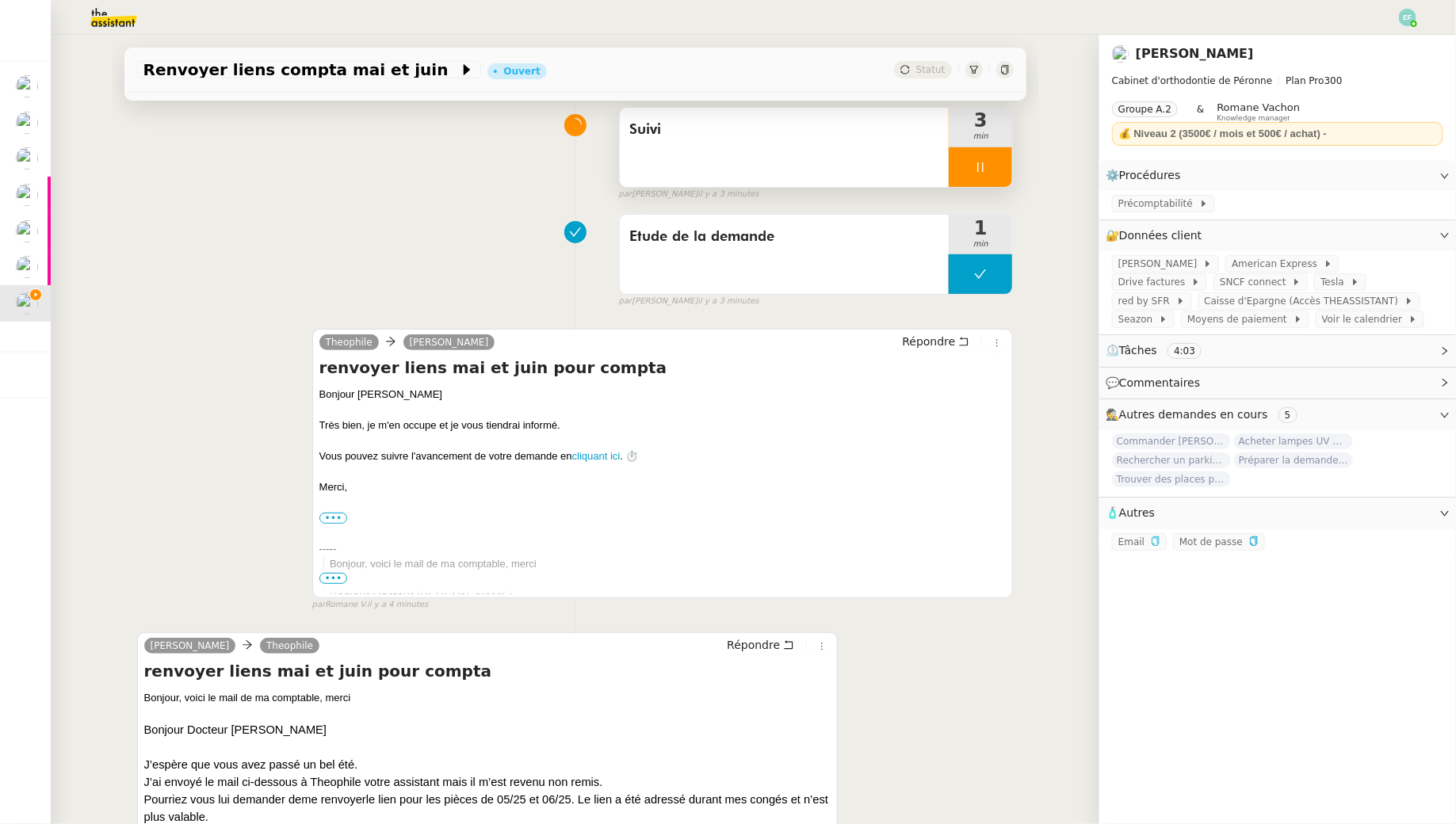
click at [1154, 538] on icon "button" at bounding box center [1155, 541] width 7 height 10
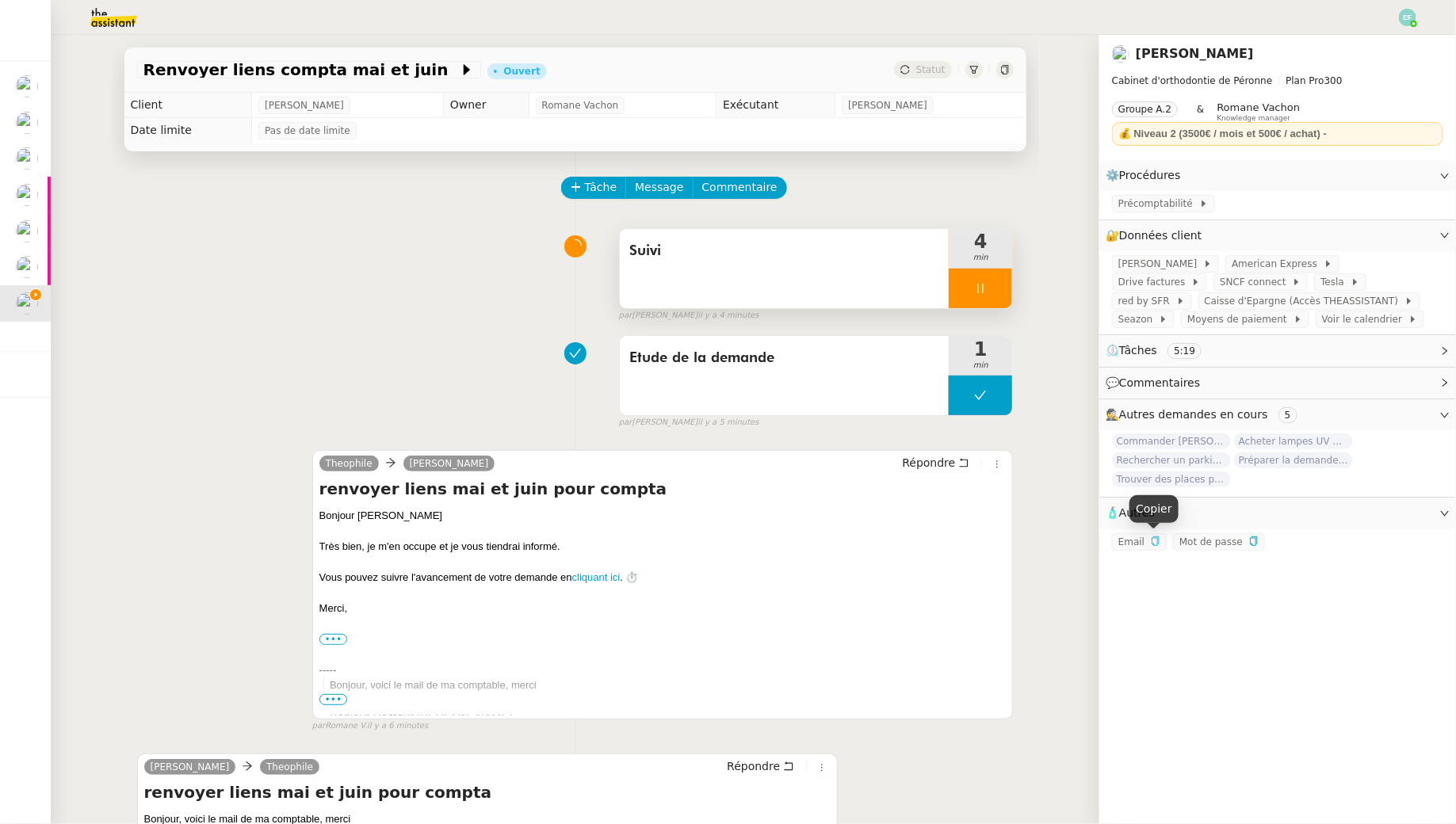
click at [1155, 541] on icon "button" at bounding box center [1155, 541] width 7 height 10
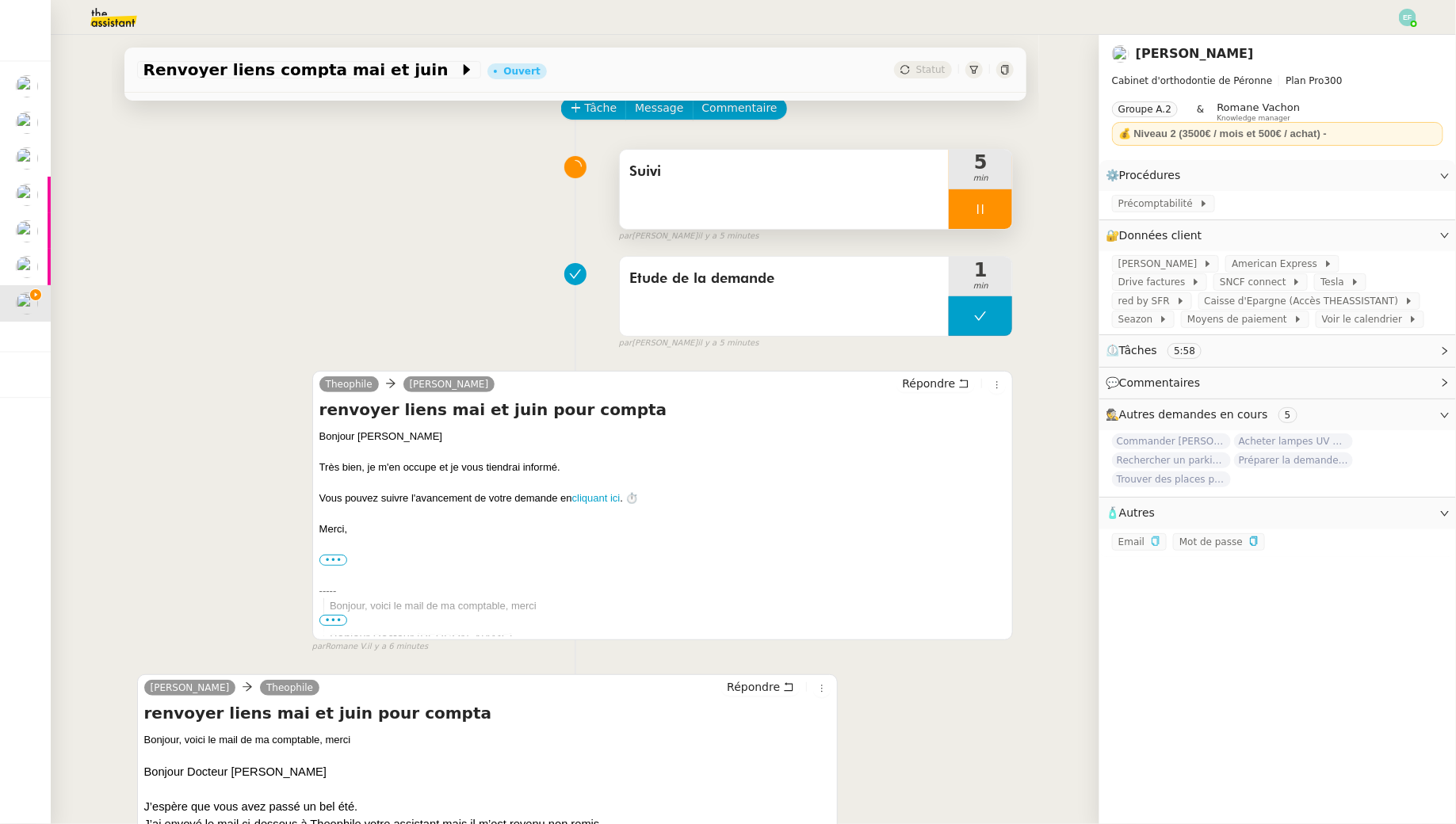
scroll to position [87, 0]
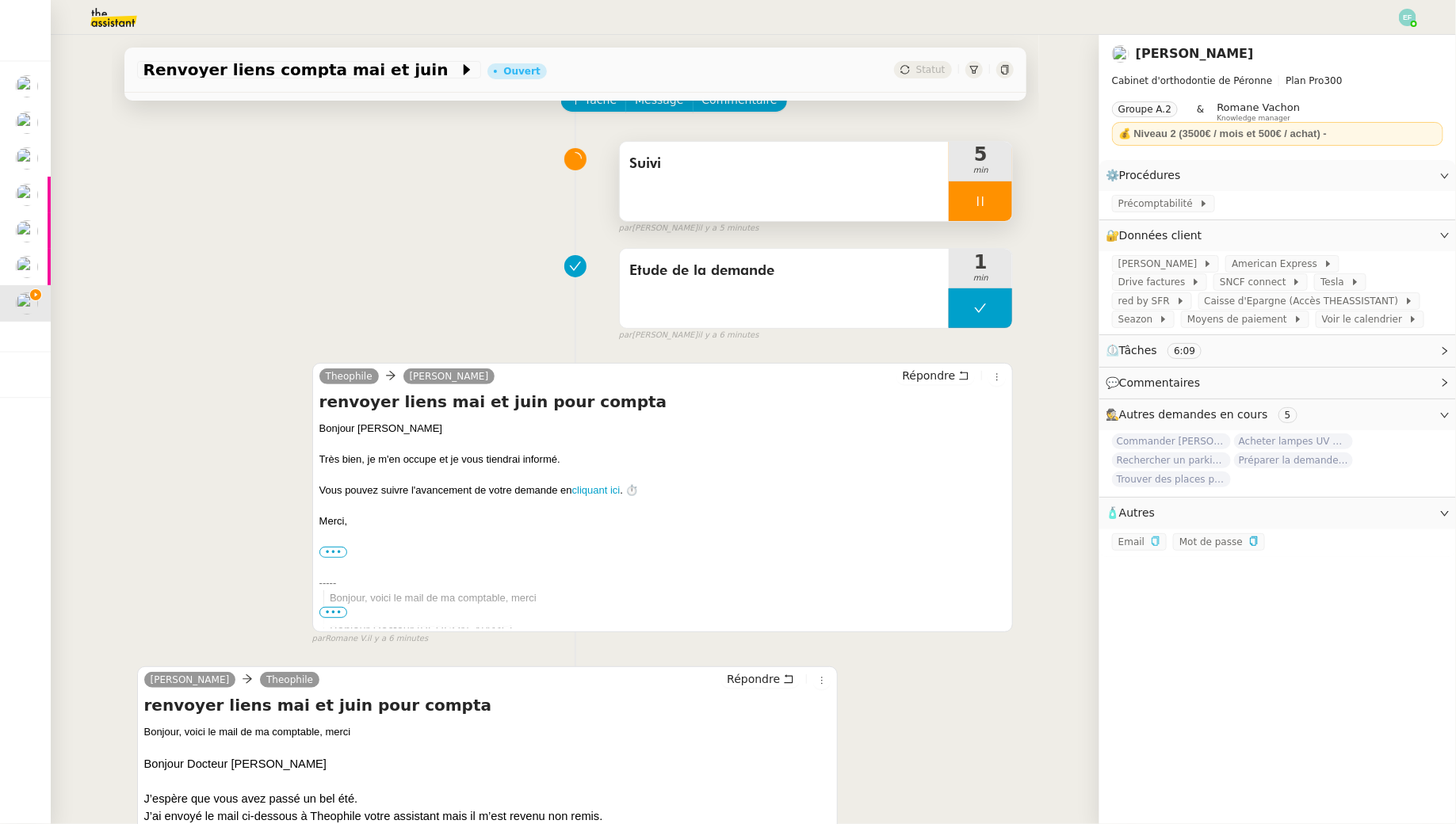
click at [268, 284] on div "Etude de la demande 1 min false par Emelyne F. il y a 6 minutes" at bounding box center [575, 291] width 876 height 101
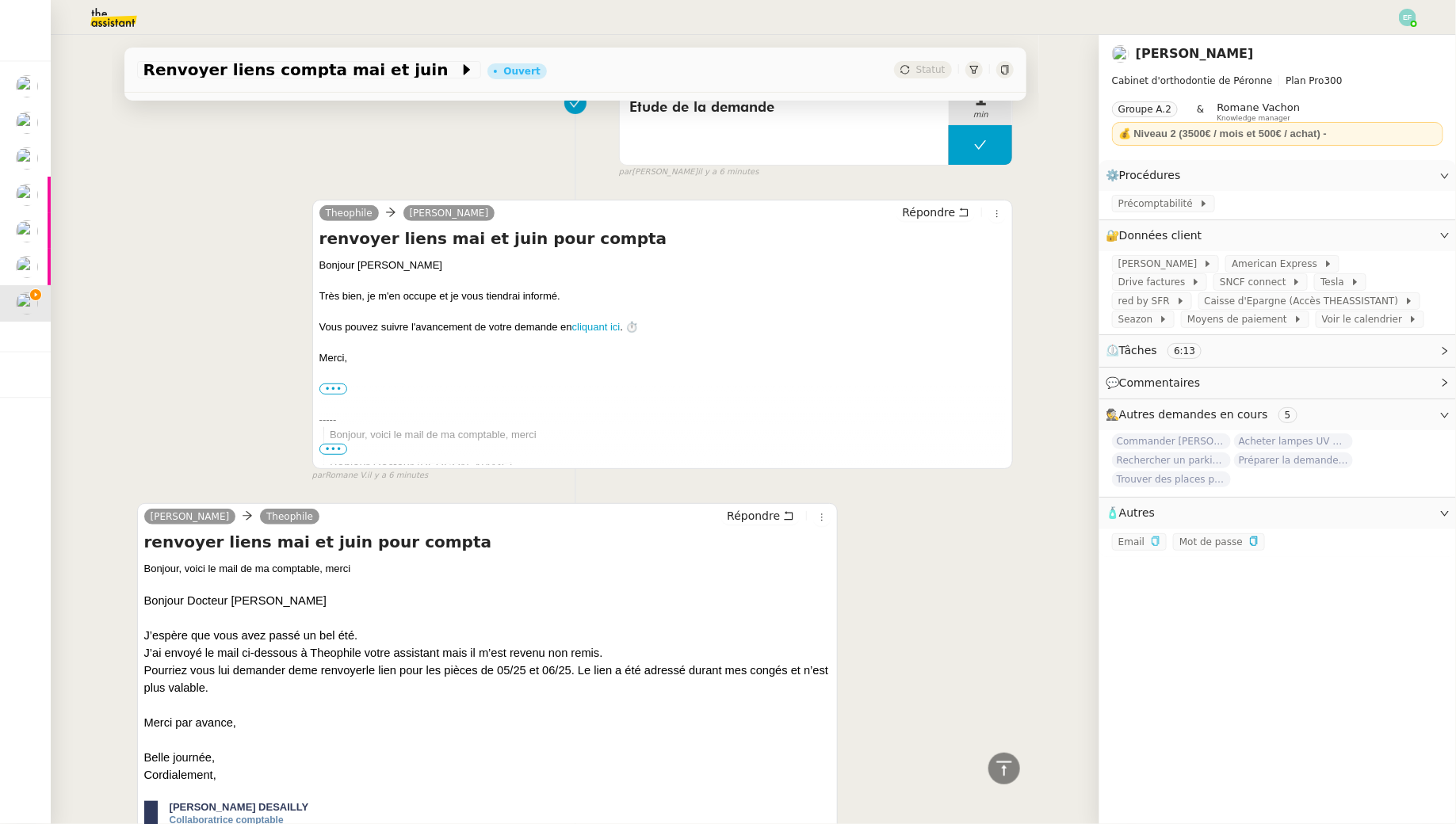
scroll to position [0, 0]
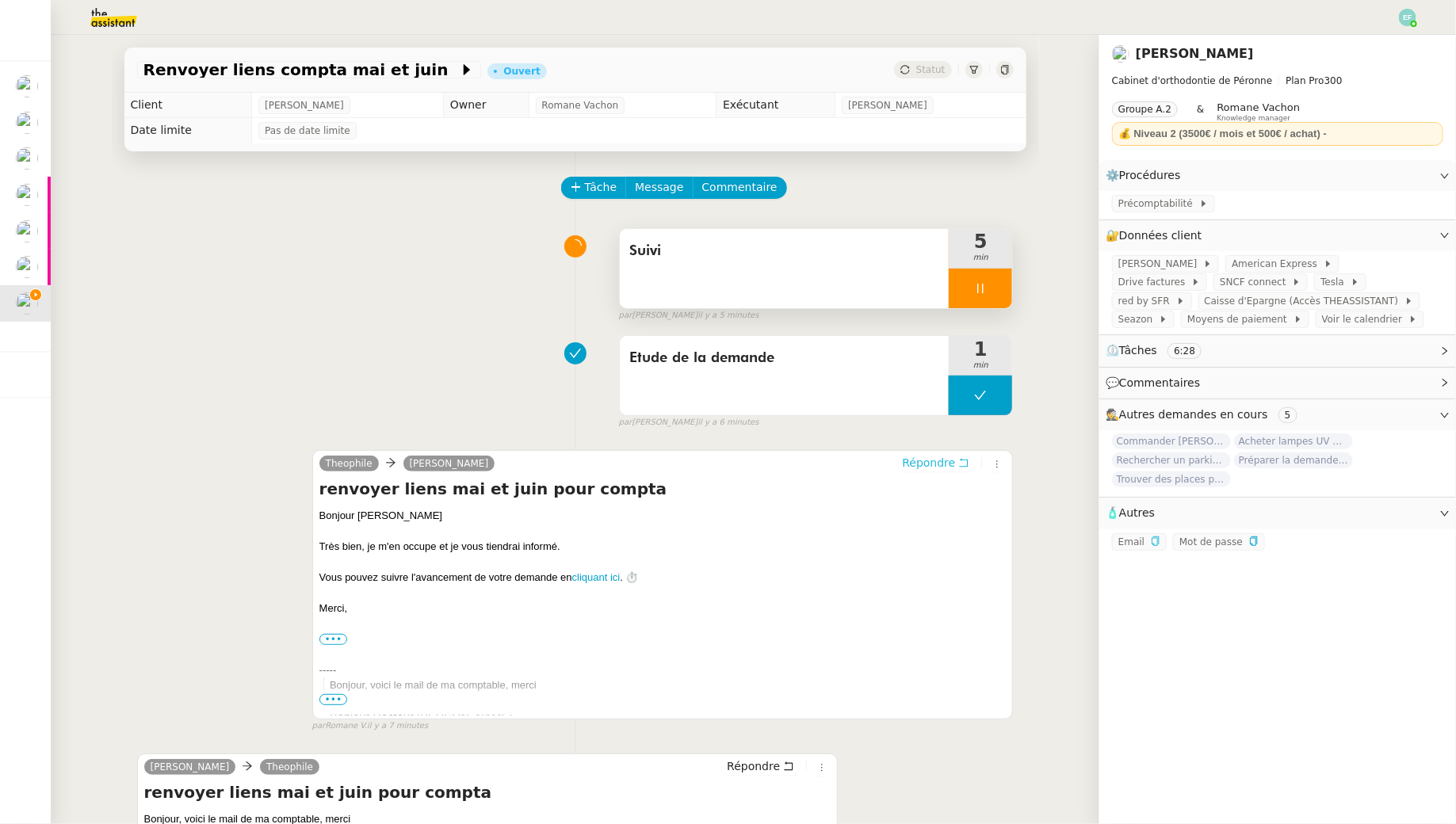
click at [952, 465] on span "Répondre" at bounding box center [928, 463] width 53 height 16
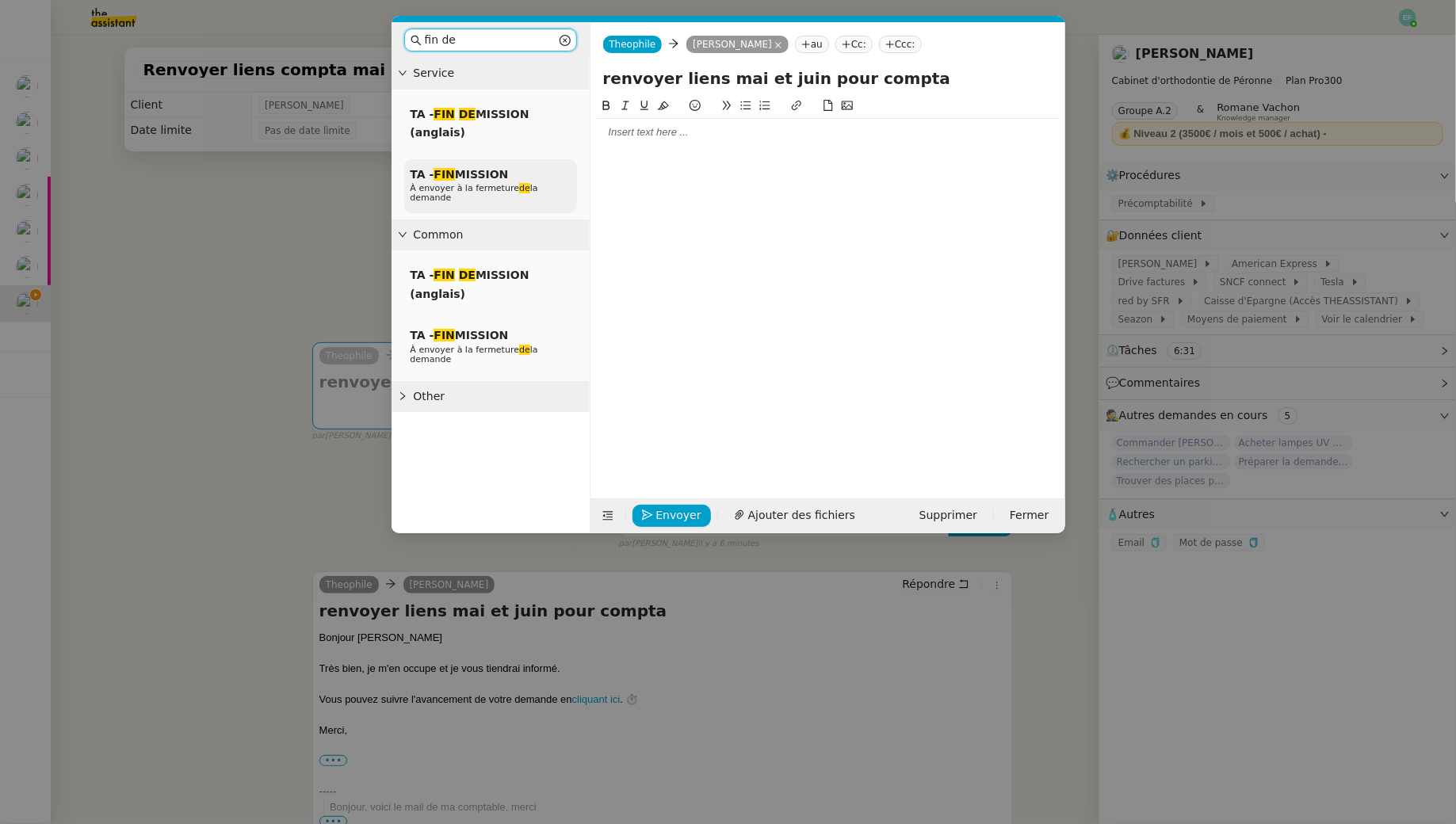
type input "fin de"
click at [499, 188] on span "À envoyer à la fermeture de la demande" at bounding box center [474, 193] width 127 height 20
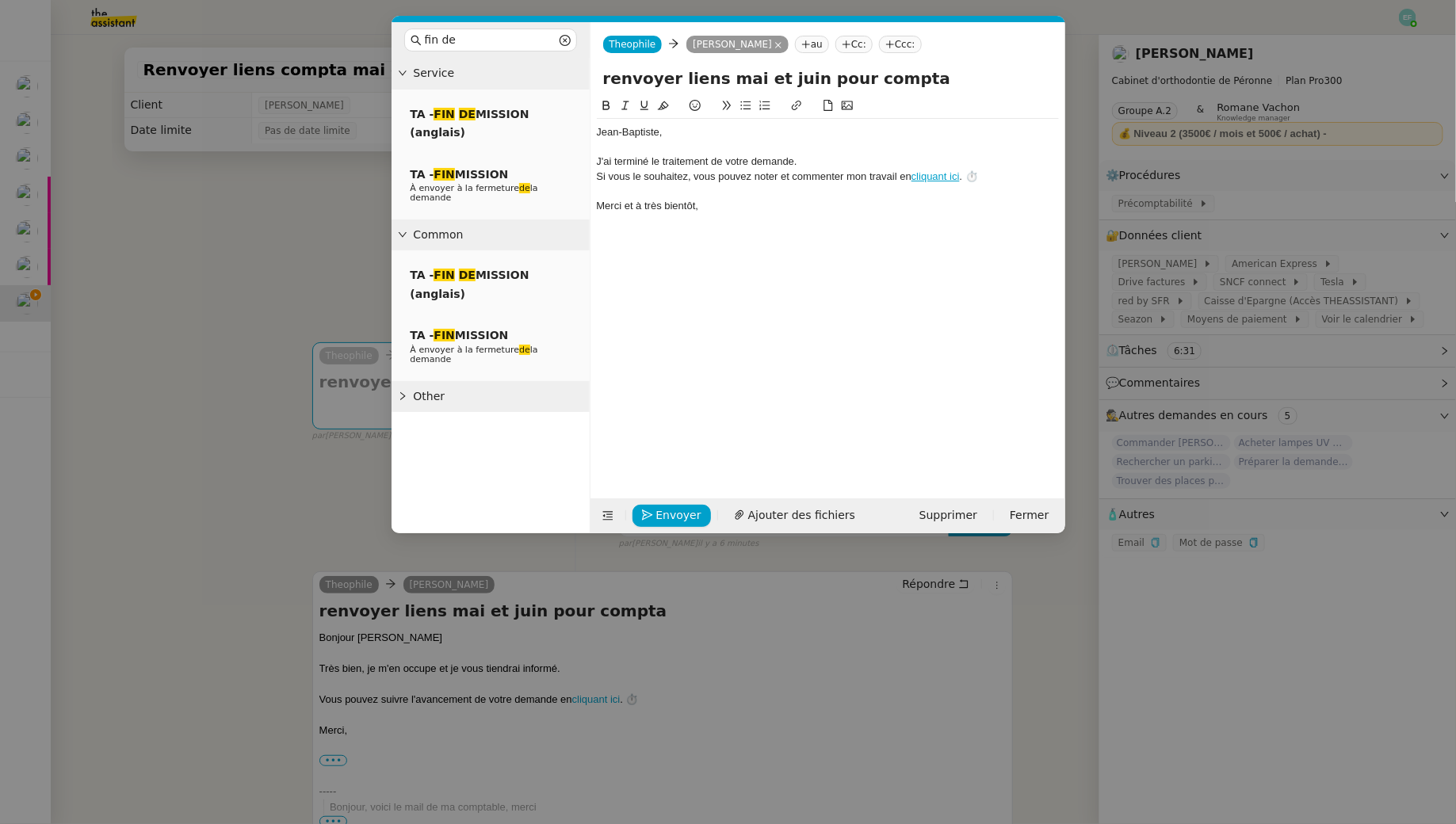
click at [686, 134] on div "﻿Jean-Baptiste﻿," at bounding box center [828, 132] width 462 height 14
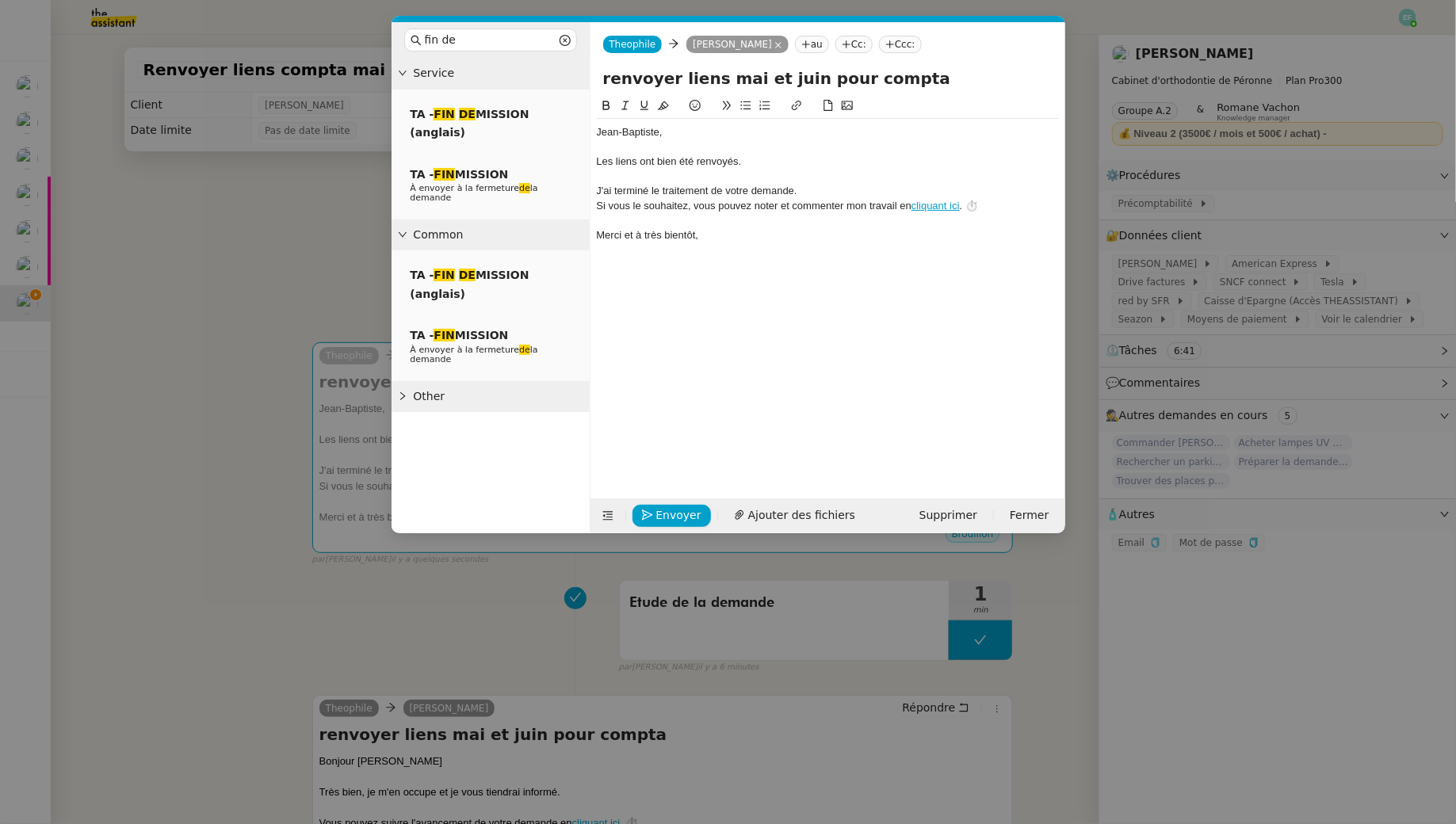
click at [600, 133] on div "﻿Jean-Baptiste﻿," at bounding box center [828, 132] width 462 height 14
click at [678, 507] on span "Envoyer" at bounding box center [679, 515] width 45 height 18
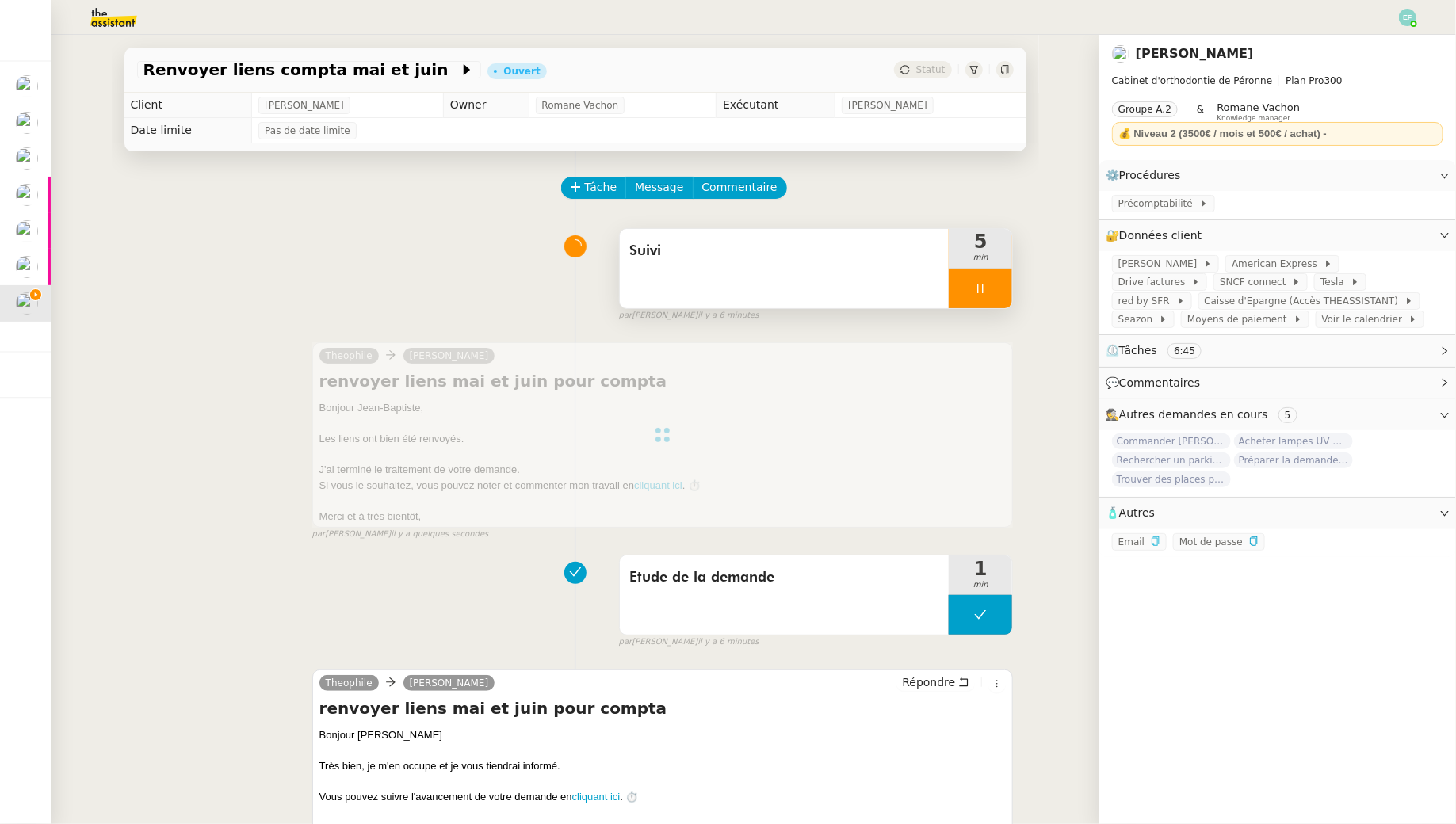
click at [855, 270] on div "Suivi" at bounding box center [784, 268] width 329 height 79
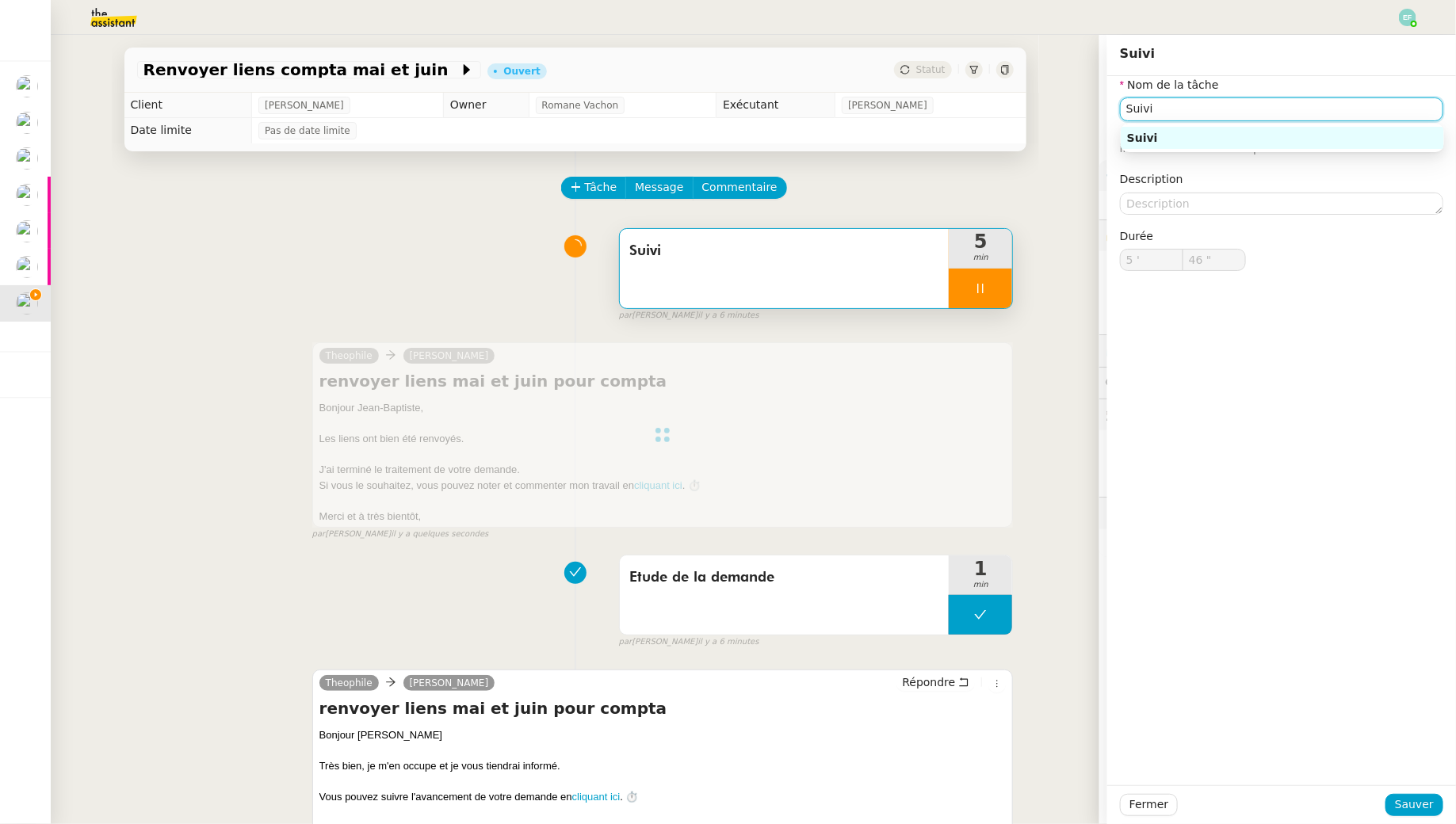
click at [1145, 110] on input "Suivi" at bounding box center [1281, 110] width 323 height 23
type input "47 ""
type input "Suivi"
type input "5 '"
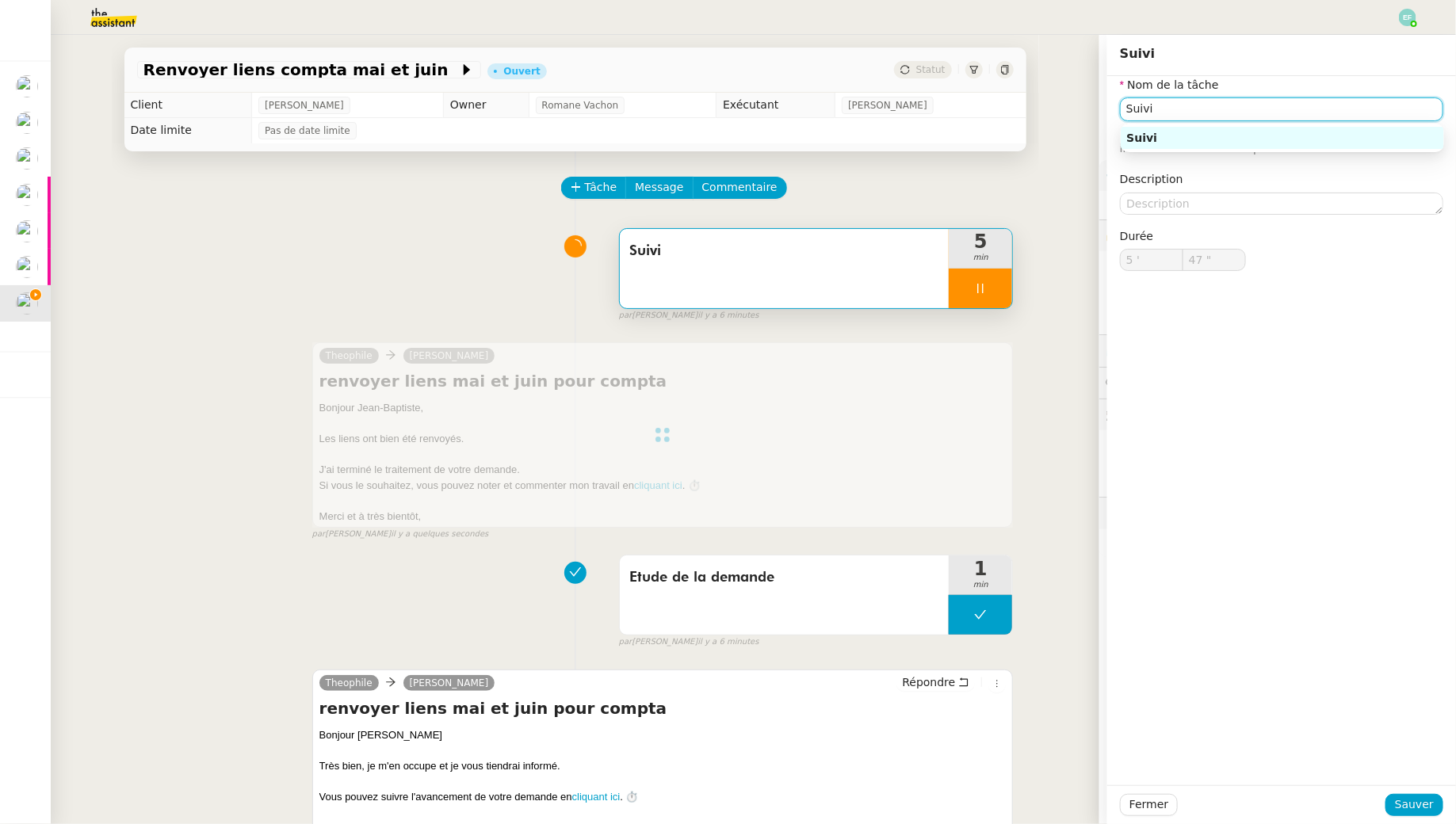
type input "48 ""
type input "Suivi Télé"
type input "49 ""
drag, startPoint x: 1248, startPoint y: 110, endPoint x: 1021, endPoint y: 90, distance: 227.9
click at [1021, 90] on app-ticket "Renvoyer liens compta mai et juin Ouvert Statut Client Jean-Baptiste Pamar Owne…" at bounding box center [752, 429] width 1405 height 789
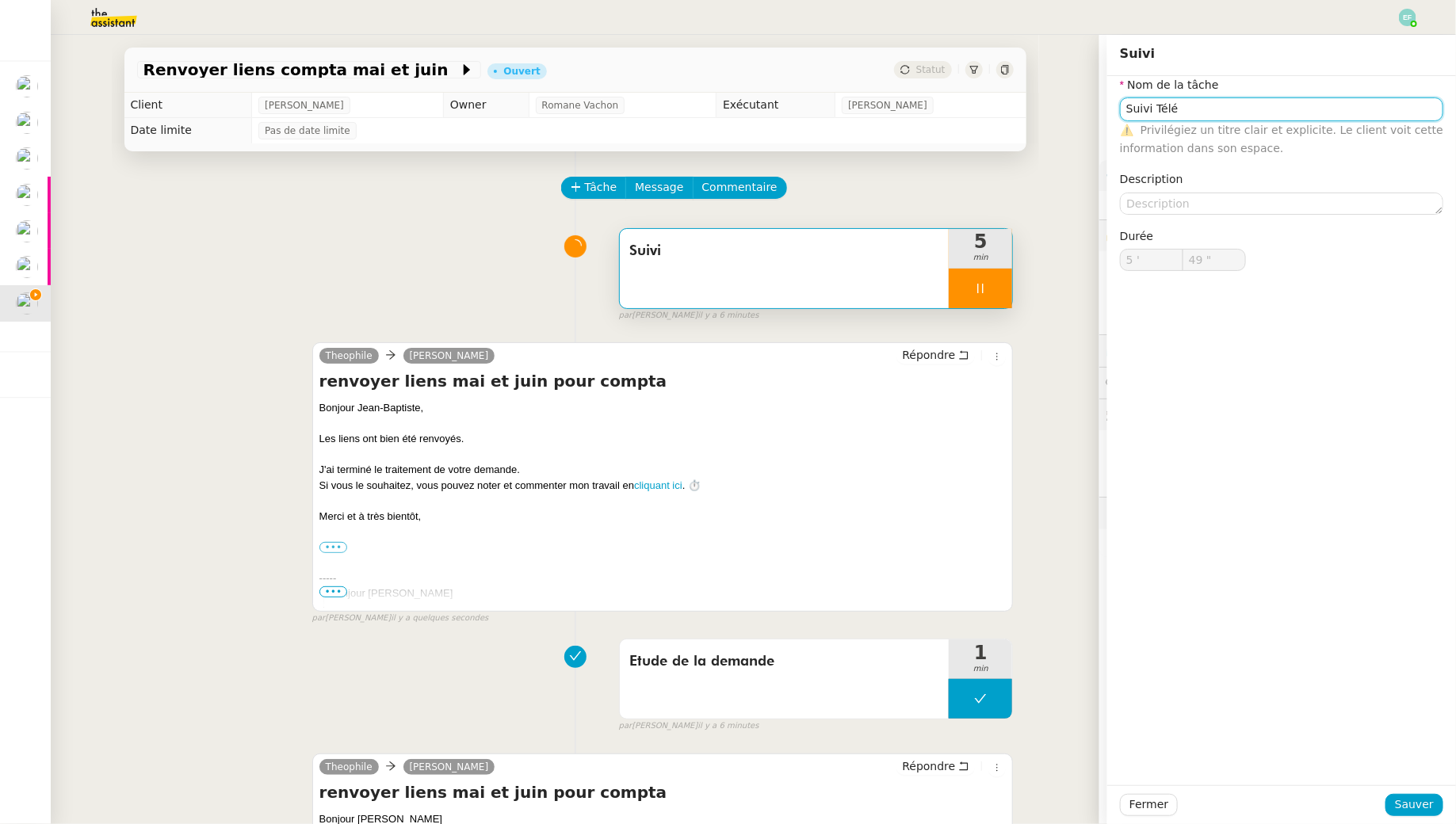
type input "T"
type input "50 ""
type input "Suivi l"
type input "5 '"
type input "51 ""
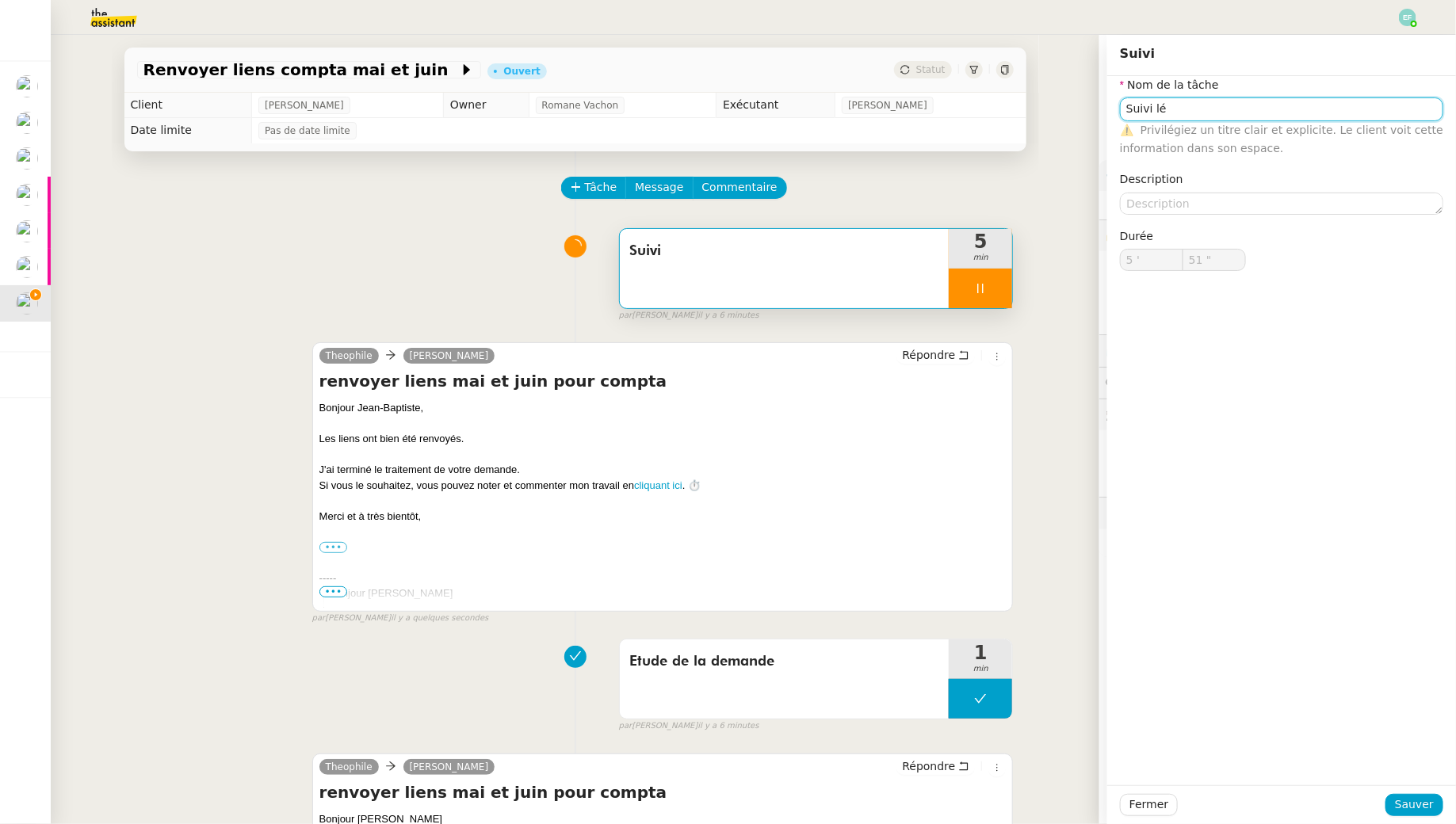
type input "Suivi"
type input "5 '"
type input "51 ""
type input "Suivi"
type input "5 '"
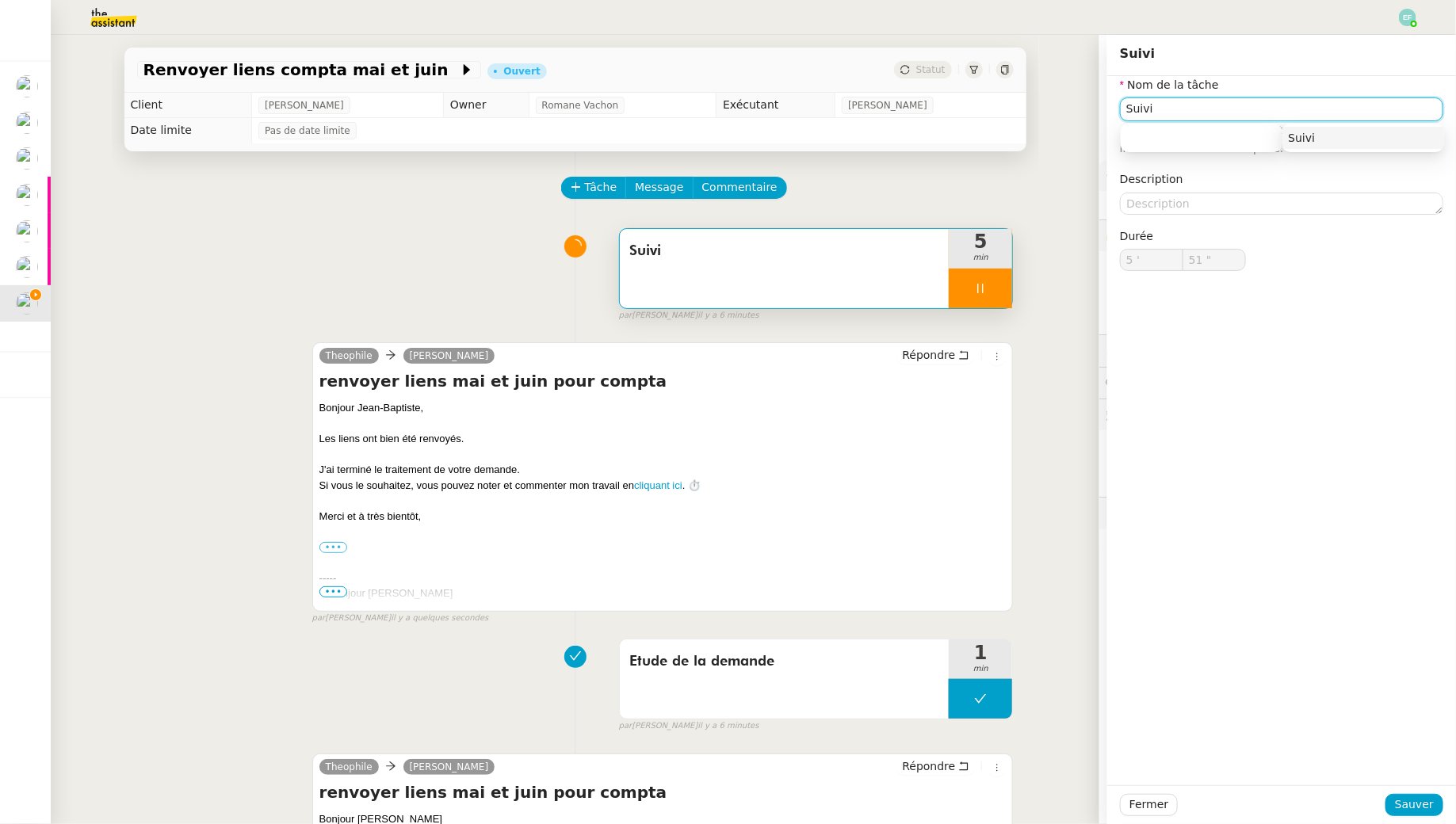
type input "51 ""
type input "S"
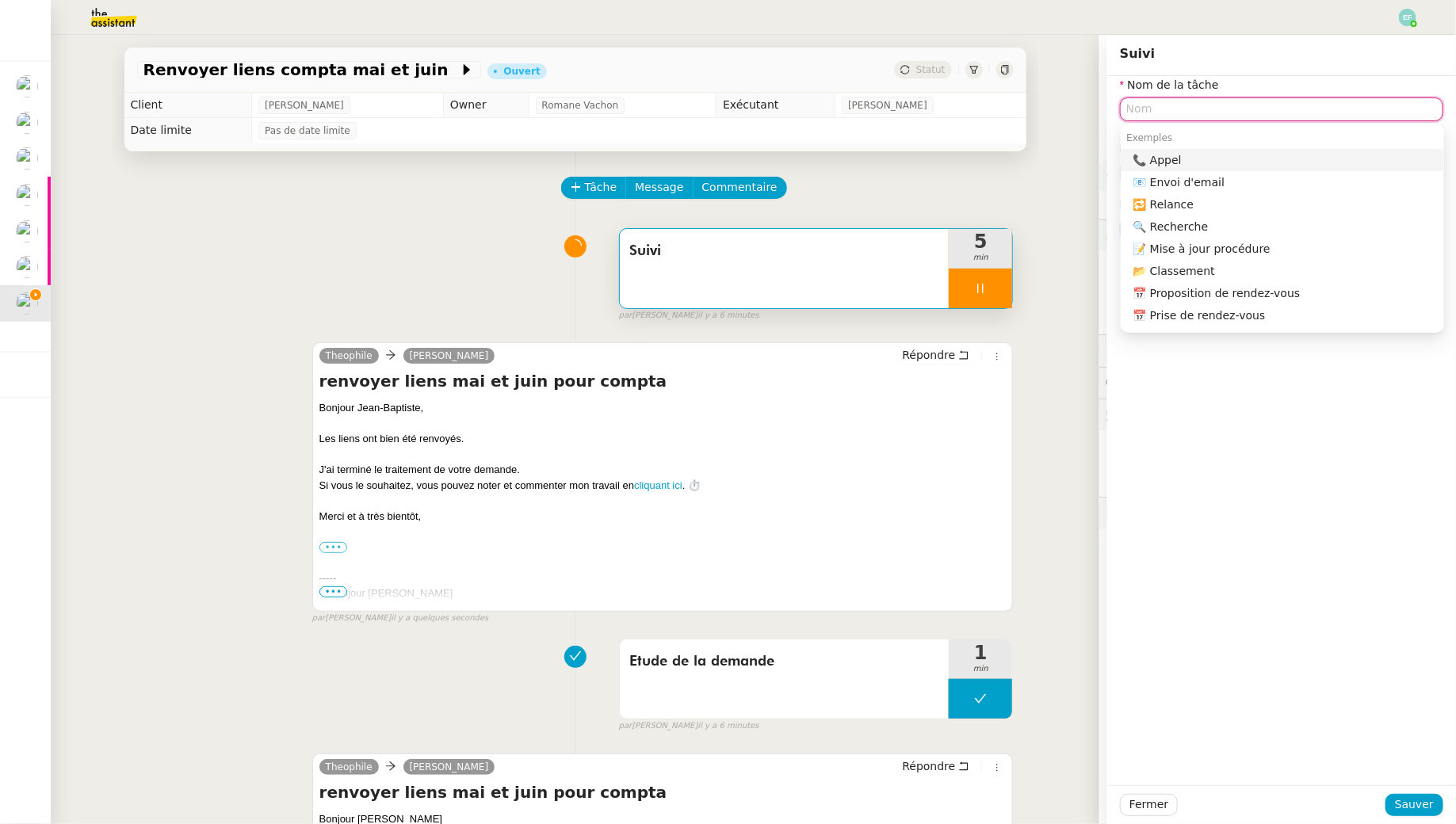
type input "T"
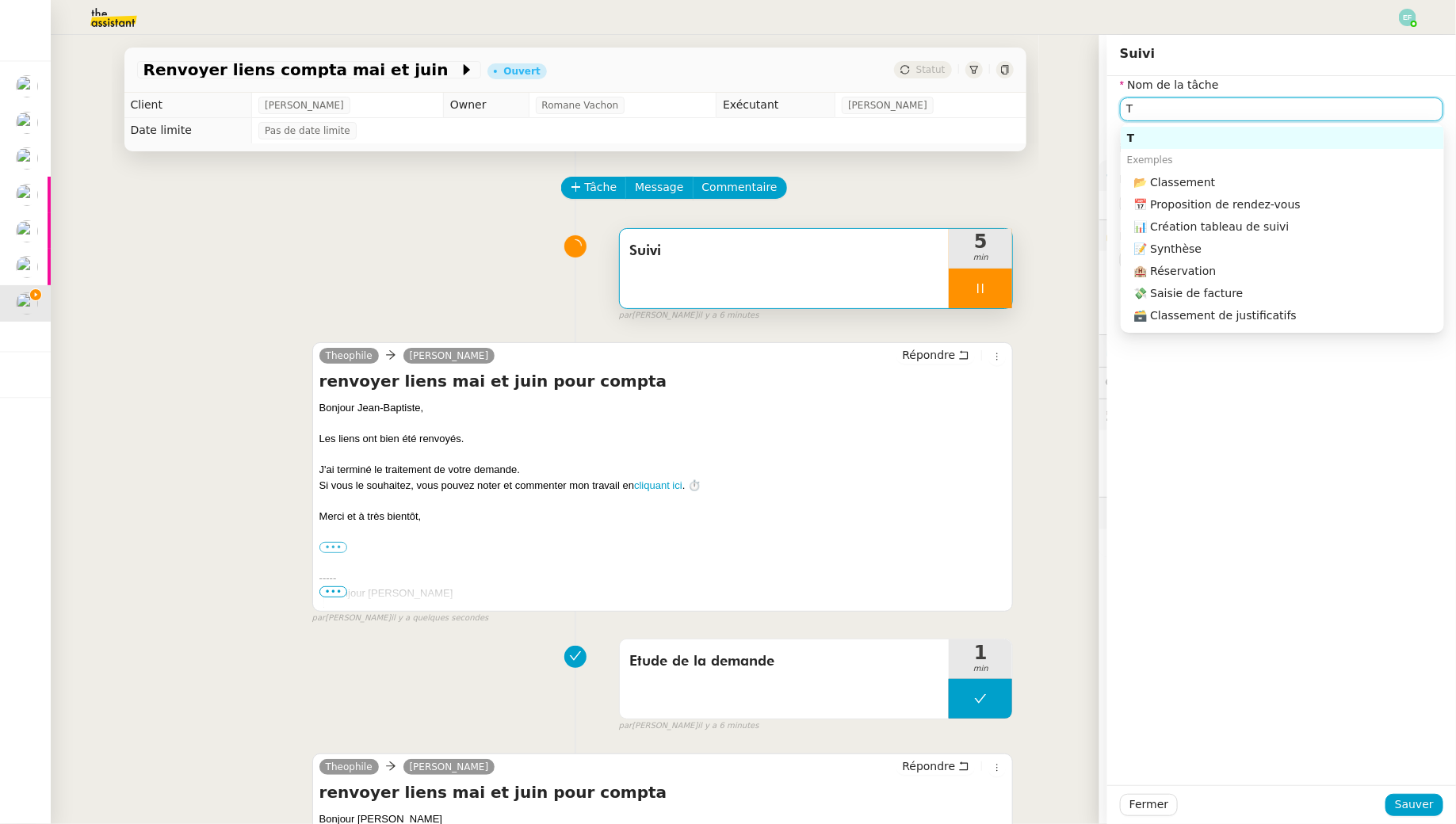
type input "52 ""
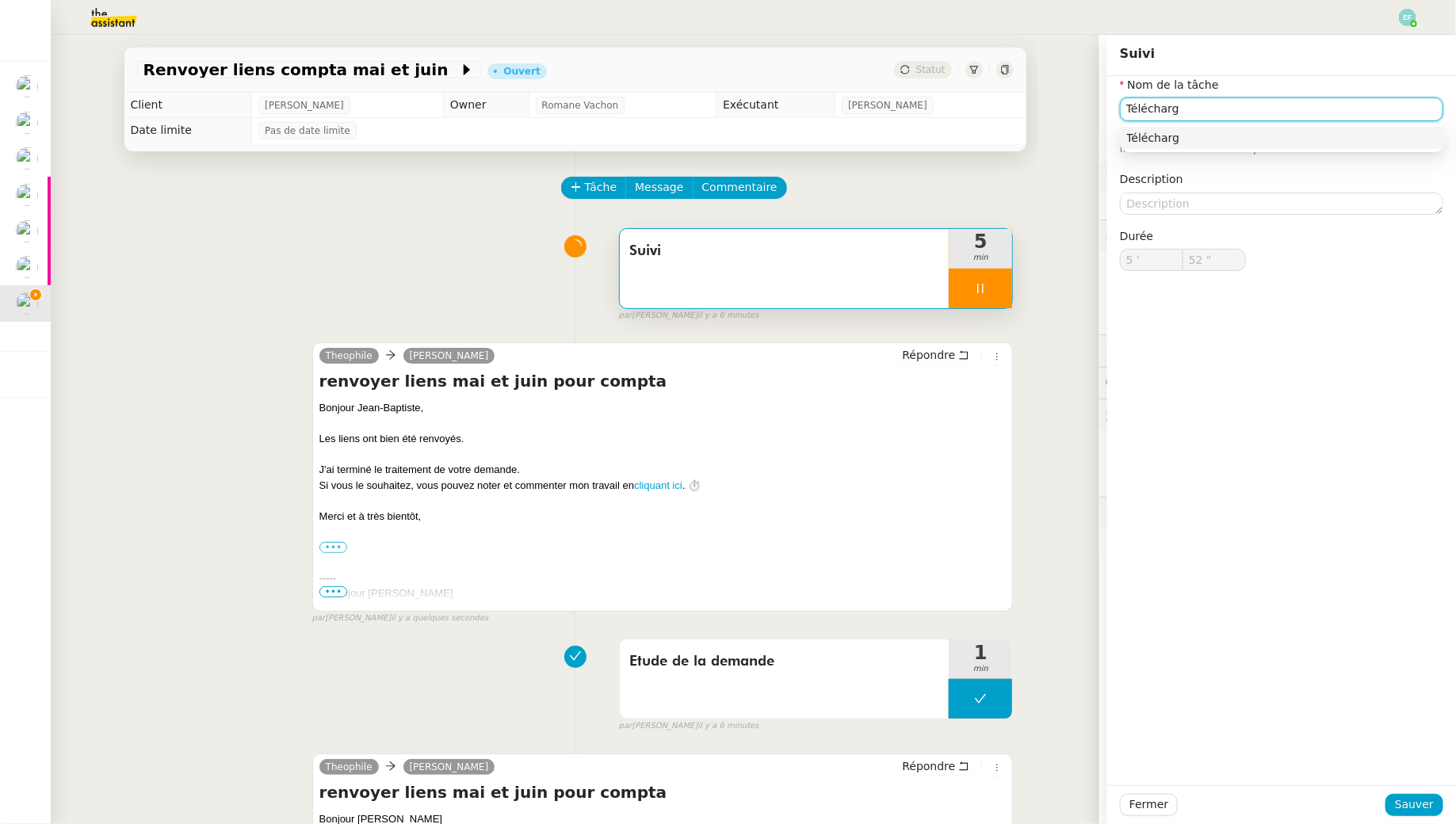
type input "Téléchargm"
type input "53 ""
type input "Téléchargement"
type input "54 ""
type input "Téléchargement + envoi"
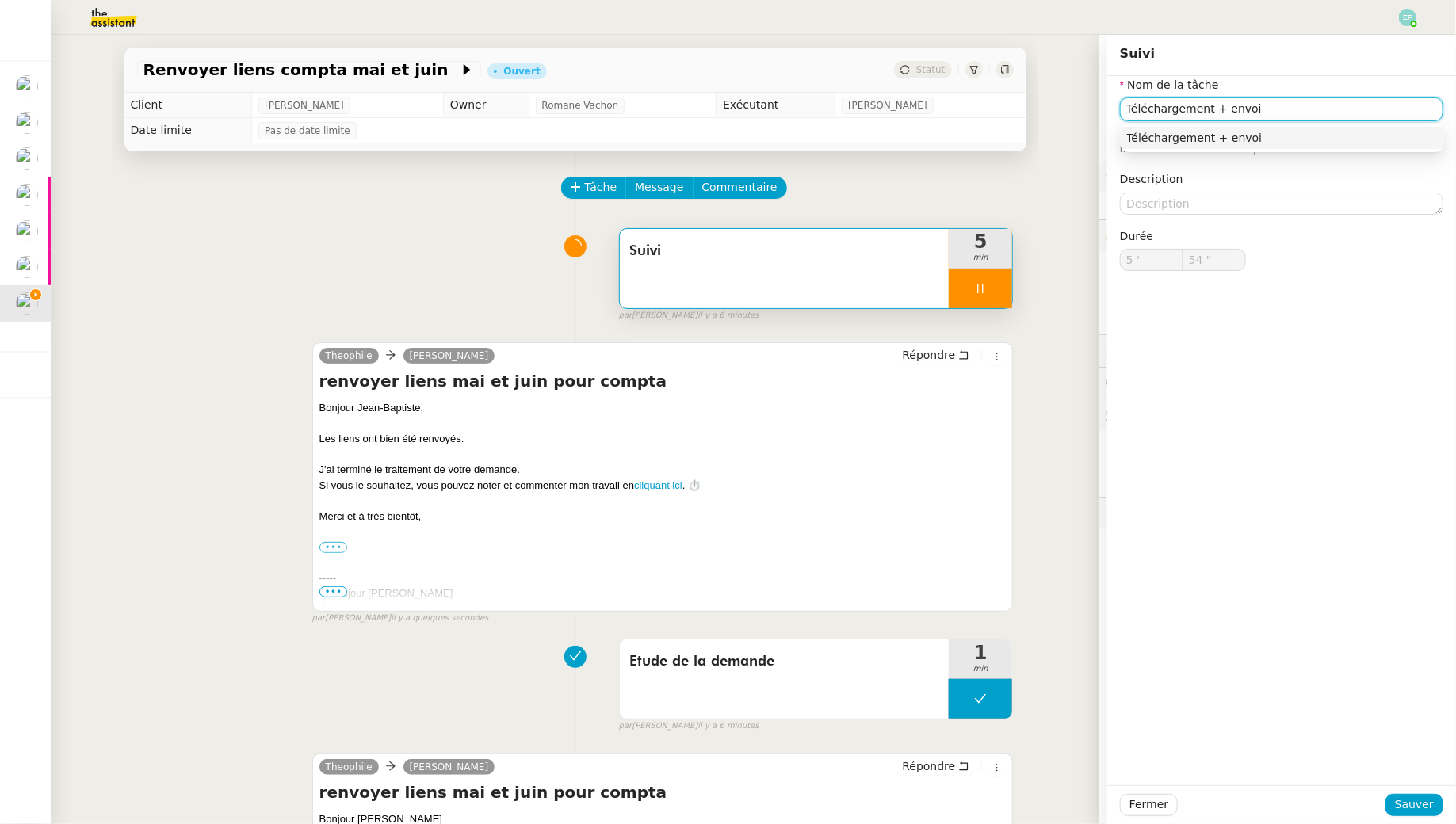
type input "55 ""
type input "Téléchargement + envoi transf"
type input "56 ""
type input "Téléchargement + envoi transfert"
type input "57 ""
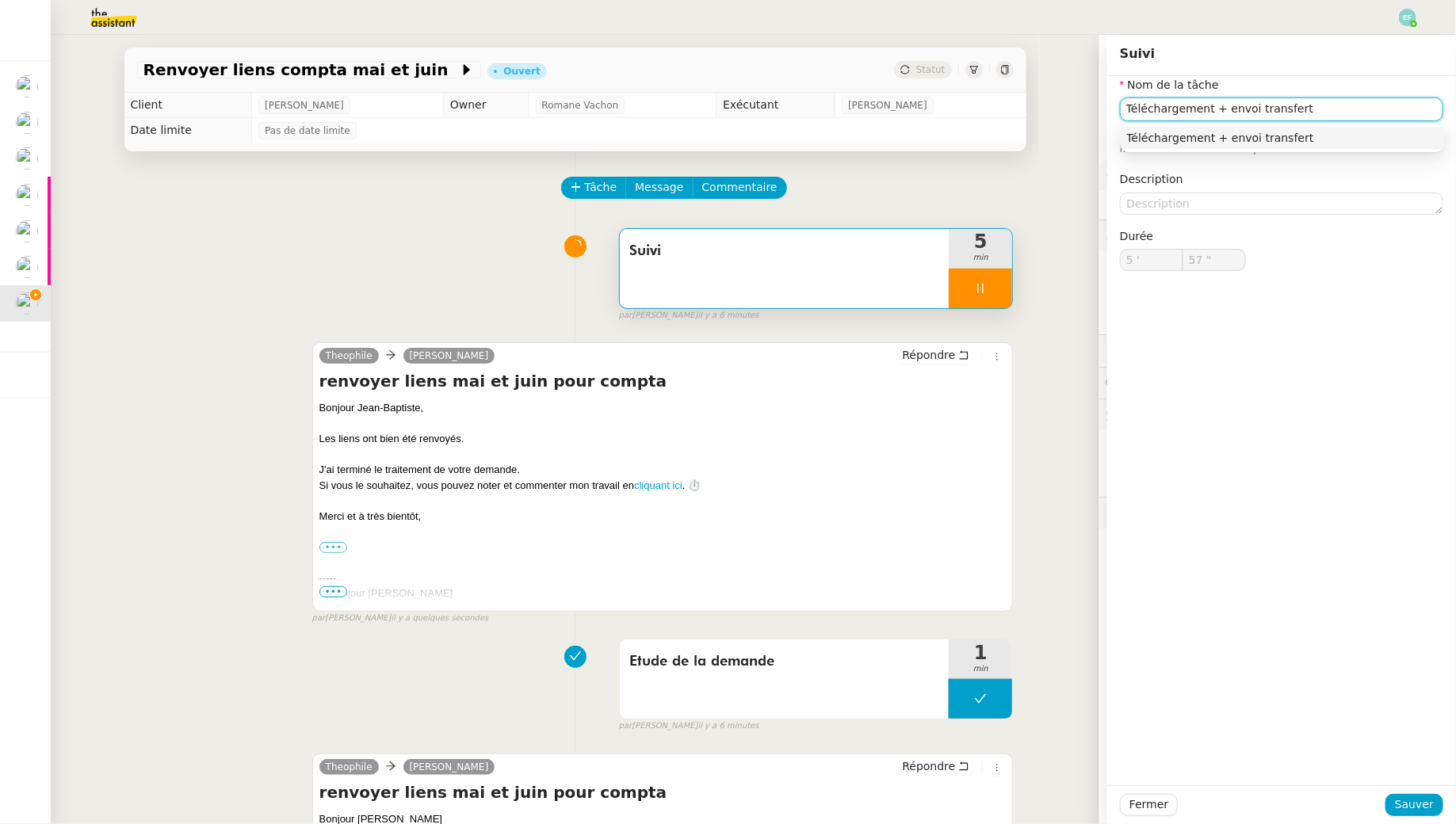
type input "Téléchargement + envoi transfert +"
click at [1277, 103] on input "Téléchargement + envoi transfert +" at bounding box center [1281, 110] width 323 height 23
type input "59 ""
type input "Téléchargement + envoi wetras +"
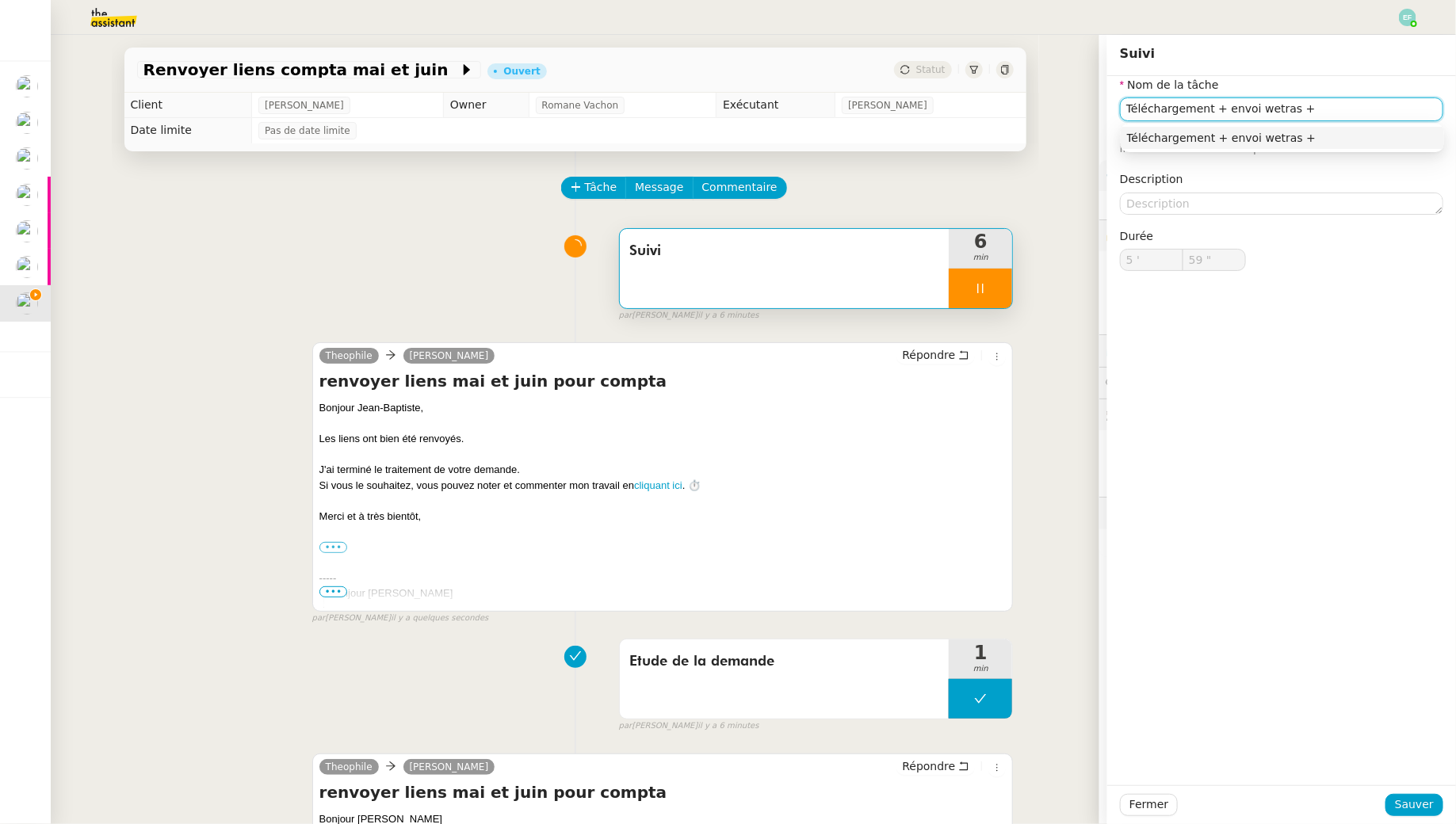
type input "6 '"
type input "0 ""
type input "Téléchargement + envoi wetra +"
type input "1 ""
type input "Téléchargement + envoi wetransfer +"
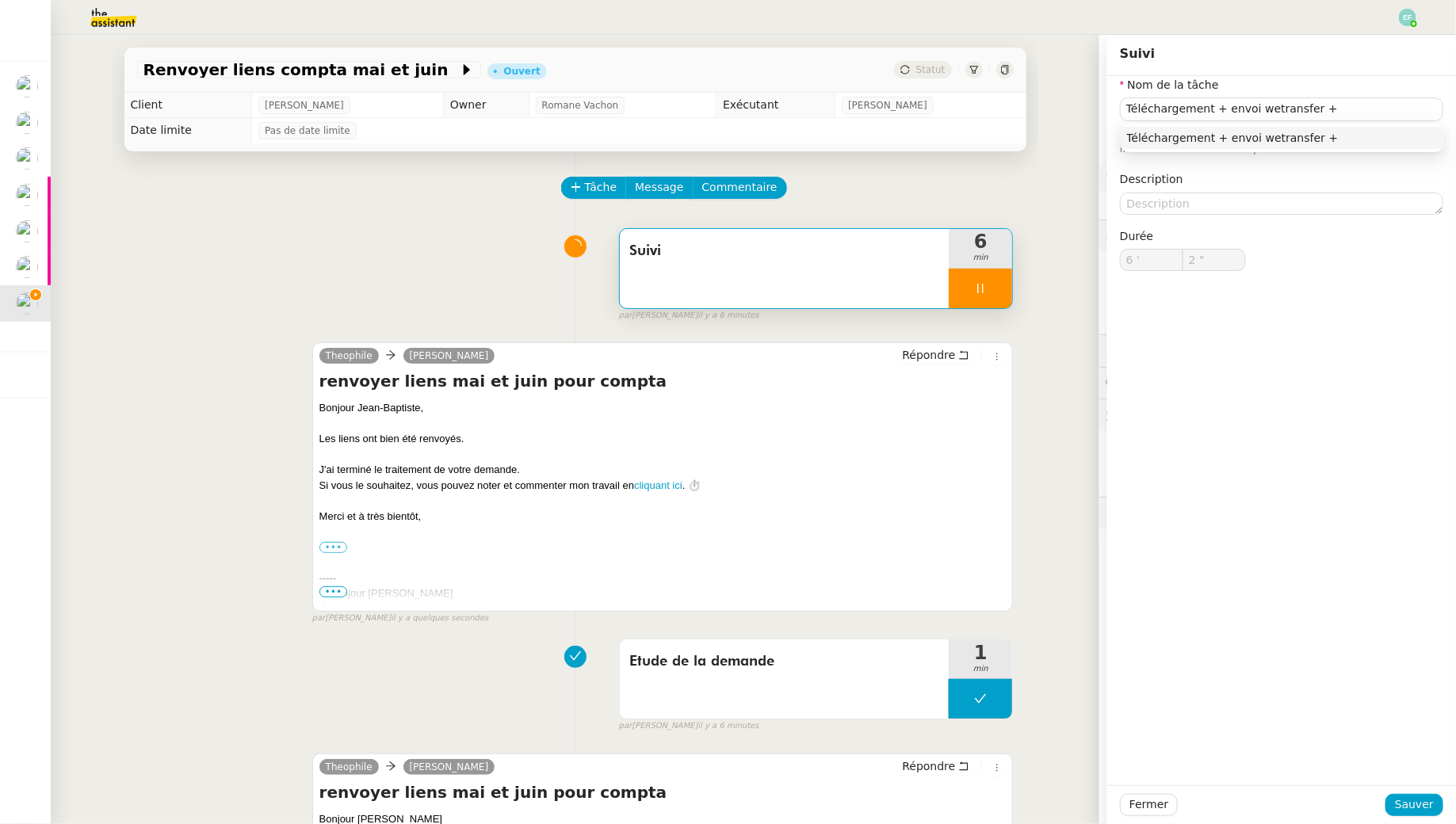
click at [1359, 124] on div "Téléchargement + envoi wetransfer +" at bounding box center [1282, 138] width 323 height 29
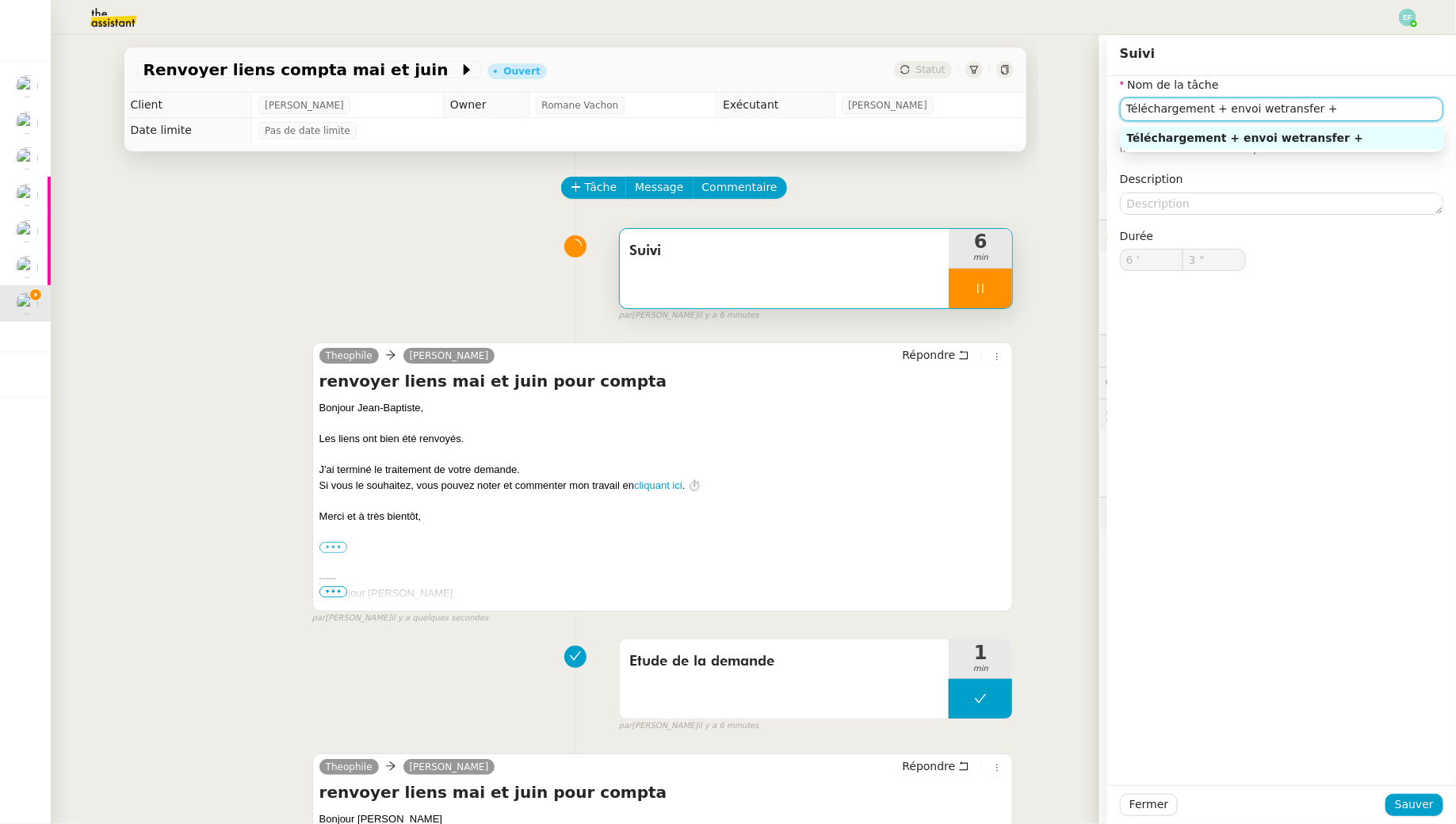
click at [1329, 108] on input "Téléchargement + envoi wetransfer +" at bounding box center [1281, 110] width 323 height 23
type input "4 ""
type input "Téléchargement + envoi wetransfer + envoi d'"
type input "5 ""
type input "Téléchargement + envoi wetransfer + envoi d'email"
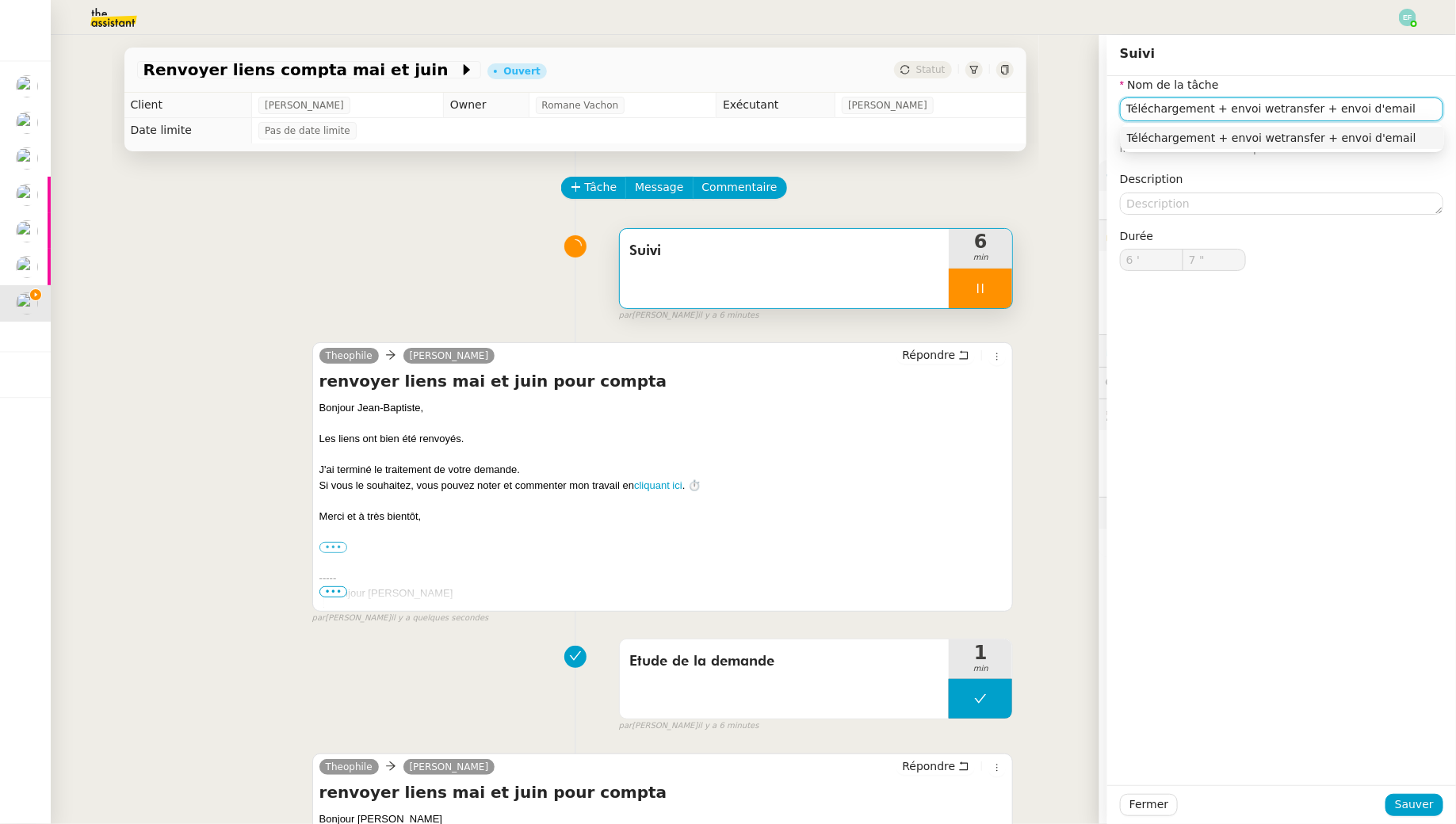
type input "8 ""
type input "Téléchargement + envoi wetransfer + envoi d'email"
click at [1411, 816] on div "Fermer Sauver" at bounding box center [1281, 804] width 348 height 39
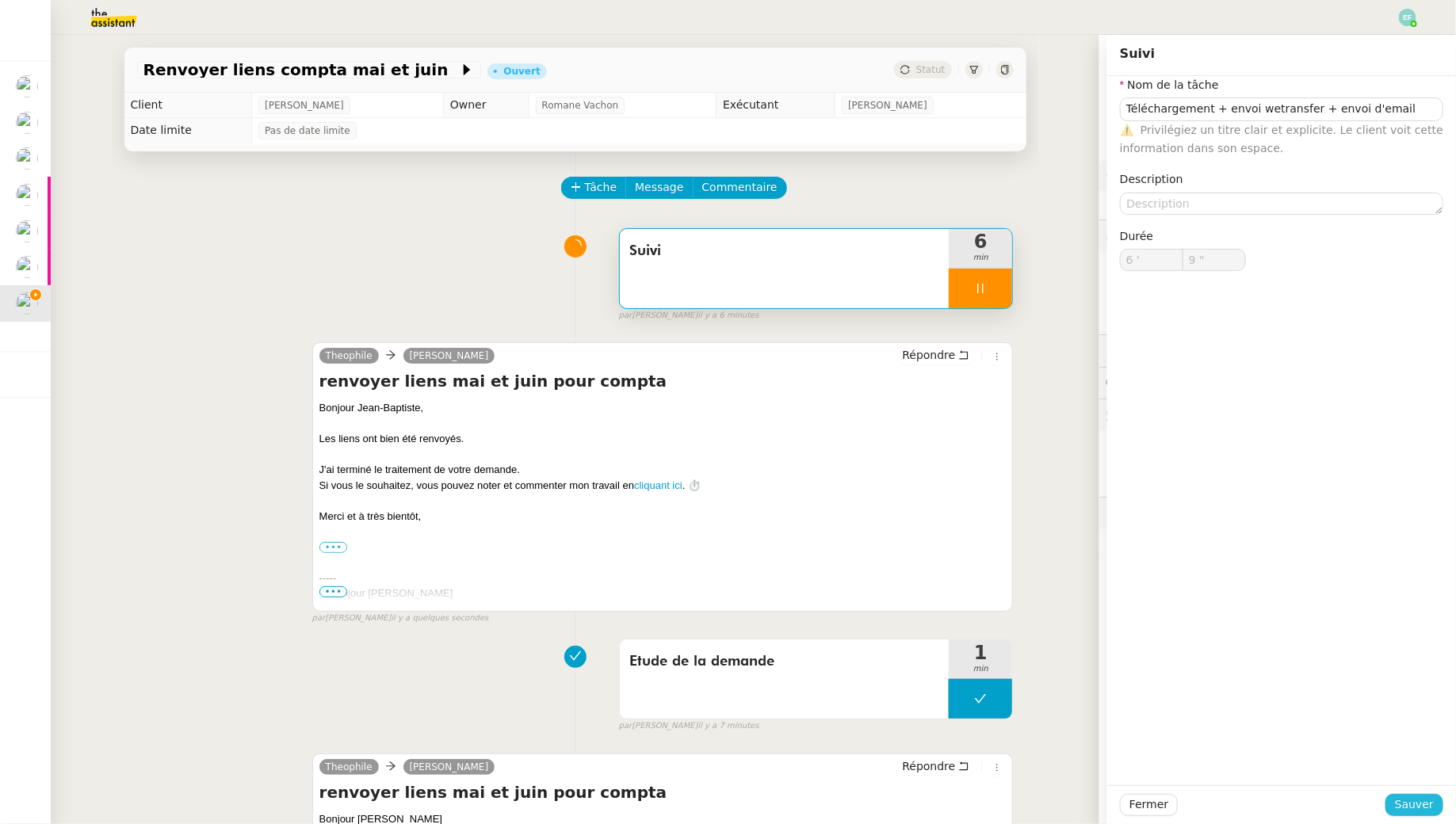
click at [1411, 803] on span "Sauver" at bounding box center [1414, 804] width 39 height 18
type input "10 ""
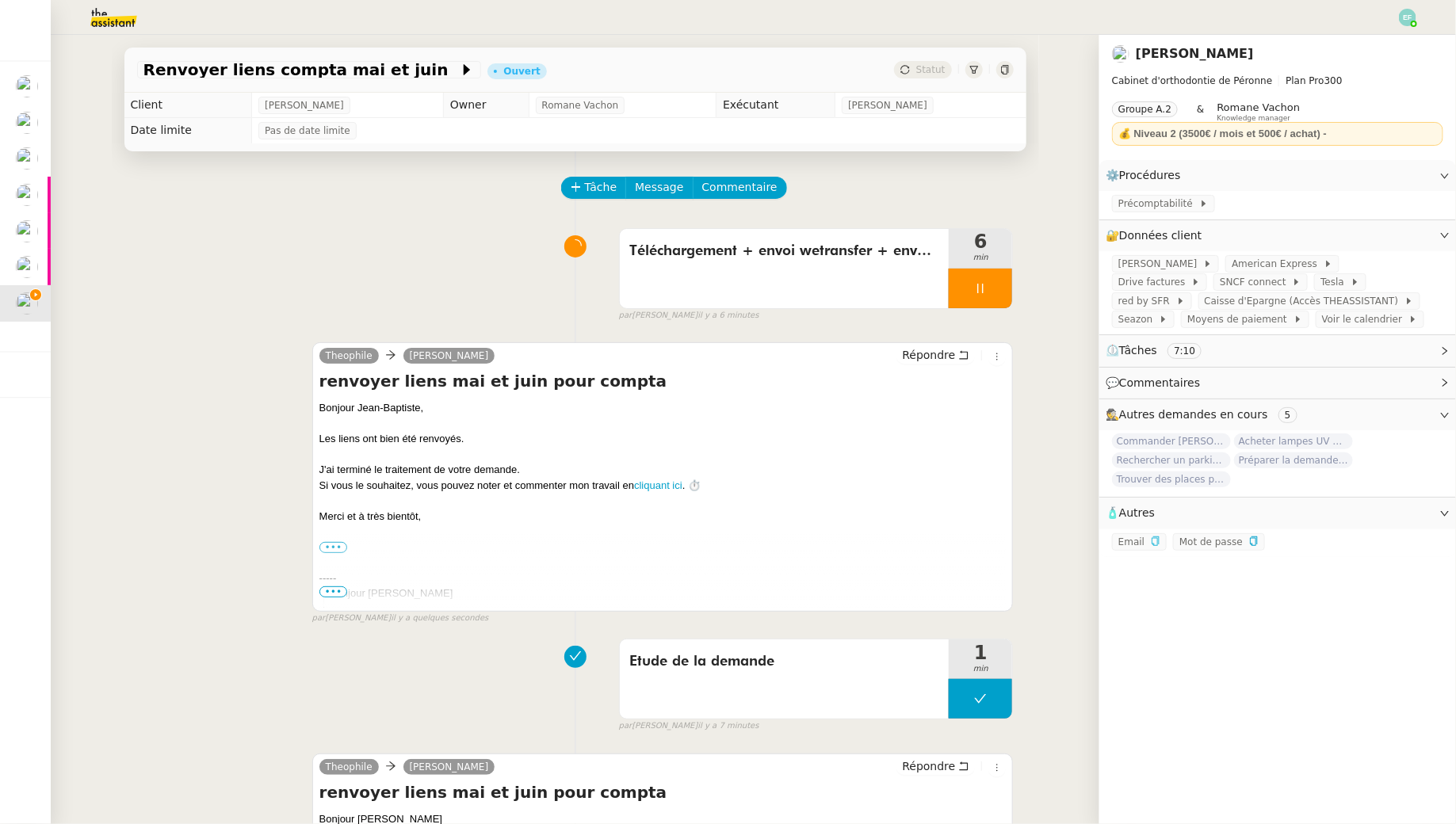
click at [993, 278] on div at bounding box center [980, 288] width 64 height 39
click at [993, 278] on button at bounding box center [996, 288] width 31 height 39
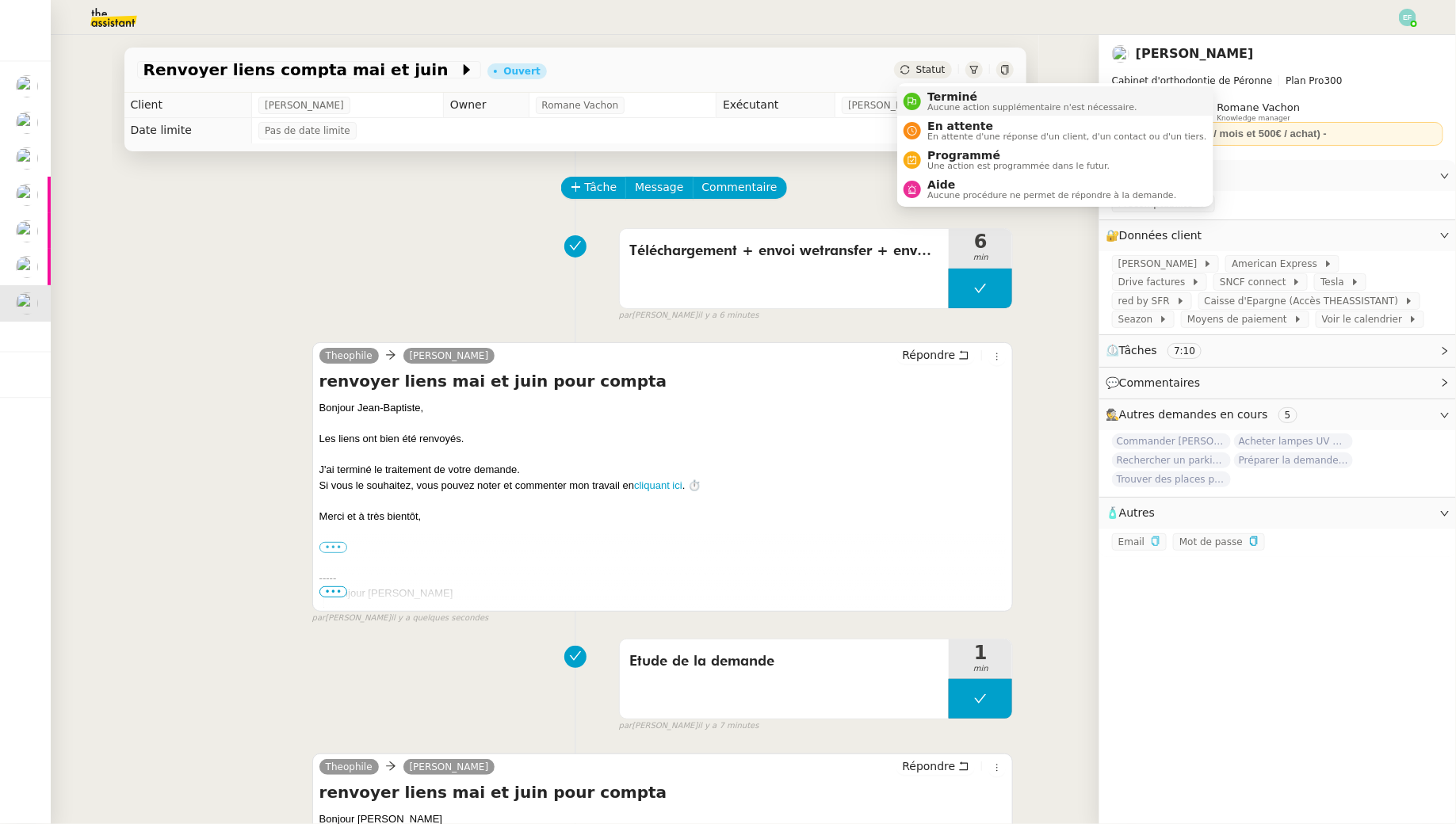
click at [936, 101] on span "Terminé" at bounding box center [1031, 97] width 209 height 13
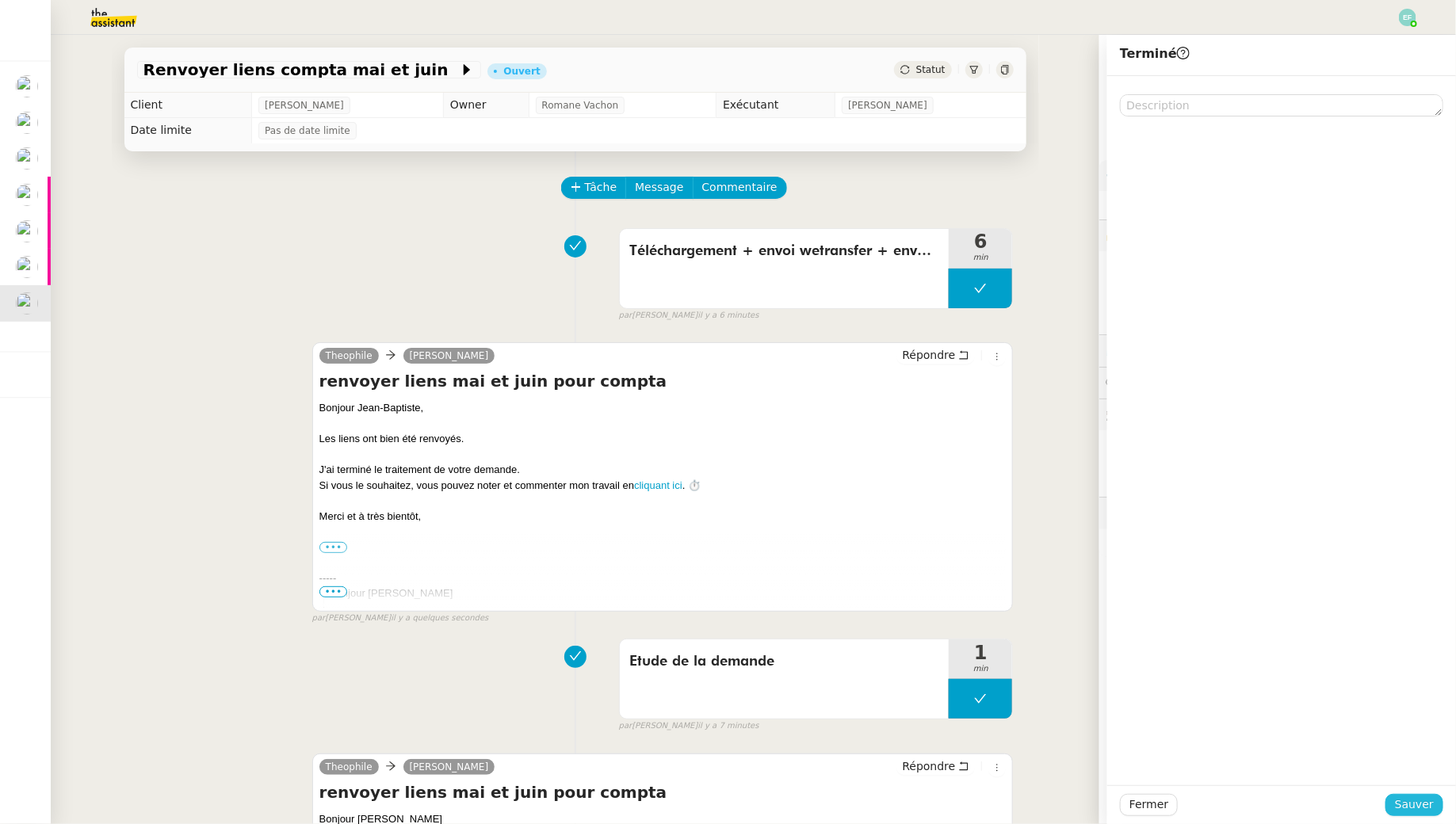
click at [1411, 809] on span "Sauver" at bounding box center [1414, 804] width 39 height 18
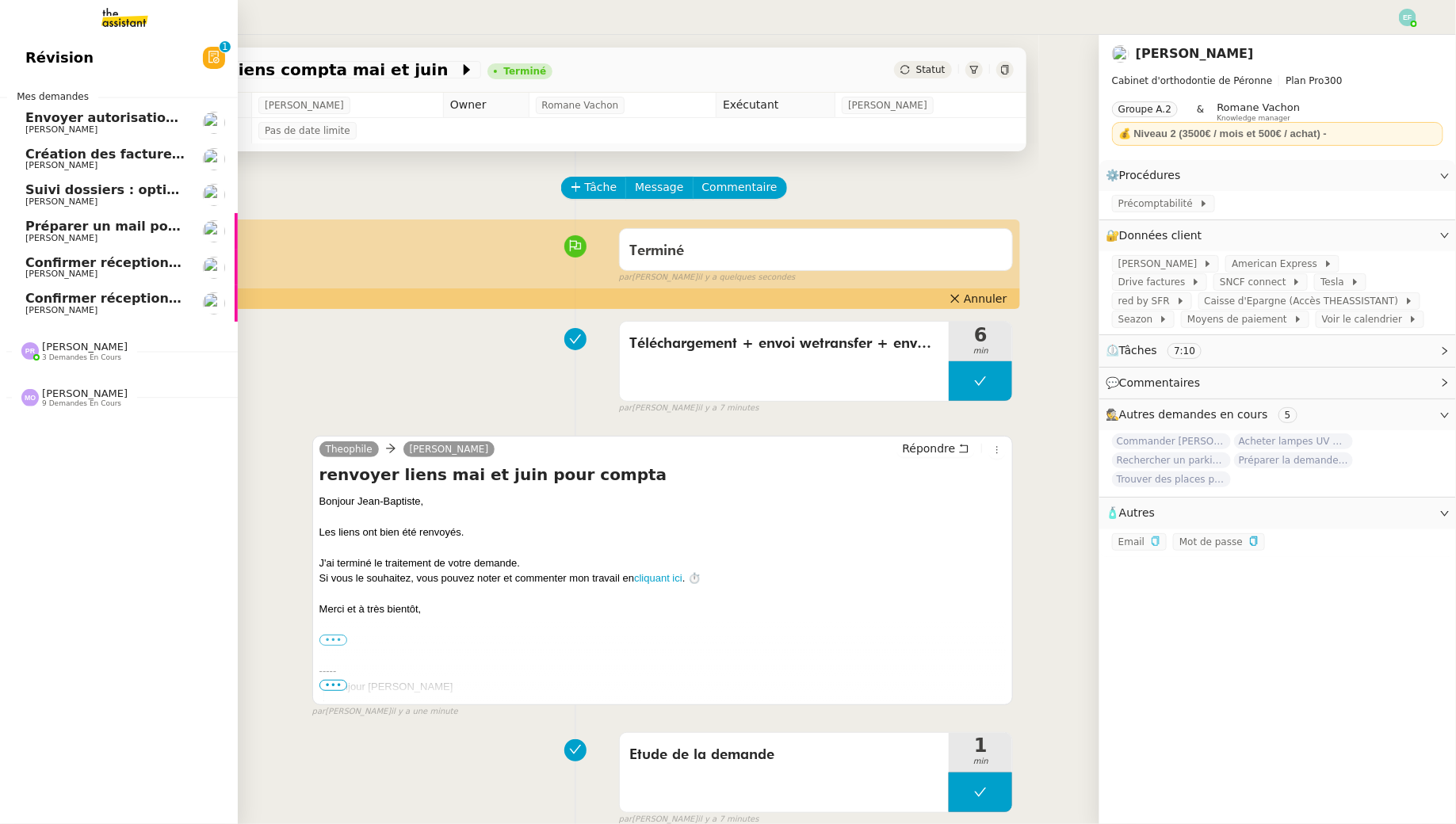
click at [125, 184] on span "Suivi dossiers : optimisation Notion / [PERSON_NAME]" at bounding box center [218, 189] width 386 height 15
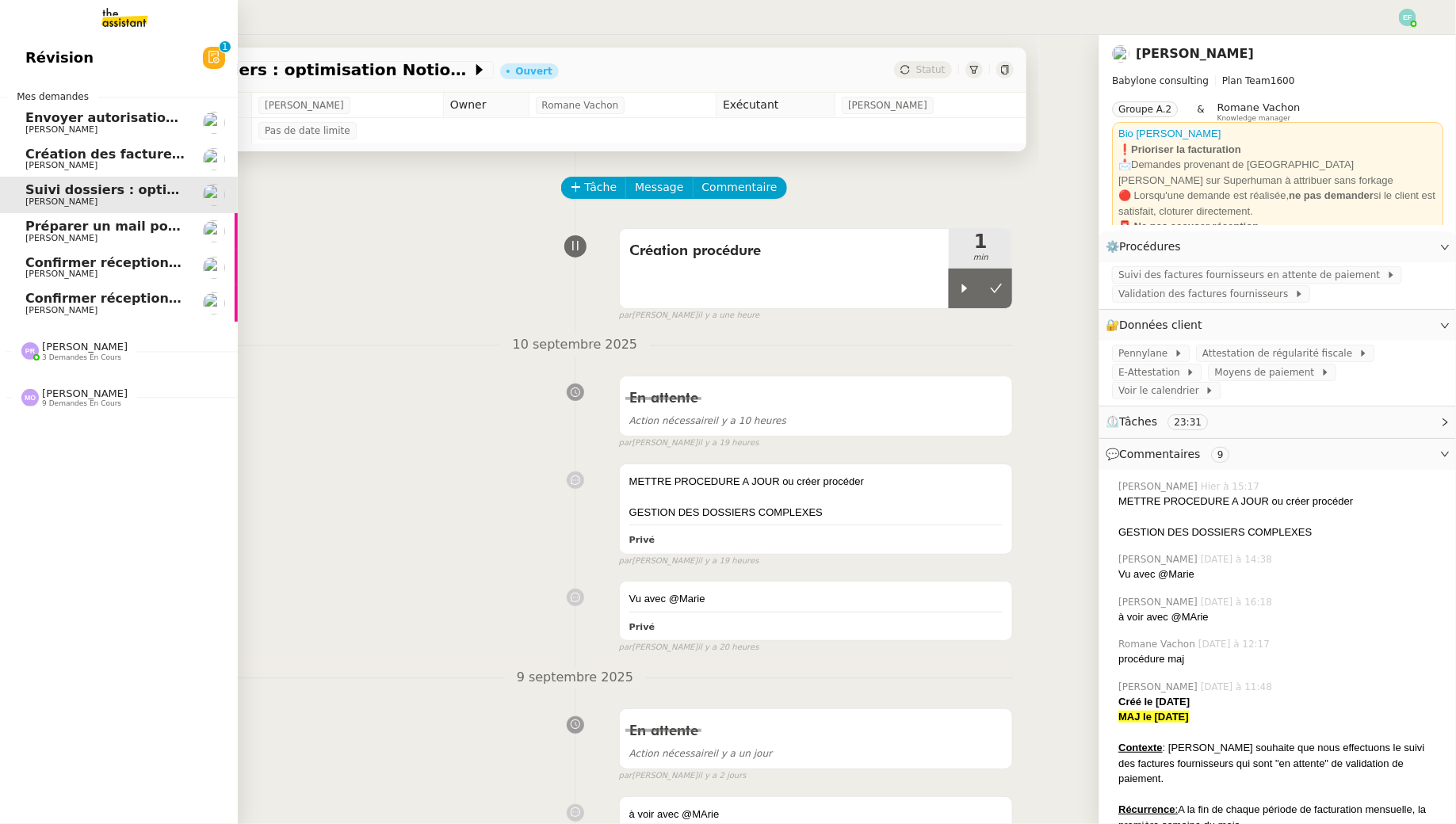
click at [43, 157] on span "Création des factures client - [DATE]" at bounding box center [155, 153] width 260 height 15
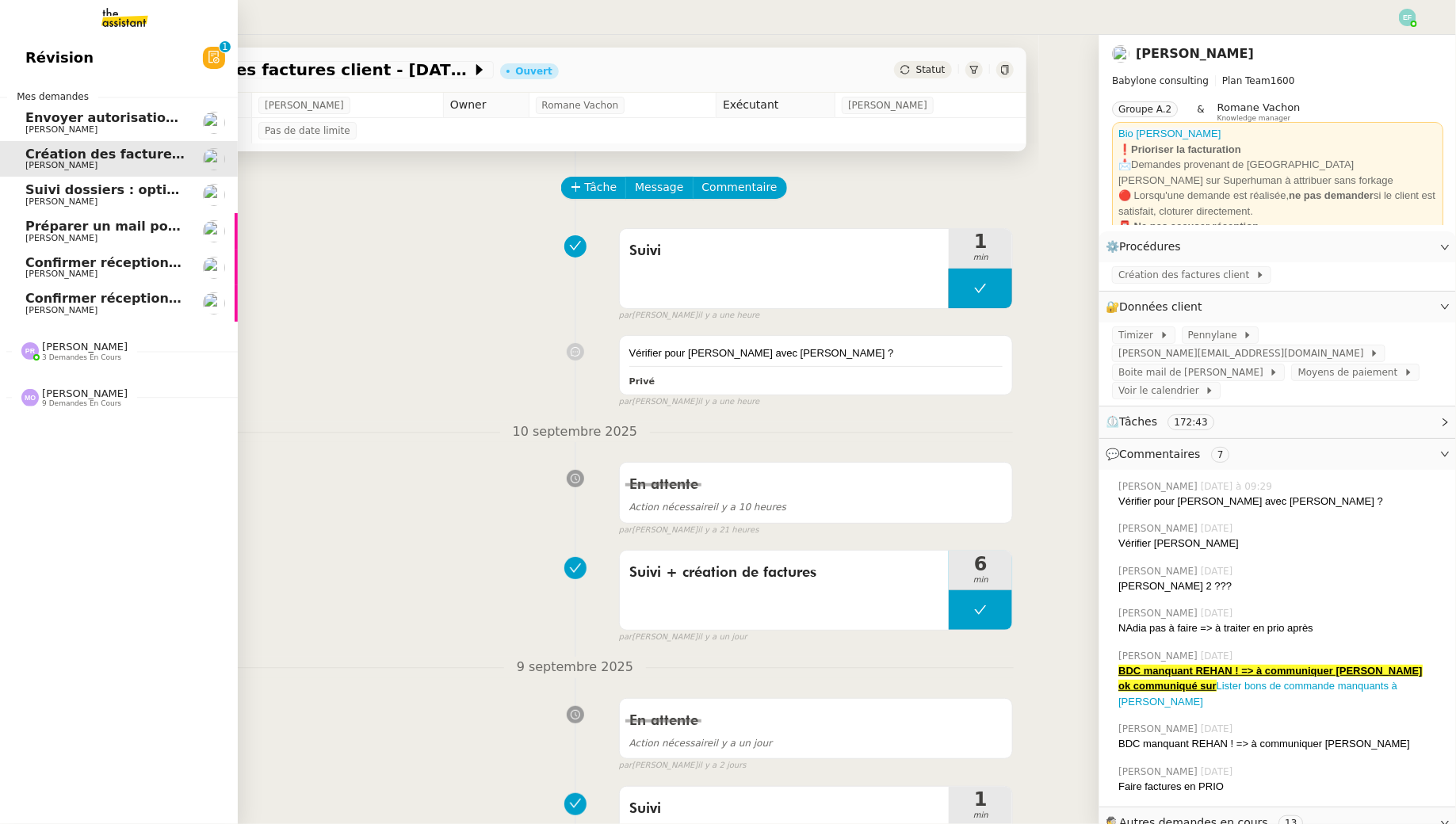
click at [57, 186] on span "Suivi dossiers : optimisation Notion / [PERSON_NAME]" at bounding box center [218, 189] width 386 height 15
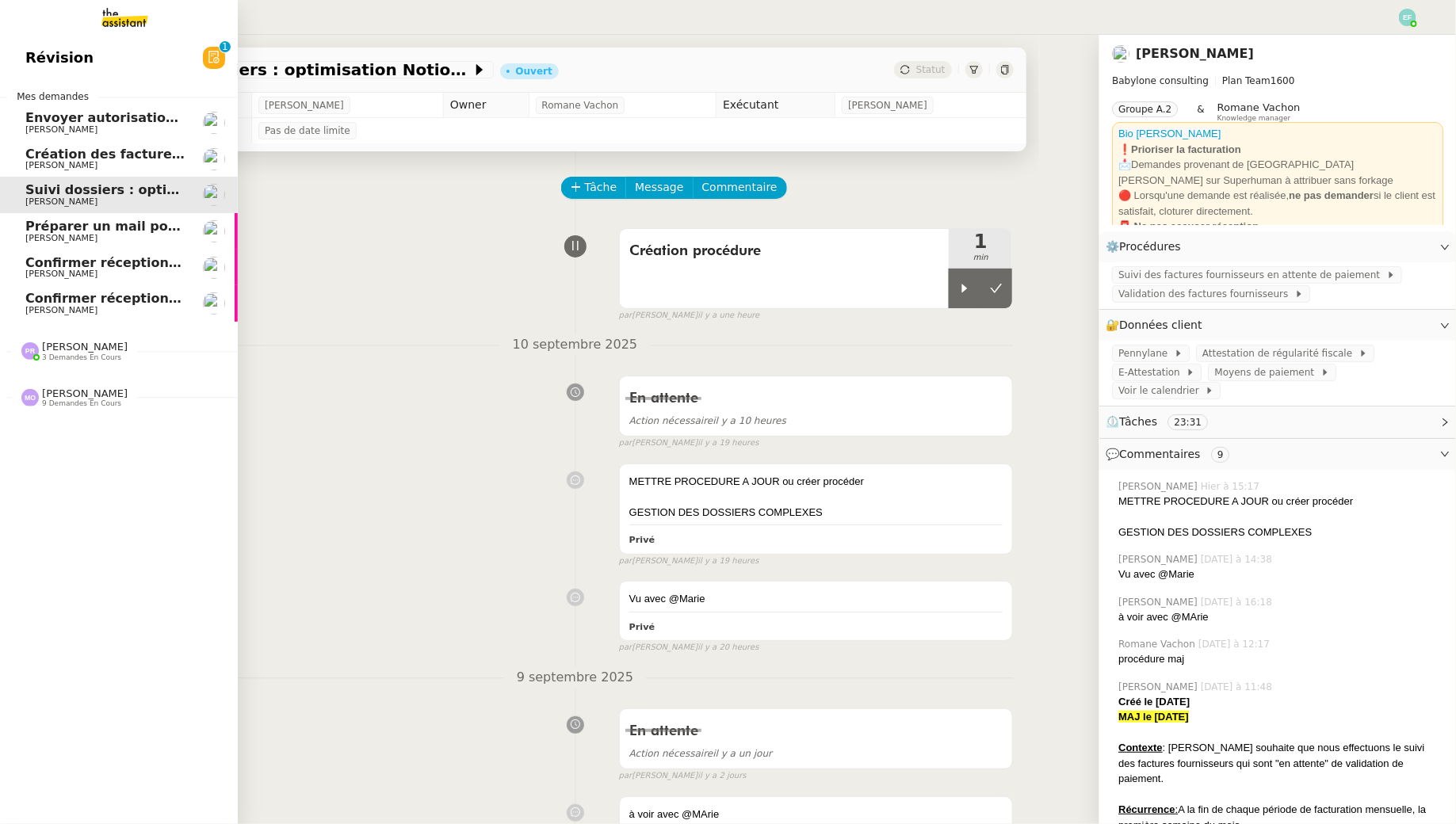
click at [82, 220] on span "Préparer un mail pour la [GEOGRAPHIC_DATA]" at bounding box center [189, 226] width 328 height 15
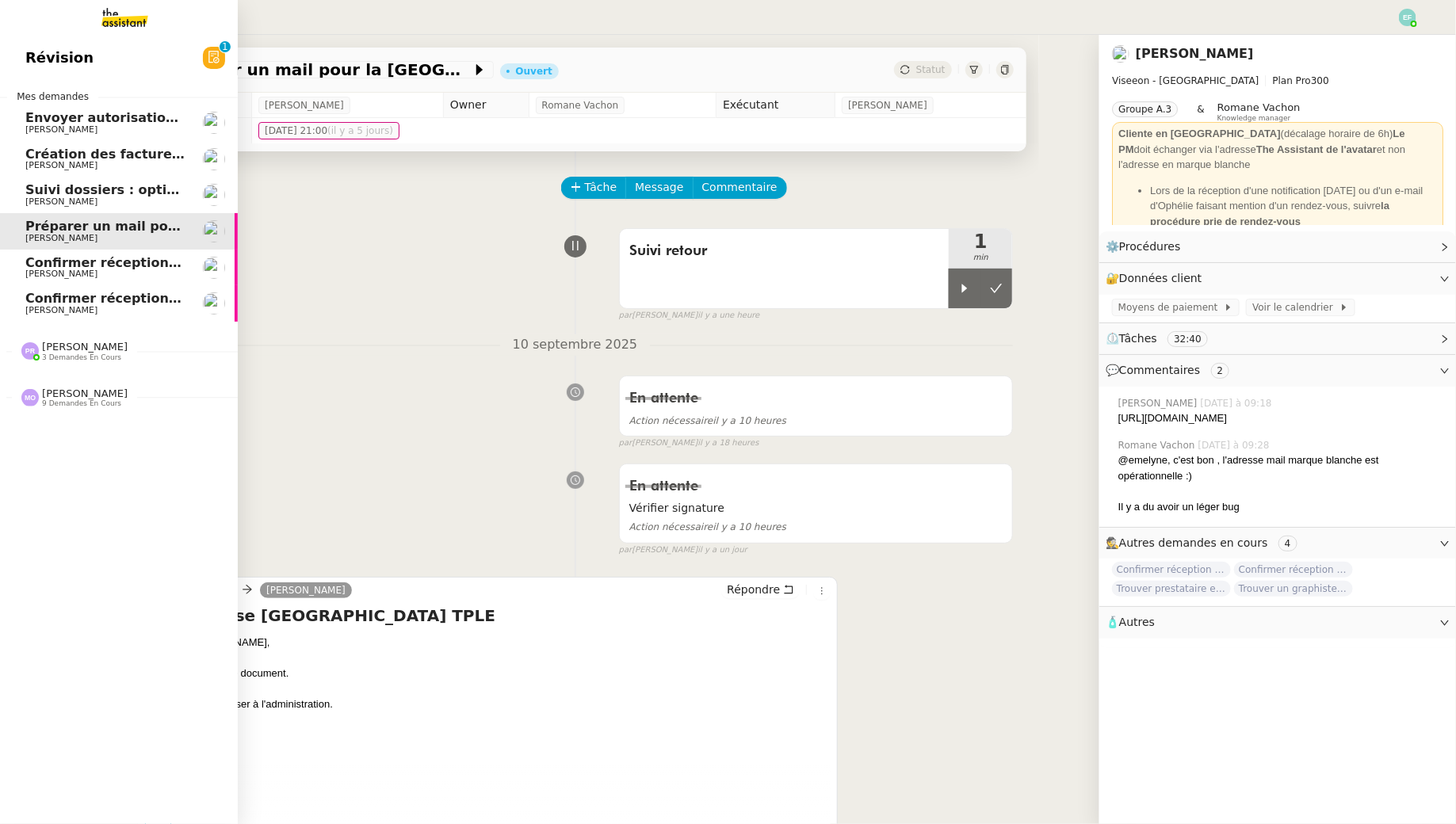
click at [94, 256] on span "Confirmer réception demande de résiliation" at bounding box center [181, 262] width 312 height 15
